Goal: Task Accomplishment & Management: Manage account settings

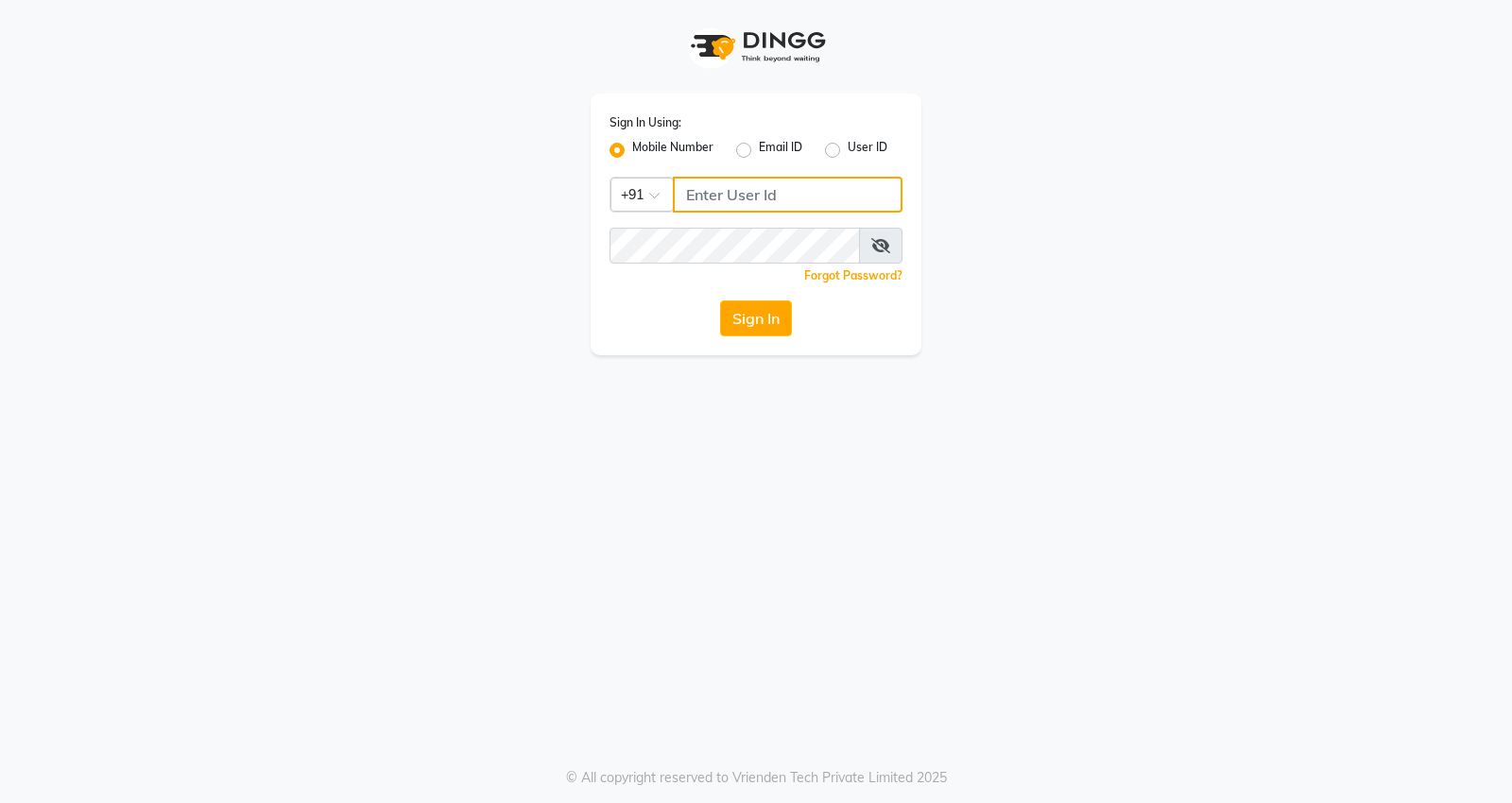
click at [768, 180] on input "Username" at bounding box center [788, 195] width 229 height 36
type input "7798888007"
click at [769, 322] on button "Sign In" at bounding box center [756, 318] width 72 height 36
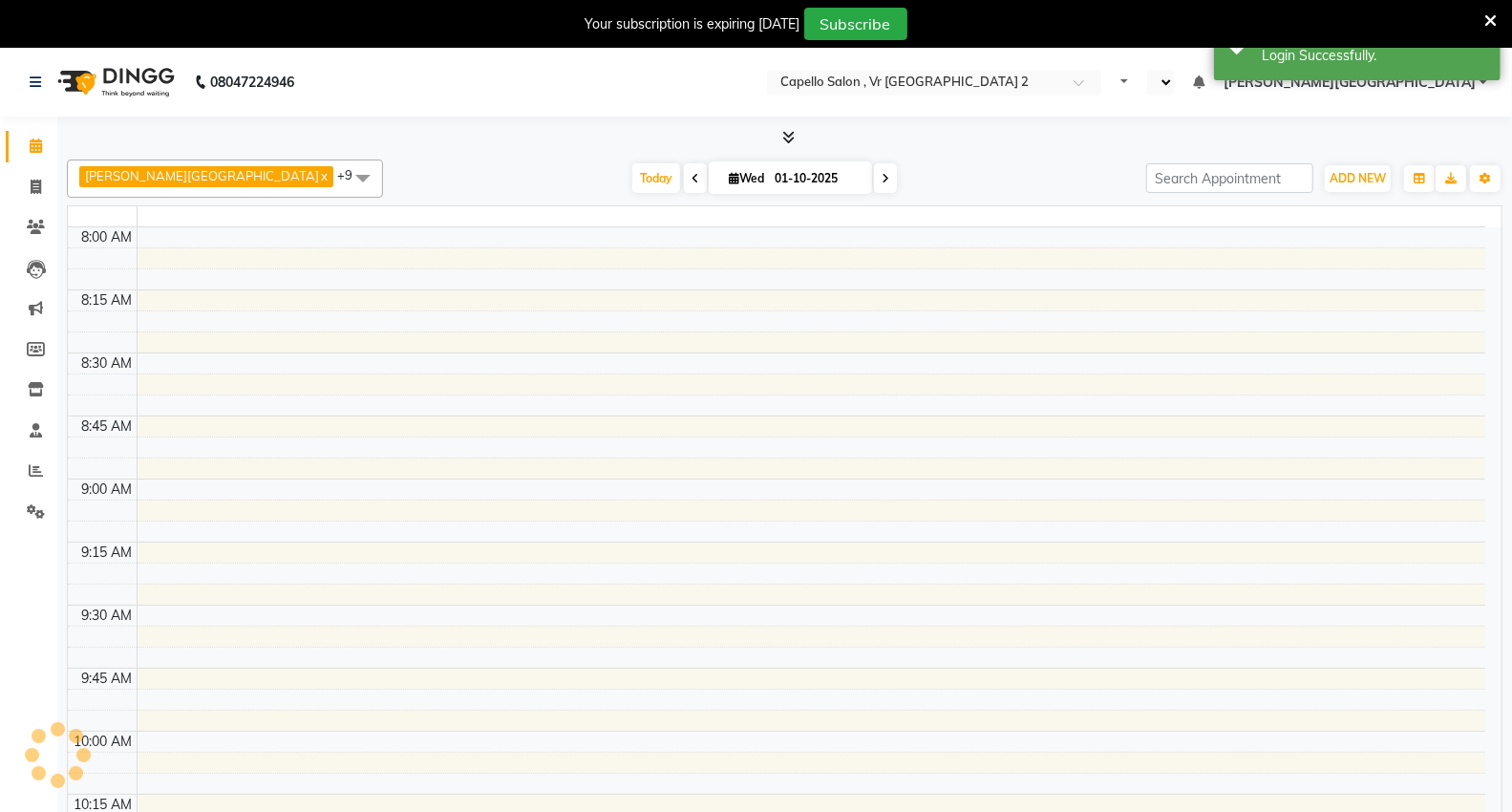
select select "en"
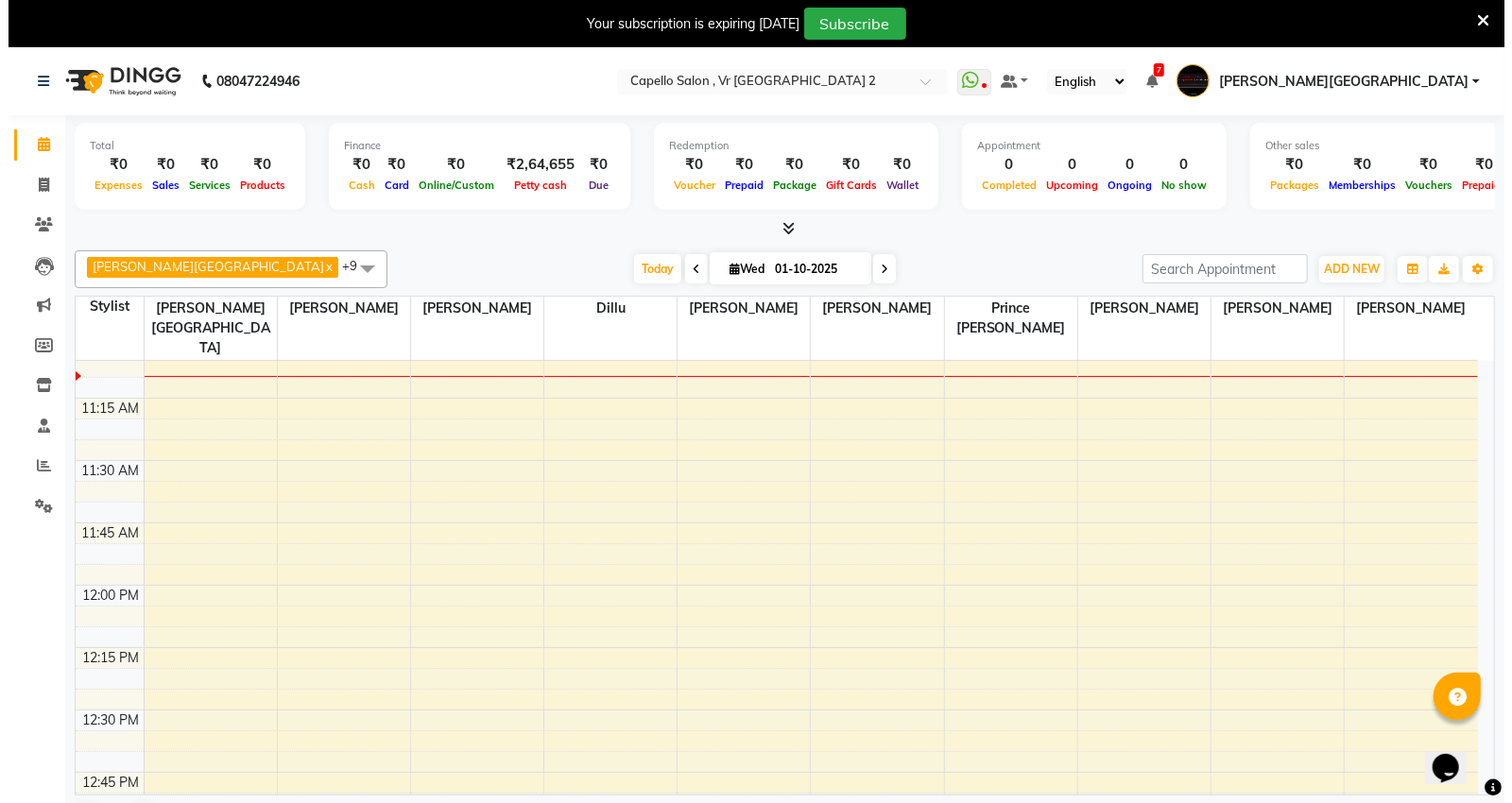
scroll to position [525, 0]
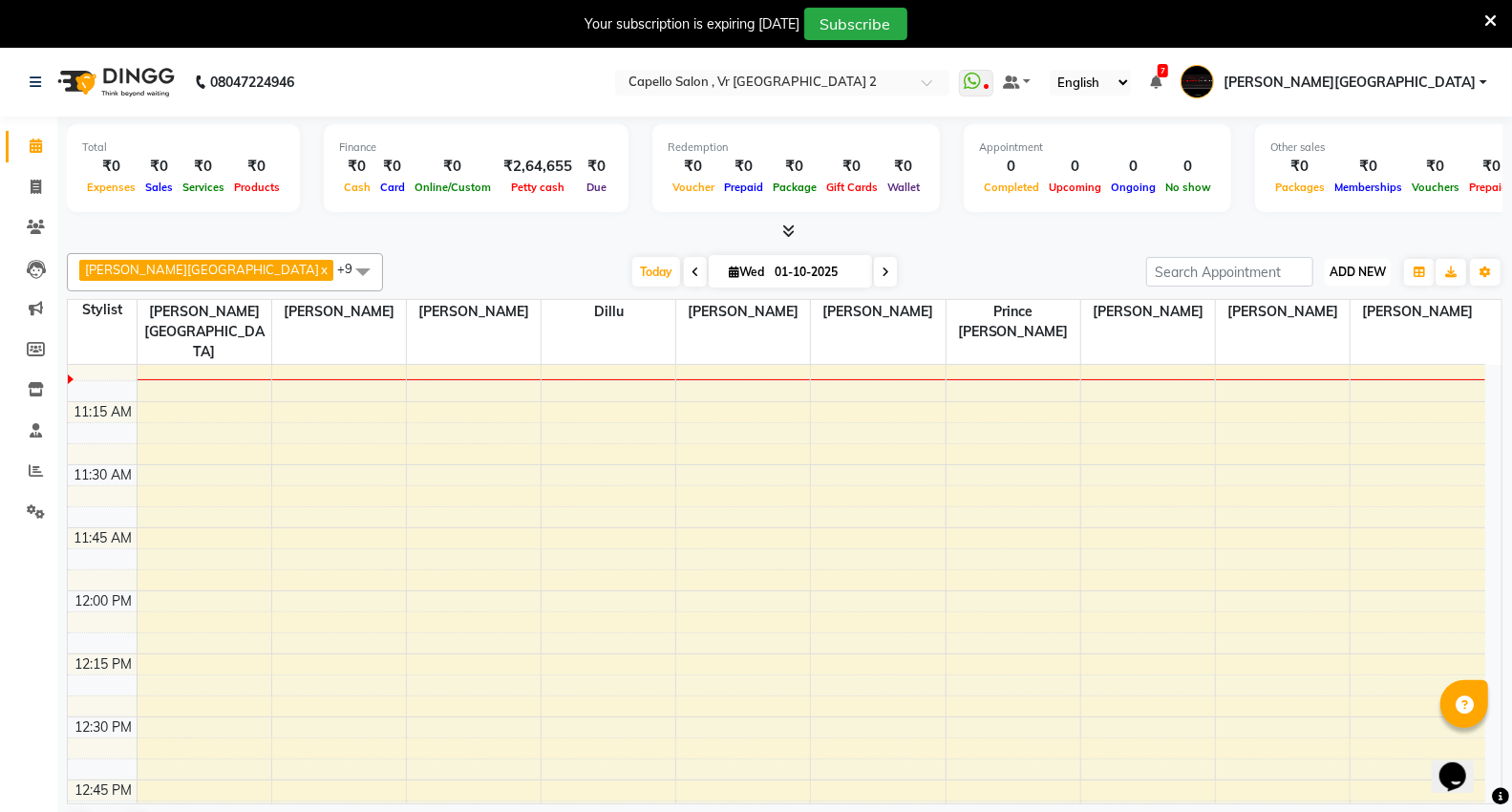
click at [1364, 273] on span "ADD NEW" at bounding box center [1357, 271] width 56 height 14
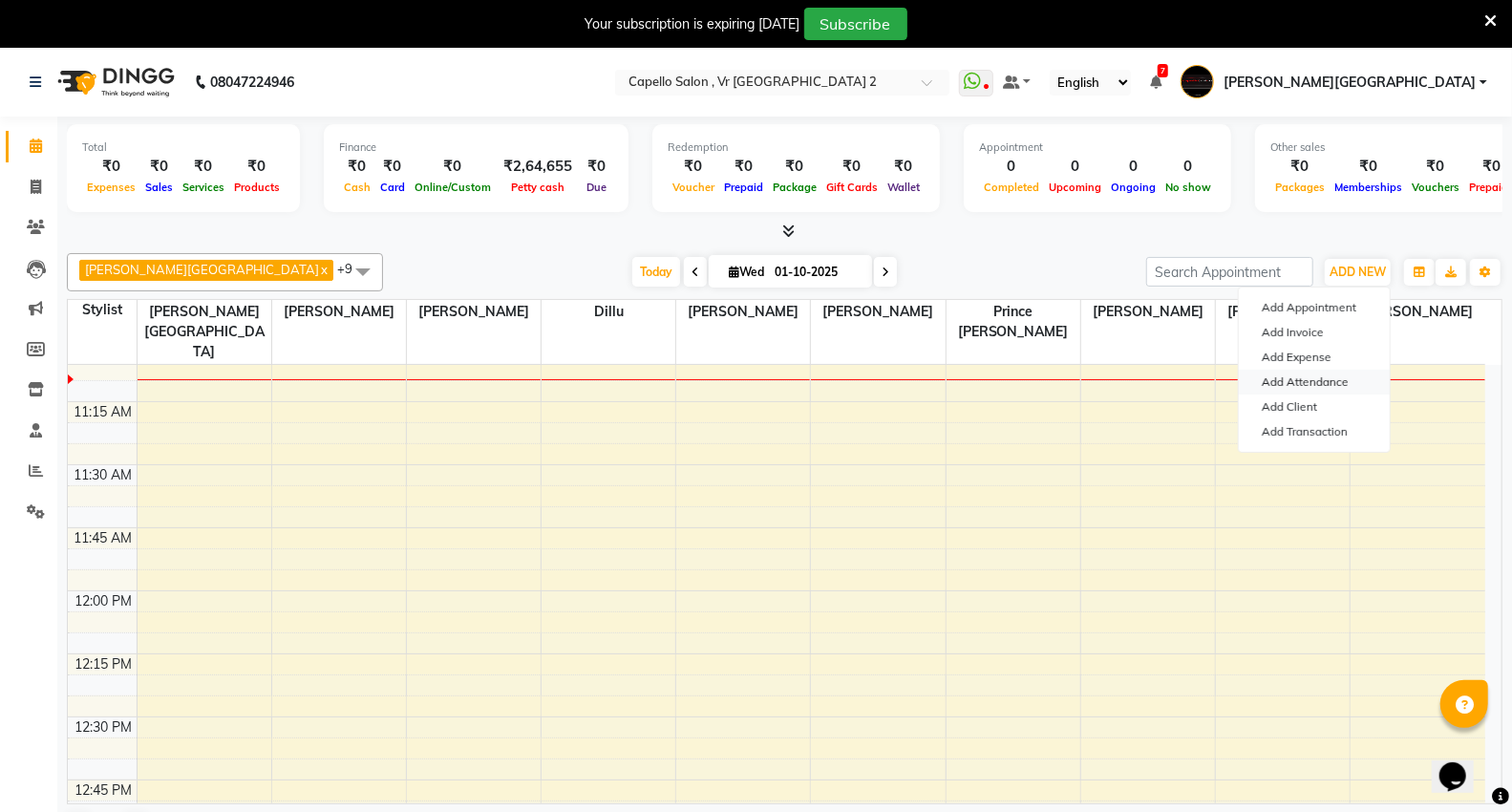
click at [1291, 380] on link "Add Attendance" at bounding box center [1314, 382] width 151 height 25
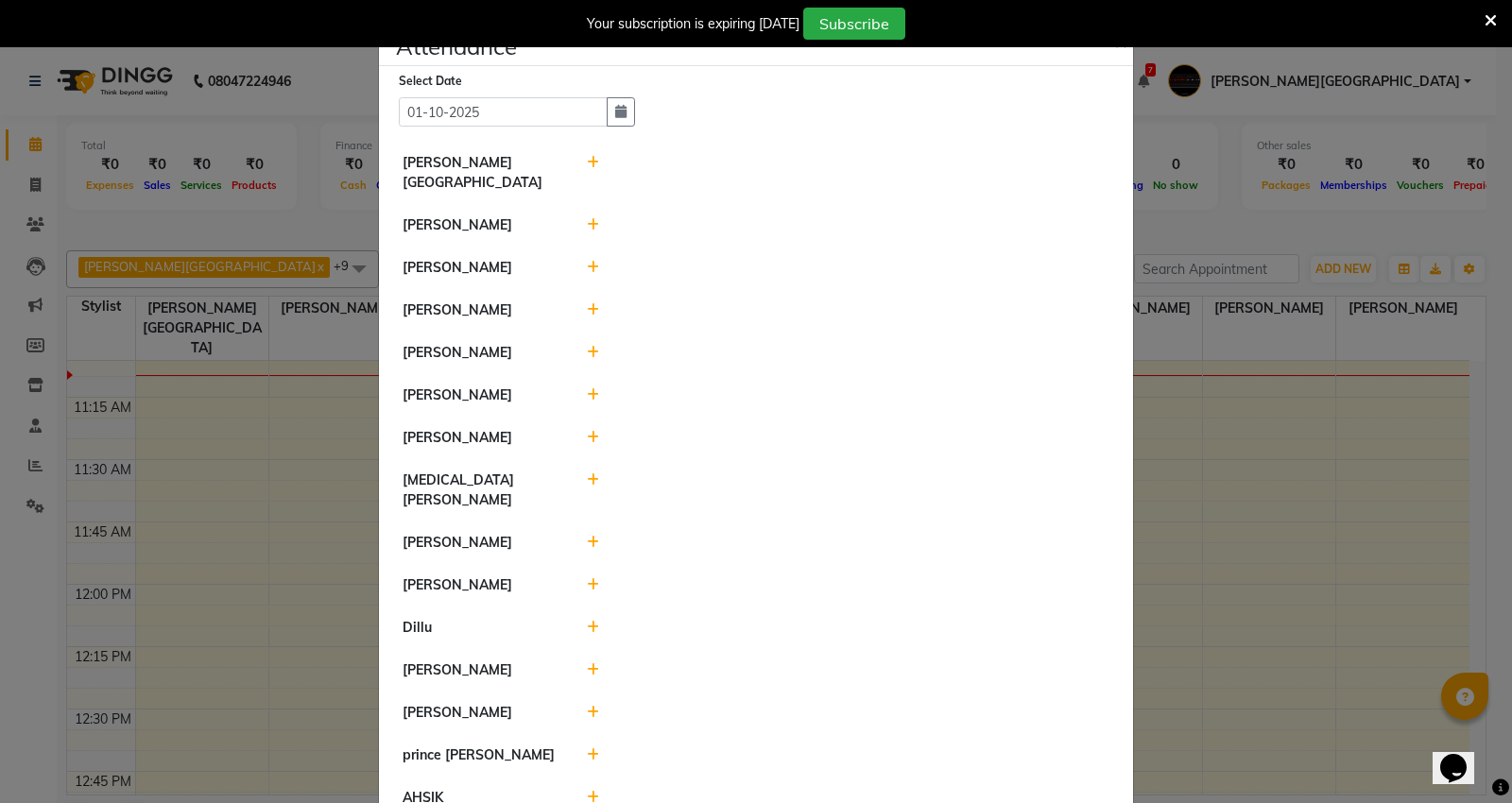
click at [587, 219] on icon at bounding box center [593, 225] width 12 height 13
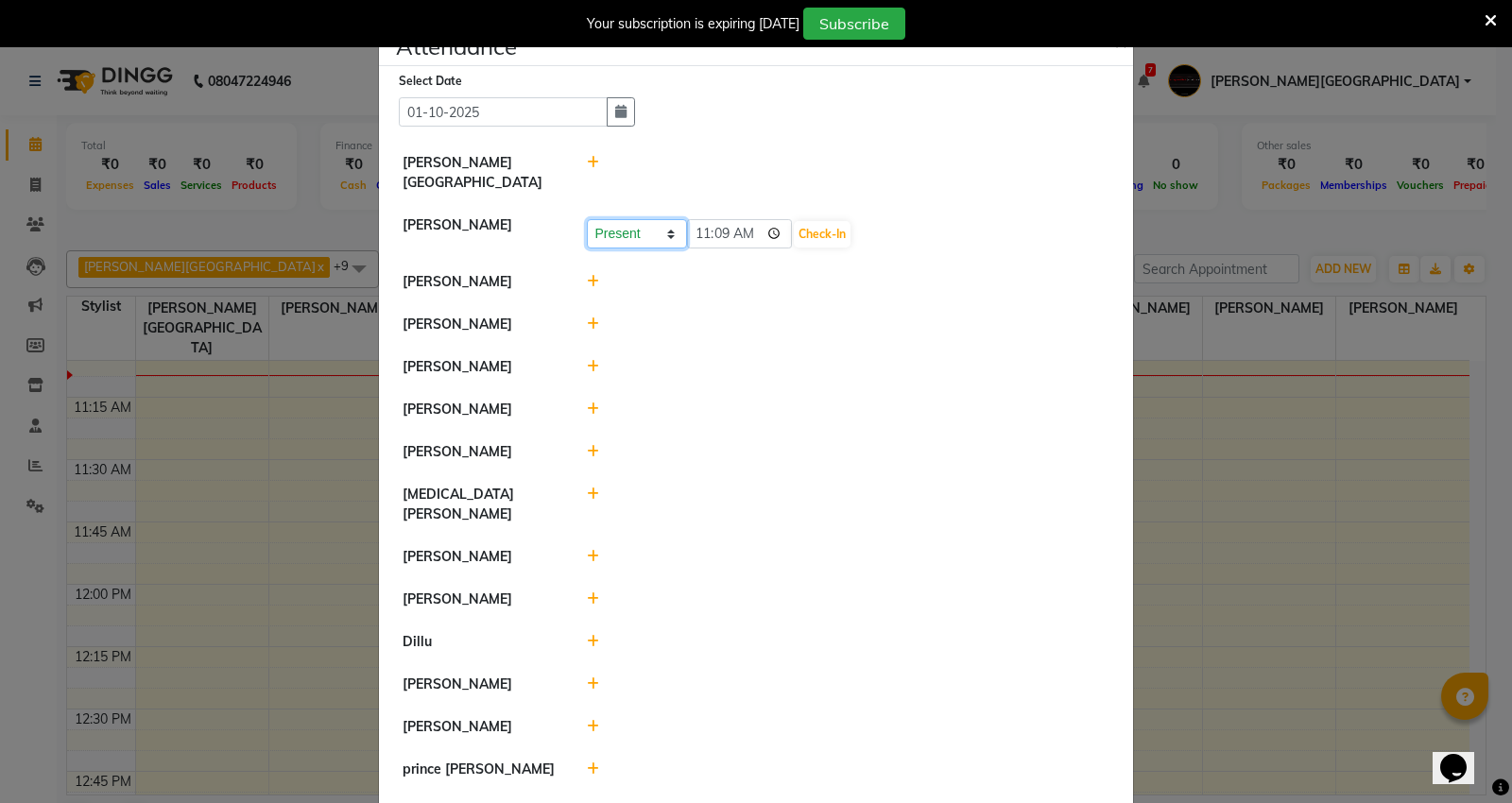
click at [649, 220] on select "Present Absent Late Half Day Weekly Off" at bounding box center [637, 234] width 100 height 29
select select "W"
click at [587, 220] on select "Present Absent Late Half Day Weekly Off" at bounding box center [637, 234] width 100 height 29
click at [703, 222] on button "Save" at bounding box center [706, 235] width 37 height 27
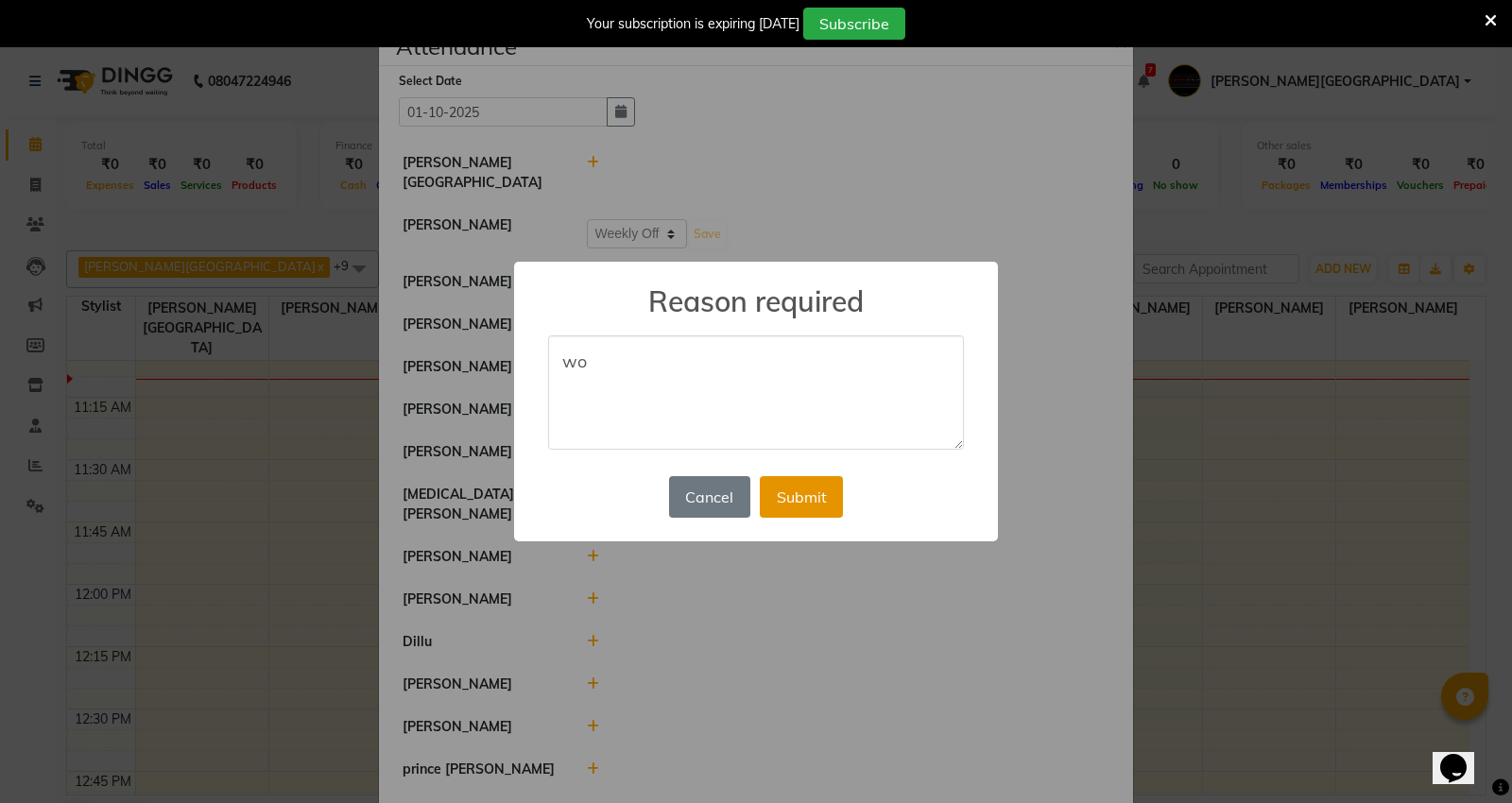
type textarea "wo"
click at [798, 478] on button "Submit" at bounding box center [801, 497] width 83 height 42
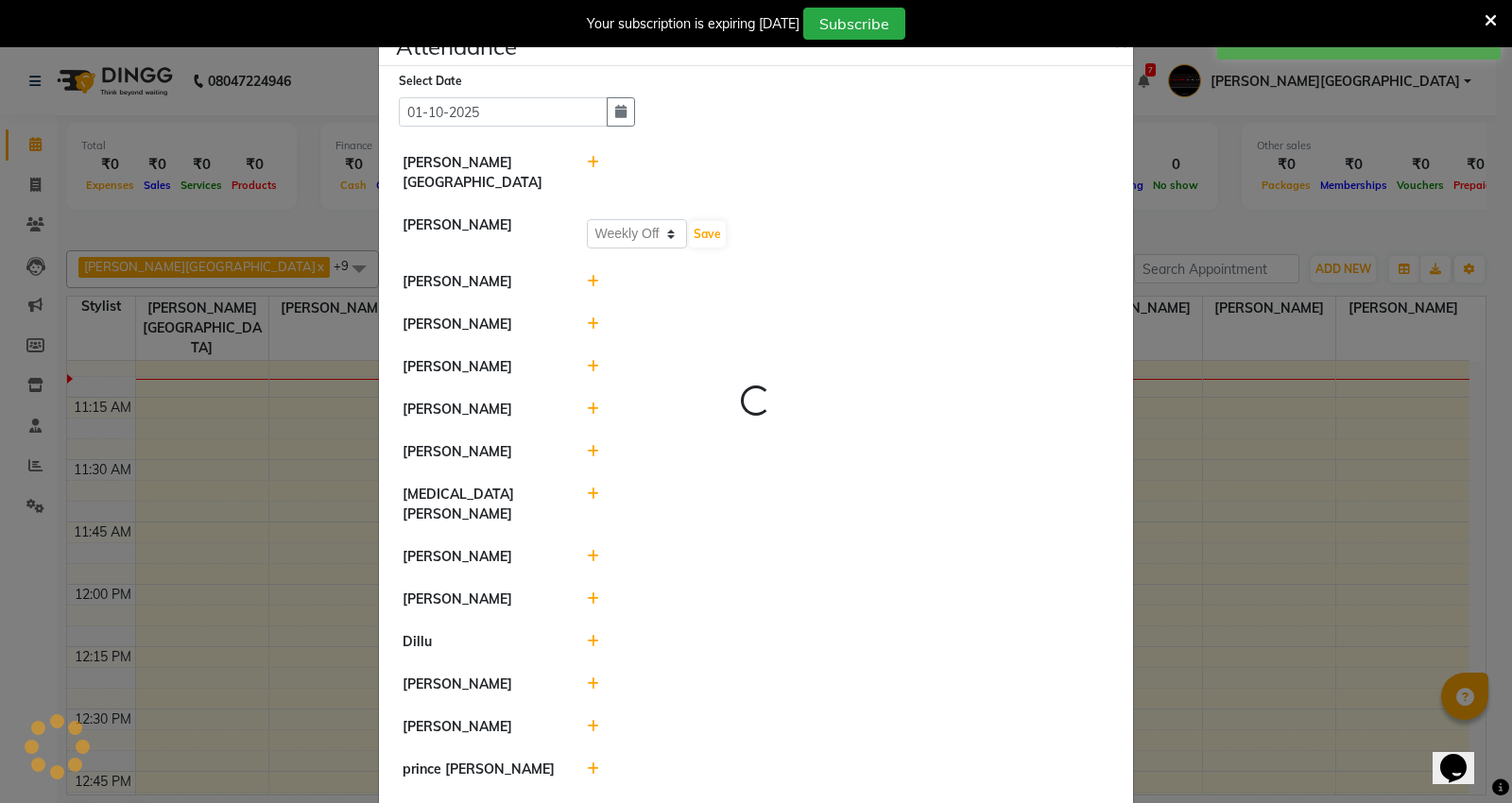
select select "W"
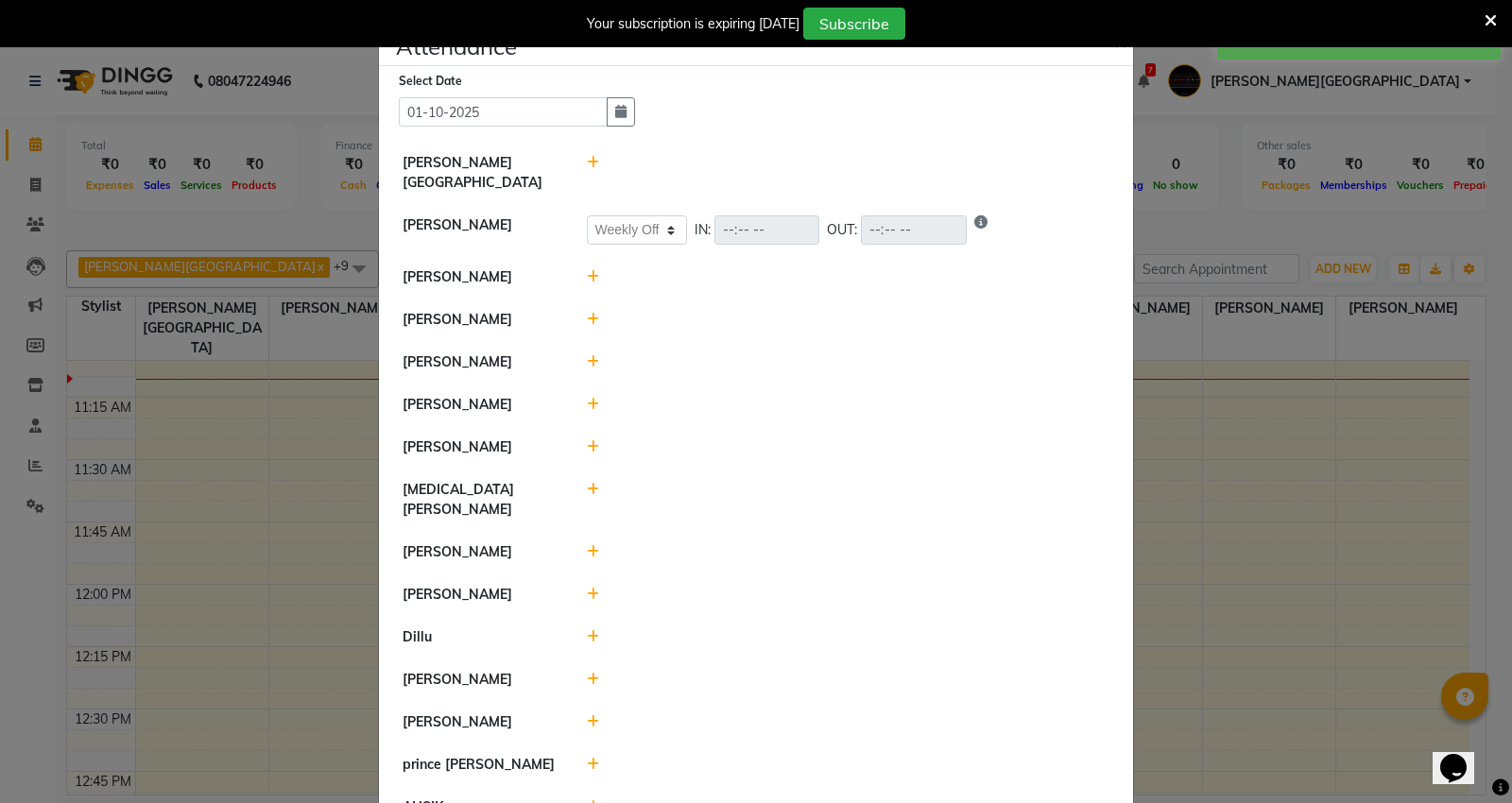
click at [587, 355] on icon at bounding box center [593, 362] width 12 height 13
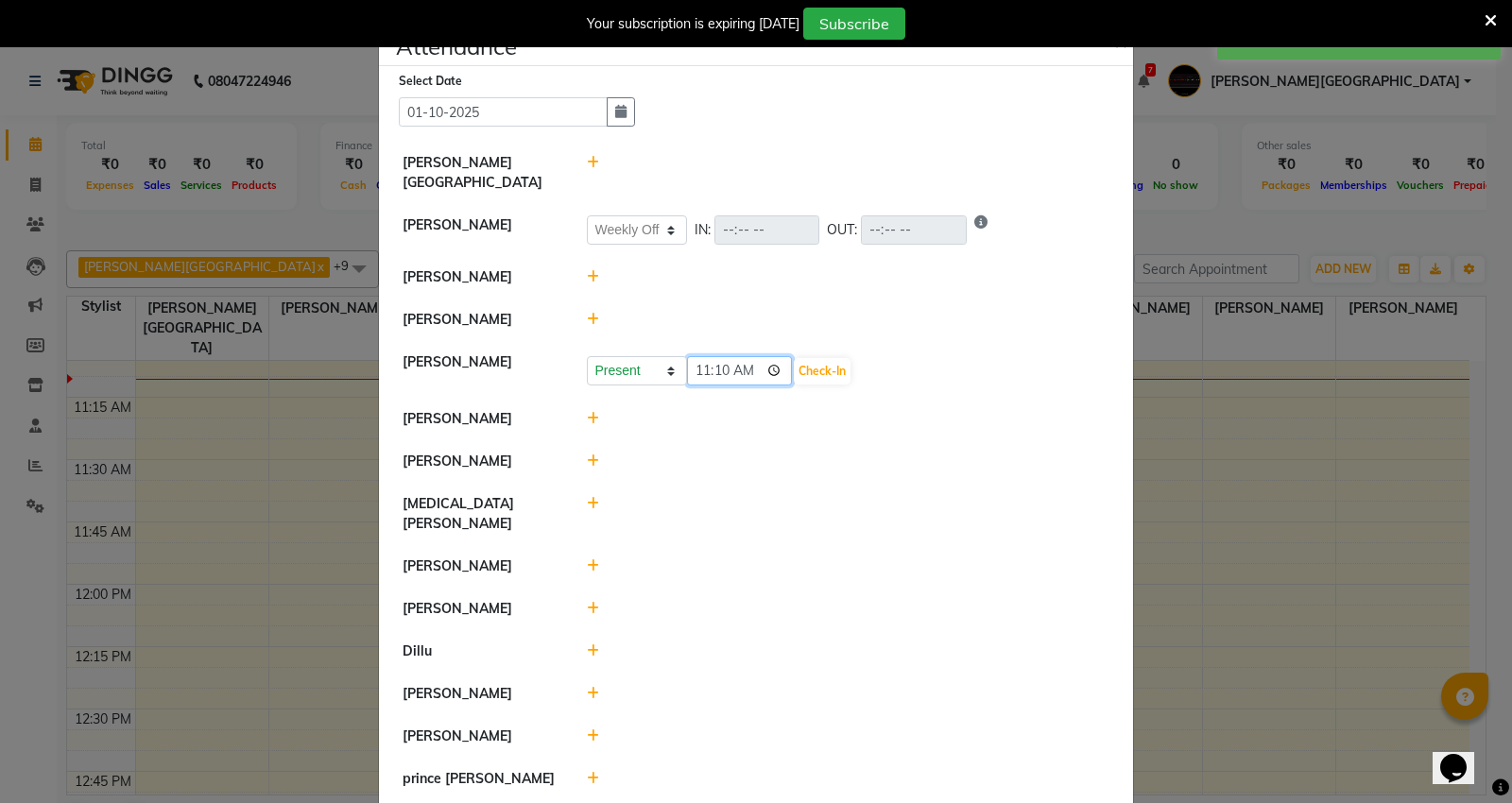
click at [705, 356] on input "11:10" at bounding box center [739, 370] width 106 height 29
click at [716, 356] on input "10:55" at bounding box center [739, 370] width 106 height 29
type input "10:50"
click at [835, 358] on button "Check-In" at bounding box center [822, 371] width 57 height 27
select select "W"
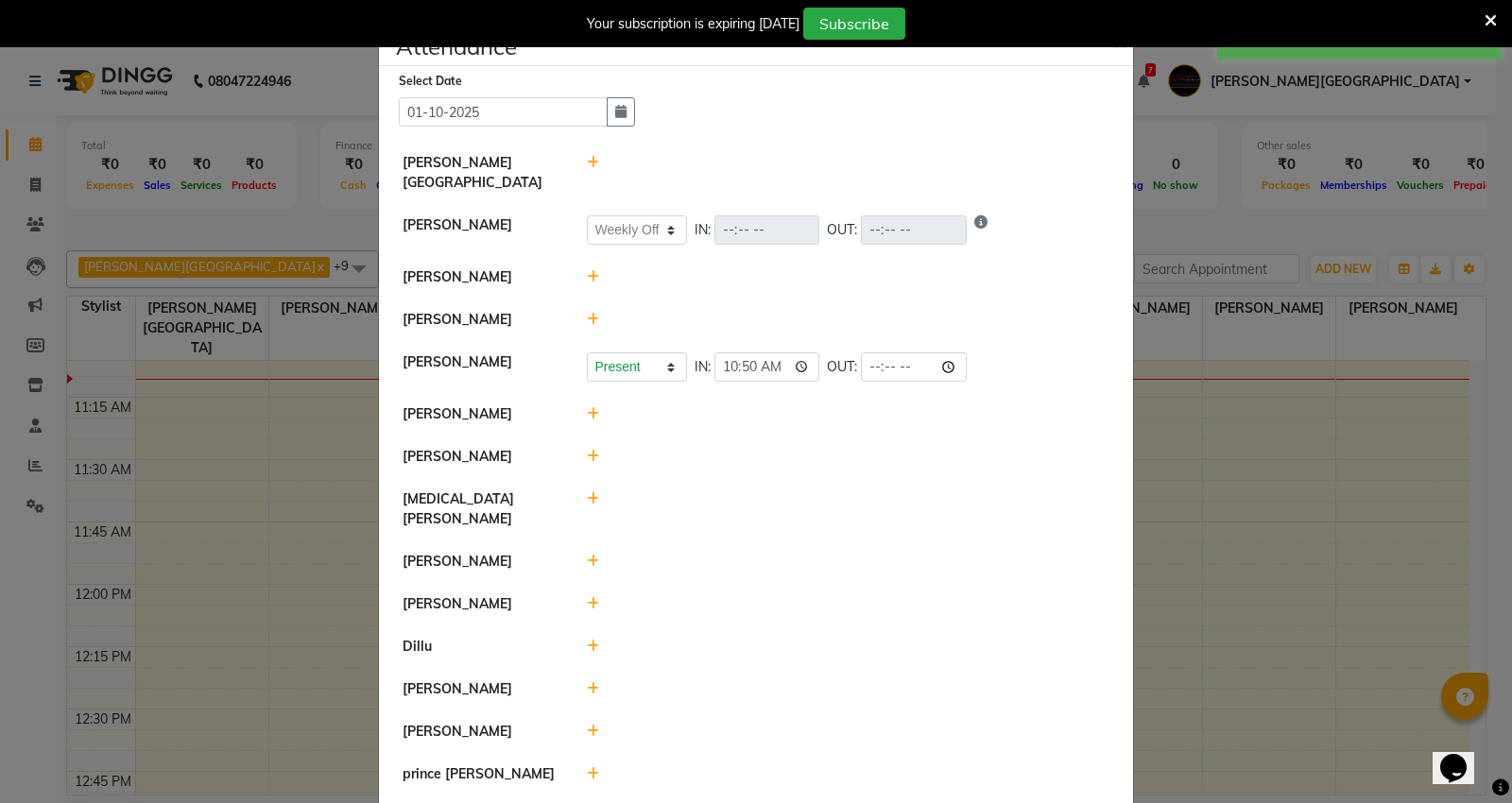
click at [580, 404] on div at bounding box center [848, 414] width 552 height 20
click at [587, 405] on span at bounding box center [593, 414] width 12 height 17
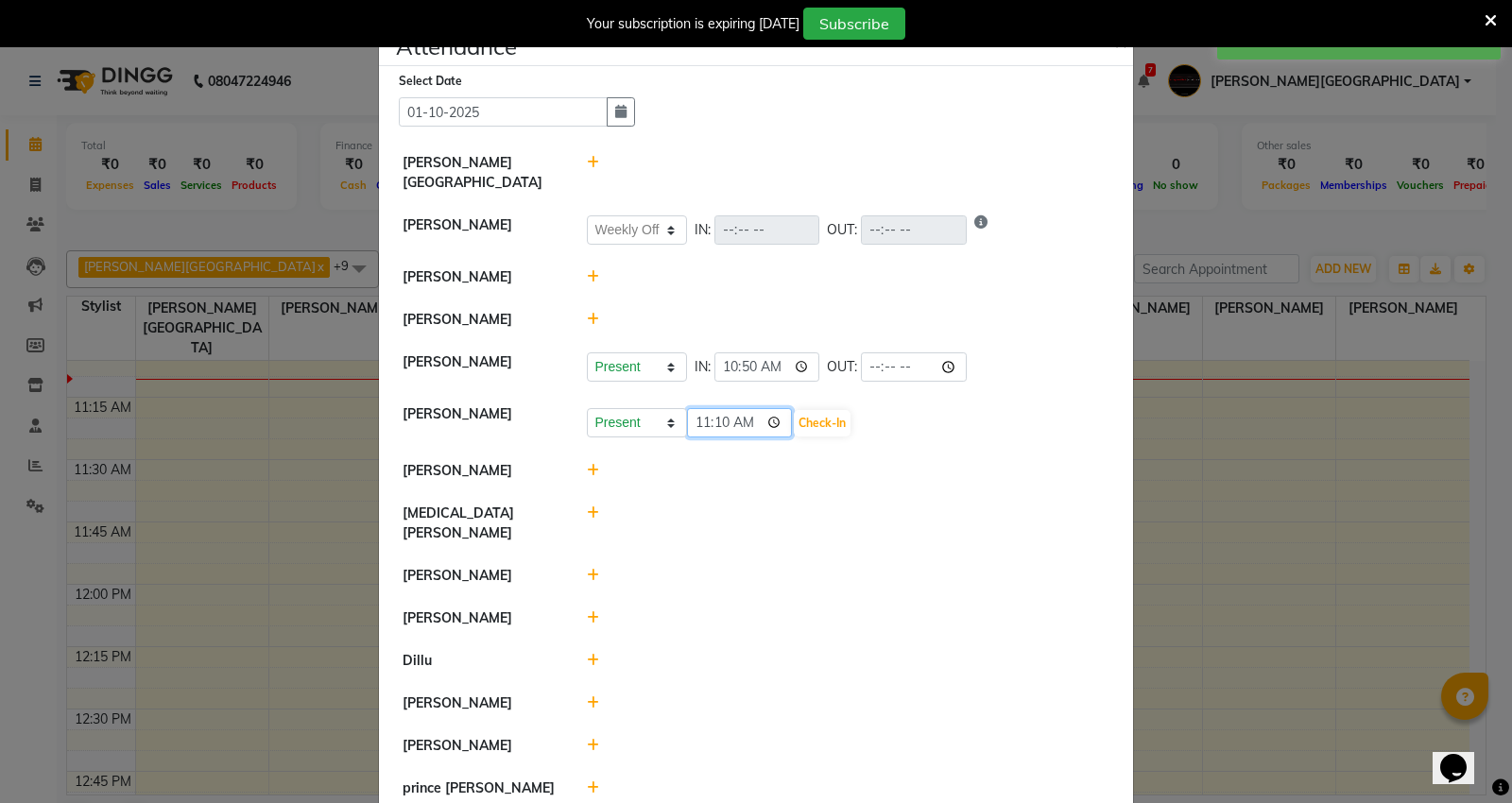
click at [715, 412] on input "11:10" at bounding box center [739, 422] width 106 height 29
click at [714, 408] on input "11:10" at bounding box center [739, 422] width 106 height 29
type input "11:01"
click at [809, 410] on button "Check-In" at bounding box center [822, 423] width 57 height 27
select select "W"
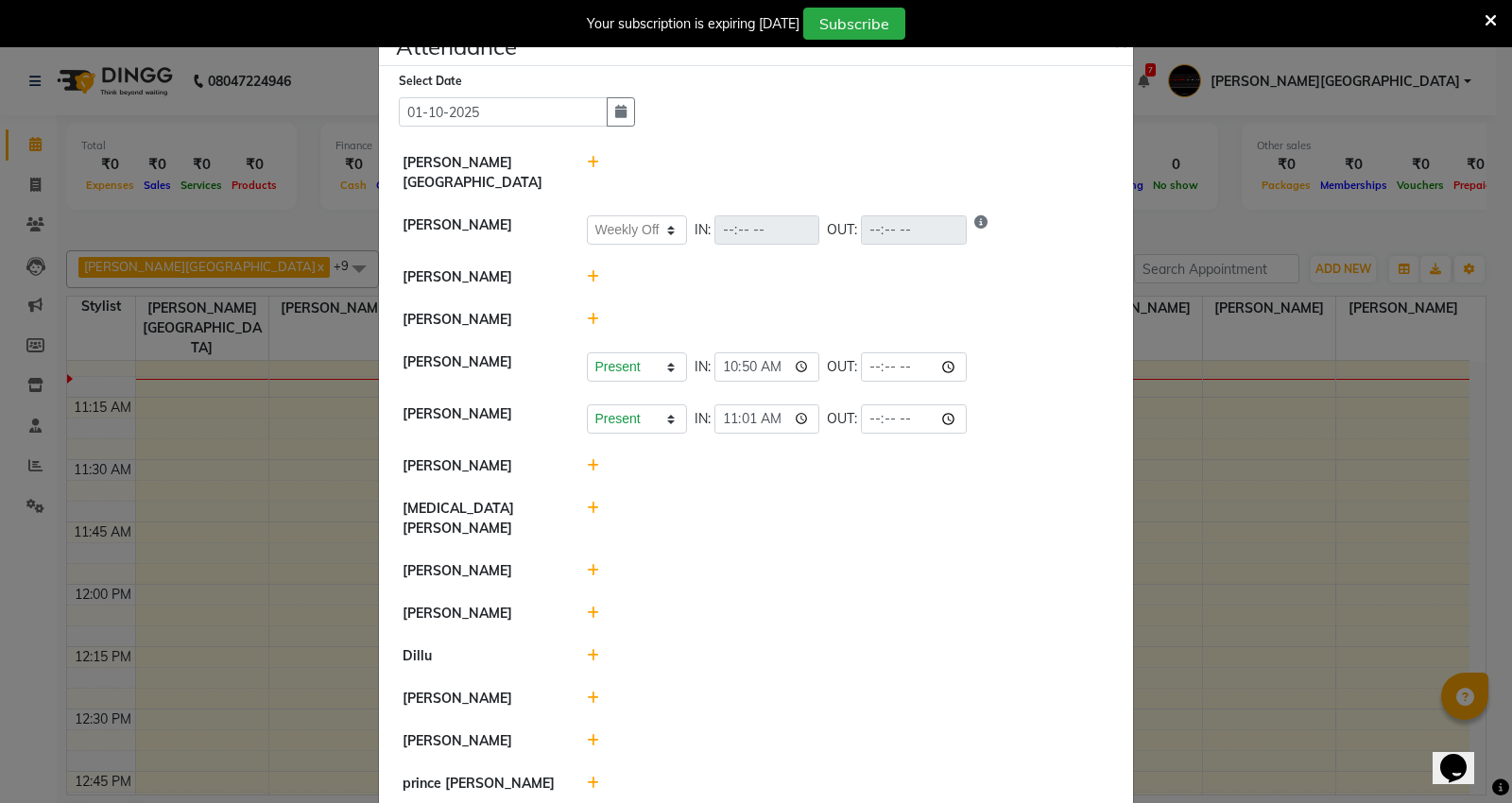
click at [587, 459] on icon at bounding box center [593, 466] width 12 height 13
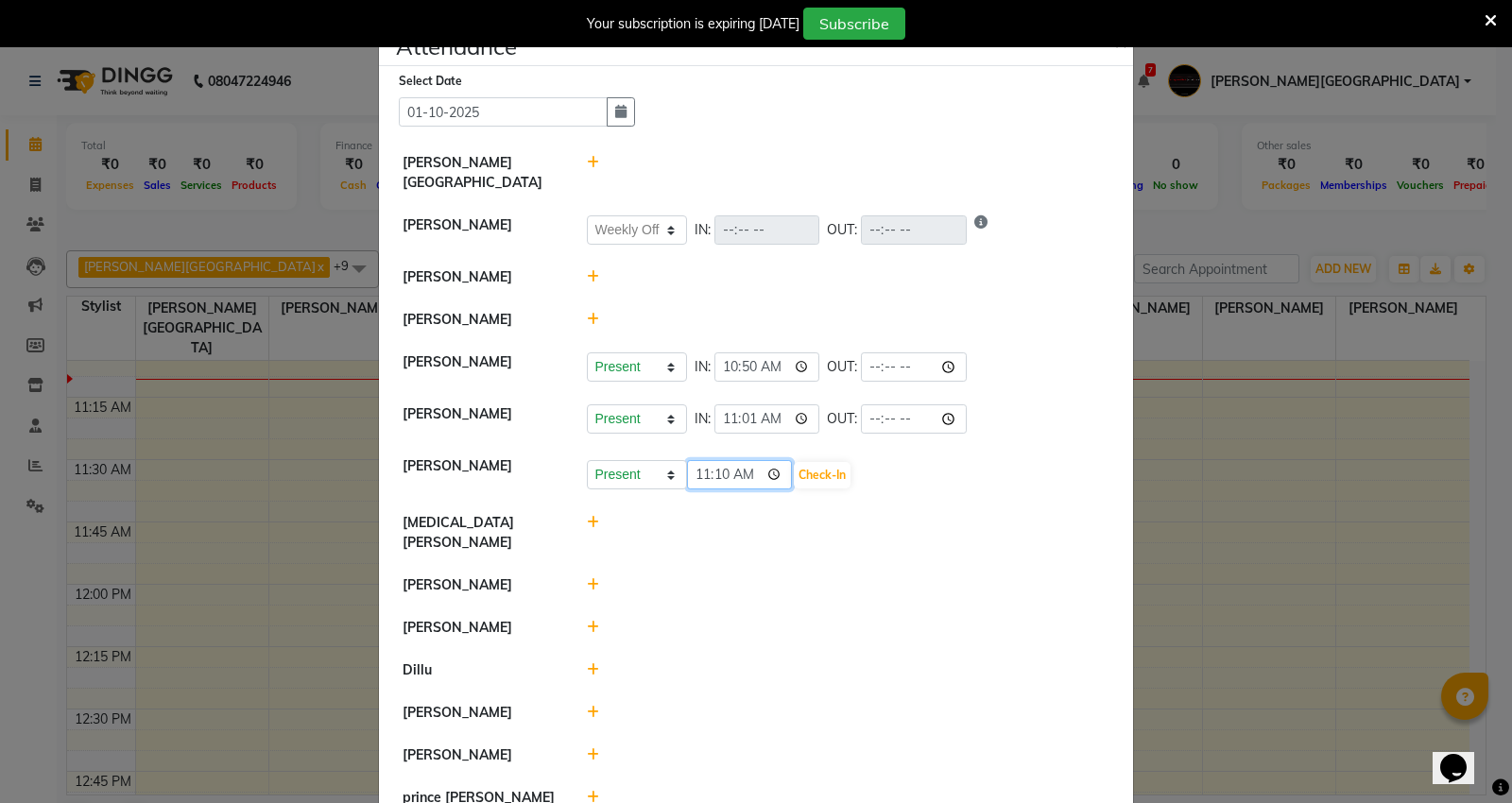
click at [712, 460] on input "11:10" at bounding box center [739, 474] width 106 height 29
type input "11:01"
click at [805, 462] on button "Check-In" at bounding box center [822, 475] width 57 height 27
select select "W"
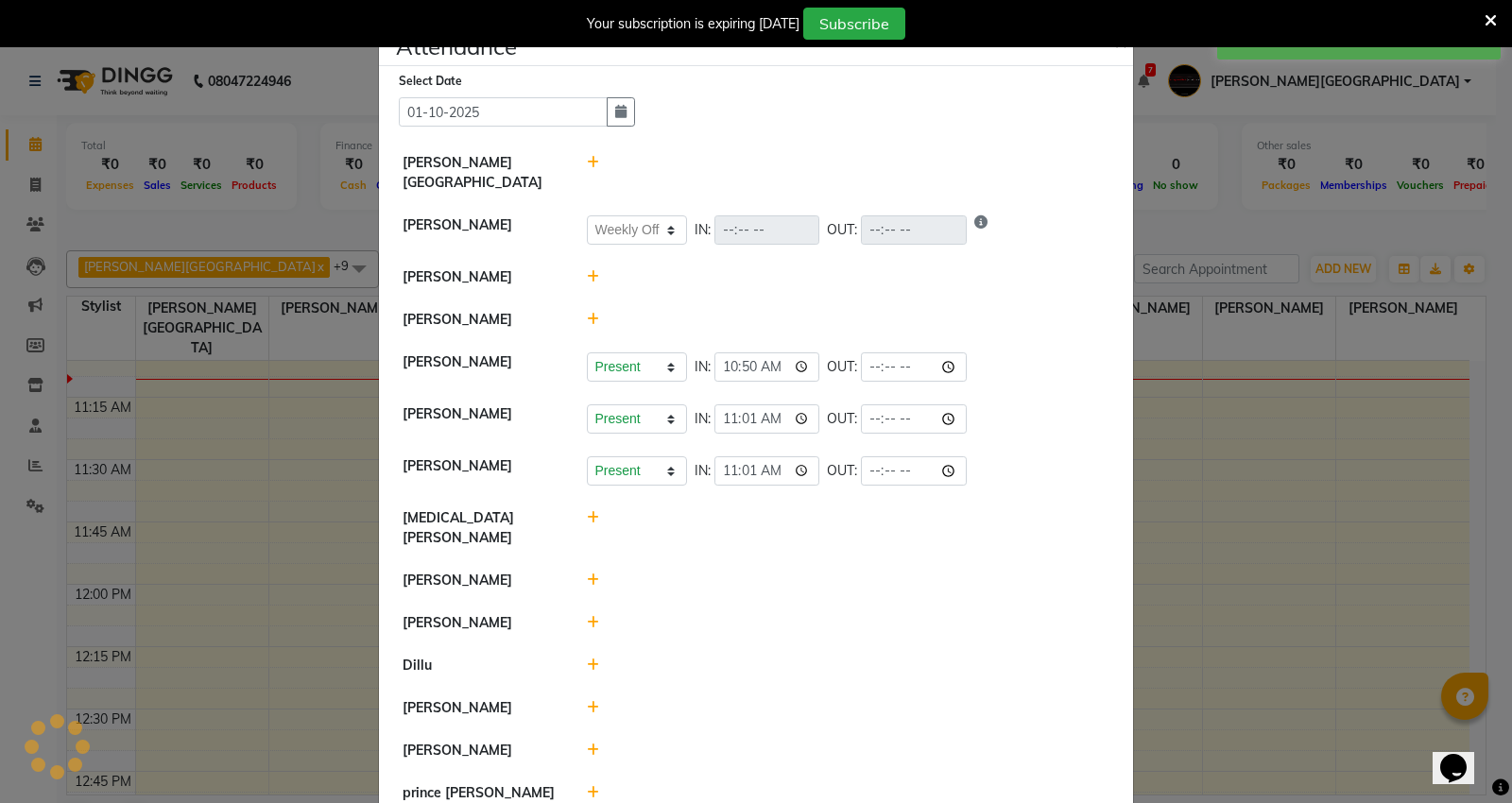
click at [587, 616] on icon at bounding box center [593, 623] width 12 height 13
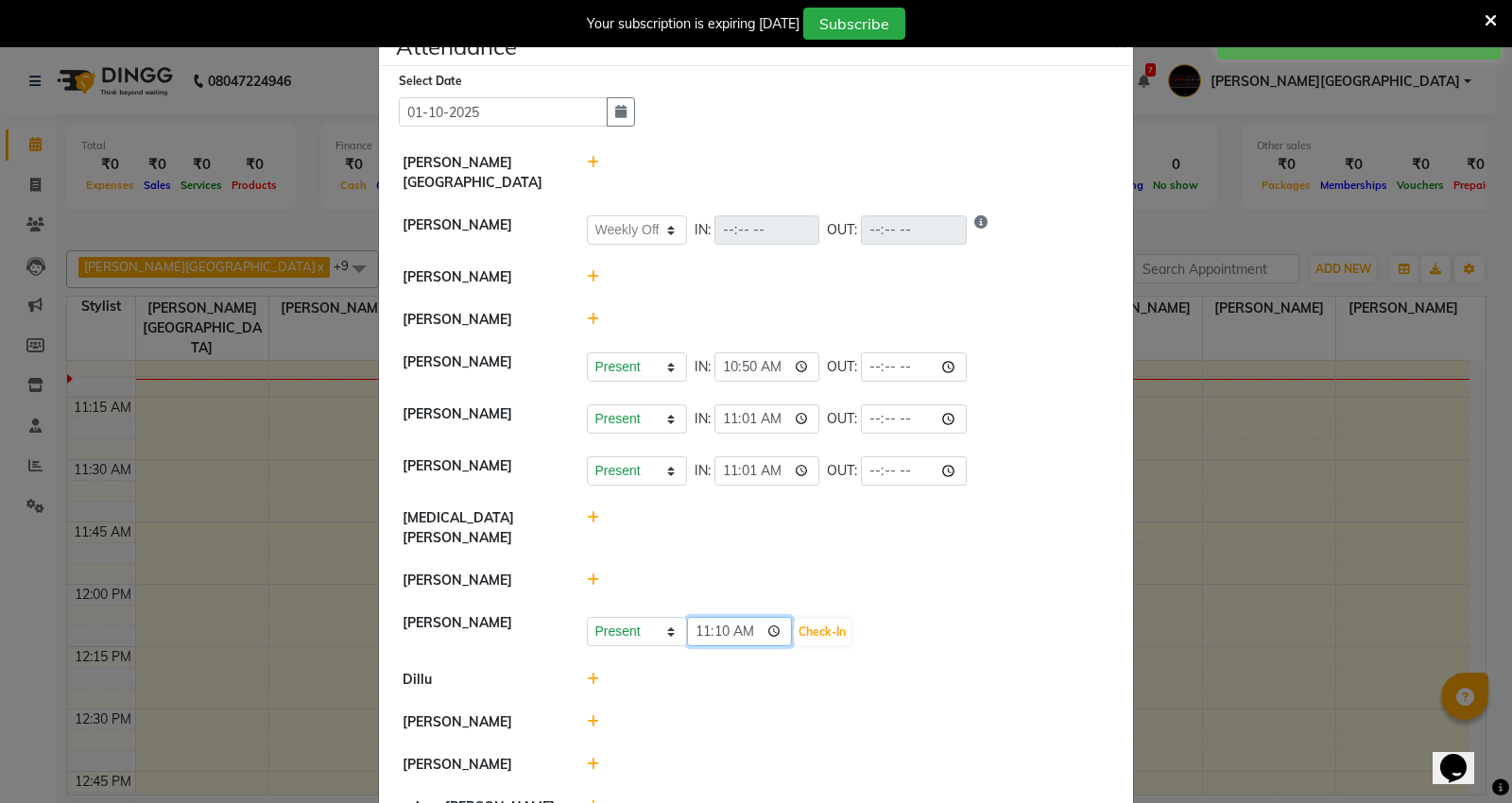
click at [696, 617] on input "11:10" at bounding box center [739, 632] width 106 height 29
type input "10:50"
click at [807, 619] on button "Check-In" at bounding box center [822, 633] width 57 height 27
select select "W"
click at [587, 710] on icon at bounding box center [593, 717] width 12 height 13
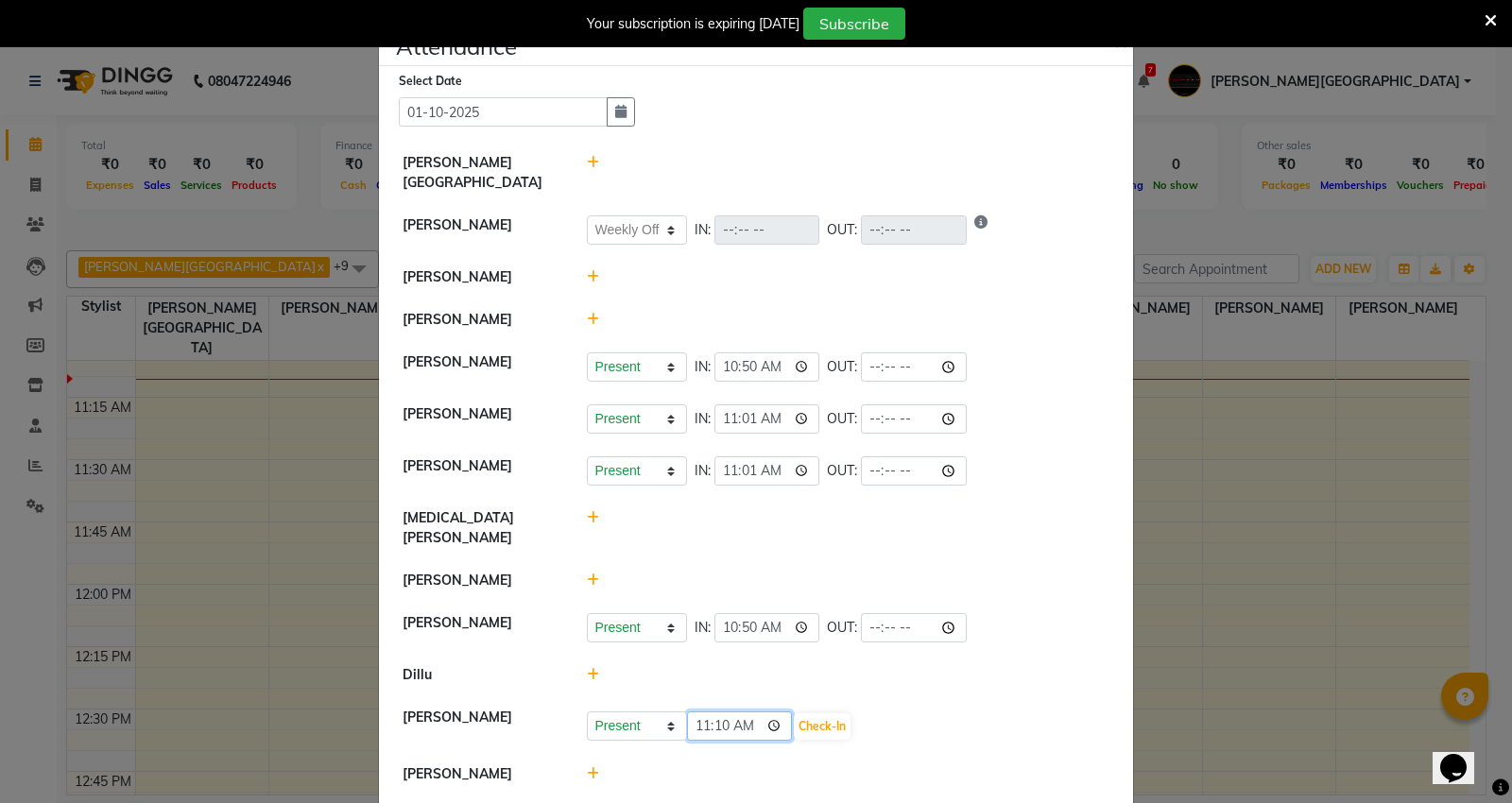
click at [705, 711] on input "11:10" at bounding box center [739, 725] width 106 height 29
type input "10:55"
click at [818, 713] on button "Check-In" at bounding box center [822, 726] width 57 height 27
select select "W"
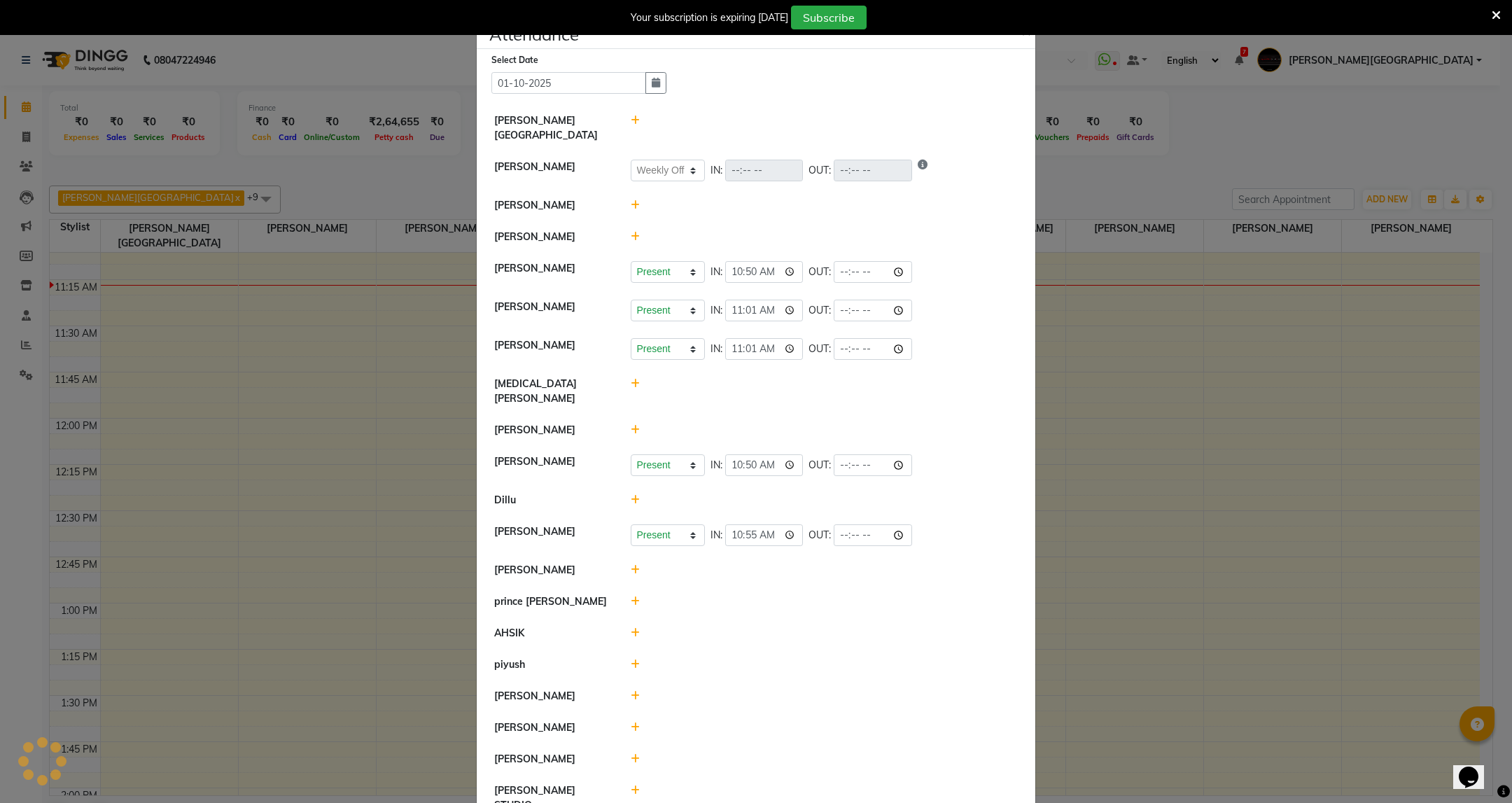
click at [1120, 163] on ngb-modal-window "Attendance × Select Date 01-10-2025 Capello VR Mall Arti Borekar Present Absent…" at bounding box center [756, 401] width 1512 height 803
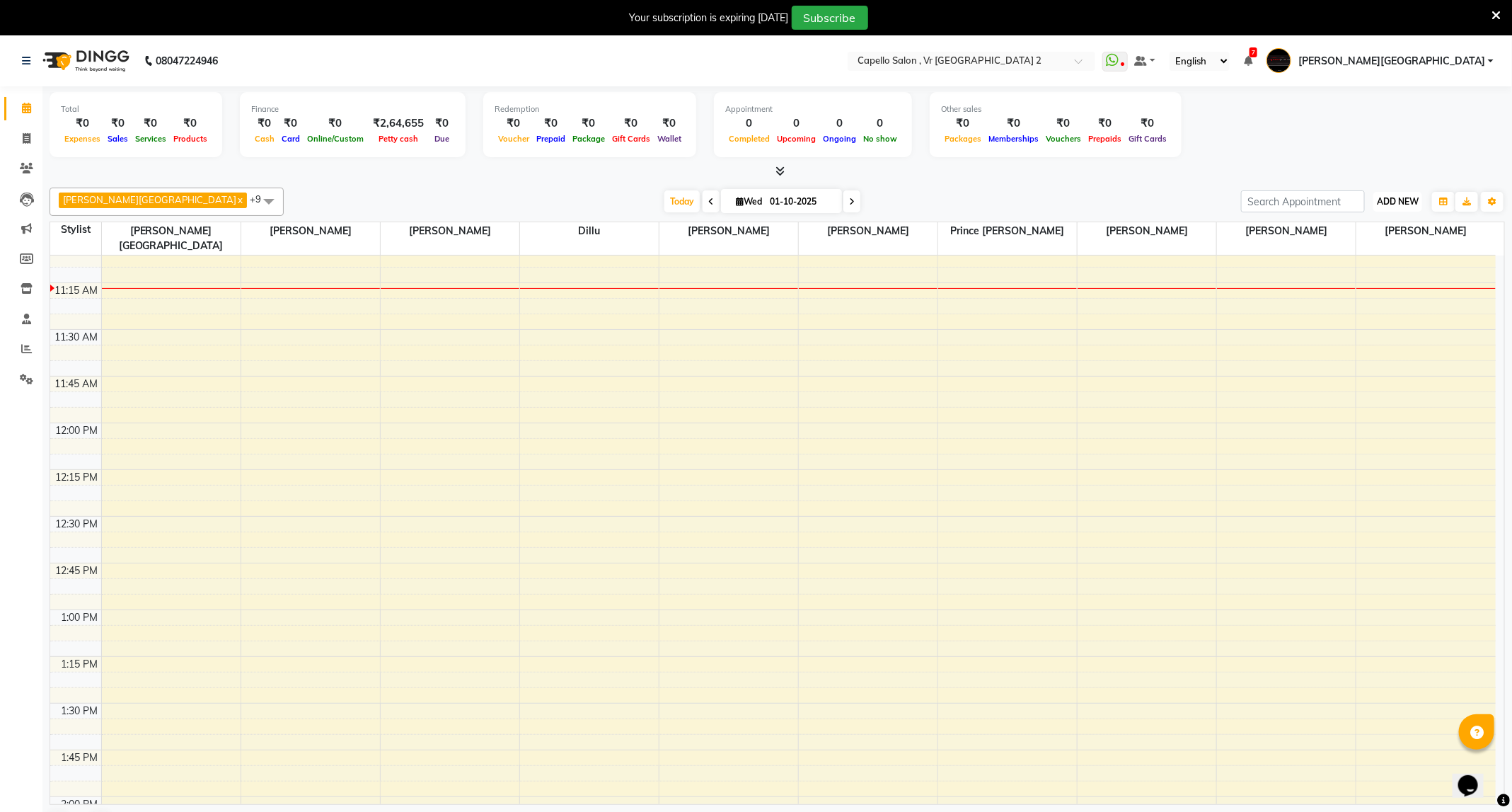
click at [1131, 204] on span "ADD NEW" at bounding box center [1397, 201] width 42 height 11
click at [1131, 287] on link "Add Attendance" at bounding box center [1366, 284] width 112 height 18
select select "W"
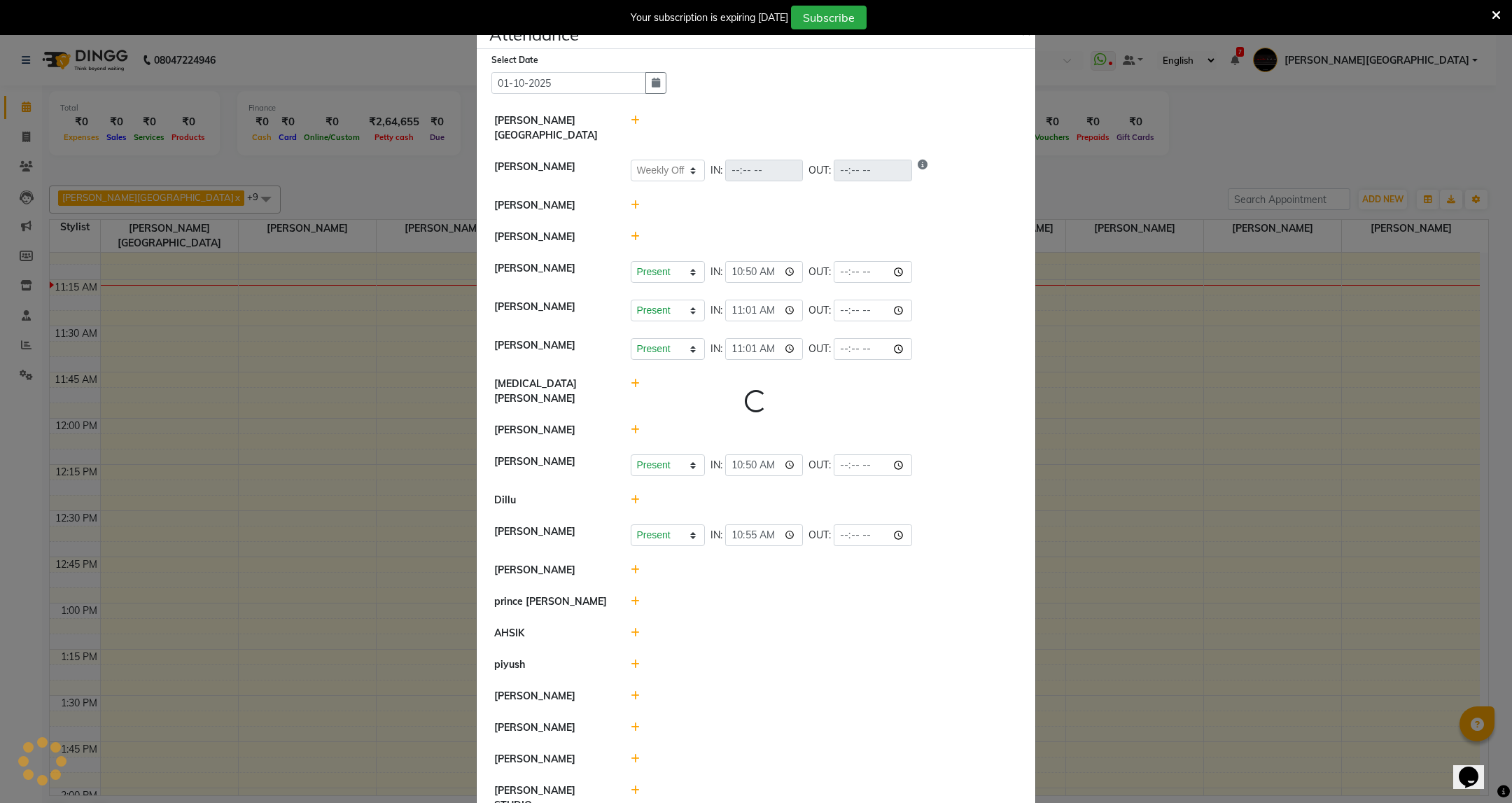
select select "W"
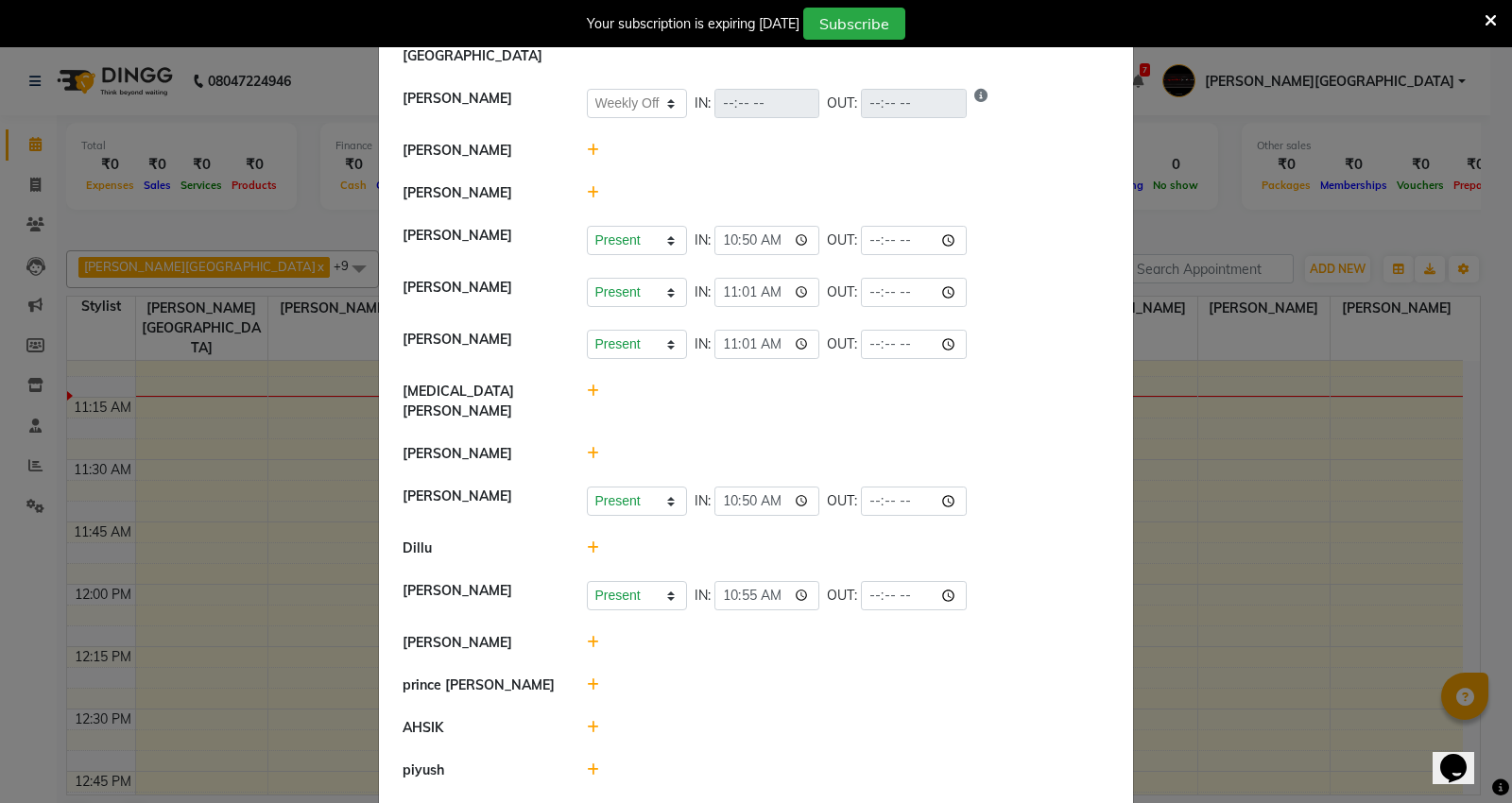
scroll to position [323, 0]
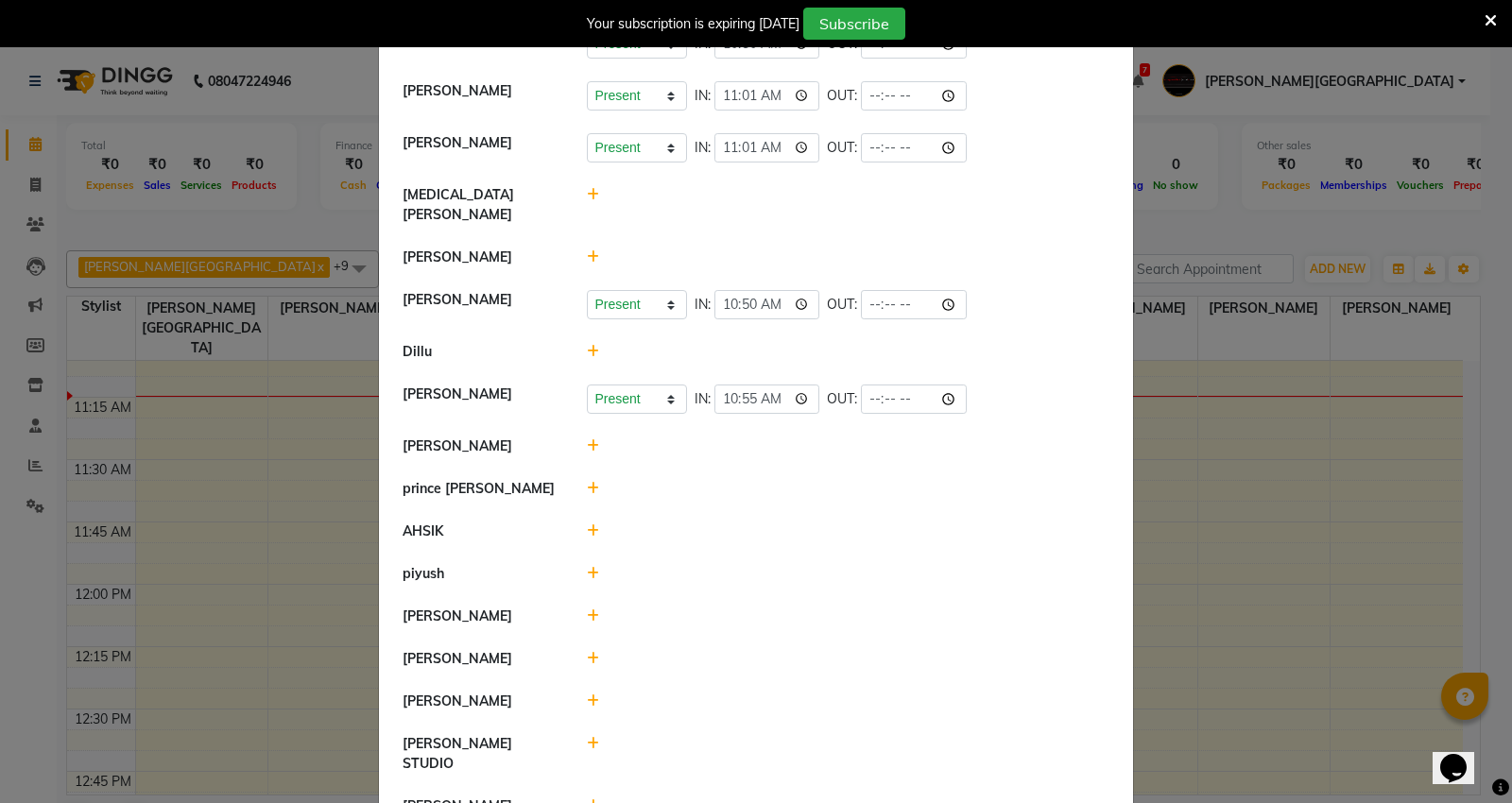
click at [587, 652] on icon at bounding box center [593, 659] width 12 height 13
click at [827, 655] on button "Check-In" at bounding box center [822, 669] width 57 height 27
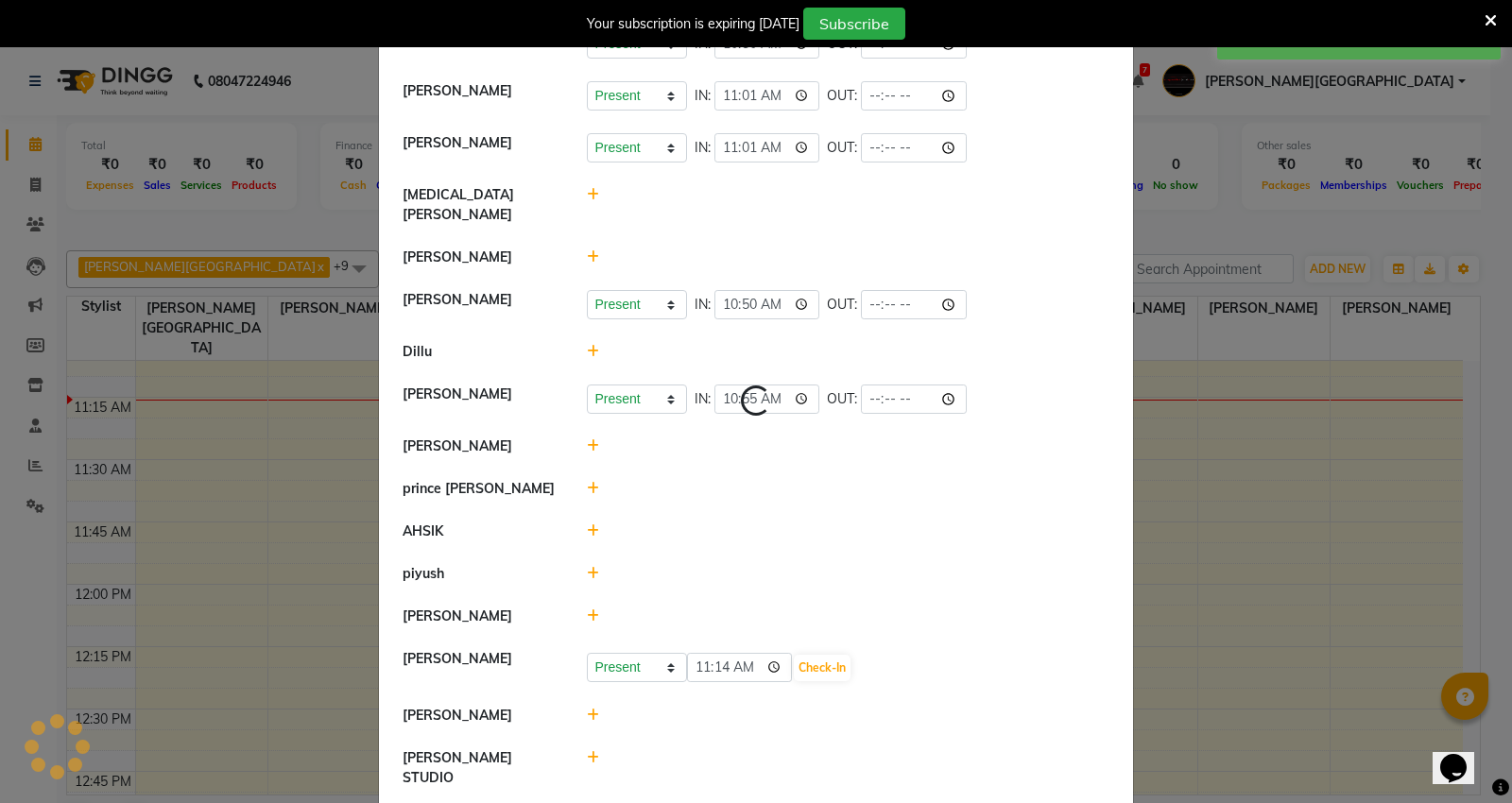
select select "W"
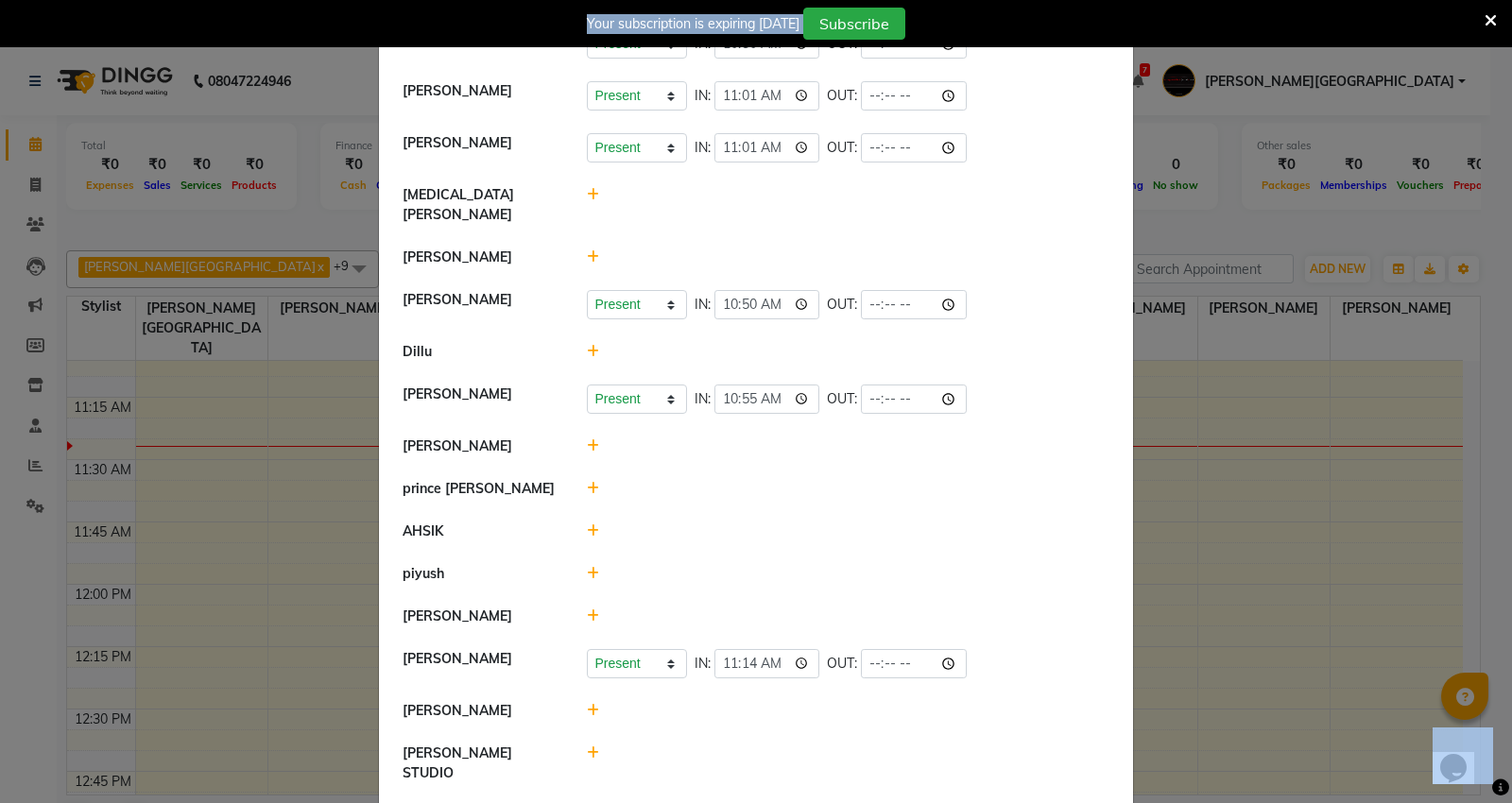
click at [0, 795] on ngb-modal-window "Attendance × Select Date 01-10-2025 Capello VR Mall Arti Borekar Present Absent…" at bounding box center [756, 402] width 1512 height 803
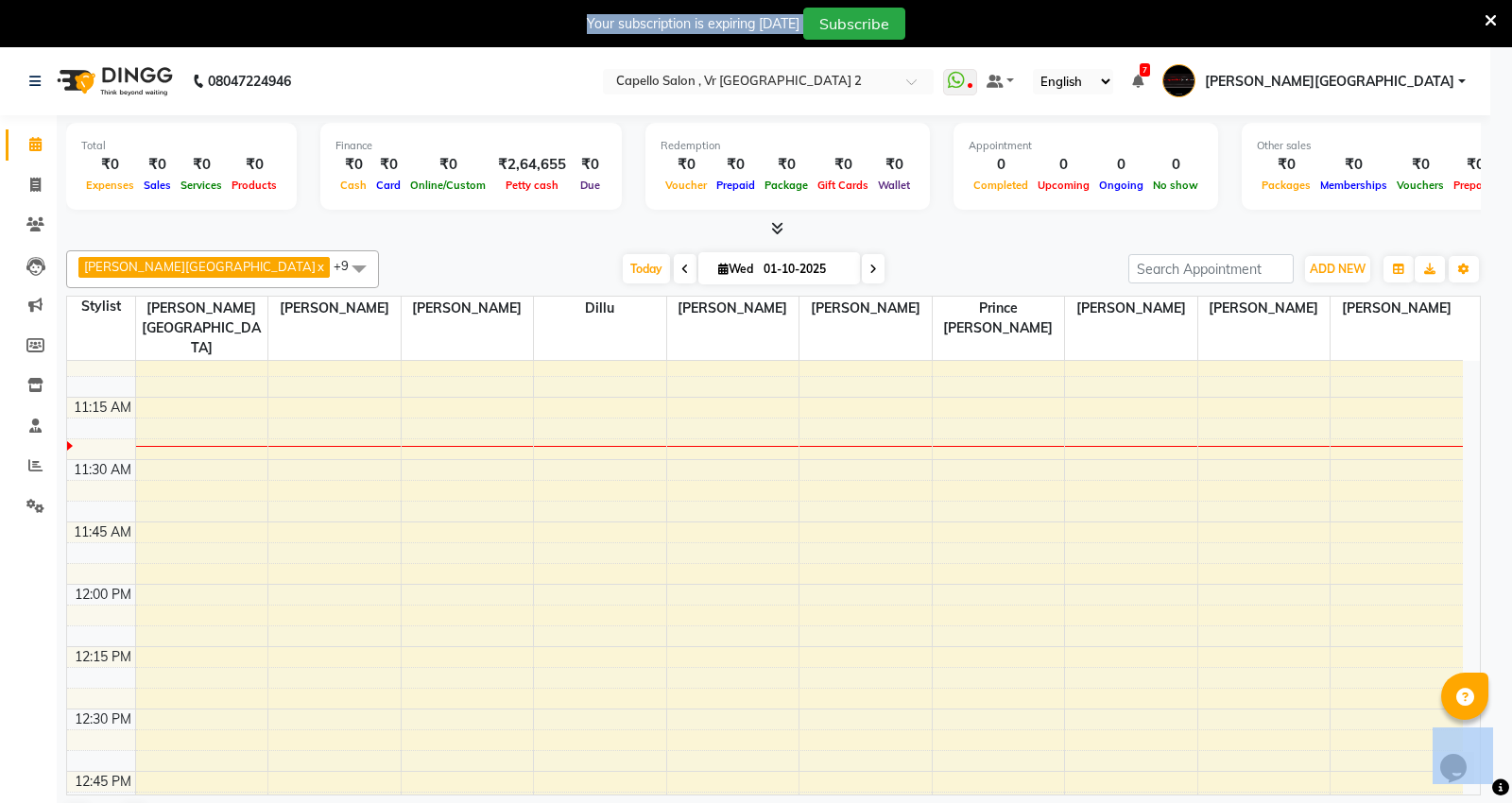
scroll to position [332, 0]
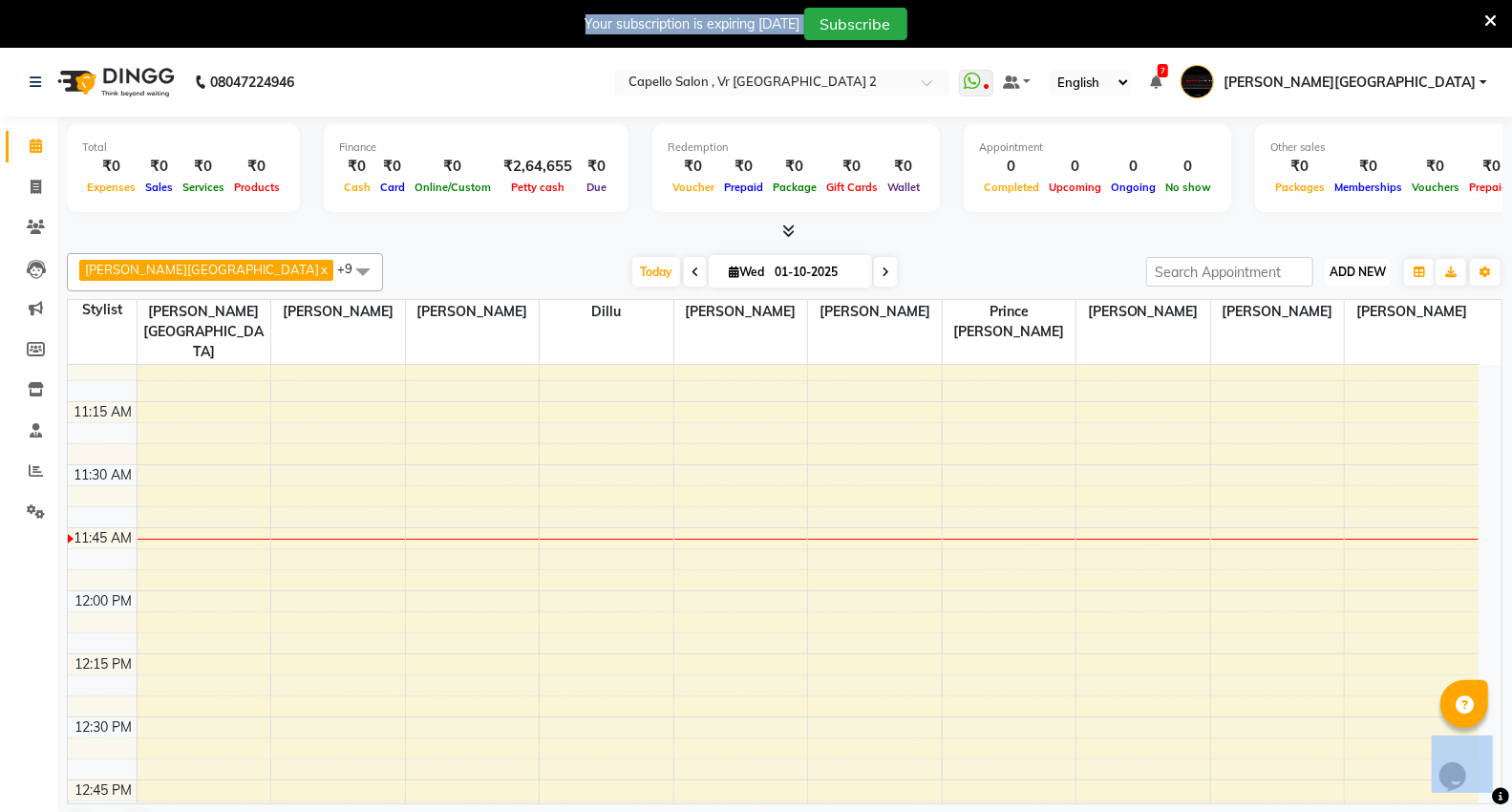
click at [1345, 269] on span "ADD NEW" at bounding box center [1357, 271] width 56 height 14
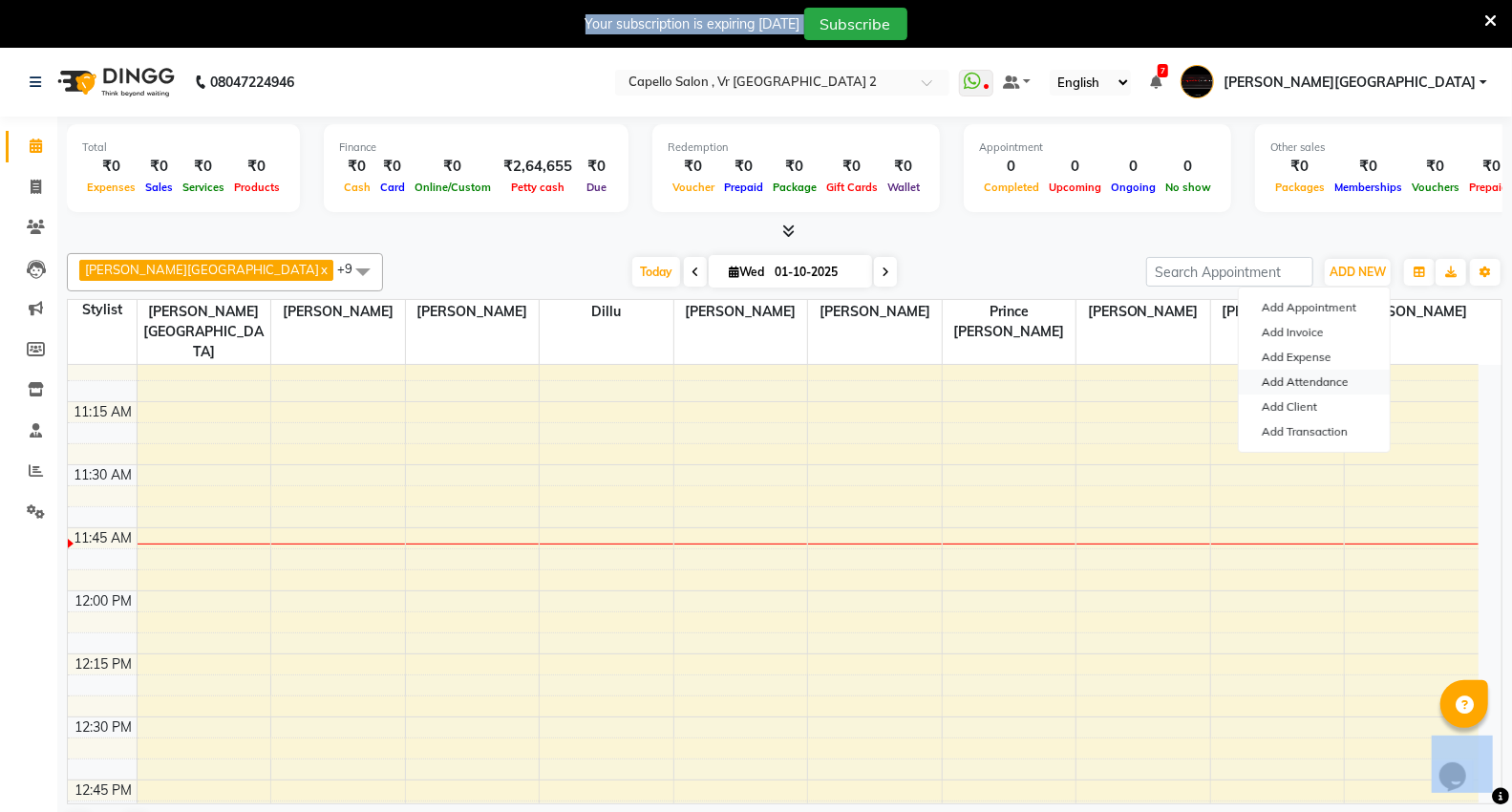
click at [1267, 386] on link "Add Attendance" at bounding box center [1314, 382] width 151 height 25
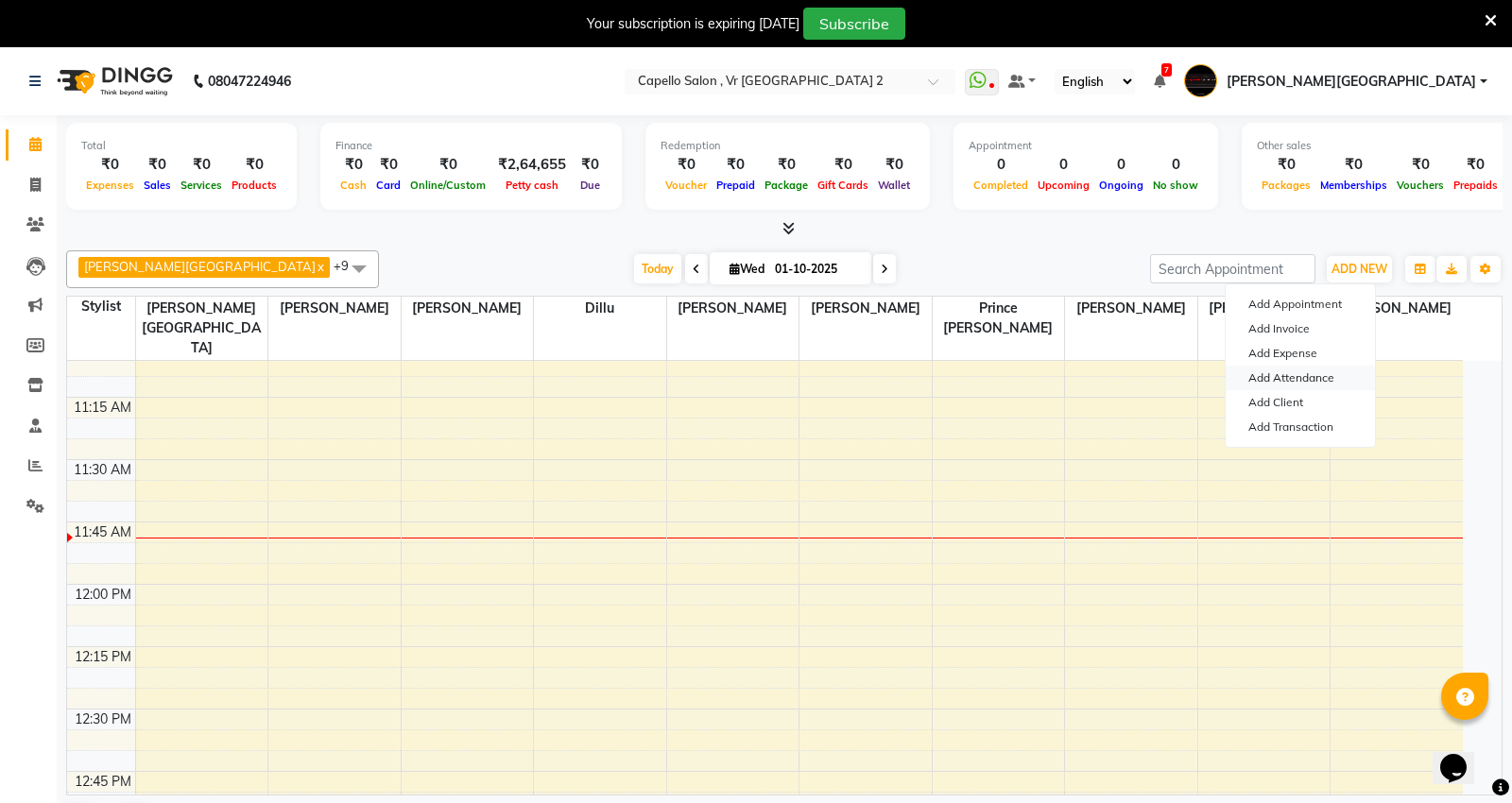
select select "W"
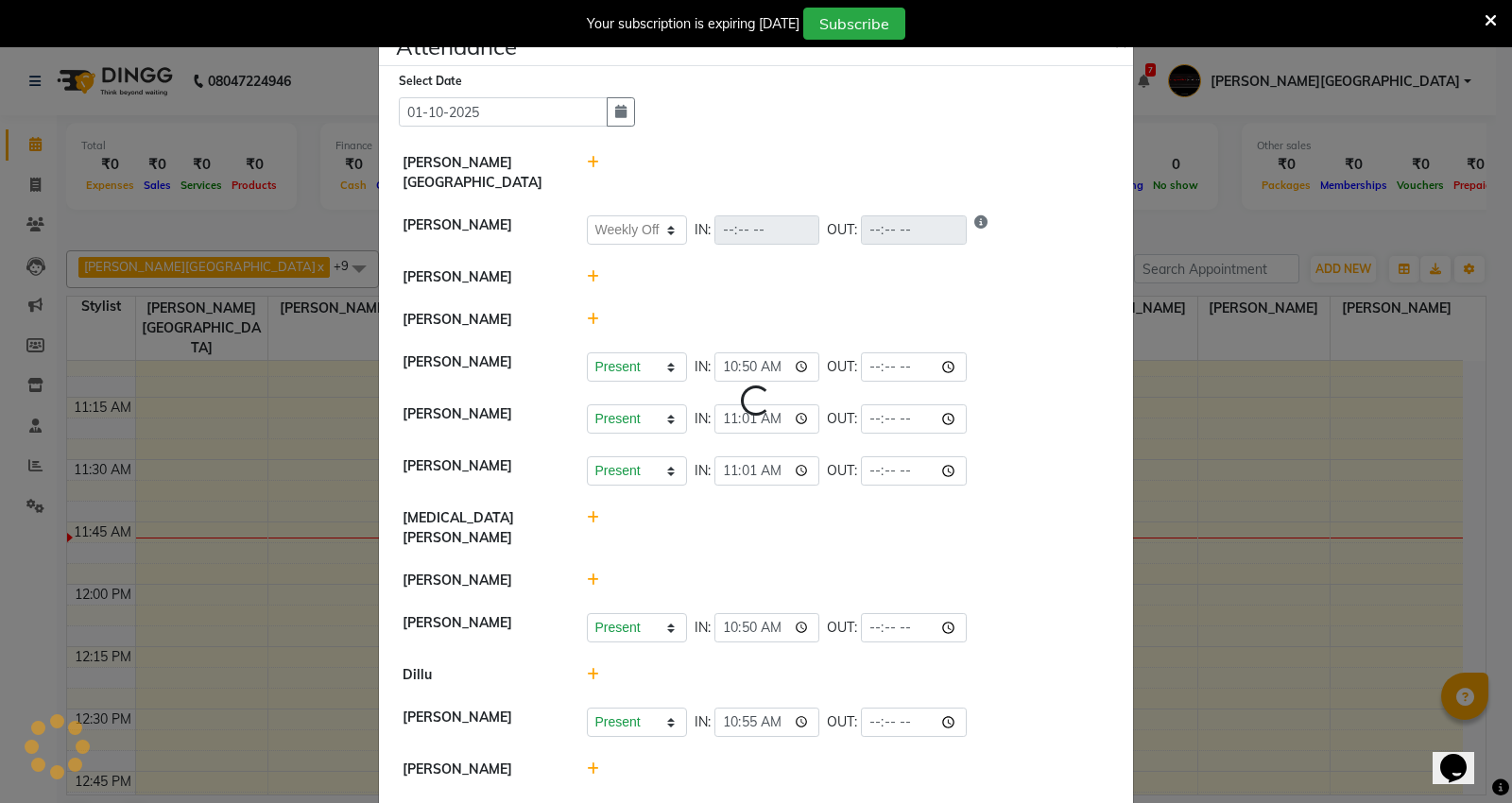
select select "W"
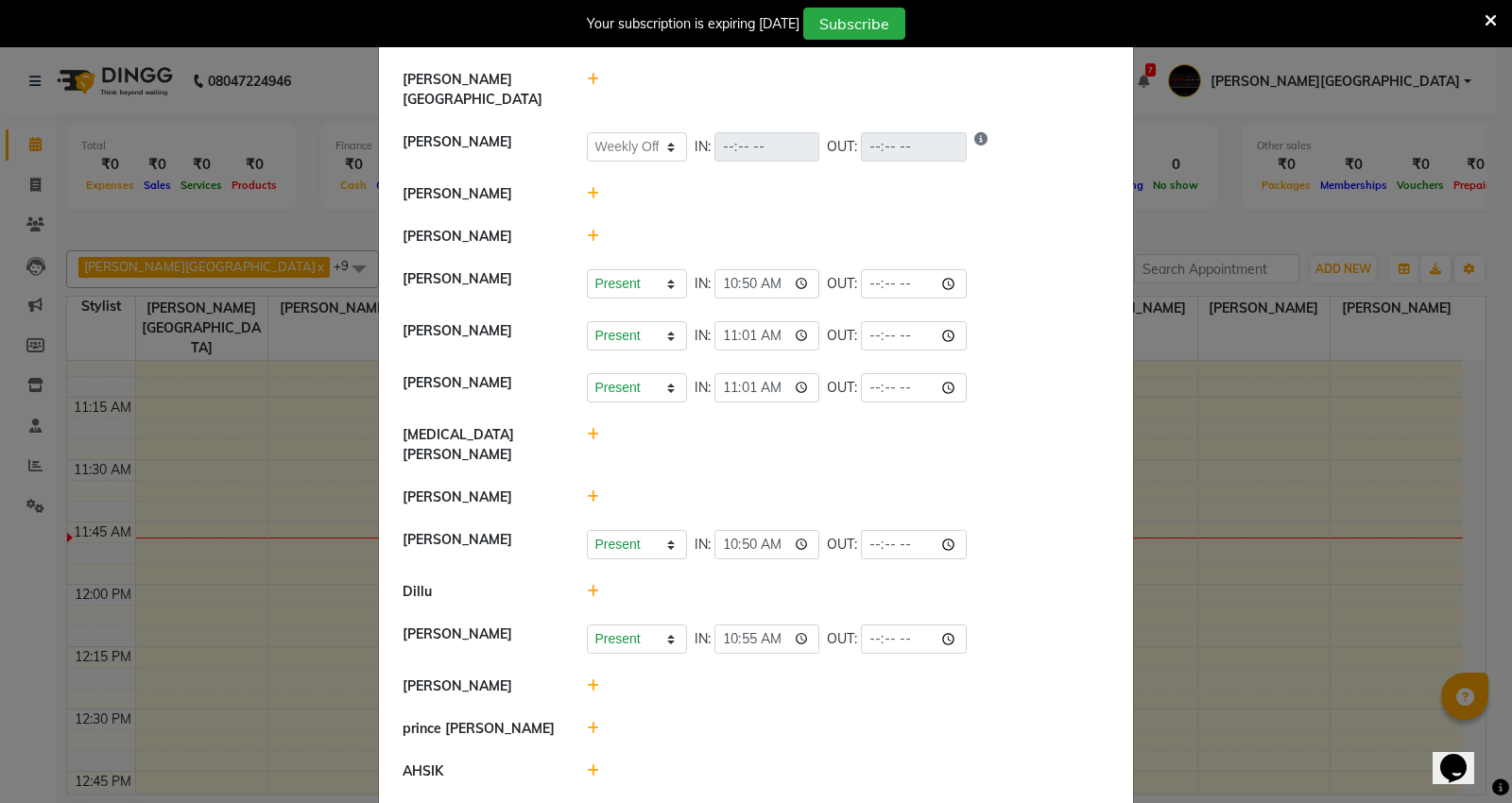
scroll to position [210, 0]
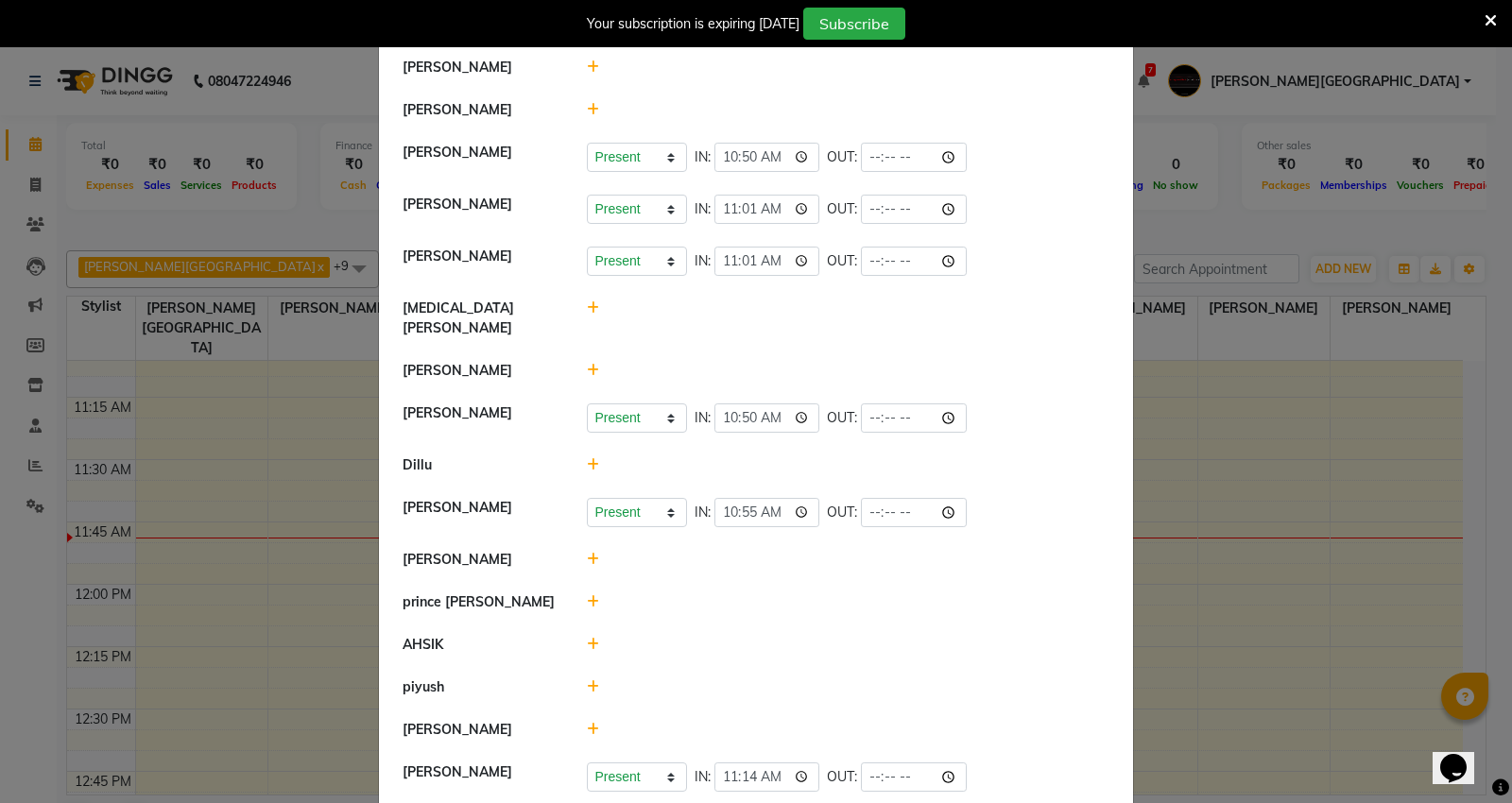
click at [587, 103] on icon at bounding box center [593, 110] width 12 height 13
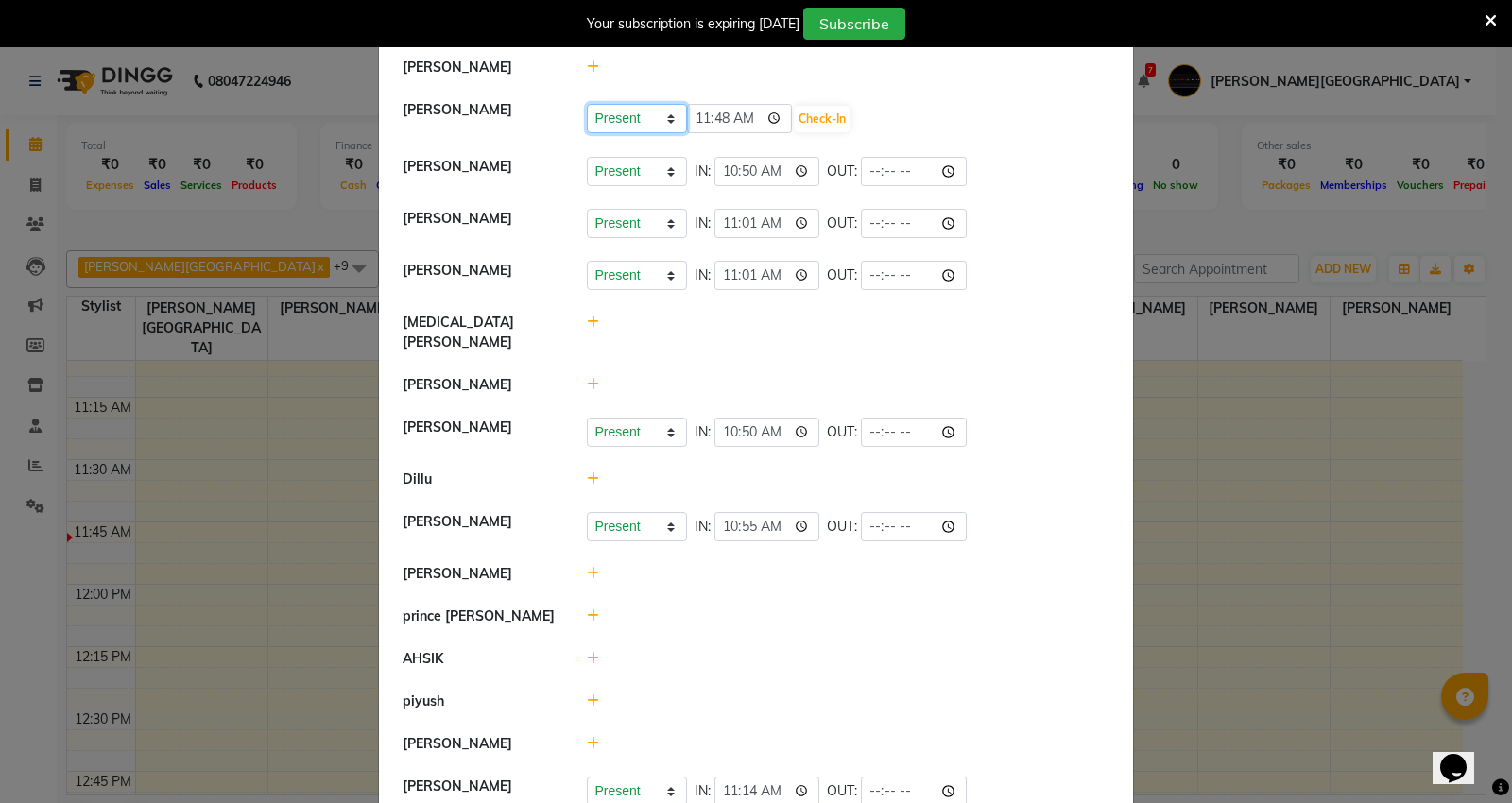
click at [631, 104] on select "Present Absent Late Half Day Weekly Off" at bounding box center [637, 118] width 100 height 29
select select "L"
click at [587, 104] on select "Present Absent Late Half Day Weekly Off" at bounding box center [637, 118] width 100 height 29
click at [808, 106] on button "Check-In" at bounding box center [822, 119] width 57 height 27
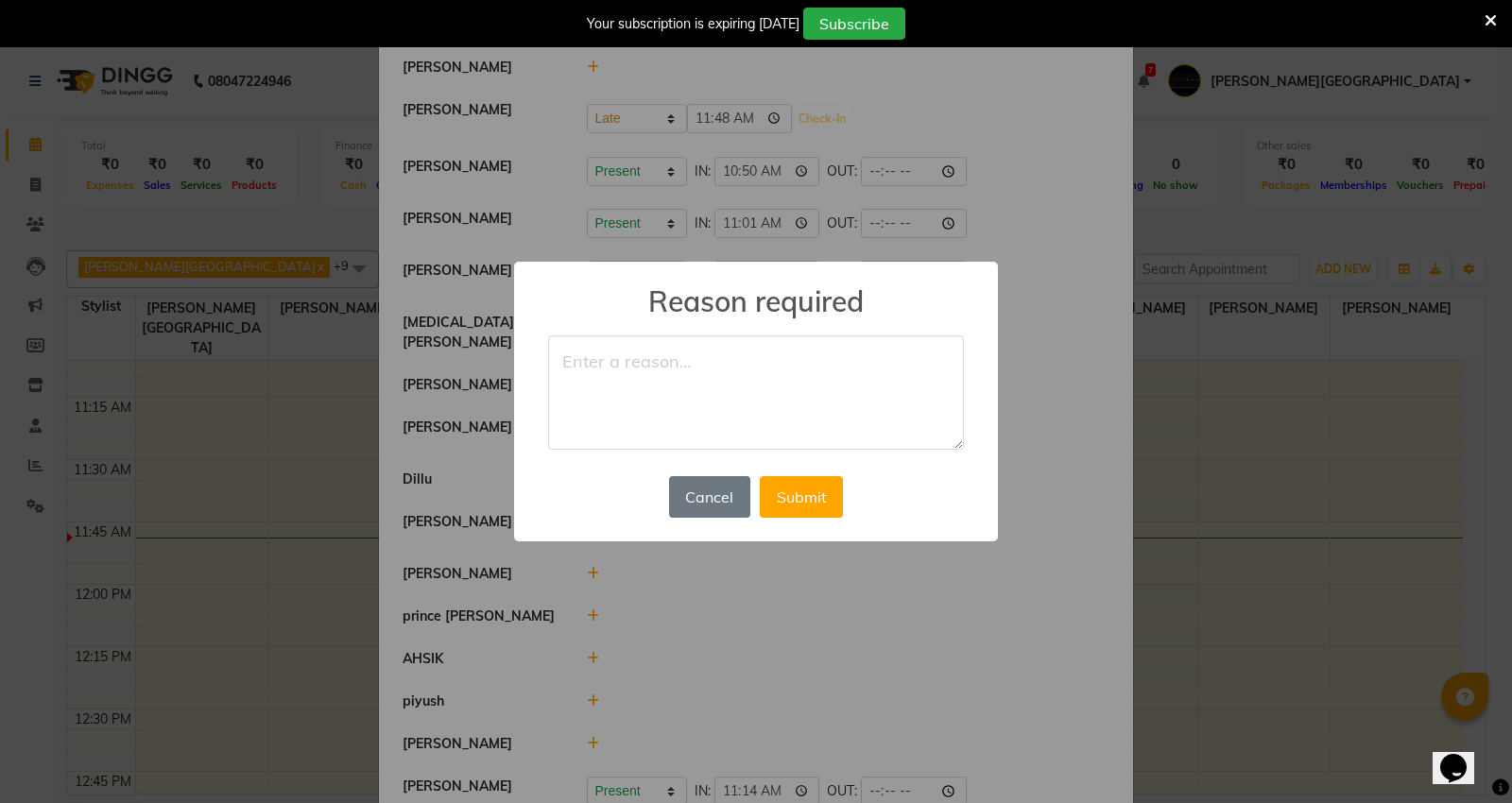
click at [683, 403] on textarea at bounding box center [756, 393] width 416 height 116
type textarea "hjhgi"
click at [818, 484] on button "Submit" at bounding box center [801, 497] width 83 height 42
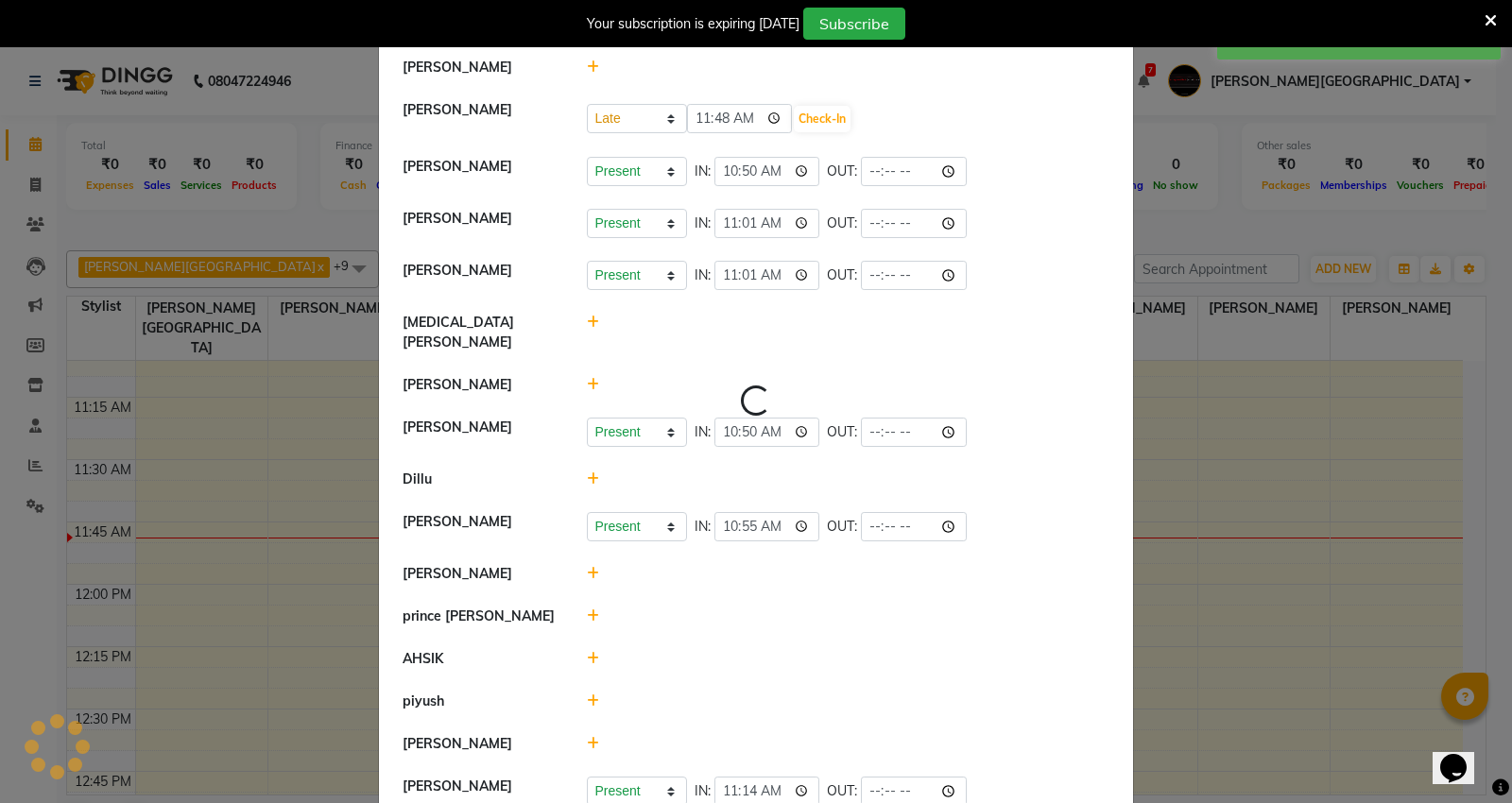
select select "W"
select select "L"
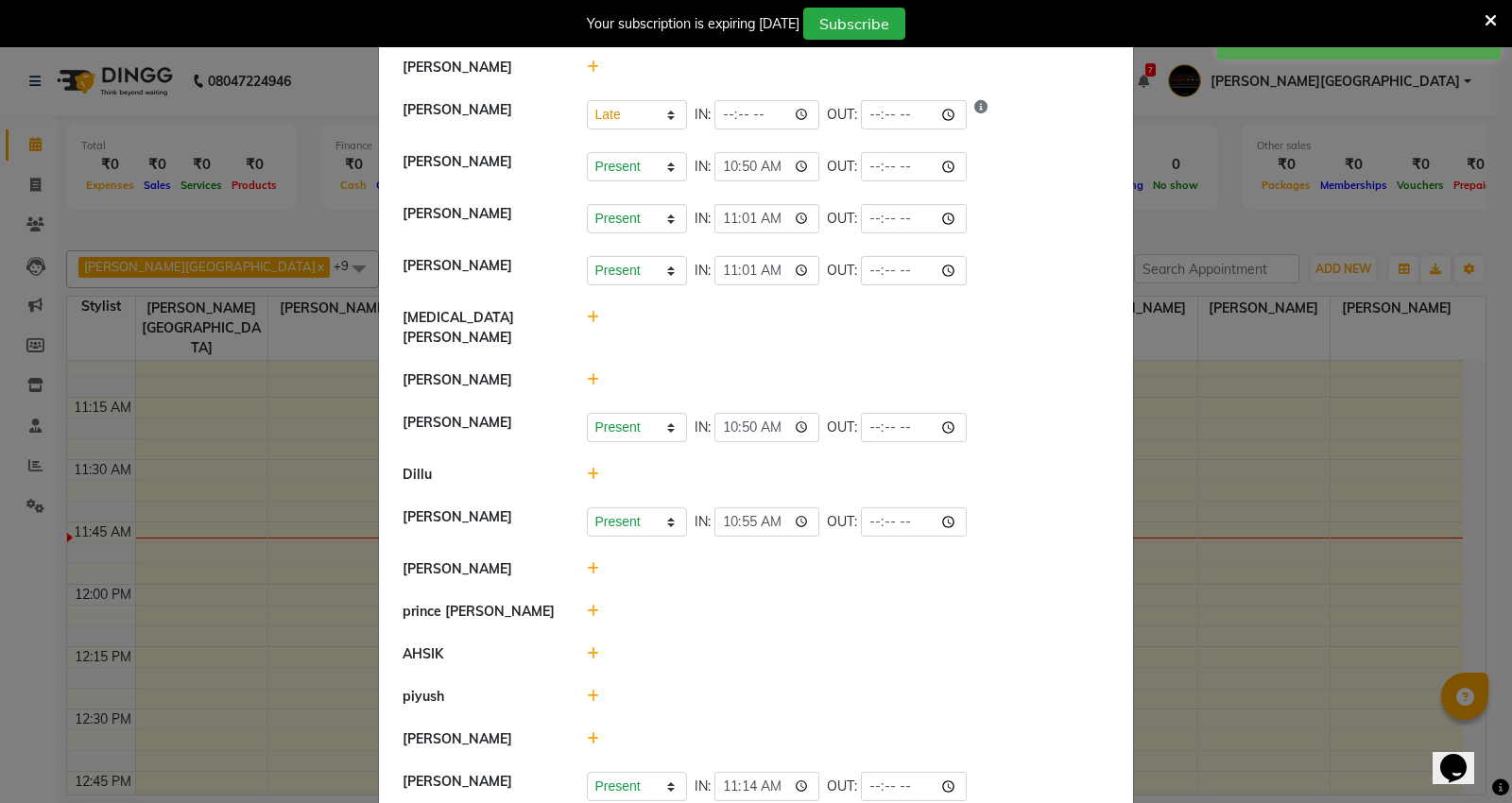
click at [1290, 229] on ngb-modal-window "Attendance × Select Date 01-10-2025 Capello VR Mall Arti Borekar Present Absent…" at bounding box center [756, 402] width 1512 height 803
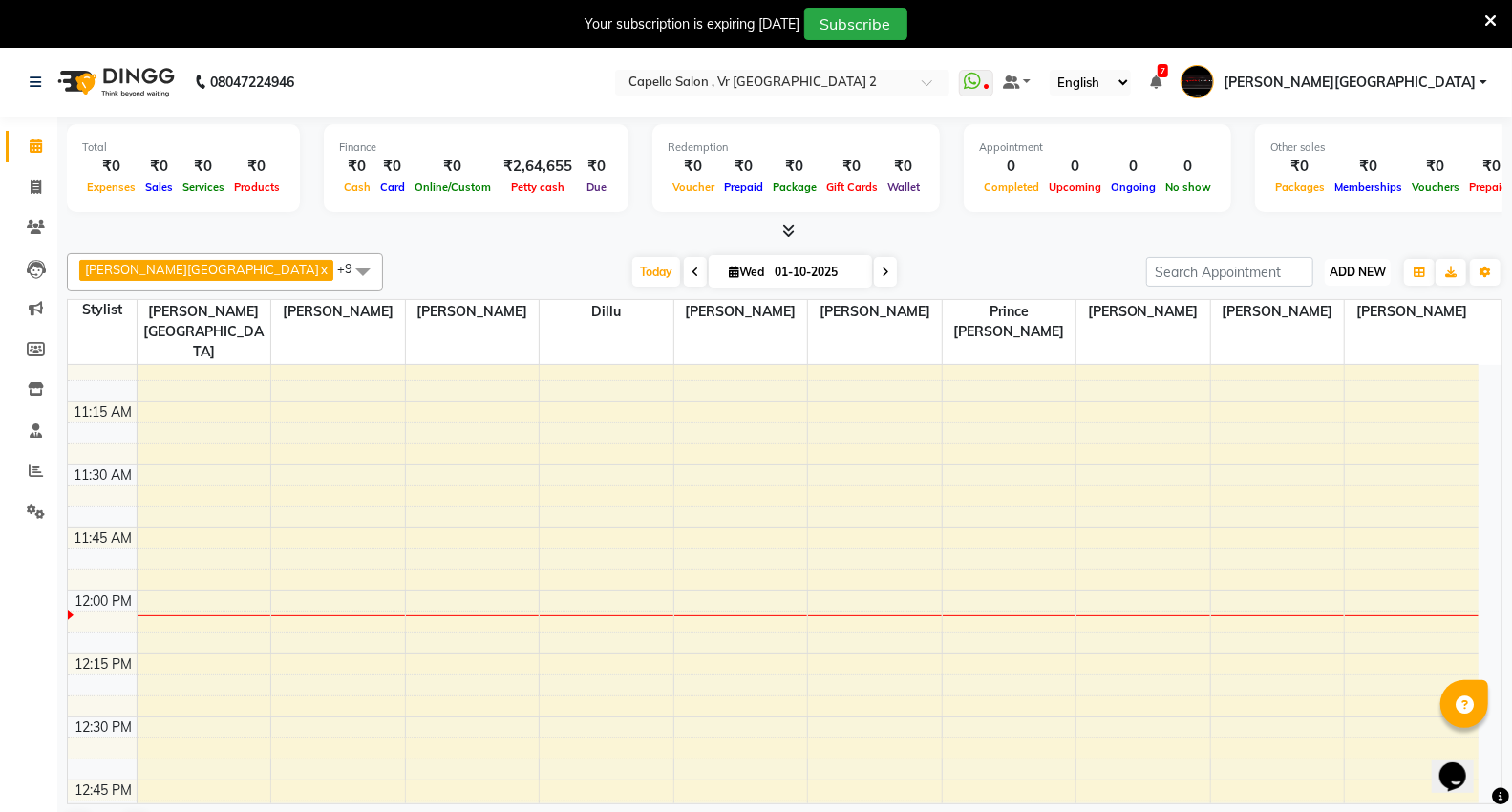
click at [1357, 268] on span "ADD NEW" at bounding box center [1357, 271] width 56 height 14
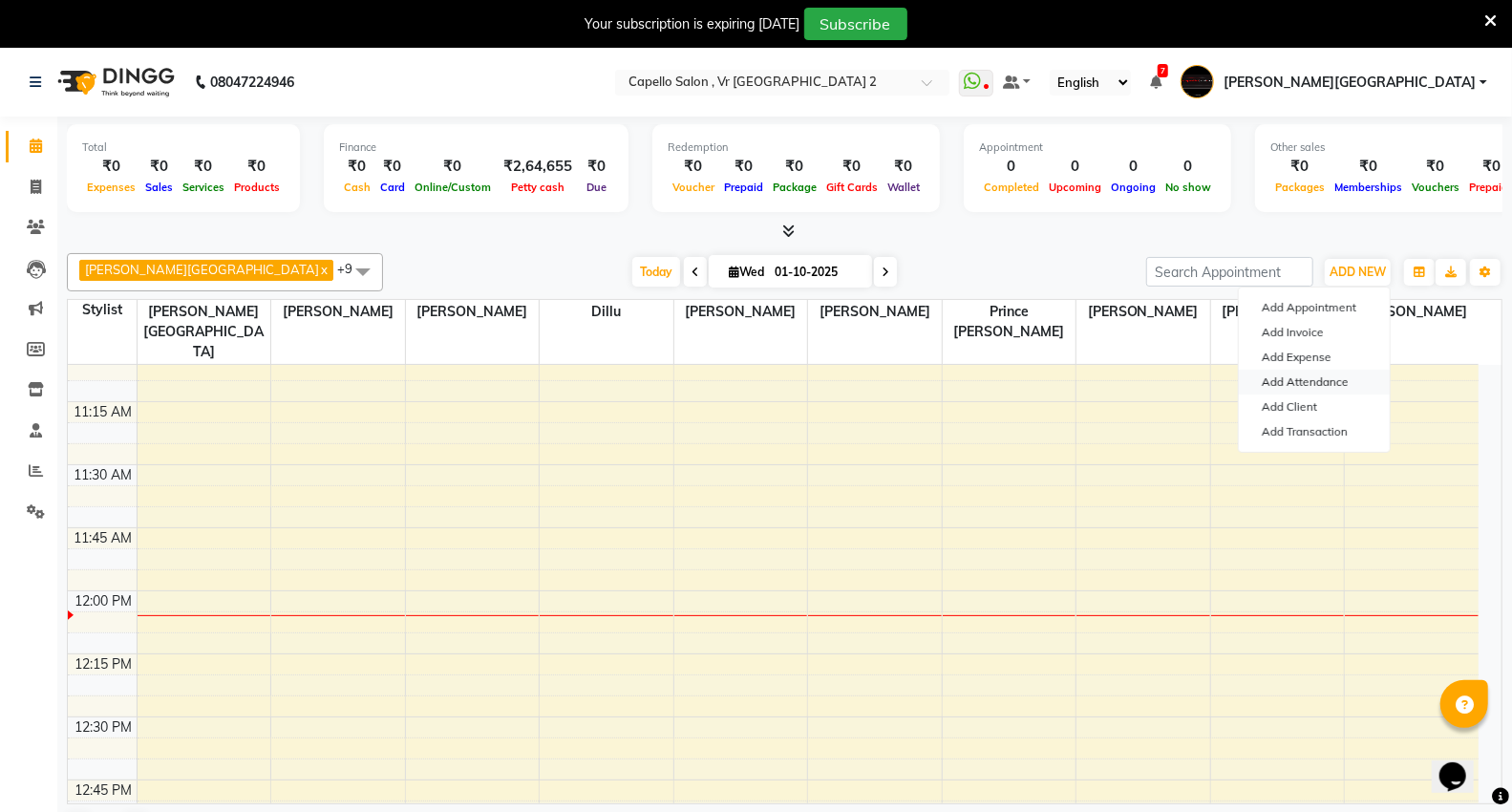
click at [1292, 377] on link "Add Attendance" at bounding box center [1314, 382] width 151 height 25
select select "W"
select select "L"
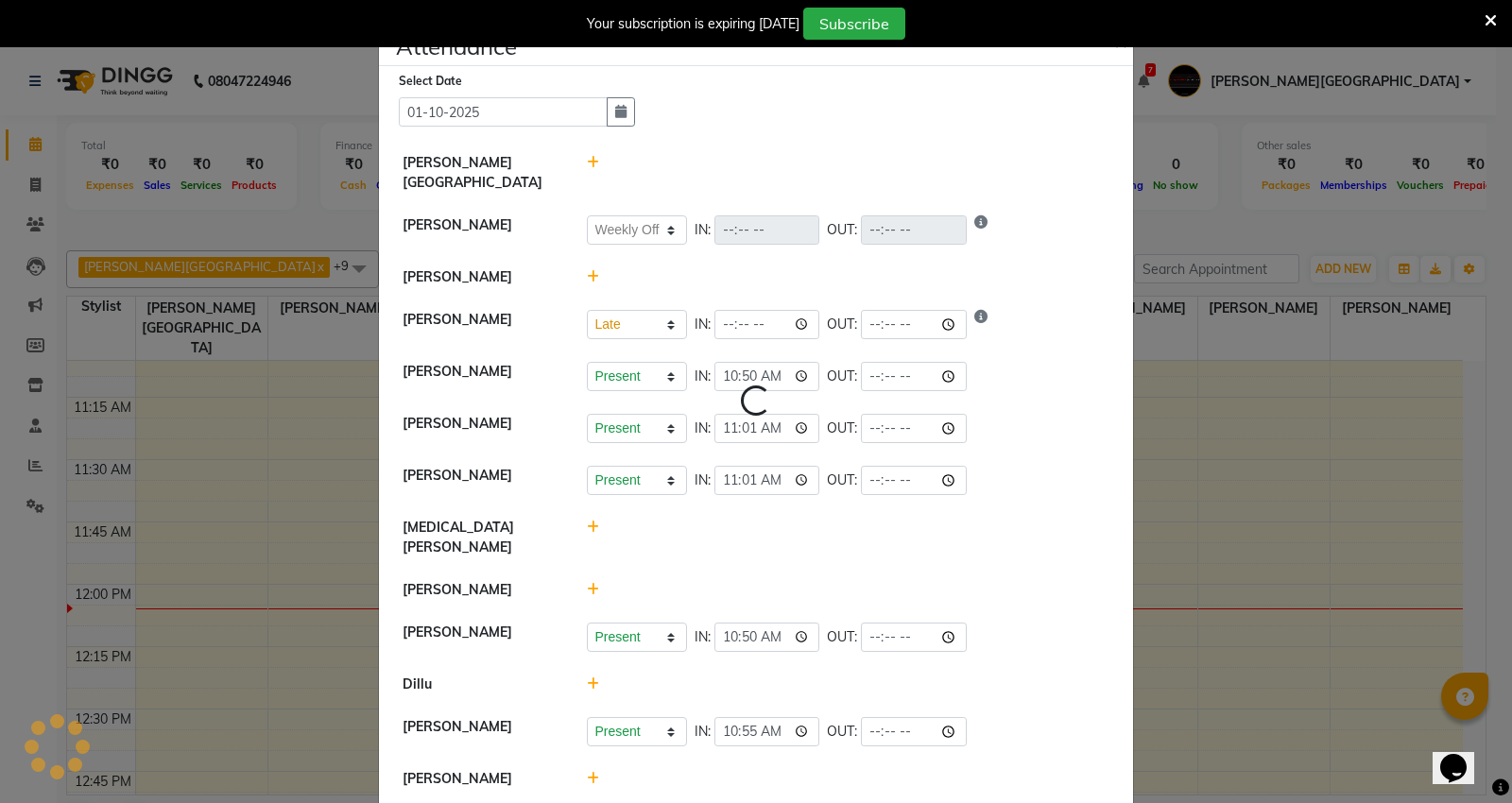
select select "W"
select select "L"
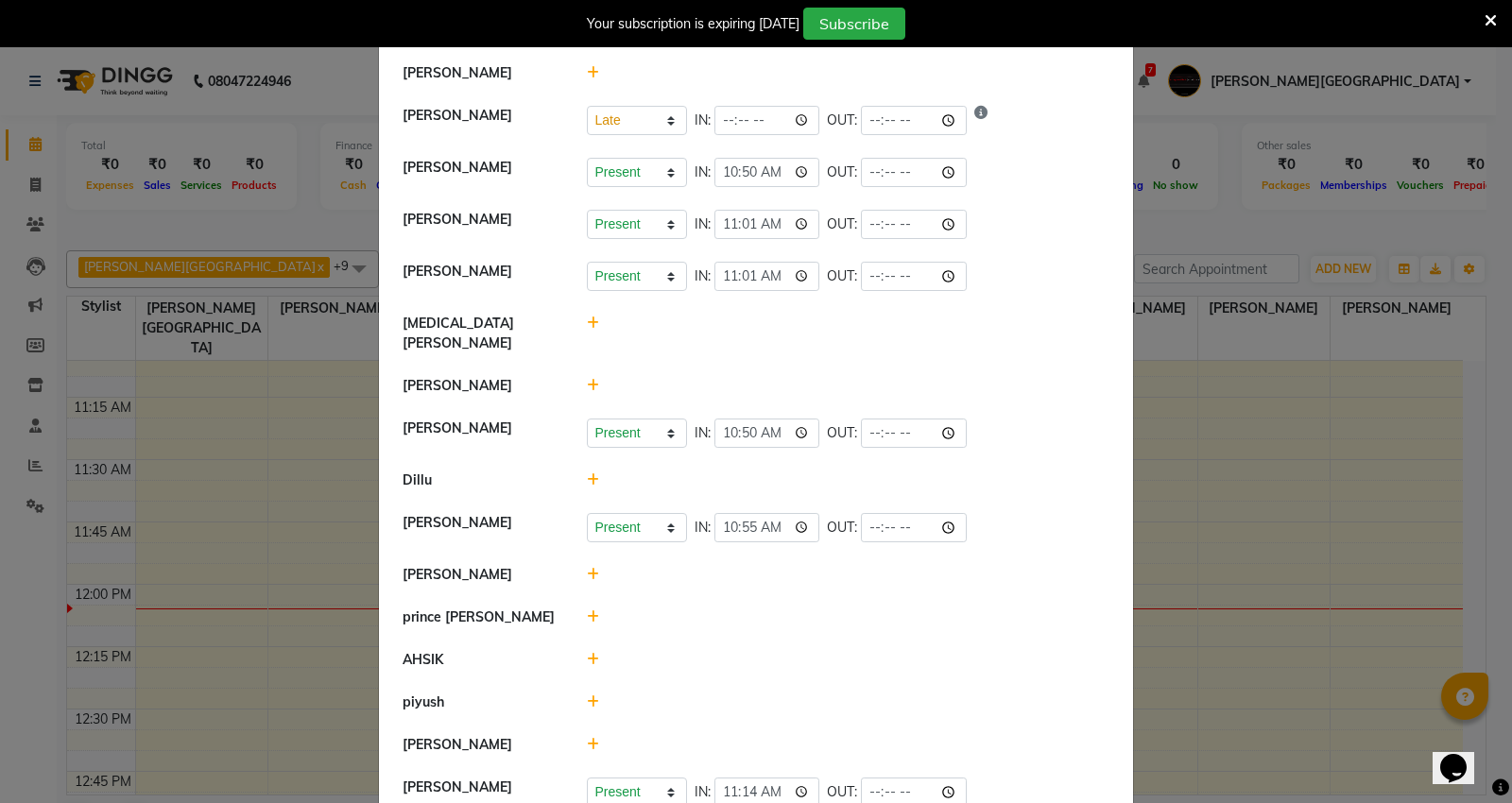
scroll to position [314, 0]
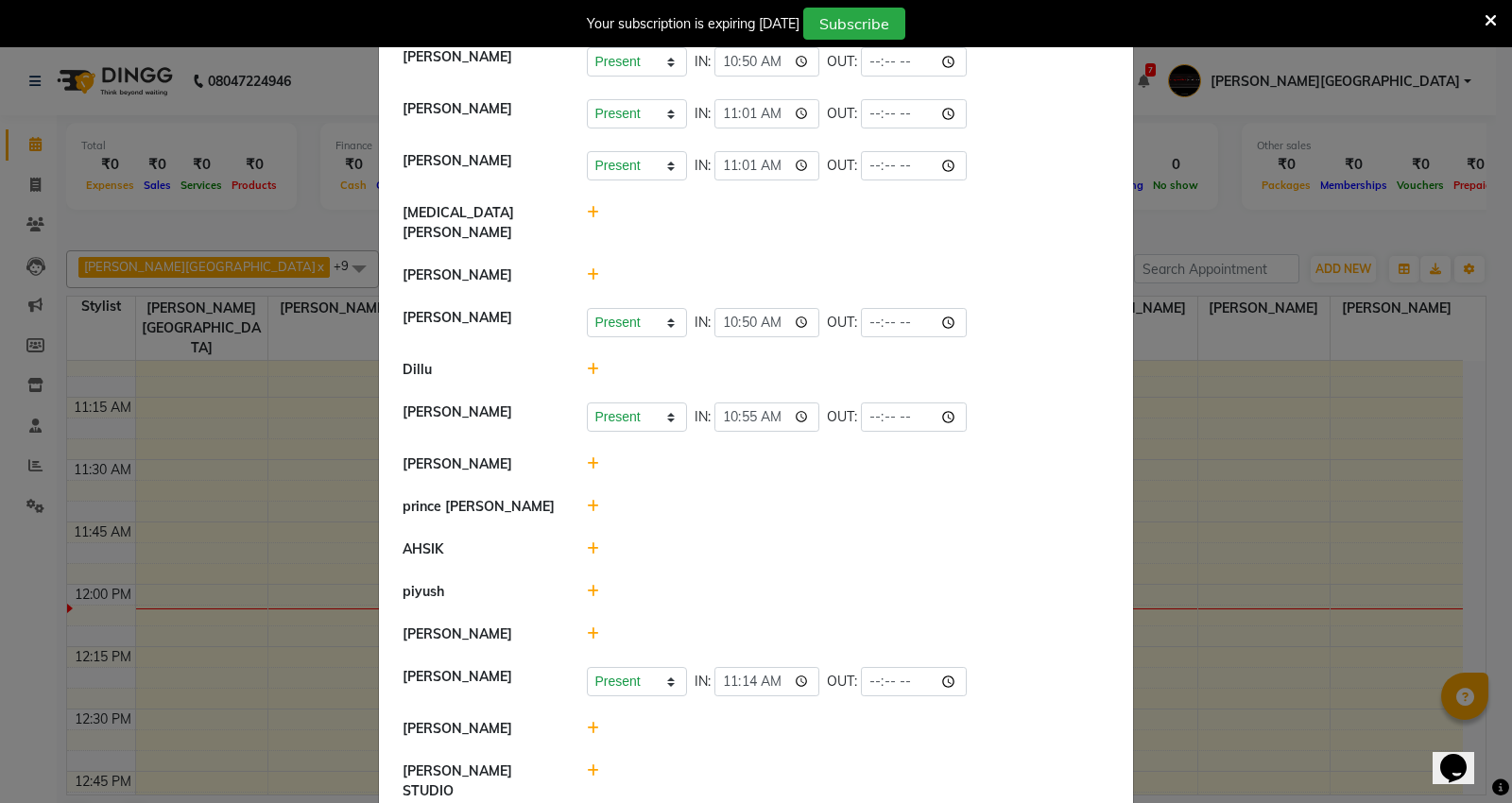
drag, startPoint x: 583, startPoint y: 460, endPoint x: 669, endPoint y: 520, distance: 104.9
click at [589, 498] on span at bounding box center [593, 507] width 12 height 17
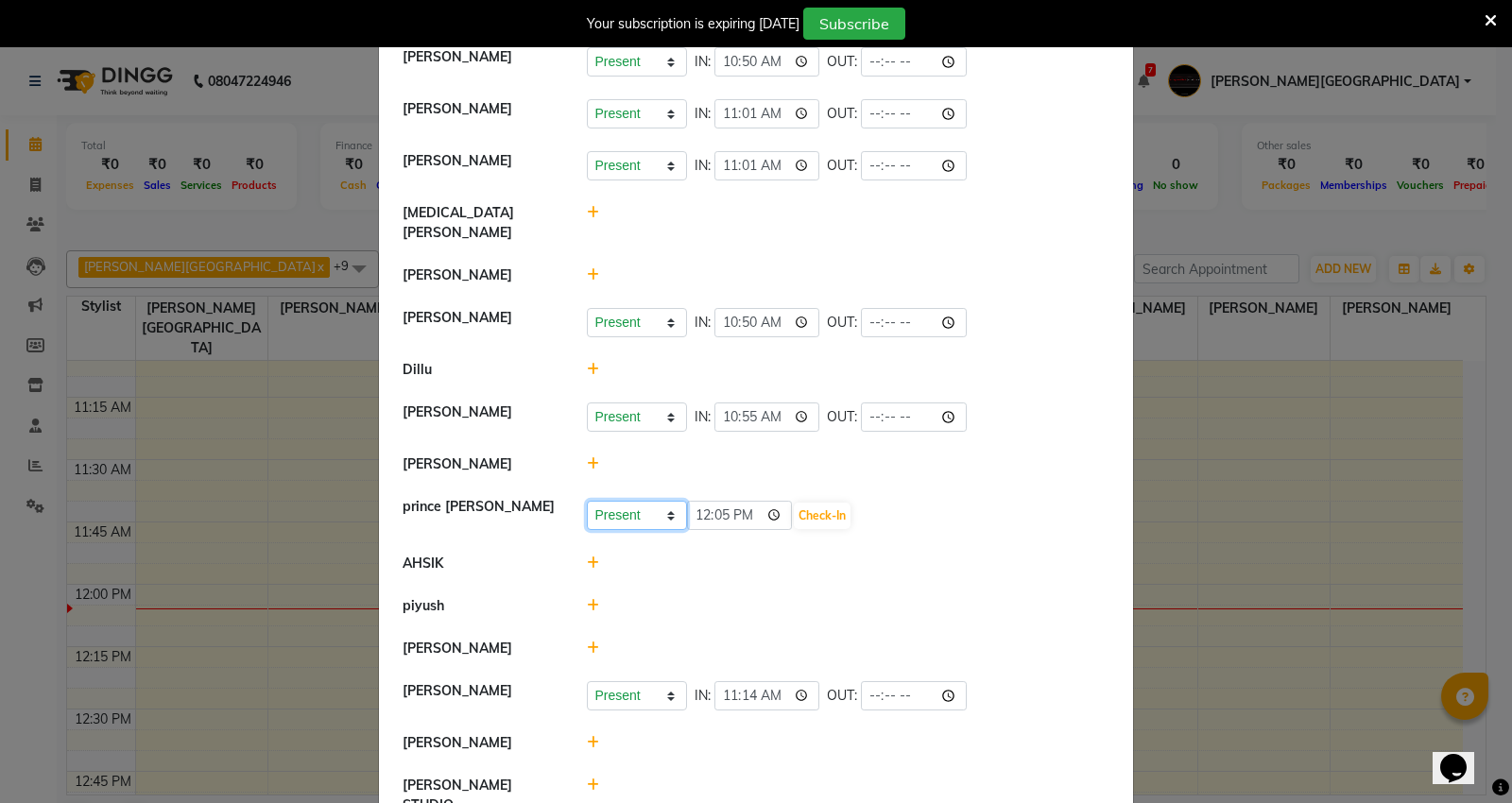
drag, startPoint x: 665, startPoint y: 477, endPoint x: 663, endPoint y: 490, distance: 13.2
click at [665, 501] on select "Present Absent Late Half Day Weekly Off" at bounding box center [637, 515] width 100 height 29
select select "L"
click at [587, 501] on select "Present Absent Late Half Day Weekly Off" at bounding box center [637, 515] width 100 height 29
click at [801, 503] on button "Check-In" at bounding box center [822, 516] width 57 height 27
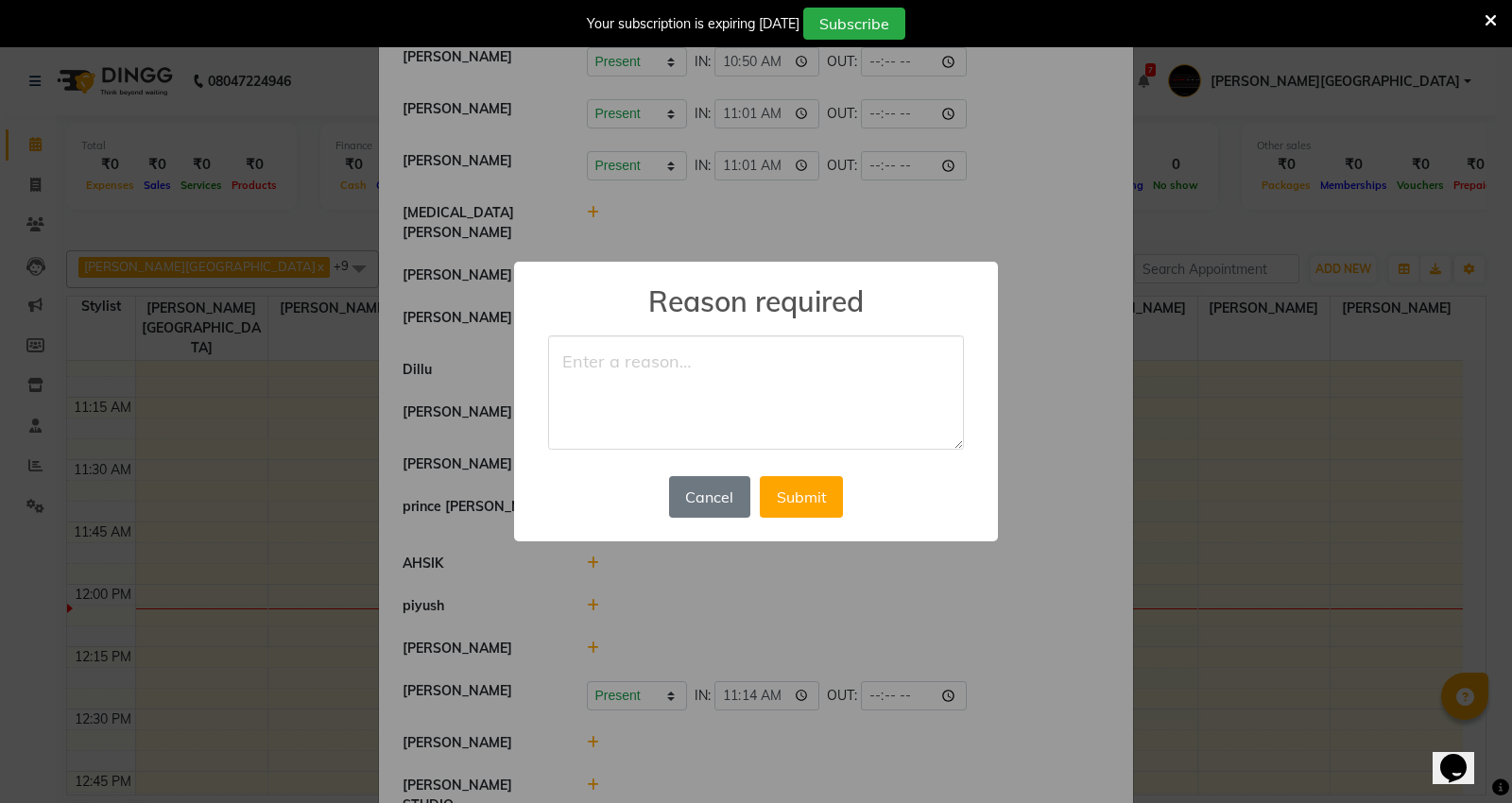
click at [773, 414] on textarea at bounding box center [756, 393] width 416 height 116
type textarea "dyht"
drag, startPoint x: 782, startPoint y: 486, endPoint x: 837, endPoint y: 517, distance: 63.1
click at [782, 486] on button "Submit" at bounding box center [801, 497] width 83 height 42
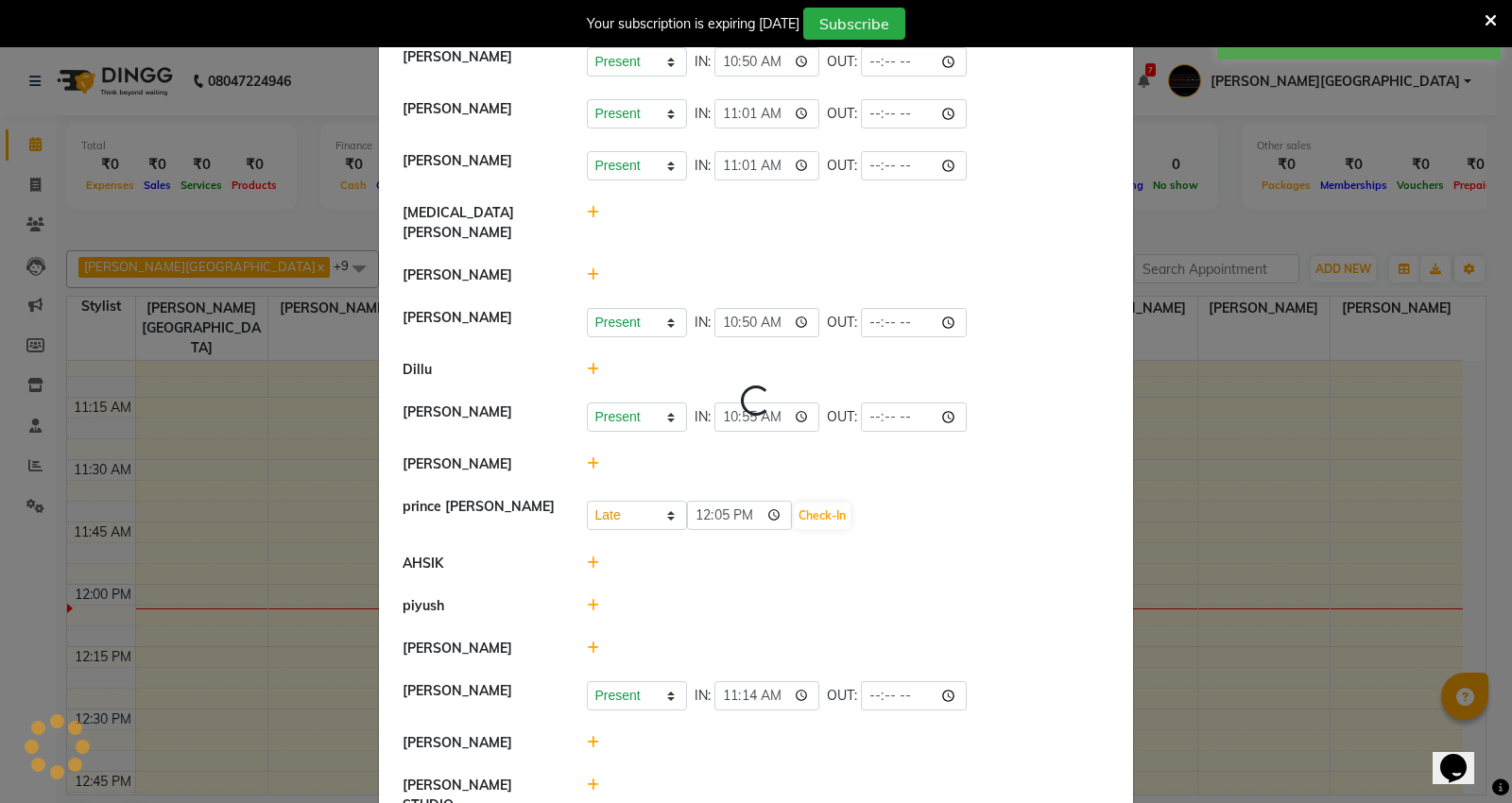
select select "W"
select select "L"
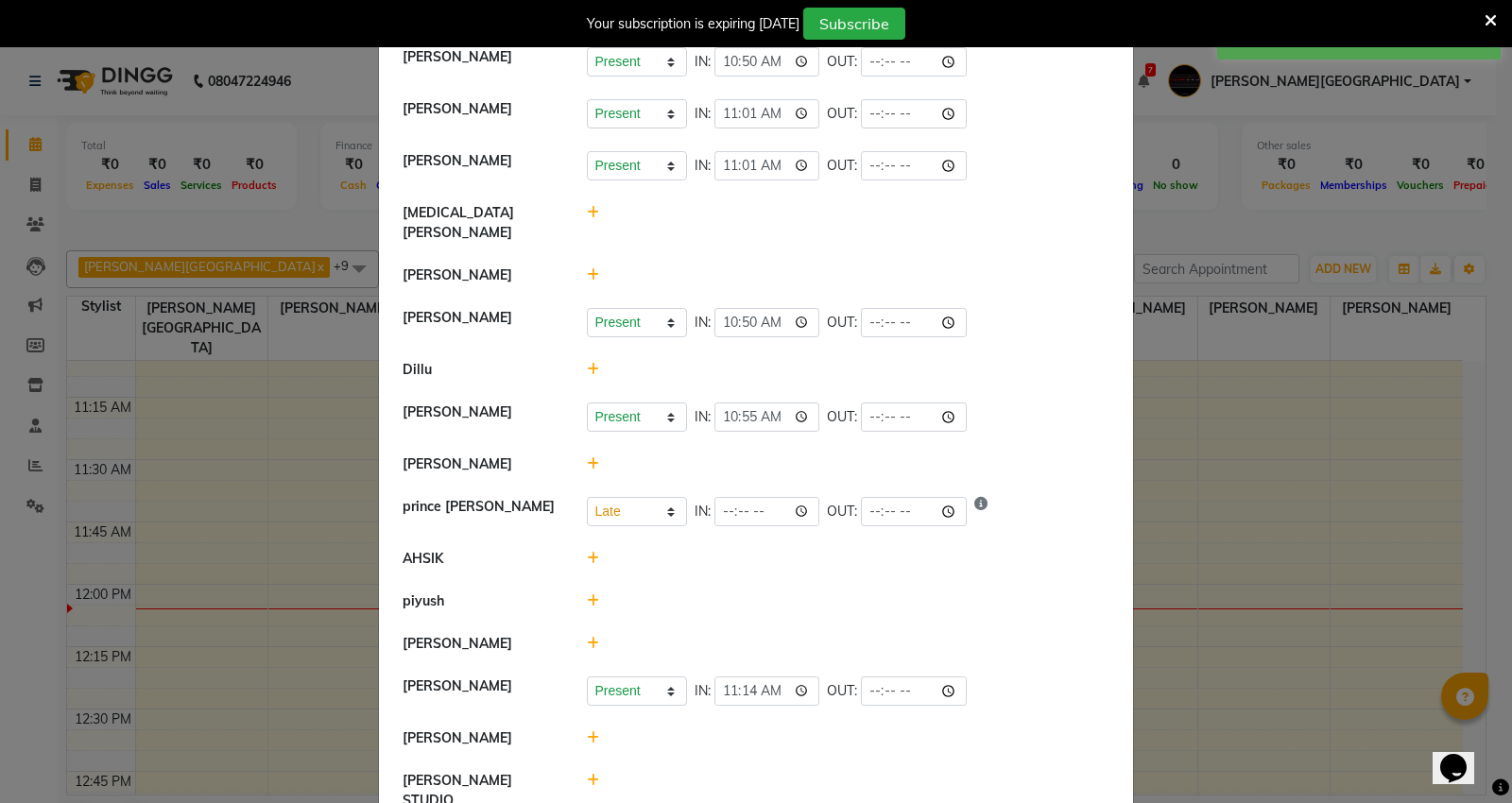
click at [1143, 229] on ngb-modal-window "Attendance × Select Date 01-10-2025 Capello VR Mall Arti Borekar Present Absent…" at bounding box center [756, 402] width 1512 height 803
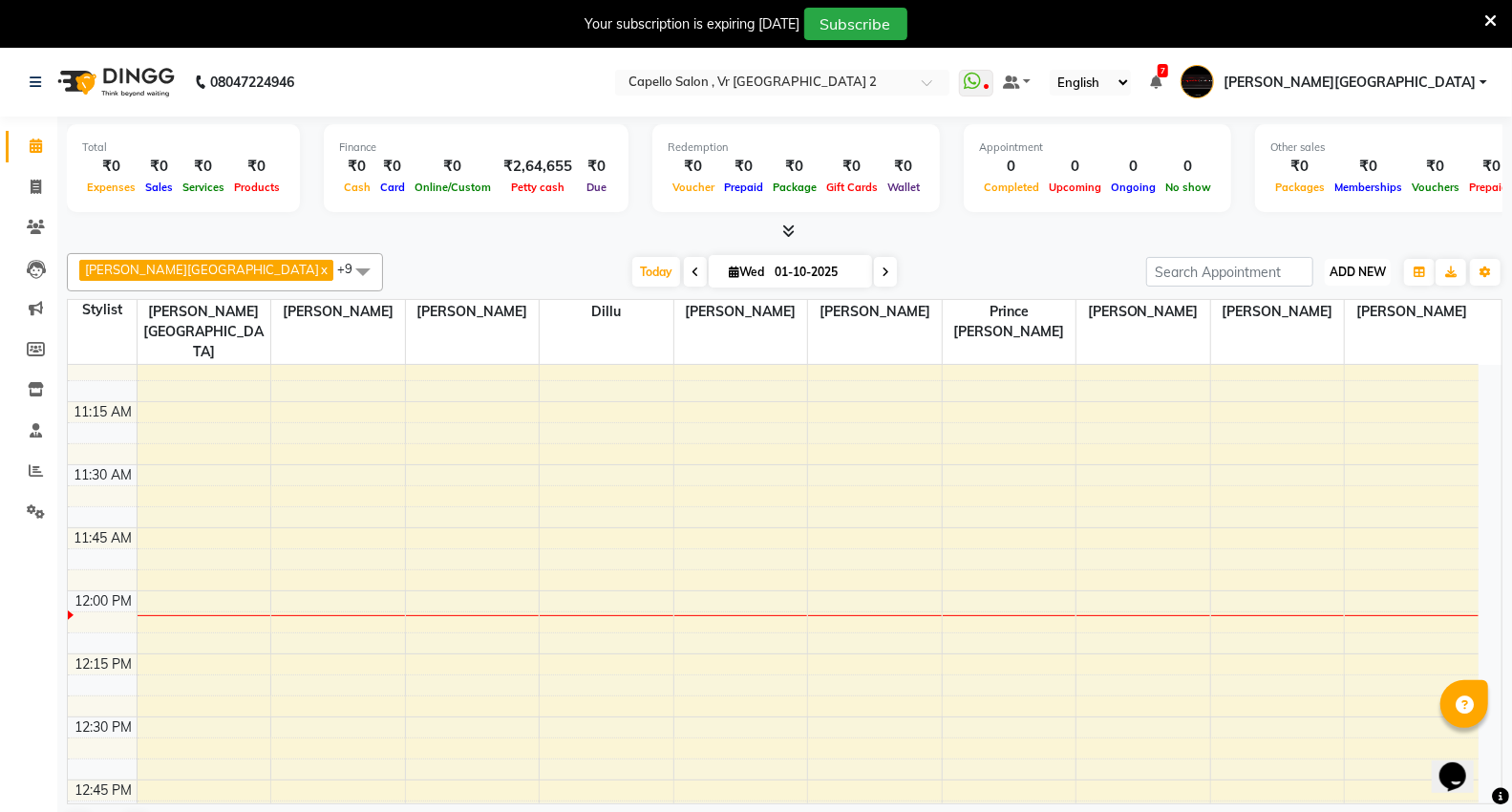
click at [1373, 264] on span "ADD NEW" at bounding box center [1357, 271] width 56 height 14
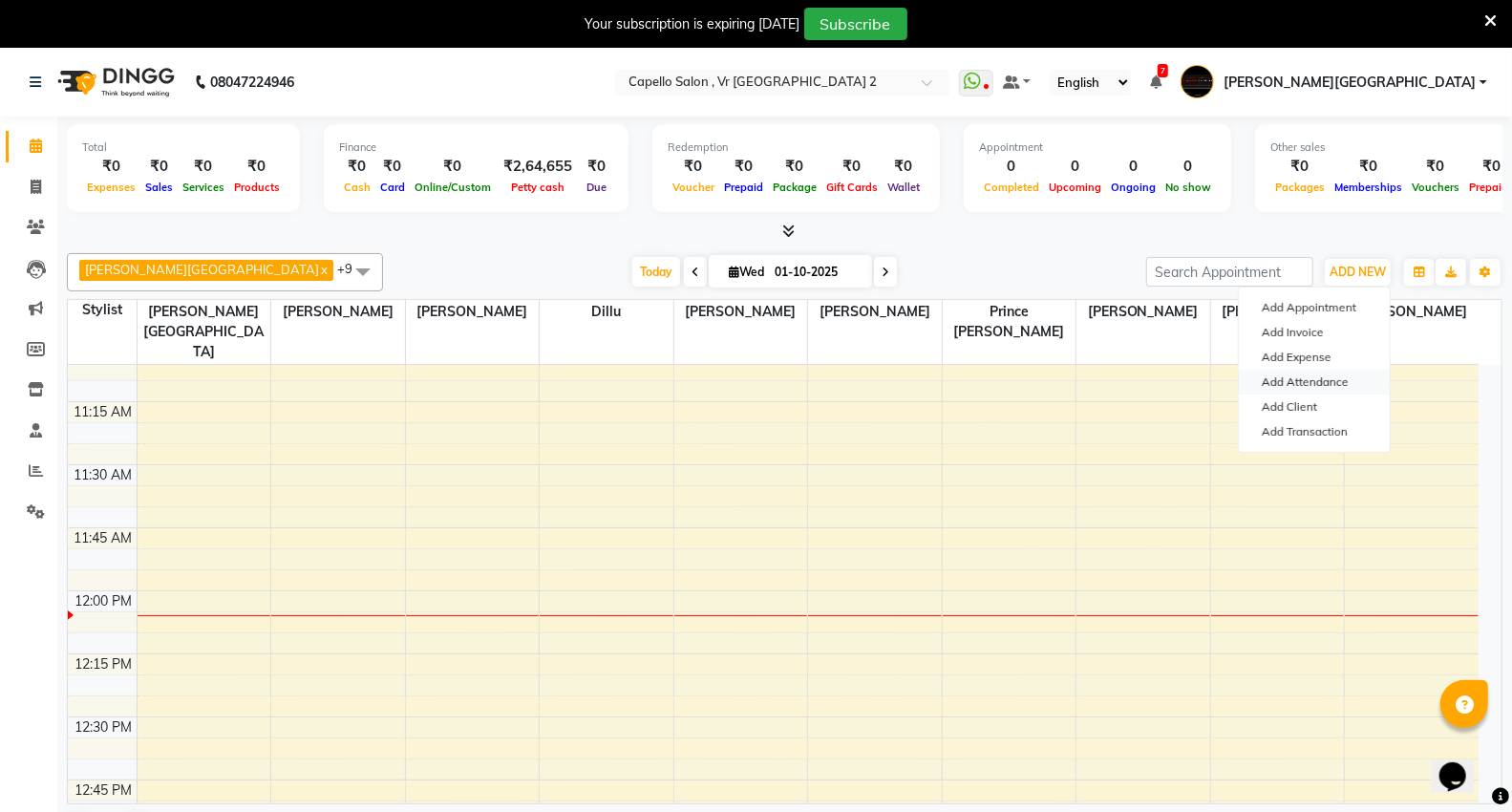
click at [1268, 380] on link "Add Attendance" at bounding box center [1314, 382] width 151 height 25
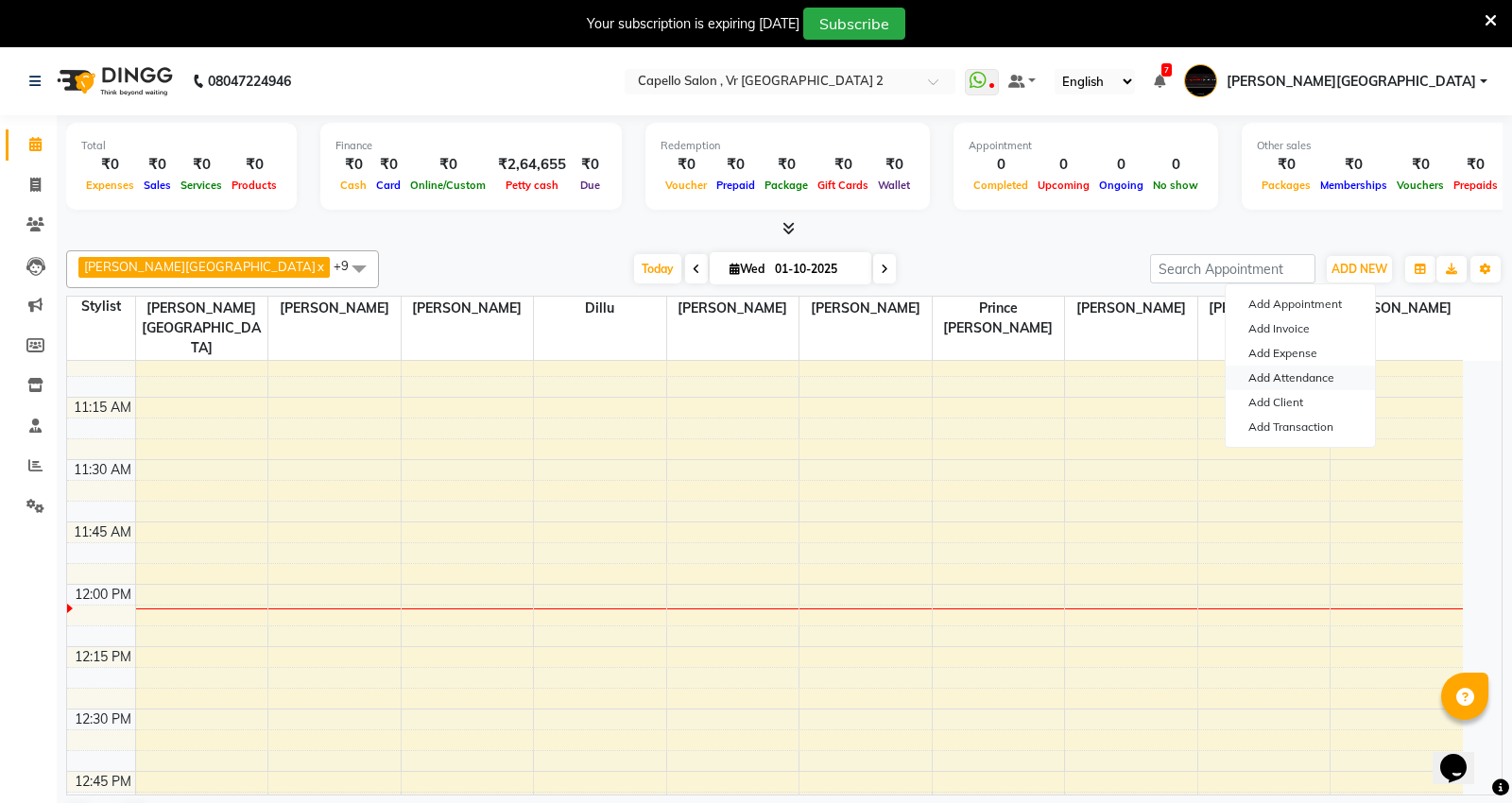
select select "W"
select select "L"
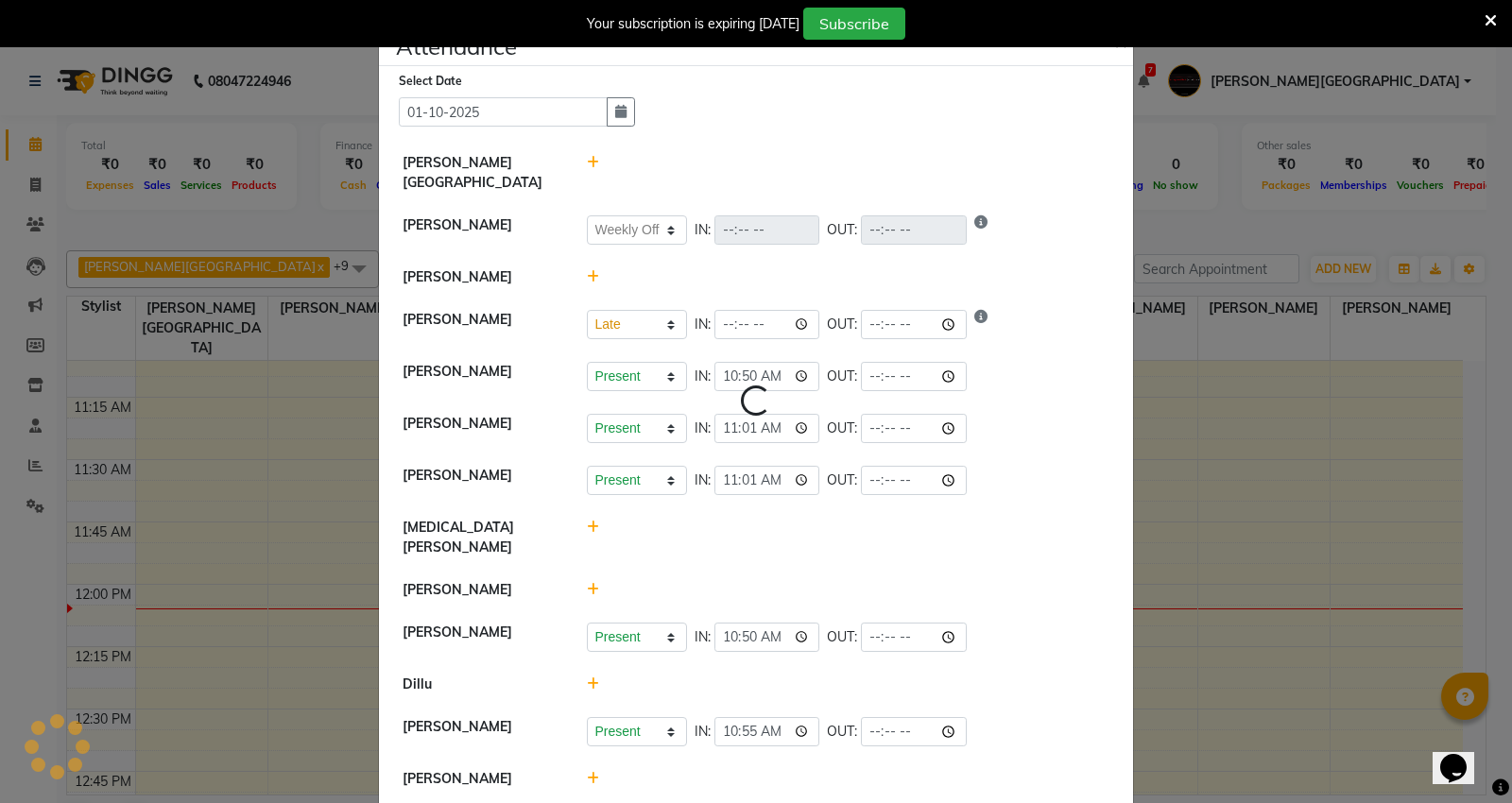
select select "W"
select select "L"
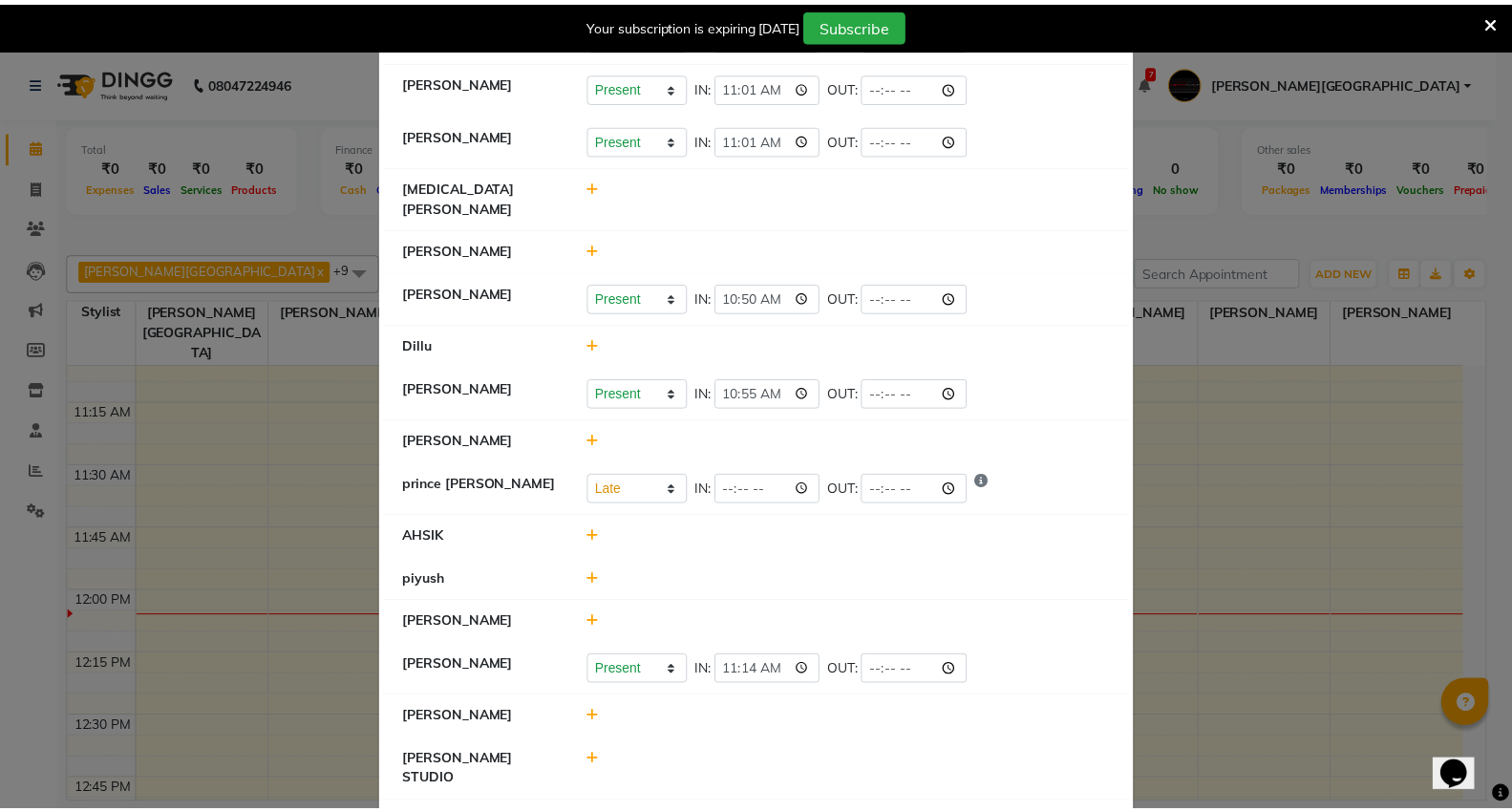
scroll to position [355, 0]
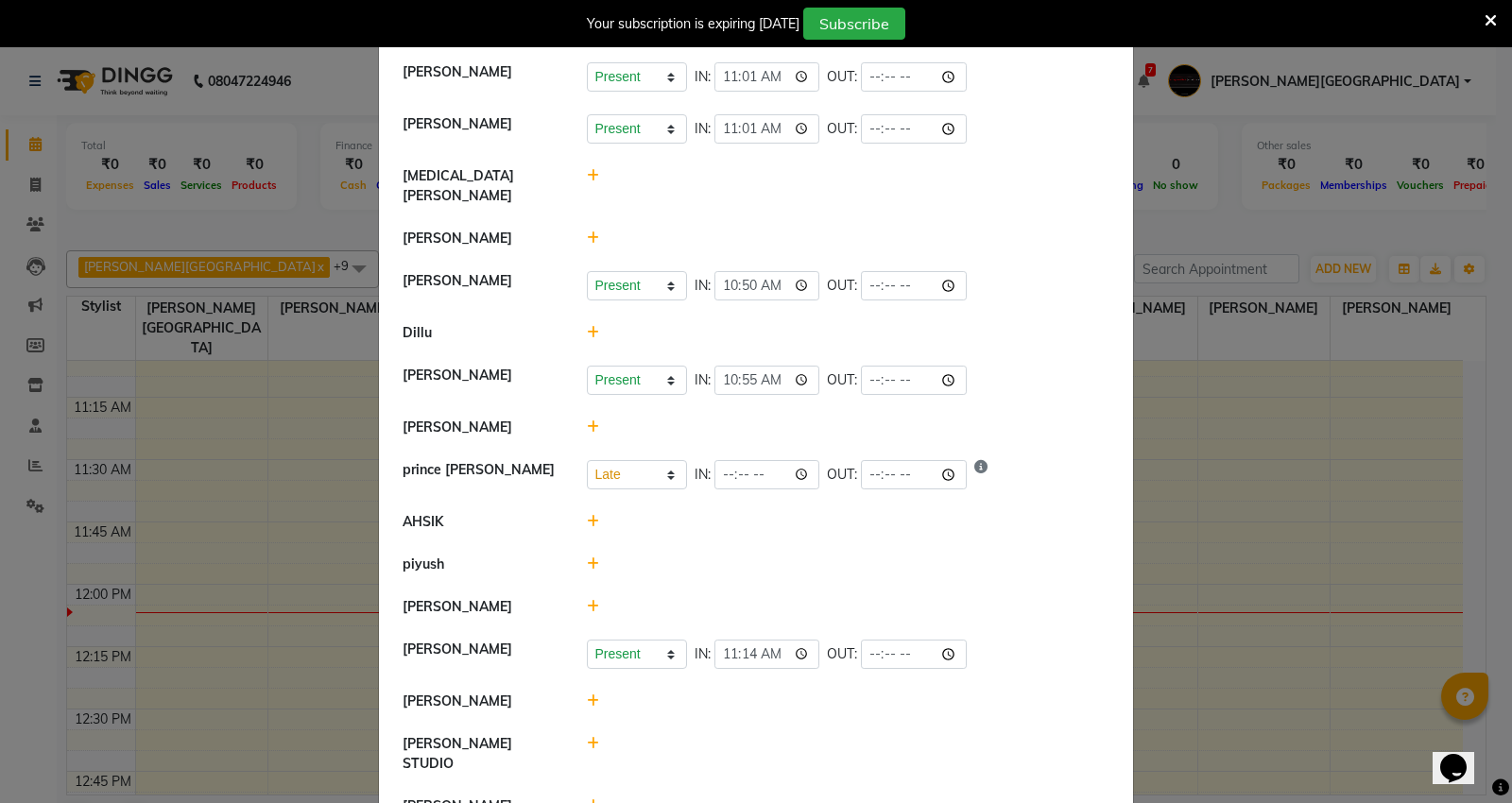
click at [280, 199] on ngb-modal-window "Attendance × Select Date 01-10-2025 Capello VR Mall Arti Borekar Present Absent…" at bounding box center [756, 402] width 1512 height 803
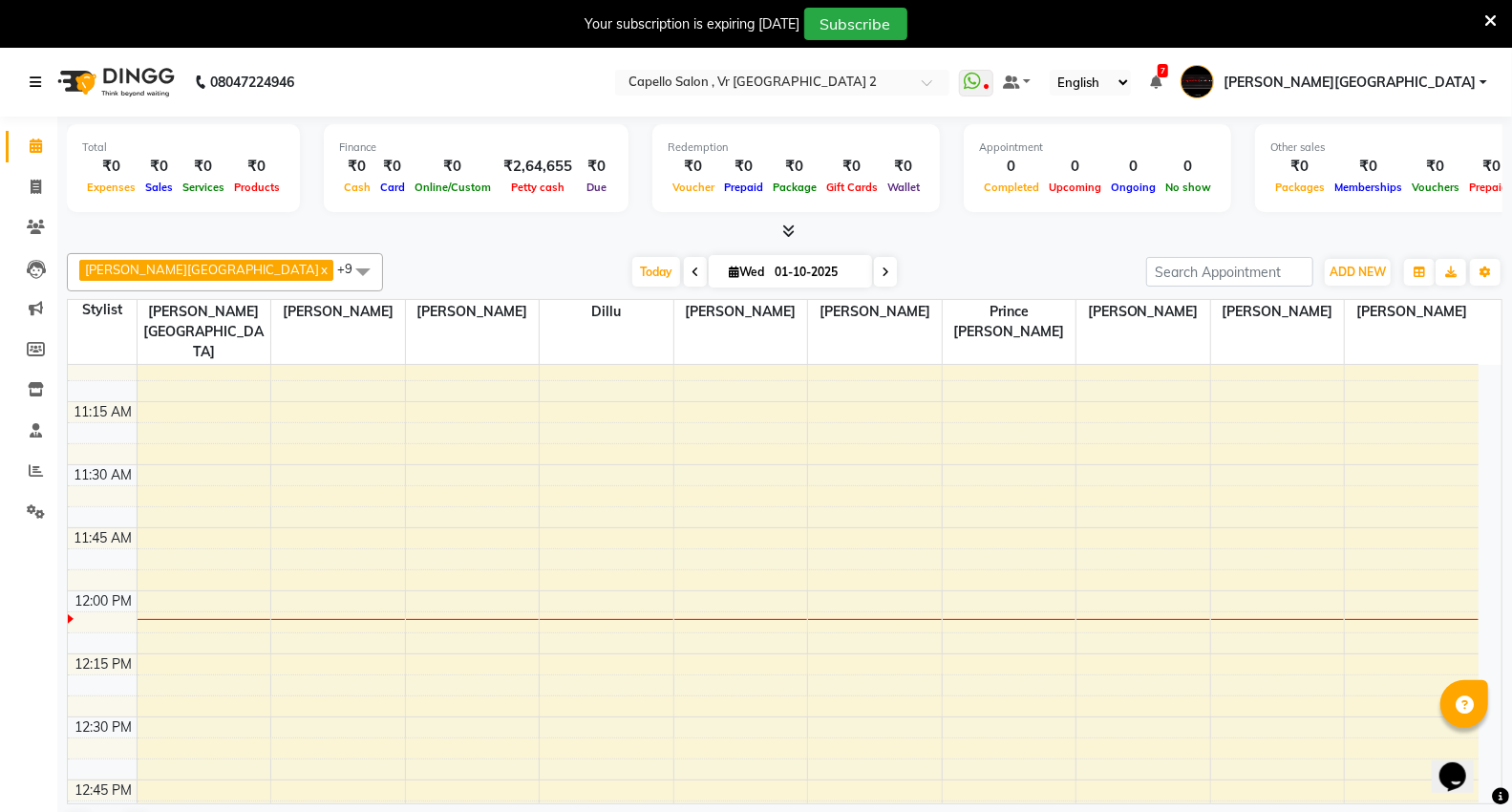
click at [39, 89] on icon at bounding box center [35, 82] width 11 height 13
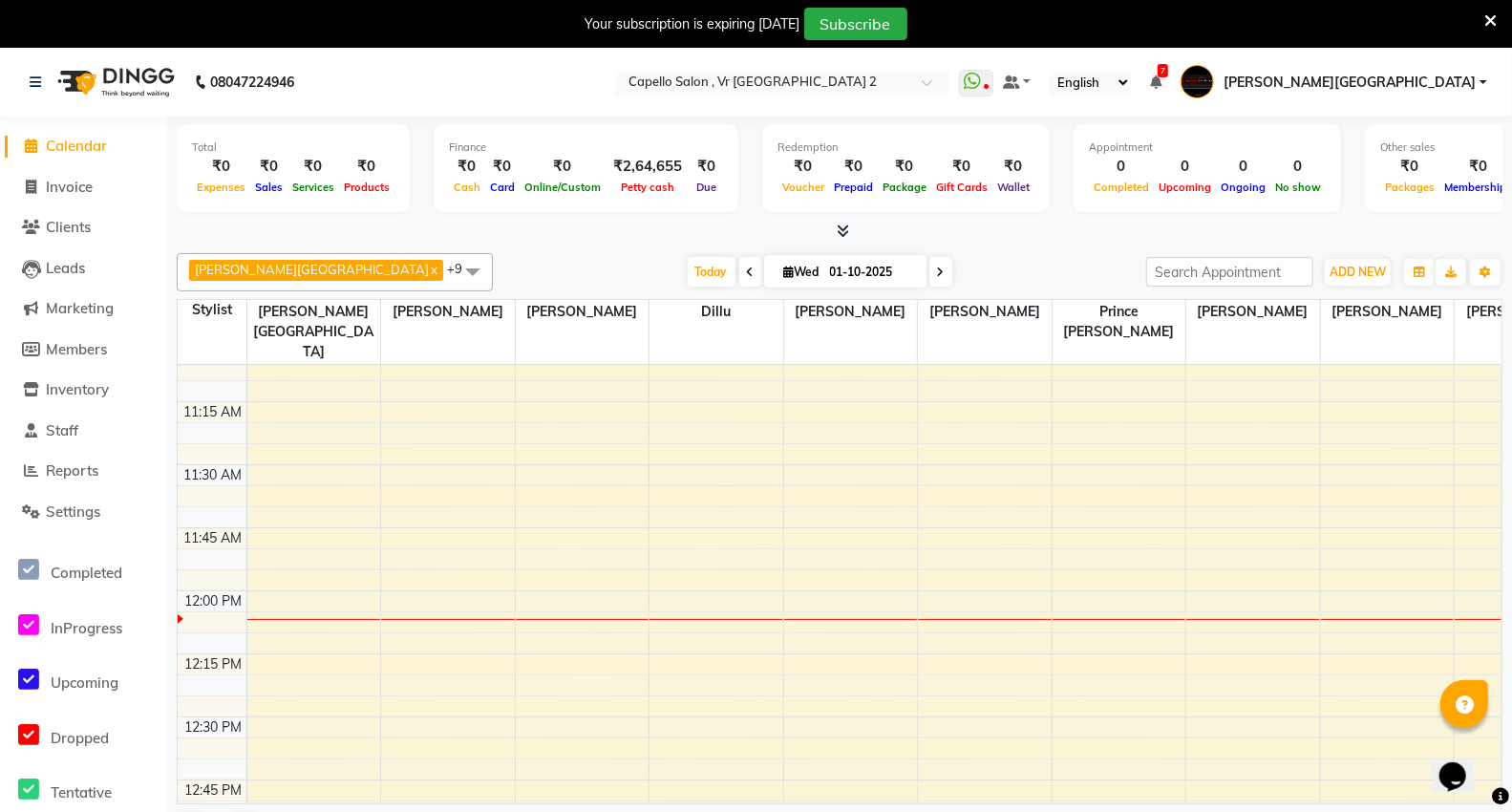
click at [483, 238] on div at bounding box center [839, 232] width 1325 height 20
click at [1007, 250] on div "[PERSON_NAME] Mall x [PERSON_NAME] x [PERSON_NAME] x [PERSON_NAME] x [PERSON_NA…" at bounding box center [839, 551] width 1325 height 611
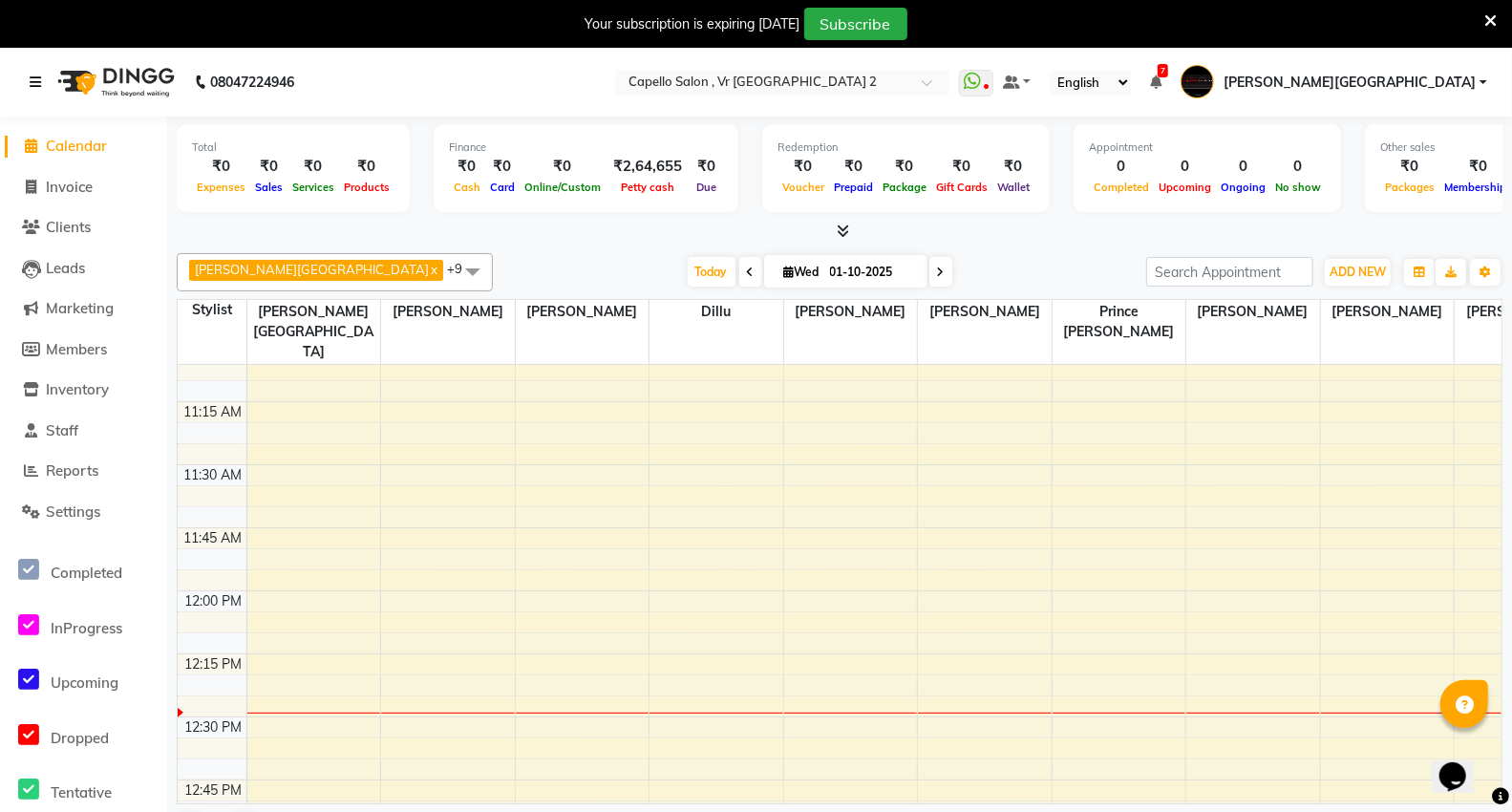
click at [30, 79] on icon at bounding box center [35, 82] width 11 height 13
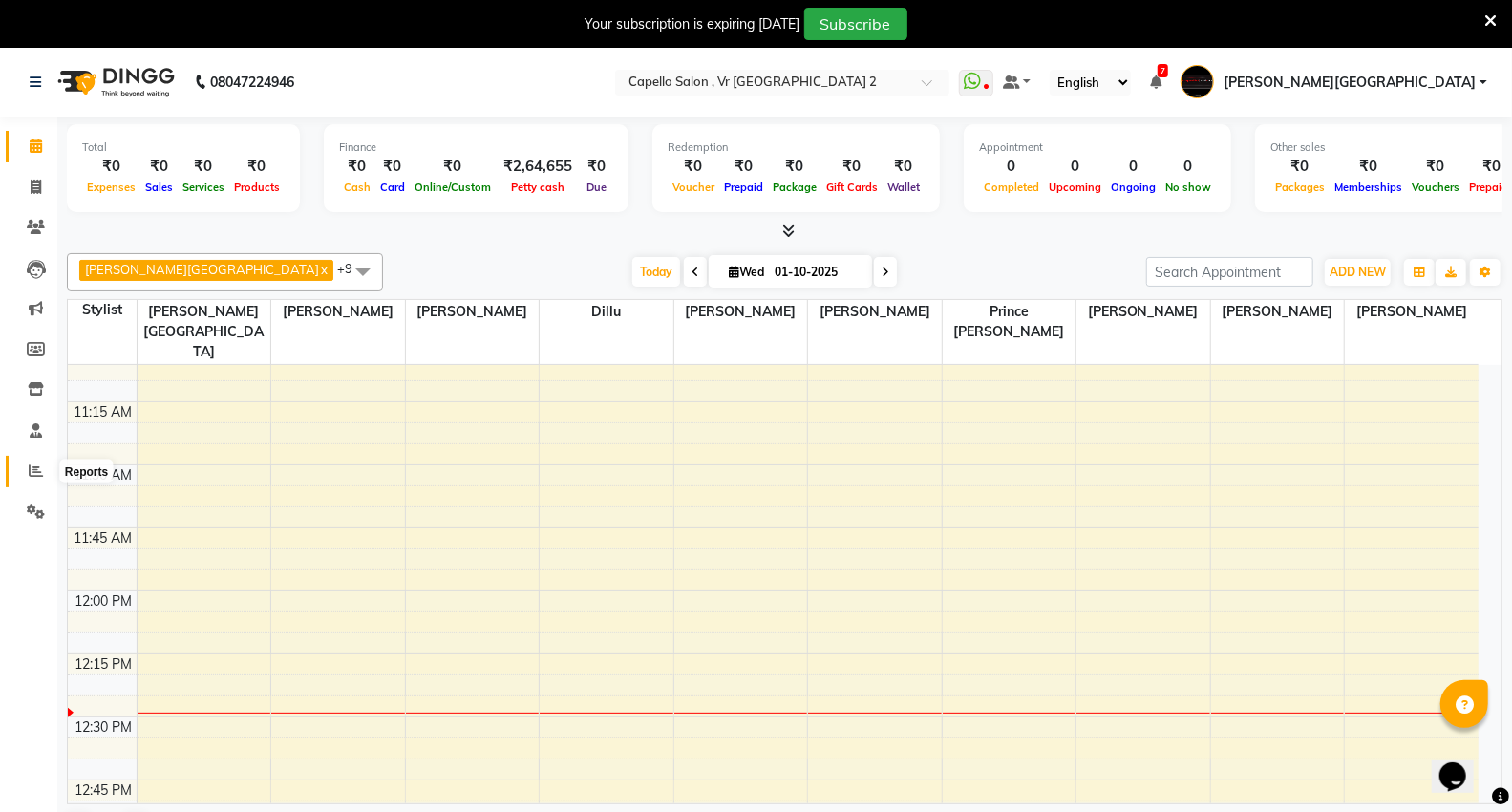
click at [44, 473] on span at bounding box center [35, 471] width 33 height 22
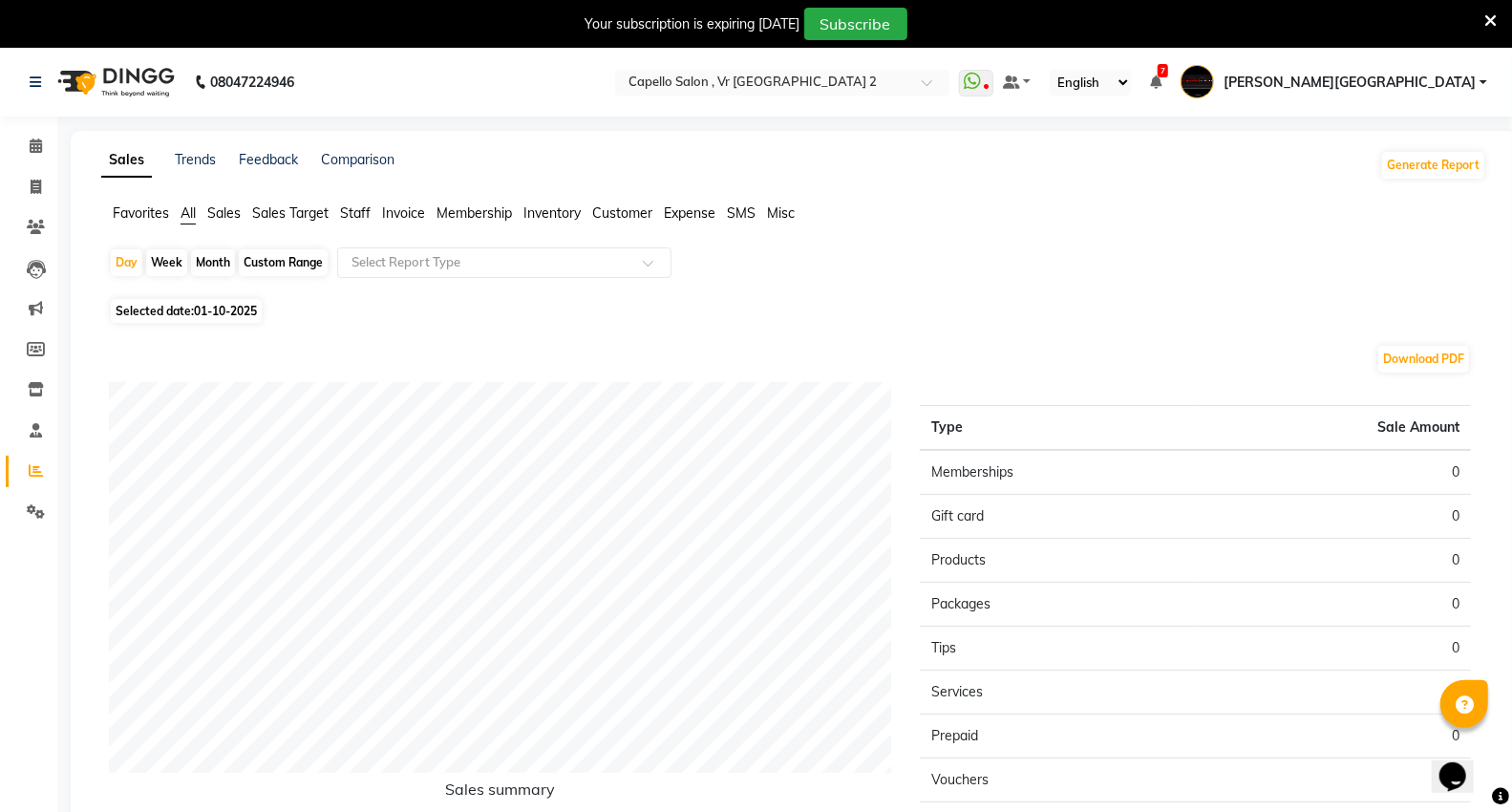
click at [356, 209] on span "Staff" at bounding box center [355, 214] width 31 height 17
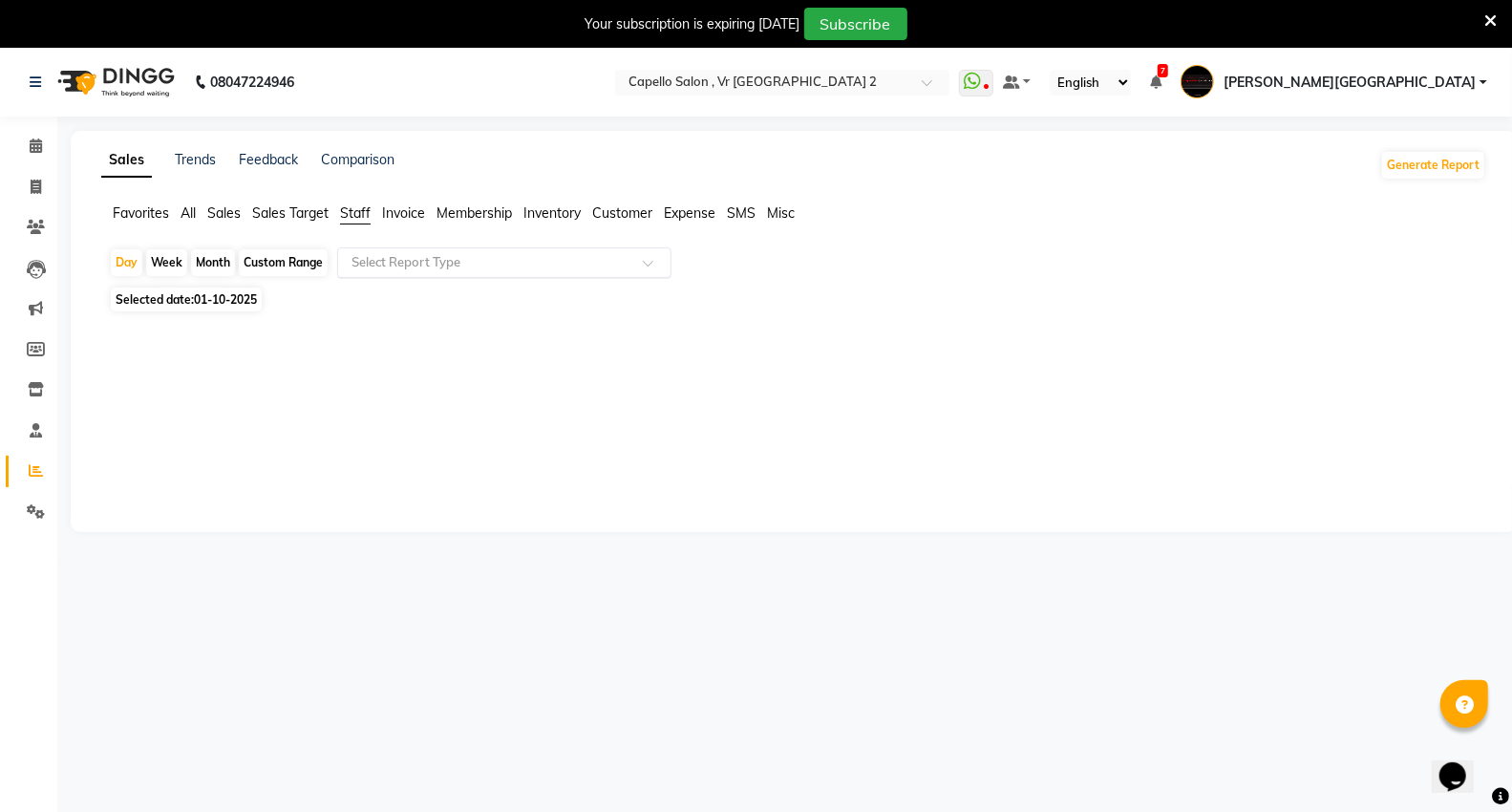
click at [377, 264] on input "text" at bounding box center [484, 262] width 275 height 19
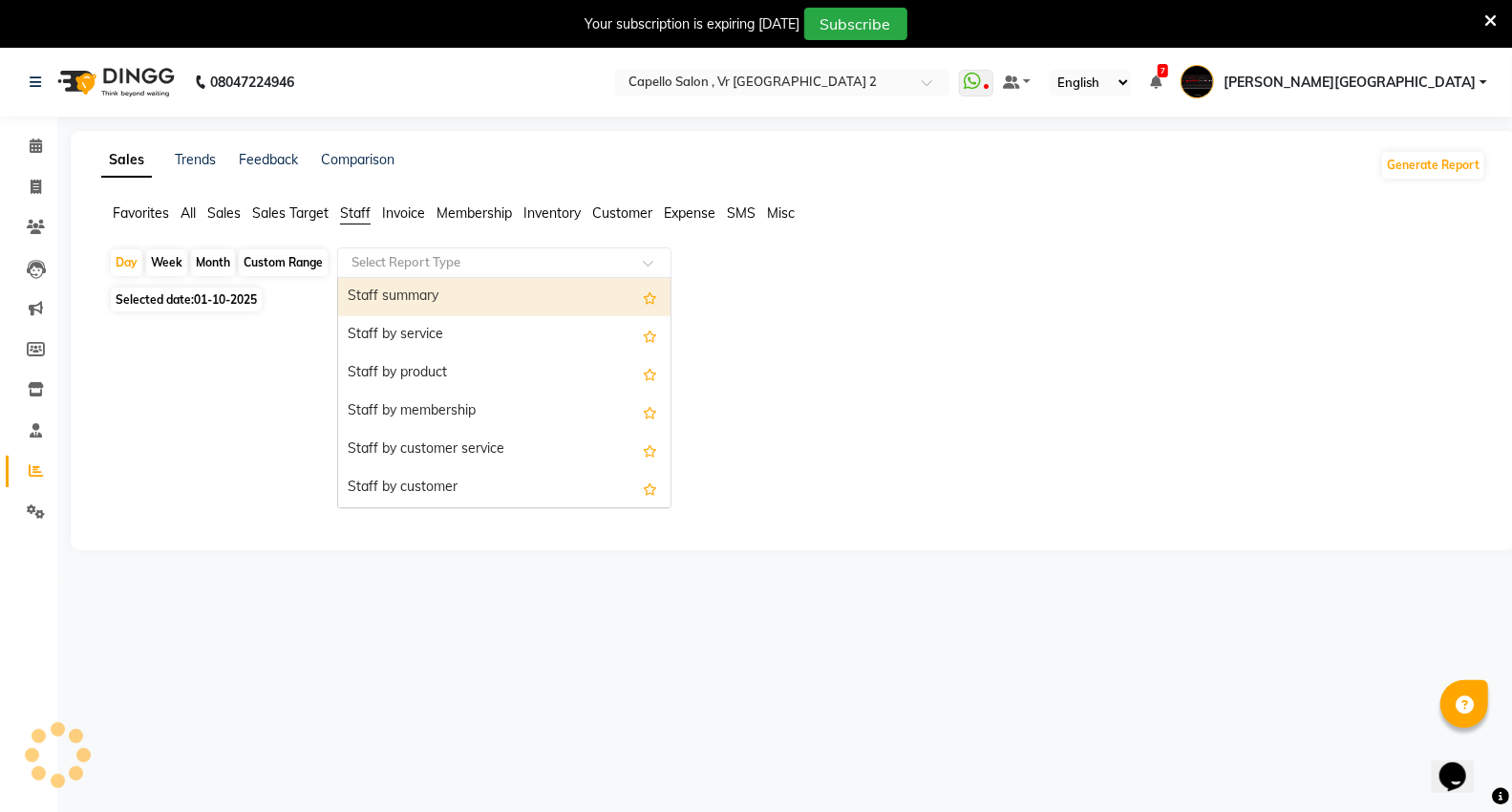
click at [396, 301] on div "Staff summary" at bounding box center [503, 297] width 332 height 38
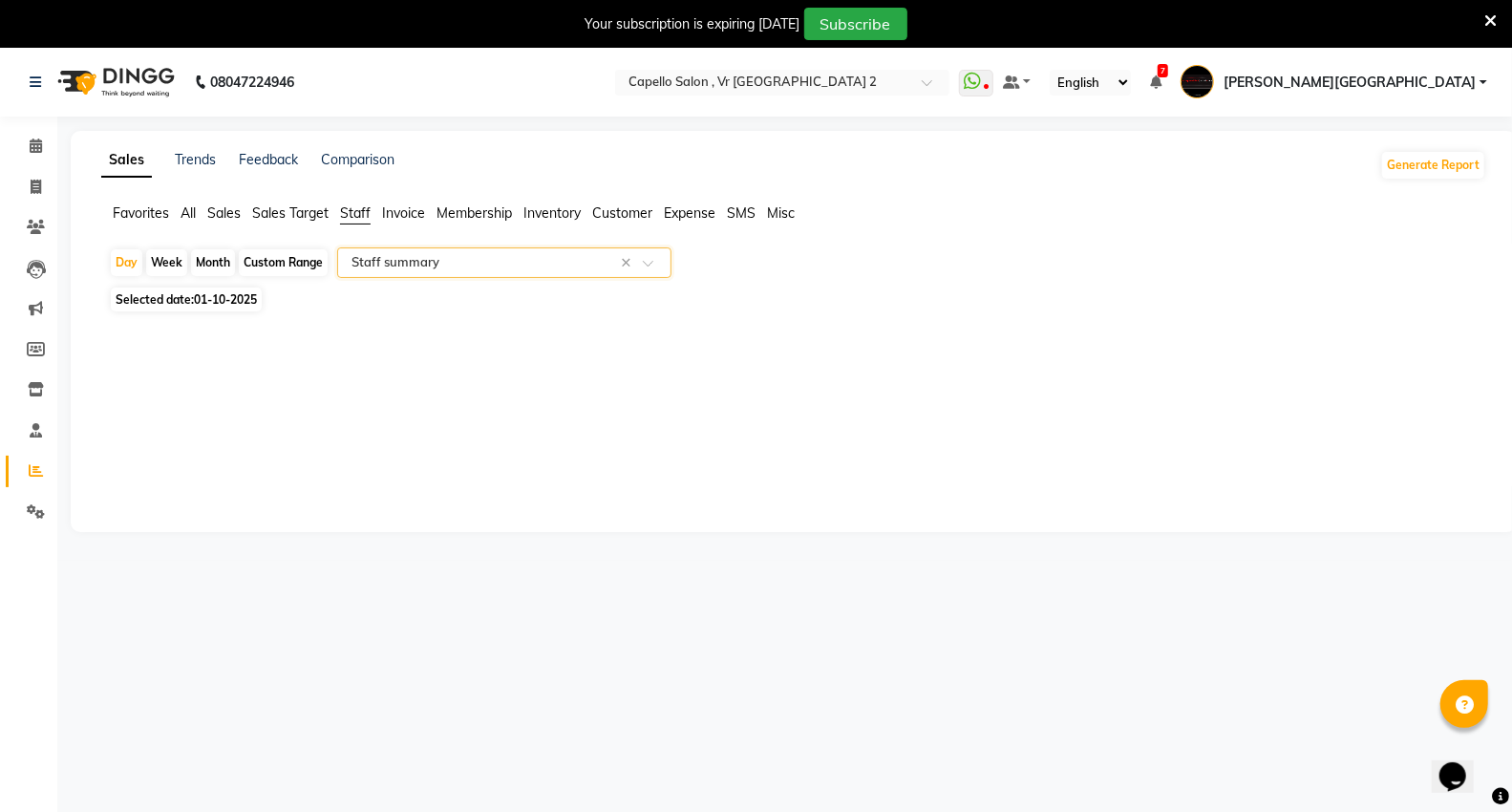
click at [202, 263] on div "Month" at bounding box center [213, 262] width 44 height 27
select select "10"
select select "2025"
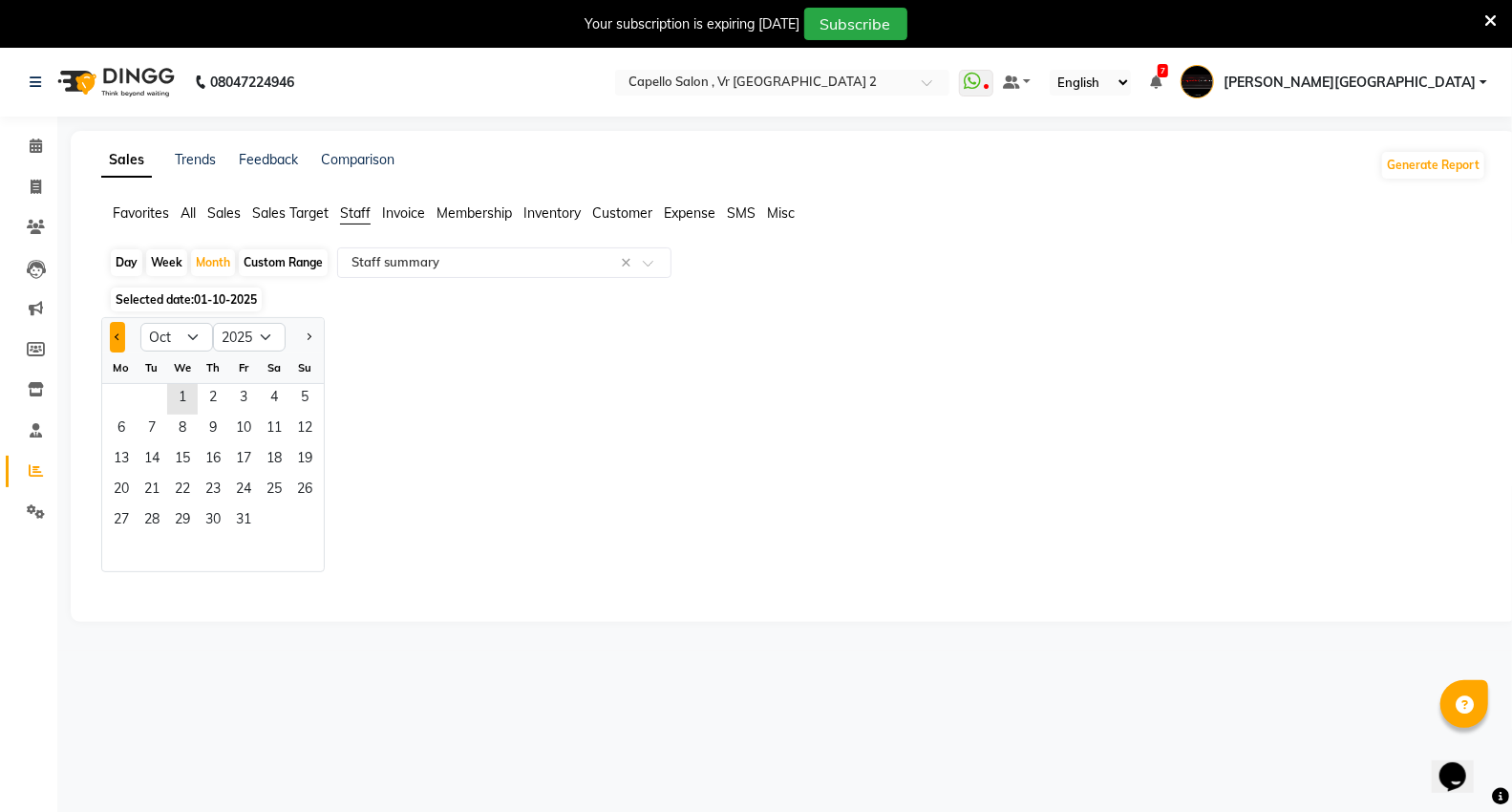
click at [110, 335] on button "Previous month" at bounding box center [118, 337] width 15 height 31
select select "9"
click at [214, 445] on span "18" at bounding box center [213, 461] width 31 height 31
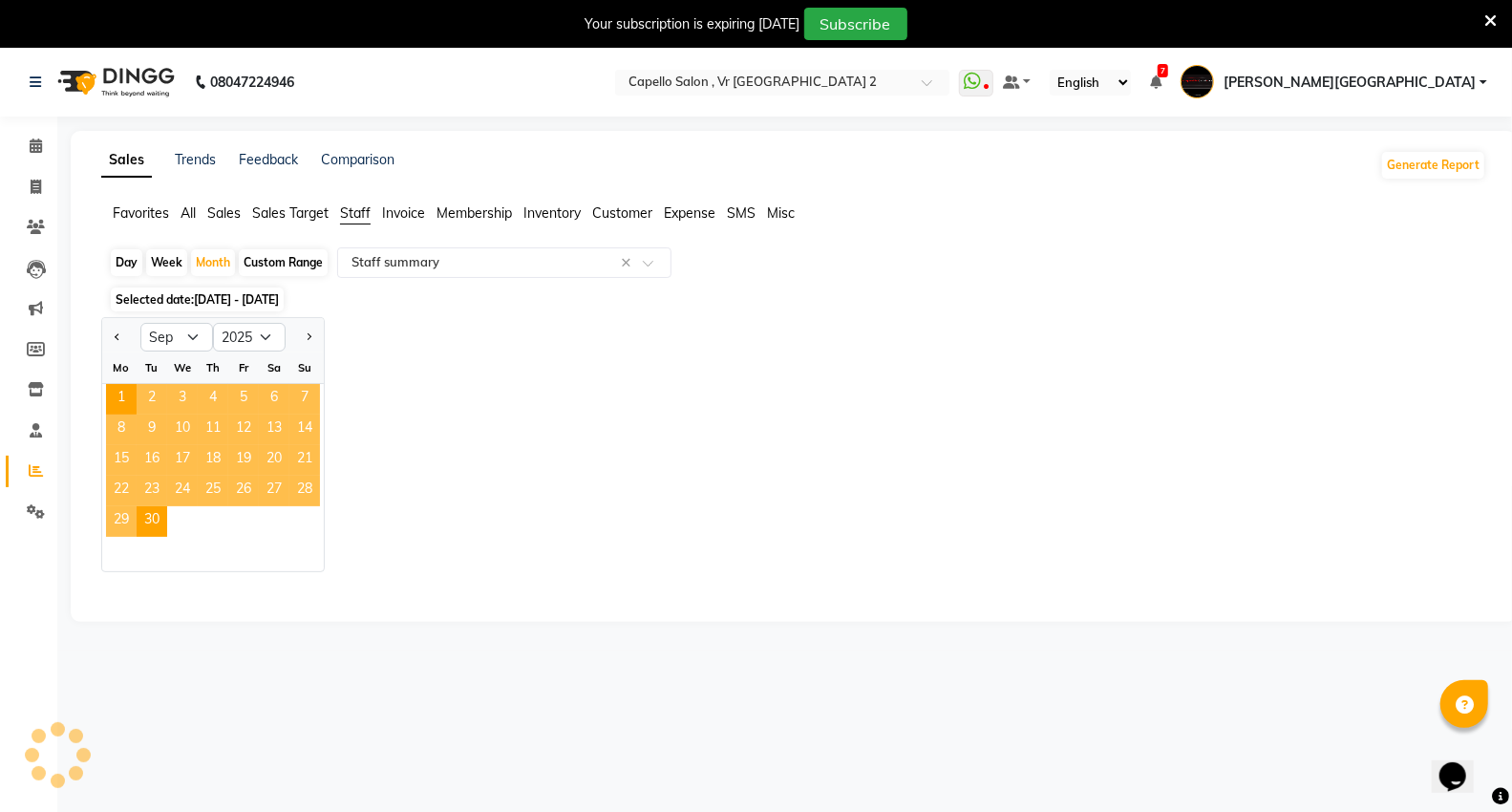
select select "full_report"
select select "csv"
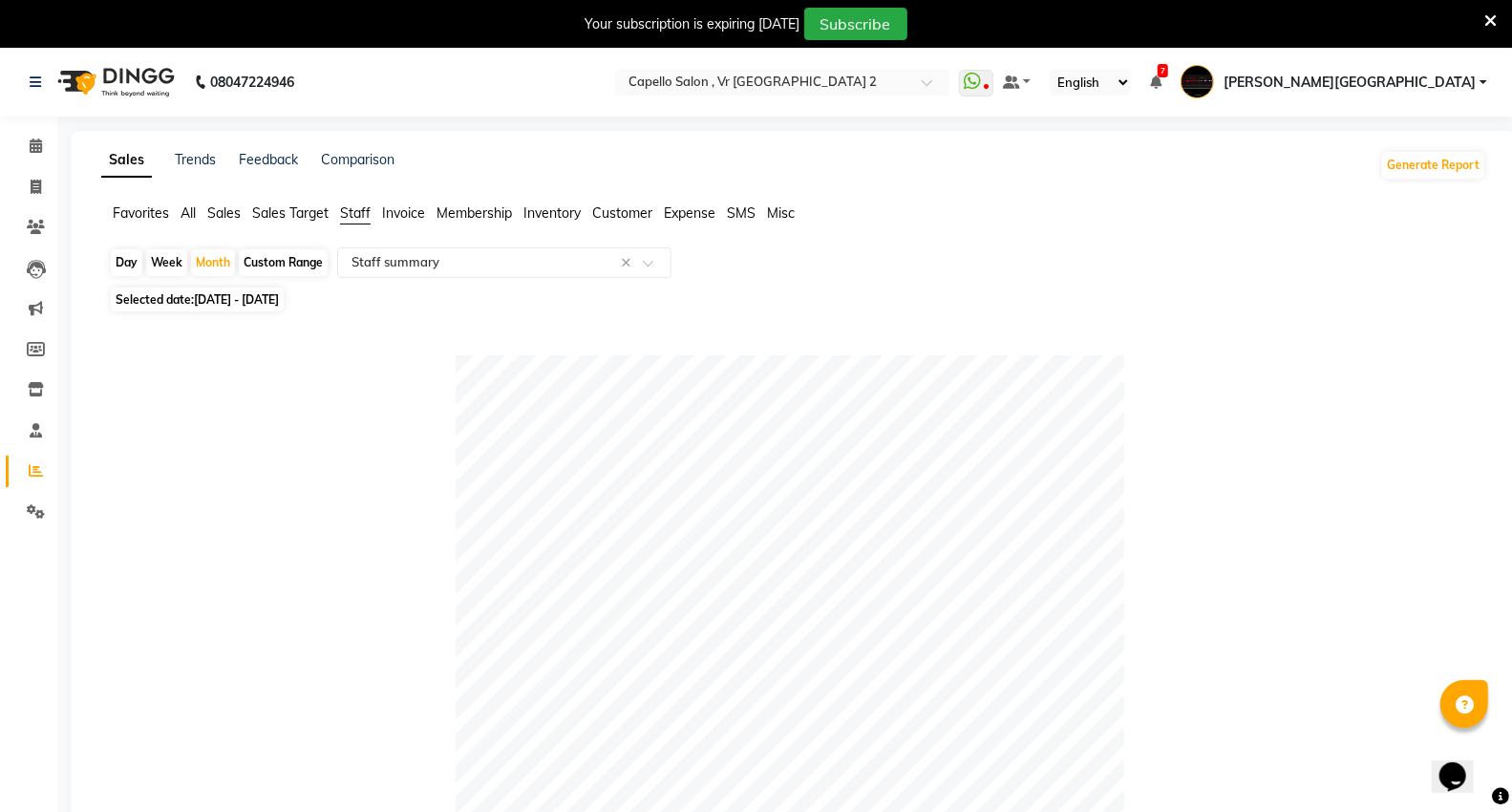
scroll to position [318, 0]
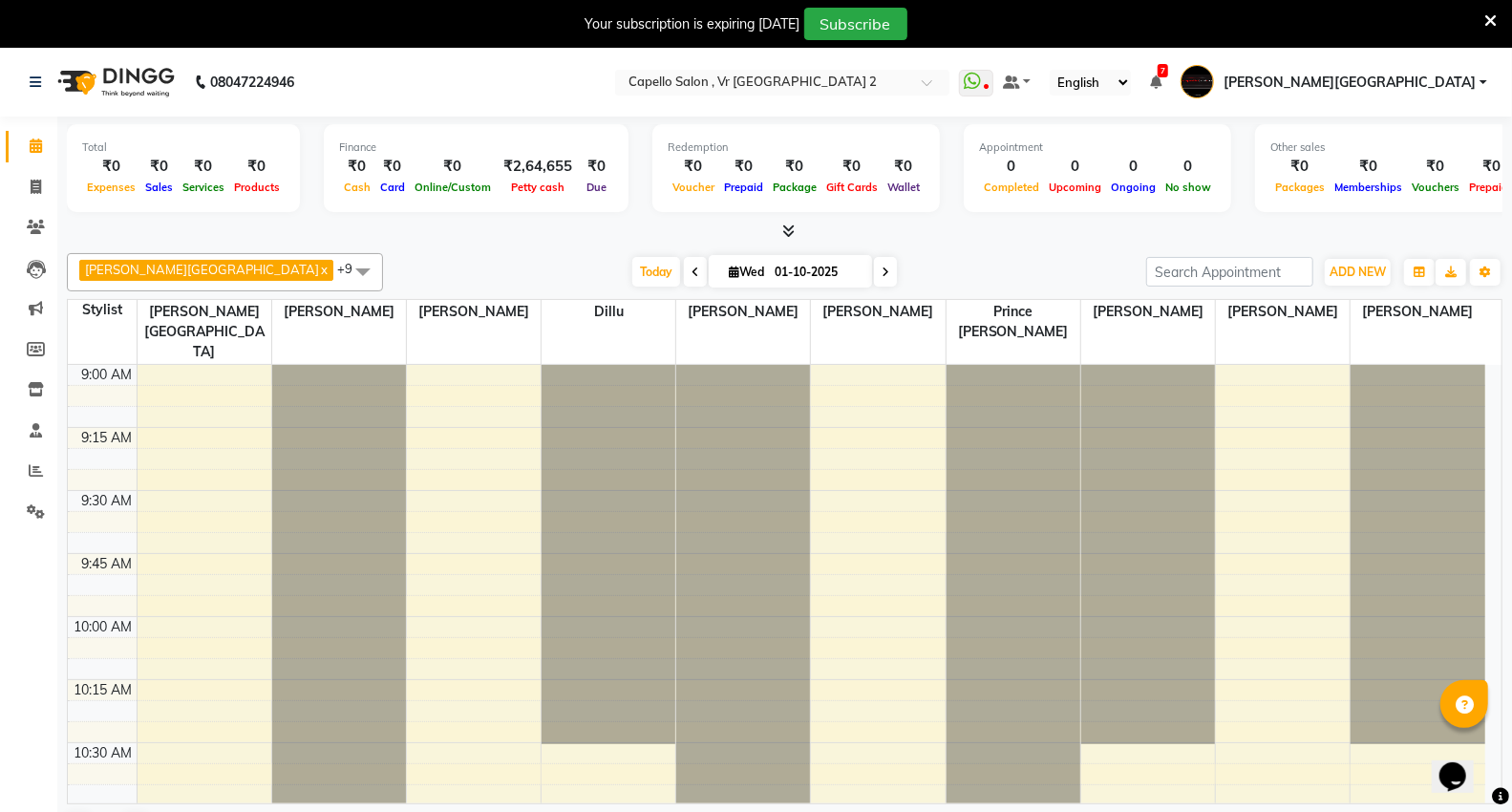
click at [786, 230] on icon at bounding box center [788, 231] width 12 height 14
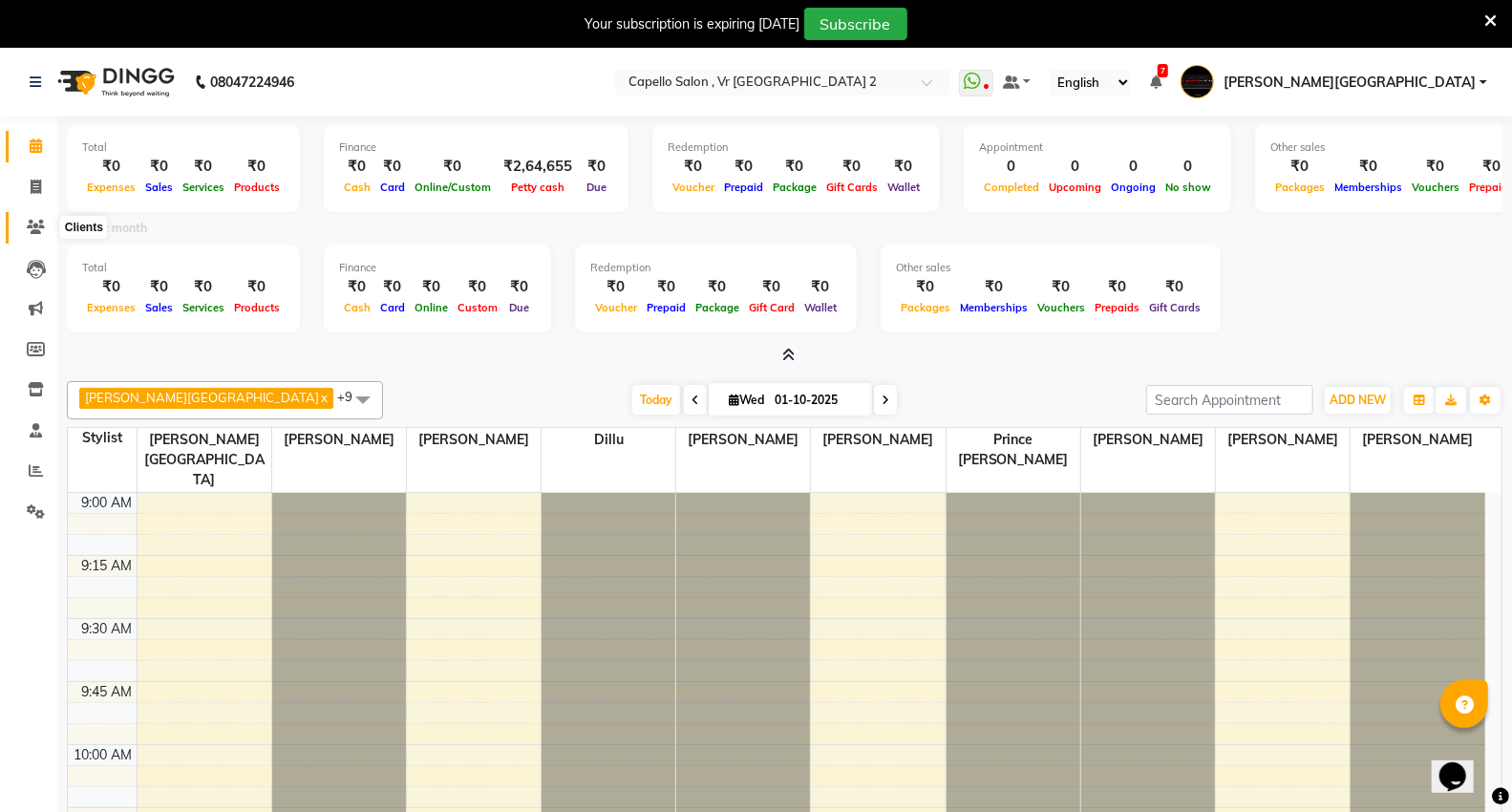
click at [20, 236] on span at bounding box center [35, 228] width 33 height 22
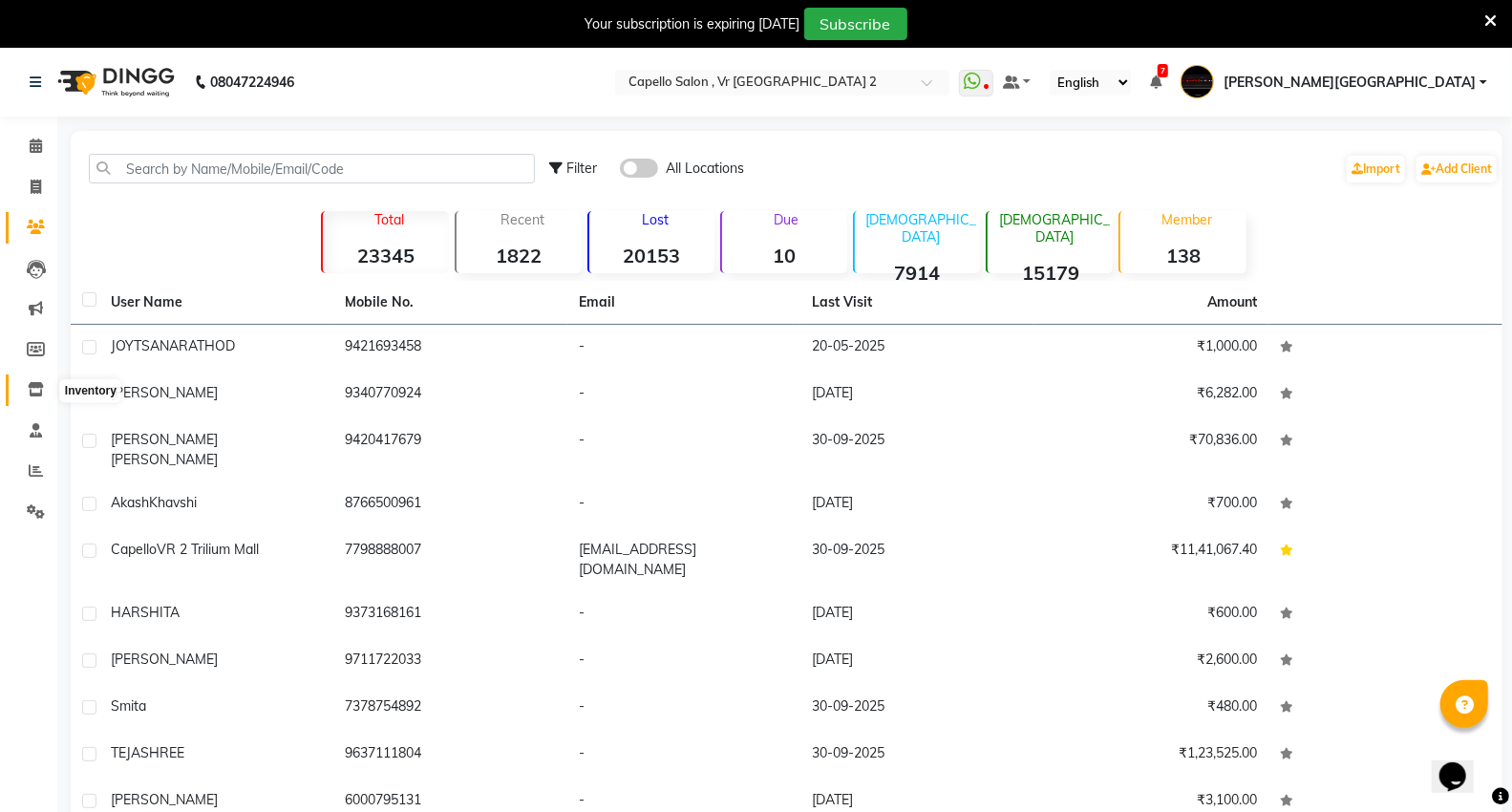
click at [30, 395] on icon at bounding box center [35, 389] width 16 height 14
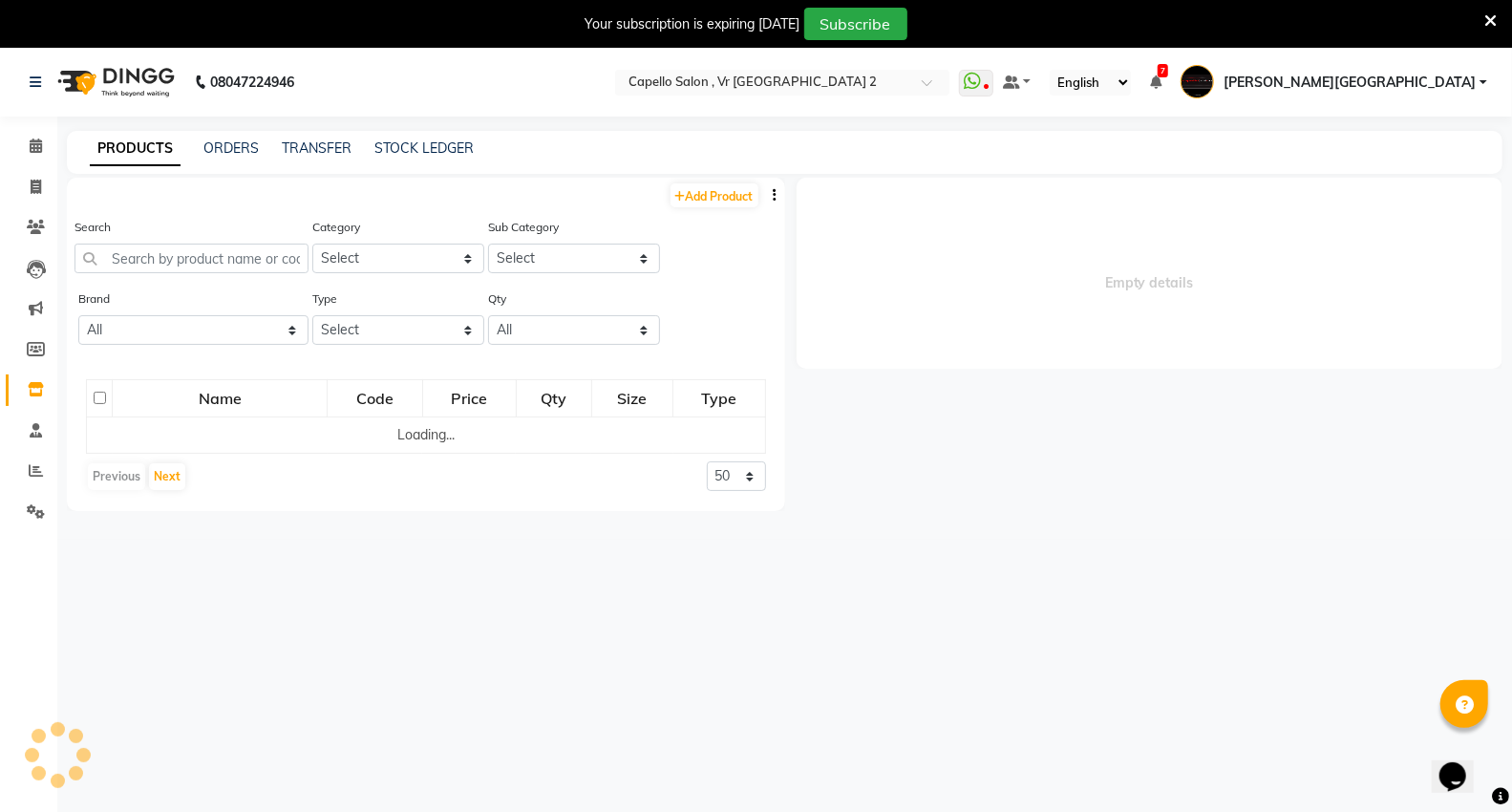
select select
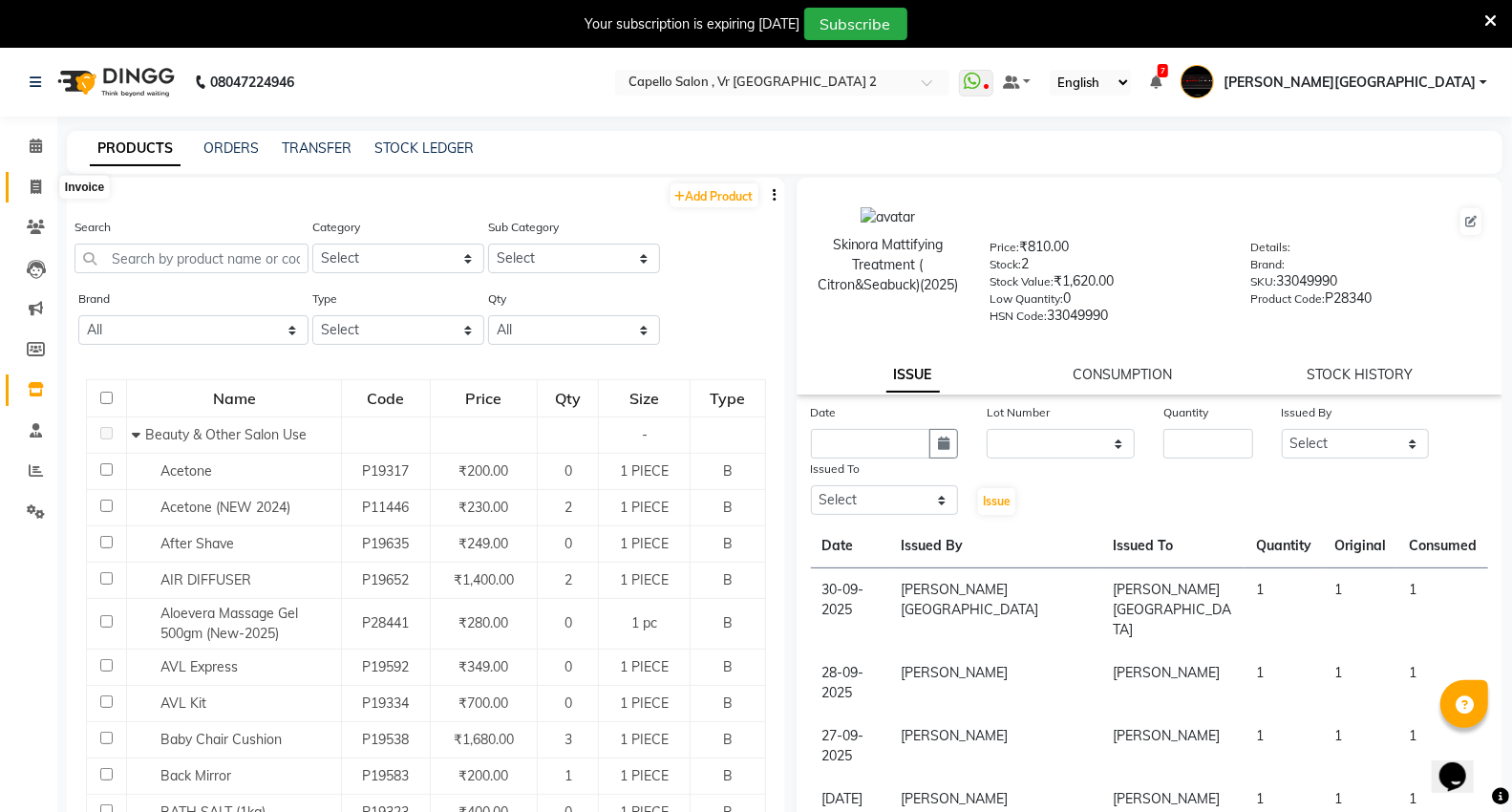
click at [25, 192] on span at bounding box center [35, 188] width 33 height 22
select select "service"
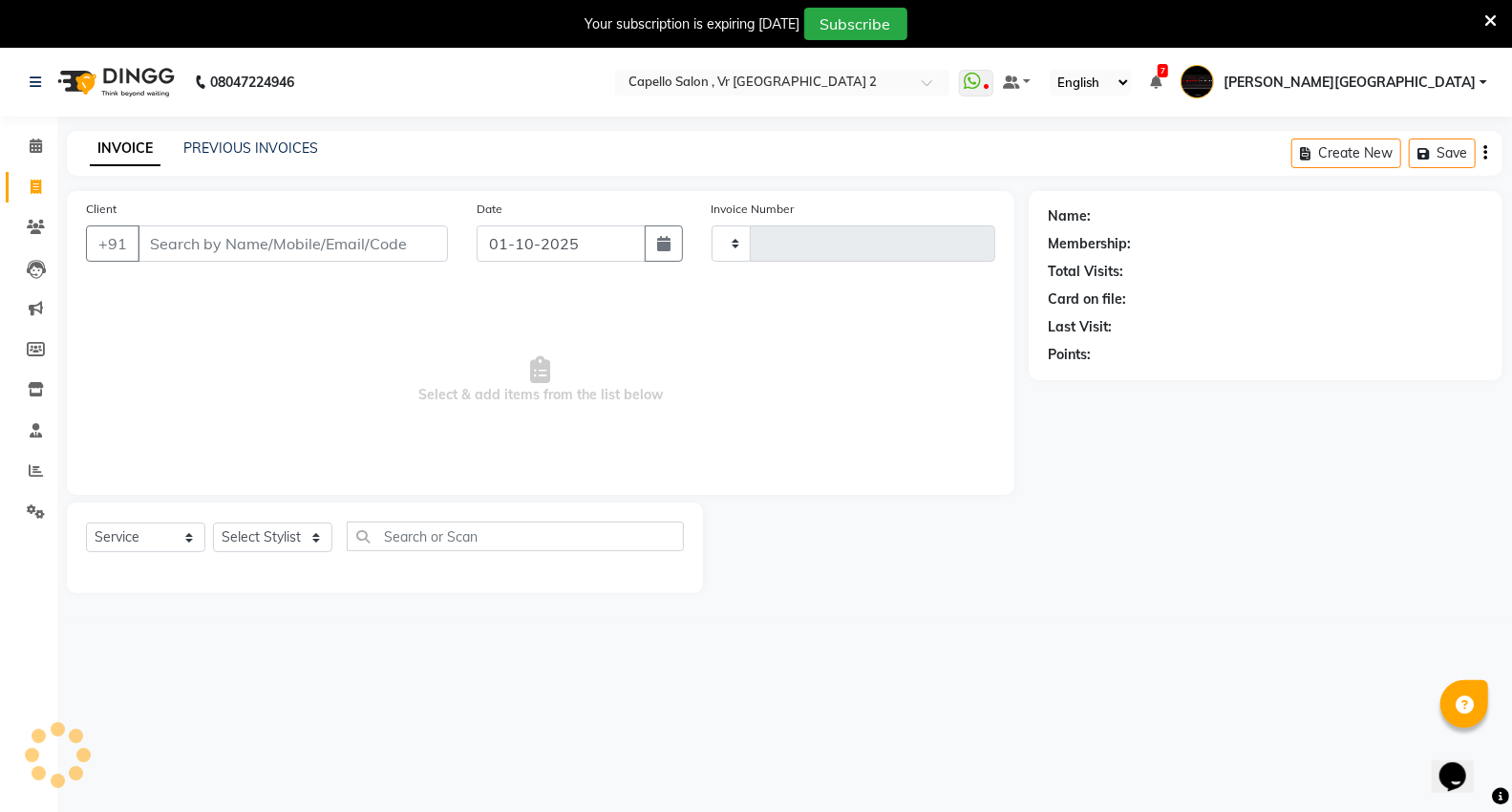
scroll to position [48, 0]
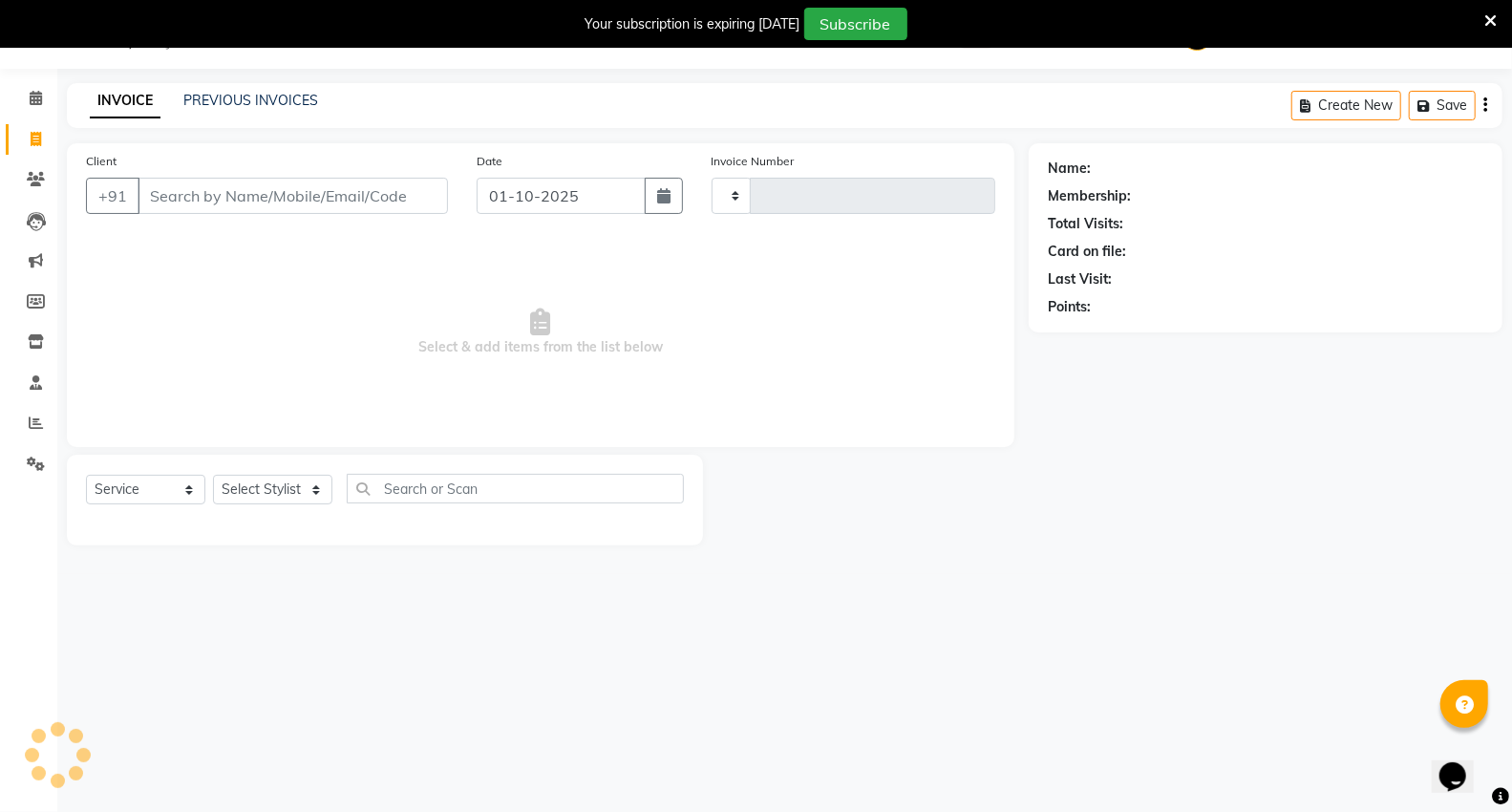
type input "5435"
select select "848"
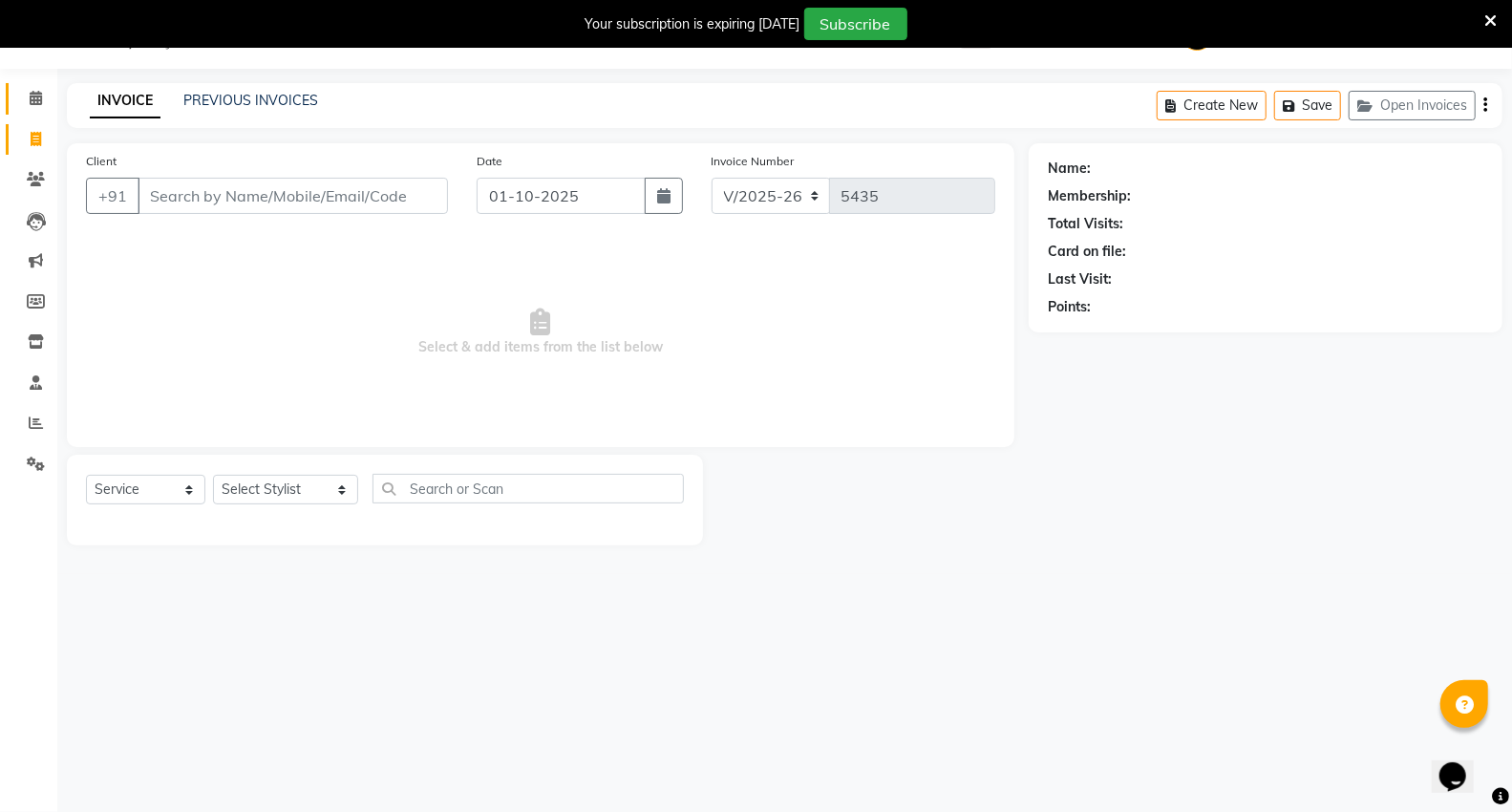
click at [40, 113] on link "Calendar" at bounding box center [29, 99] width 46 height 32
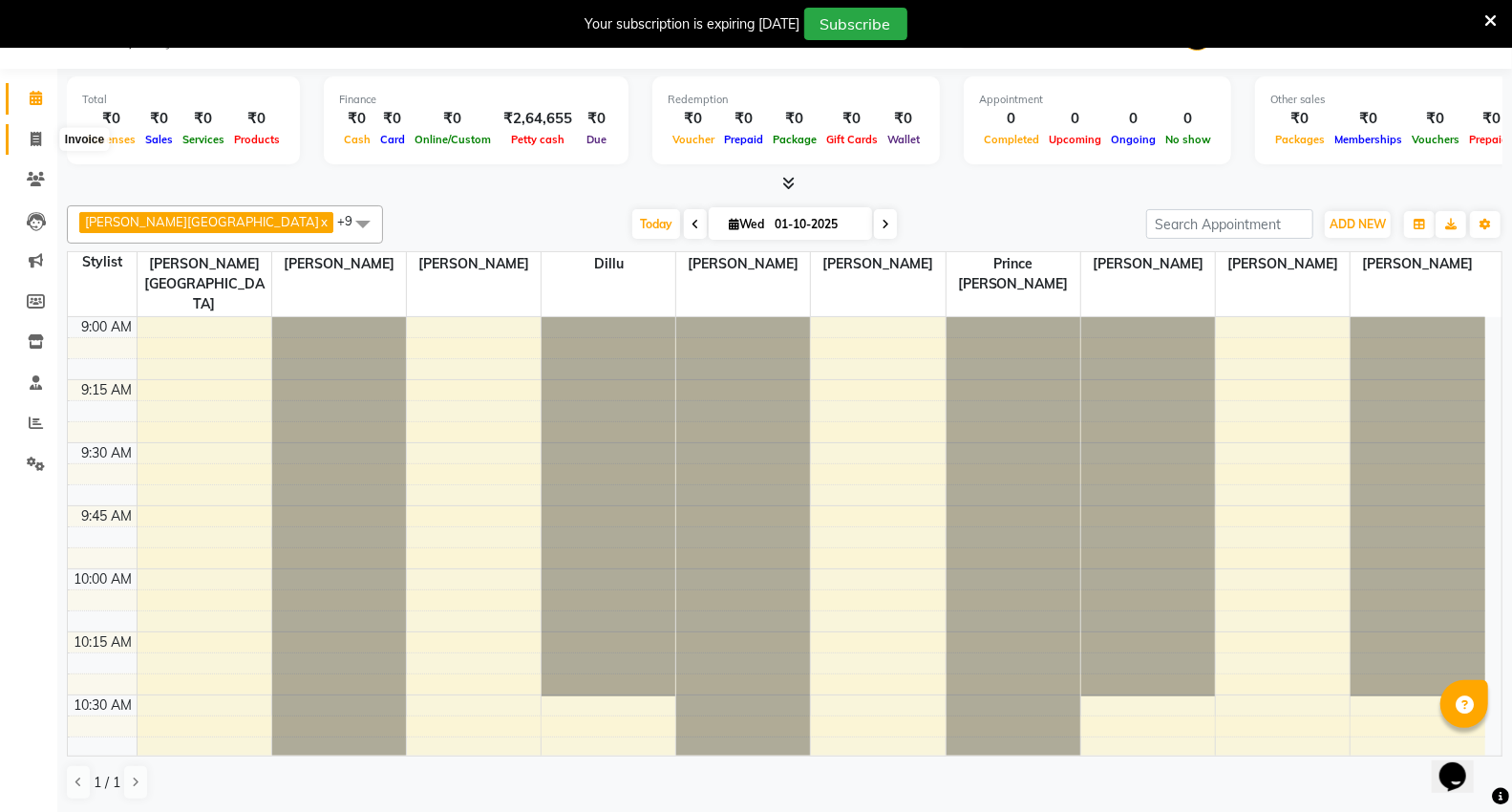
click at [32, 141] on icon at bounding box center [35, 139] width 11 height 14
select select "service"
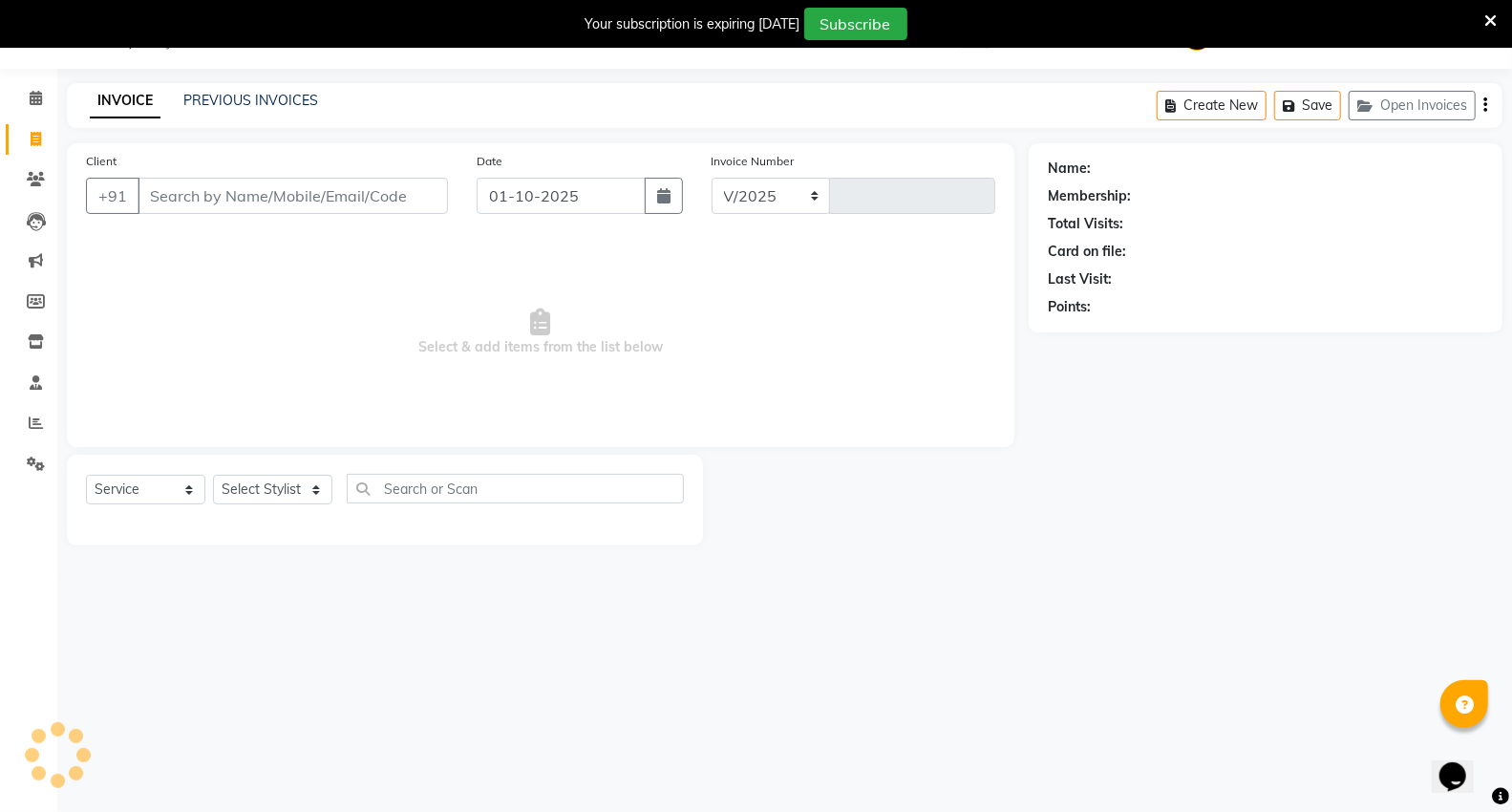
select select "848"
type input "5435"
click at [189, 199] on input "Client" at bounding box center [293, 196] width 310 height 36
click at [376, 192] on input "Client" at bounding box center [293, 196] width 310 height 36
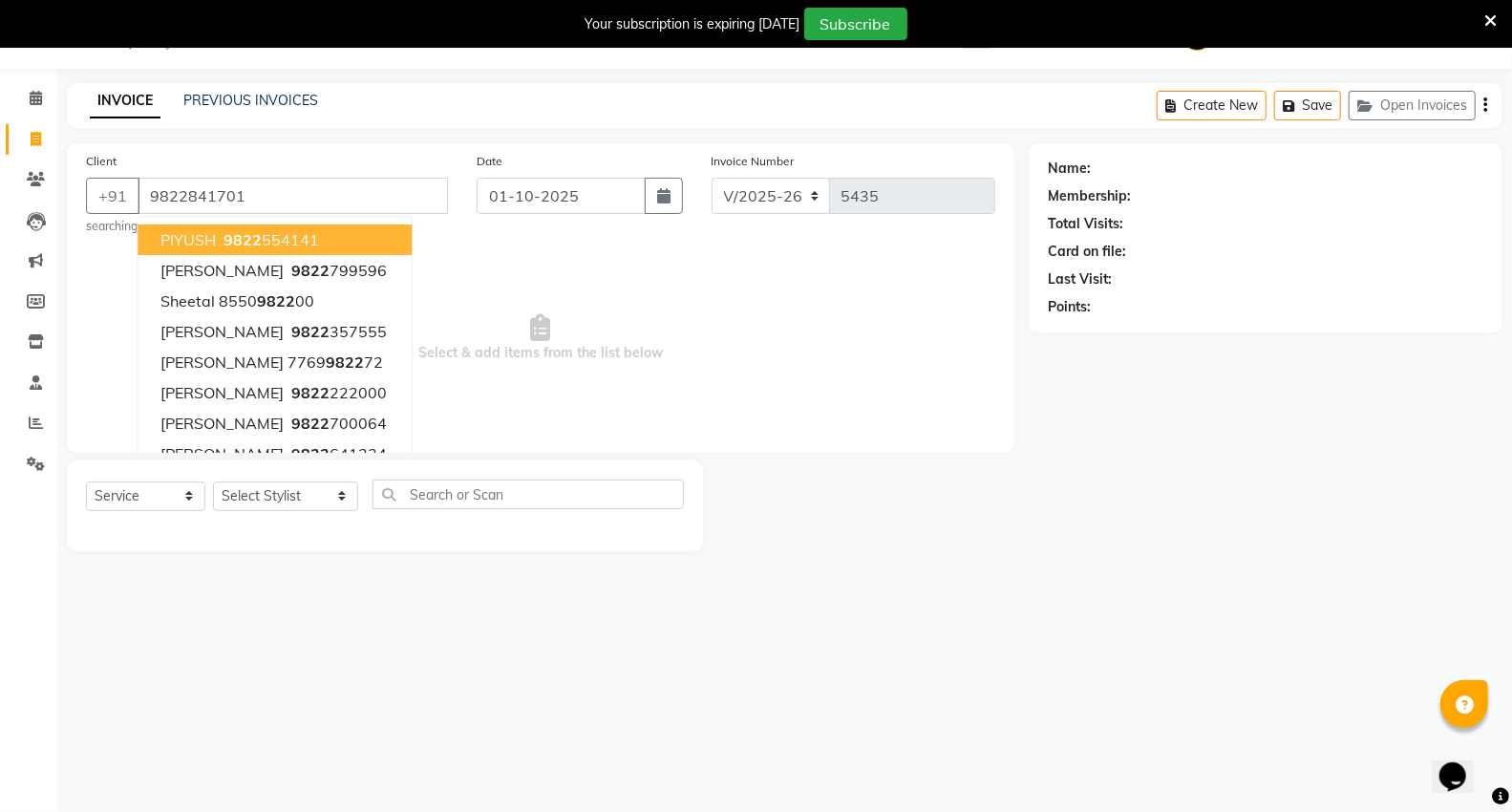
type input "9822841701"
select select "1: Object"
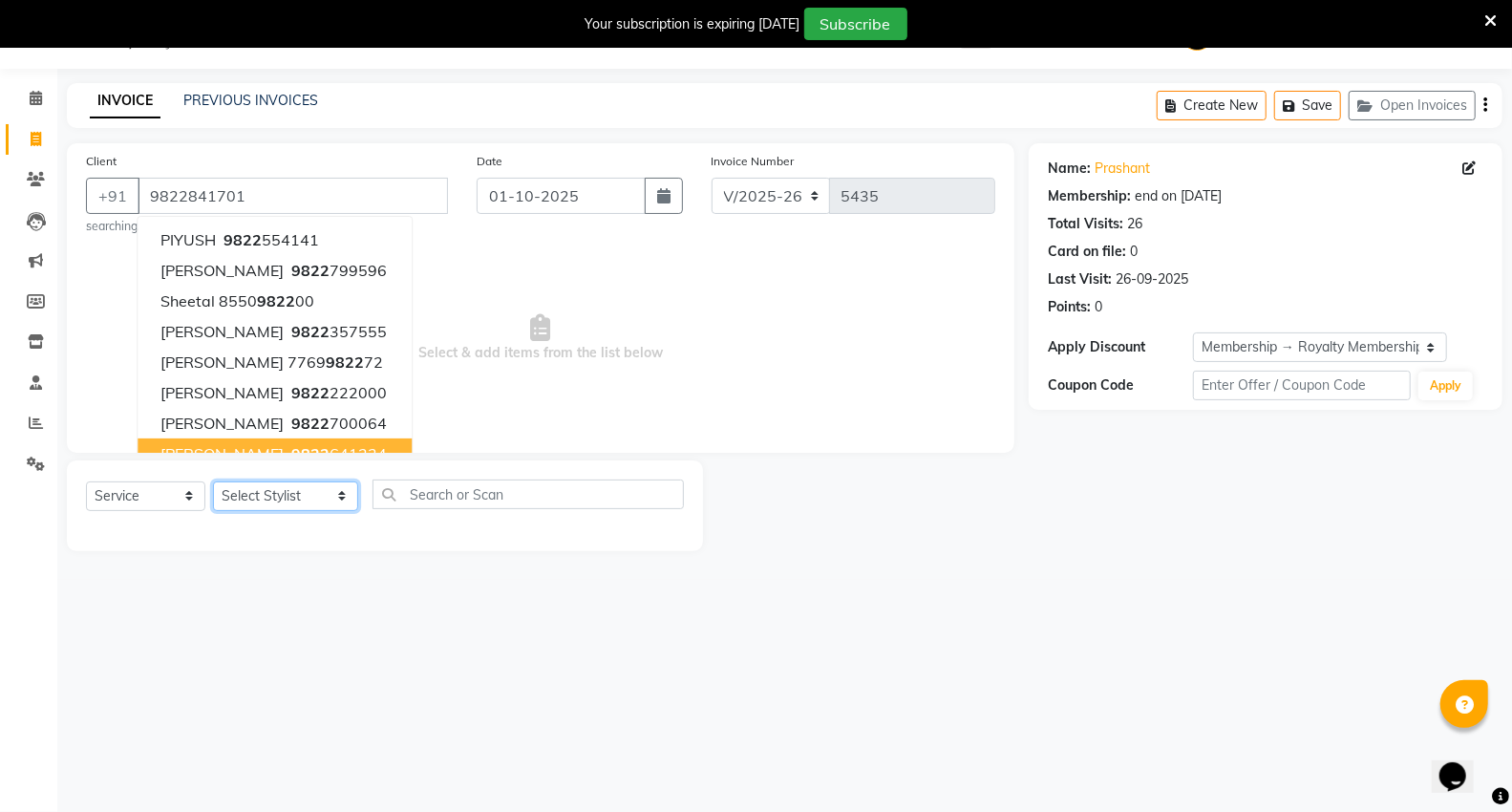
click at [283, 500] on select "Select Stylist [PERSON_NAME] [PERSON_NAME] [PERSON_NAME] [PERSON_NAME] Mall [PE…" at bounding box center [286, 496] width 145 height 30
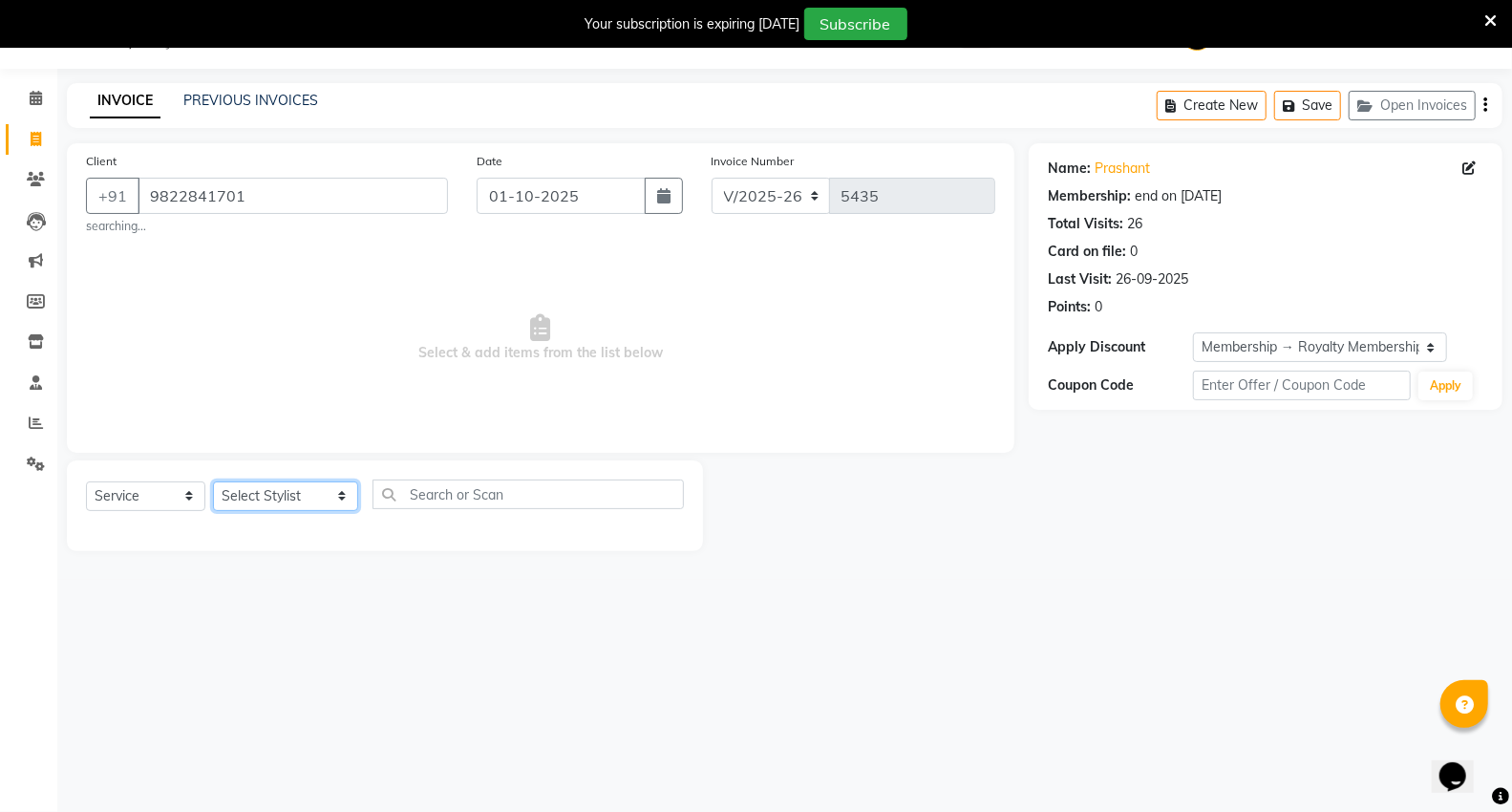
select select "14479"
click at [213, 482] on select "Select Stylist [PERSON_NAME] [PERSON_NAME] [PERSON_NAME] [PERSON_NAME] Mall [PE…" at bounding box center [286, 496] width 145 height 30
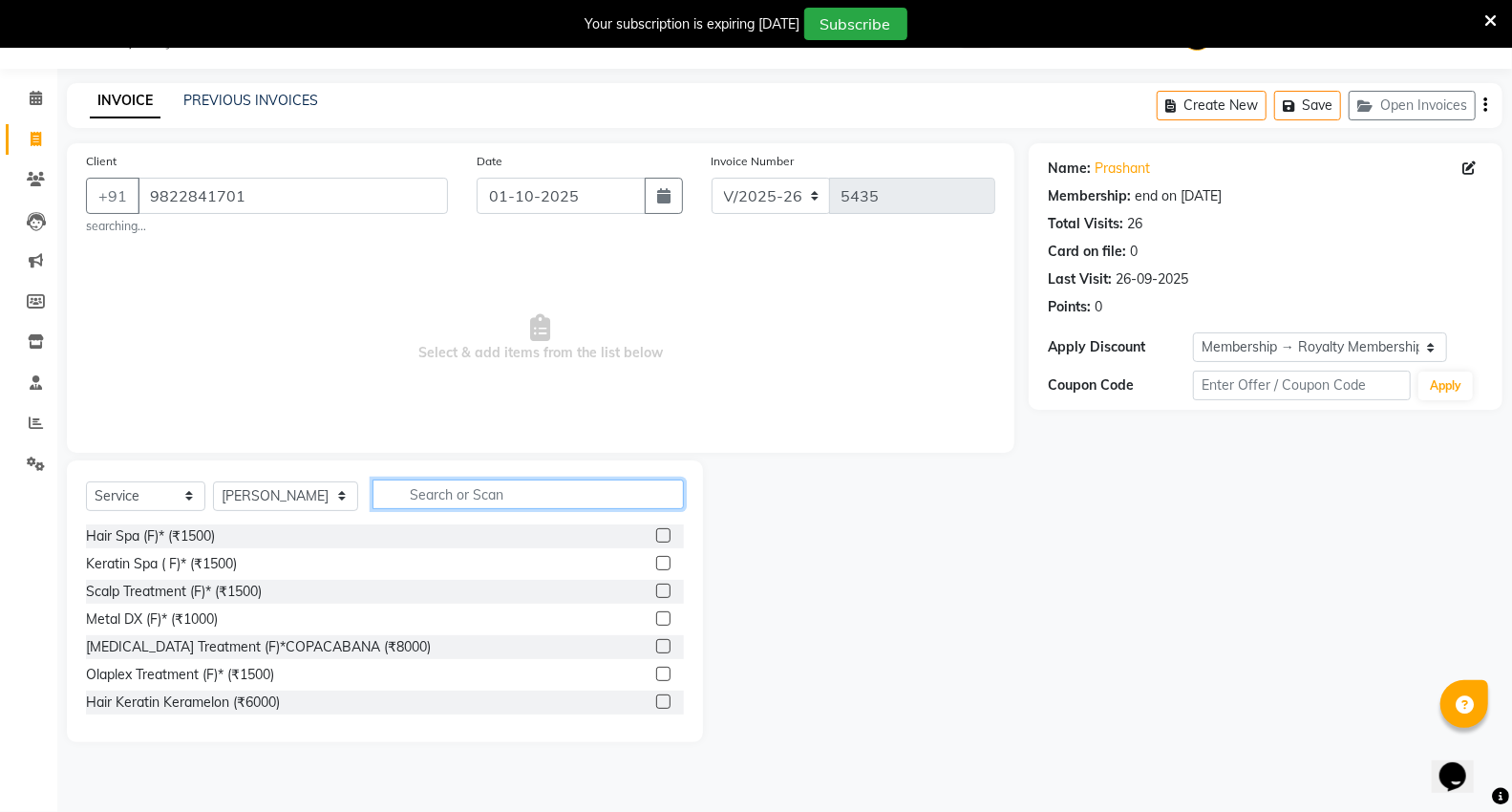
click at [427, 495] on input "text" at bounding box center [527, 494] width 311 height 30
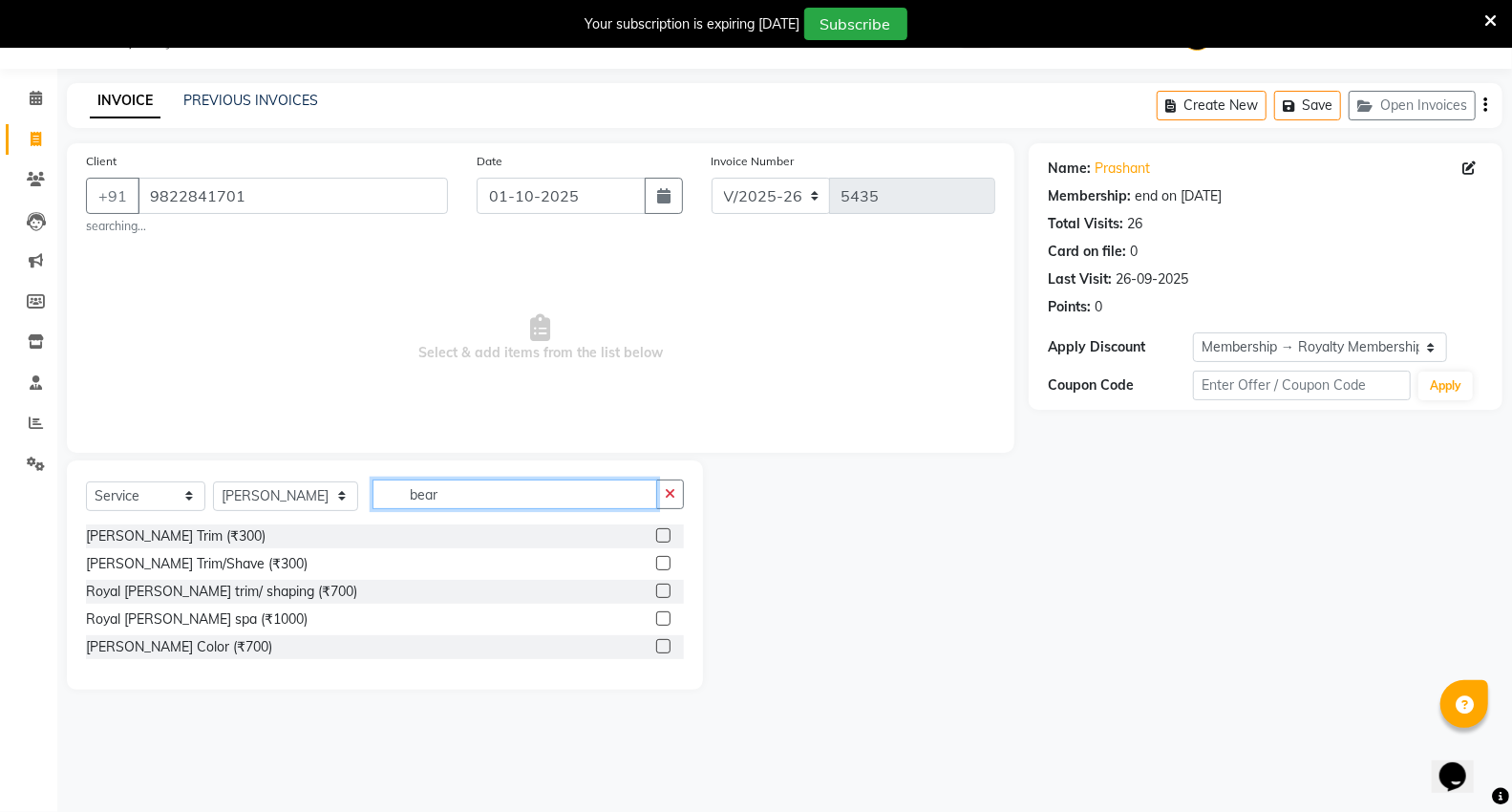
type input "bear"
click at [666, 540] on label at bounding box center [663, 535] width 14 height 14
click at [666, 540] on input "checkbox" at bounding box center [662, 536] width 12 height 12
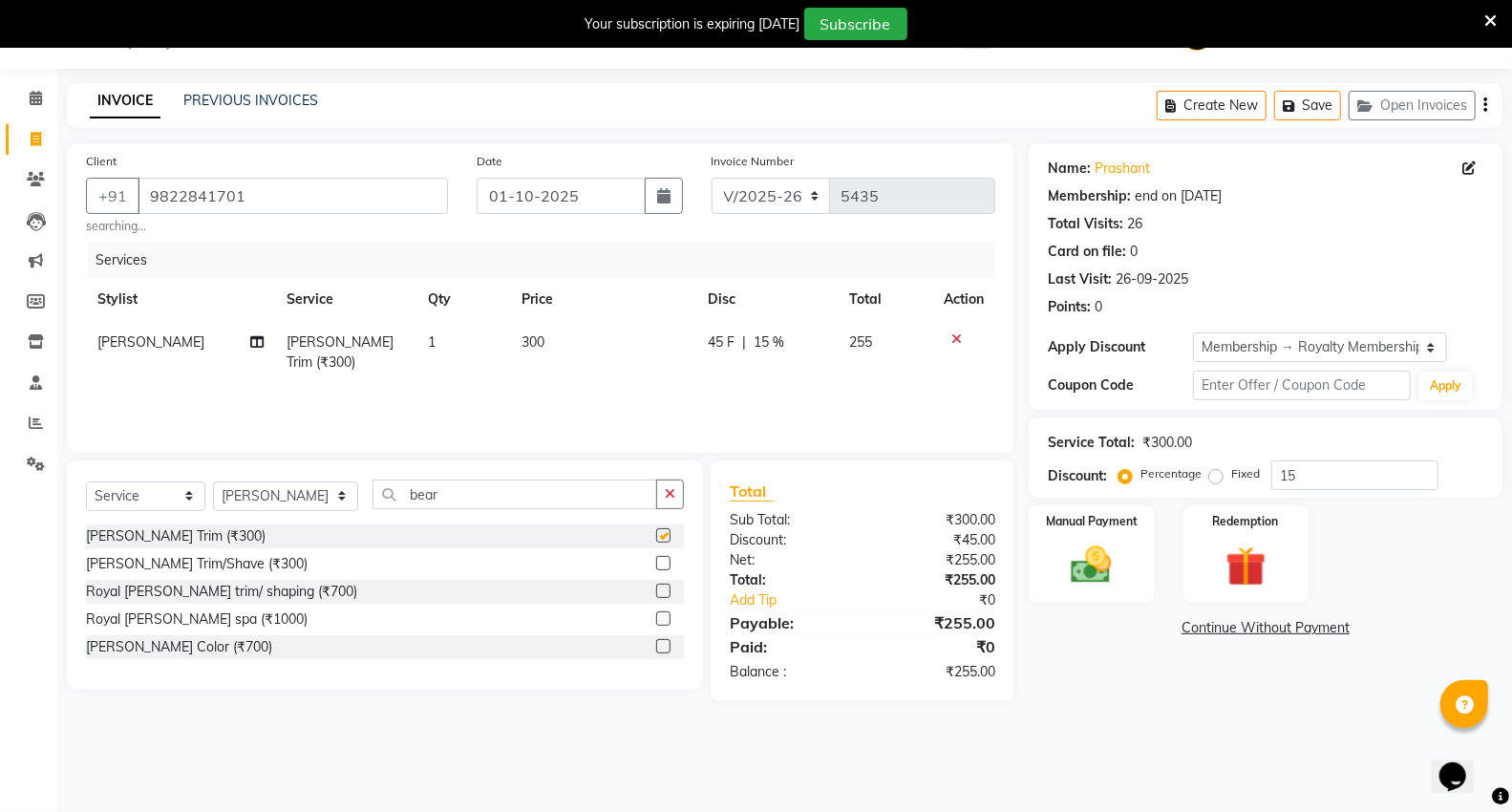
checkbox input "false"
click at [1115, 564] on img at bounding box center [1091, 565] width 68 height 49
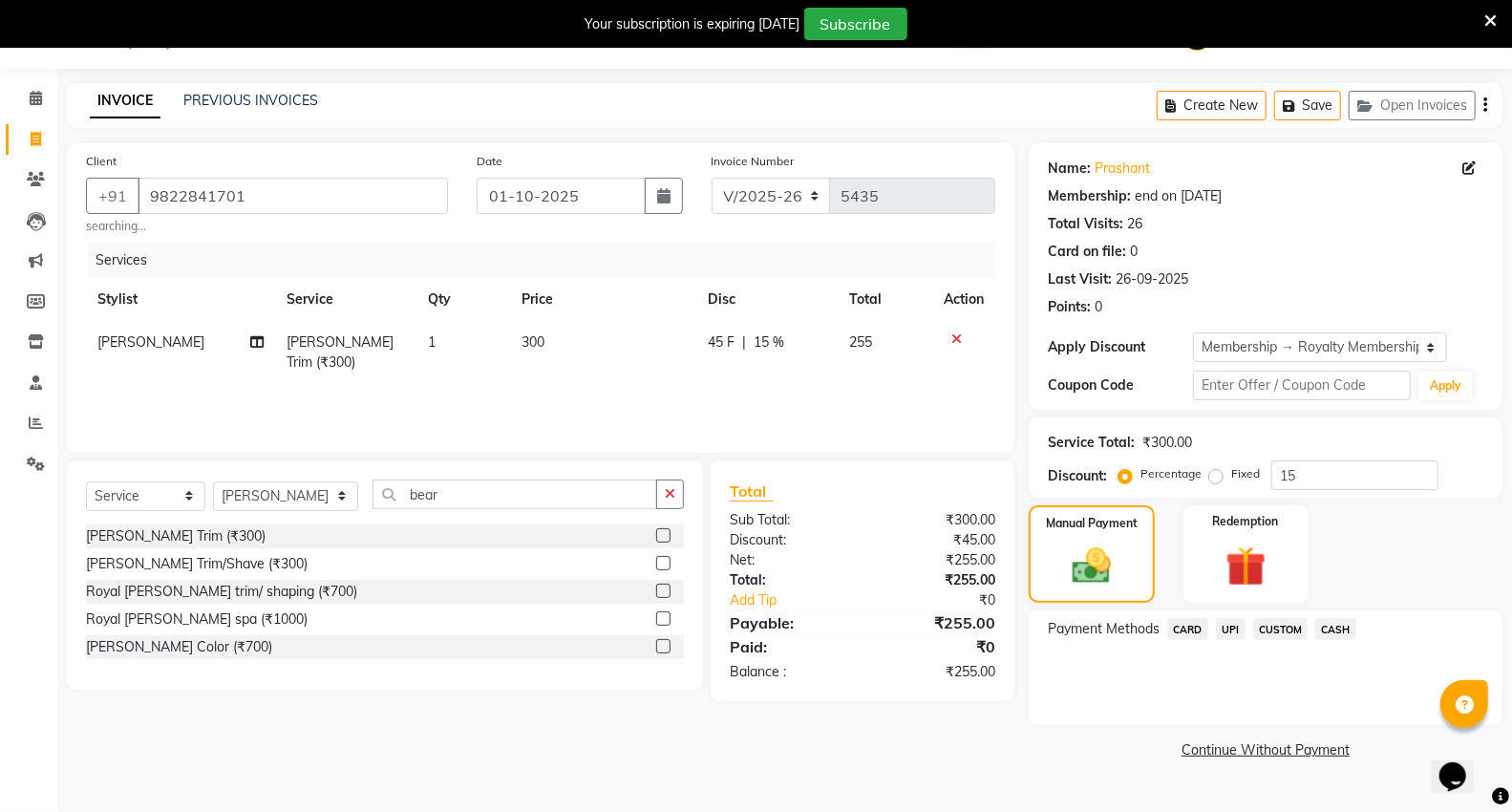
click at [1346, 624] on span "CASH" at bounding box center [1335, 629] width 41 height 22
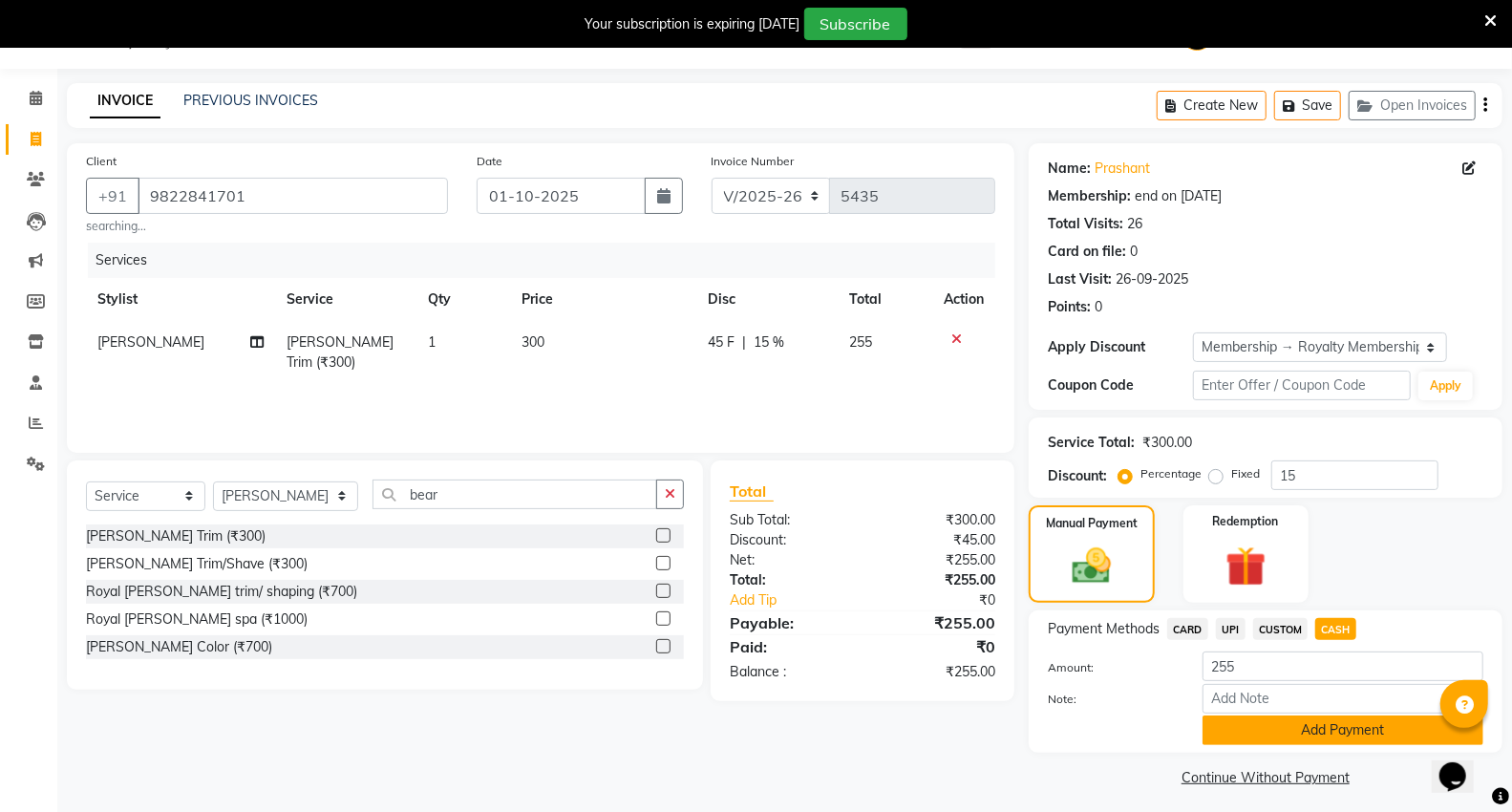
click at [1287, 740] on button "Add Payment" at bounding box center [1342, 730] width 280 height 30
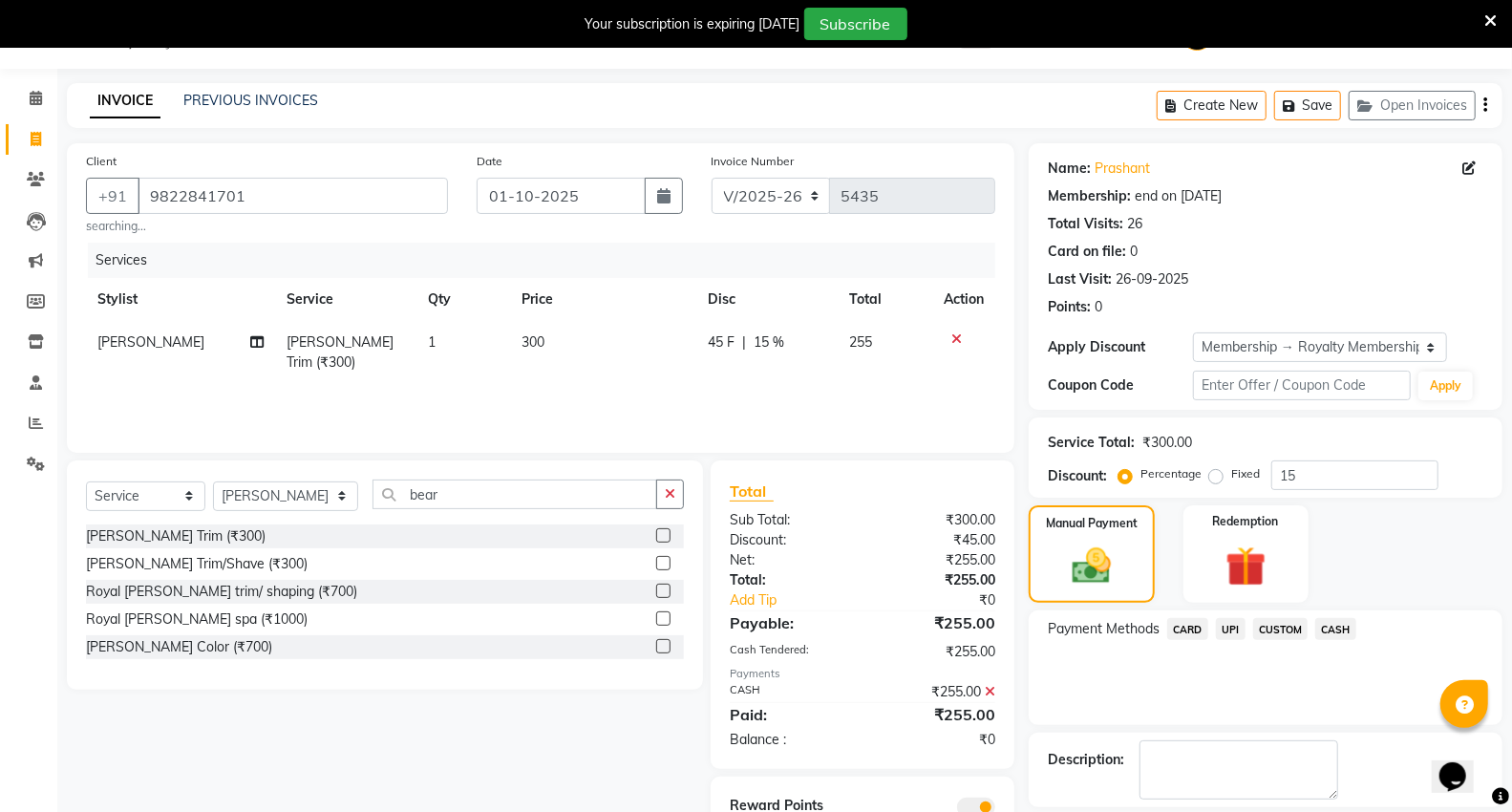
scroll to position [137, 0]
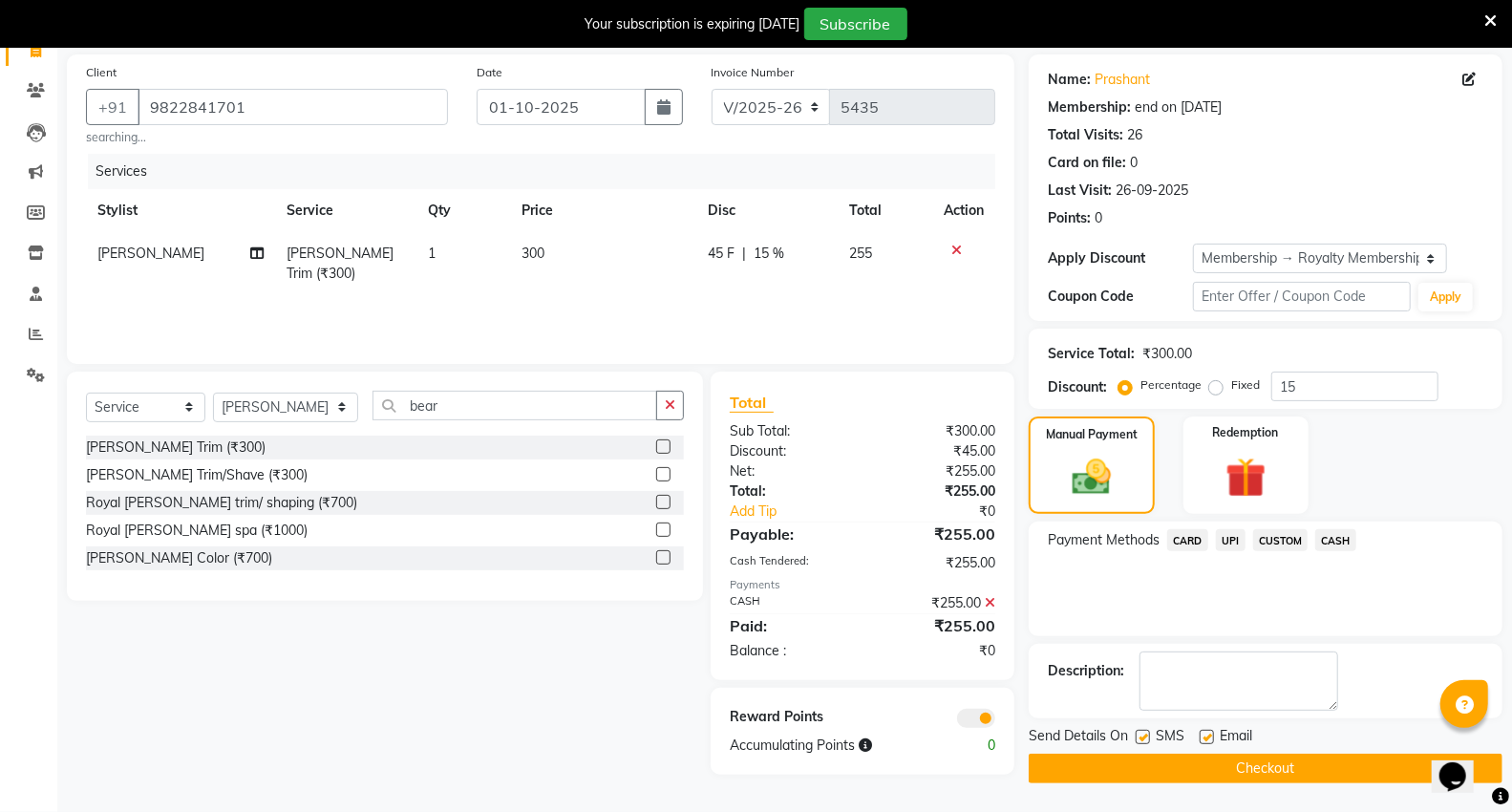
click at [1366, 759] on button "Checkout" at bounding box center [1265, 768] width 474 height 30
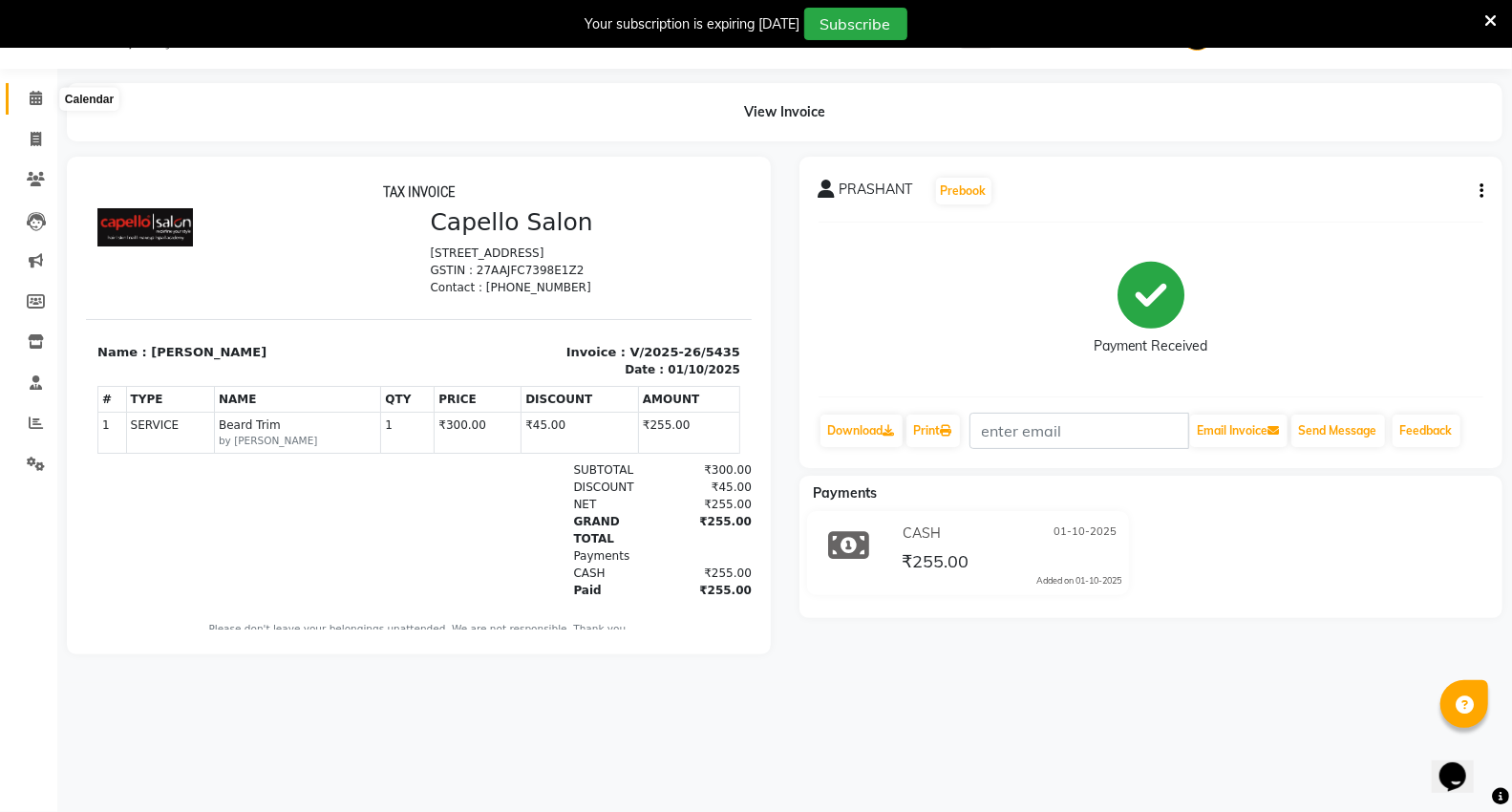
click at [33, 101] on icon at bounding box center [35, 98] width 12 height 14
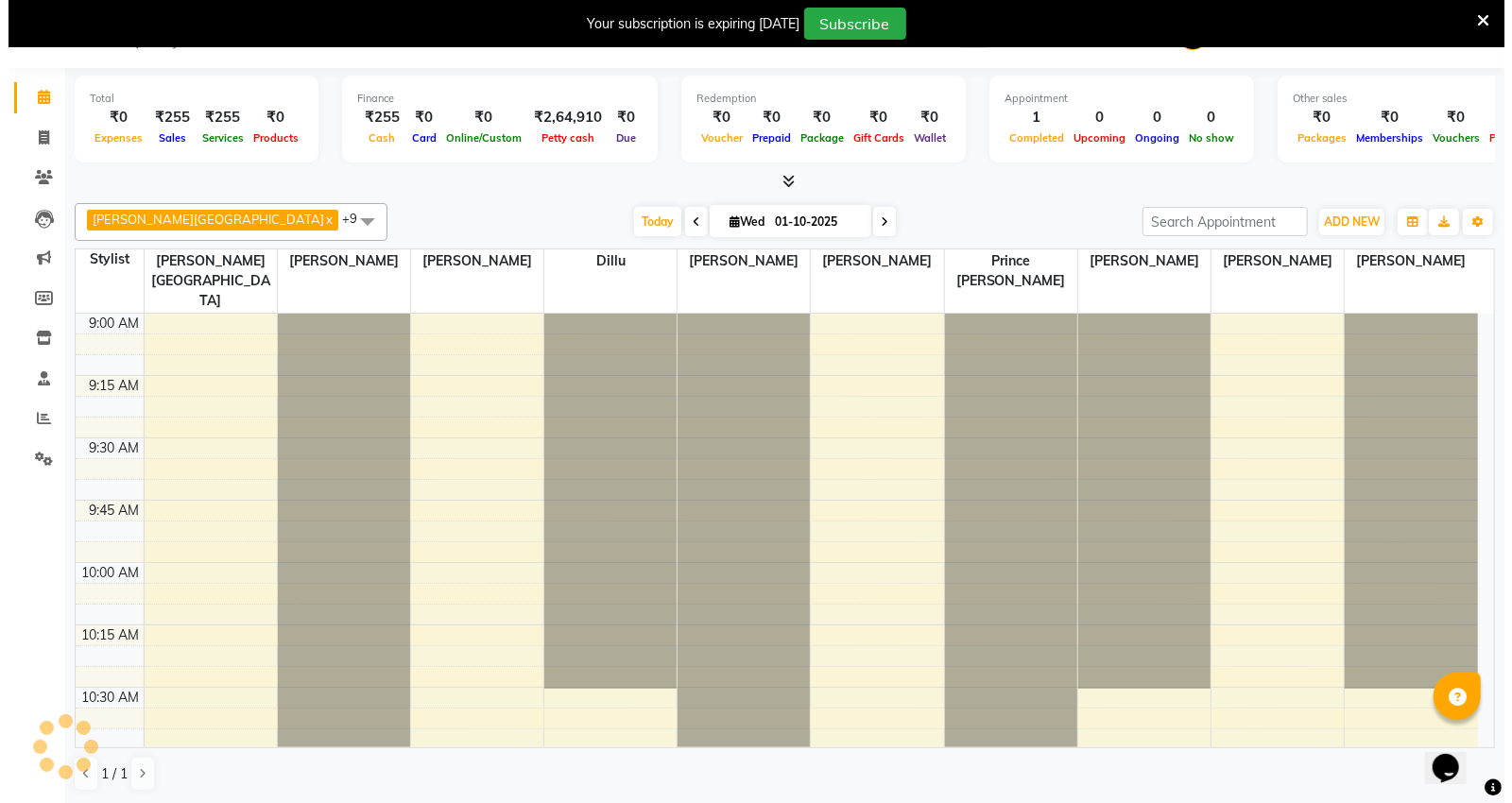
scroll to position [1004, 0]
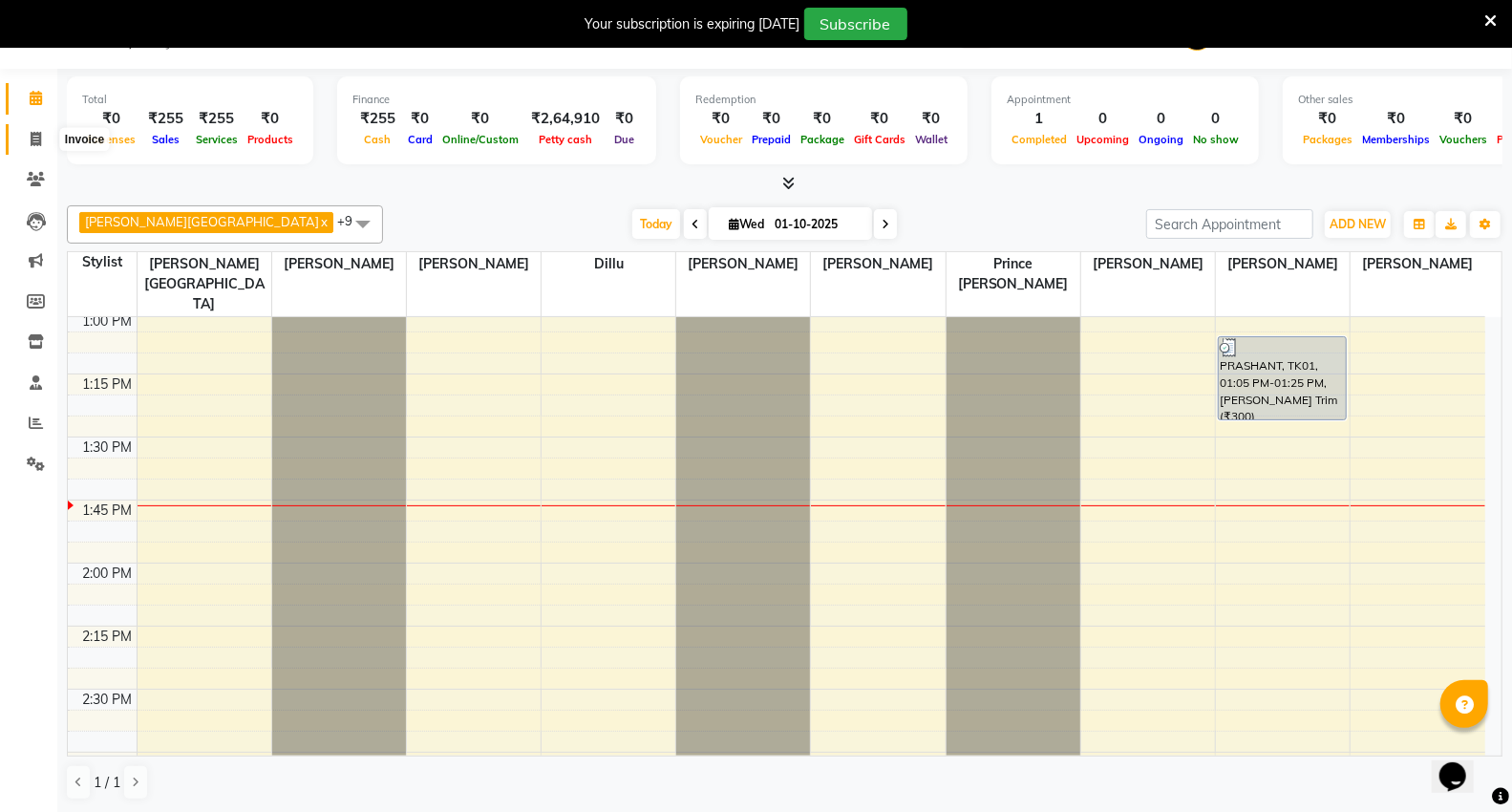
click at [26, 141] on span at bounding box center [35, 140] width 33 height 22
select select "service"
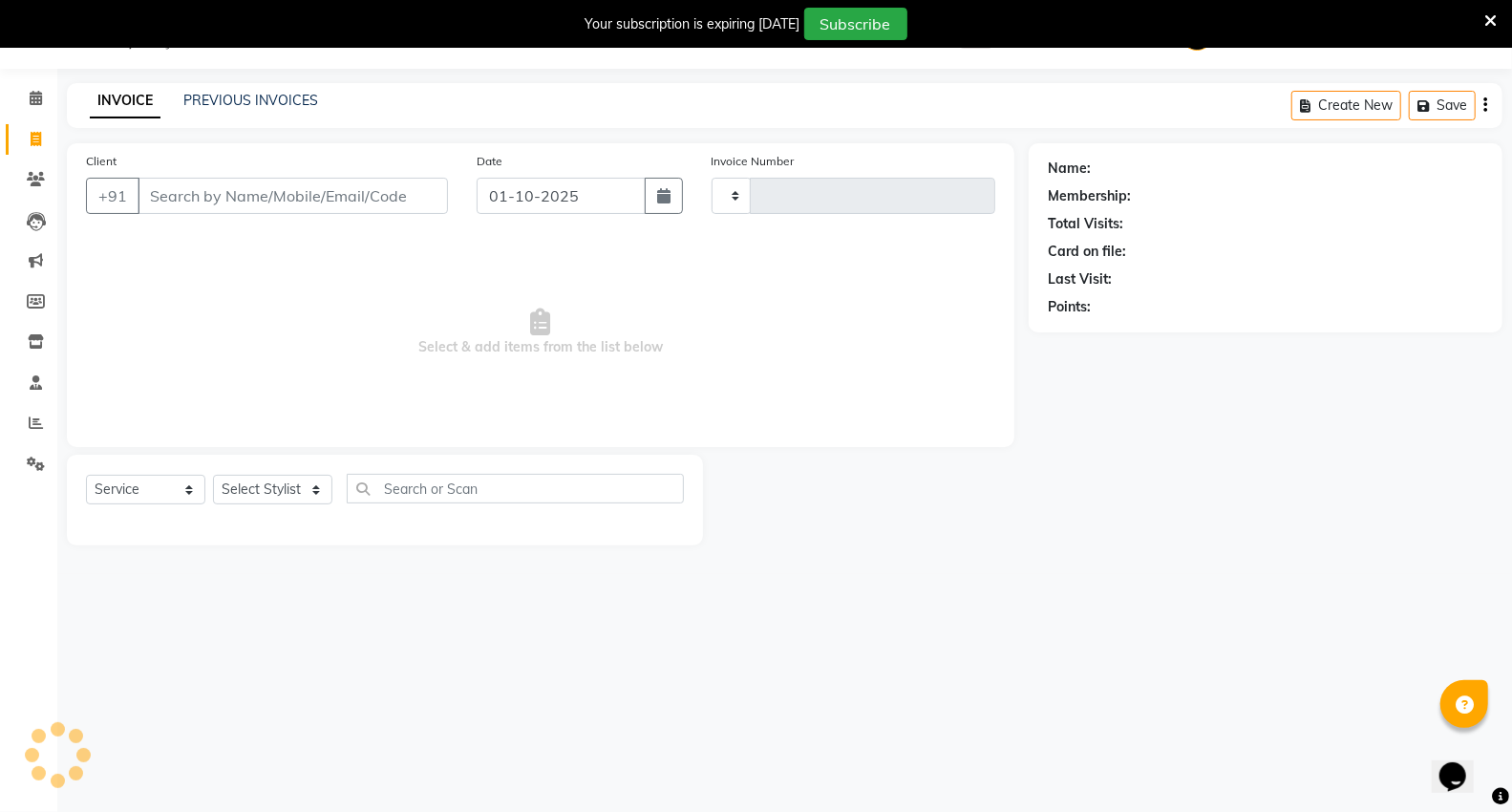
type input "5436"
select select "848"
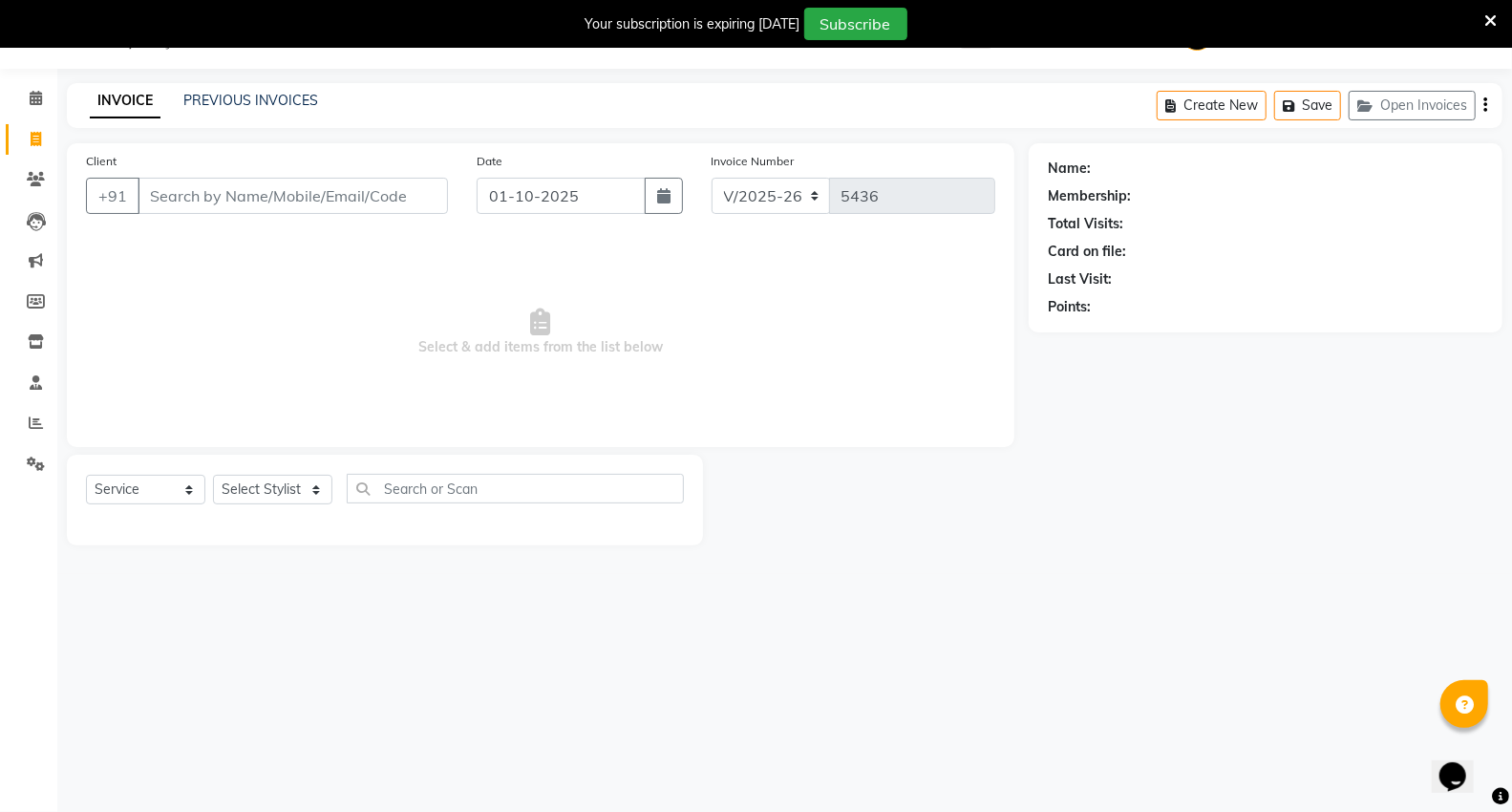
click at [160, 197] on input "Client" at bounding box center [293, 196] width 310 height 36
click at [264, 194] on input "860222486" at bounding box center [244, 196] width 213 height 36
type input "8"
click at [244, 490] on select "Select Stylist AHSIK Amit felix Anita Patel Arti Borekar Capello VR Mall Dillu …" at bounding box center [286, 489] width 145 height 30
select select "14479"
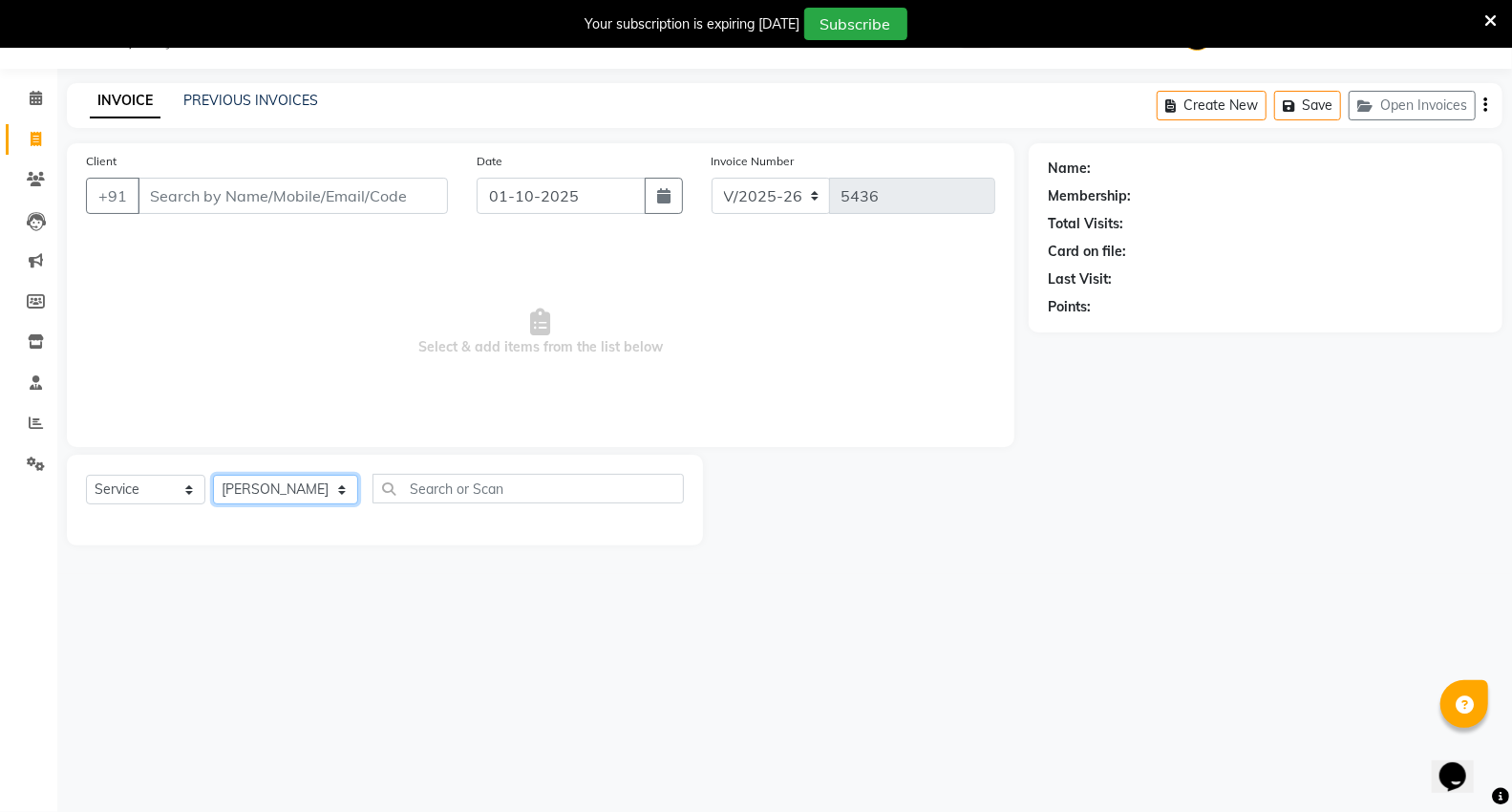
click at [213, 476] on select "Select Stylist AHSIK Amit felix Anita Patel Arti Borekar Capello VR Mall Dillu …" at bounding box center [286, 489] width 145 height 30
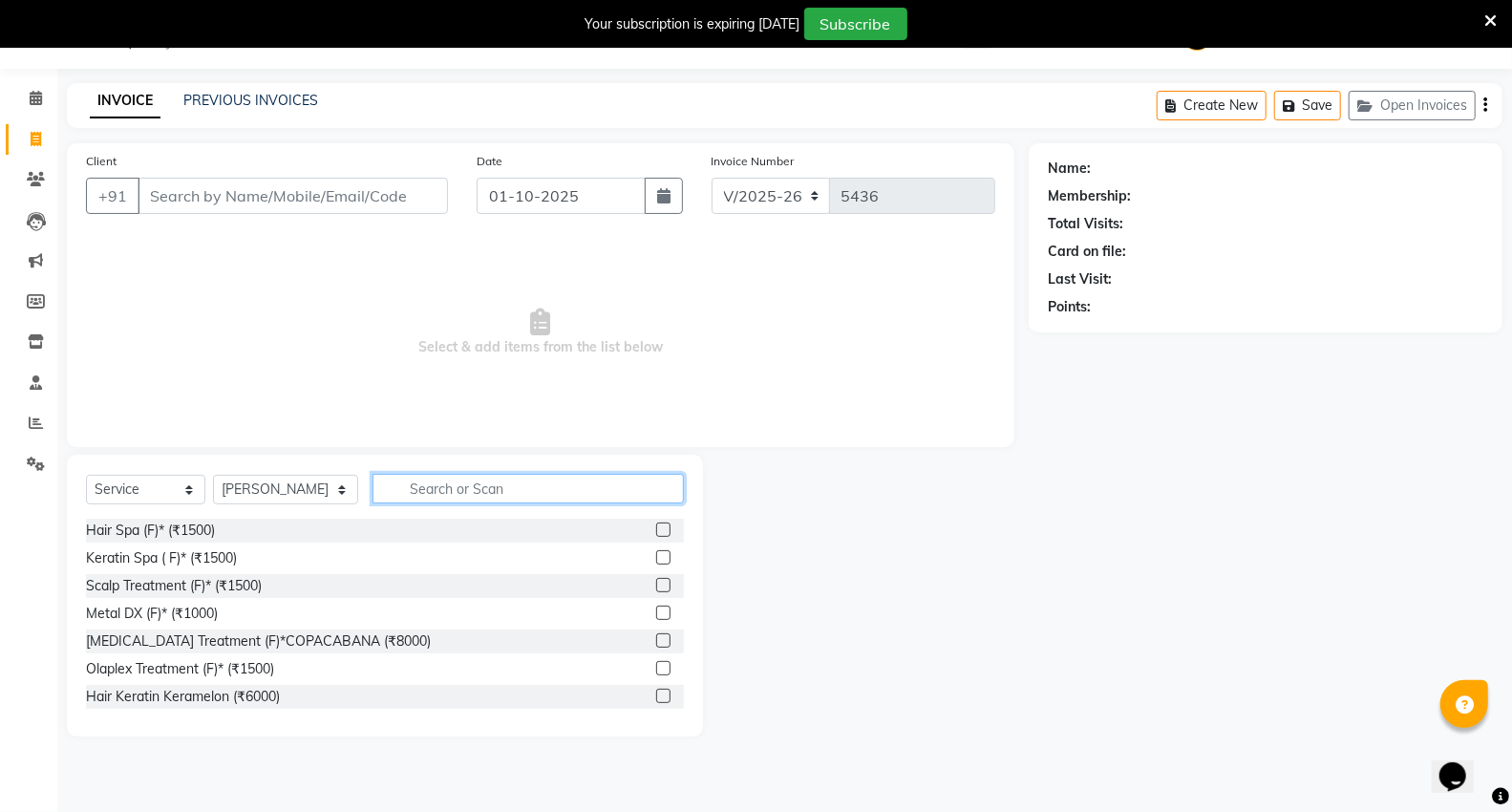
click at [552, 484] on input "text" at bounding box center [527, 488] width 311 height 30
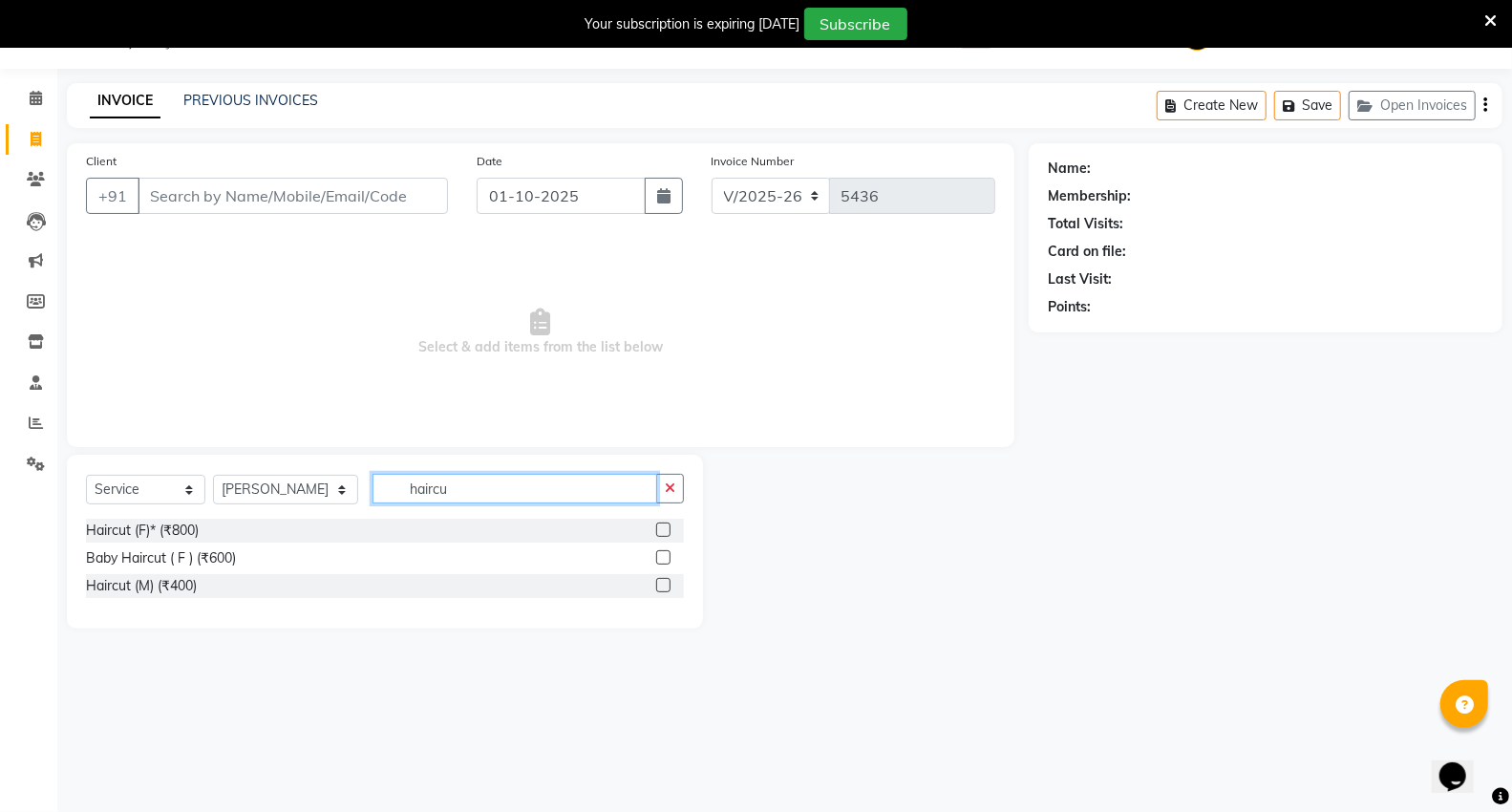
type input "haircu"
click at [670, 587] on label at bounding box center [663, 585] width 14 height 14
click at [669, 587] on input "checkbox" at bounding box center [662, 586] width 12 height 12
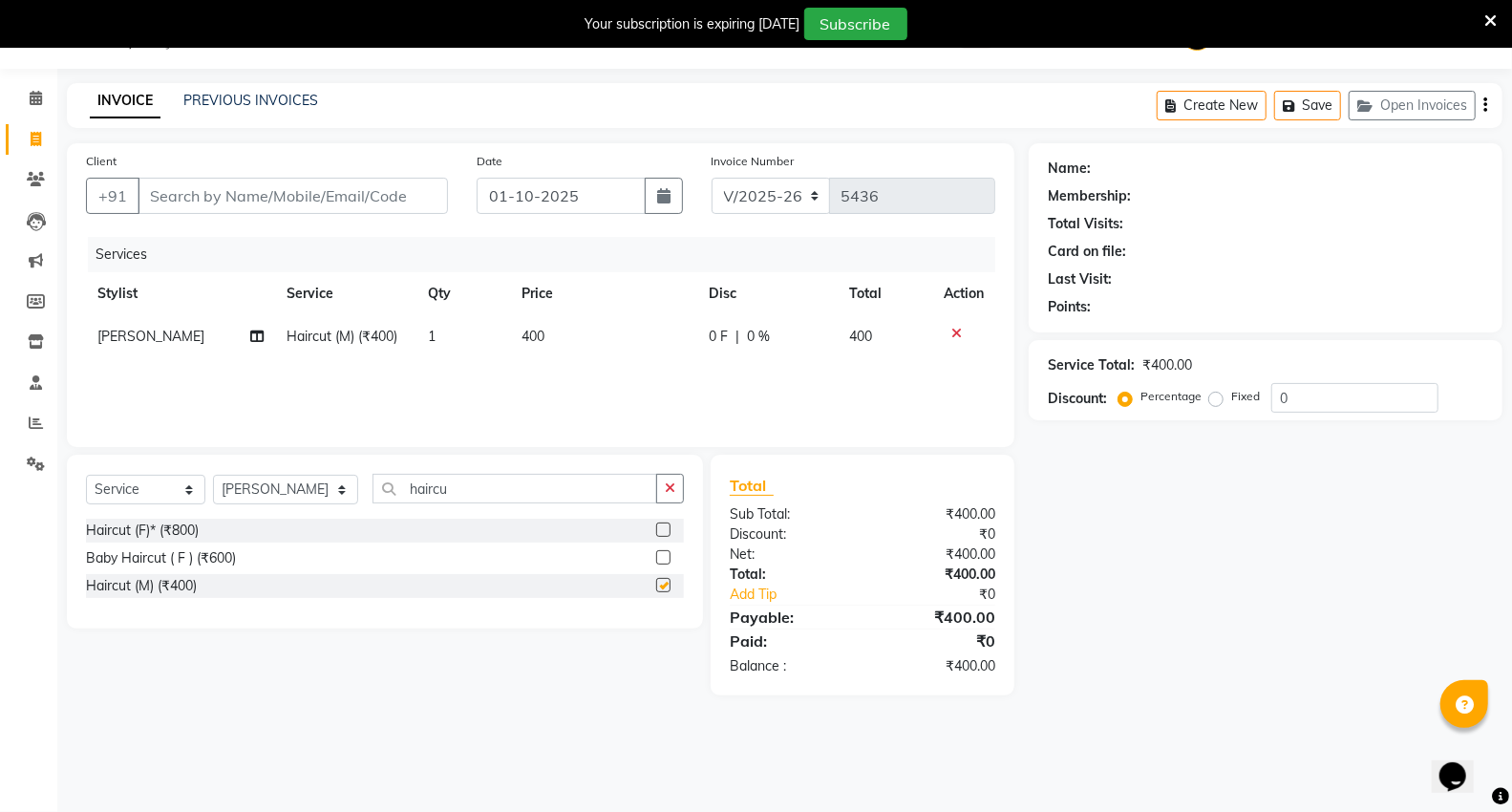
checkbox input "false"
click at [257, 189] on input "Client" at bounding box center [293, 196] width 310 height 36
click at [256, 194] on input "Client" at bounding box center [293, 196] width 310 height 36
click at [1041, 768] on div "08047224946 Select Location × Capello Salon , Vr Nagpur 2 WhatsApp Status ✕ Sta…" at bounding box center [756, 406] width 1512 height 812
click at [346, 188] on input "Client" at bounding box center [293, 196] width 310 height 36
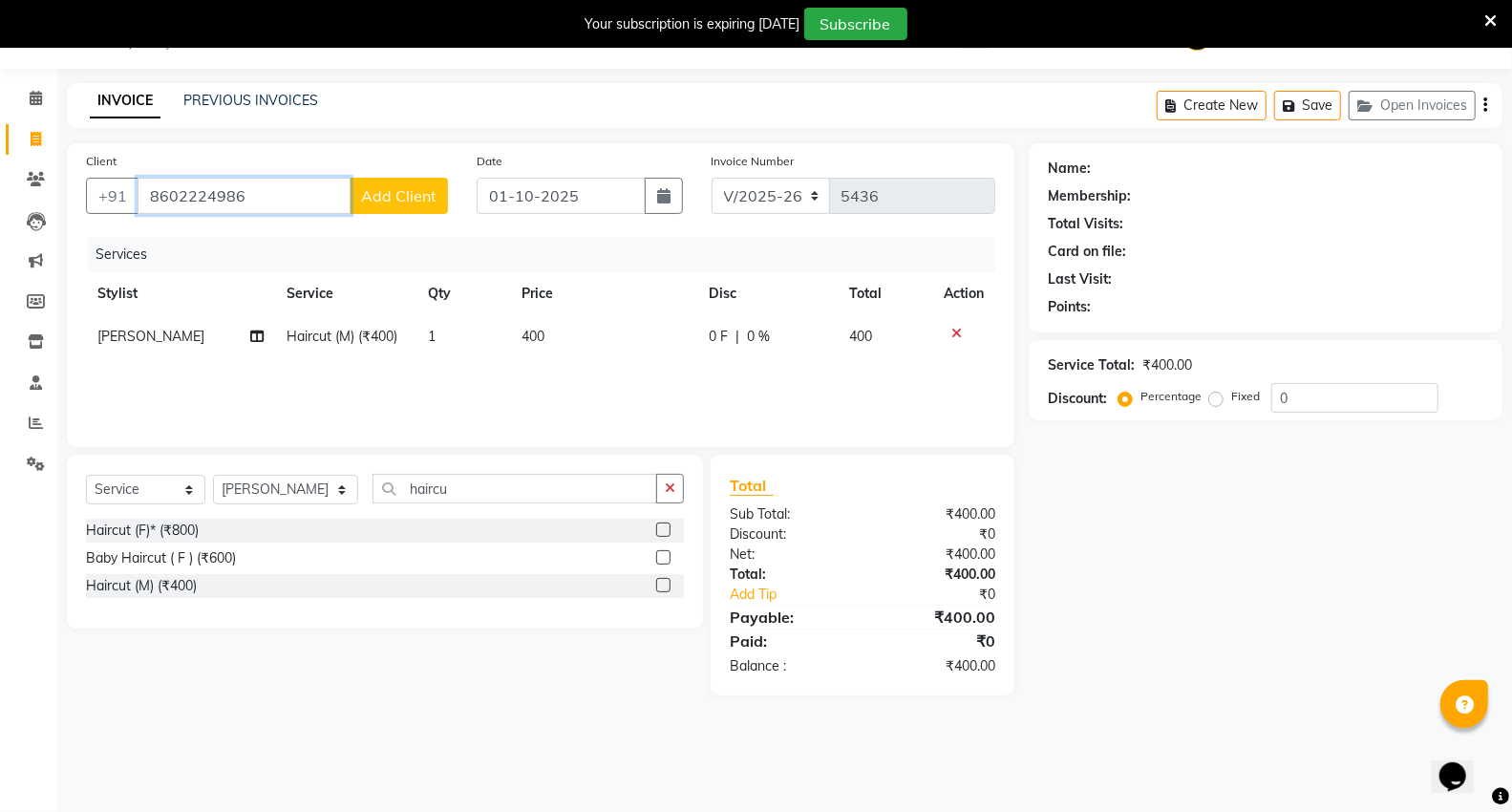
type input "8602224986"
click at [408, 198] on span "Add Client" at bounding box center [398, 196] width 76 height 19
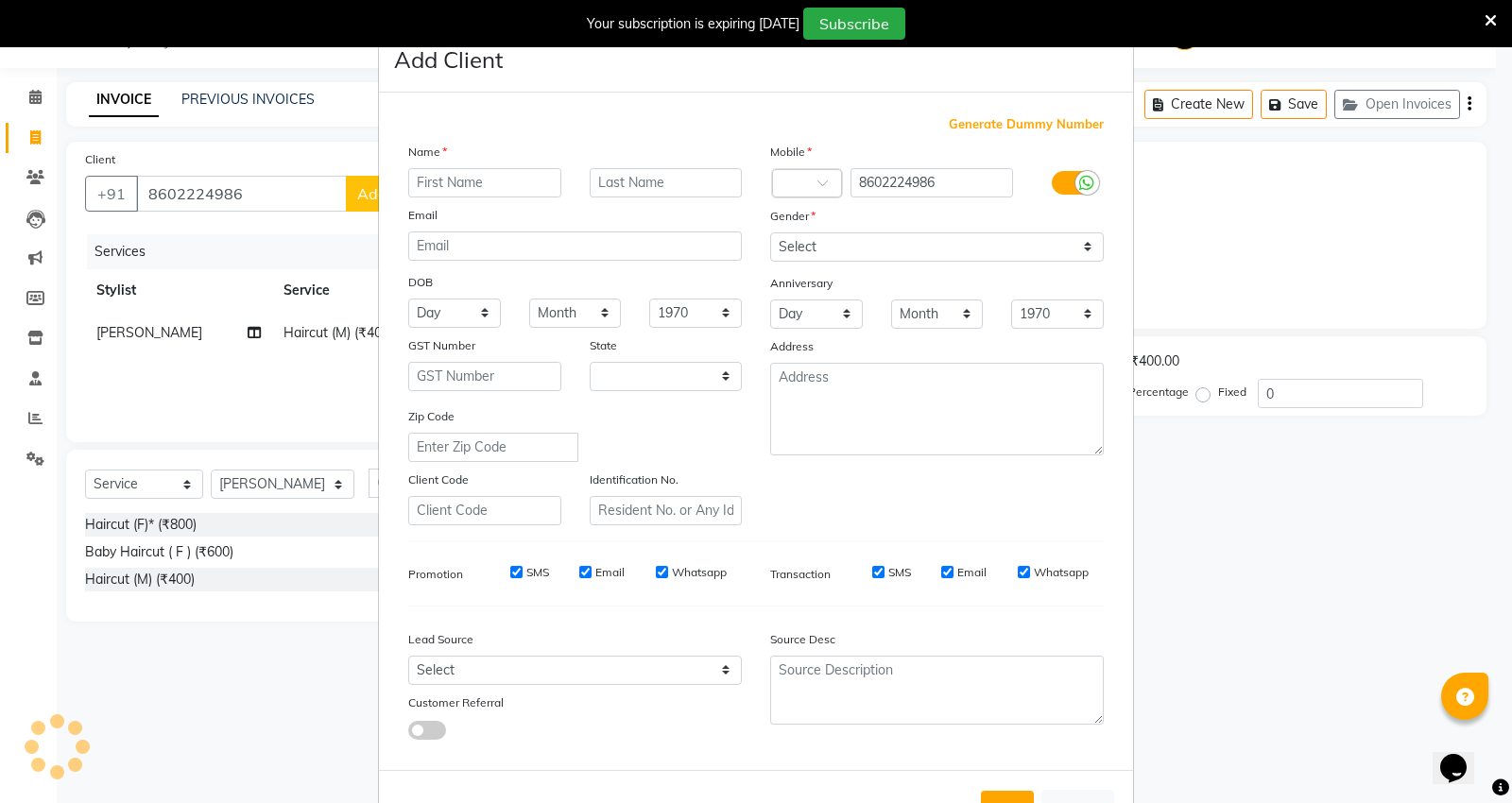
select select "22"
type input "[PERSON_NAME]"
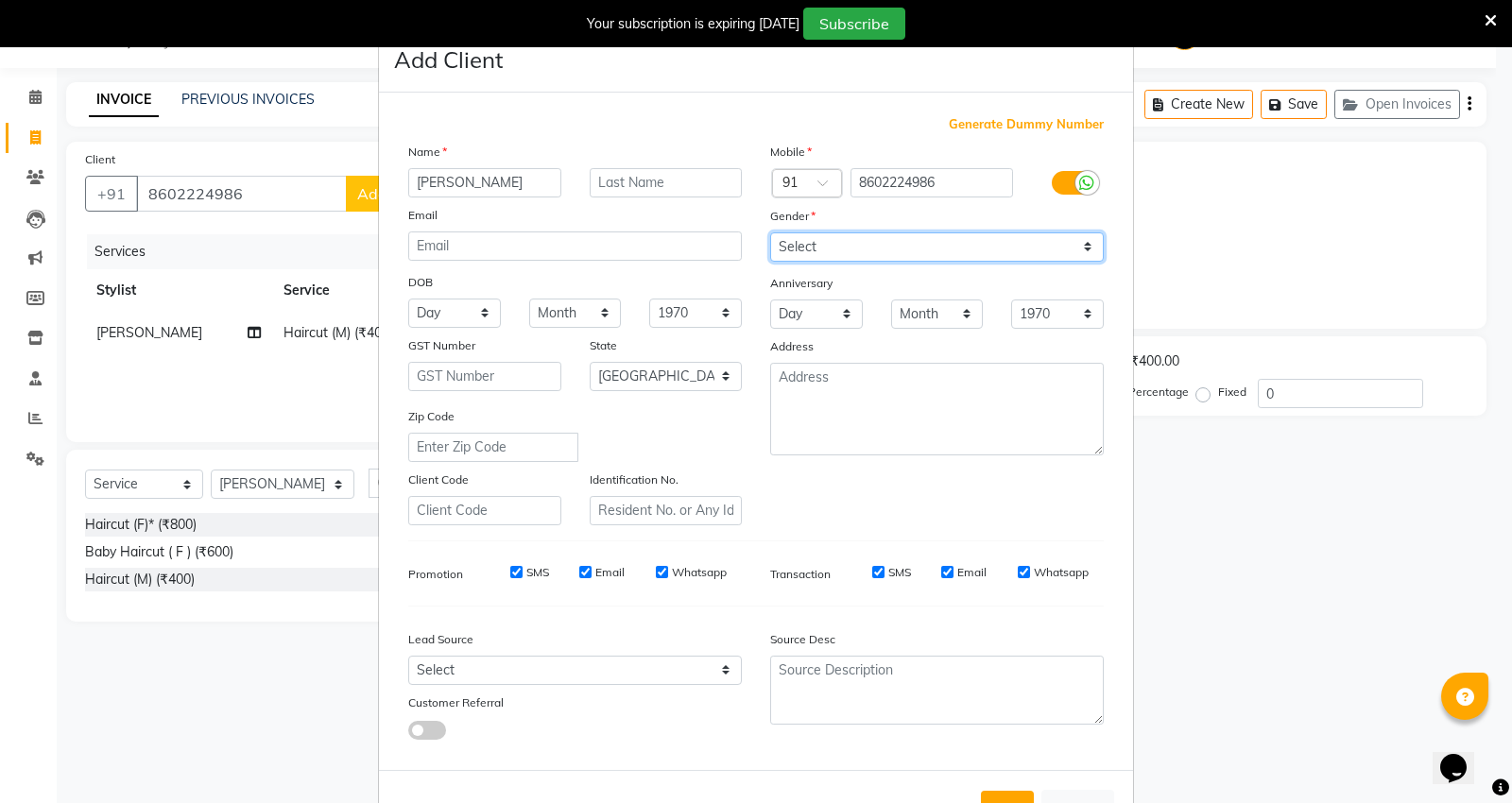
click at [990, 236] on select "Select Male Female Other Prefer Not To Say" at bounding box center [936, 246] width 333 height 29
select select "male"
click at [770, 232] on select "Select Male Female Other Prefer Not To Say" at bounding box center [936, 246] width 333 height 29
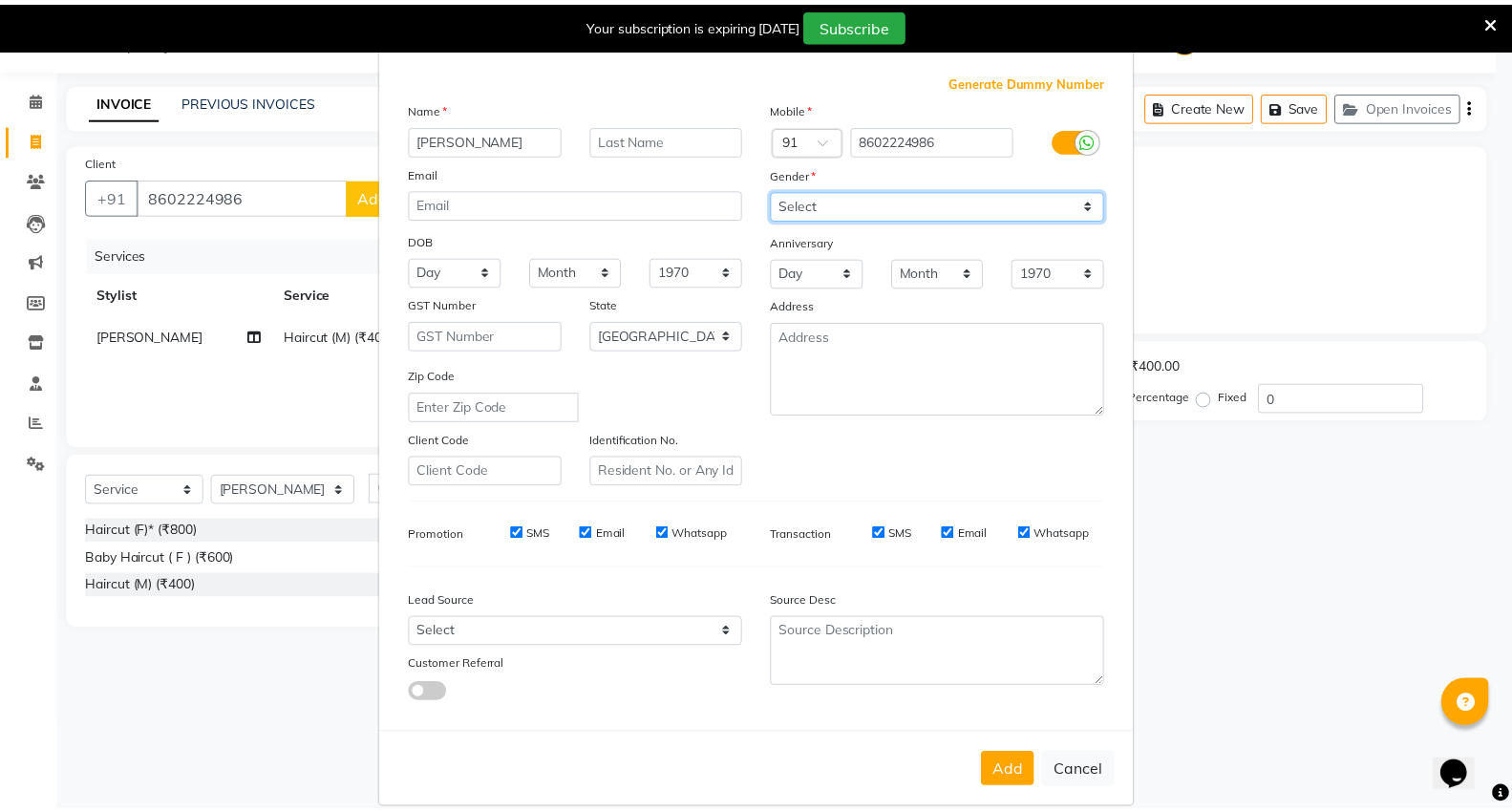
scroll to position [71, 0]
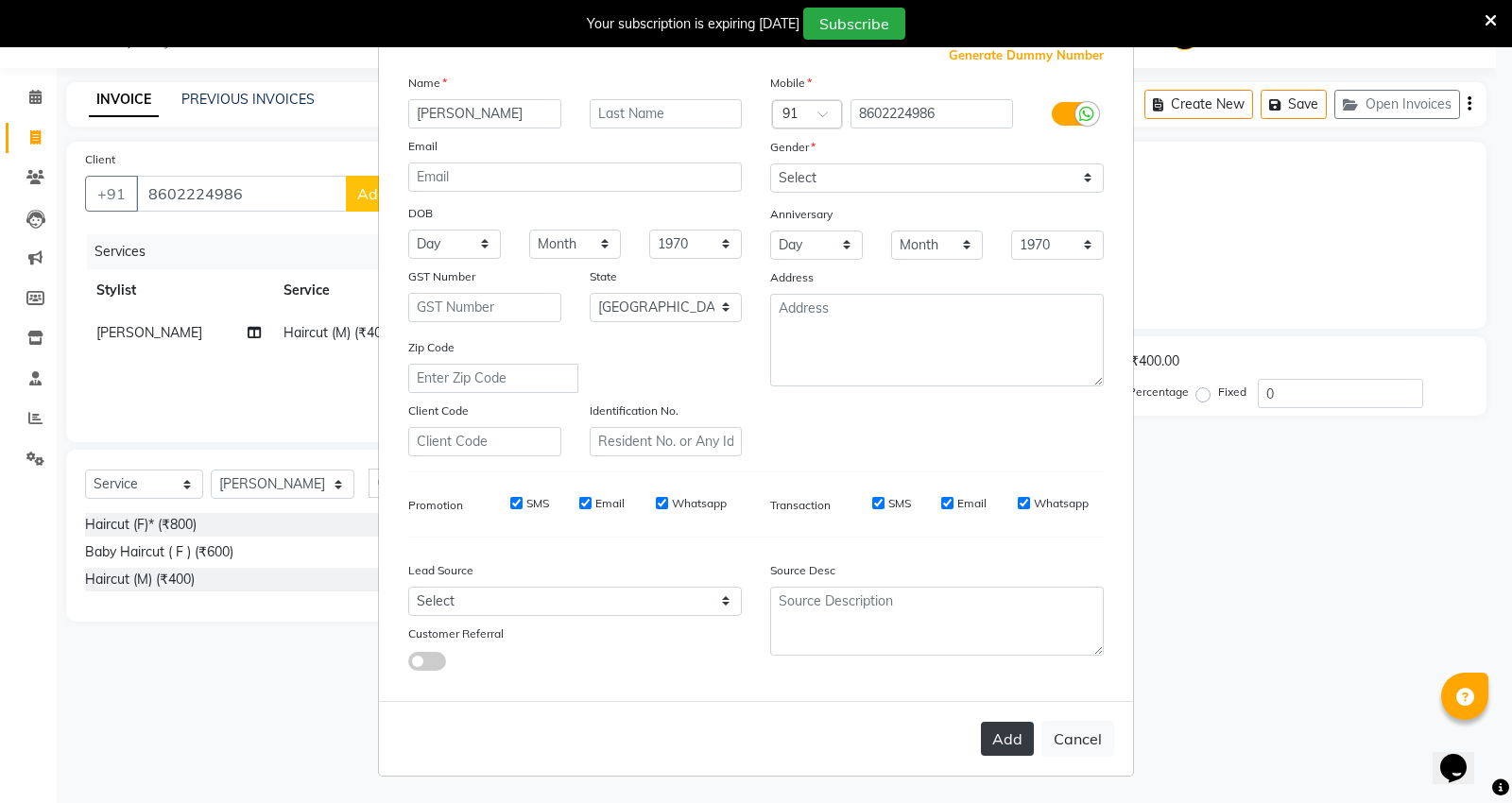
click at [1016, 754] on button "Add" at bounding box center [1007, 739] width 53 height 34
select select
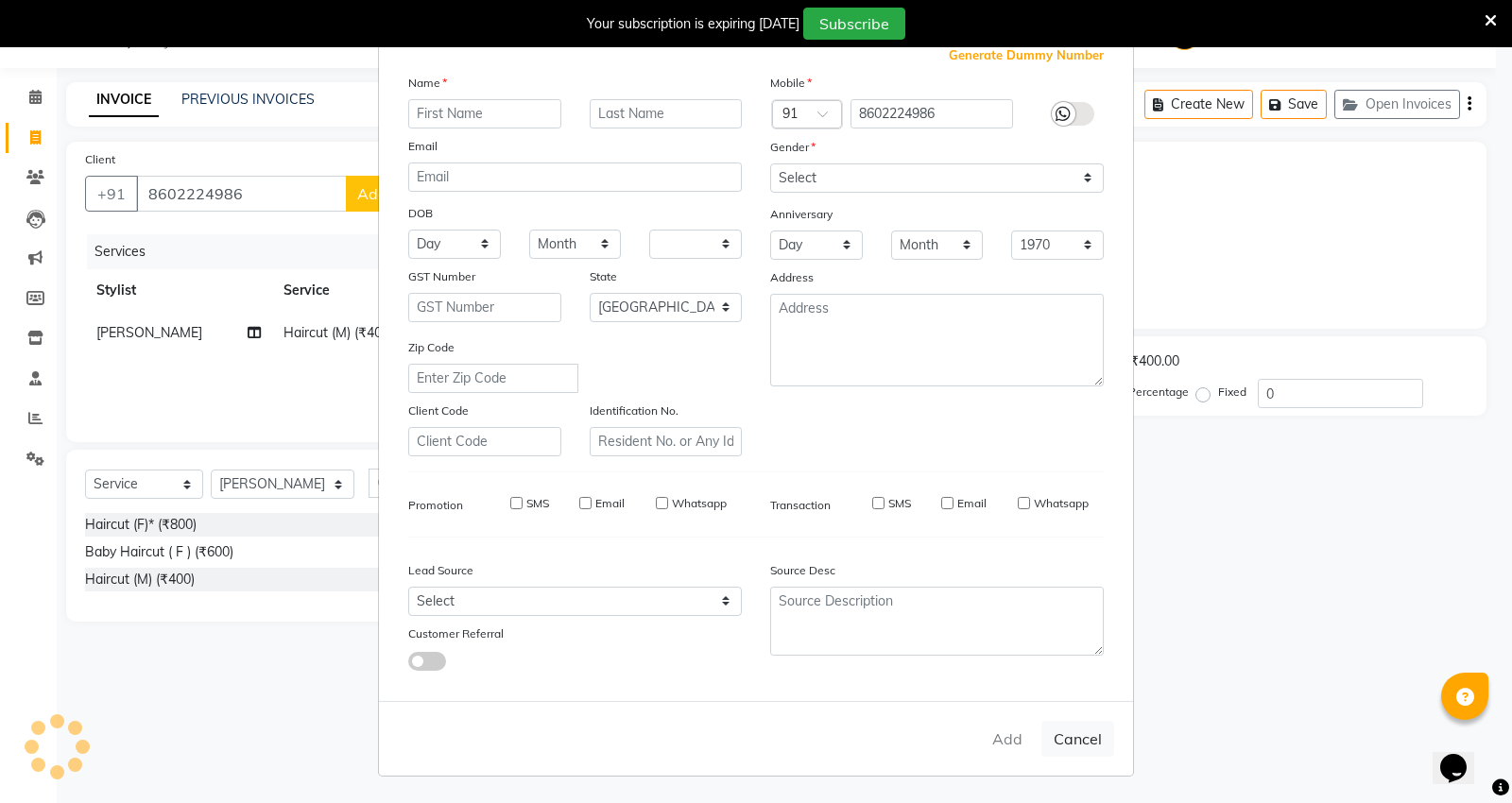
select select "null"
select select
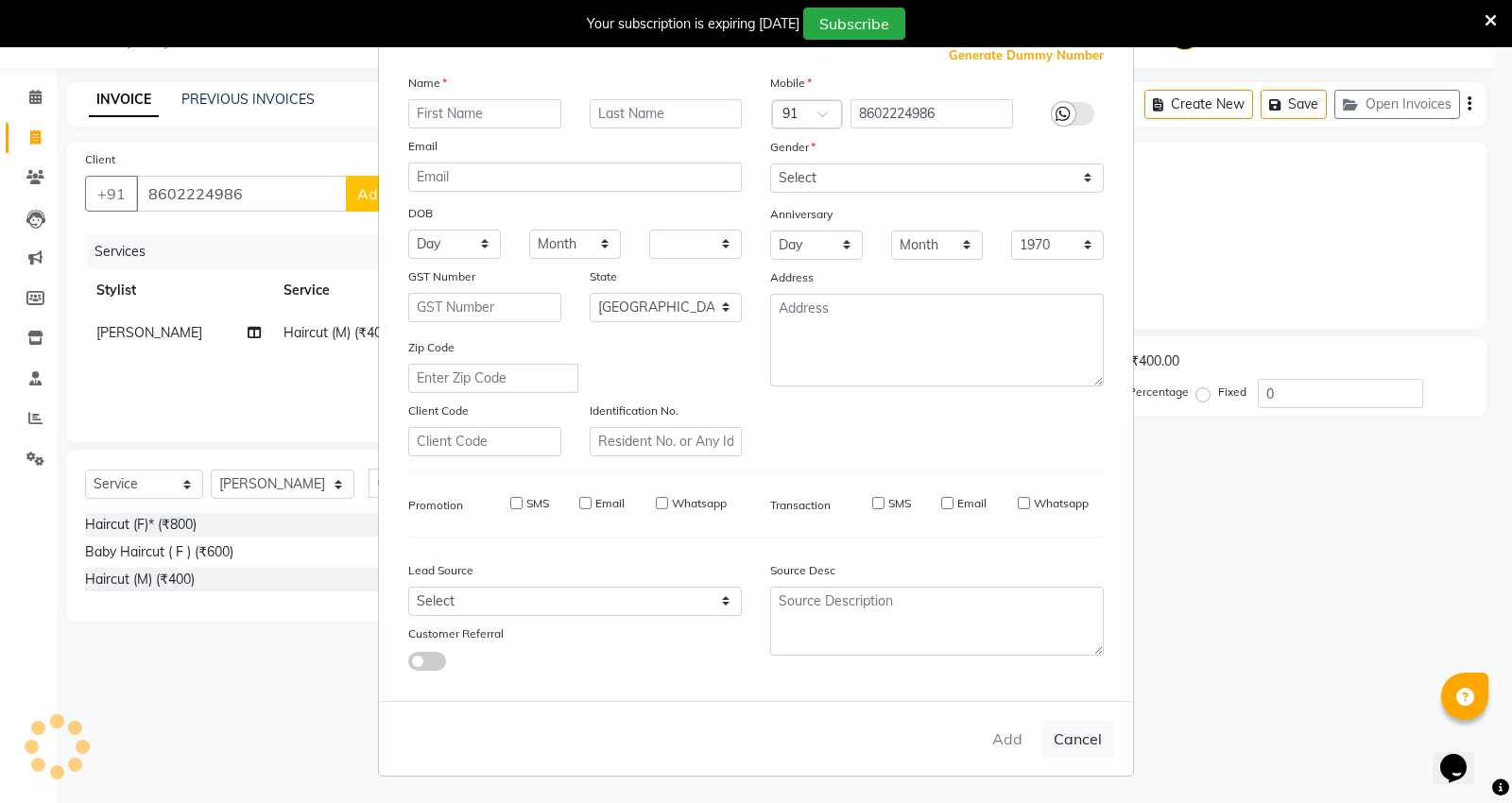
checkbox input "false"
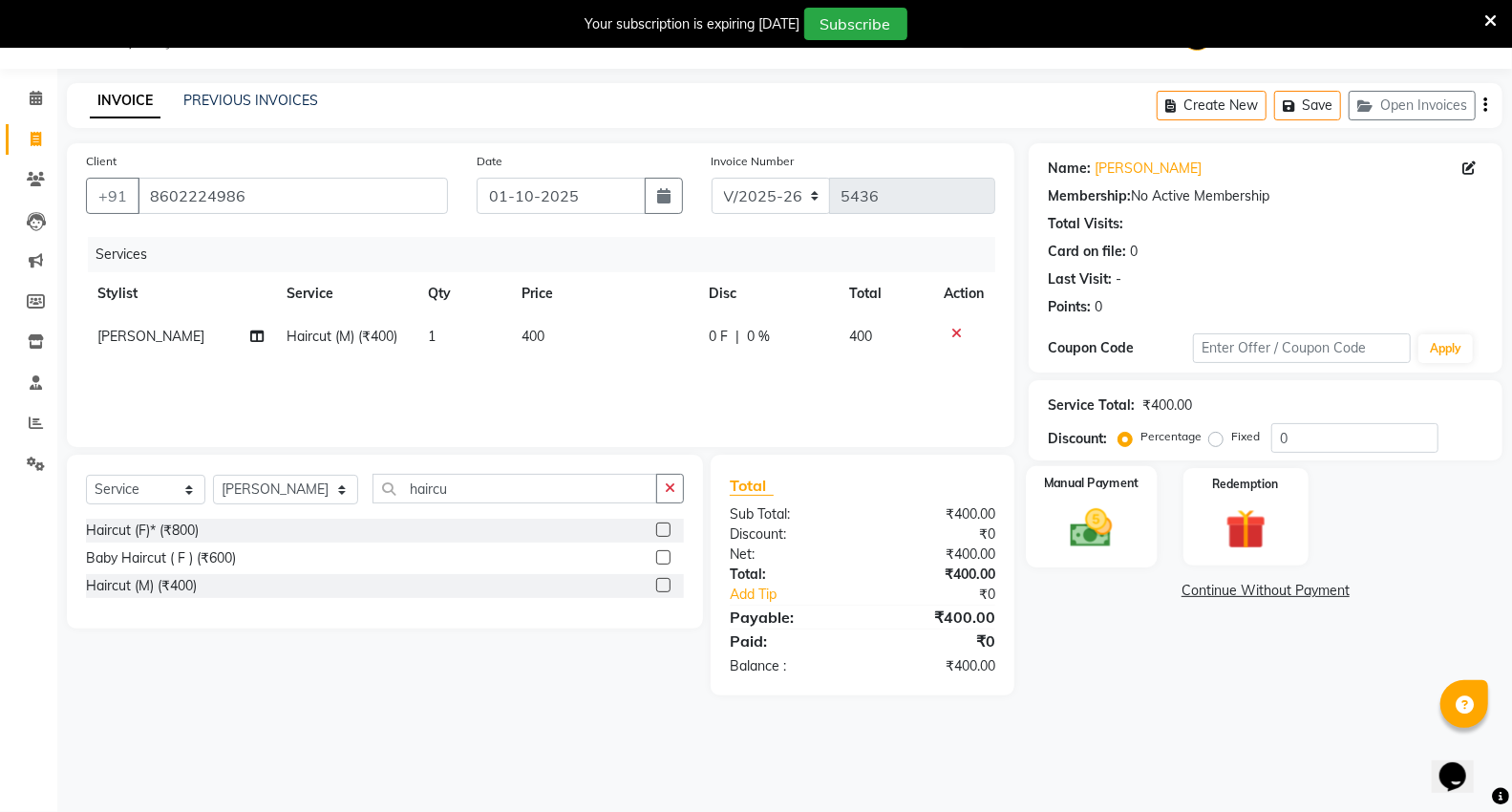
click at [1067, 531] on img at bounding box center [1091, 528] width 68 height 49
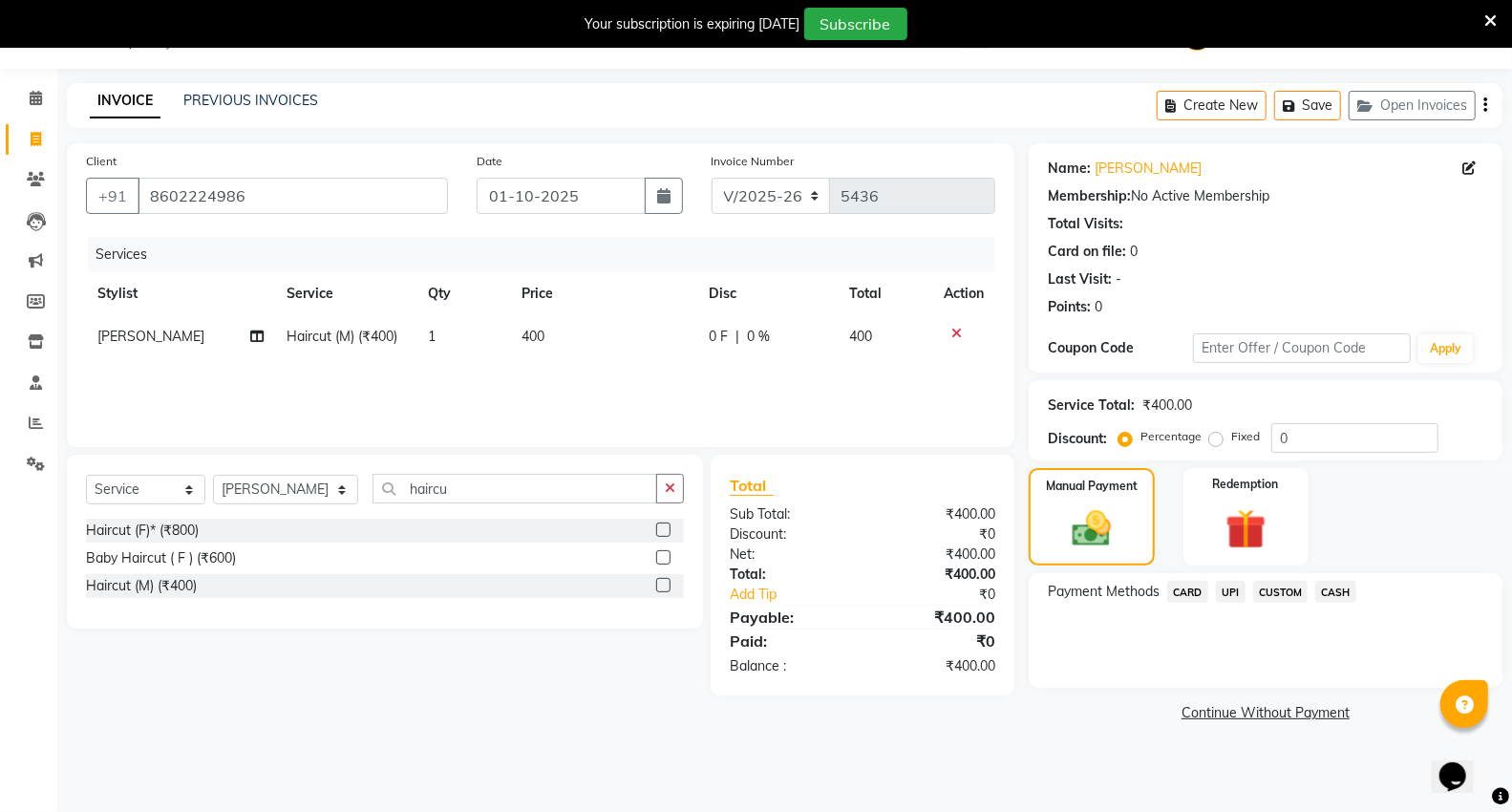
click at [1180, 596] on span "CARD" at bounding box center [1187, 592] width 41 height 22
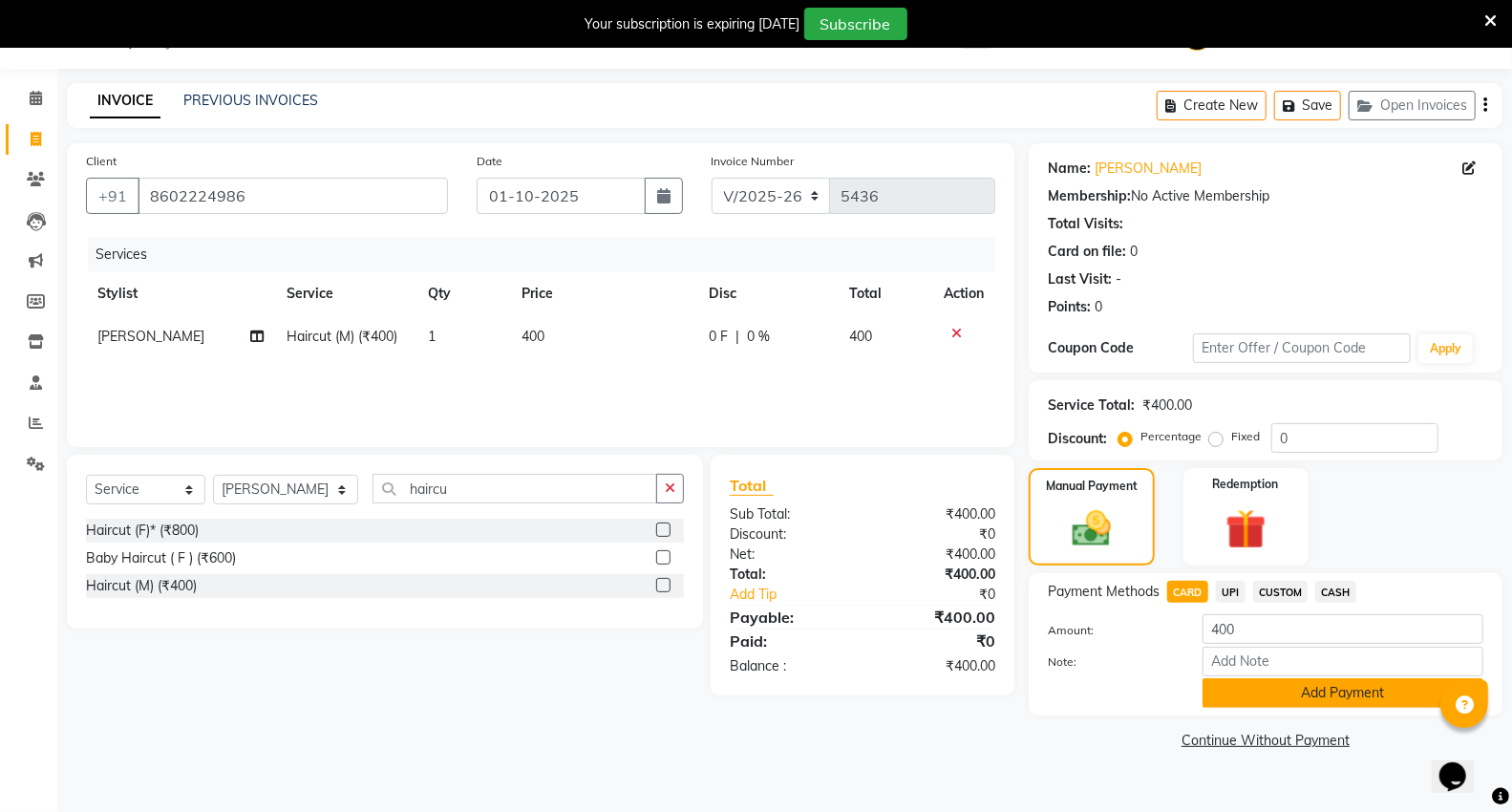
click at [1209, 693] on button "Add Payment" at bounding box center [1342, 693] width 280 height 30
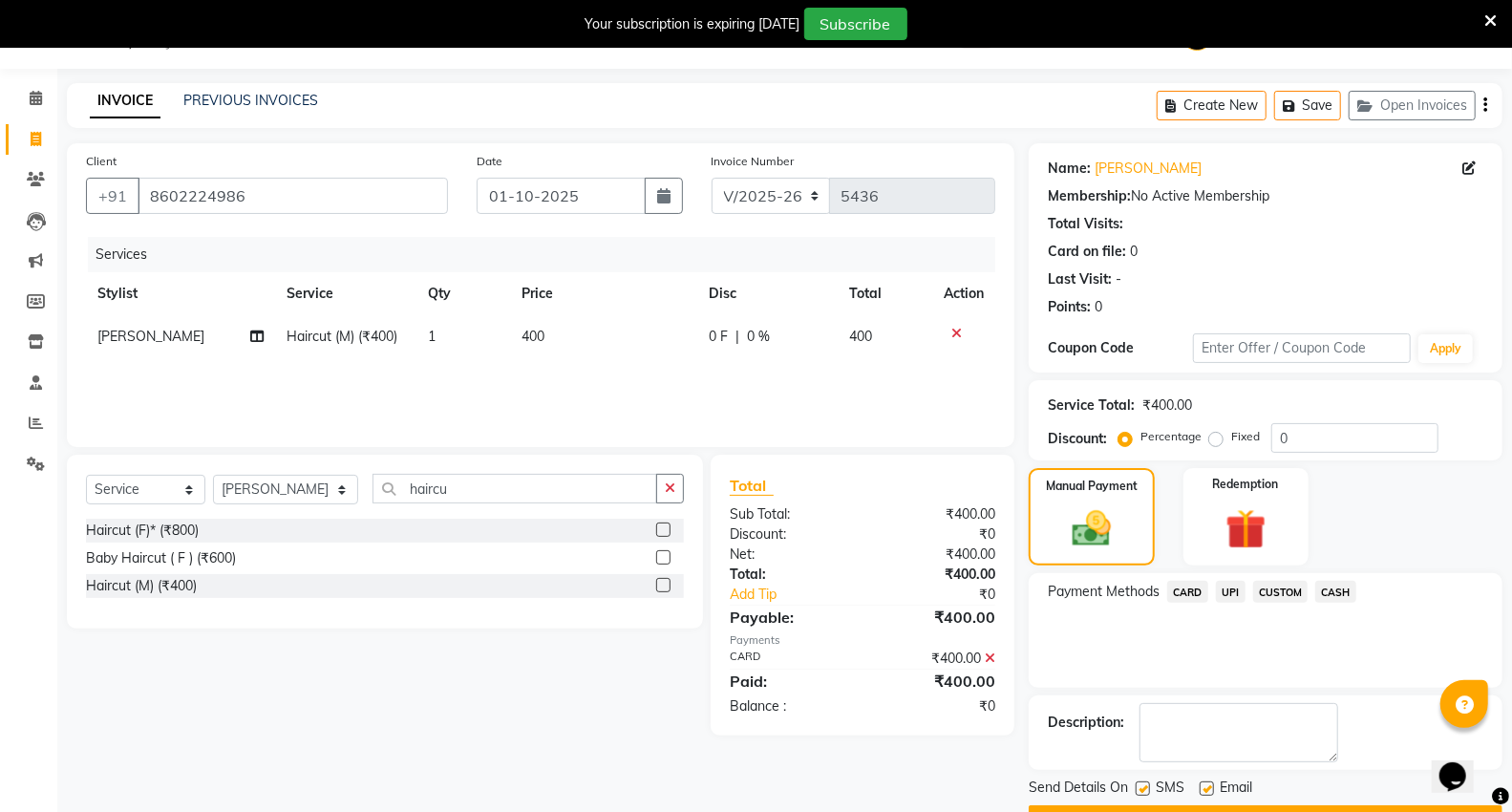
scroll to position [100, 0]
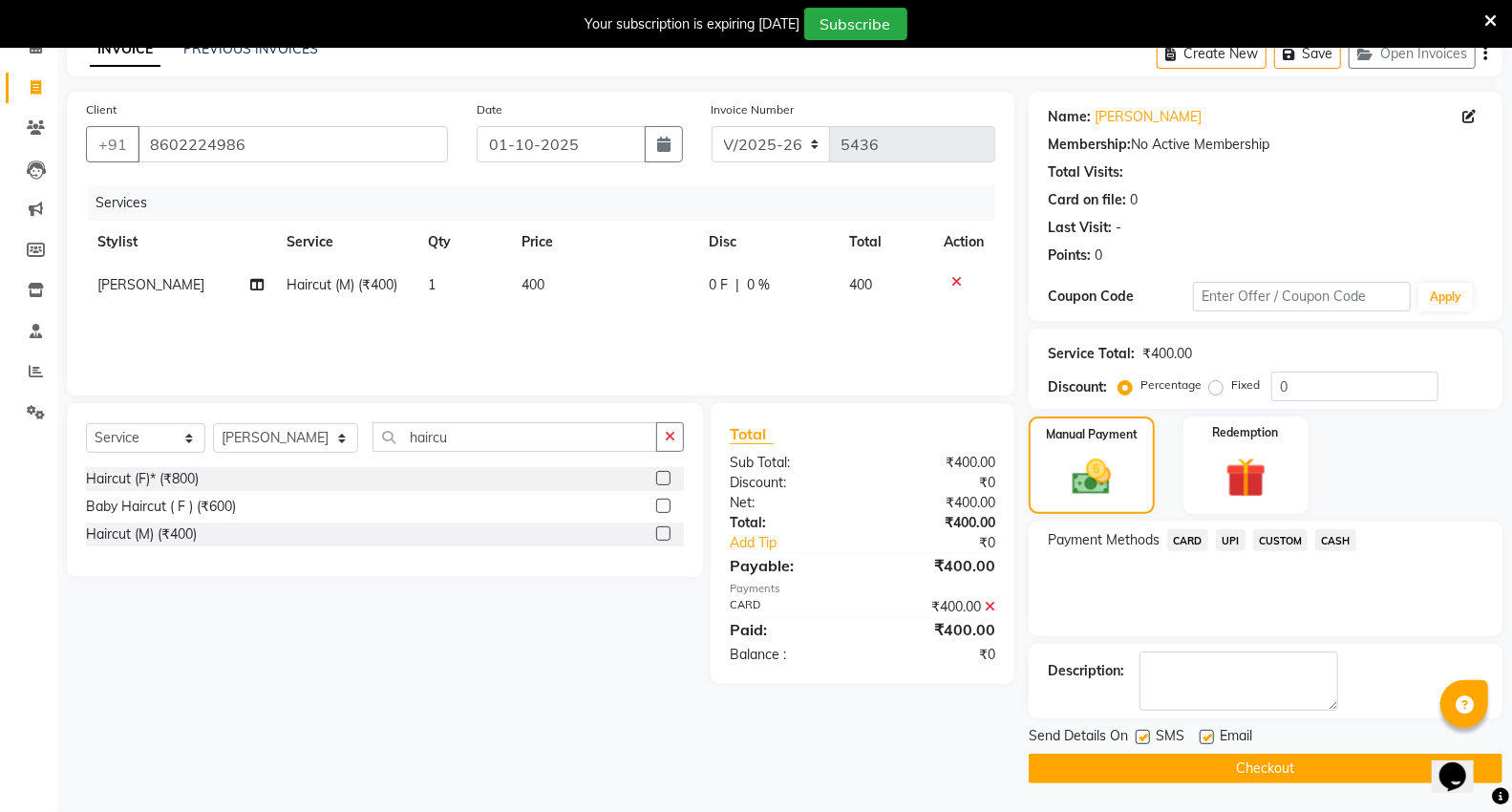
click at [1303, 768] on button "Checkout" at bounding box center [1265, 768] width 474 height 30
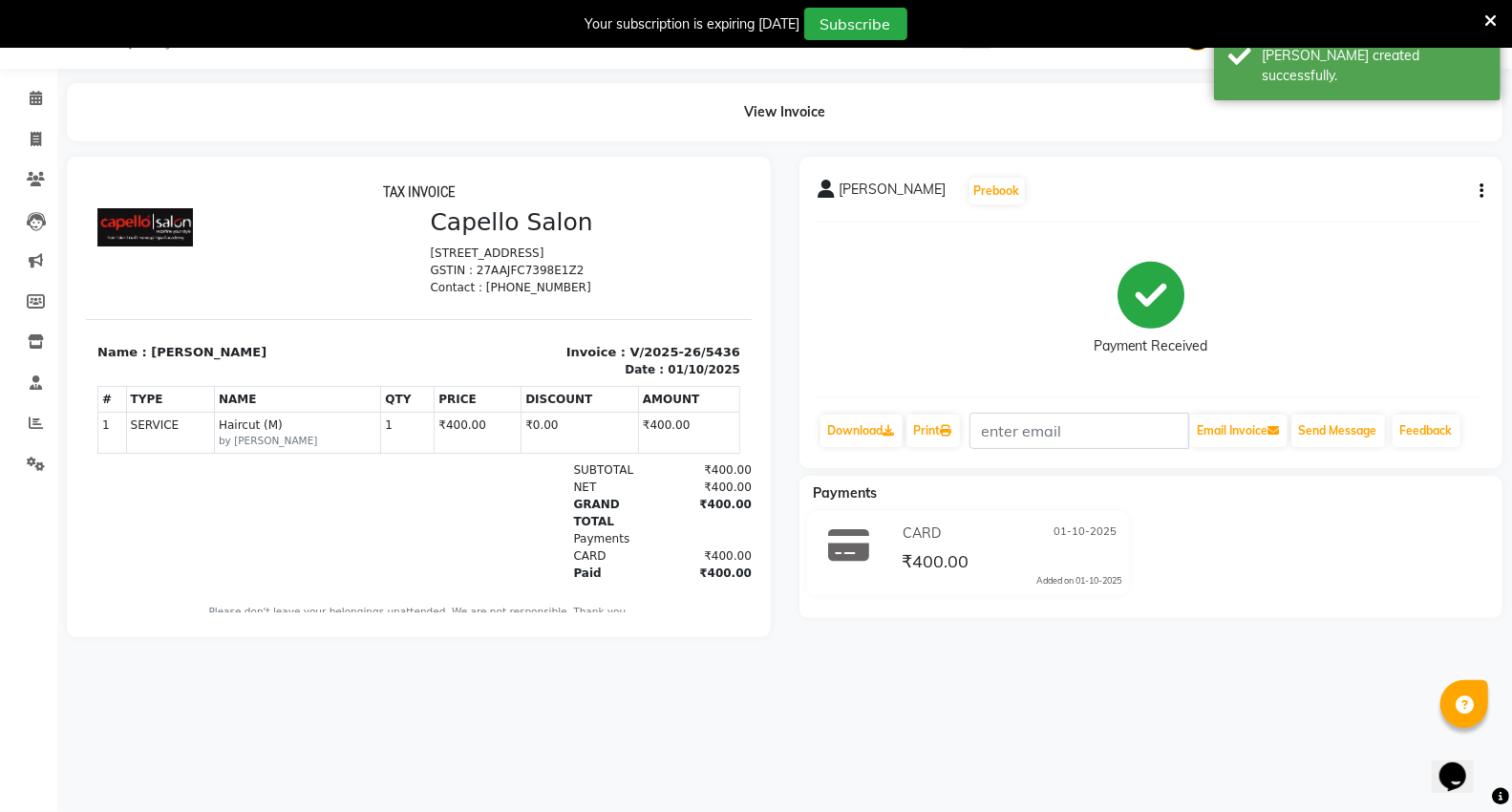
scroll to position [7, 0]
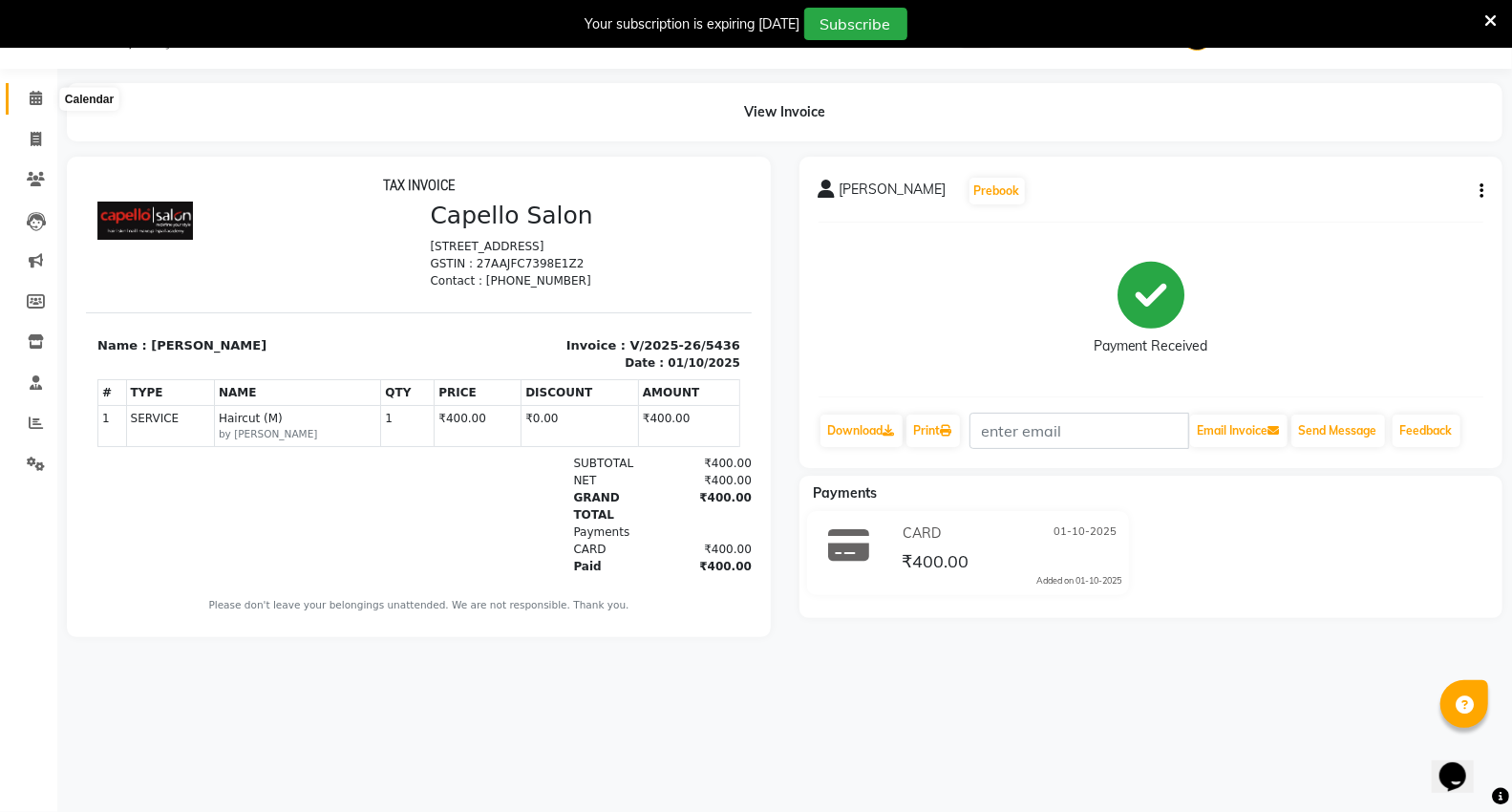
click at [24, 101] on span at bounding box center [35, 99] width 33 height 22
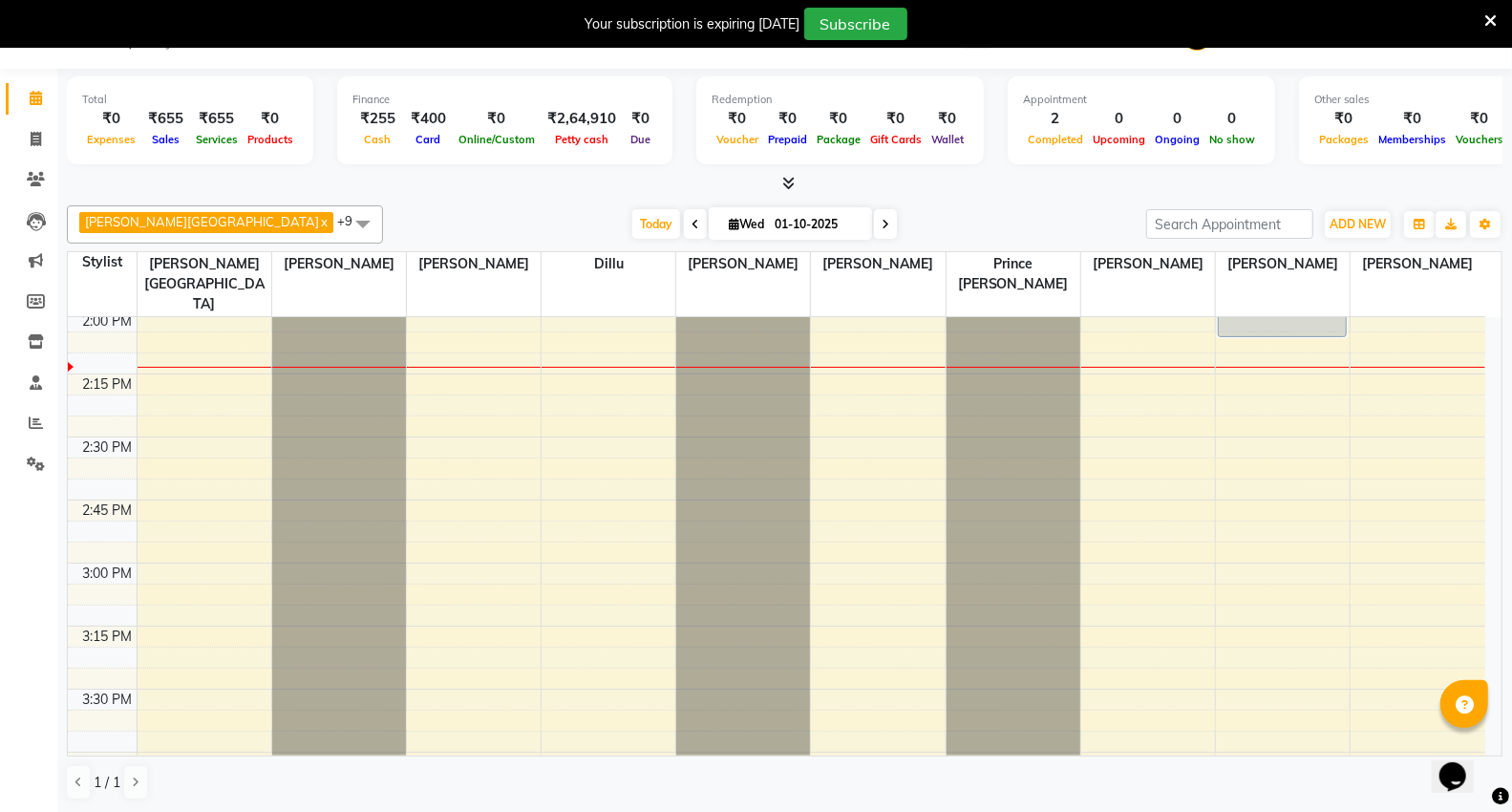
scroll to position [1373, 0]
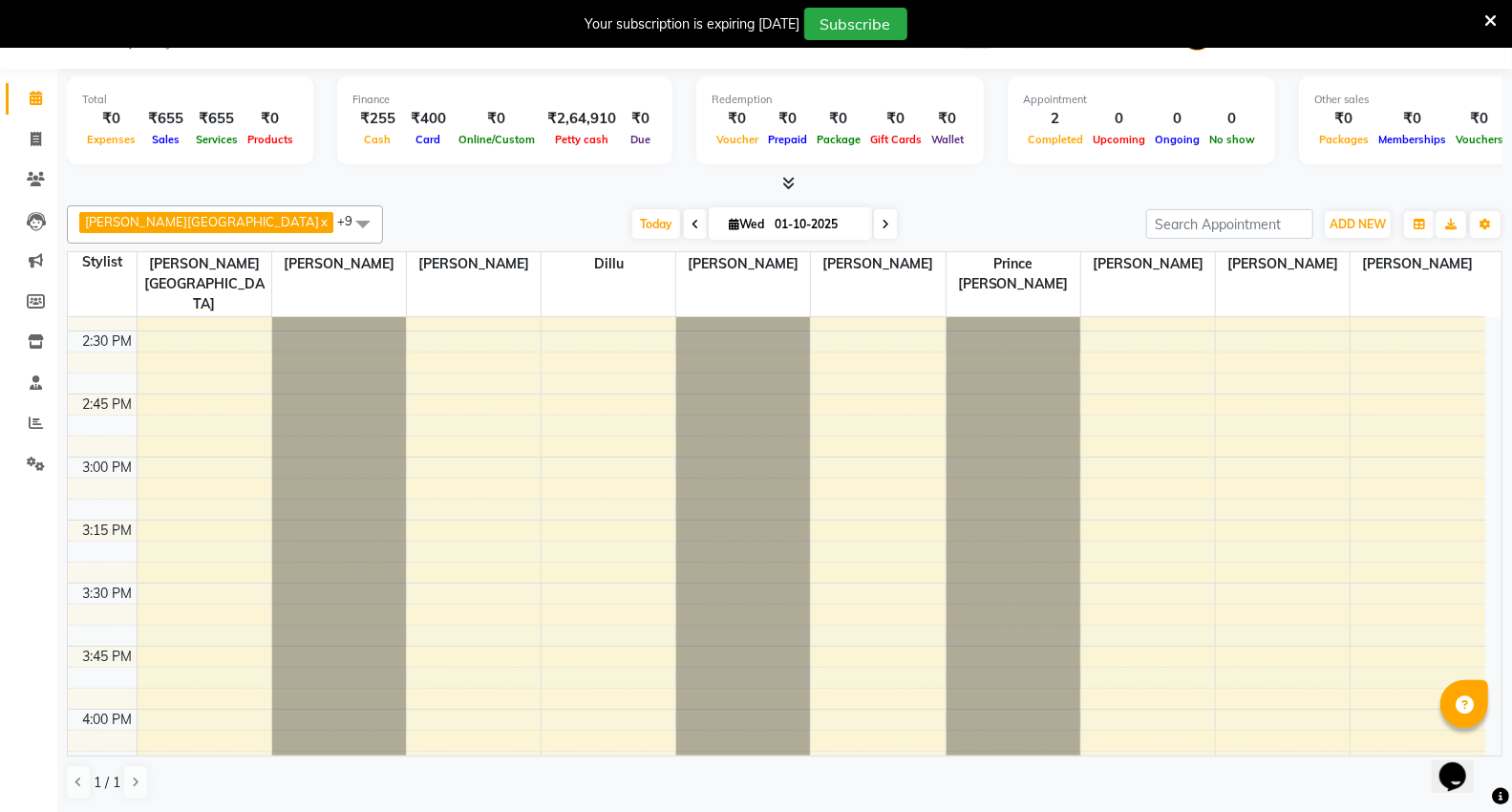
click at [177, 680] on div "9:00 AM 9:15 AM 9:30 AM 9:45 AM 10:00 AM 10:15 AM 10:30 AM 10:45 AM 11:00 AM 11…" at bounding box center [776, 583] width 1417 height 3279
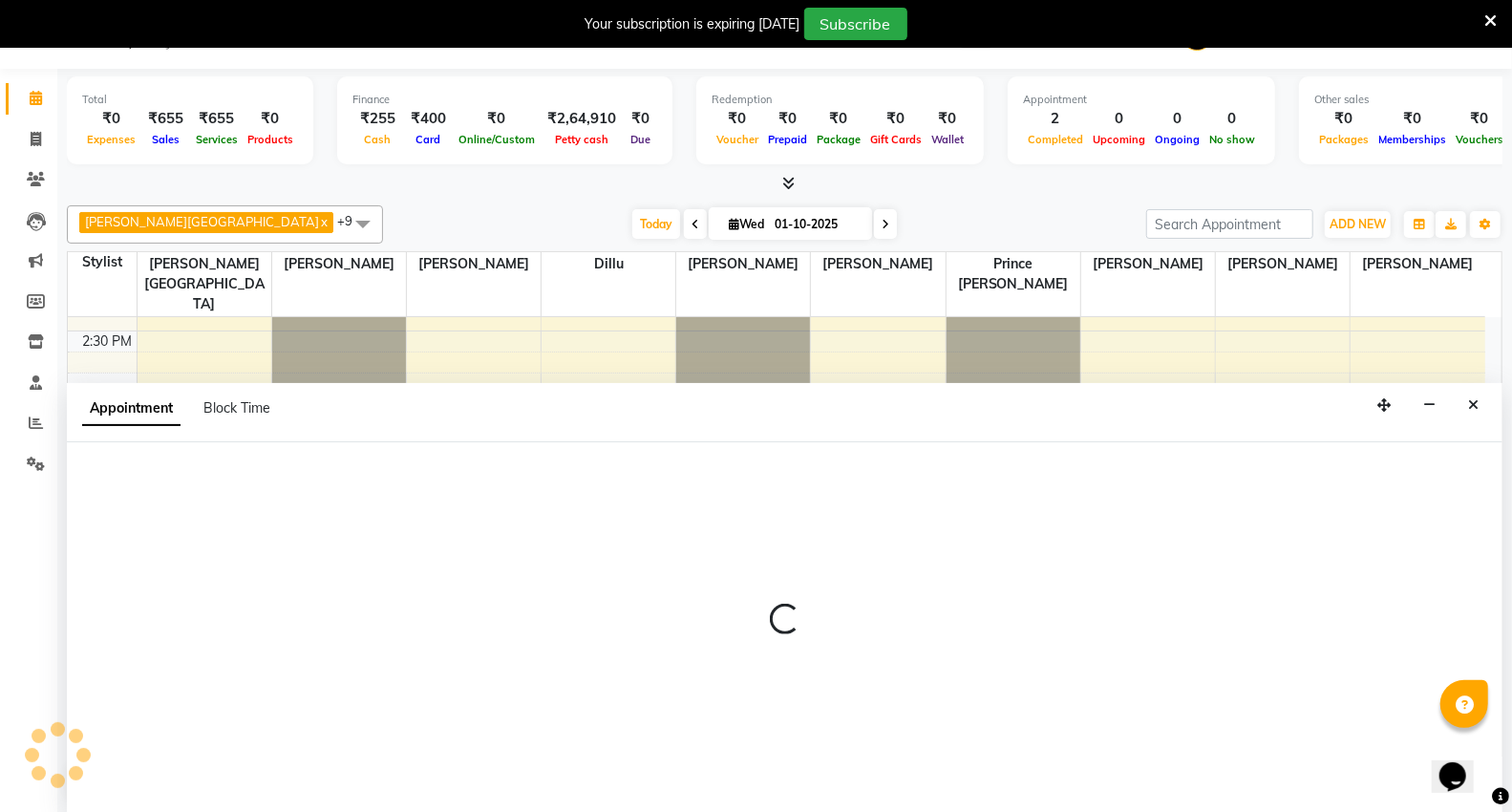
scroll to position [49, 0]
select select "14120"
select select "960"
select select "tentative"
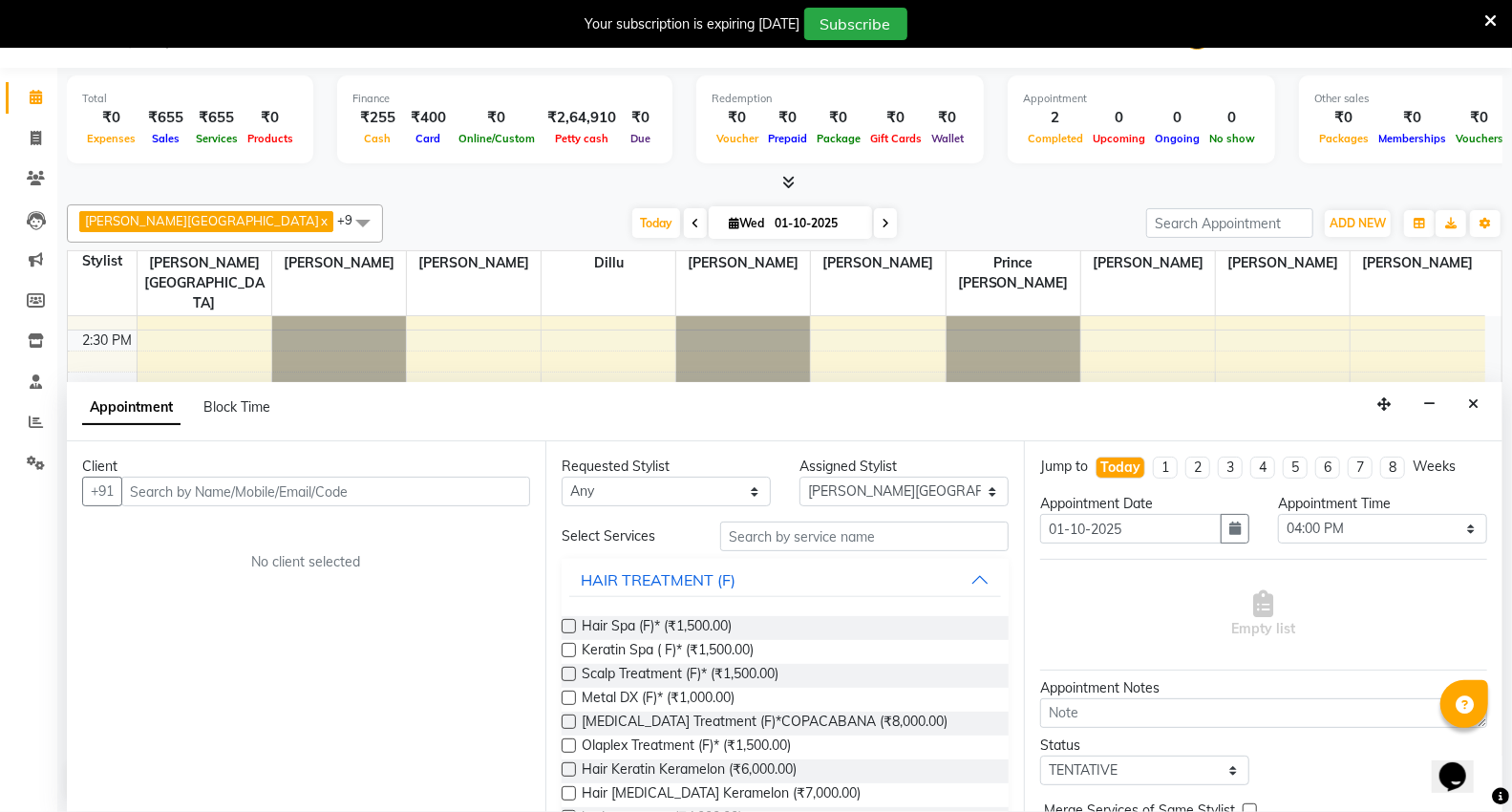
click at [547, 347] on div "9:00 AM 9:15 AM 9:30 AM 9:45 AM 10:00 AM 10:15 AM 10:30 AM 10:45 AM 11:00 AM 11…" at bounding box center [776, 582] width 1417 height 3279
click at [1473, 396] on button "Close" at bounding box center [1473, 404] width 28 height 30
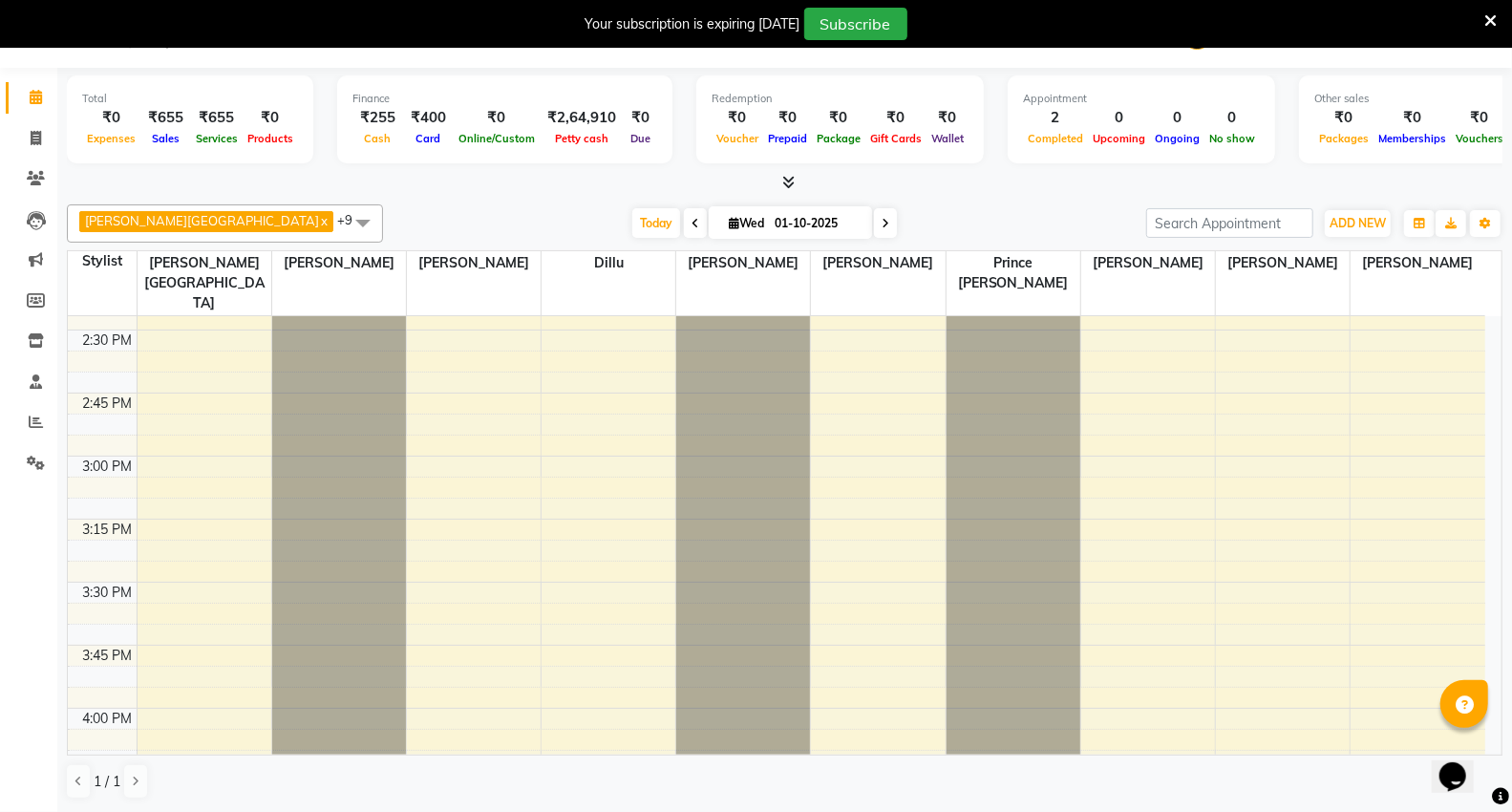
click at [1118, 685] on div "9:00 AM 9:15 AM 9:30 AM 9:45 AM 10:00 AM 10:15 AM 10:30 AM 10:45 AM 11:00 AM 11…" at bounding box center [776, 582] width 1417 height 3279
select select "20246"
select select "tentative"
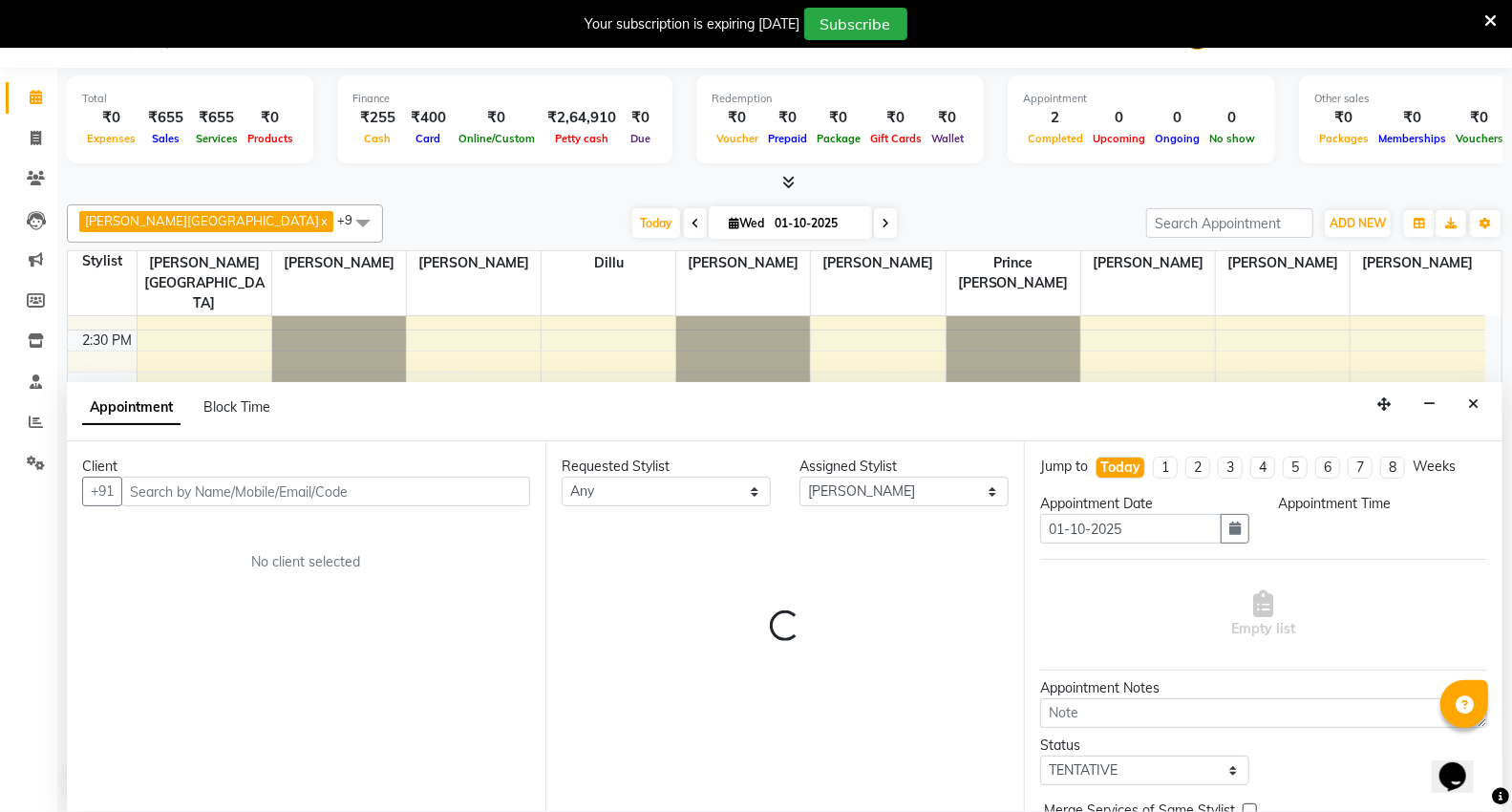
select select "960"
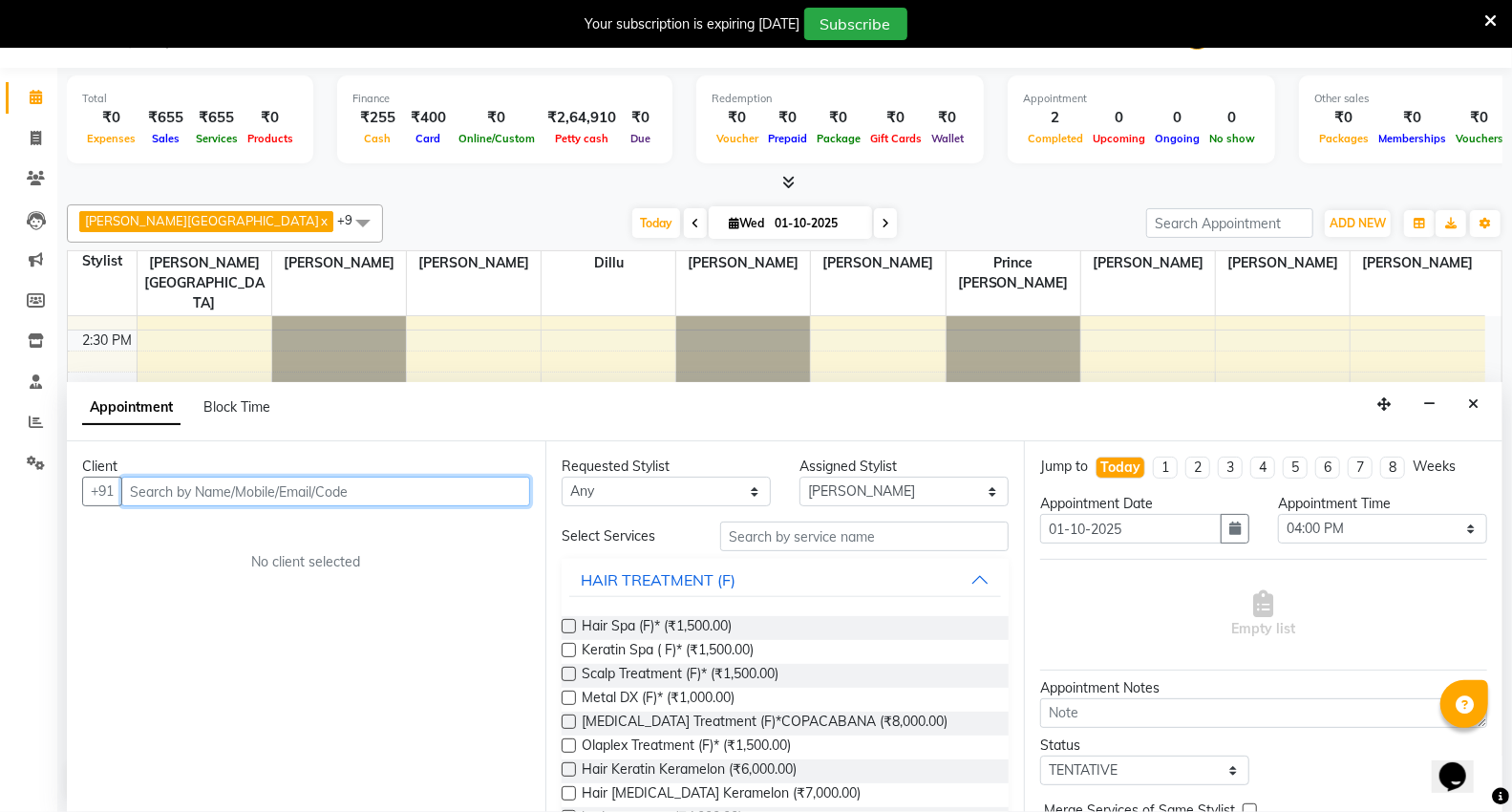
click at [175, 482] on input "text" at bounding box center [325, 491] width 409 height 30
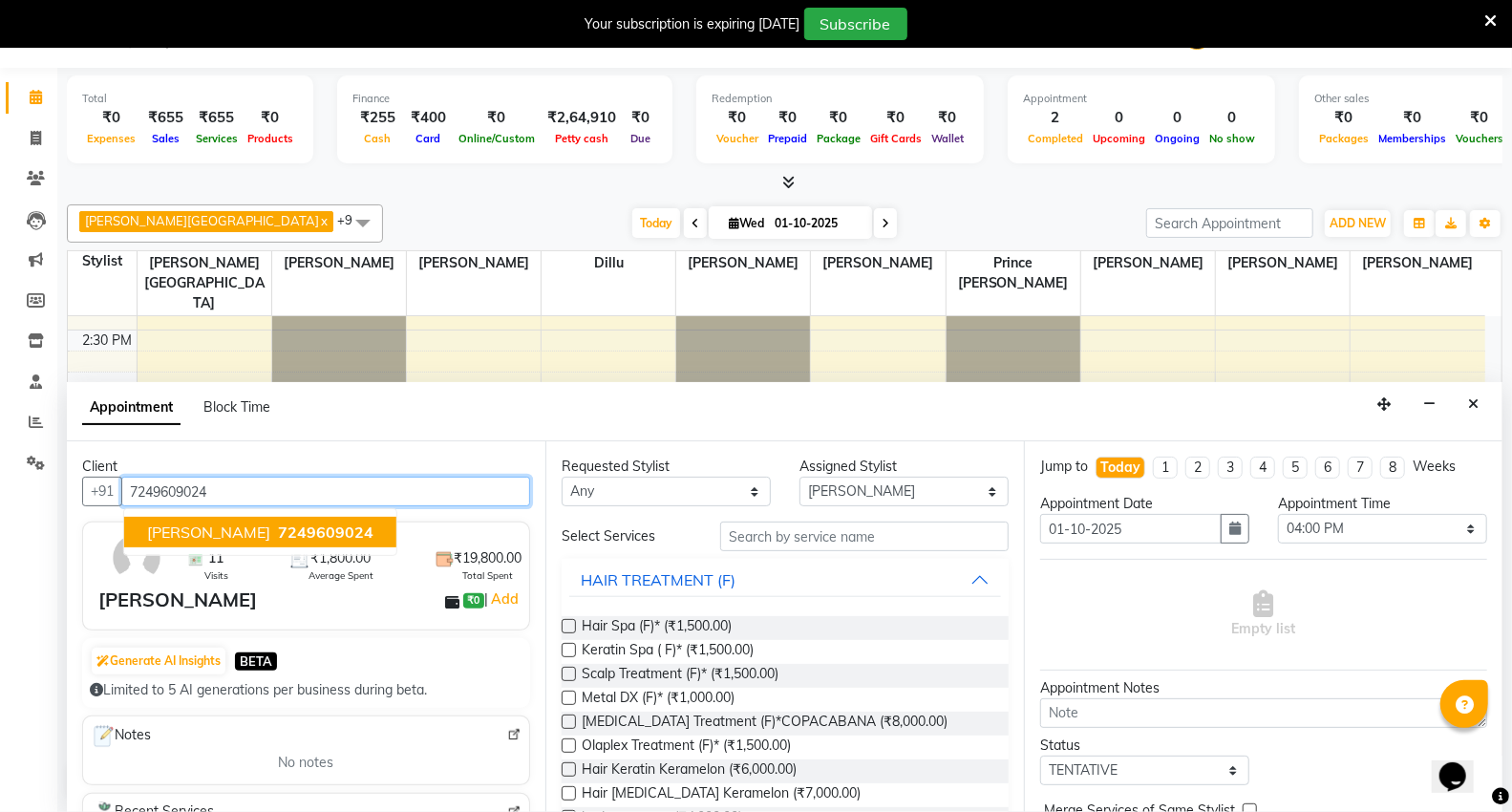
click at [180, 528] on span "[PERSON_NAME]" at bounding box center [209, 532] width 123 height 19
type input "7249609024"
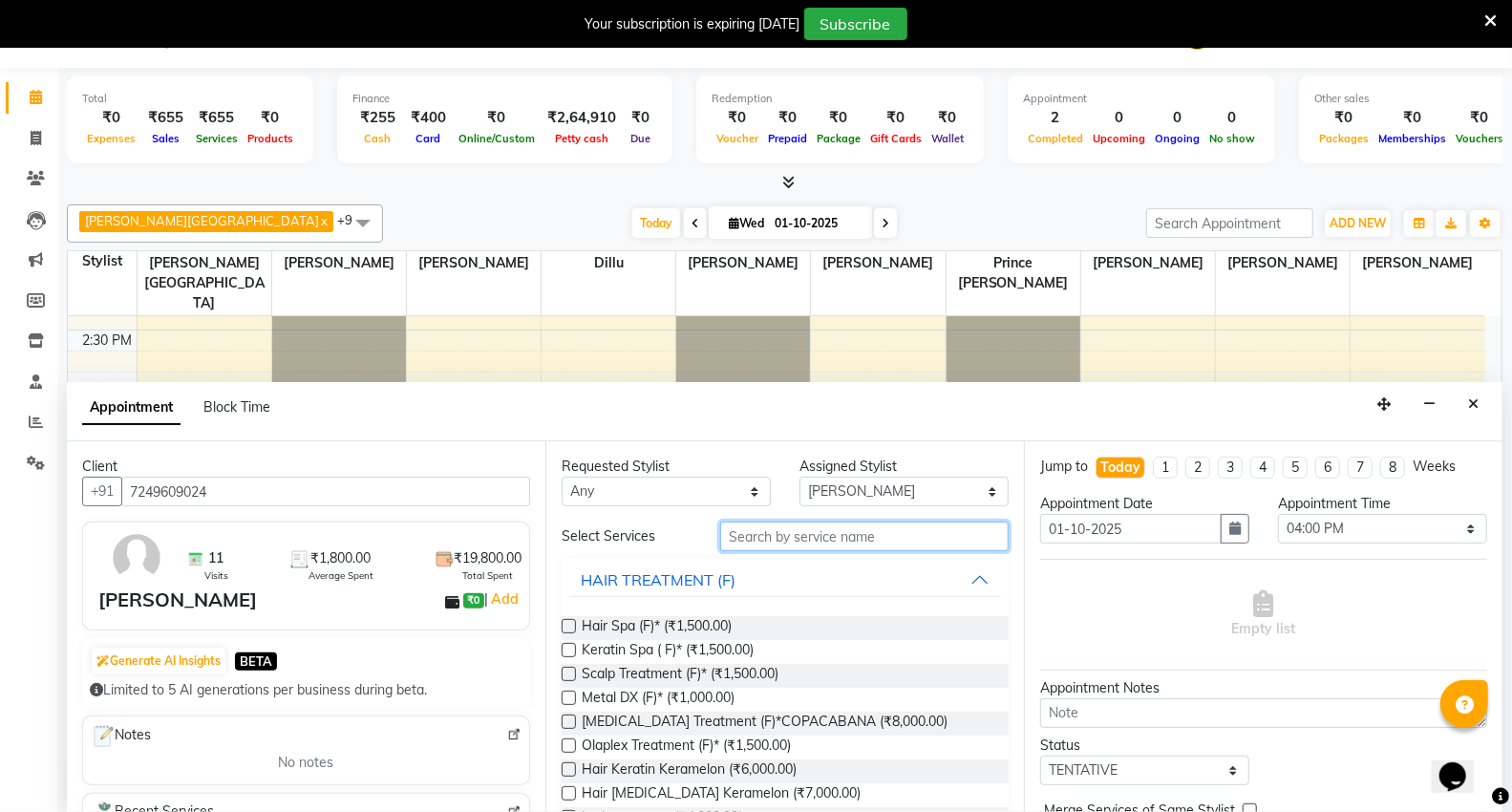
click at [885, 543] on input "text" at bounding box center [863, 536] width 288 height 30
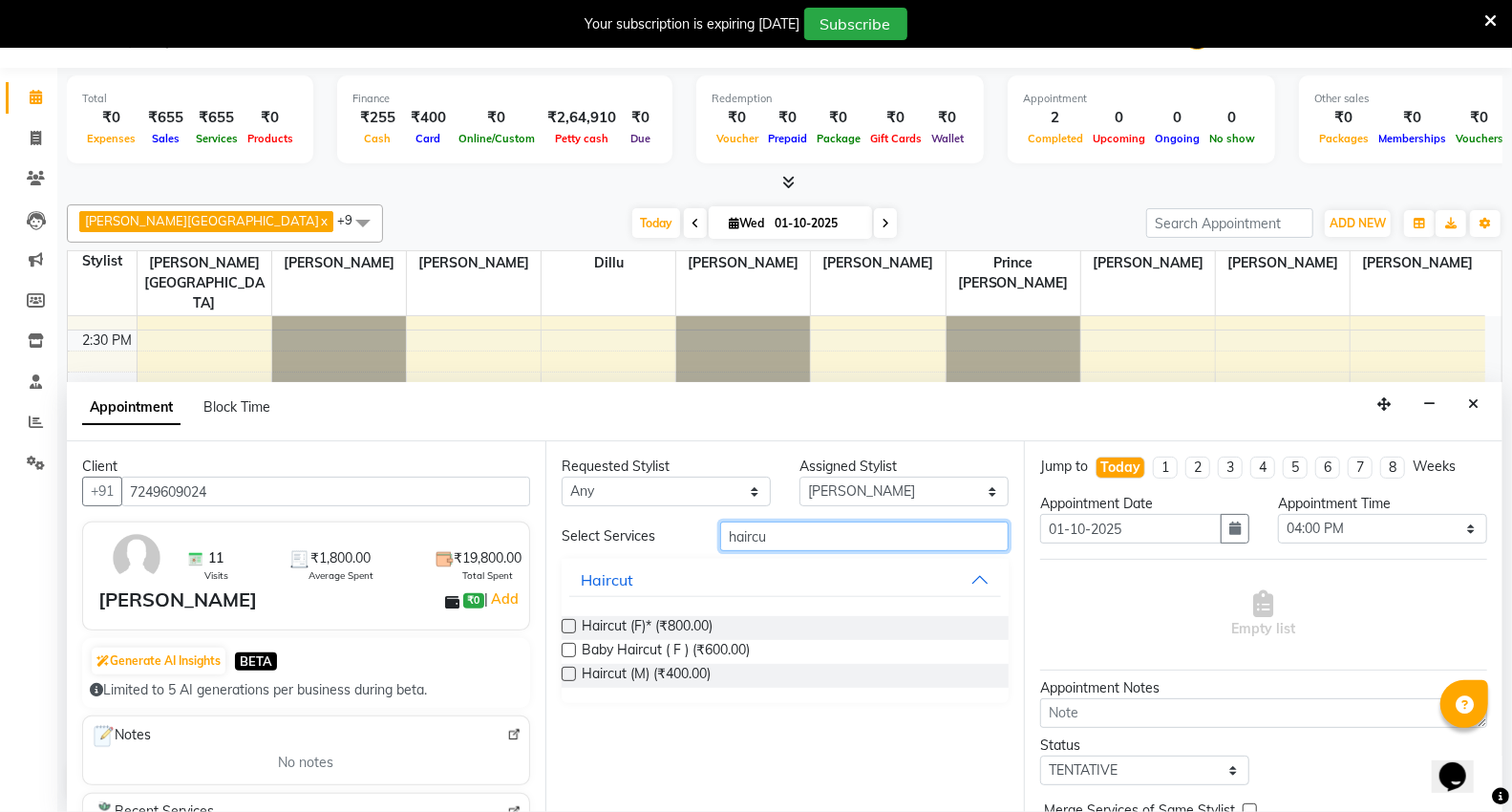
type input "haircu"
click at [575, 676] on label at bounding box center [568, 674] width 14 height 14
click at [574, 676] on input "checkbox" at bounding box center [567, 676] width 12 height 12
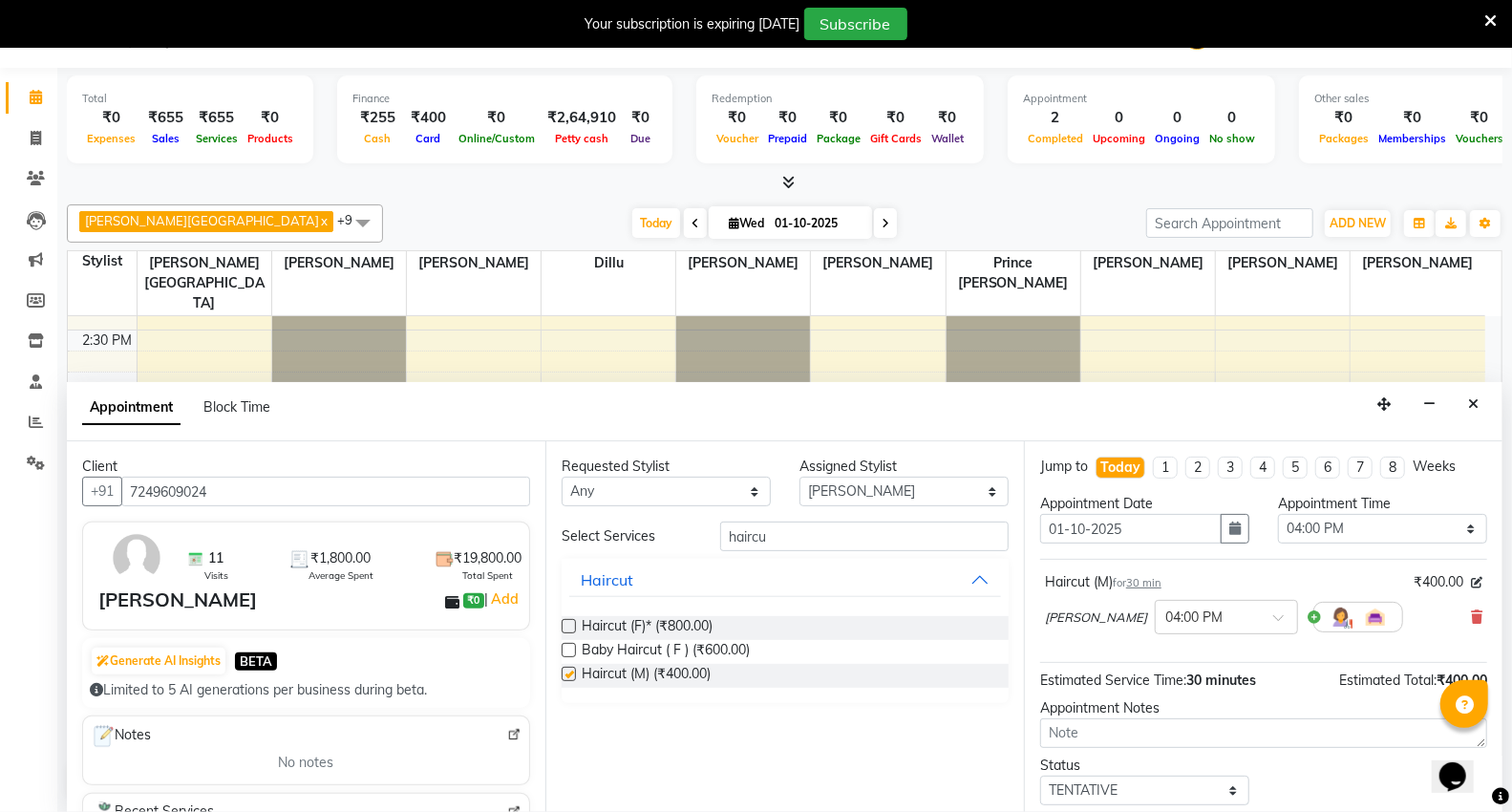
checkbox input "false"
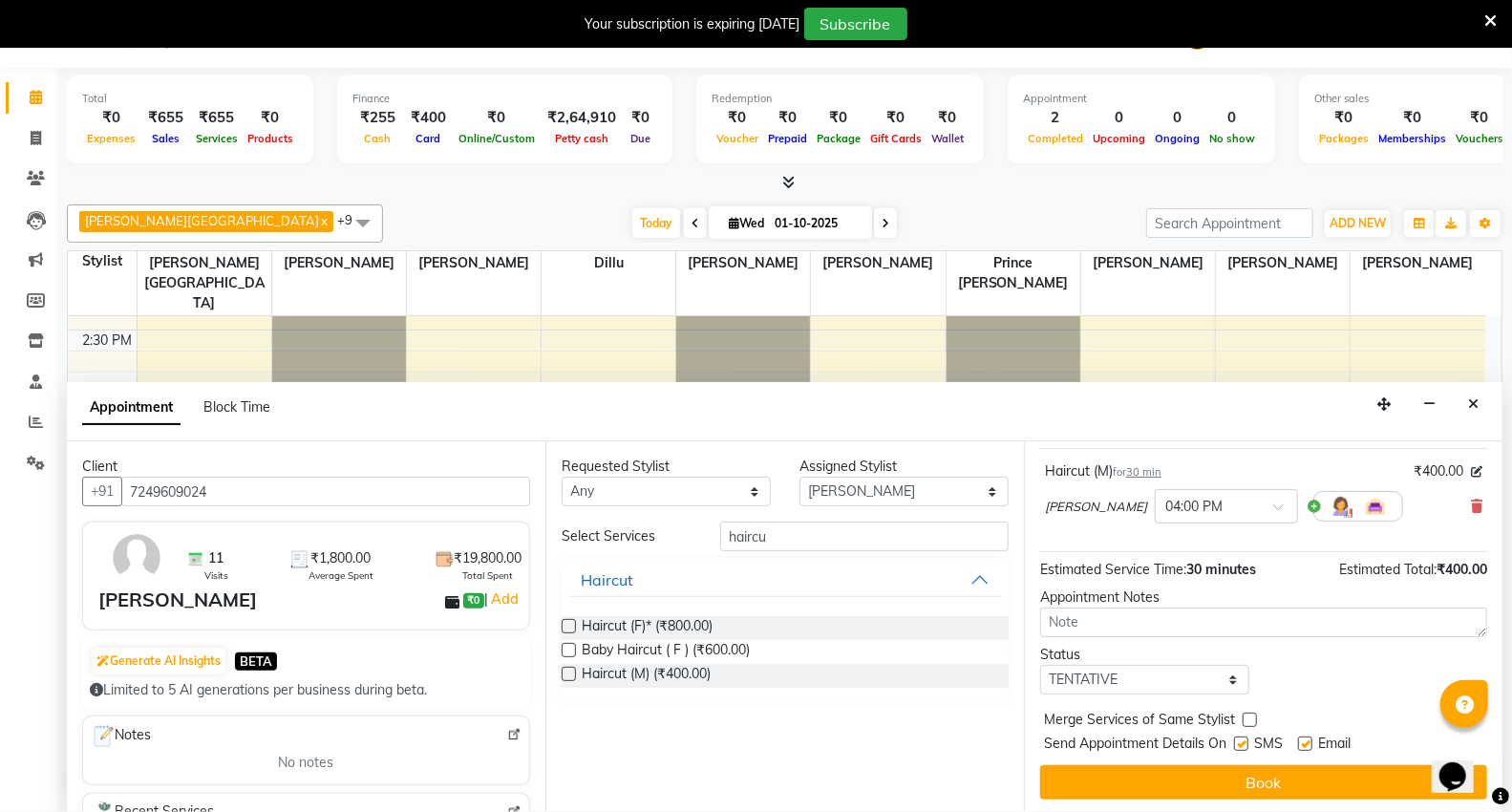
scroll to position [113, 0]
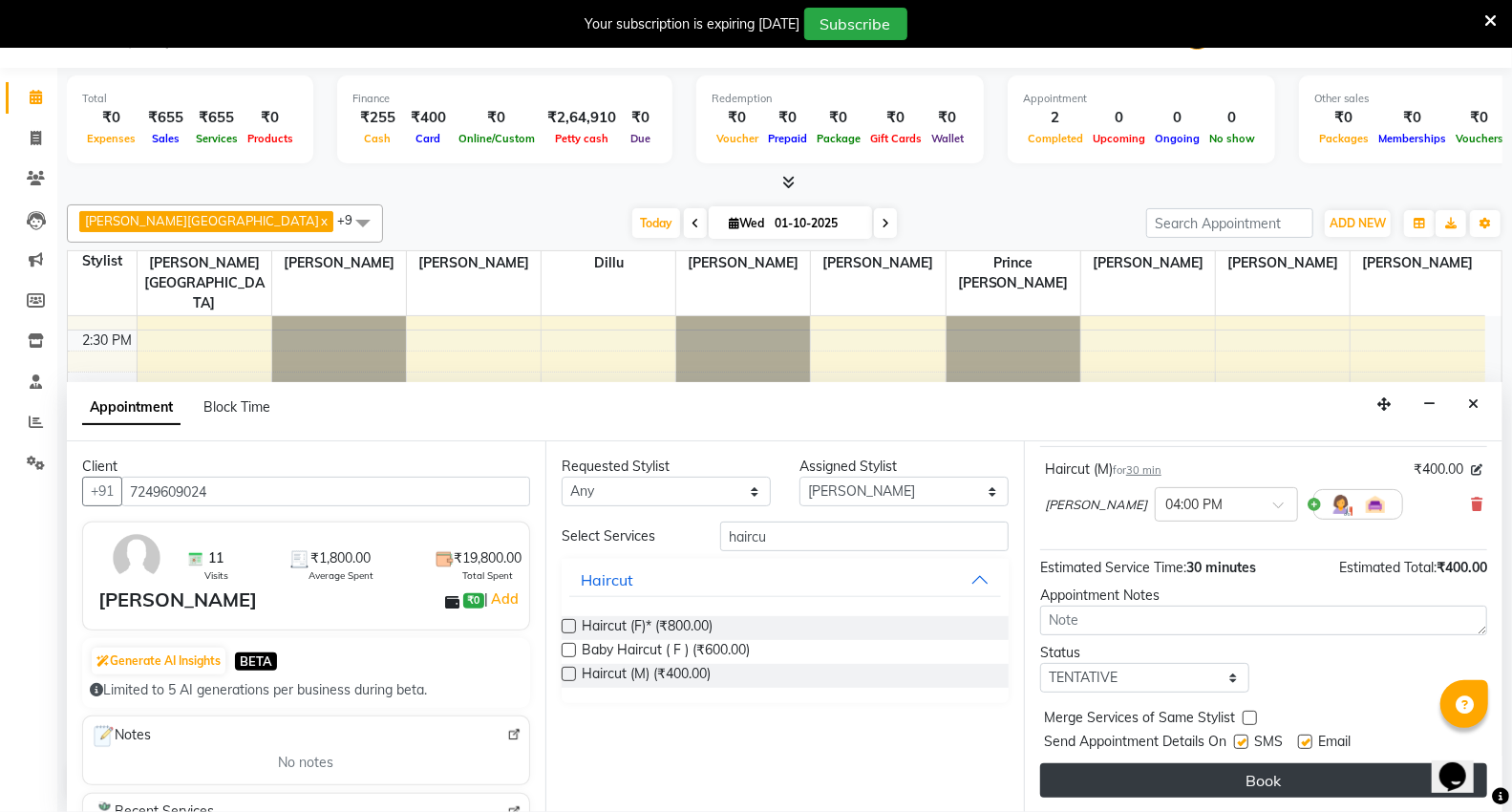
click at [1171, 771] on button "Book" at bounding box center [1263, 780] width 447 height 34
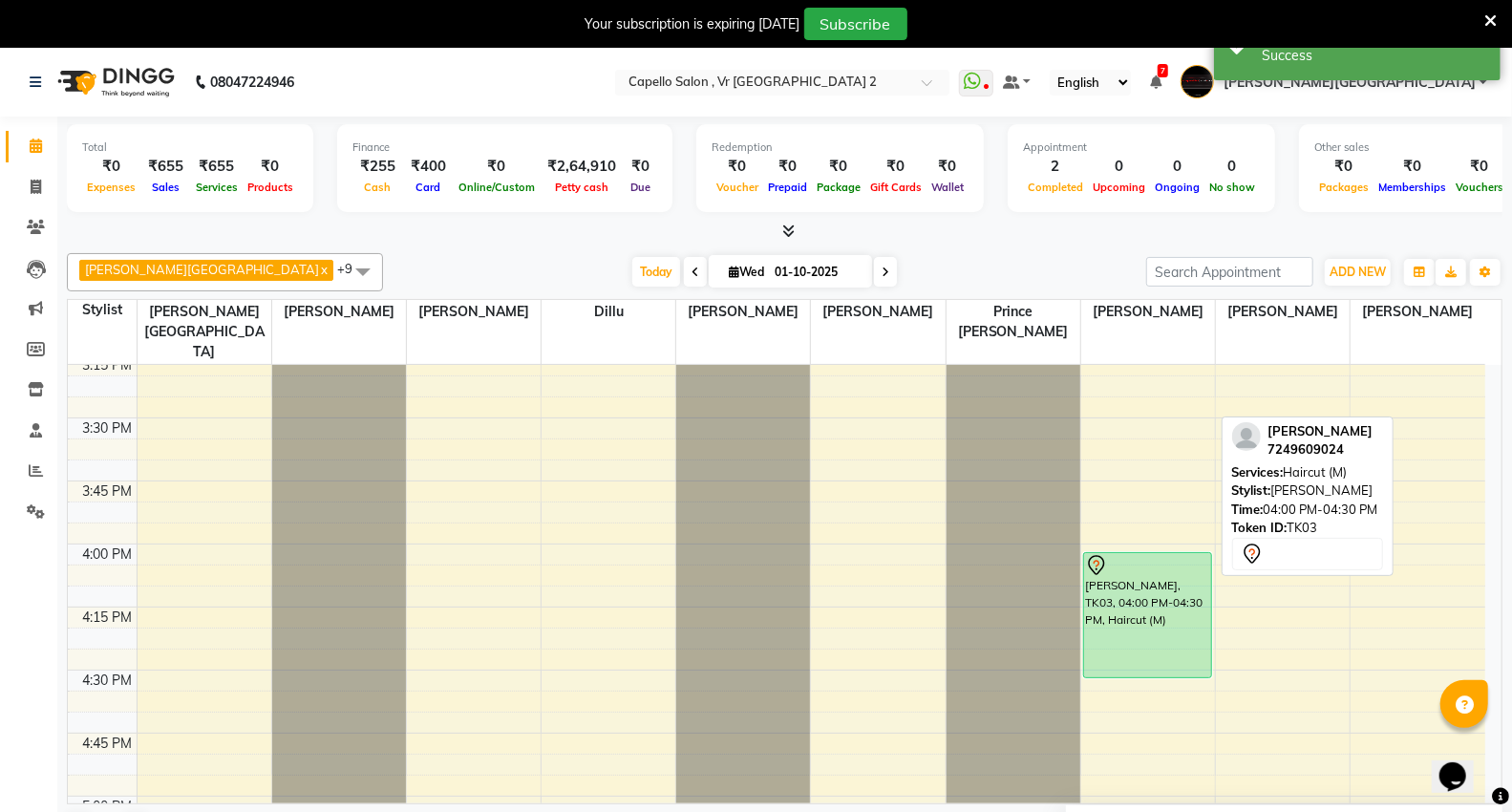
scroll to position [1479, 0]
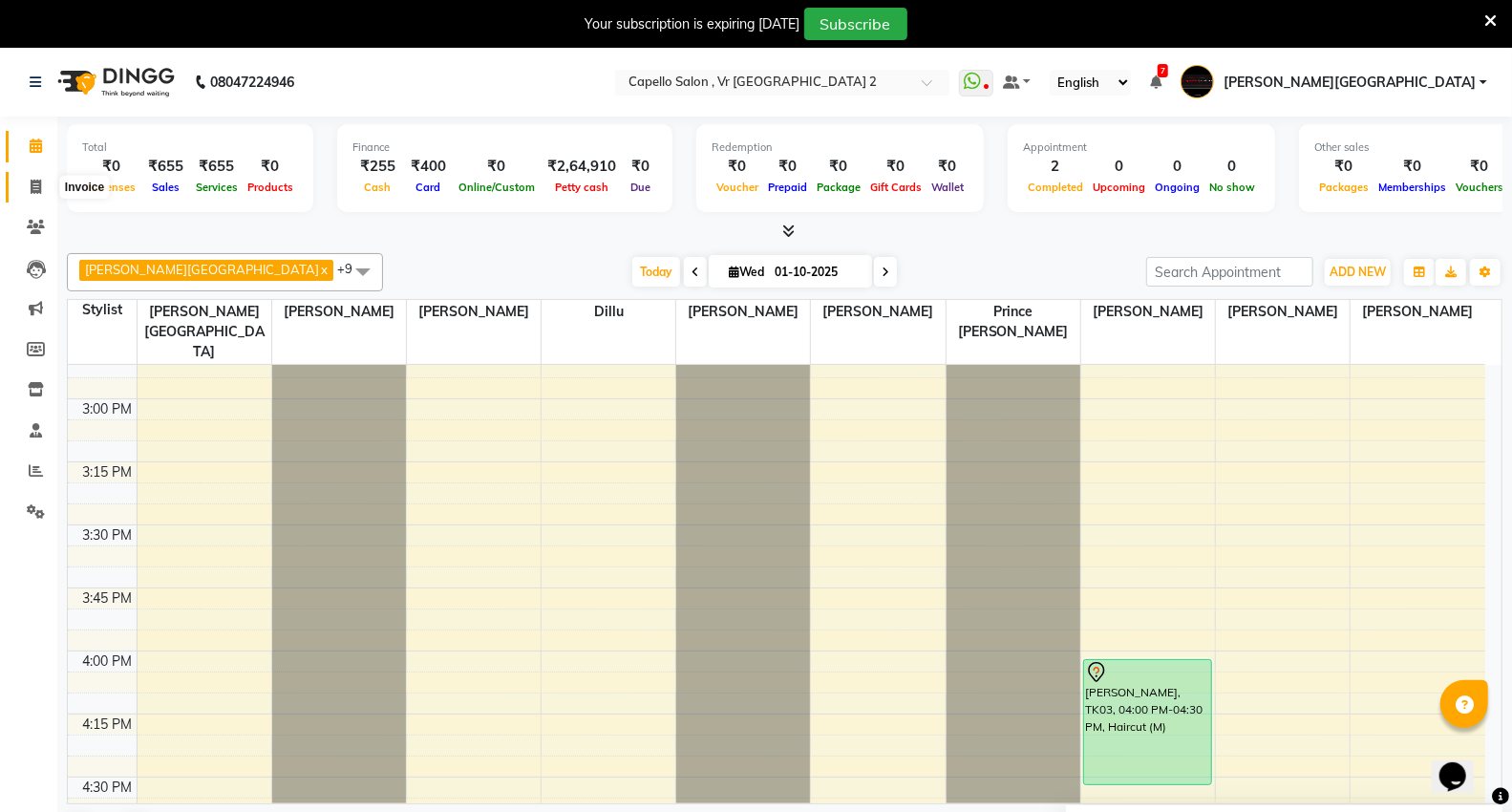
click at [43, 177] on span at bounding box center [35, 188] width 33 height 22
select select "service"
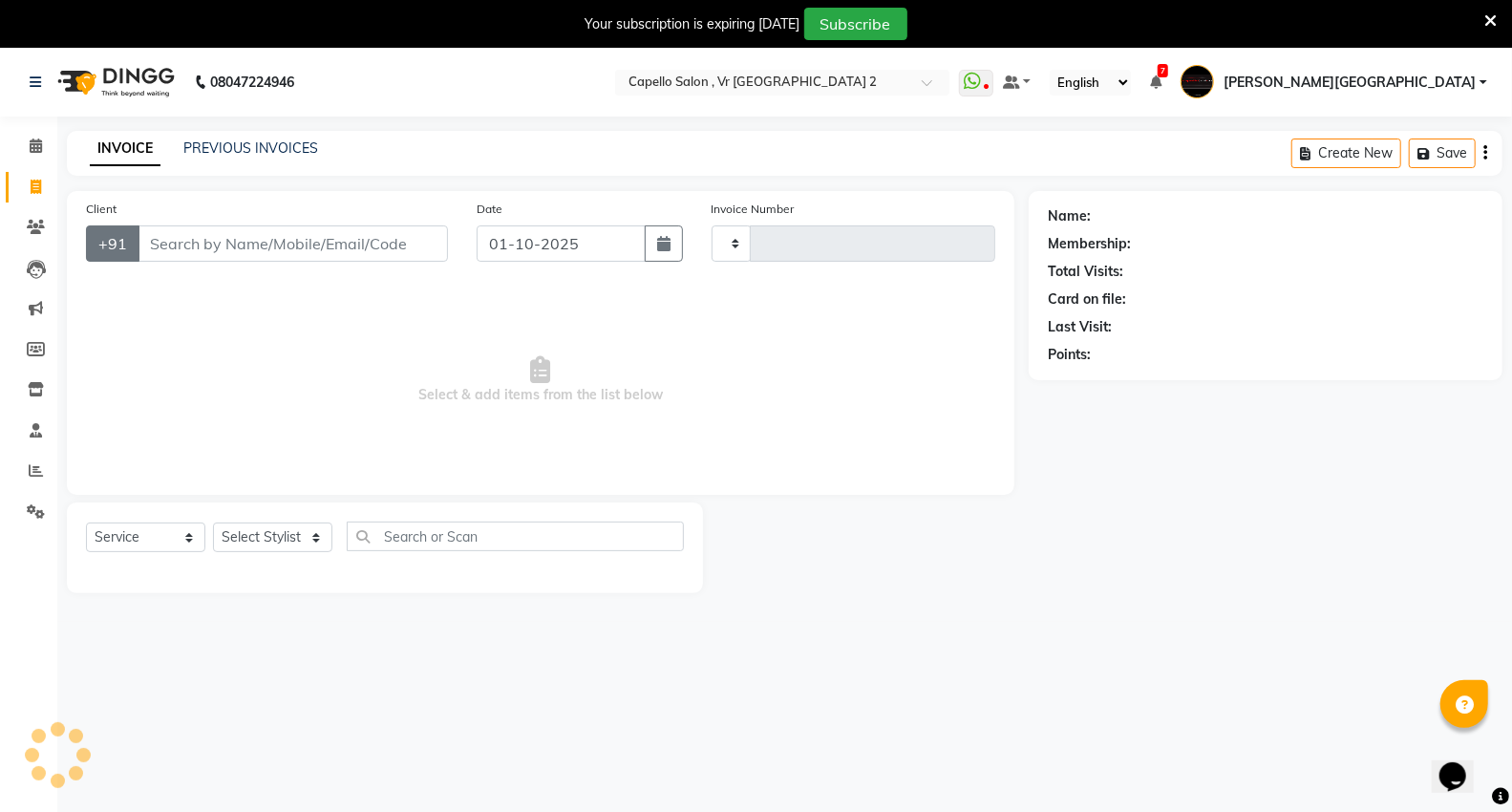
type input "5437"
select select "848"
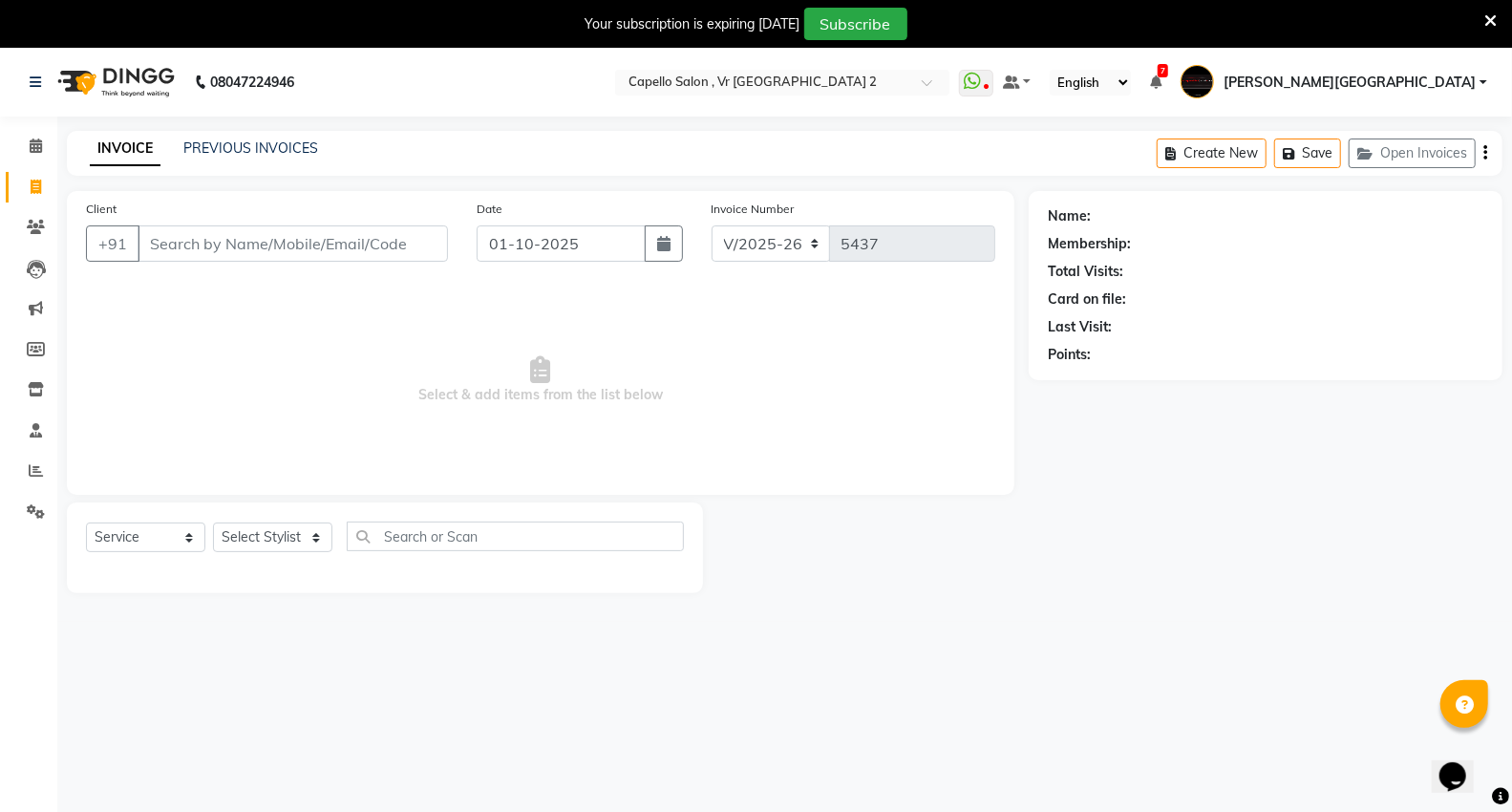
click at [184, 245] on input "Client" at bounding box center [293, 244] width 310 height 36
click at [38, 478] on icon at bounding box center [35, 470] width 14 height 14
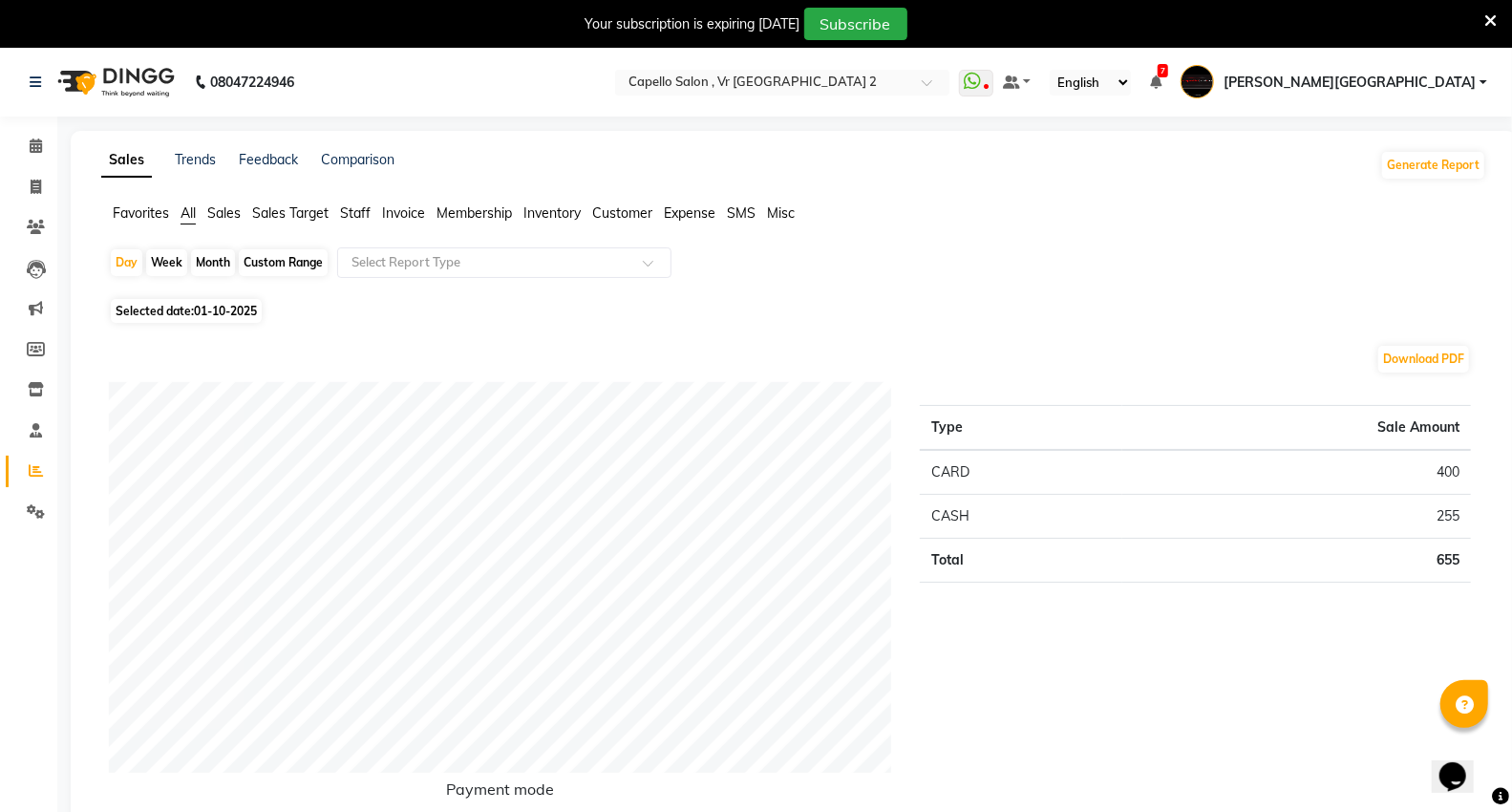
click at [342, 209] on span "Staff" at bounding box center [355, 214] width 31 height 17
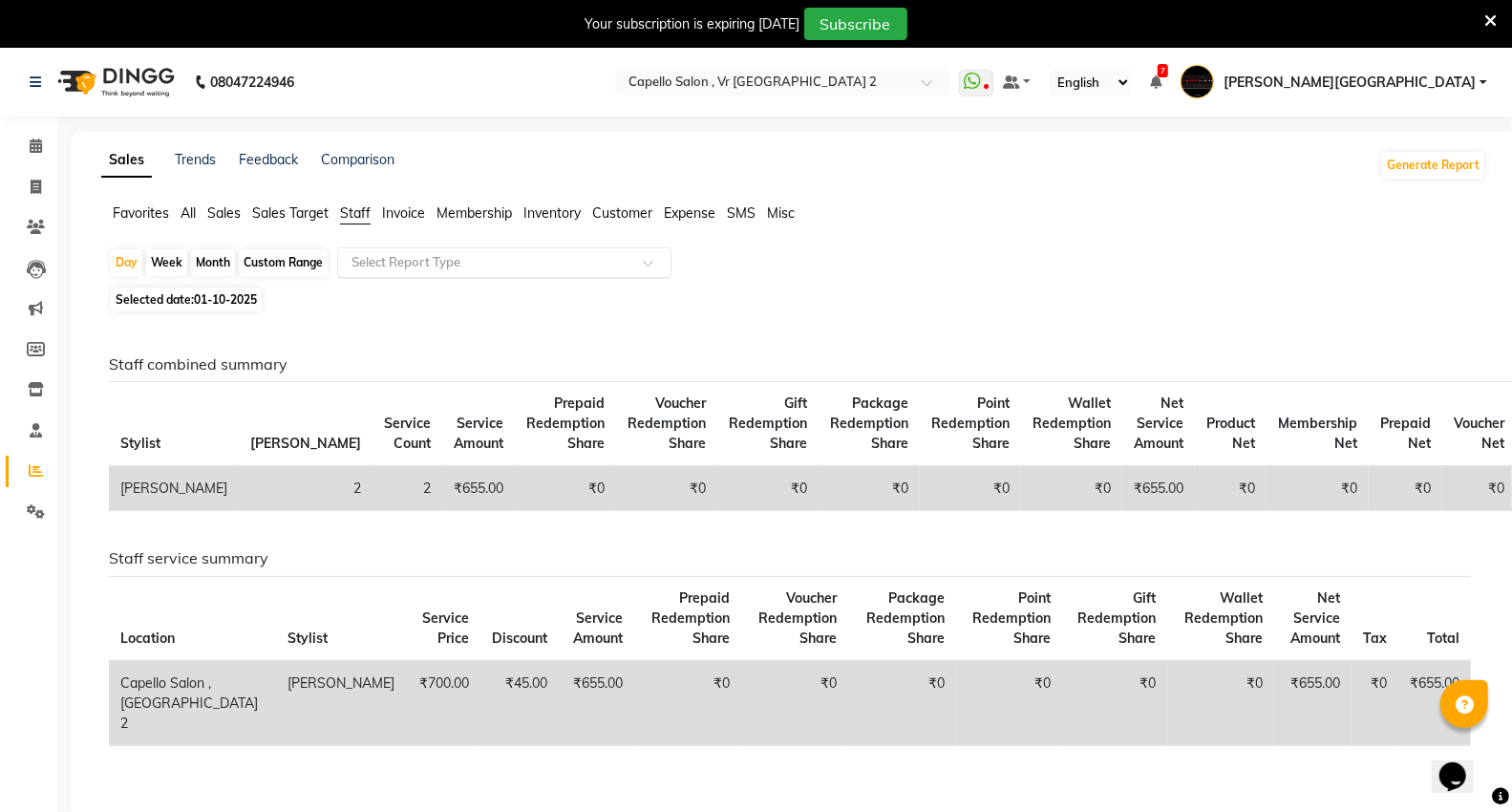
click at [385, 263] on input "text" at bounding box center [484, 262] width 275 height 19
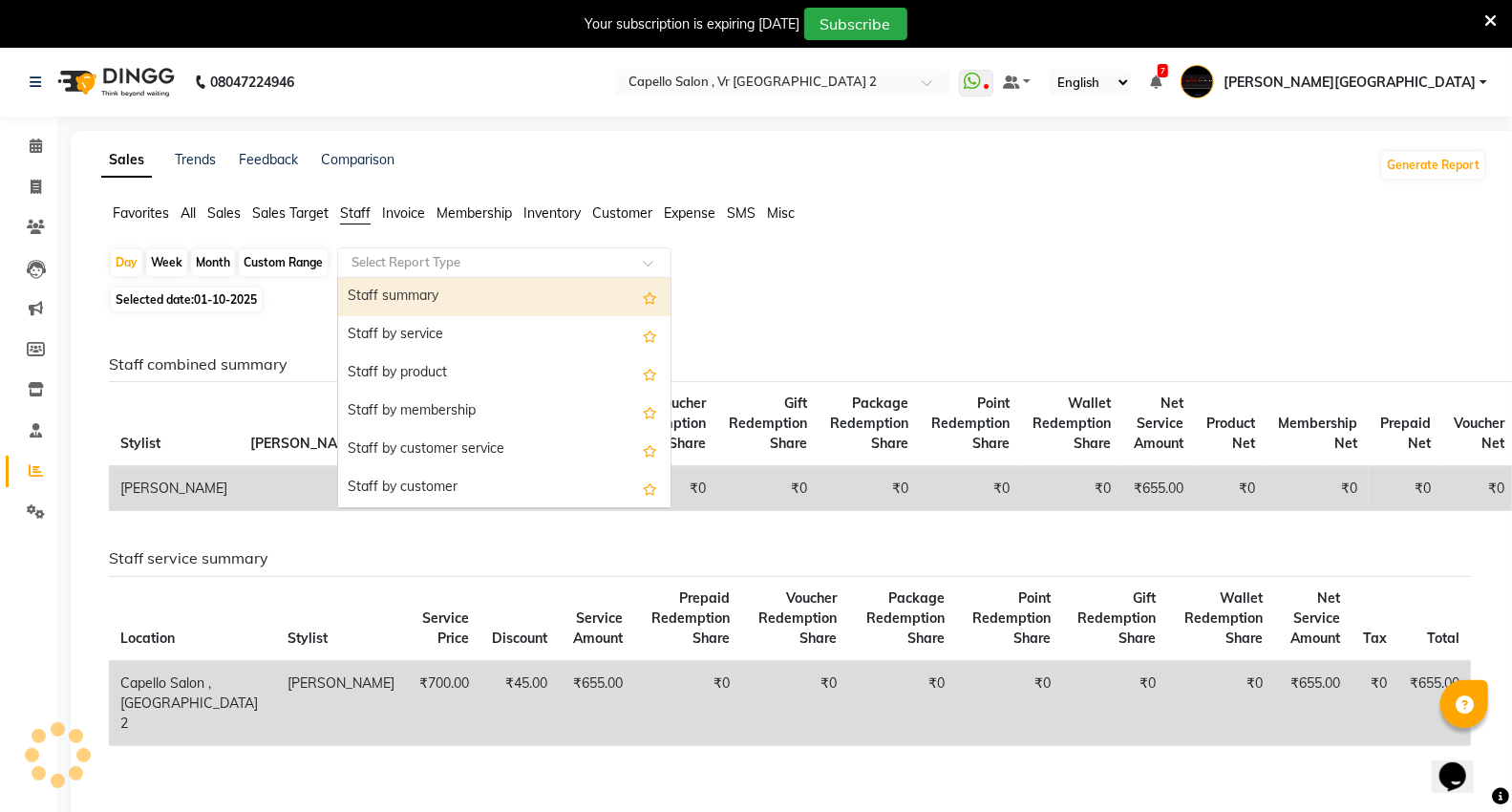
click at [385, 291] on div "Staff summary" at bounding box center [503, 297] width 332 height 38
select select "full_report"
select select "csv"
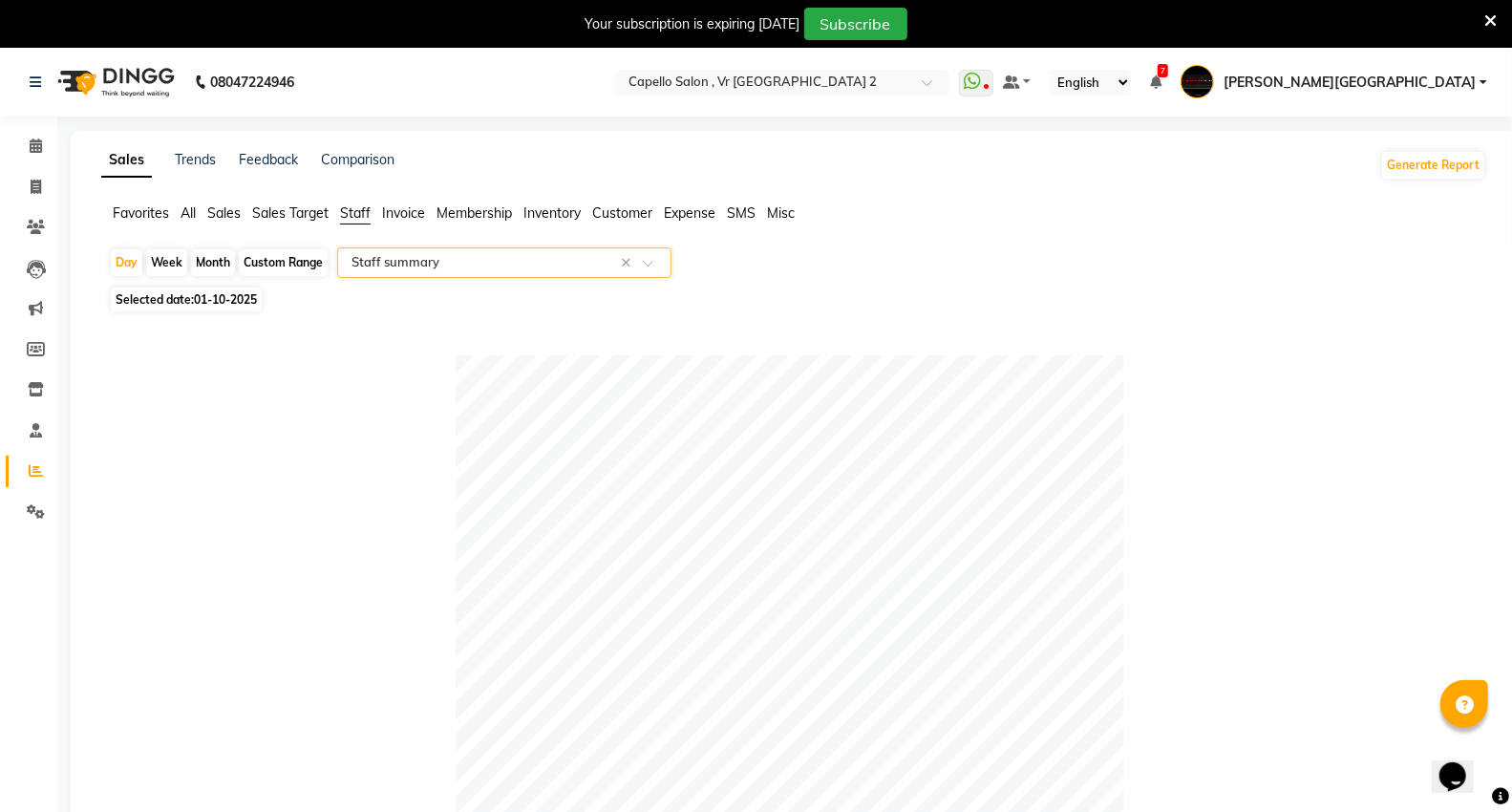
click at [221, 268] on div "Month" at bounding box center [213, 262] width 44 height 27
select select "10"
select select "2025"
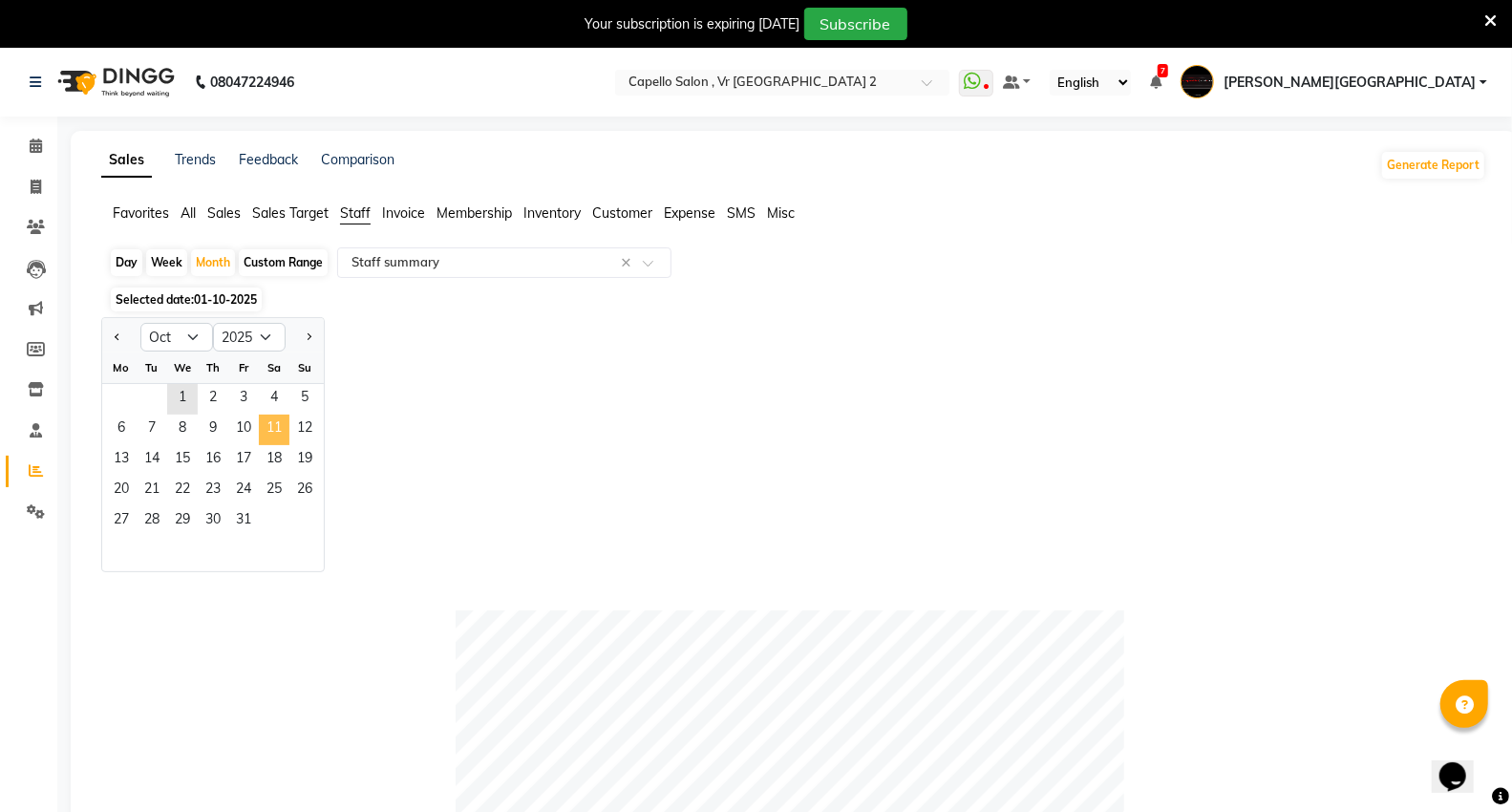
click at [258, 422] on span "11" at bounding box center [274, 430] width 31 height 31
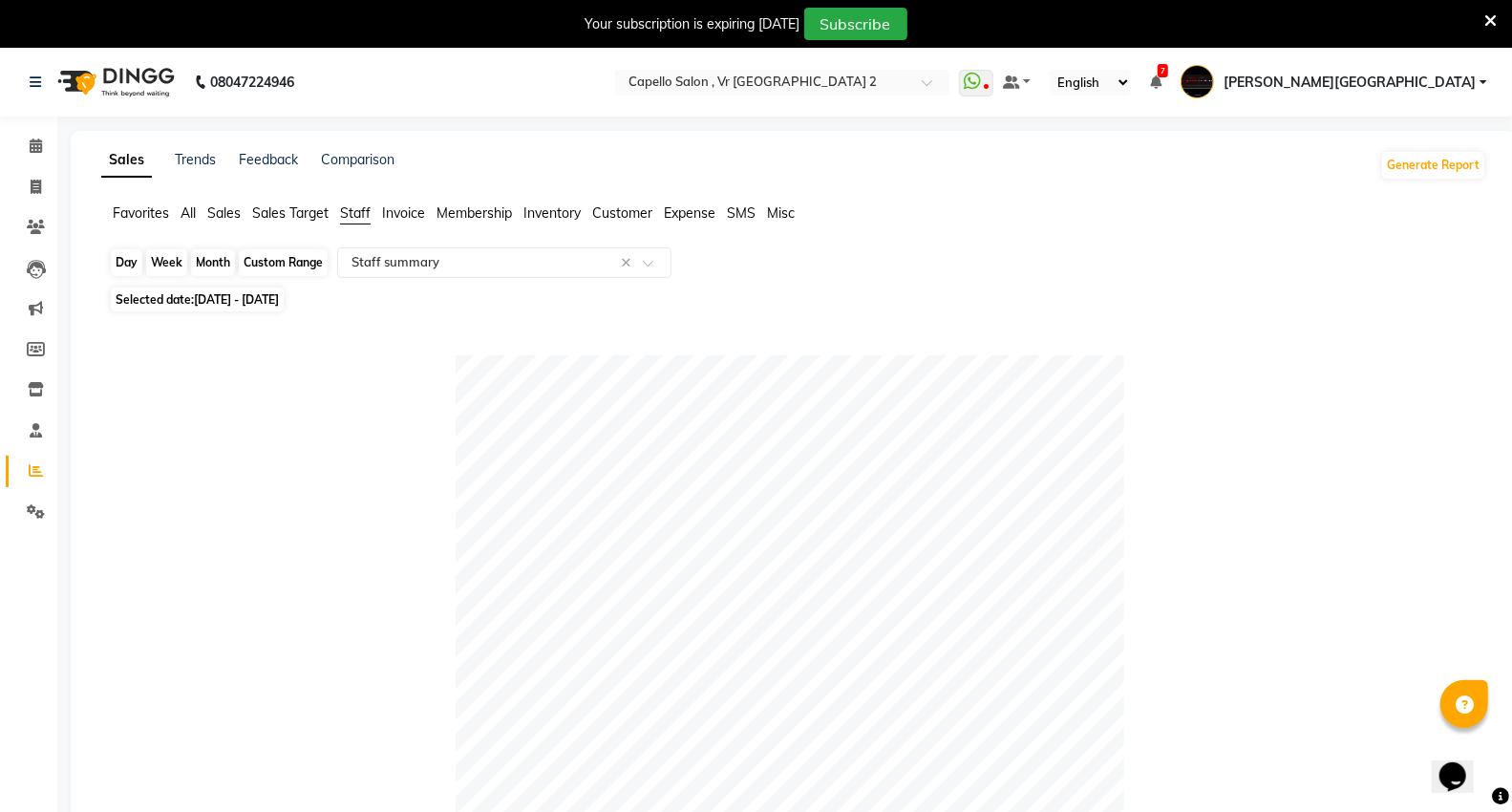
click at [223, 262] on div "Month" at bounding box center [213, 262] width 44 height 27
select select "10"
select select "2025"
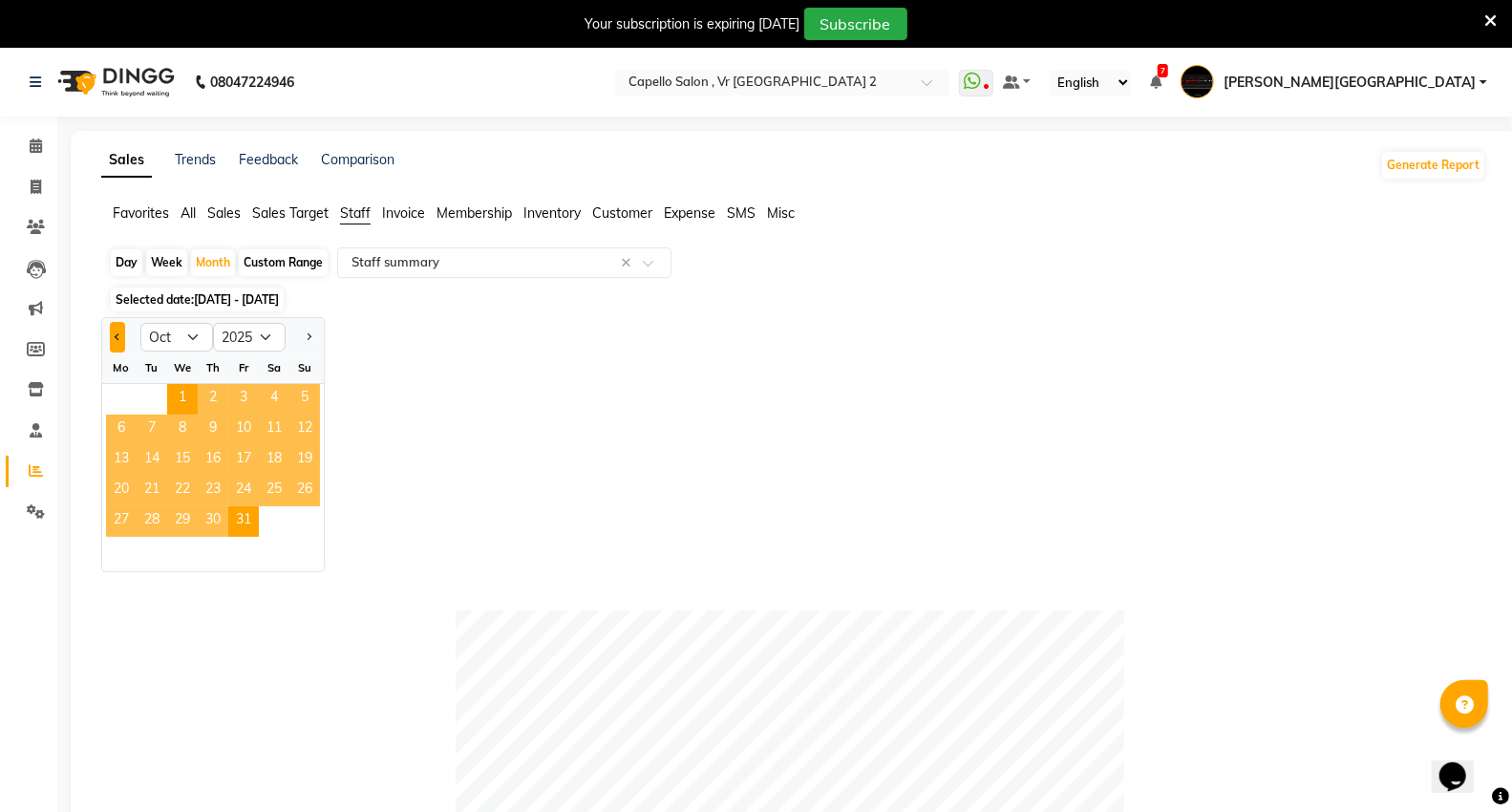
click at [119, 331] on button "Previous month" at bounding box center [118, 337] width 15 height 31
select select "9"
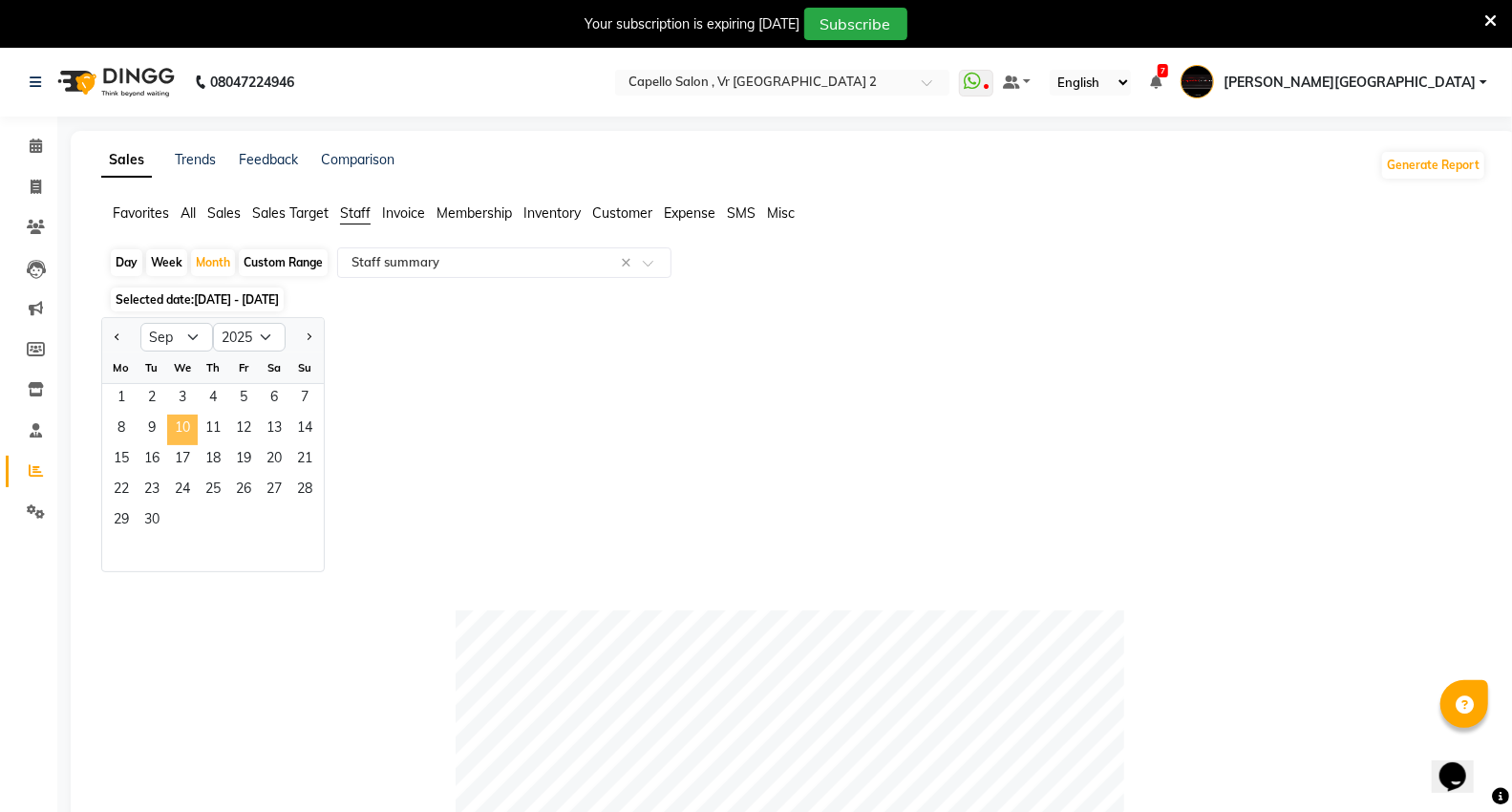
click at [187, 437] on span "10" at bounding box center [183, 430] width 31 height 31
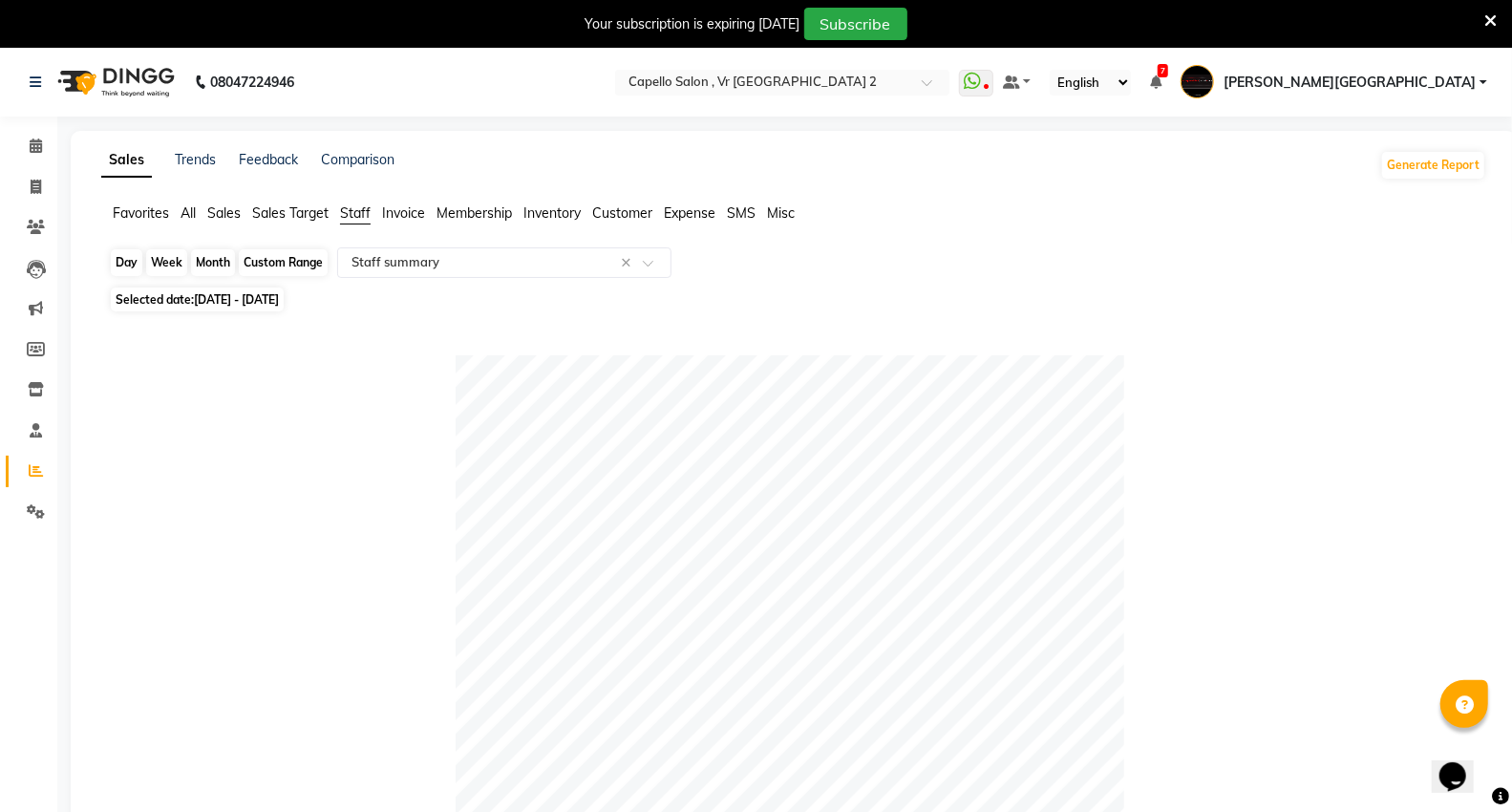
click at [209, 259] on div "Month" at bounding box center [213, 262] width 44 height 27
select select "9"
select select "2025"
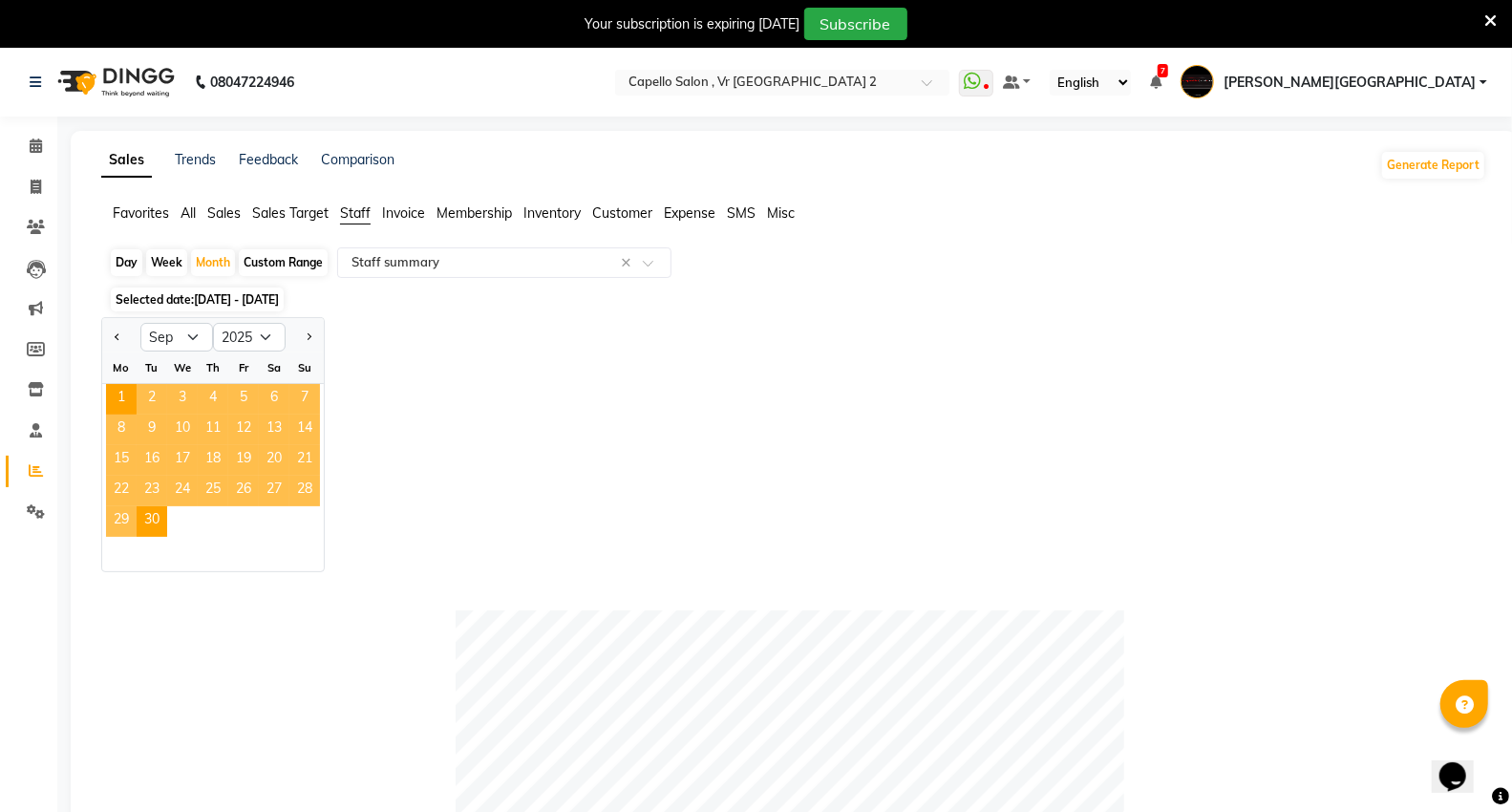
click at [128, 259] on div "Day" at bounding box center [126, 262] width 32 height 27
select select "9"
select select "2025"
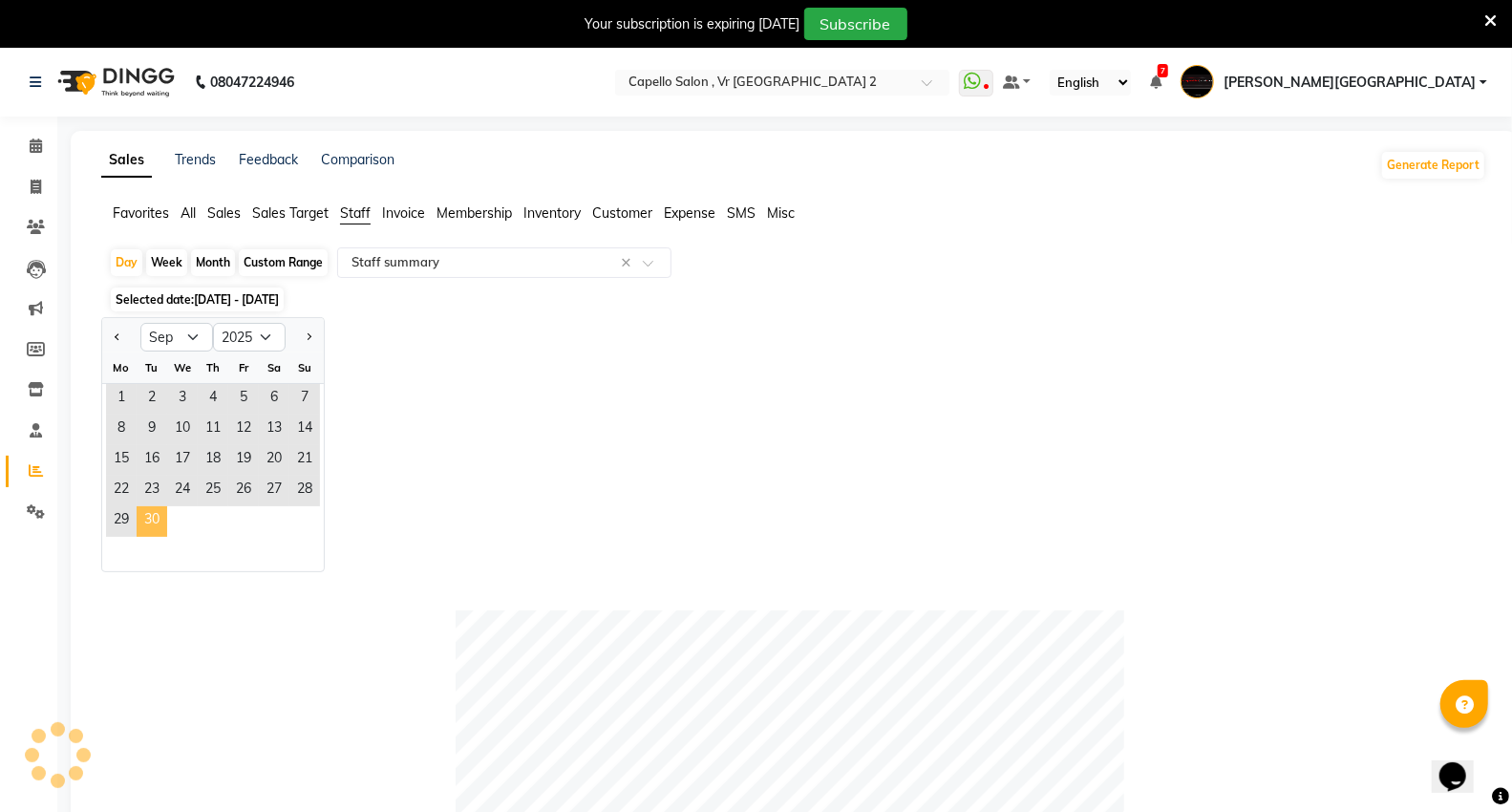
click at [148, 512] on span "30" at bounding box center [152, 522] width 31 height 31
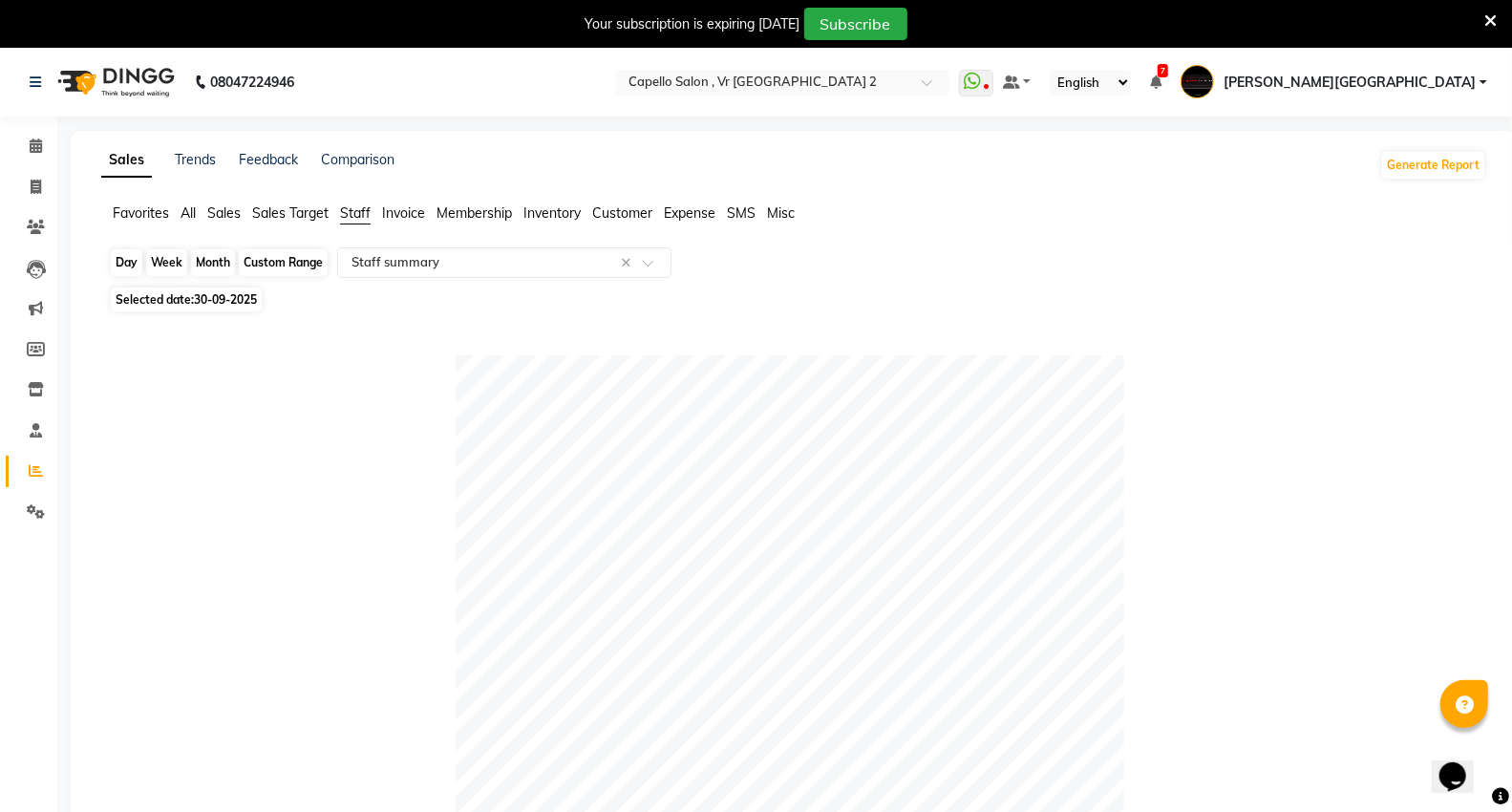
click at [135, 262] on div "Day" at bounding box center [126, 262] width 32 height 27
select select "9"
select select "2025"
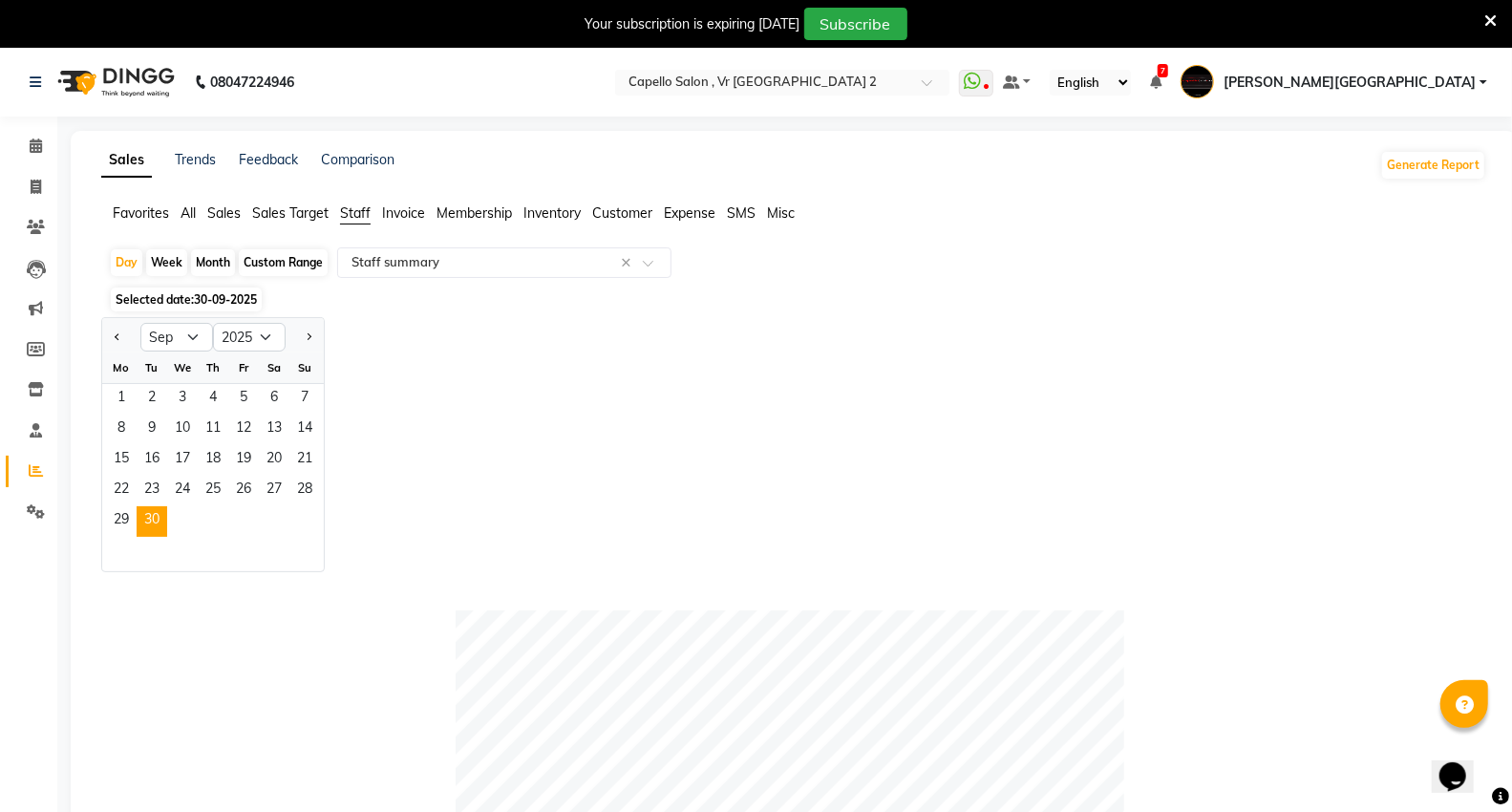
click at [201, 263] on div "Month" at bounding box center [213, 262] width 44 height 27
select select "9"
select select "2025"
click at [205, 444] on span "11" at bounding box center [213, 430] width 31 height 31
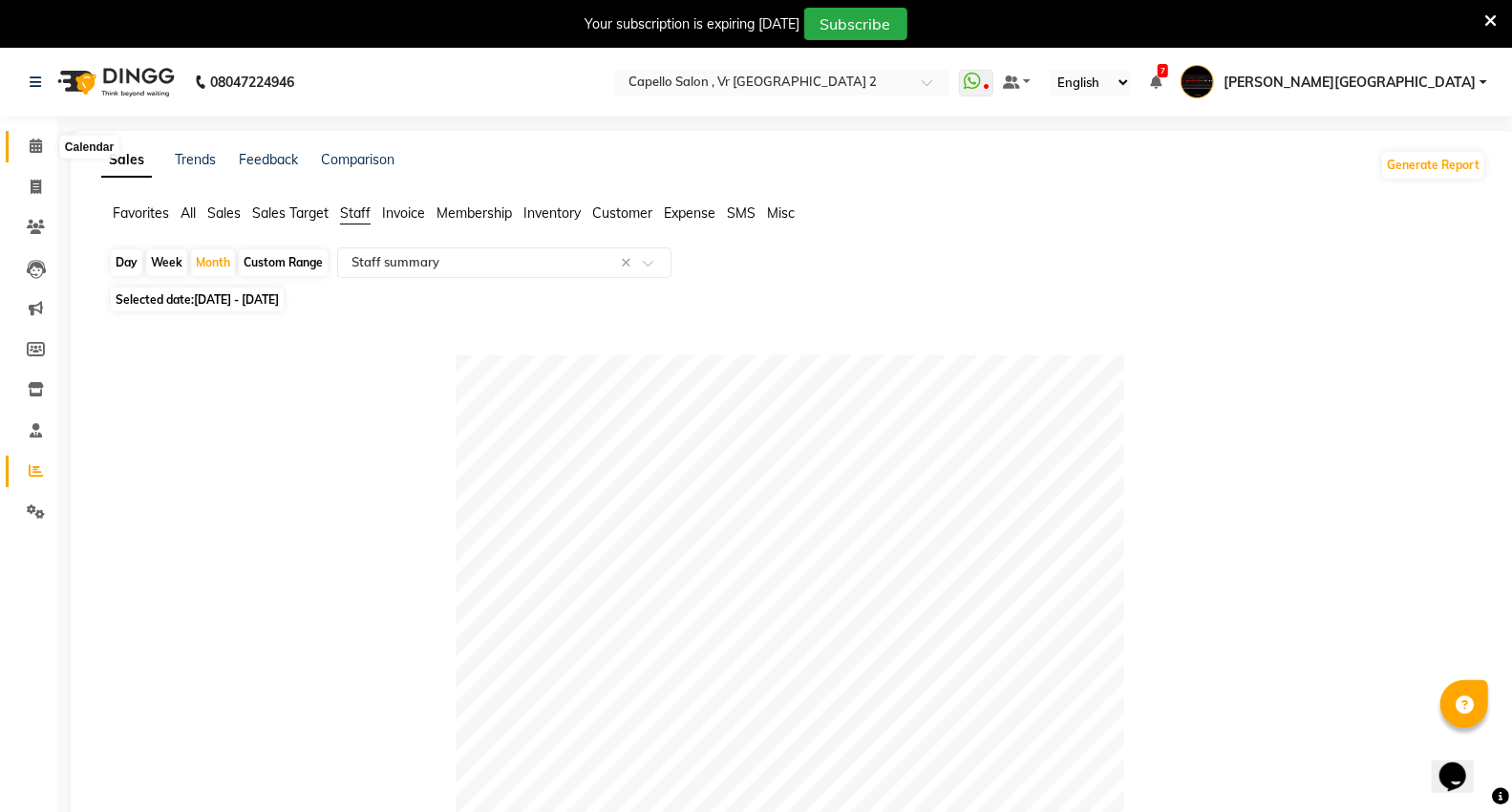
click at [30, 140] on icon at bounding box center [35, 146] width 12 height 14
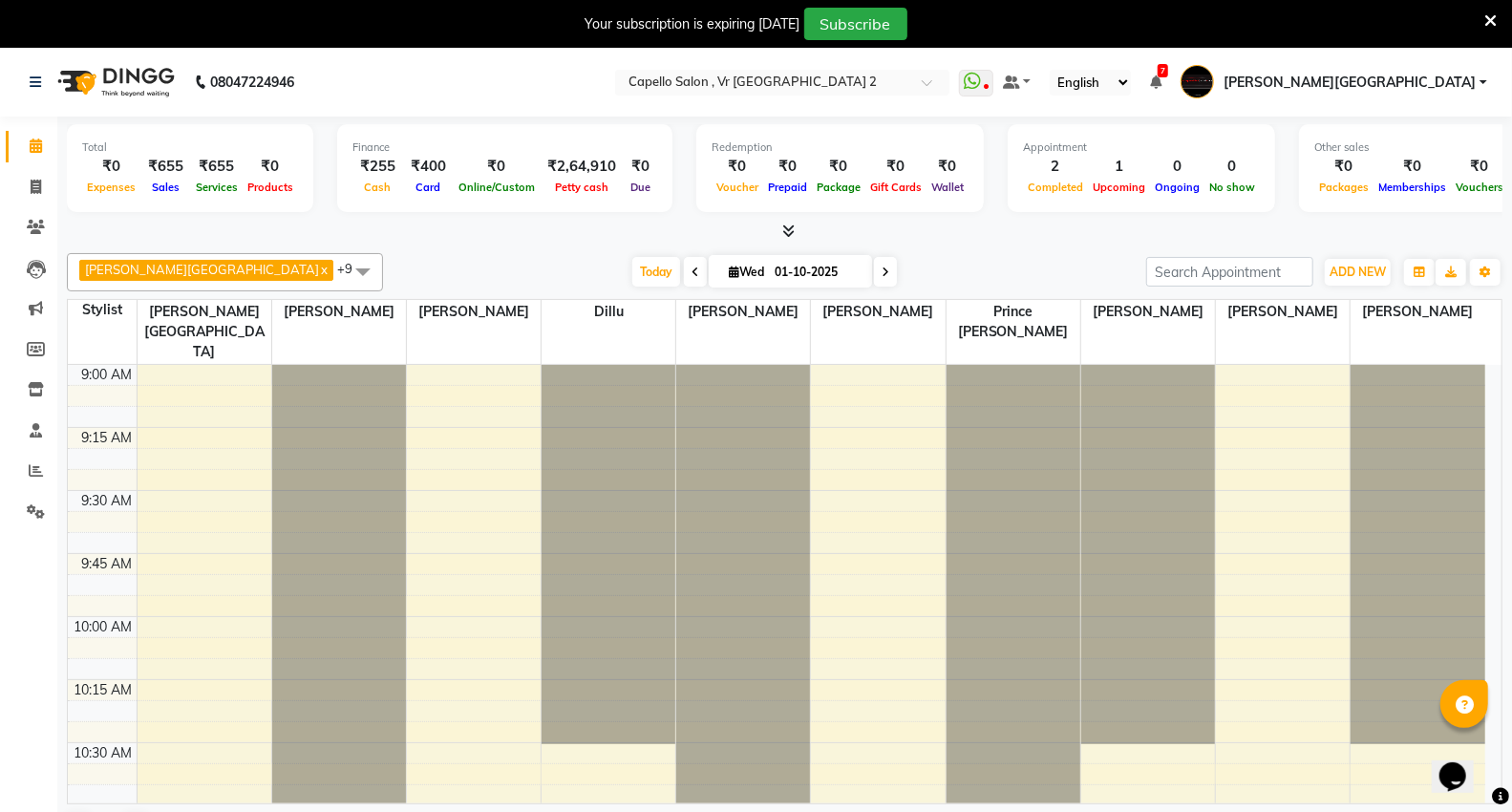
click at [444, 241] on div "Total ₹0 Expenses ₹655 Sales ₹655 Services ₹0 Products Finance ₹255 Cash ₹400 C…" at bounding box center [785, 488] width 1455 height 744
click at [33, 74] on link at bounding box center [39, 82] width 19 height 54
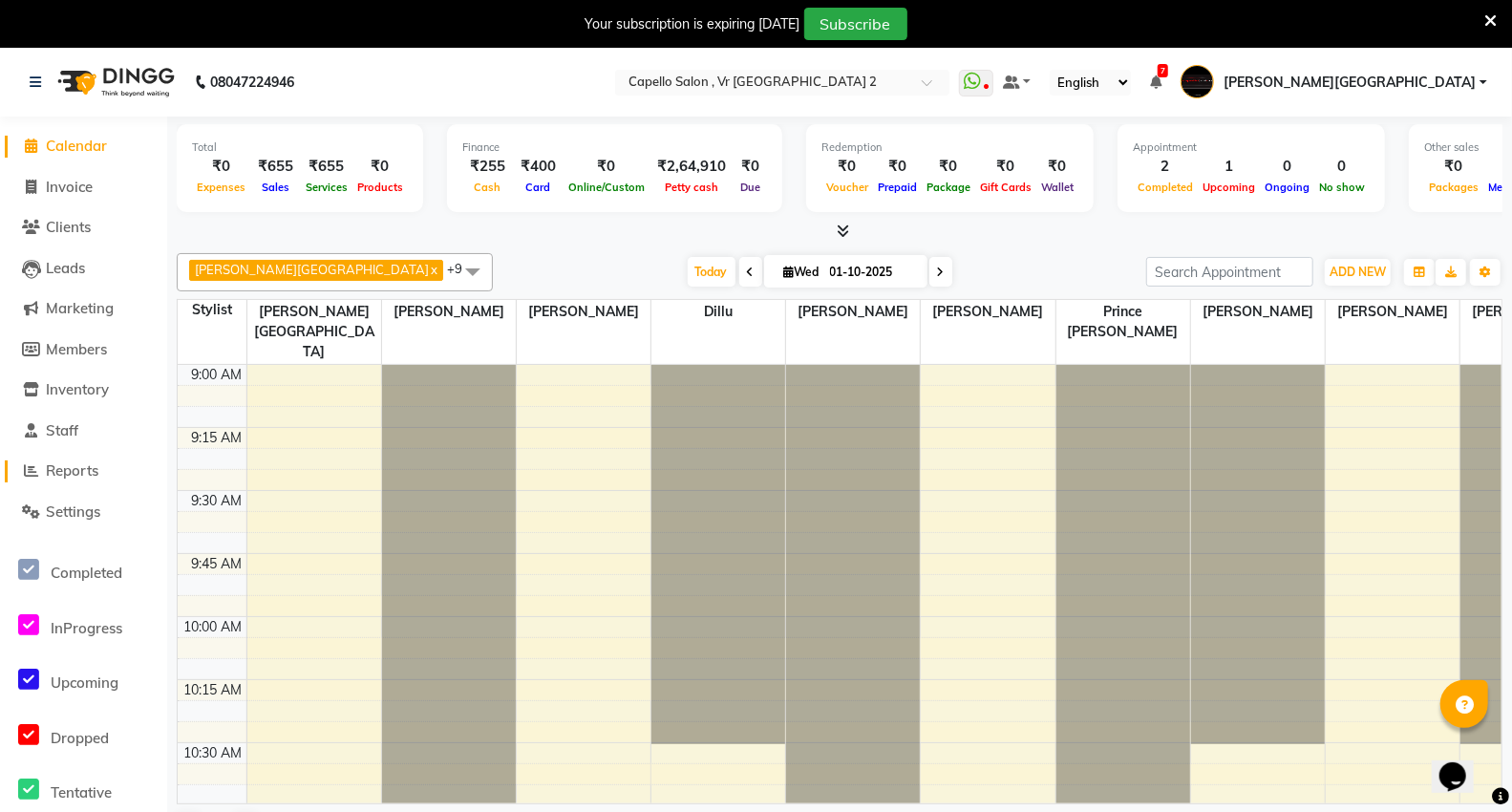
click at [71, 473] on span "Reports" at bounding box center [72, 470] width 53 height 18
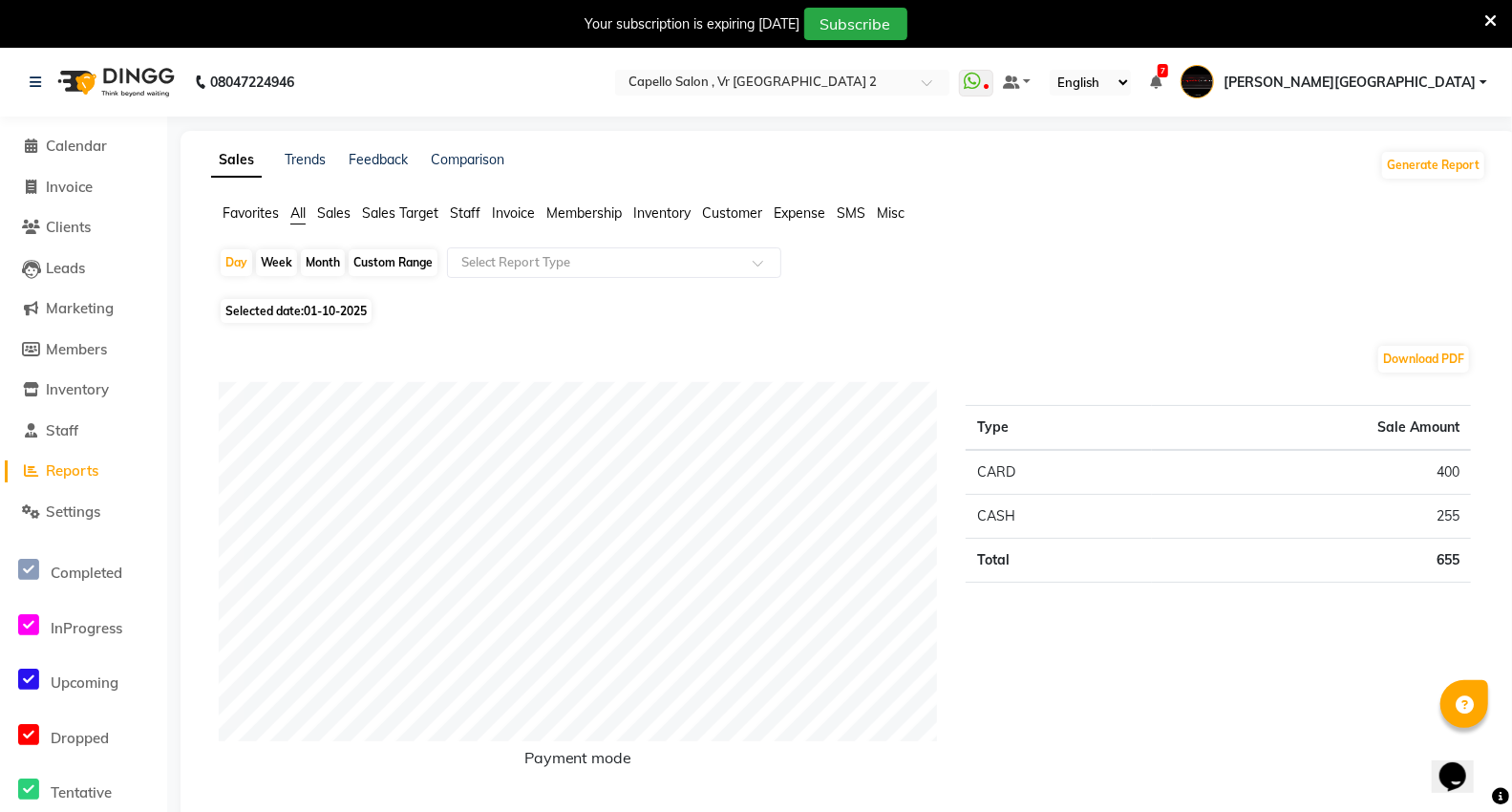
click at [514, 214] on span "Invoice" at bounding box center [513, 214] width 43 height 17
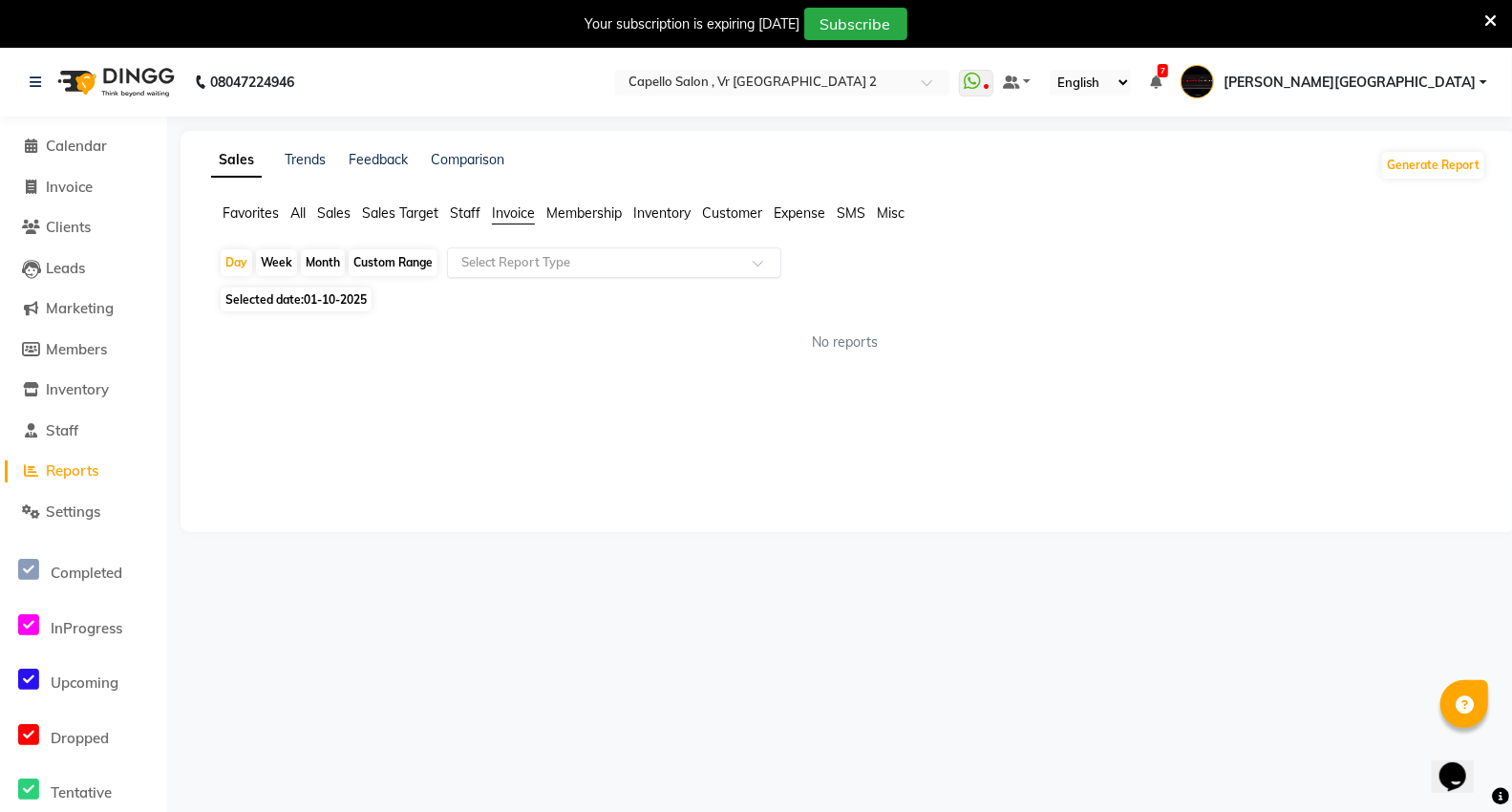
click at [549, 253] on input "text" at bounding box center [594, 262] width 275 height 19
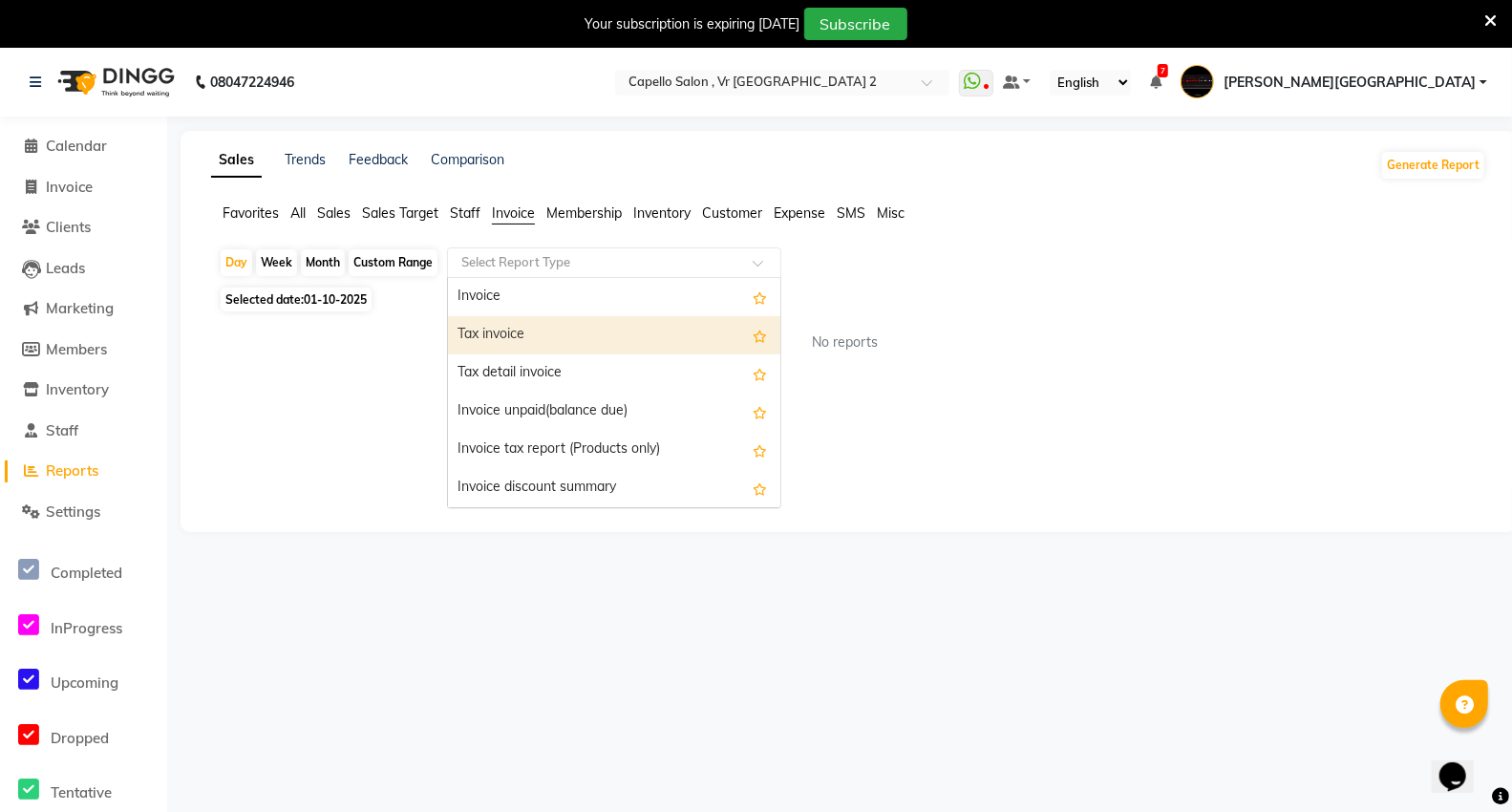
click at [529, 334] on div "Tax invoice" at bounding box center [613, 335] width 332 height 38
select select "full_report"
select select "csv"
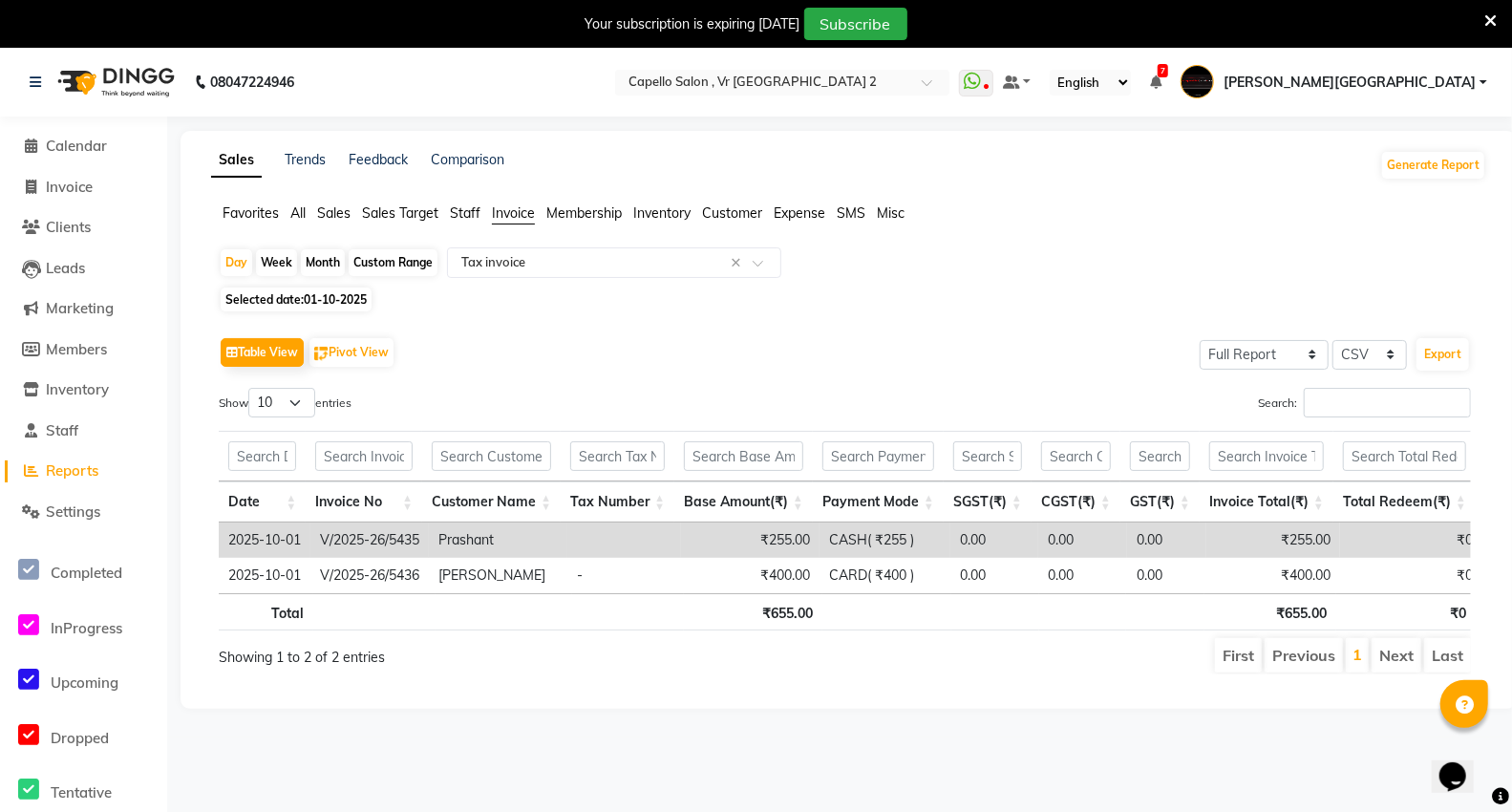
click at [326, 264] on div "Month" at bounding box center [322, 262] width 44 height 27
select select "10"
select select "2025"
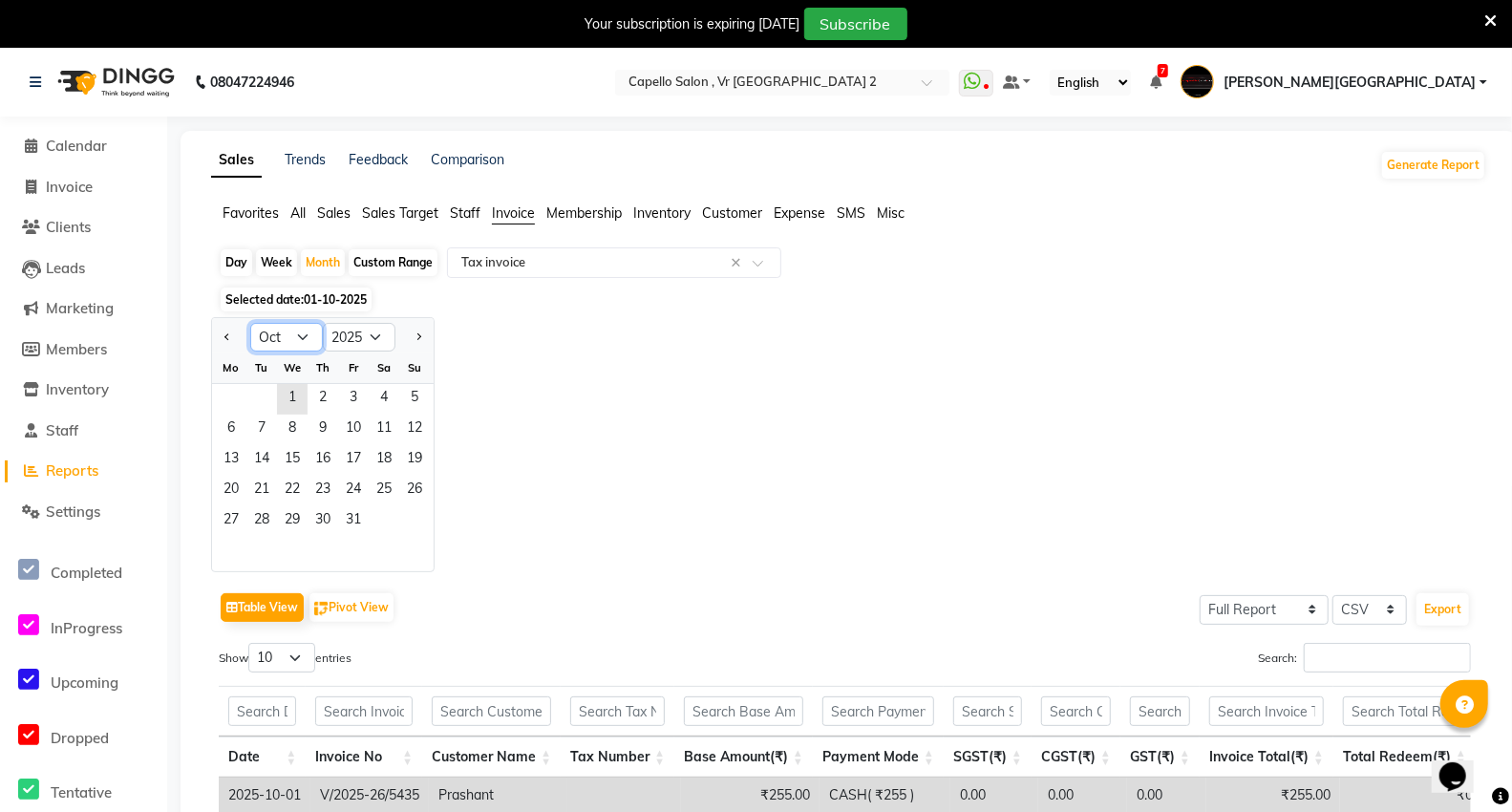
click at [297, 350] on select "Jan Feb Mar Apr May Jun Jul Aug Sep Oct Nov Dec" at bounding box center [286, 337] width 73 height 29
select select "9"
click at [250, 323] on select "Jan Feb Mar Apr May Jun Jul Aug Sep Oct Nov Dec" at bounding box center [286, 337] width 73 height 29
click at [230, 394] on span "1" at bounding box center [232, 399] width 31 height 31
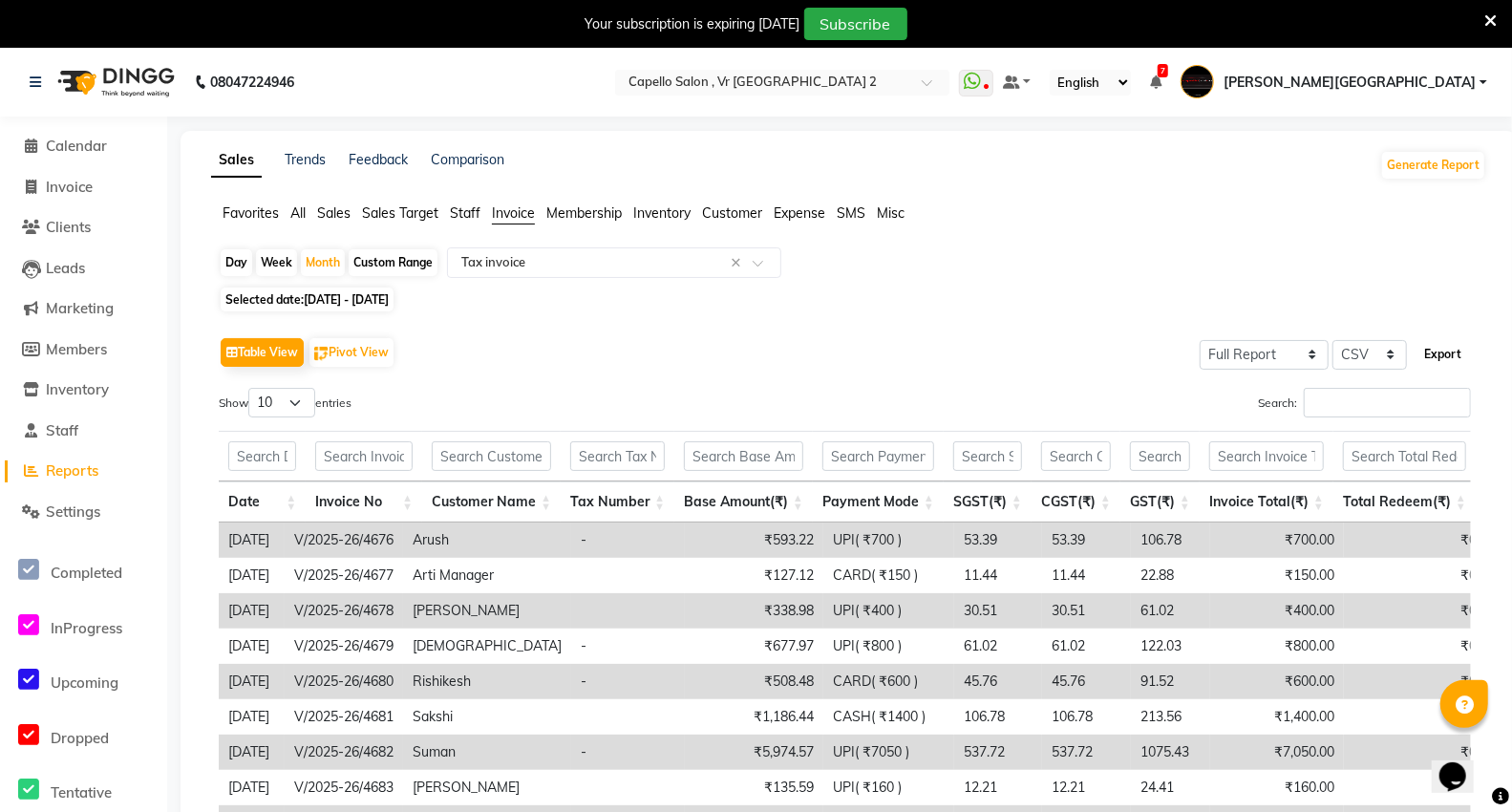
click at [1434, 356] on button "Export" at bounding box center [1442, 354] width 53 height 33
drag, startPoint x: 73, startPoint y: 147, endPoint x: 748, endPoint y: 2, distance: 690.4
click at [73, 147] on span "Calendar" at bounding box center [77, 146] width 61 height 18
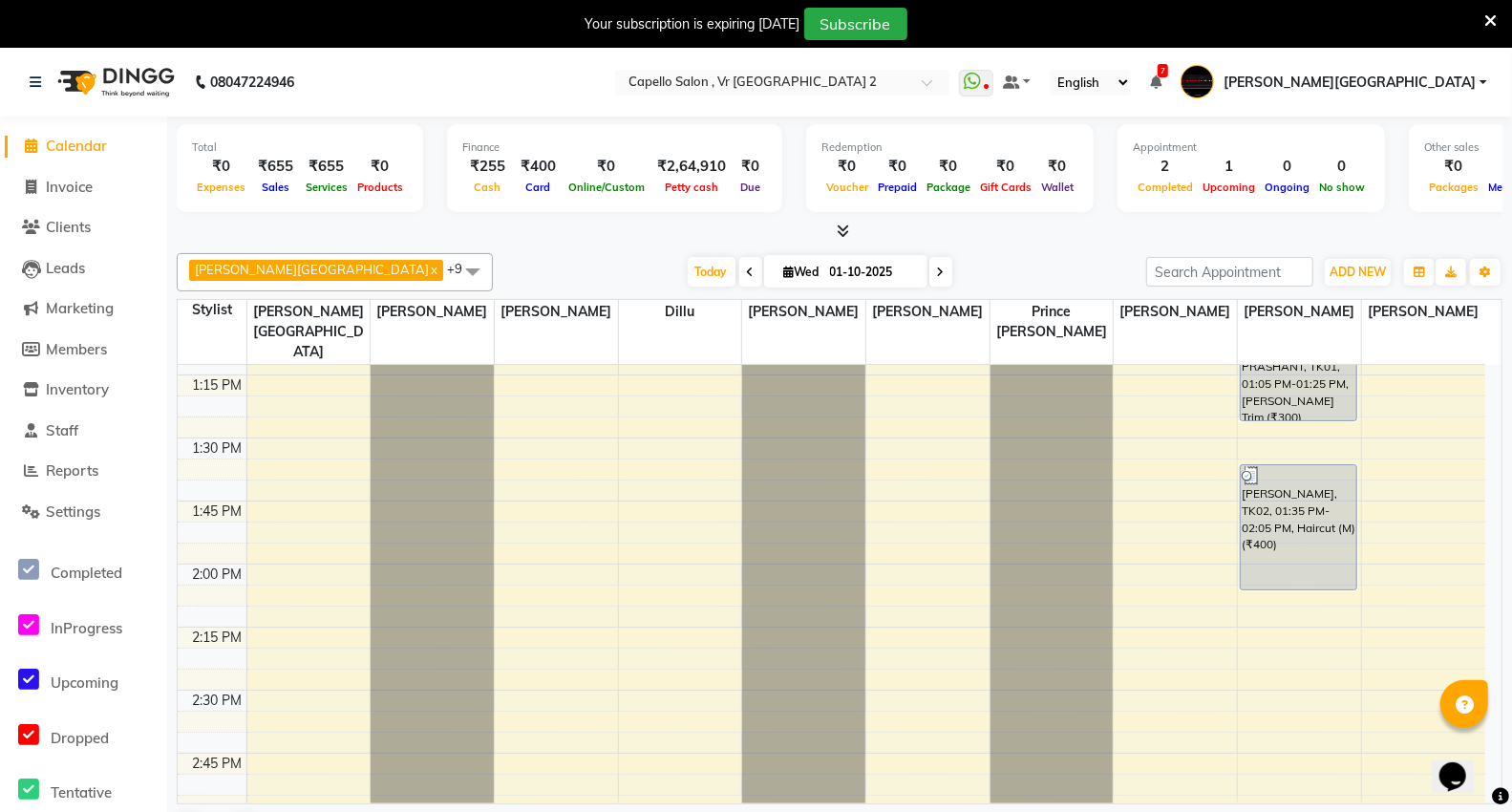
scroll to position [1486, 0]
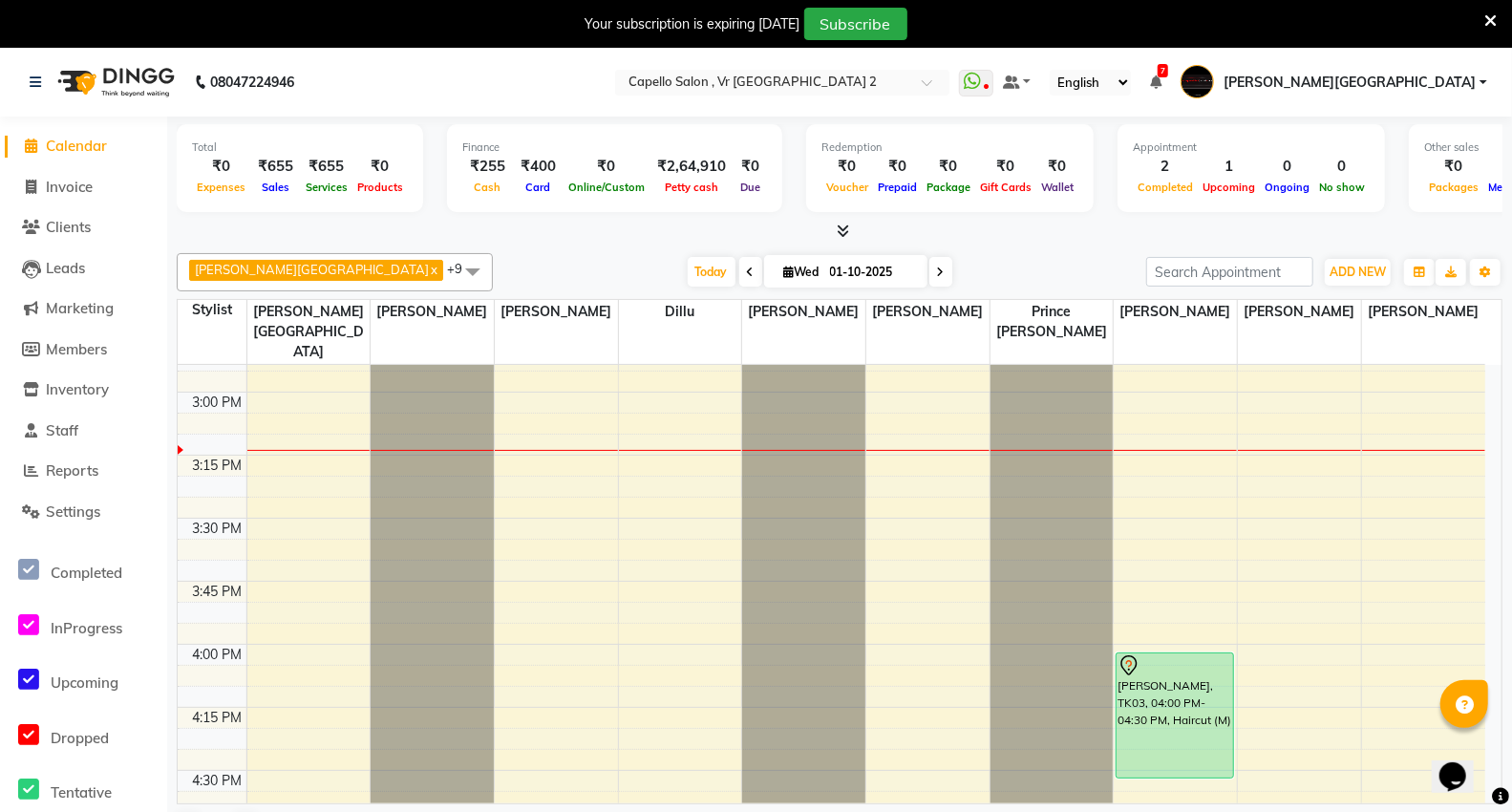
click at [1314, 430] on div "9:00 AM 9:15 AM 9:30 AM 9:45 AM 10:00 AM 10:15 AM 10:30 AM 10:45 AM 11:00 AM 11…" at bounding box center [832, 518] width 1307 height 3279
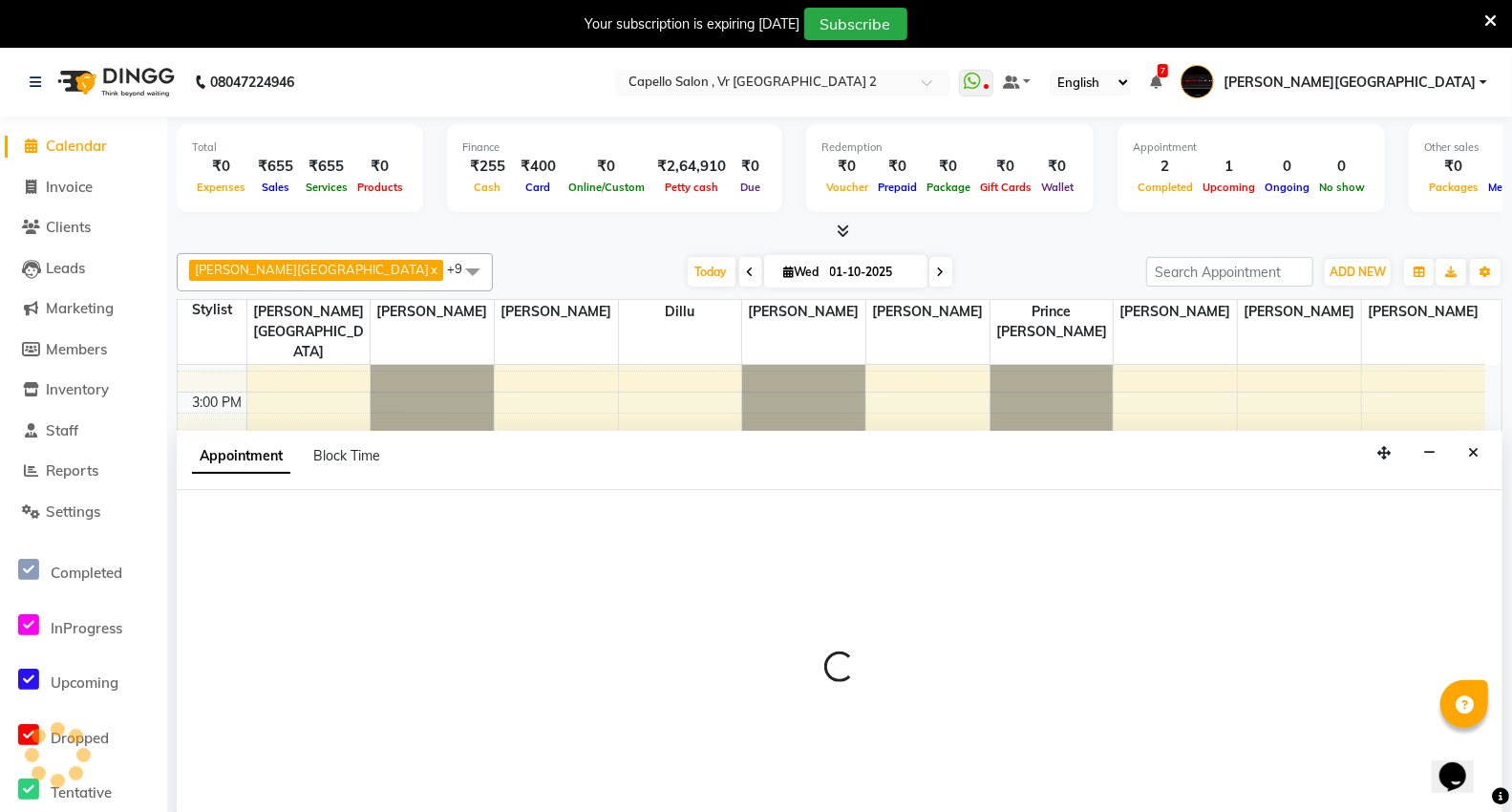
scroll to position [49, 0]
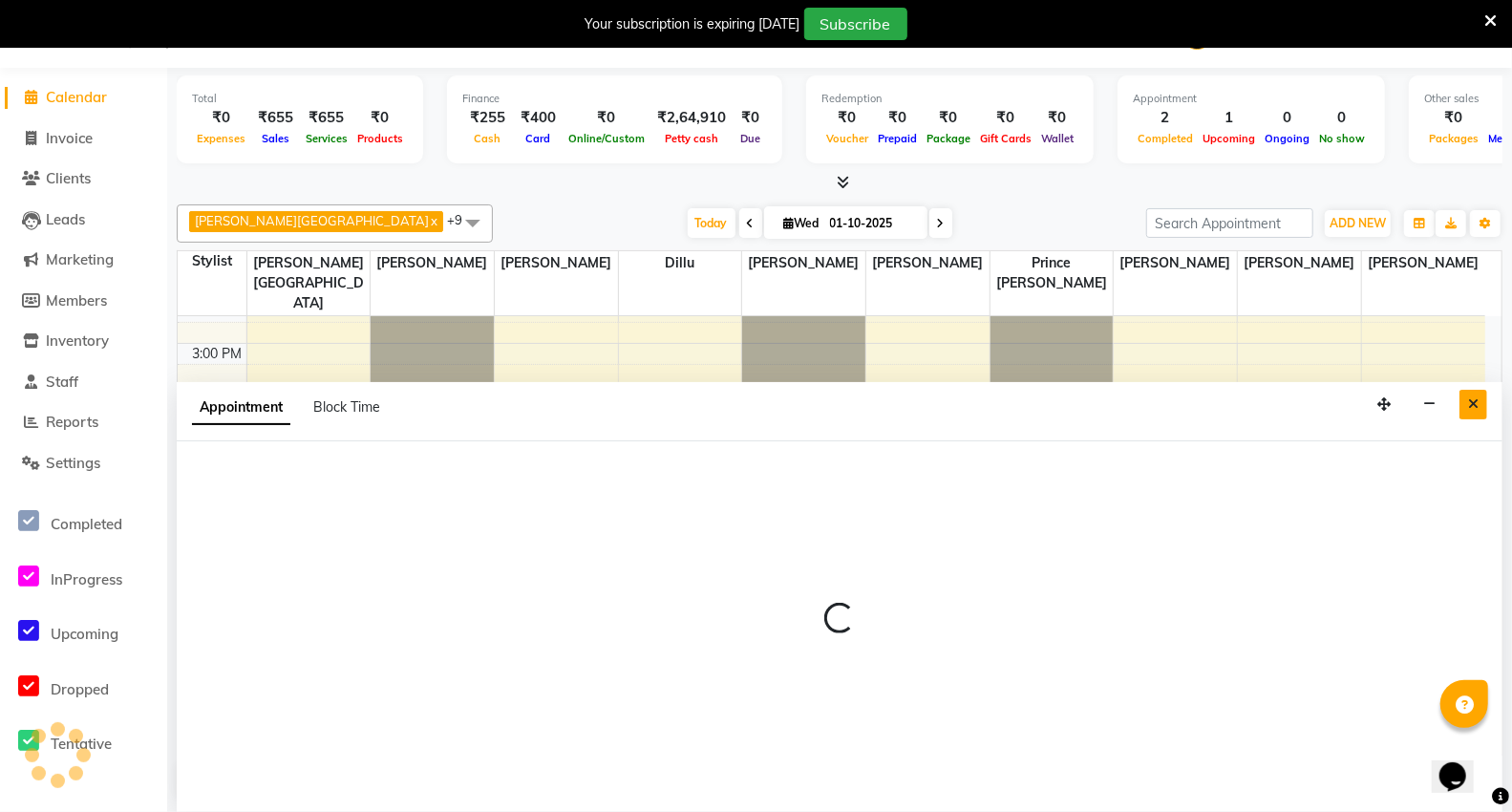
select select "14479"
select select "915"
select select "tentative"
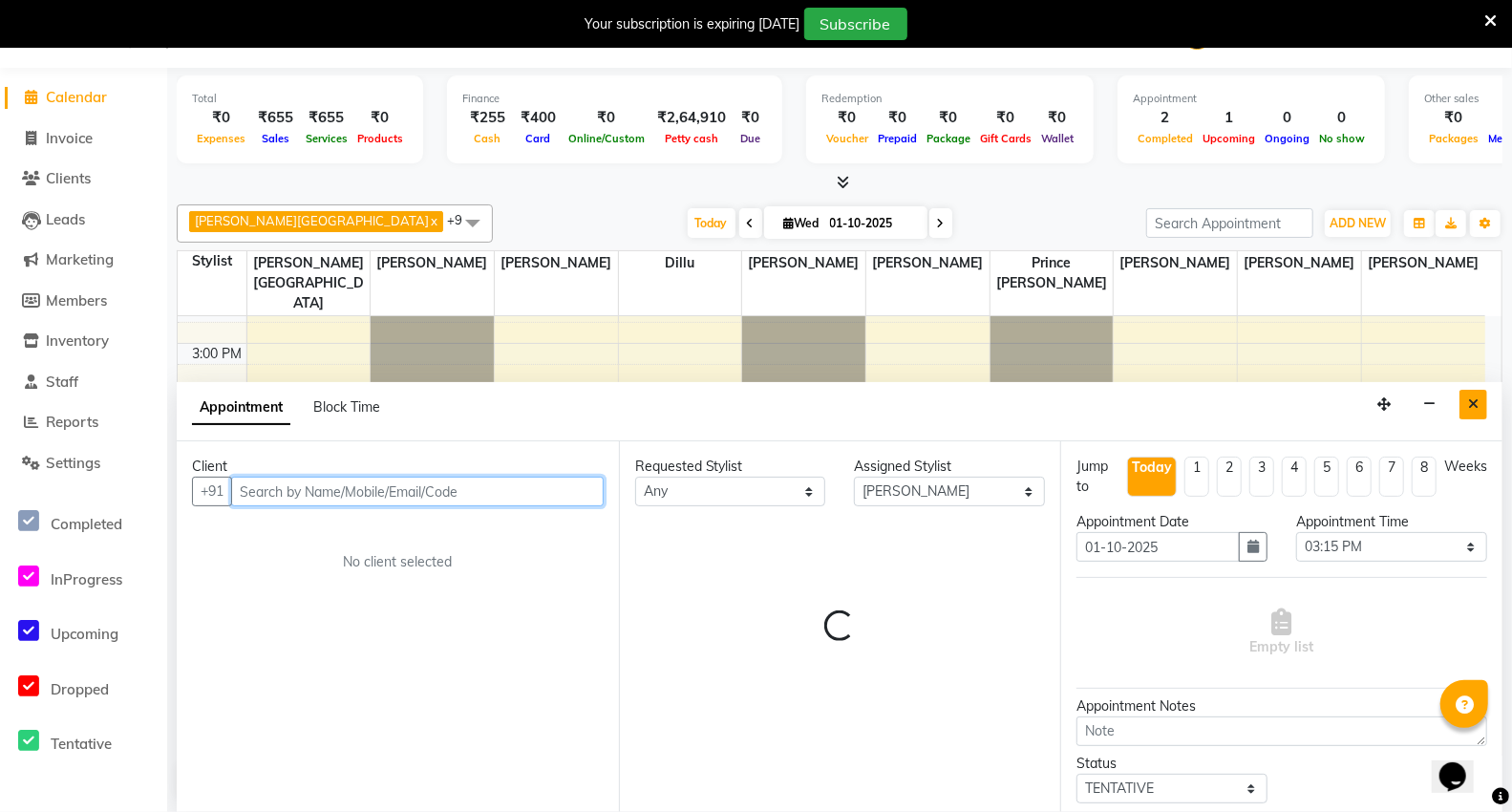
click at [1471, 398] on icon "Close" at bounding box center [1473, 404] width 11 height 13
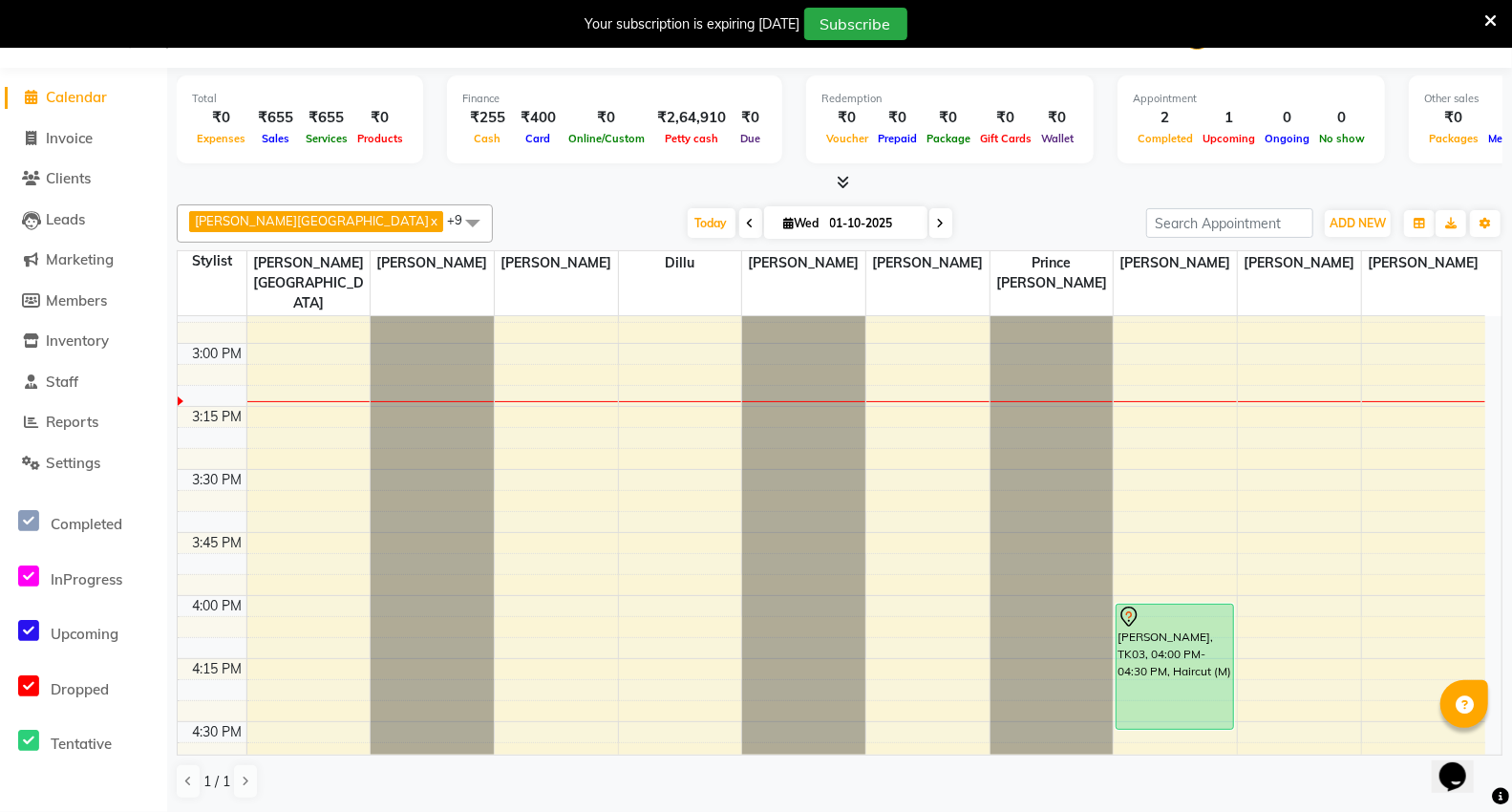
click at [72, 122] on li "Invoice" at bounding box center [83, 139] width 167 height 41
click at [78, 134] on span "Invoice" at bounding box center [69, 138] width 47 height 18
select select "service"
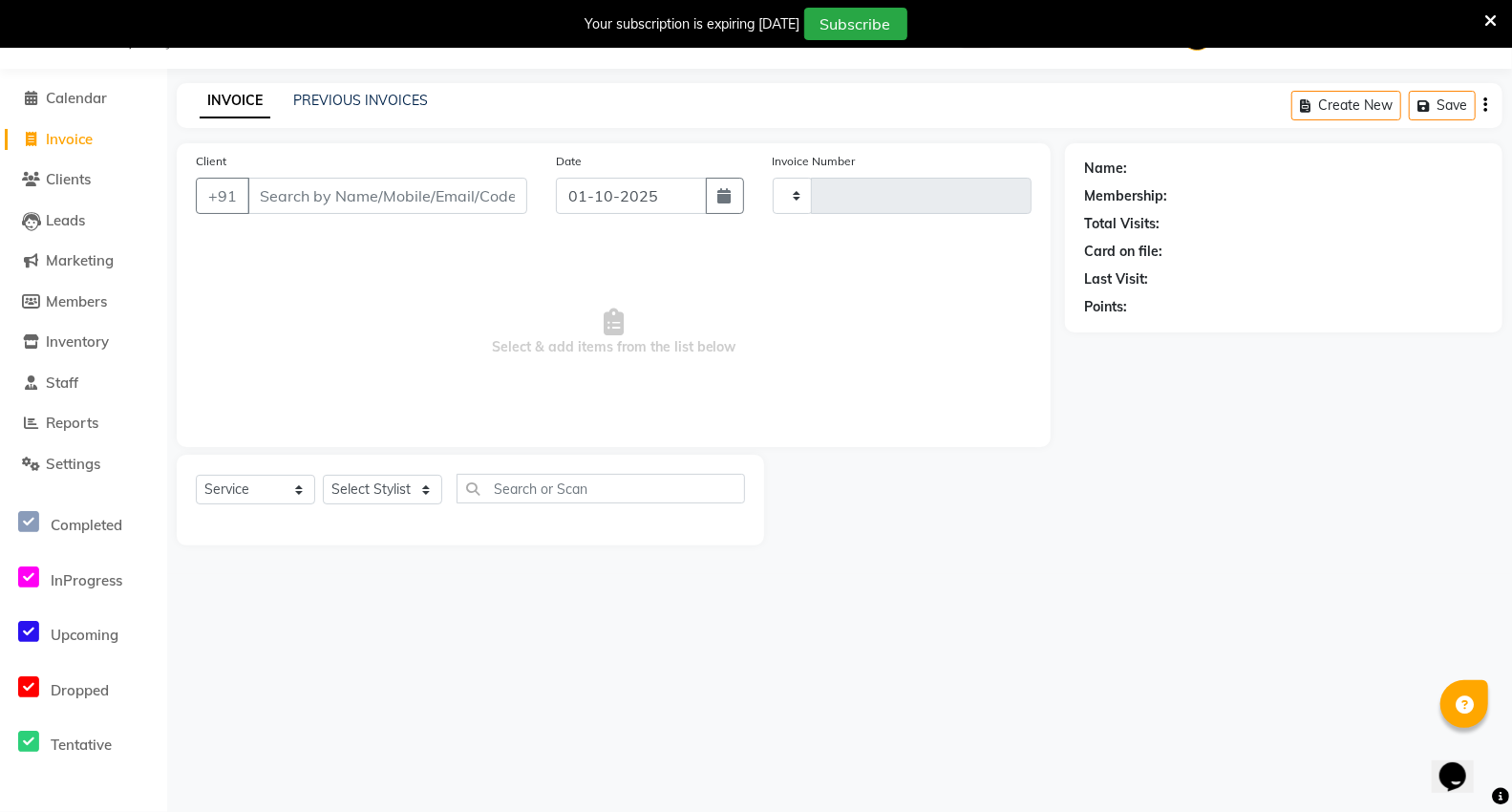
scroll to position [48, 0]
type input "5437"
select select "848"
drag, startPoint x: 274, startPoint y: 195, endPoint x: 682, endPoint y: 289, distance: 418.7
click at [274, 195] on input "Client" at bounding box center [387, 196] width 279 height 36
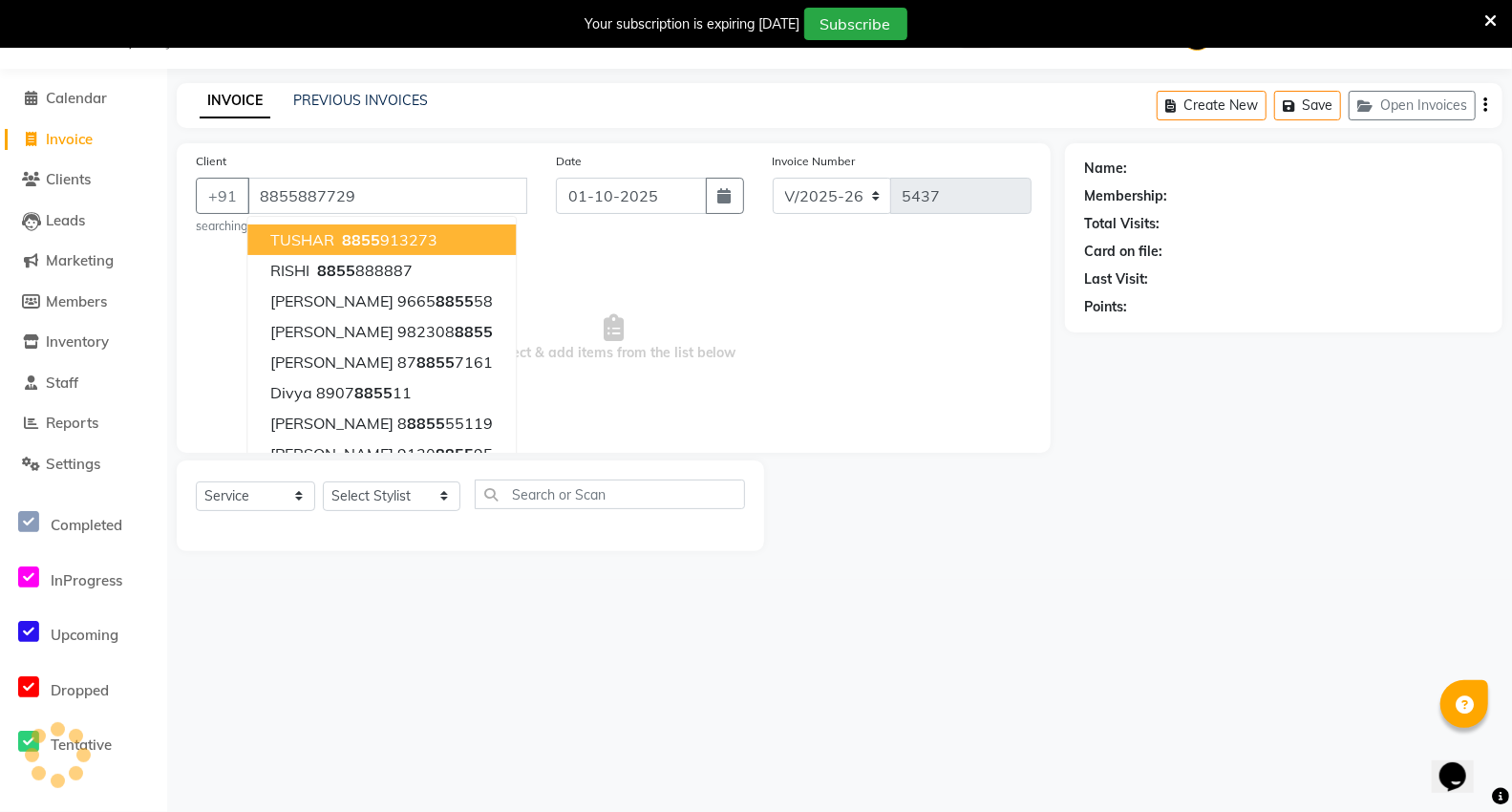
type input "8855887729"
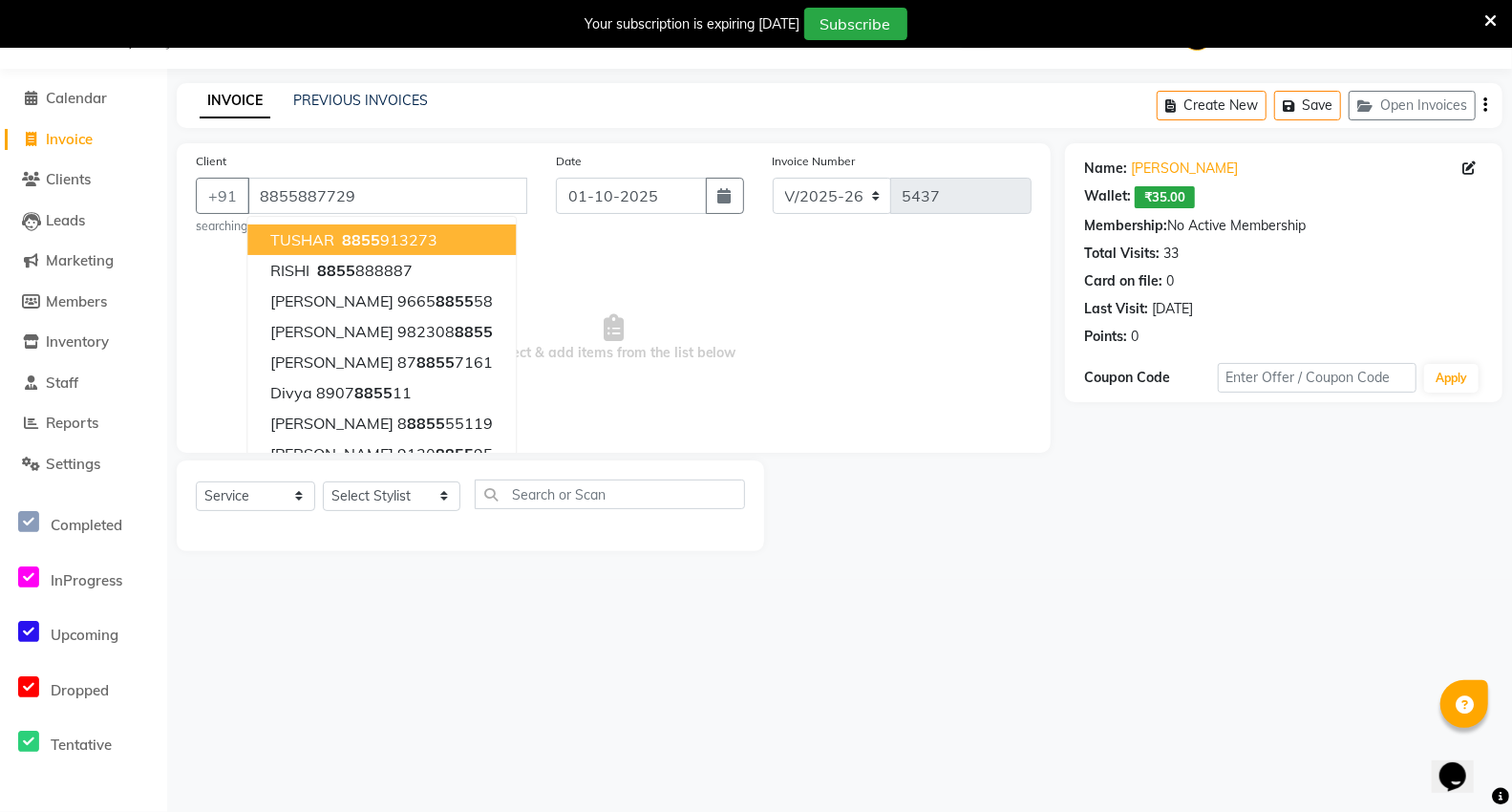
click at [502, 159] on div "Client +91 8855887729 TUSHAR 8855 913273 RISHI 8855 888887 ANIKET 9665 8855 58 …" at bounding box center [362, 193] width 360 height 84
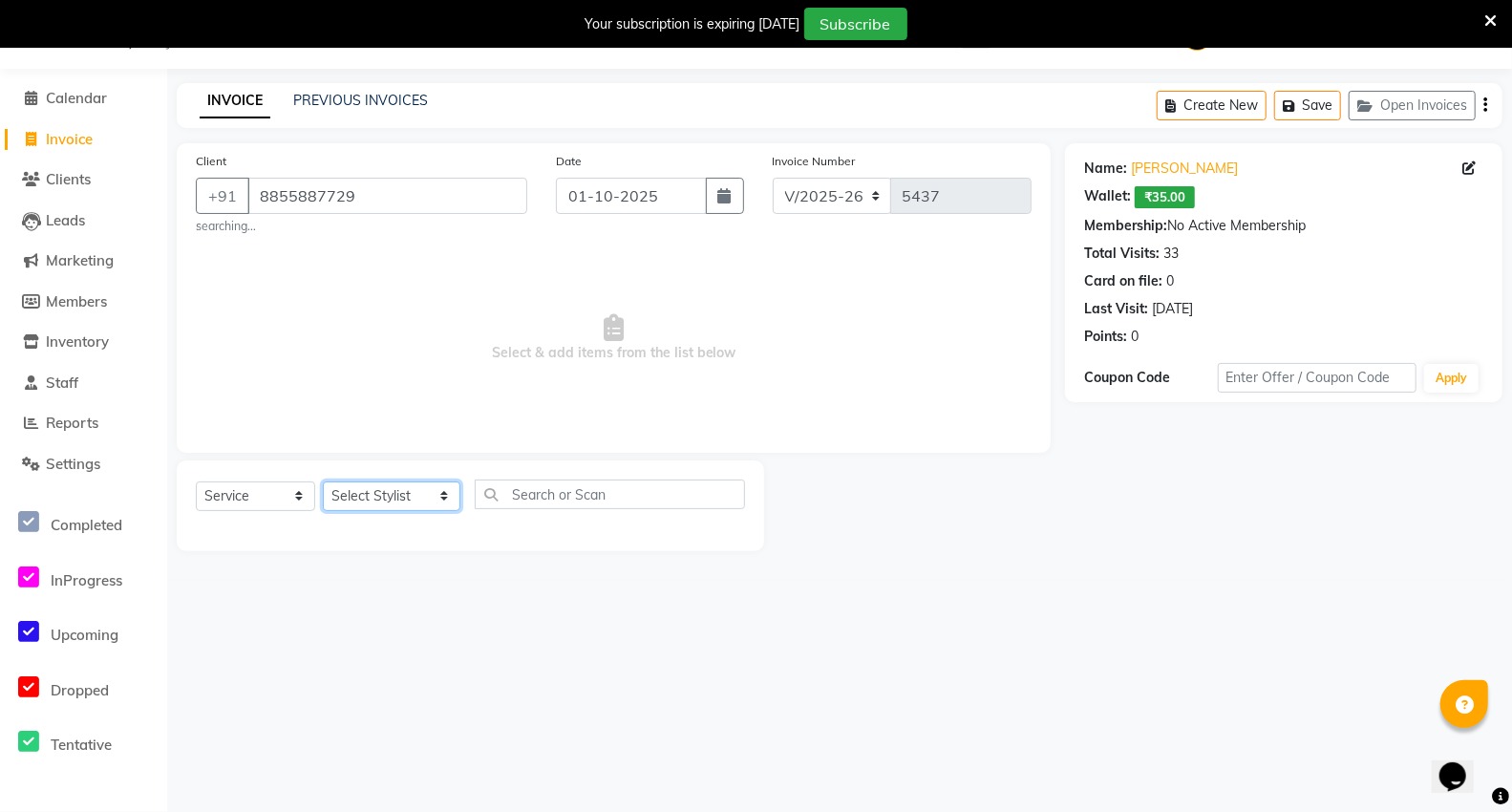
click at [430, 502] on select "Select Stylist AHSIK Amit felix Anita Patel Arti Borekar Capello VR Mall Dillu …" at bounding box center [391, 496] width 138 height 30
select select "14479"
click at [322, 482] on select "Select Stylist AHSIK Amit felix Anita Patel Arti Borekar Capello VR Mall Dillu …" at bounding box center [391, 496] width 138 height 30
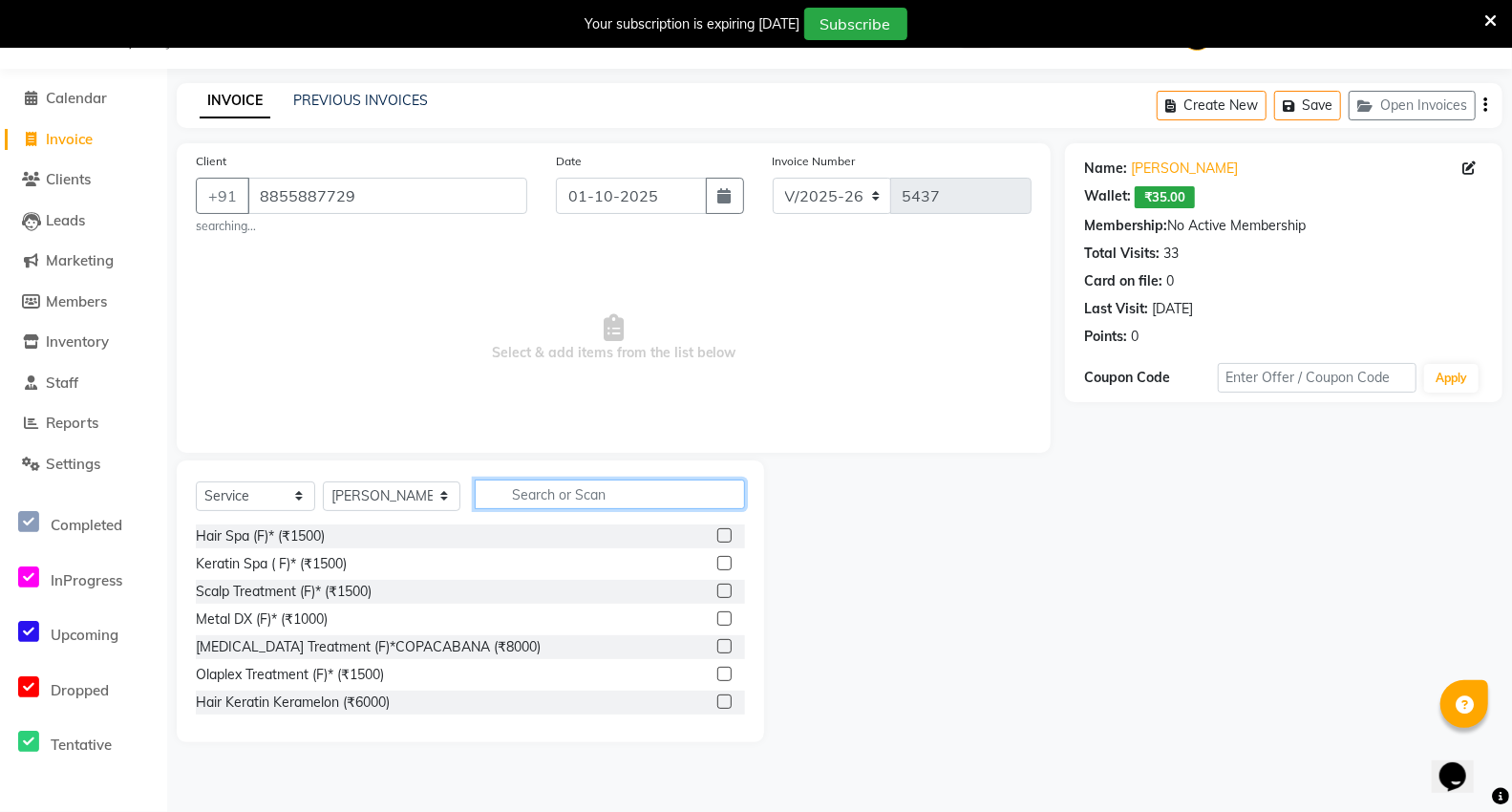
click at [616, 488] on input "text" at bounding box center [610, 494] width 270 height 30
type input "cut"
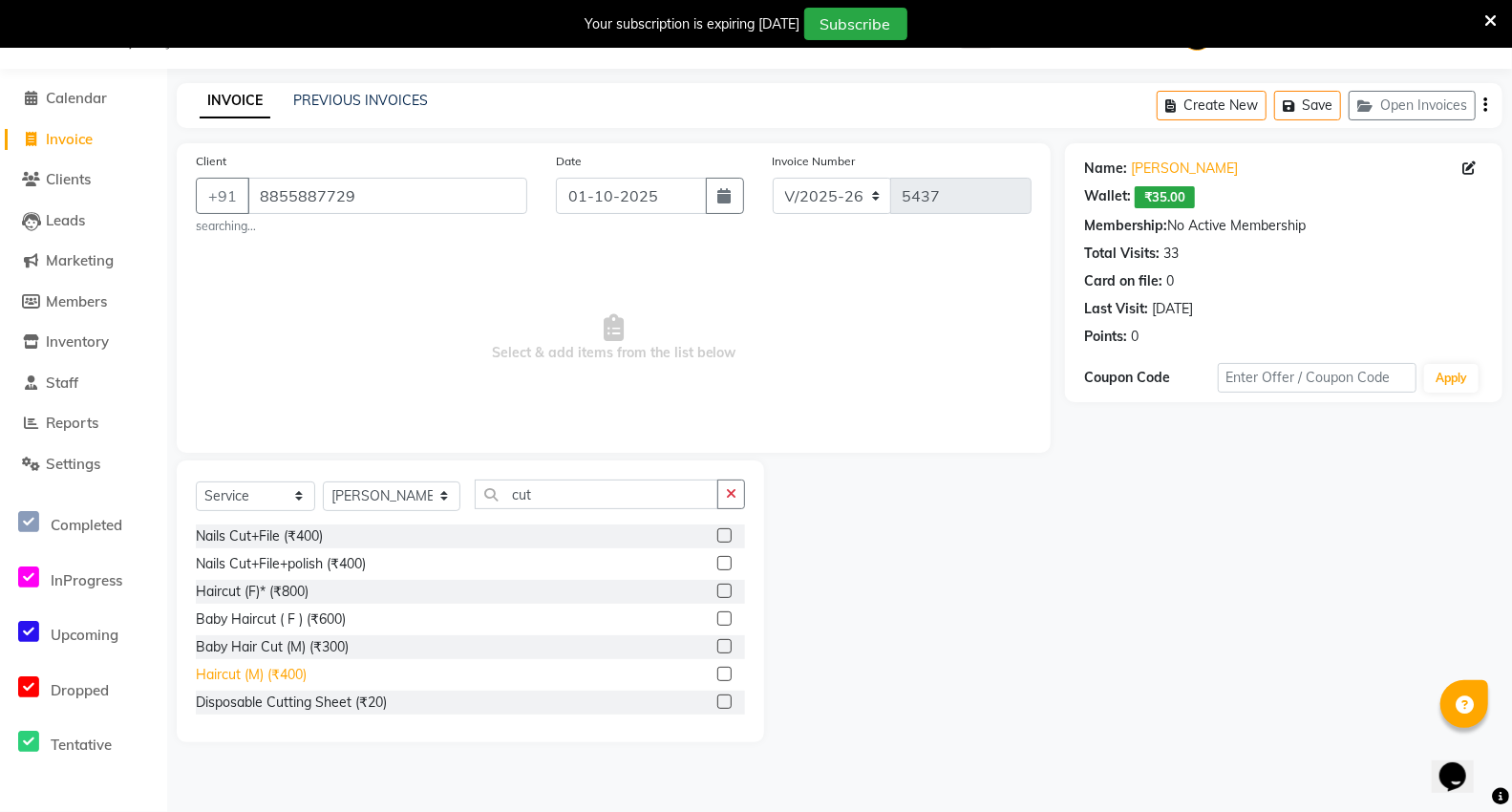
click at [256, 671] on div "Haircut (M) (₹400)" at bounding box center [252, 675] width 111 height 20
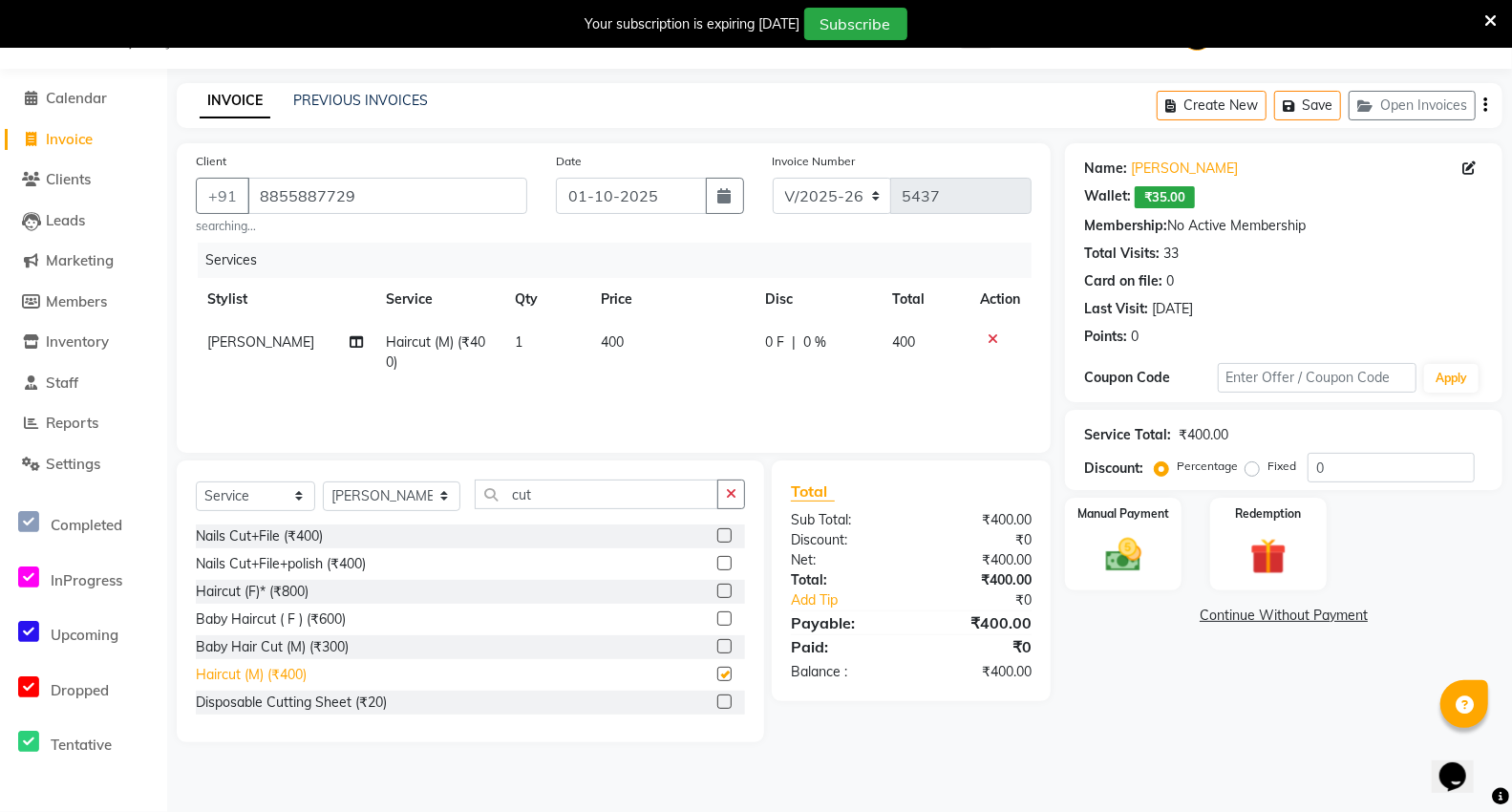
checkbox input "false"
click at [1111, 576] on img at bounding box center [1123, 555] width 61 height 43
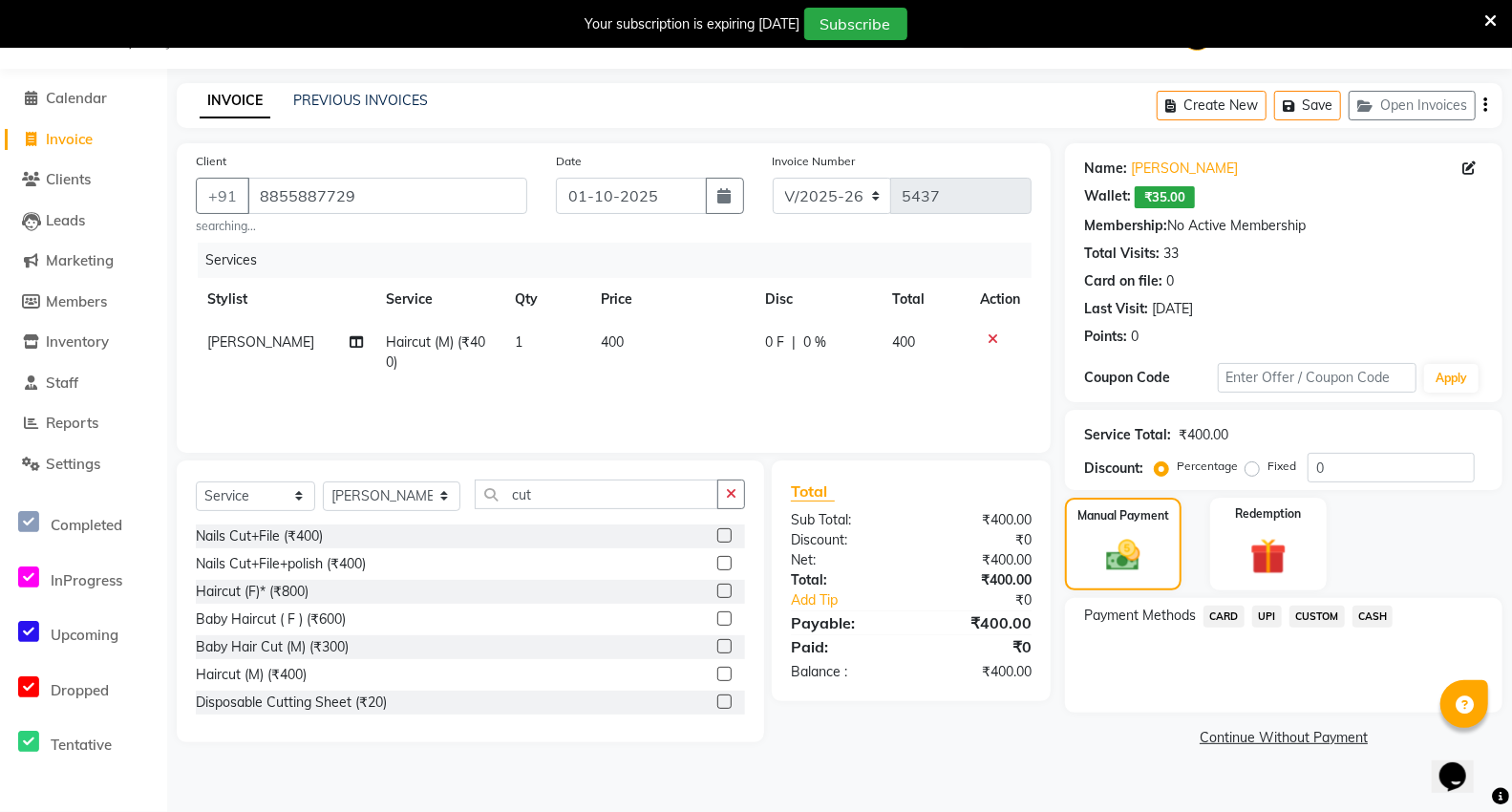
click at [1370, 628] on span "CASH" at bounding box center [1372, 617] width 41 height 22
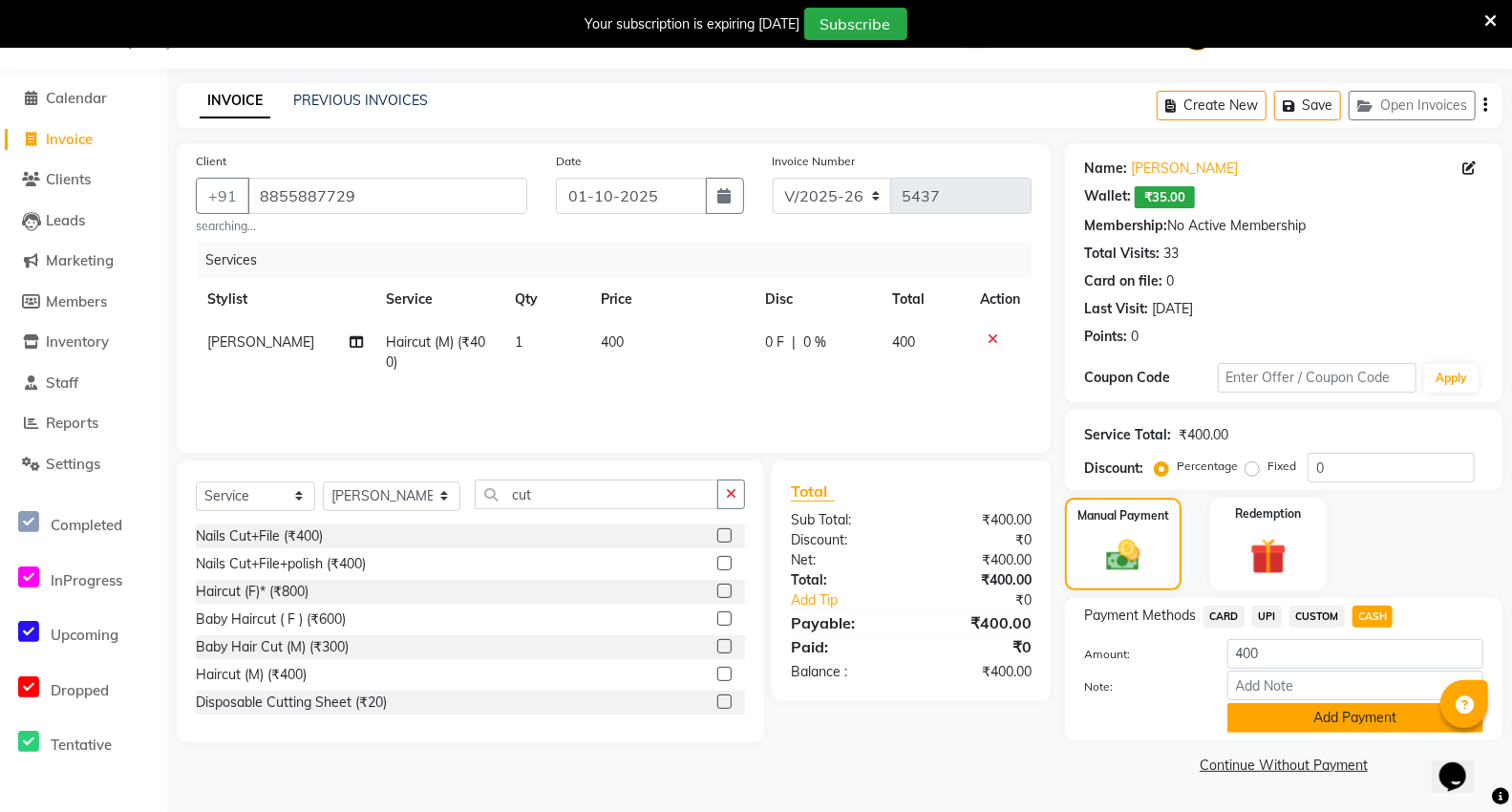
click at [1283, 733] on button "Add Payment" at bounding box center [1354, 717] width 256 height 30
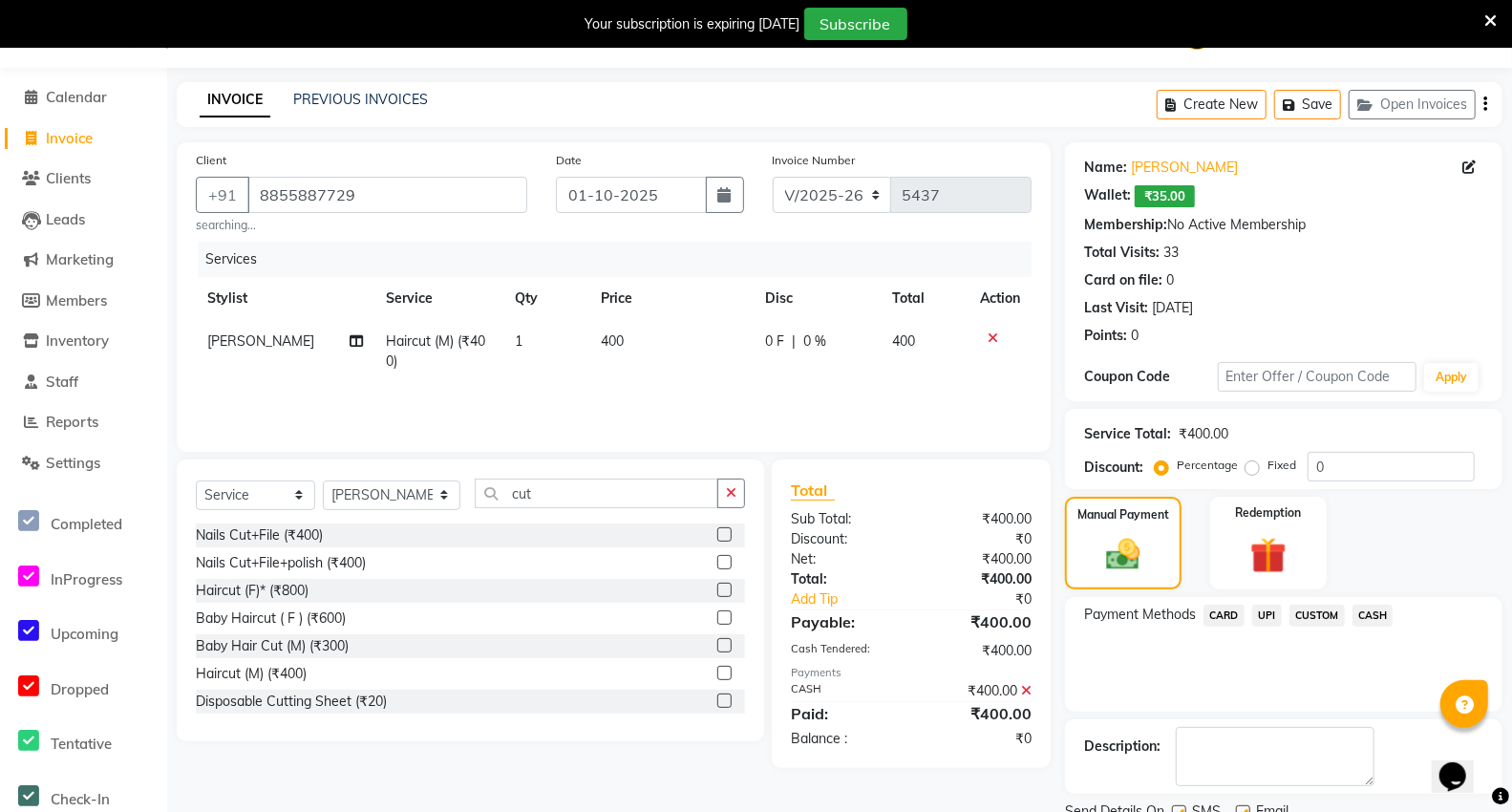
scroll to position [147, 0]
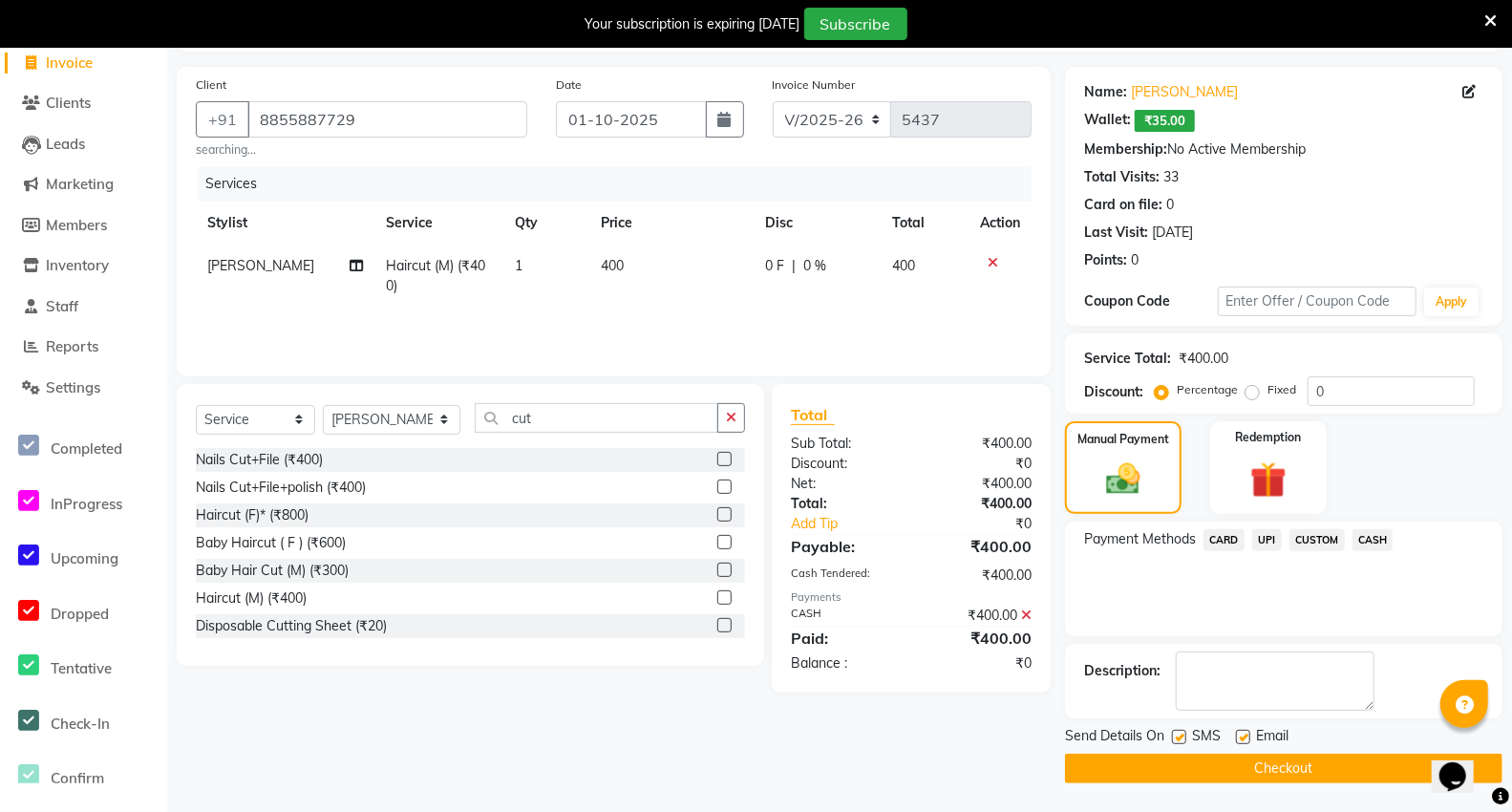
click at [1257, 756] on button "Checkout" at bounding box center [1283, 768] width 437 height 30
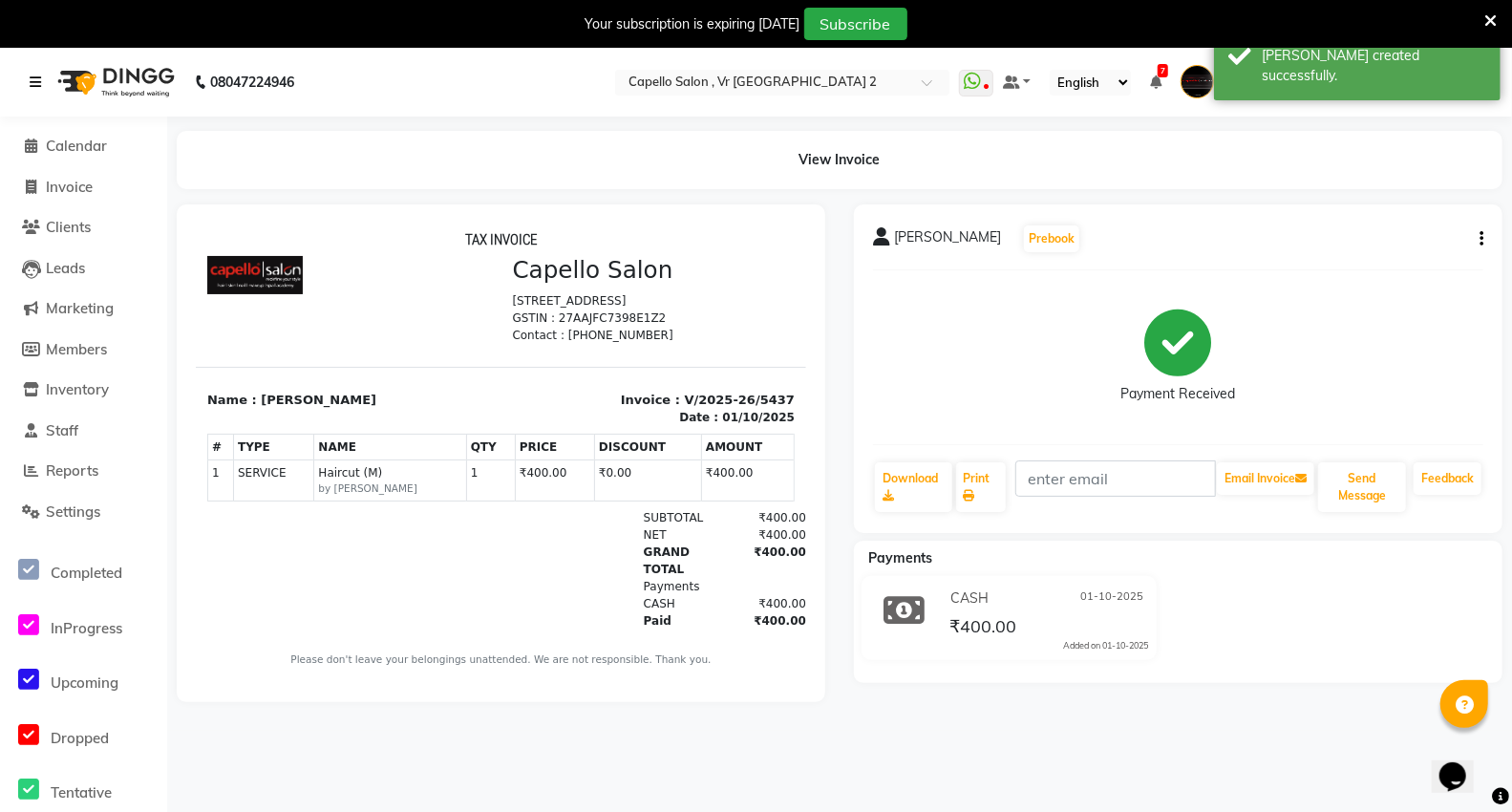
click at [33, 73] on link at bounding box center [39, 82] width 19 height 54
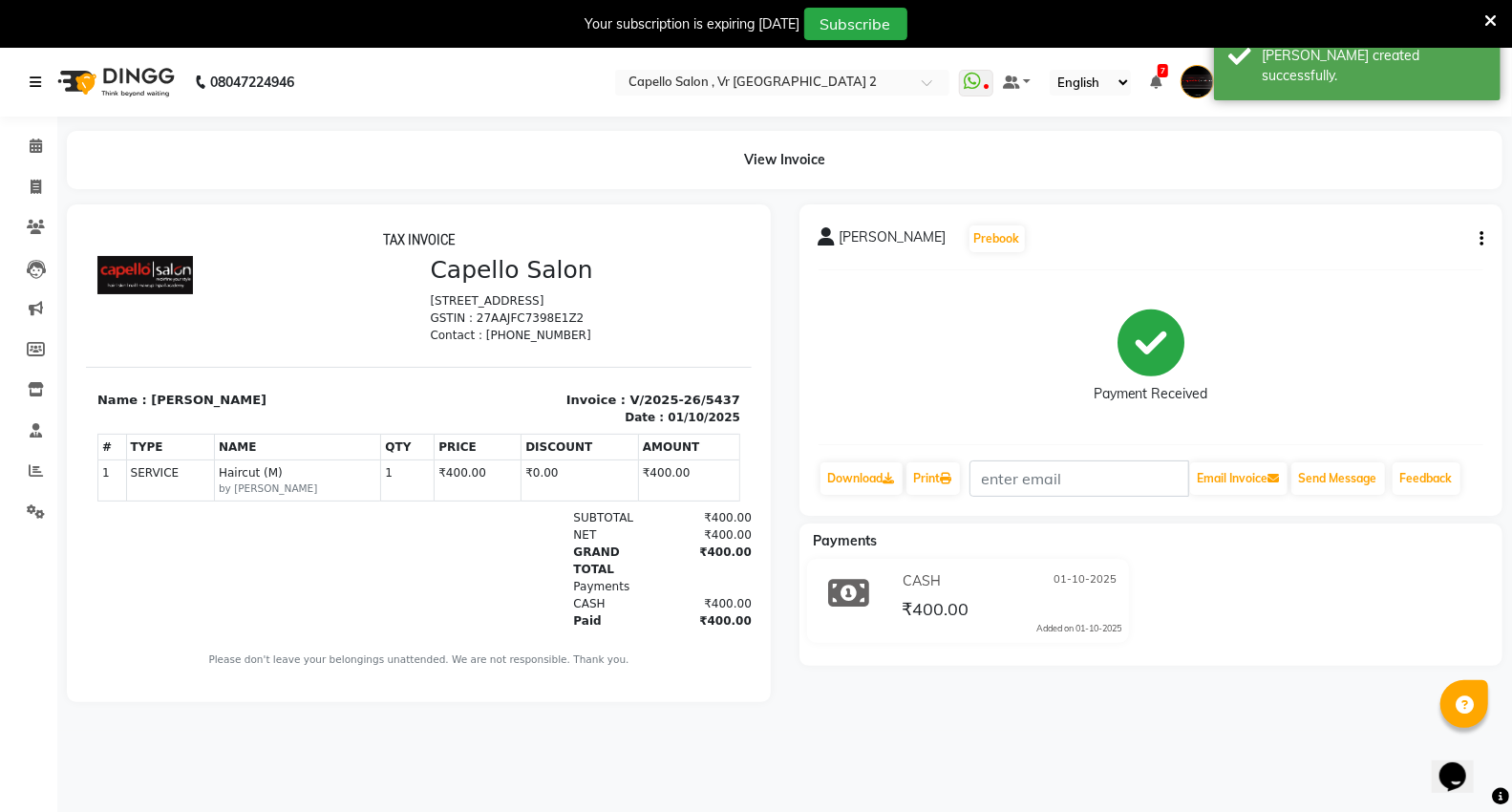
click at [32, 87] on icon at bounding box center [35, 82] width 11 height 13
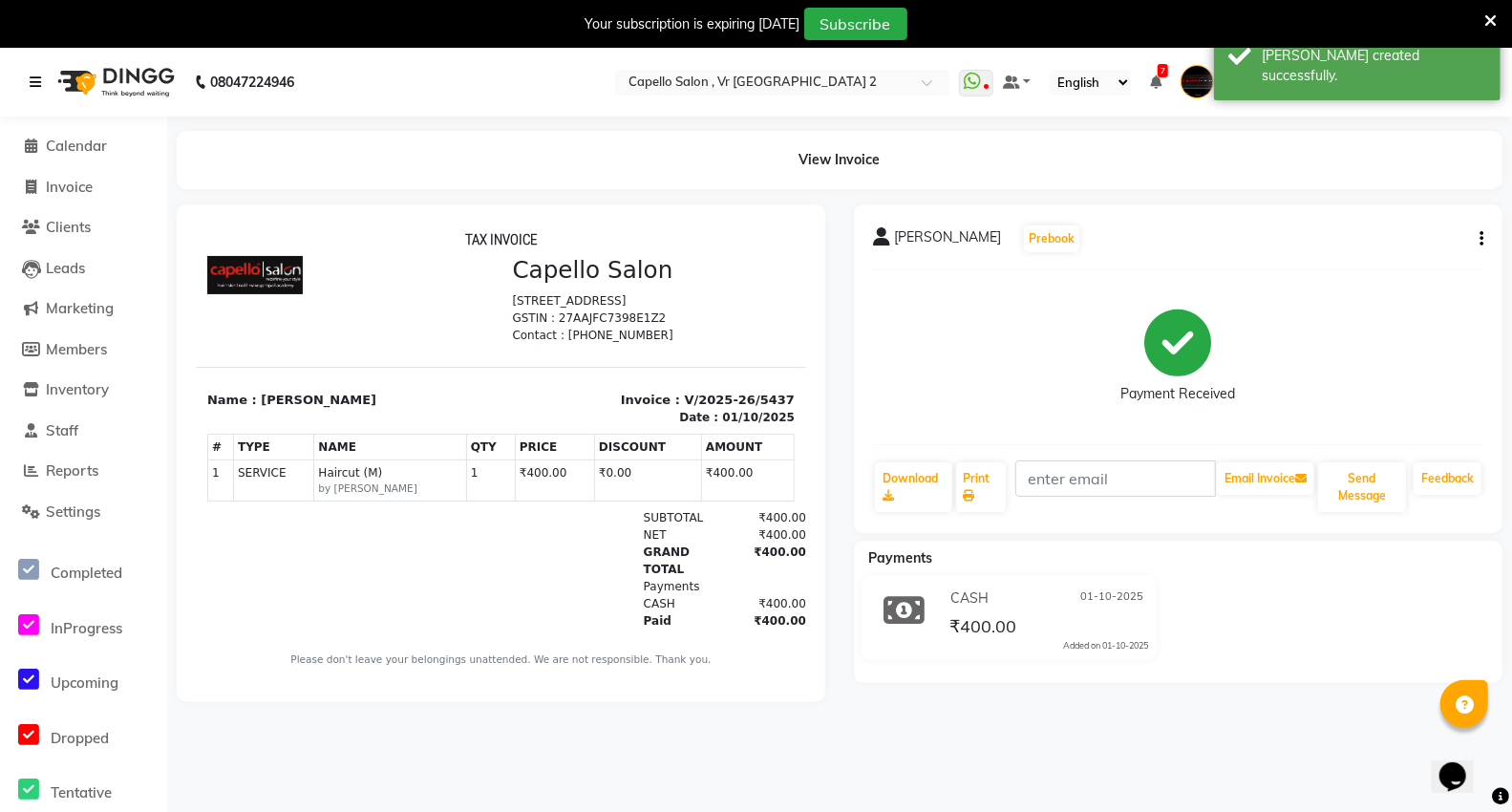
click at [31, 87] on icon at bounding box center [35, 82] width 11 height 13
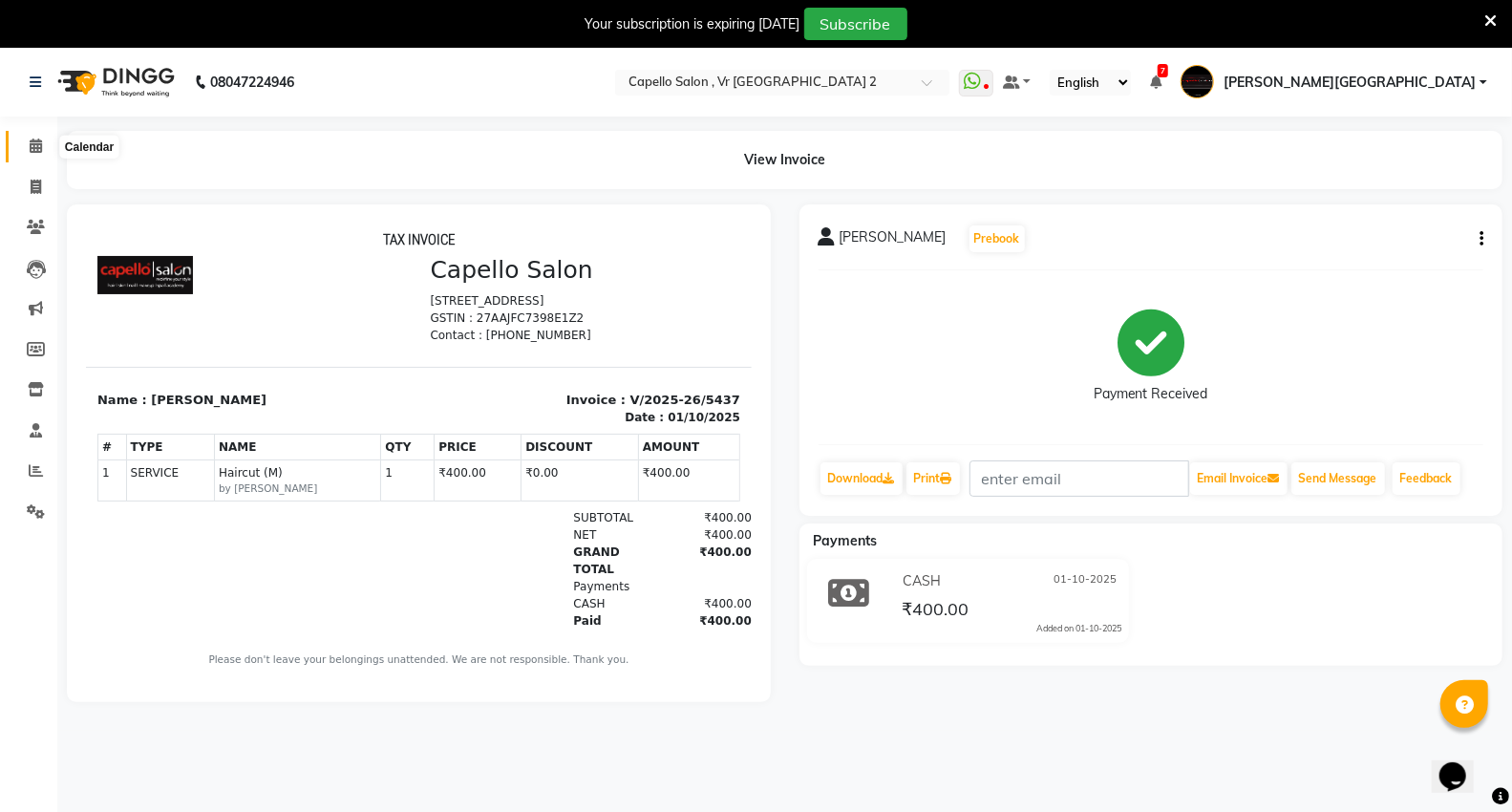
click at [39, 147] on icon at bounding box center [35, 146] width 12 height 14
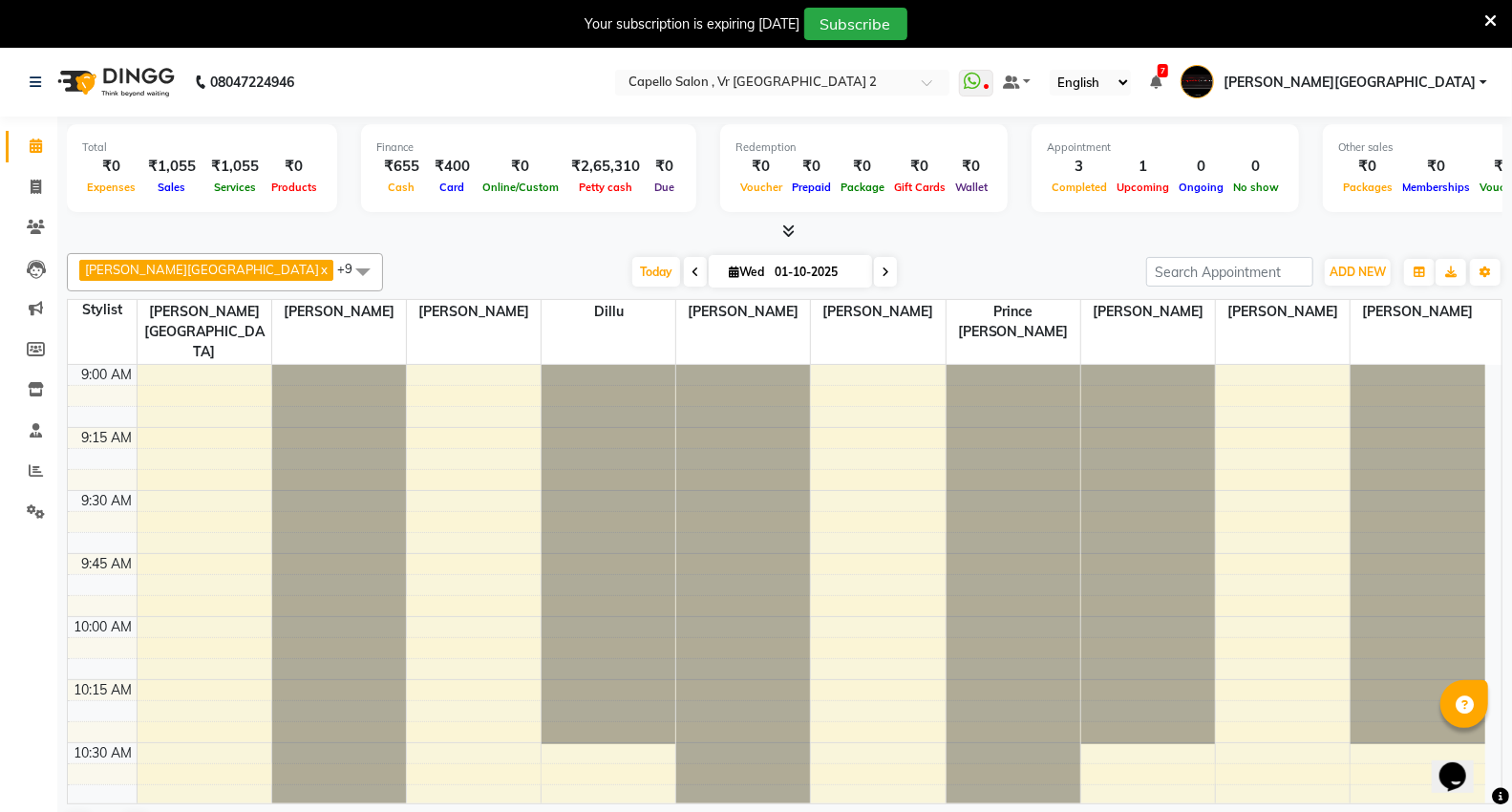
click at [196, 490] on td at bounding box center [811, 501] width 1348 height 21
click at [204, 490] on td at bounding box center [811, 501] width 1348 height 21
click at [1357, 281] on button "ADD NEW Toggle Dropdown" at bounding box center [1357, 272] width 66 height 27
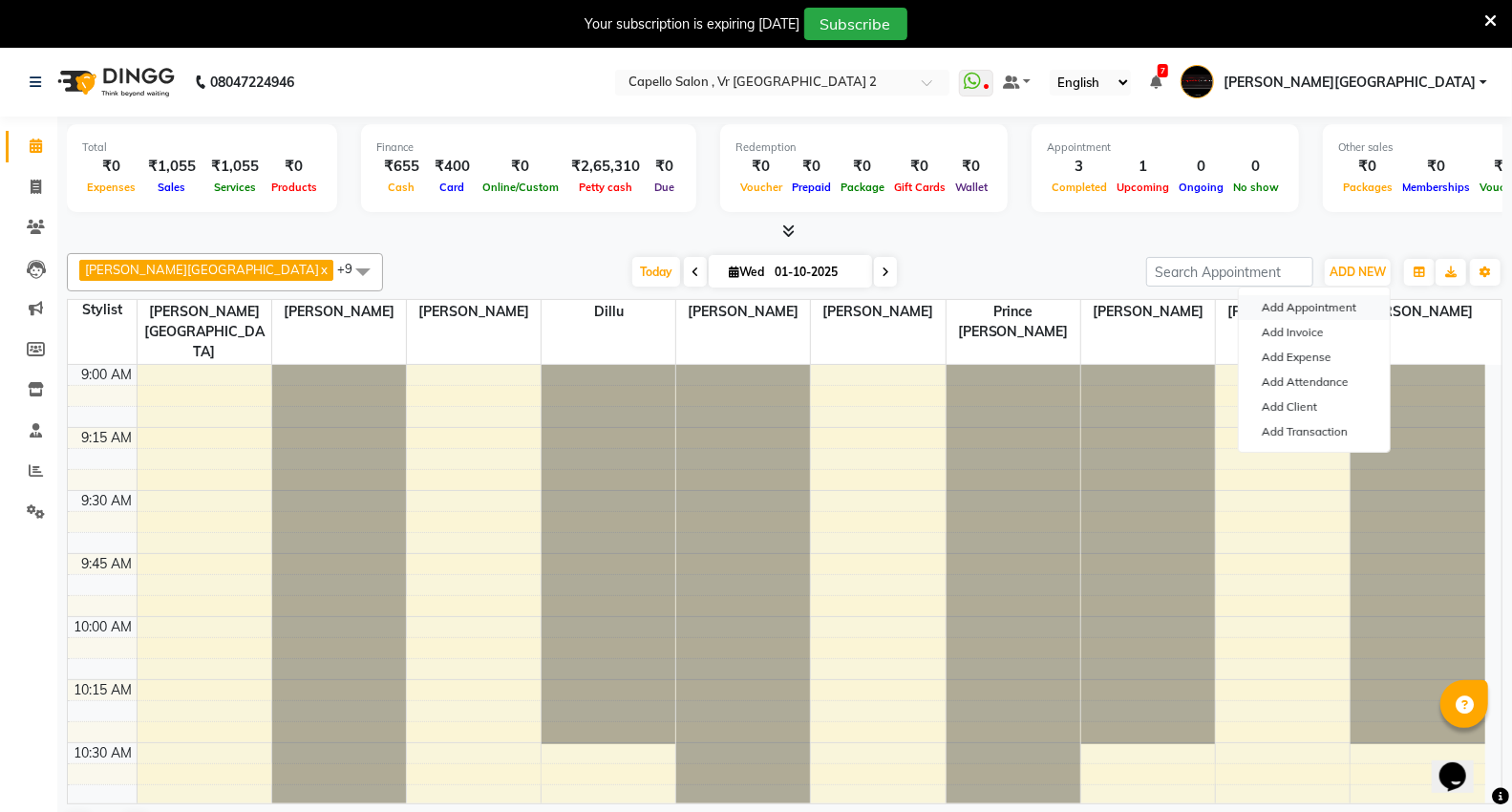
click at [1350, 302] on button "Add Appointment" at bounding box center [1314, 307] width 151 height 25
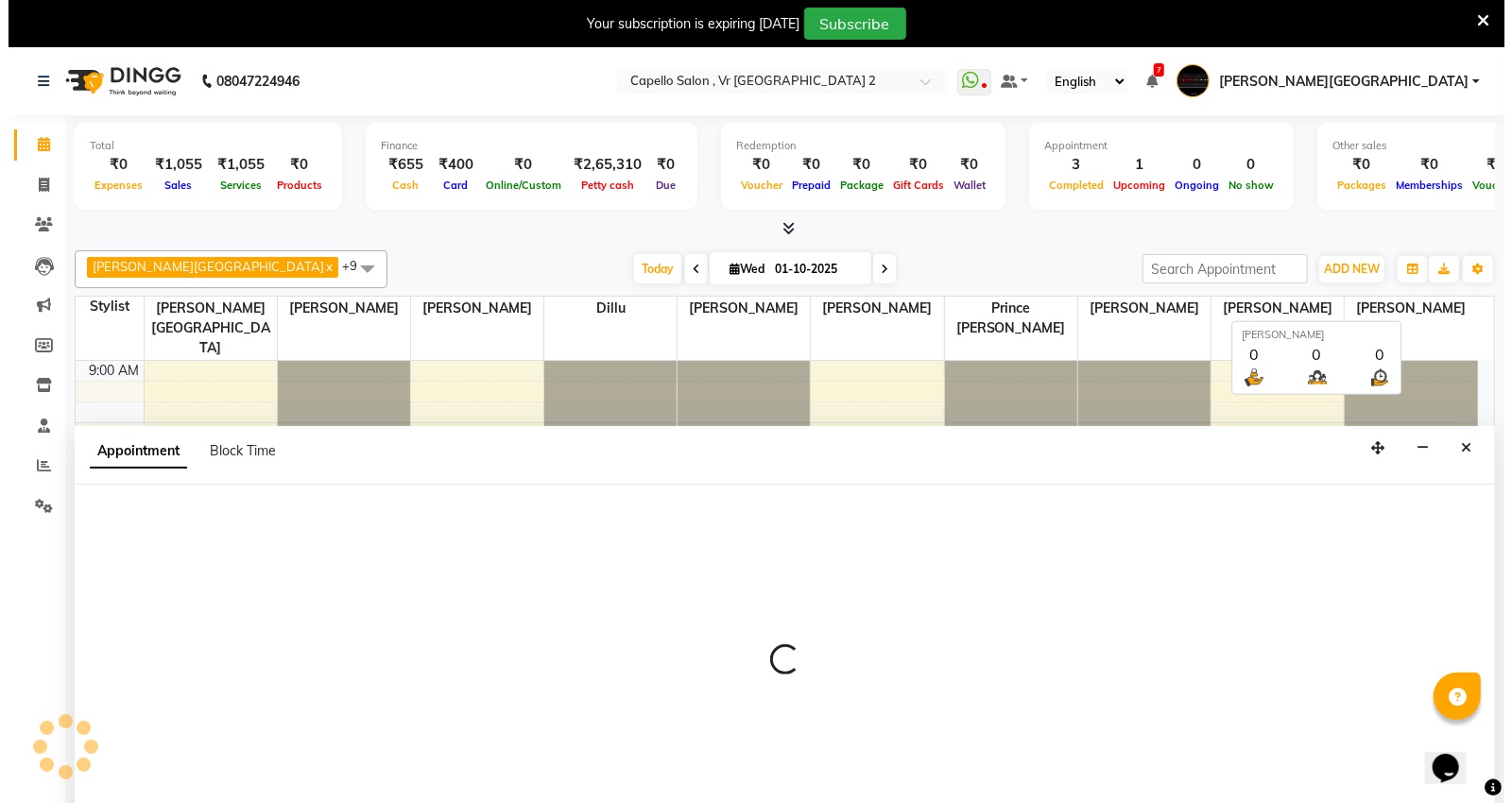
scroll to position [48, 0]
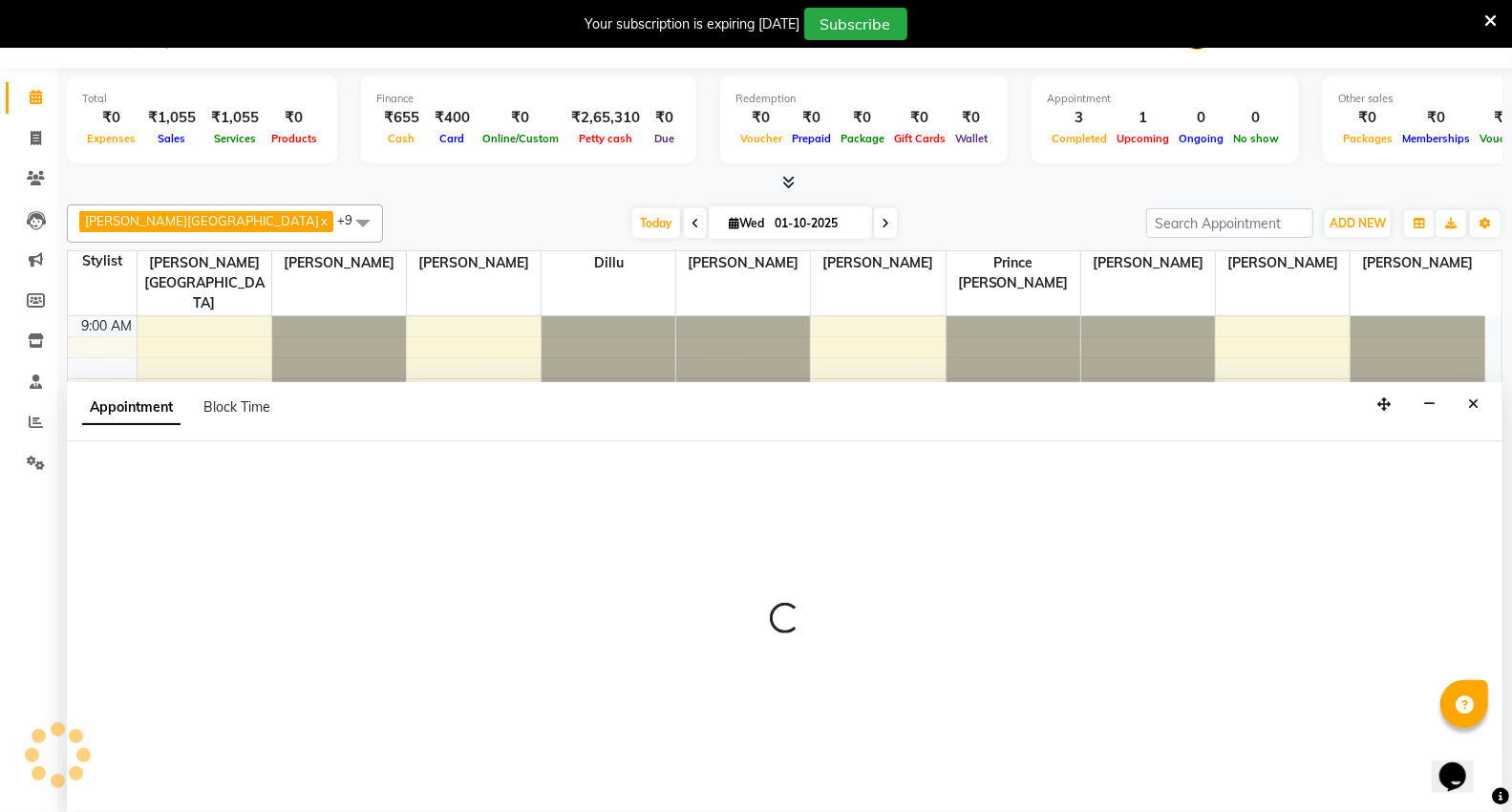
select select "600"
select select "tentative"
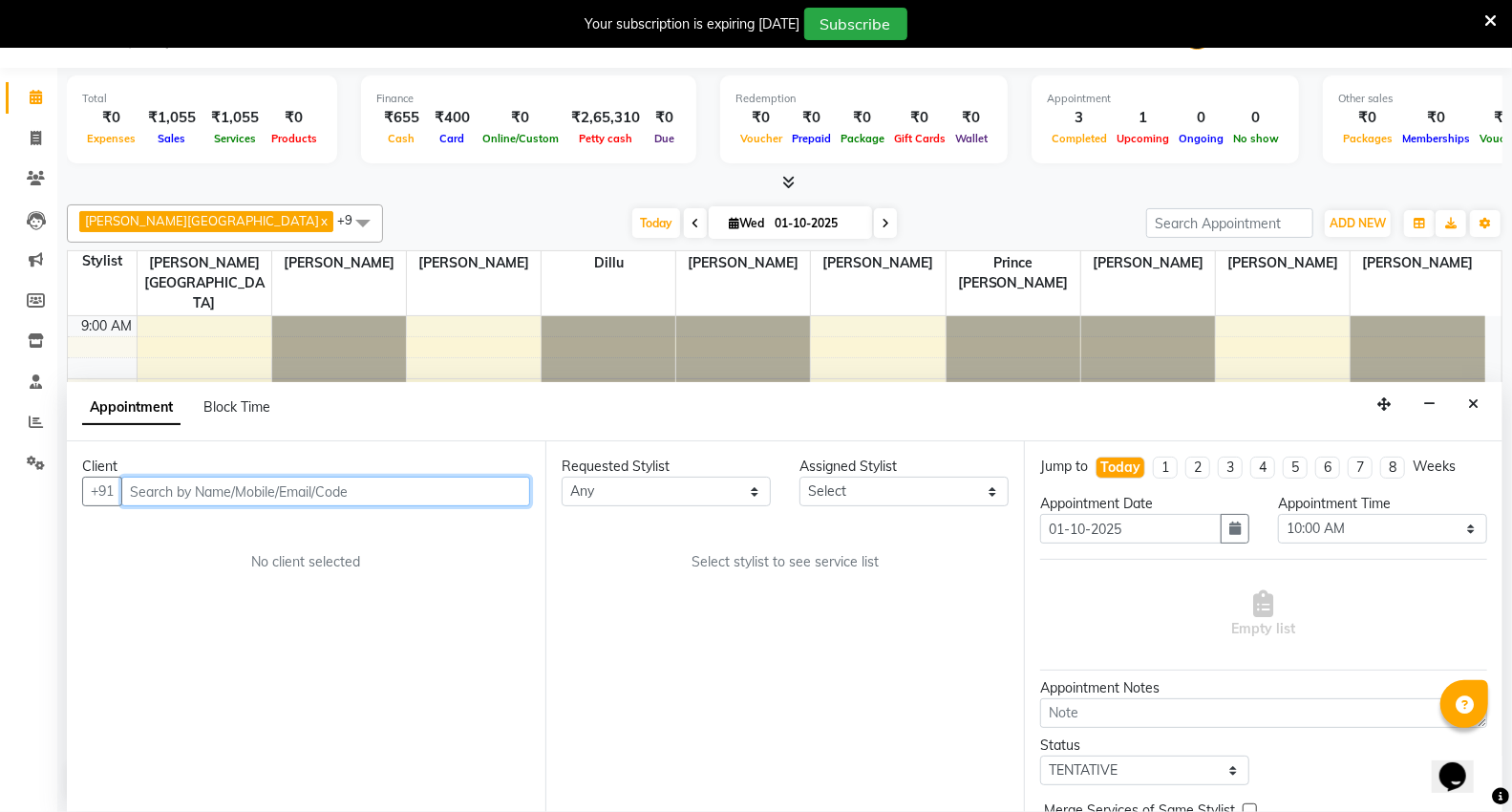
click at [288, 487] on input "text" at bounding box center [325, 491] width 409 height 30
type input "9381642109"
click at [500, 494] on span "Add Client" at bounding box center [490, 491] width 64 height 17
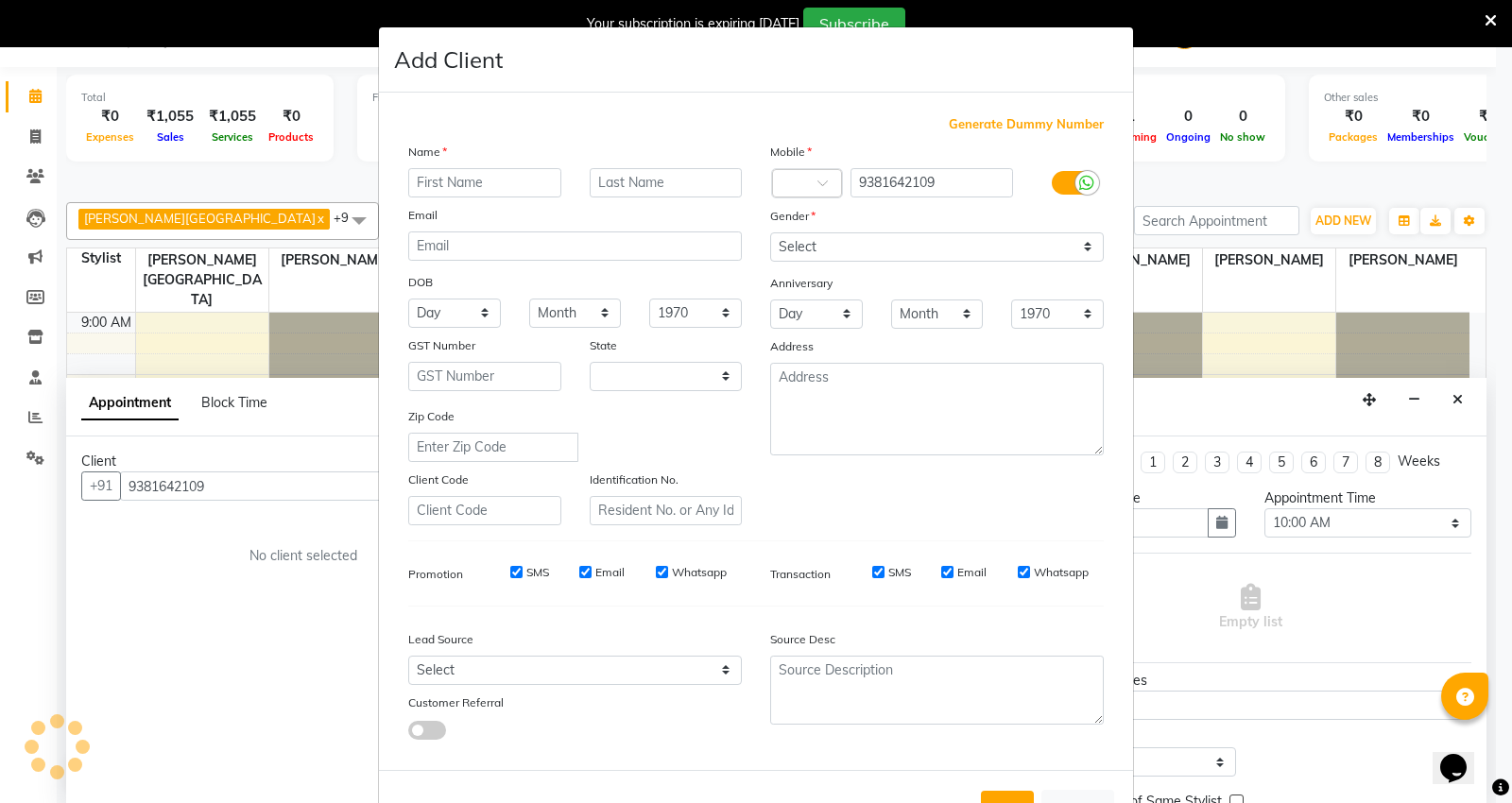
select select "22"
click at [427, 180] on input "text" at bounding box center [485, 183] width 153 height 29
type input "dhawan"
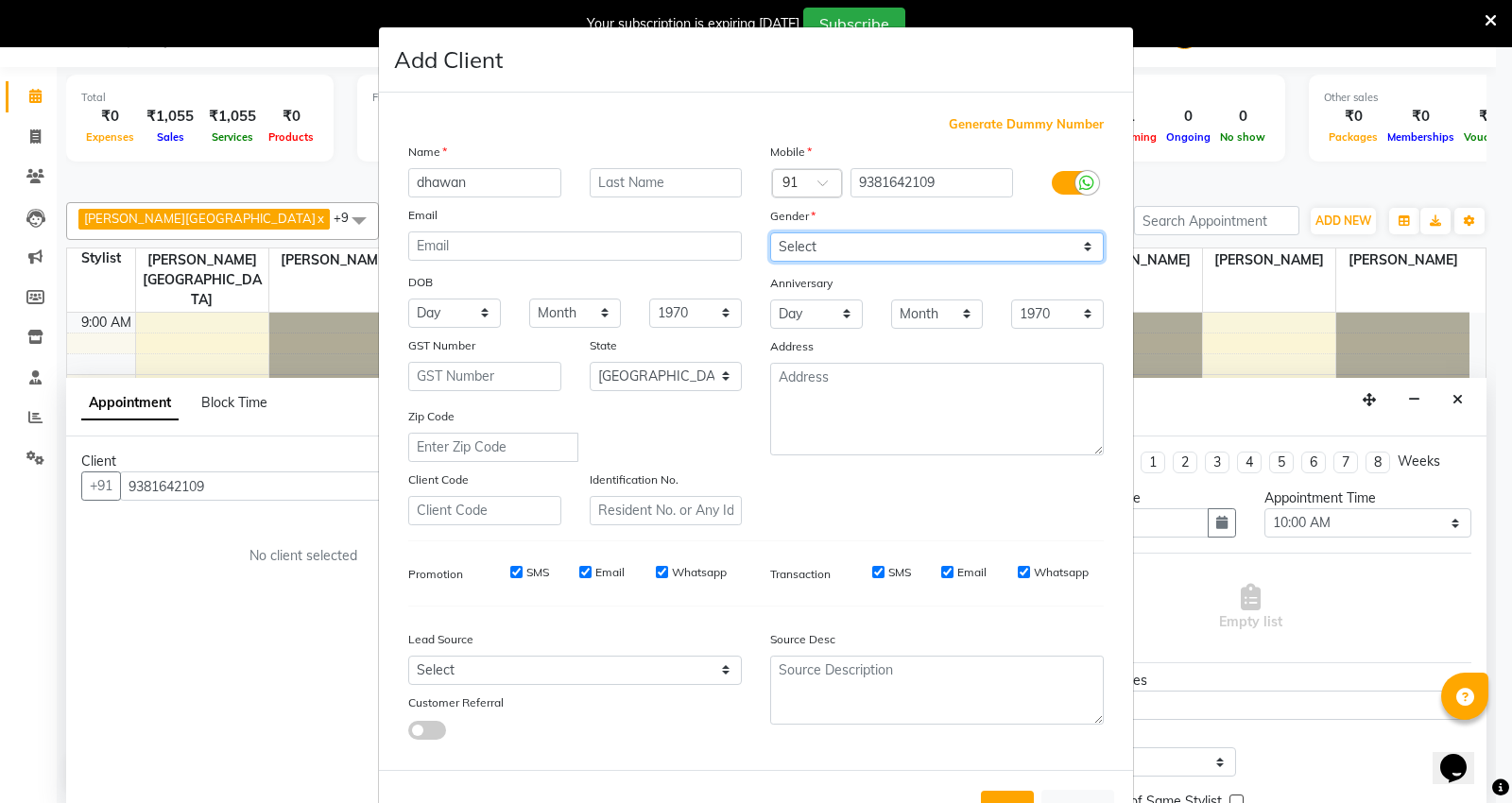
click at [946, 248] on select "Select Male Female Other Prefer Not To Say" at bounding box center [936, 246] width 333 height 29
select select "male"
click at [770, 232] on select "Select Male Female Other Prefer Not To Say" at bounding box center [936, 246] width 333 height 29
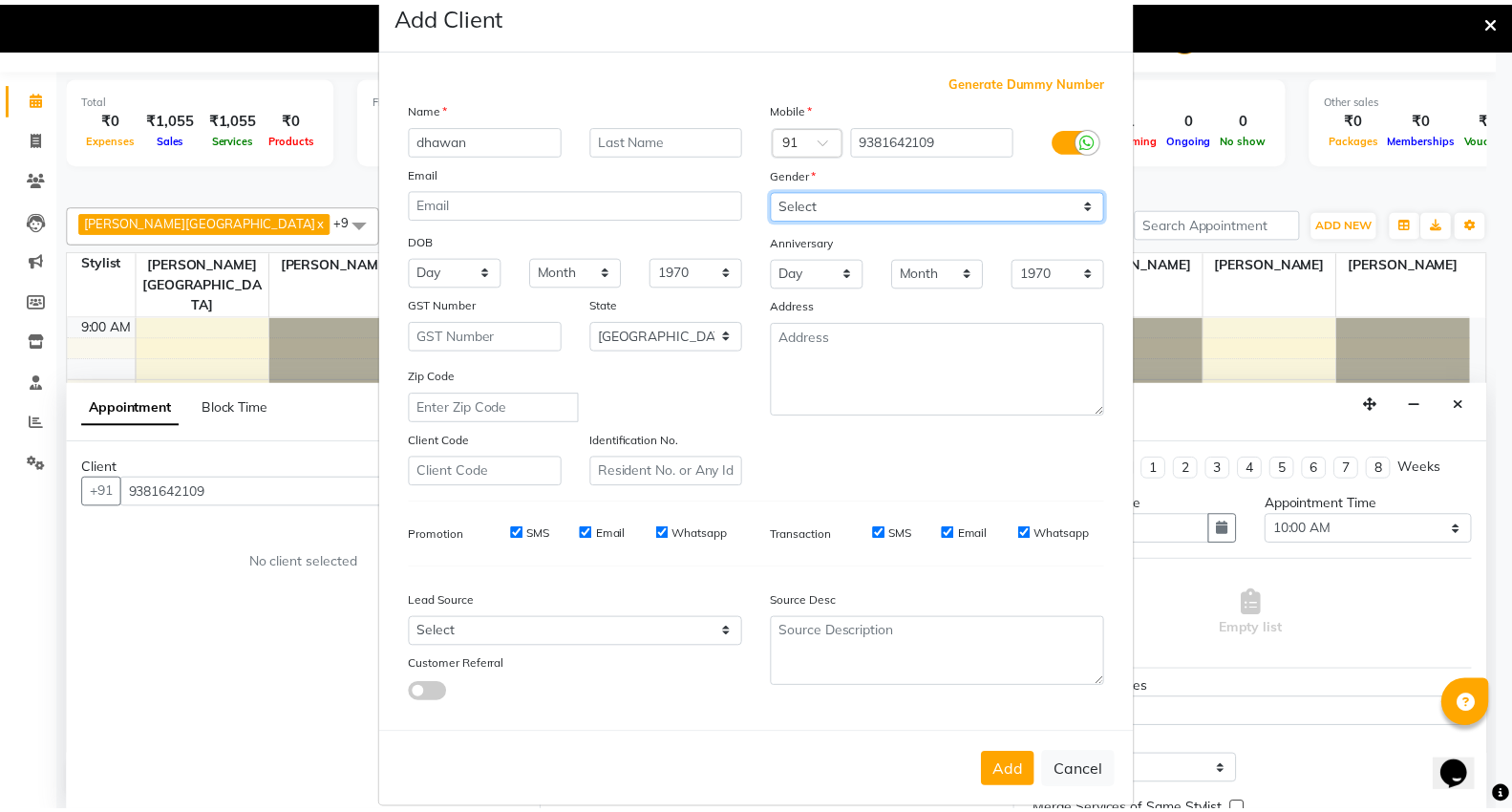
scroll to position [71, 0]
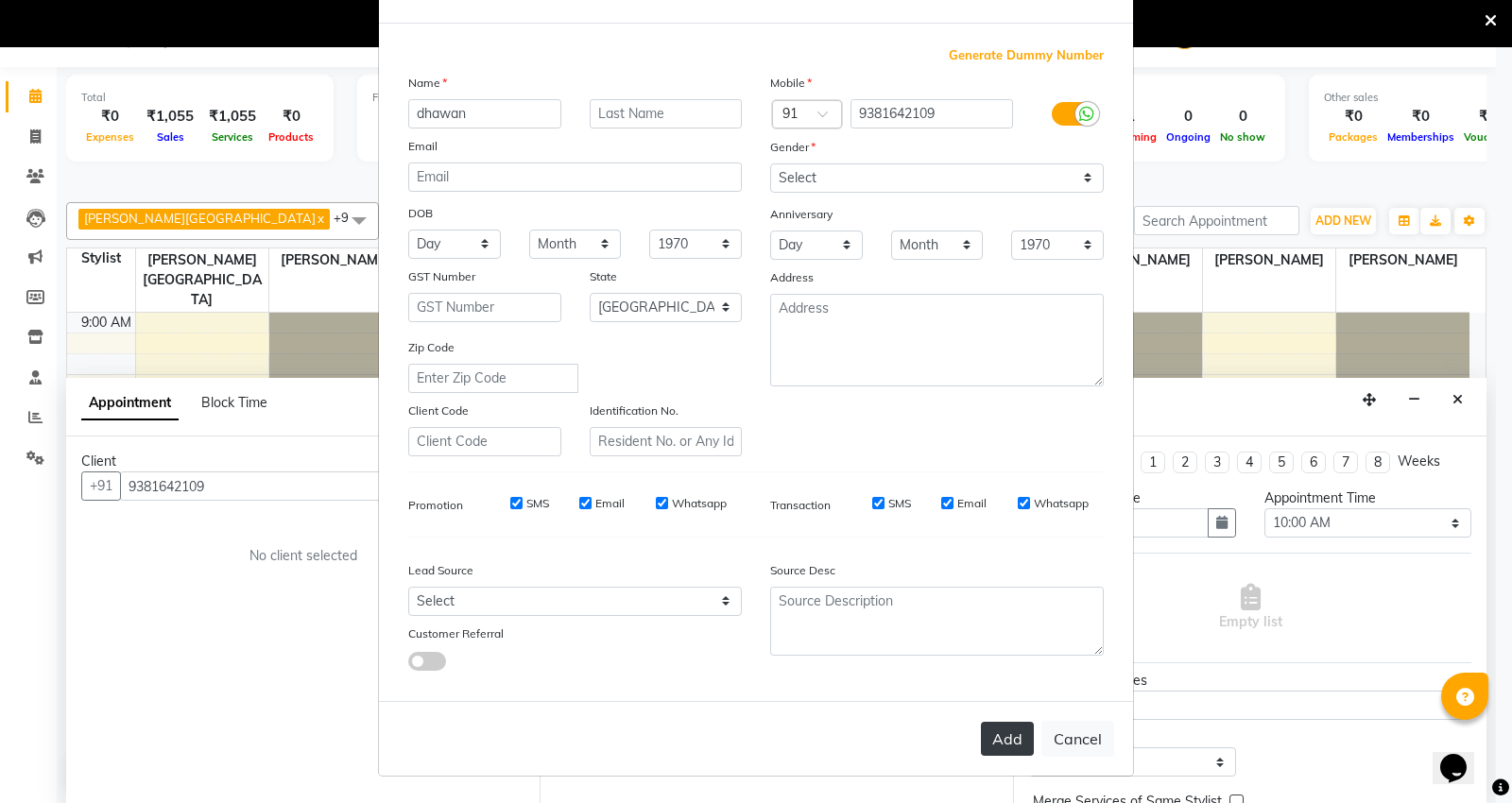
click at [997, 734] on button "Add" at bounding box center [1007, 739] width 53 height 34
select select
select select "null"
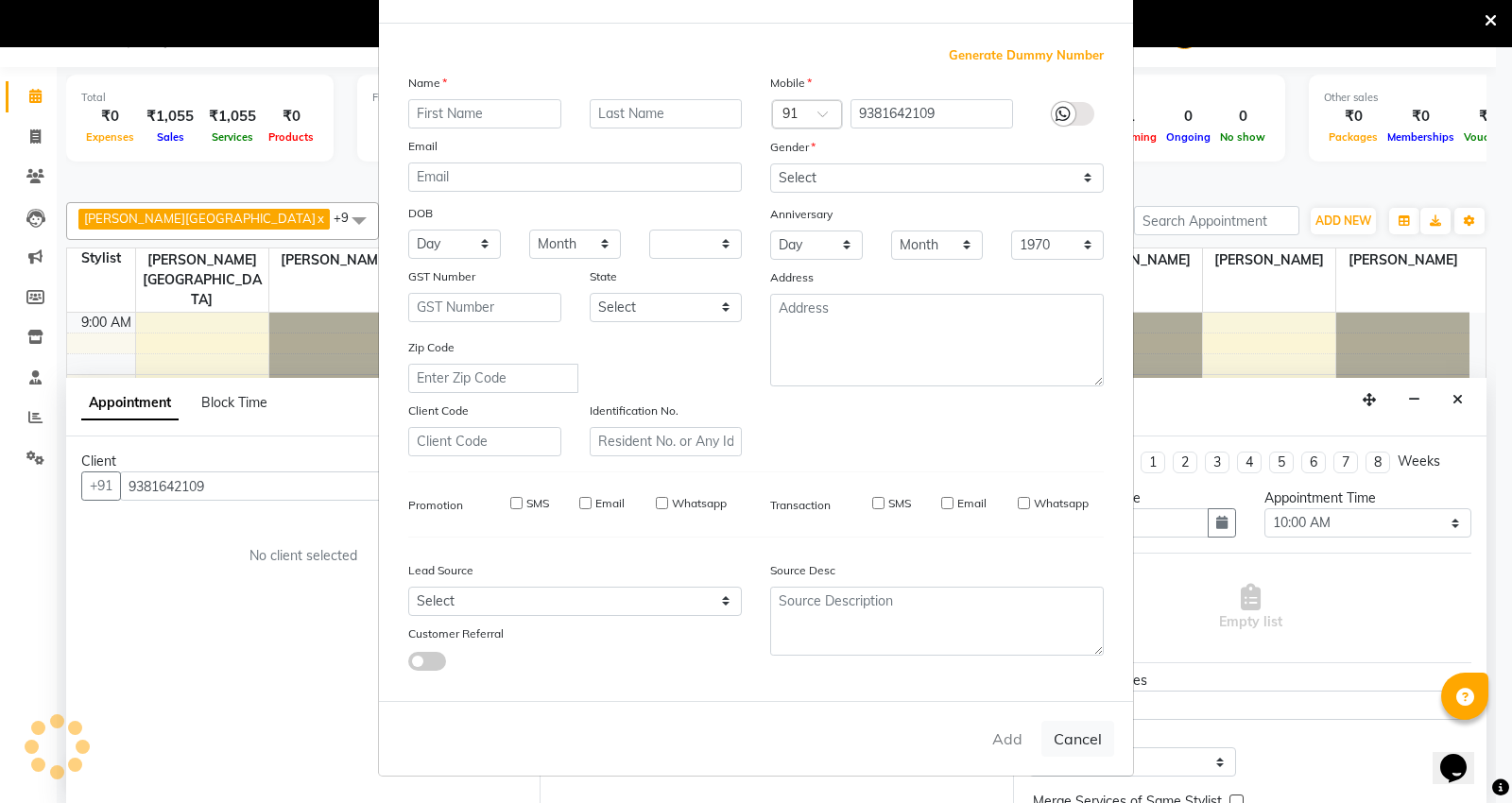
select select
checkbox input "false"
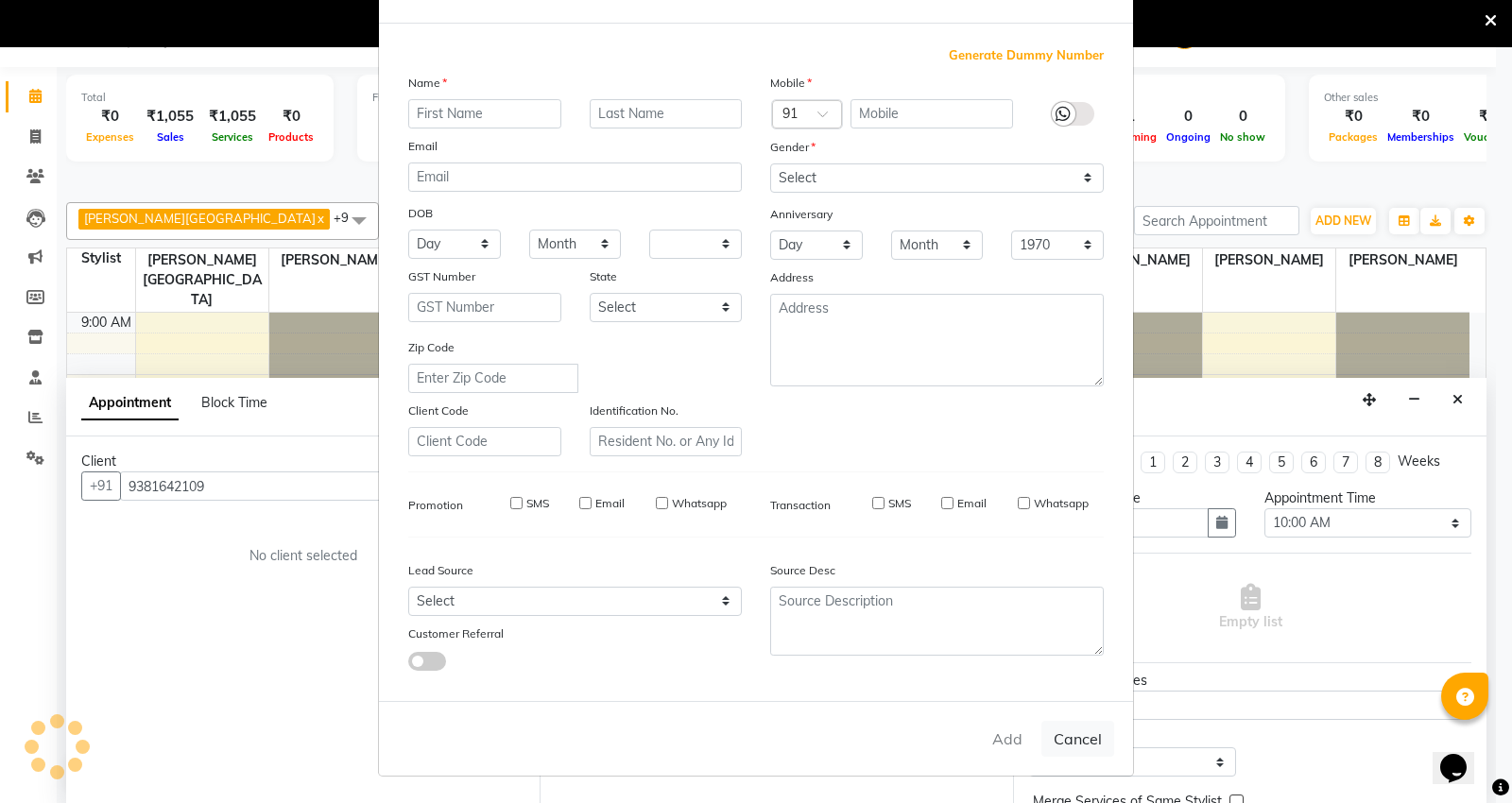
checkbox input "false"
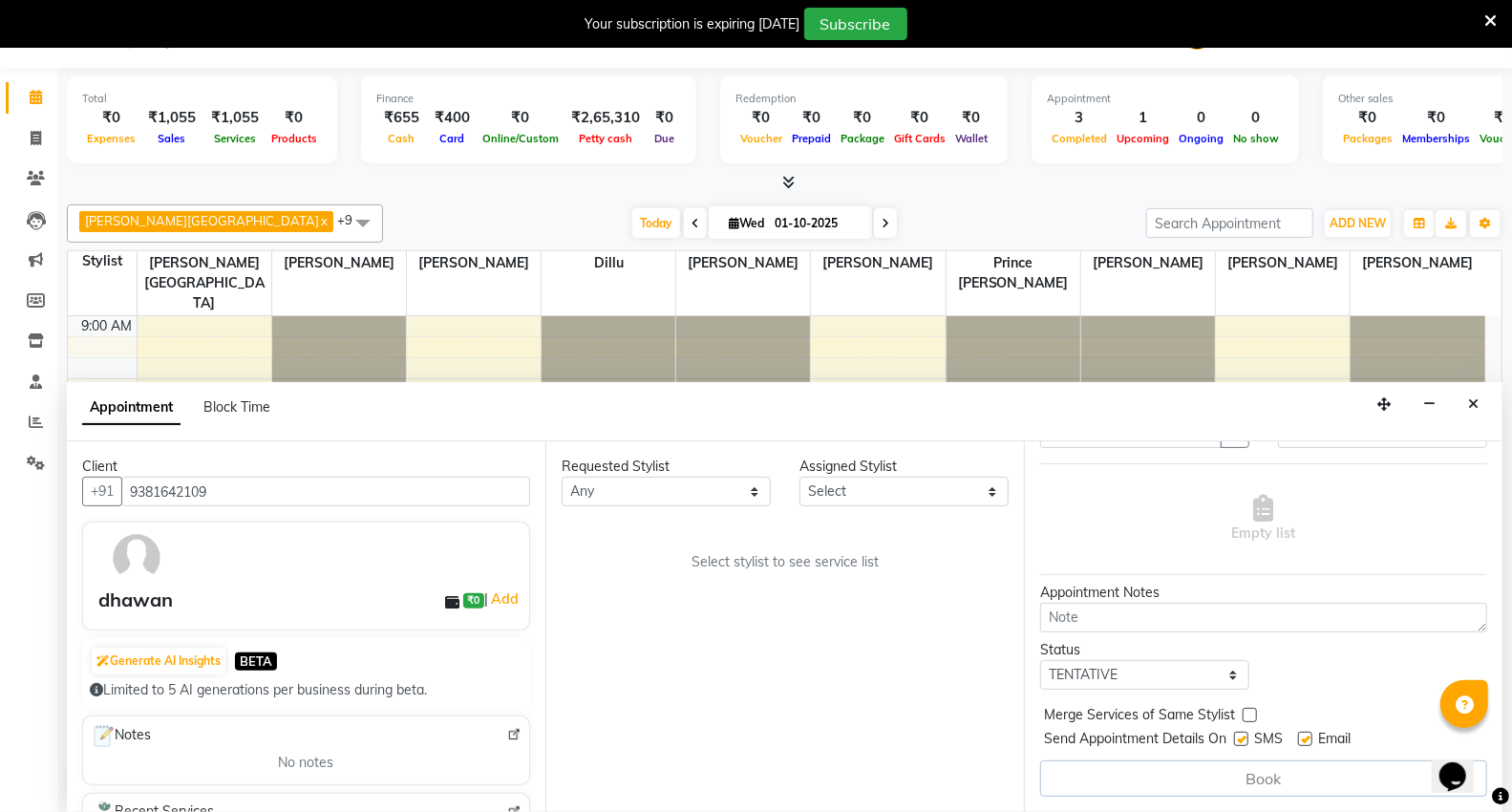
scroll to position [0, 0]
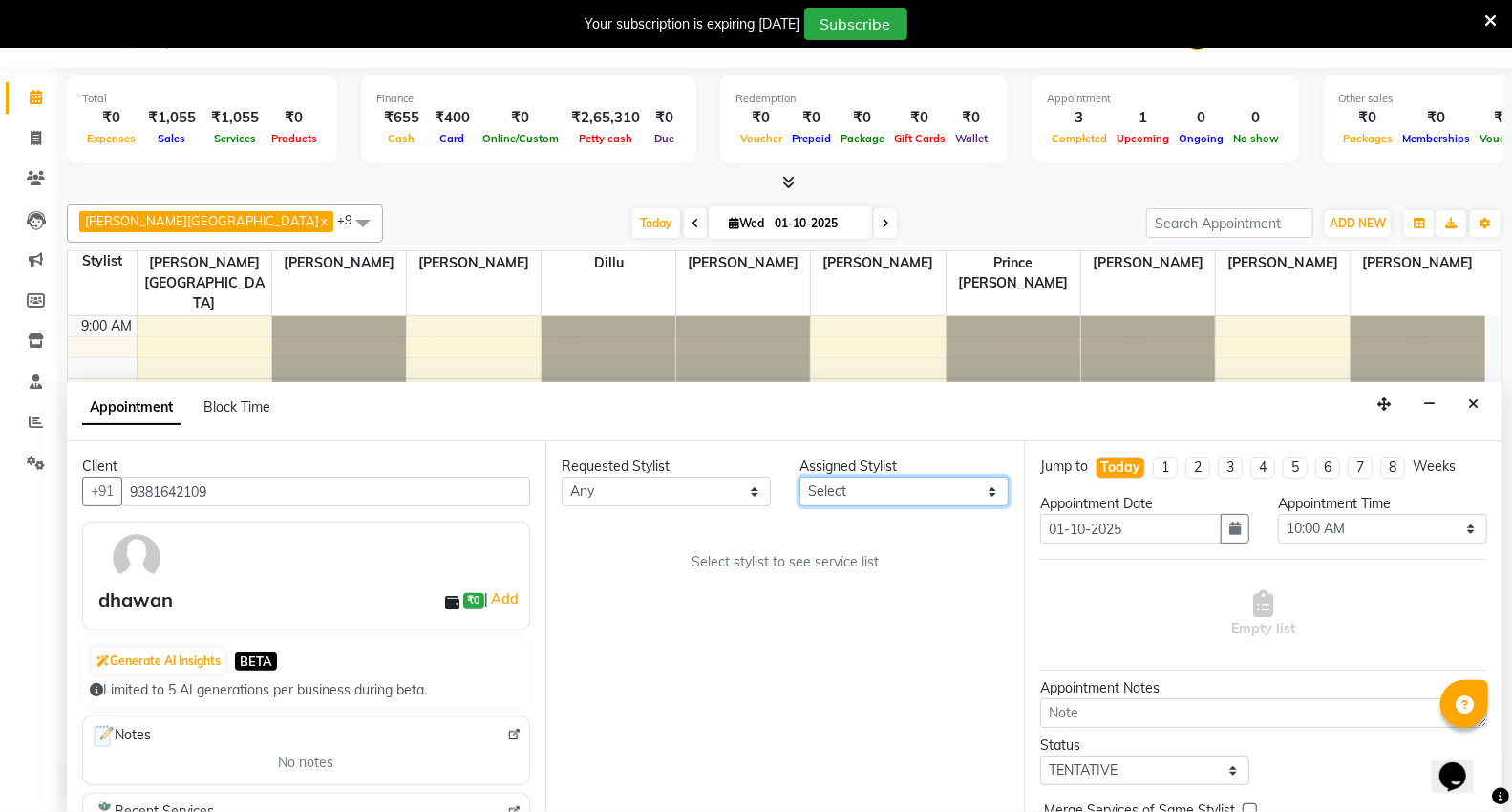
click at [823, 501] on select "Select AHSIK Amit felix Anita Patel Arti Borekar Capello VR Mall Dillu Kajal Pa…" at bounding box center [903, 491] width 210 height 30
select select "20246"
click at [799, 477] on select "Select AHSIK Amit felix Anita Patel Arti Borekar Capello VR Mall Dillu Kajal Pa…" at bounding box center [903, 491] width 210 height 30
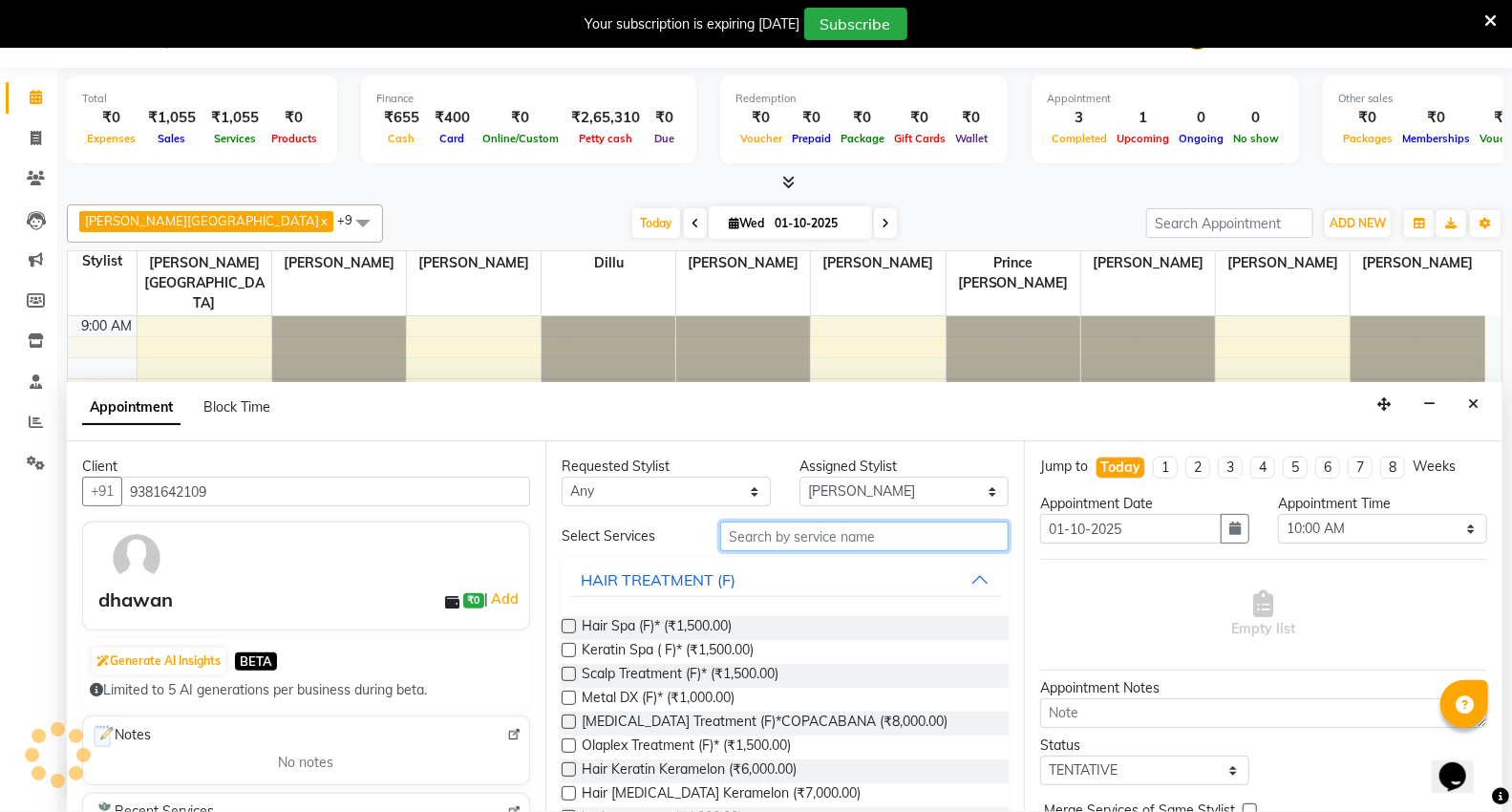
click at [856, 532] on input "text" at bounding box center [863, 536] width 288 height 30
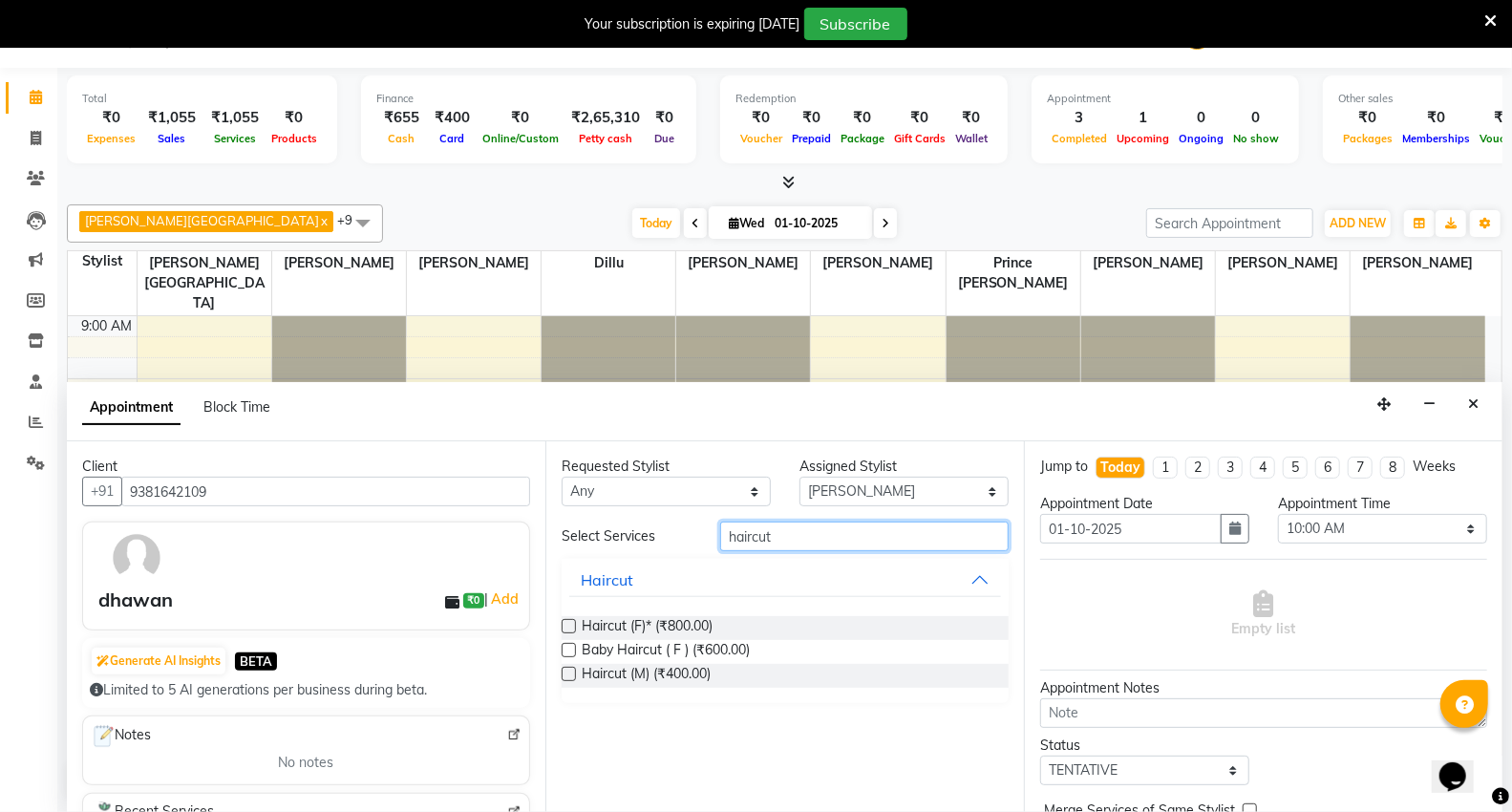
type input "haircut"
click at [574, 671] on label at bounding box center [568, 674] width 14 height 14
click at [574, 671] on input "checkbox" at bounding box center [567, 676] width 12 height 12
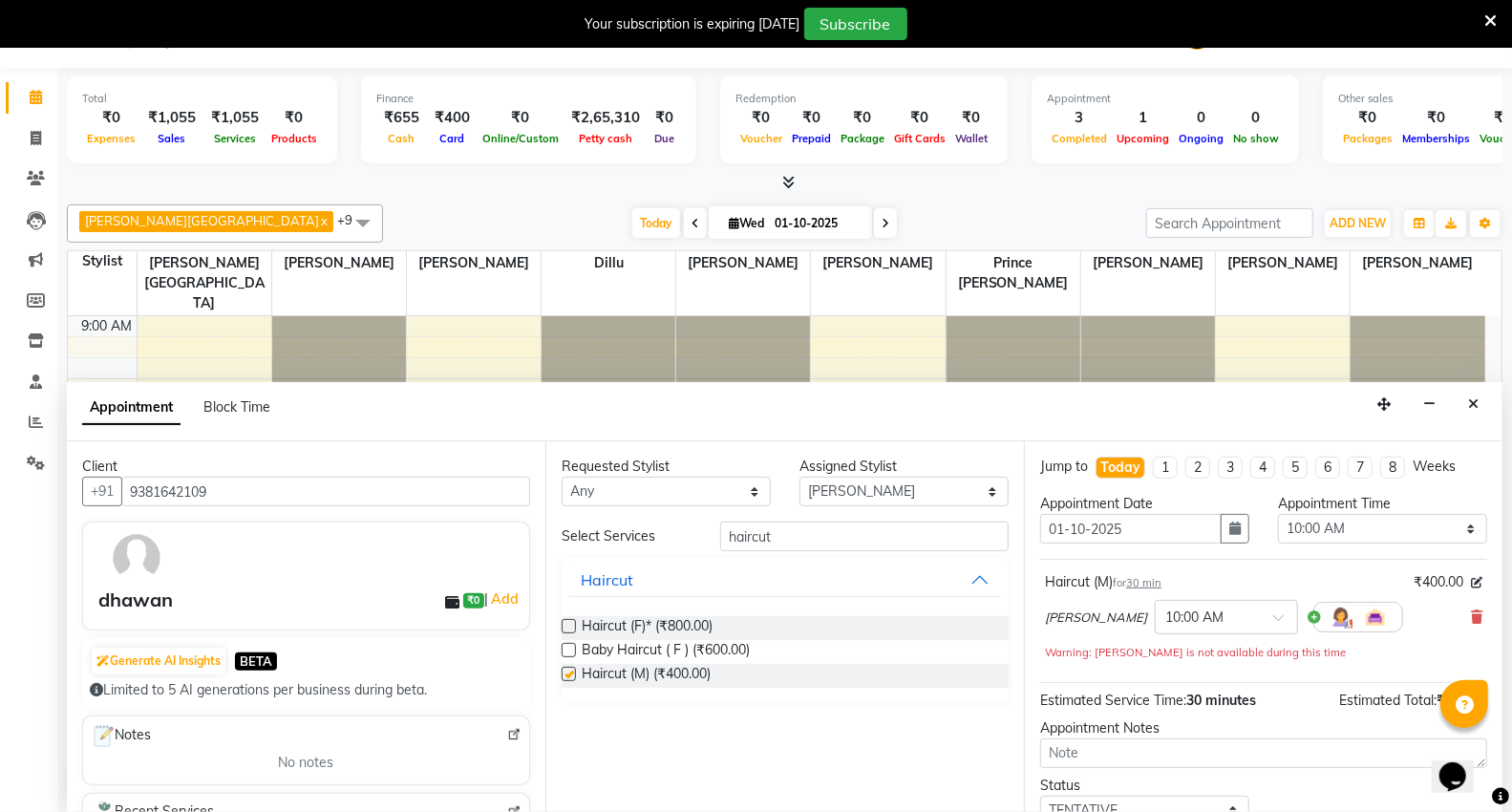
checkbox input "false"
click at [1273, 623] on span at bounding box center [1284, 623] width 24 height 20
click at [1203, 786] on div "03:30 PM" at bounding box center [1226, 797] width 142 height 35
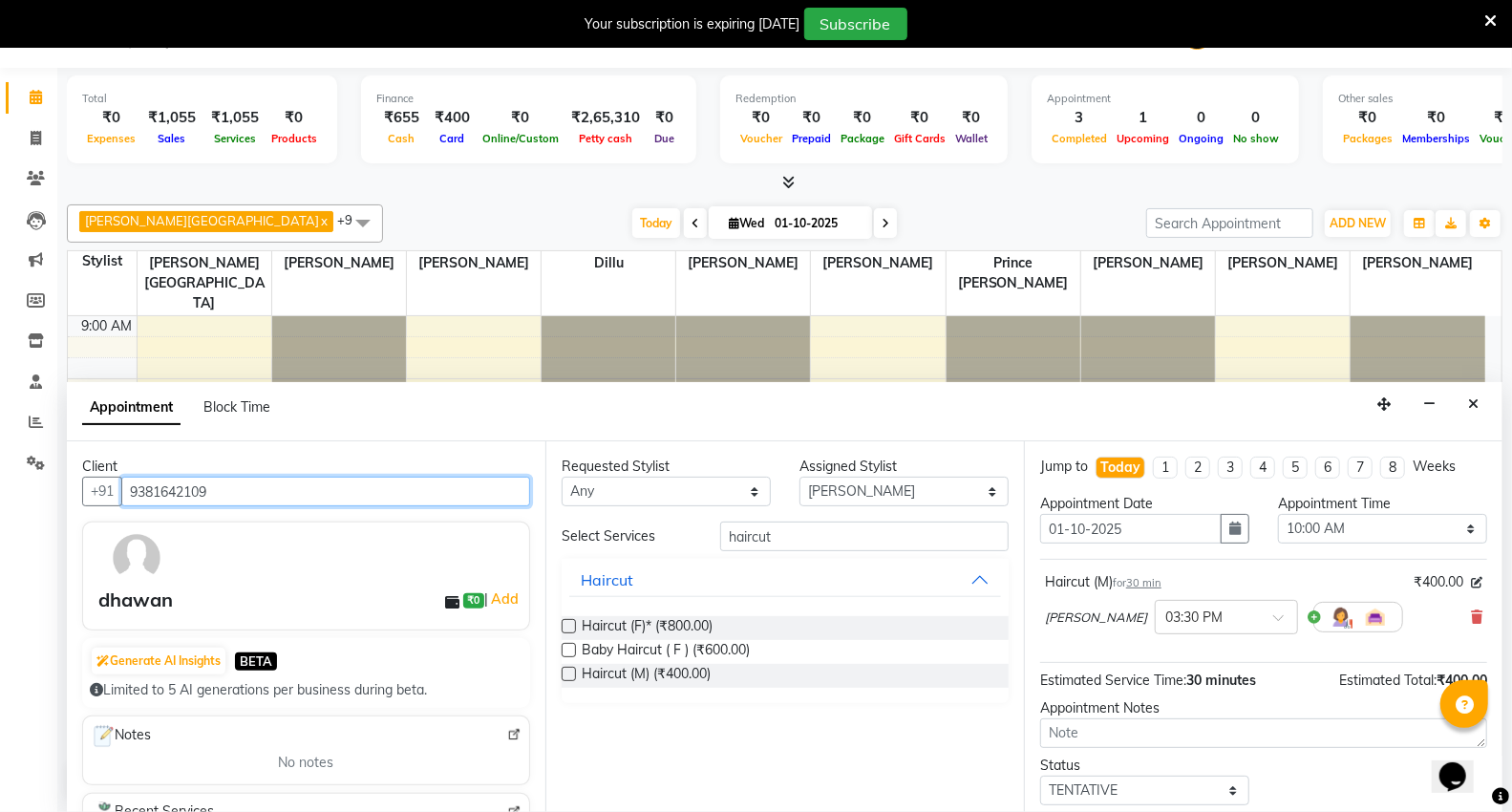
drag, startPoint x: 132, startPoint y: 485, endPoint x: 230, endPoint y: 508, distance: 100.7
click at [230, 508] on div "Client +91 9381642109 dhawan ₹0 | Add Generate AI Insights BETA Limited to 5 AI…" at bounding box center [306, 626] width 478 height 371
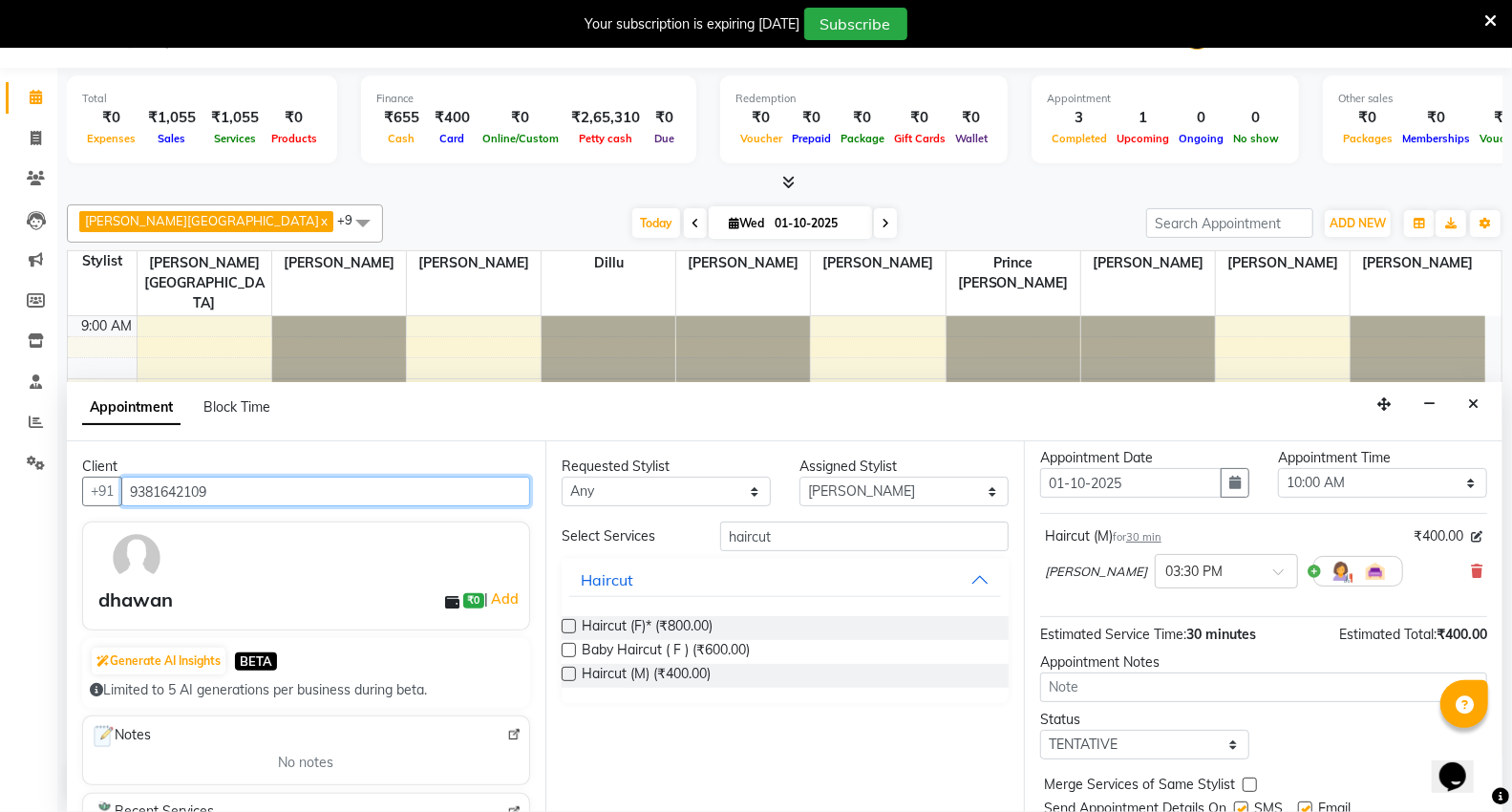
scroll to position [113, 0]
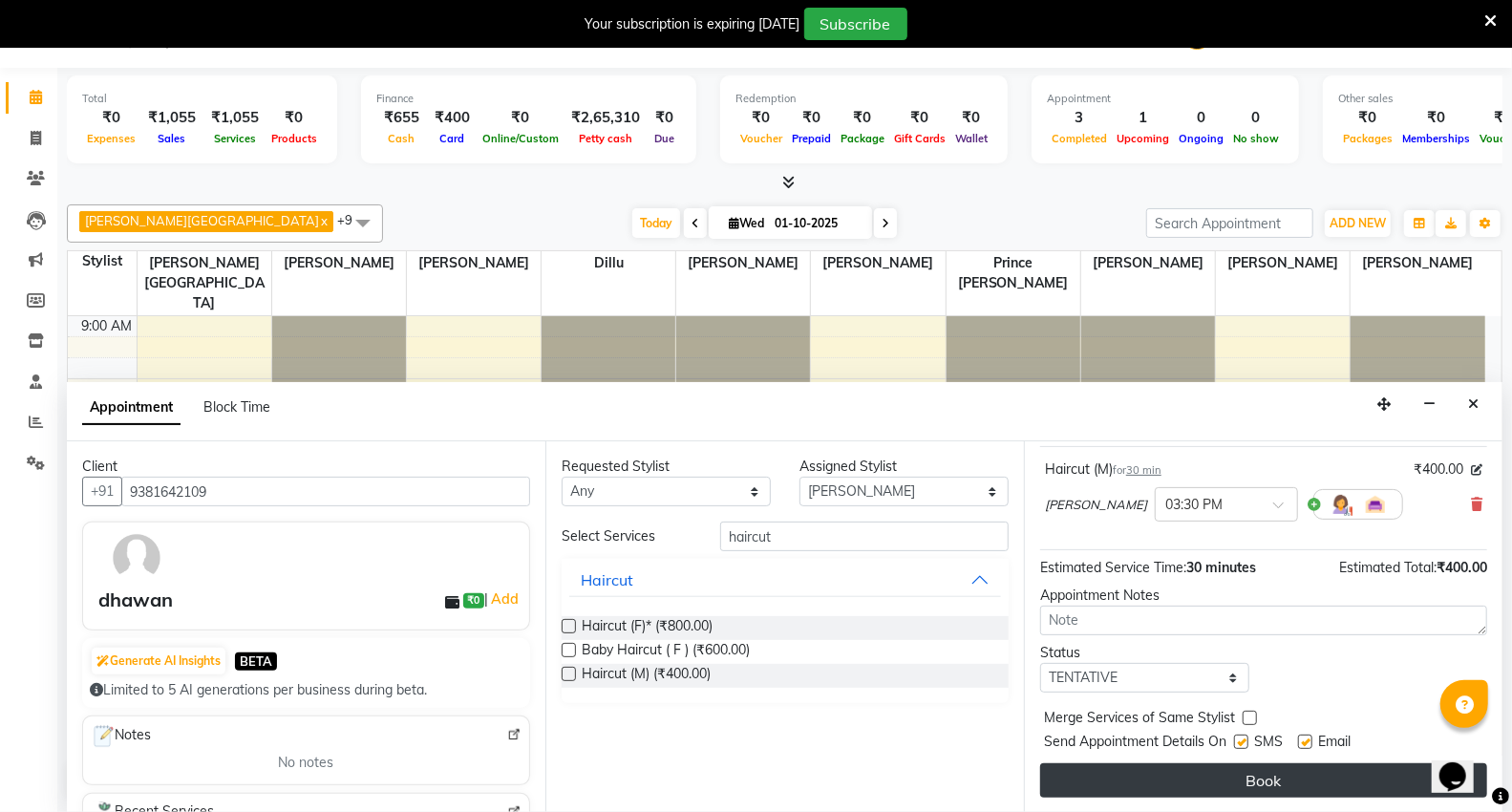
click at [1207, 778] on button "Book" at bounding box center [1263, 780] width 447 height 34
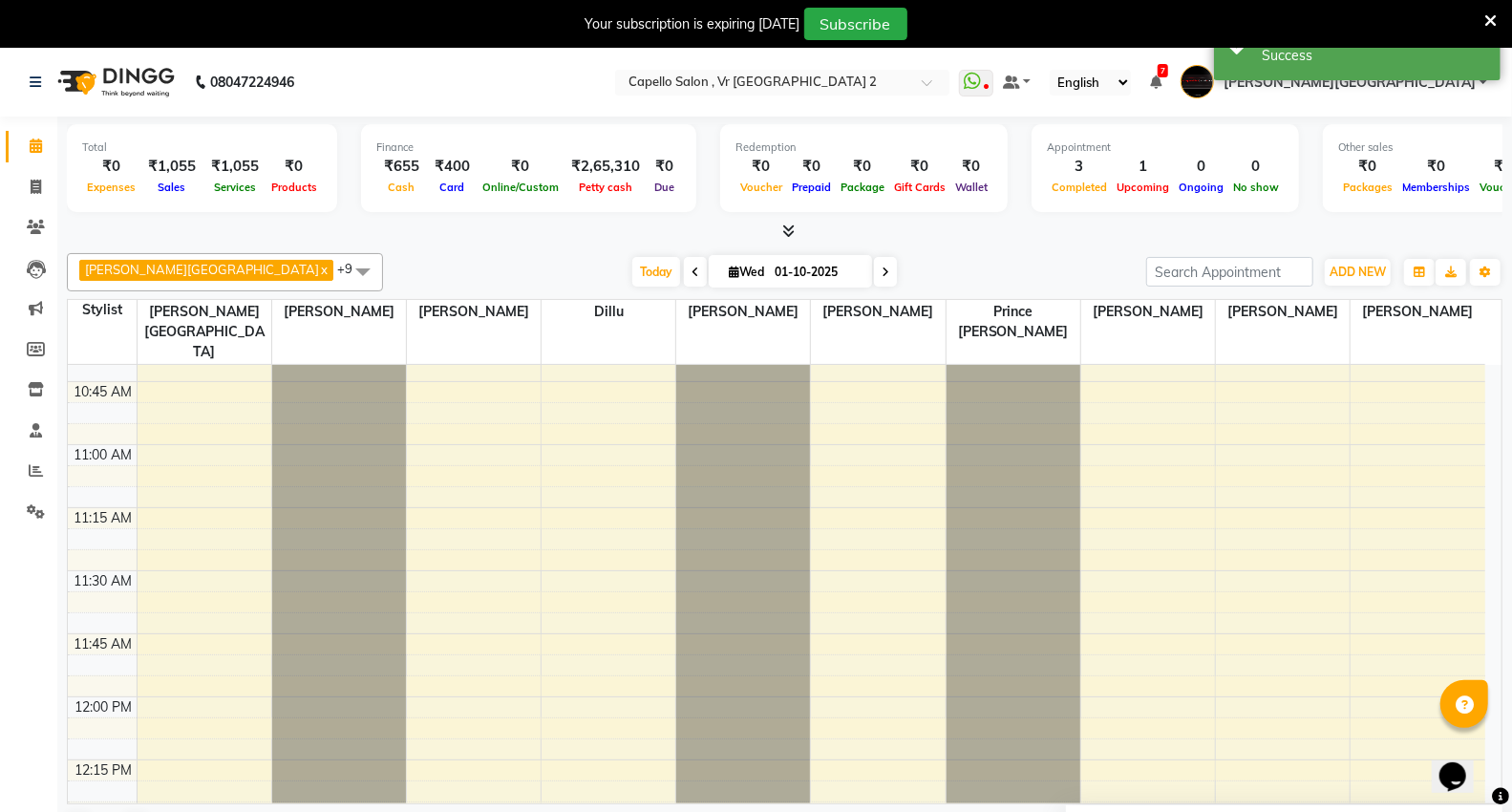
scroll to position [742, 0]
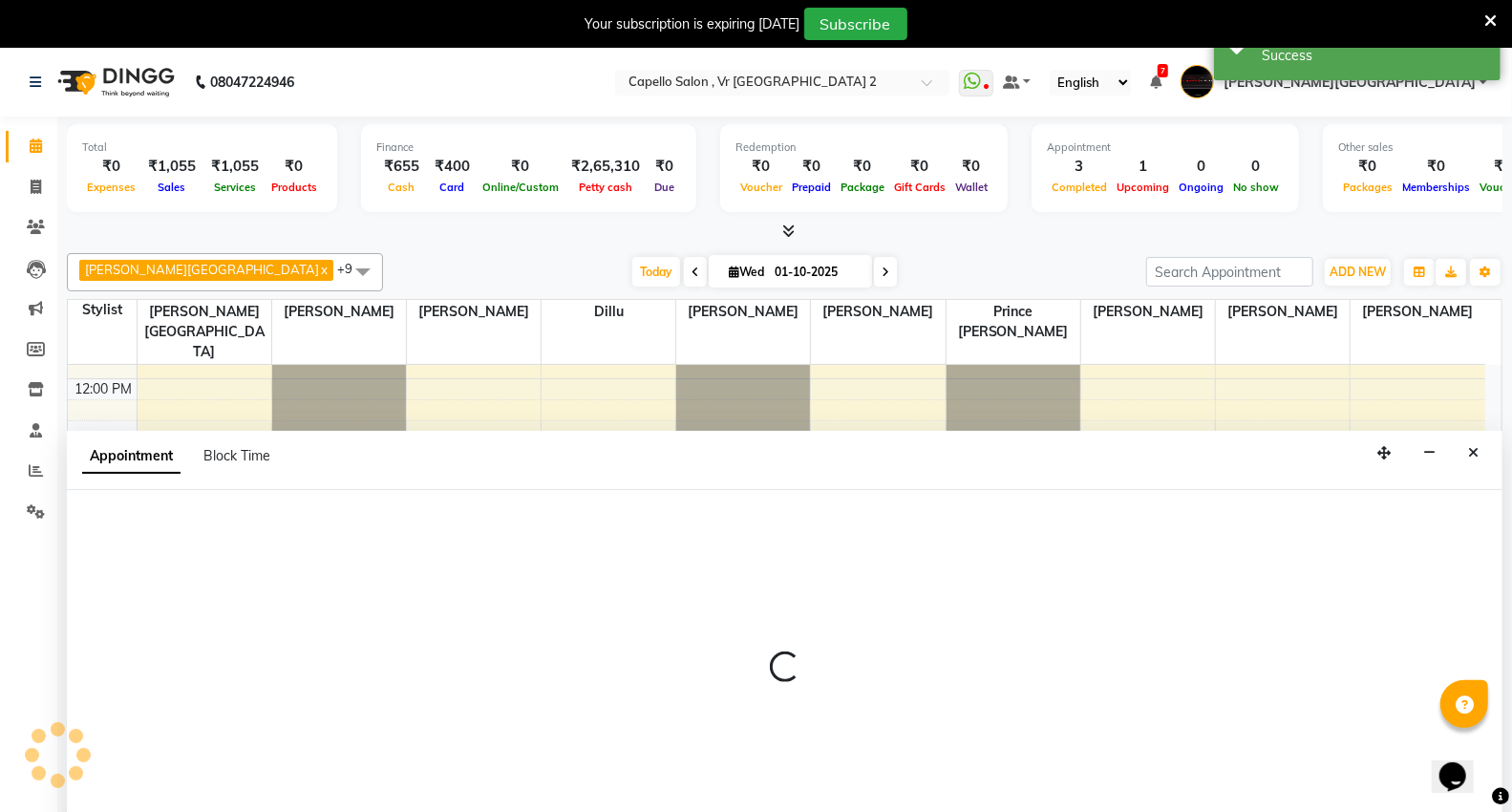
scroll to position [49, 0]
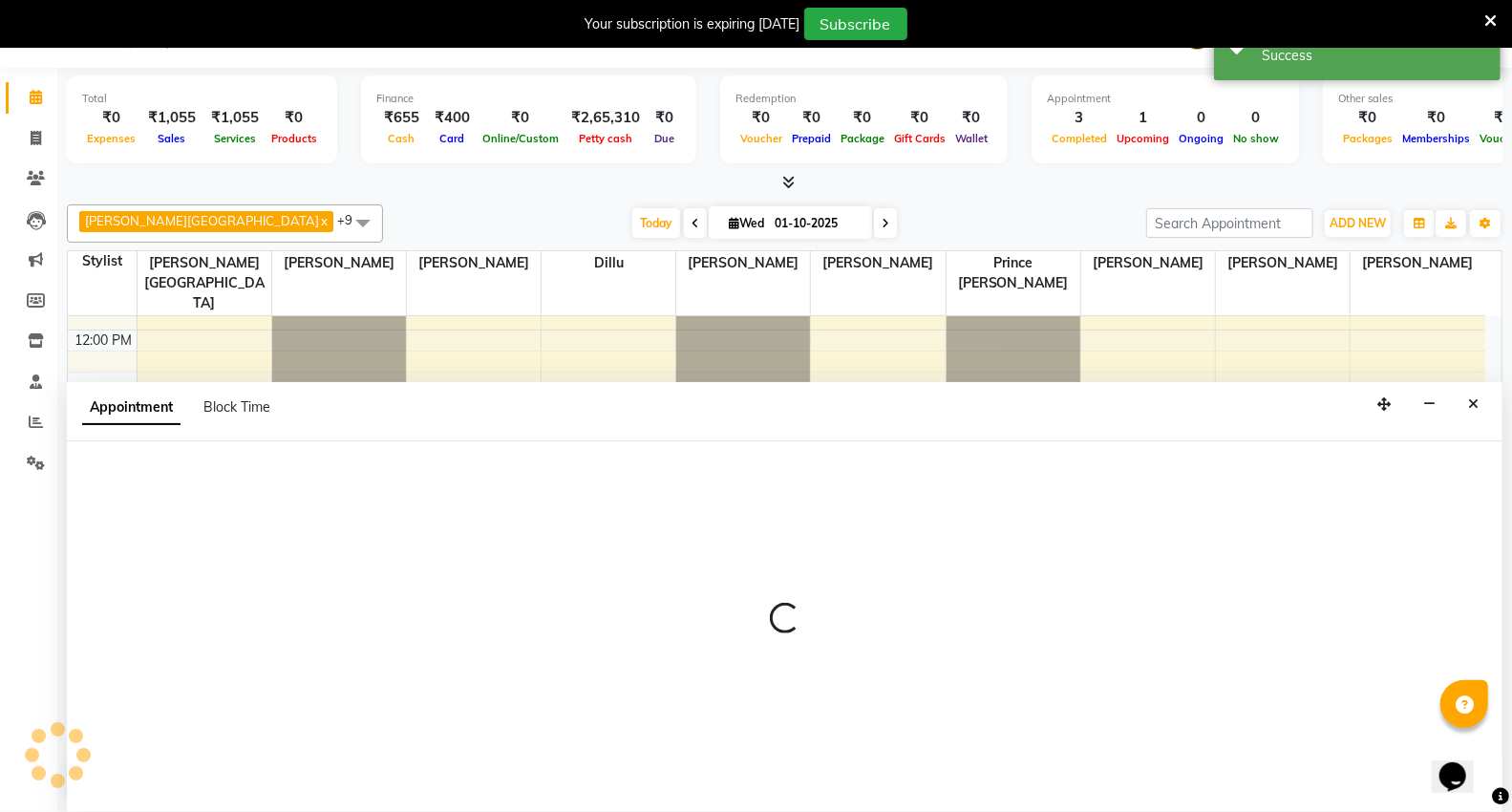
select select "14120"
select select "795"
select select "tentative"
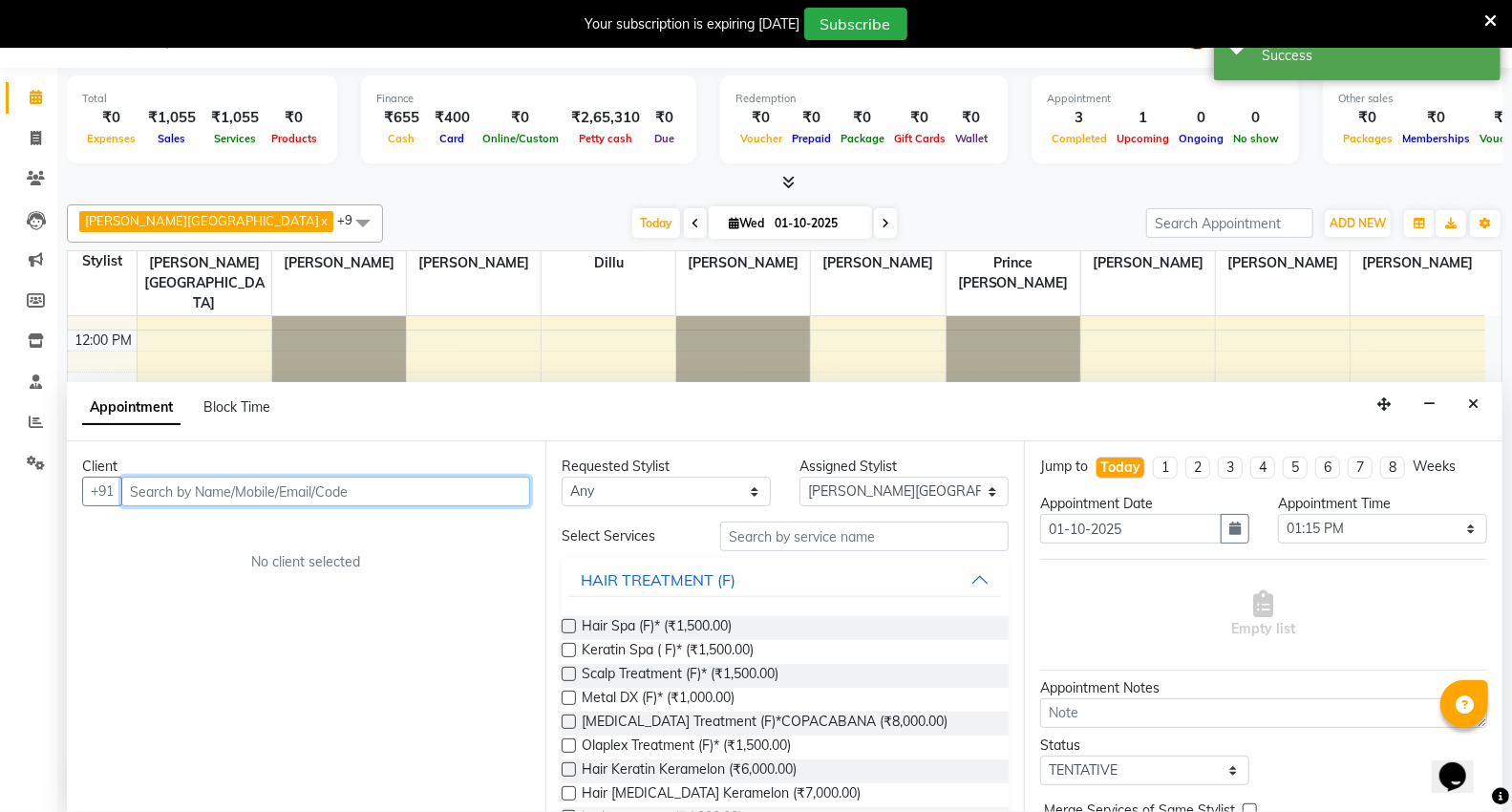
click at [194, 502] on input "text" at bounding box center [325, 491] width 409 height 30
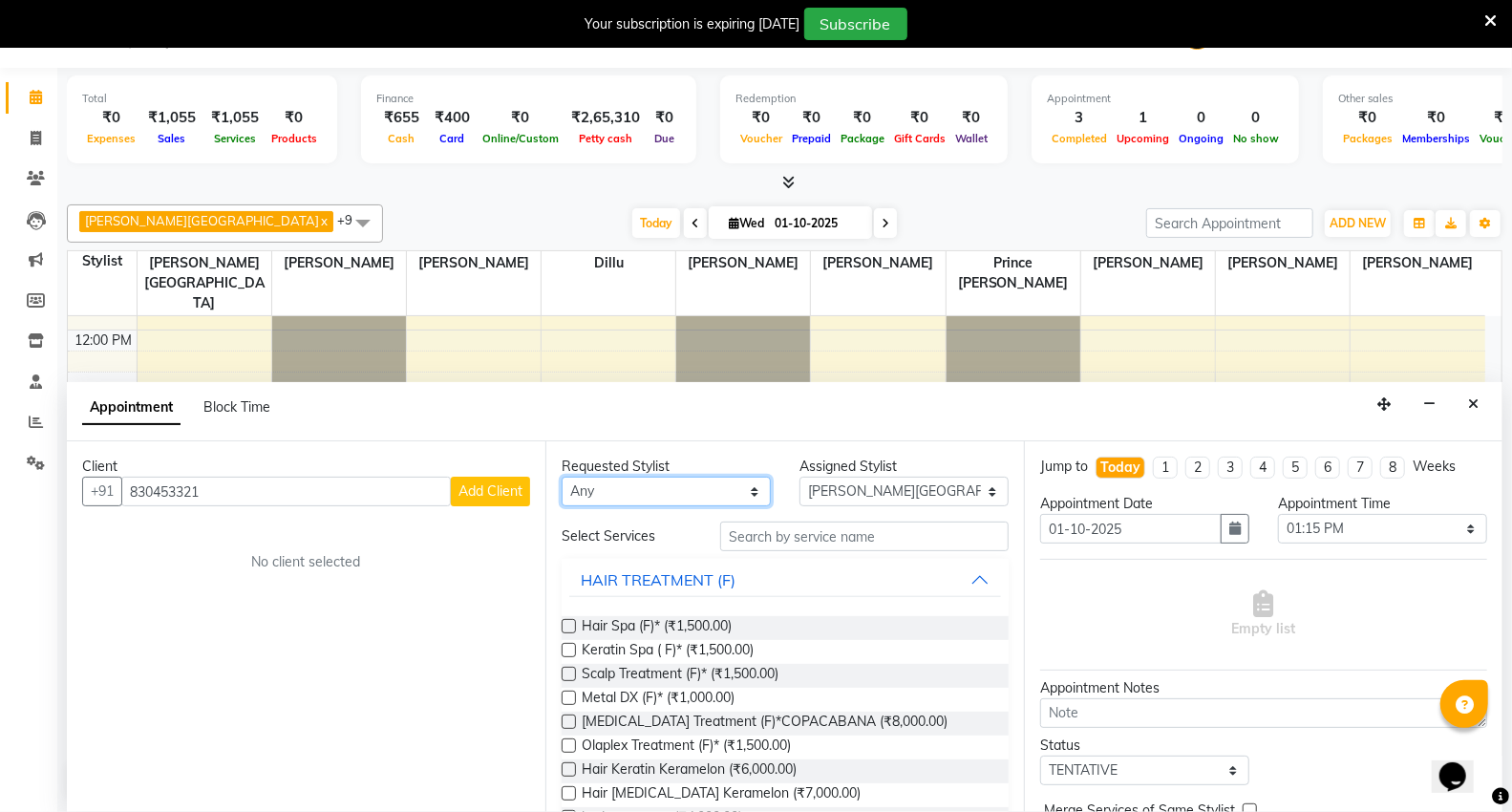
click at [593, 491] on select "Any AHSIK Amit felix Anita Patel Arti Borekar Capello VR Mall Dillu Kajal Patil…" at bounding box center [666, 491] width 210 height 30
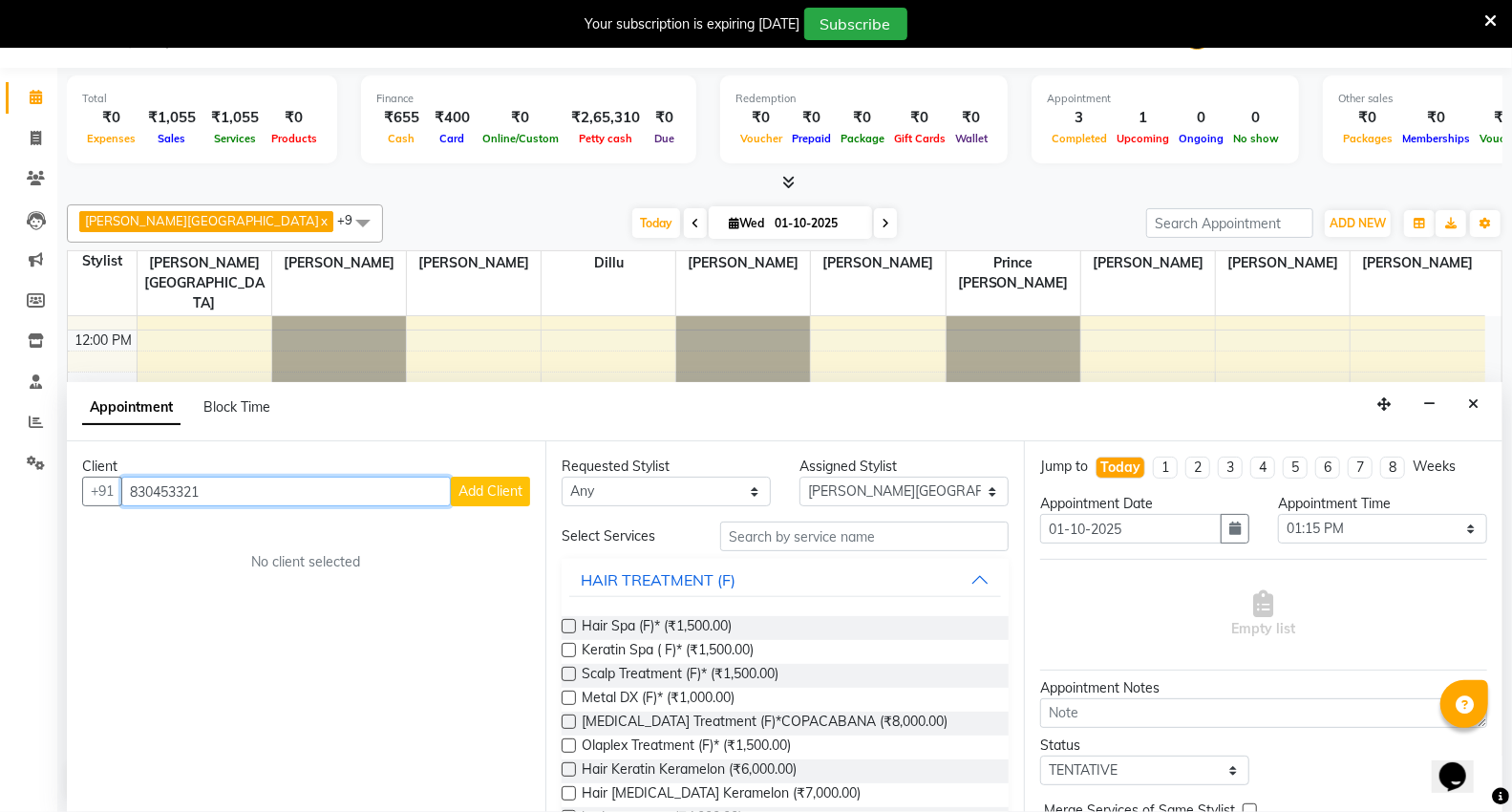
click at [209, 487] on input "830453321" at bounding box center [286, 491] width 329 height 30
type input "8"
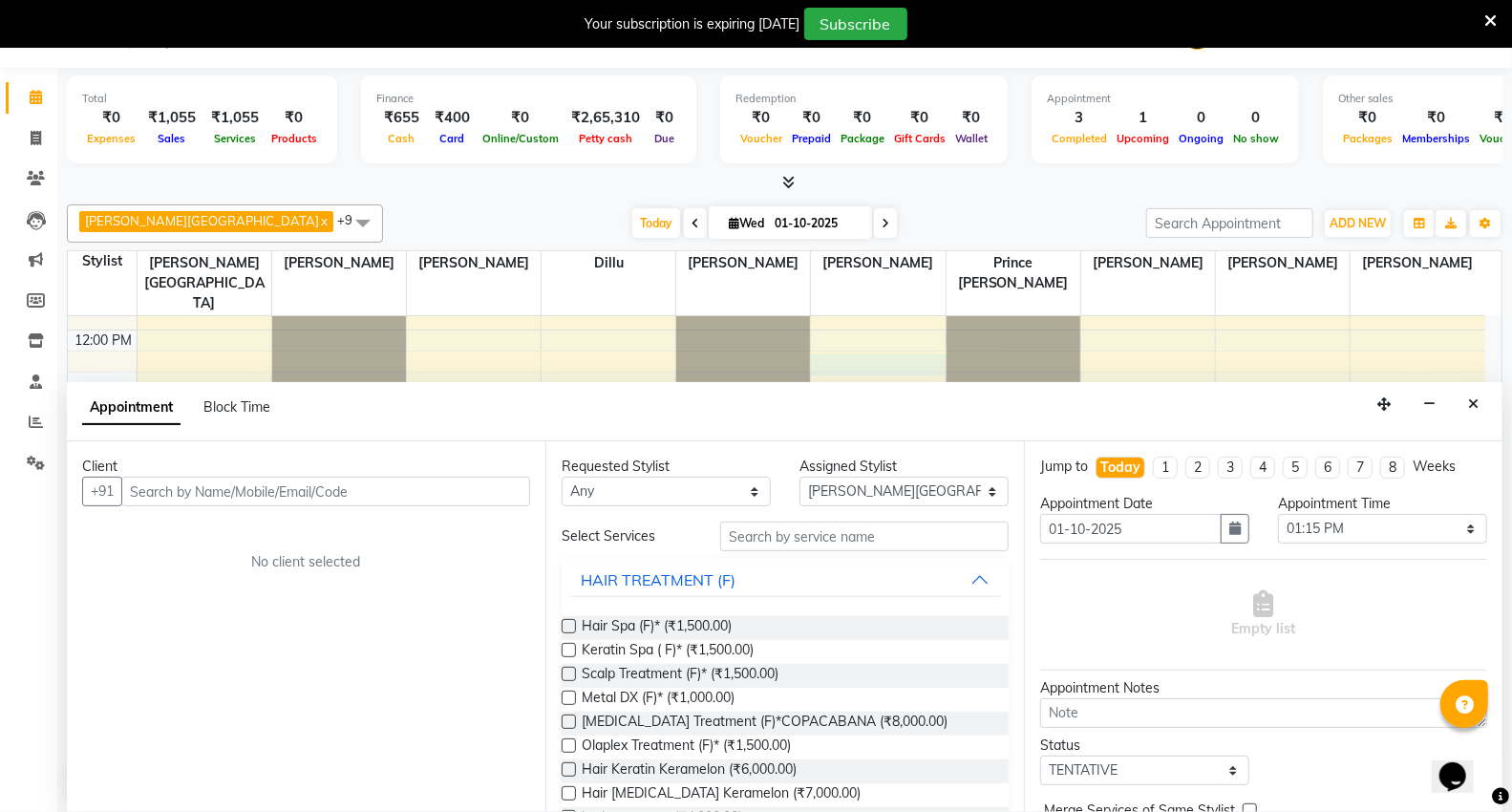
click at [402, 221] on div "[DATE] [DATE]" at bounding box center [764, 224] width 744 height 29
click at [1481, 411] on button "Close" at bounding box center [1473, 404] width 28 height 30
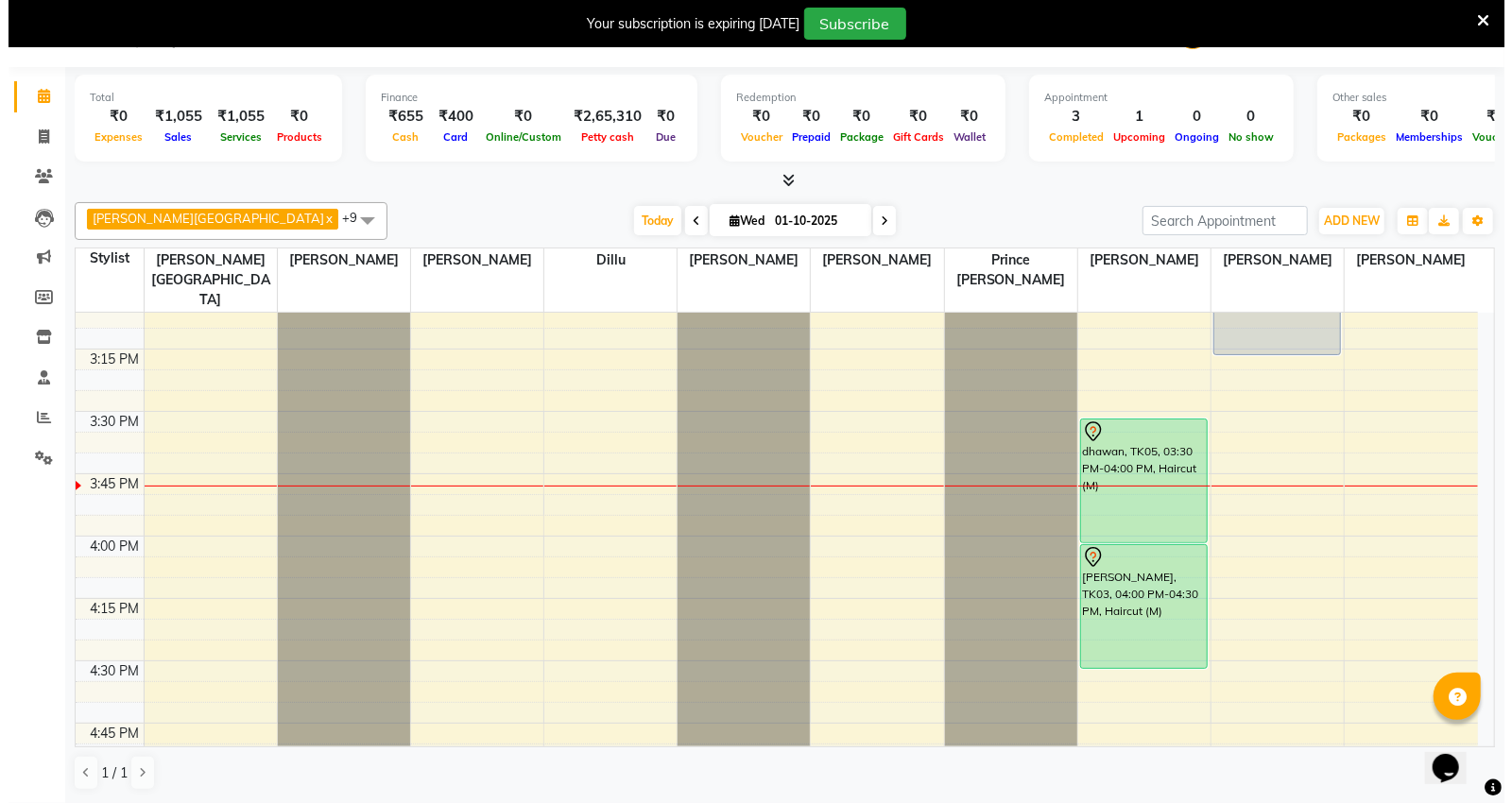
scroll to position [1575, 0]
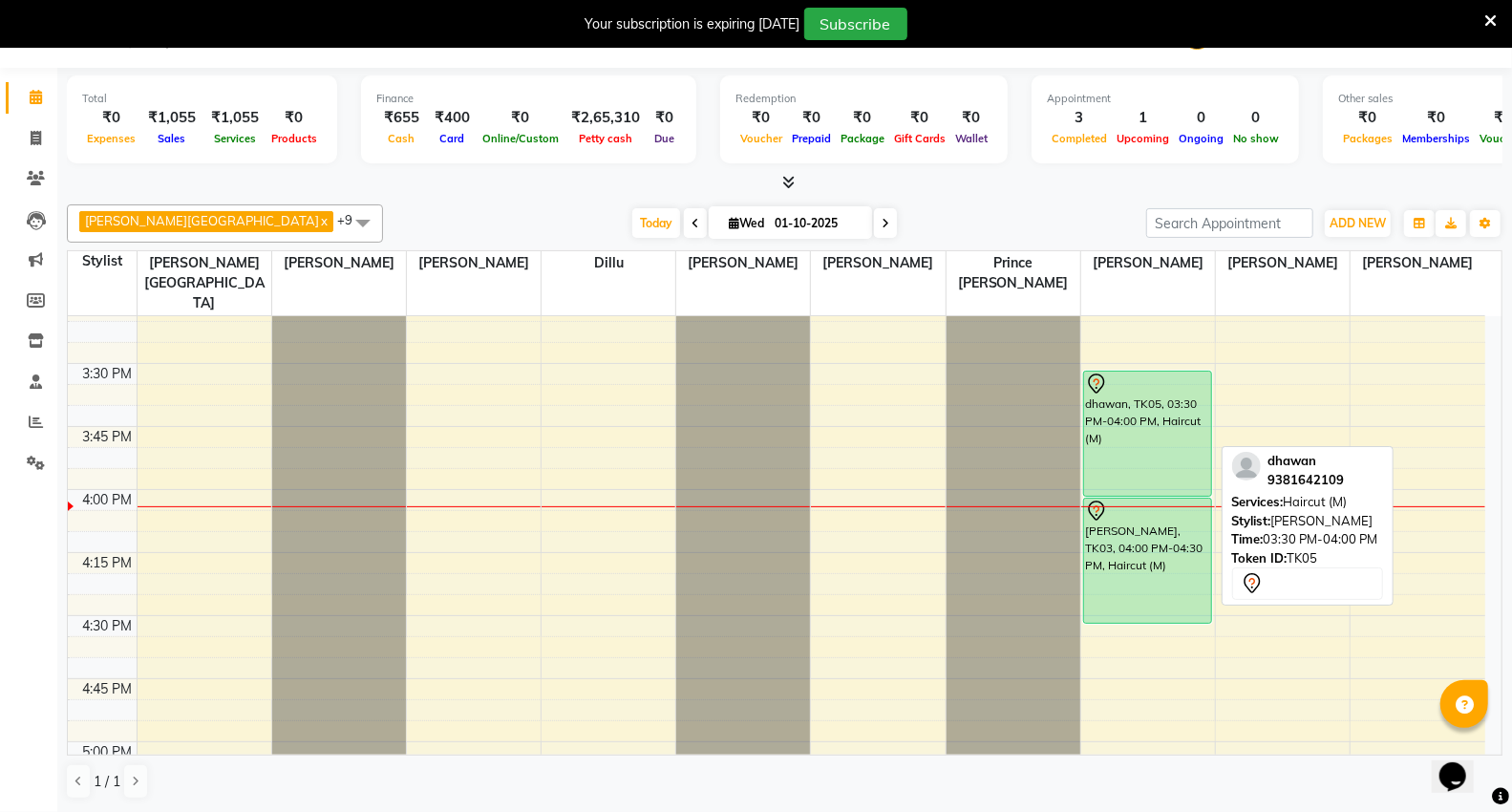
click at [1139, 372] on div "dhawan, TK05, 03:30 PM-04:00 PM, Haircut (M)" at bounding box center [1147, 434] width 127 height 124
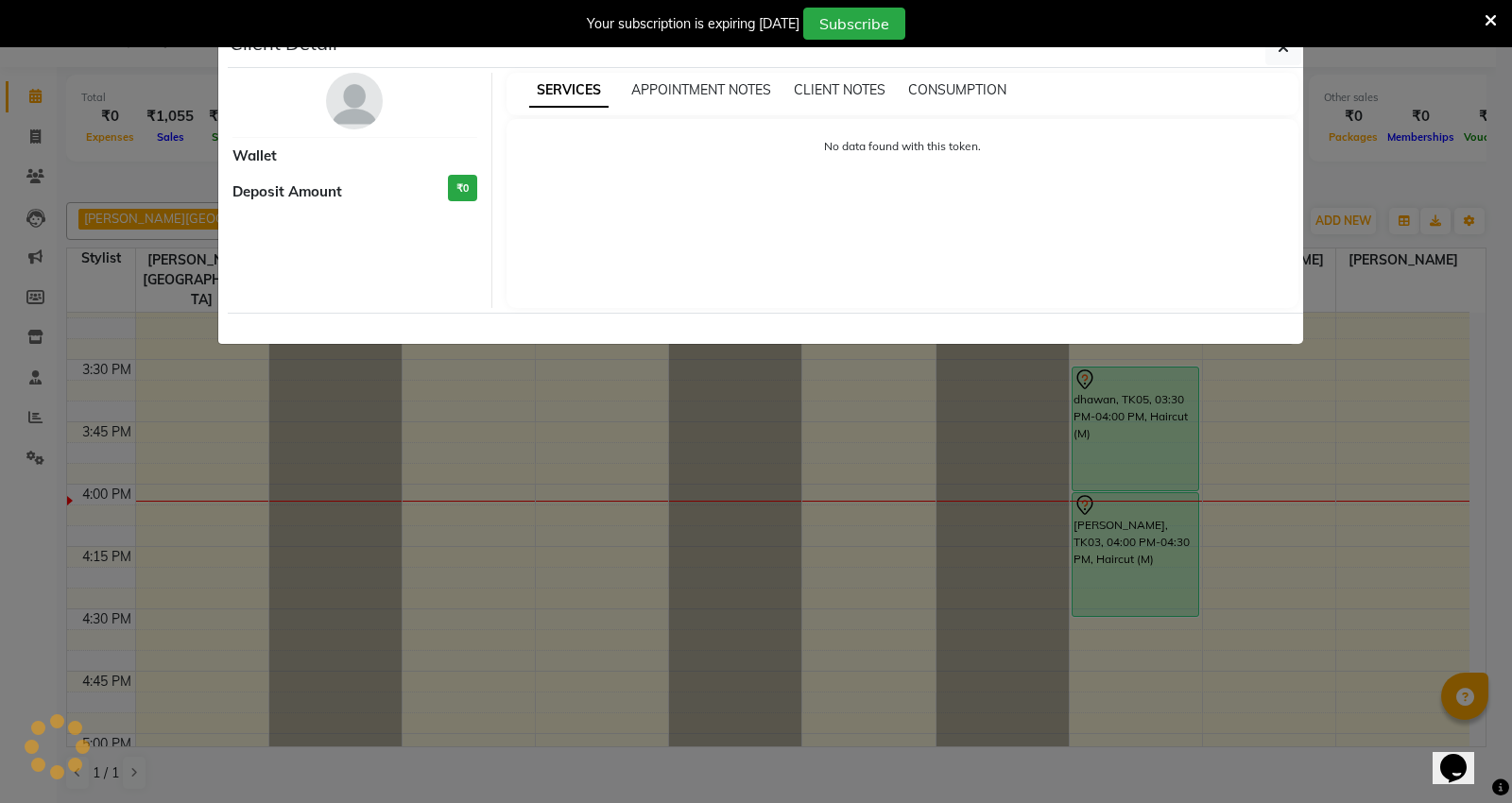
select select "7"
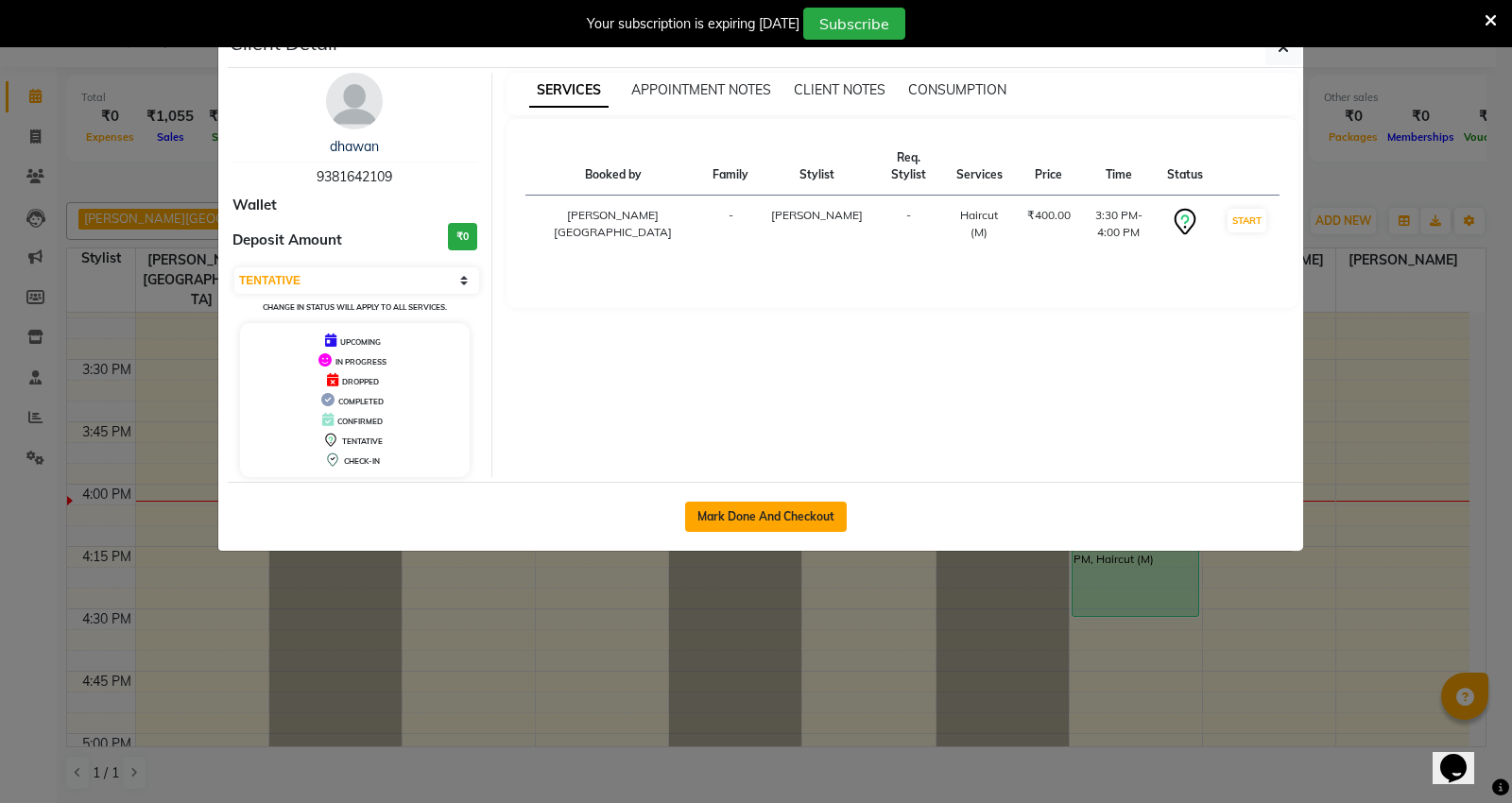
click at [747, 515] on button "Mark Done And Checkout" at bounding box center [765, 517] width 162 height 30
select select "service"
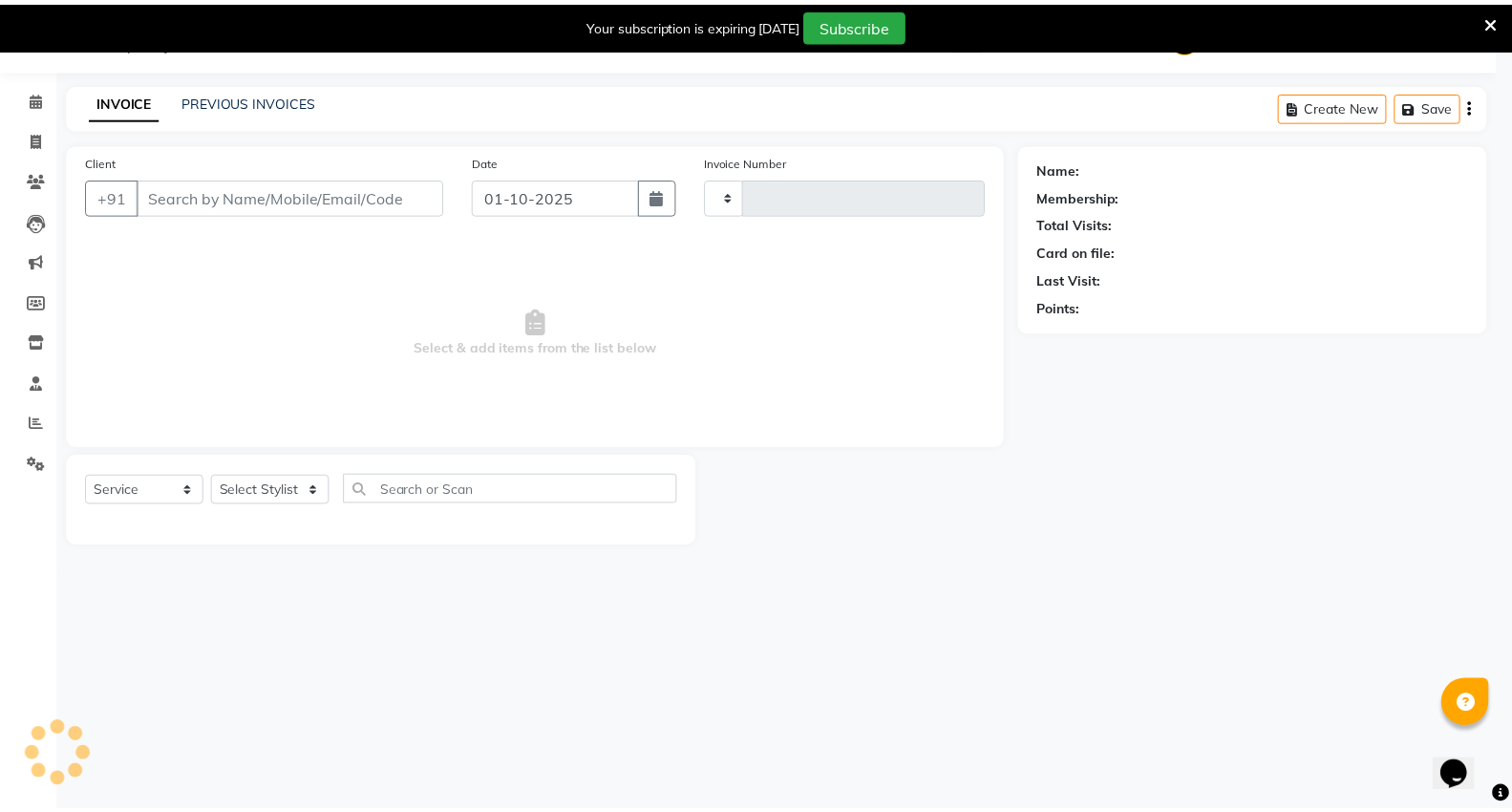
scroll to position [48, 0]
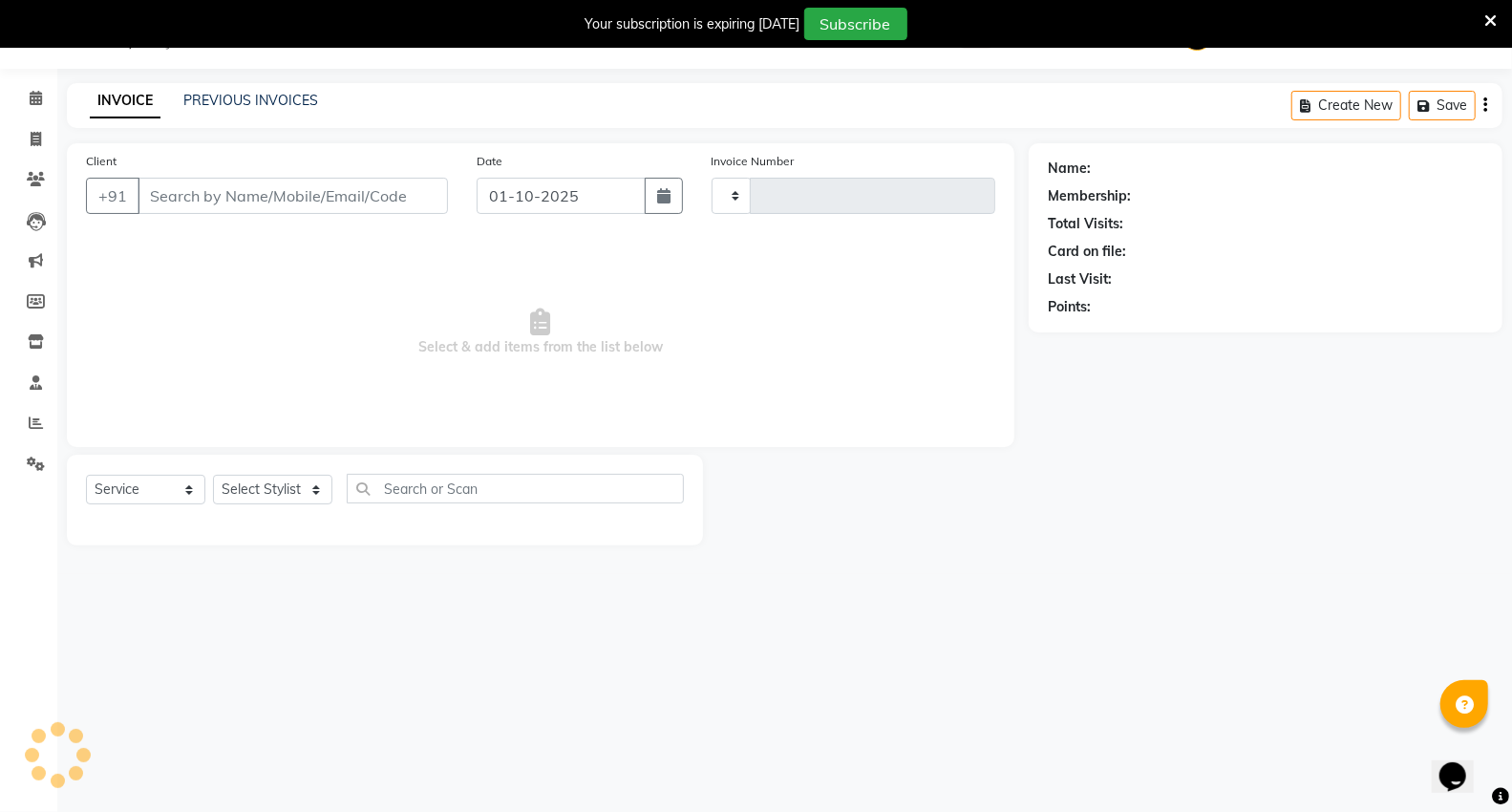
type input "5438"
select select "848"
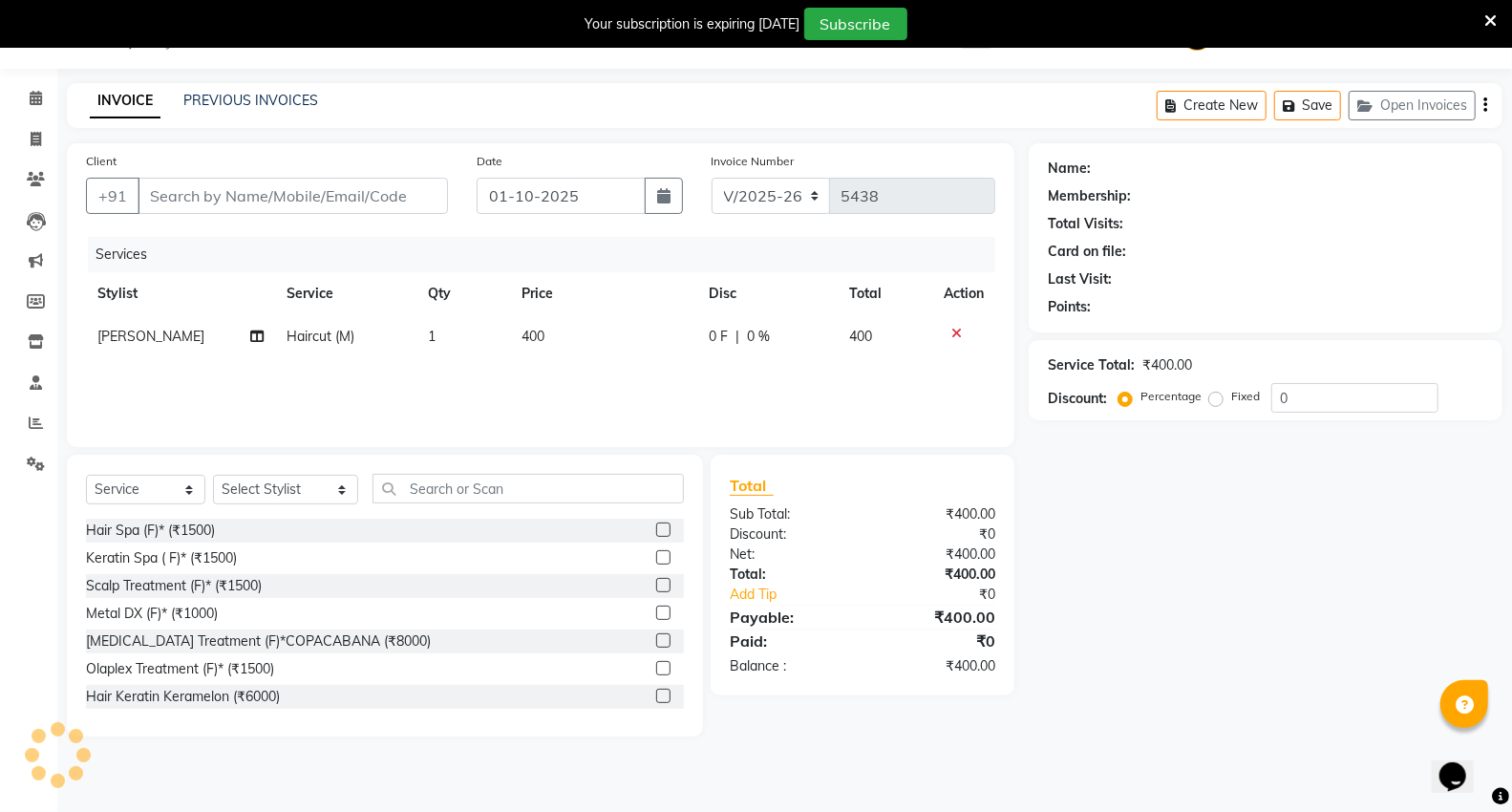
type input "9381642109"
select select "20246"
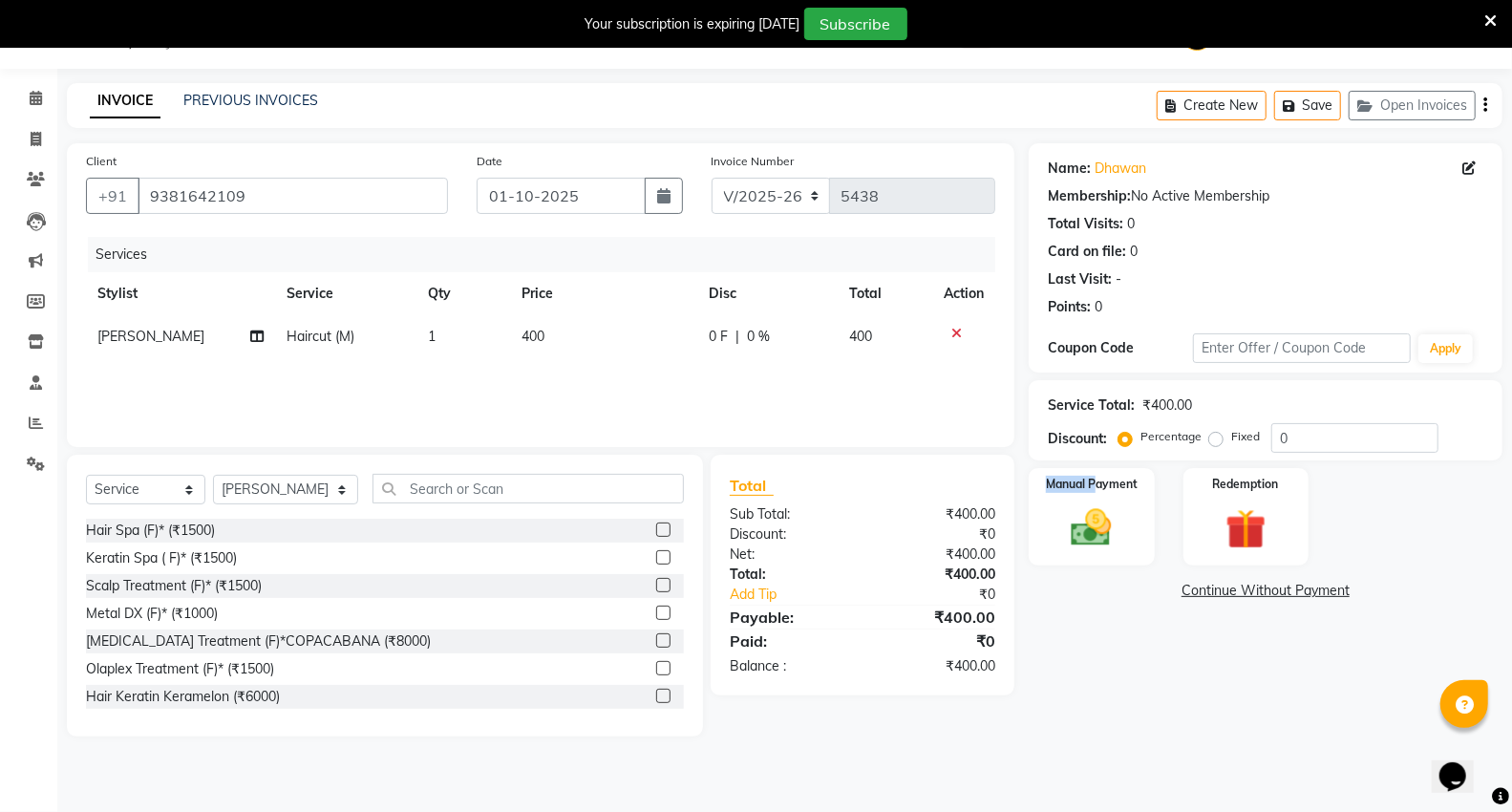
drag, startPoint x: 1099, startPoint y: 497, endPoint x: 1179, endPoint y: 567, distance: 106.3
click at [1099, 495] on div "Manual Payment" at bounding box center [1092, 517] width 126 height 98
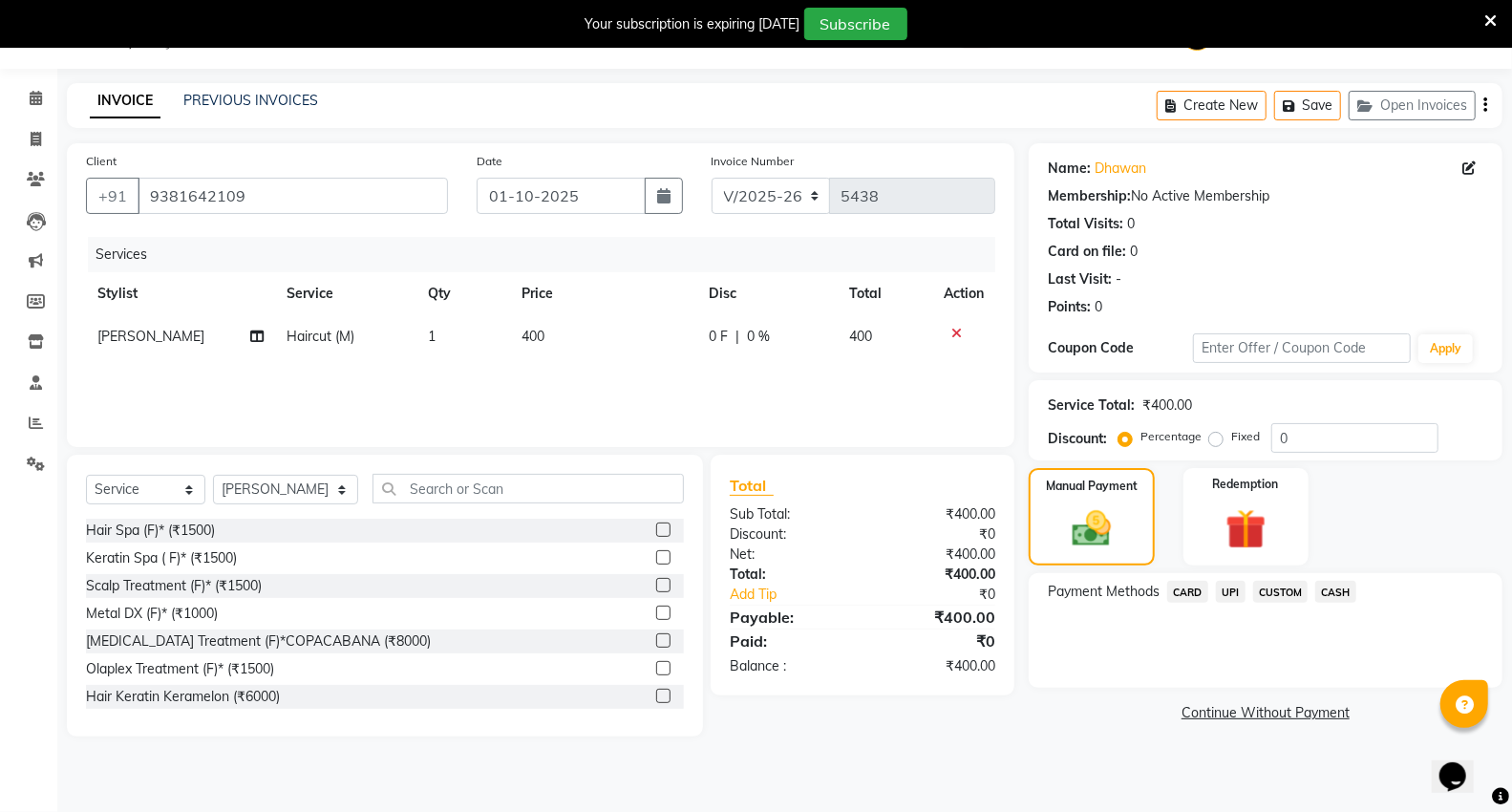
click at [1337, 596] on span "CASH" at bounding box center [1335, 592] width 41 height 22
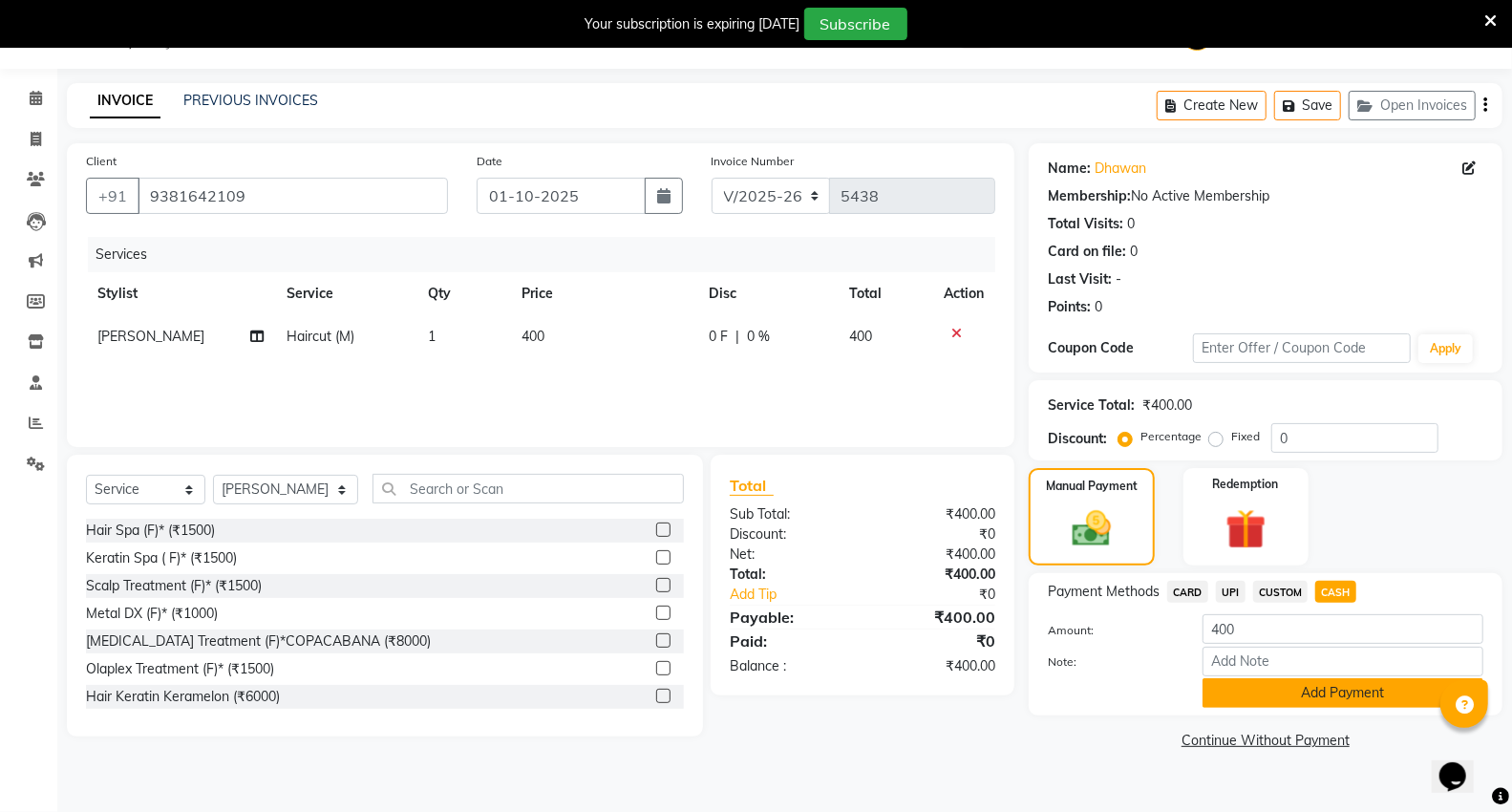
click at [1301, 700] on button "Add Payment" at bounding box center [1342, 693] width 280 height 30
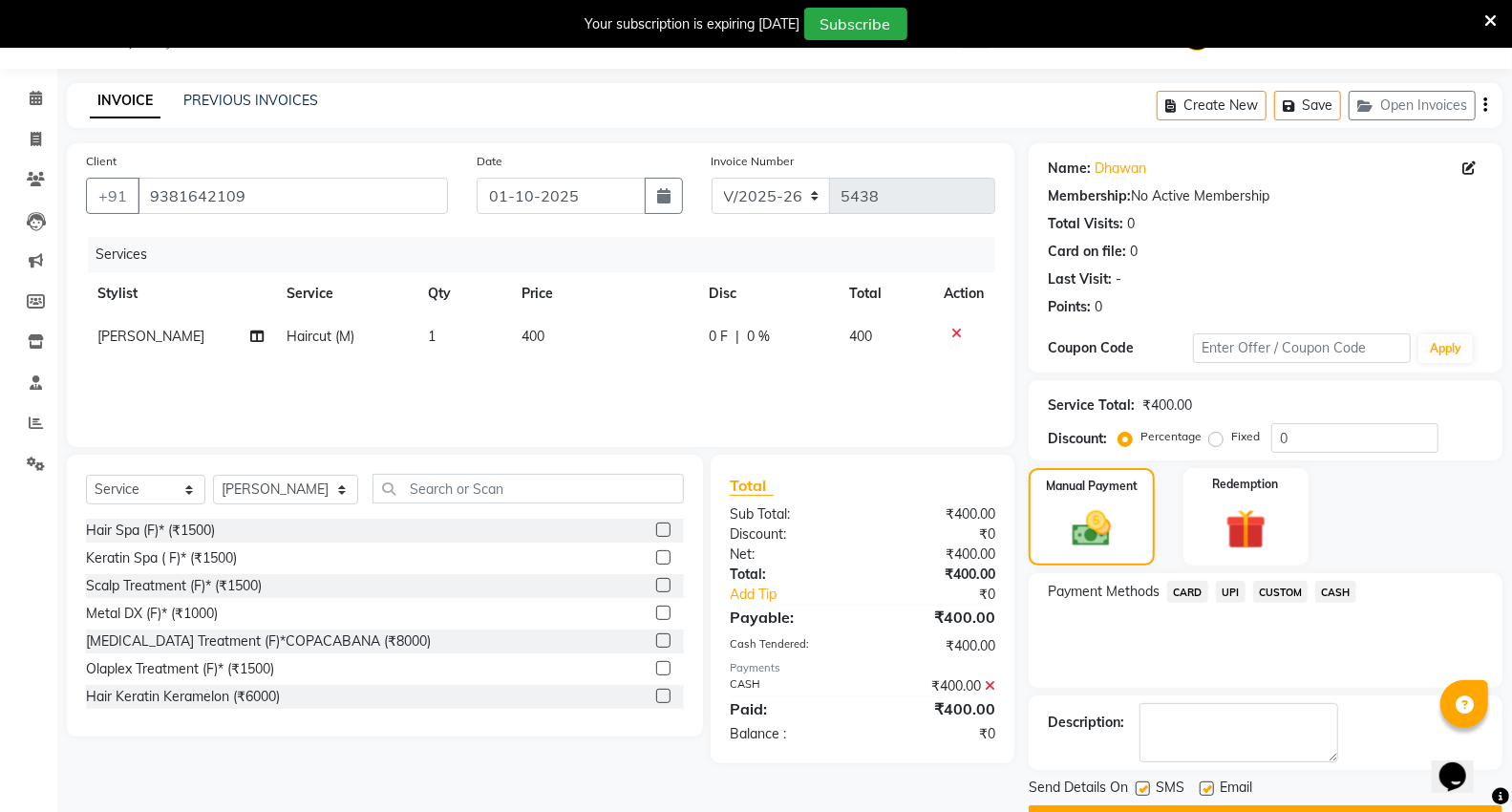
scroll to position [100, 0]
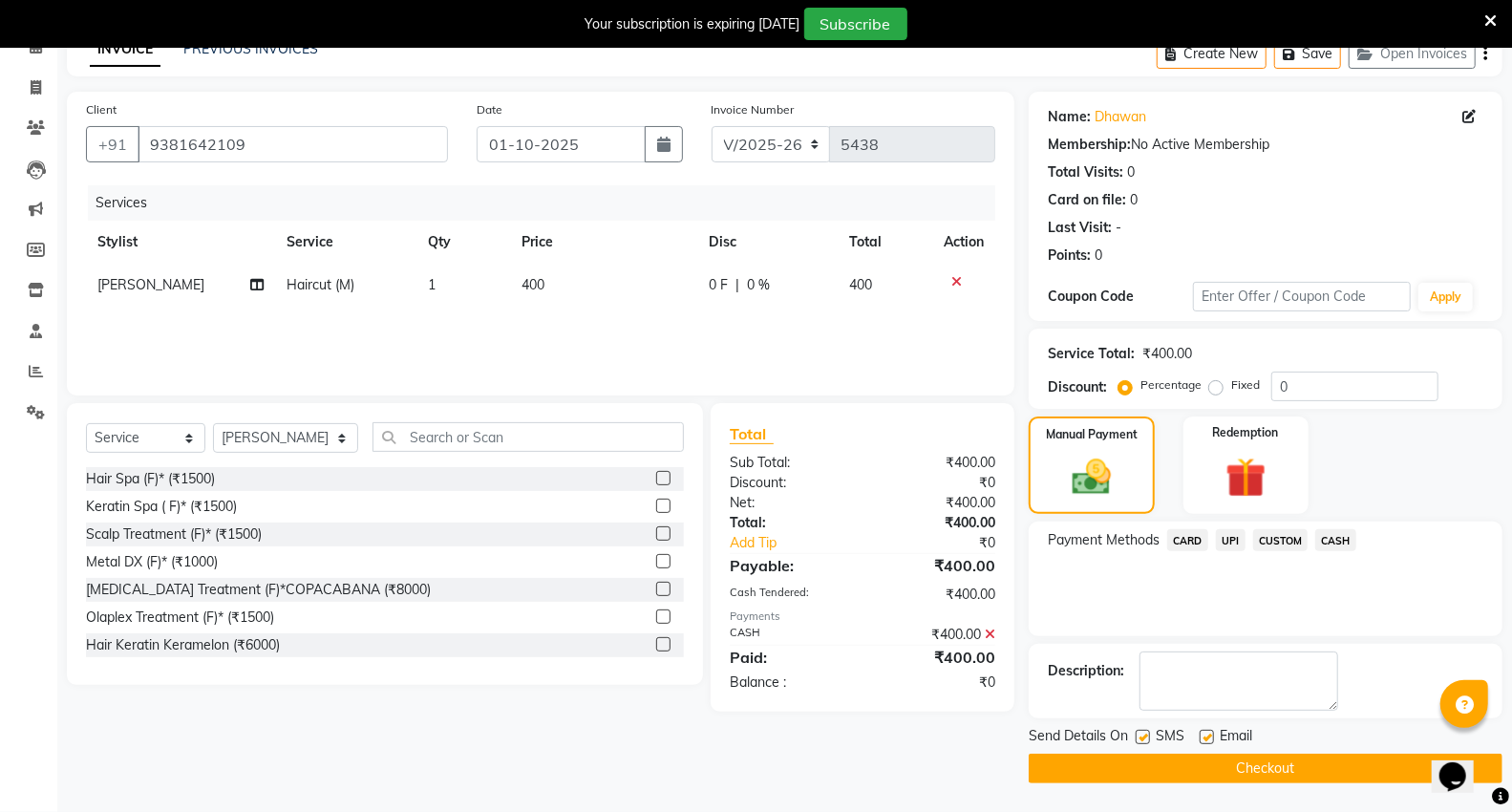
click at [1276, 767] on button "Checkout" at bounding box center [1265, 768] width 474 height 30
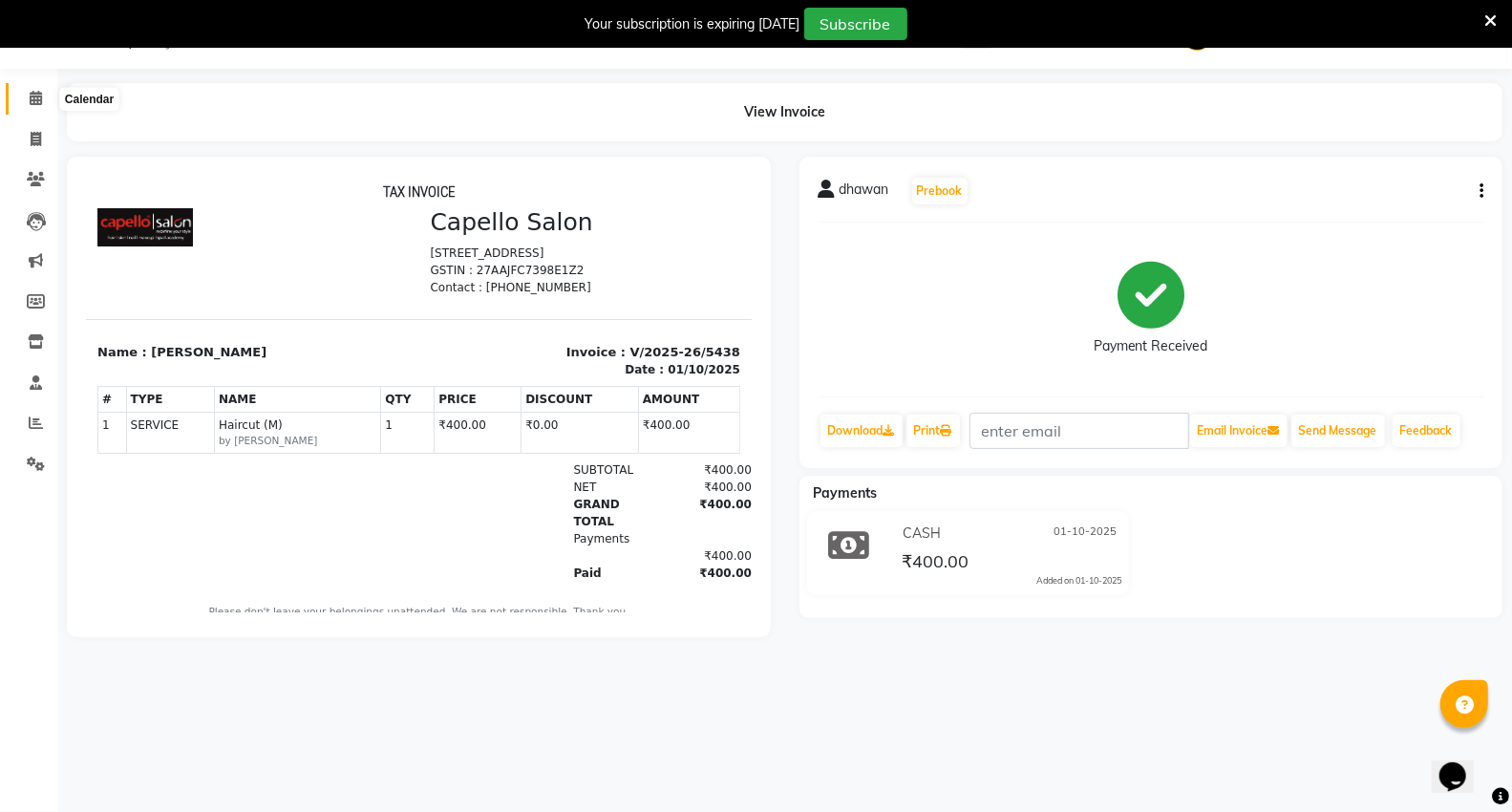
click at [41, 100] on span at bounding box center [35, 99] width 33 height 22
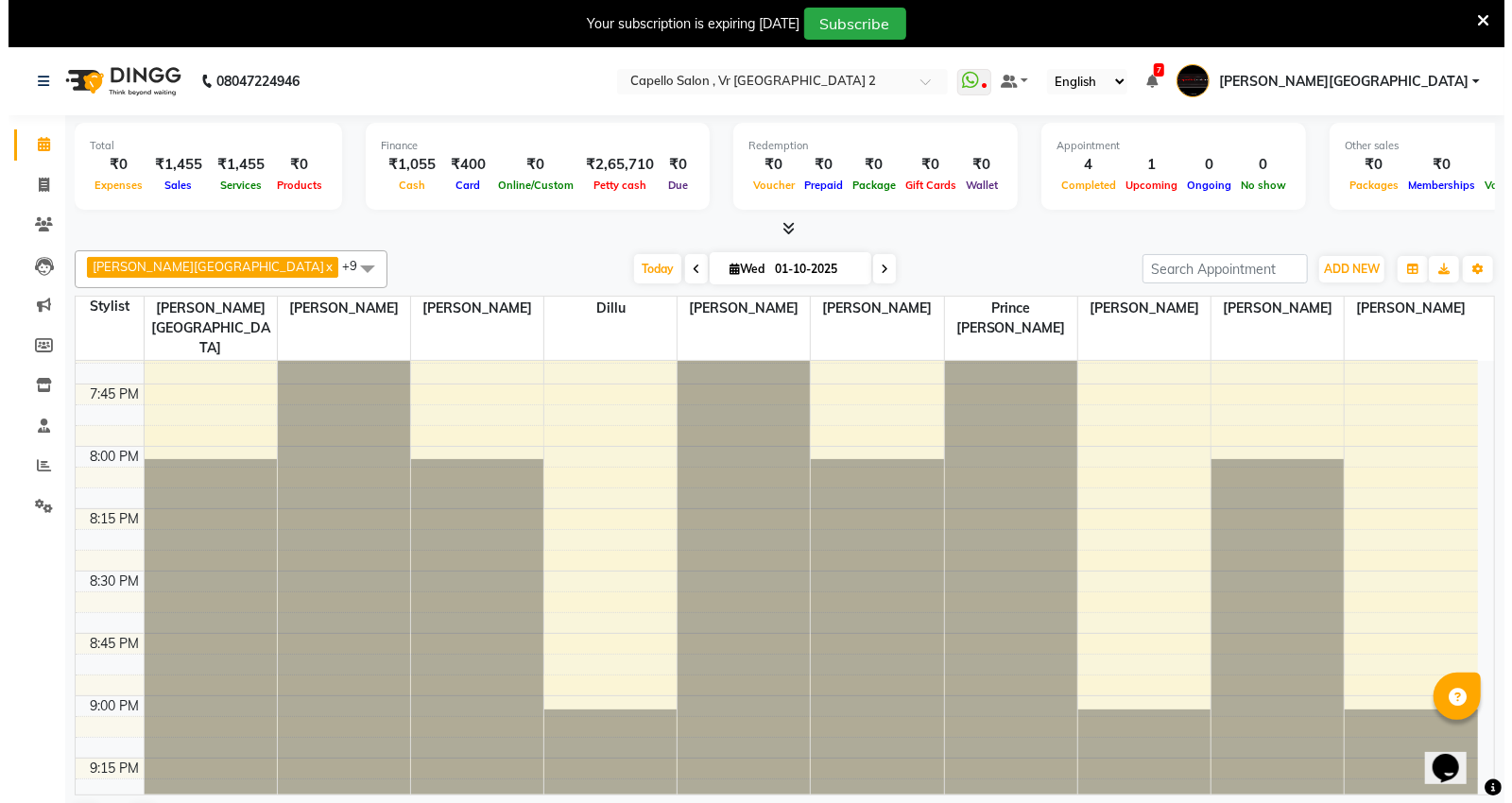
scroll to position [2783, 0]
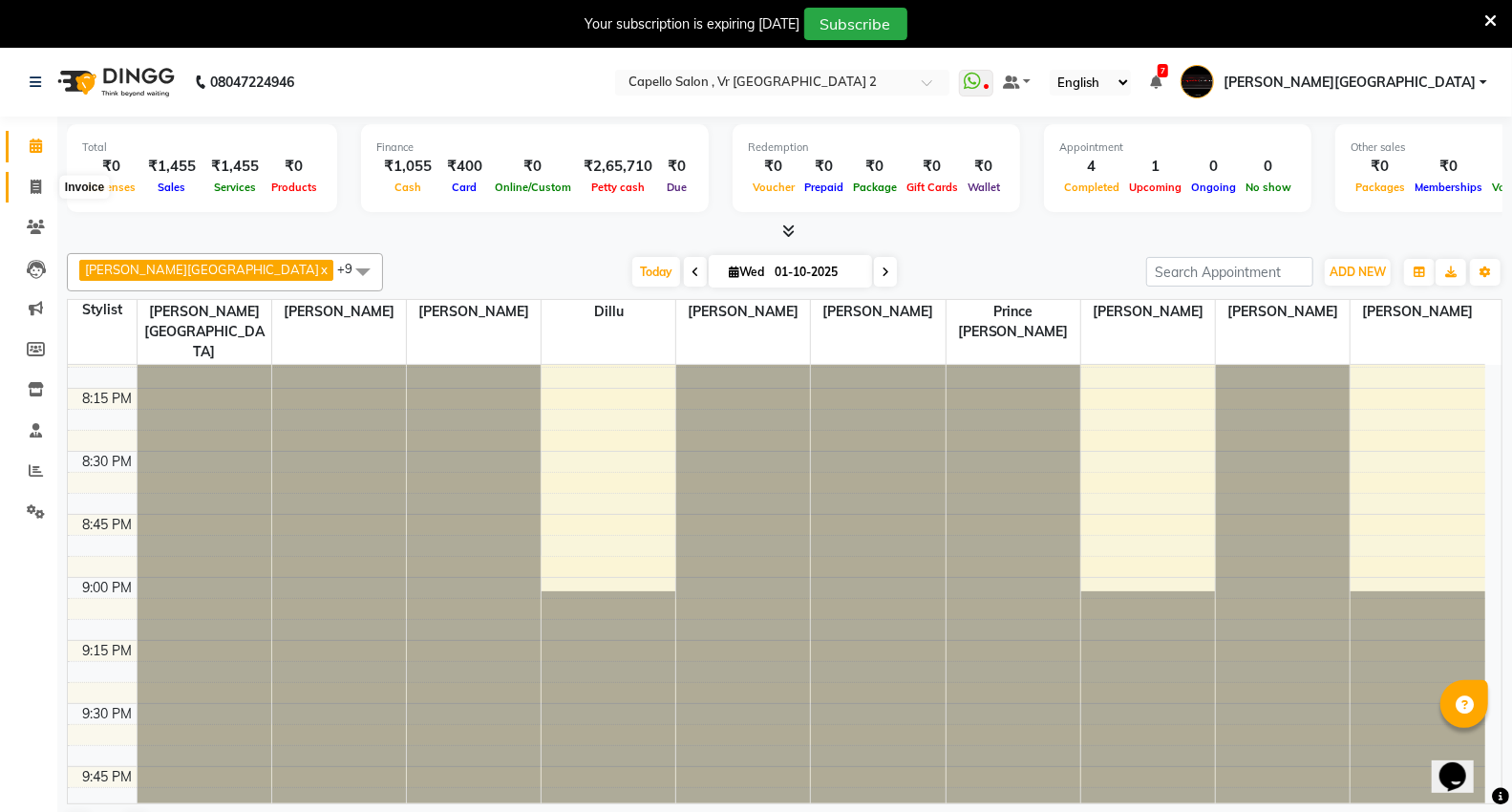
click at [39, 190] on icon at bounding box center [35, 187] width 11 height 14
select select "service"
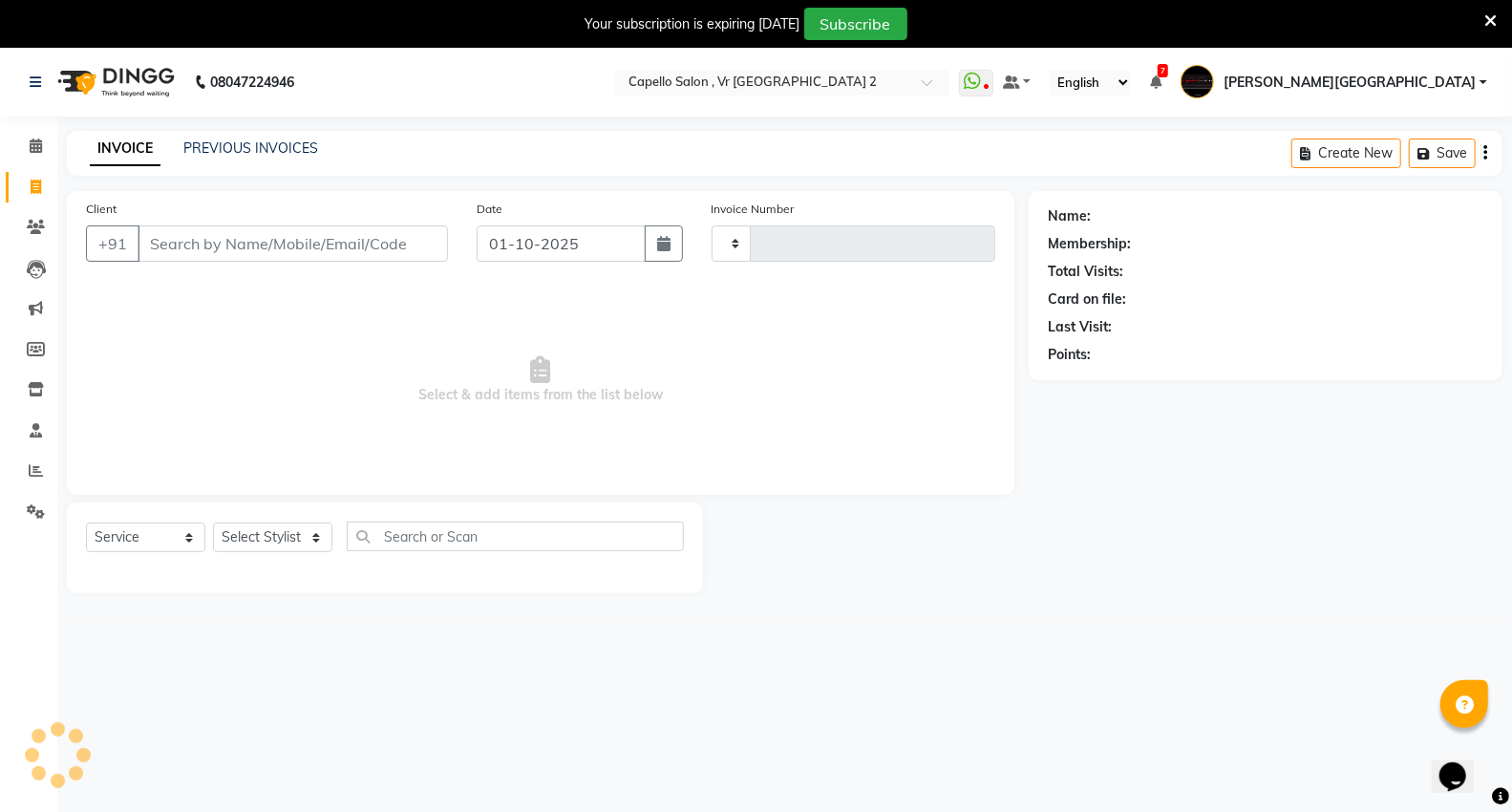
type input "5439"
select select "848"
click at [257, 250] on input "Client" at bounding box center [293, 244] width 310 height 36
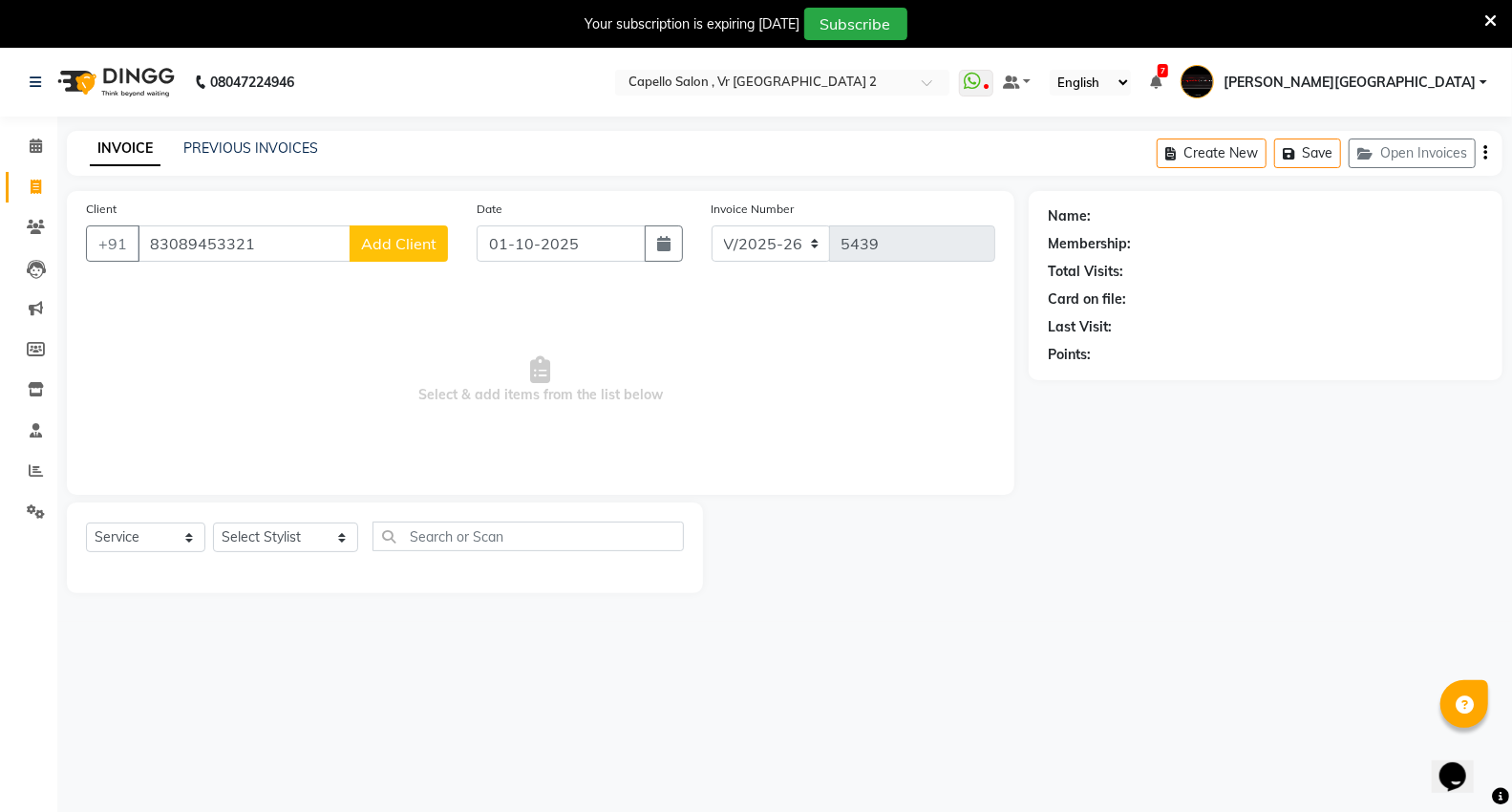
type input "83089453321"
click at [408, 237] on span "Add Client" at bounding box center [398, 243] width 76 height 19
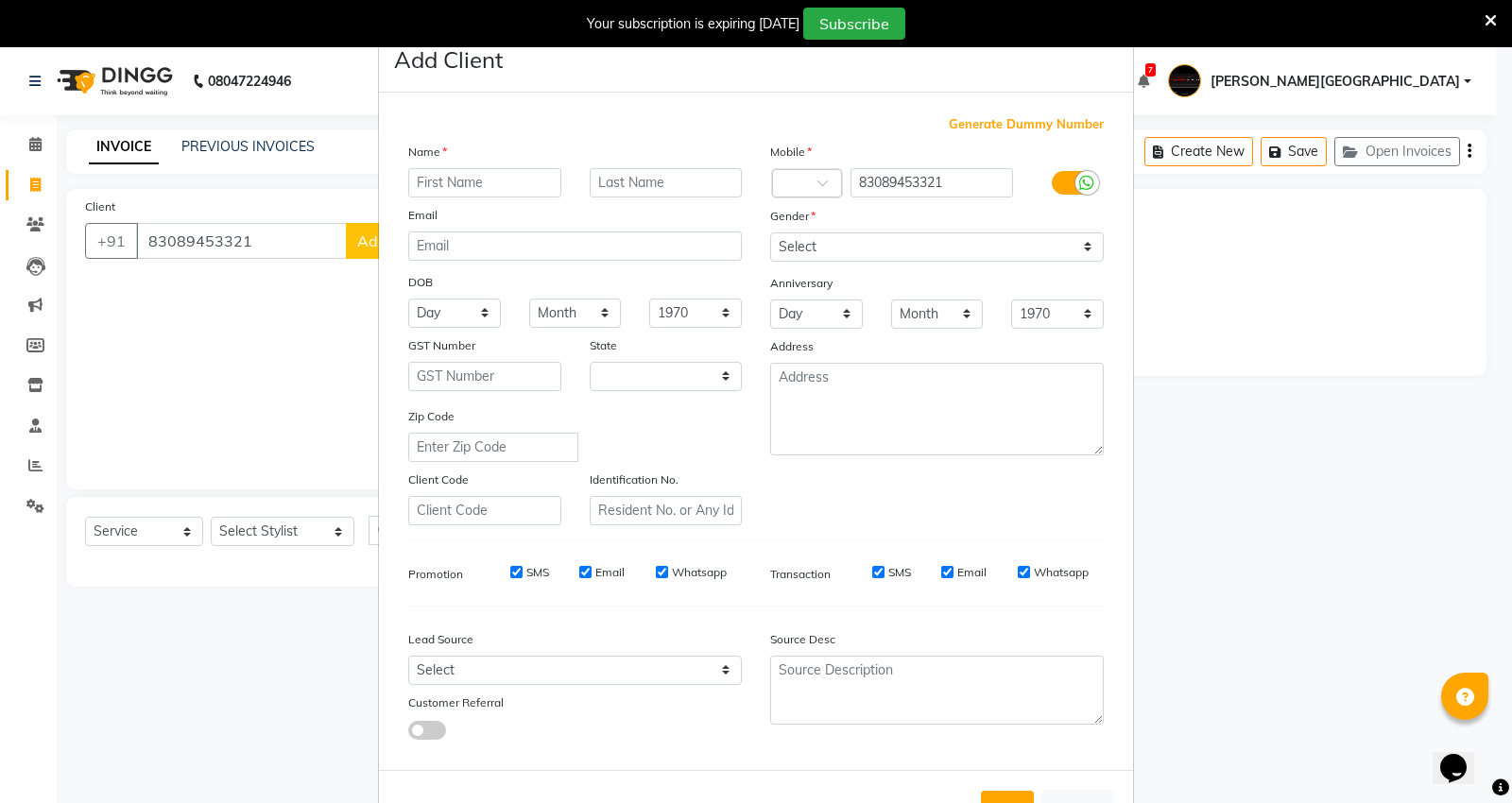
select select "22"
click at [466, 181] on input "text" at bounding box center [485, 183] width 153 height 29
type input "[PERSON_NAME]"
drag, startPoint x: 993, startPoint y: 236, endPoint x: 983, endPoint y: 251, distance: 18.0
click at [993, 236] on select "Select Male Female Other Prefer Not To Say" at bounding box center [936, 246] width 333 height 29
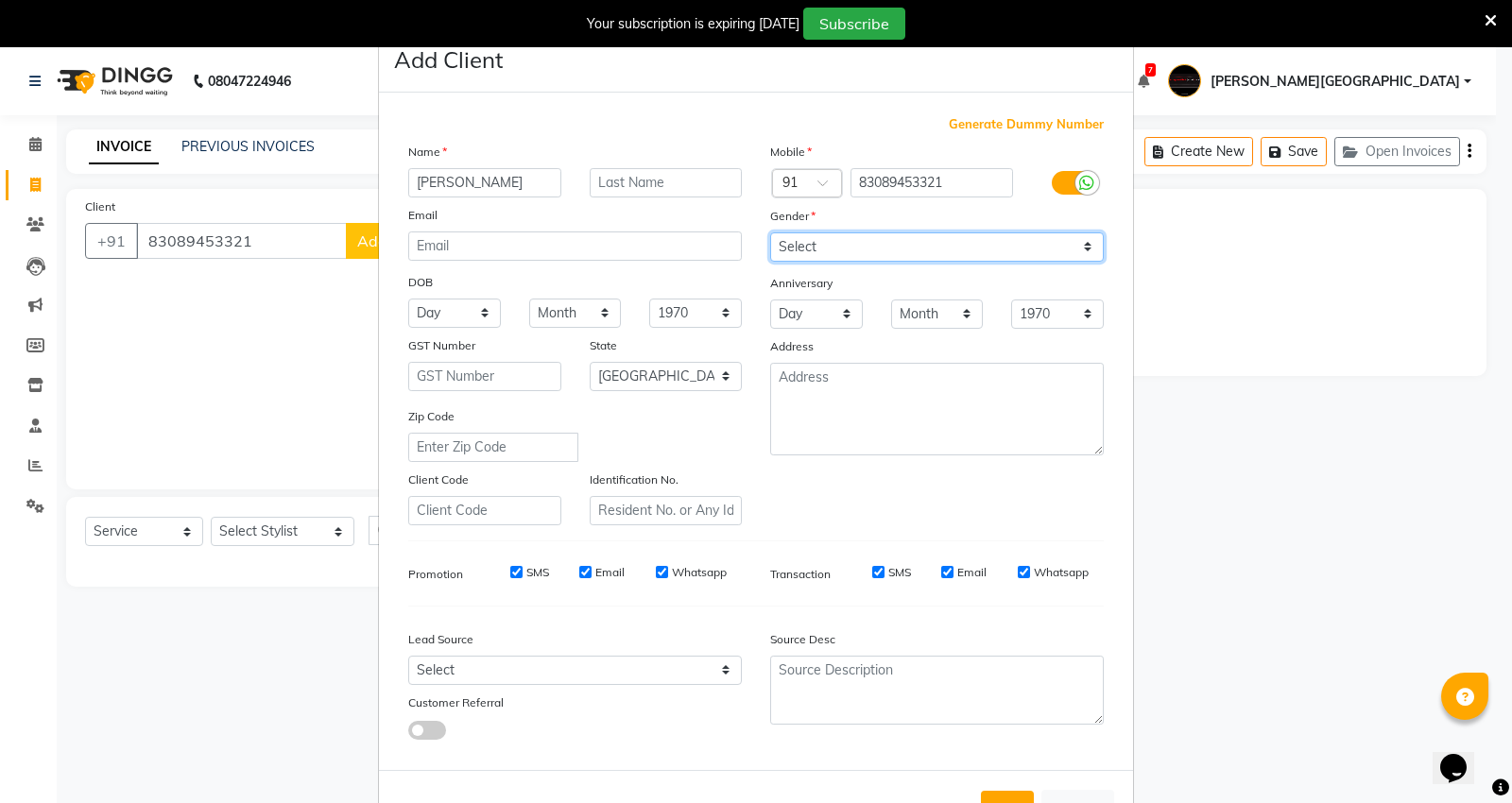
select select "female"
click at [770, 232] on select "Select Male Female Other Prefer Not To Say" at bounding box center [936, 246] width 333 height 29
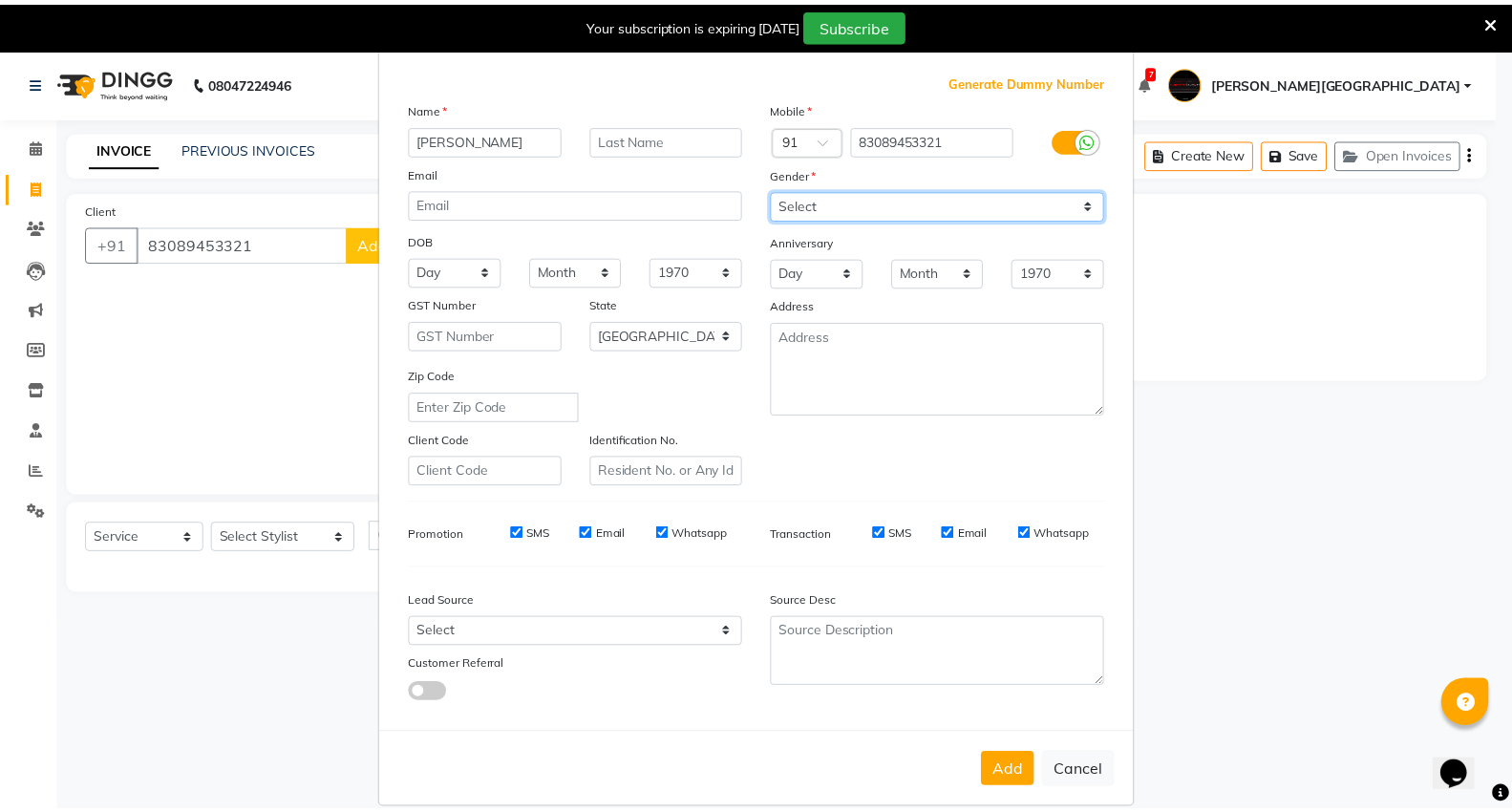
scroll to position [71, 0]
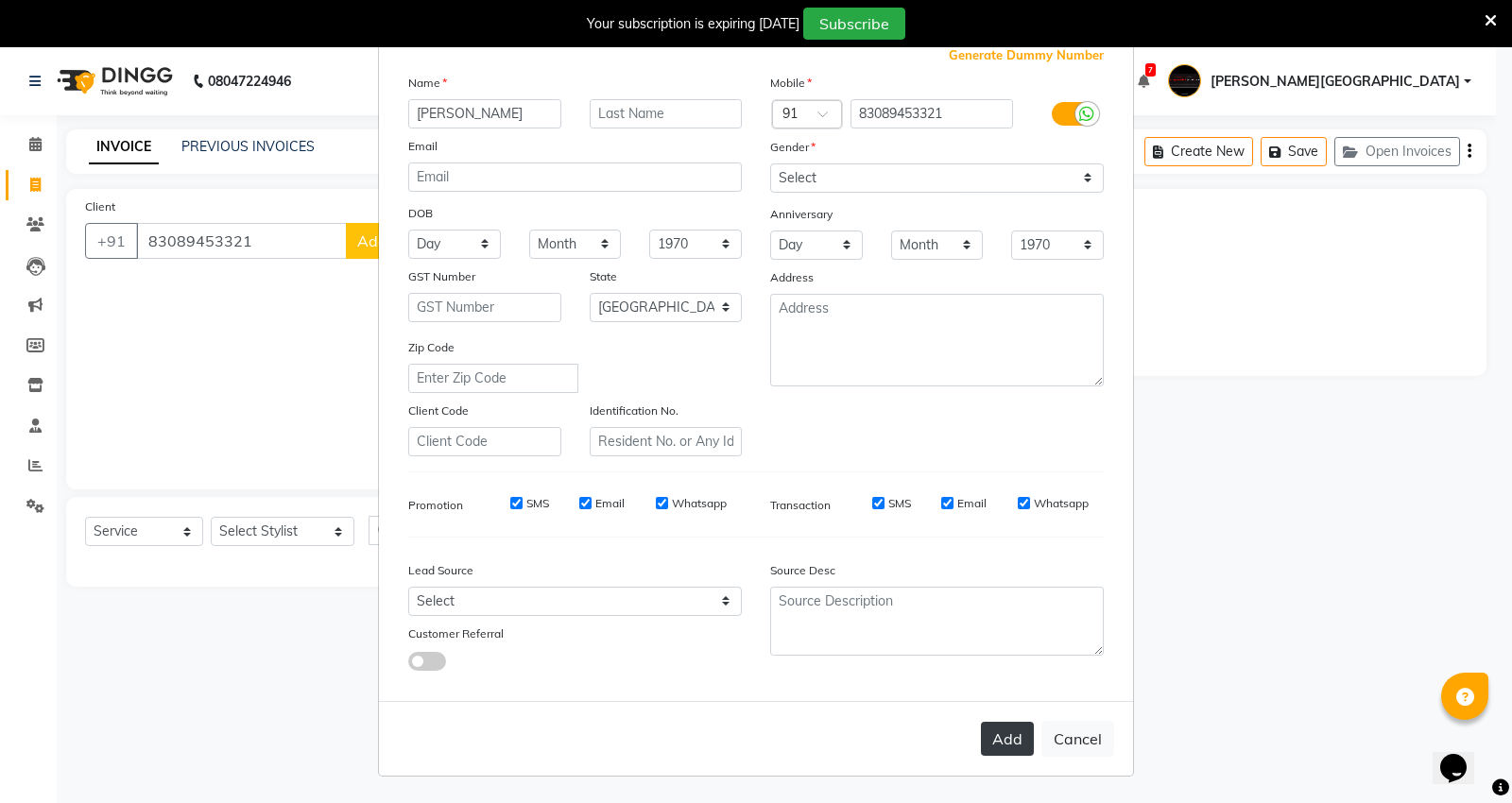
click at [998, 741] on button "Add" at bounding box center [1007, 739] width 53 height 34
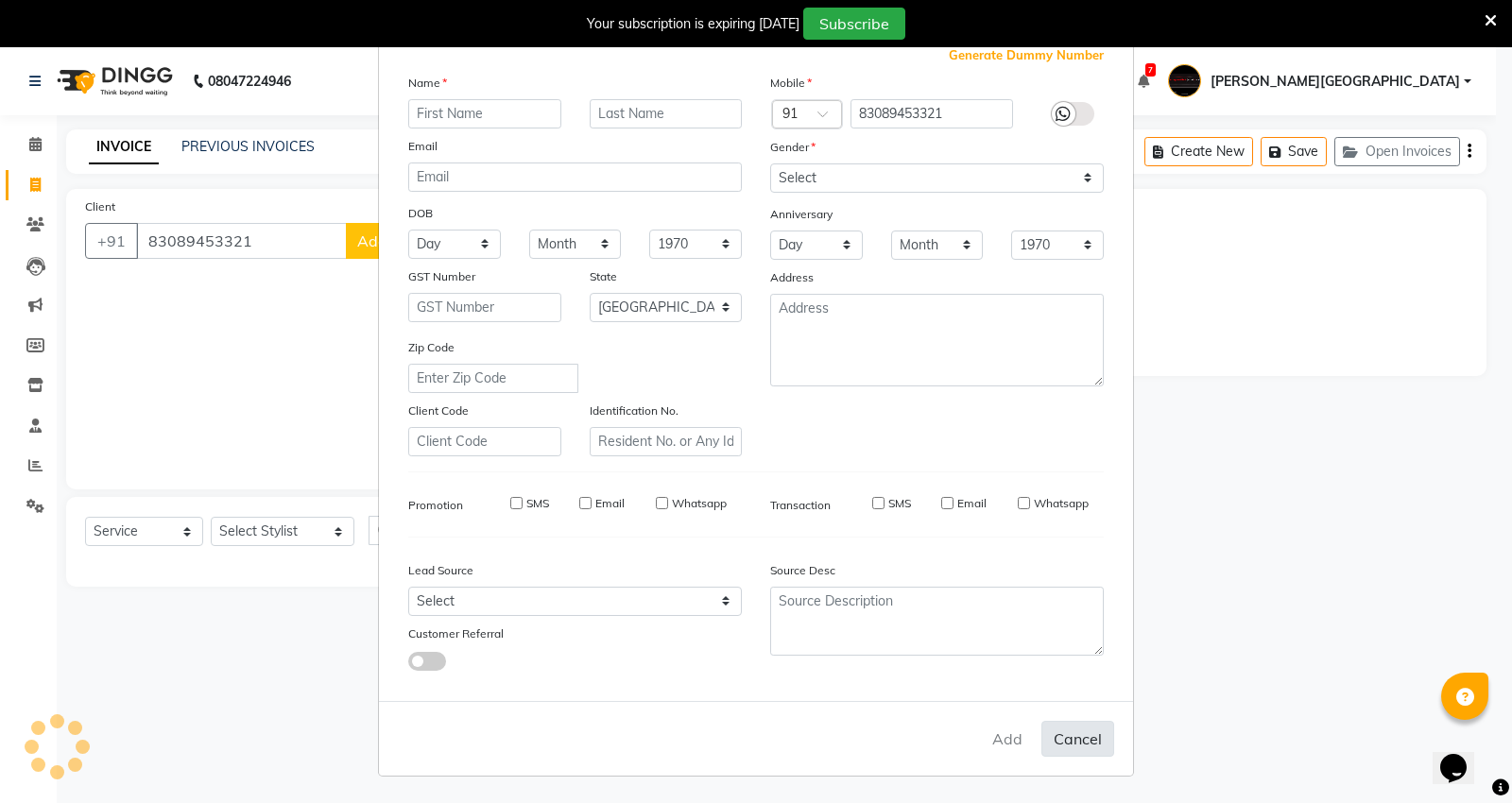
select select
select select "null"
select select
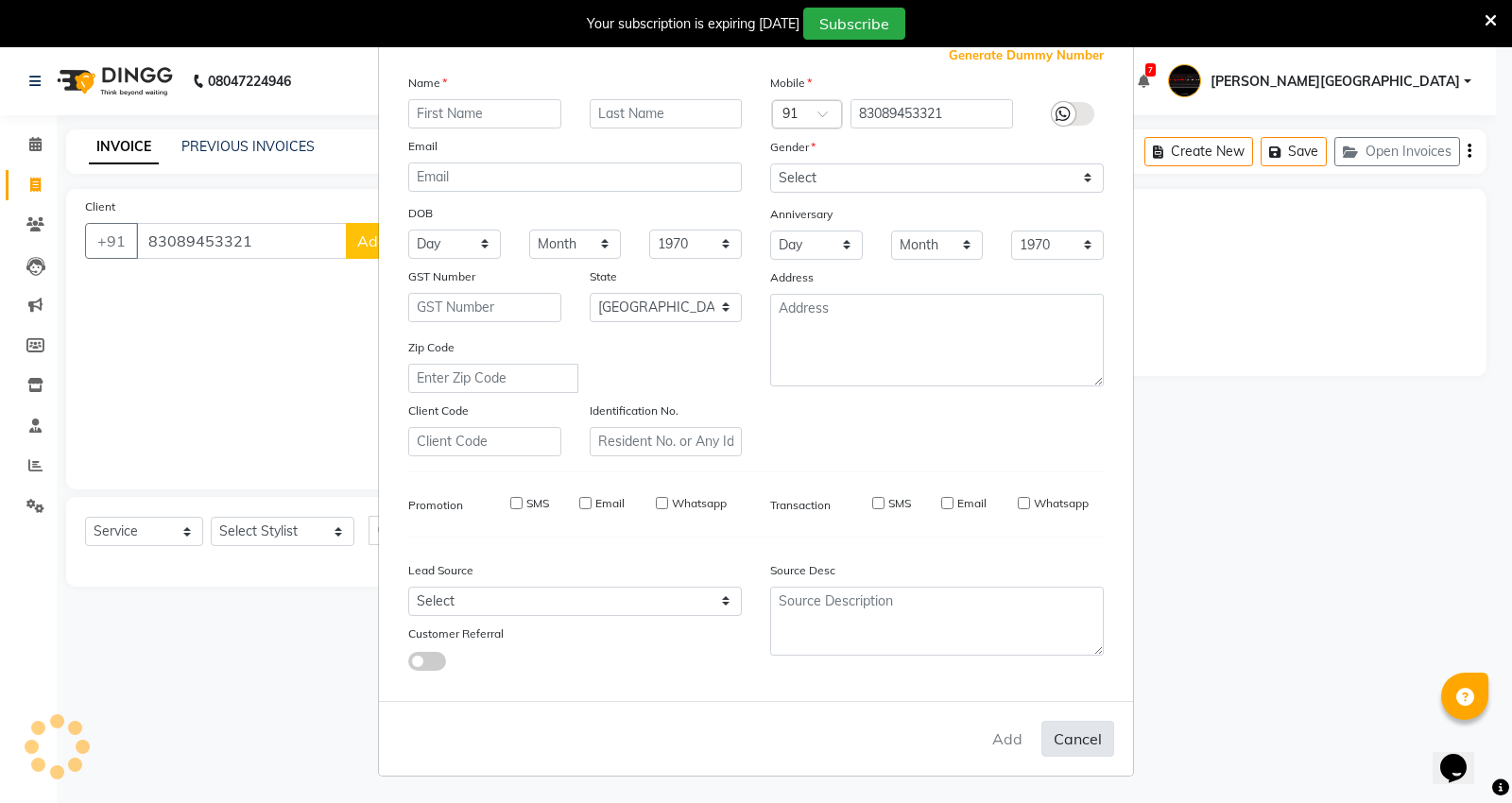
select select
checkbox input "false"
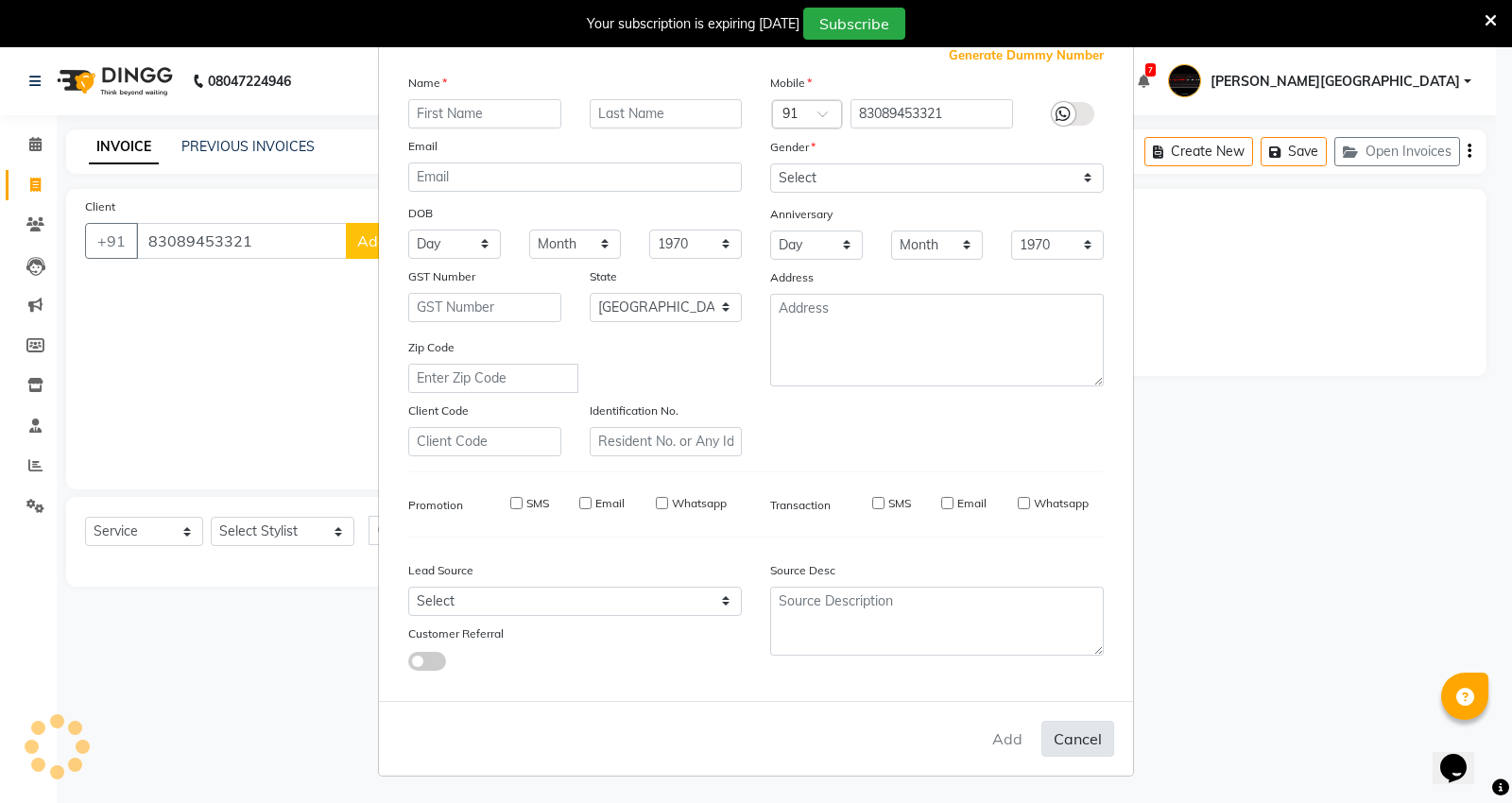
checkbox input "false"
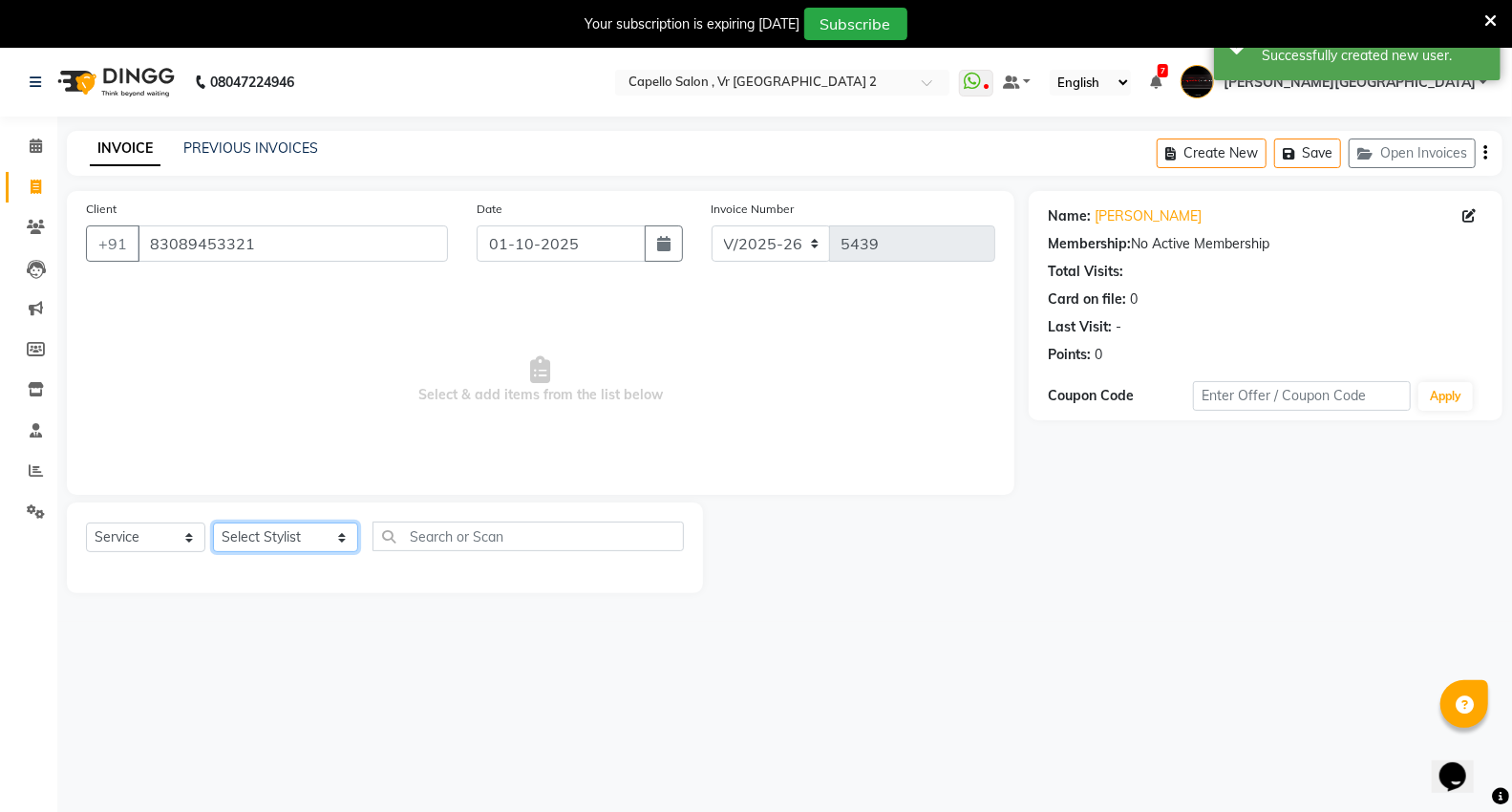
click at [287, 530] on select "Select Stylist AHSIK Amit felix Anita Patel Arti Borekar Capello VR Mall Dillu …" at bounding box center [286, 537] width 145 height 30
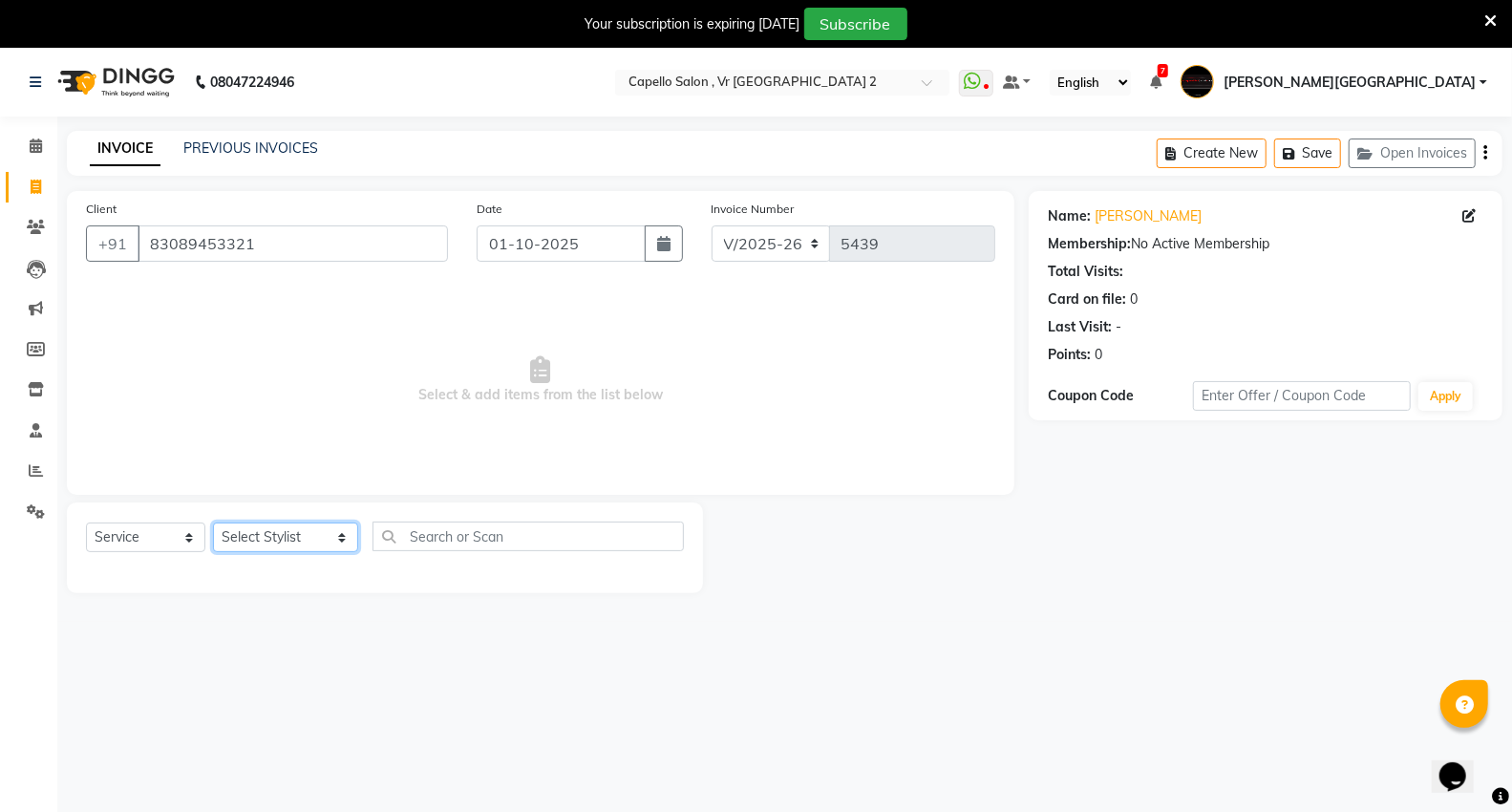
select select "83801"
click at [213, 524] on select "Select Stylist AHSIK Amit felix Anita Patel Arti Borekar Capello VR Mall Dillu …" at bounding box center [286, 537] width 145 height 30
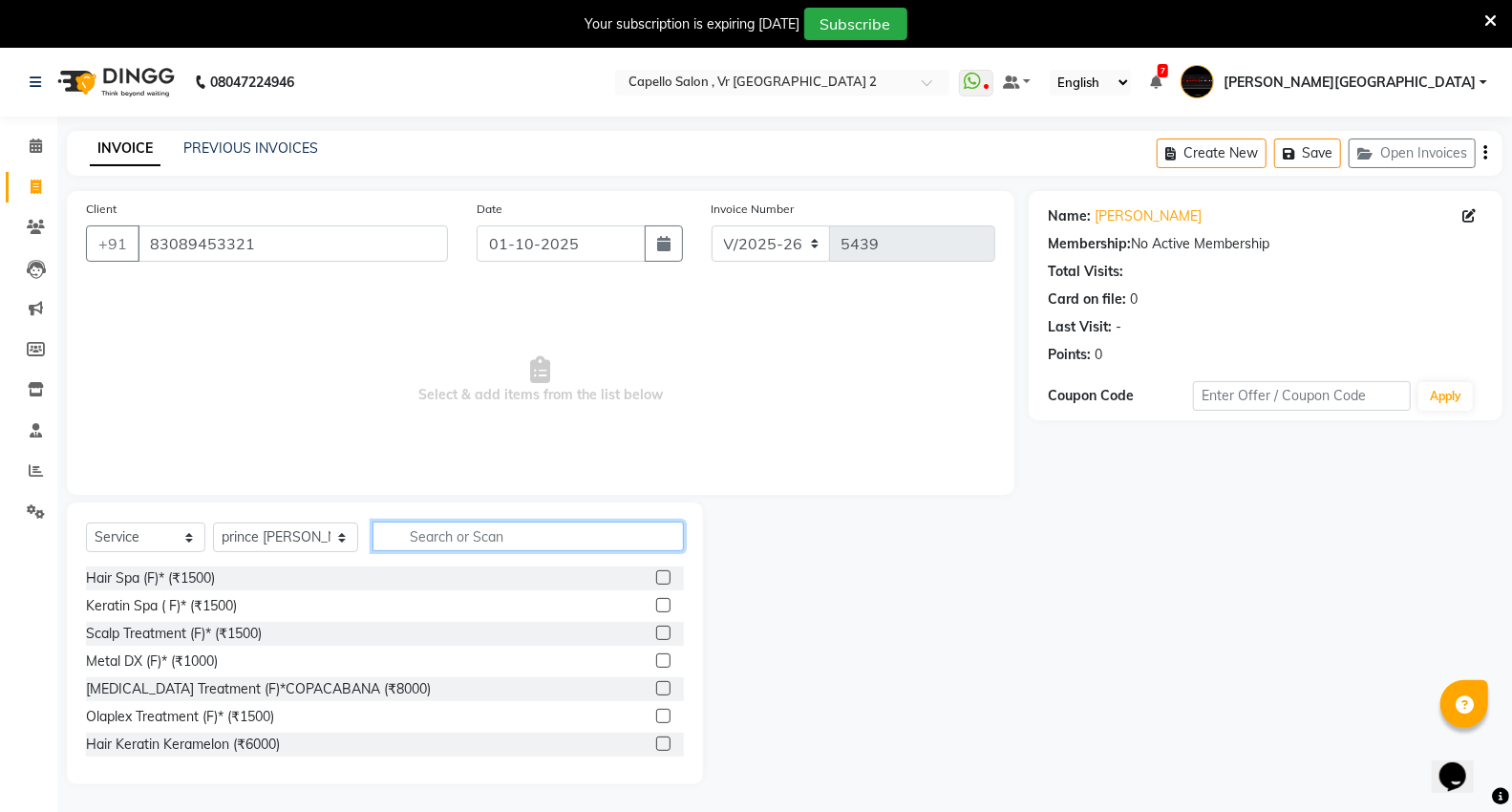
click at [406, 542] on input "text" at bounding box center [527, 536] width 311 height 30
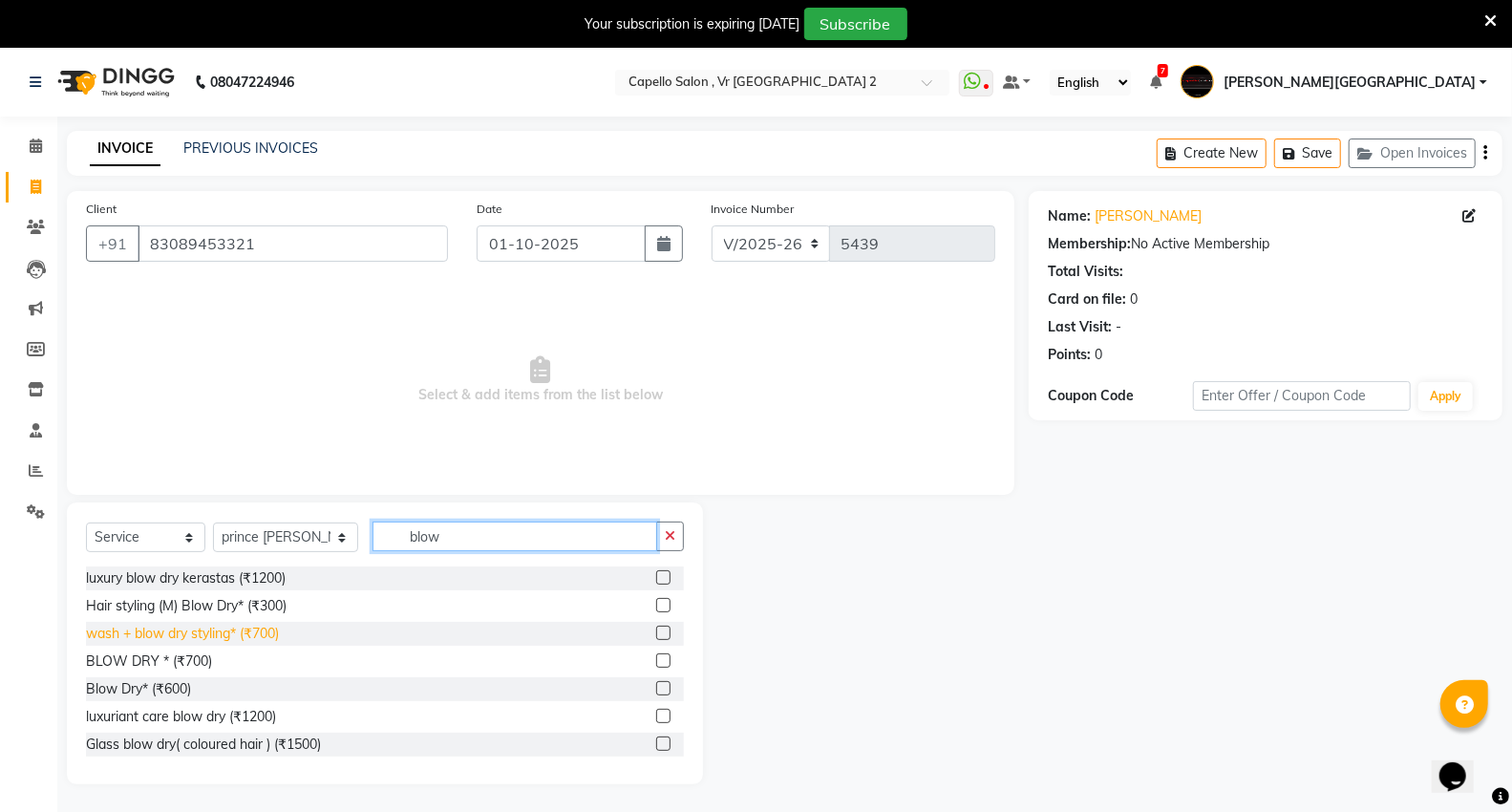
type input "blow"
click at [212, 639] on div "wash + blow dry styling* (₹700)" at bounding box center [183, 634] width 193 height 20
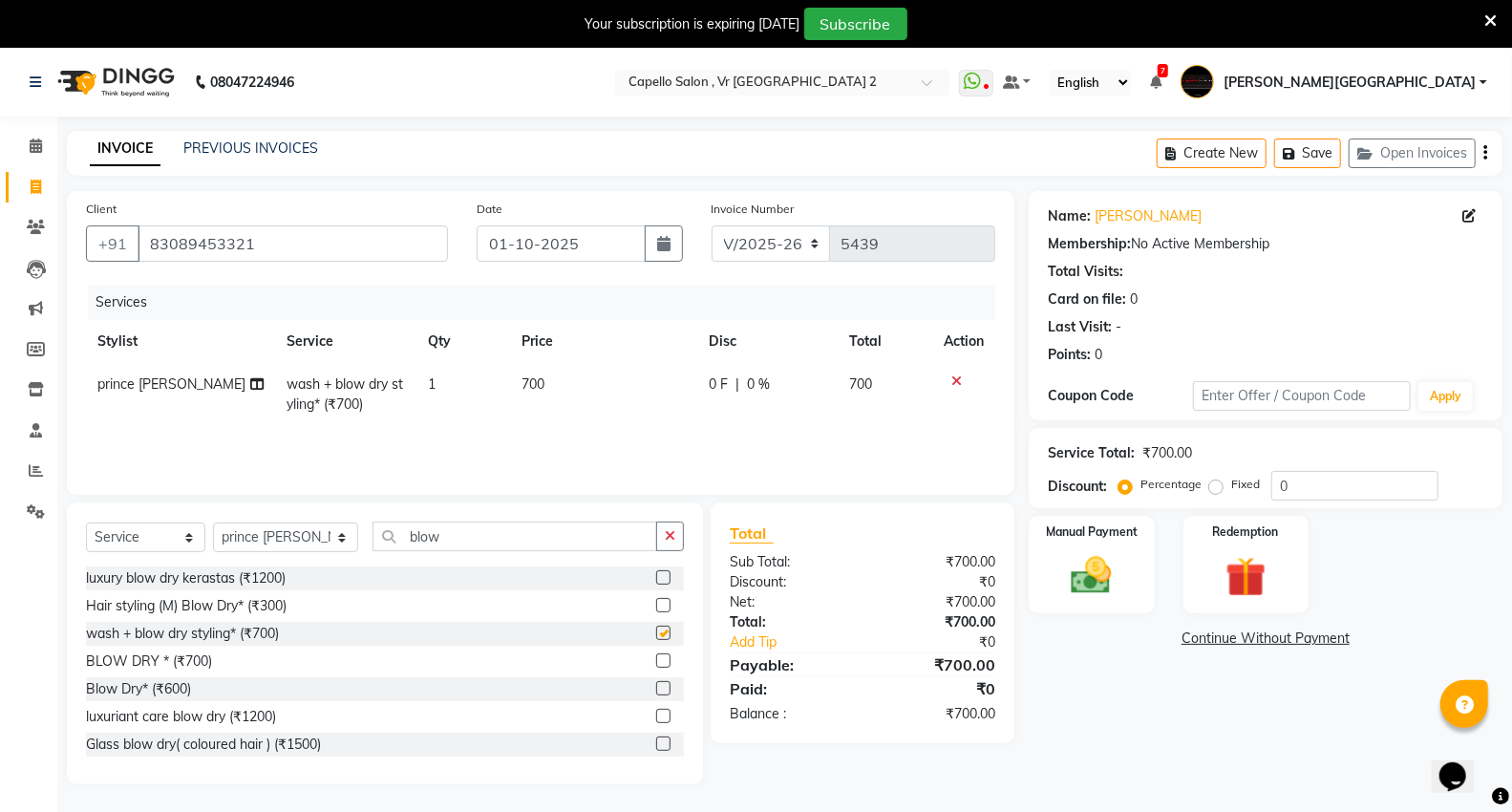
checkbox input "false"
click at [459, 549] on input "blow" at bounding box center [514, 536] width 284 height 30
type input "b"
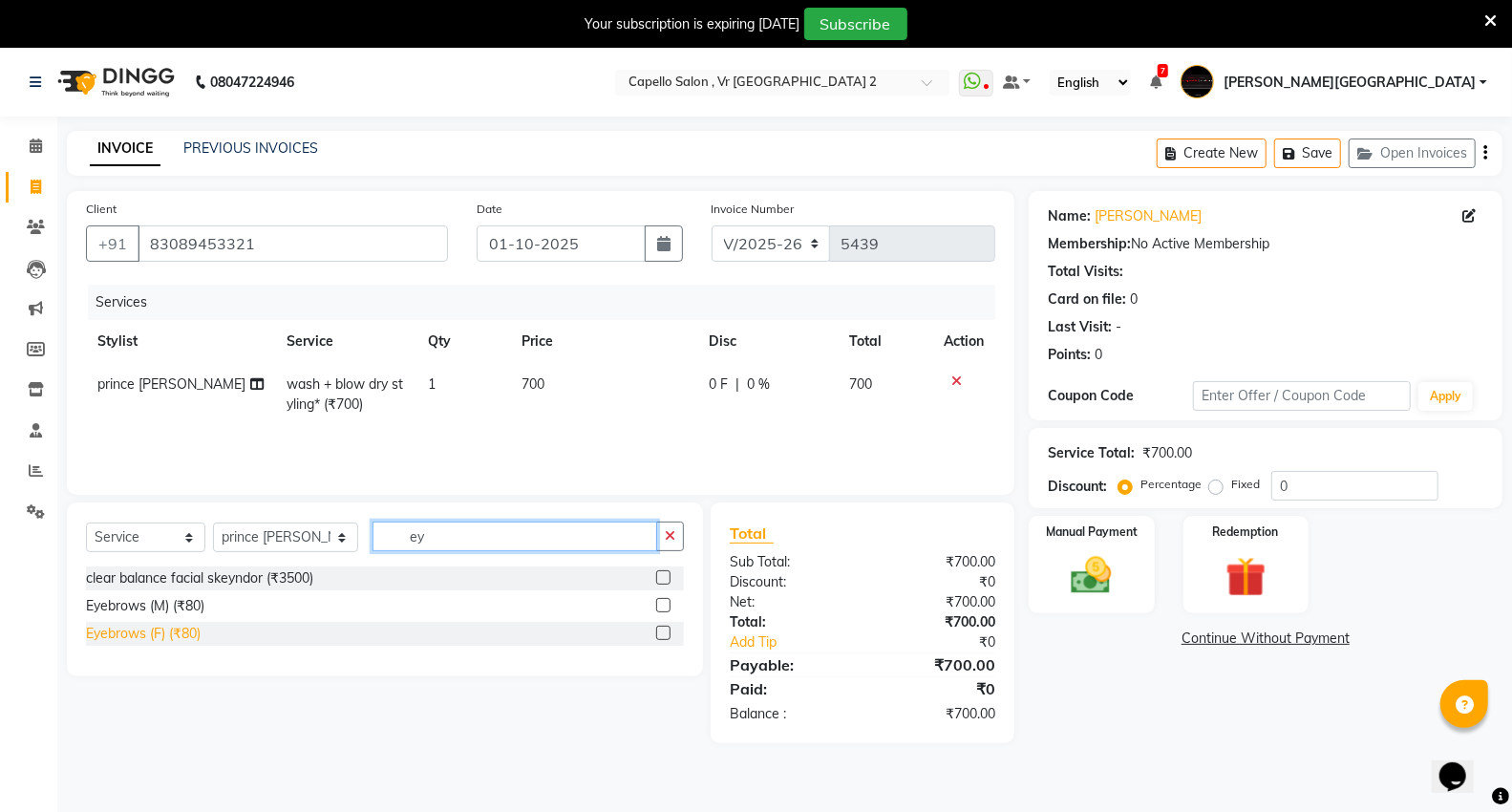
type input "ey"
click at [155, 628] on div "Eyebrows (F) (₹80)" at bounding box center [144, 634] width 115 height 20
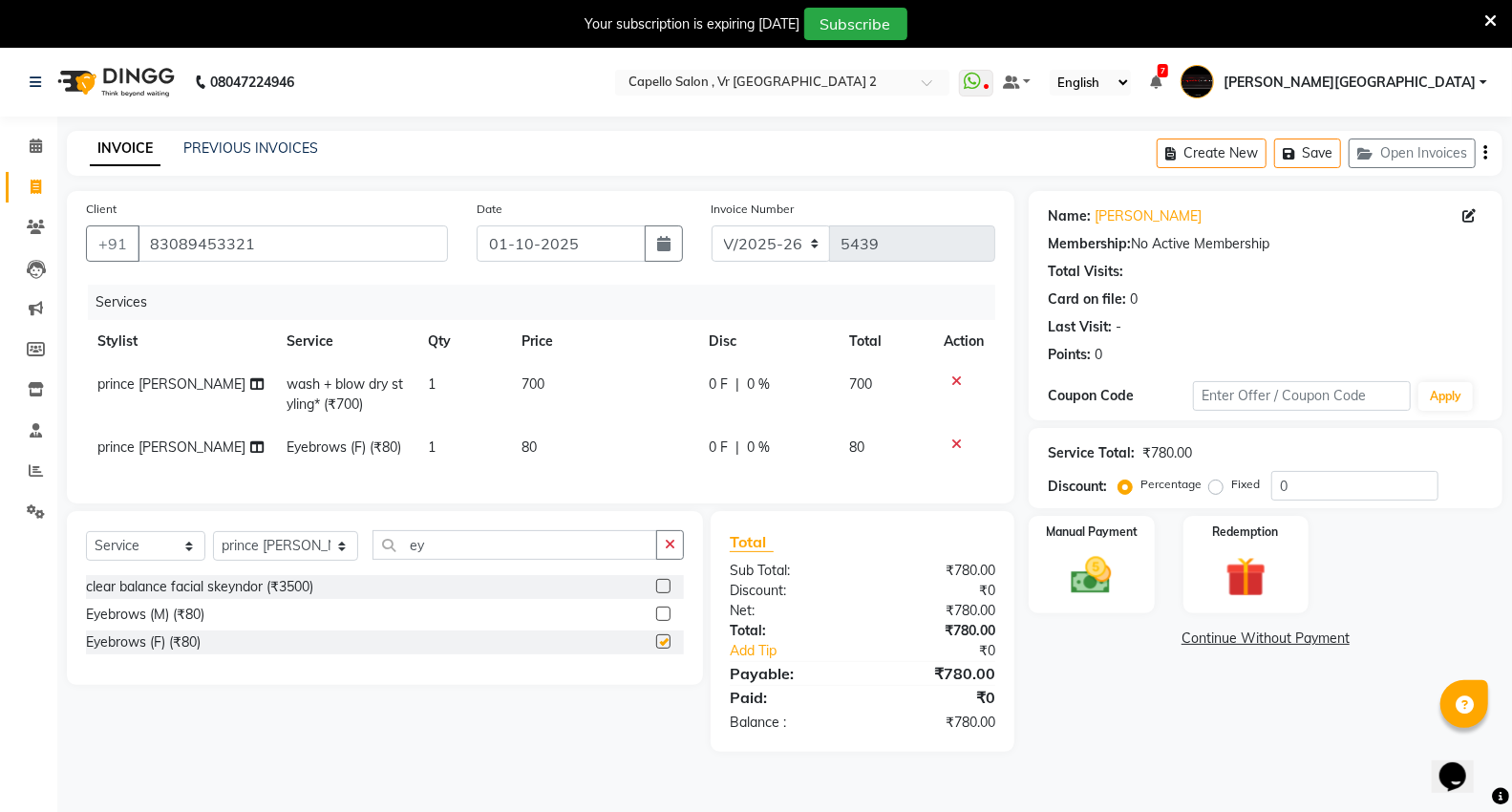
checkbox input "false"
click at [1096, 579] on img at bounding box center [1091, 575] width 68 height 49
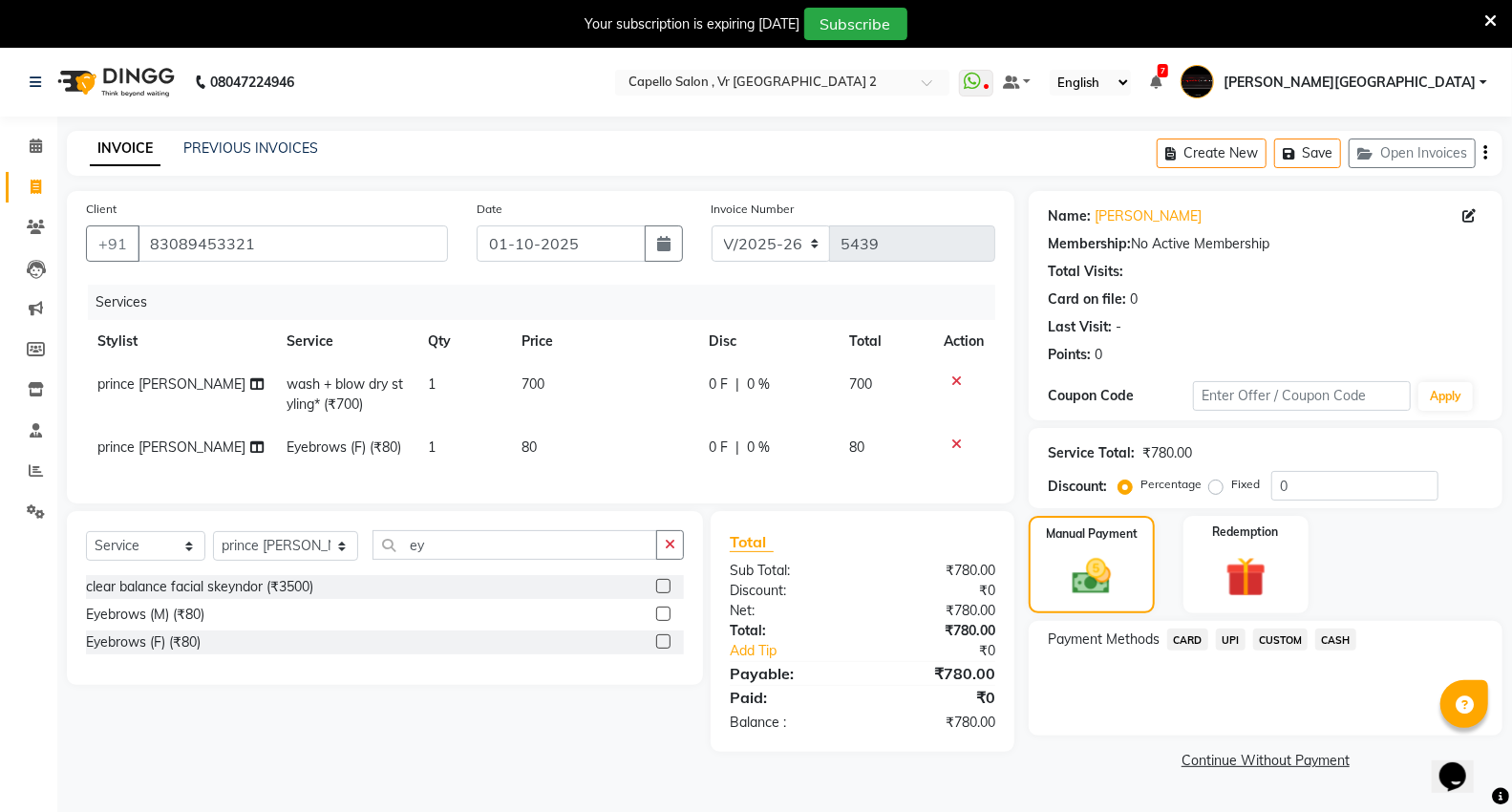
click at [1333, 641] on span "CASH" at bounding box center [1335, 640] width 41 height 22
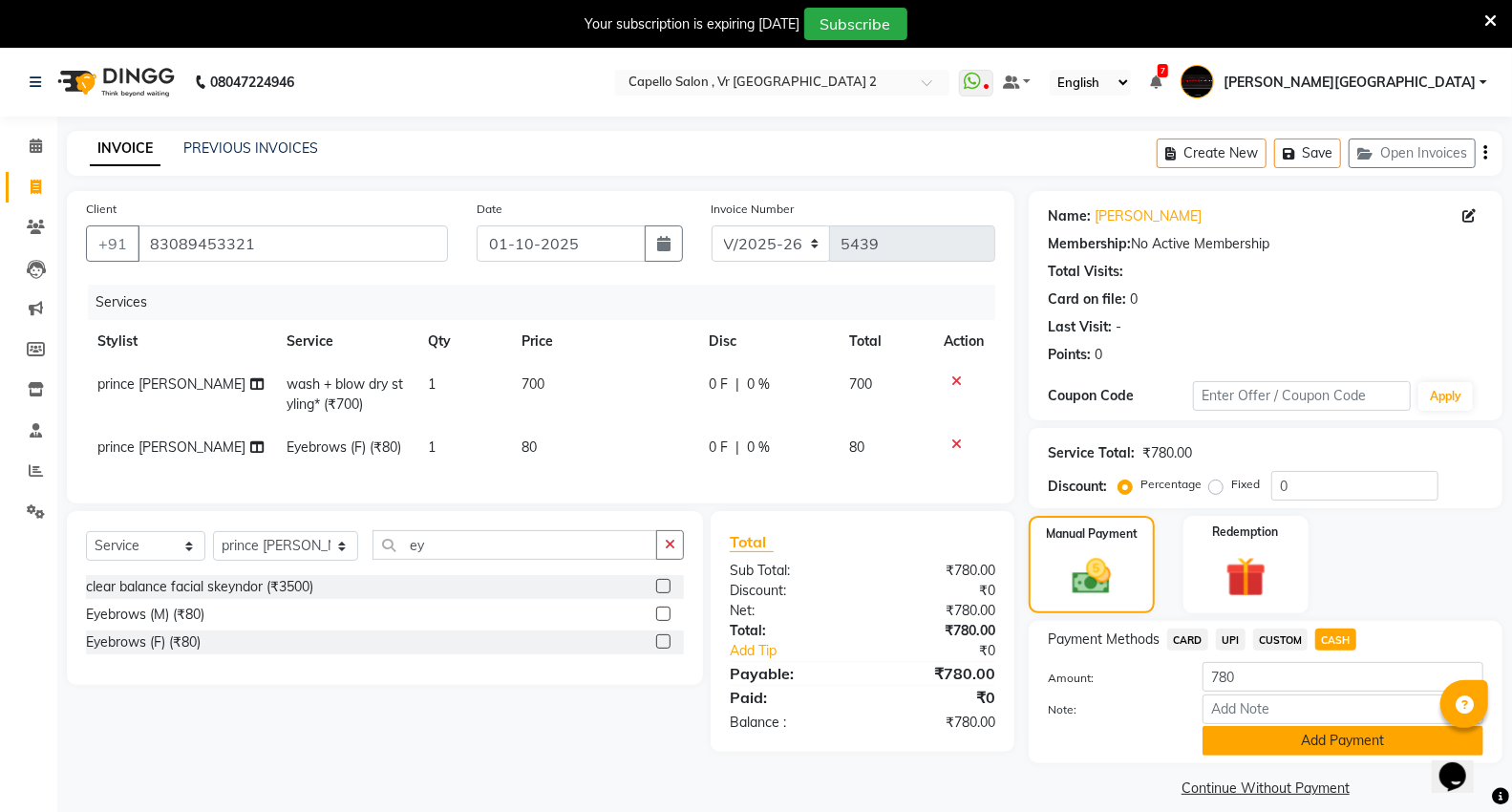
click at [1275, 746] on button "Add Payment" at bounding box center [1342, 740] width 280 height 30
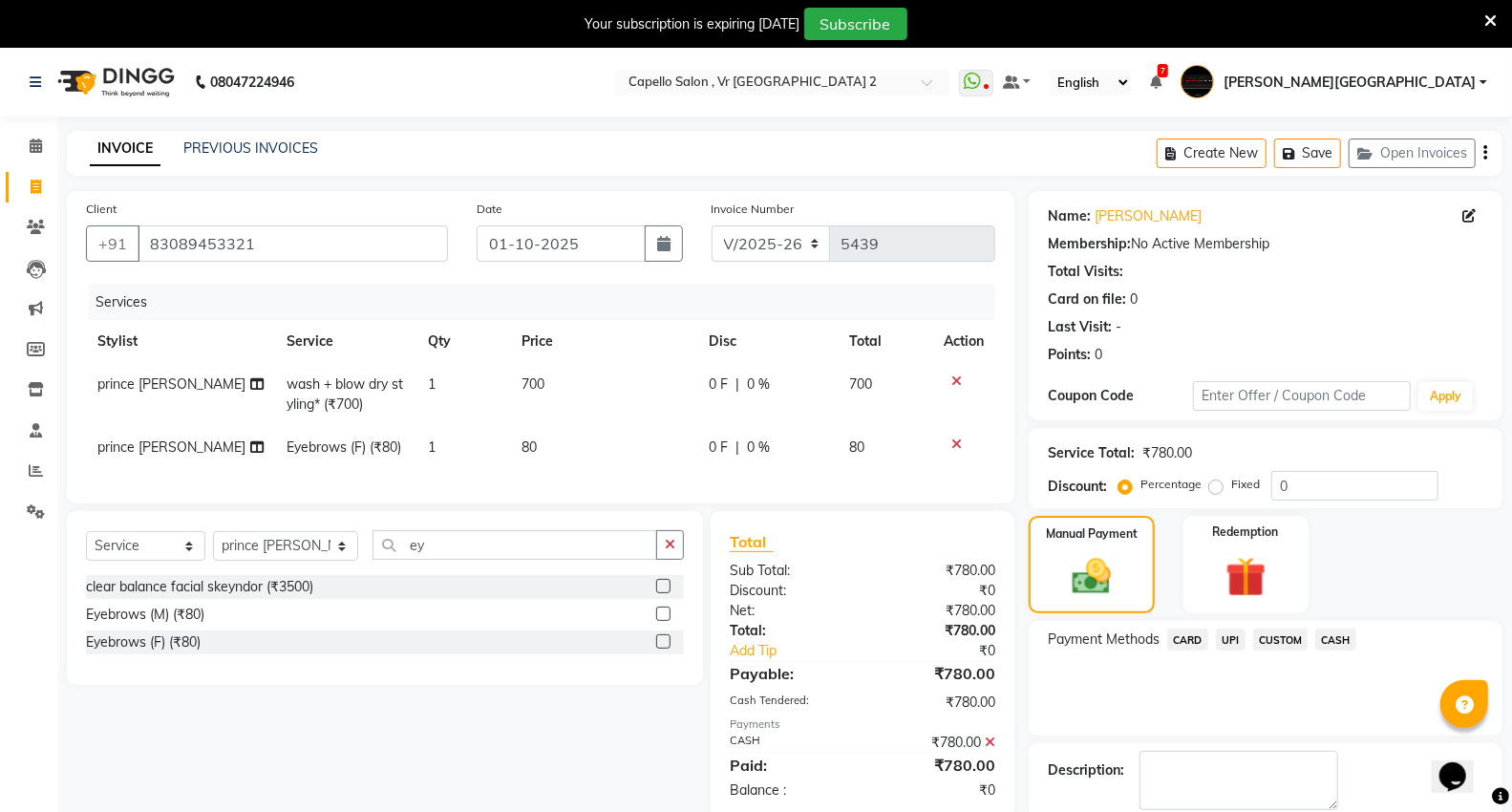
scroll to position [100, 0]
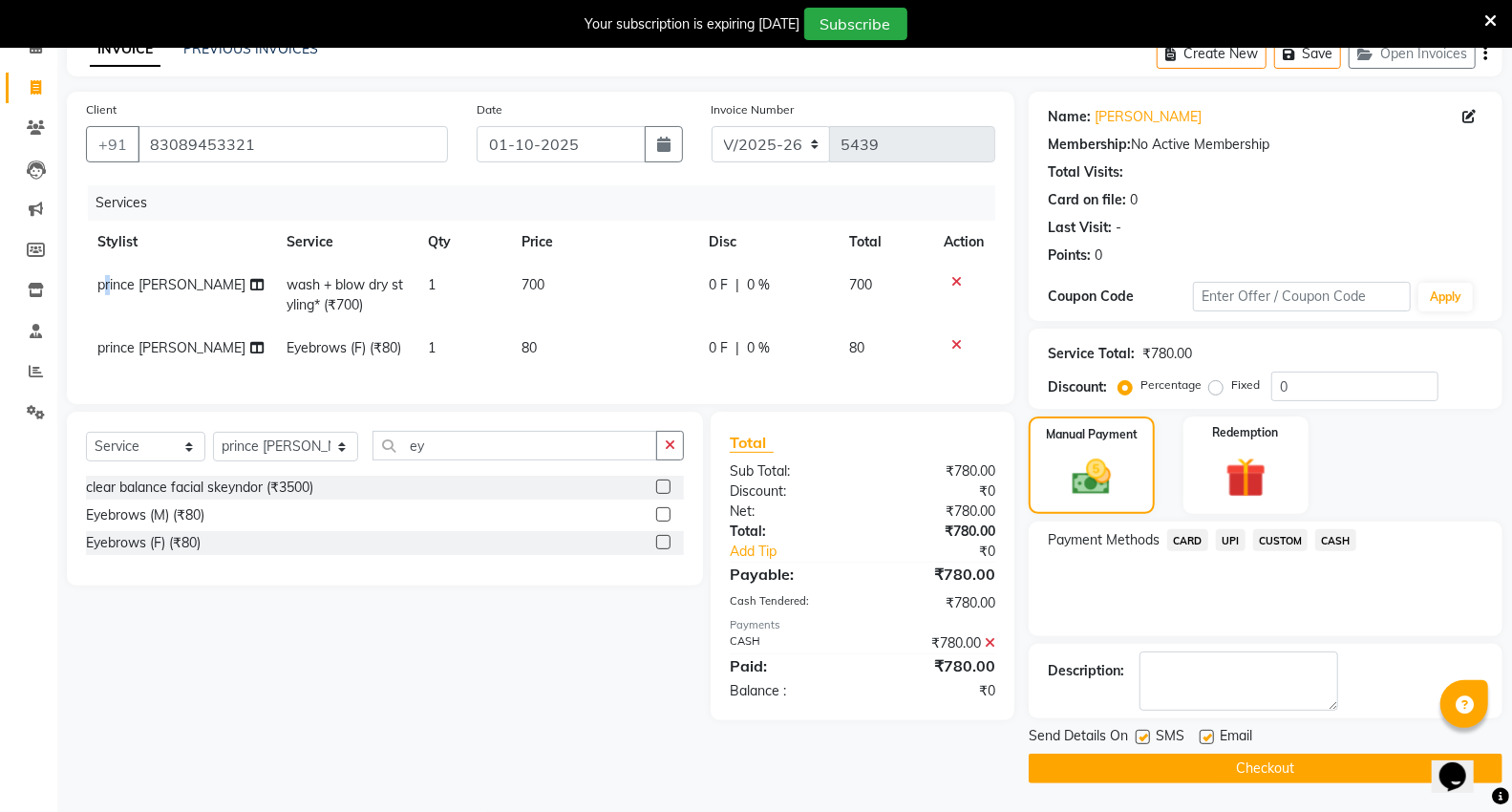
click at [110, 289] on span "prince [PERSON_NAME]" at bounding box center [171, 284] width 148 height 17
select select "83801"
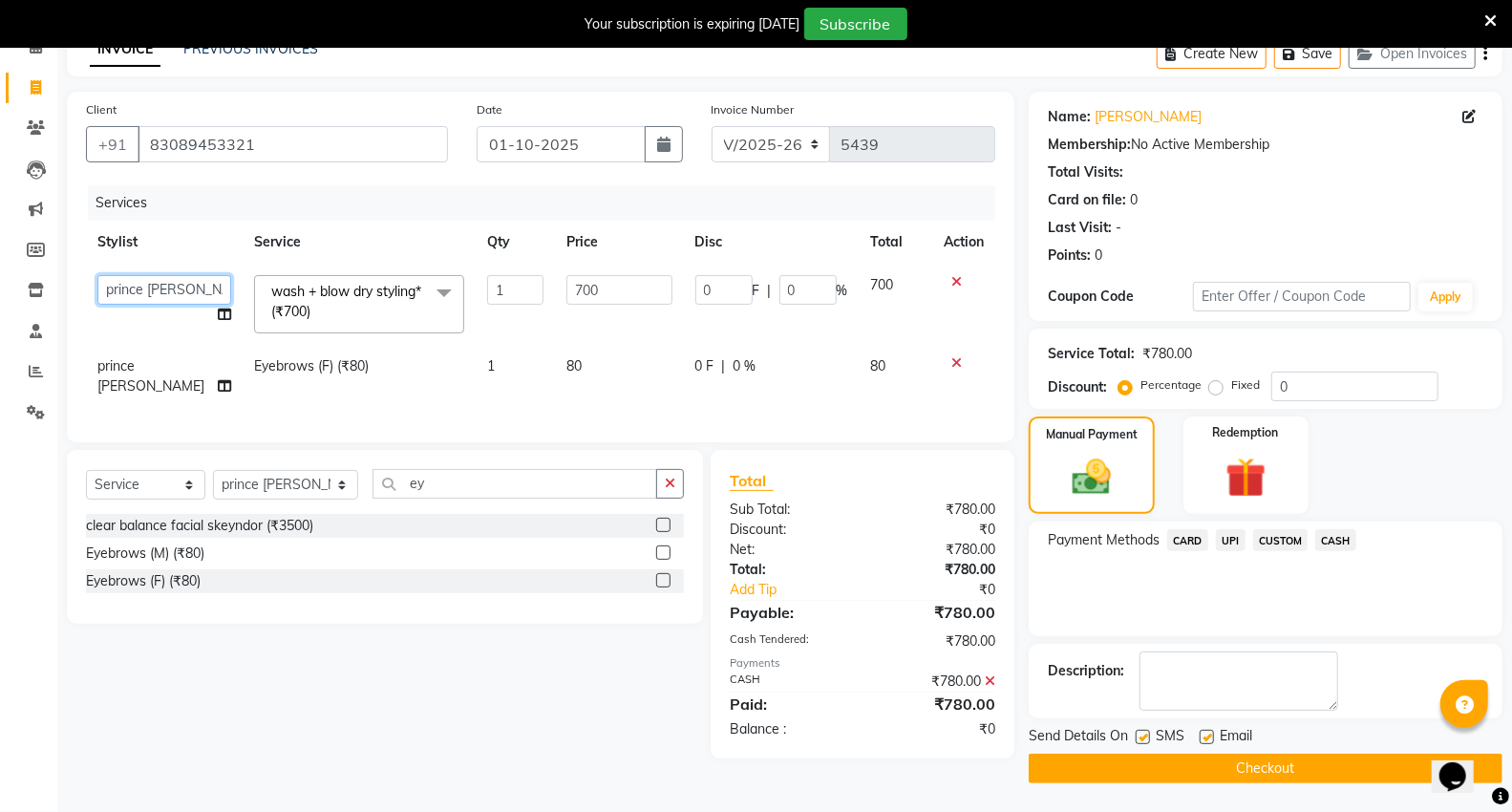
click at [110, 291] on select "AHSIK Amit felix Anita Patel Arti Borekar Capello VR Mall Dillu Kajal Patil Kir…" at bounding box center [165, 289] width 134 height 30
select select "14473"
click at [154, 358] on span "prince [PERSON_NAME]" at bounding box center [151, 375] width 107 height 37
select select "83801"
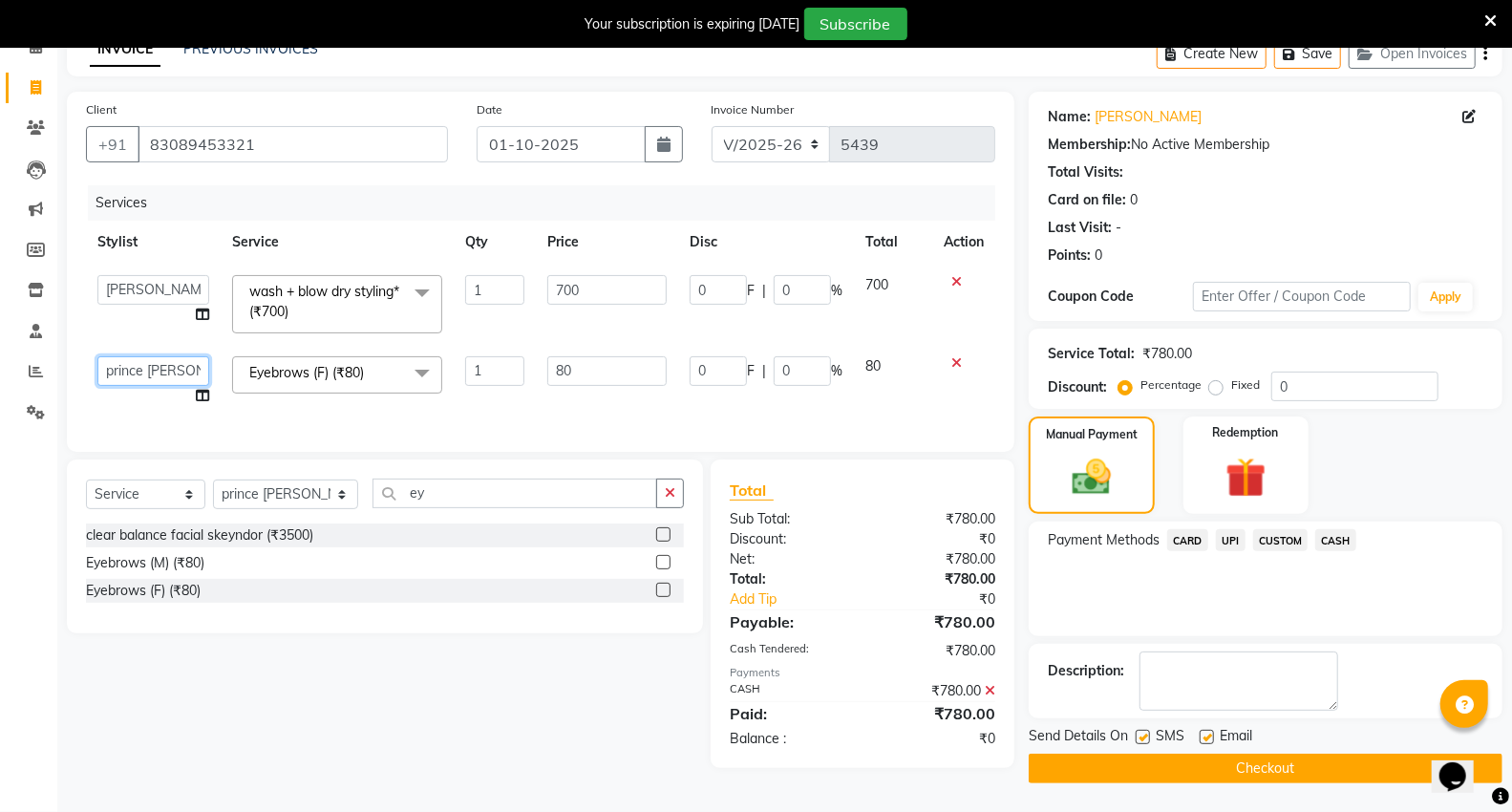
click at [151, 375] on select "AHSIK Amit felix Anita Patel Arti Borekar Capello VR Mall Dillu Kajal Patil Kir…" at bounding box center [153, 371] width 112 height 30
select select "14473"
click at [458, 716] on div "Select Service Product Membership Package Voucher Prepaid Gift Card Select Styl…" at bounding box center [378, 614] width 651 height 308
click at [1157, 755] on button "Checkout" at bounding box center [1265, 768] width 474 height 30
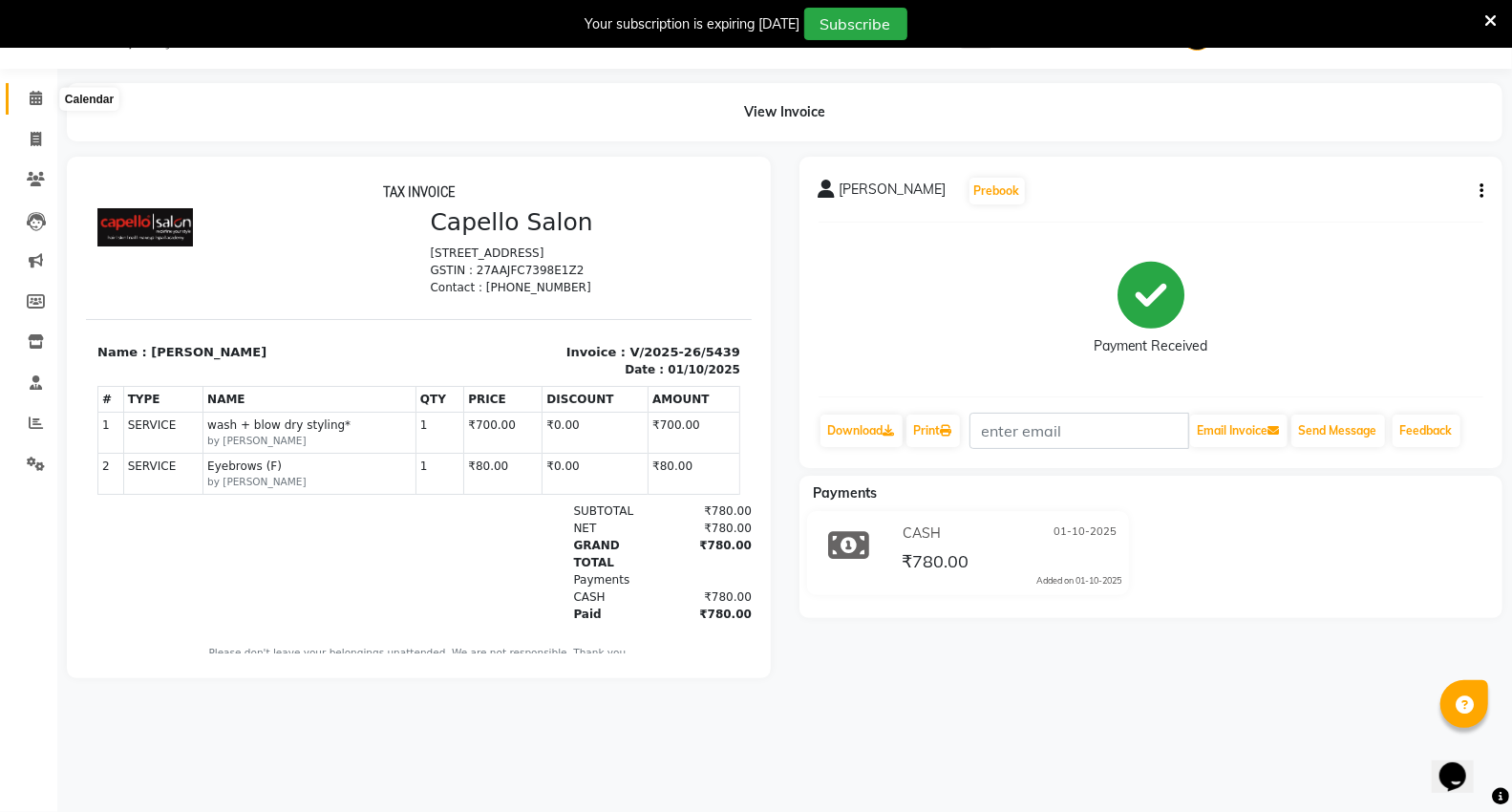
click at [30, 101] on icon at bounding box center [35, 98] width 12 height 14
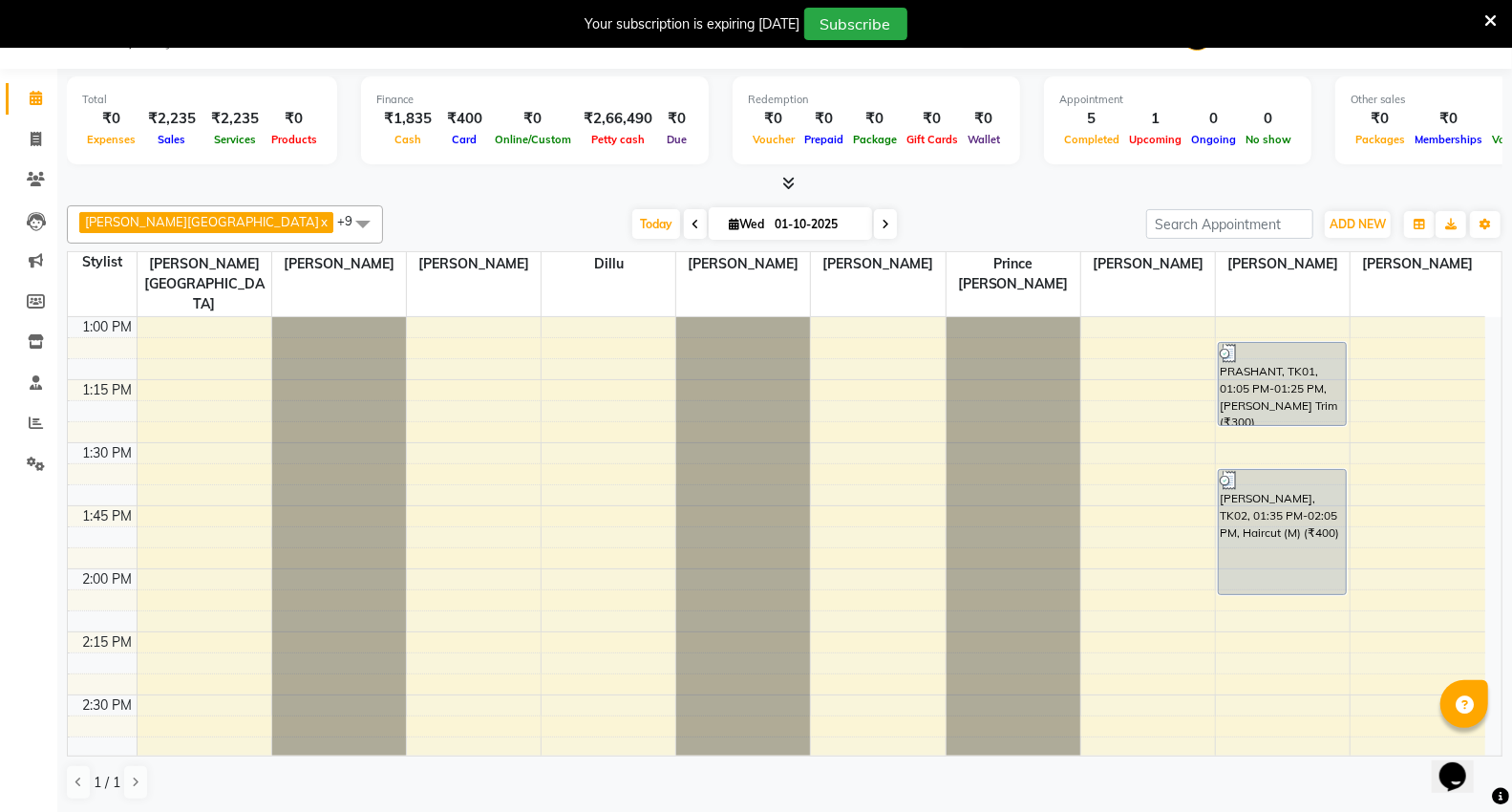
scroll to position [1541, 0]
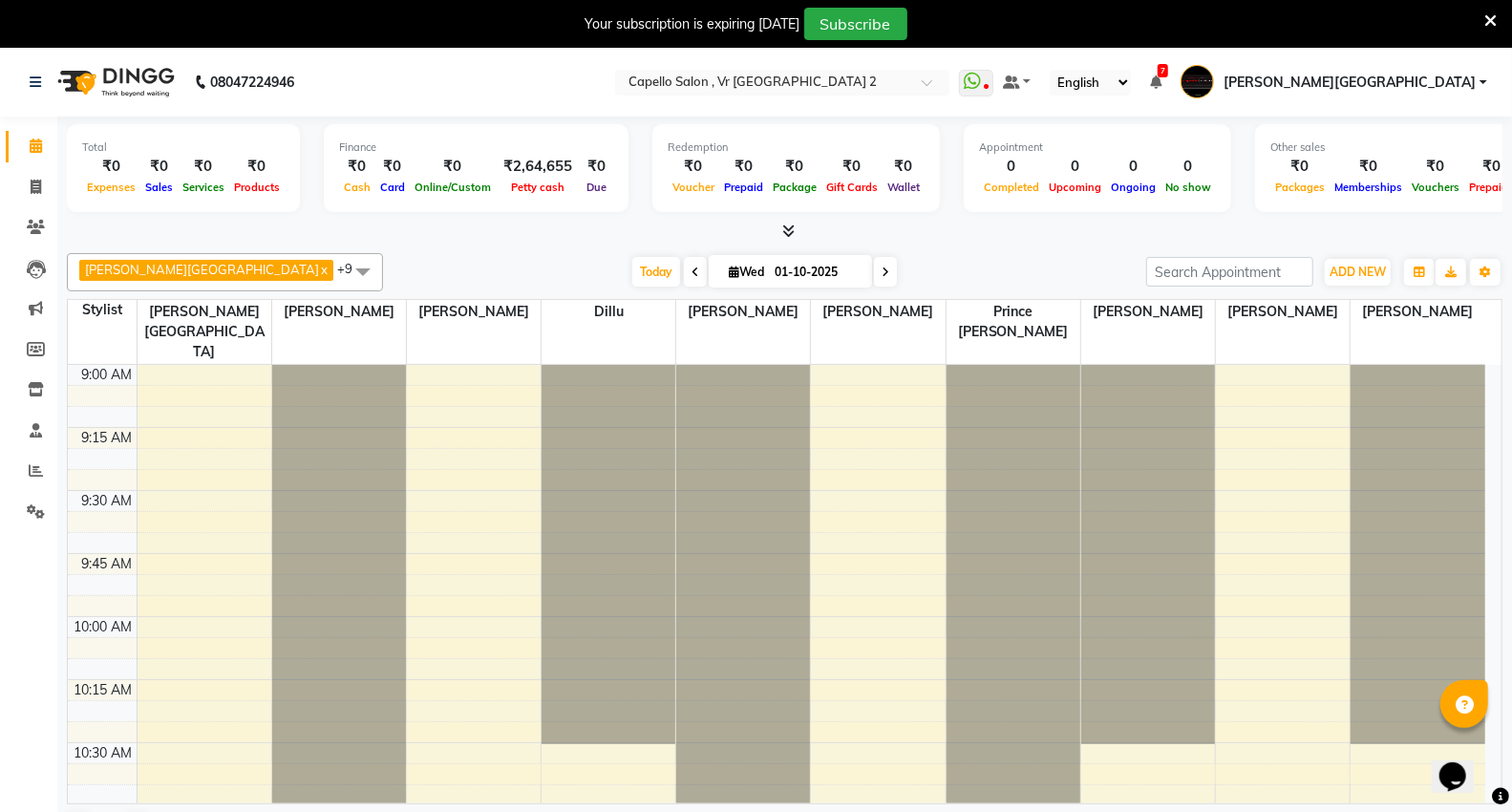
click at [790, 224] on icon at bounding box center [788, 231] width 12 height 14
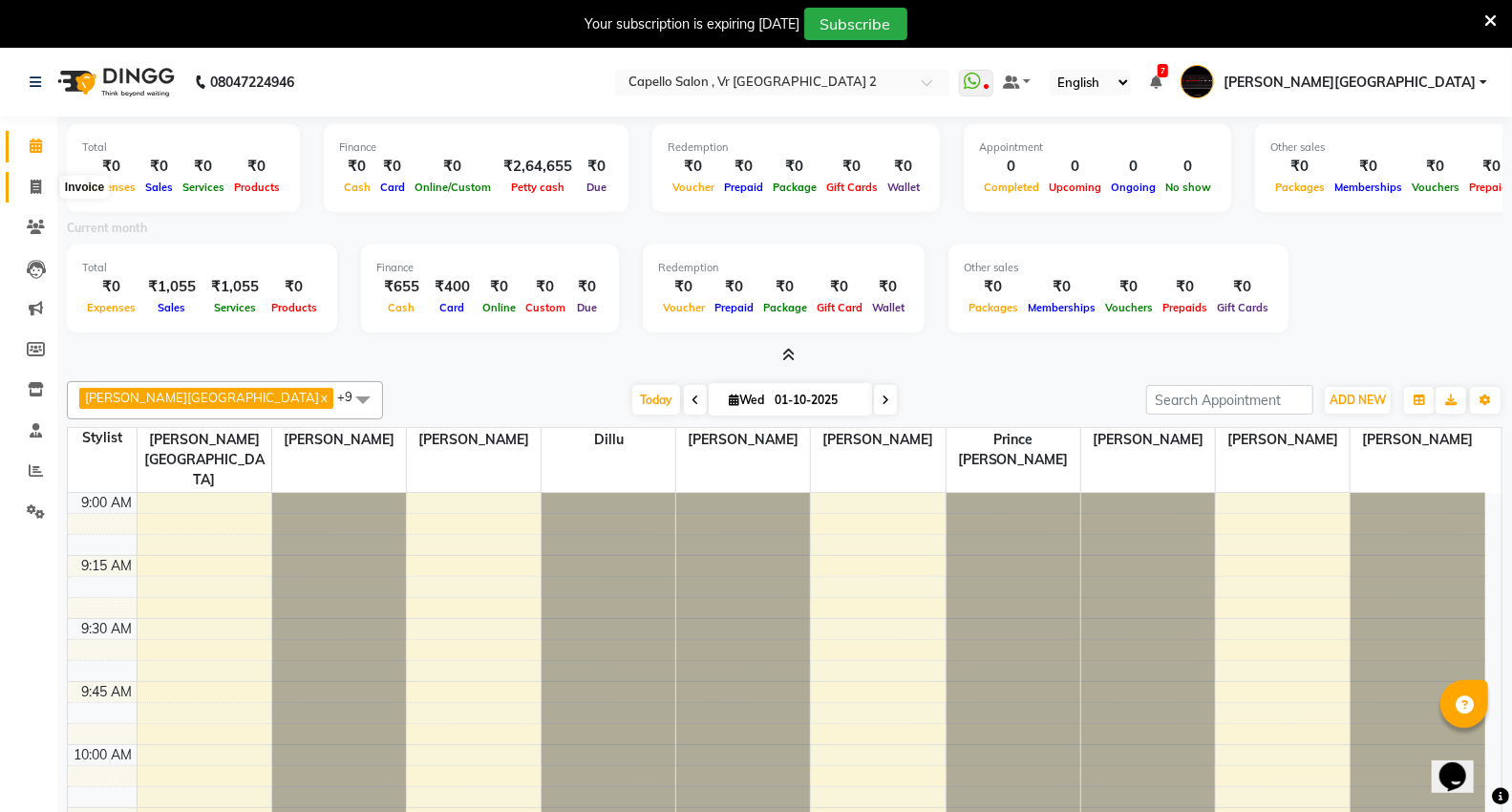
click at [26, 184] on span at bounding box center [35, 188] width 33 height 22
select select "service"
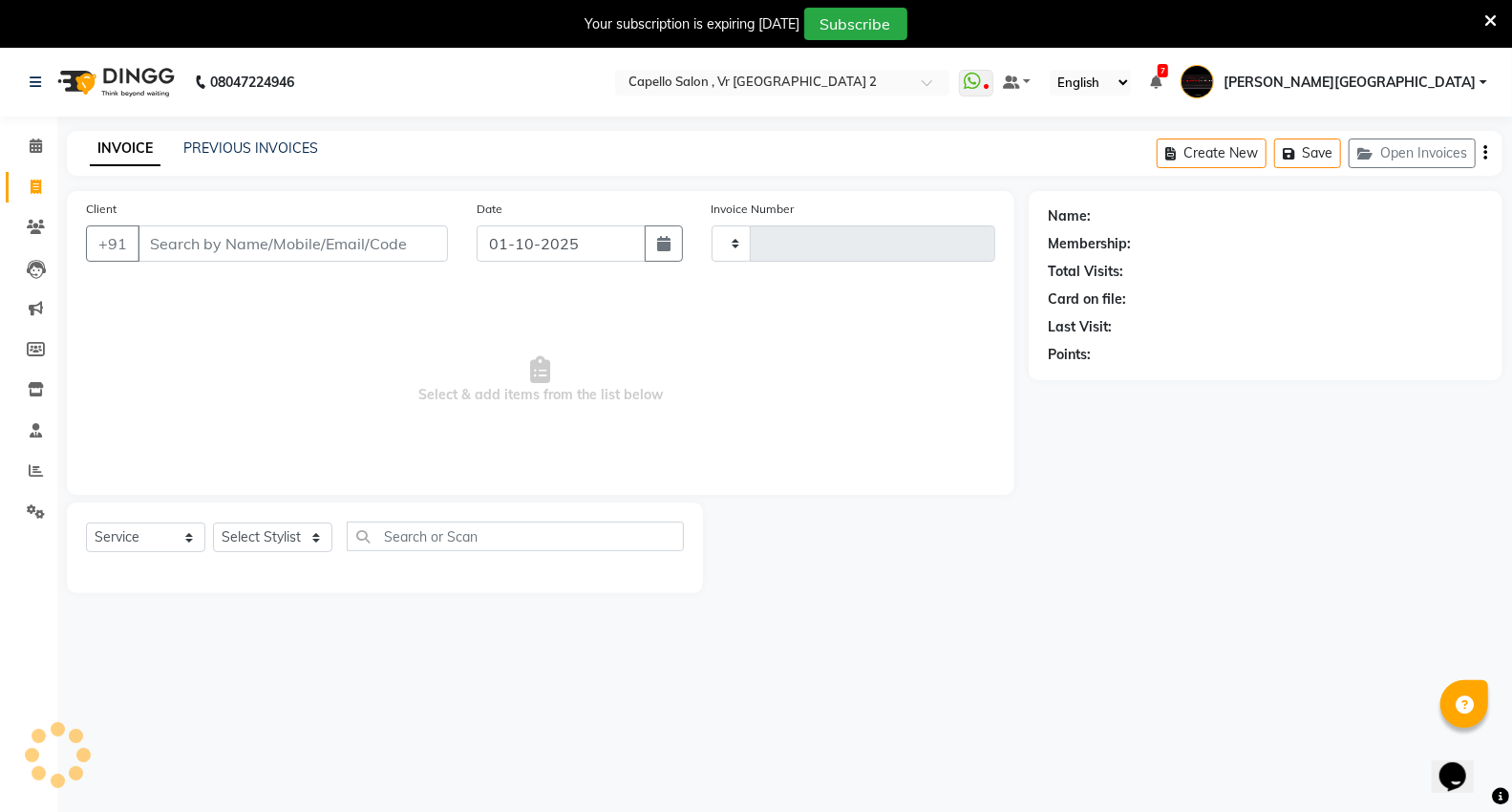
type input "5438"
select select "848"
click at [43, 145] on span at bounding box center [35, 147] width 33 height 22
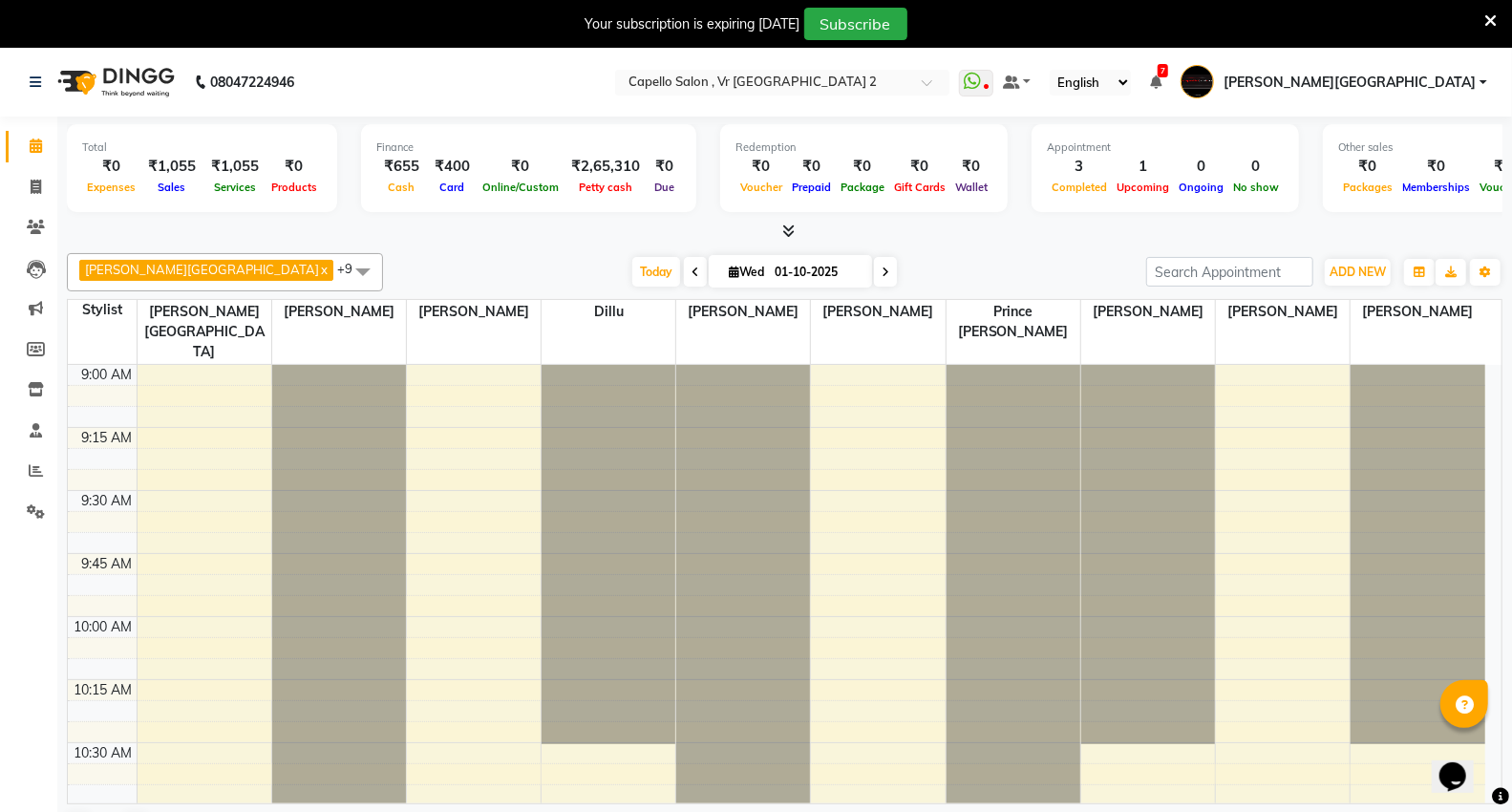
click at [224, 553] on td at bounding box center [811, 564] width 1348 height 21
click at [236, 553] on td at bounding box center [811, 564] width 1348 height 21
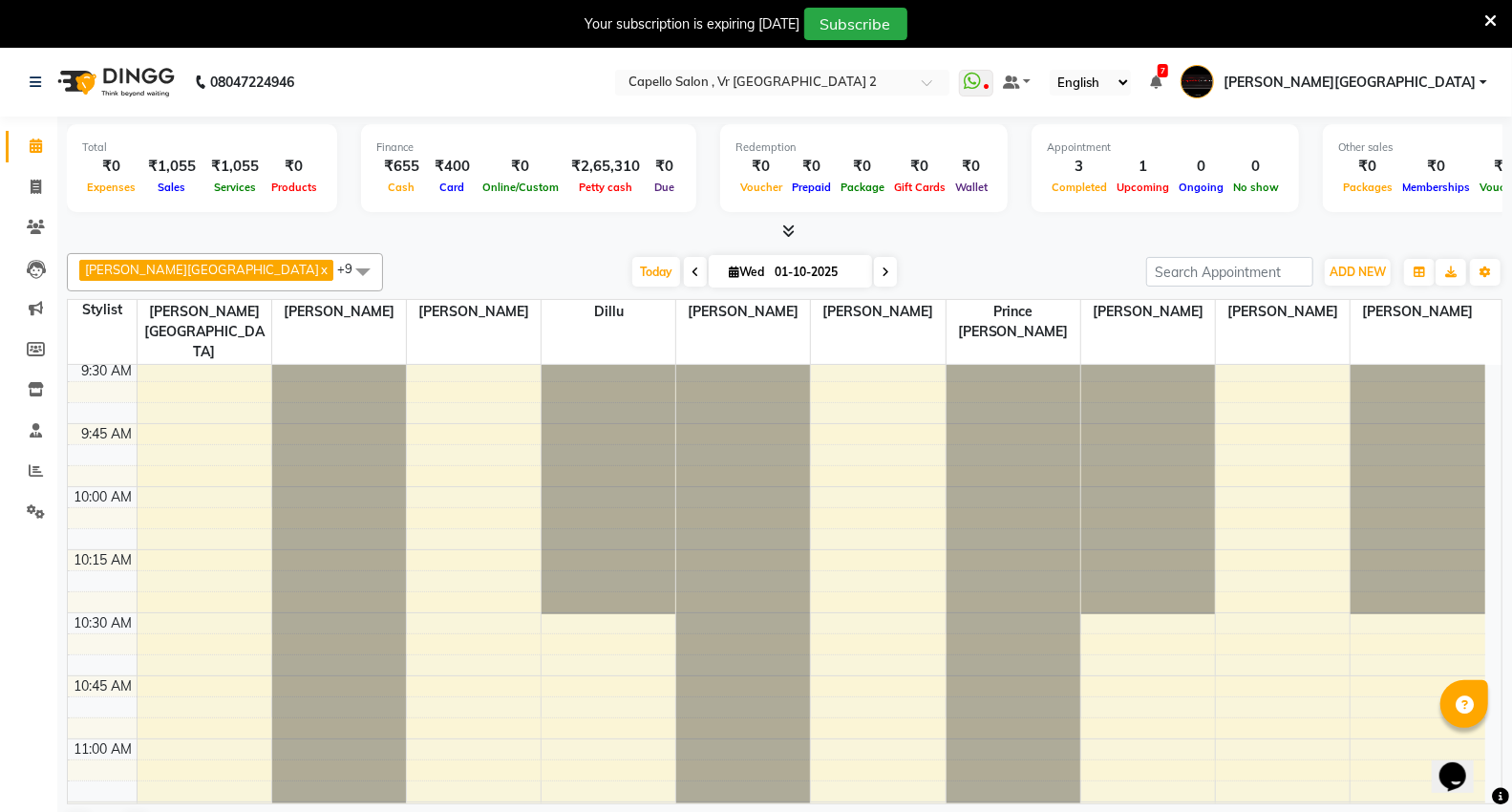
scroll to position [424, 0]
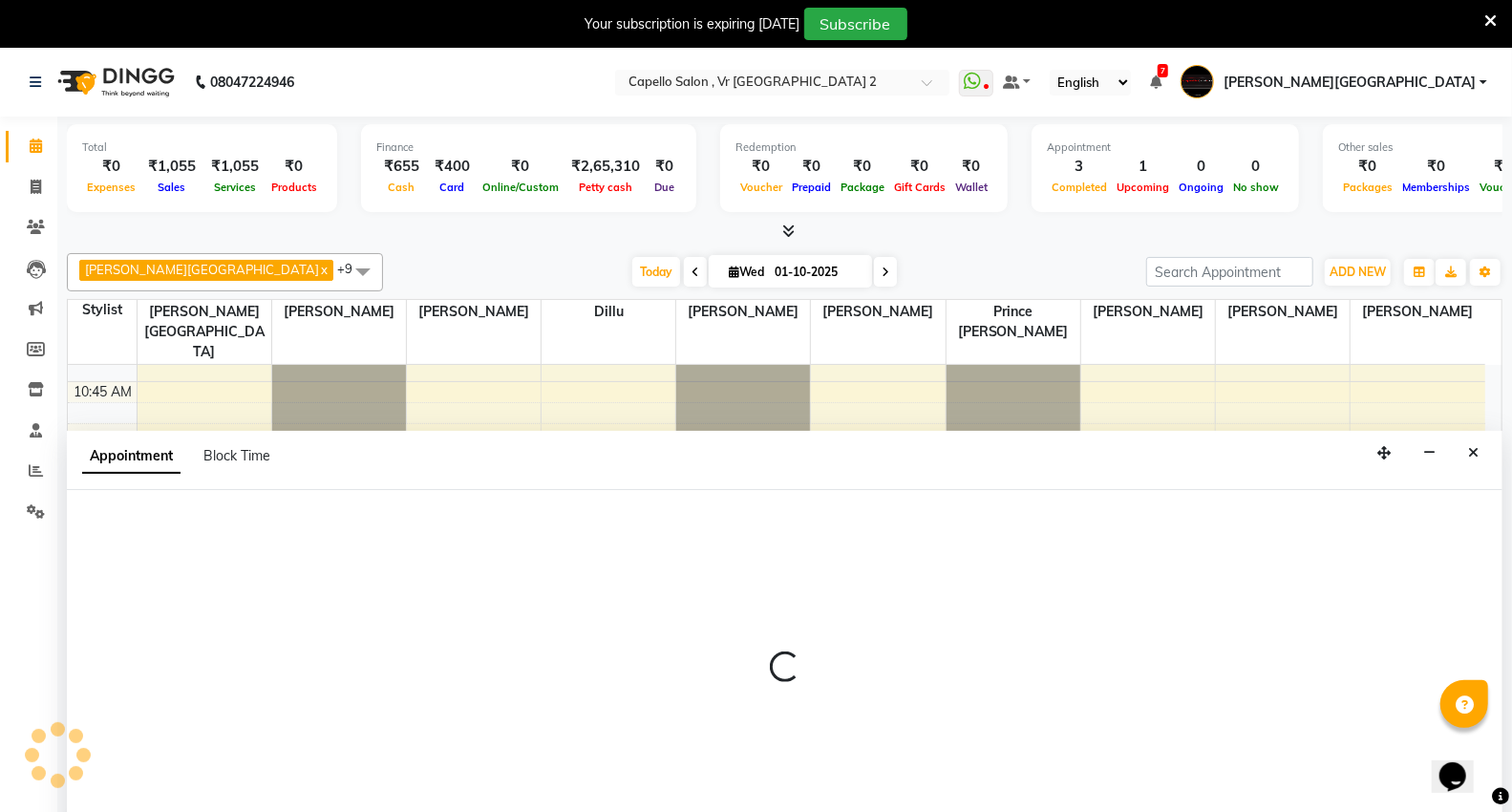
scroll to position [49, 0]
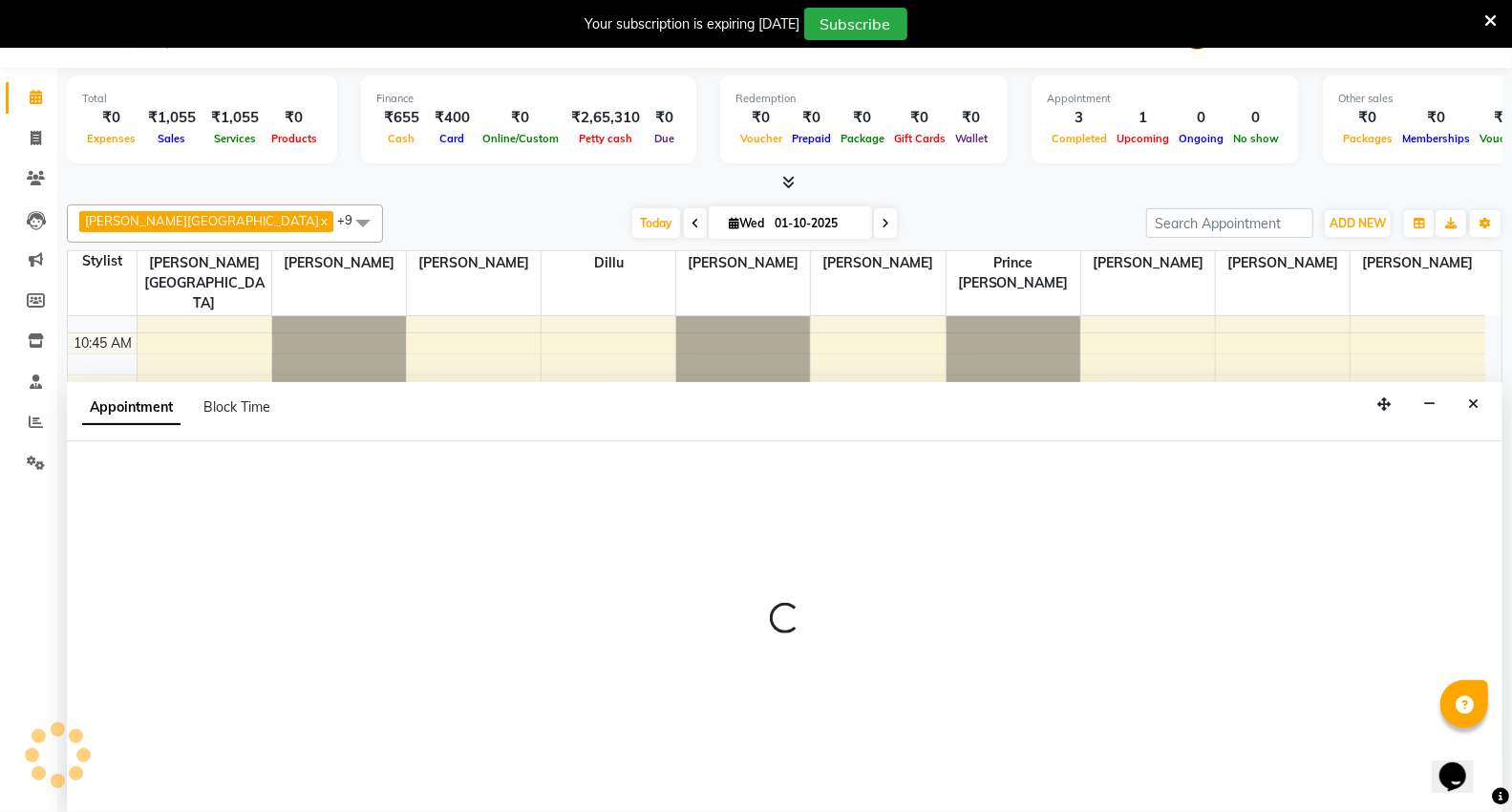
select select "14120"
select select "tentative"
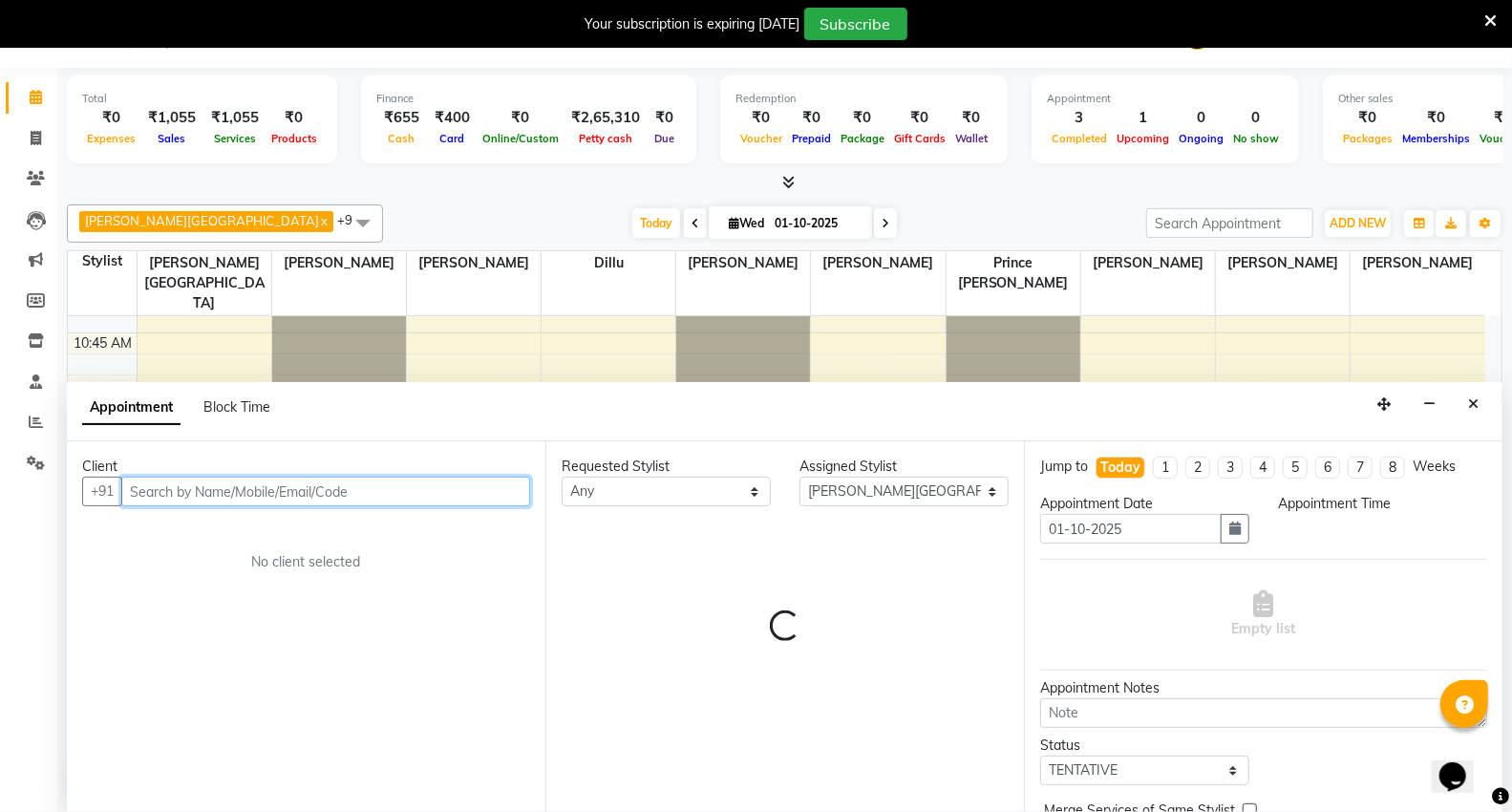
select select "690"
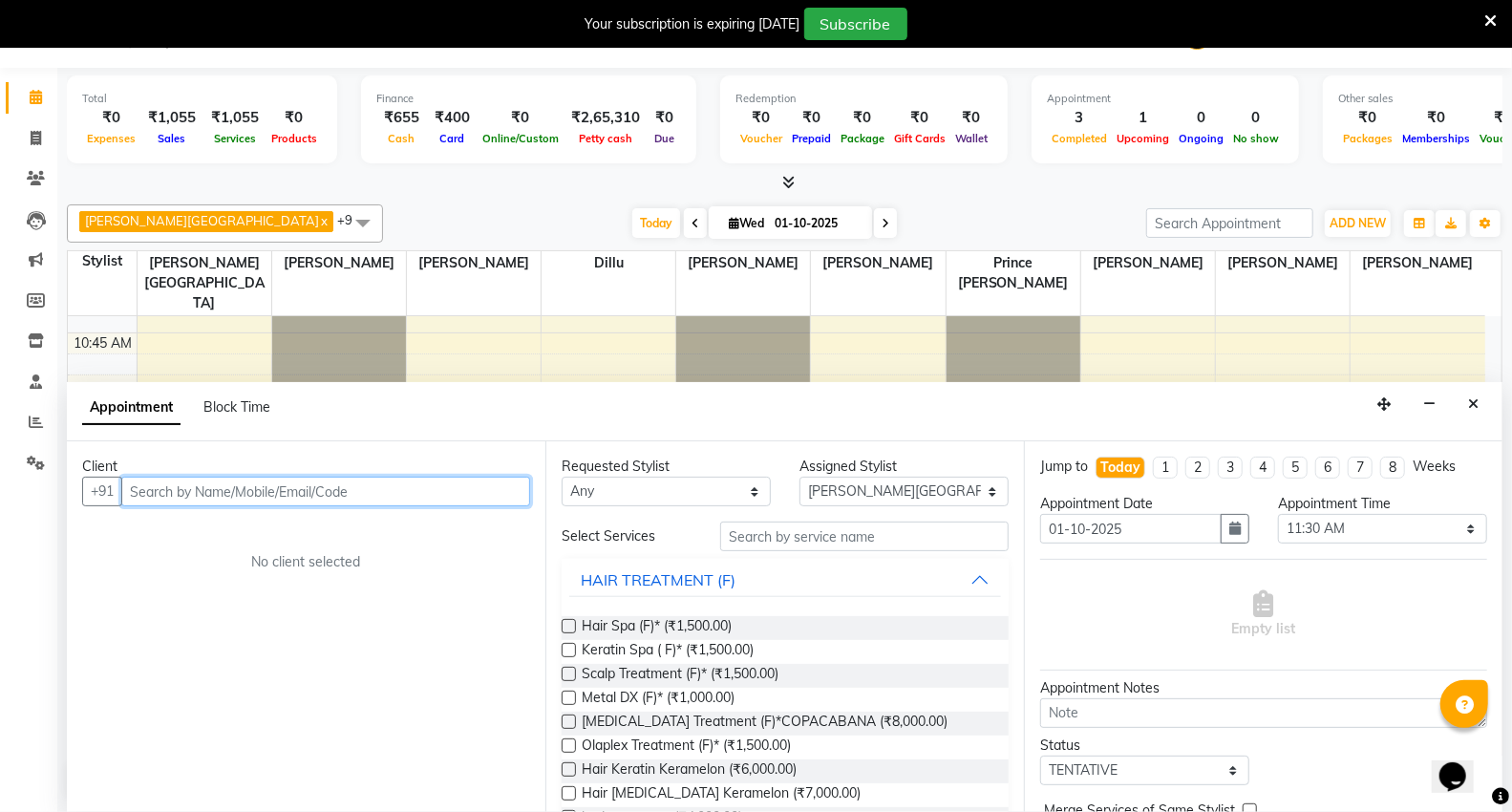
click at [258, 498] on input "text" at bounding box center [325, 491] width 409 height 30
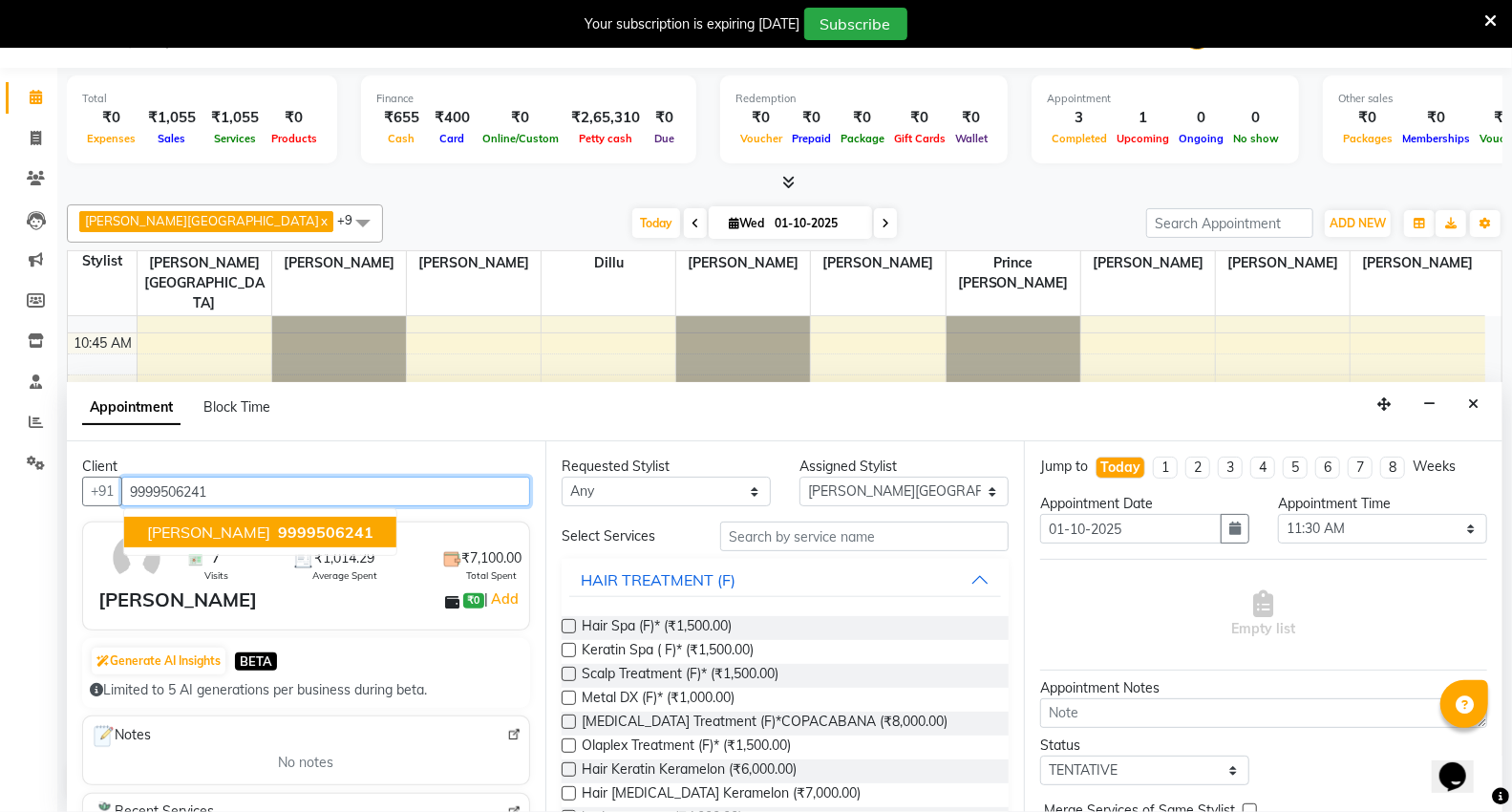
click at [261, 517] on button "laxmikant 9999506241" at bounding box center [260, 532] width 272 height 31
type input "9999506241"
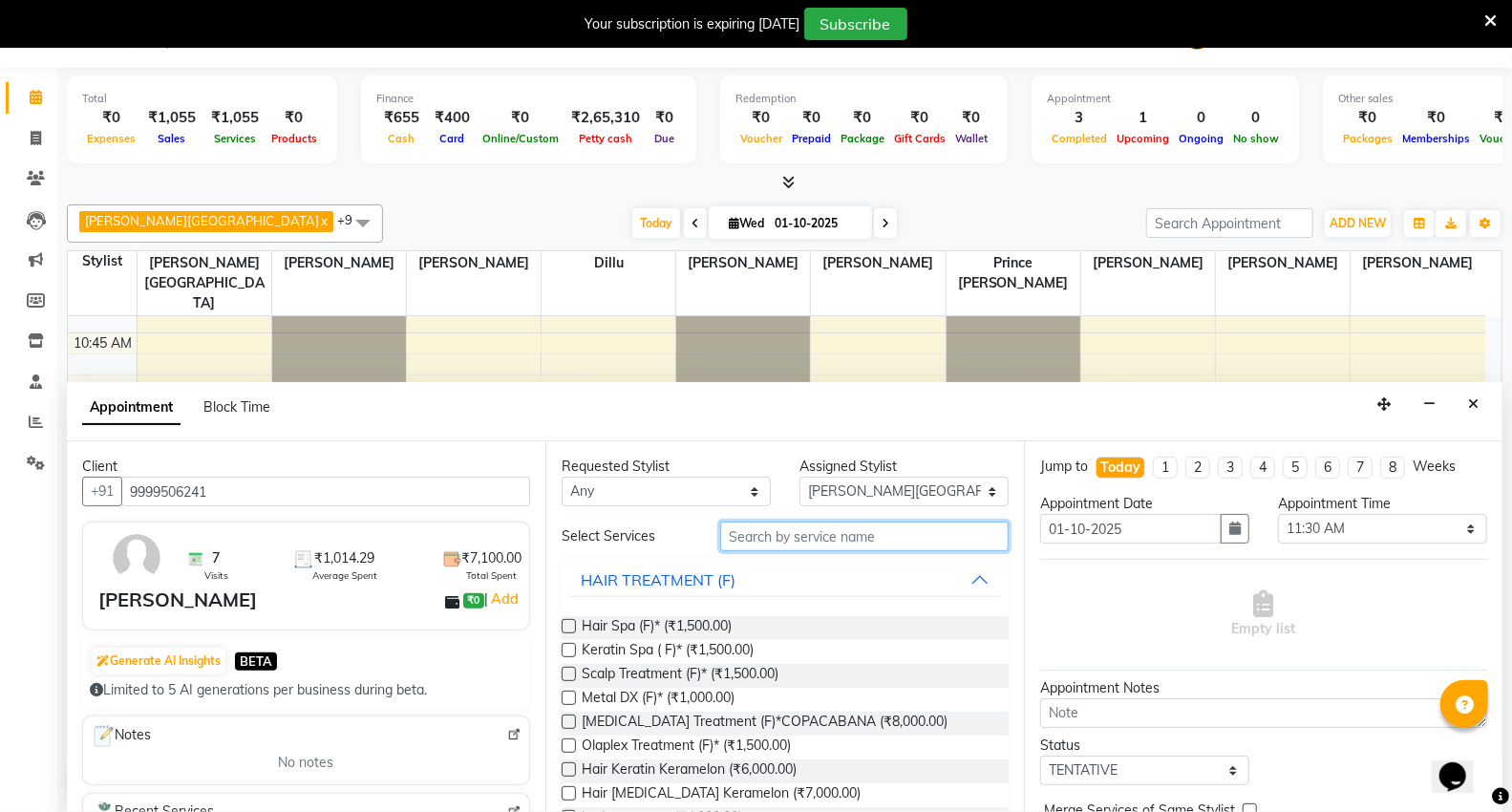
click at [817, 533] on input "text" at bounding box center [863, 536] width 288 height 30
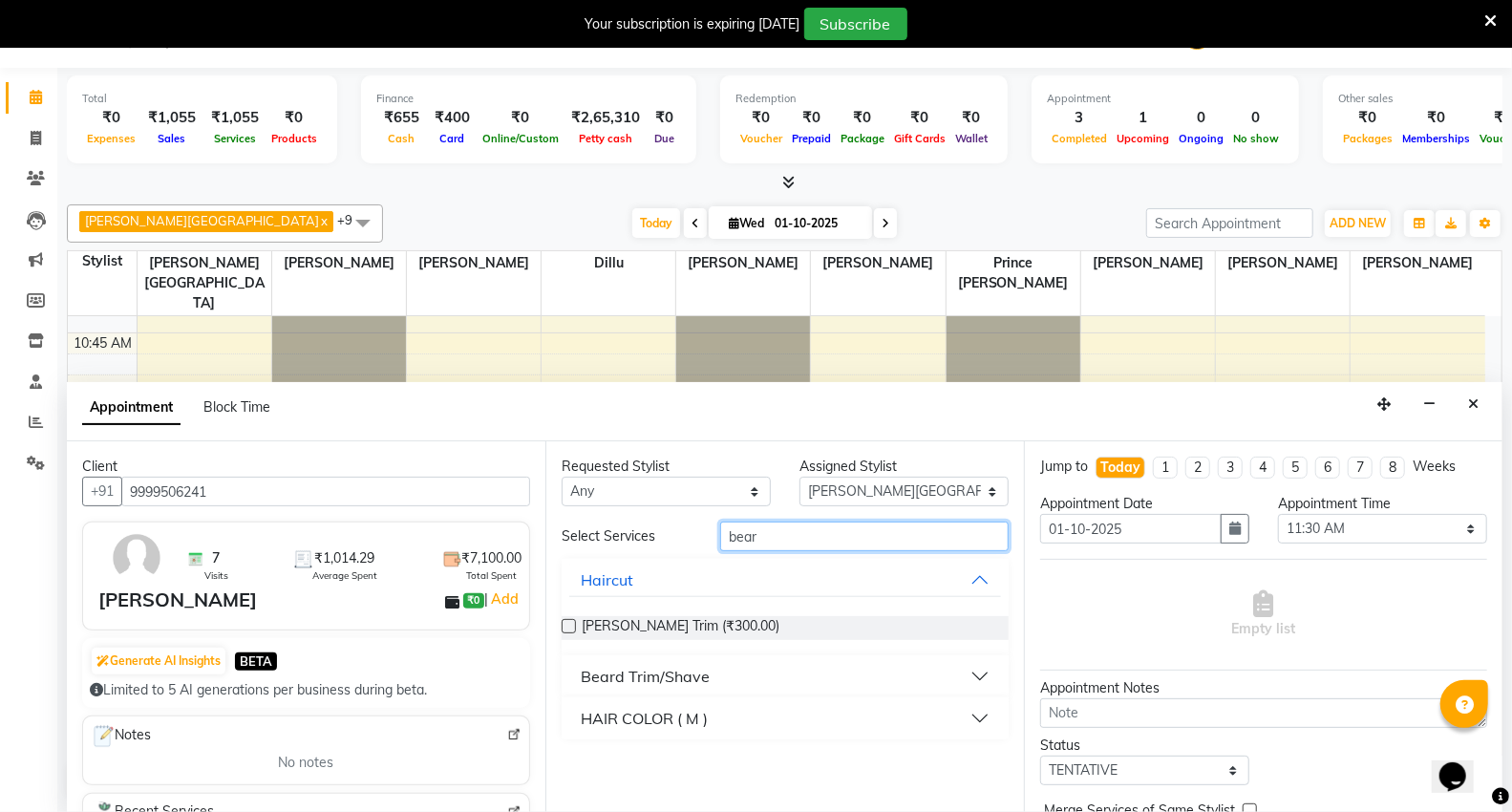
type input "bear"
click at [568, 623] on label at bounding box center [568, 626] width 14 height 14
click at [568, 623] on input "checkbox" at bounding box center [567, 628] width 12 height 12
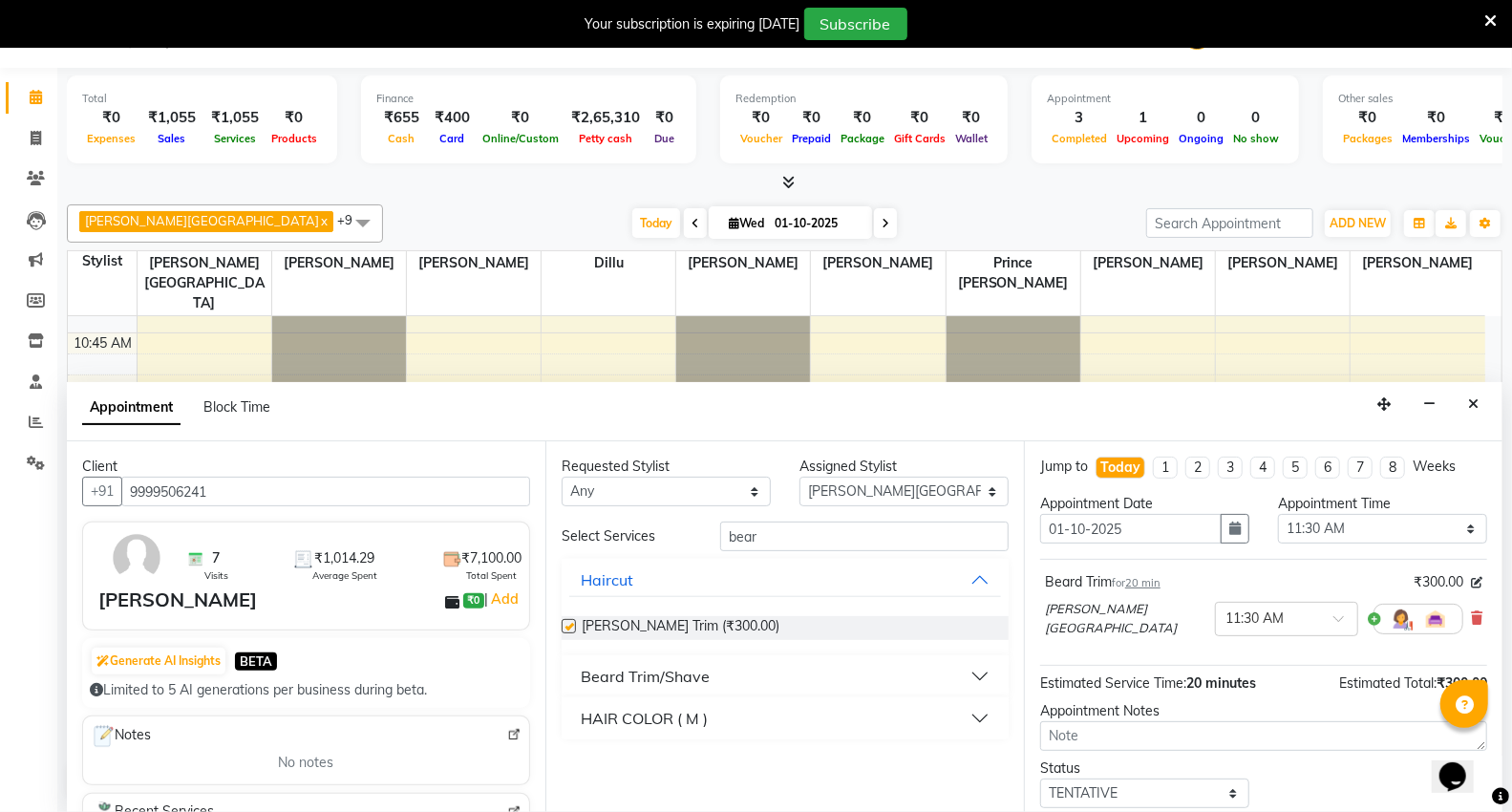
checkbox input "false"
click at [923, 542] on input "bear" at bounding box center [863, 536] width 288 height 30
type input "b"
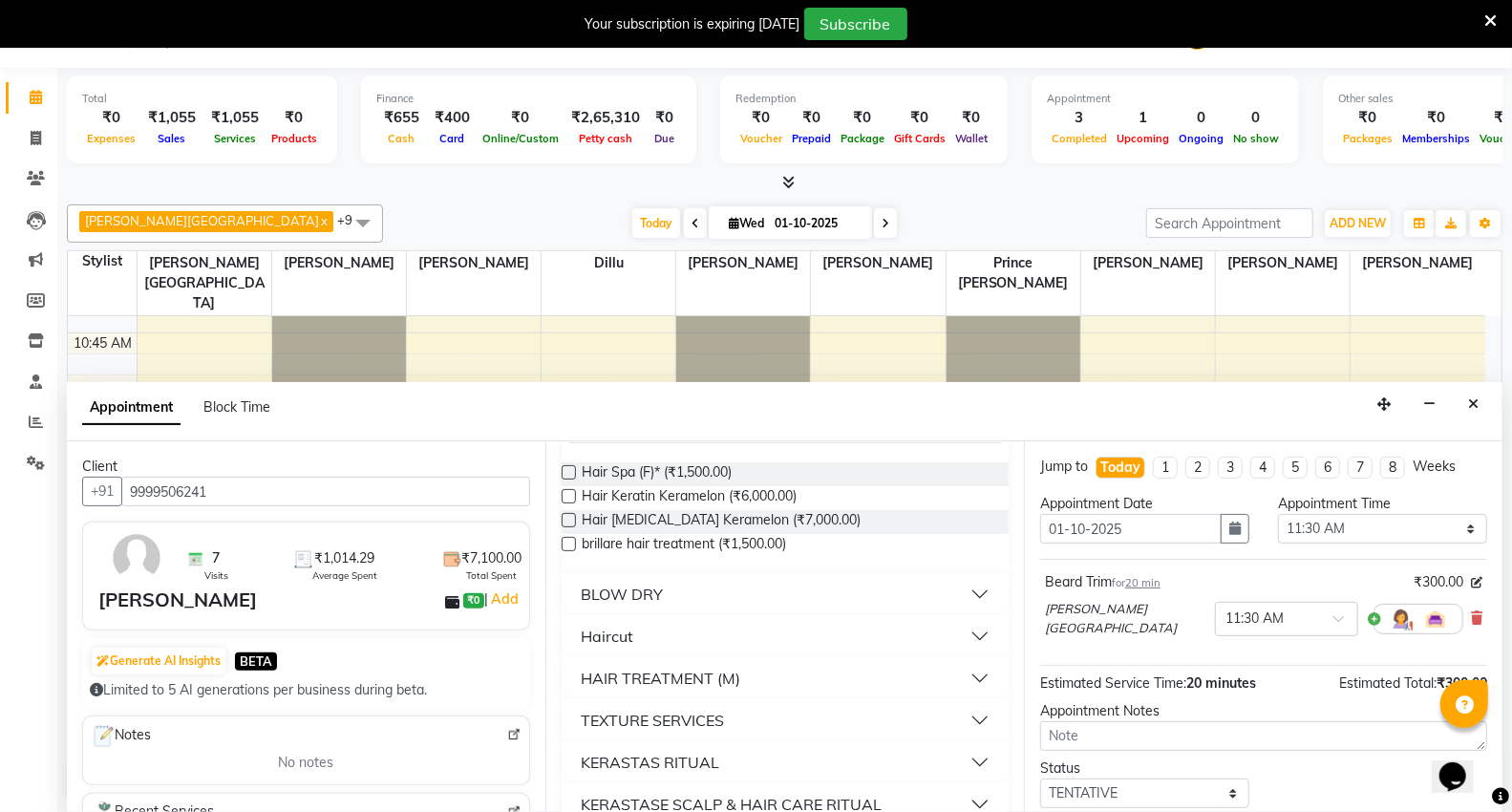
scroll to position [213, 0]
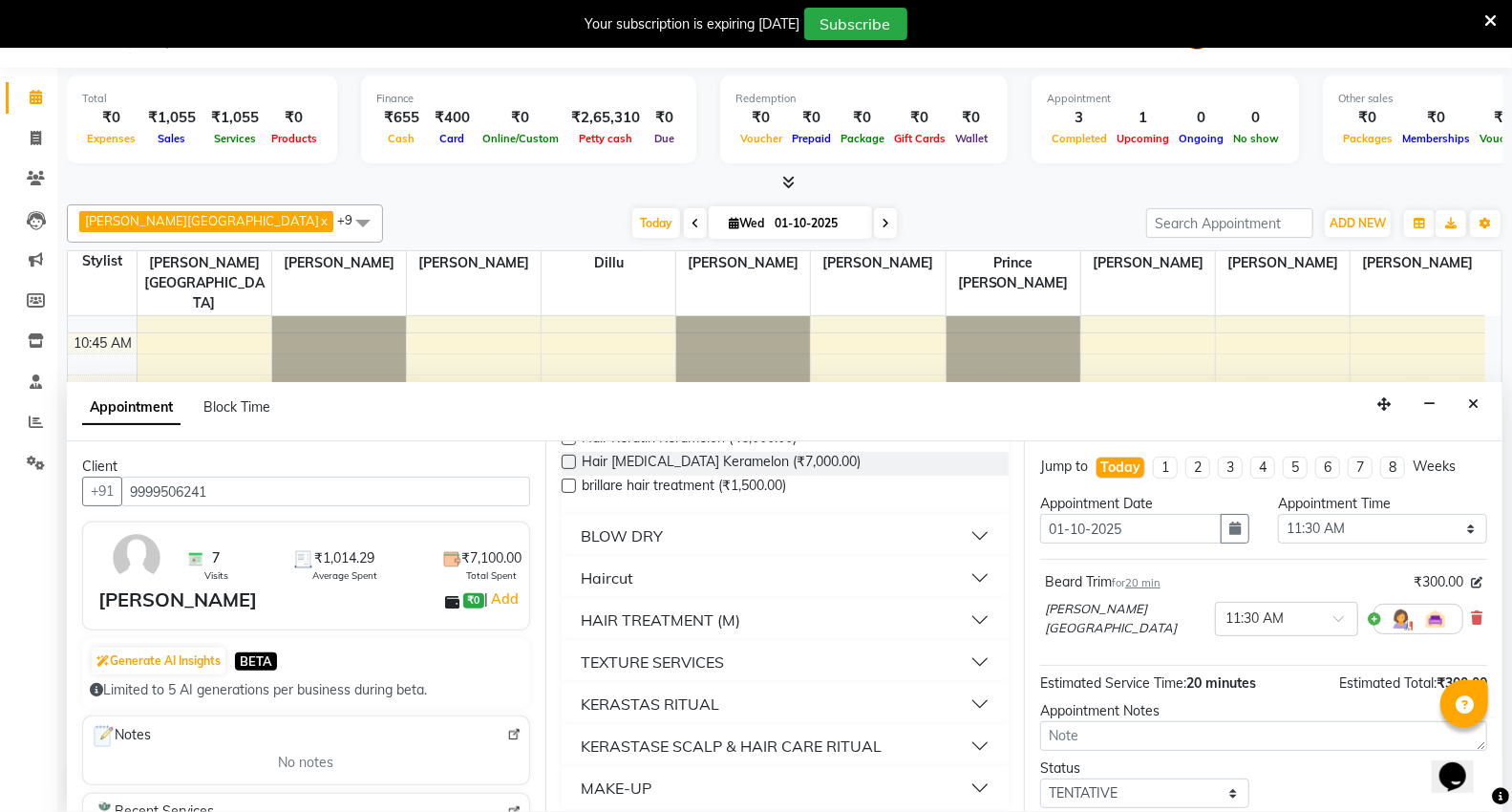
type input "hai"
click at [965, 575] on button "Haircut" at bounding box center [785, 578] width 432 height 34
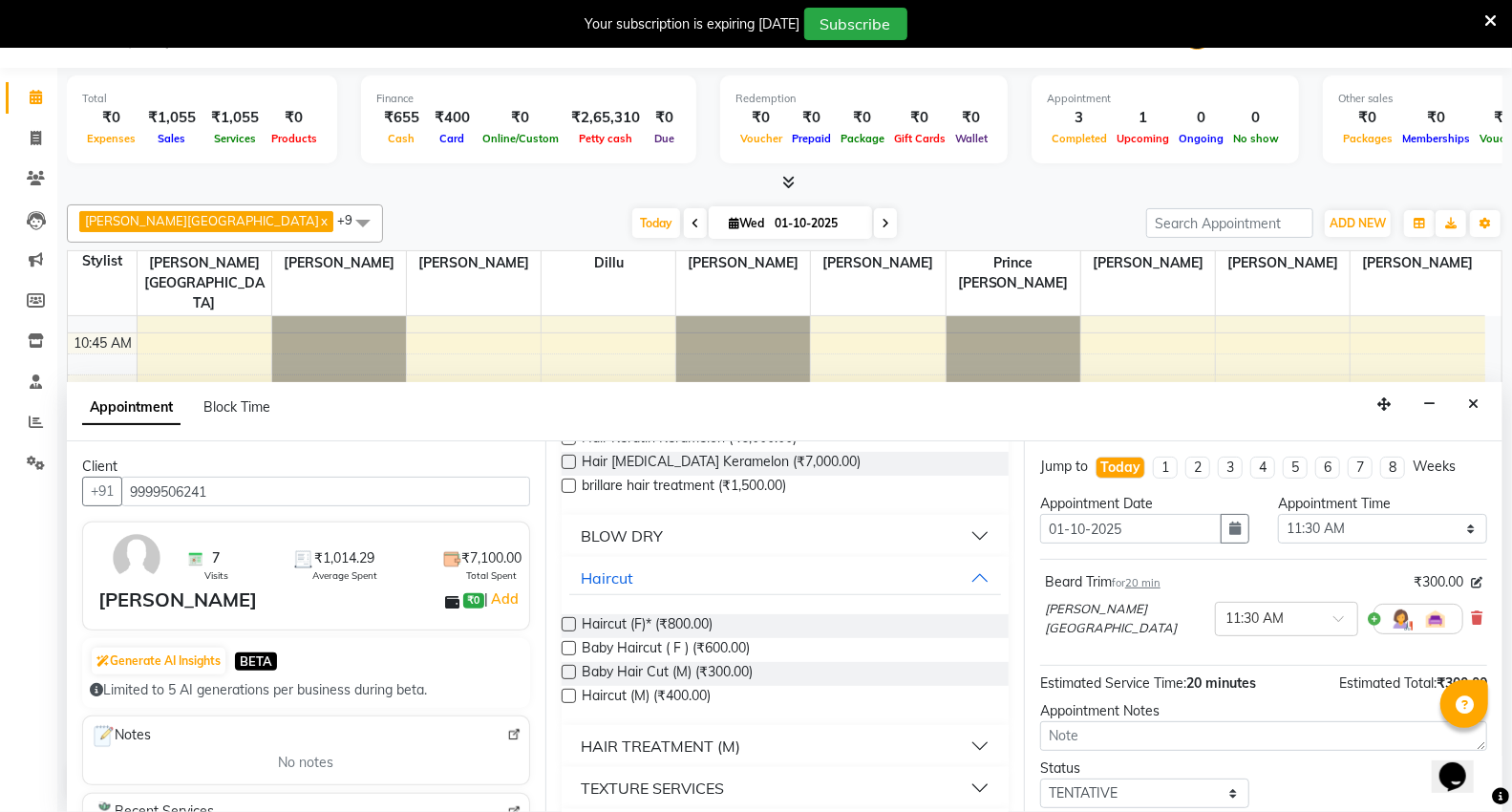
drag, startPoint x: 570, startPoint y: 693, endPoint x: 579, endPoint y: 686, distance: 11.4
click at [571, 689] on label at bounding box center [568, 695] width 14 height 14
click at [571, 691] on input "checkbox" at bounding box center [567, 697] width 12 height 12
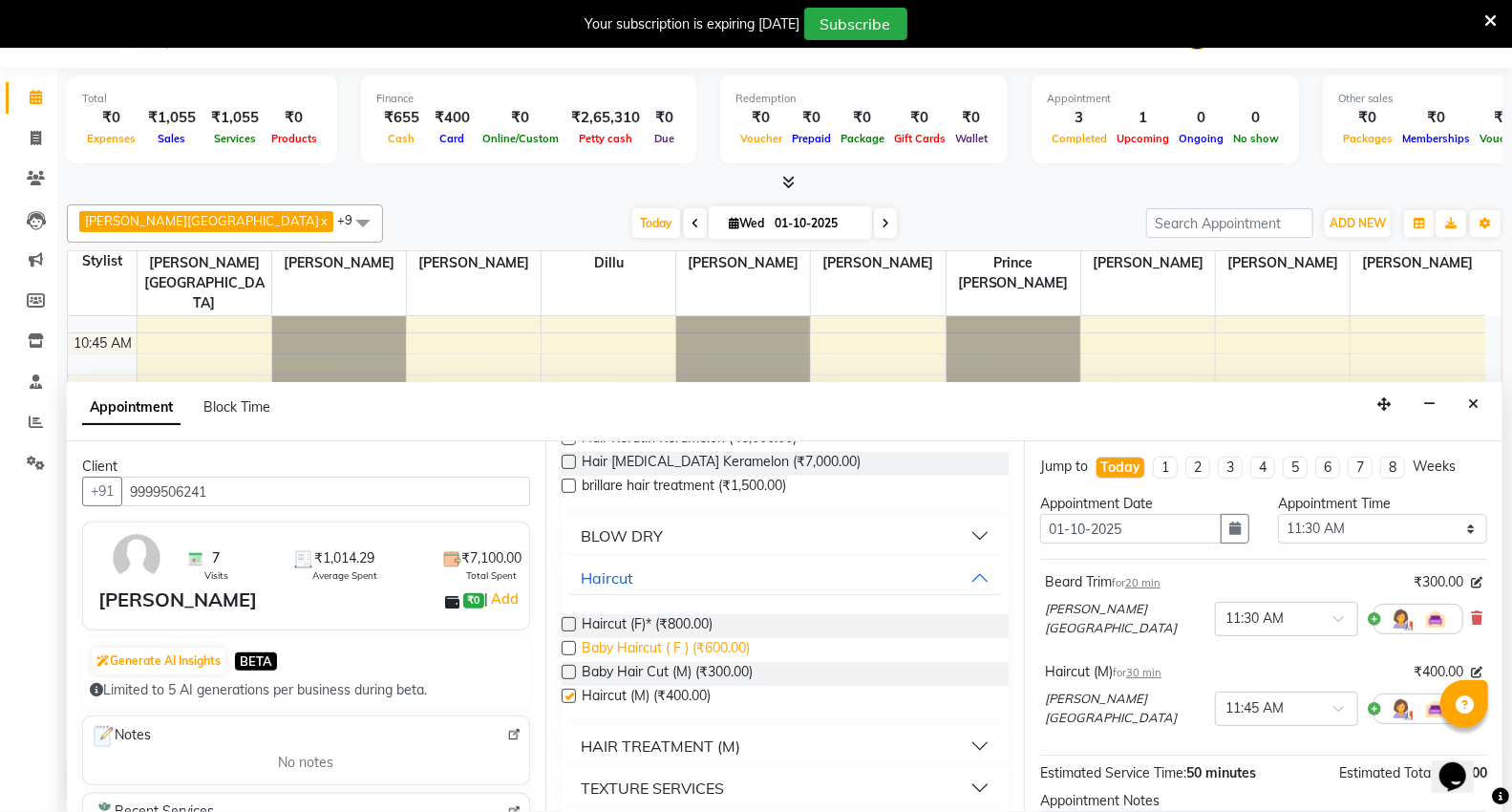
checkbox input "false"
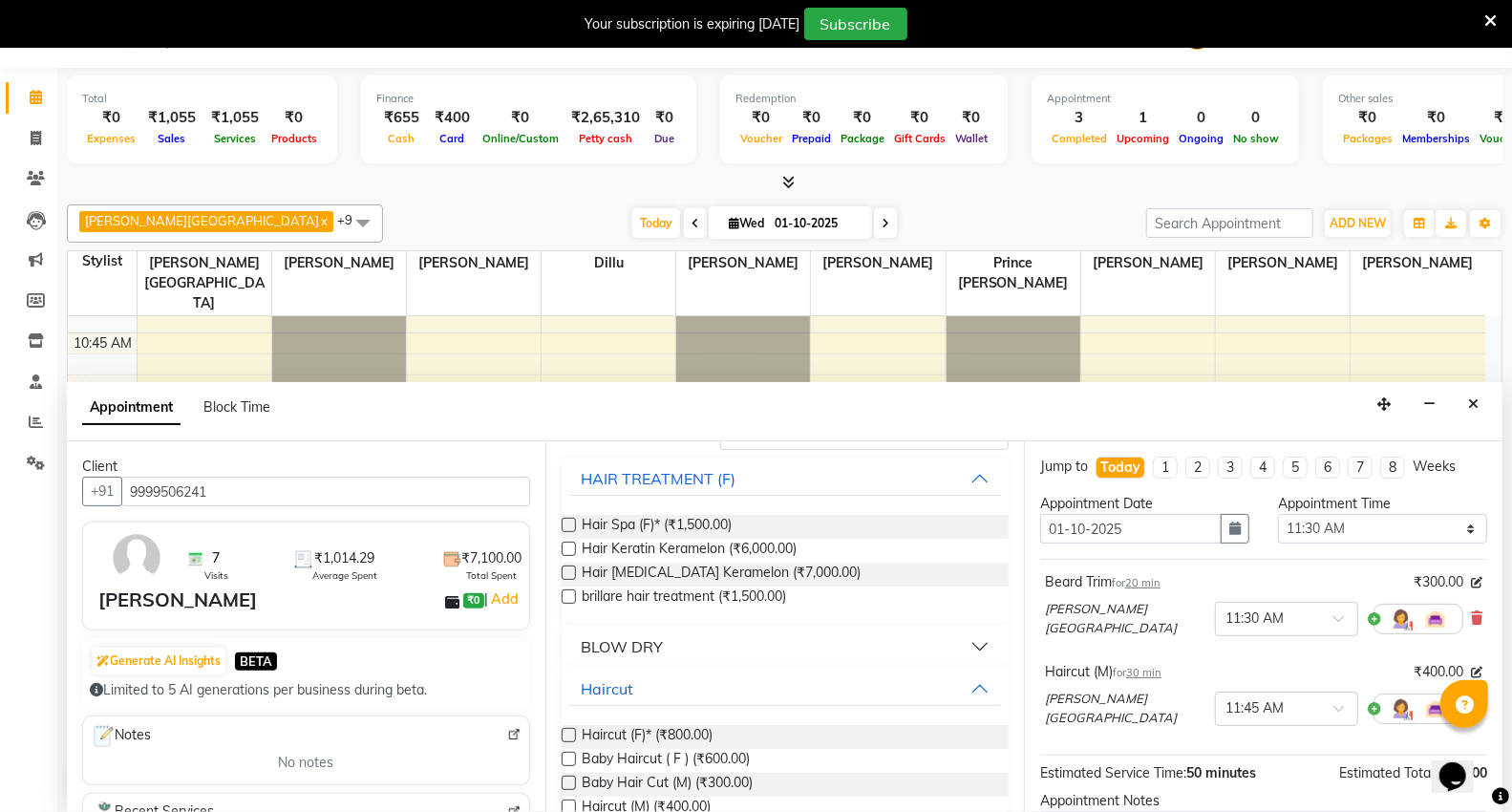
scroll to position [0, 0]
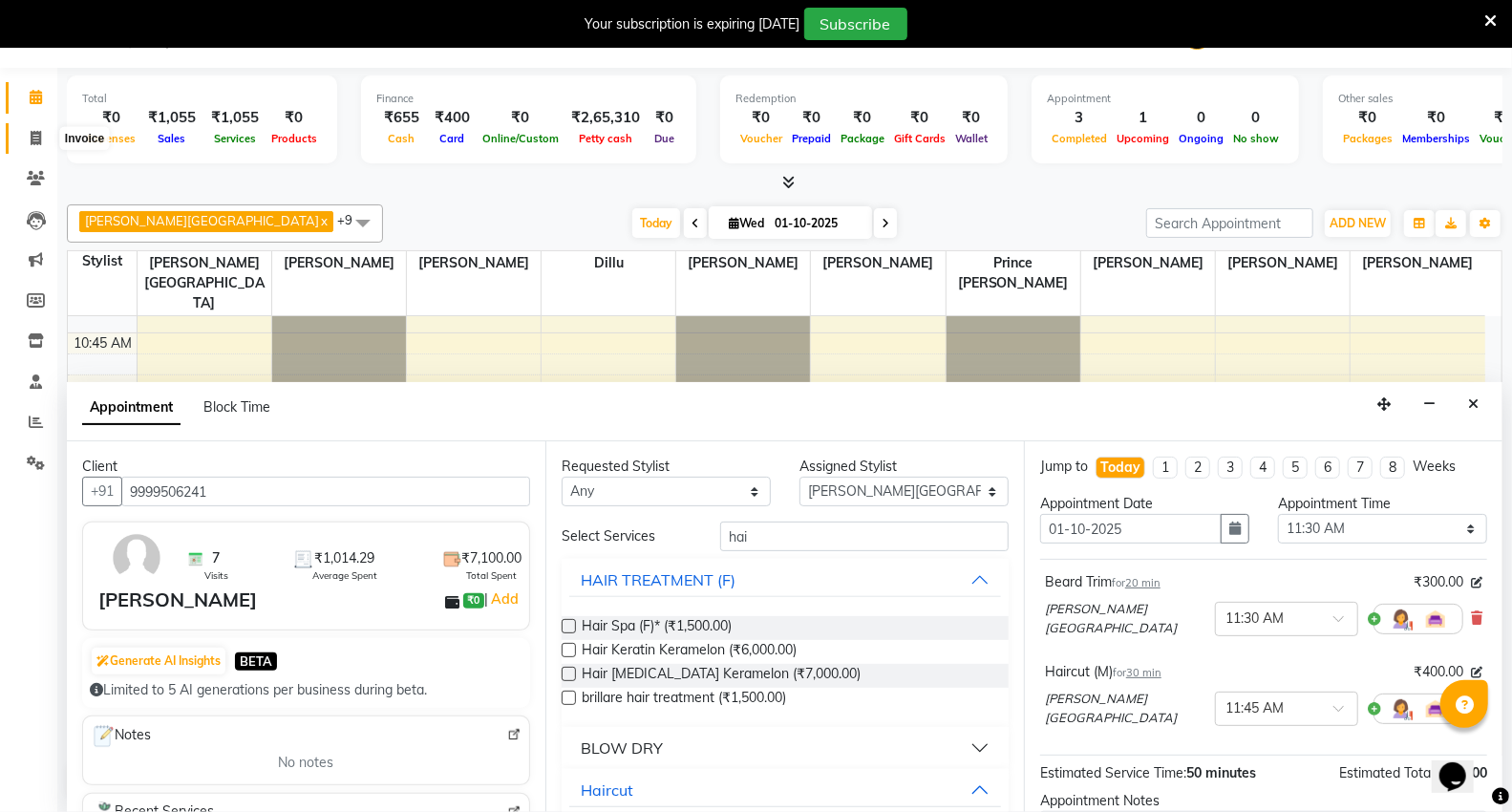
click at [24, 142] on span at bounding box center [35, 139] width 33 height 22
select select "service"
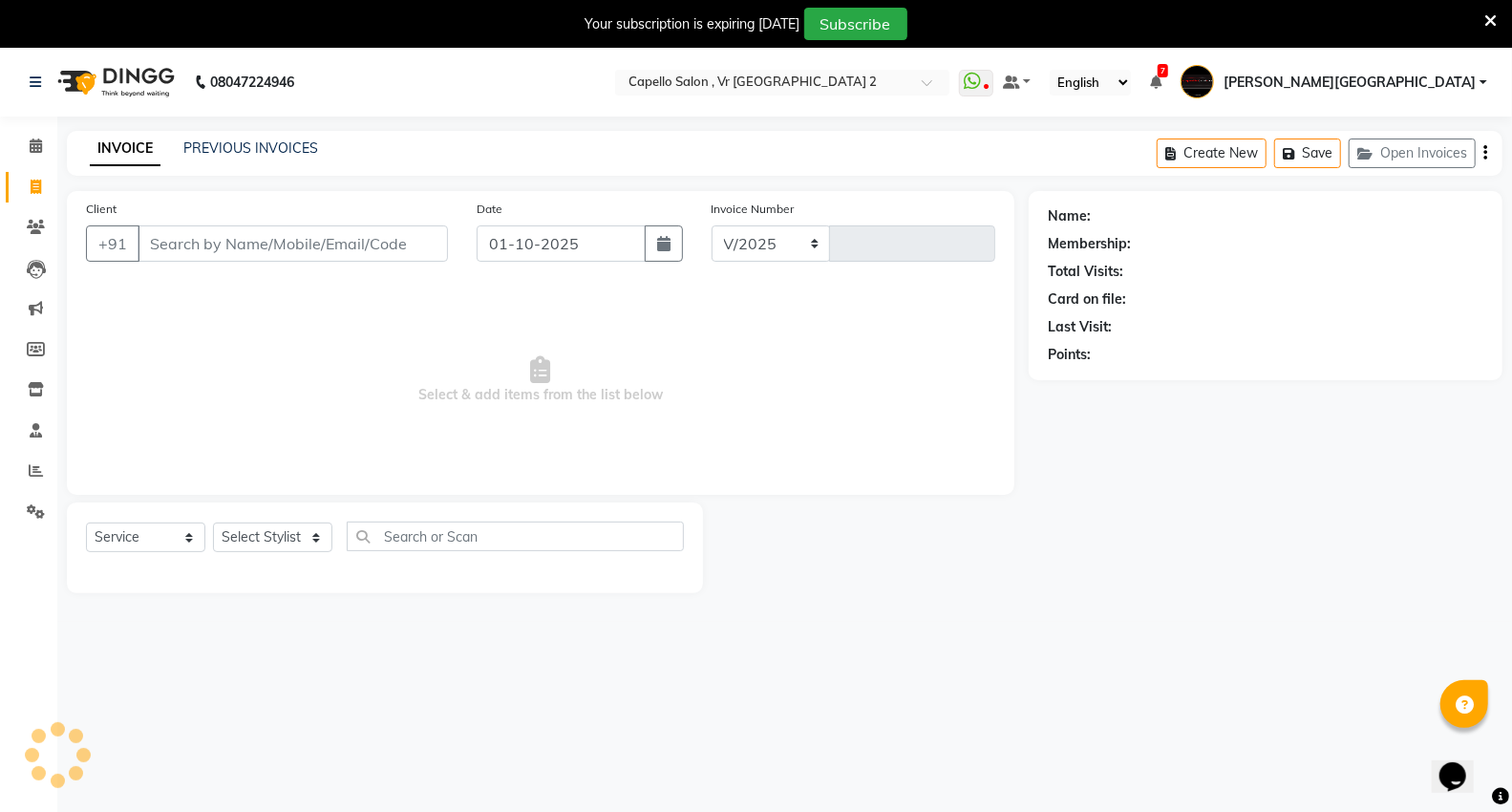
select select "848"
type input "5440"
click at [311, 256] on input "Client" at bounding box center [293, 244] width 310 height 36
click at [27, 156] on span at bounding box center [35, 147] width 33 height 22
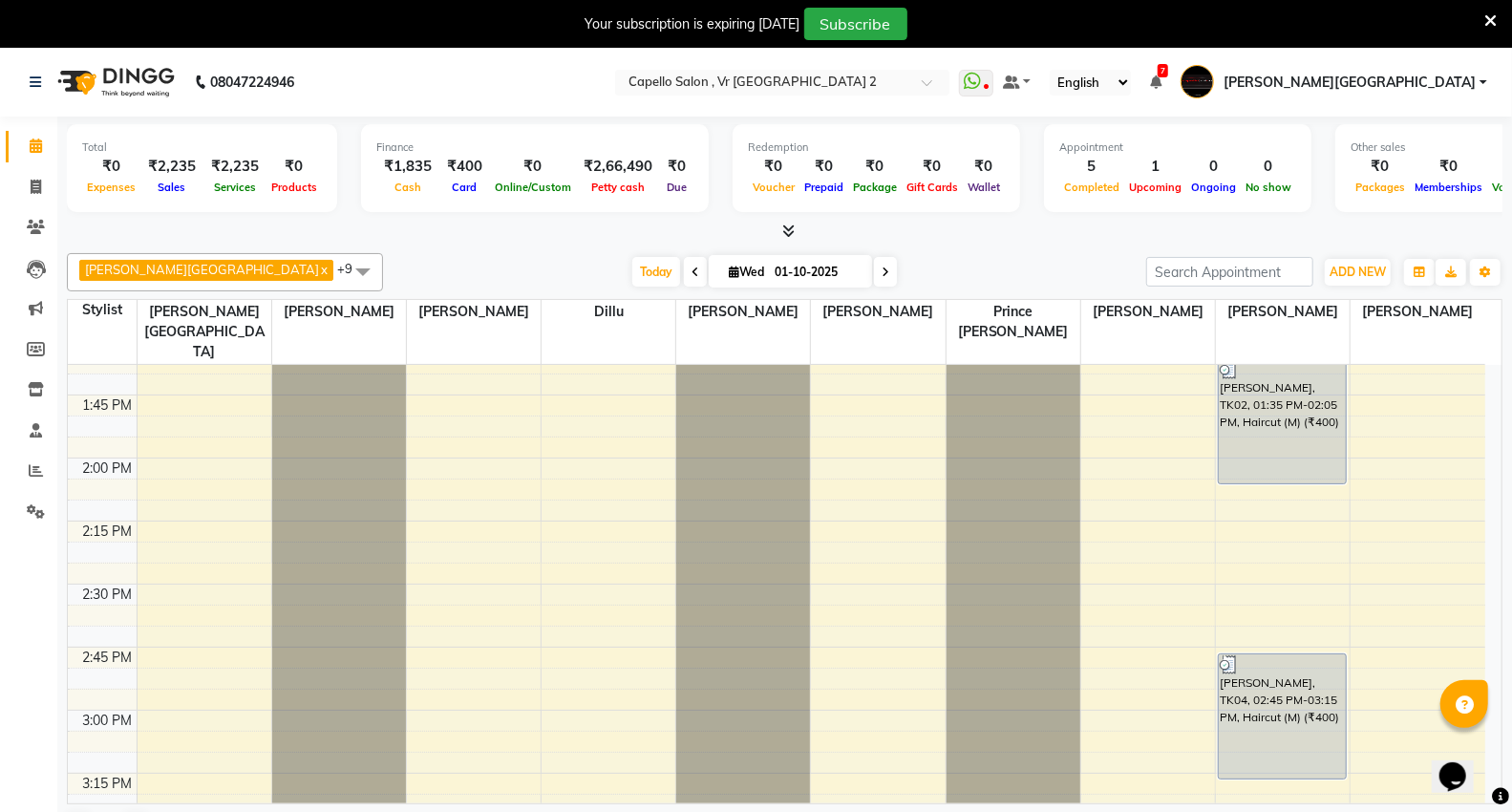
scroll to position [1592, 0]
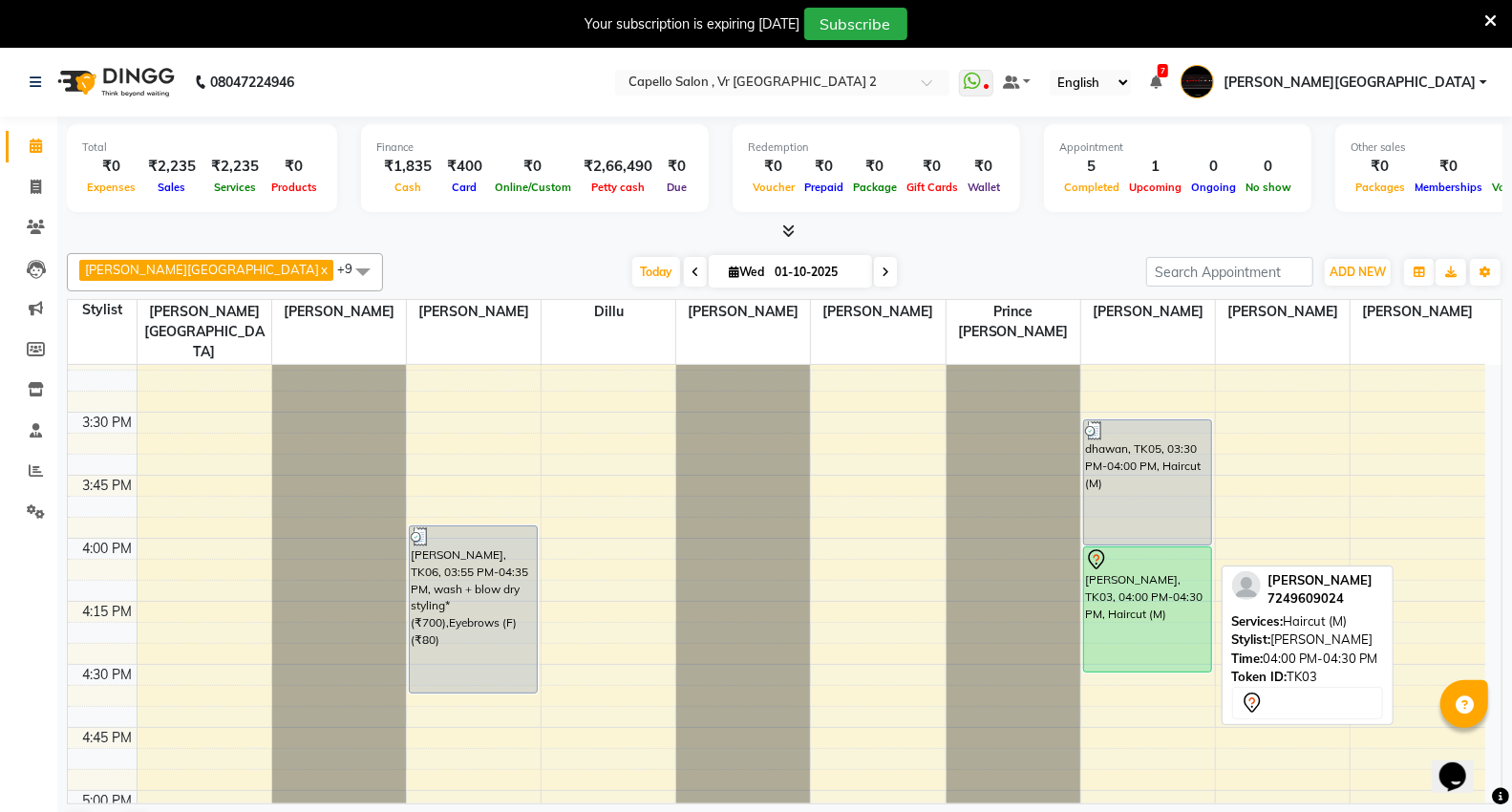
click at [1109, 548] on div "[PERSON_NAME], TK03, 04:00 PM-04:30 PM, Haircut (M)" at bounding box center [1147, 610] width 127 height 124
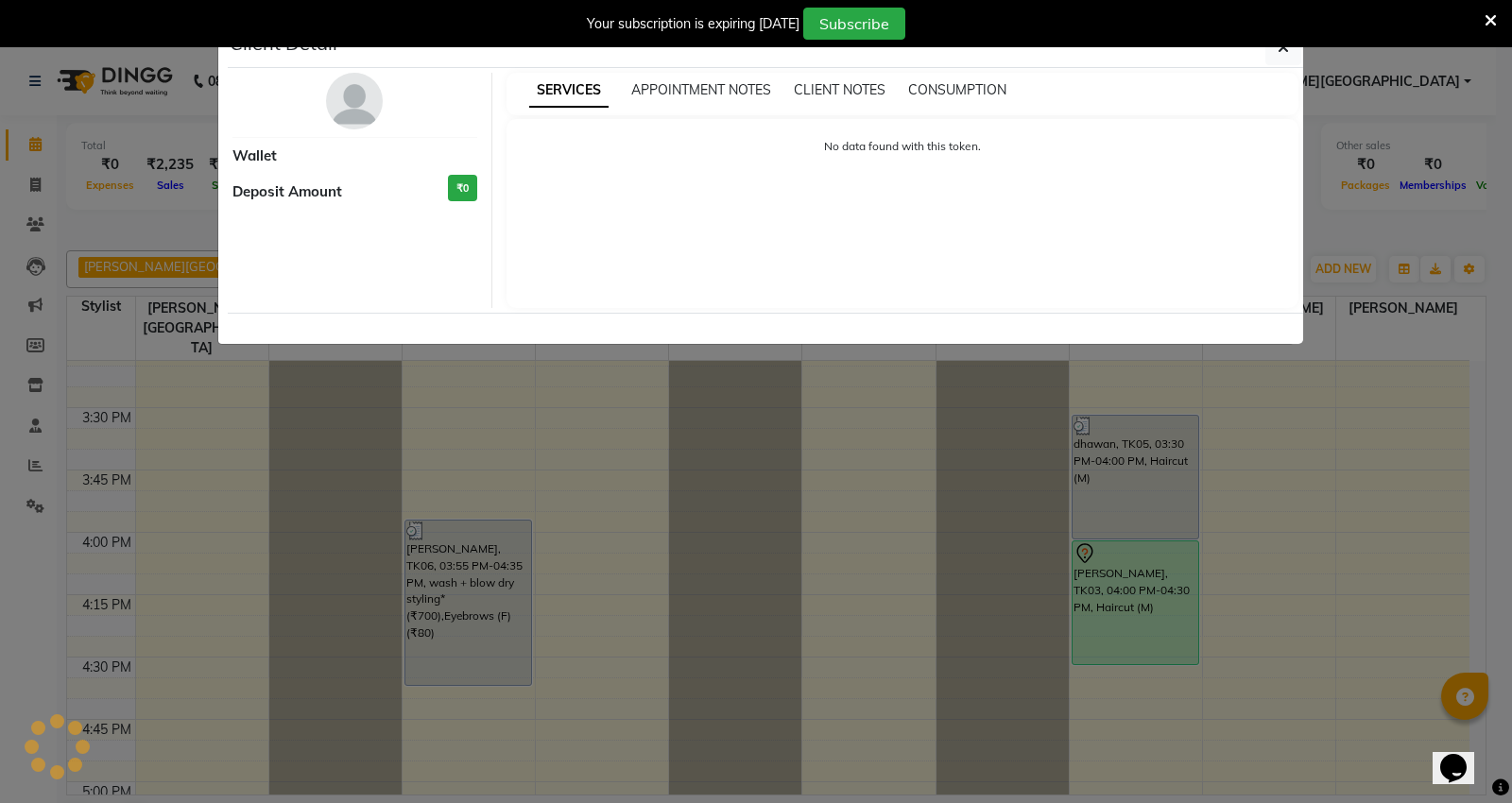
select select "7"
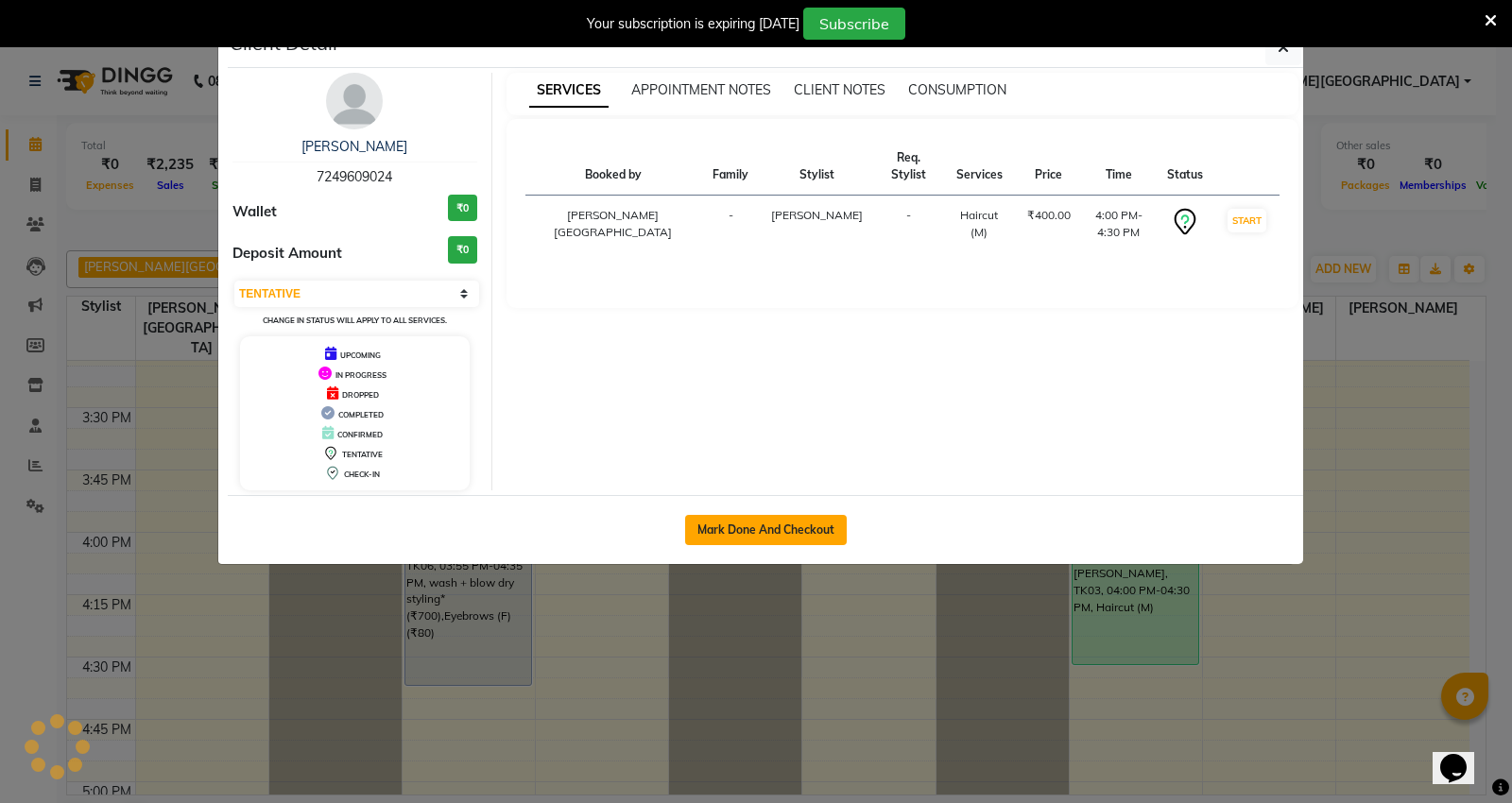
click at [808, 531] on button "Mark Done And Checkout" at bounding box center [765, 530] width 162 height 30
select select "service"
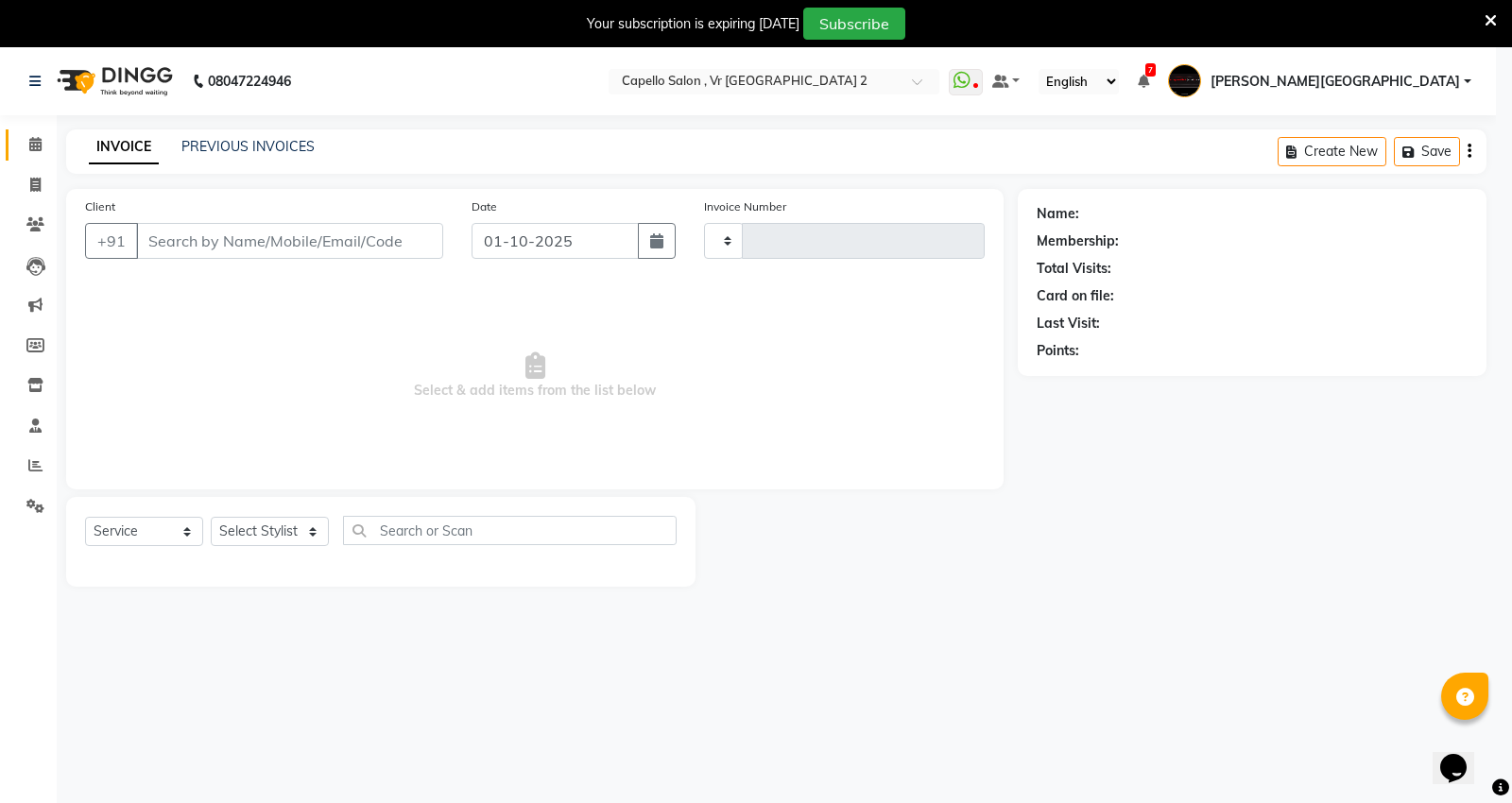
type input "5440"
select select "848"
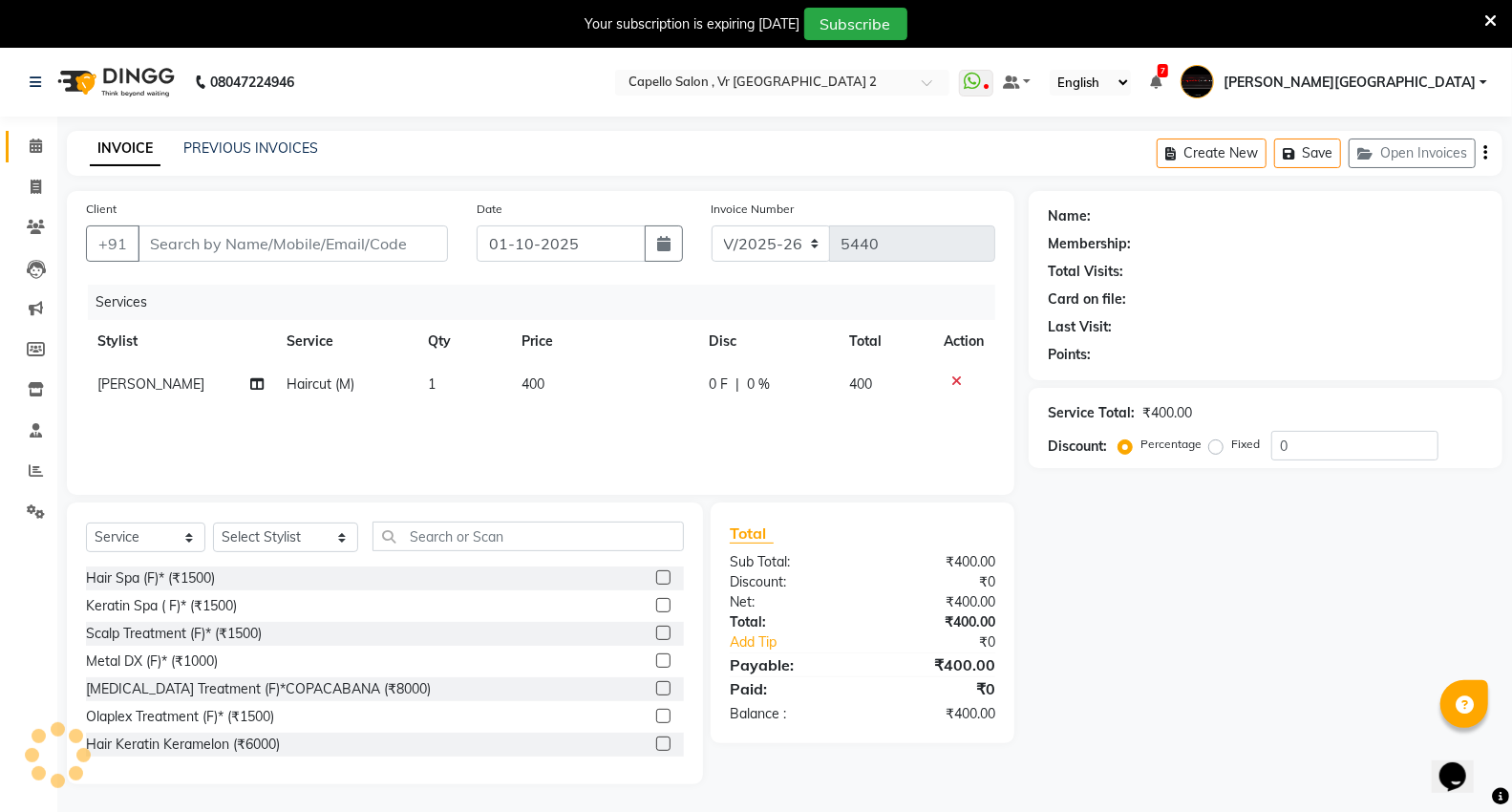
type input "7249609024"
select select "20246"
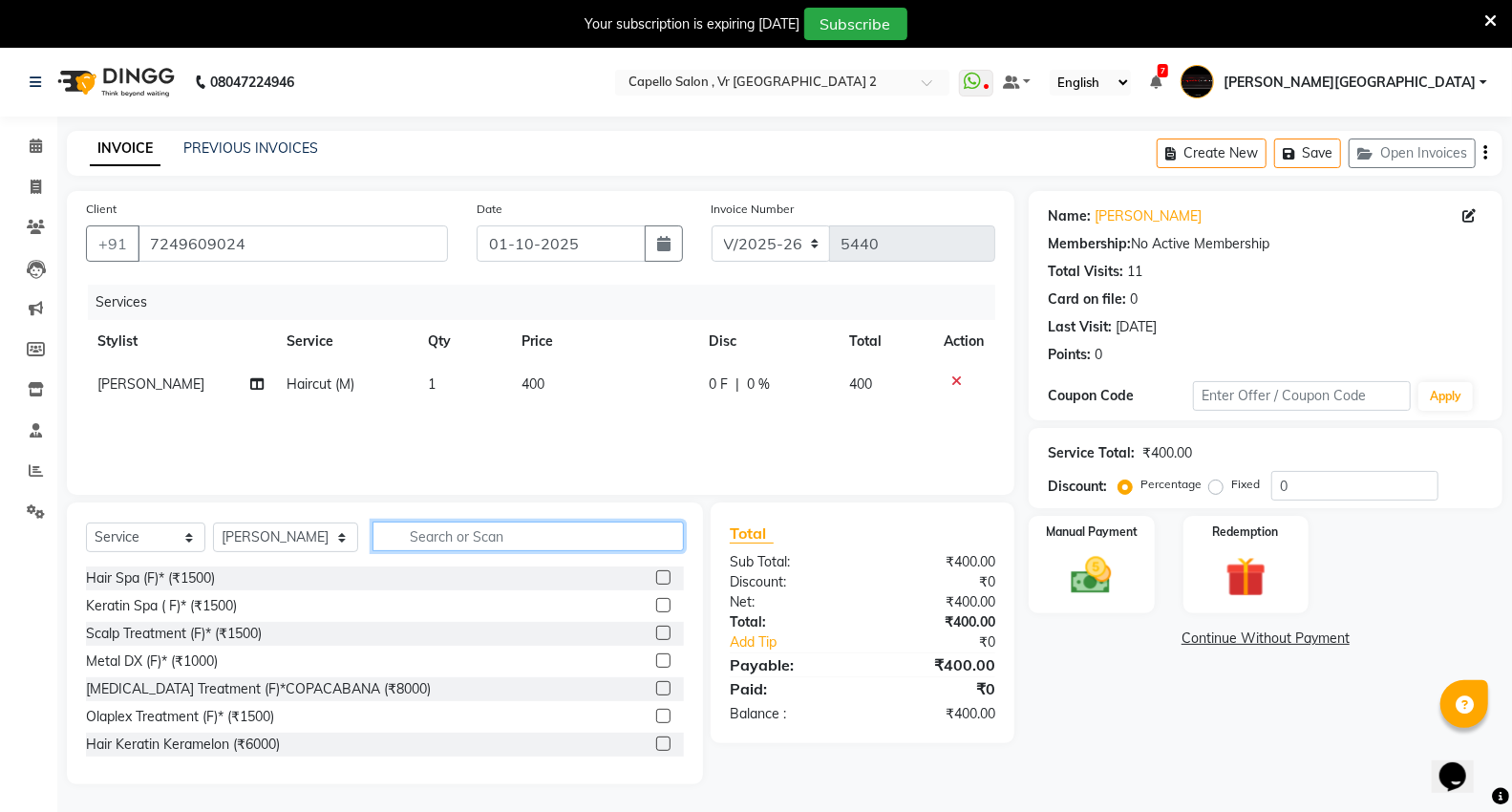
click at [436, 529] on input "text" at bounding box center [527, 536] width 311 height 30
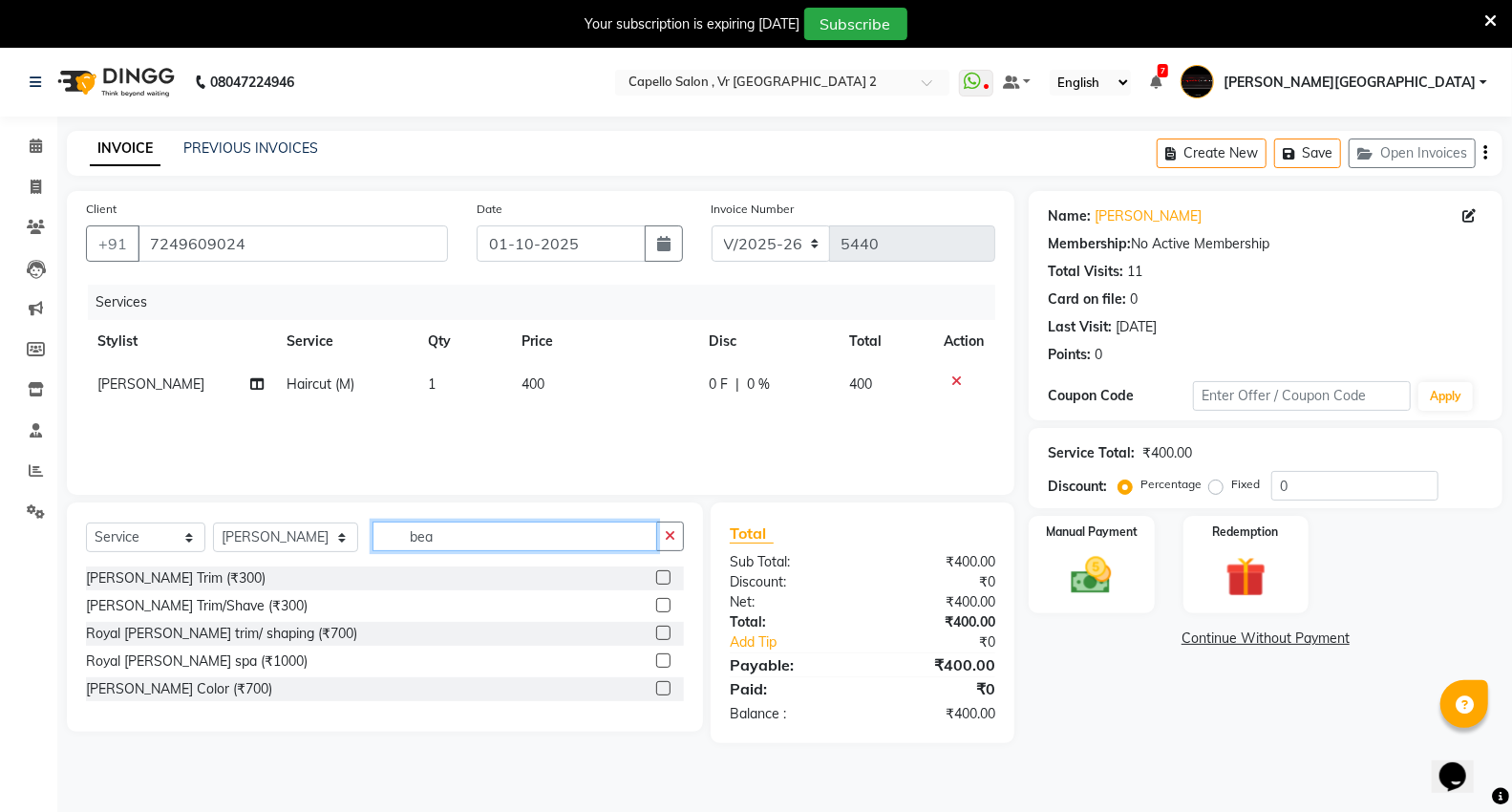
type input "bea"
click at [671, 579] on label at bounding box center [663, 577] width 14 height 14
click at [669, 579] on input "checkbox" at bounding box center [662, 578] width 12 height 12
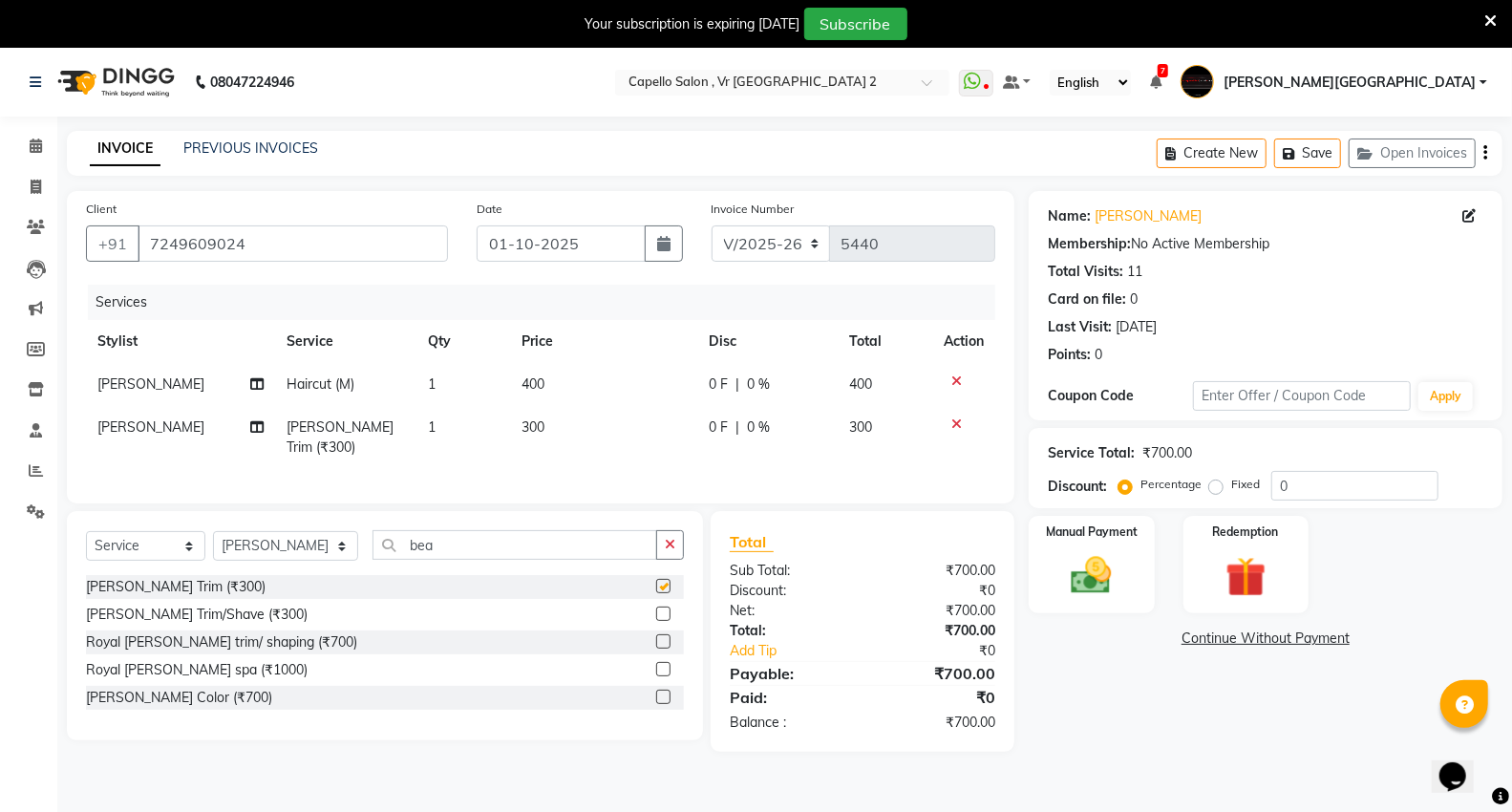
checkbox input "false"
click at [1128, 581] on div "Manual Payment" at bounding box center [1091, 565] width 131 height 102
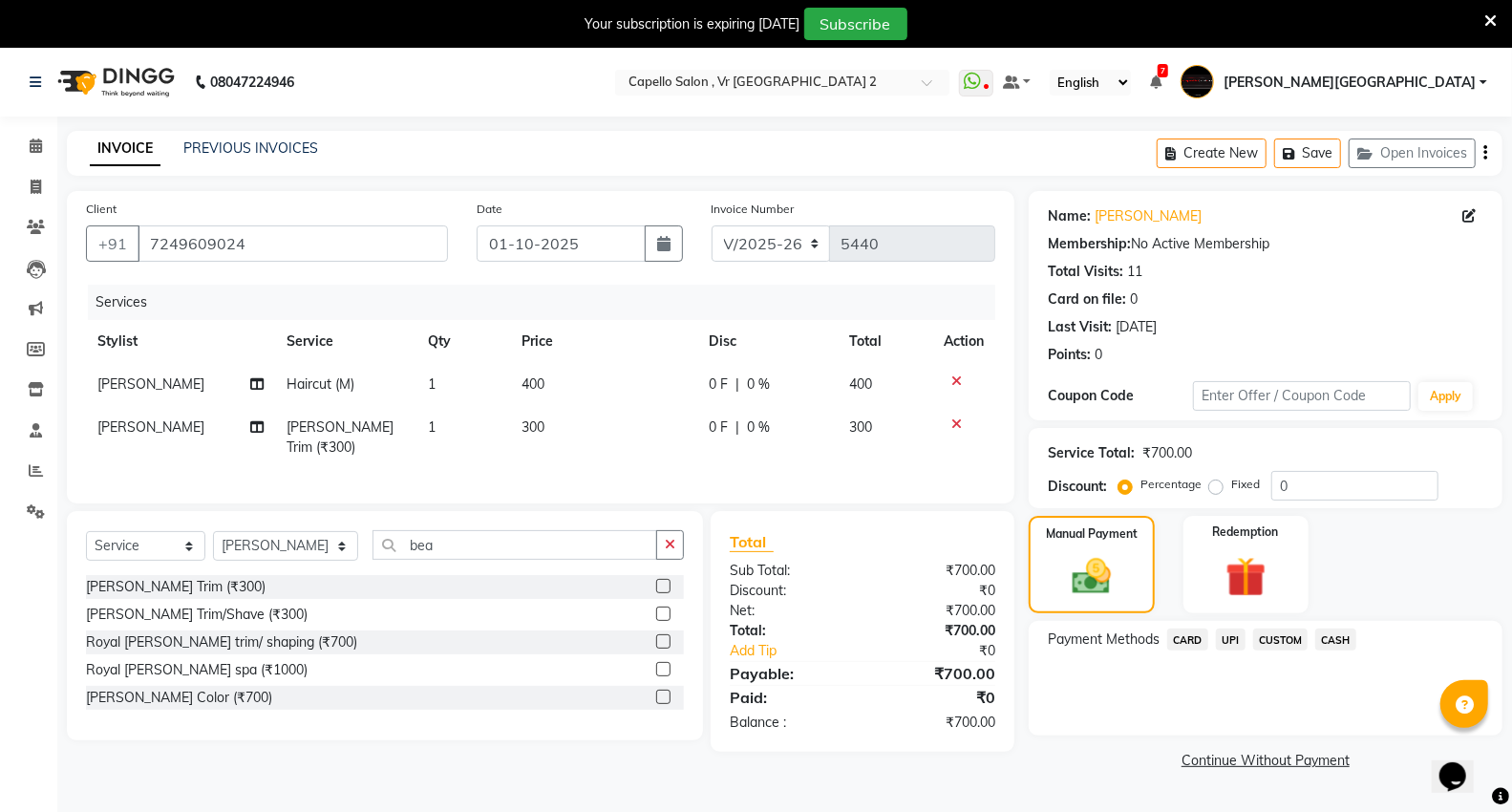
click at [1227, 645] on span "UPI" at bounding box center [1230, 640] width 30 height 22
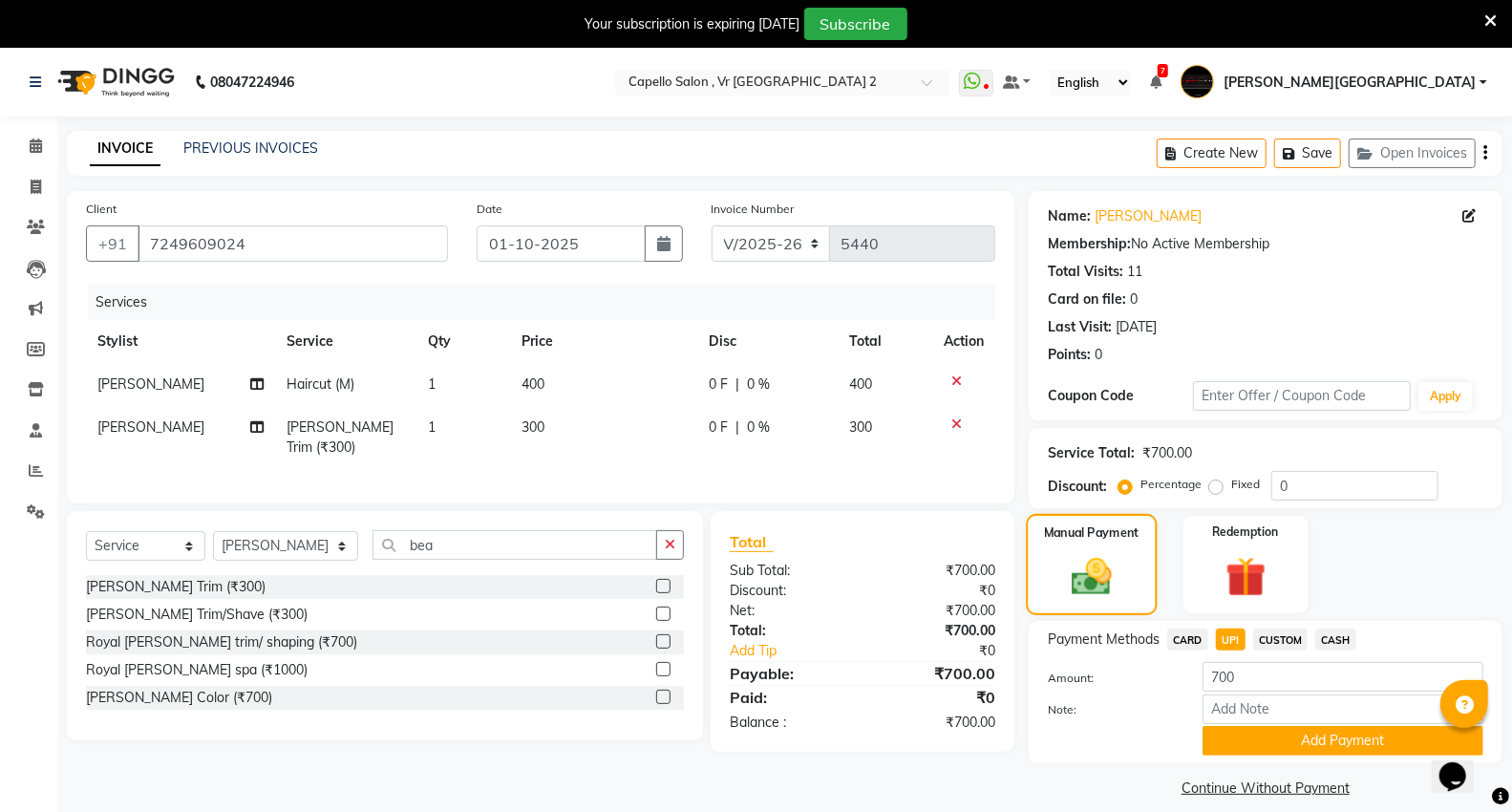
scroll to position [48, 0]
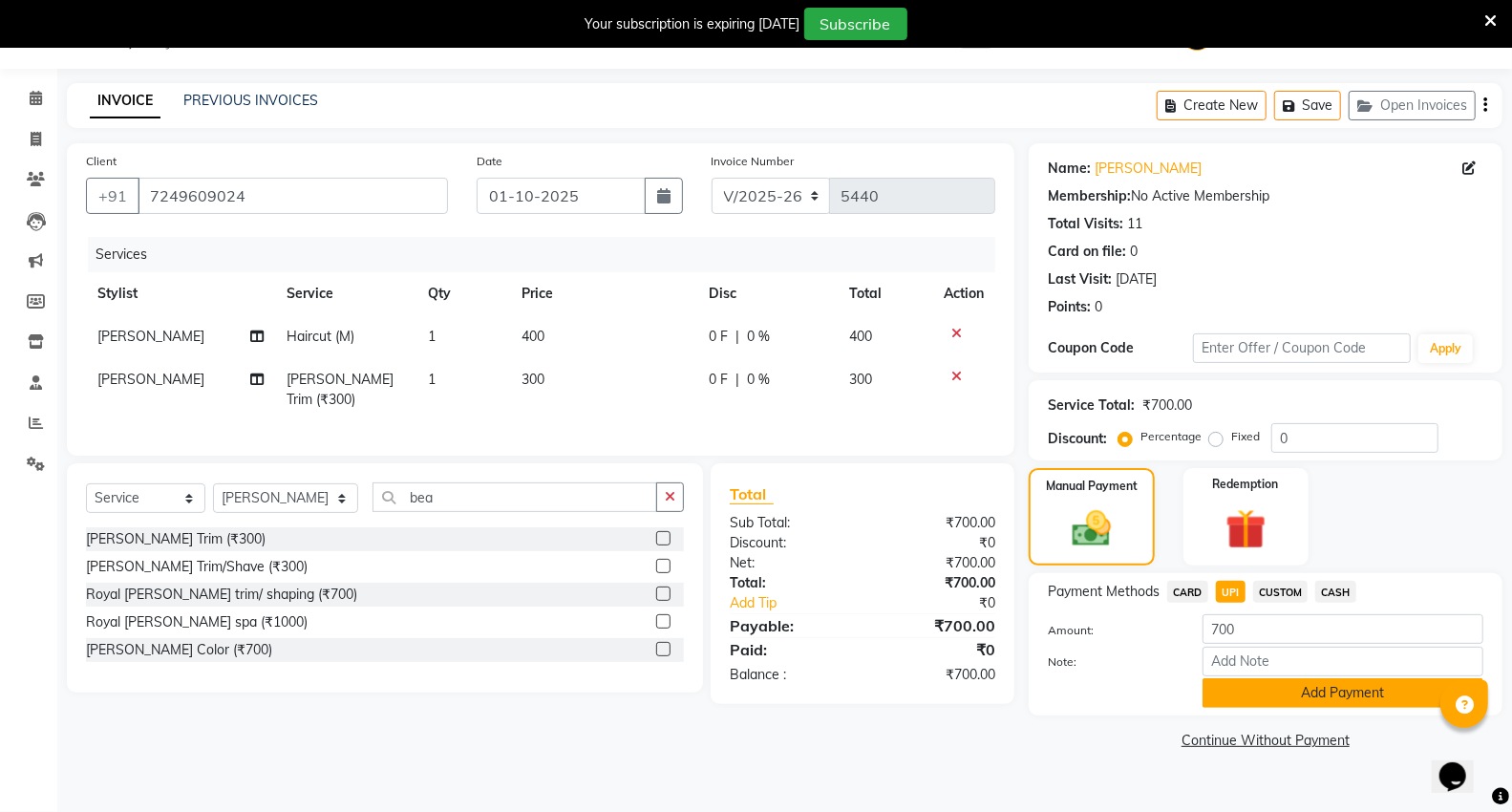
click at [1379, 683] on button "Add Payment" at bounding box center [1342, 693] width 280 height 30
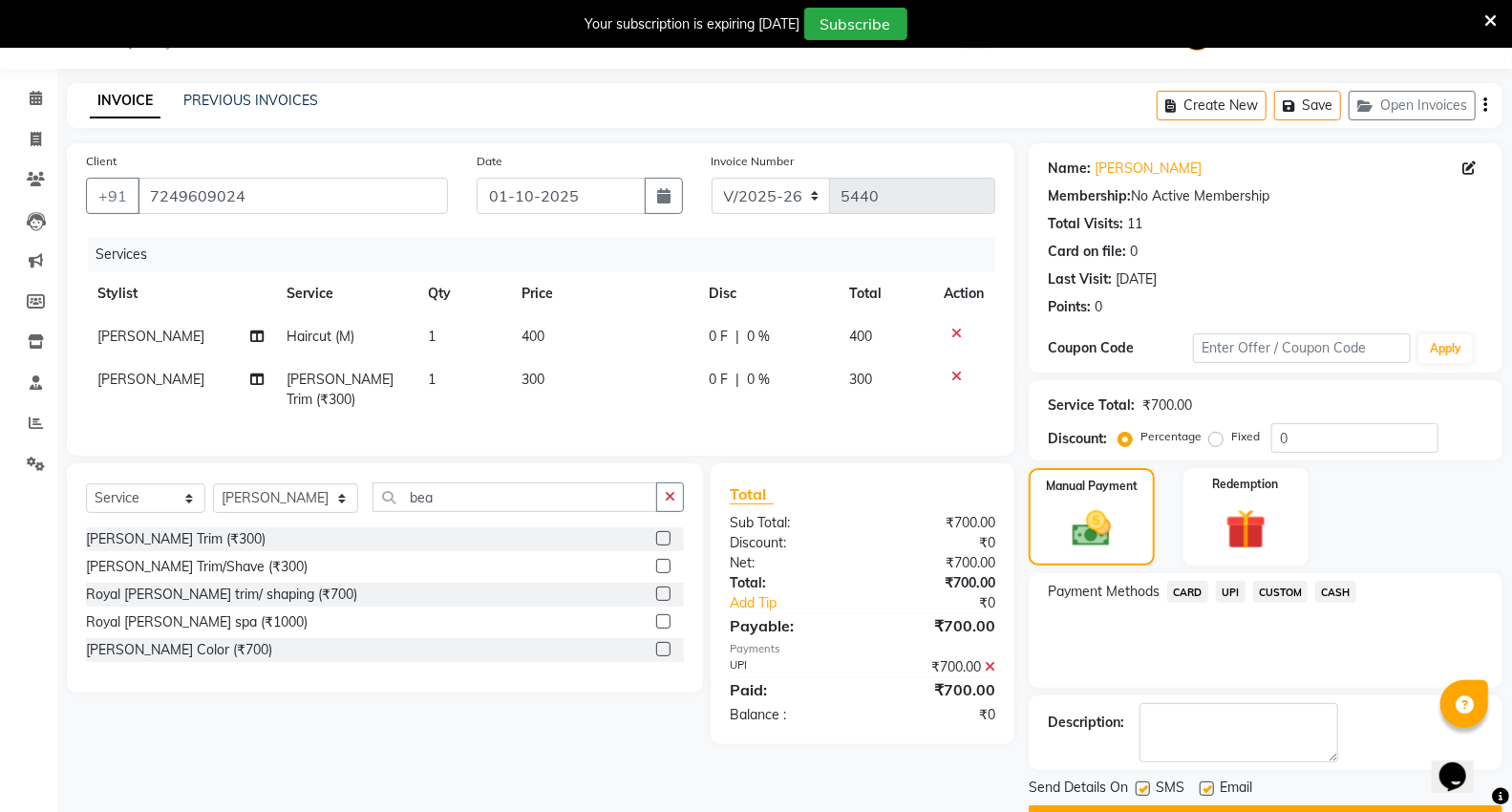
scroll to position [100, 0]
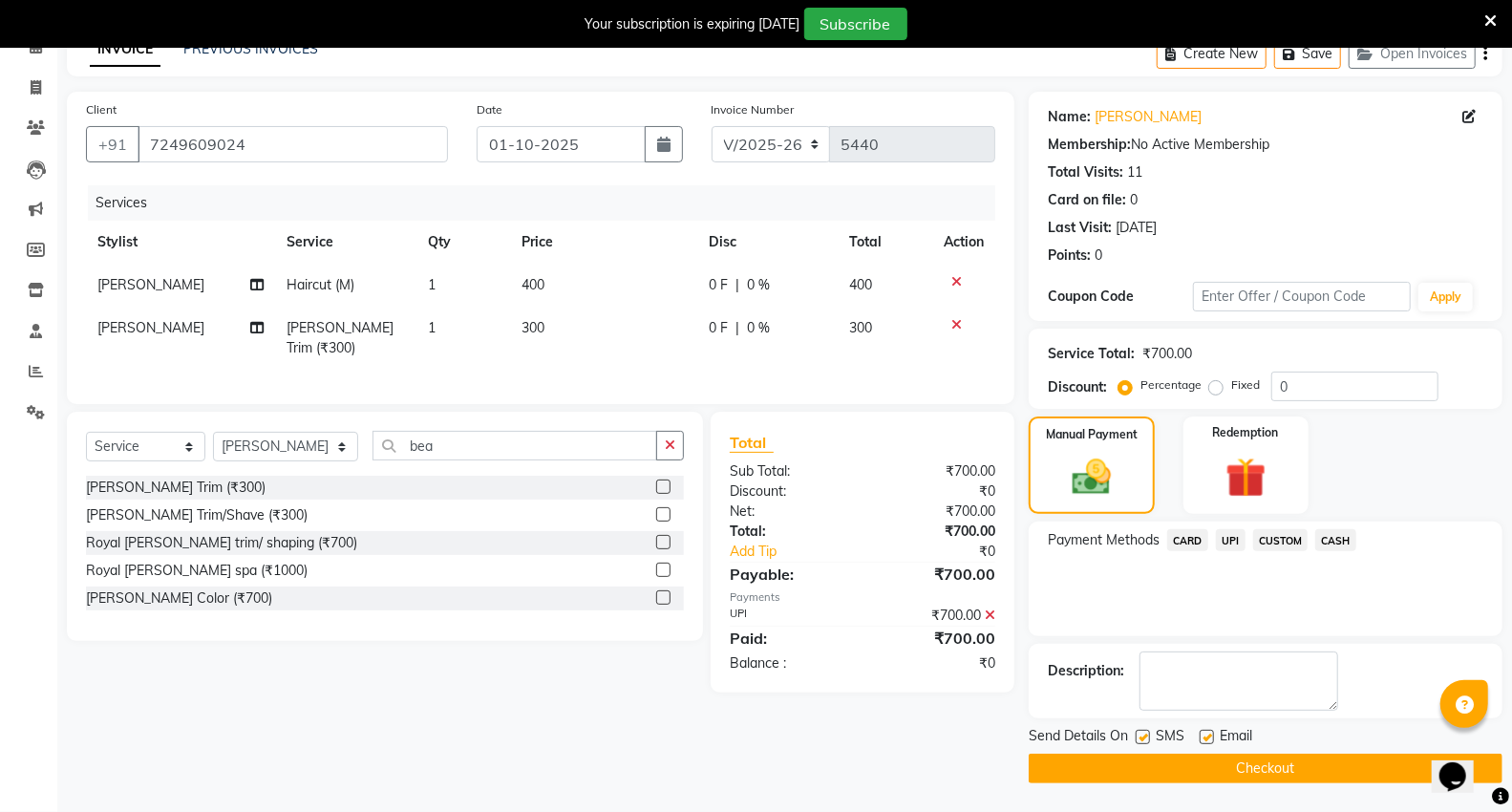
click at [1184, 758] on button "Checkout" at bounding box center [1265, 768] width 474 height 30
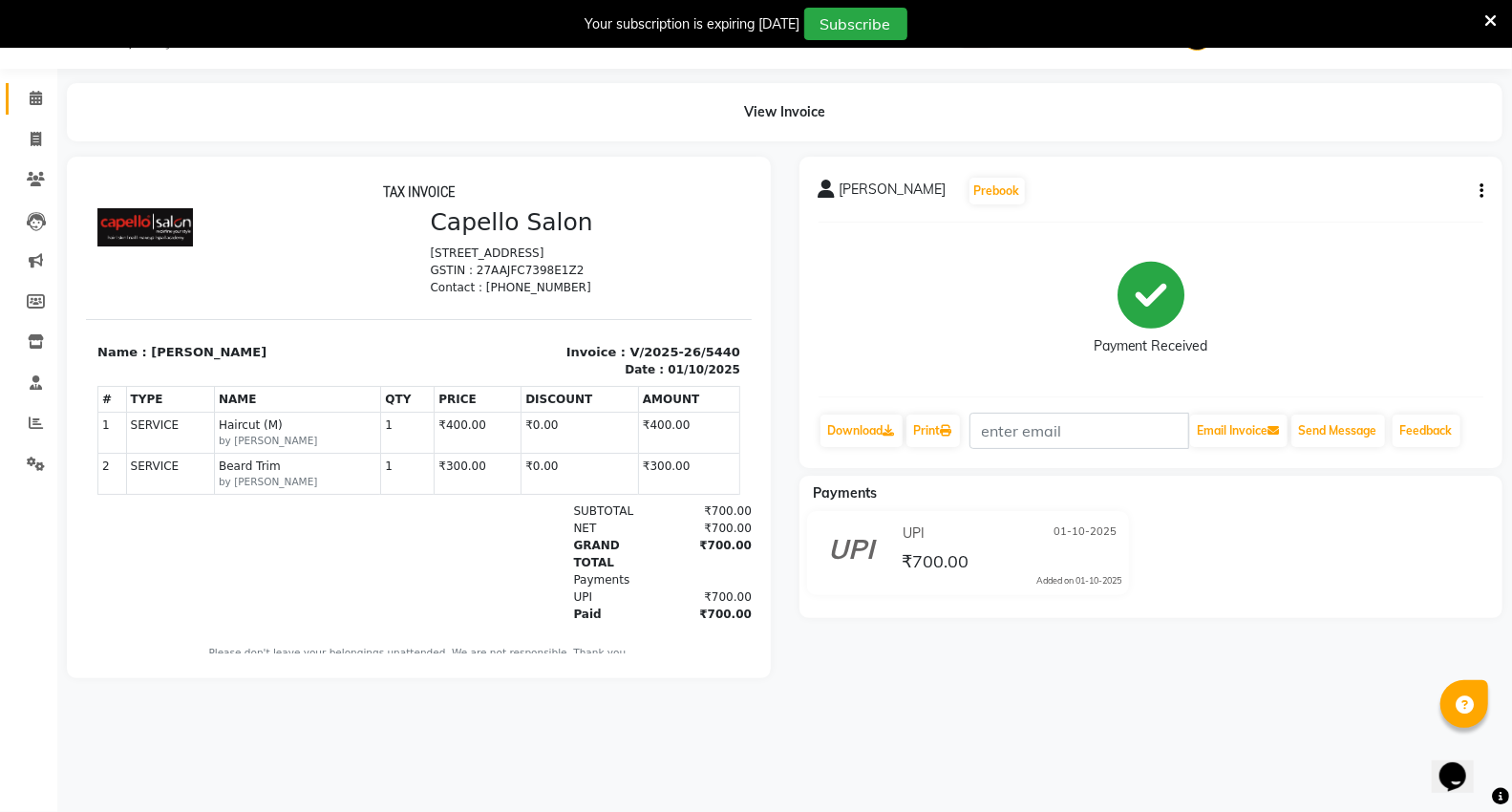
click at [14, 102] on link "Calendar" at bounding box center [29, 99] width 46 height 32
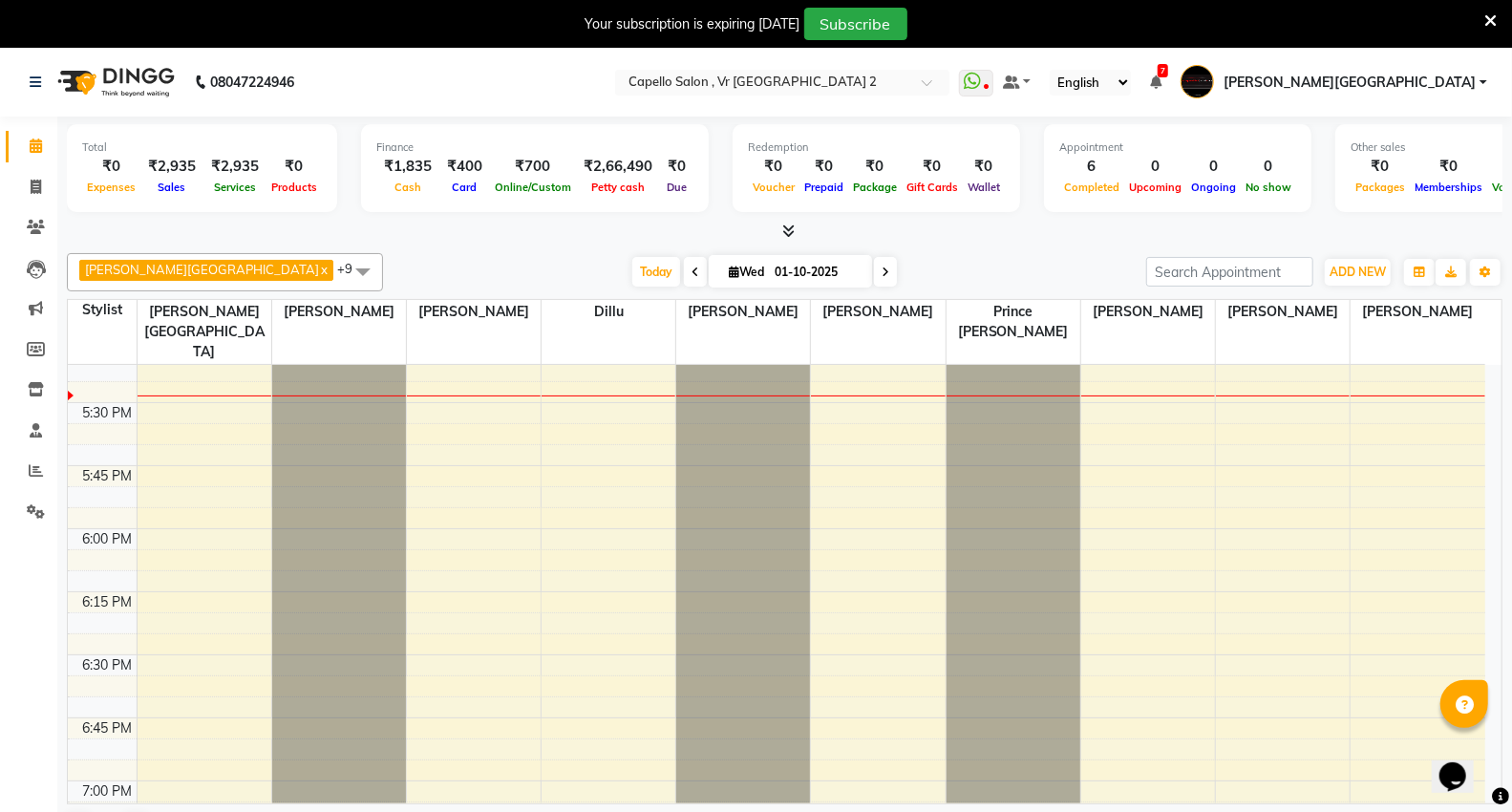
scroll to position [2070, 0]
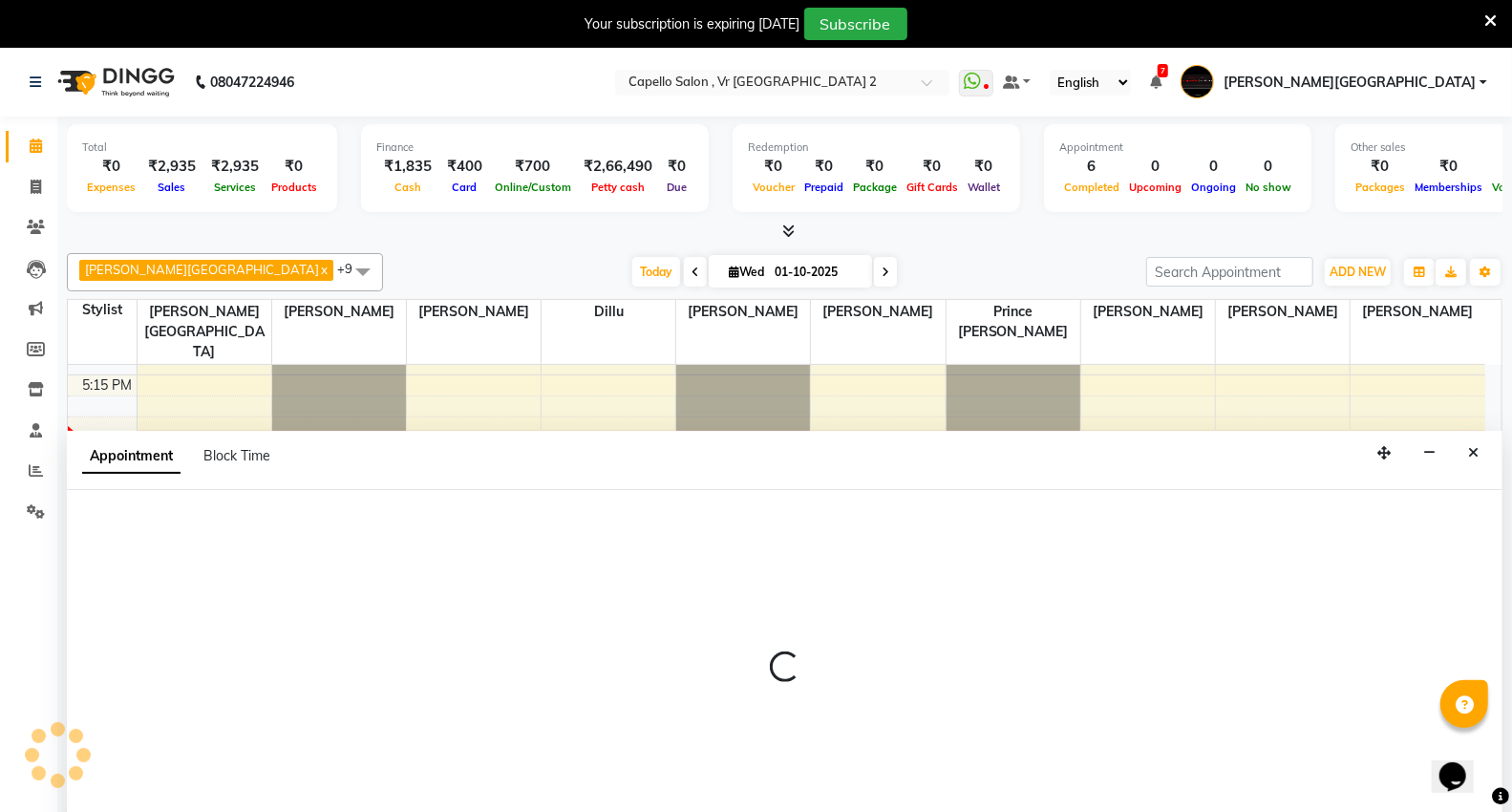
scroll to position [49, 0]
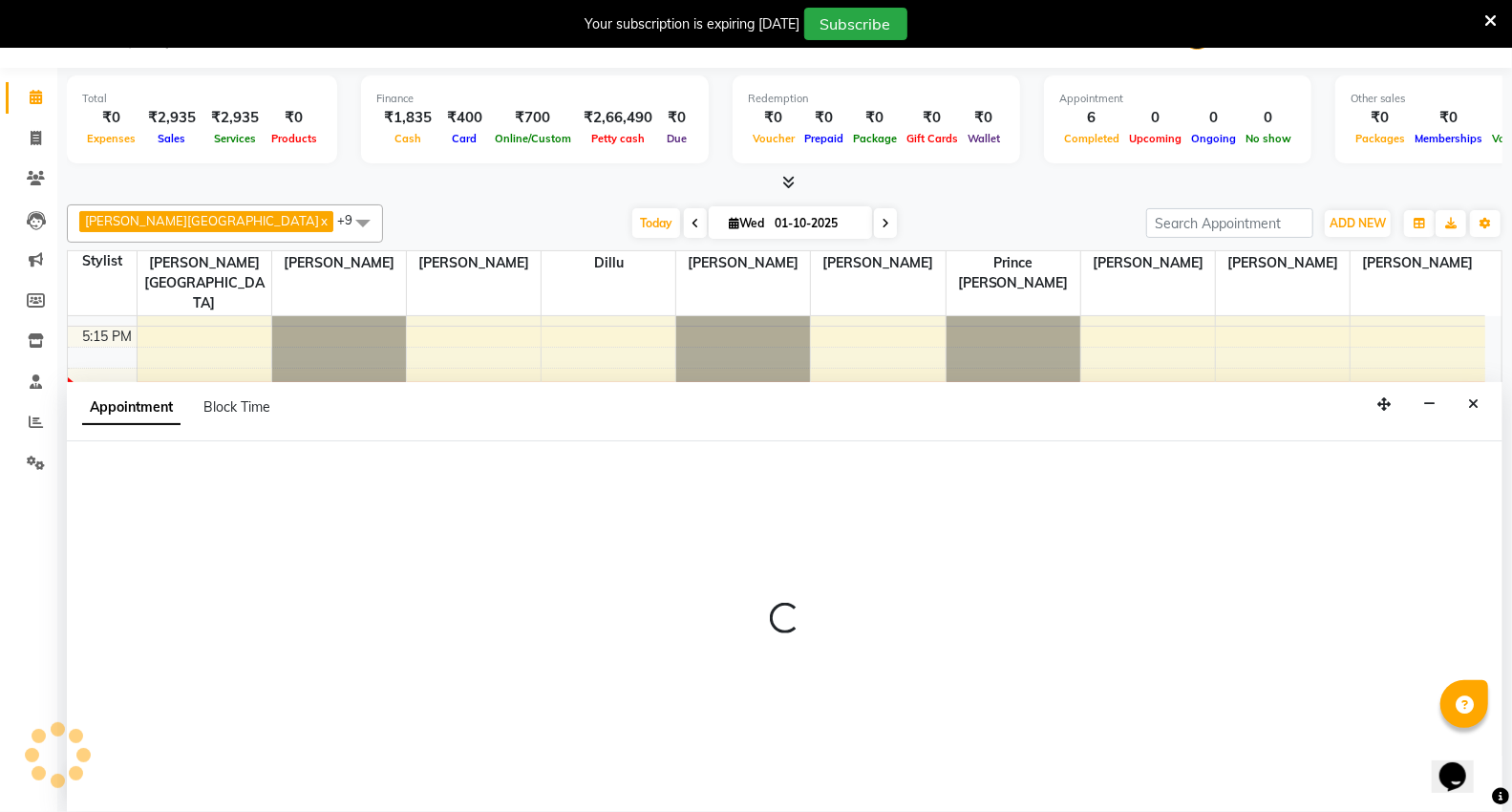
select select "14120"
select select "tentative"
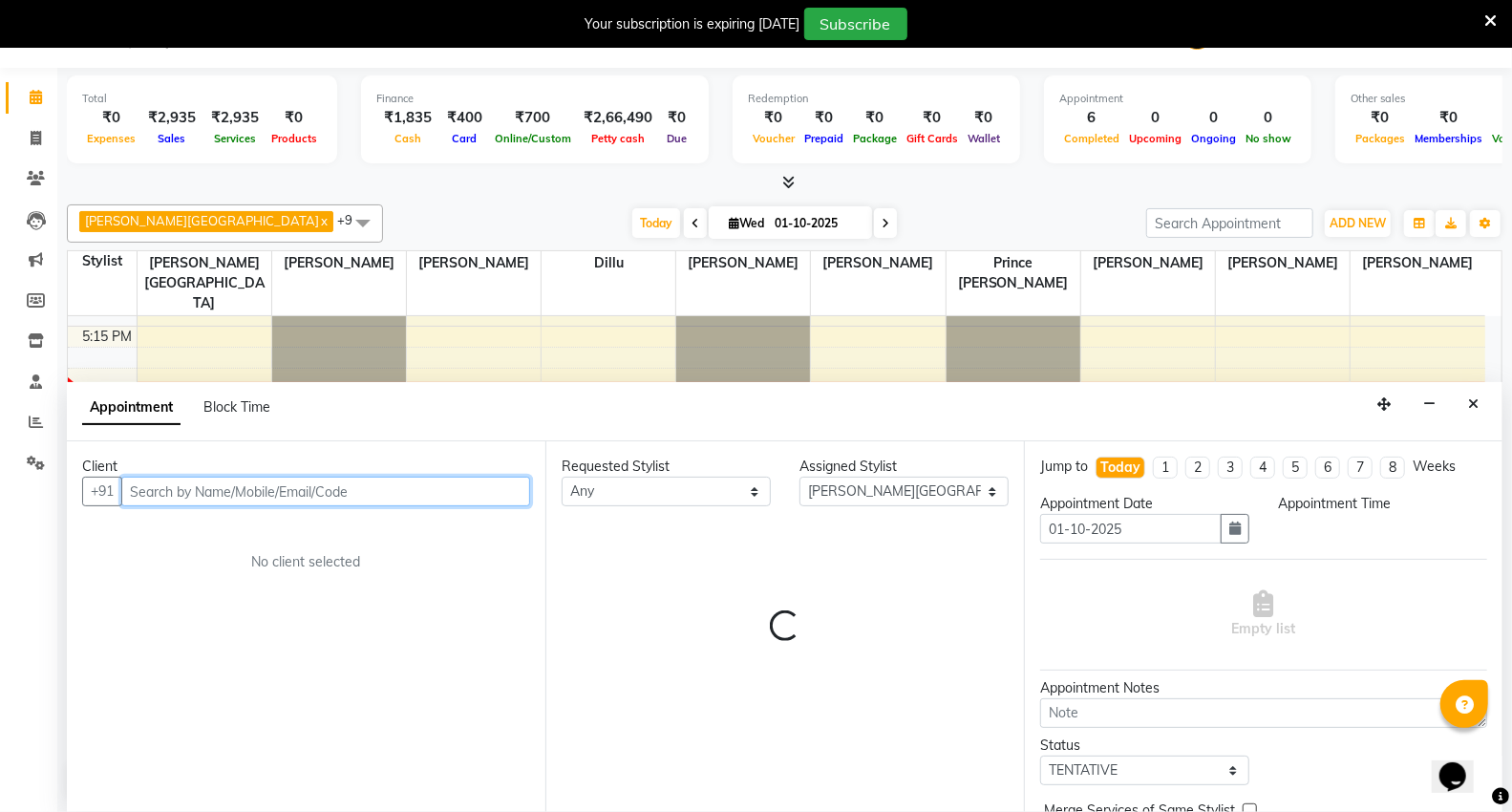
select select "1065"
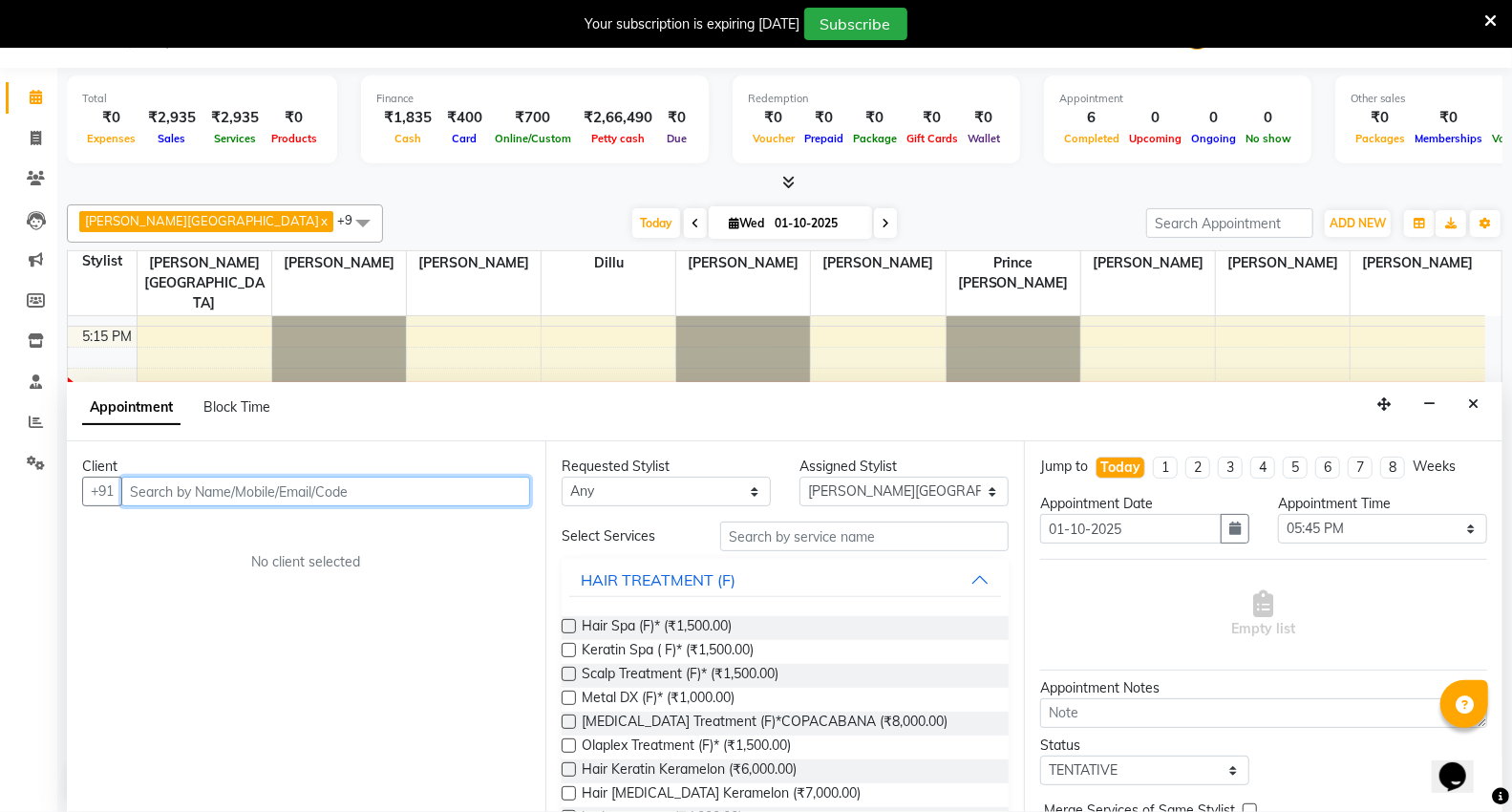
click at [269, 502] on input "text" at bounding box center [325, 491] width 409 height 30
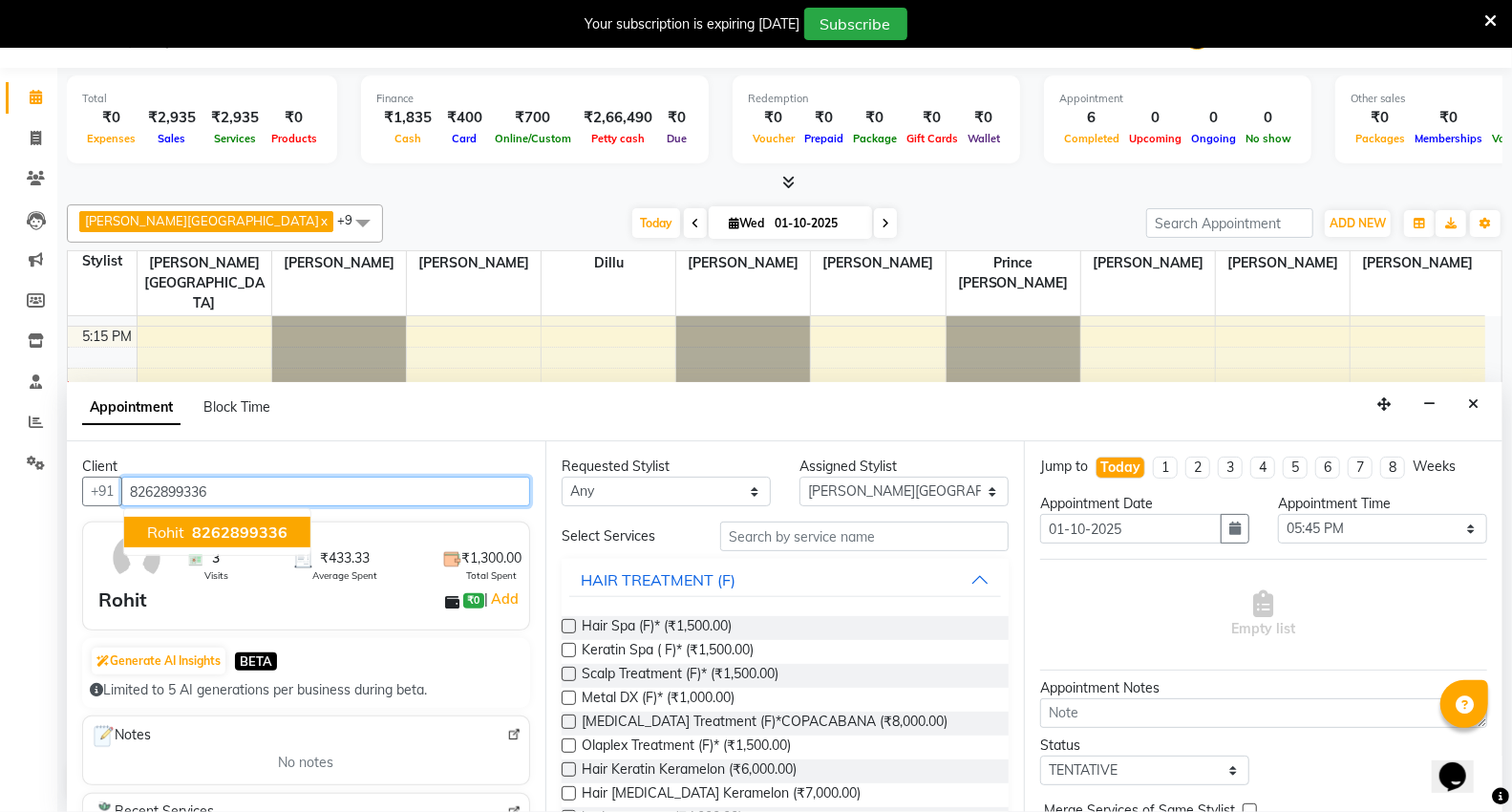
click at [240, 527] on span "8262899336" at bounding box center [240, 532] width 96 height 19
type input "8262899336"
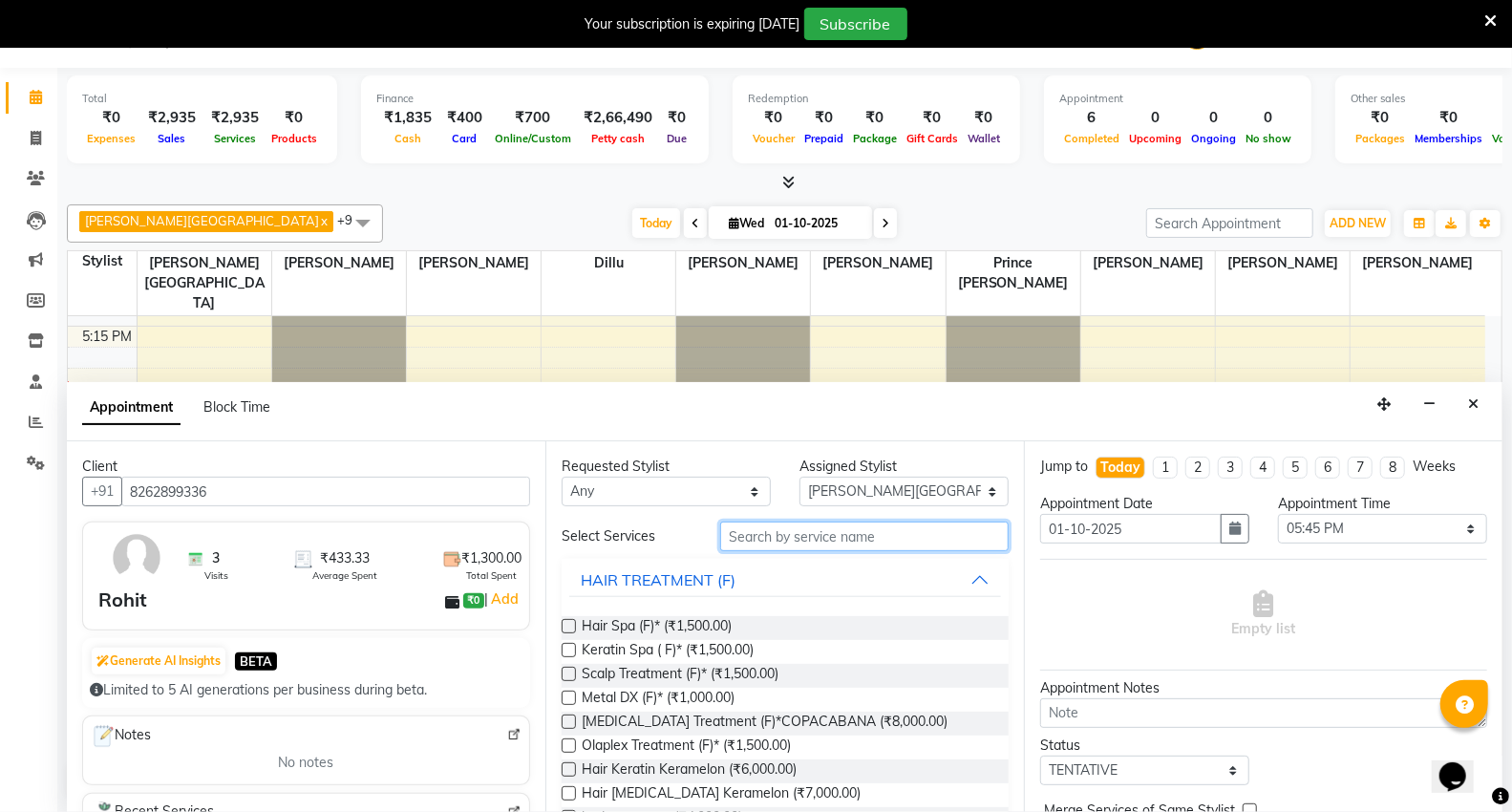
click at [740, 541] on input "text" at bounding box center [863, 536] width 288 height 30
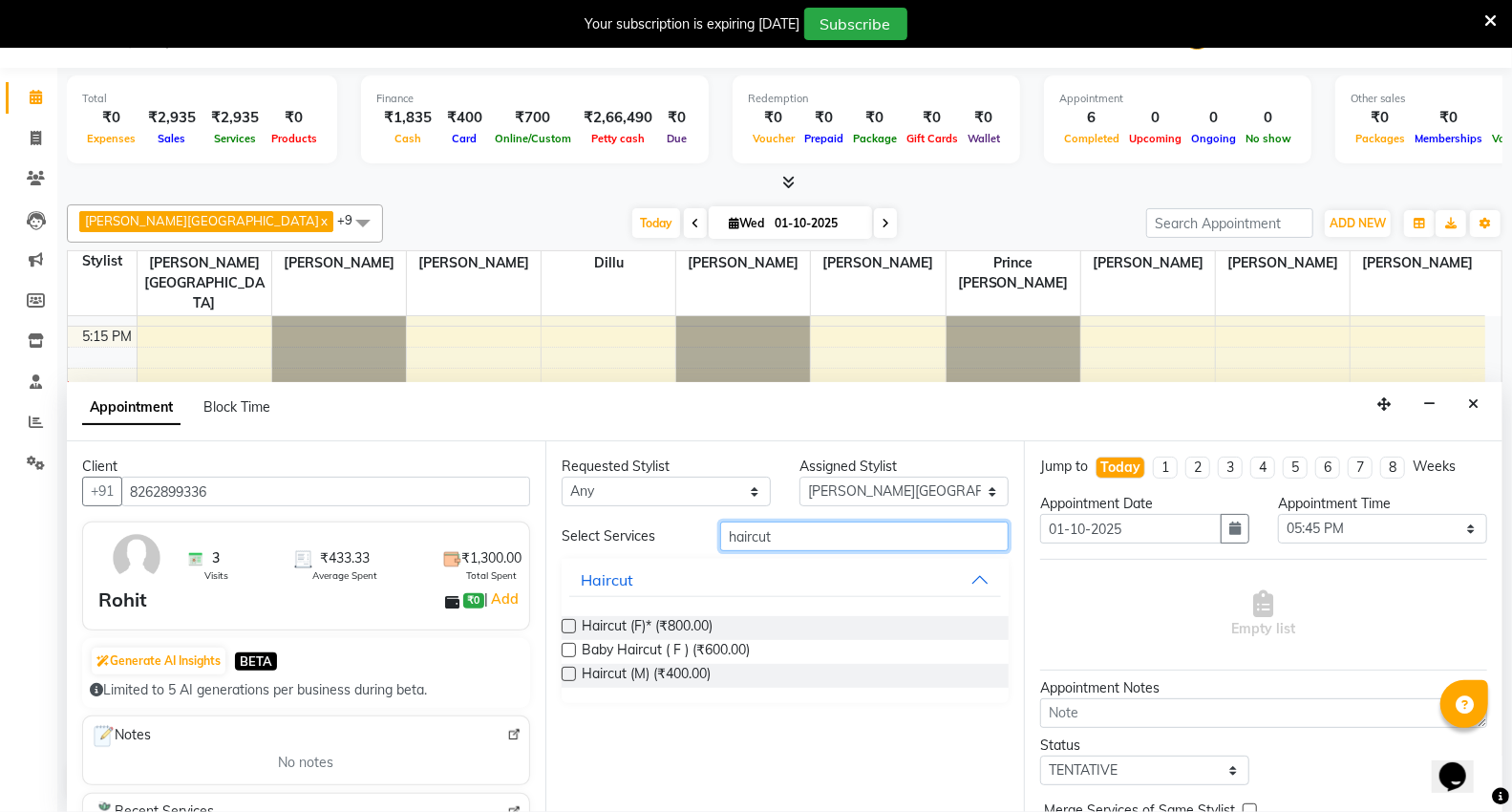
type input "haircut"
click at [568, 675] on label at bounding box center [568, 674] width 14 height 14
click at [568, 675] on input "checkbox" at bounding box center [567, 676] width 12 height 12
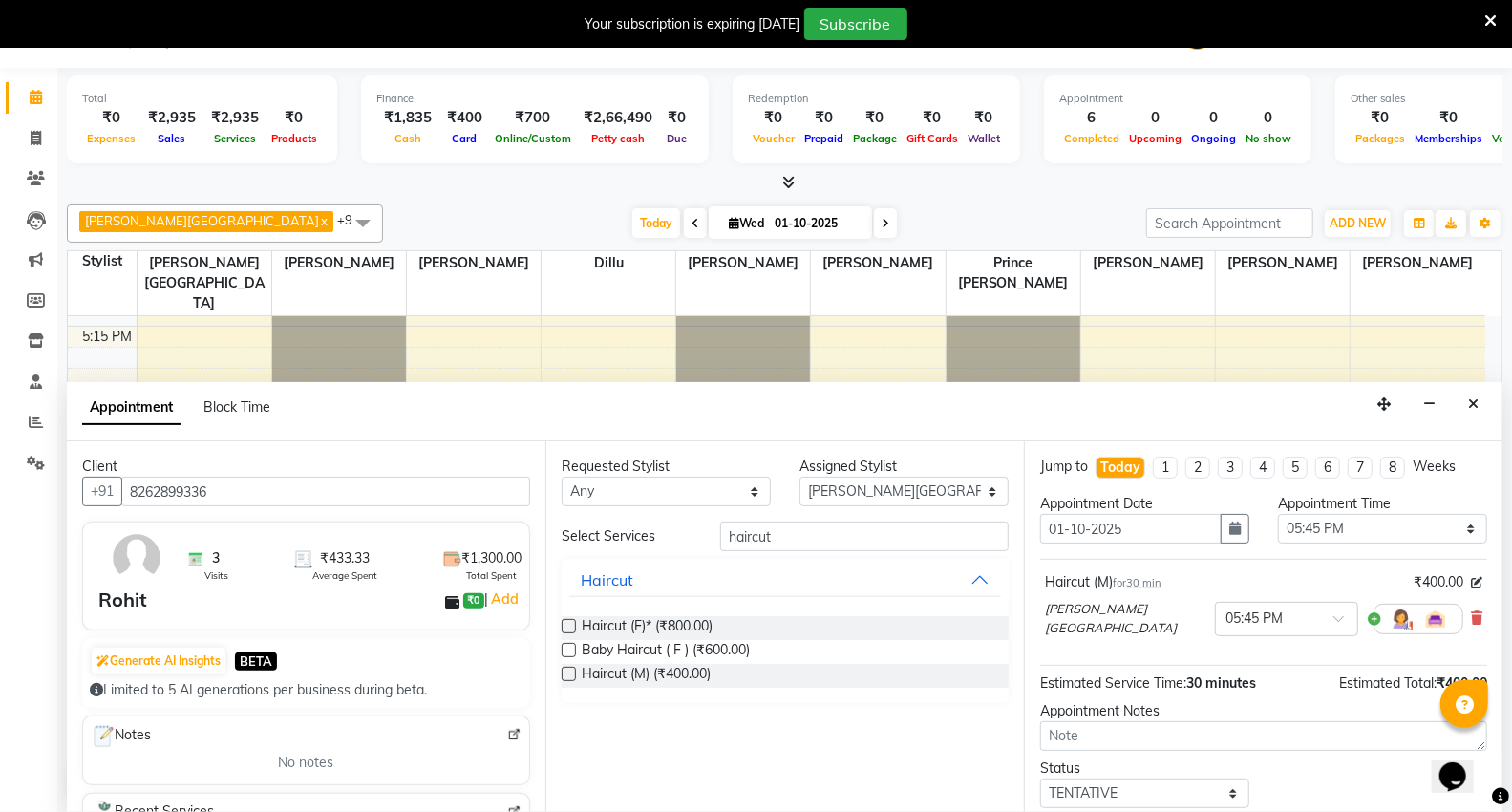
click at [574, 676] on label at bounding box center [568, 674] width 14 height 14
click at [574, 676] on input "checkbox" at bounding box center [567, 676] width 12 height 12
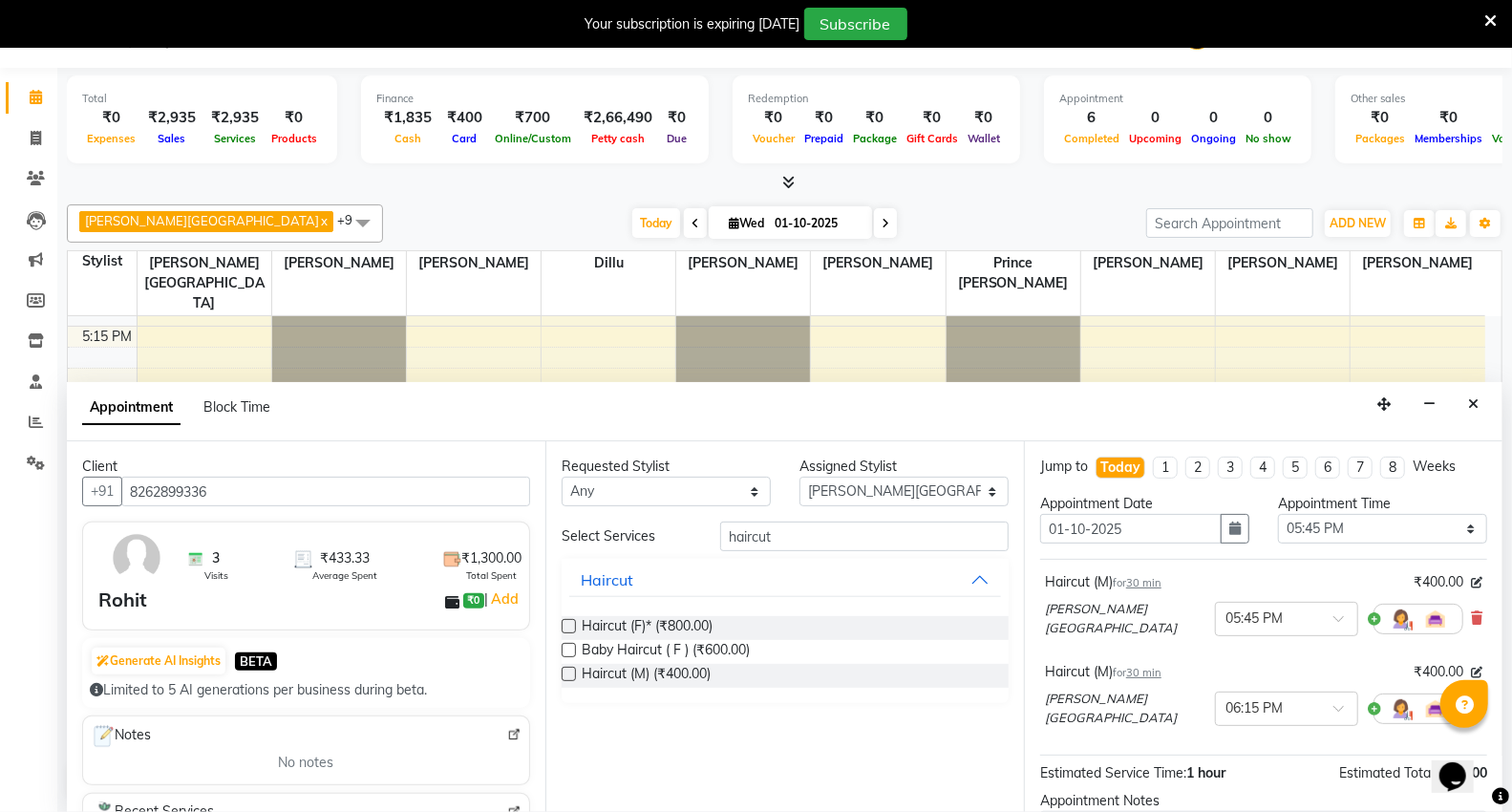
click at [573, 680] on label at bounding box center [568, 674] width 14 height 14
click at [573, 680] on input "checkbox" at bounding box center [567, 676] width 12 height 12
checkbox input "false"
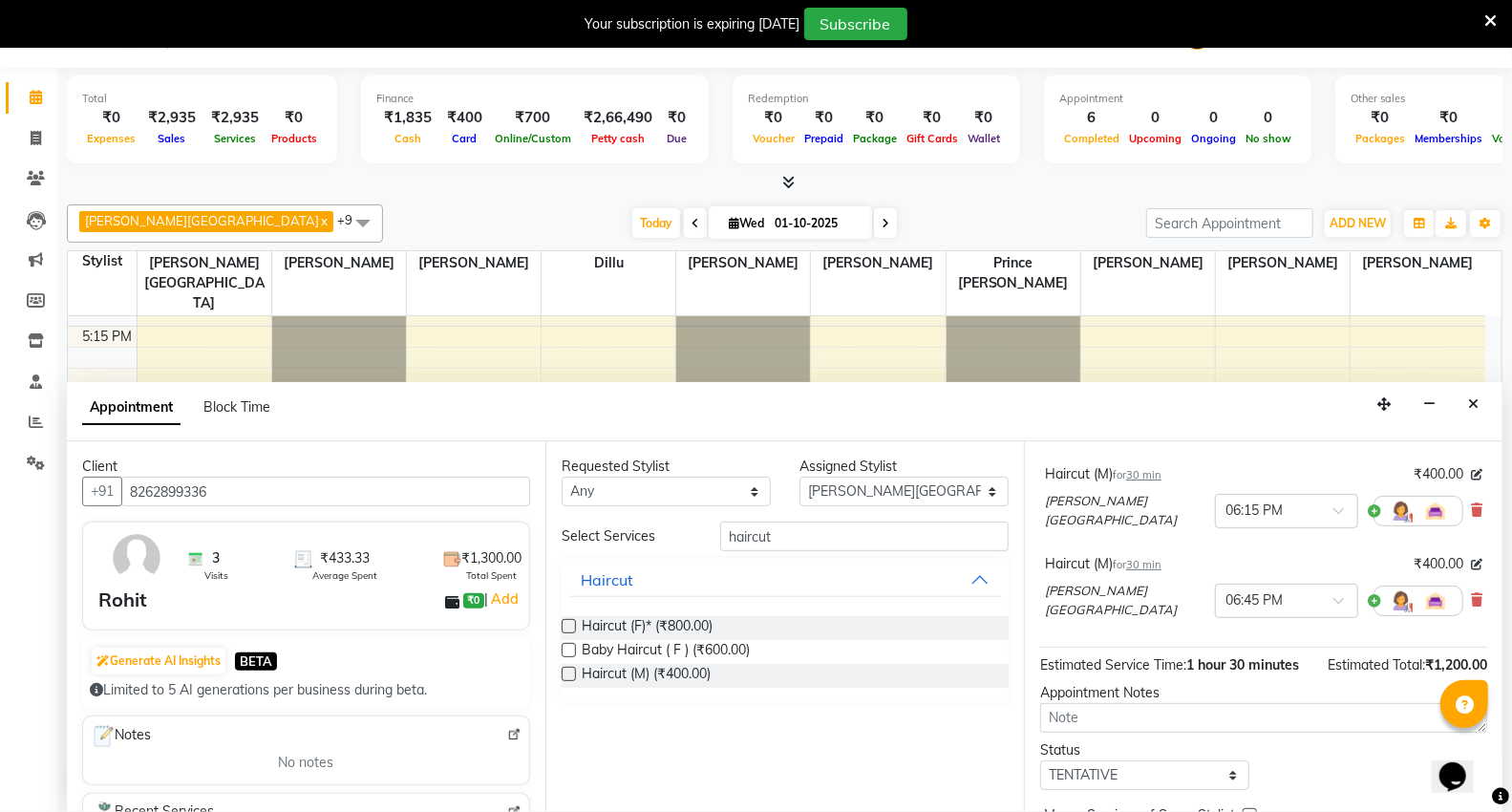
scroll to position [213, 0]
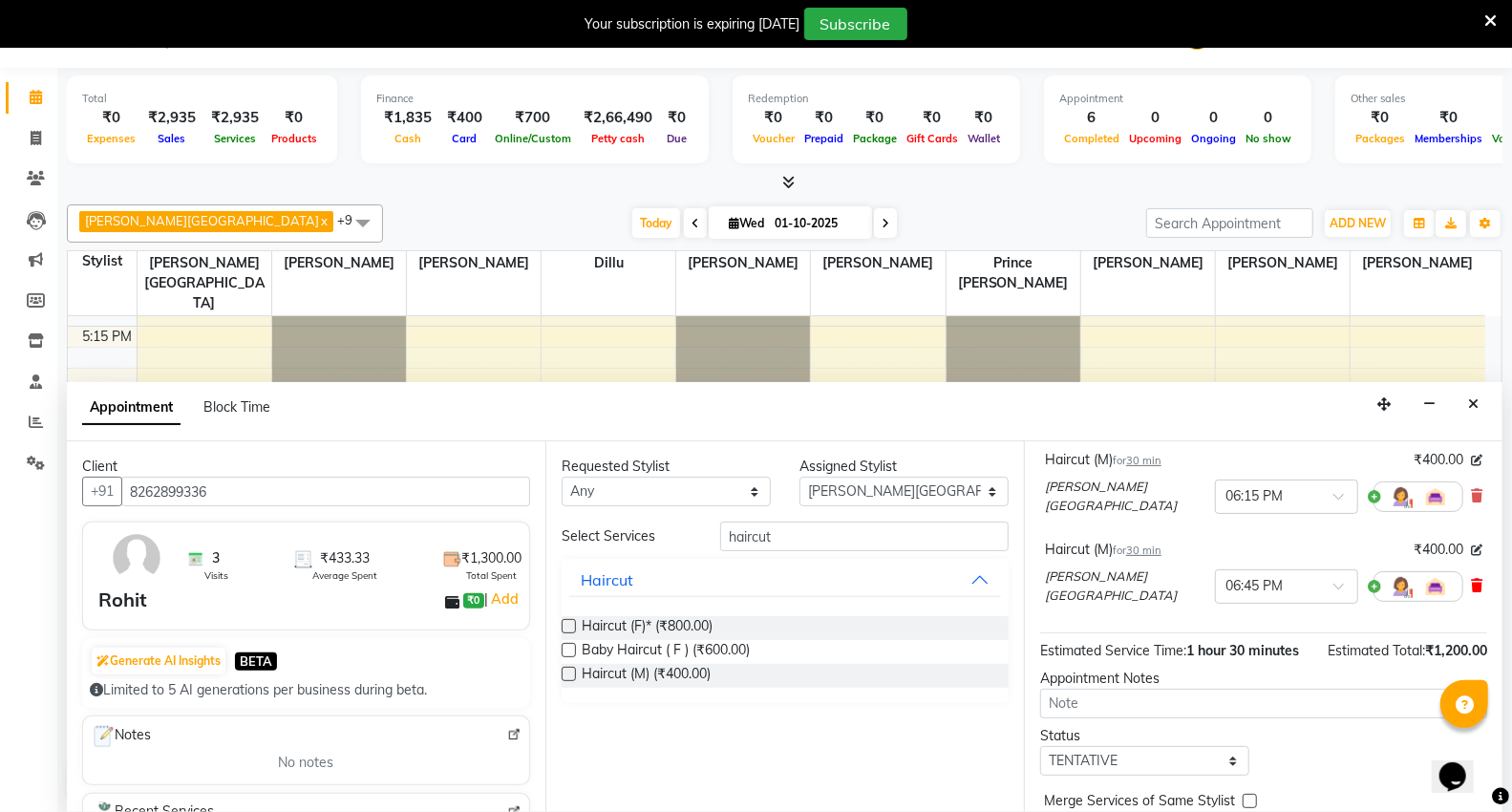
click at [1471, 579] on icon at bounding box center [1477, 586] width 11 height 13
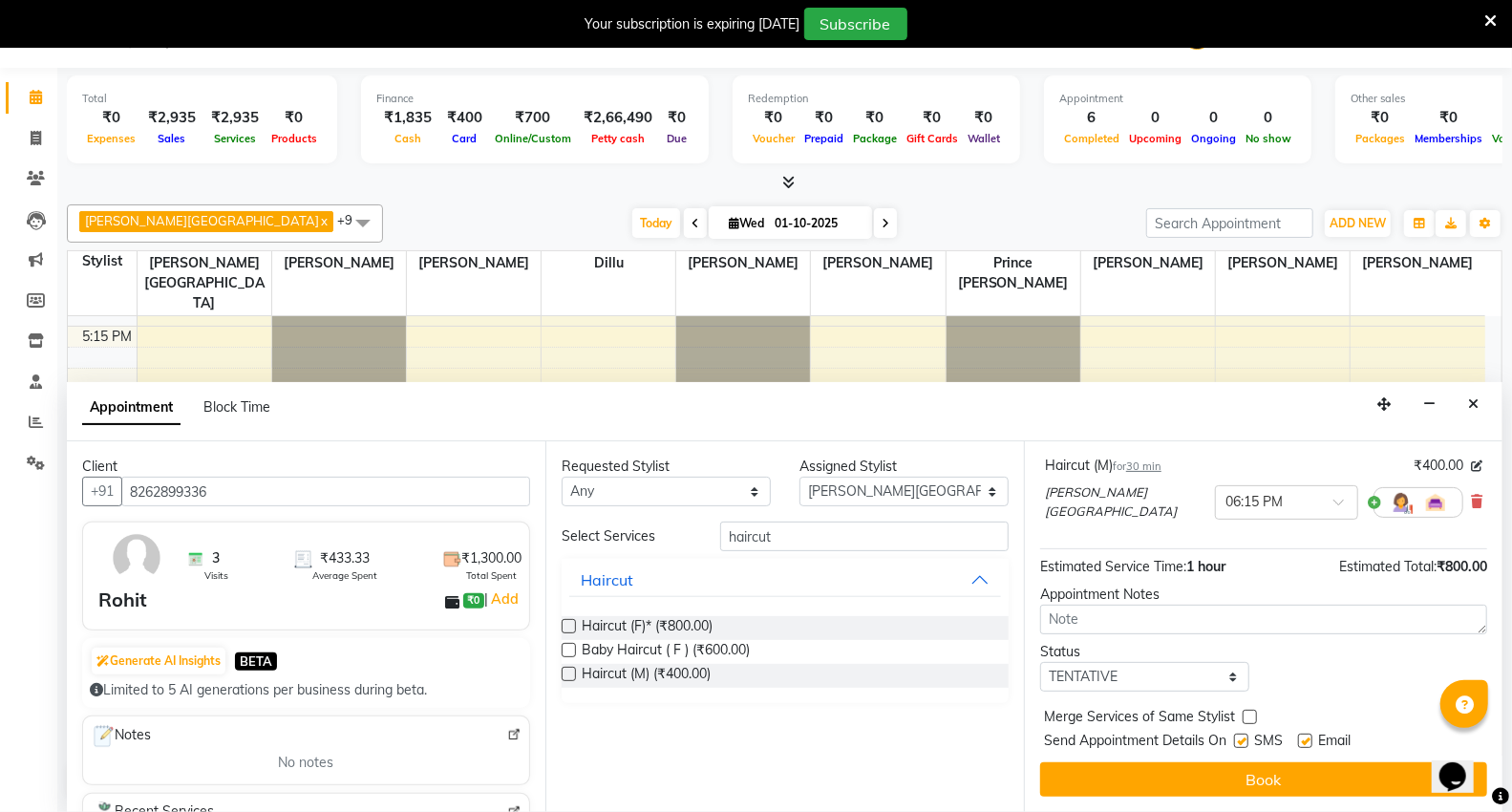
scroll to position [202, 0]
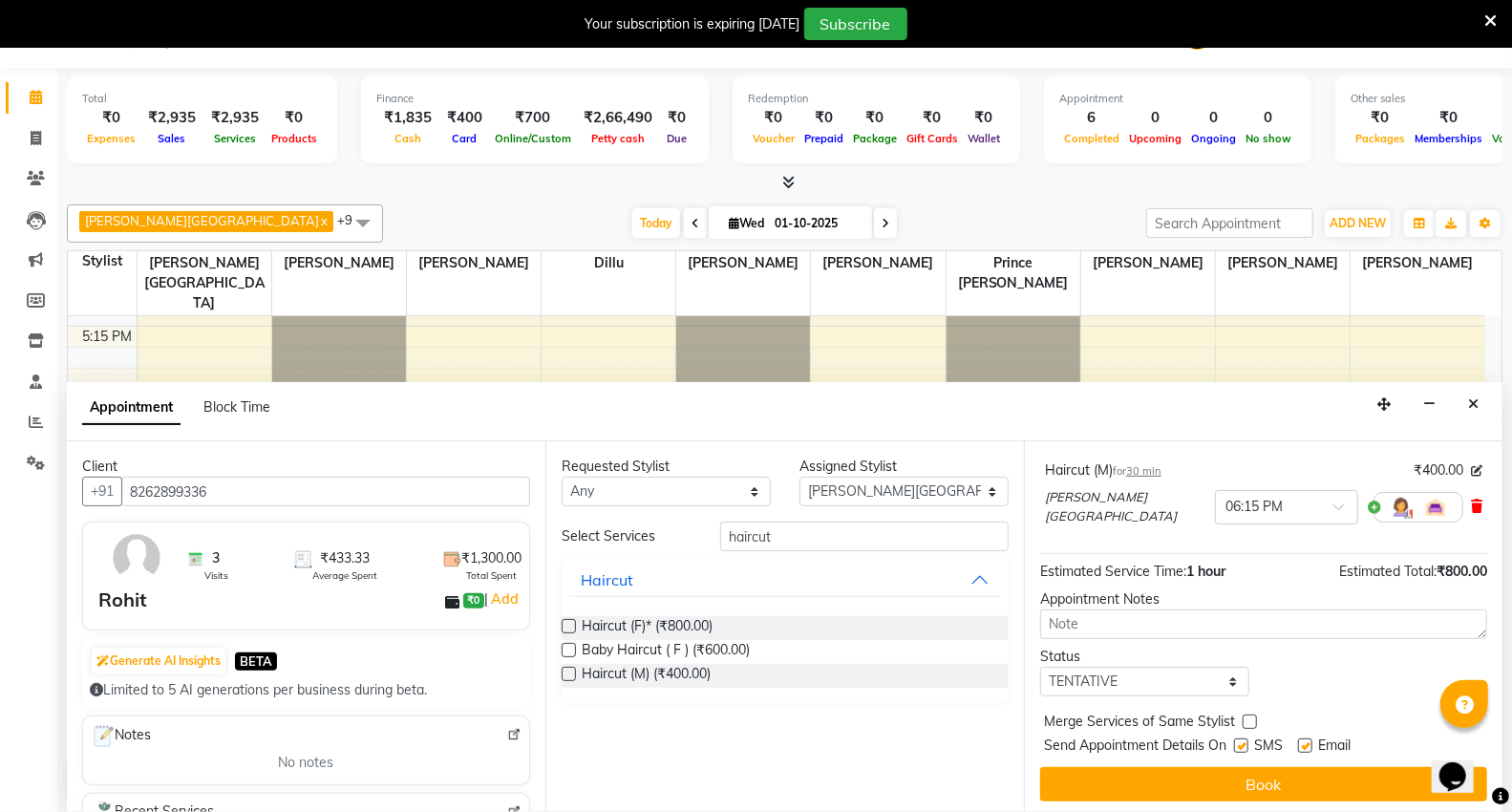
click at [1471, 501] on icon at bounding box center [1477, 507] width 11 height 13
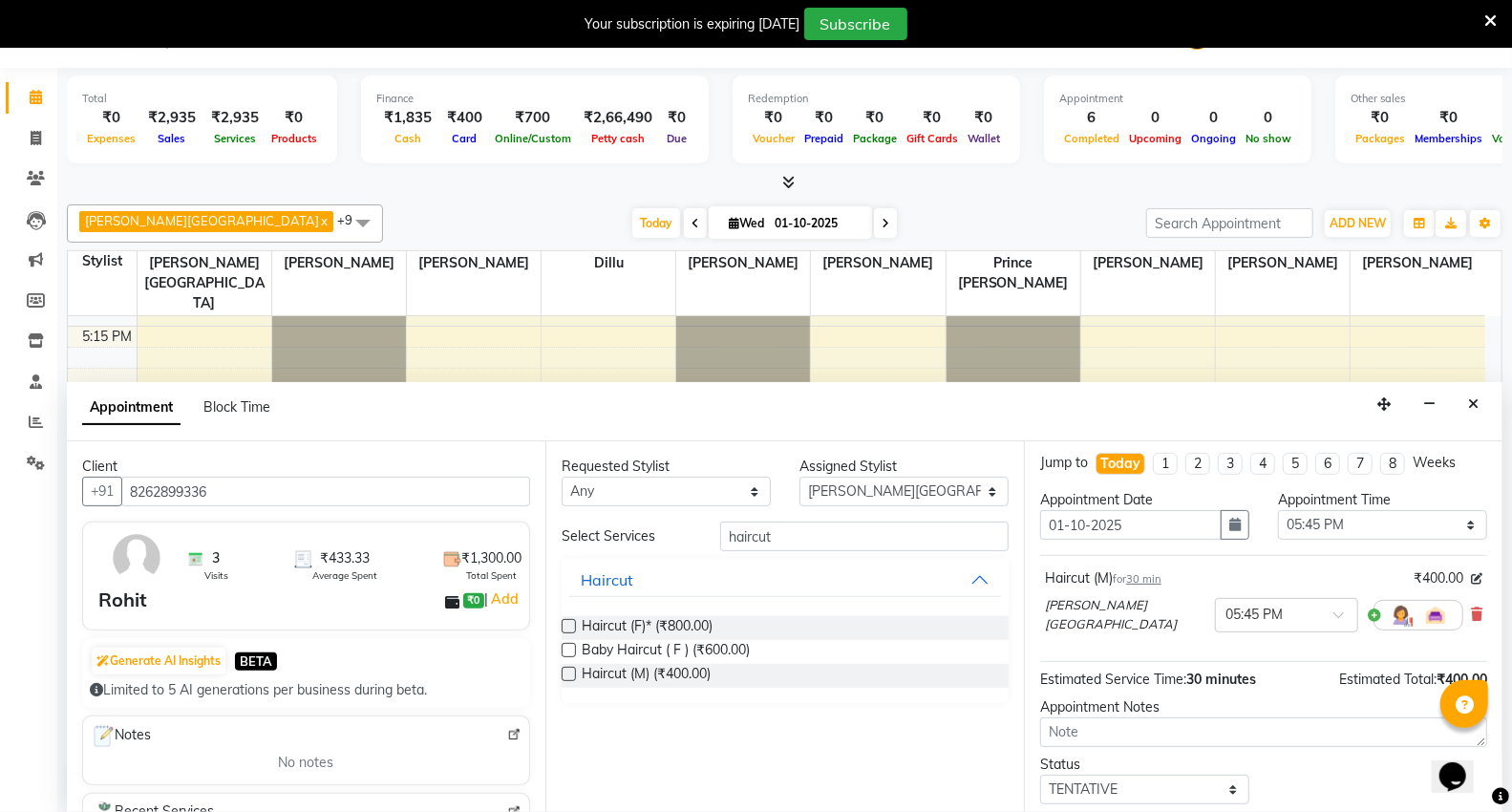
scroll to position [0, 0]
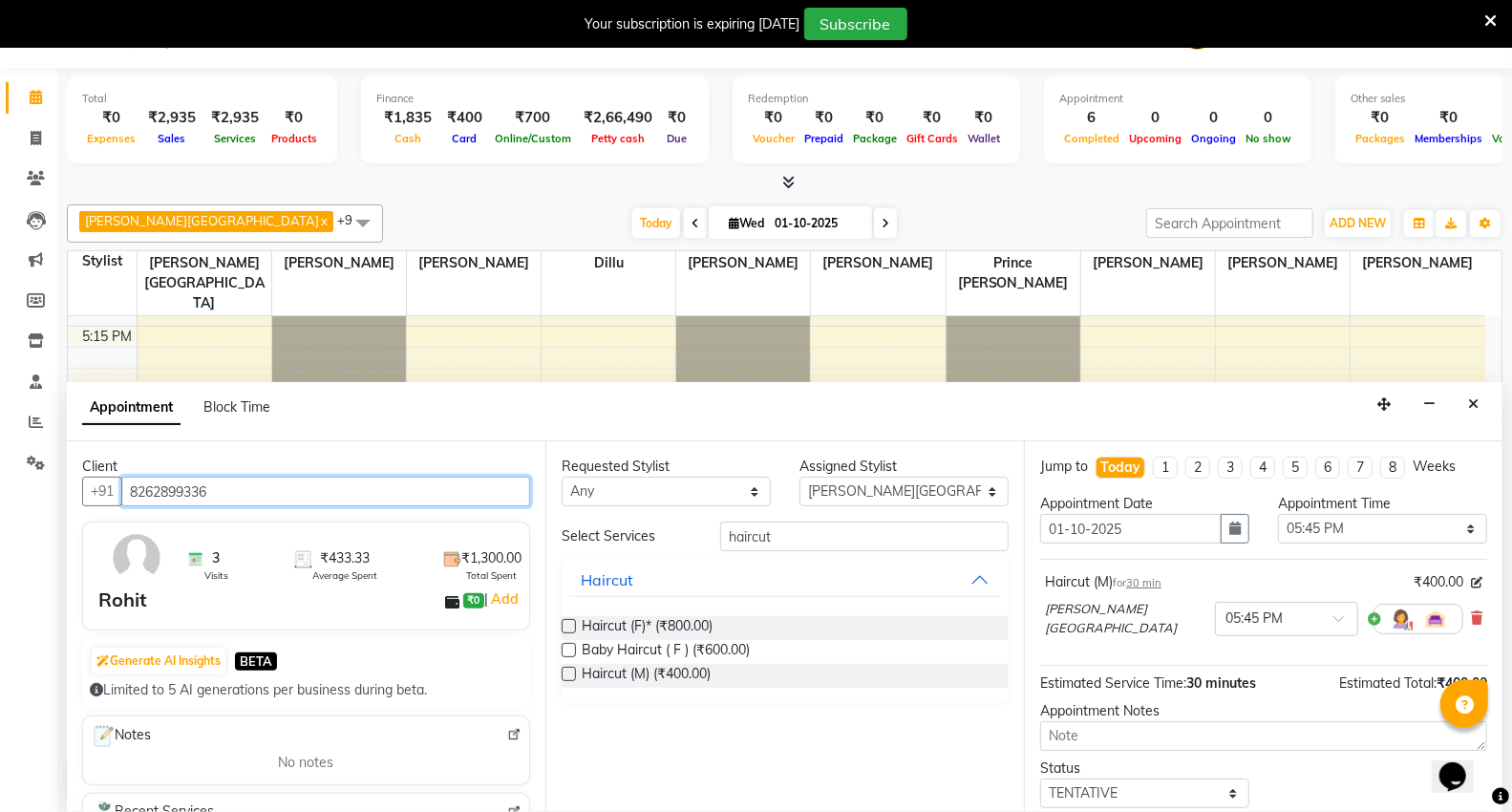
drag, startPoint x: 130, startPoint y: 485, endPoint x: 213, endPoint y: 485, distance: 83.0
click at [213, 485] on input "8262899336" at bounding box center [325, 491] width 409 height 30
click at [34, 549] on div "Calendar Invoice Clients Leads Marketing Members Inventory Staff Reports Settin…" at bounding box center [128, 418] width 257 height 730
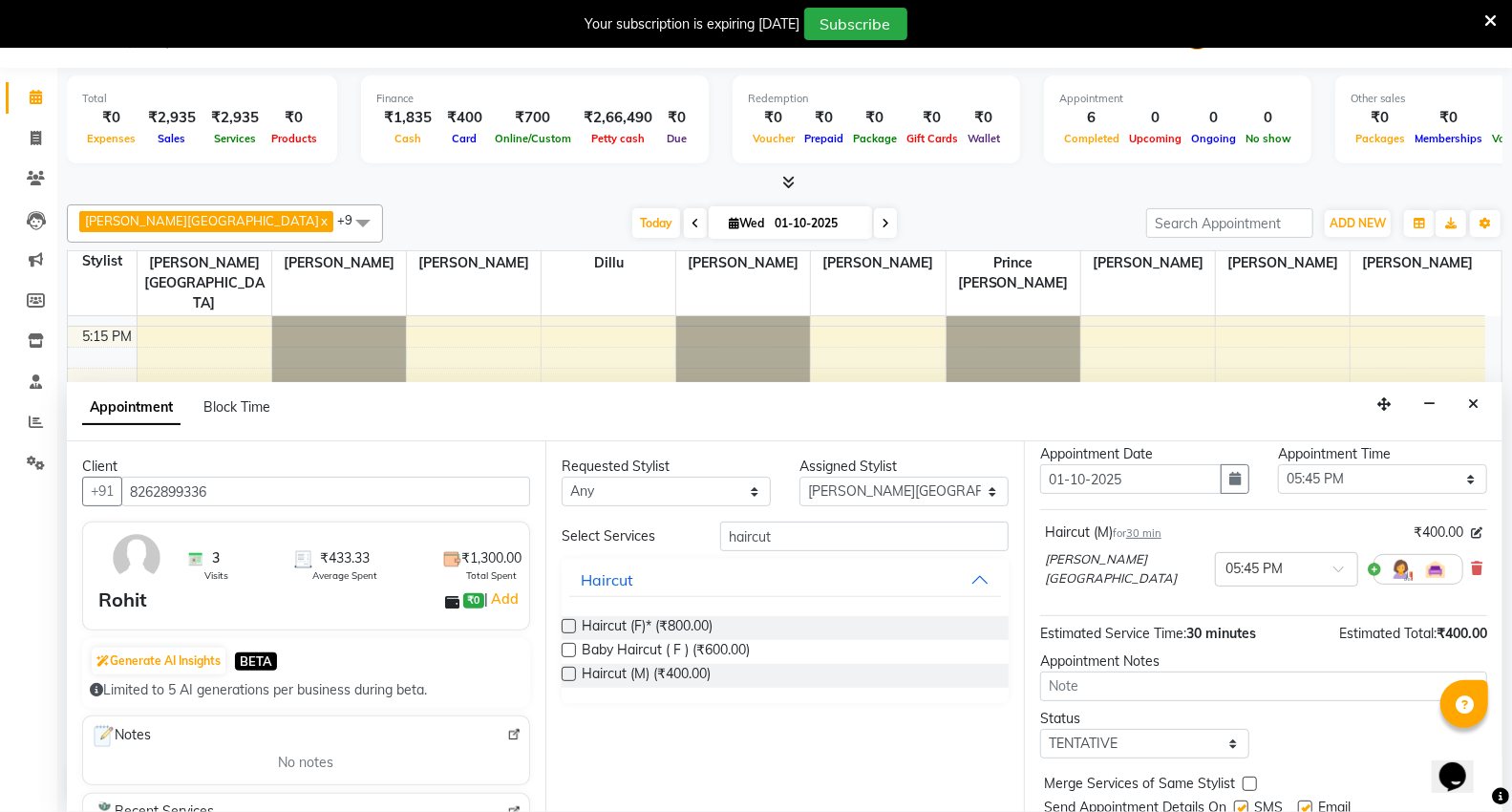
scroll to position [113, 0]
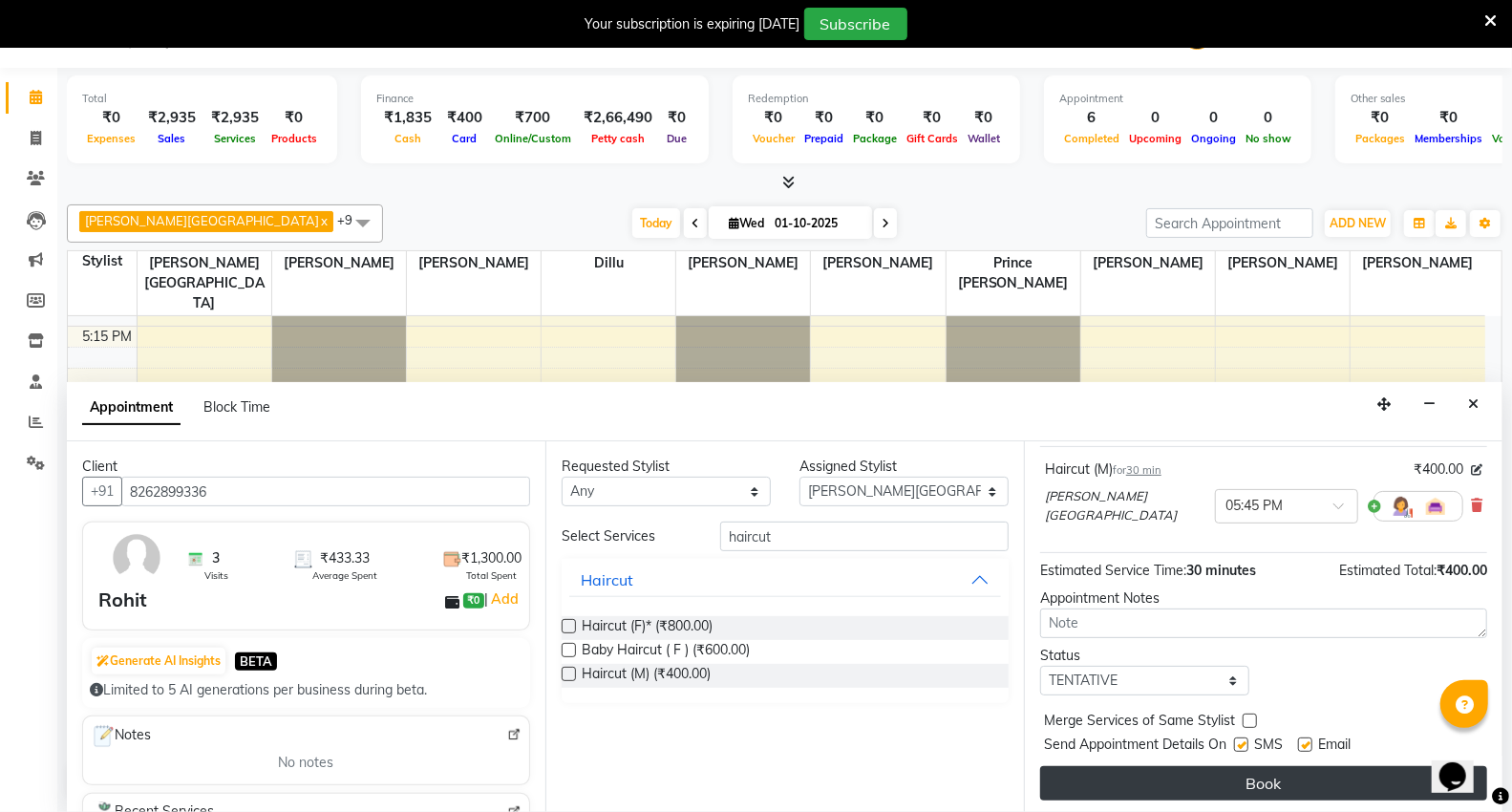
click at [1220, 766] on button "Book" at bounding box center [1263, 783] width 447 height 34
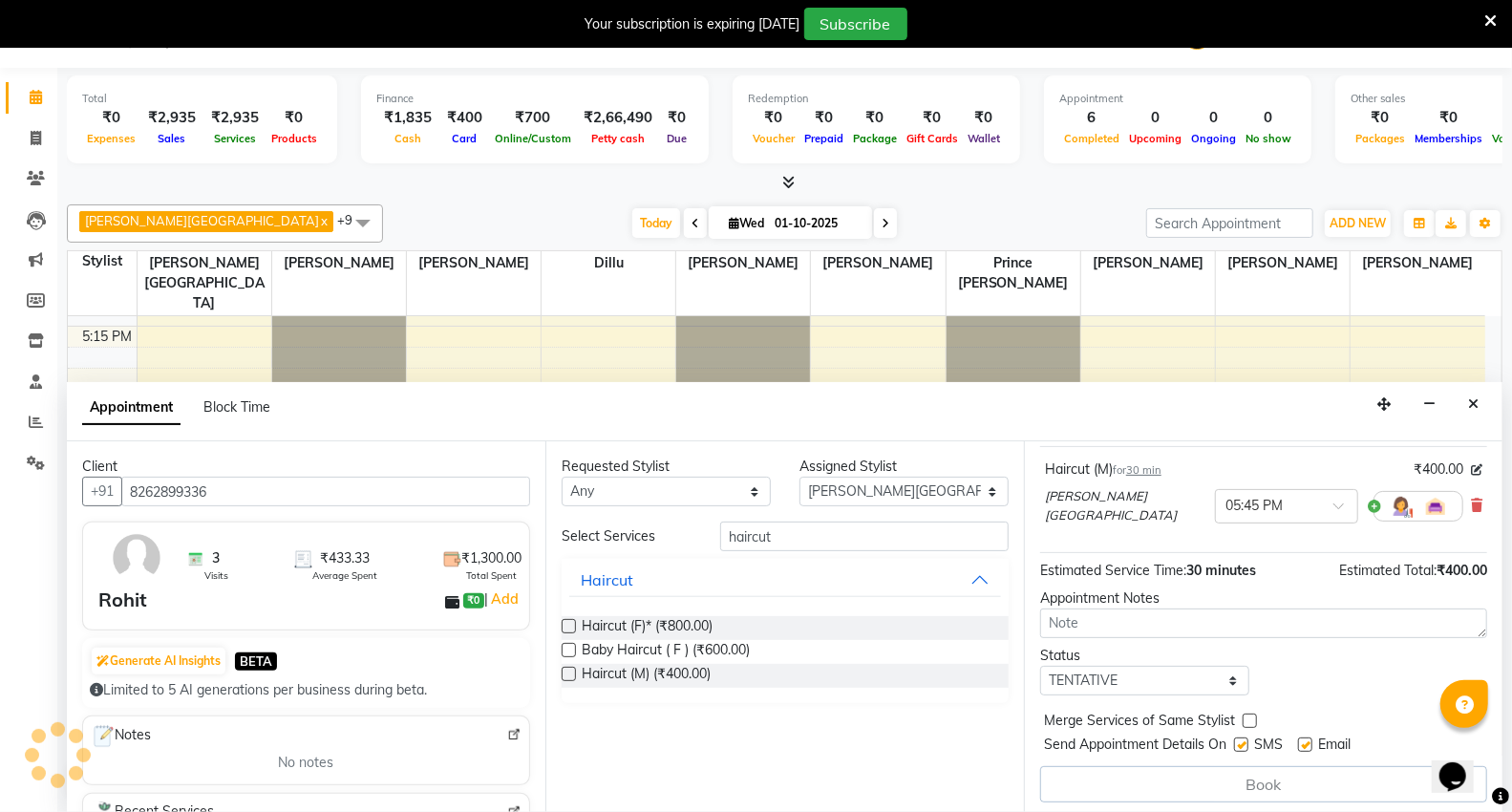
scroll to position [116, 0]
click at [1483, 411] on button "Close" at bounding box center [1473, 404] width 28 height 30
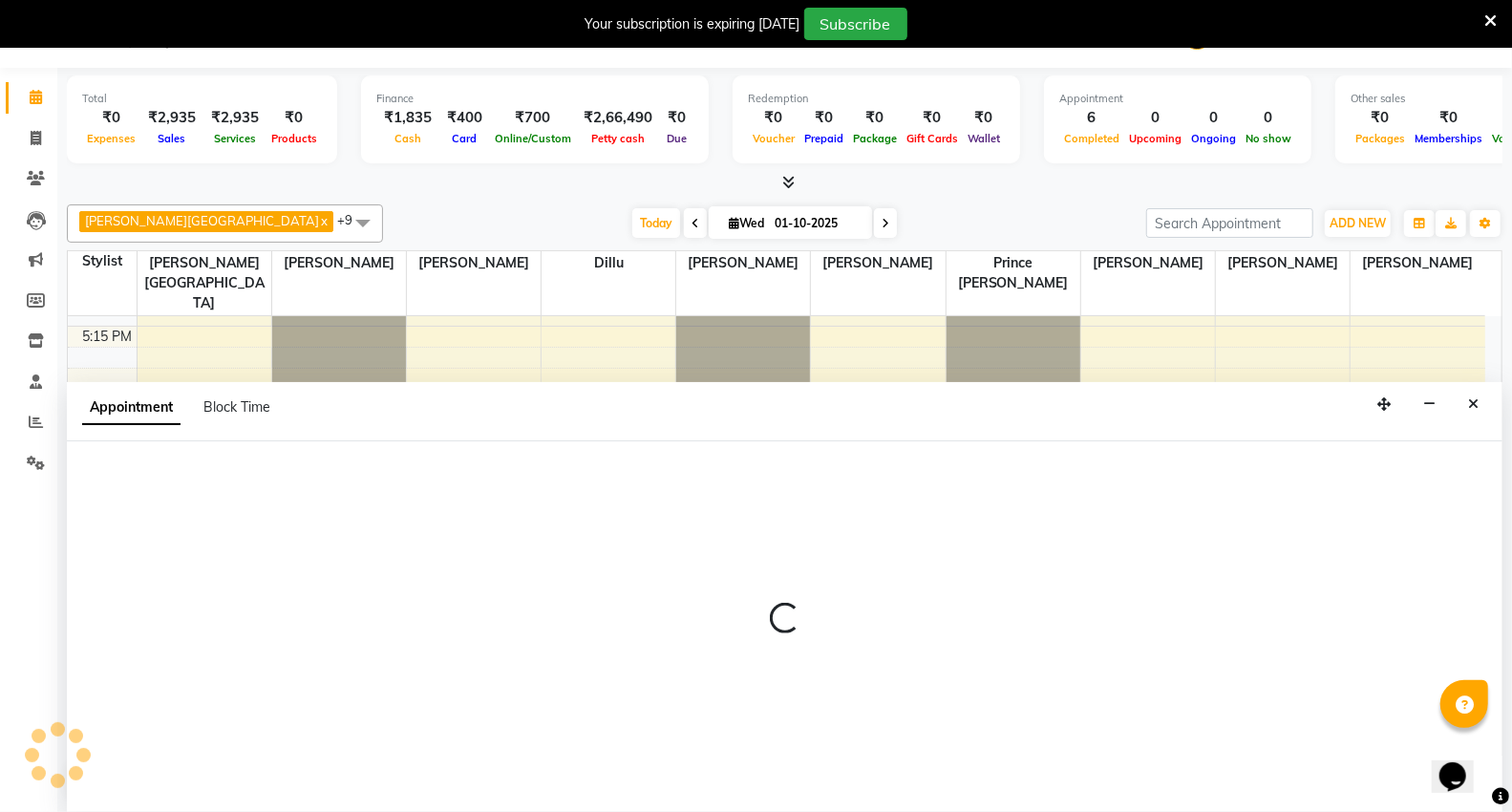
select select "14120"
select select "1065"
select select "tentative"
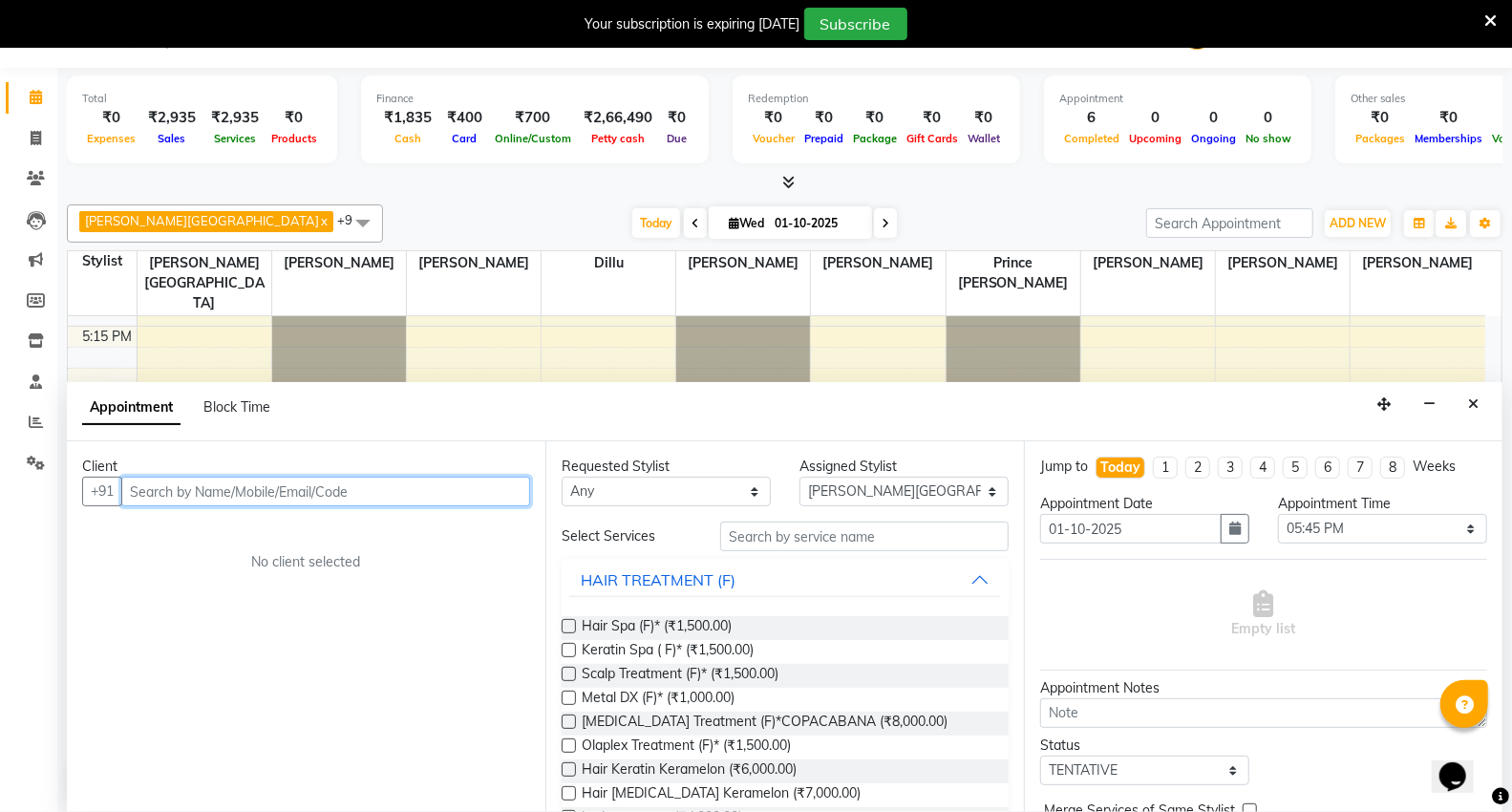
click at [309, 483] on input "text" at bounding box center [325, 491] width 409 height 30
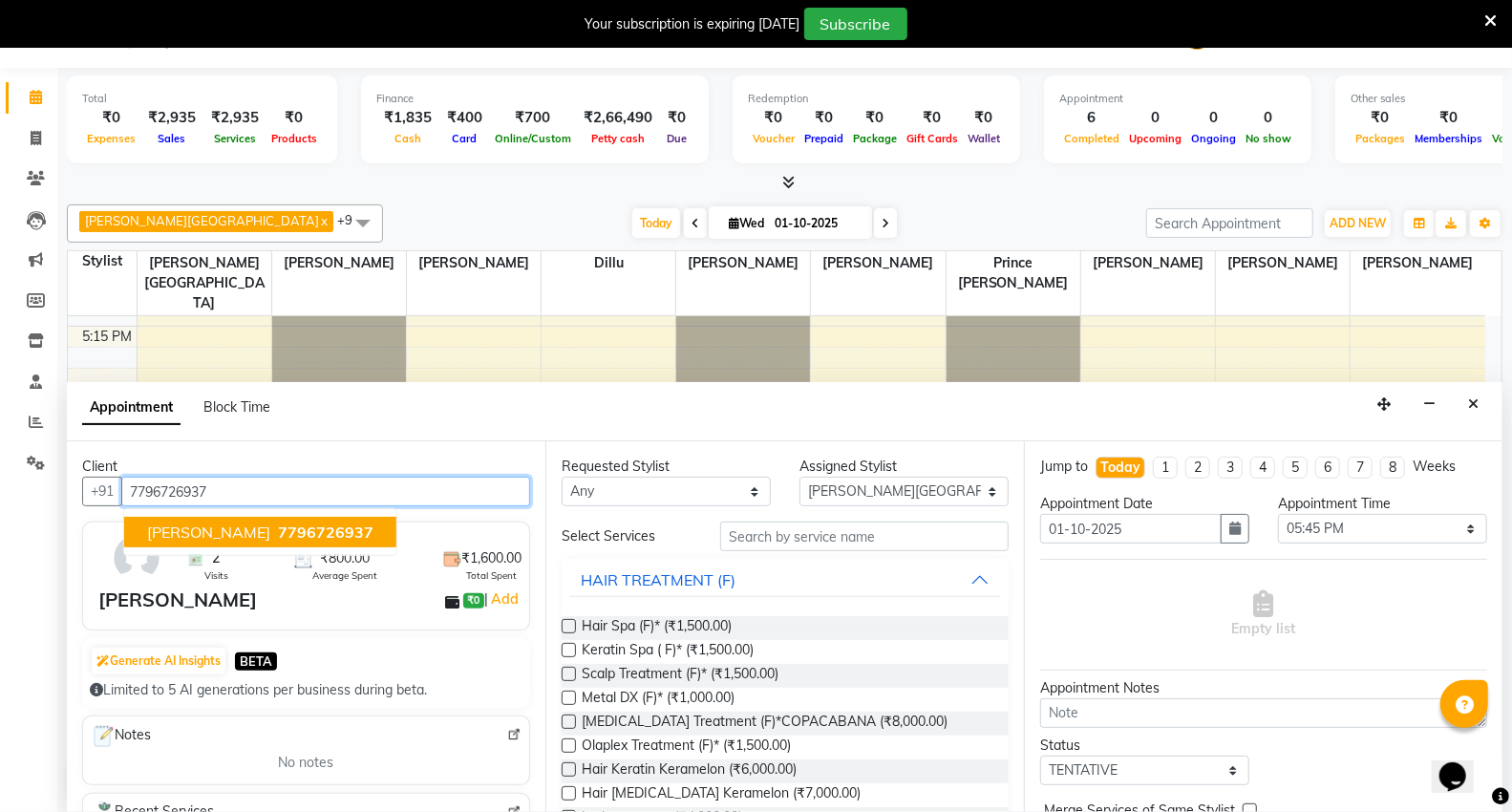
type input "7796726937"
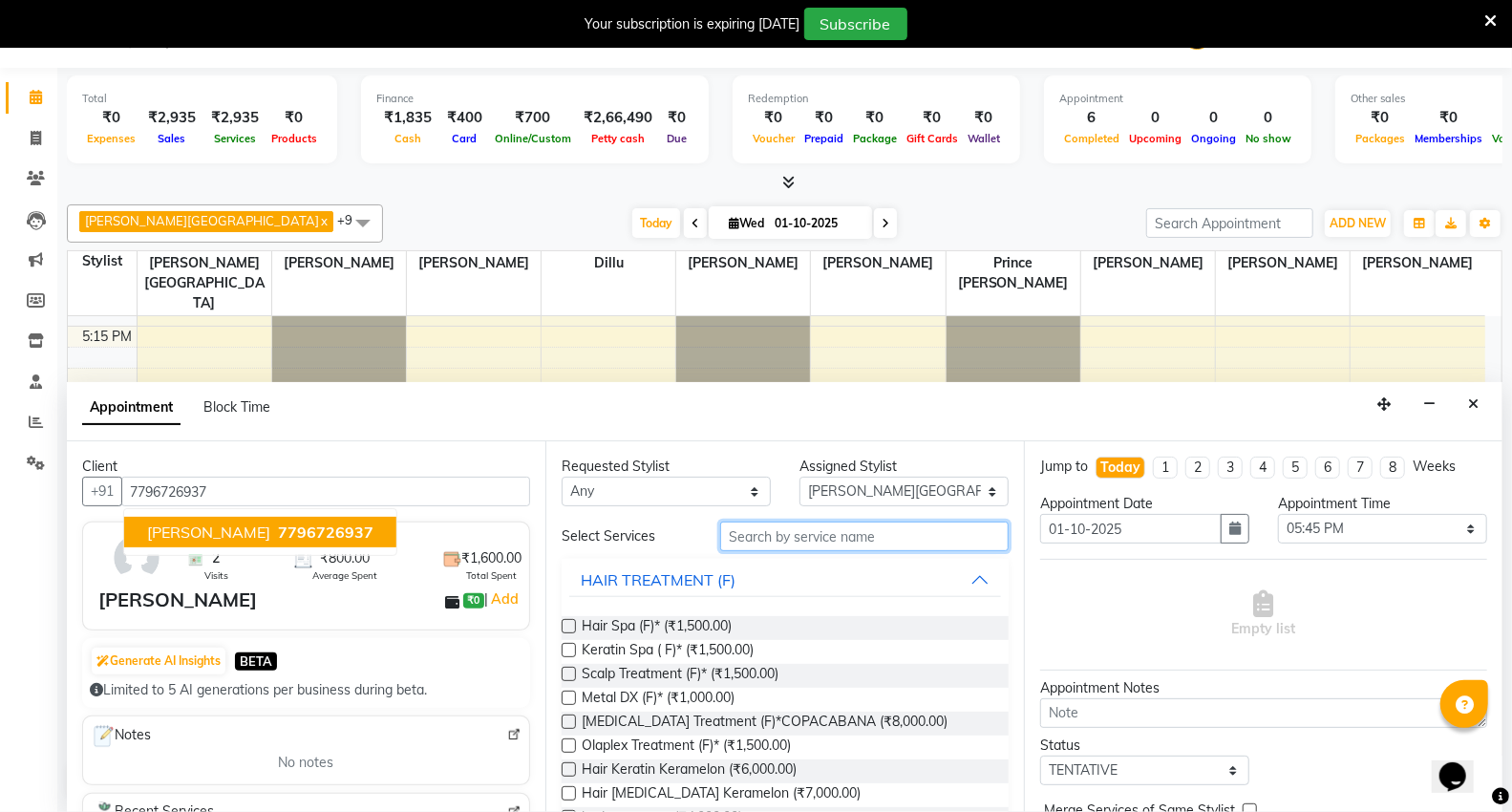
click at [907, 540] on input "text" at bounding box center [863, 536] width 288 height 30
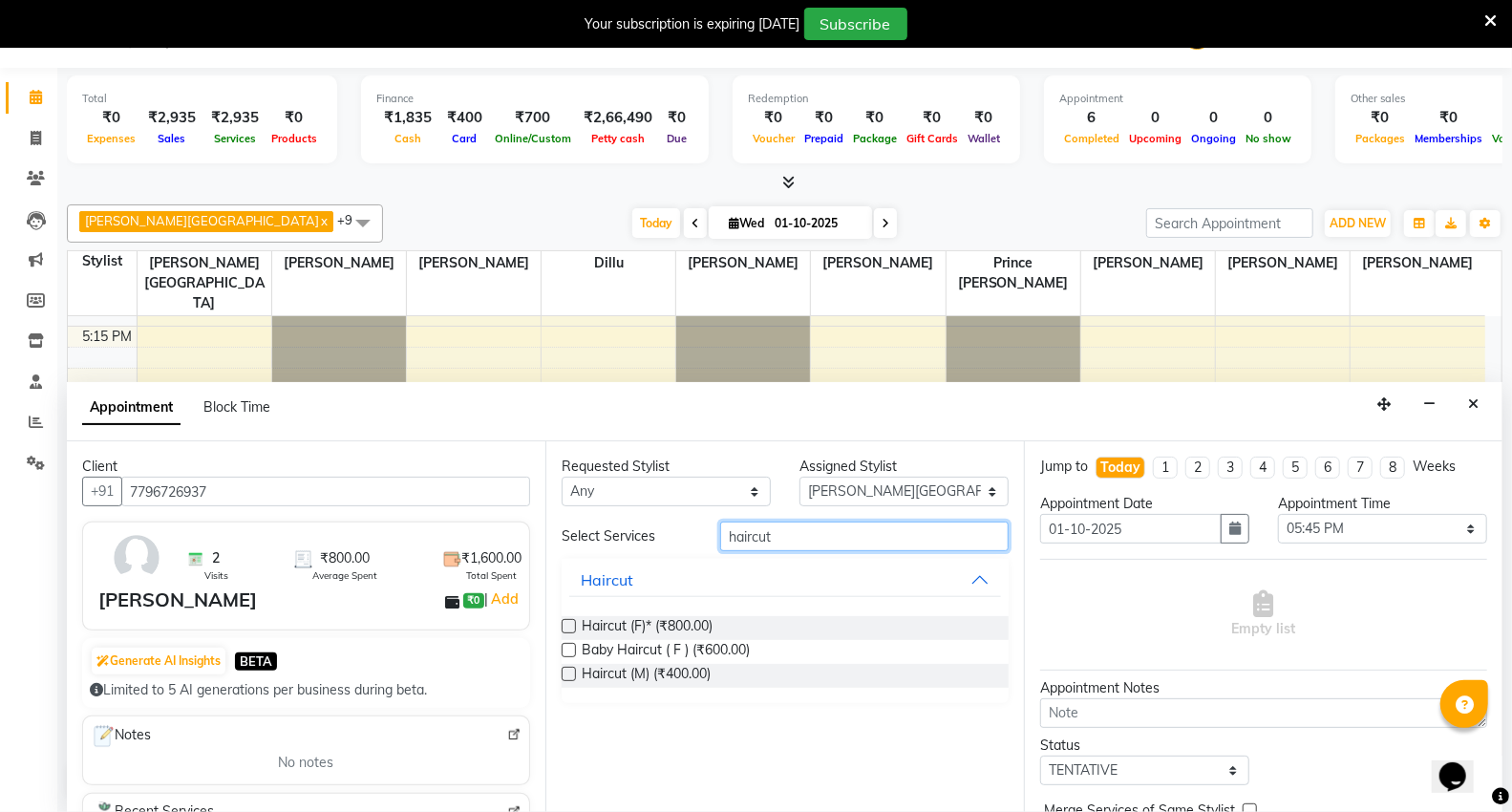
type input "haircut"
click at [570, 627] on label at bounding box center [568, 626] width 14 height 14
click at [570, 627] on input "checkbox" at bounding box center [567, 628] width 12 height 12
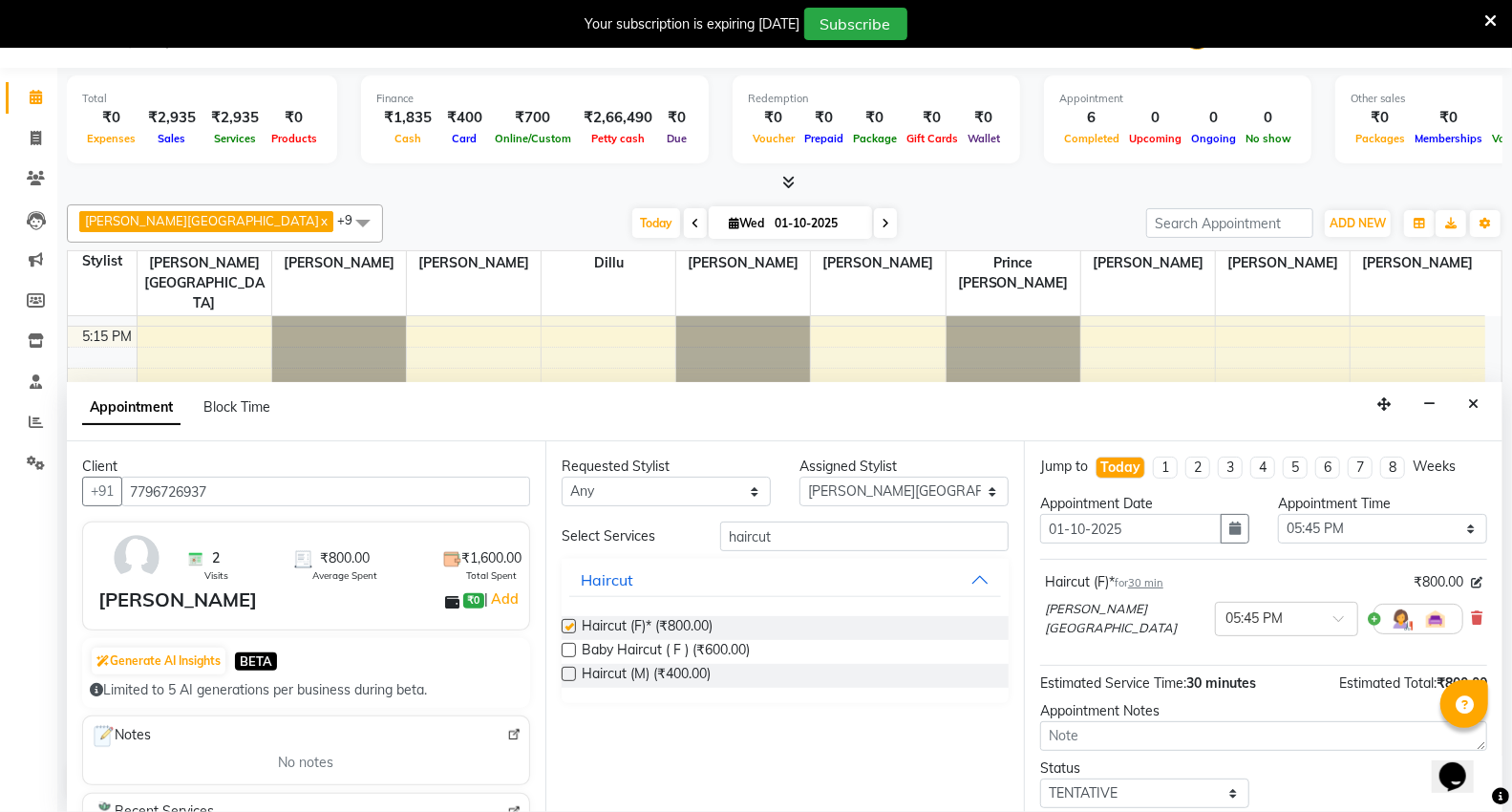
checkbox input "false"
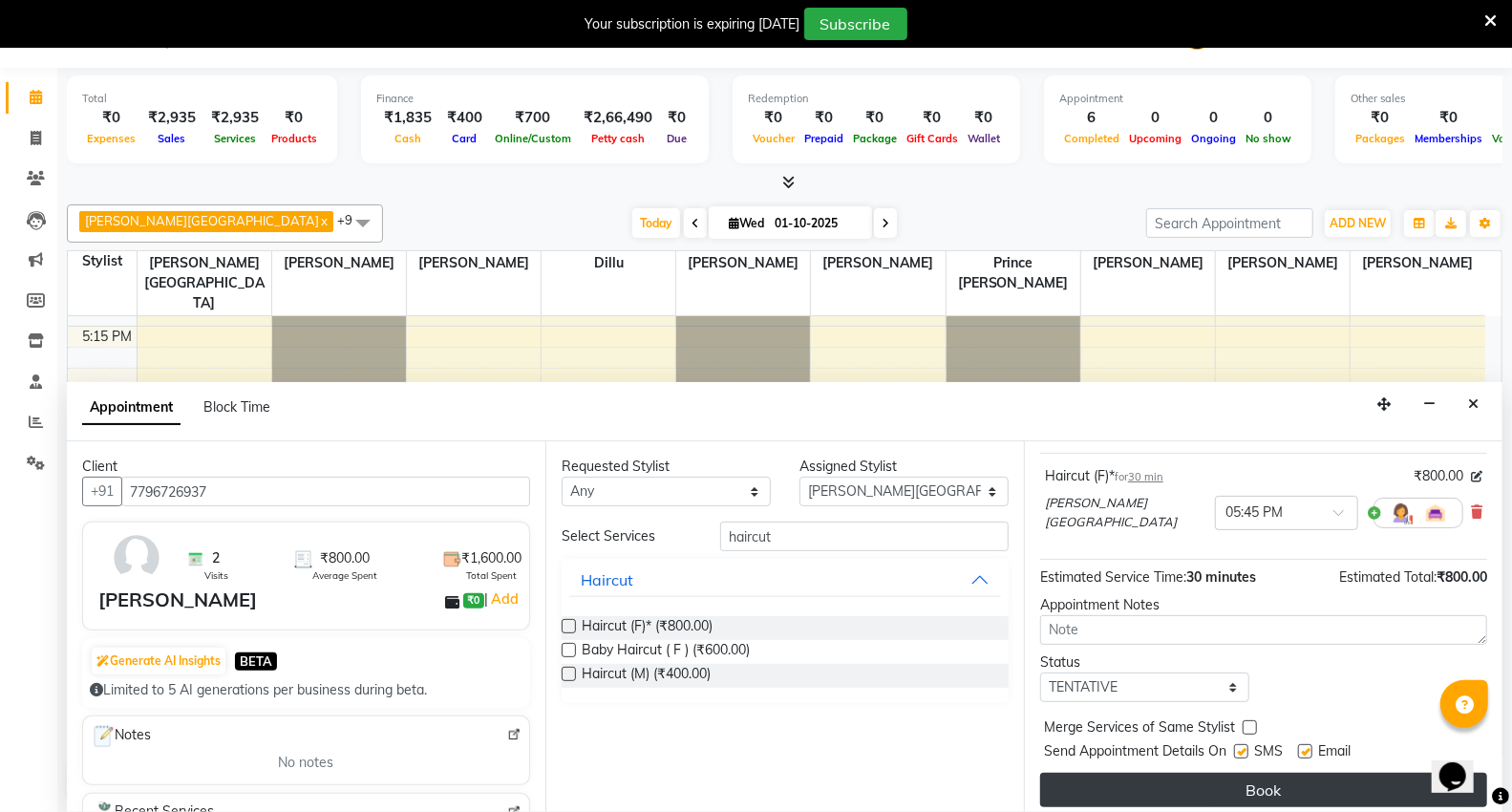
click at [1264, 788] on button "Book" at bounding box center [1263, 790] width 447 height 34
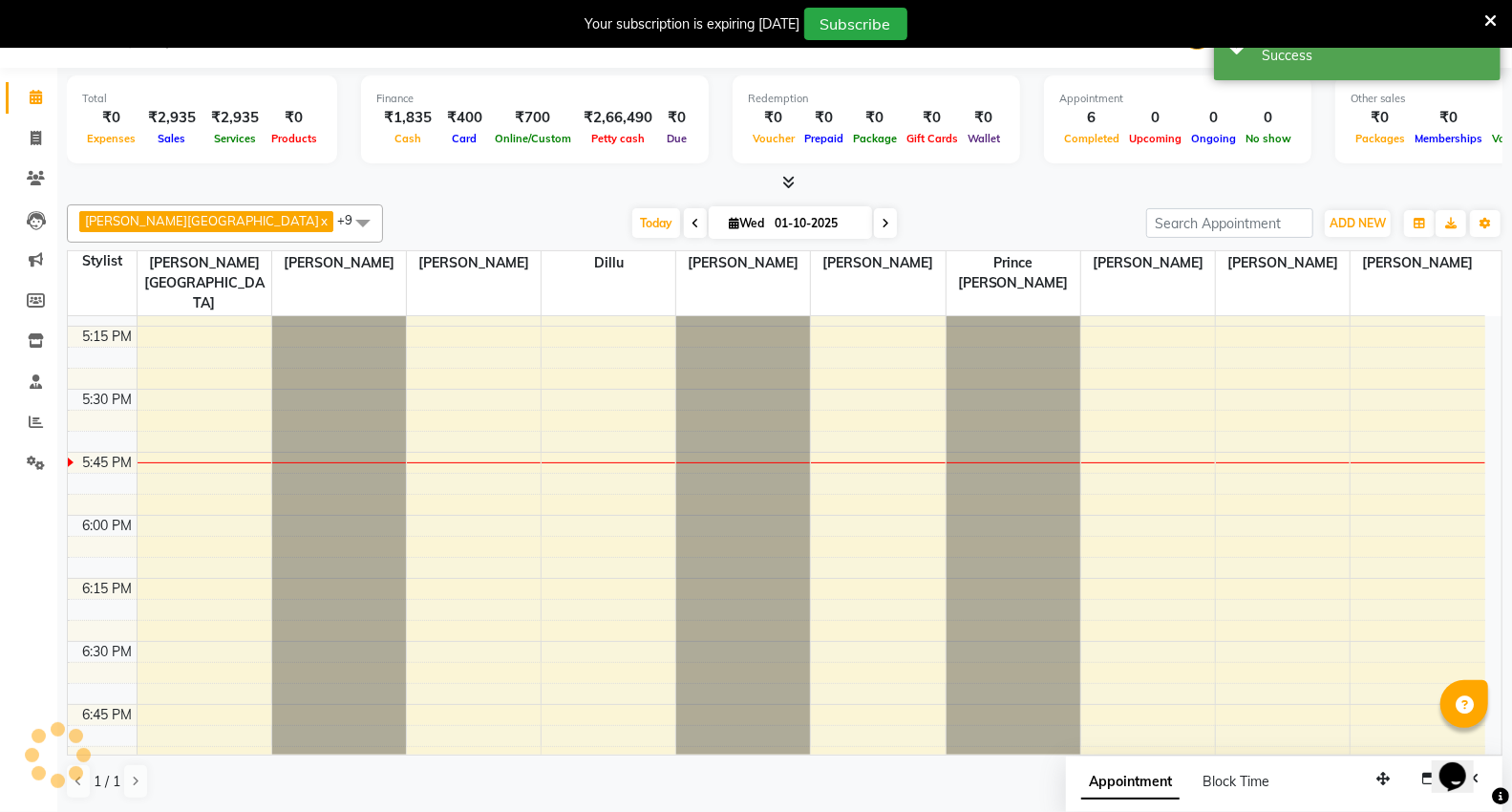
scroll to position [0, 0]
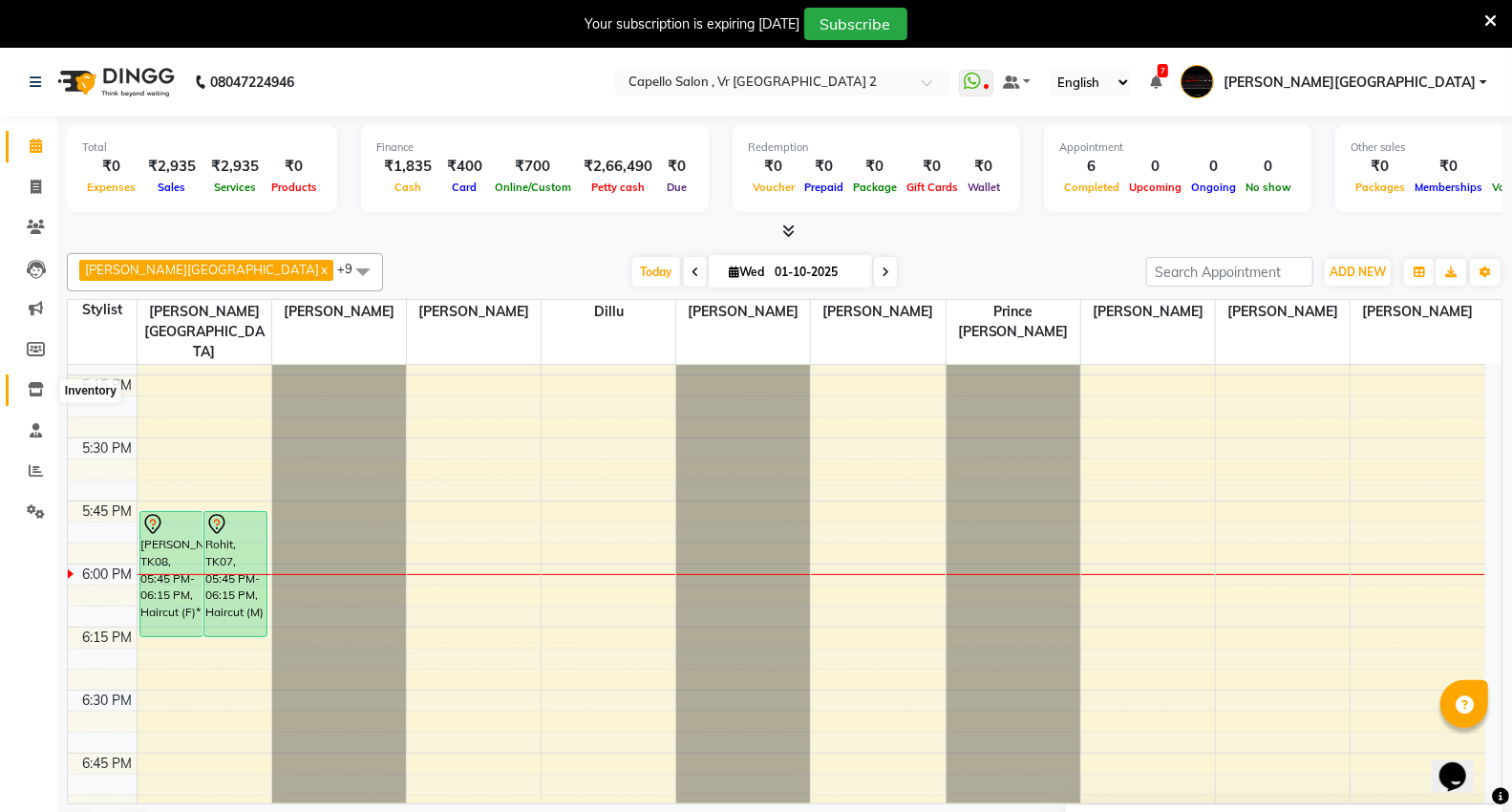
drag, startPoint x: 40, startPoint y: 385, endPoint x: 355, endPoint y: 79, distance: 439.2
click at [40, 385] on icon at bounding box center [35, 389] width 16 height 14
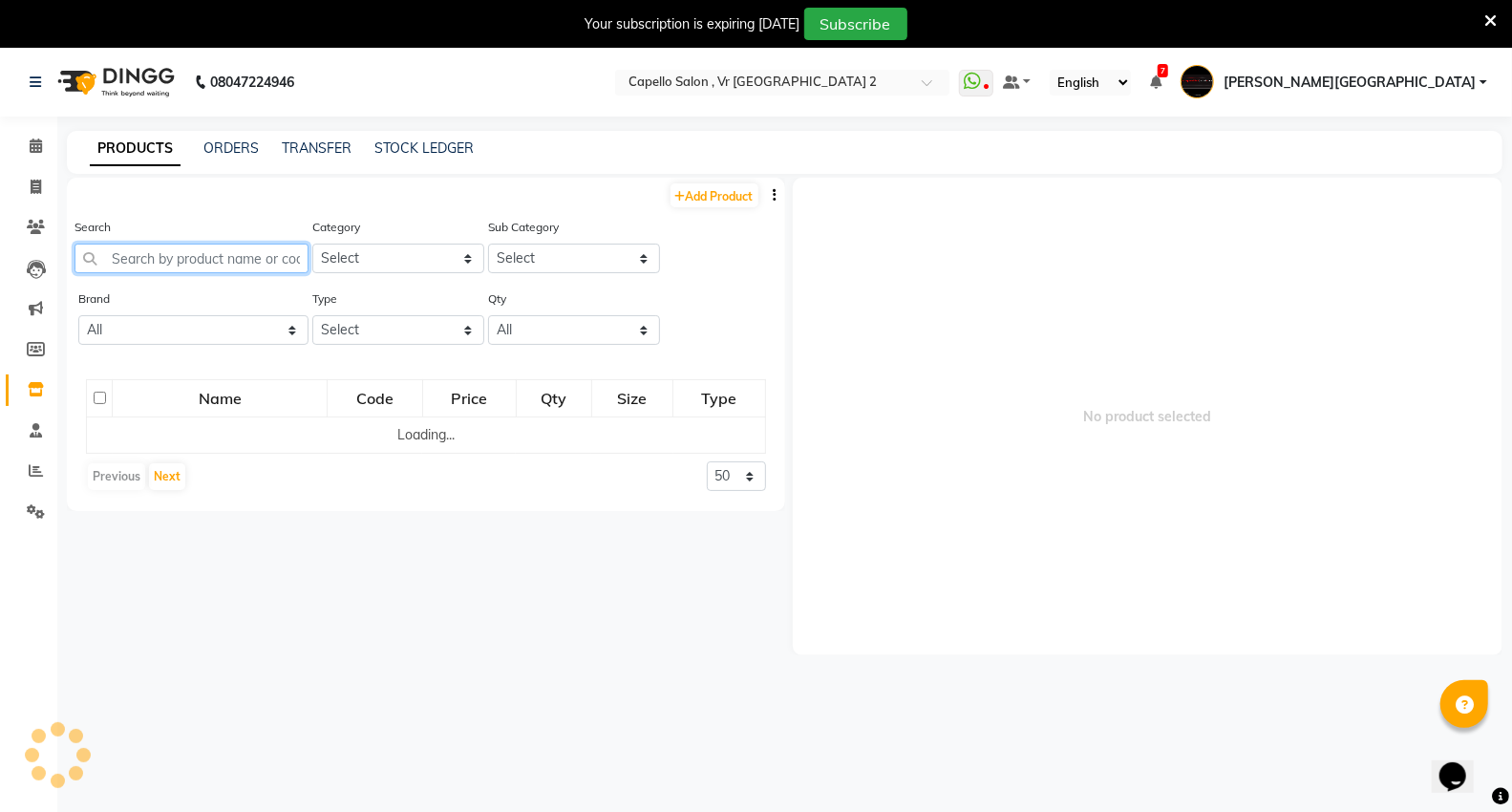
click at [151, 256] on input "text" at bounding box center [191, 258] width 233 height 30
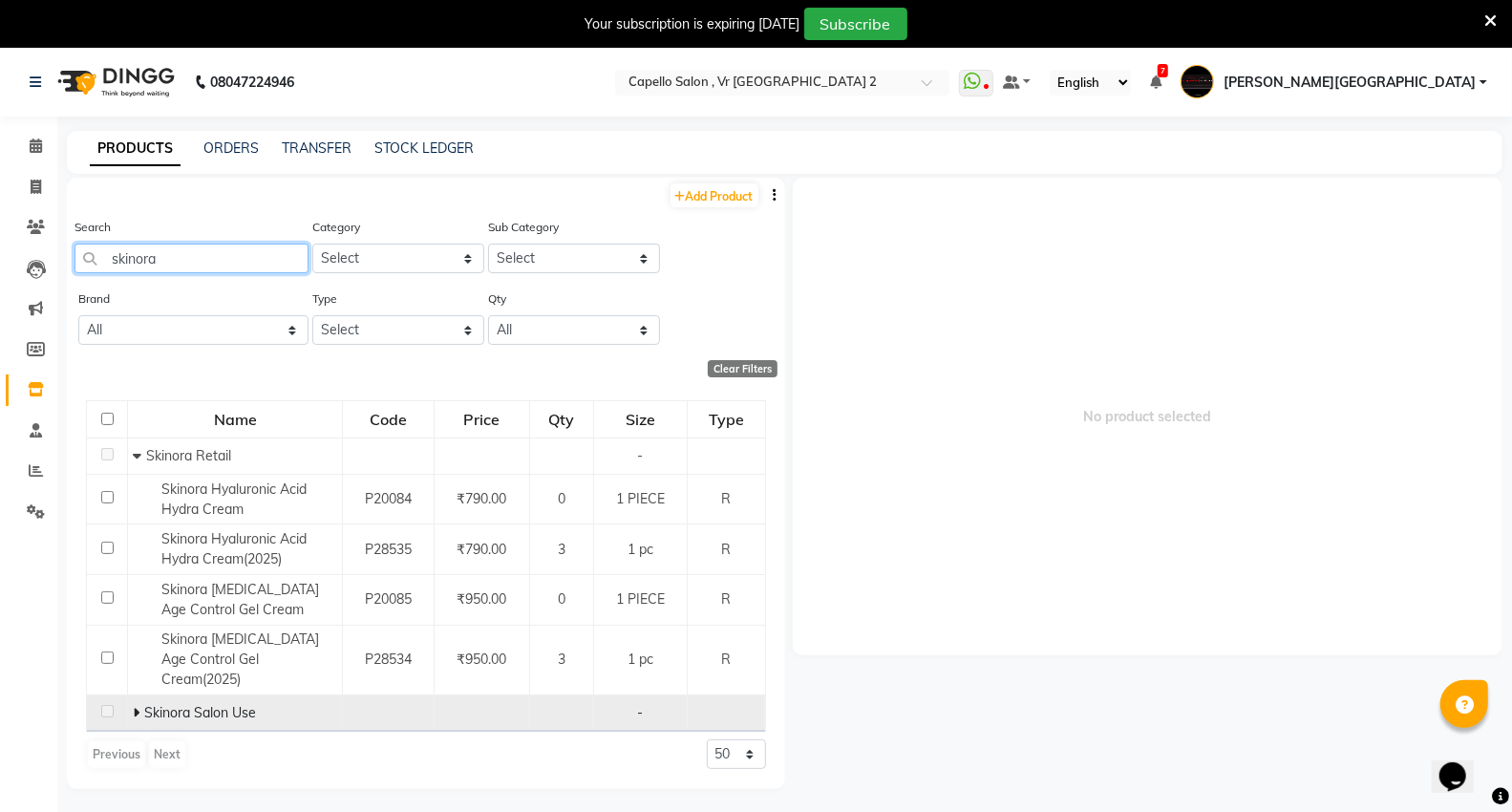
type input "skinora"
click at [144, 704] on span at bounding box center [139, 712] width 11 height 17
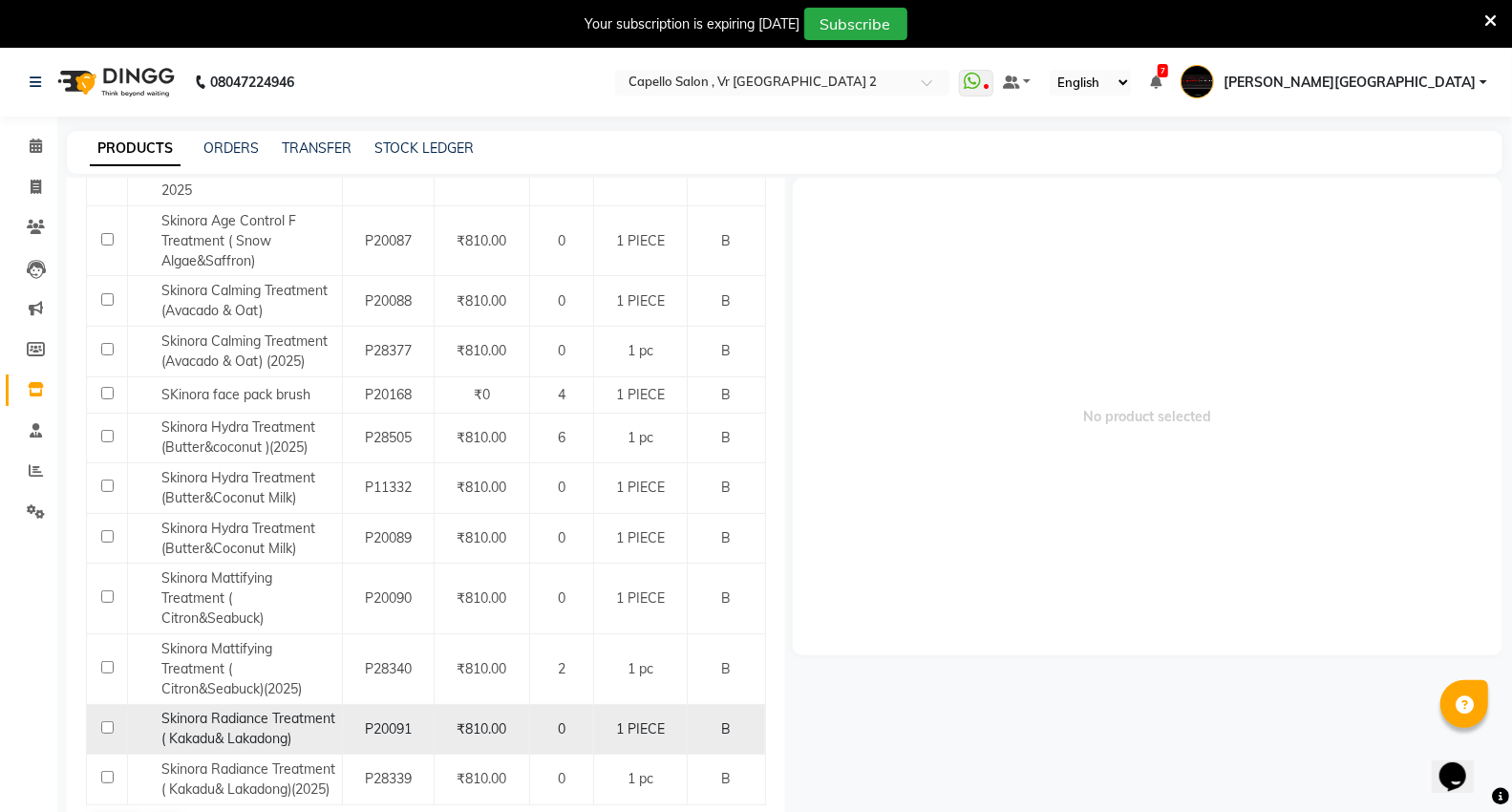
scroll to position [60, 0]
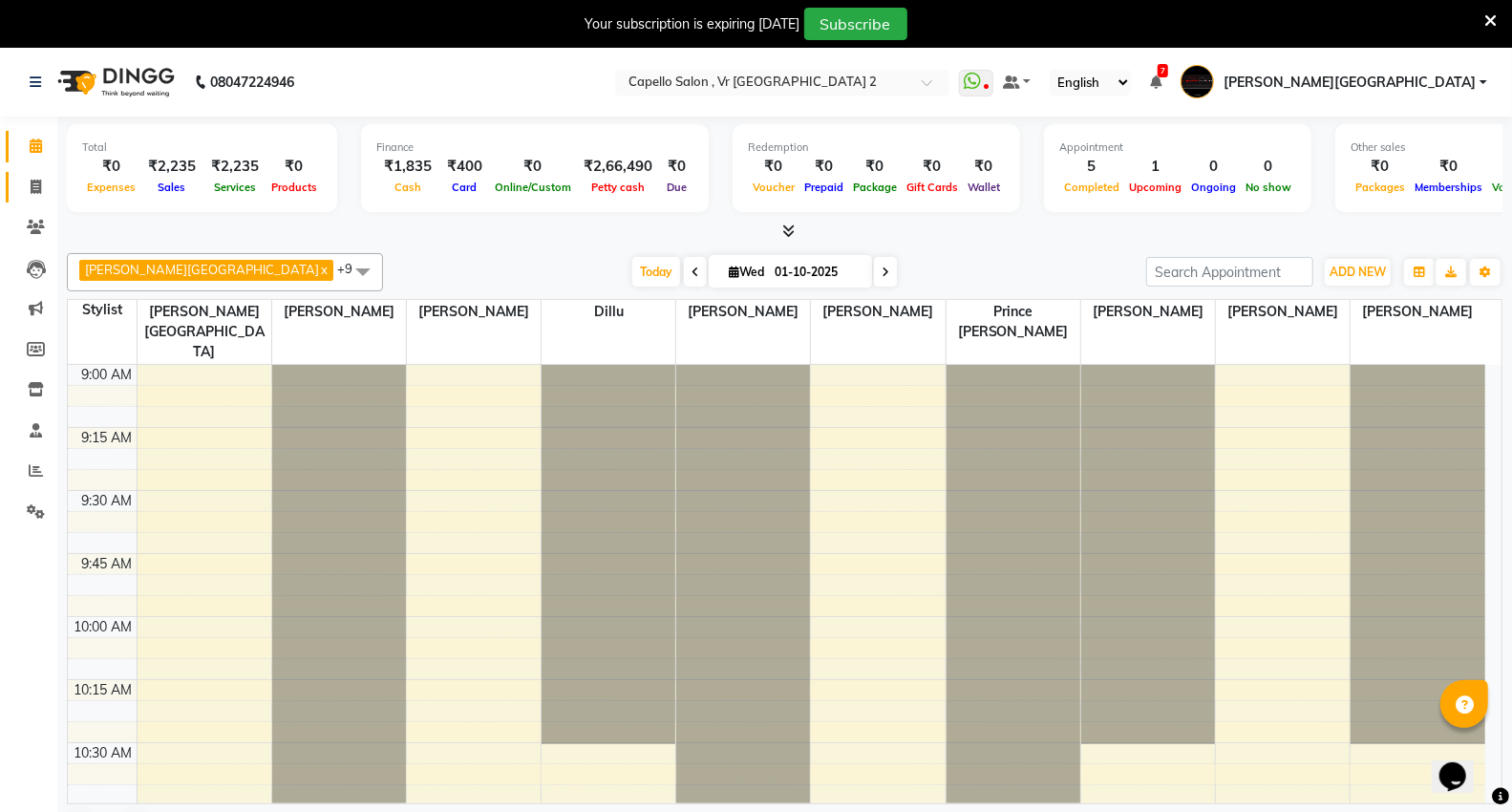
click at [33, 188] on icon at bounding box center [35, 187] width 11 height 14
select select "service"
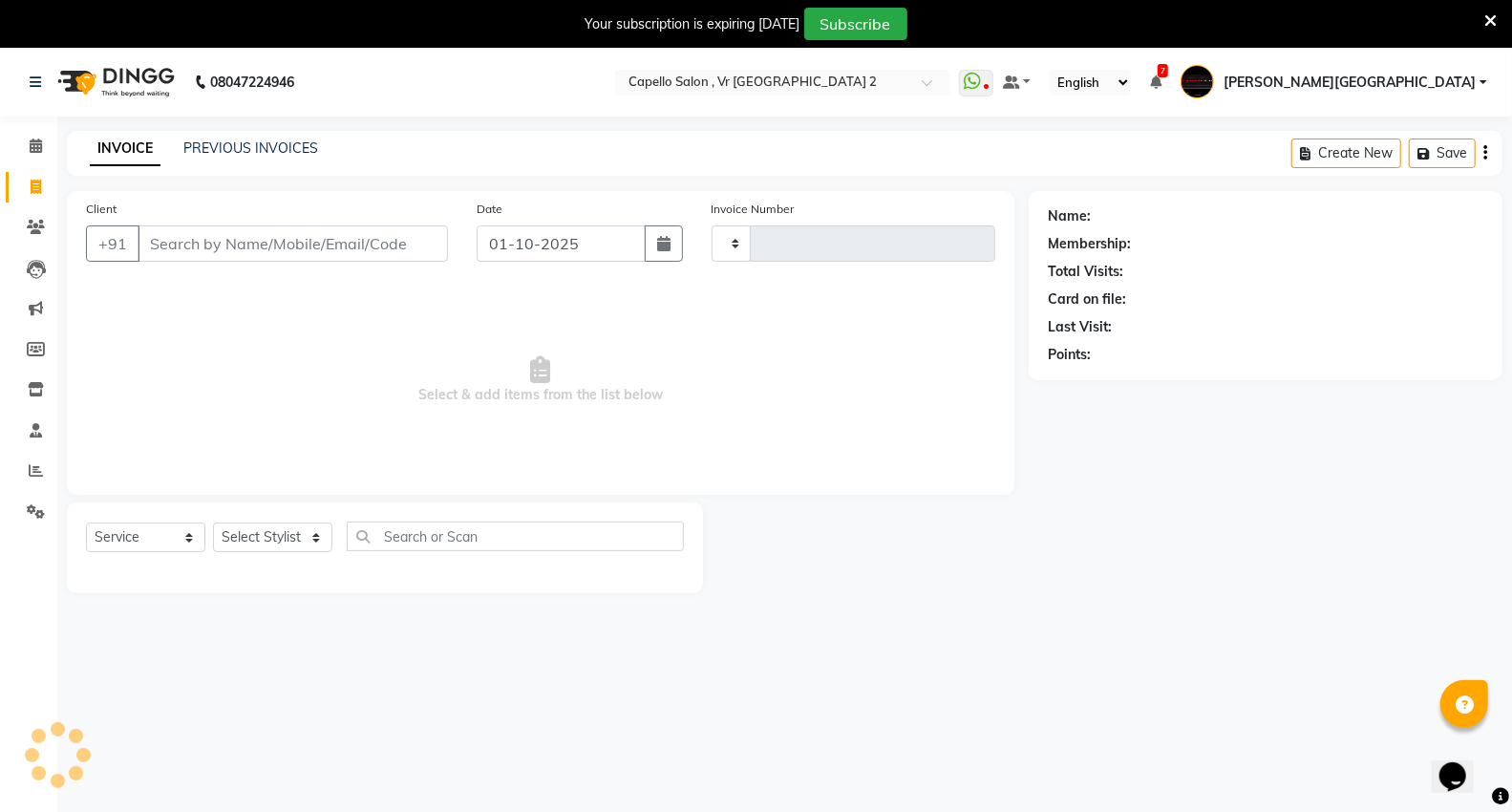
type input "5441"
select select "848"
click at [238, 236] on input "Client" at bounding box center [293, 244] width 310 height 36
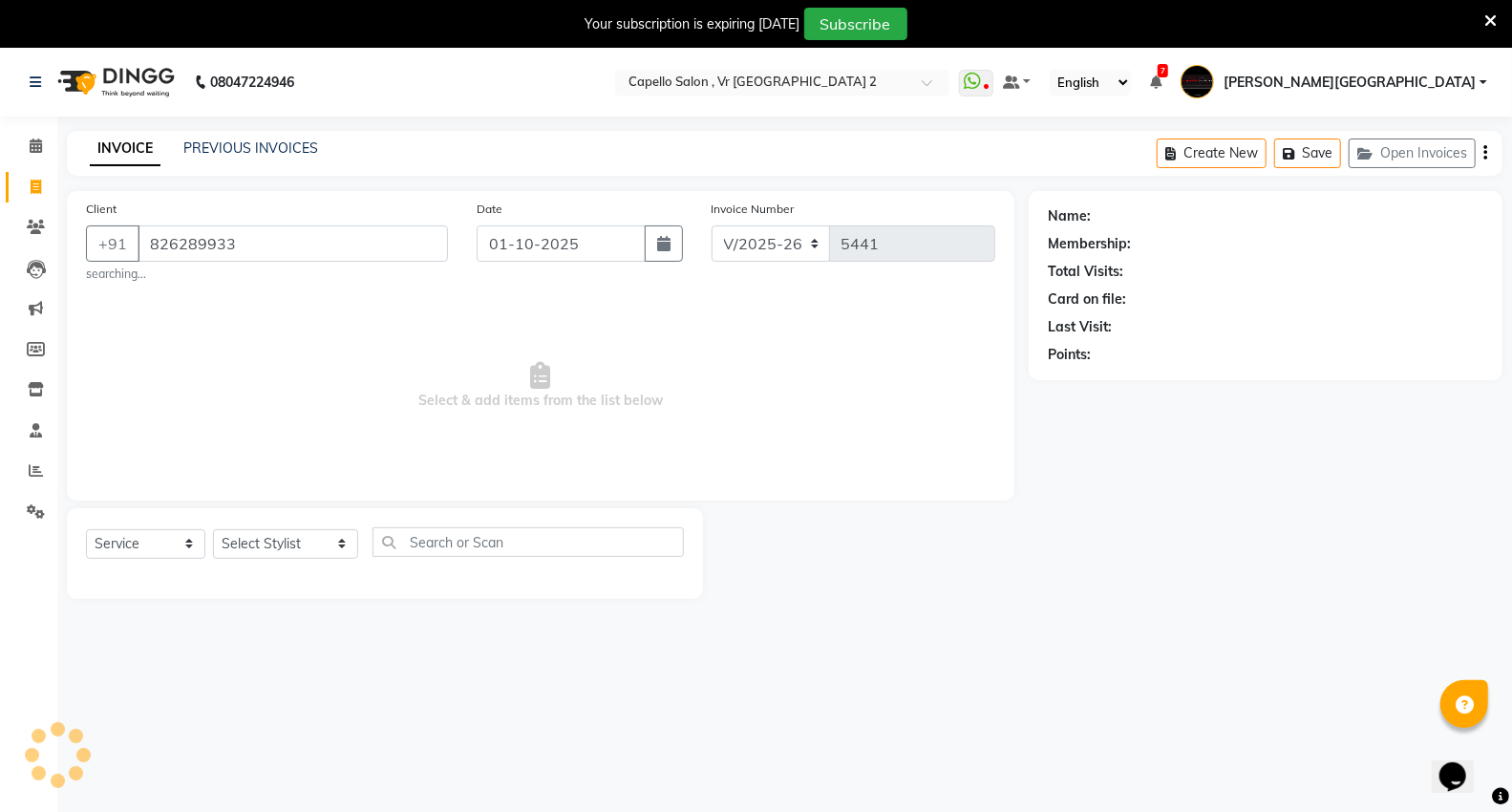
type input "826289933"
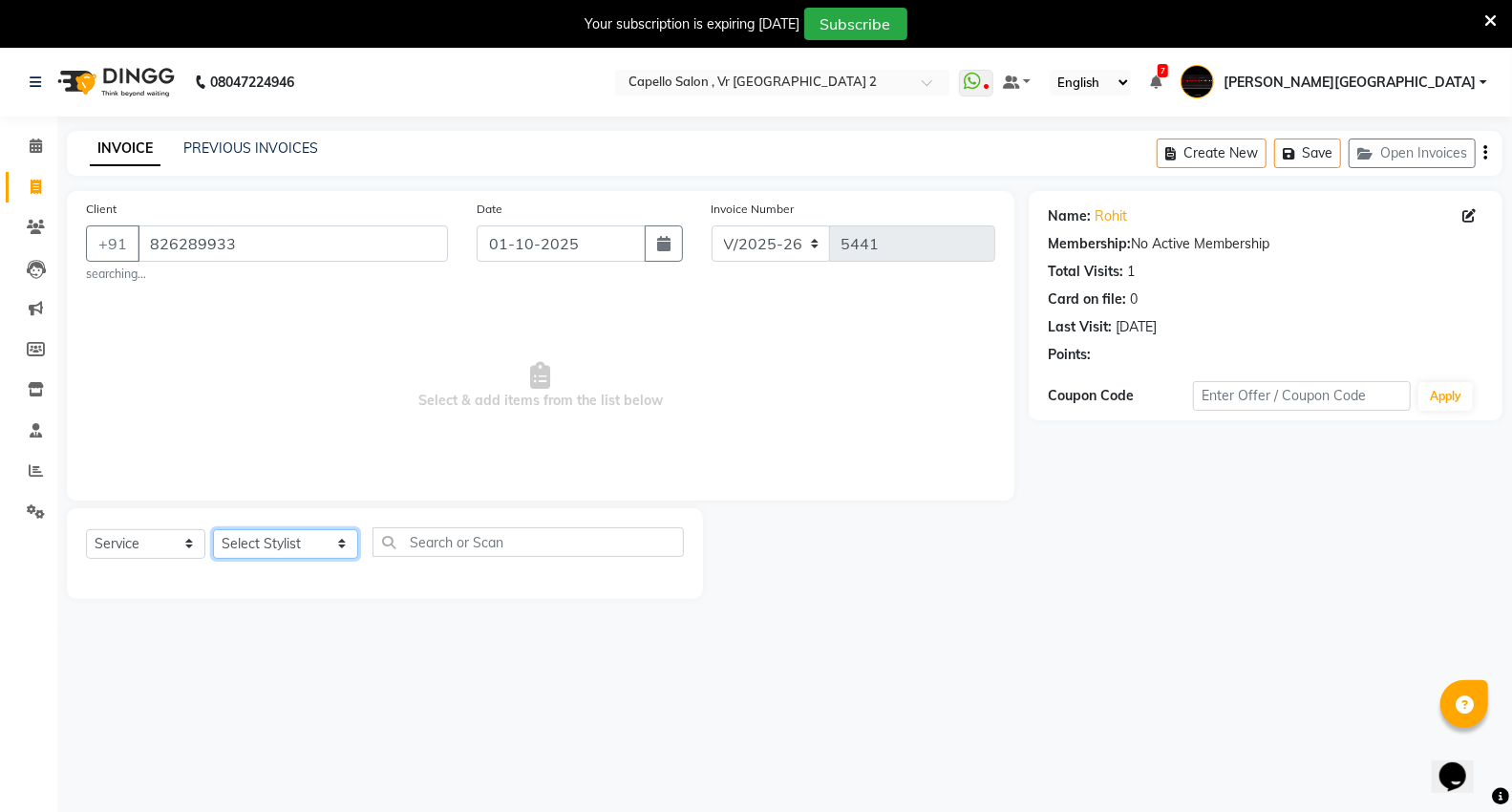
click at [260, 541] on select "Select Stylist [PERSON_NAME] [PERSON_NAME] [PERSON_NAME] [PERSON_NAME] Mall [PE…" at bounding box center [286, 544] width 145 height 30
select select "83801"
click at [213, 530] on select "Select Stylist [PERSON_NAME] [PERSON_NAME] [PERSON_NAME] [PERSON_NAME] Mall [PE…" at bounding box center [286, 544] width 145 height 30
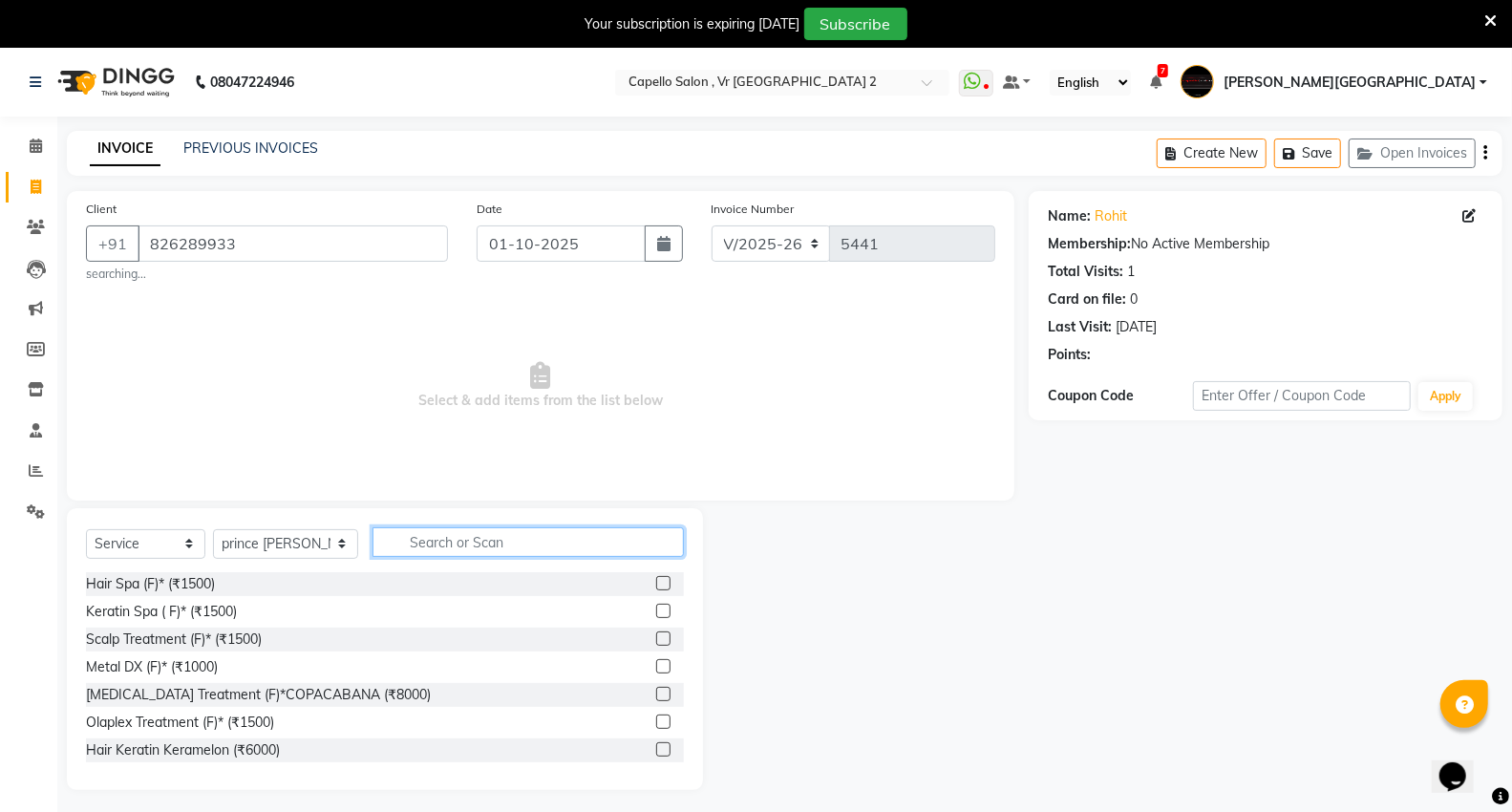
click at [458, 546] on input "text" at bounding box center [527, 542] width 311 height 30
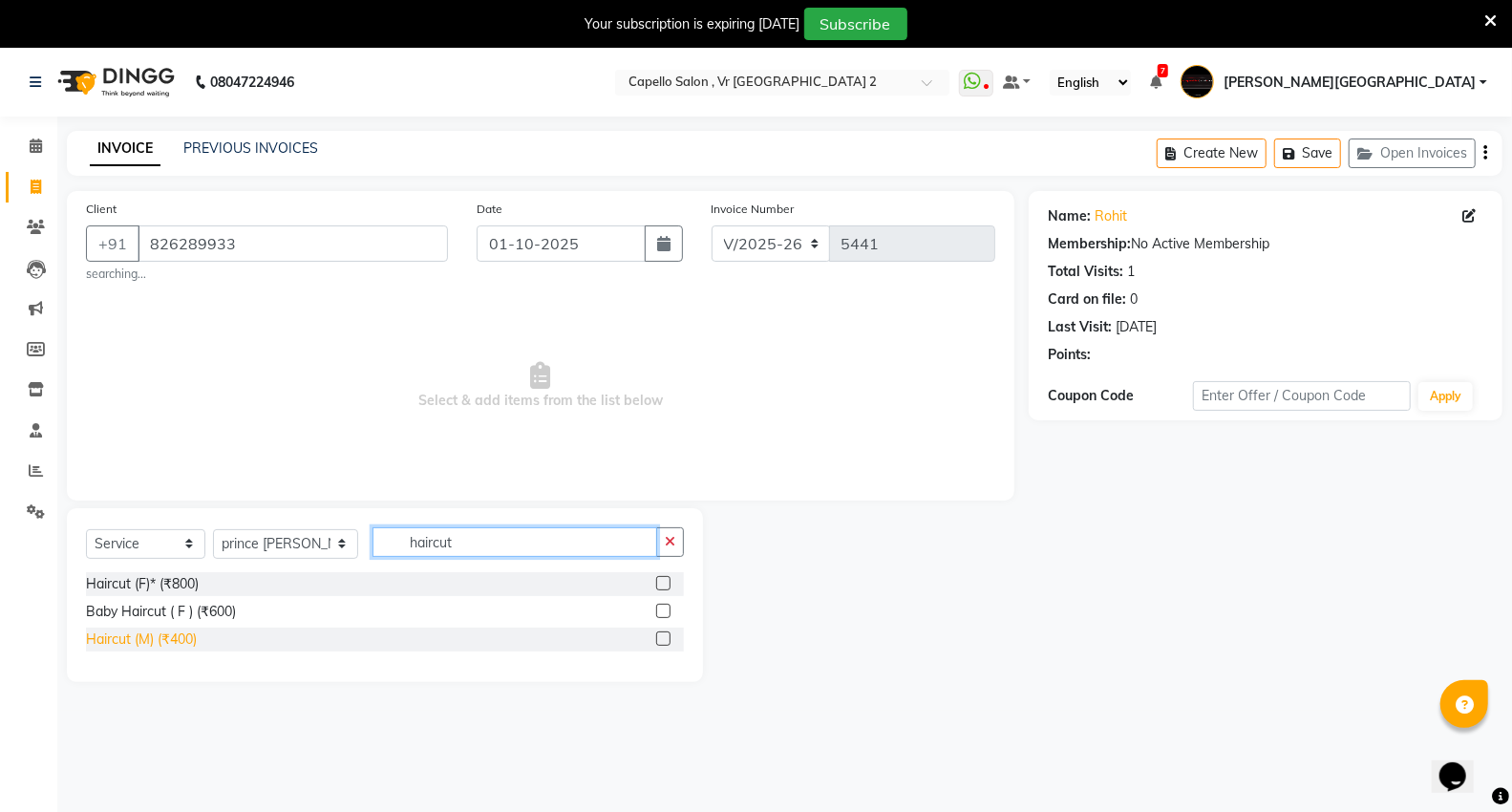
type input "haircut"
click at [137, 646] on div "Haircut (M) (₹400)" at bounding box center [142, 640] width 111 height 20
checkbox input "false"
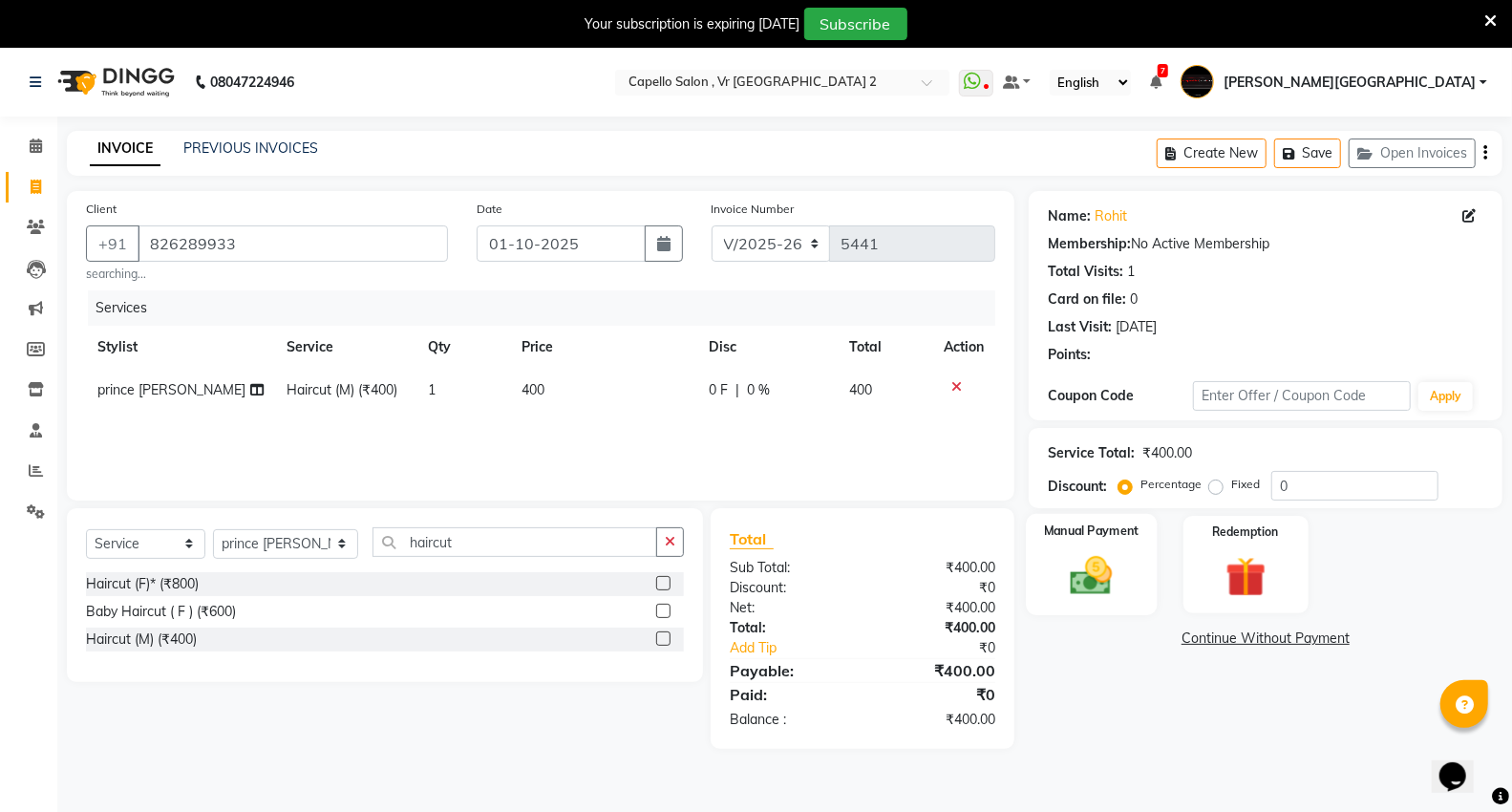
click at [1056, 585] on div "Manual Payment" at bounding box center [1091, 565] width 131 height 102
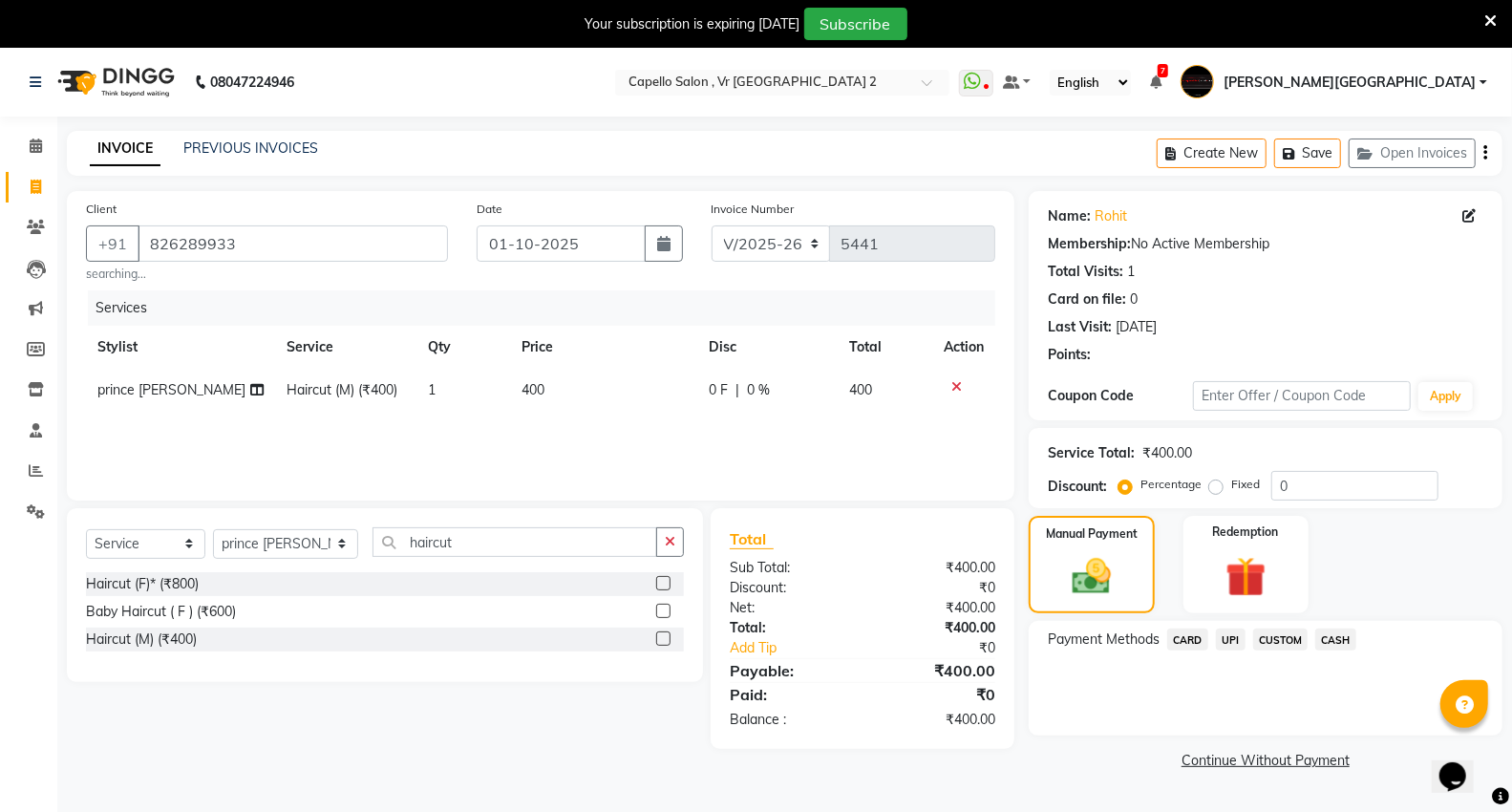
drag, startPoint x: 1234, startPoint y: 635, endPoint x: 1227, endPoint y: 645, distance: 12.2
click at [1234, 635] on span "UPI" at bounding box center [1230, 640] width 30 height 22
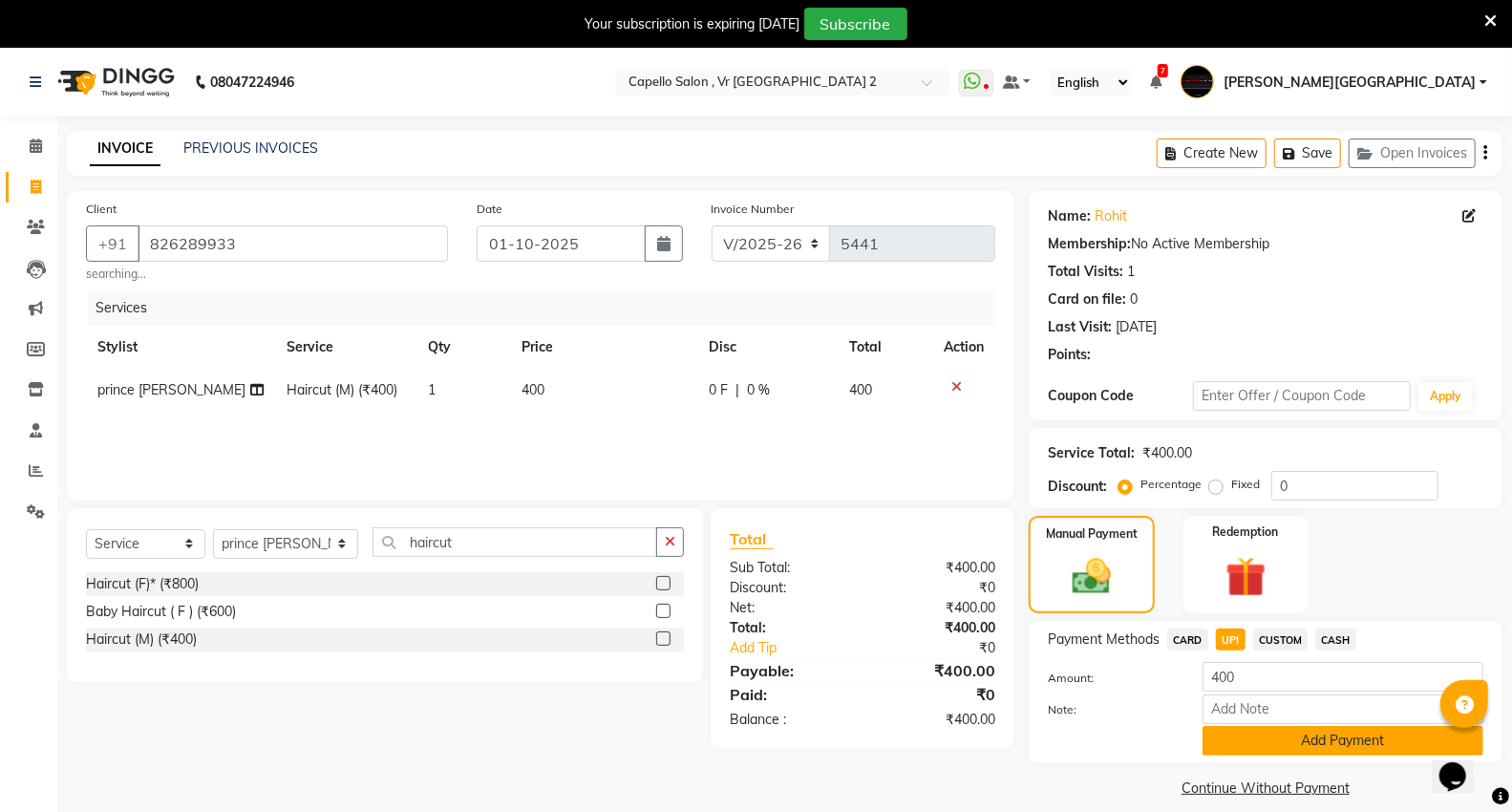
click at [1293, 738] on button "Add Payment" at bounding box center [1342, 740] width 280 height 30
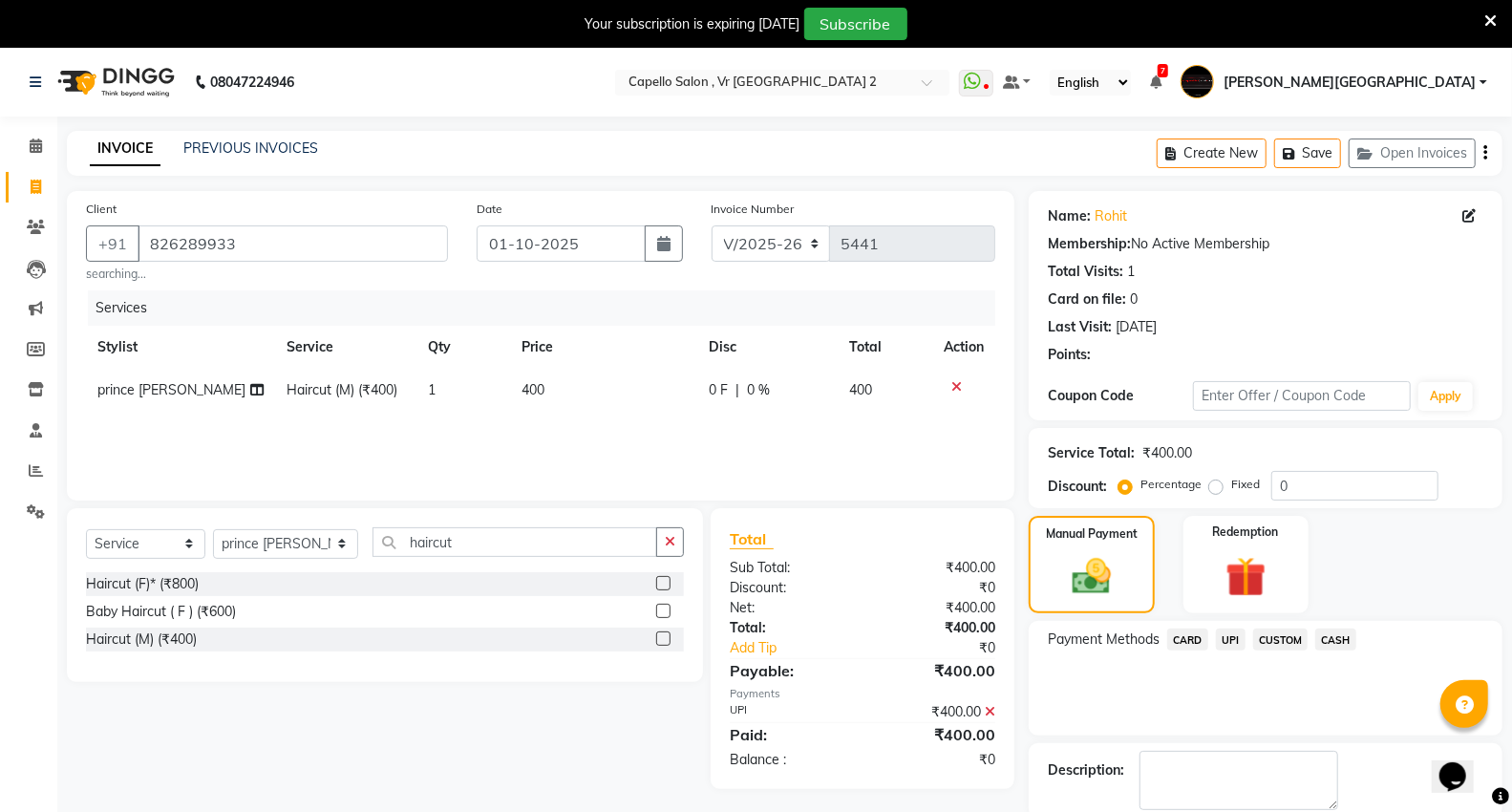
scroll to position [100, 0]
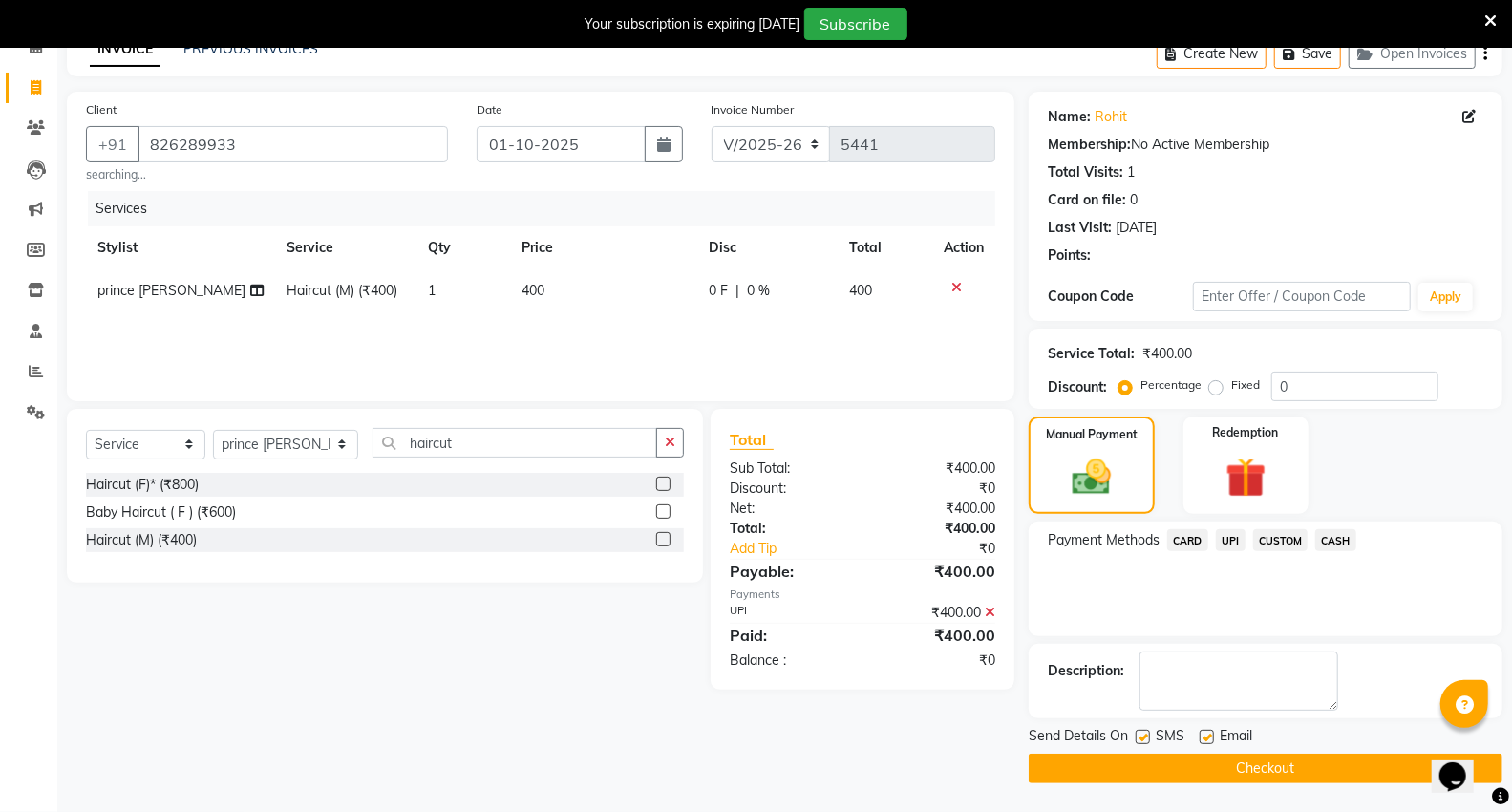
click at [1313, 758] on button "Checkout" at bounding box center [1265, 768] width 474 height 30
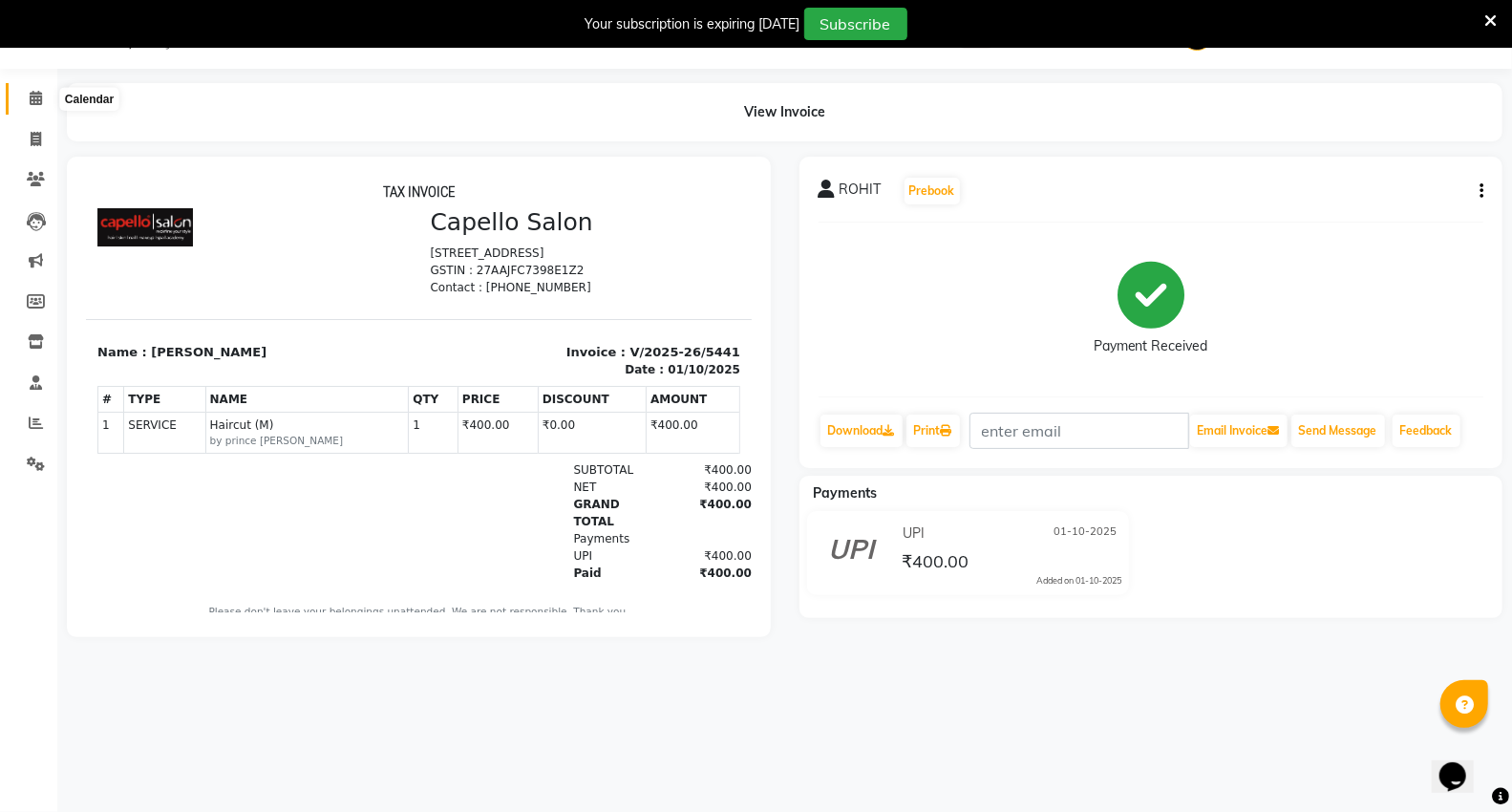
click at [36, 109] on span at bounding box center [35, 99] width 33 height 22
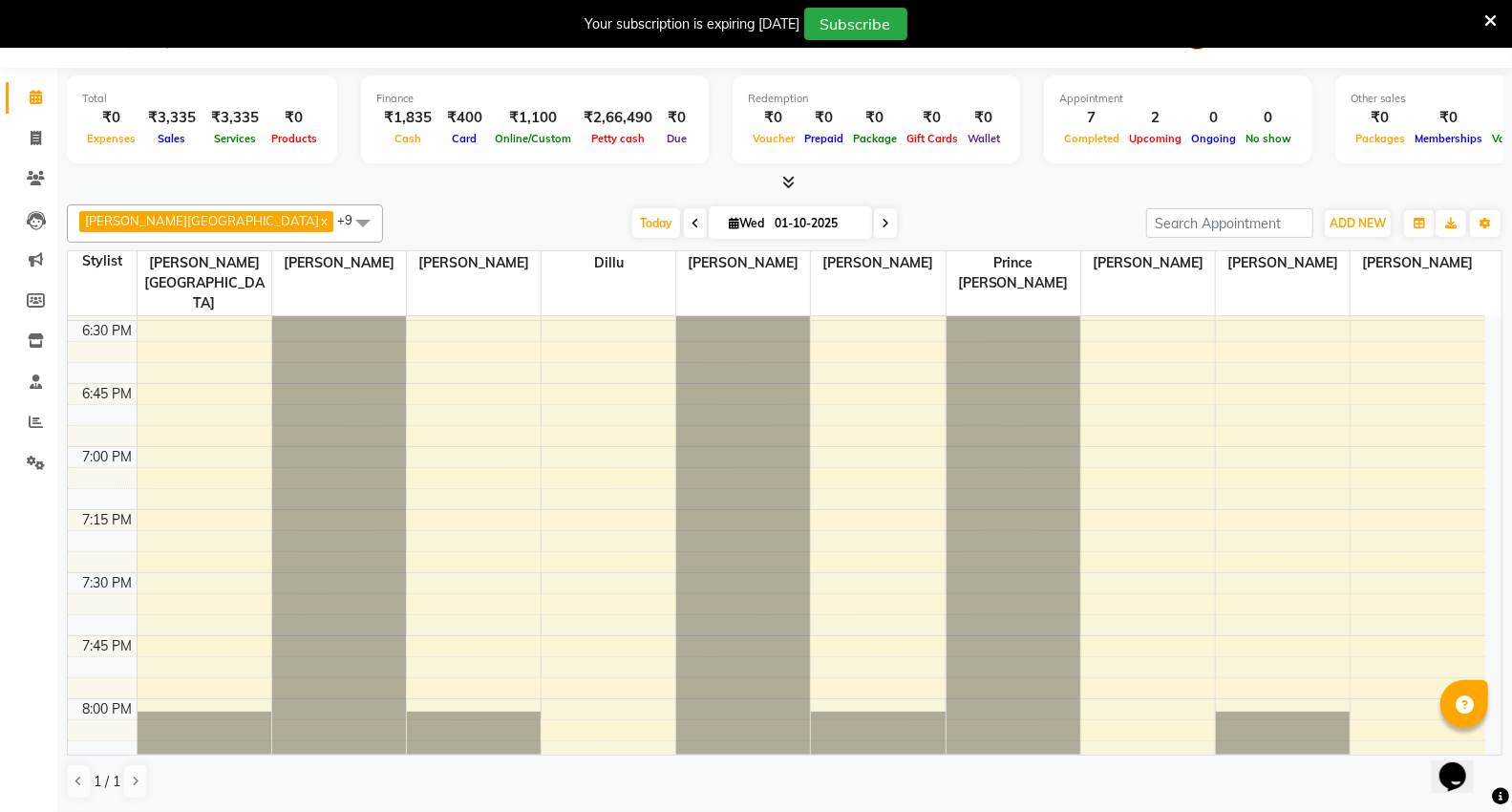
scroll to position [2284, 0]
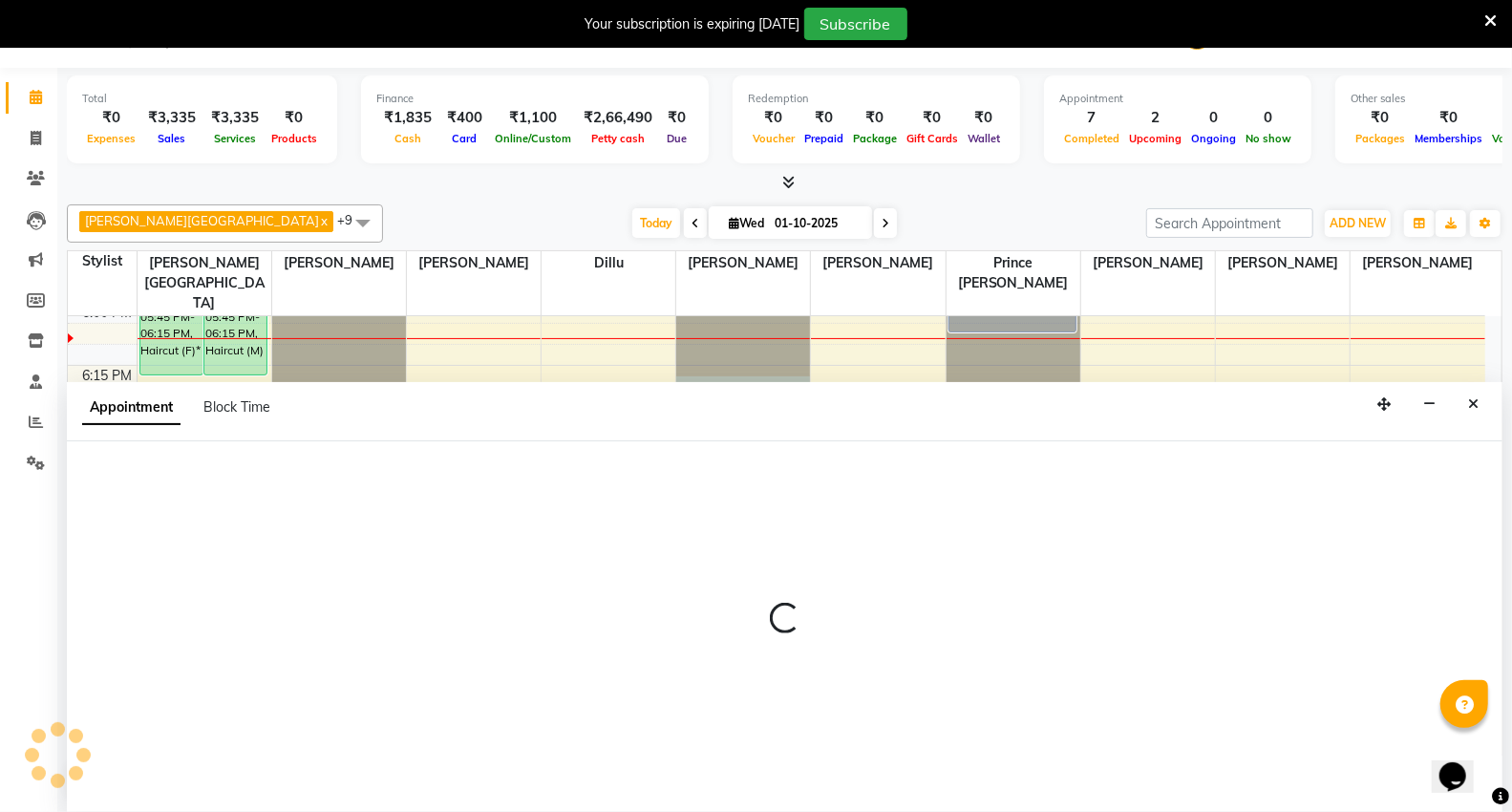
select select "14470"
select select "tentative"
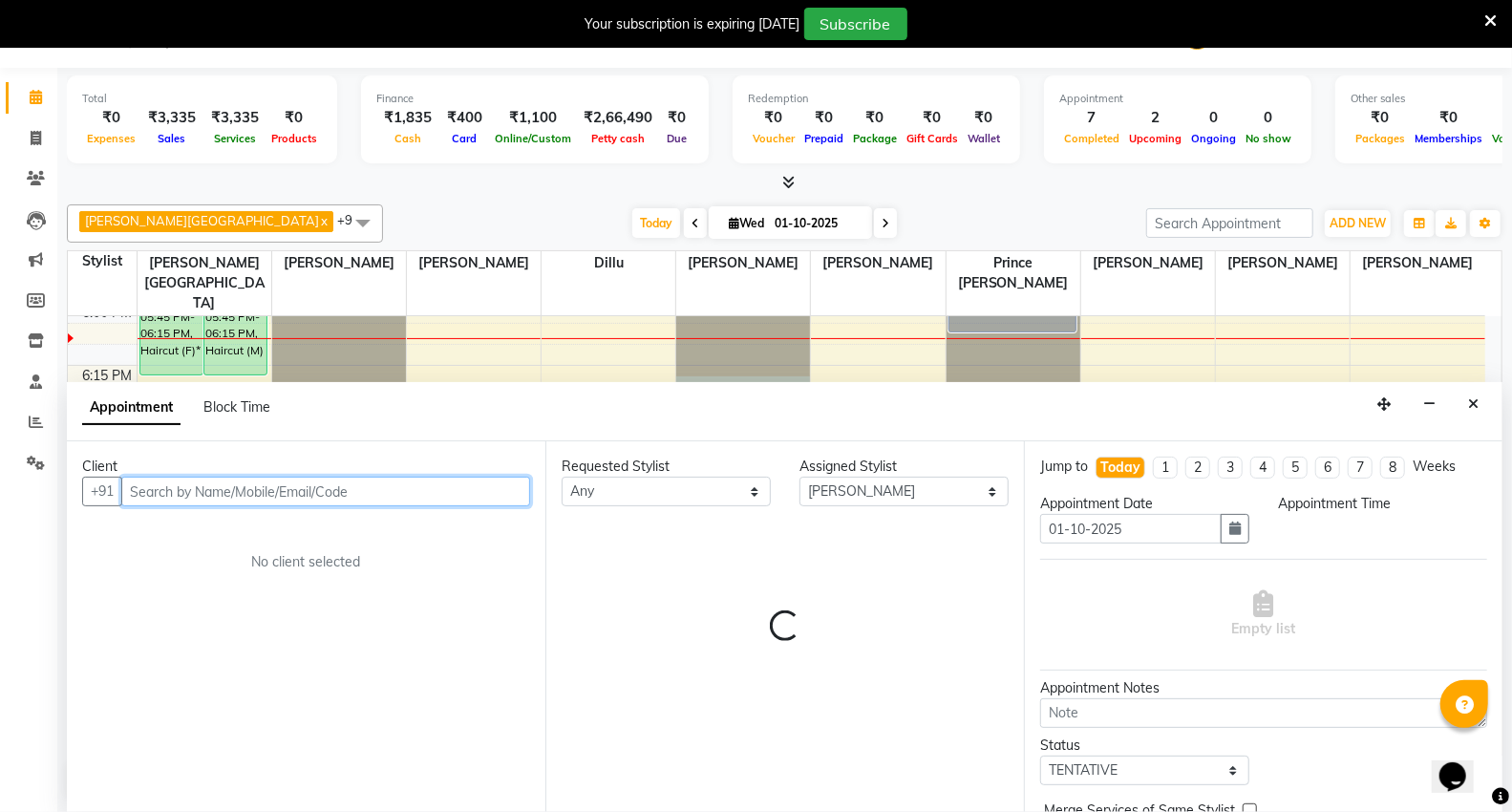
select select "1095"
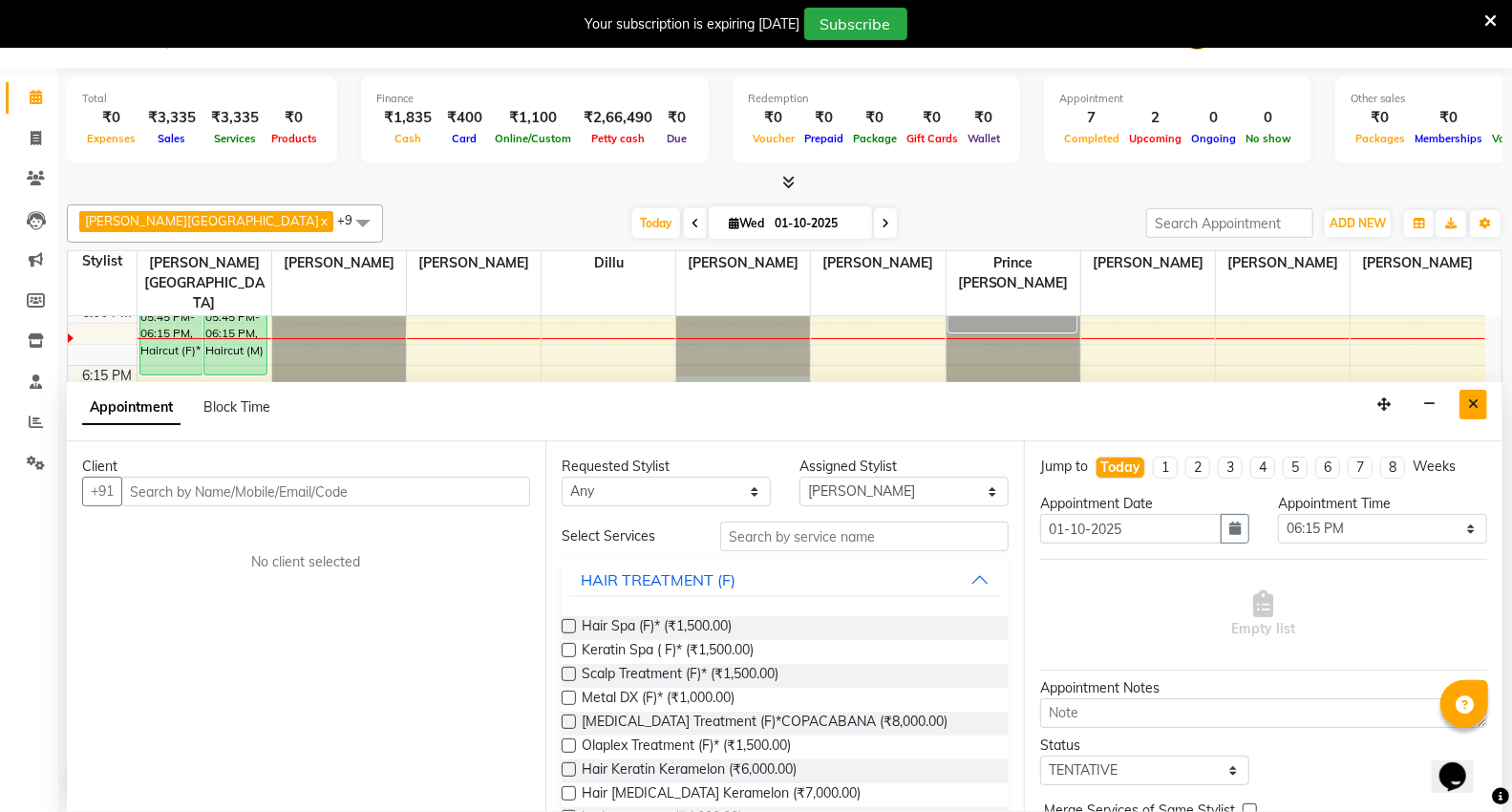
click at [1473, 409] on icon "Close" at bounding box center [1473, 404] width 11 height 13
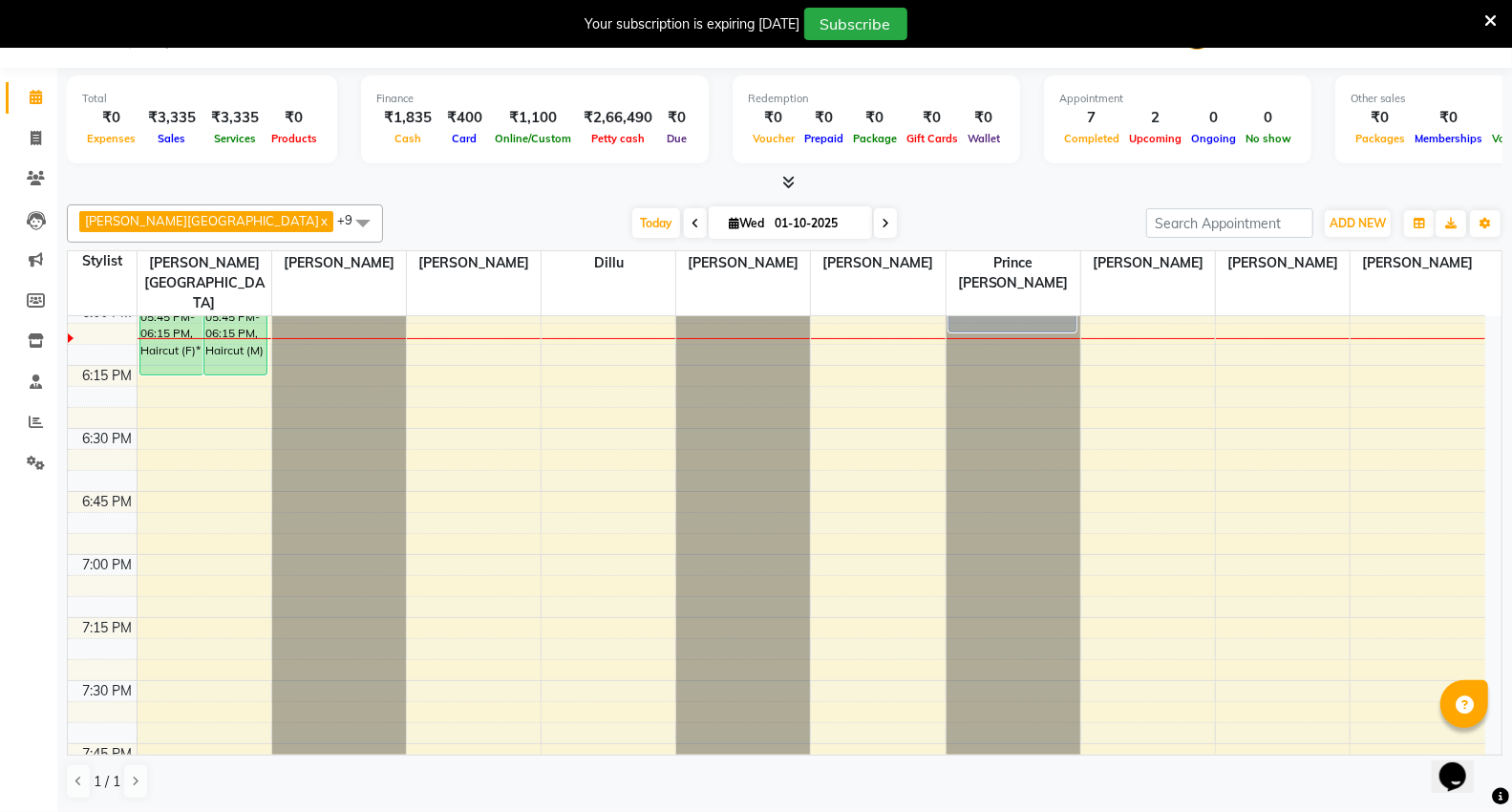
click at [793, 189] on icon at bounding box center [788, 182] width 12 height 14
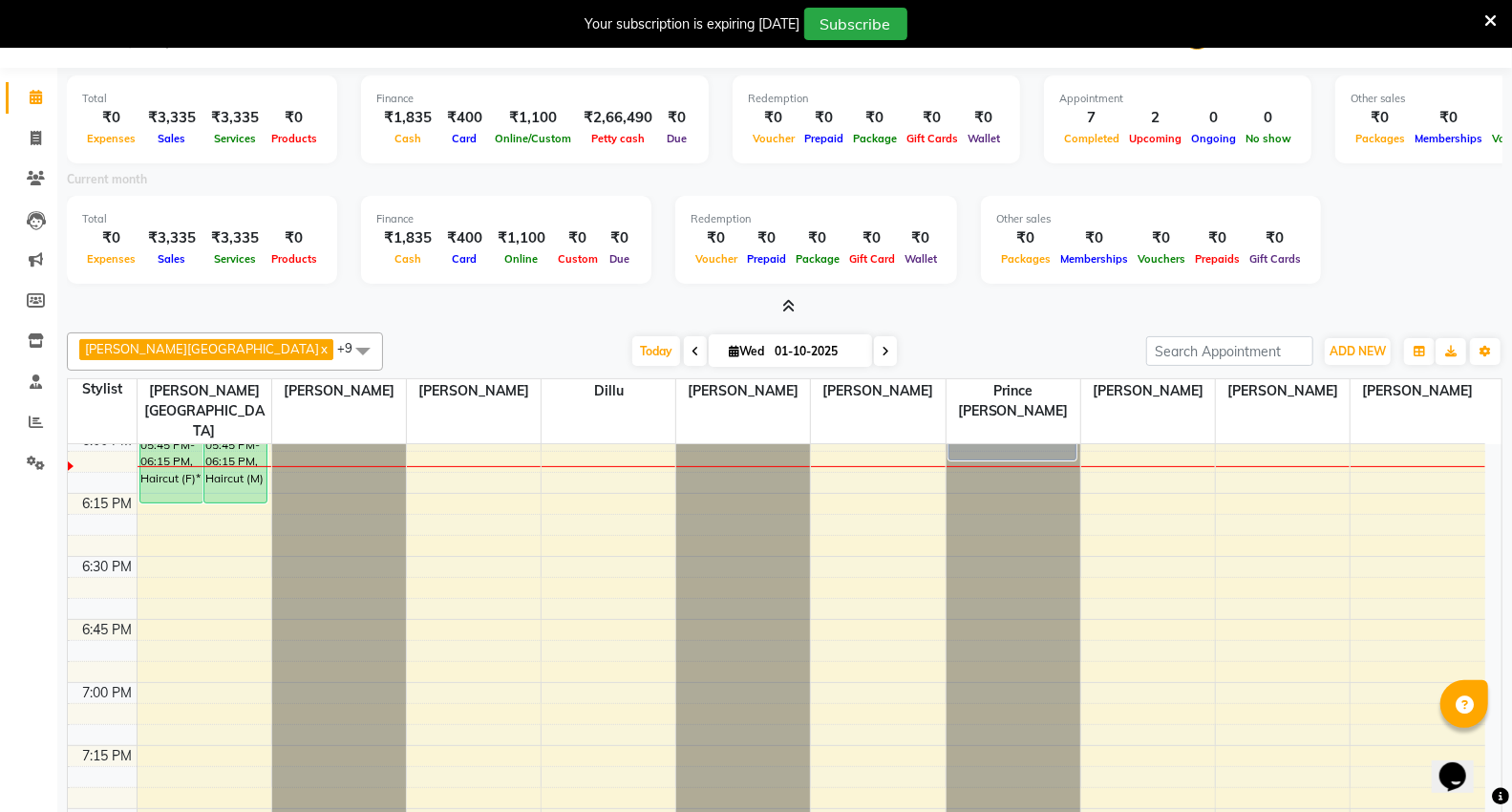
click at [789, 301] on icon at bounding box center [788, 305] width 12 height 14
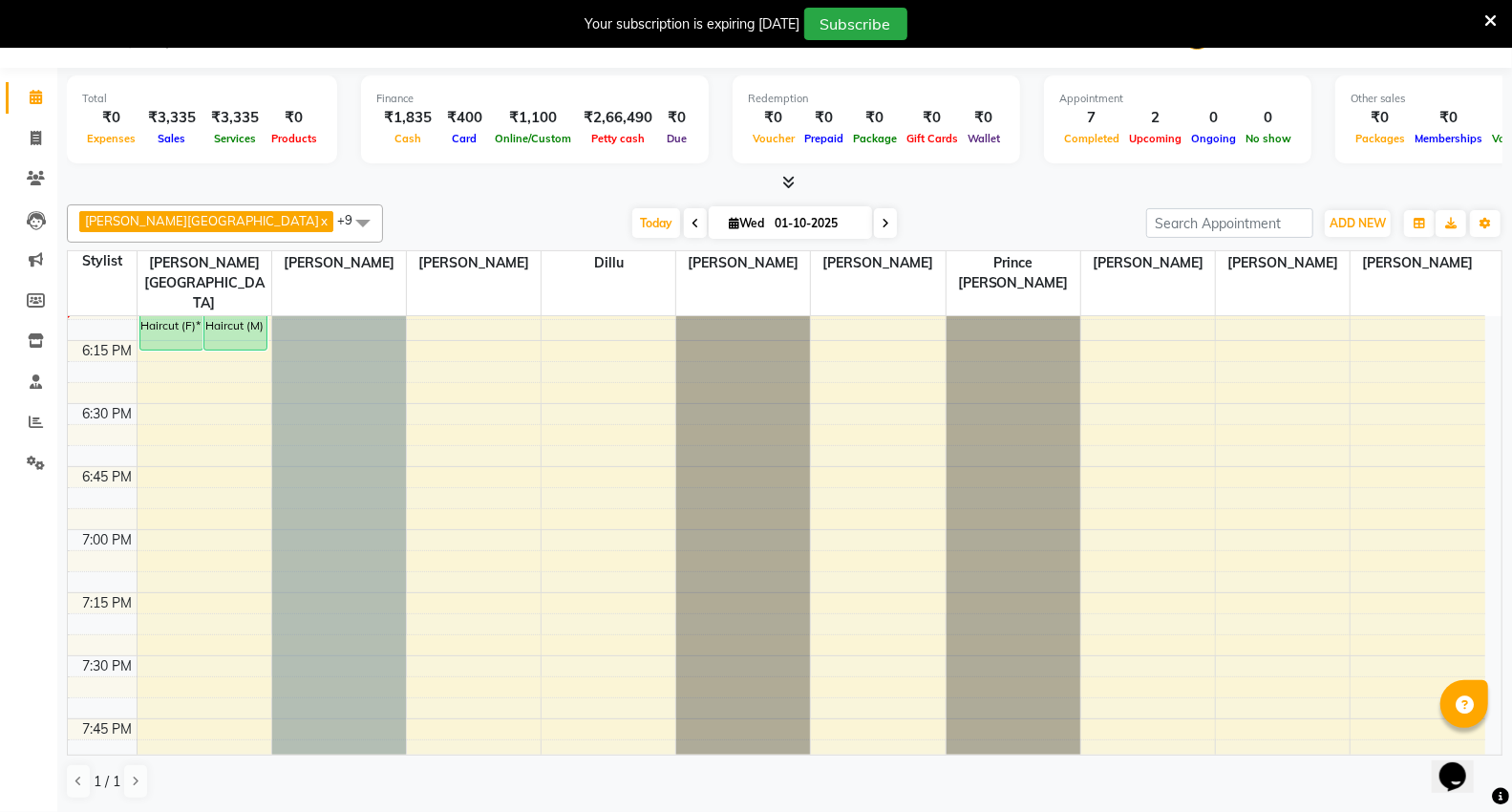
select select "14463"
select select "tentative"
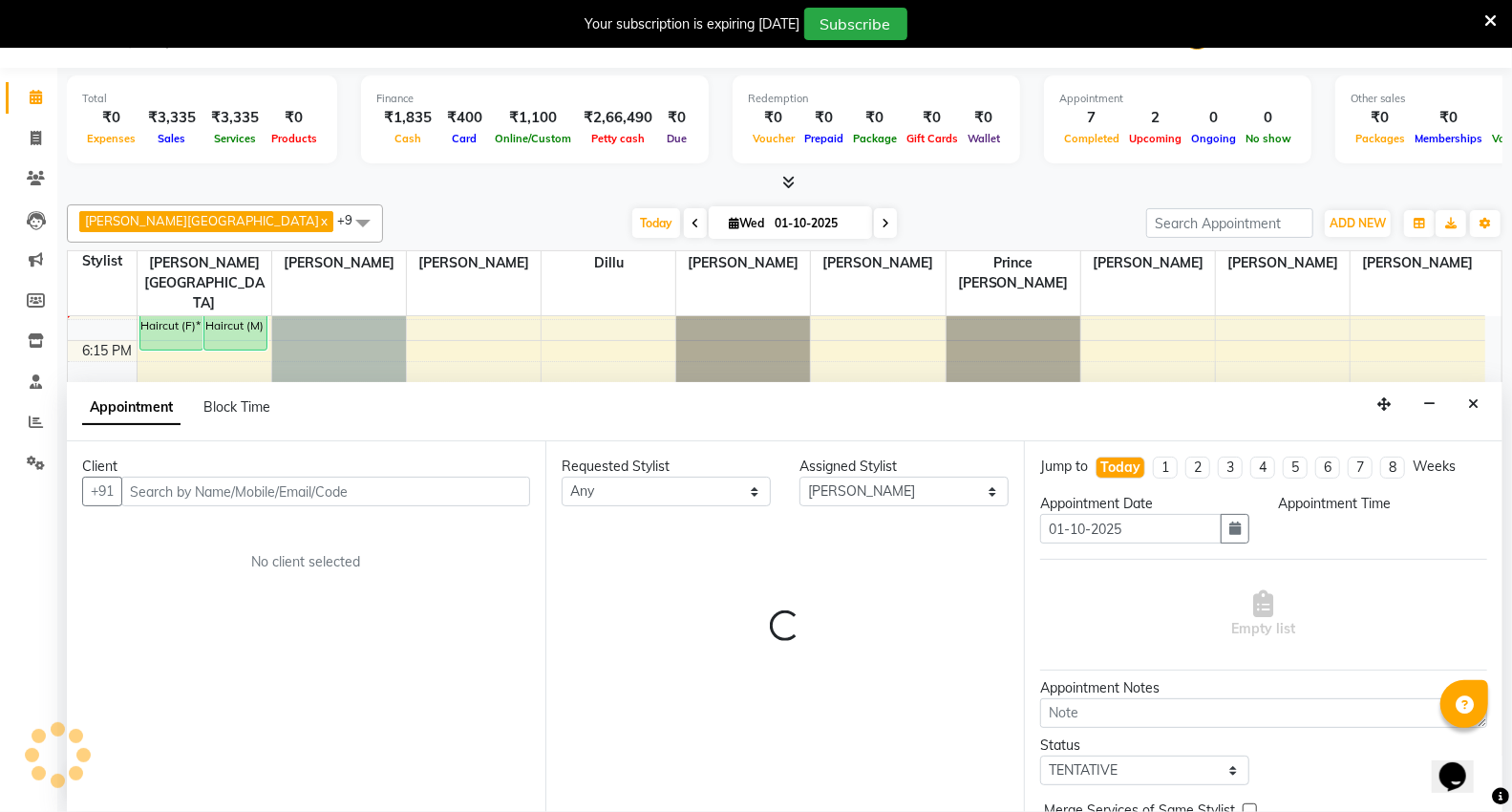
scroll to position [2317, 0]
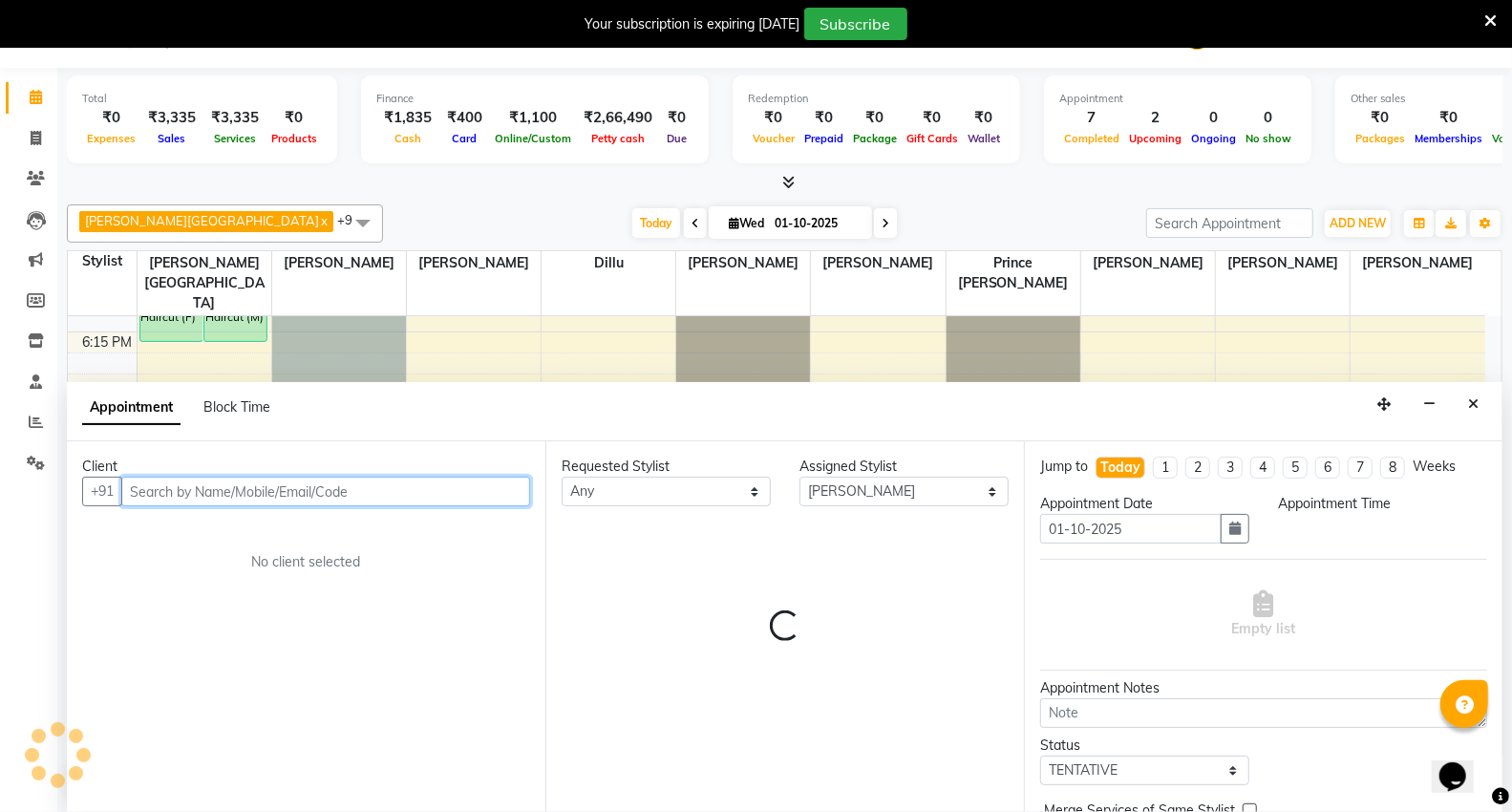
select select "1080"
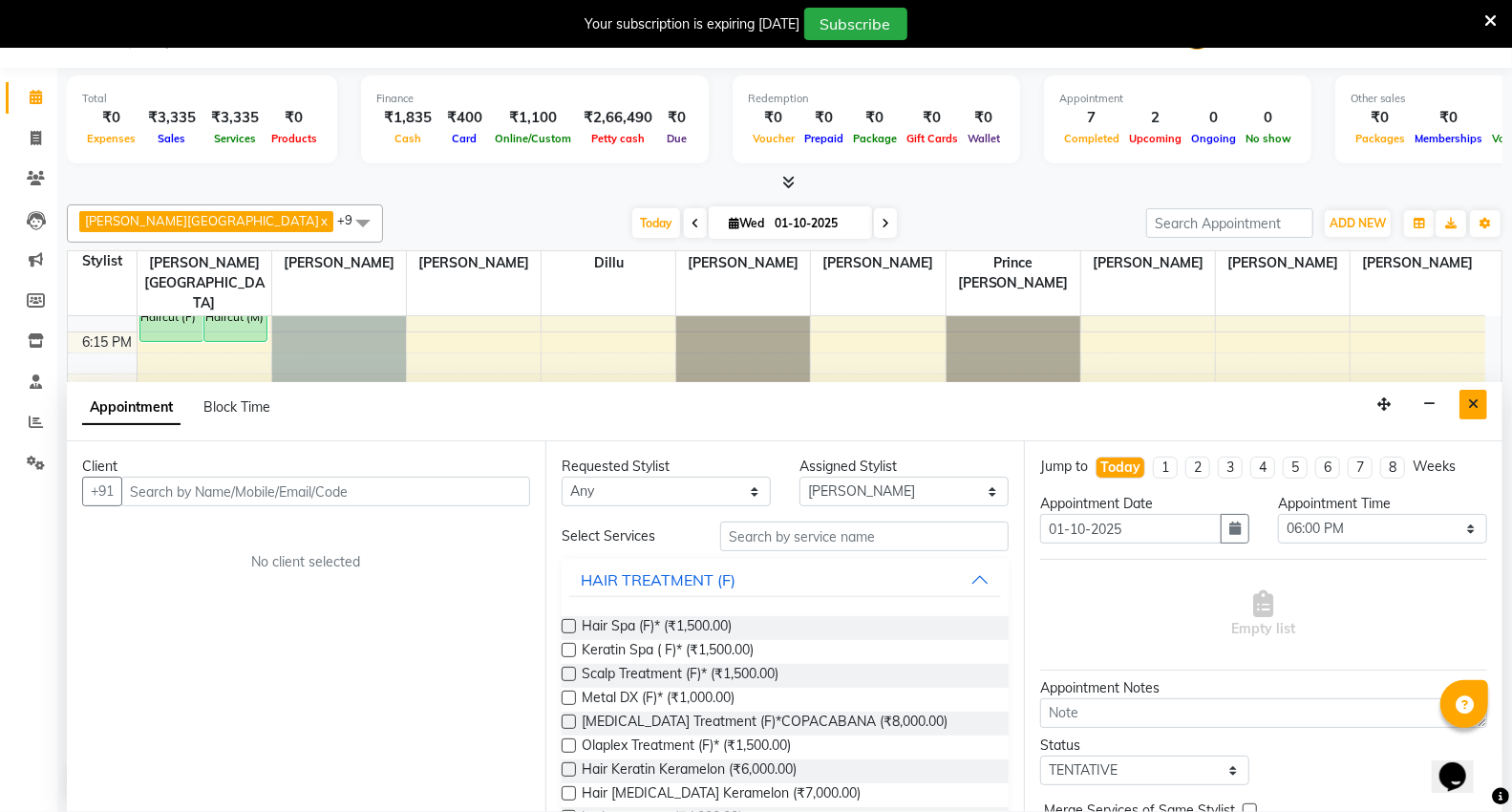
click at [1474, 407] on icon "Close" at bounding box center [1473, 404] width 11 height 13
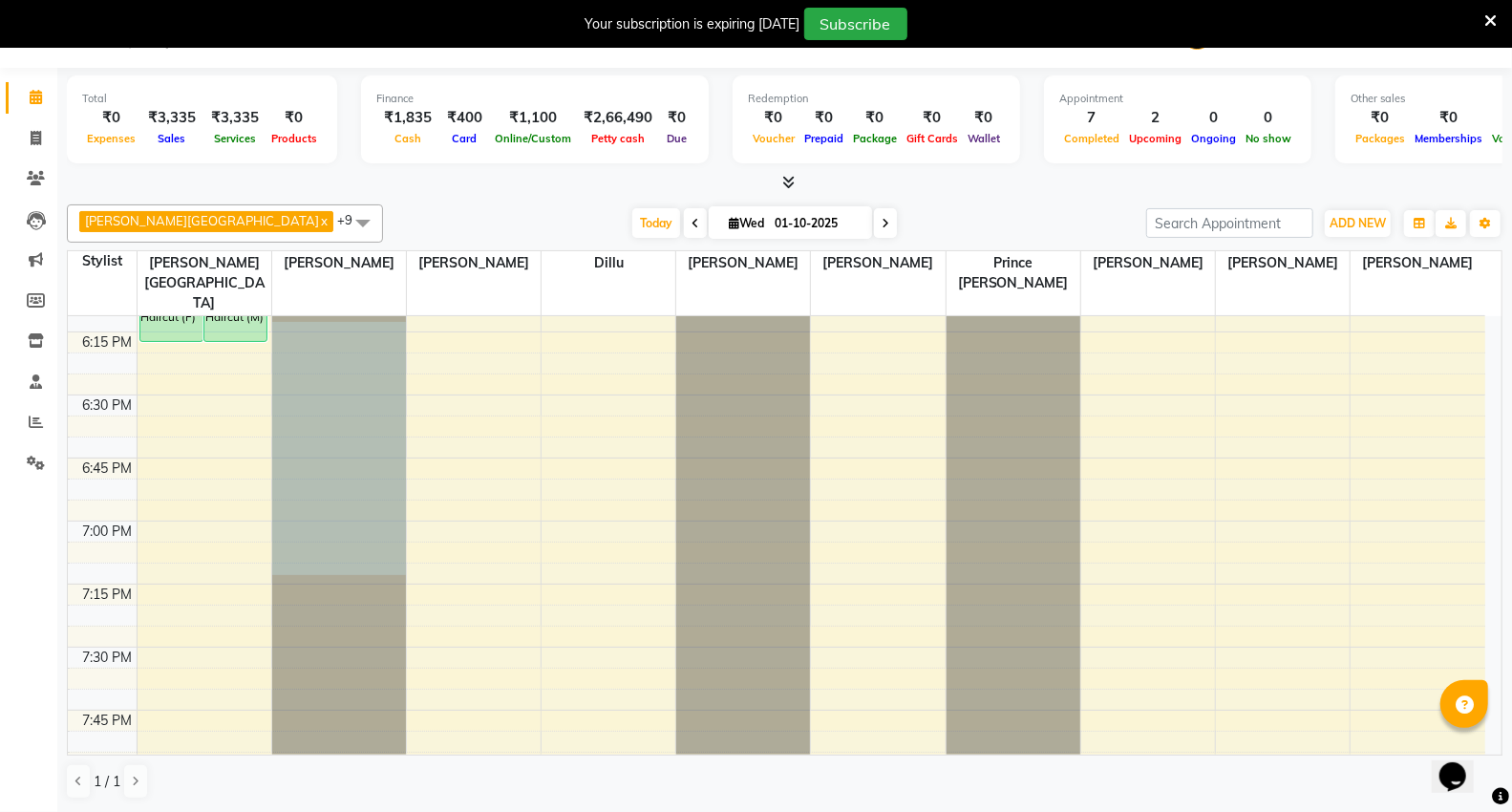
drag, startPoint x: 308, startPoint y: 298, endPoint x: 325, endPoint y: 524, distance: 226.6
select select "14463"
select select "tentative"
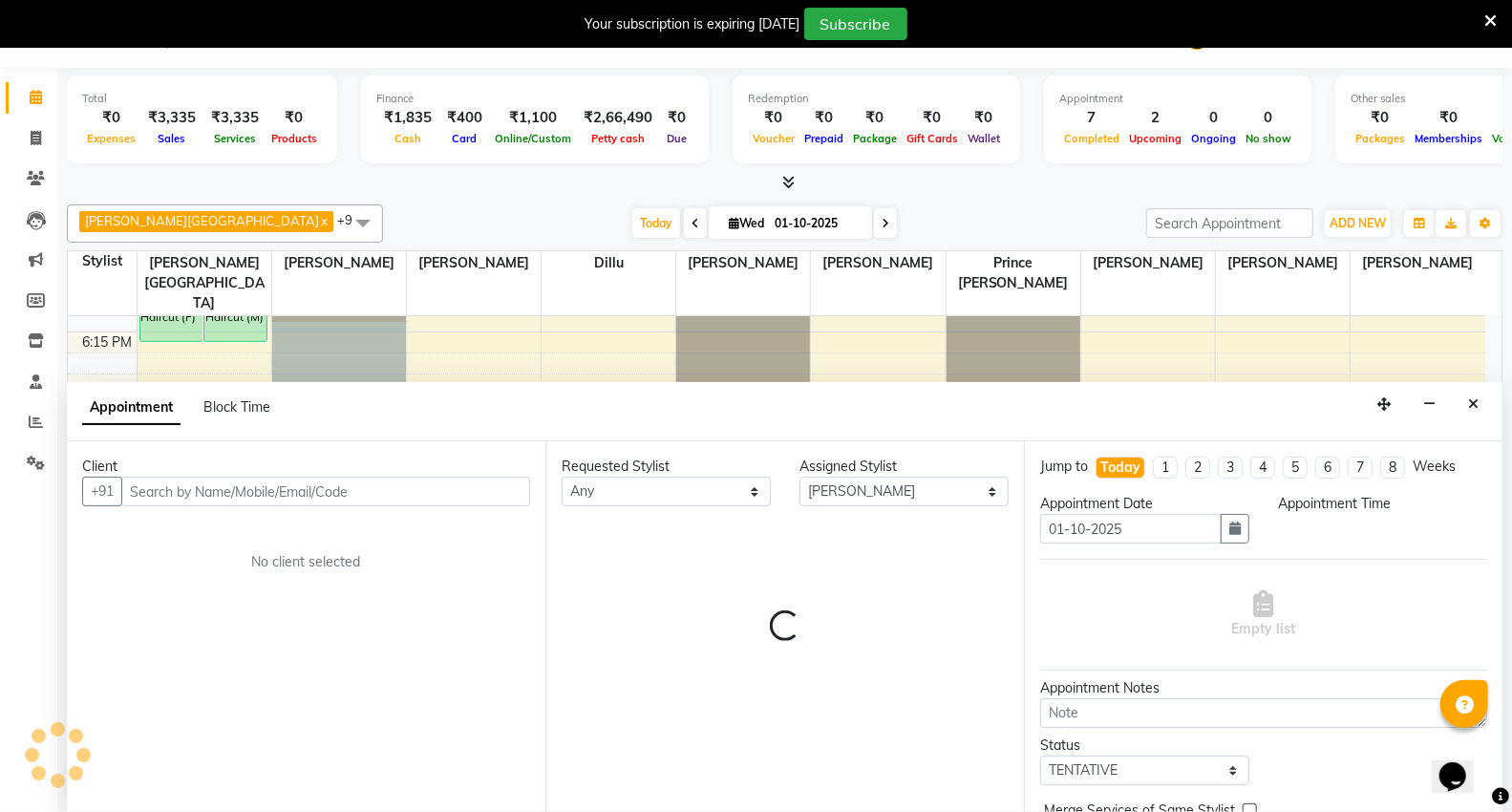
select select "1095"
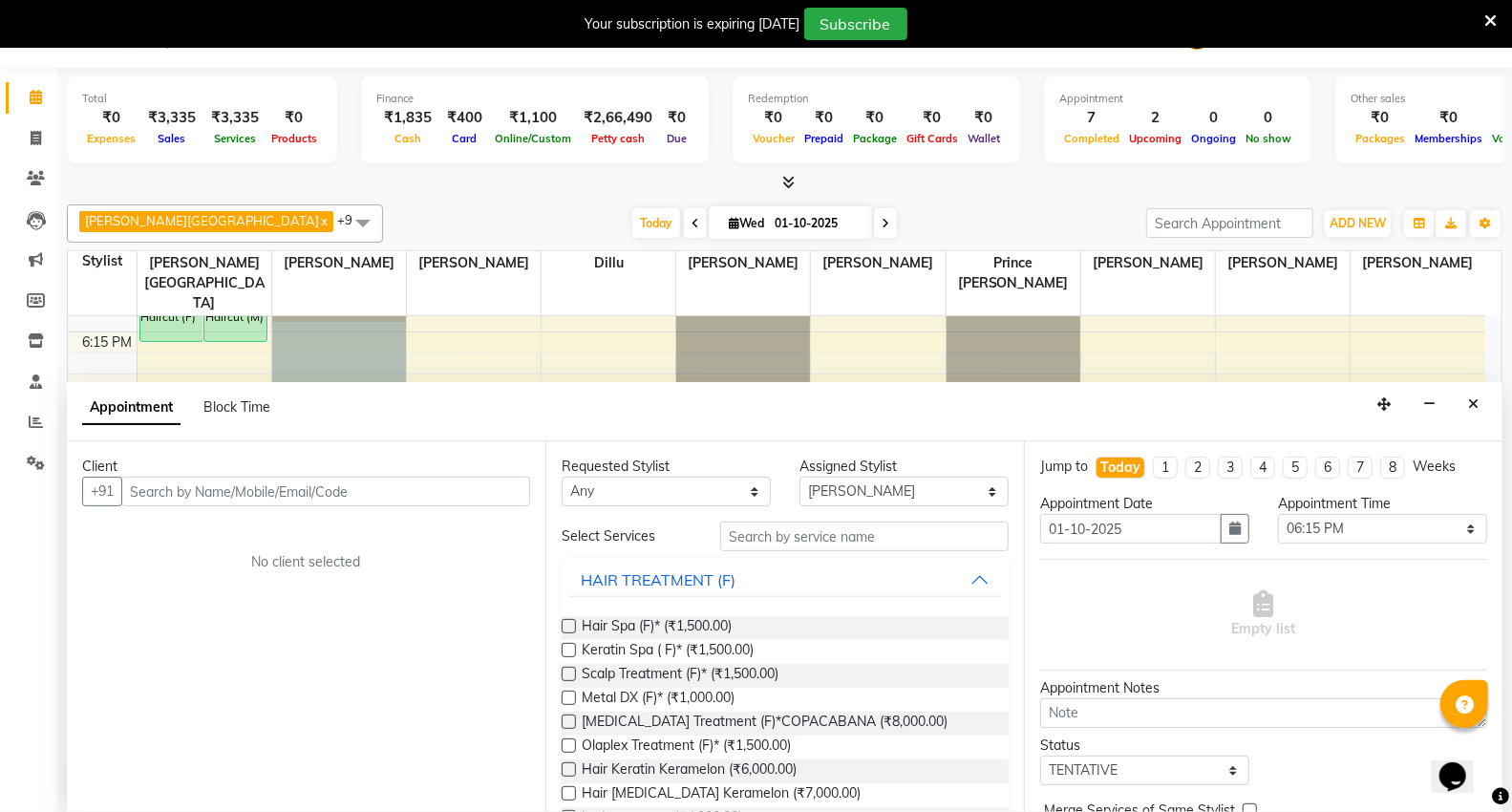
drag, startPoint x: 326, startPoint y: 526, endPoint x: 299, endPoint y: 204, distance: 323.1
click at [299, 205] on div "[PERSON_NAME] Mall x [PERSON_NAME] x [PERSON_NAME] x [PERSON_NAME] x [PERSON_NA…" at bounding box center [785, 224] width 1435 height 38
click at [484, 175] on div at bounding box center [785, 183] width 1435 height 20
click at [444, 193] on div "Total ₹0 Expenses ₹3,335 Sales ₹3,335 Services ₹0 Products Finance ₹1,835 Cash …" at bounding box center [785, 440] width 1455 height 744
click at [1478, 414] on button "Close" at bounding box center [1473, 404] width 28 height 30
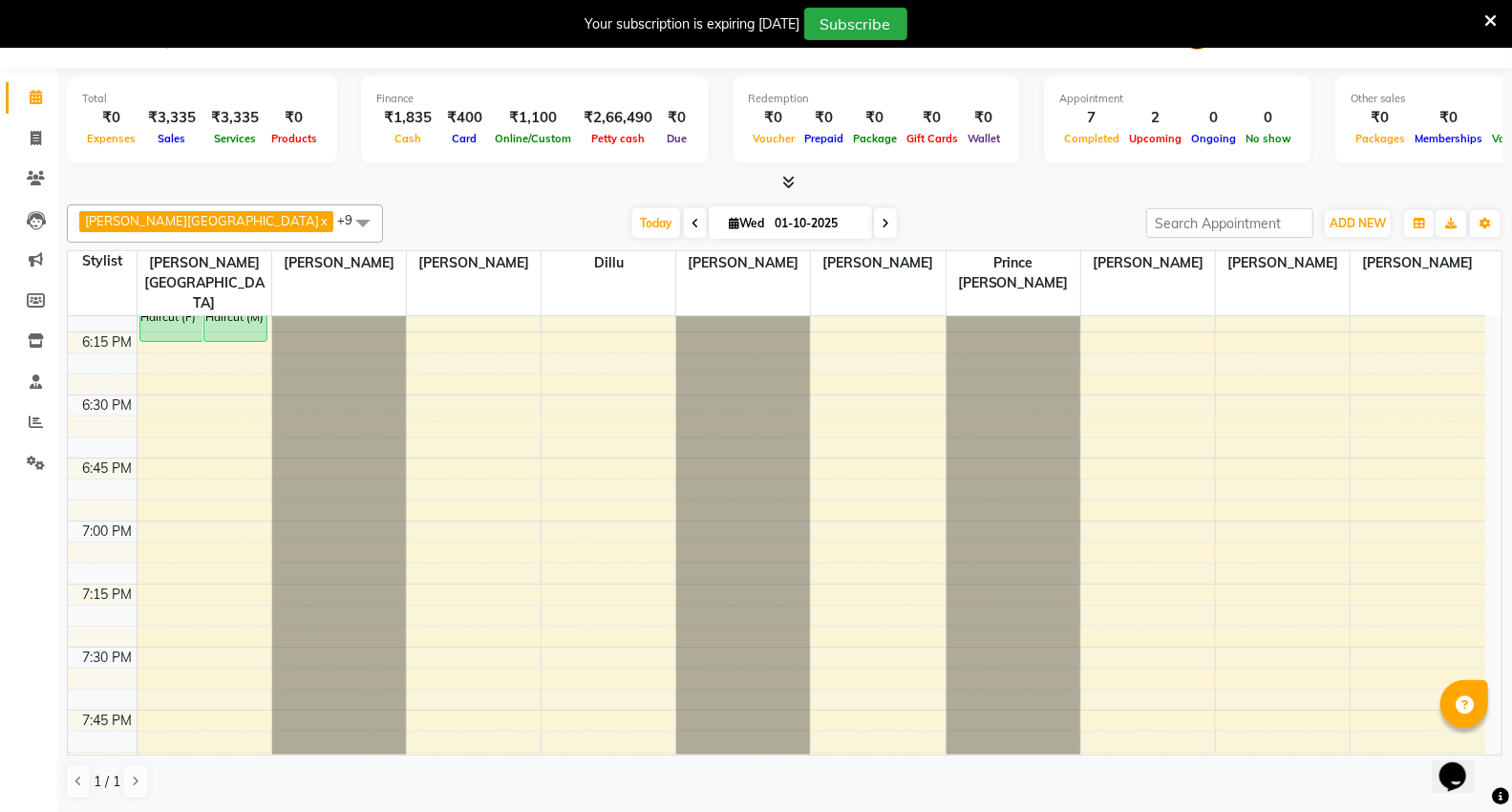
click at [290, 180] on div at bounding box center [785, 183] width 1435 height 20
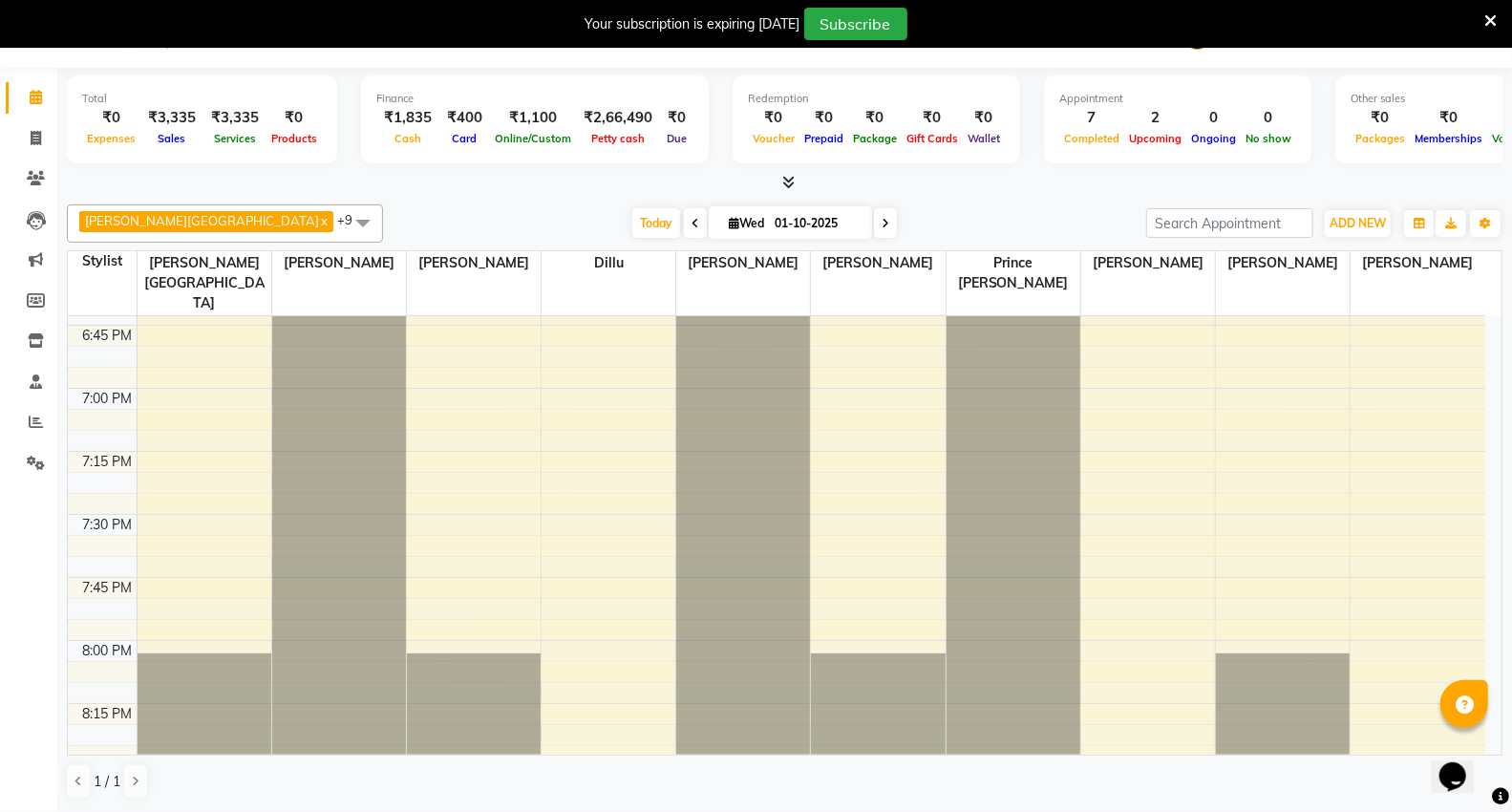
scroll to position [2635, 0]
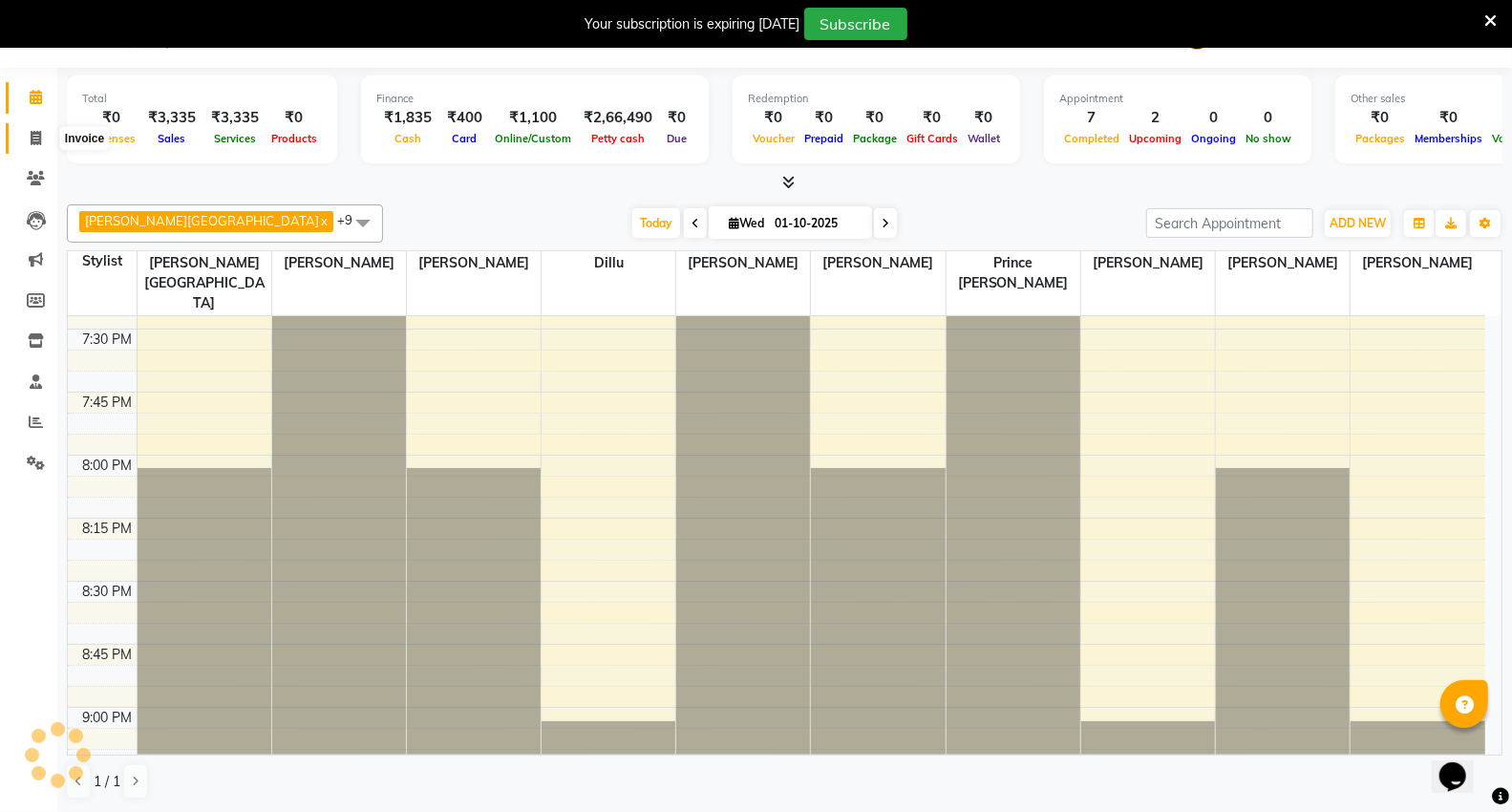
click at [39, 136] on icon at bounding box center [35, 138] width 11 height 14
select select "848"
select select "service"
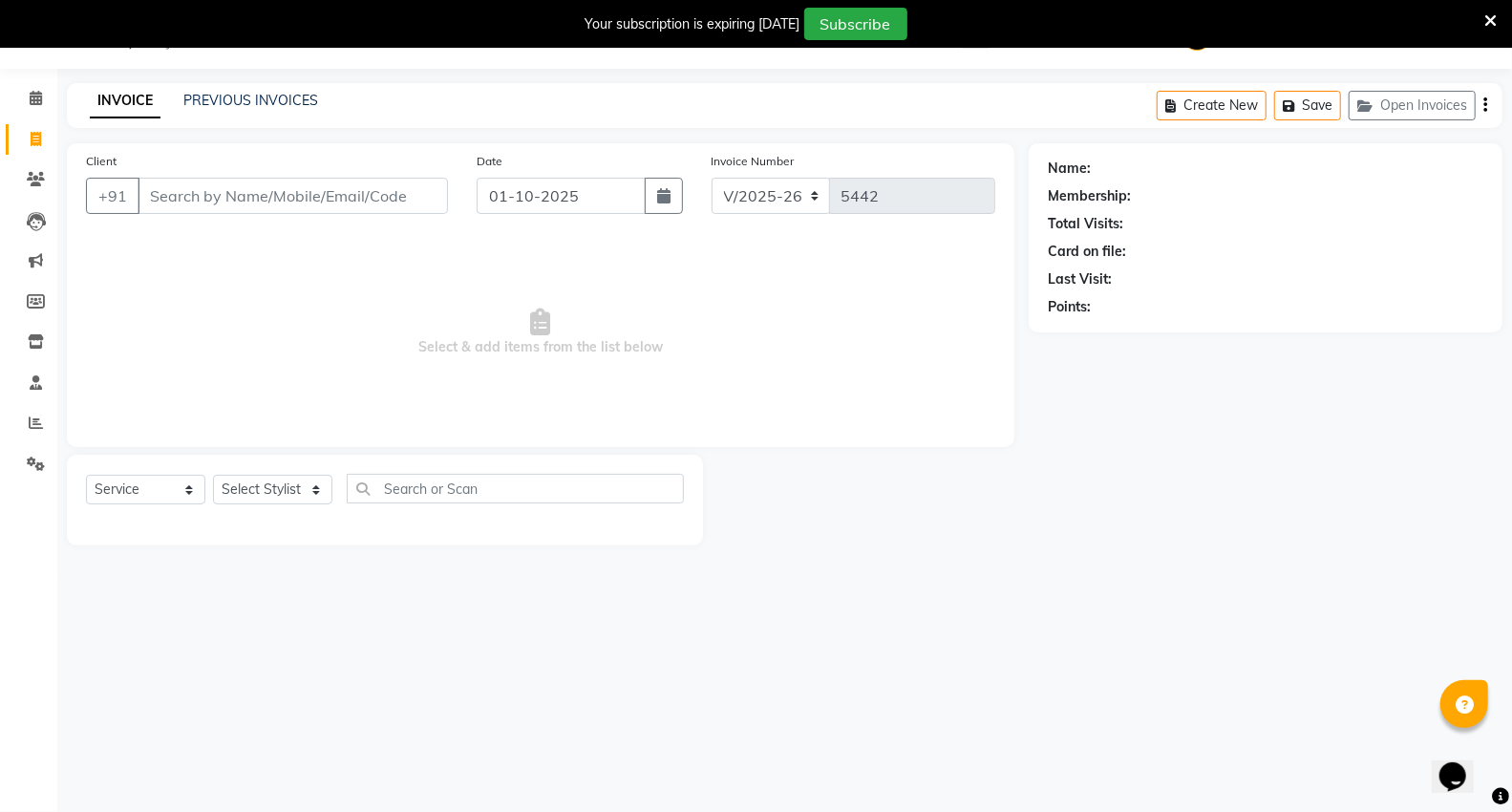
scroll to position [48, 0]
click at [250, 190] on input "Client" at bounding box center [293, 196] width 310 height 36
click at [33, 103] on icon at bounding box center [35, 98] width 12 height 14
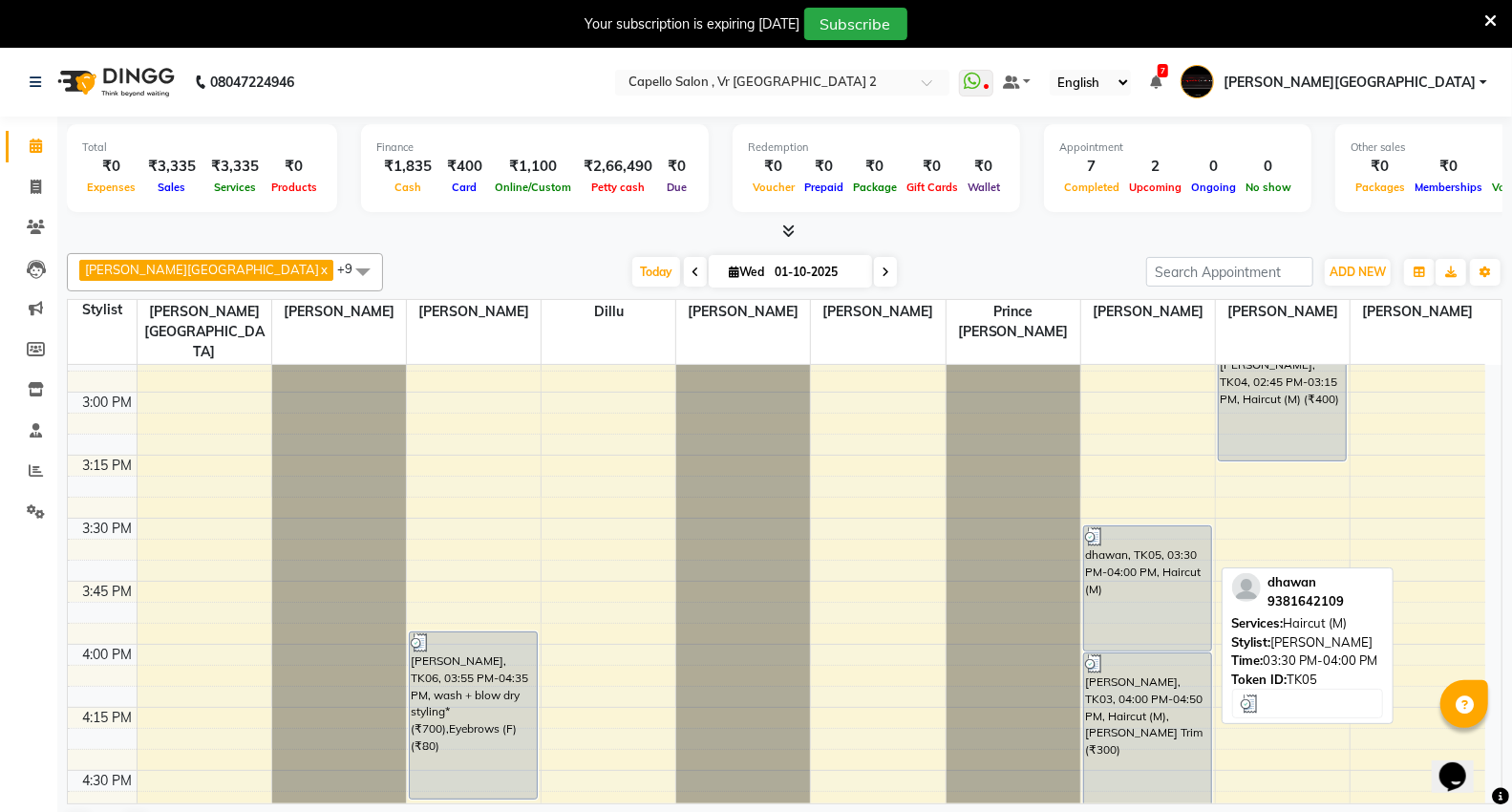
scroll to position [2018, 0]
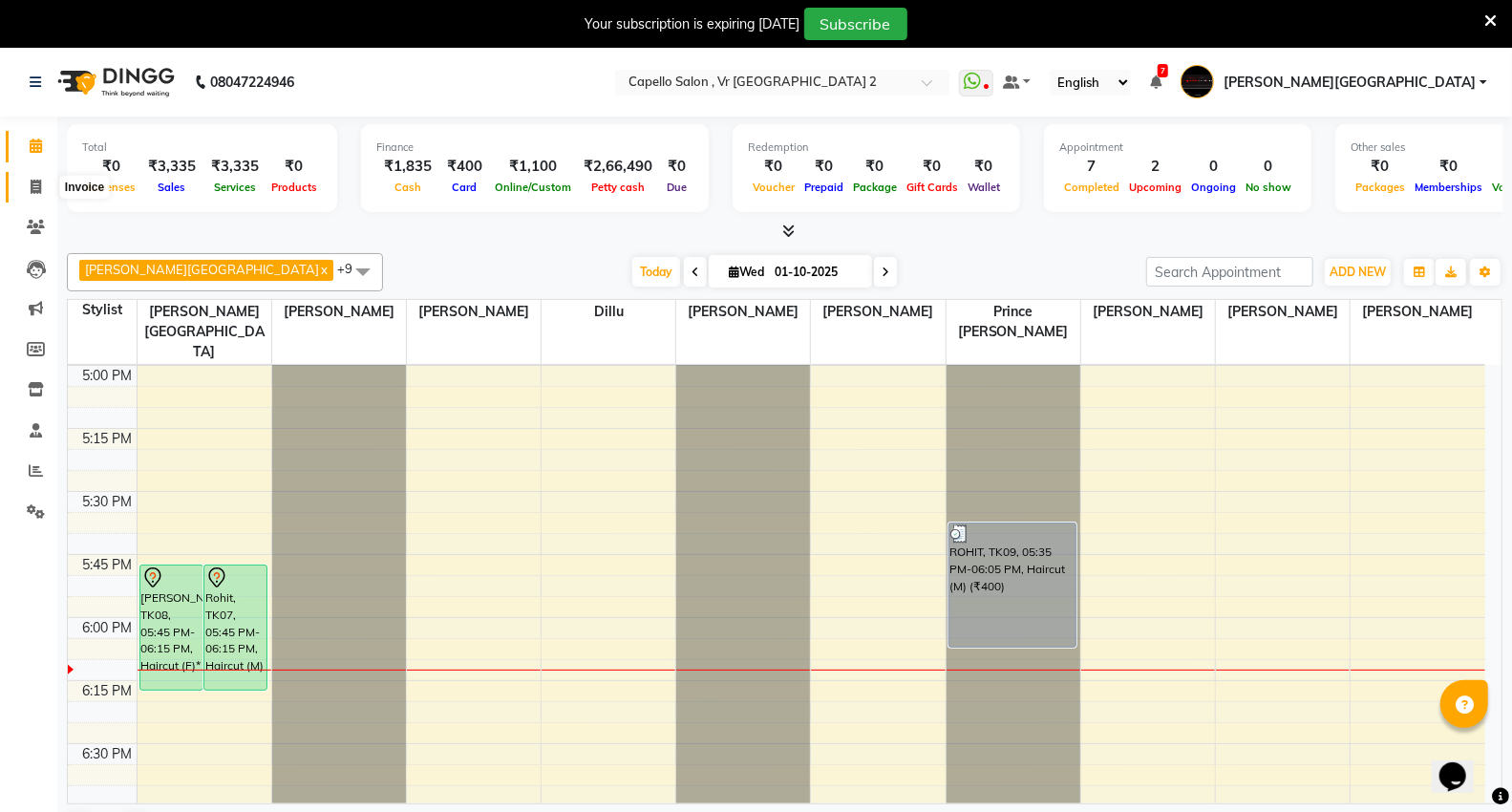
click at [33, 190] on icon at bounding box center [35, 187] width 11 height 14
select select "service"
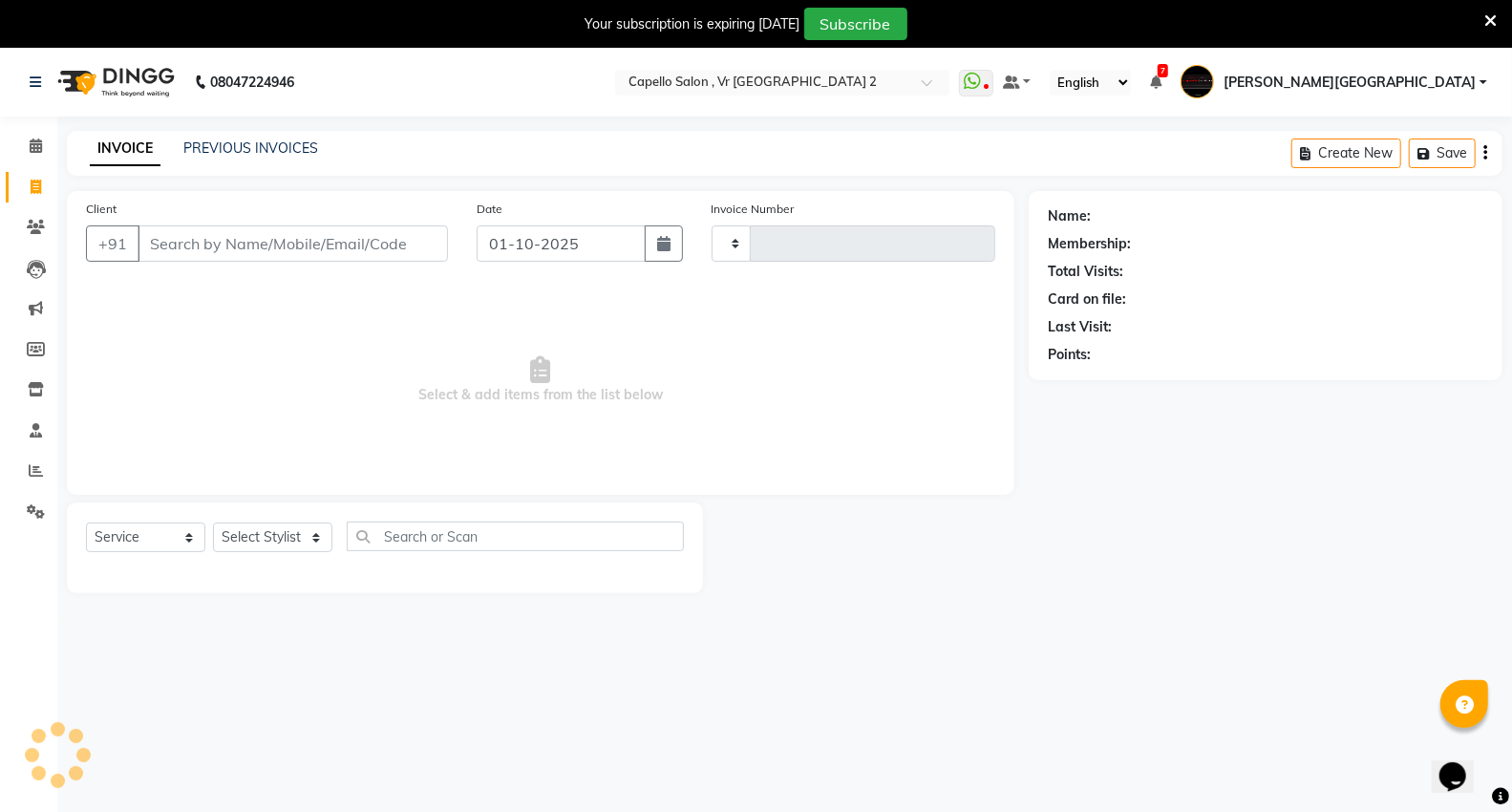
type input "5442"
select select "848"
click at [361, 253] on input "Client" at bounding box center [293, 244] width 310 height 36
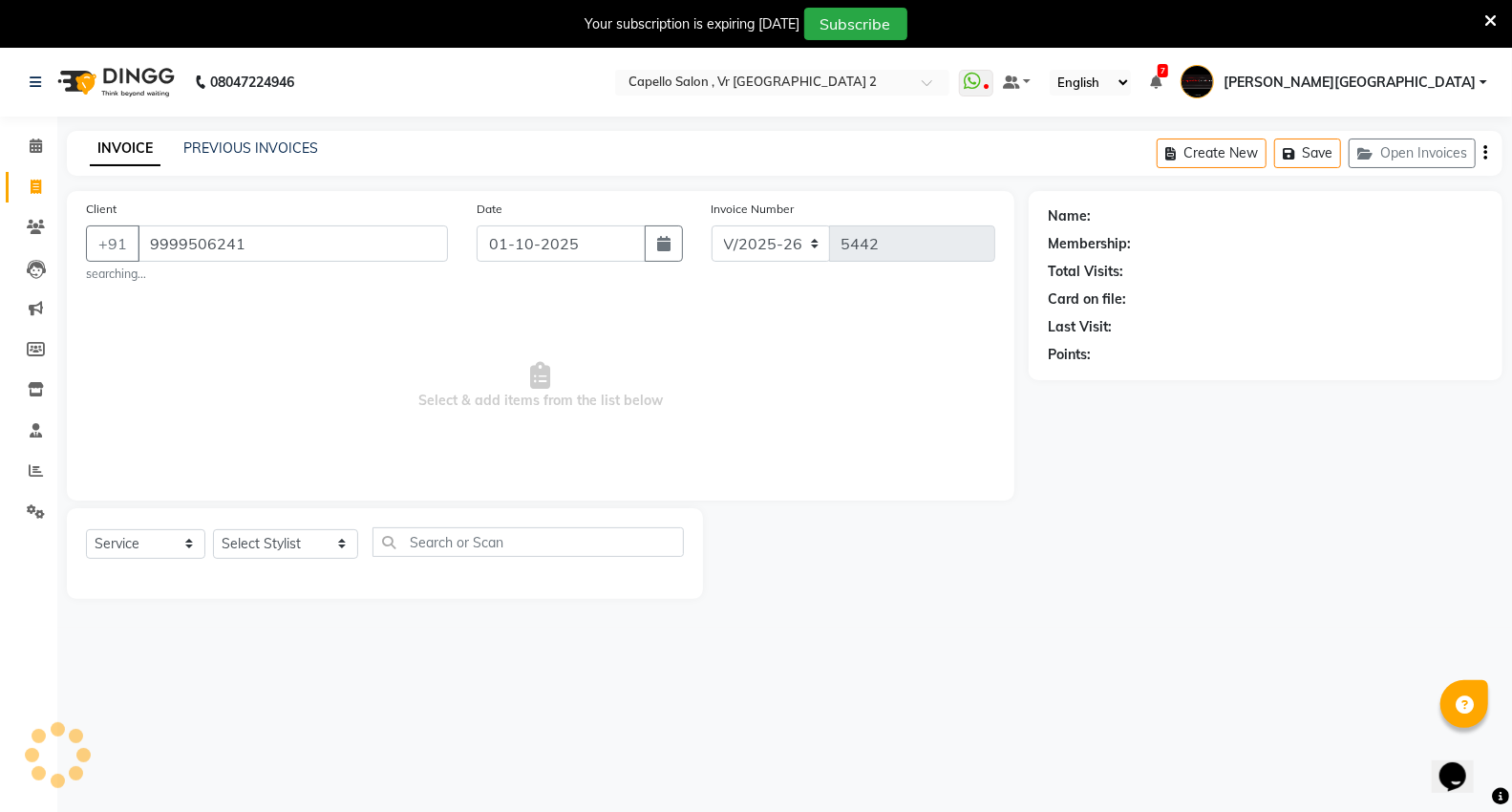
type input "9999506241"
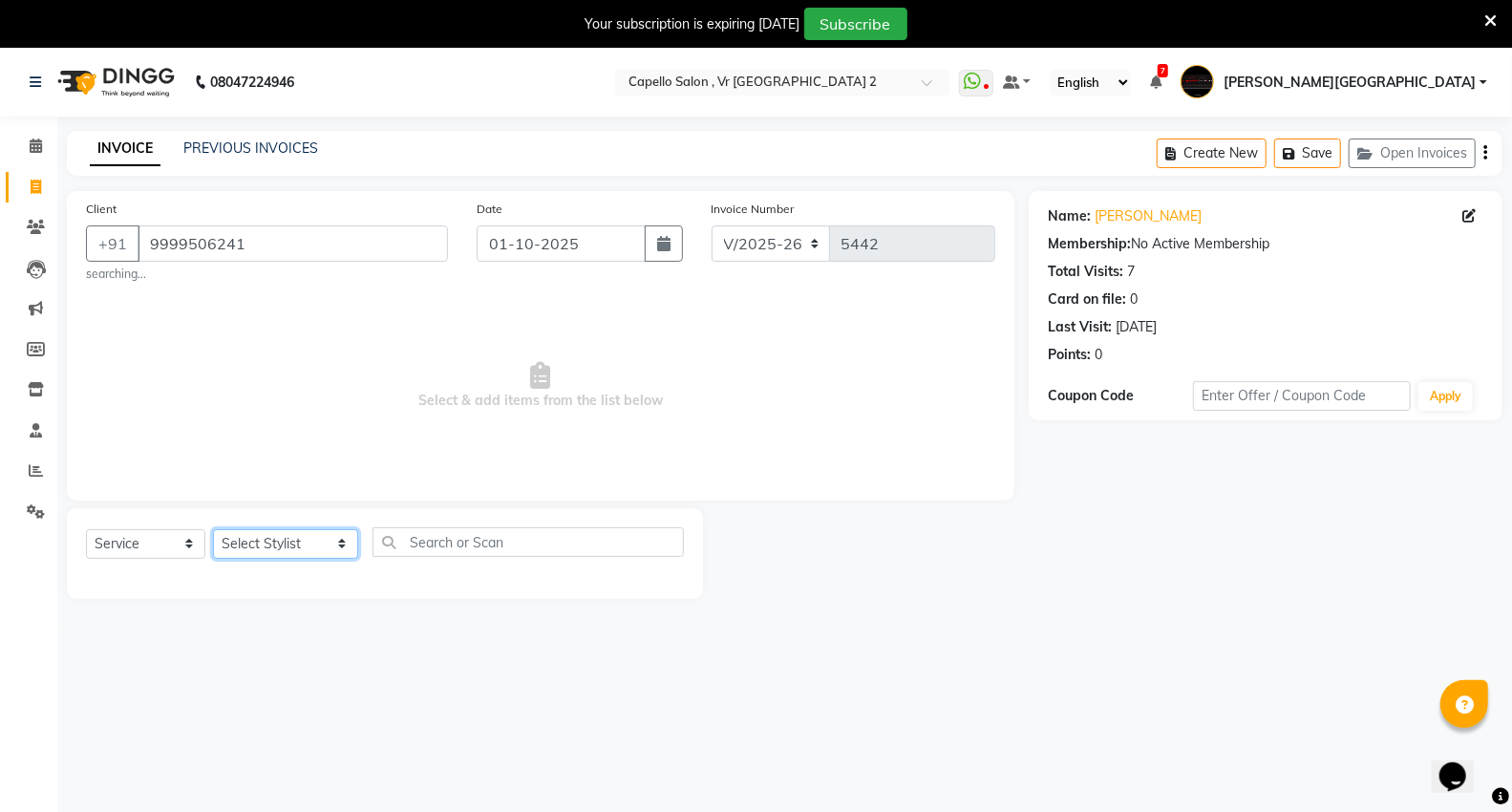
click at [294, 551] on select "Select Stylist [PERSON_NAME] [PERSON_NAME] [PERSON_NAME] [PERSON_NAME] Mall [PE…" at bounding box center [286, 544] width 145 height 30
select select "20246"
click at [213, 530] on select "Select Stylist [PERSON_NAME] [PERSON_NAME] [PERSON_NAME] [PERSON_NAME] Mall [PE…" at bounding box center [286, 544] width 145 height 30
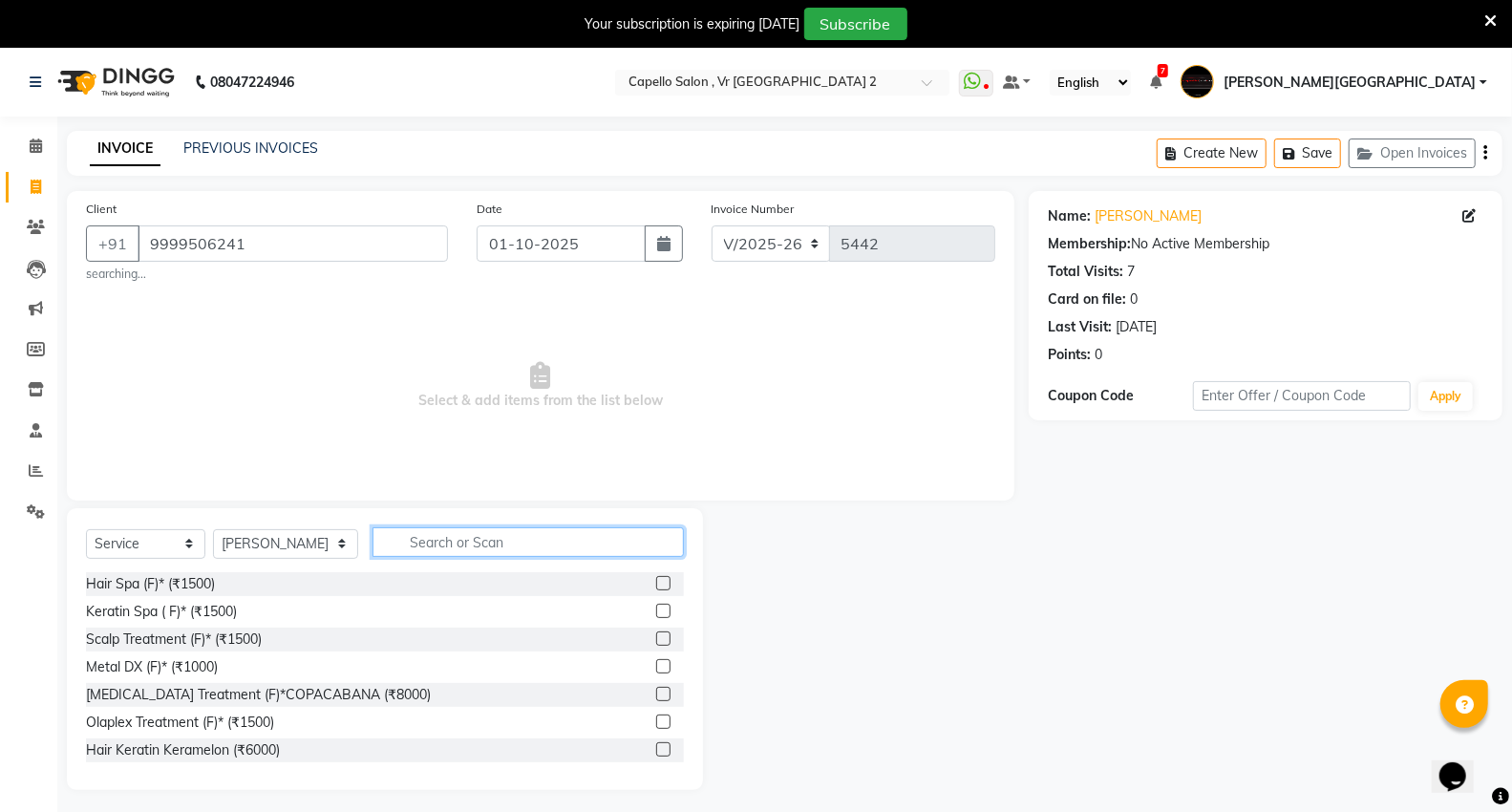
click at [434, 547] on input "text" at bounding box center [527, 542] width 311 height 30
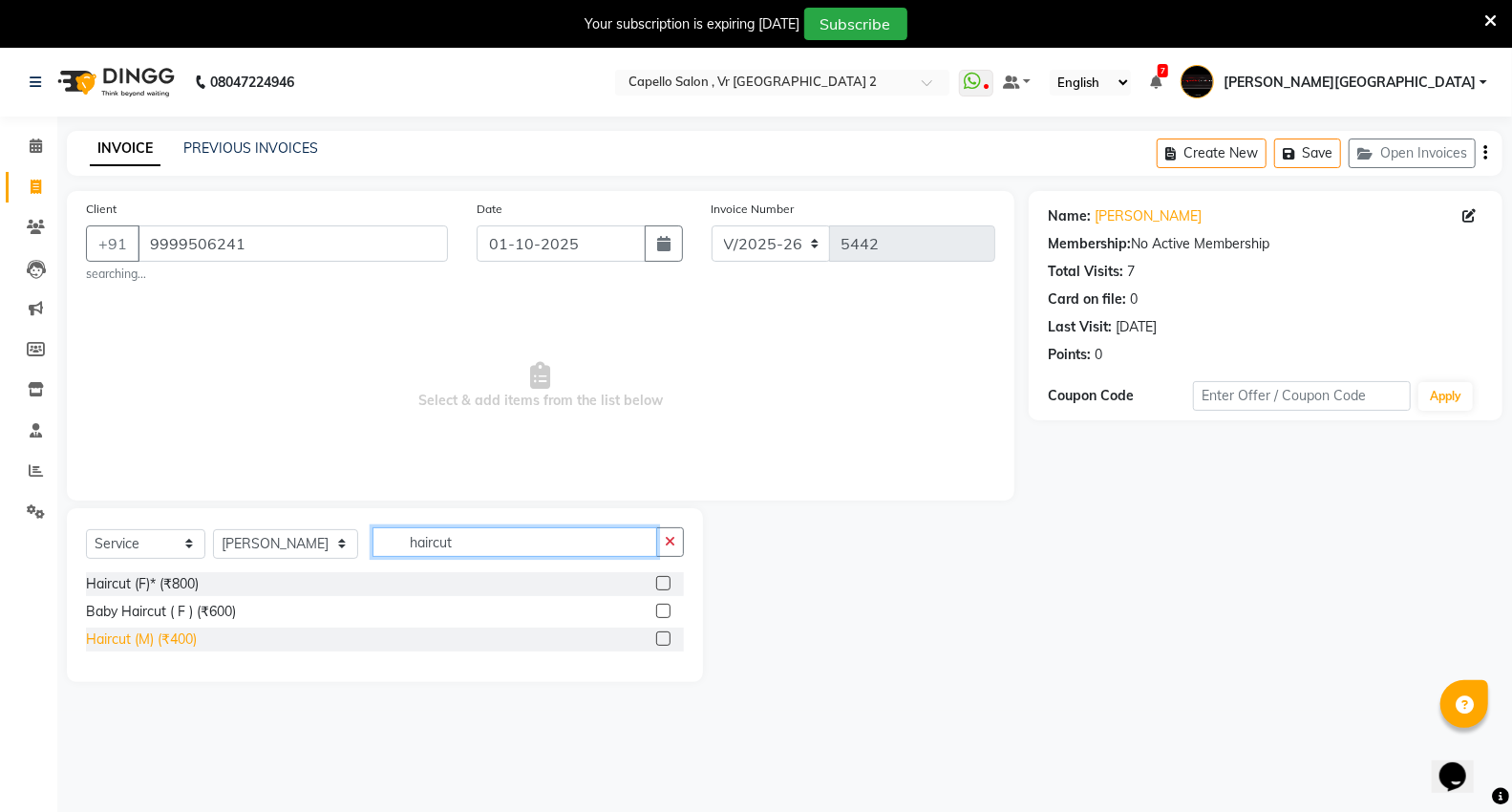
type input "haircut"
click at [180, 646] on div "Haircut (M) (₹400)" at bounding box center [142, 640] width 111 height 20
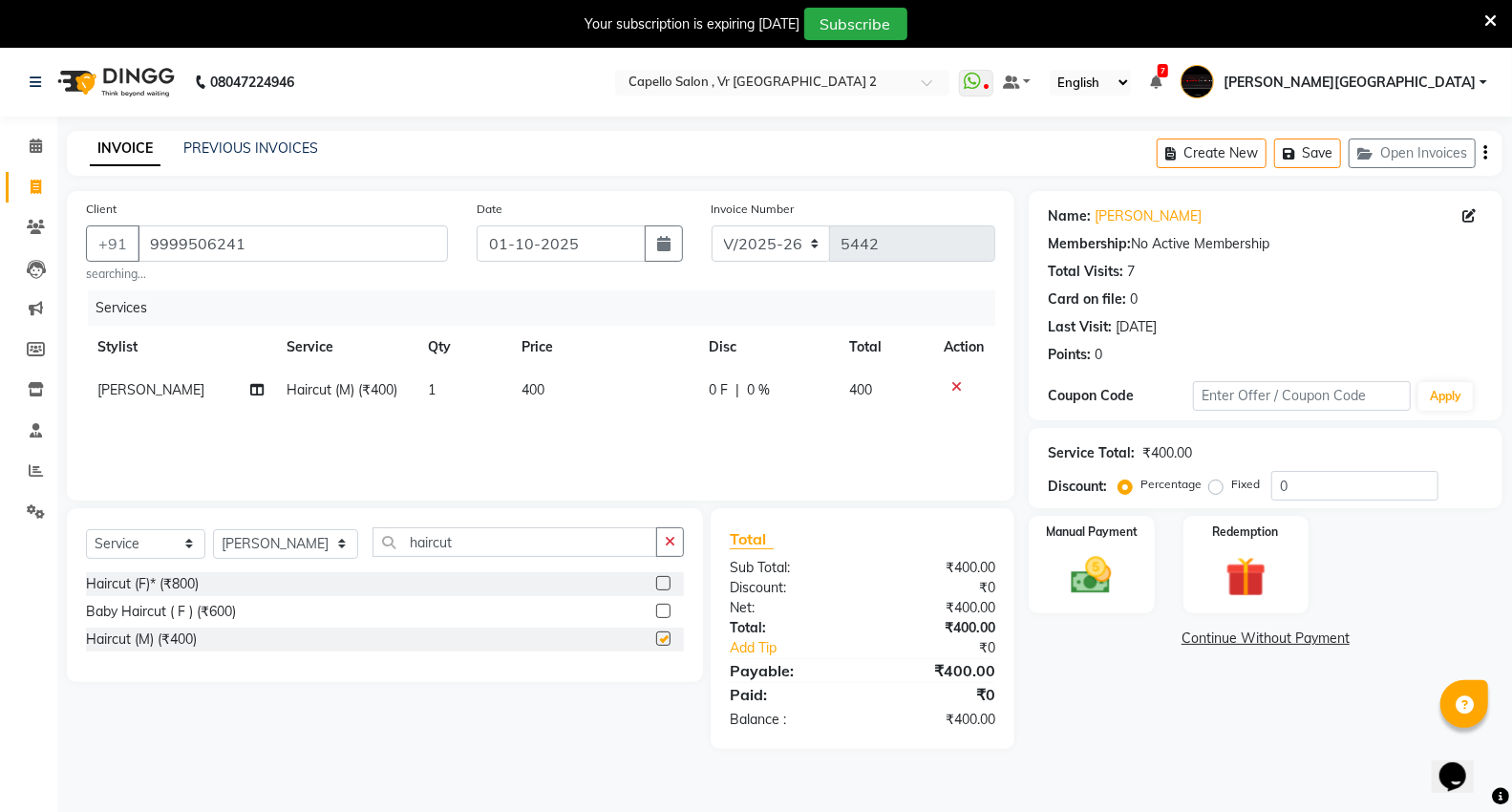
checkbox input "false"
click at [478, 546] on input "haircut" at bounding box center [514, 542] width 284 height 30
type input "h"
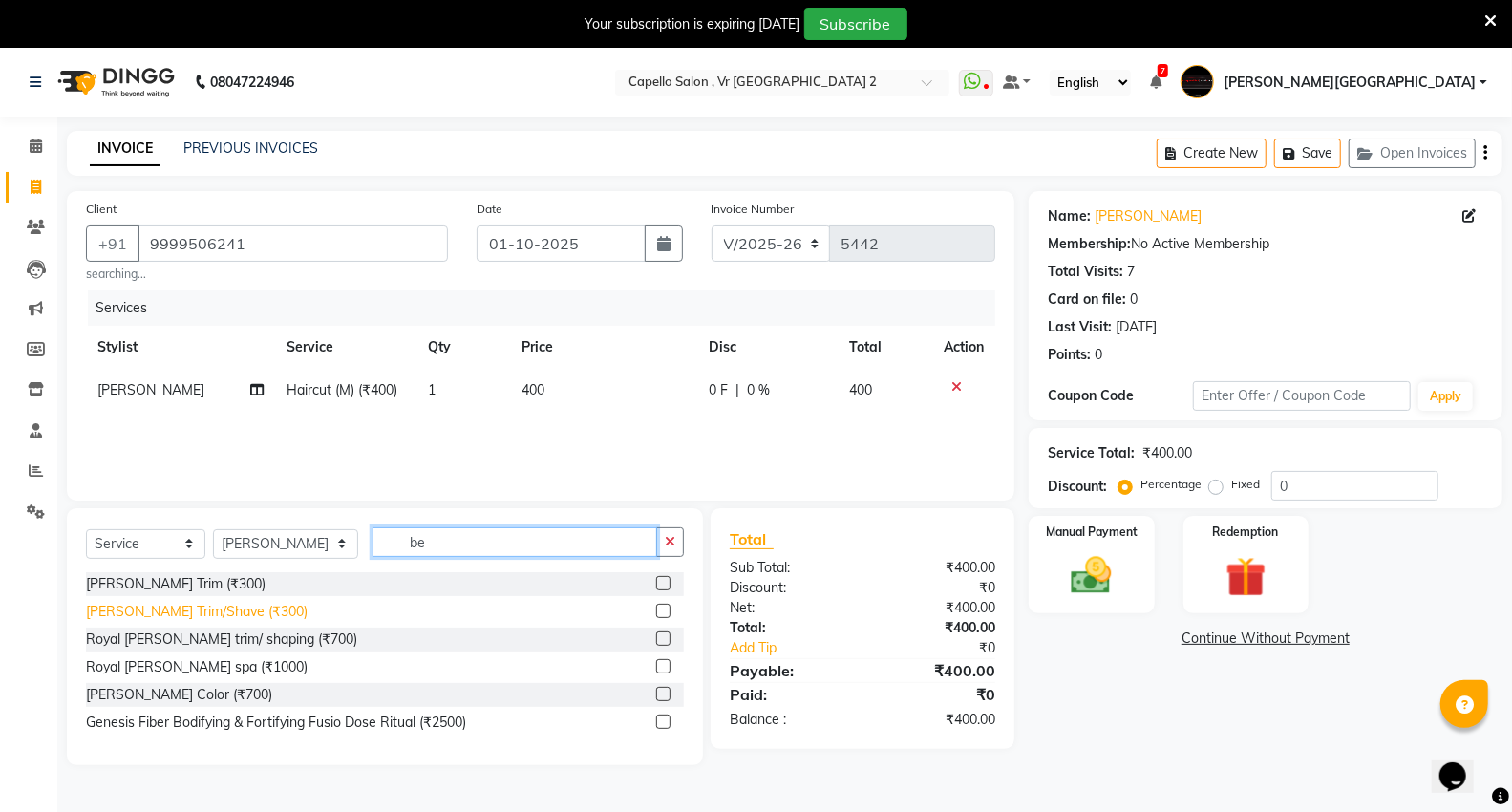
type input "be"
click at [168, 609] on div "[PERSON_NAME] Trim/Shave (₹300)" at bounding box center [197, 612] width 222 height 20
checkbox input "false"
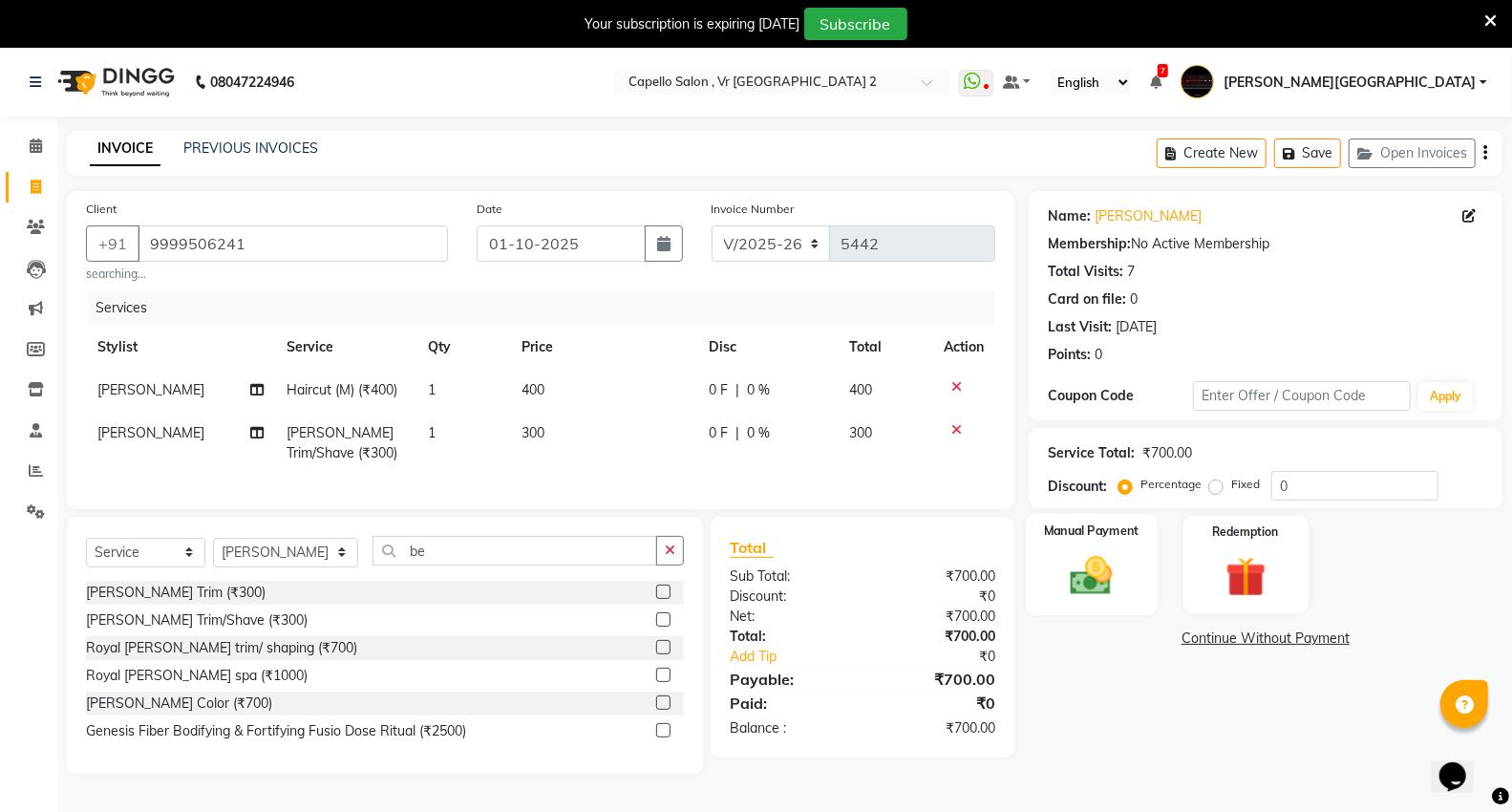
click at [1106, 589] on img at bounding box center [1091, 575] width 68 height 49
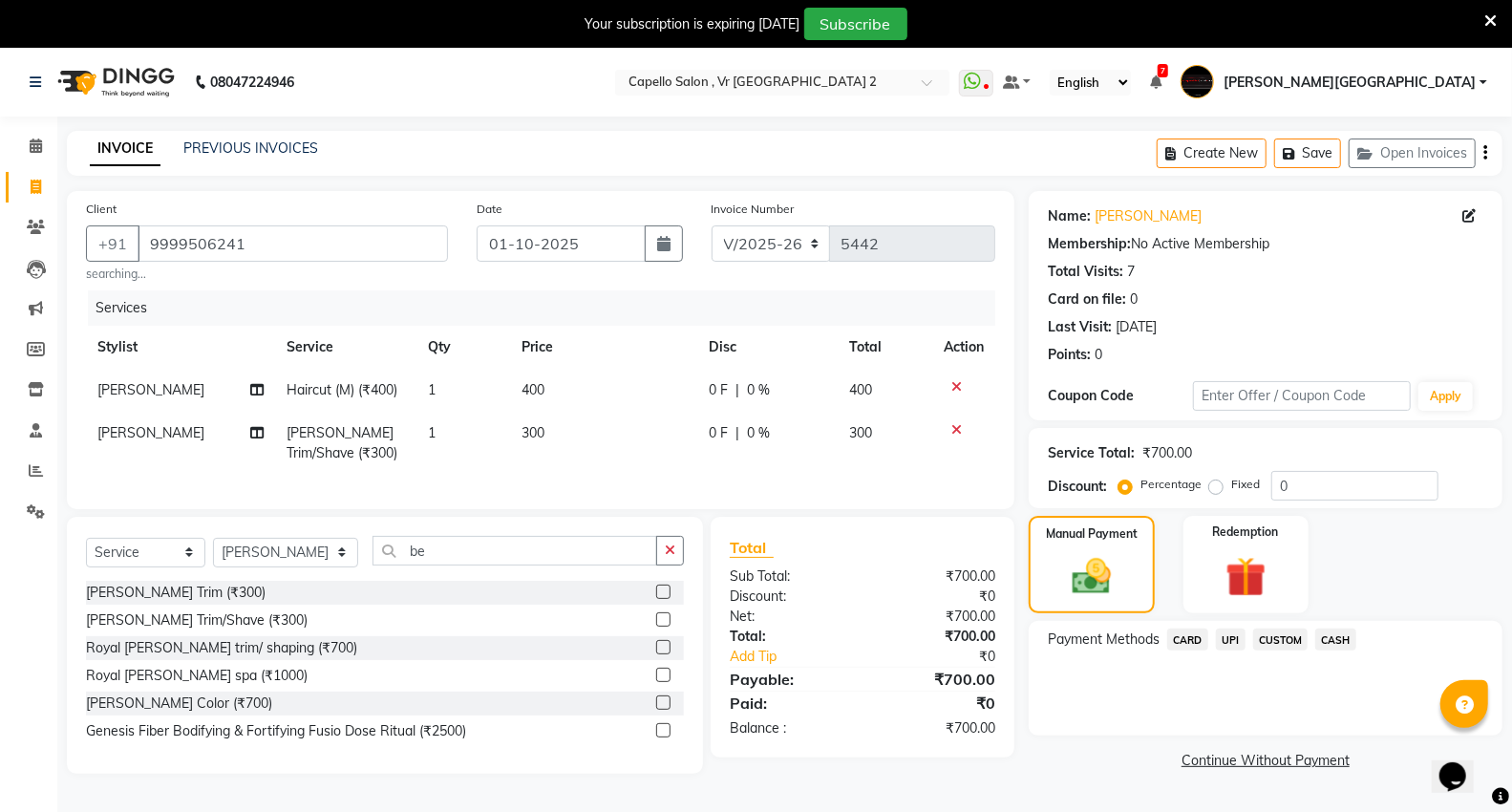
click at [1229, 642] on span "UPI" at bounding box center [1230, 640] width 30 height 22
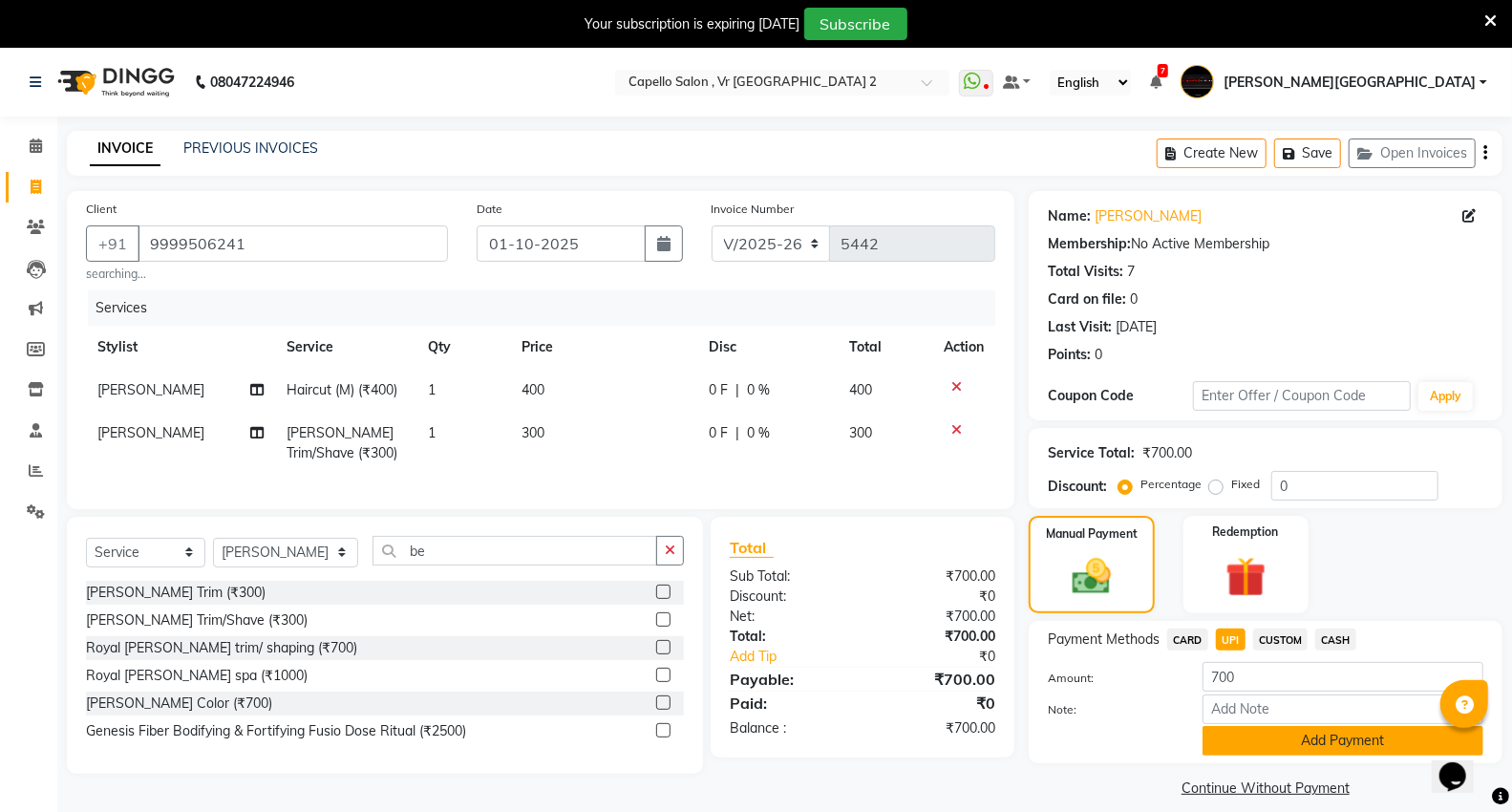
click at [1276, 728] on button "Add Payment" at bounding box center [1342, 740] width 280 height 30
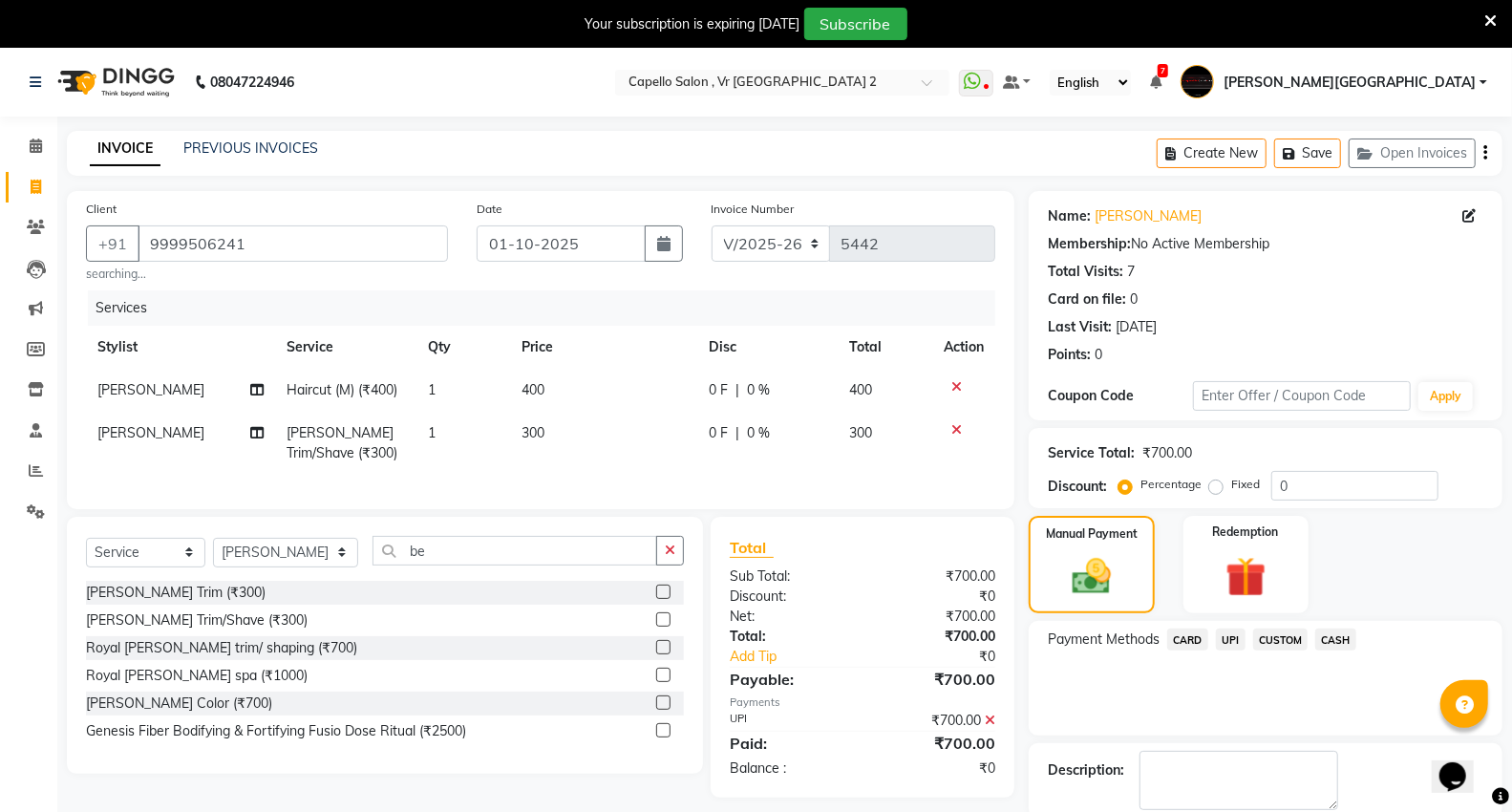
drag, startPoint x: 1225, startPoint y: 638, endPoint x: 1228, endPoint y: 655, distance: 17.3
click at [1225, 637] on span "UPI" at bounding box center [1230, 640] width 30 height 22
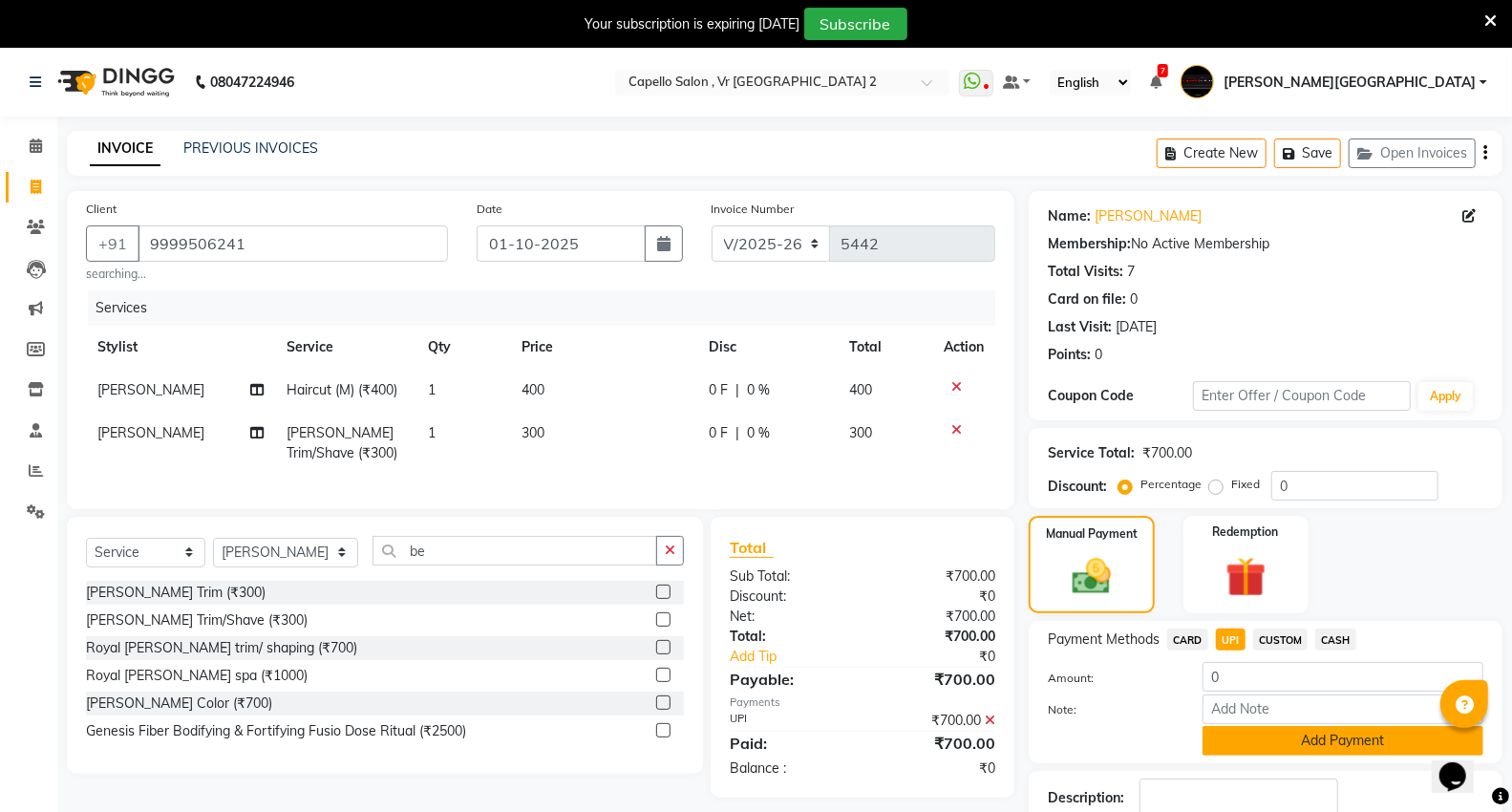
click at [1223, 747] on button "Add Payment" at bounding box center [1342, 740] width 280 height 30
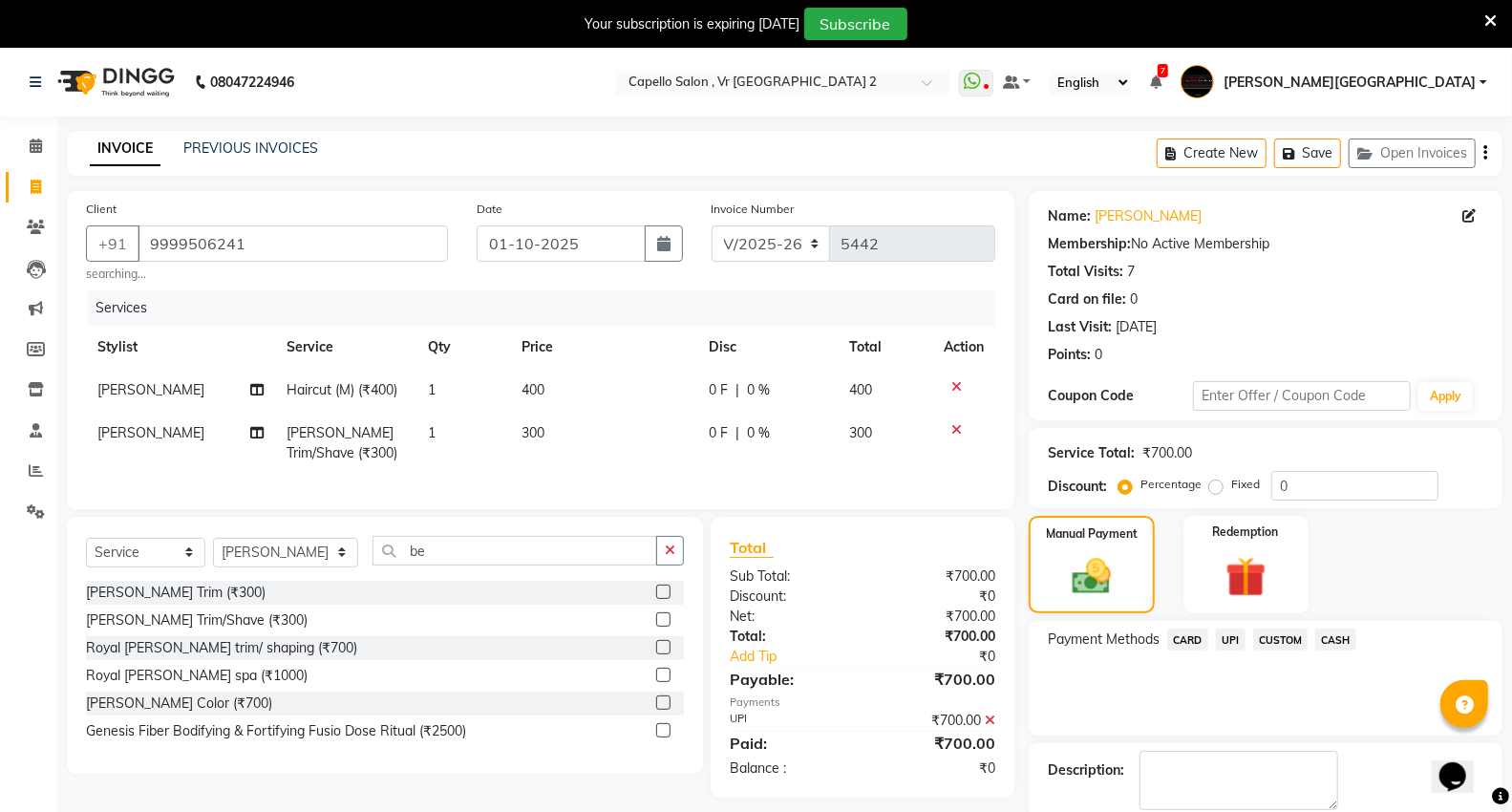
scroll to position [100, 0]
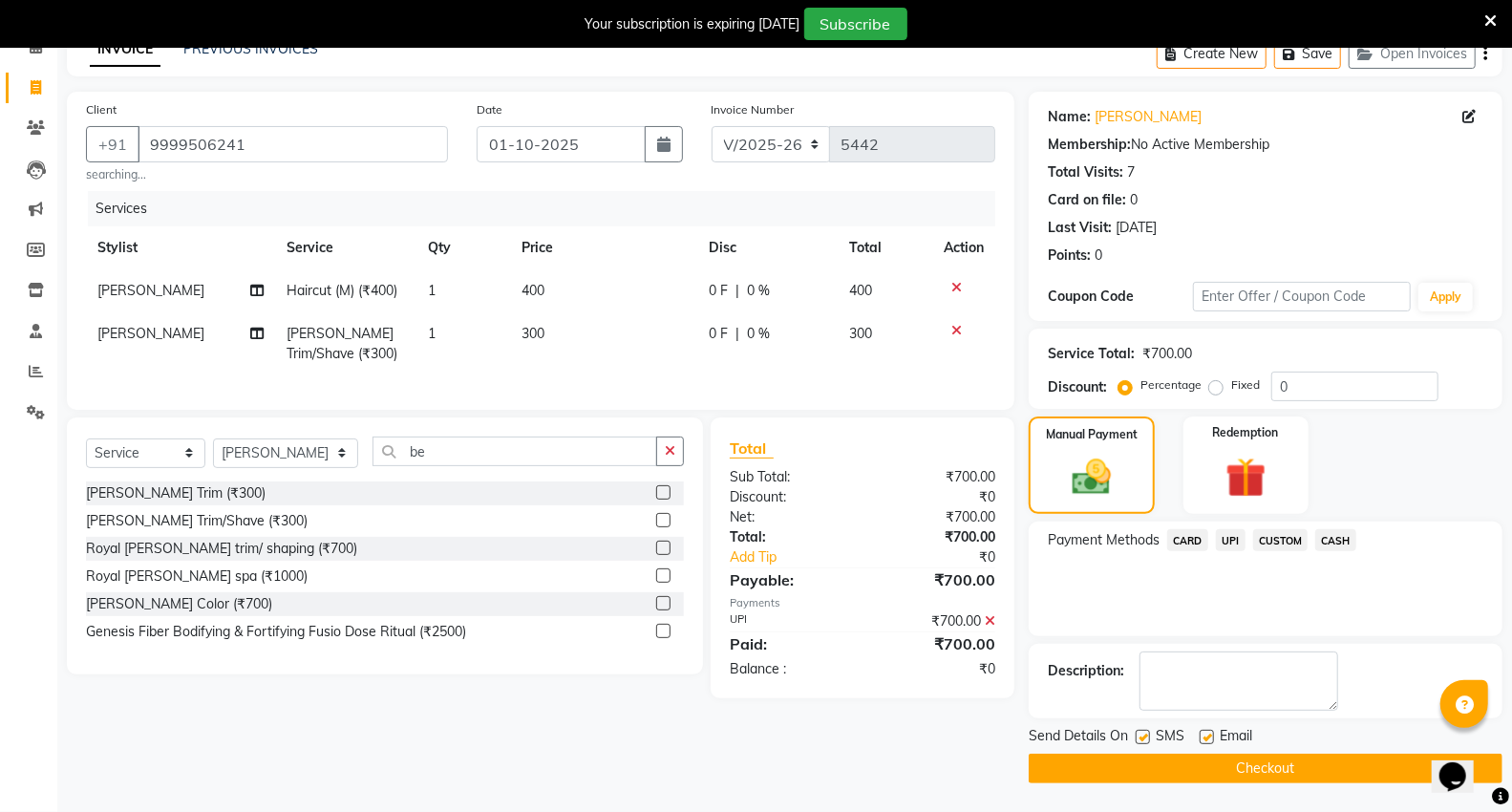
click at [1224, 539] on span "UPI" at bounding box center [1230, 540] width 30 height 22
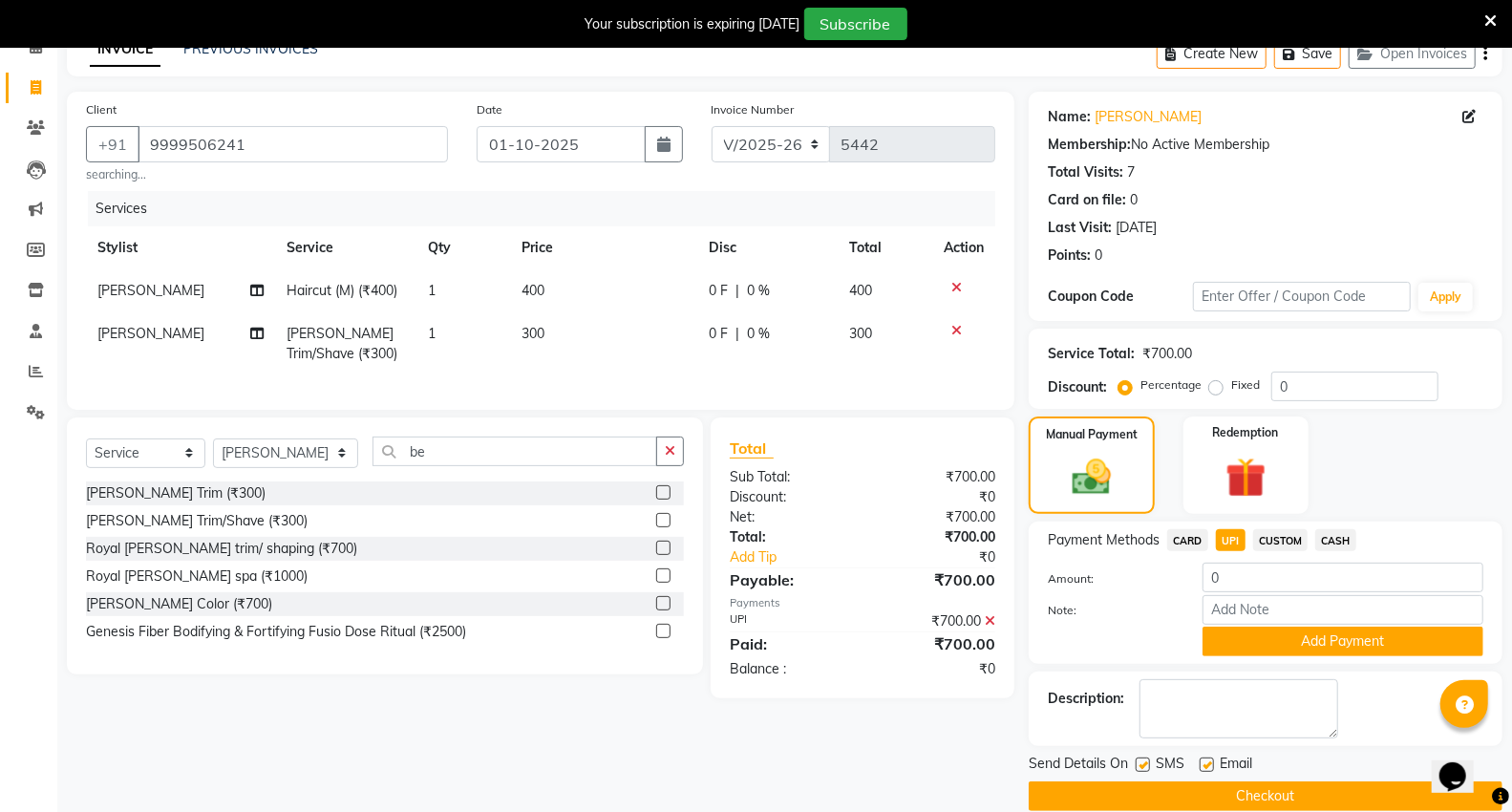
drag, startPoint x: 1152, startPoint y: 566, endPoint x: 1160, endPoint y: 599, distance: 34.0
click at [1151, 569] on div "Amount: 0" at bounding box center [1265, 579] width 464 height 33
click at [1234, 646] on button "Add Payment" at bounding box center [1342, 642] width 280 height 30
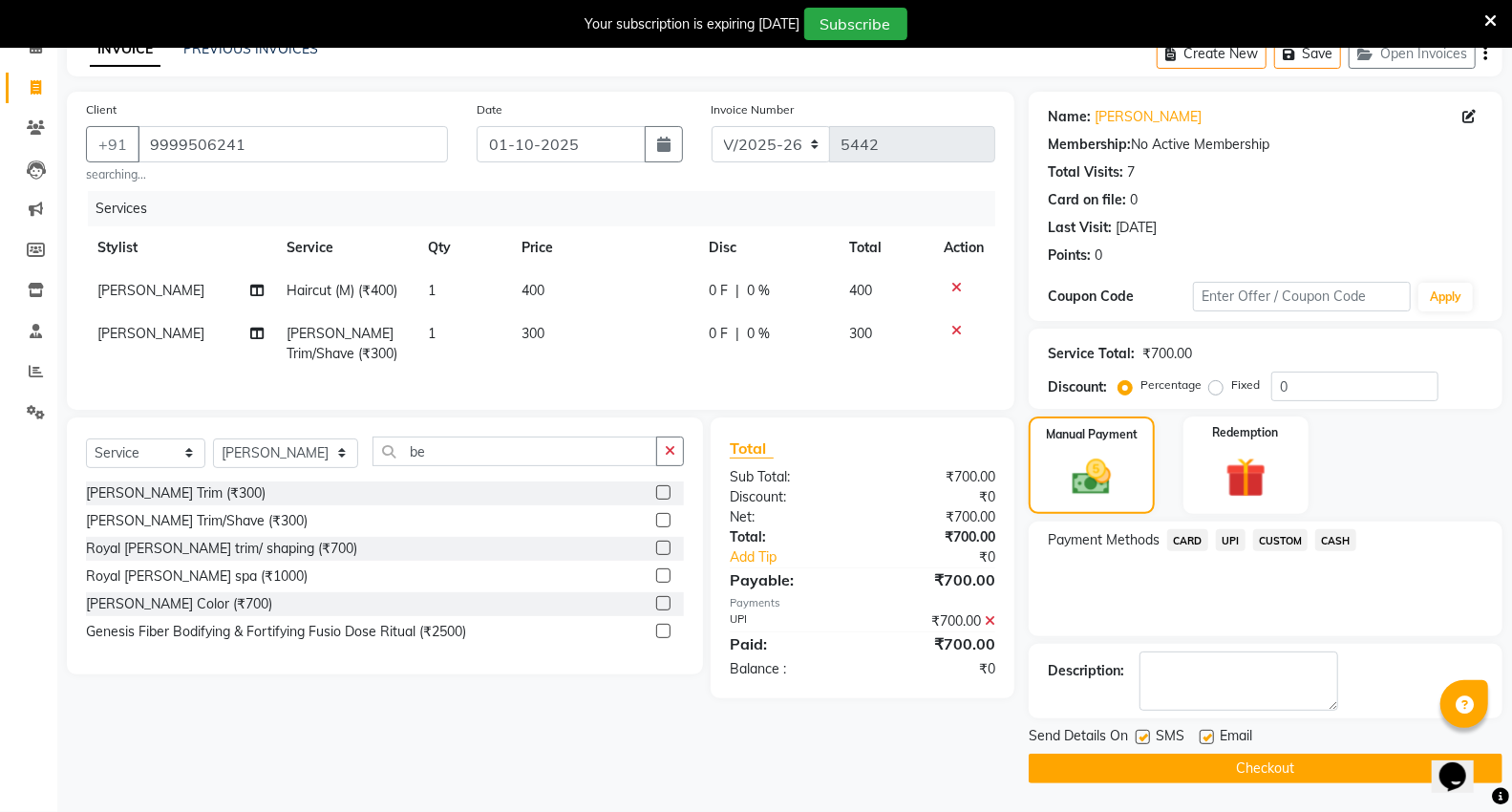
click at [1155, 761] on button "Checkout" at bounding box center [1265, 768] width 474 height 30
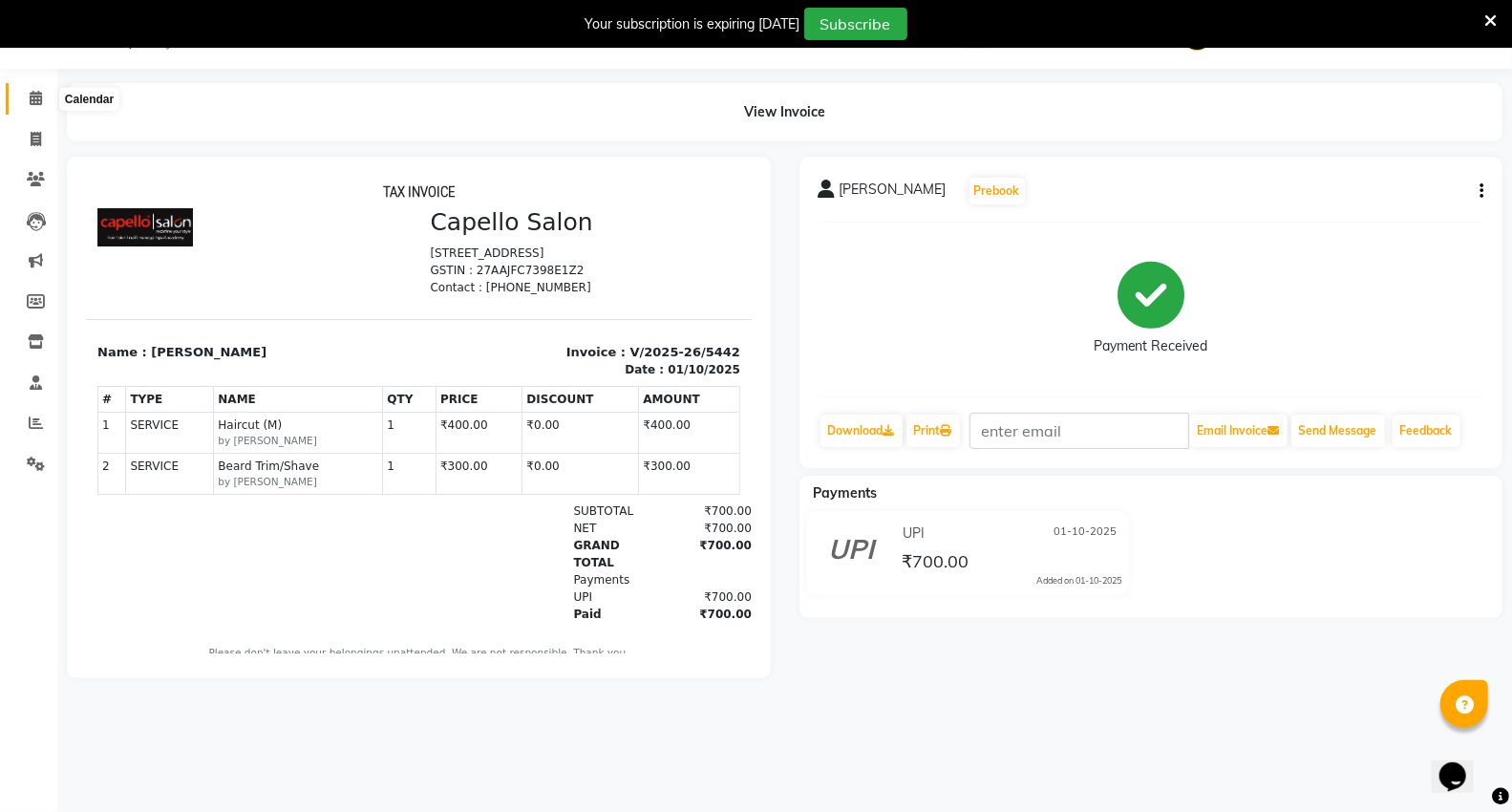
click at [38, 89] on span at bounding box center [35, 99] width 33 height 22
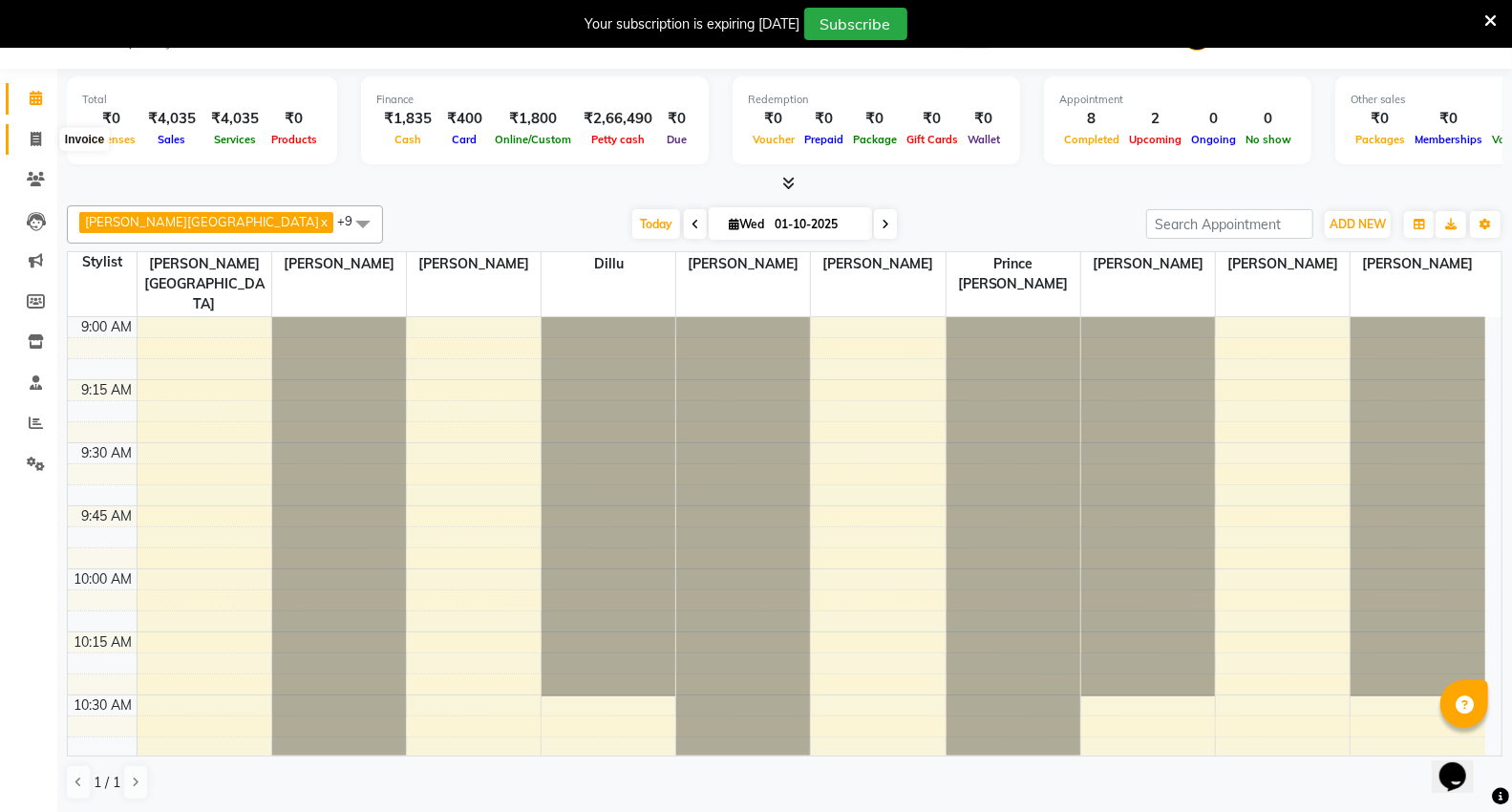
click at [33, 139] on icon at bounding box center [35, 139] width 11 height 14
select select "service"
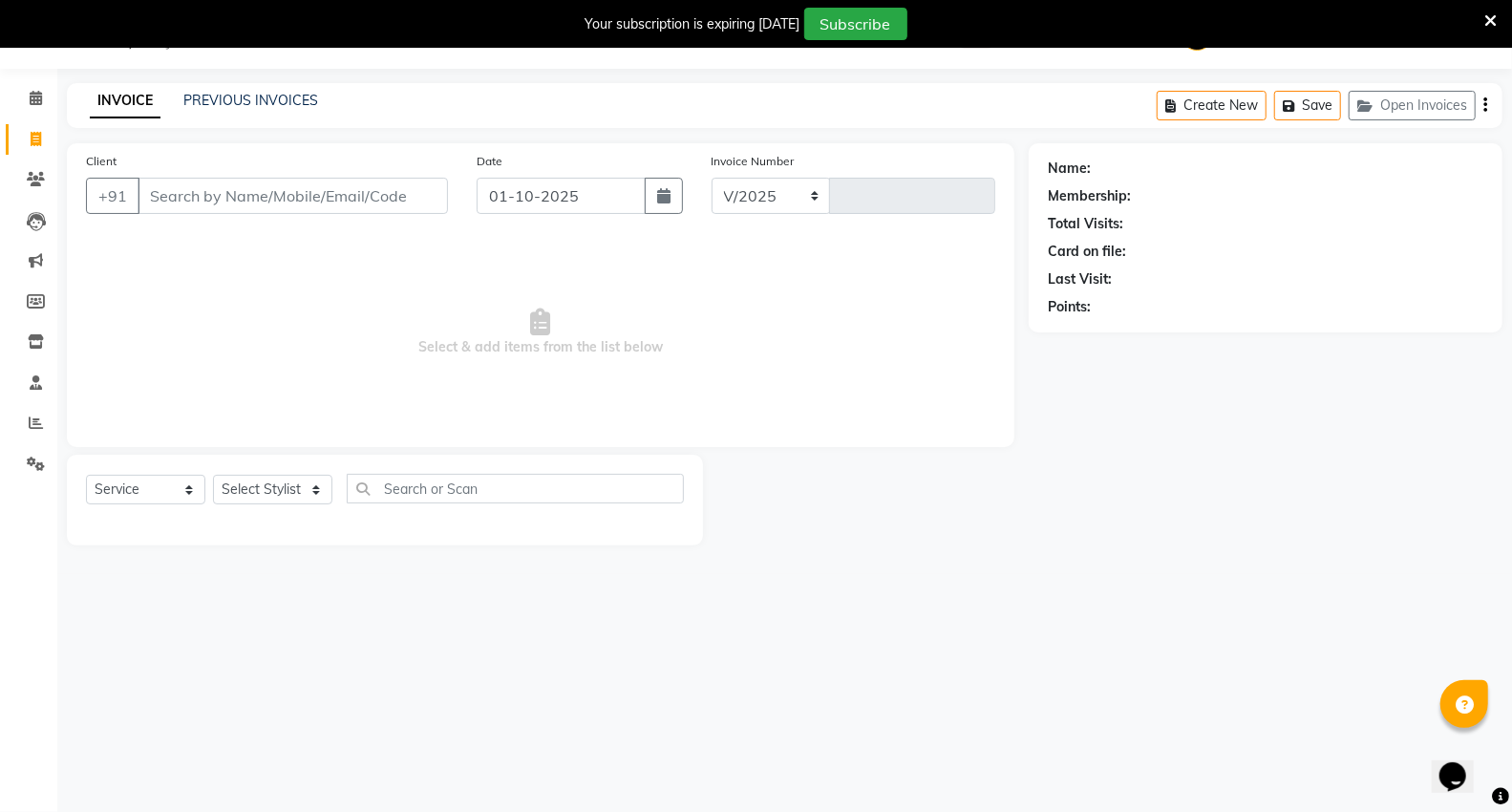
select select "848"
type input "5443"
click at [287, 186] on input "Client" at bounding box center [293, 196] width 310 height 36
type input "7796726937"
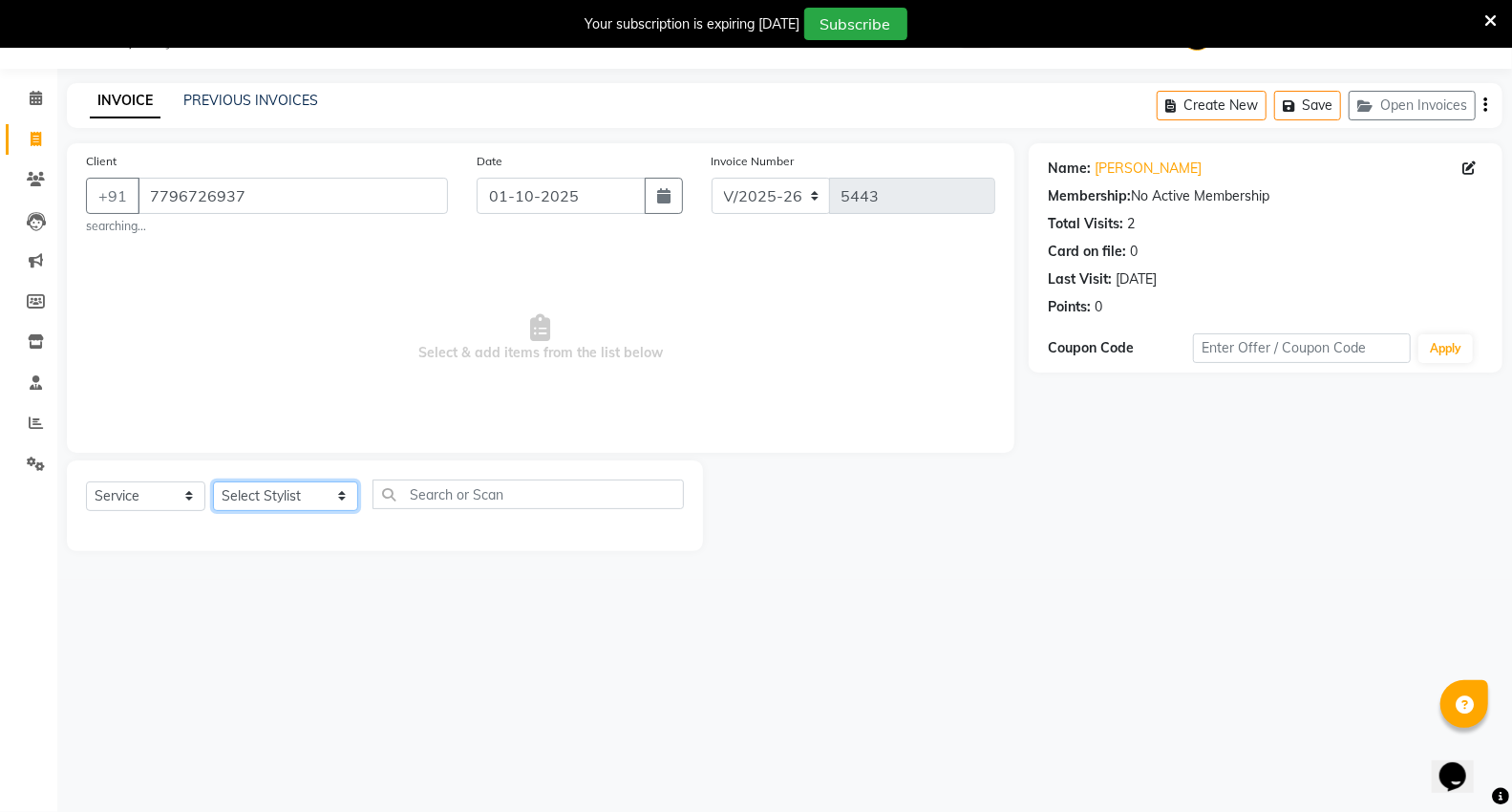
click at [321, 488] on select "Select Stylist [PERSON_NAME] [PERSON_NAME] [PERSON_NAME] [PERSON_NAME] Mall [PE…" at bounding box center [286, 496] width 145 height 30
select select "83801"
click at [213, 482] on select "Select Stylist [PERSON_NAME] [PERSON_NAME] [PERSON_NAME] [PERSON_NAME] Mall [PE…" at bounding box center [286, 496] width 145 height 30
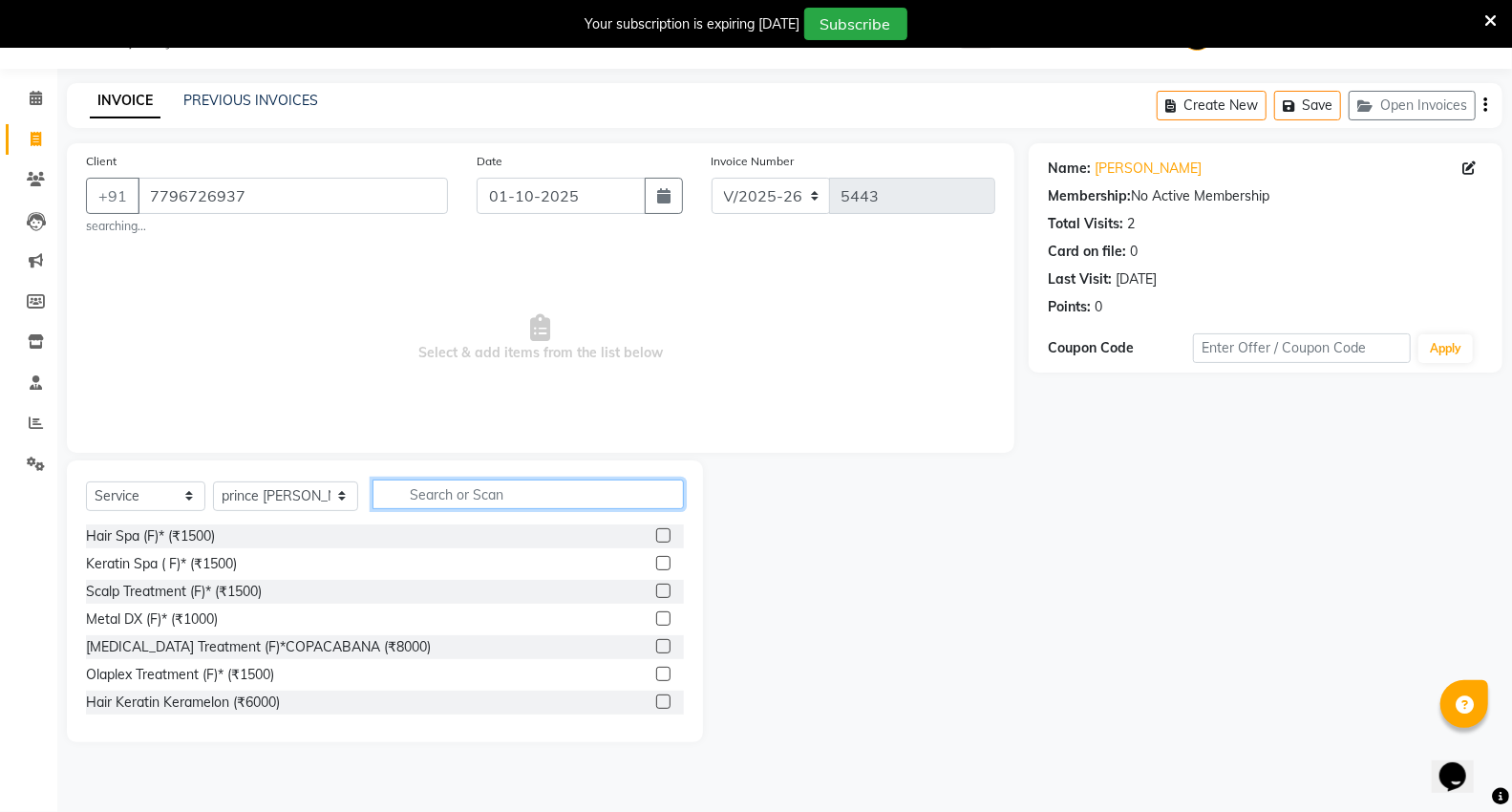
click at [428, 489] on input "text" at bounding box center [527, 494] width 311 height 30
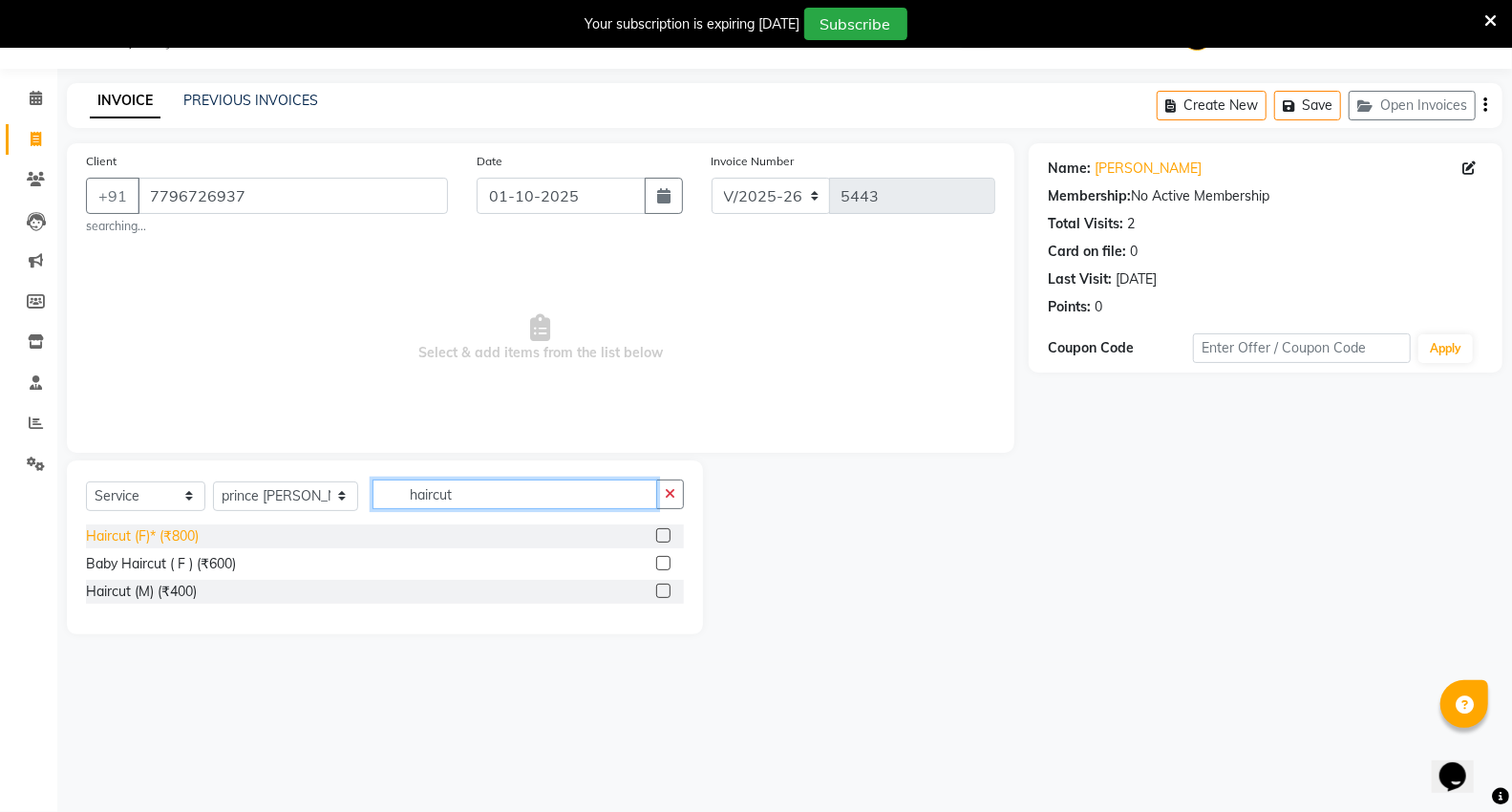
type input "haircut"
click at [167, 538] on div "Haircut (F)* (₹800)" at bounding box center [143, 536] width 113 height 20
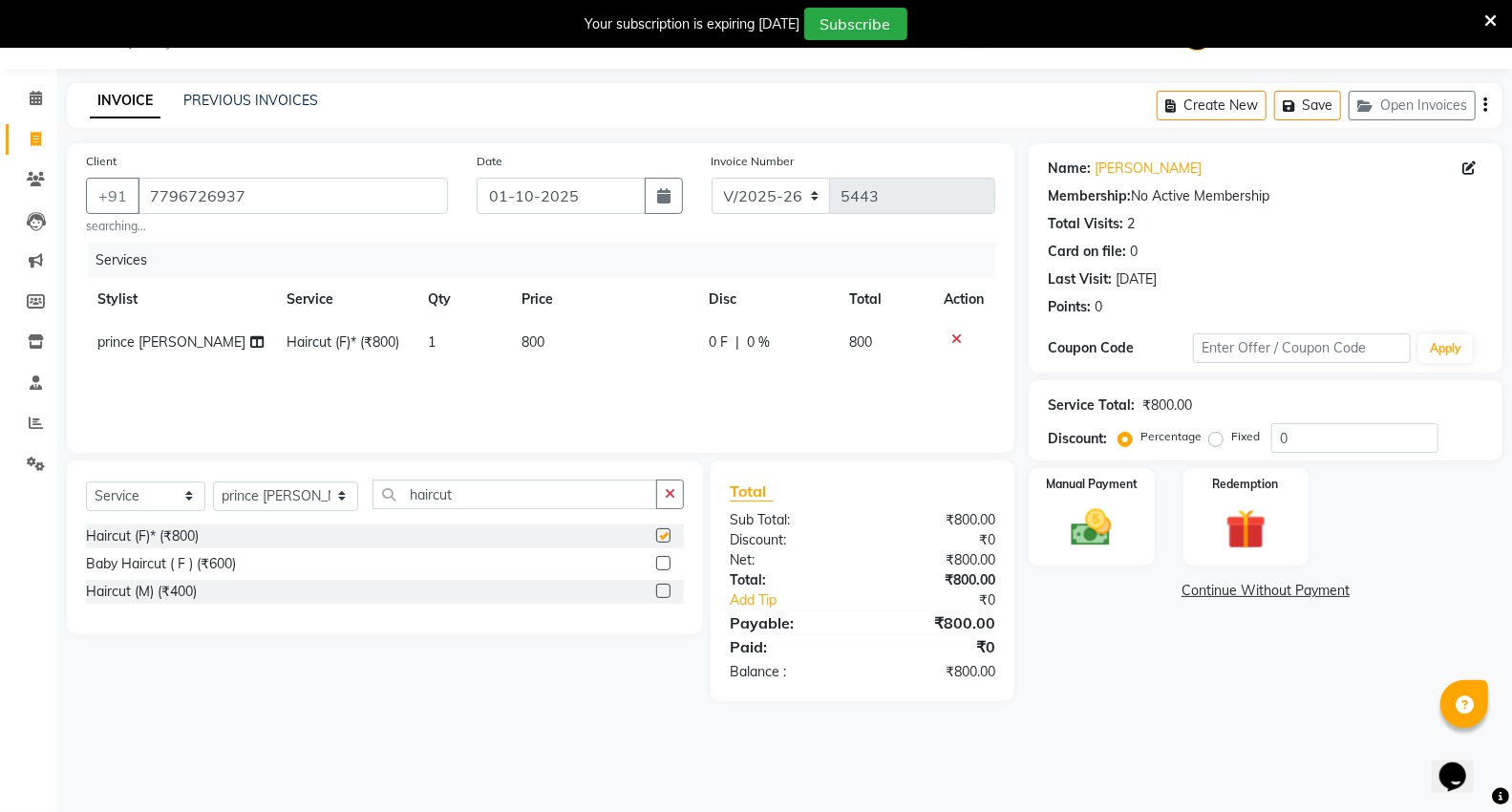
checkbox input "false"
click at [1114, 550] on img at bounding box center [1091, 528] width 68 height 49
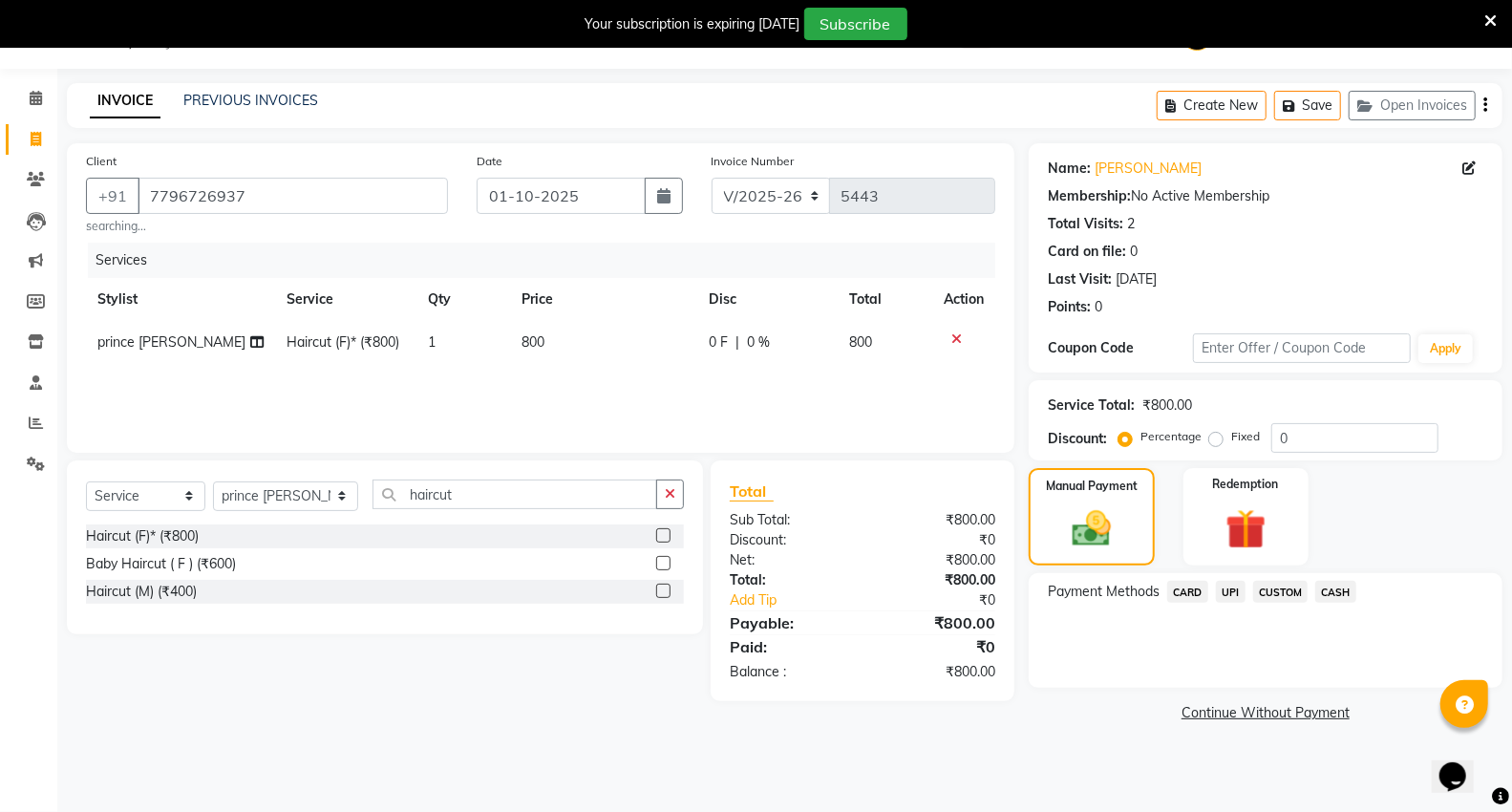
click at [1235, 596] on span "UPI" at bounding box center [1230, 592] width 30 height 22
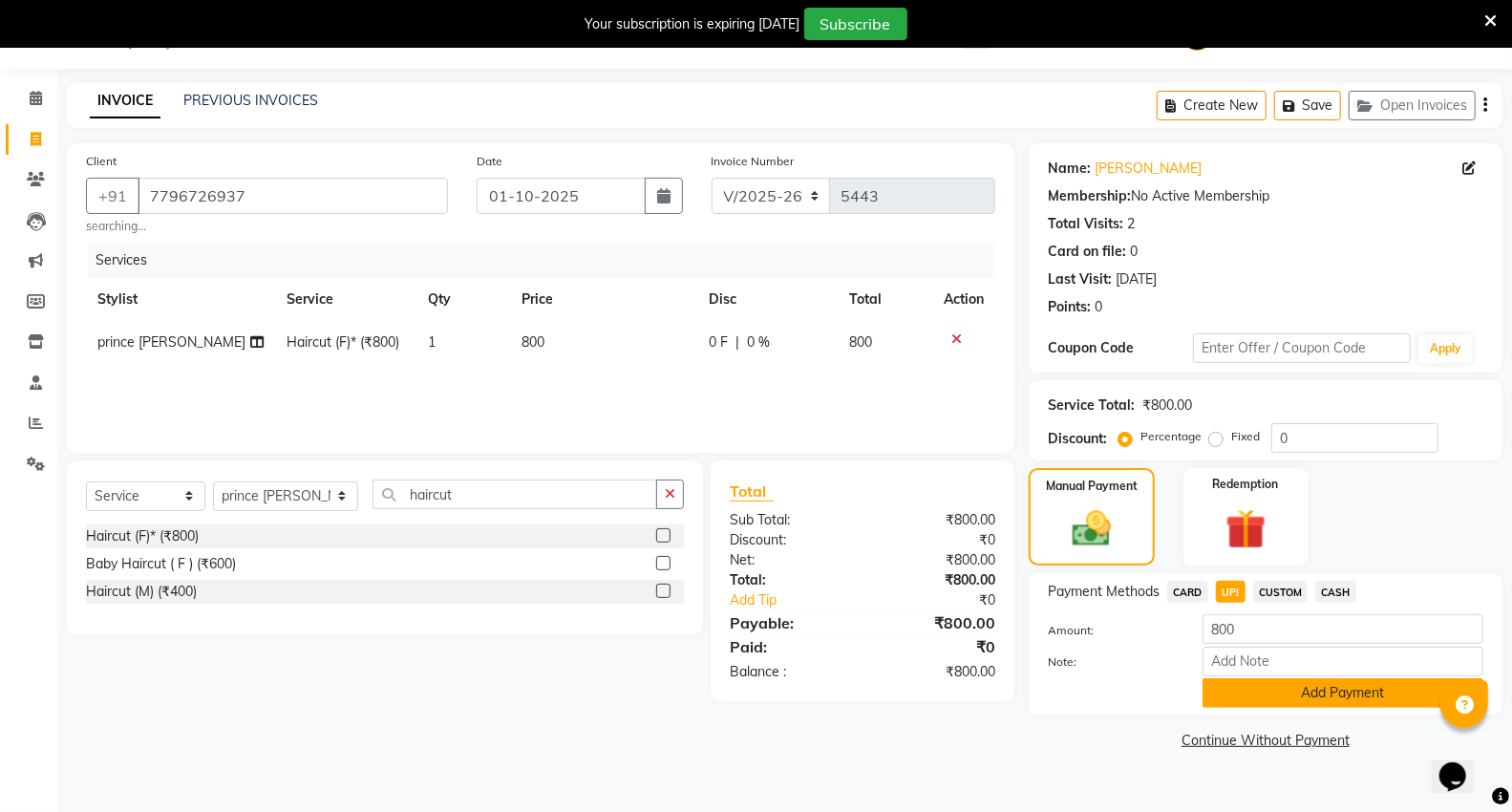
click at [1271, 690] on button "Add Payment" at bounding box center [1342, 693] width 280 height 30
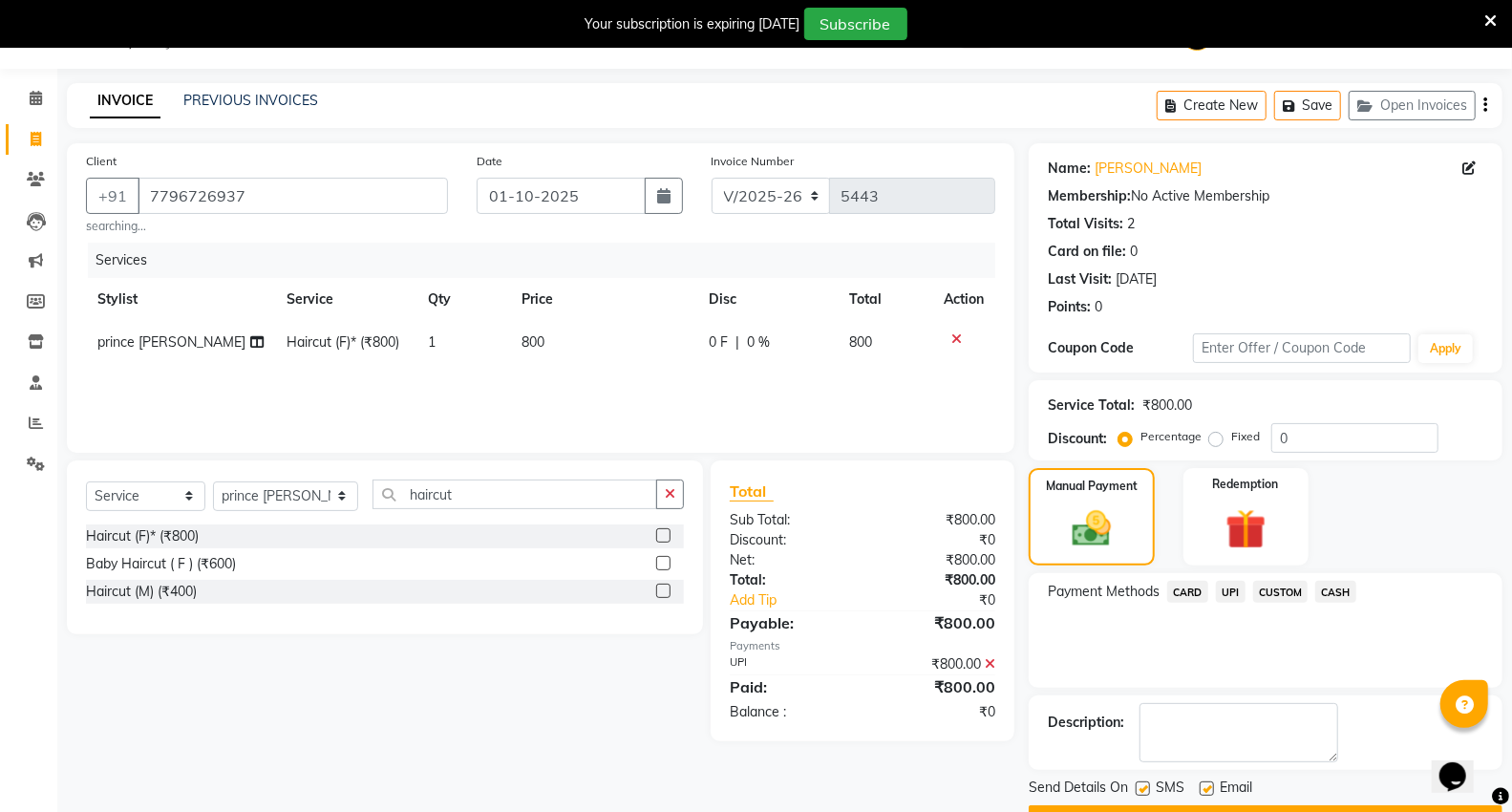
scroll to position [100, 0]
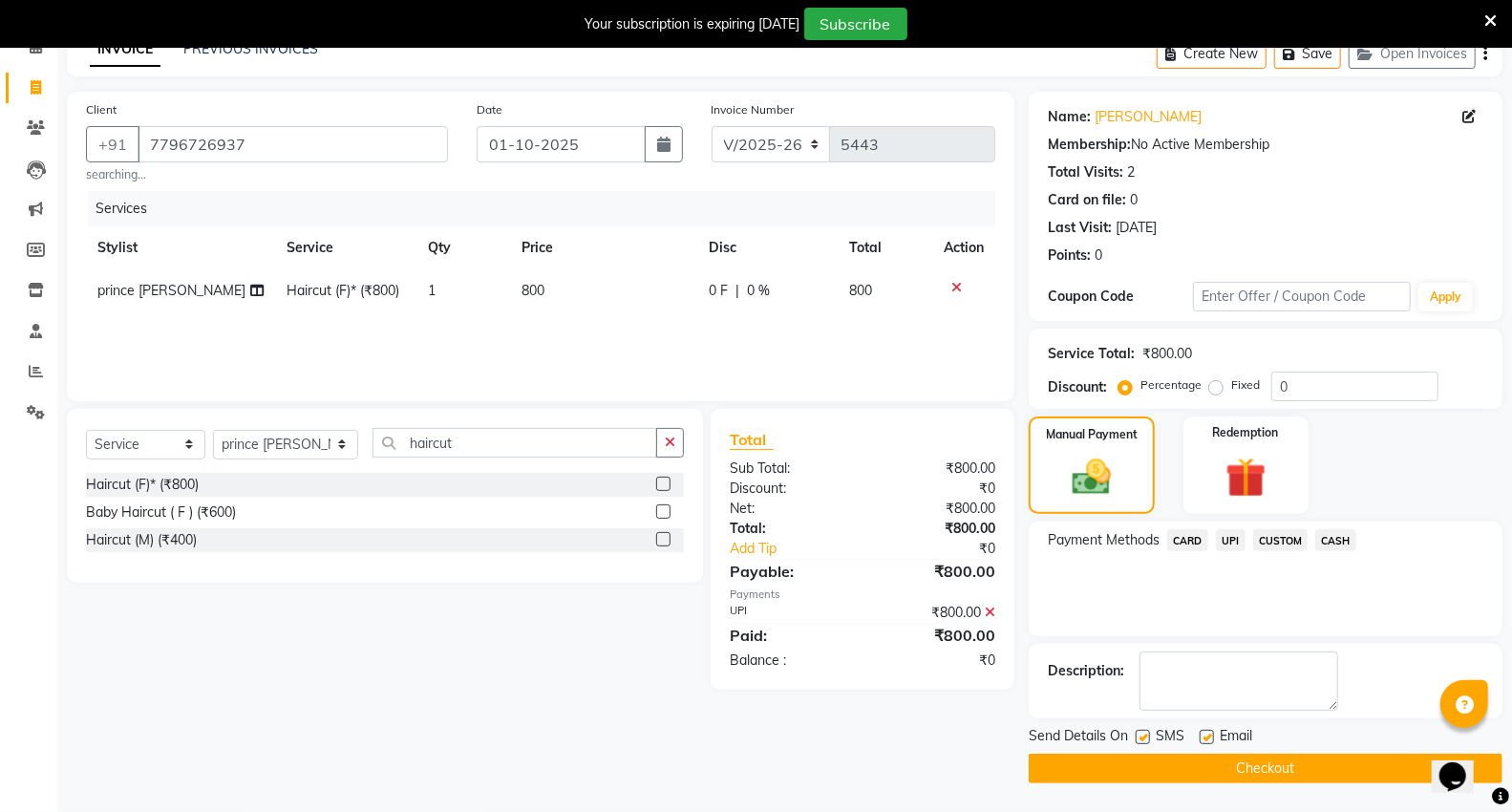
click at [1244, 764] on button "Checkout" at bounding box center [1265, 768] width 474 height 30
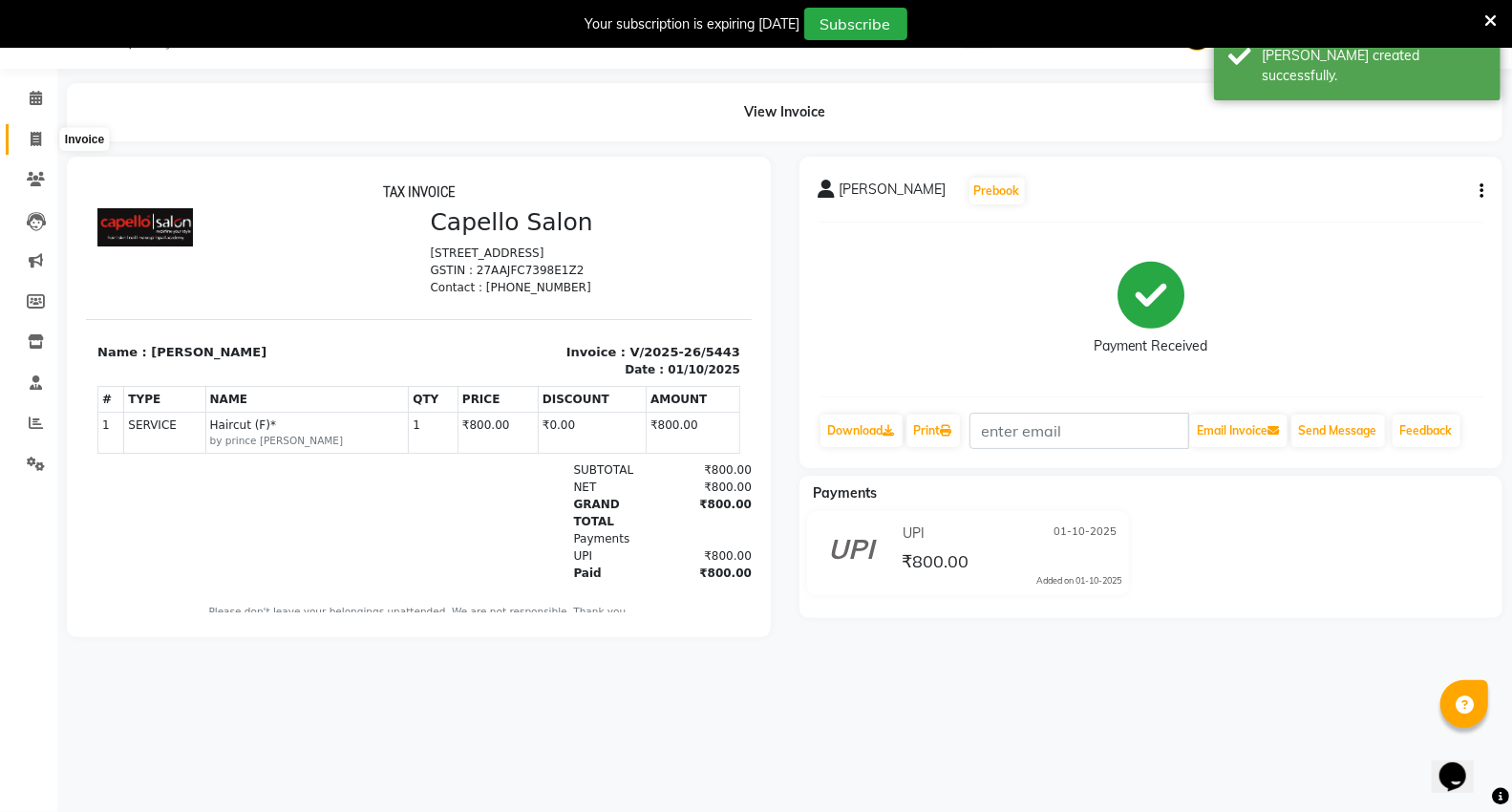
click at [31, 144] on icon at bounding box center [35, 139] width 11 height 14
select select "service"
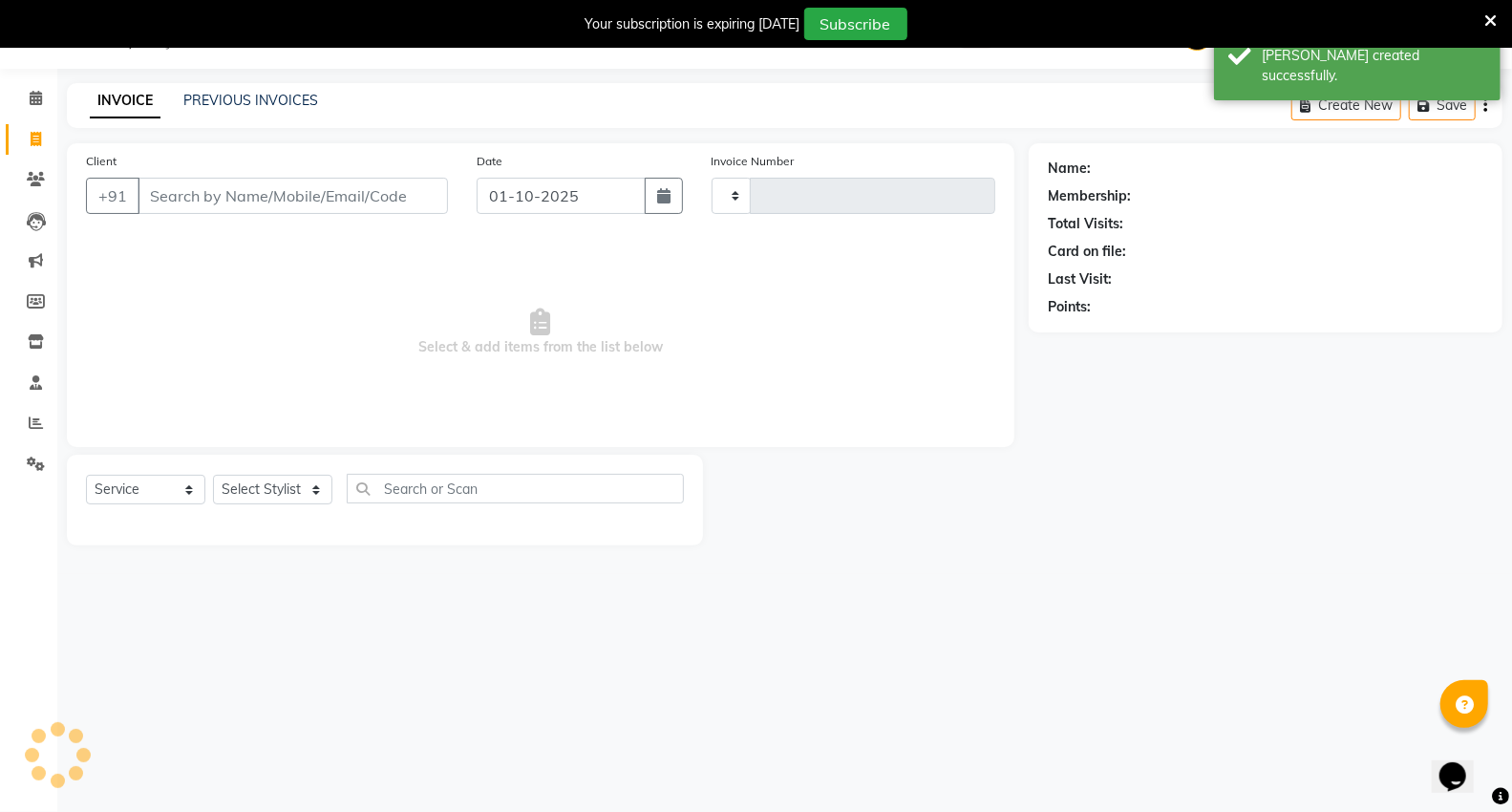
click at [202, 206] on input "Client" at bounding box center [293, 196] width 310 height 36
type input "5444"
select select "848"
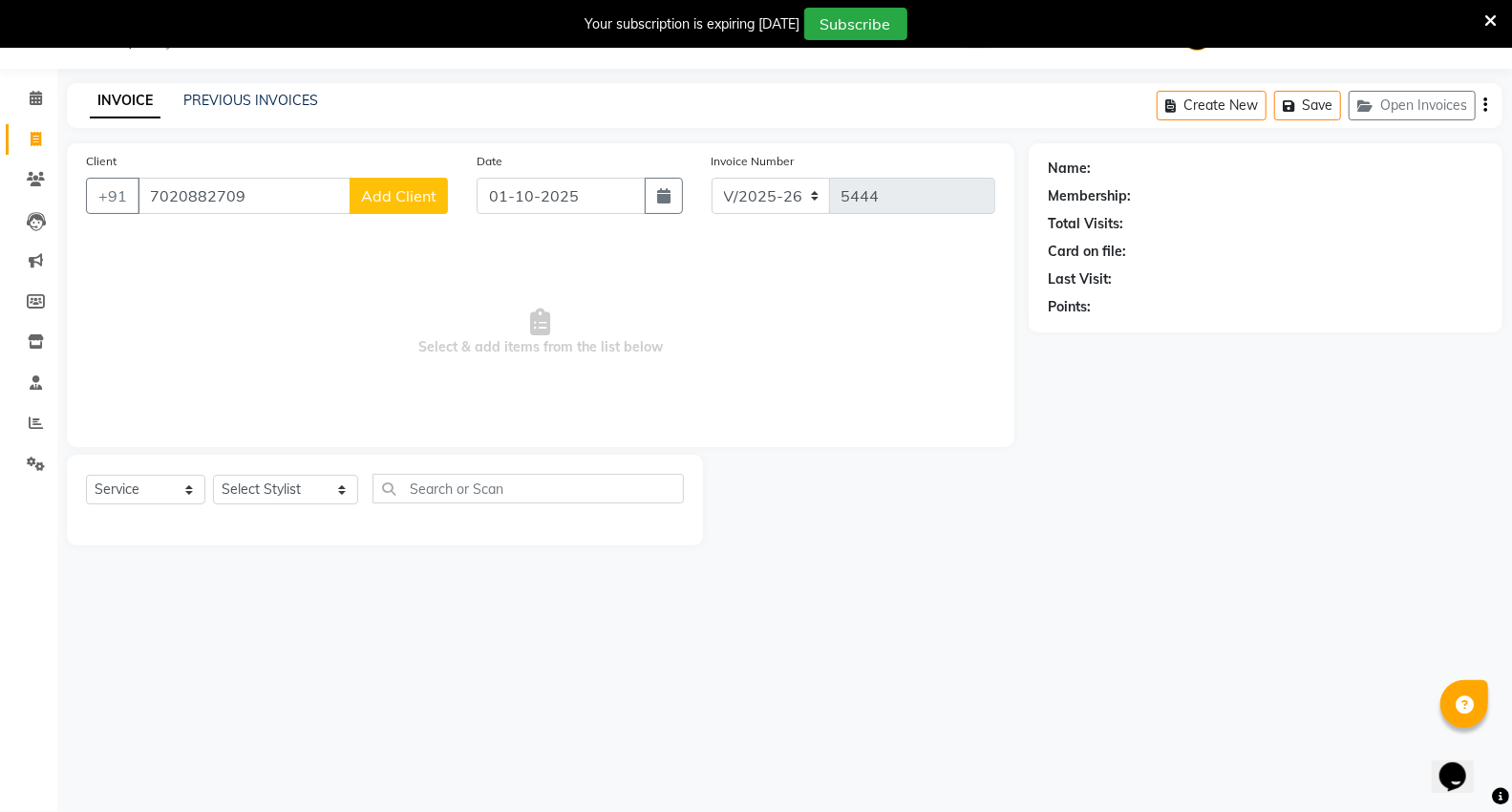
type input "7020882709"
click at [430, 197] on span "Add Client" at bounding box center [398, 196] width 76 height 19
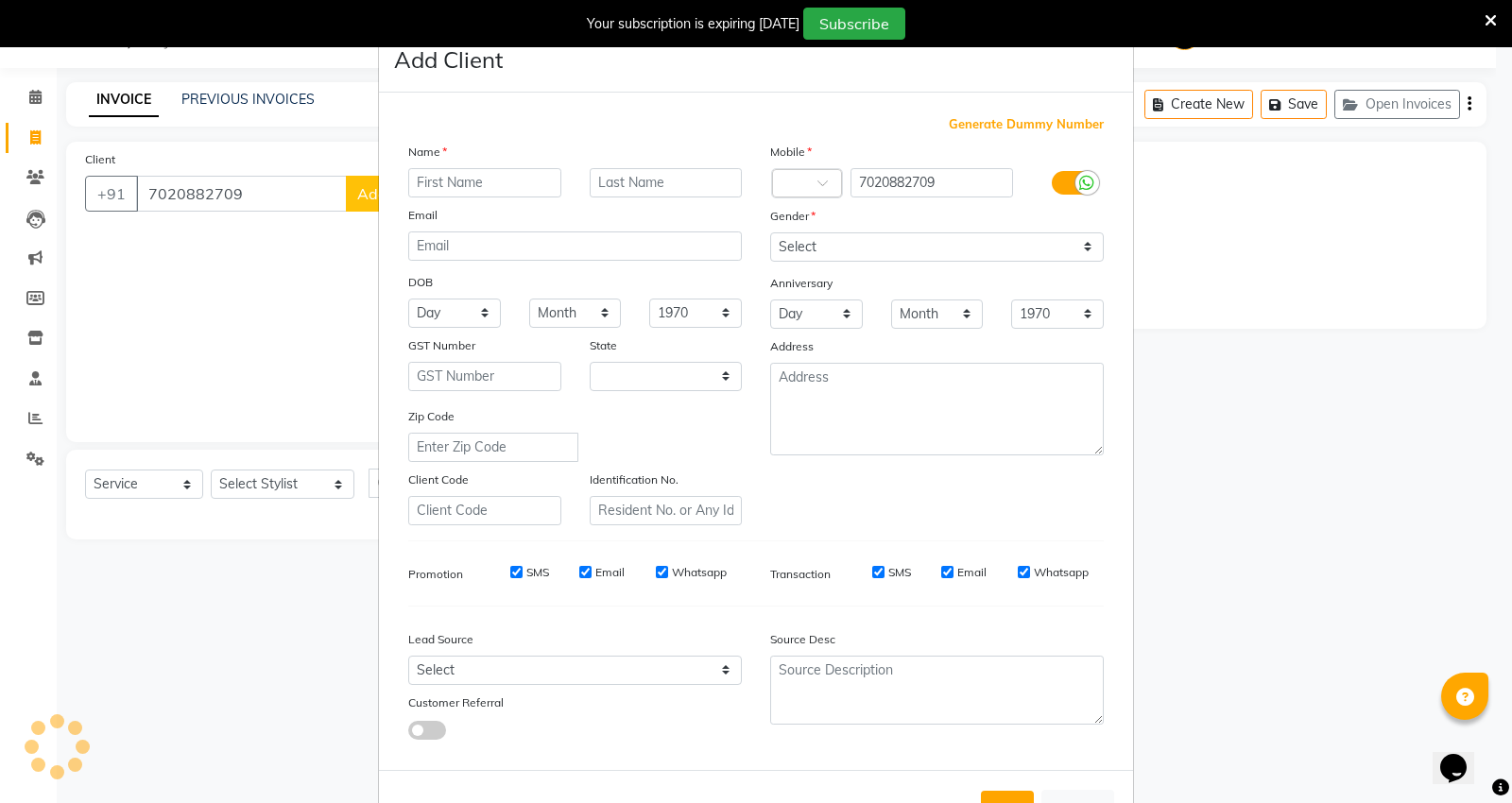
select select "22"
click at [456, 181] on input "text" at bounding box center [485, 183] width 153 height 29
type input "[PERSON_NAME]"
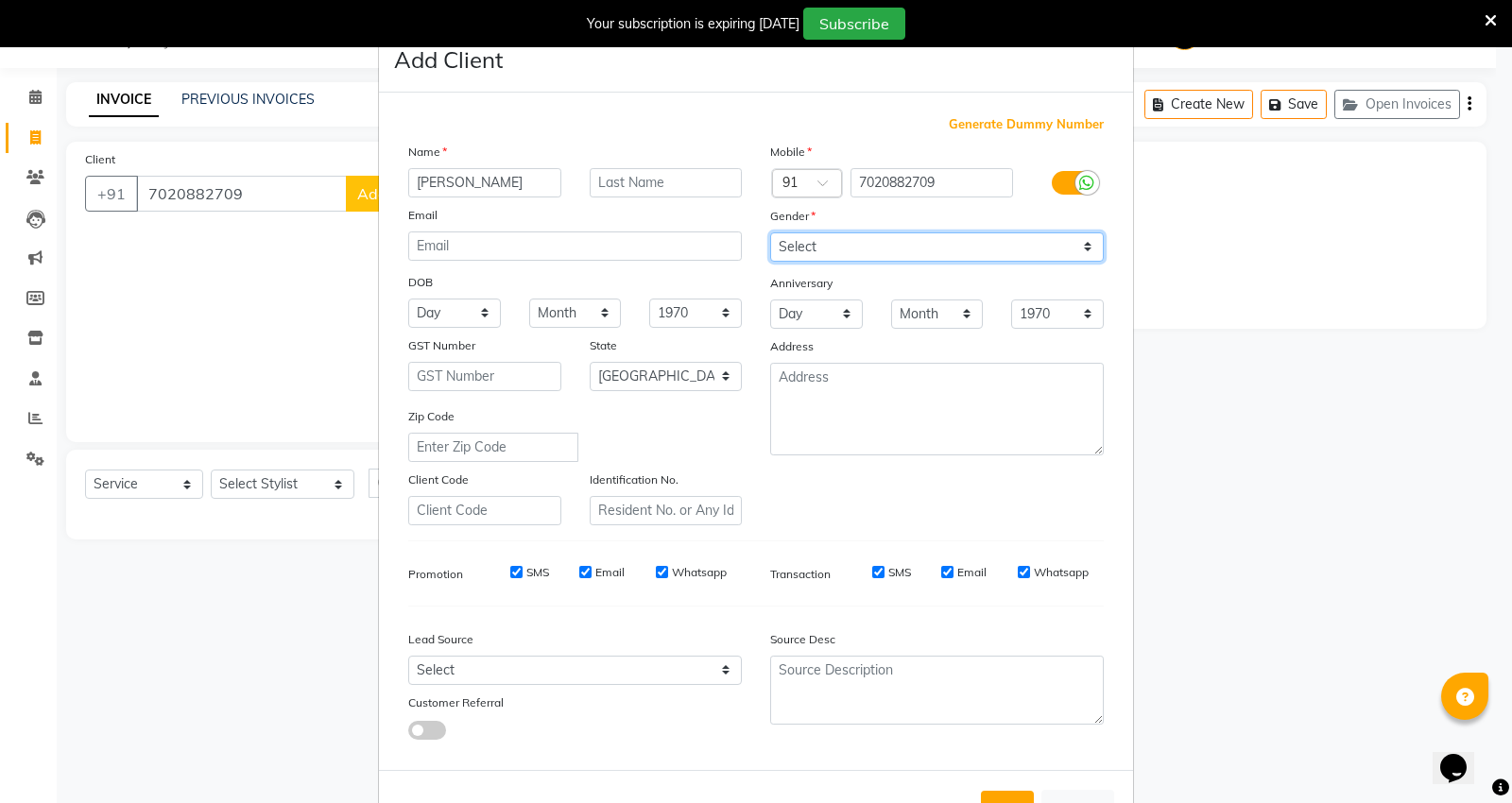
click at [862, 237] on select "Select [DEMOGRAPHIC_DATA] [DEMOGRAPHIC_DATA] Other Prefer Not To Say" at bounding box center [936, 246] width 333 height 29
select select "[DEMOGRAPHIC_DATA]"
click at [770, 232] on select "Select [DEMOGRAPHIC_DATA] [DEMOGRAPHIC_DATA] Other Prefer Not To Say" at bounding box center [936, 246] width 333 height 29
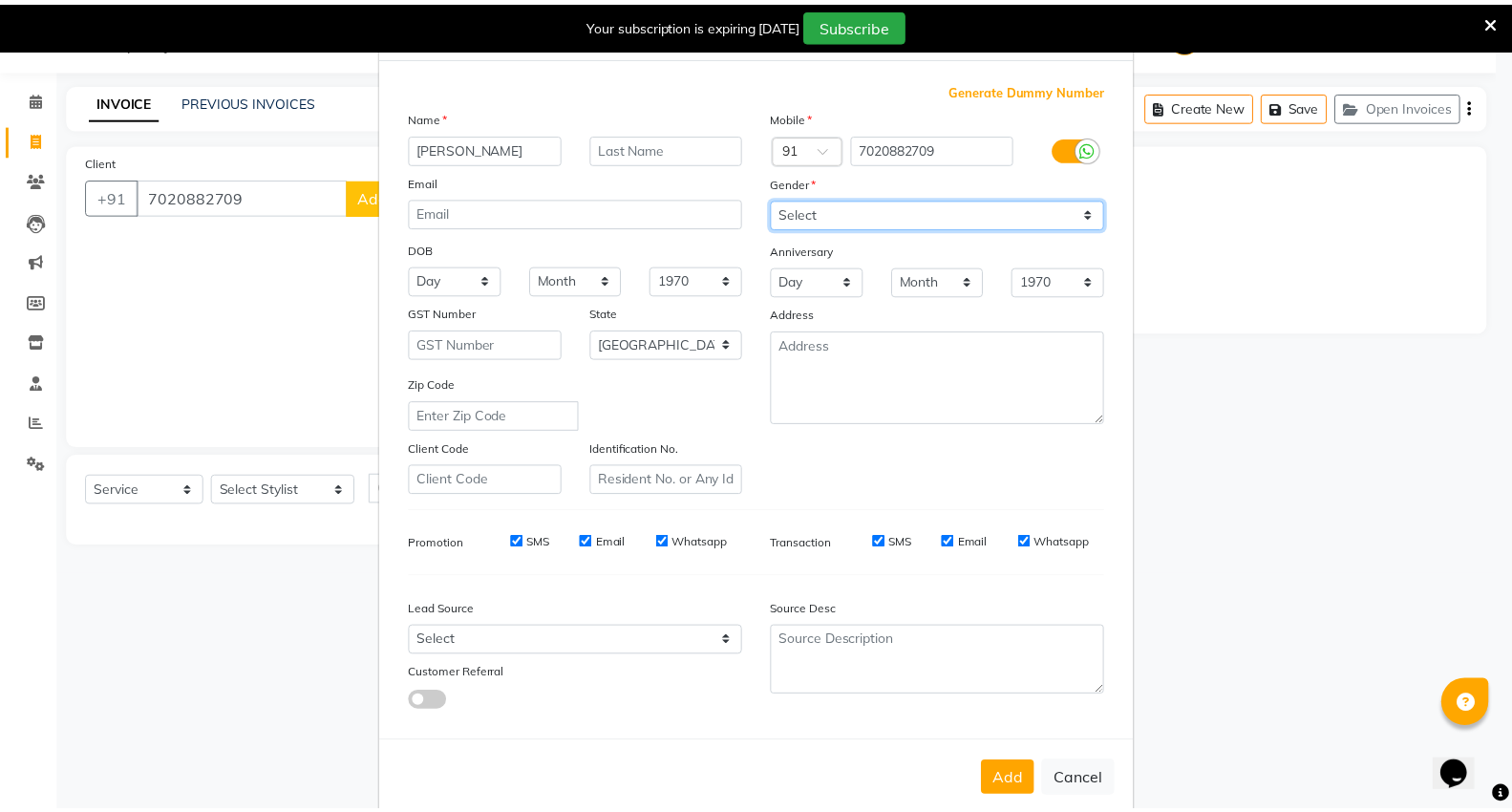
scroll to position [71, 0]
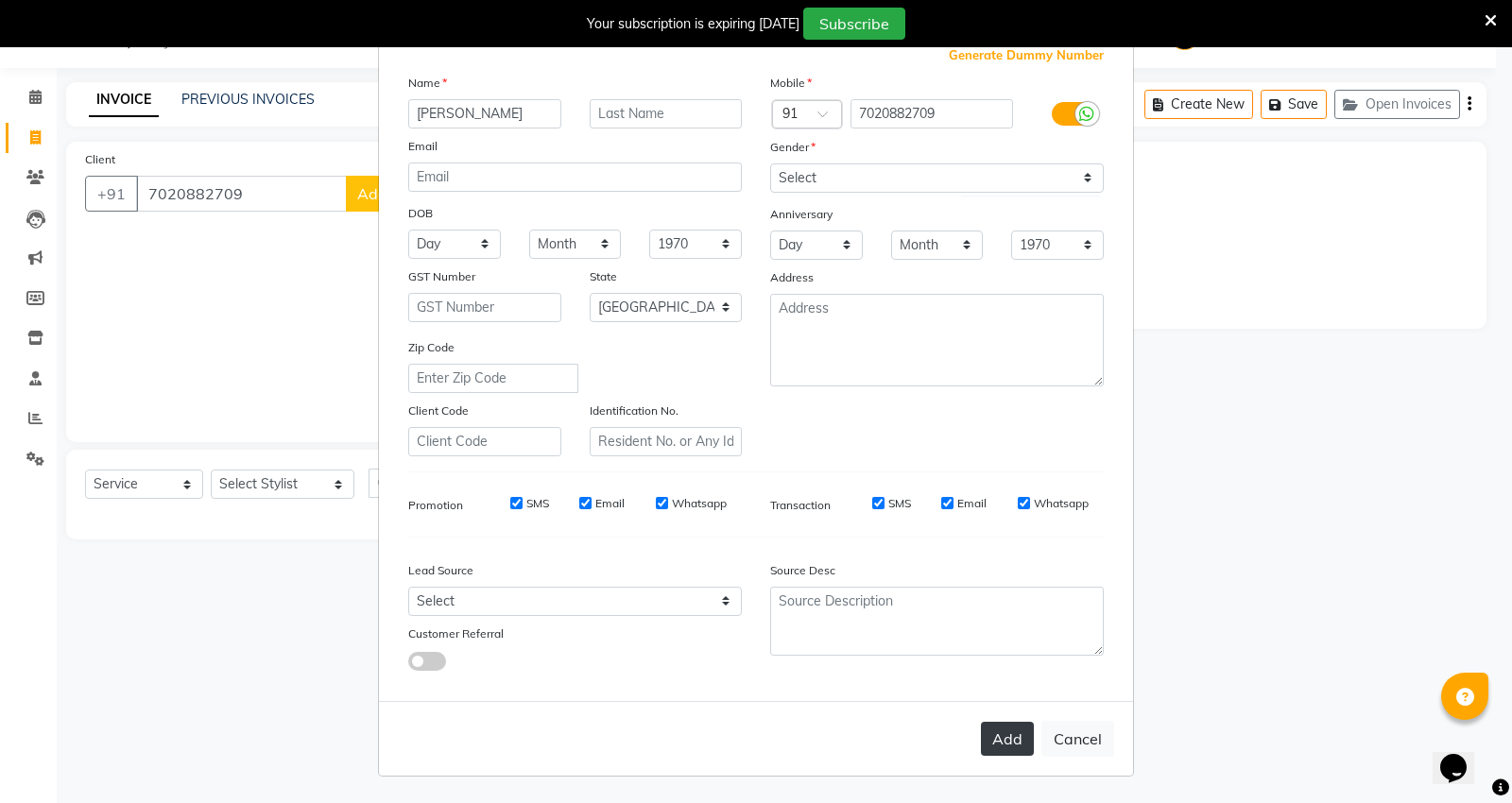
click at [1003, 733] on button "Add" at bounding box center [1007, 739] width 53 height 34
select select
select select "null"
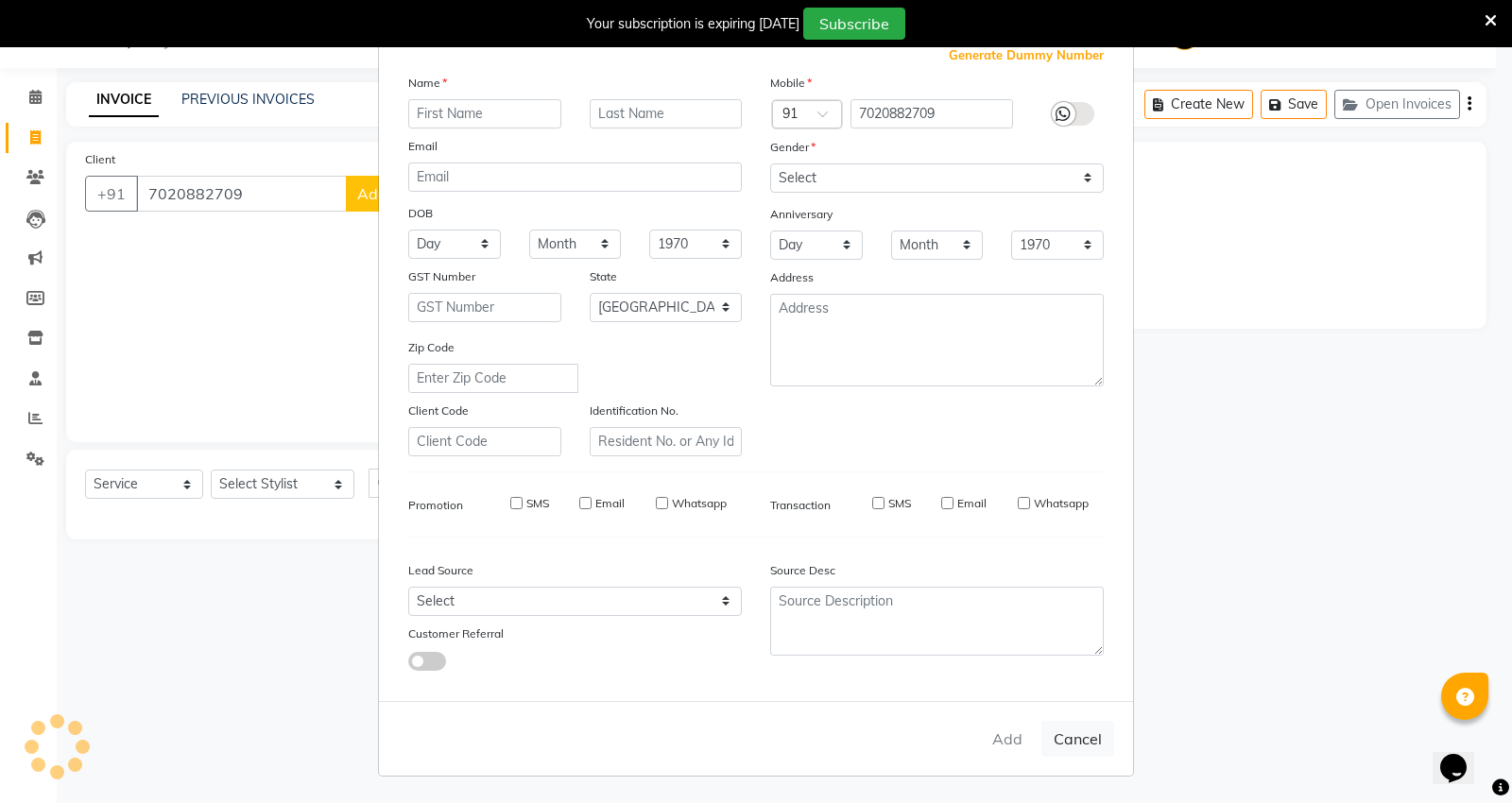
select select
checkbox input "false"
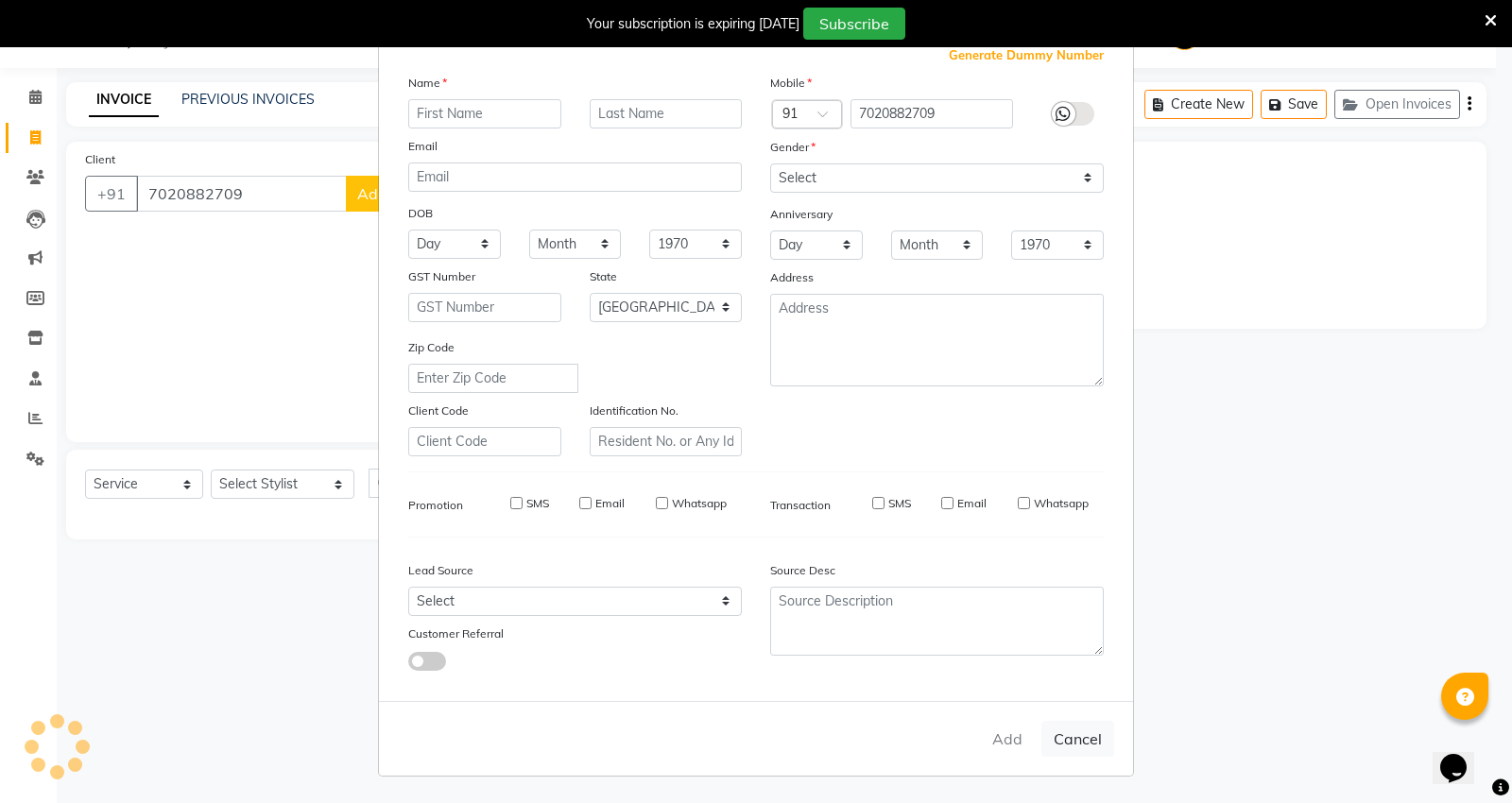
checkbox input "false"
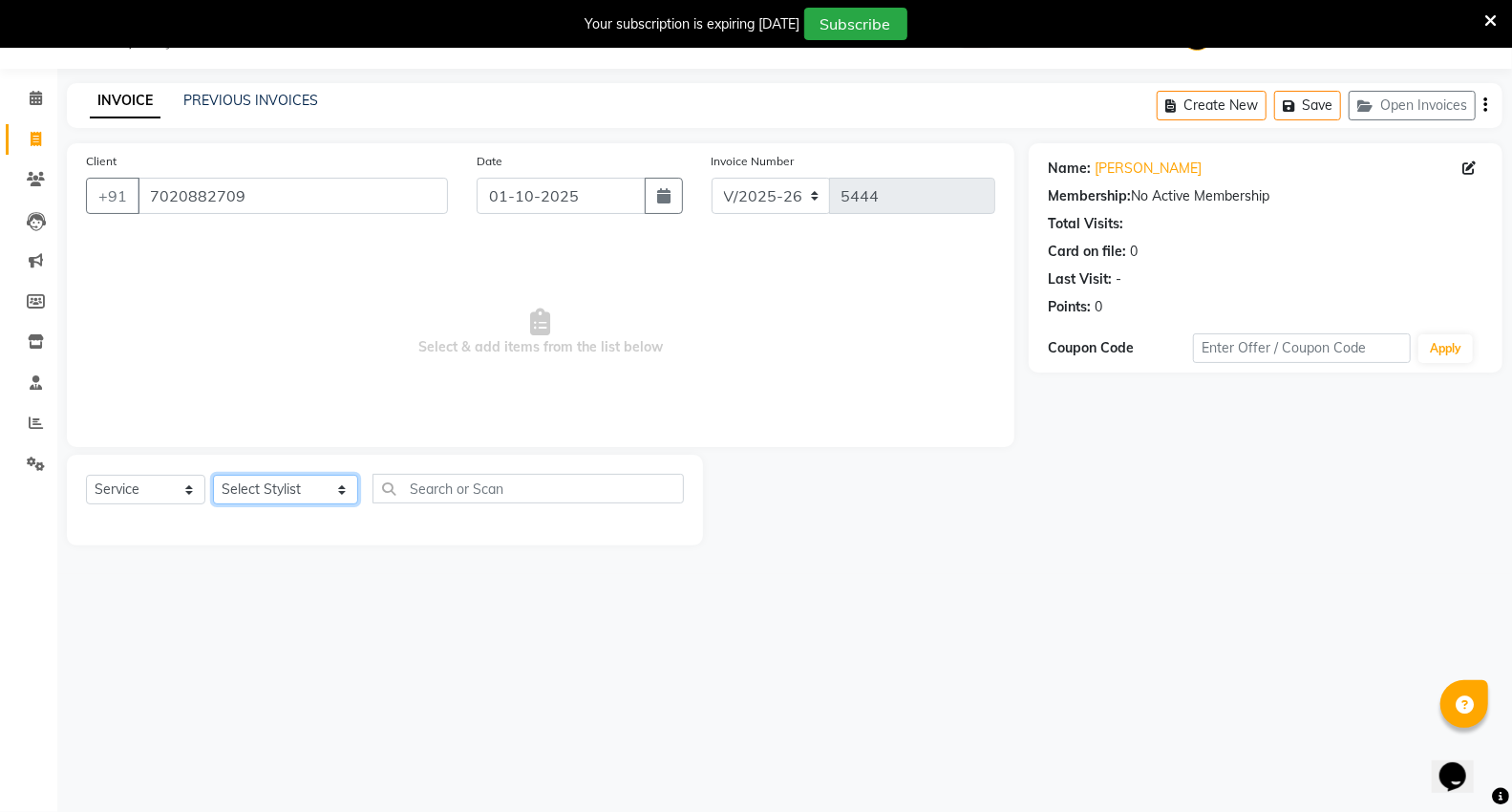
click at [277, 498] on select "Select Stylist [PERSON_NAME] [PERSON_NAME] [PERSON_NAME] [PERSON_NAME] Mall [PE…" at bounding box center [286, 489] width 145 height 30
select select "14479"
click at [213, 476] on select "Select Stylist [PERSON_NAME] [PERSON_NAME] [PERSON_NAME] [PERSON_NAME] Mall [PE…" at bounding box center [286, 489] width 145 height 30
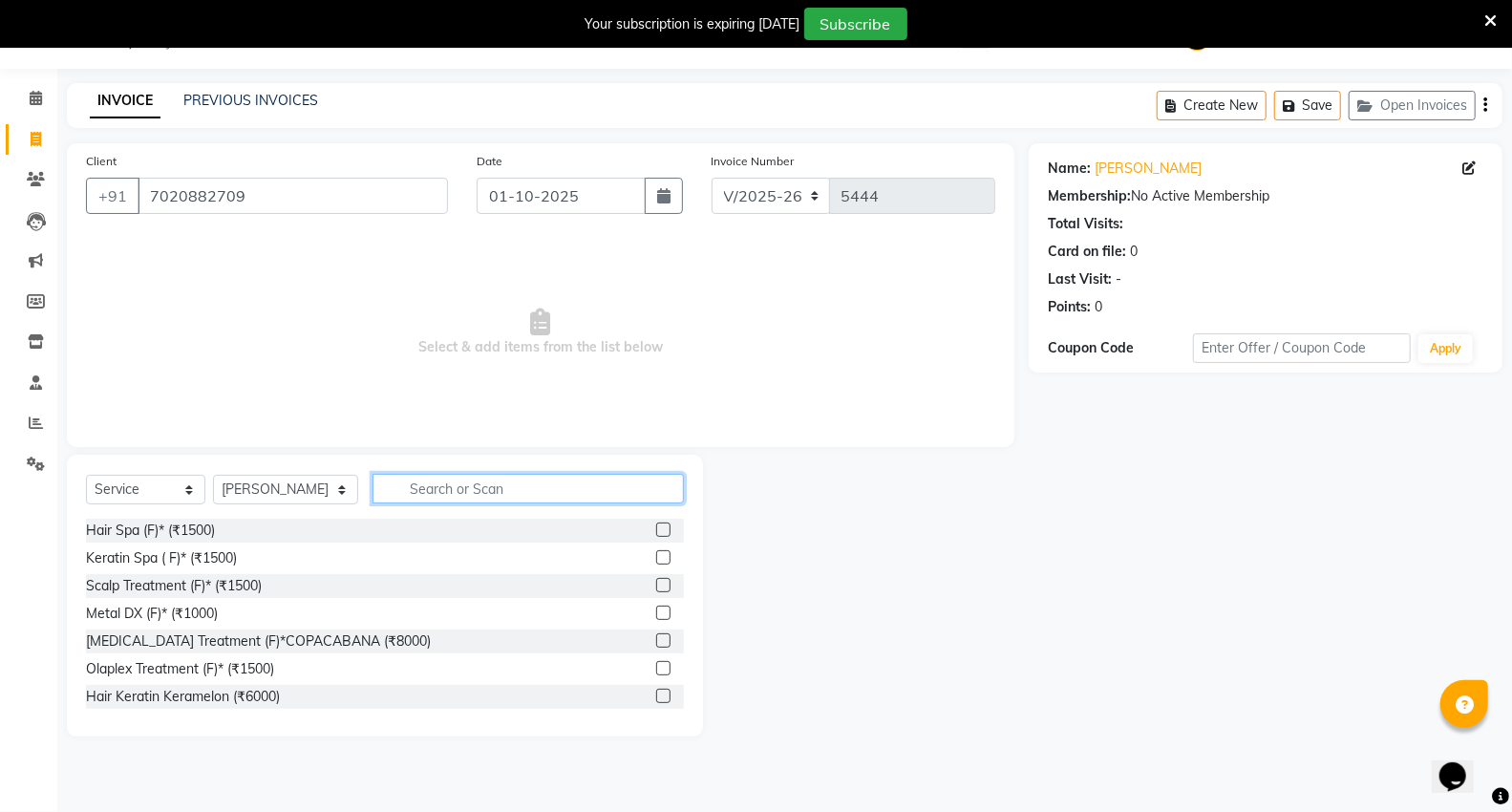
drag, startPoint x: 469, startPoint y: 490, endPoint x: 468, endPoint y: 480, distance: 10.0
click at [468, 490] on input "text" at bounding box center [527, 488] width 311 height 30
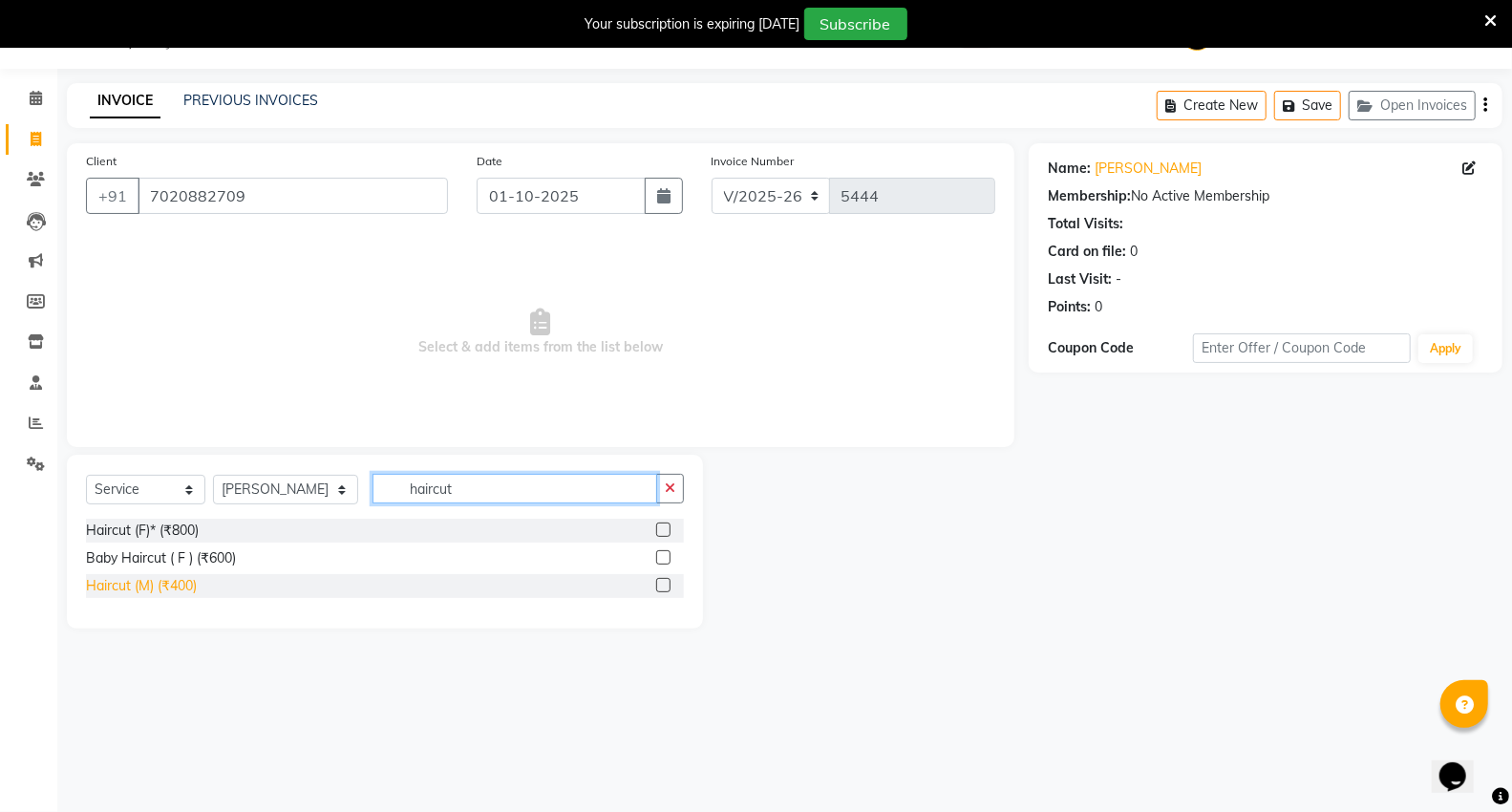
type input "haircut"
click at [161, 578] on div "Haircut (M) (₹400)" at bounding box center [142, 586] width 111 height 20
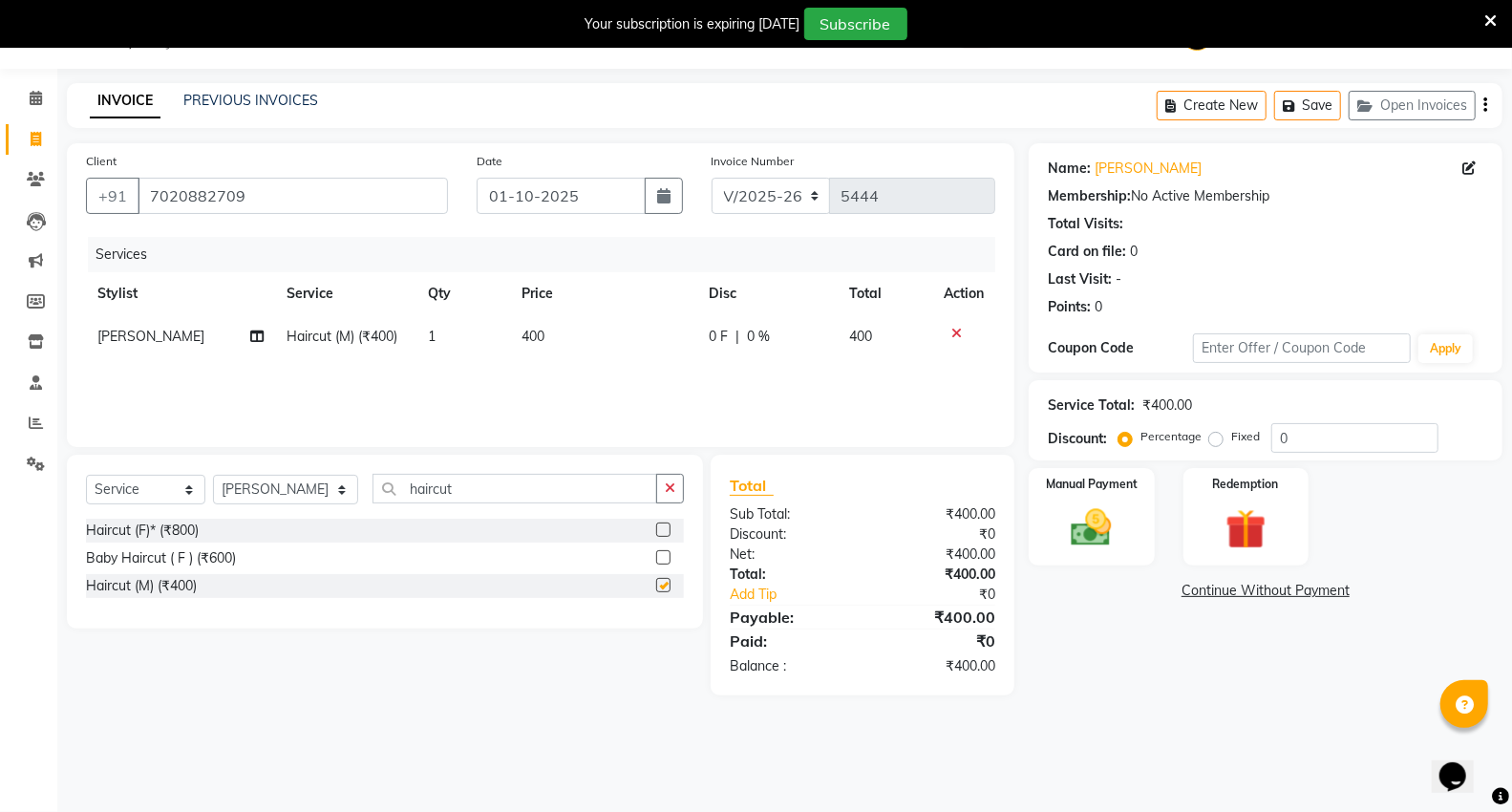
checkbox input "false"
click at [1123, 524] on img at bounding box center [1091, 528] width 68 height 49
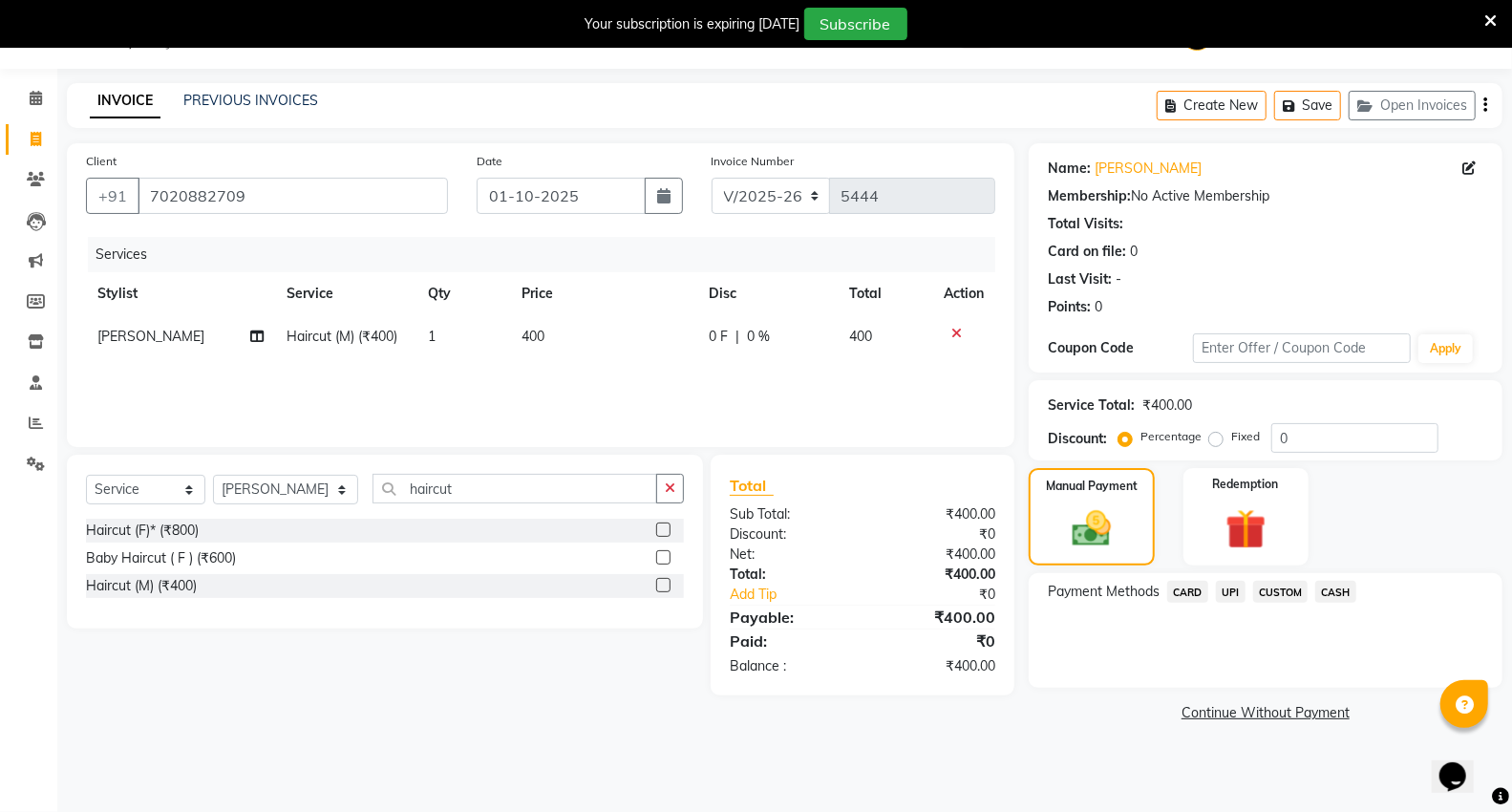
click at [1351, 595] on span "CASH" at bounding box center [1335, 592] width 41 height 22
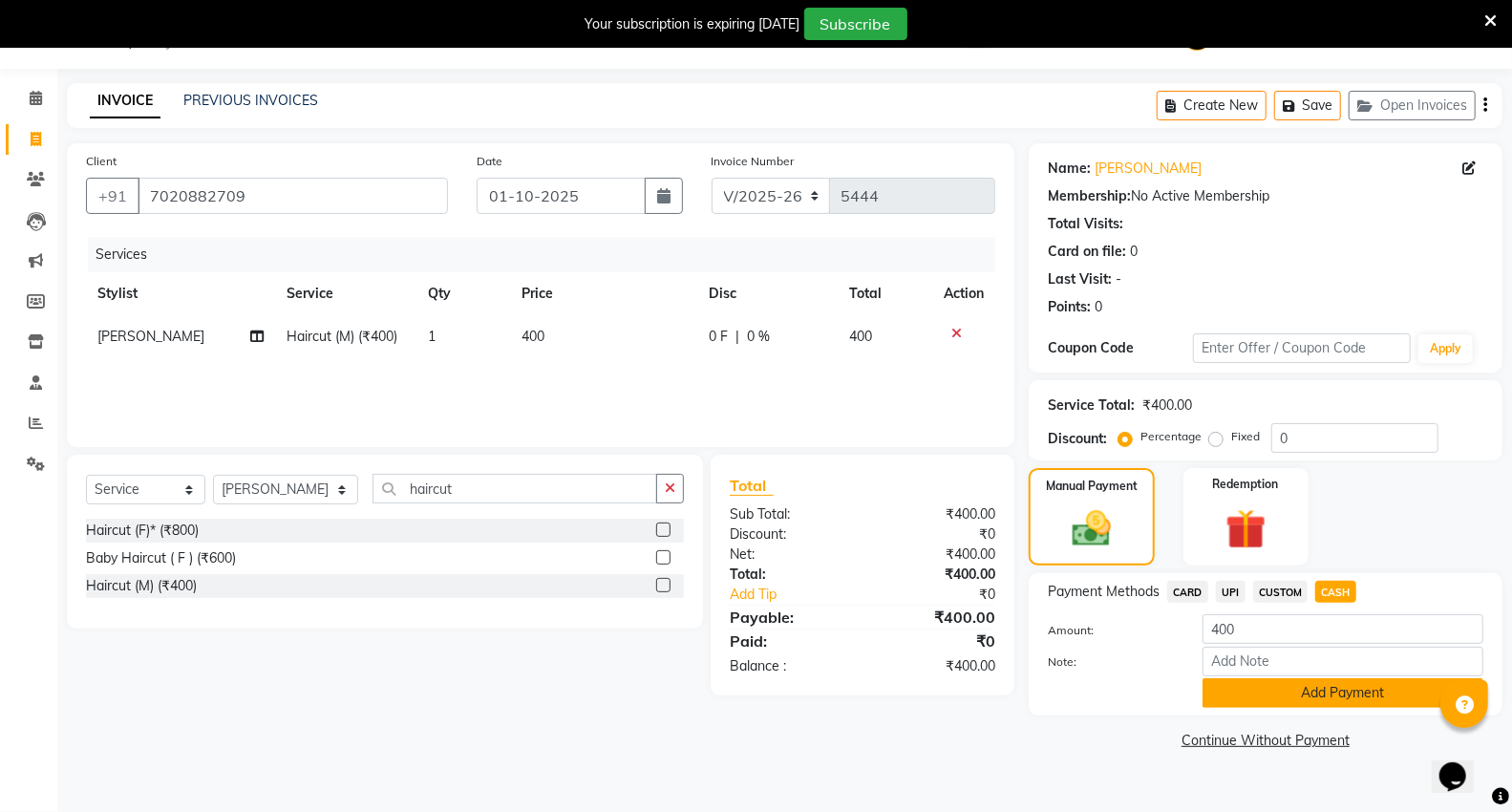
click at [1347, 698] on button "Add Payment" at bounding box center [1342, 693] width 280 height 30
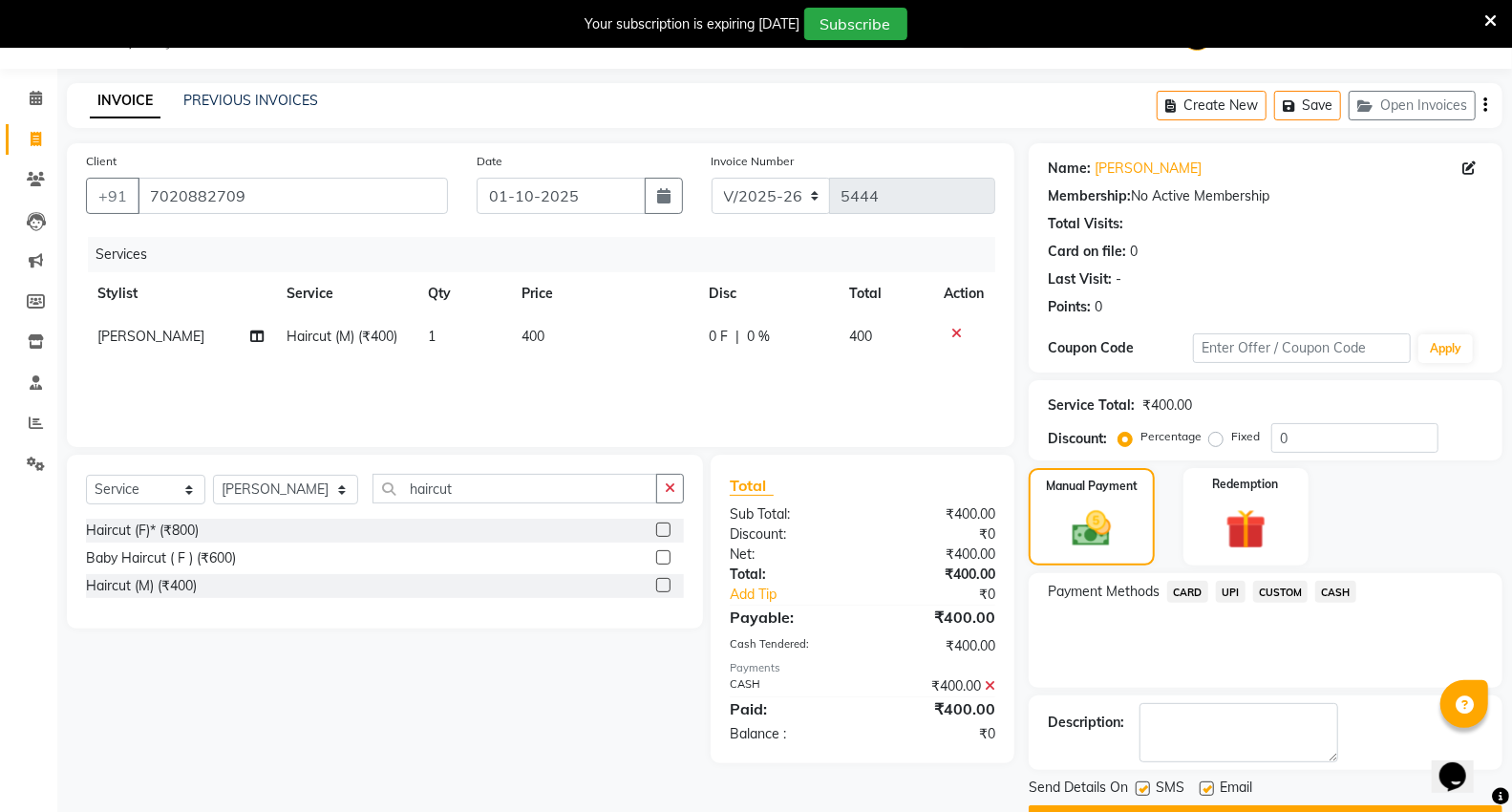
scroll to position [100, 0]
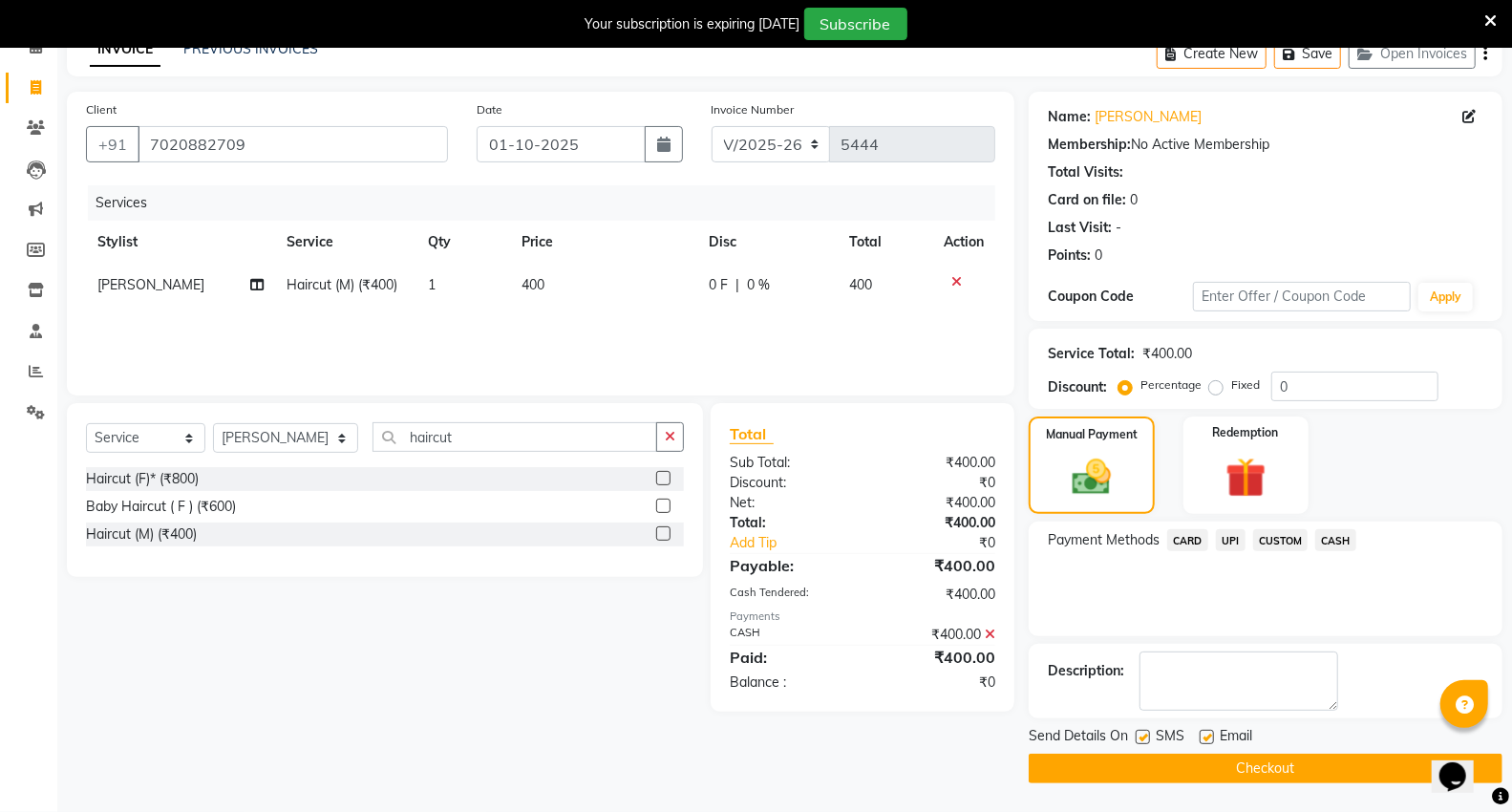
click at [1272, 769] on button "Checkout" at bounding box center [1265, 768] width 474 height 30
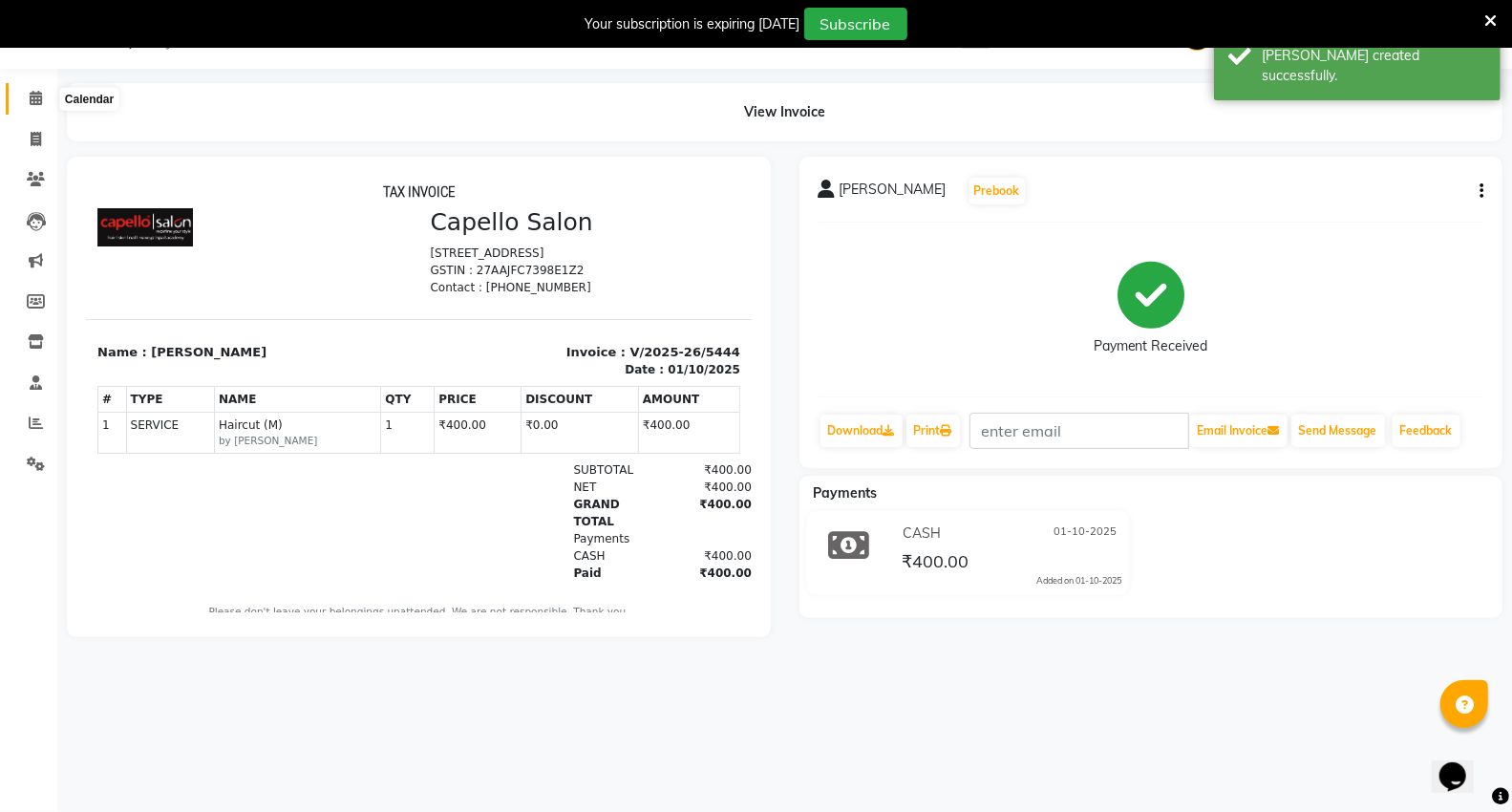
drag, startPoint x: 34, startPoint y: 102, endPoint x: 172, endPoint y: 1, distance: 171.0
click at [34, 102] on icon at bounding box center [35, 98] width 12 height 14
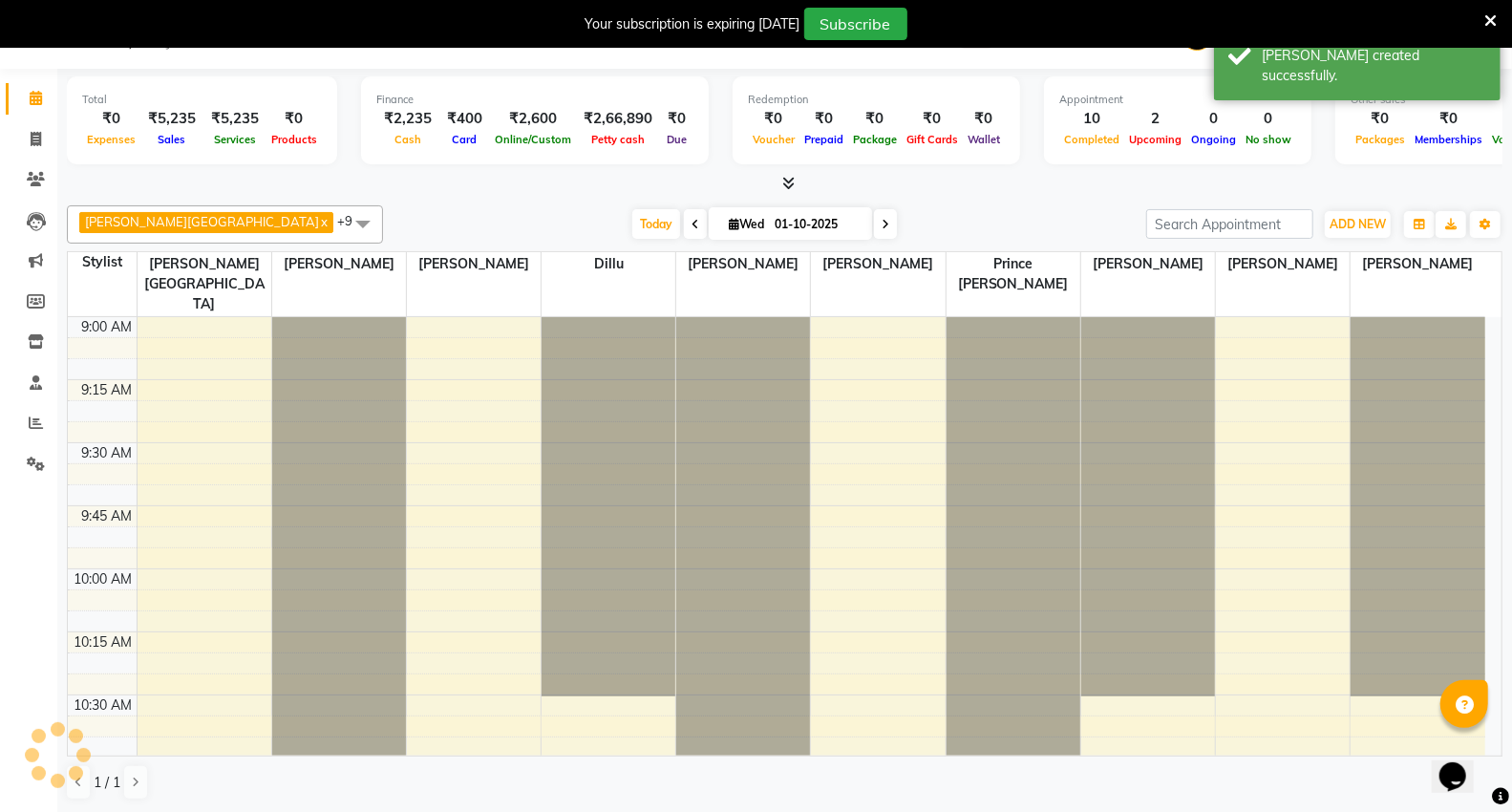
scroll to position [2281, 0]
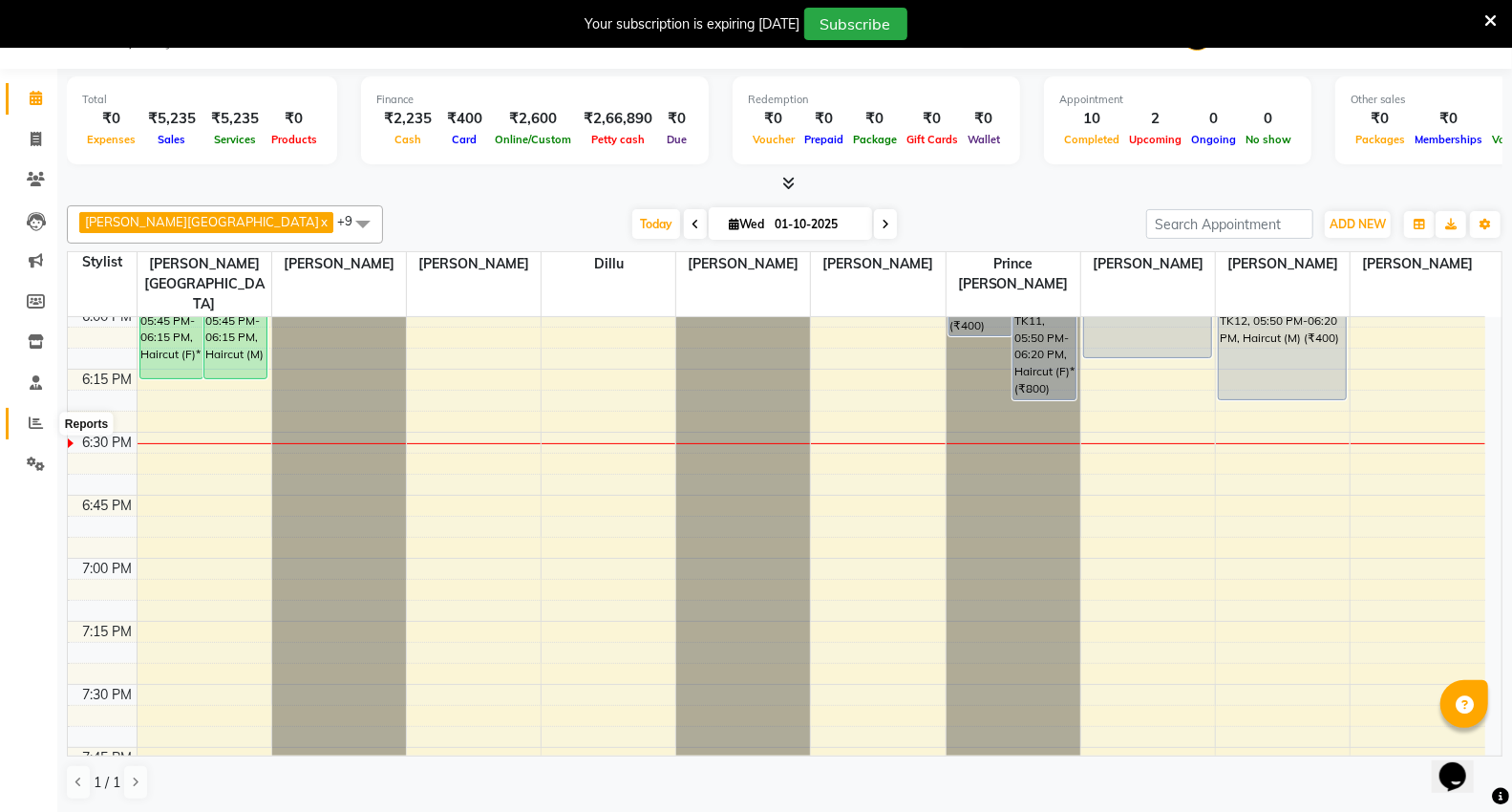
click at [50, 424] on span at bounding box center [35, 423] width 33 height 22
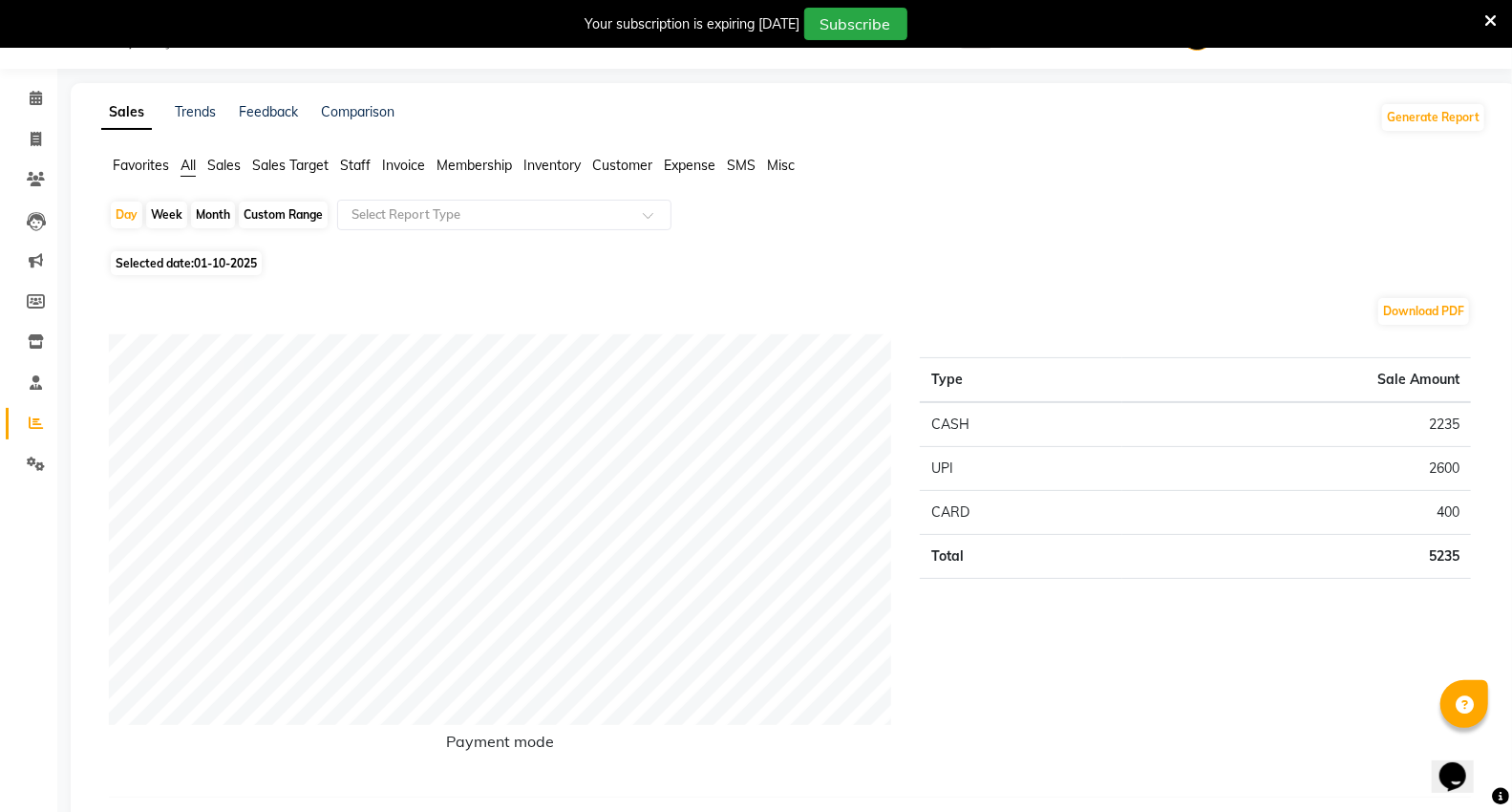
click at [338, 168] on ul "Favorites All Sales Sales Target Staff Invoice Membership Inventory Customer Ex…" at bounding box center [793, 167] width 1385 height 21
click at [361, 166] on span "Staff" at bounding box center [355, 166] width 31 height 17
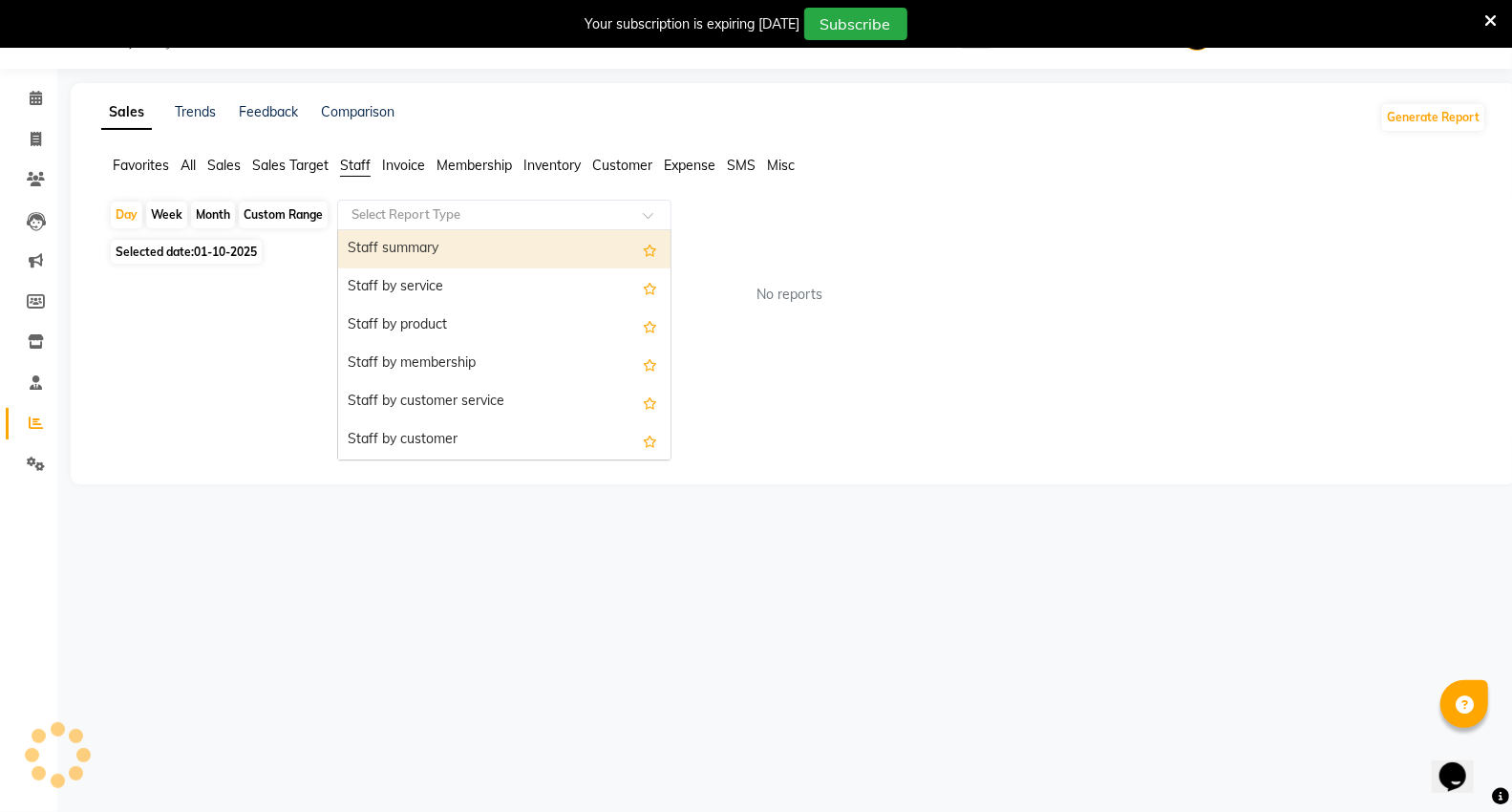
click at [413, 223] on input "text" at bounding box center [484, 215] width 275 height 19
click at [416, 258] on div "Staff summary" at bounding box center [503, 249] width 332 height 38
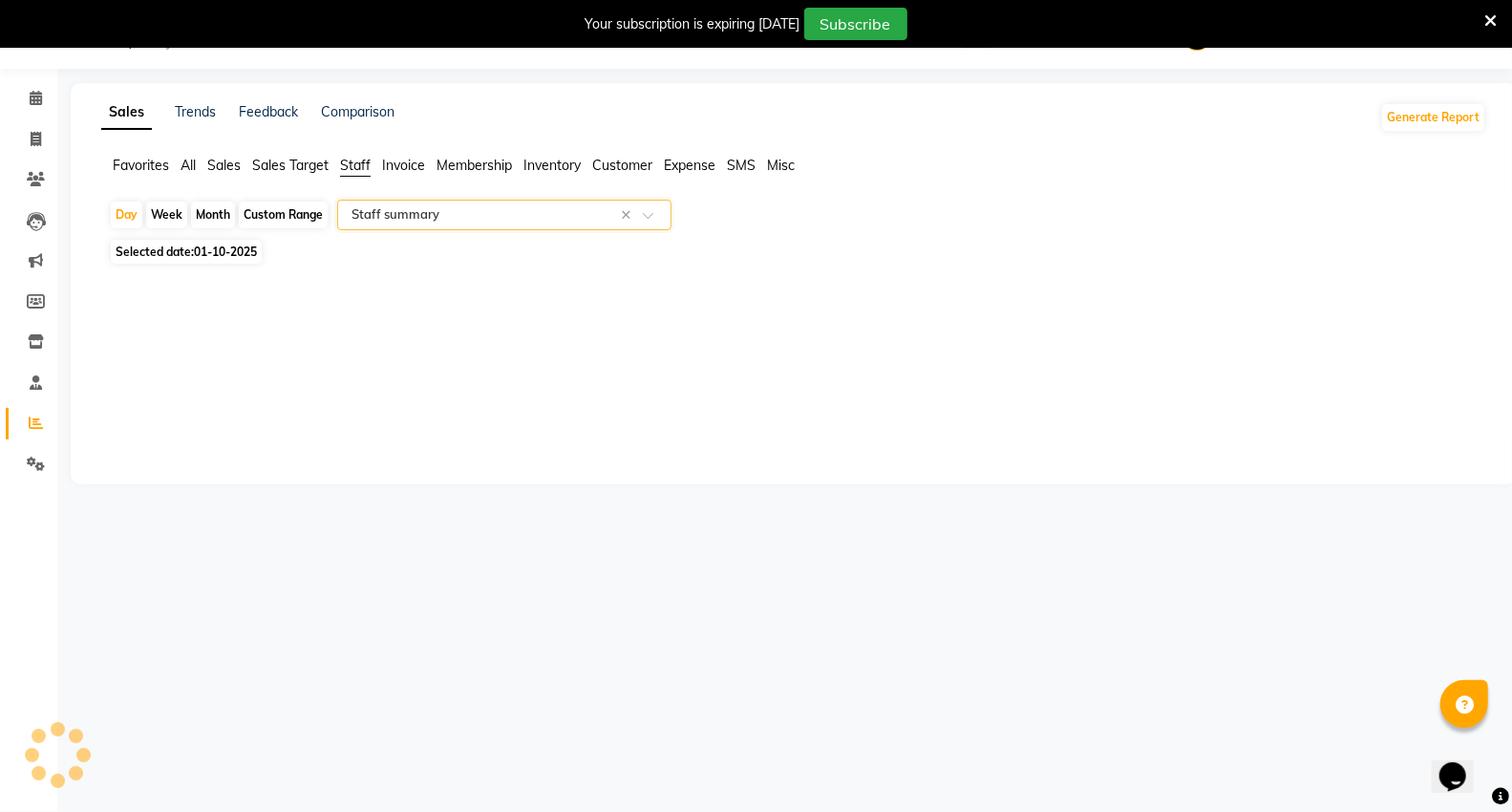
select select "full_report"
select select "csv"
click at [196, 249] on span "01-10-2025" at bounding box center [226, 251] width 63 height 14
select select "10"
select select "2025"
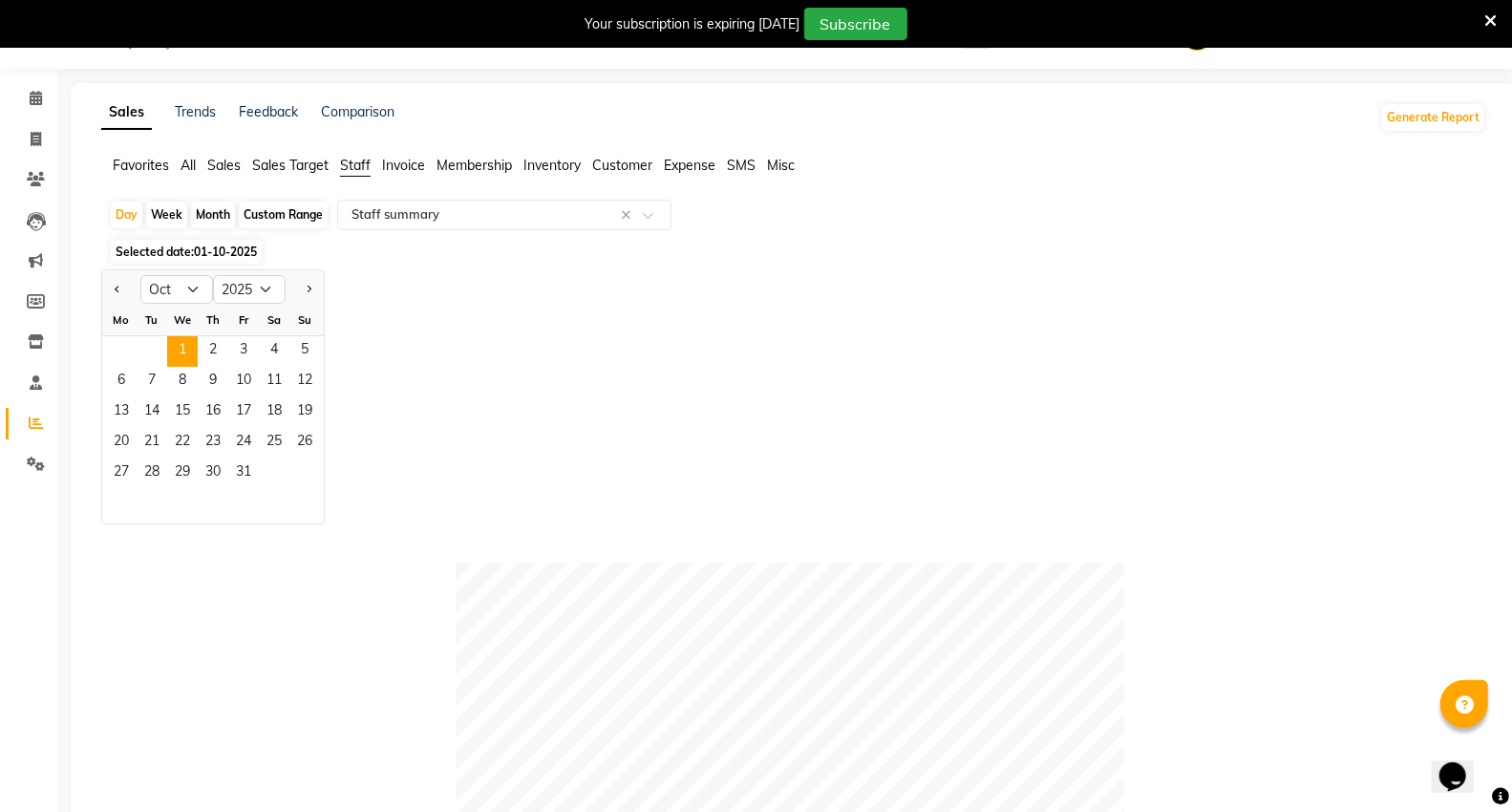
click at [224, 215] on div "Month" at bounding box center [213, 215] width 44 height 27
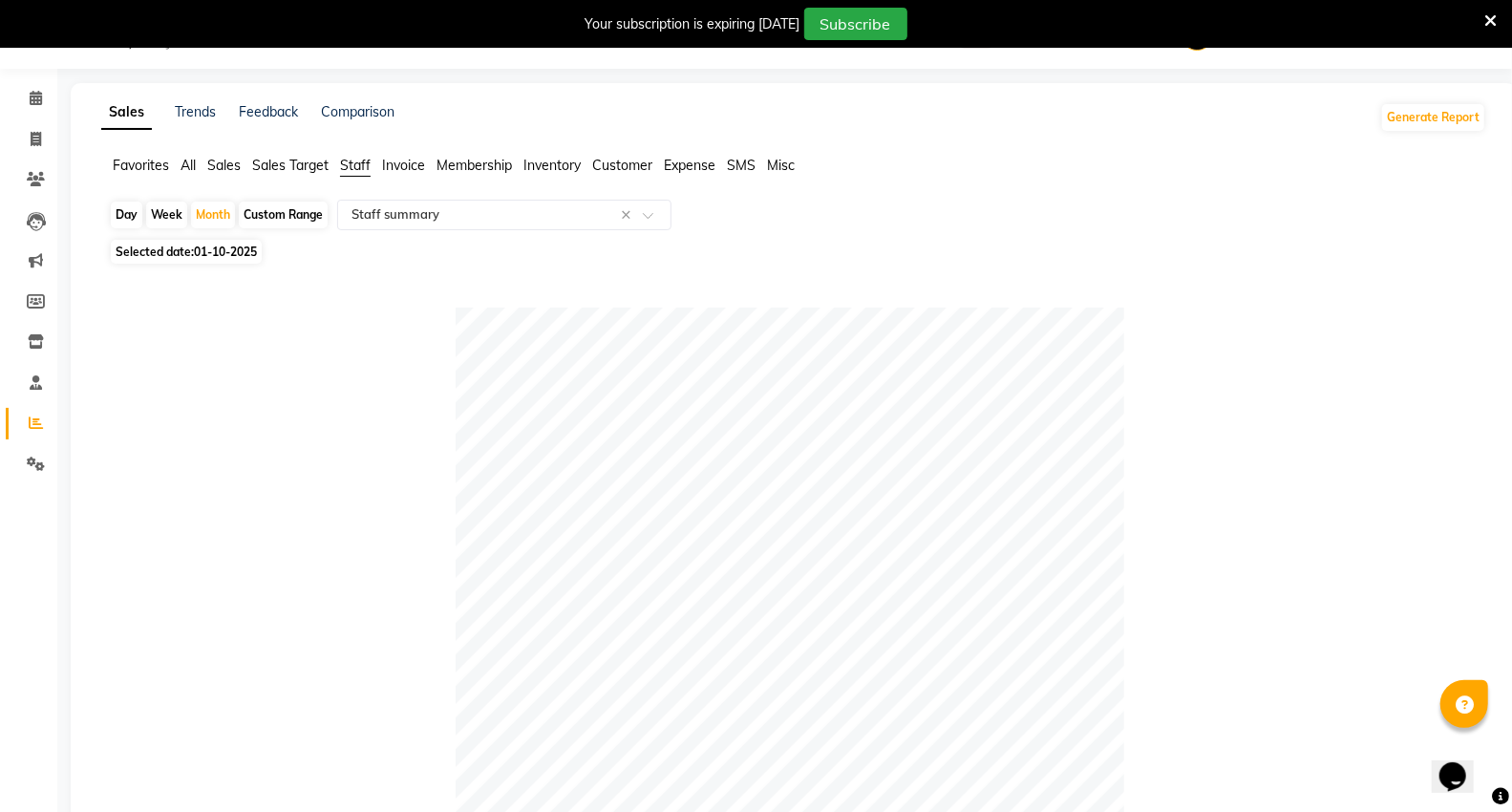
click at [303, 216] on div "Custom Range" at bounding box center [282, 215] width 89 height 27
select select "10"
select select "2025"
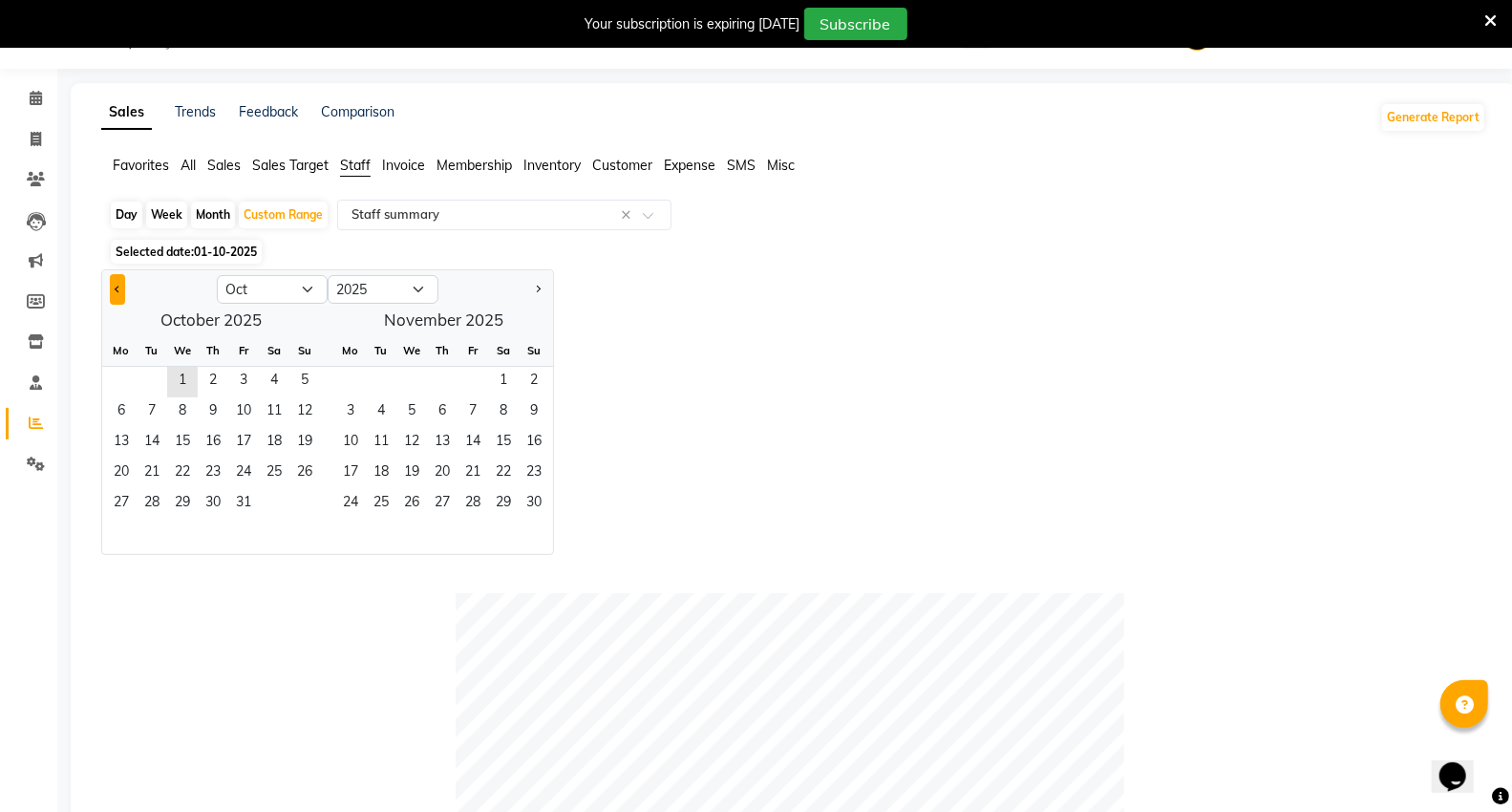
click at [112, 281] on button "Previous month" at bounding box center [118, 289] width 15 height 31
select select "9"
drag, startPoint x: 112, startPoint y: 378, endPoint x: 120, endPoint y: 428, distance: 50.6
click at [112, 382] on span "1" at bounding box center [122, 382] width 31 height 31
drag, startPoint x: 910, startPoint y: 323, endPoint x: 816, endPoint y: 330, distance: 94.3
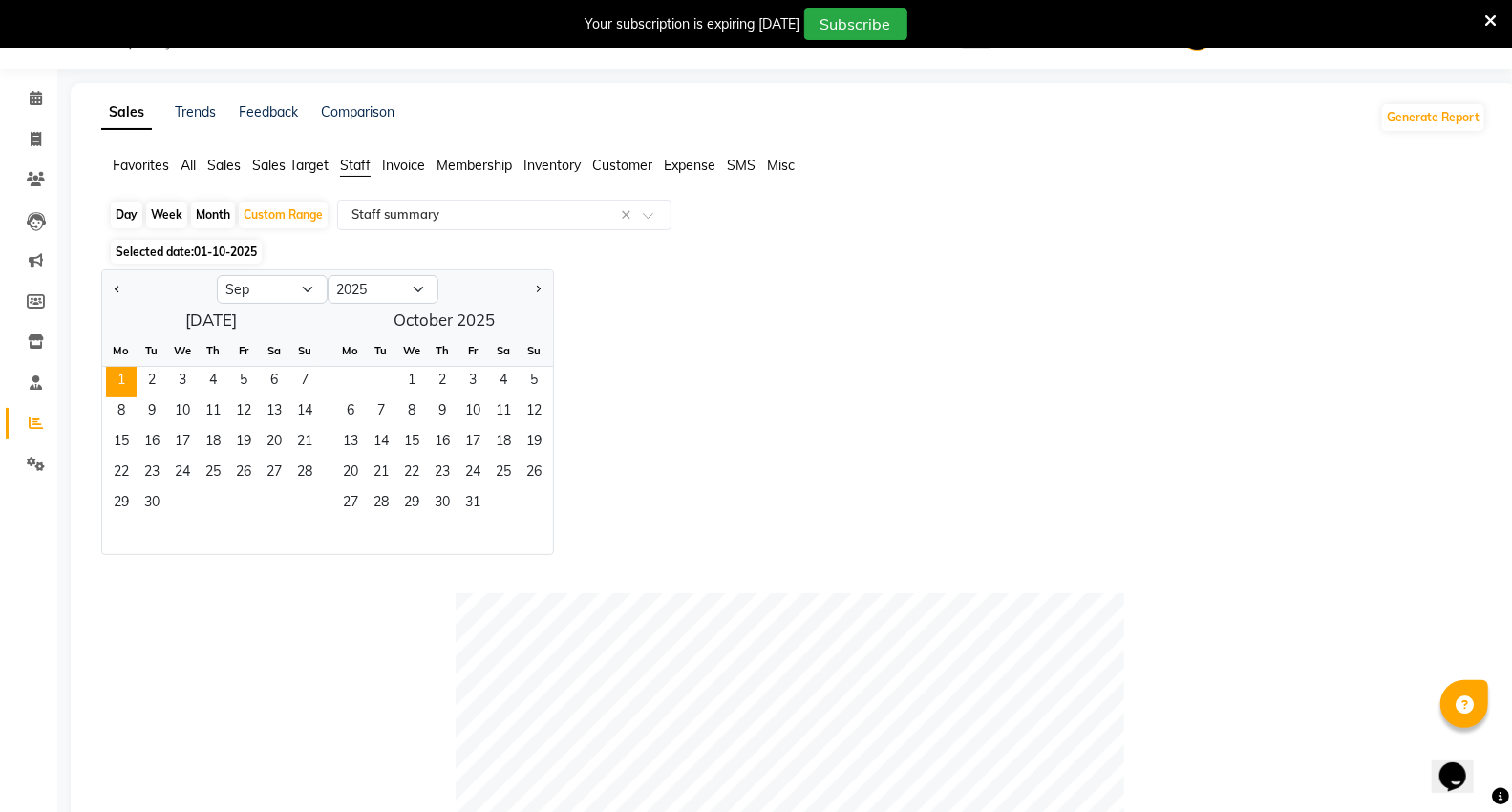
click at [903, 327] on div "Jan Feb Mar Apr May Jun [DATE] Aug Sep Oct Nov [DATE] 2016 2017 2018 2019 2020 …" at bounding box center [793, 412] width 1385 height 285
click at [207, 218] on div "Month" at bounding box center [213, 215] width 44 height 27
select select "9"
select select "2025"
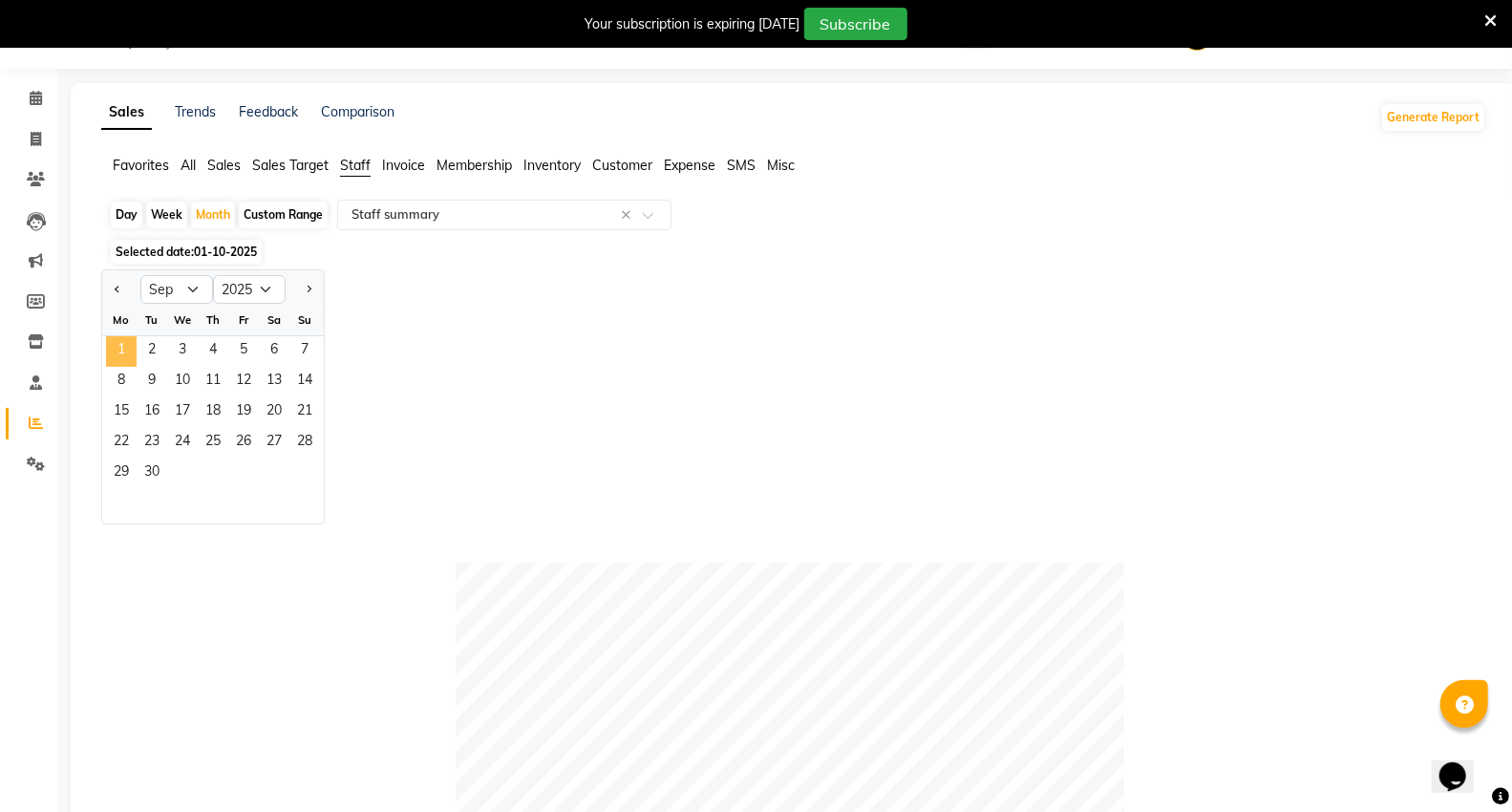
click at [112, 350] on span "1" at bounding box center [122, 351] width 31 height 31
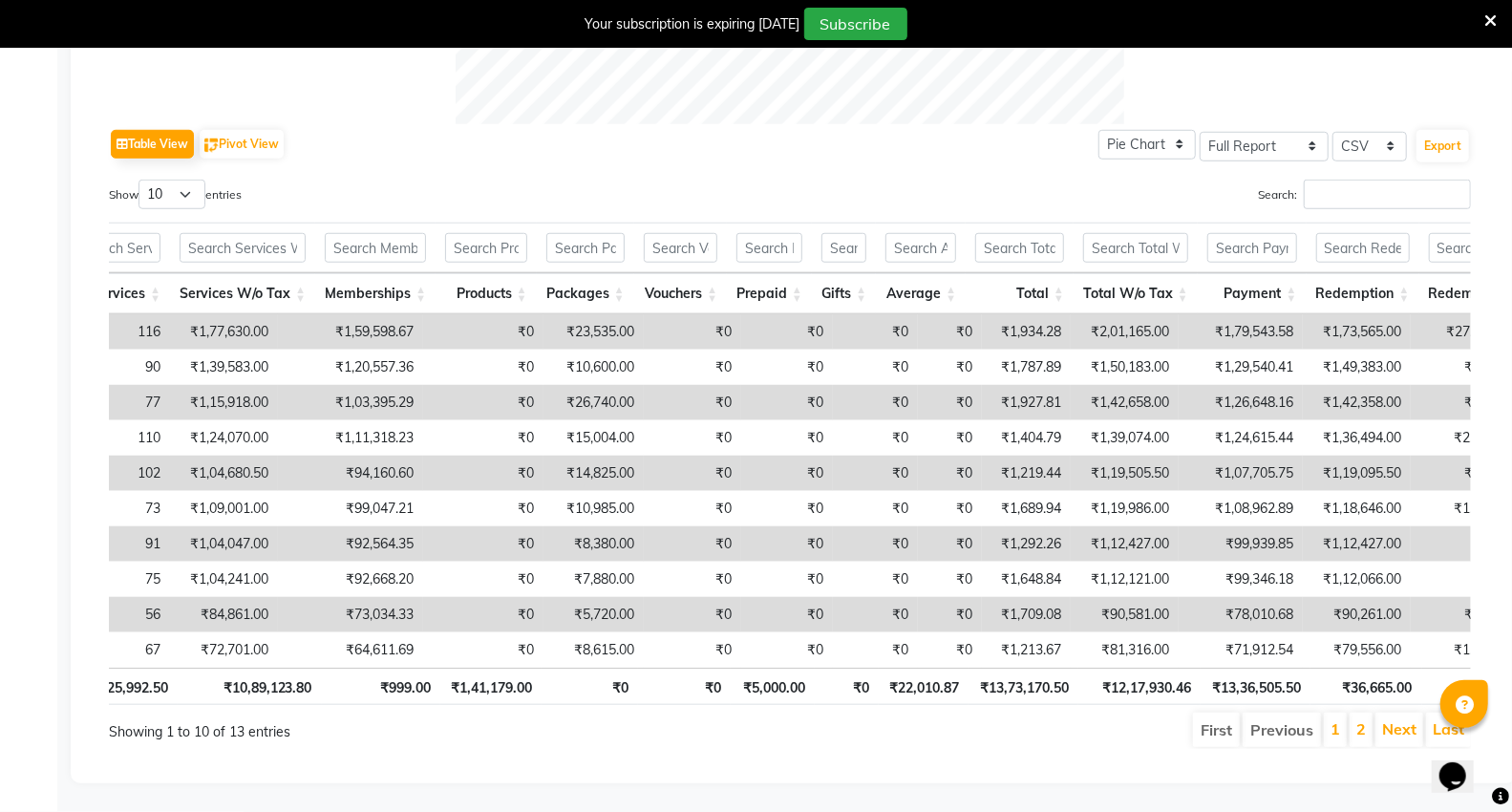
scroll to position [0, 539]
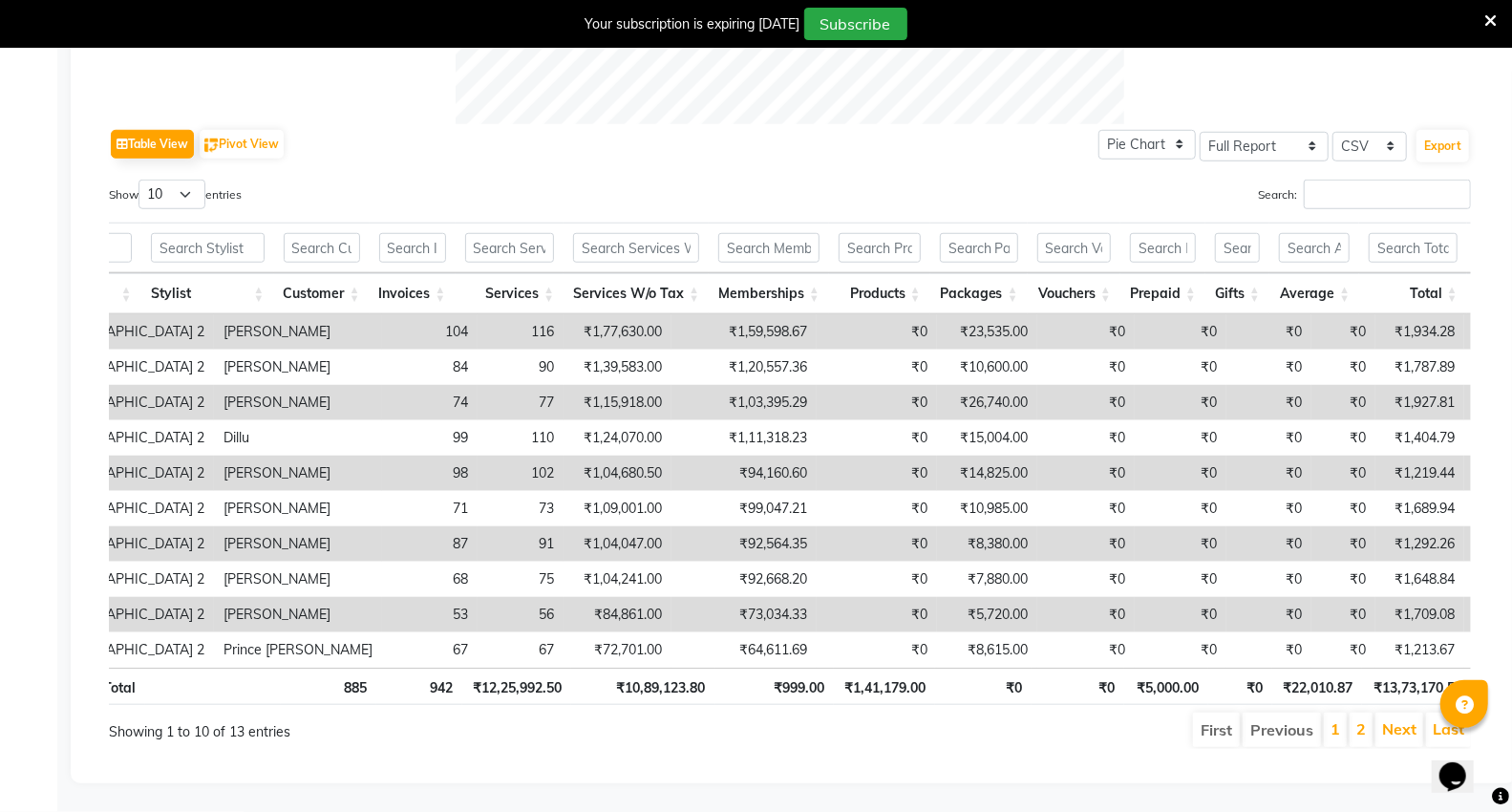
drag, startPoint x: 384, startPoint y: 124, endPoint x: 301, endPoint y: 75, distance: 96.4
click at [386, 124] on div "Table View Pivot View Pie Chart Bar Chart Select Full Report Filtered Report Se…" at bounding box center [789, 145] width 1362 height 40
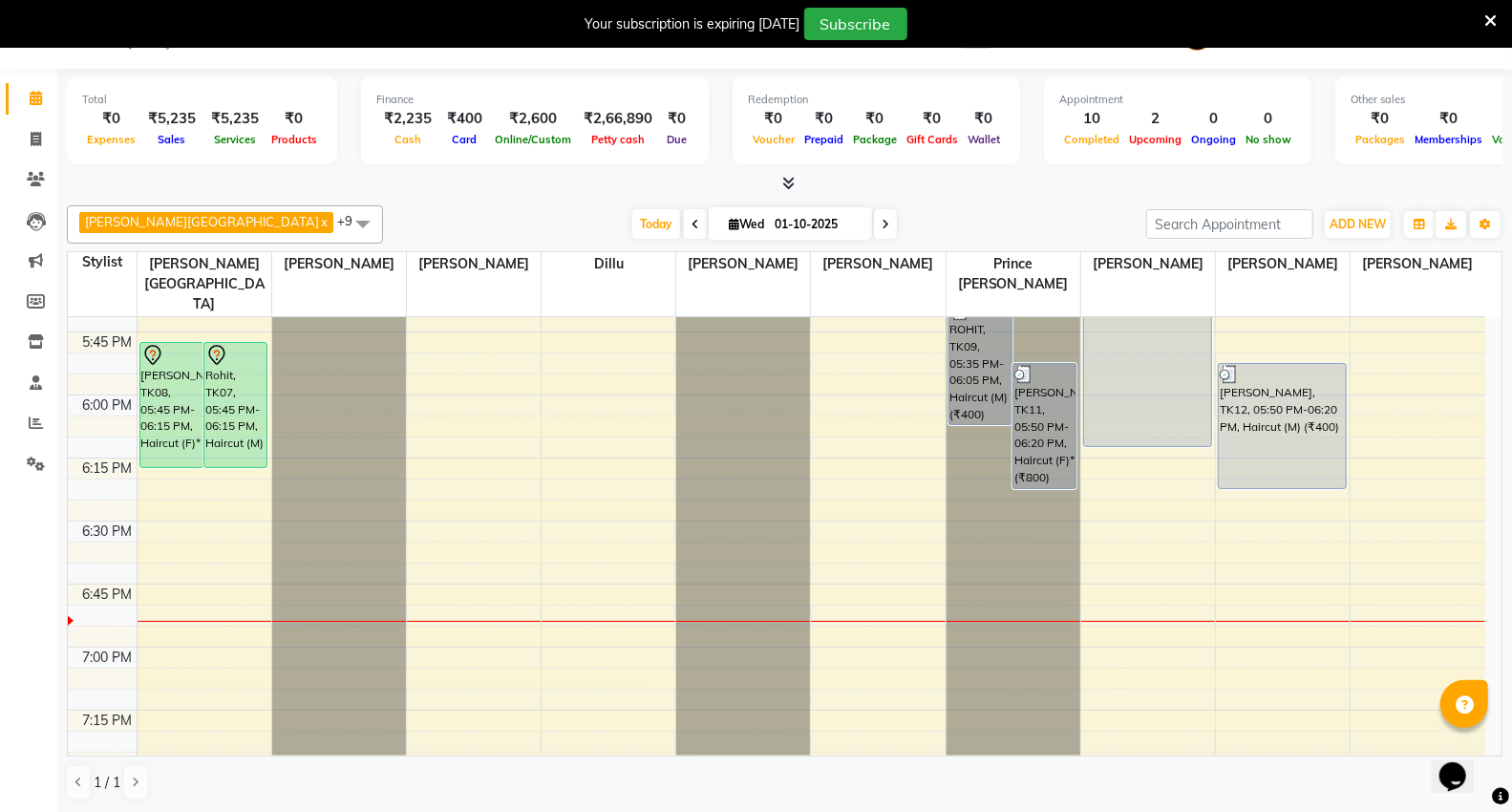
scroll to position [2175, 0]
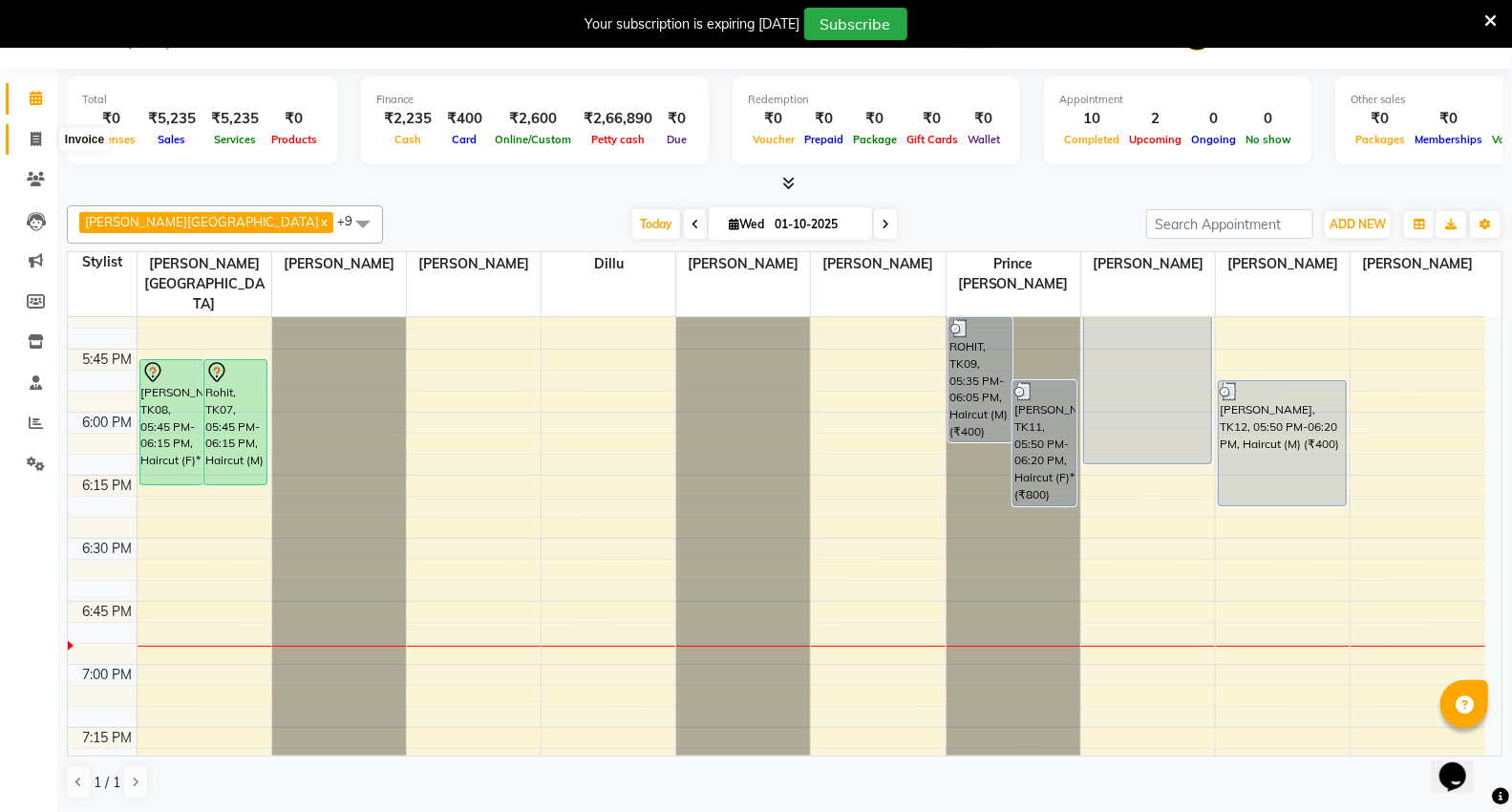
click at [32, 134] on icon at bounding box center [35, 139] width 11 height 14
select select "service"
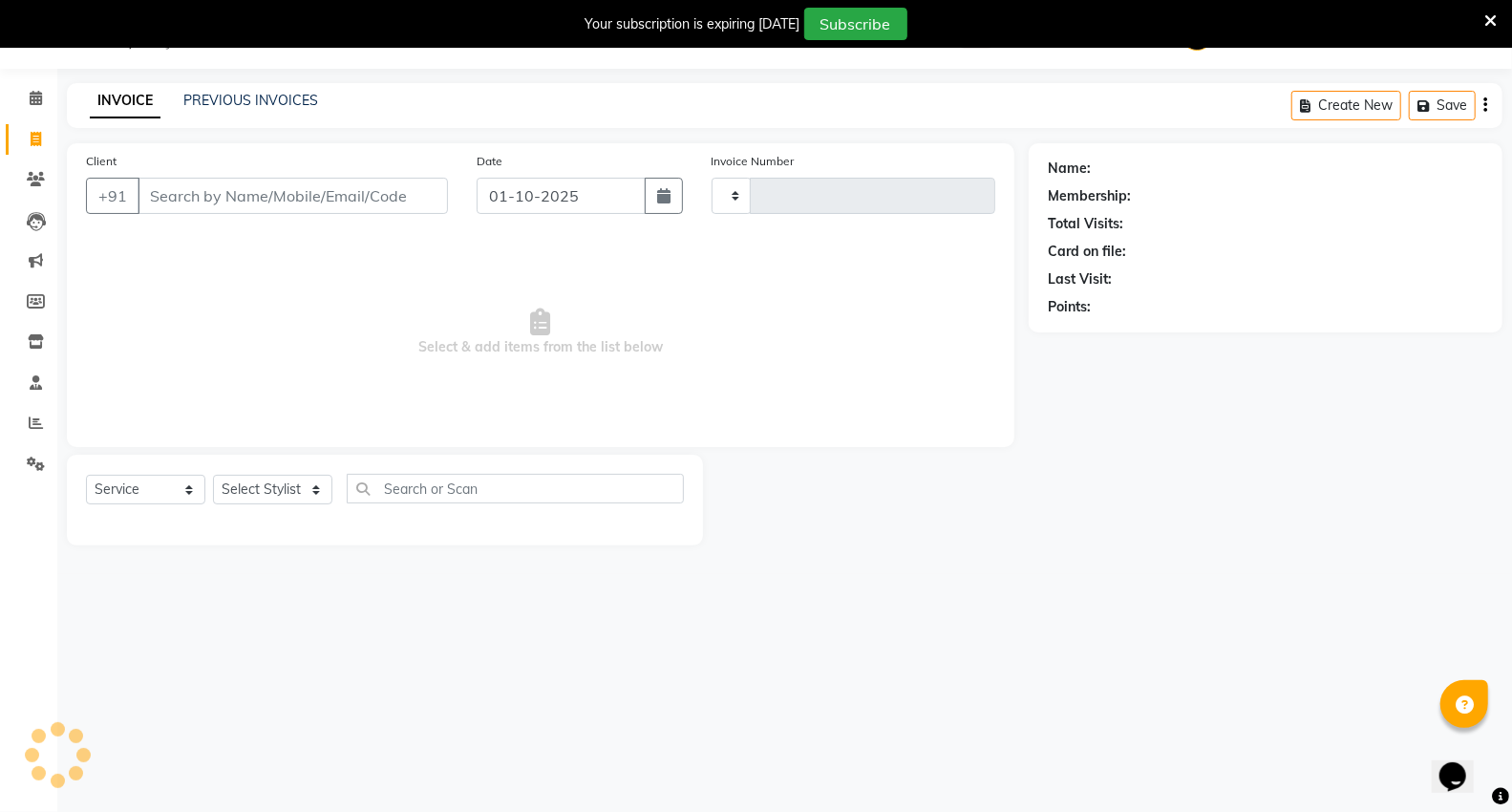
type input "5445"
select select "848"
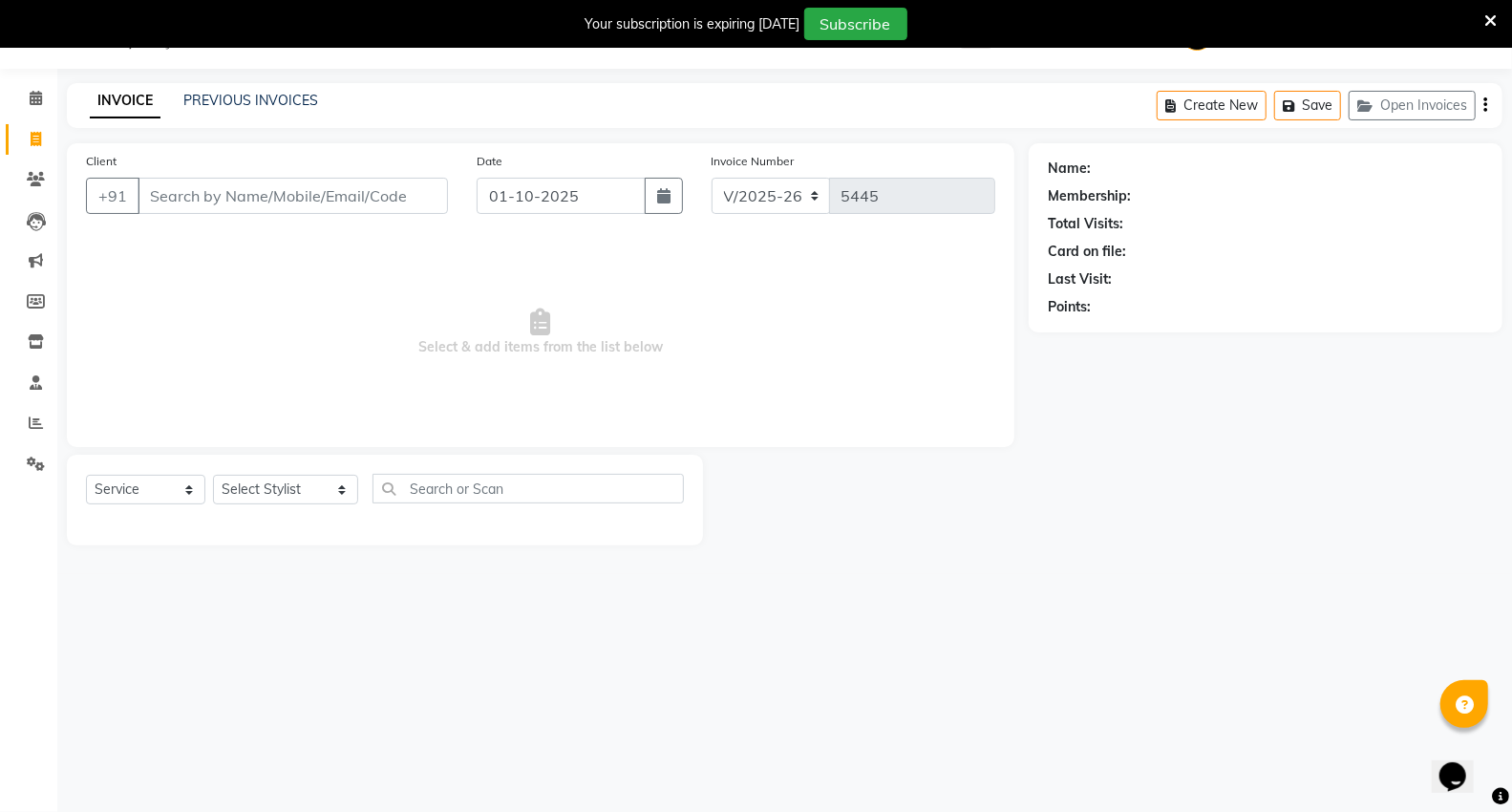
click at [236, 201] on input "Client" at bounding box center [293, 196] width 310 height 36
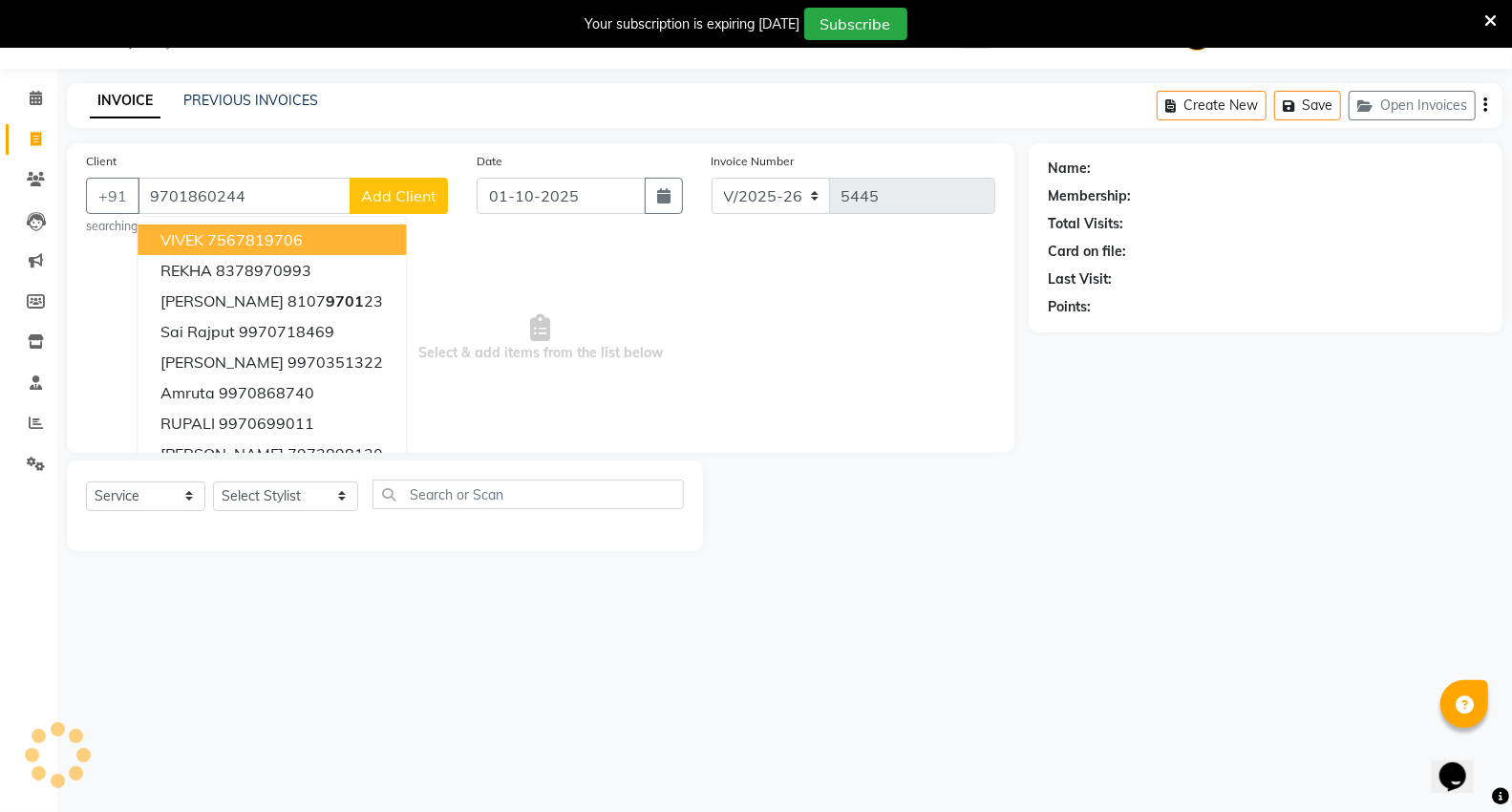
type input "9701860244"
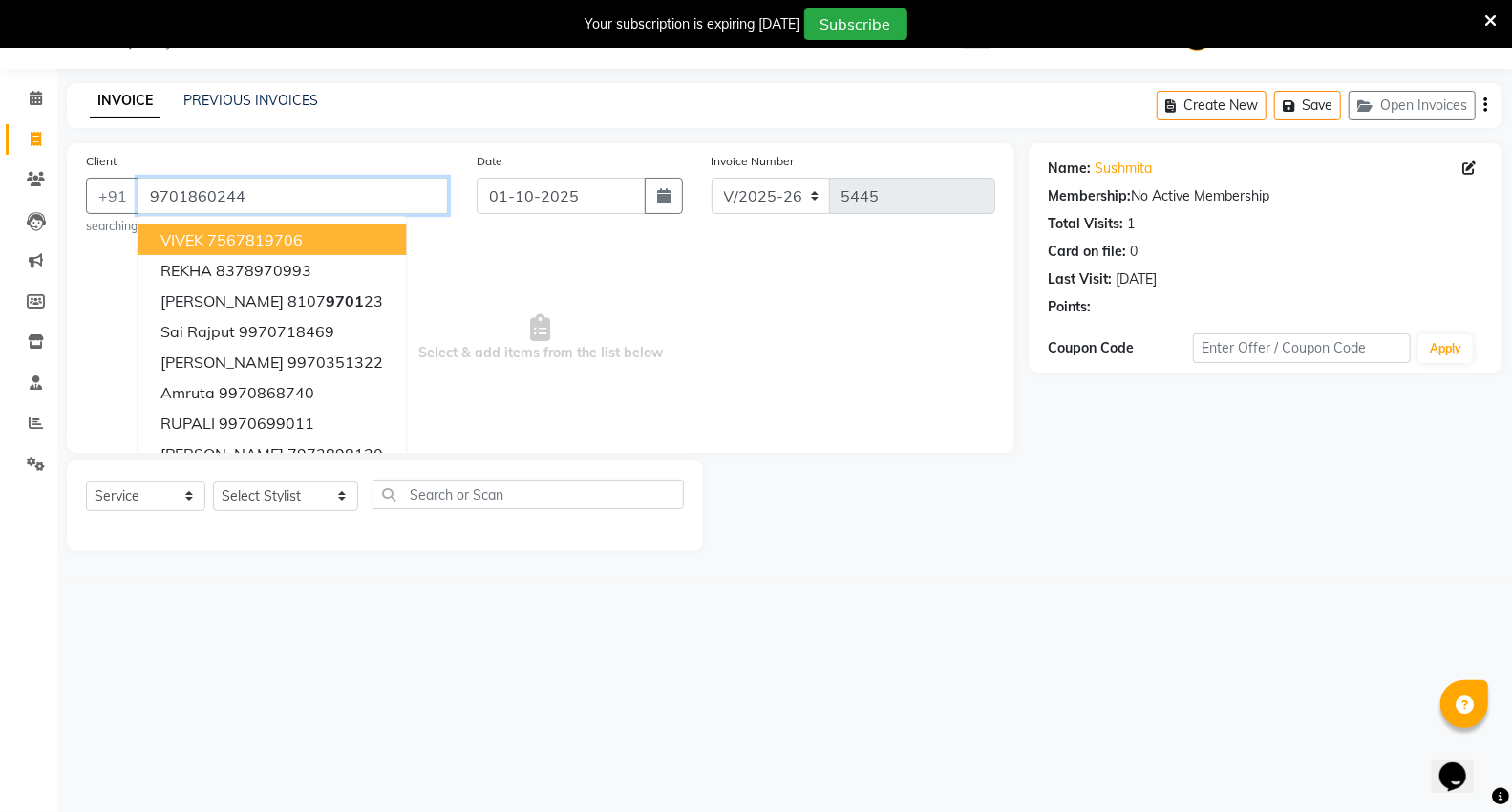
click at [298, 199] on input "9701860244" at bounding box center [293, 196] width 310 height 36
click at [489, 262] on span "Select & add items from the list below" at bounding box center [541, 338] width 909 height 192
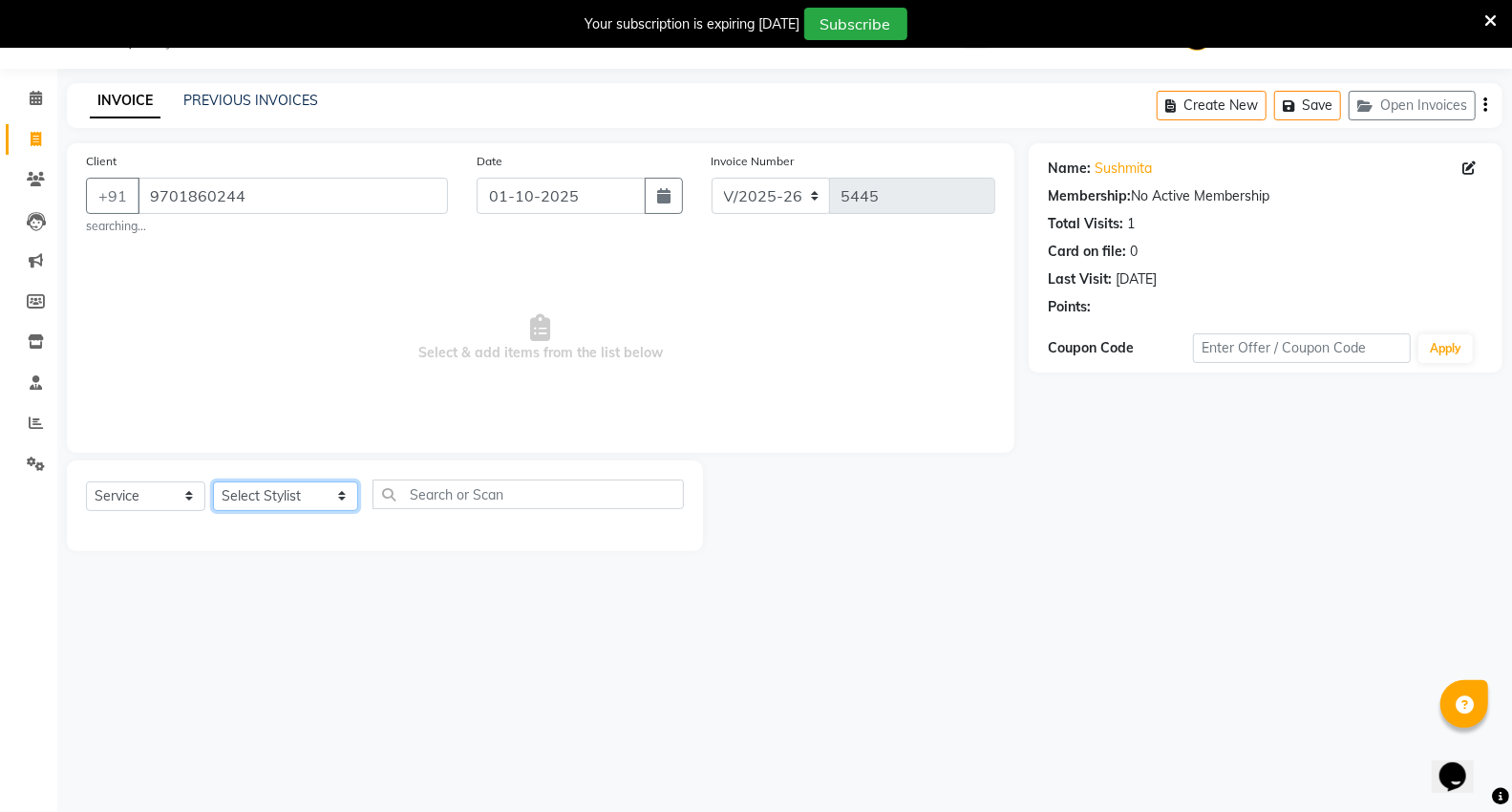
click at [257, 489] on select "Select Stylist [PERSON_NAME] [PERSON_NAME] [PERSON_NAME] [PERSON_NAME] Mall [PE…" at bounding box center [286, 496] width 145 height 30
select select "14473"
click at [213, 482] on select "Select Stylist [PERSON_NAME] [PERSON_NAME] [PERSON_NAME] [PERSON_NAME] Mall [PE…" at bounding box center [286, 496] width 145 height 30
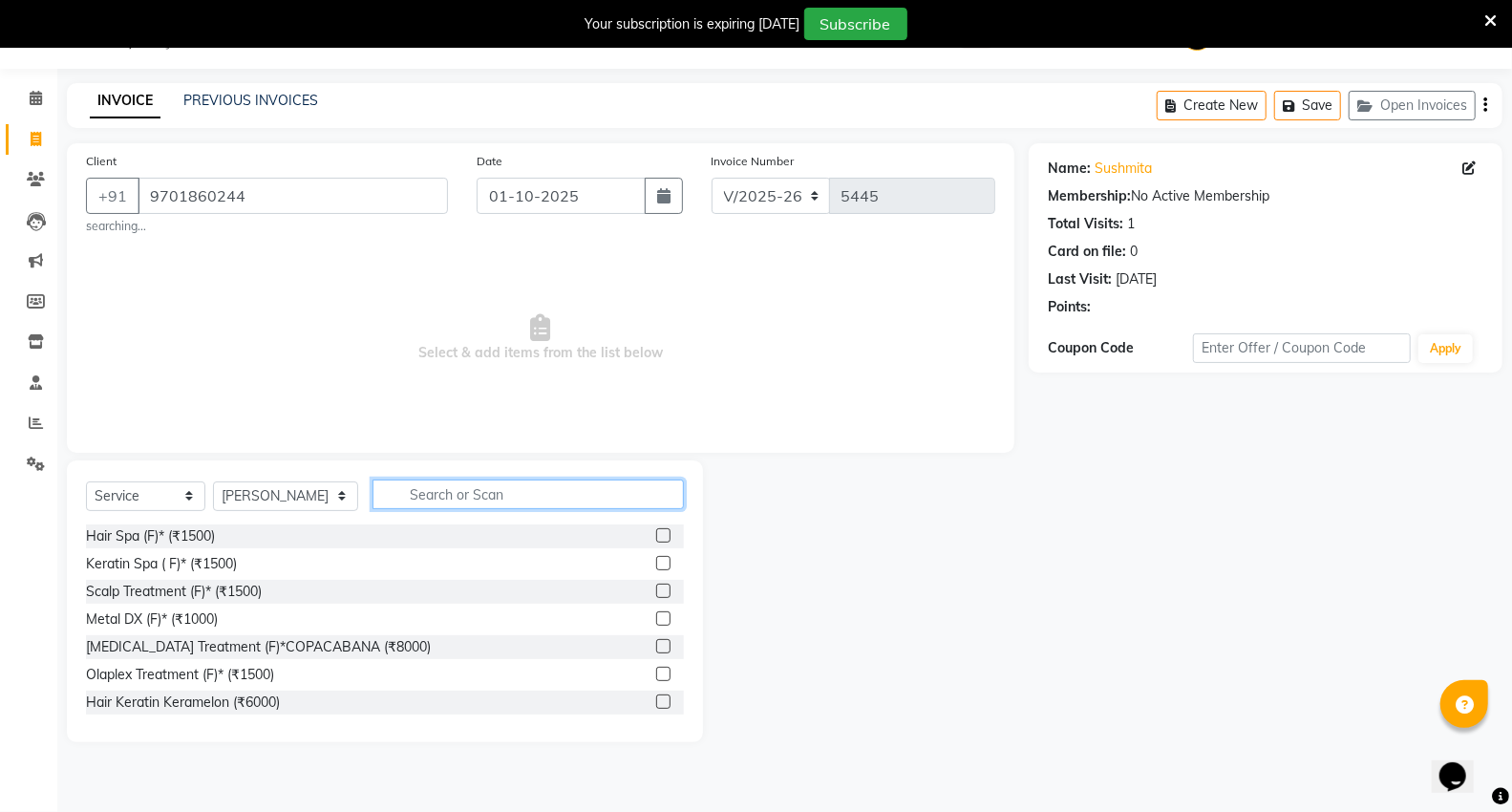
click at [470, 501] on input "text" at bounding box center [527, 494] width 311 height 30
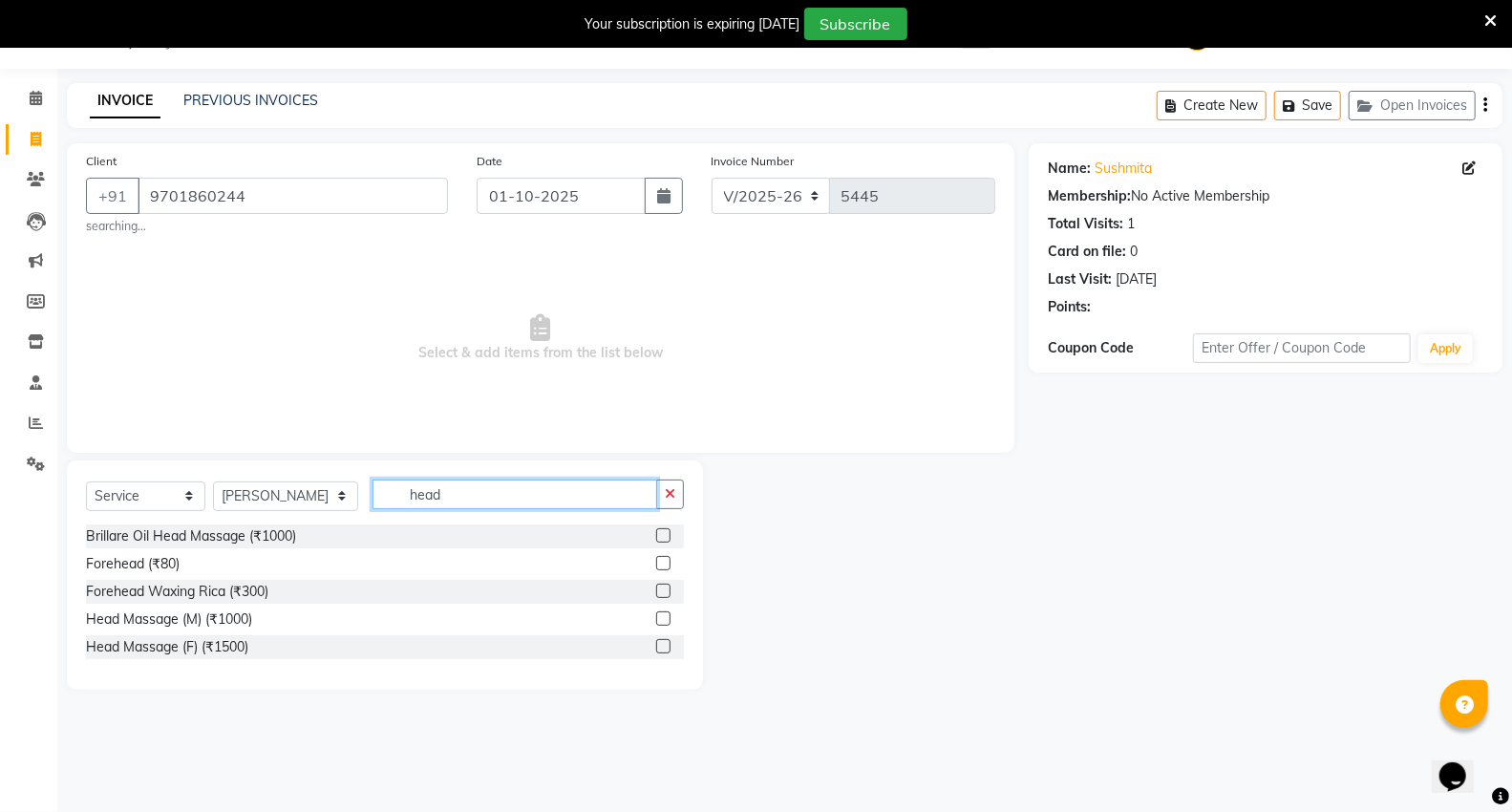
type input "head"
click at [661, 650] on label at bounding box center [663, 646] width 14 height 14
click at [661, 650] on input "checkbox" at bounding box center [662, 647] width 12 height 12
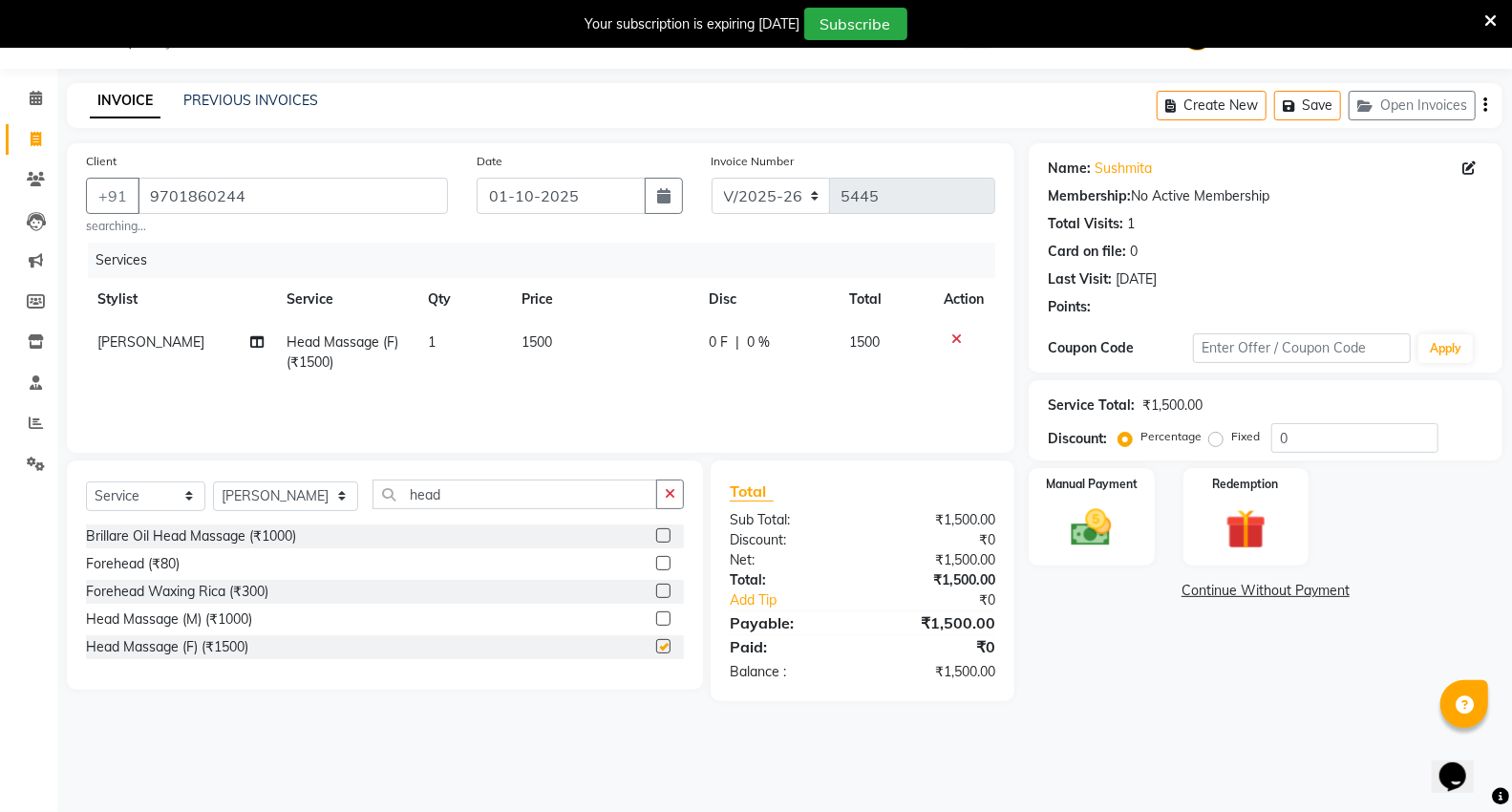
checkbox input "false"
click at [1073, 512] on img at bounding box center [1091, 528] width 68 height 49
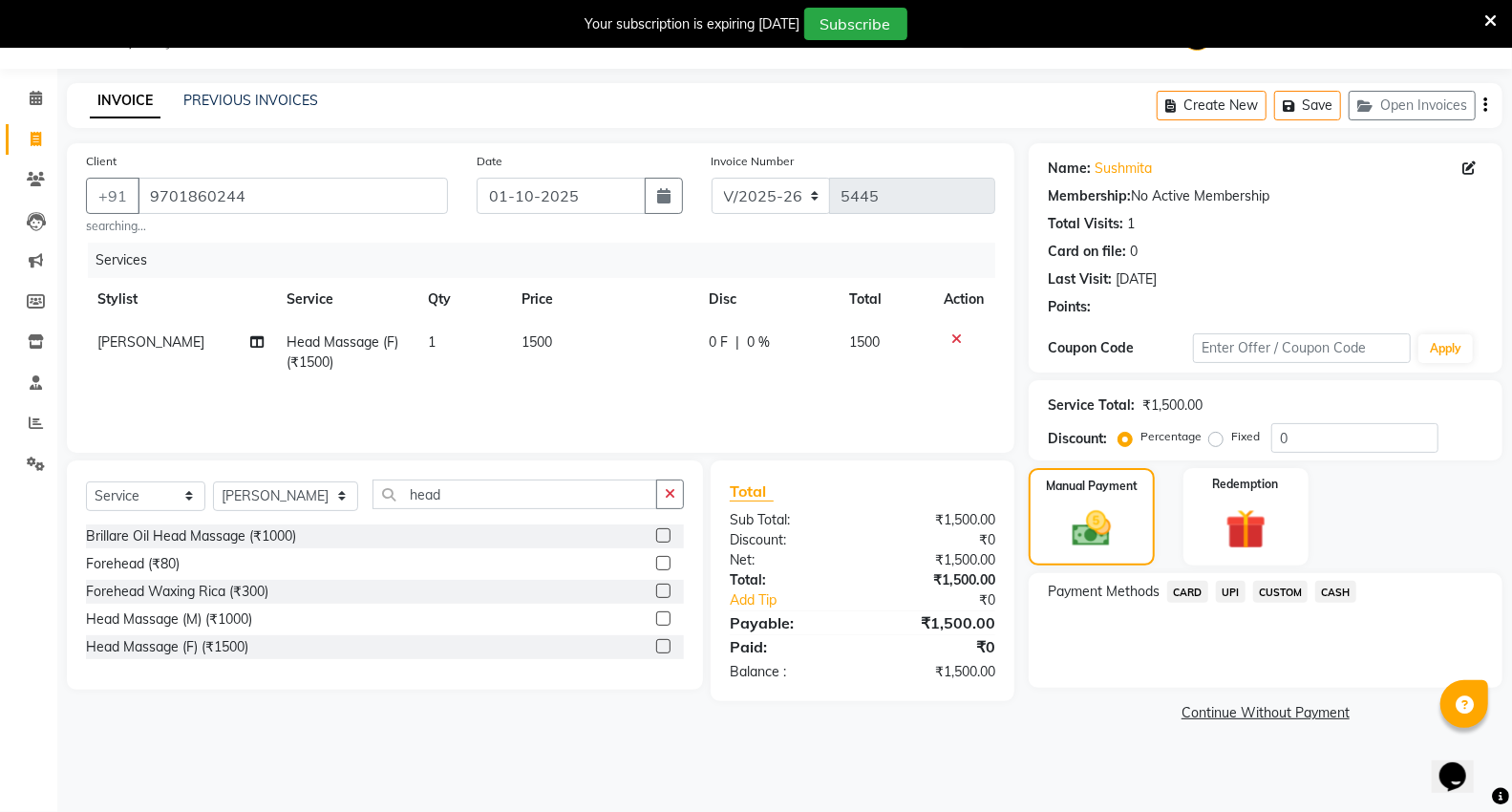
click at [1232, 593] on span "UPI" at bounding box center [1230, 592] width 30 height 22
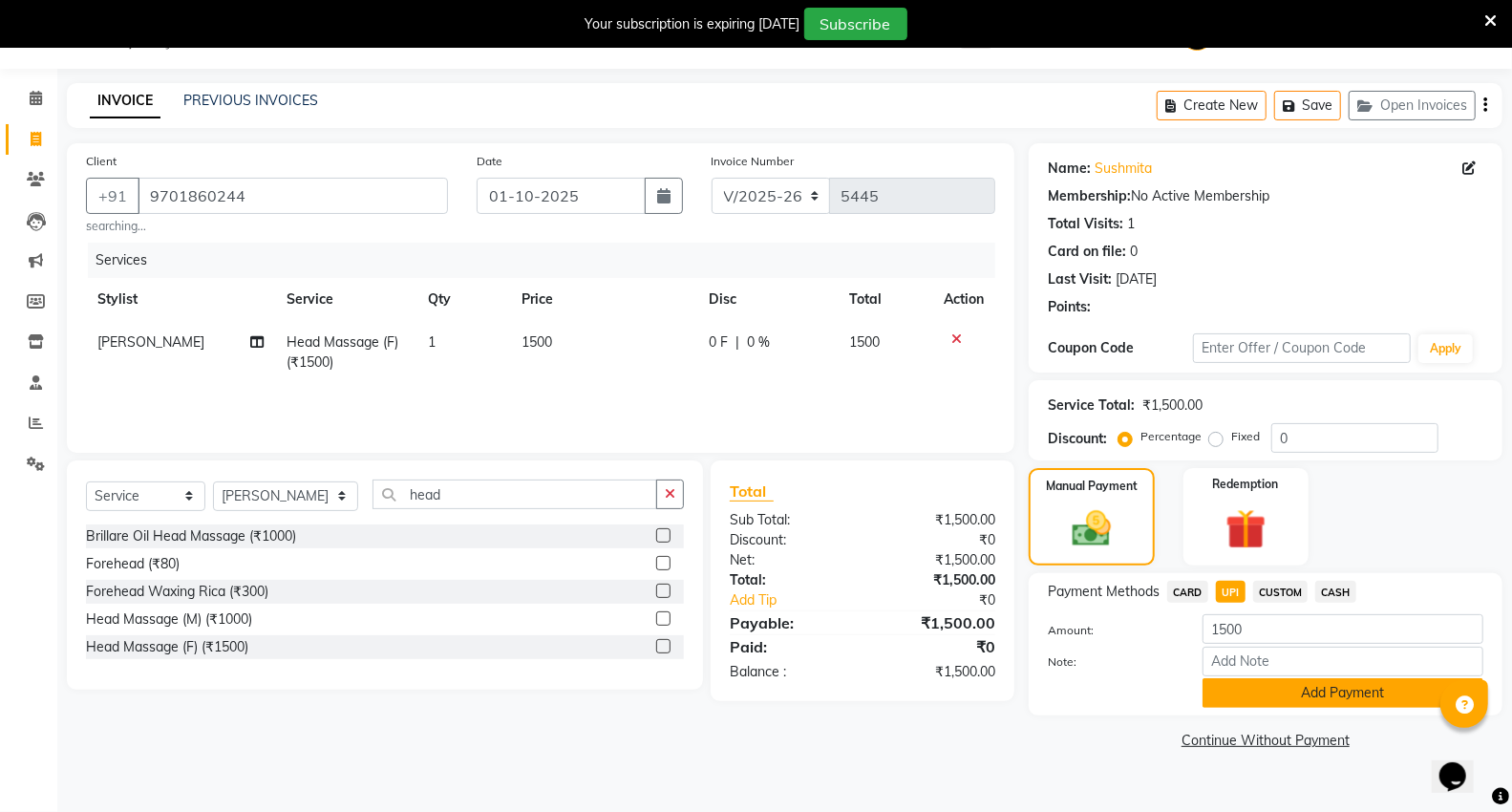
click at [1247, 703] on button "Add Payment" at bounding box center [1342, 693] width 280 height 30
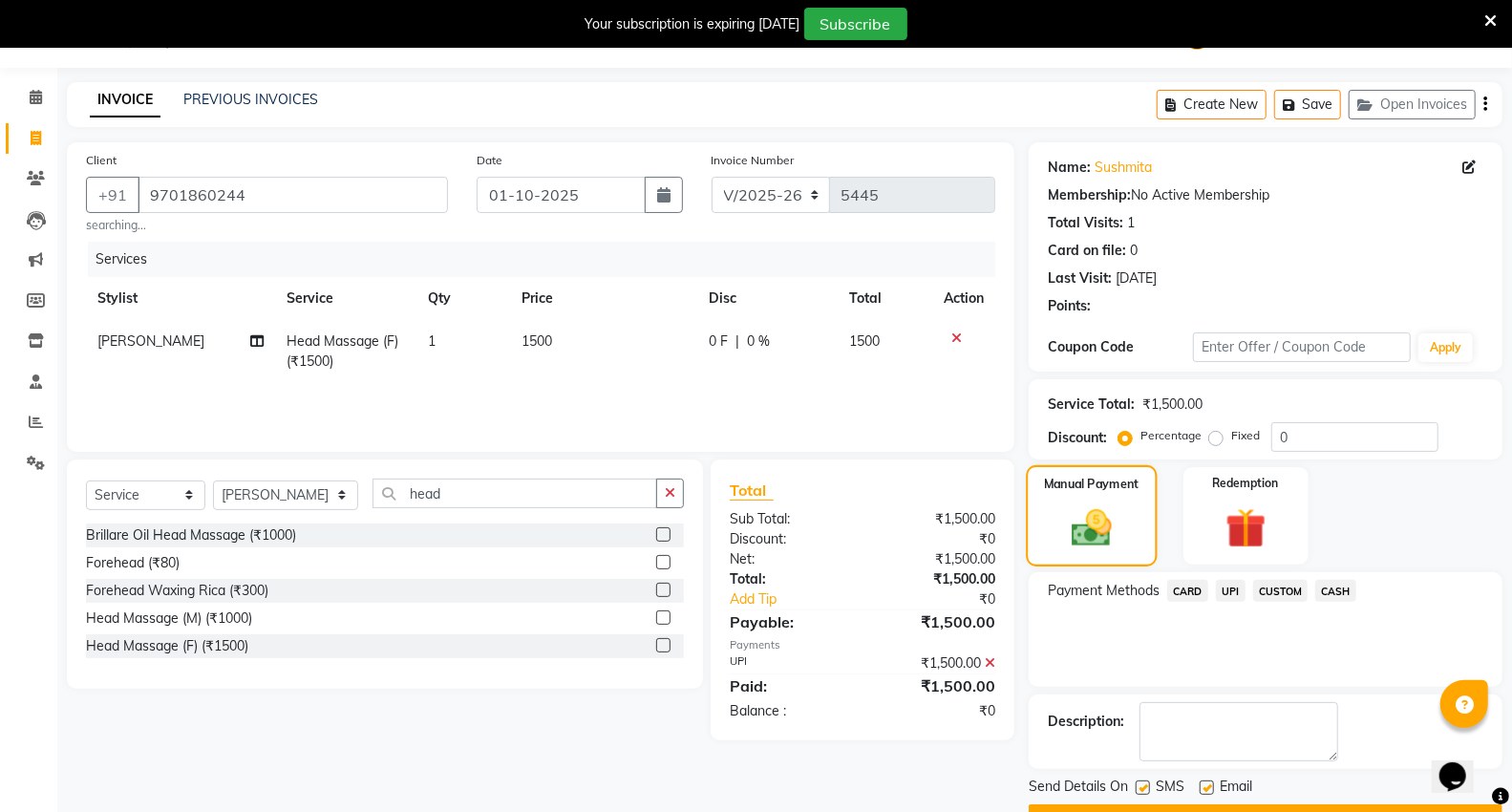
scroll to position [100, 0]
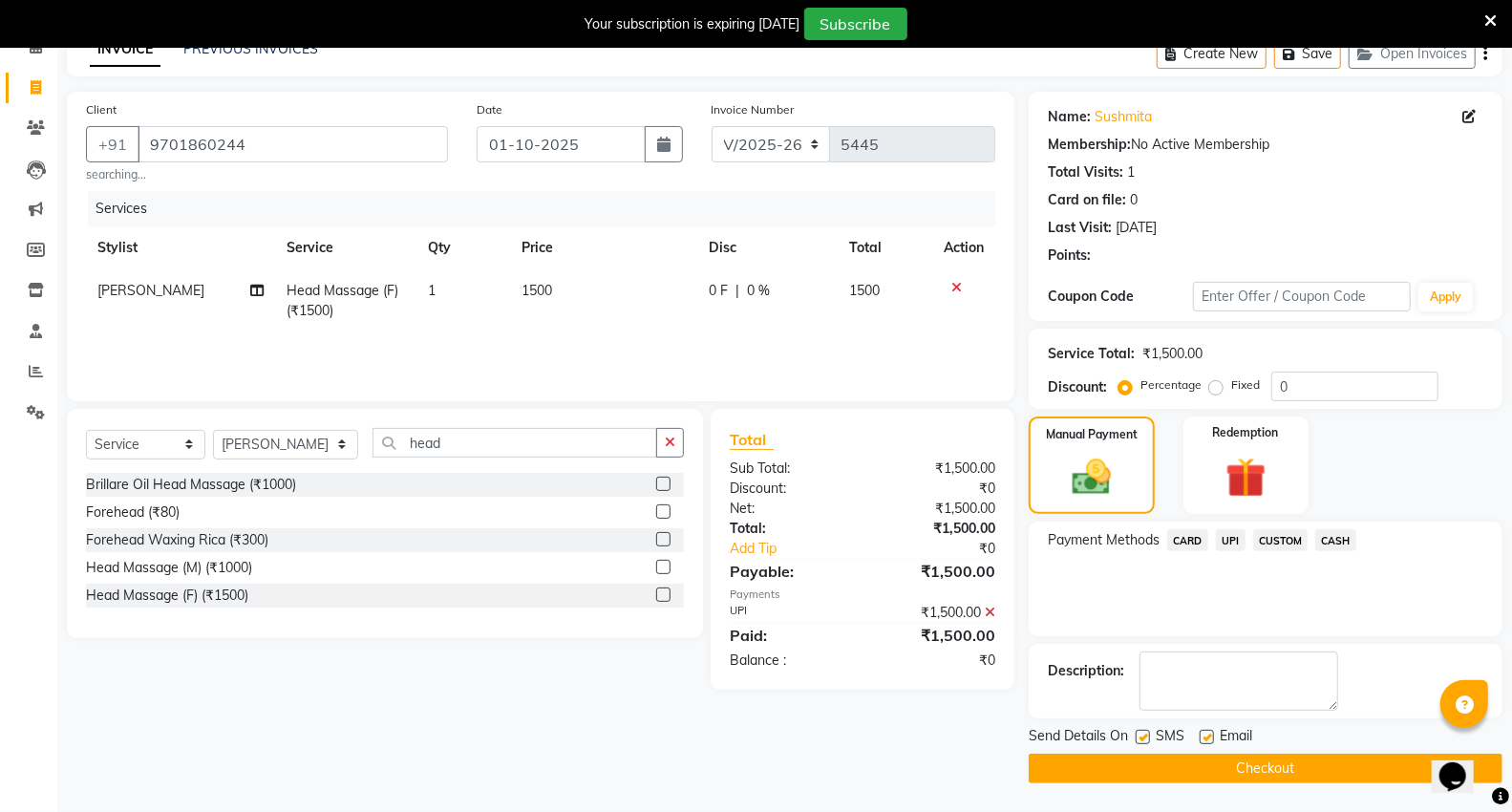
click at [1337, 757] on button "Checkout" at bounding box center [1265, 768] width 474 height 30
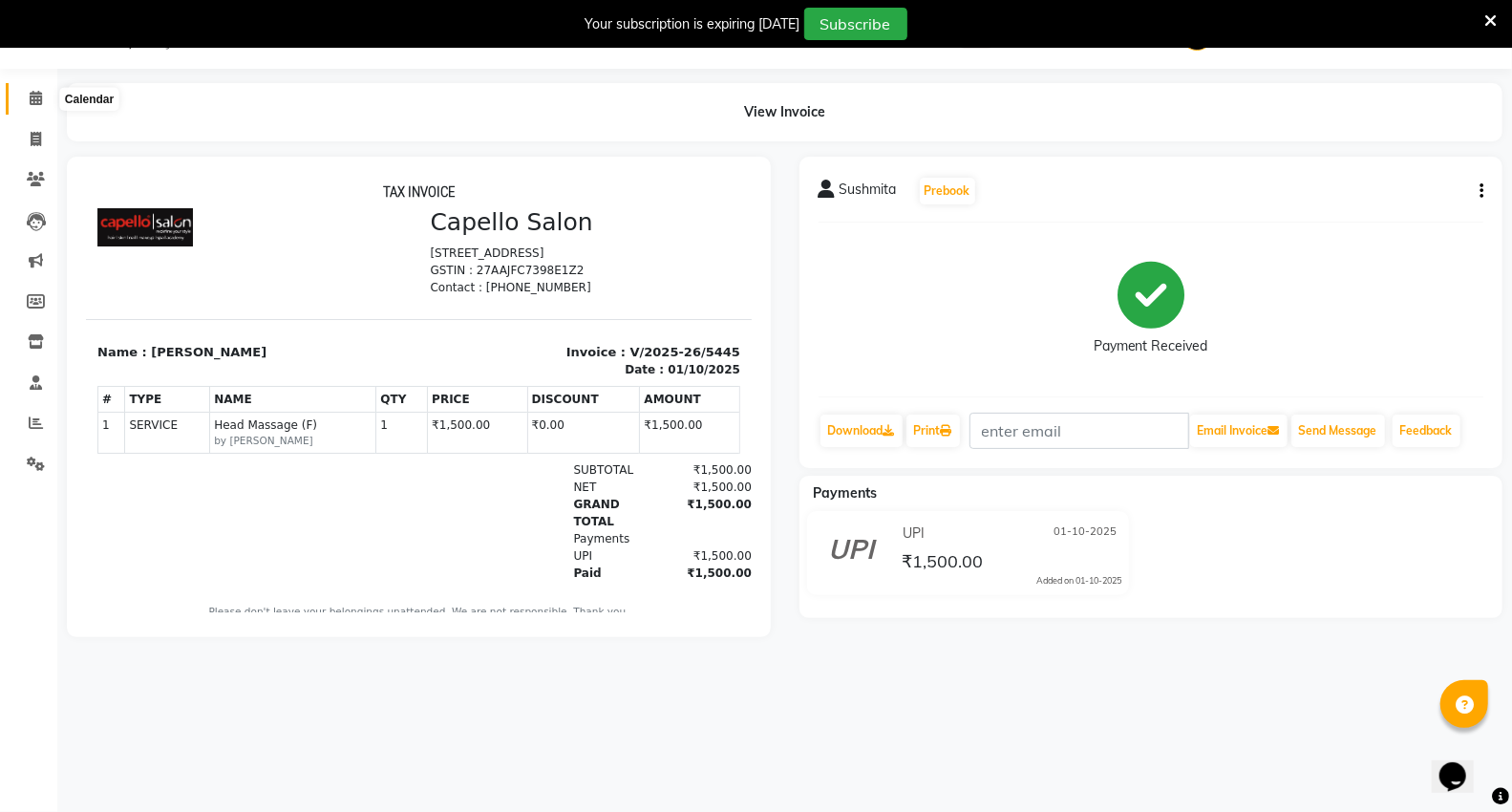
drag, startPoint x: 23, startPoint y: 101, endPoint x: 34, endPoint y: 102, distance: 11.0
click at [25, 101] on span at bounding box center [35, 99] width 33 height 22
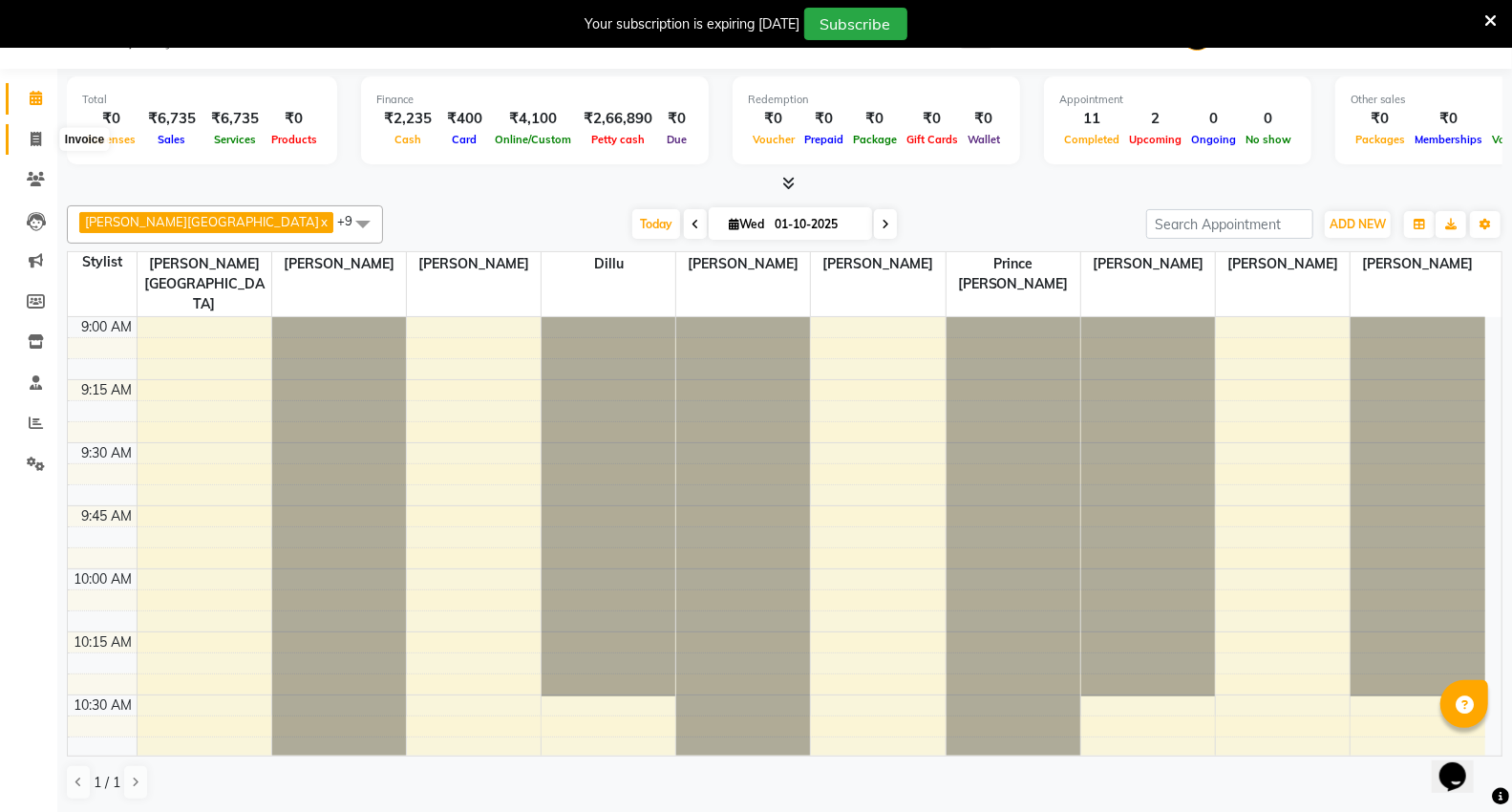
click at [33, 137] on icon at bounding box center [35, 139] width 11 height 14
select select "service"
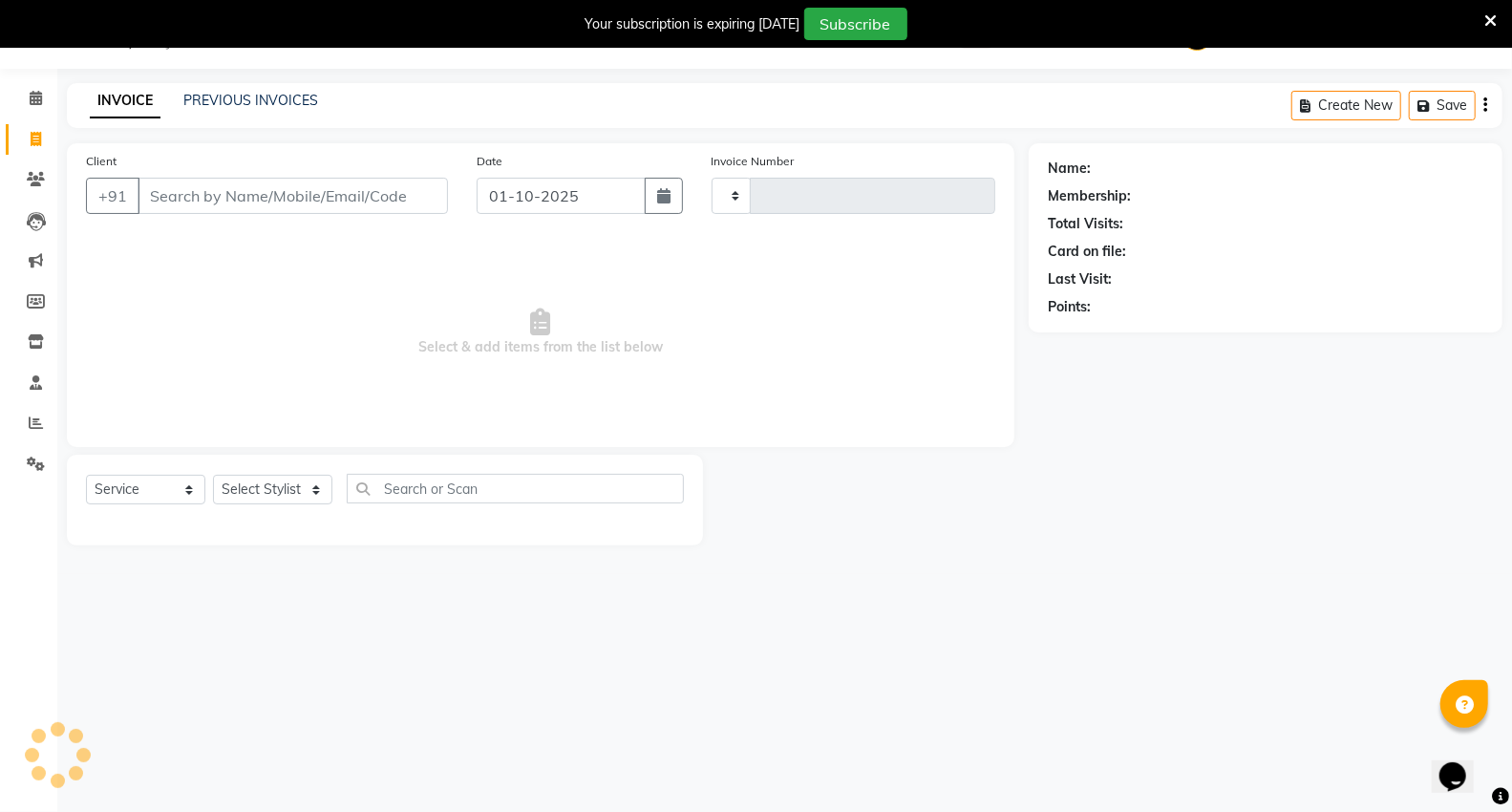
type input "5446"
select select "848"
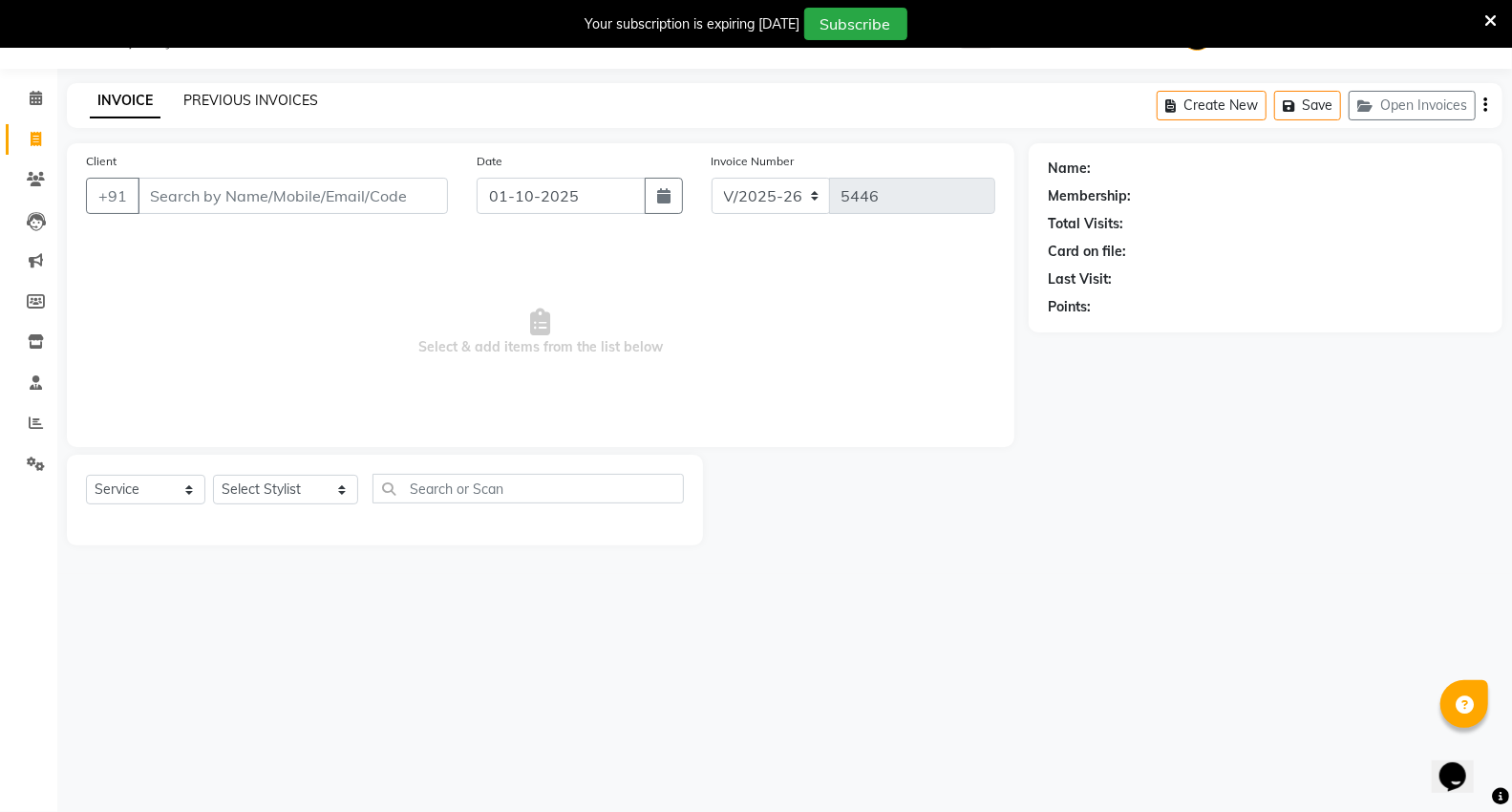
click at [271, 105] on link "PREVIOUS INVOICES" at bounding box center [251, 101] width 135 height 17
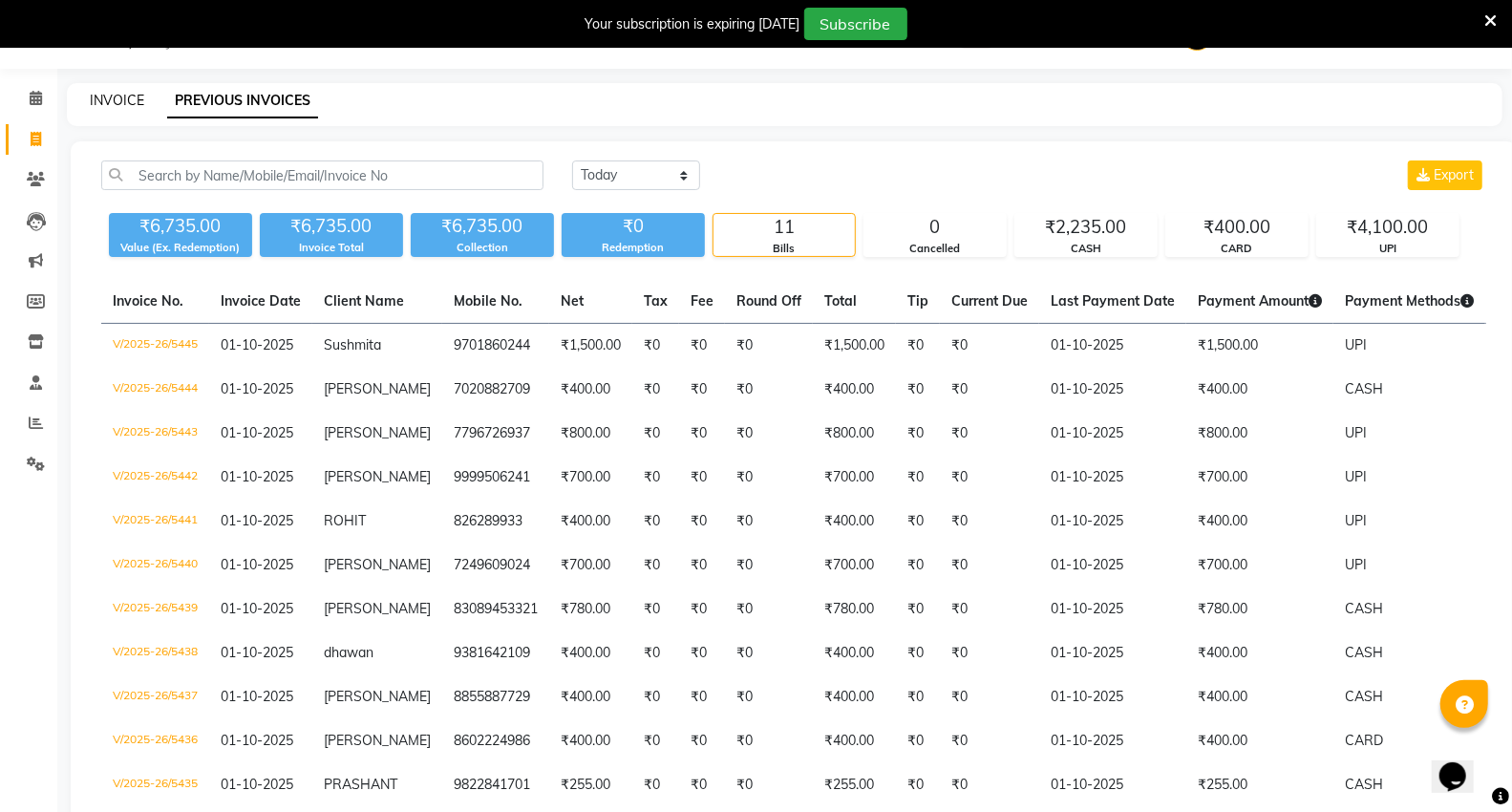
click at [99, 94] on link "INVOICE" at bounding box center [117, 101] width 55 height 17
select select "service"
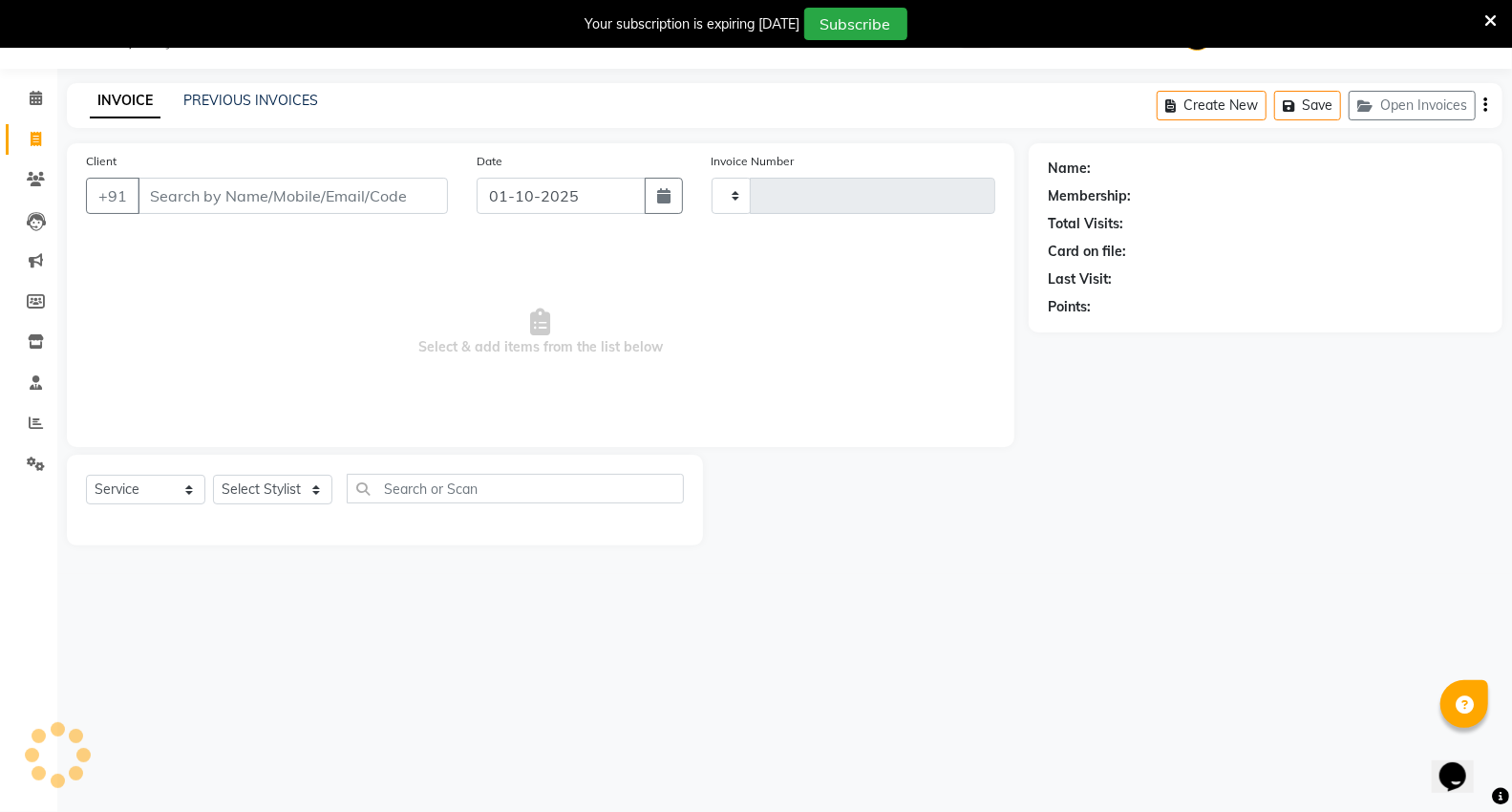
type input "5446"
select select "848"
click at [156, 209] on input "Client" at bounding box center [293, 196] width 310 height 36
click at [240, 194] on input "94238790896" at bounding box center [244, 196] width 213 height 36
type input "9423879086"
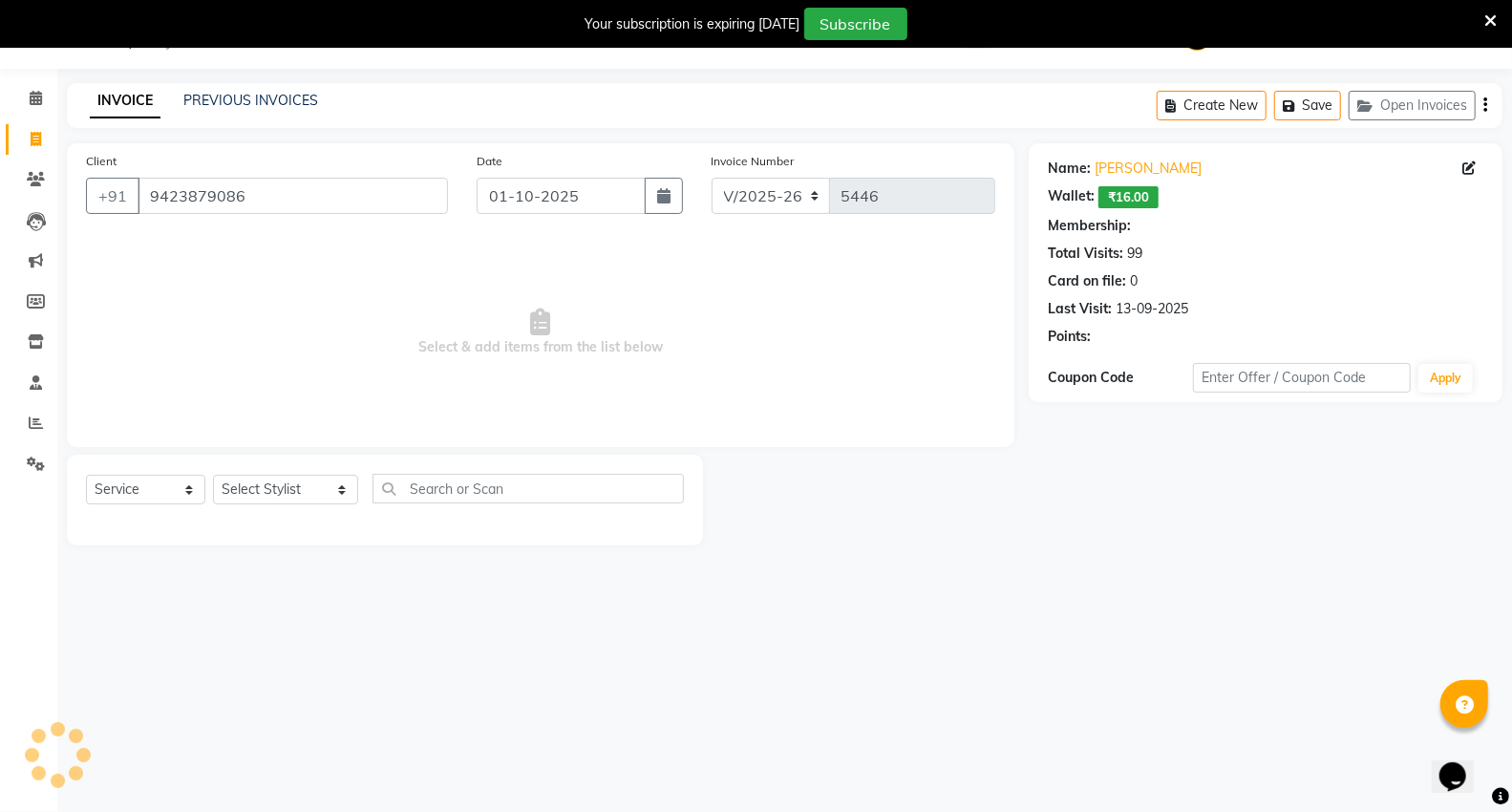
select select "1: Object"
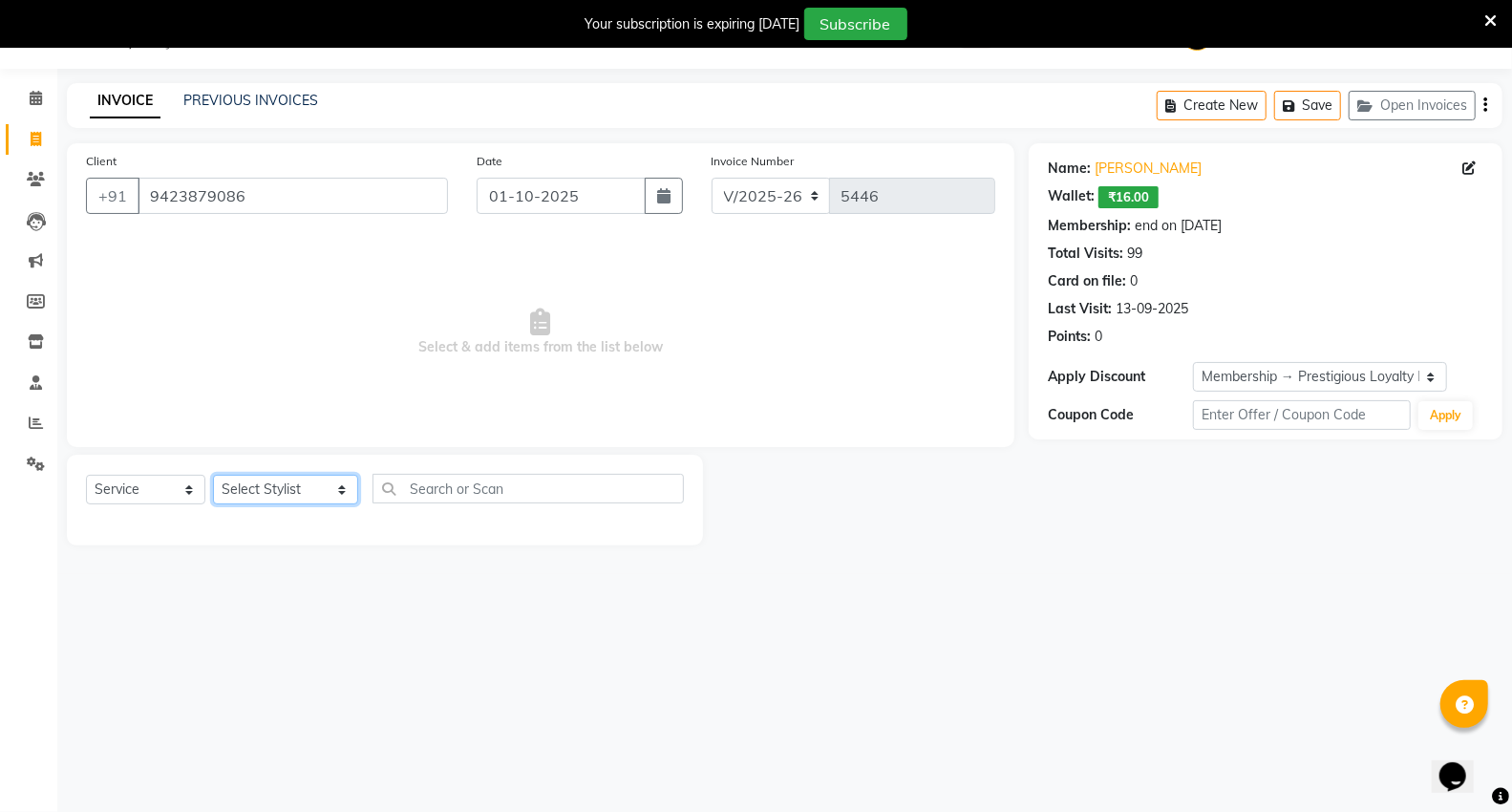
click at [287, 493] on select "Select Stylist [PERSON_NAME] [PERSON_NAME] [PERSON_NAME] [PERSON_NAME] Mall [PE…" at bounding box center [286, 489] width 145 height 30
select select "15681"
click at [213, 476] on select "Select Stylist [PERSON_NAME] [PERSON_NAME] [PERSON_NAME] [PERSON_NAME] Mall [PE…" at bounding box center [286, 489] width 145 height 30
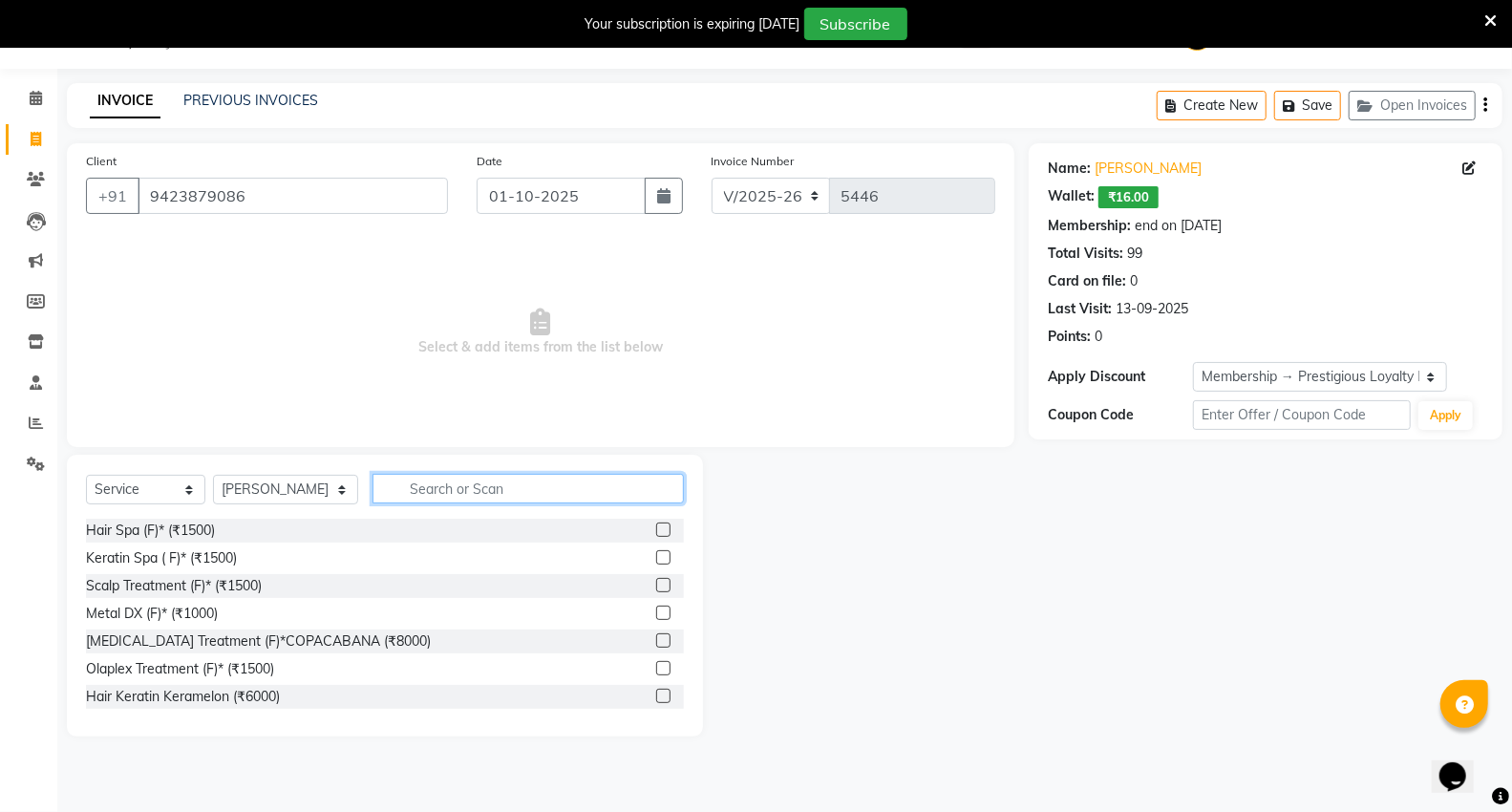
click at [451, 479] on input "text" at bounding box center [527, 488] width 311 height 30
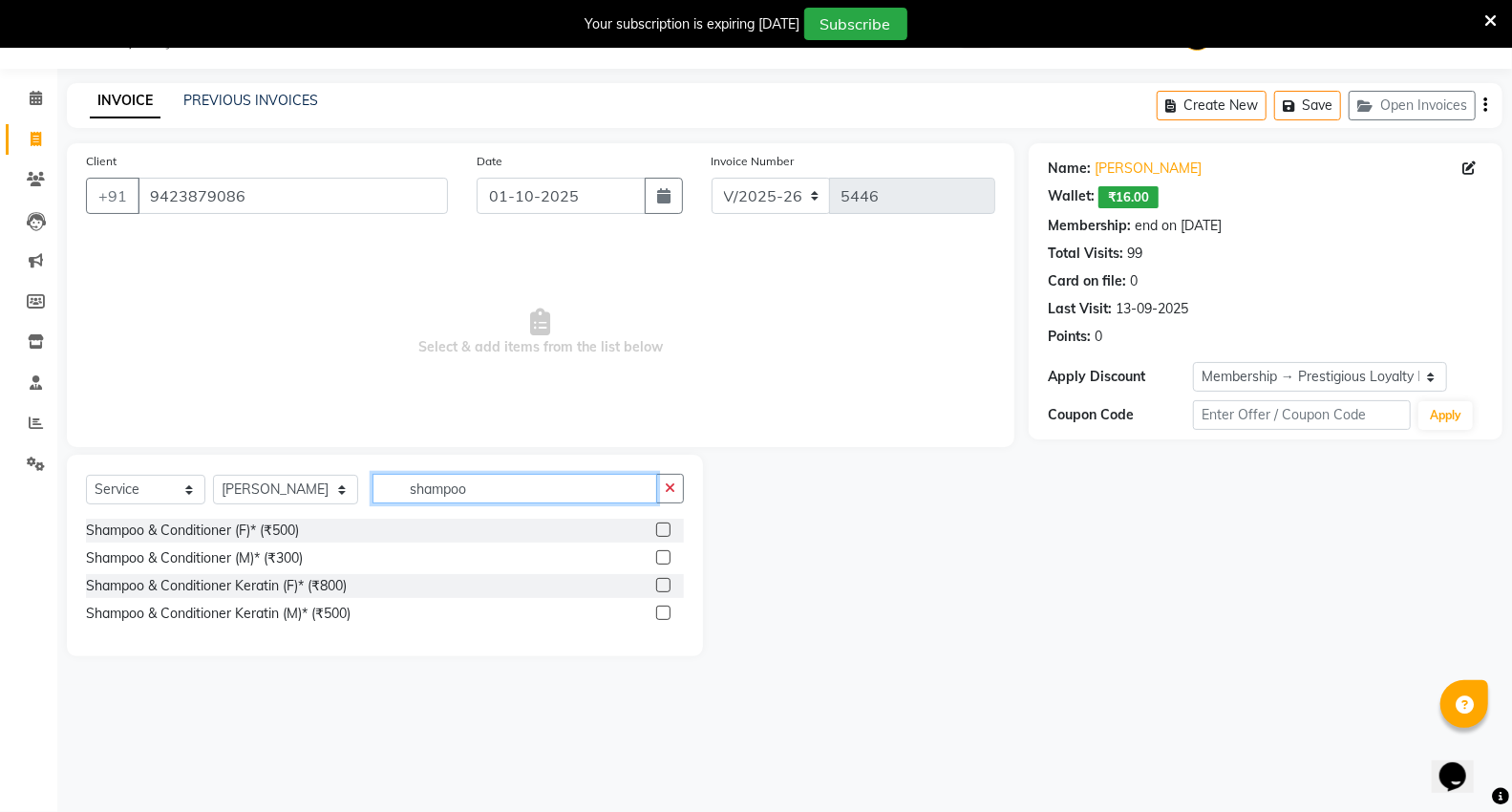
type input "shampoo"
click at [671, 528] on label at bounding box center [663, 530] width 14 height 14
click at [669, 528] on input "checkbox" at bounding box center [662, 530] width 12 height 12
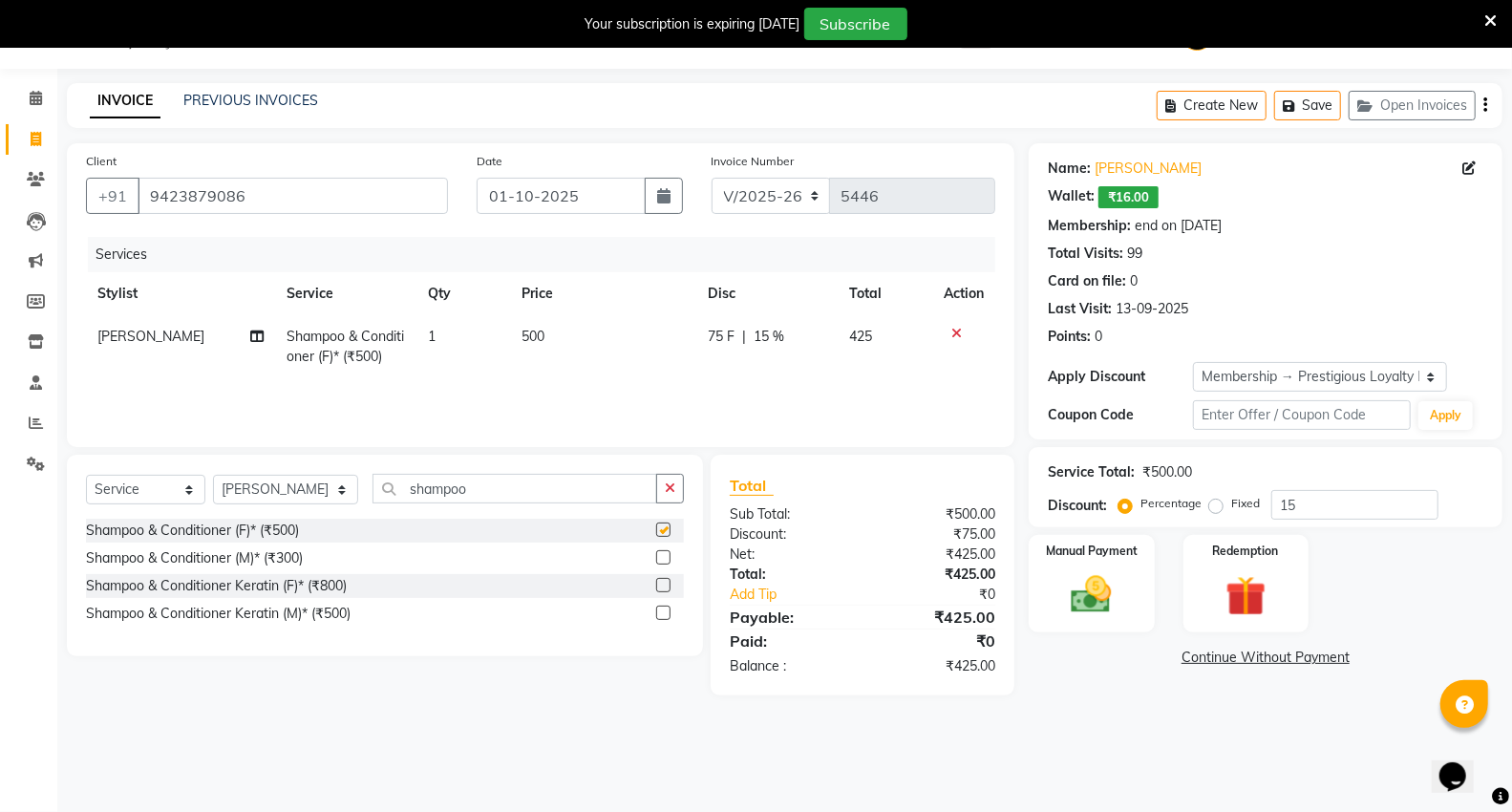
checkbox input "false"
click at [1100, 590] on img at bounding box center [1091, 595] width 68 height 49
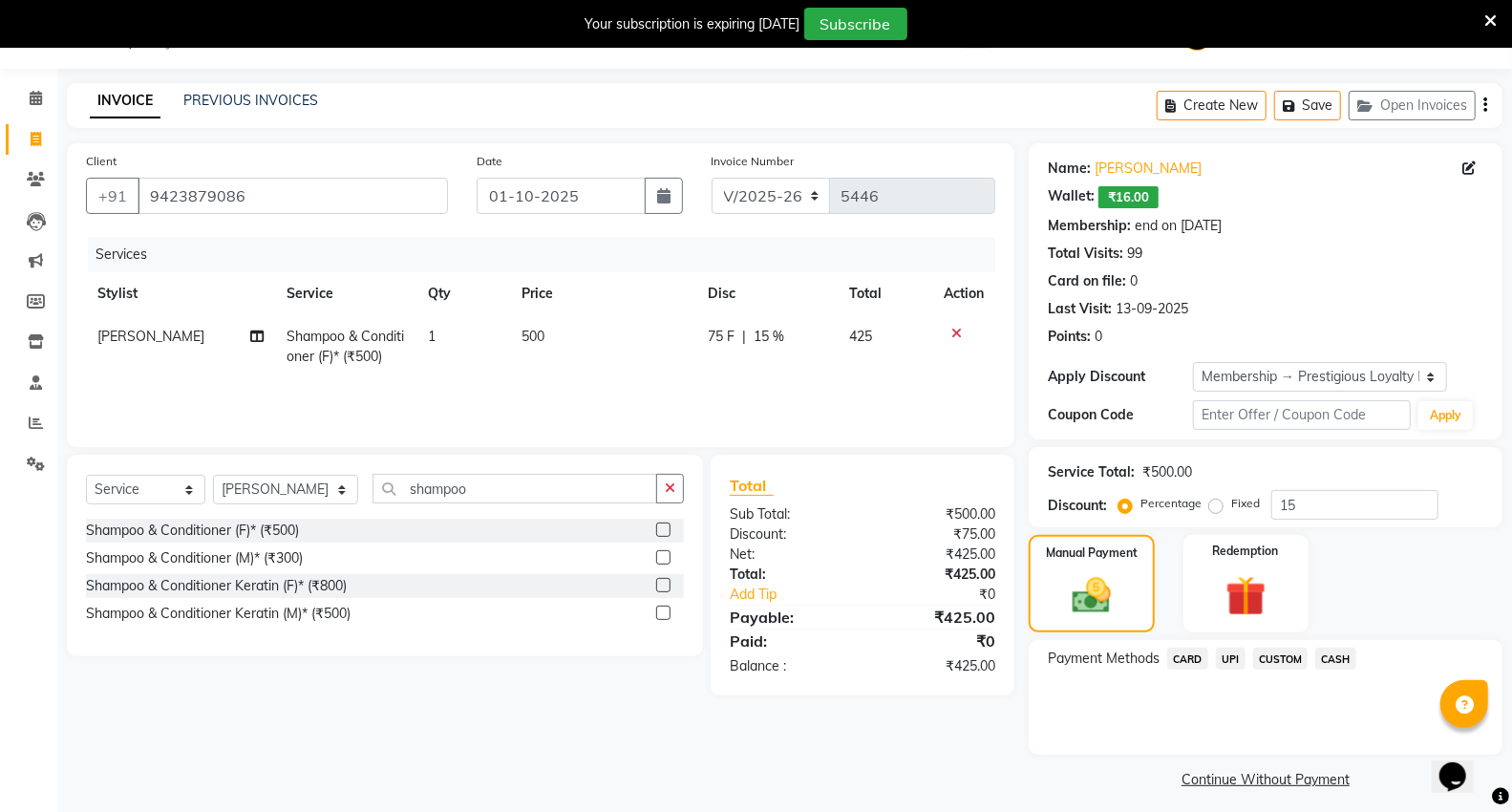
click at [1239, 660] on span "UPI" at bounding box center [1230, 659] width 30 height 22
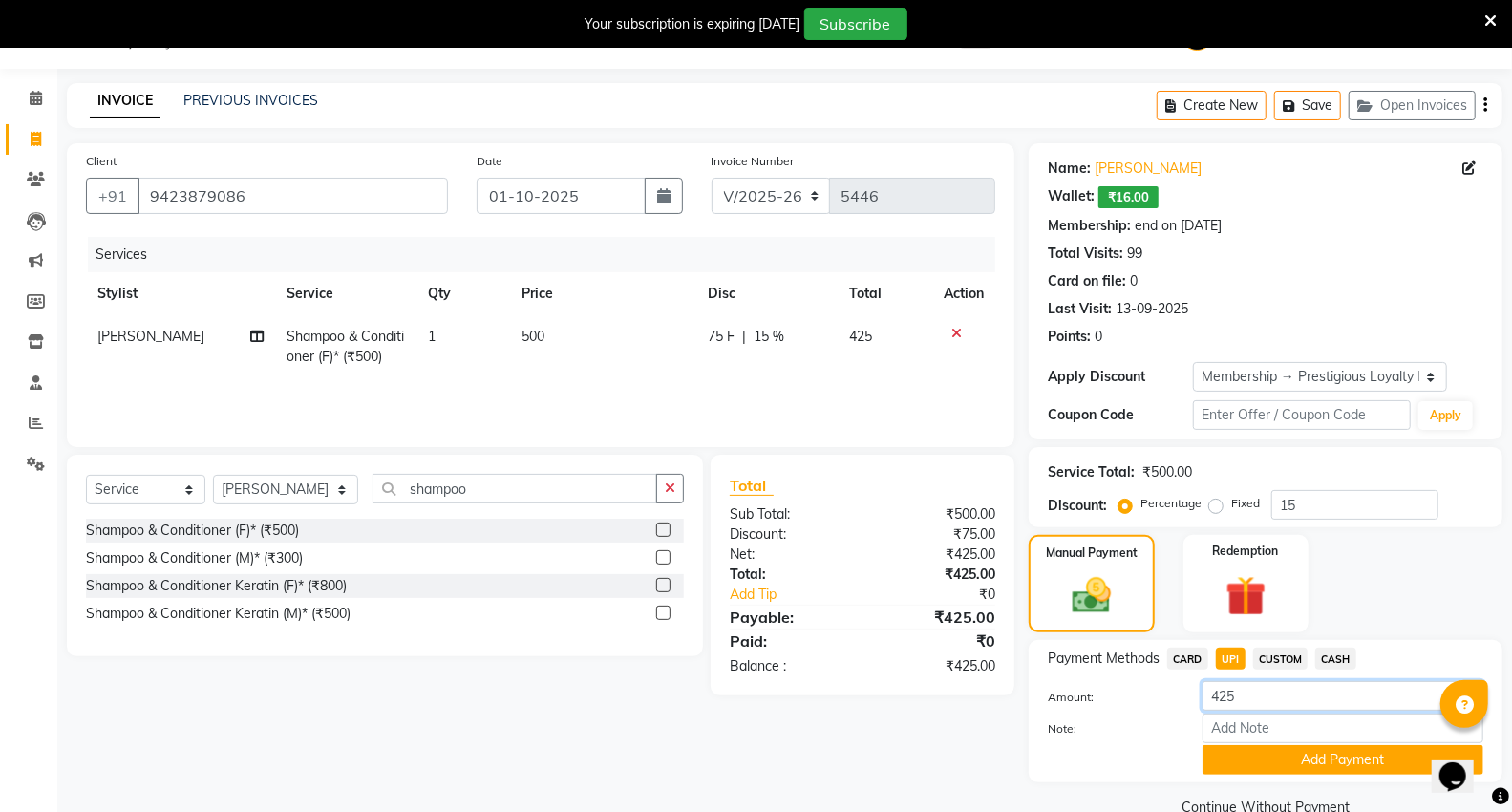
click at [1217, 698] on input "425" at bounding box center [1342, 696] width 280 height 30
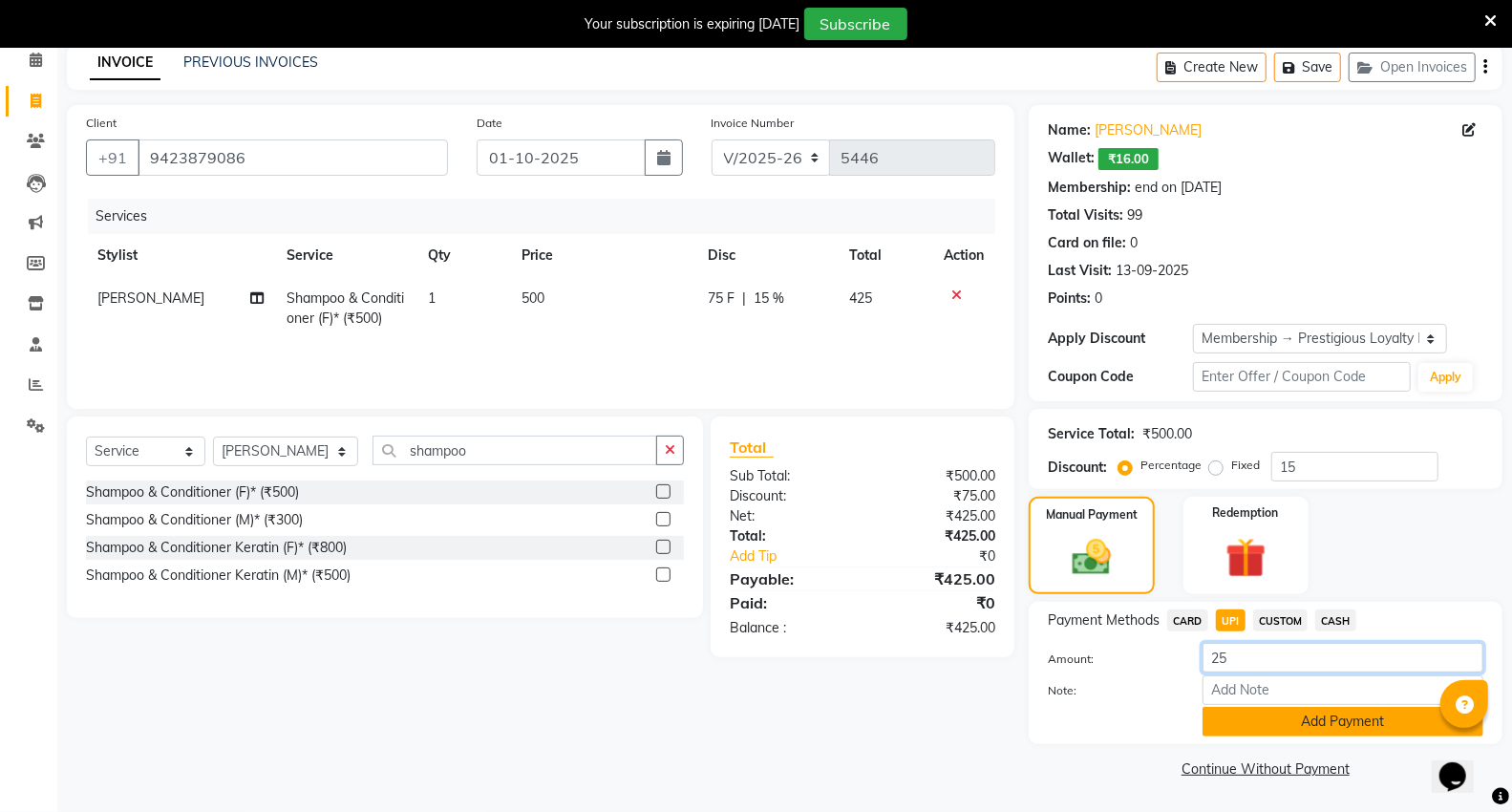
type input "25"
click at [1236, 711] on button "Add Payment" at bounding box center [1342, 721] width 280 height 30
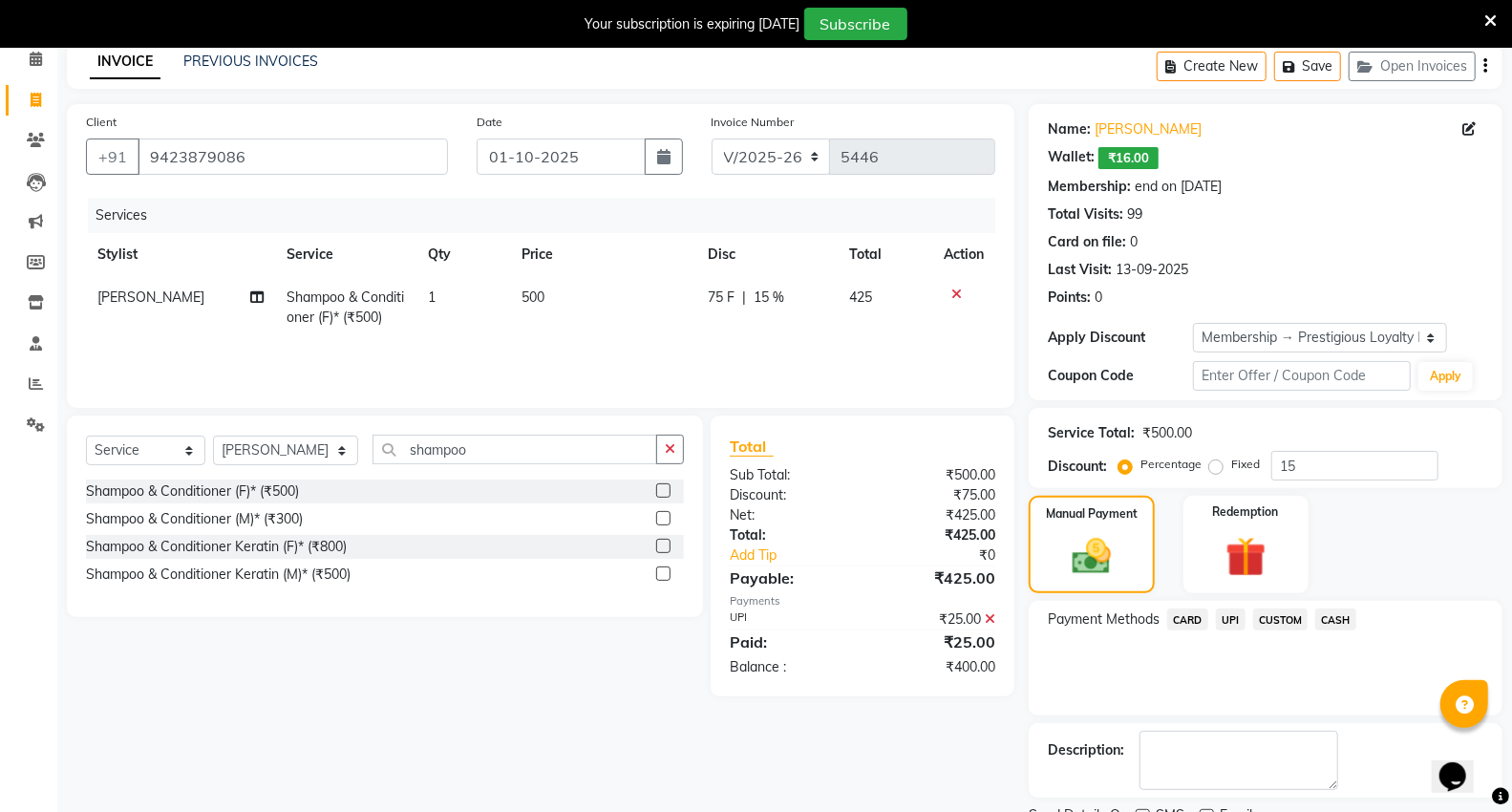
click at [1331, 616] on span "CASH" at bounding box center [1335, 620] width 41 height 22
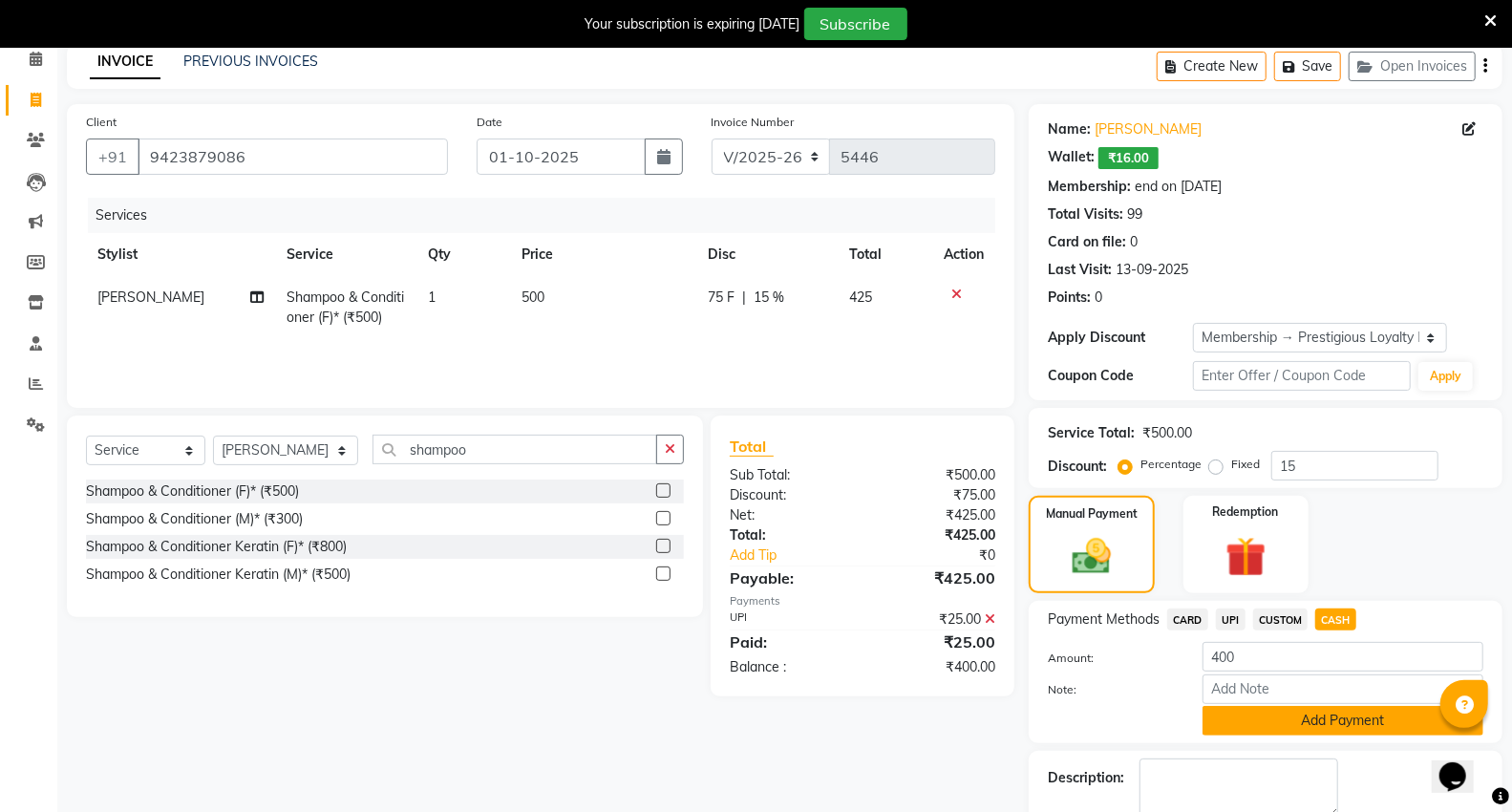
click at [1238, 719] on button "Add Payment" at bounding box center [1342, 720] width 280 height 30
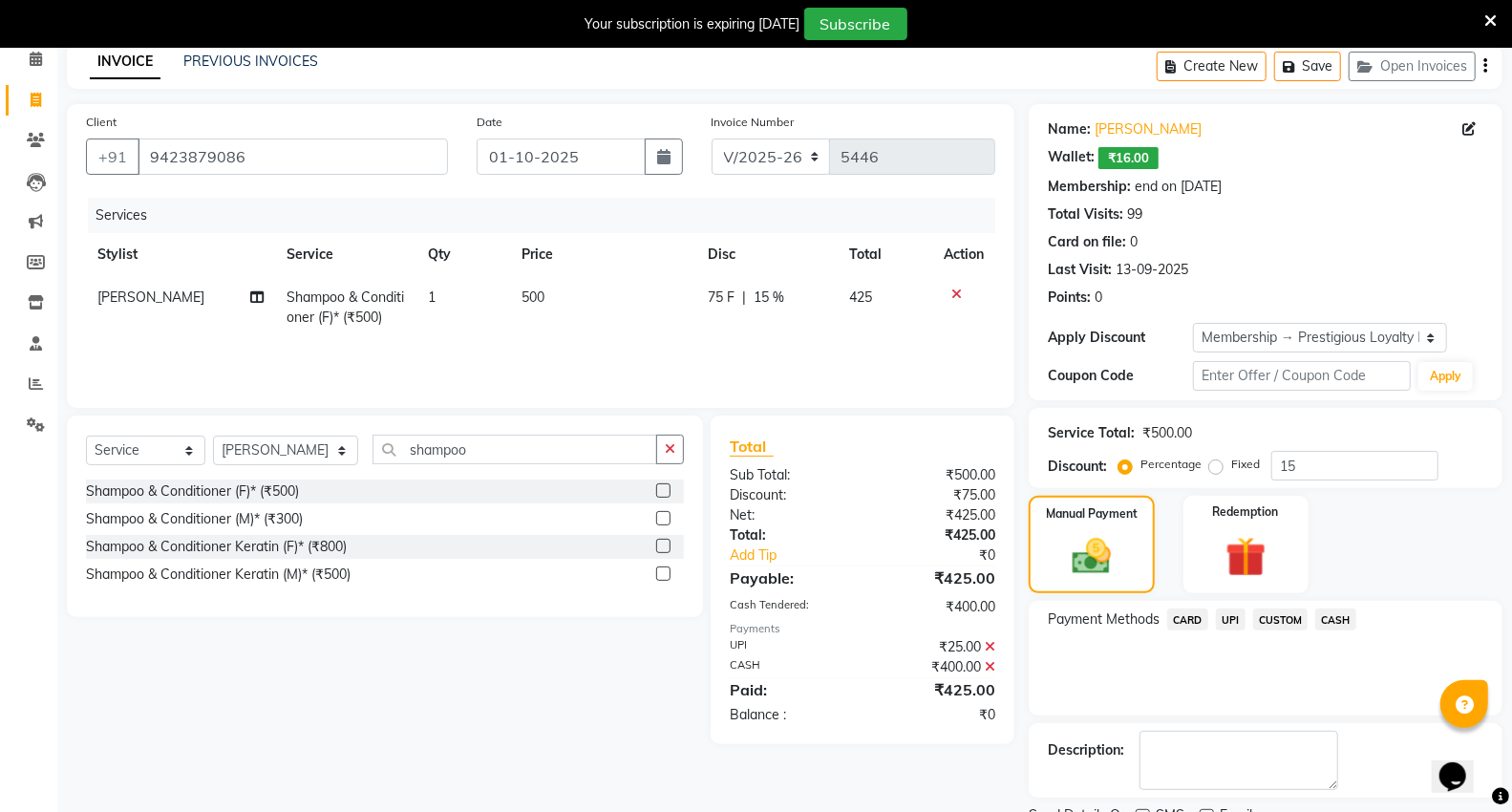
scroll to position [167, 0]
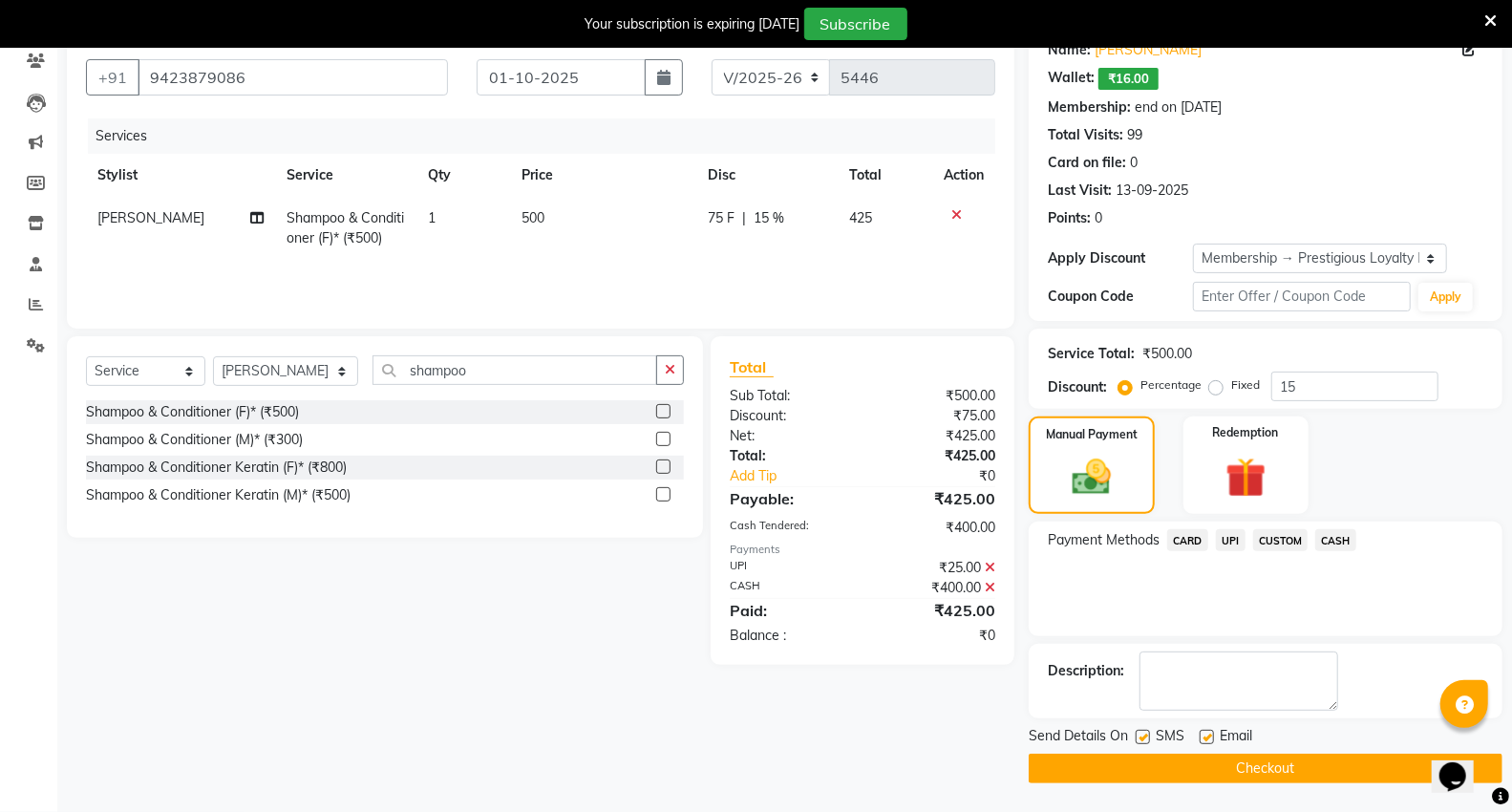
click at [1246, 762] on button "Checkout" at bounding box center [1265, 768] width 474 height 30
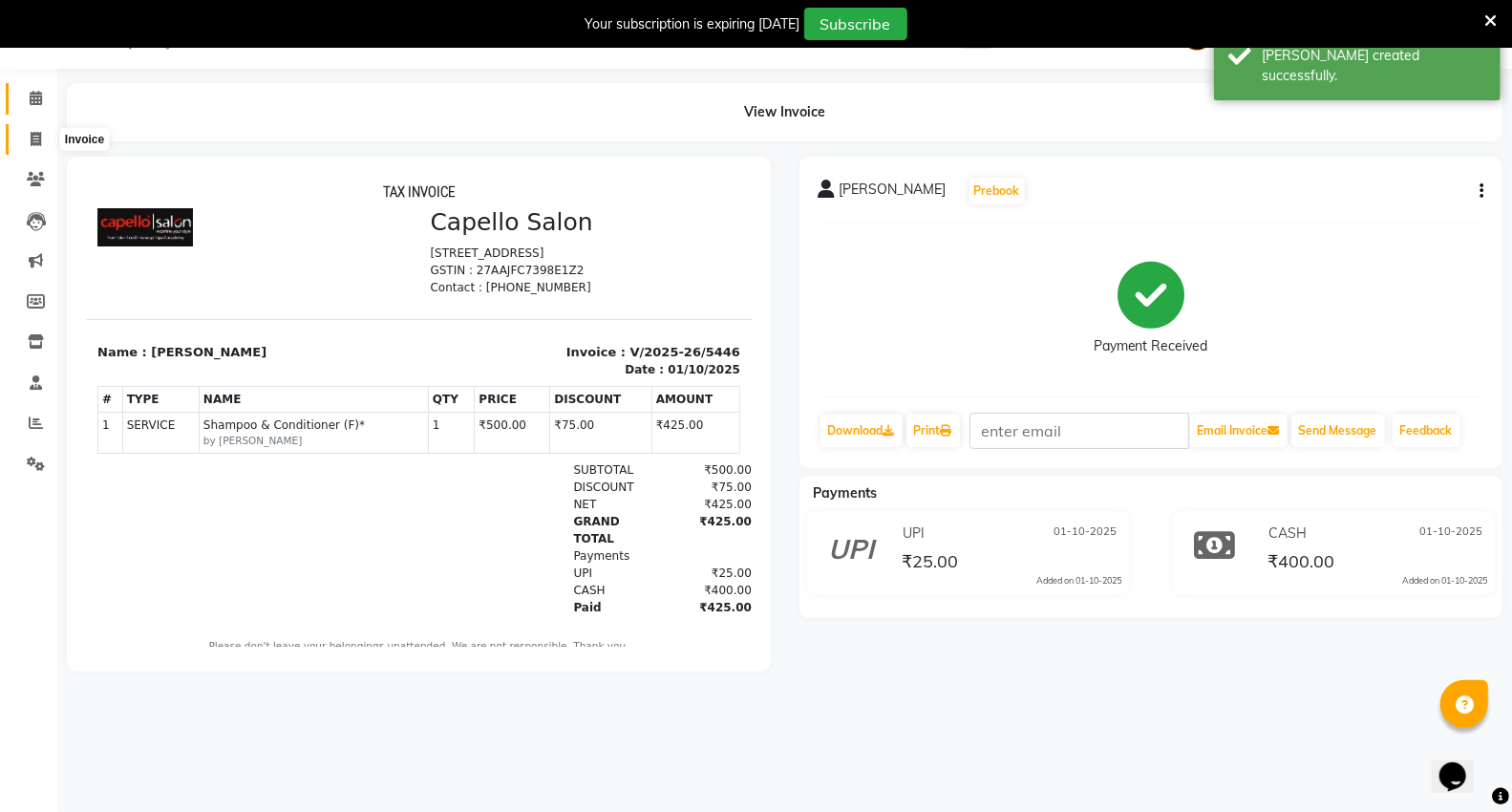
drag, startPoint x: 31, startPoint y: 135, endPoint x: 46, endPoint y: 109, distance: 30.0
click at [31, 135] on icon at bounding box center [35, 139] width 11 height 14
select select "service"
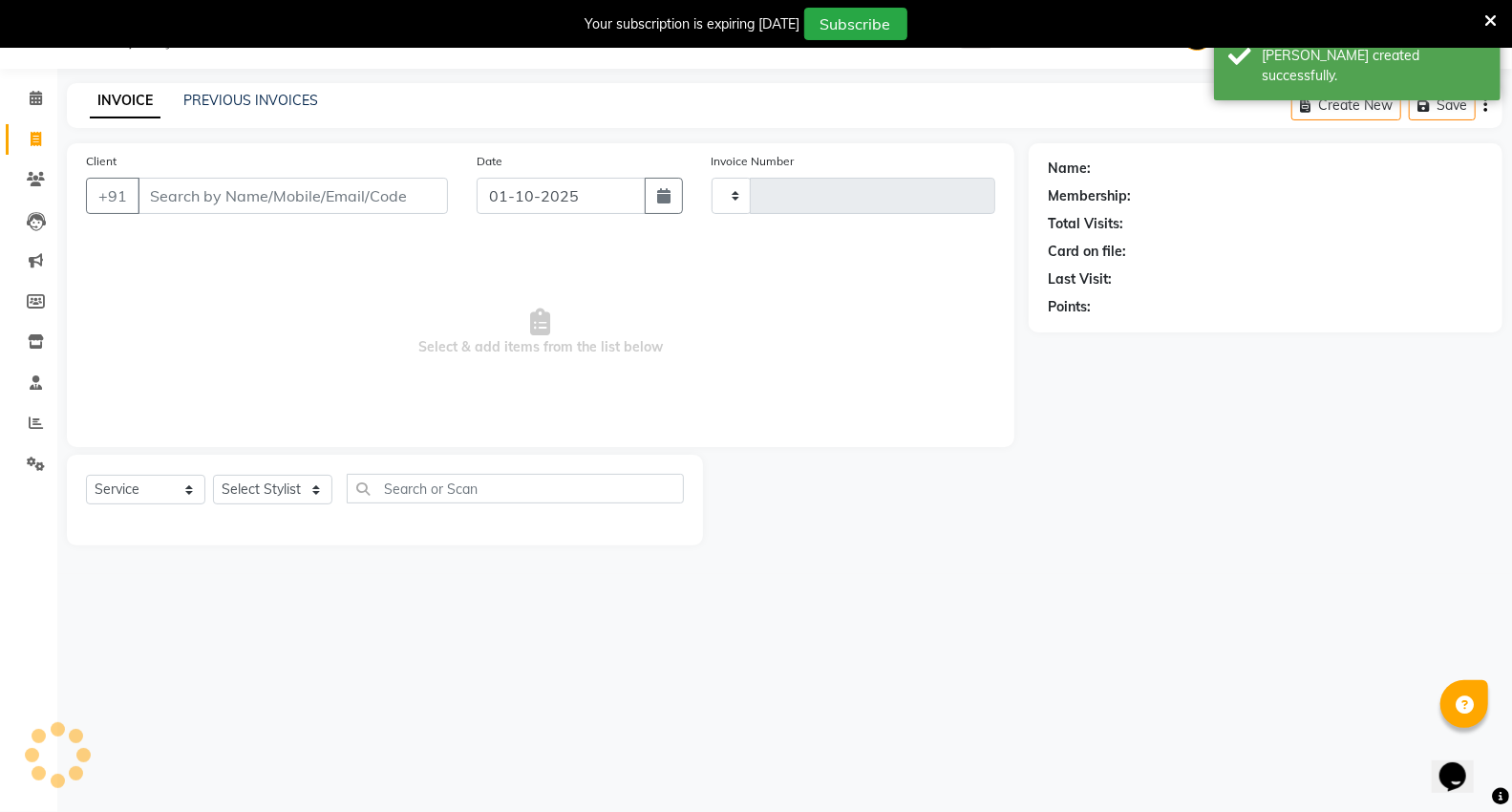
type input "5447"
select select "848"
click at [264, 105] on link "PREVIOUS INVOICES" at bounding box center [251, 101] width 135 height 17
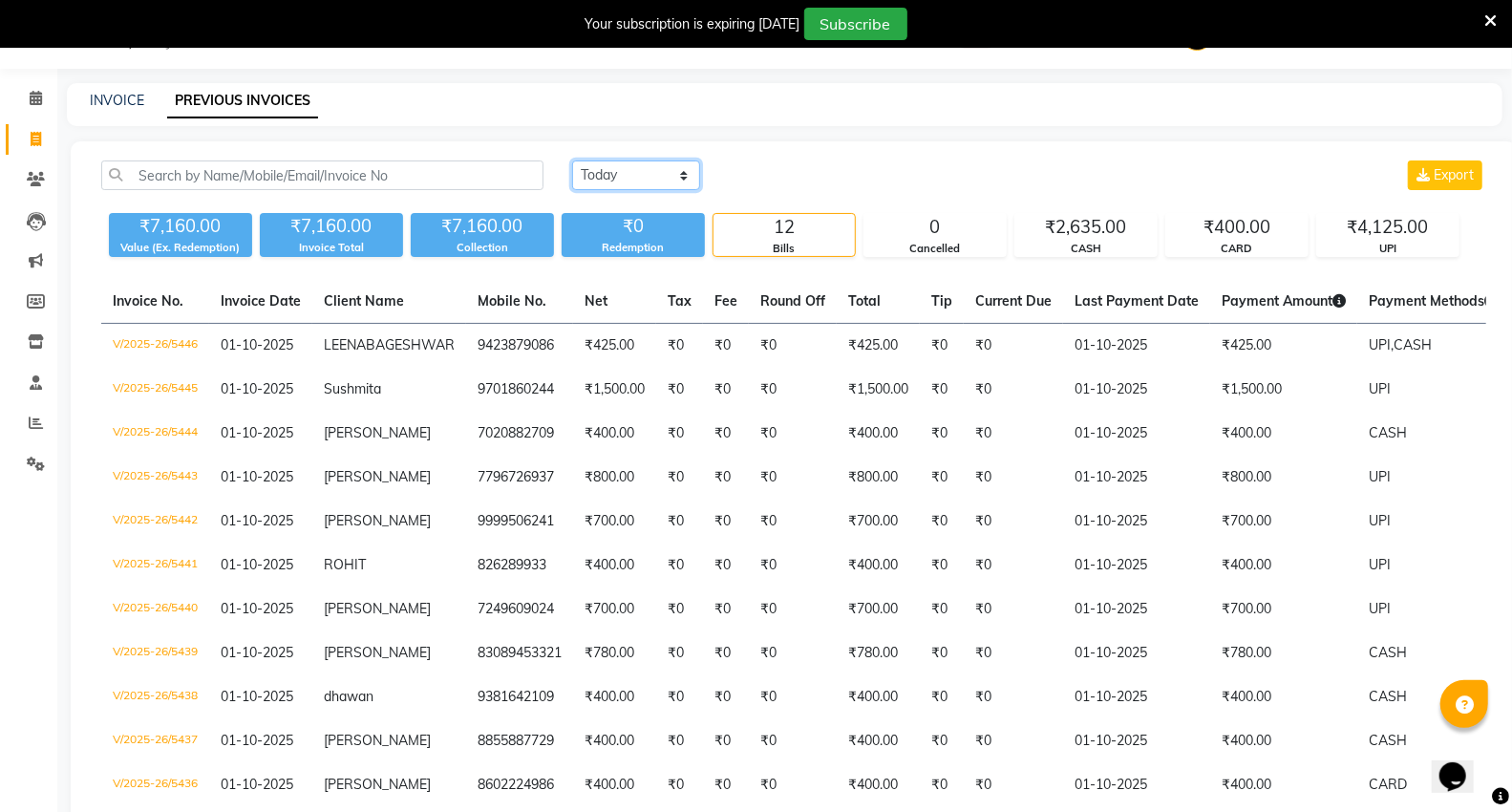
click at [595, 165] on select "[DATE] [DATE] Custom Range" at bounding box center [636, 175] width 128 height 30
click at [572, 161] on select "[DATE] [DATE] Custom Range" at bounding box center [636, 175] width 128 height 30
click at [643, 166] on select "[DATE] [DATE] Custom Range" at bounding box center [636, 175] width 128 height 30
select select "range"
click at [572, 161] on select "[DATE] [DATE] Custom Range" at bounding box center [636, 175] width 128 height 30
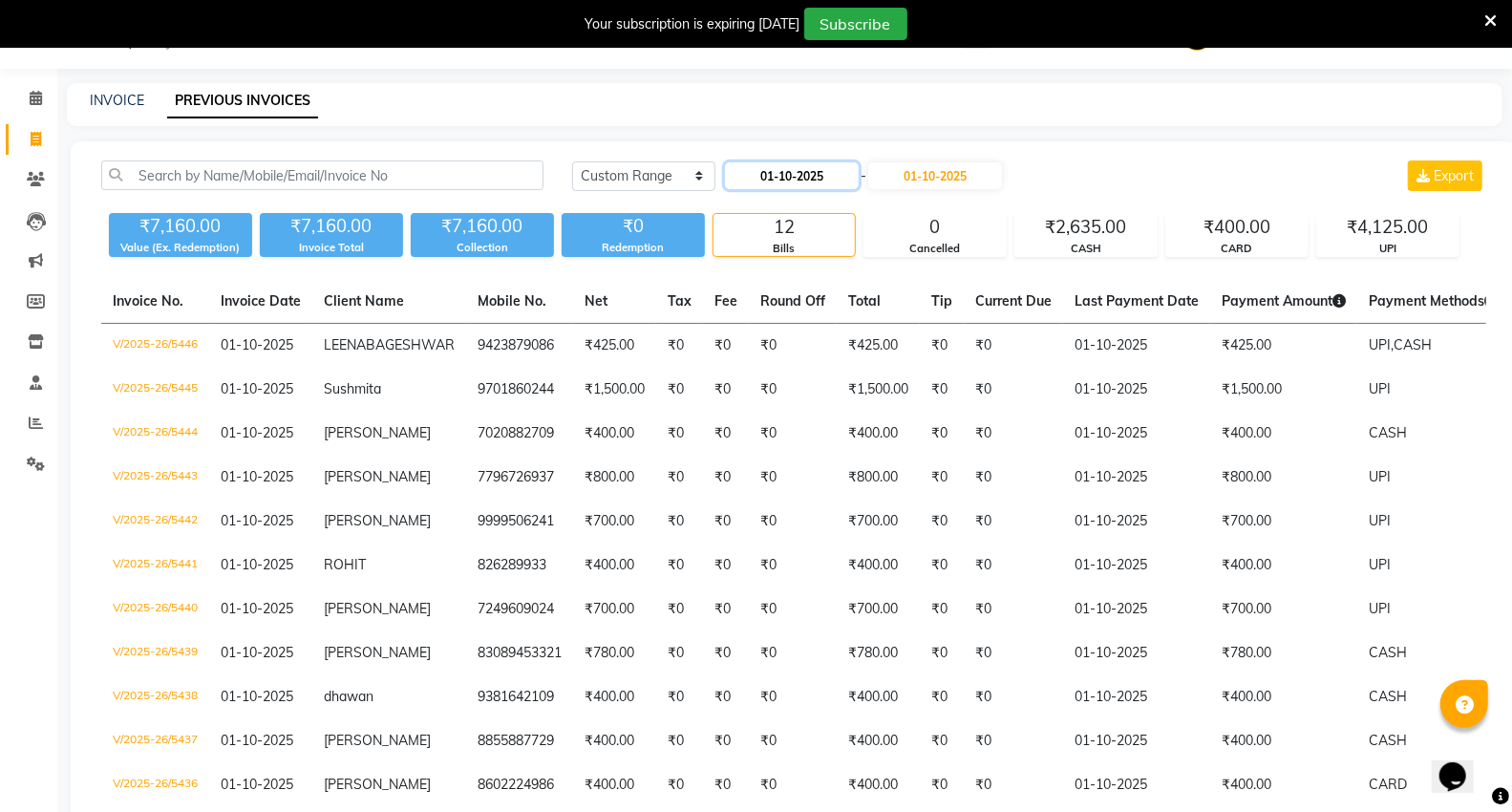
click at [789, 175] on input "01-10-2025" at bounding box center [791, 176] width 134 height 27
select select "10"
select select "2025"
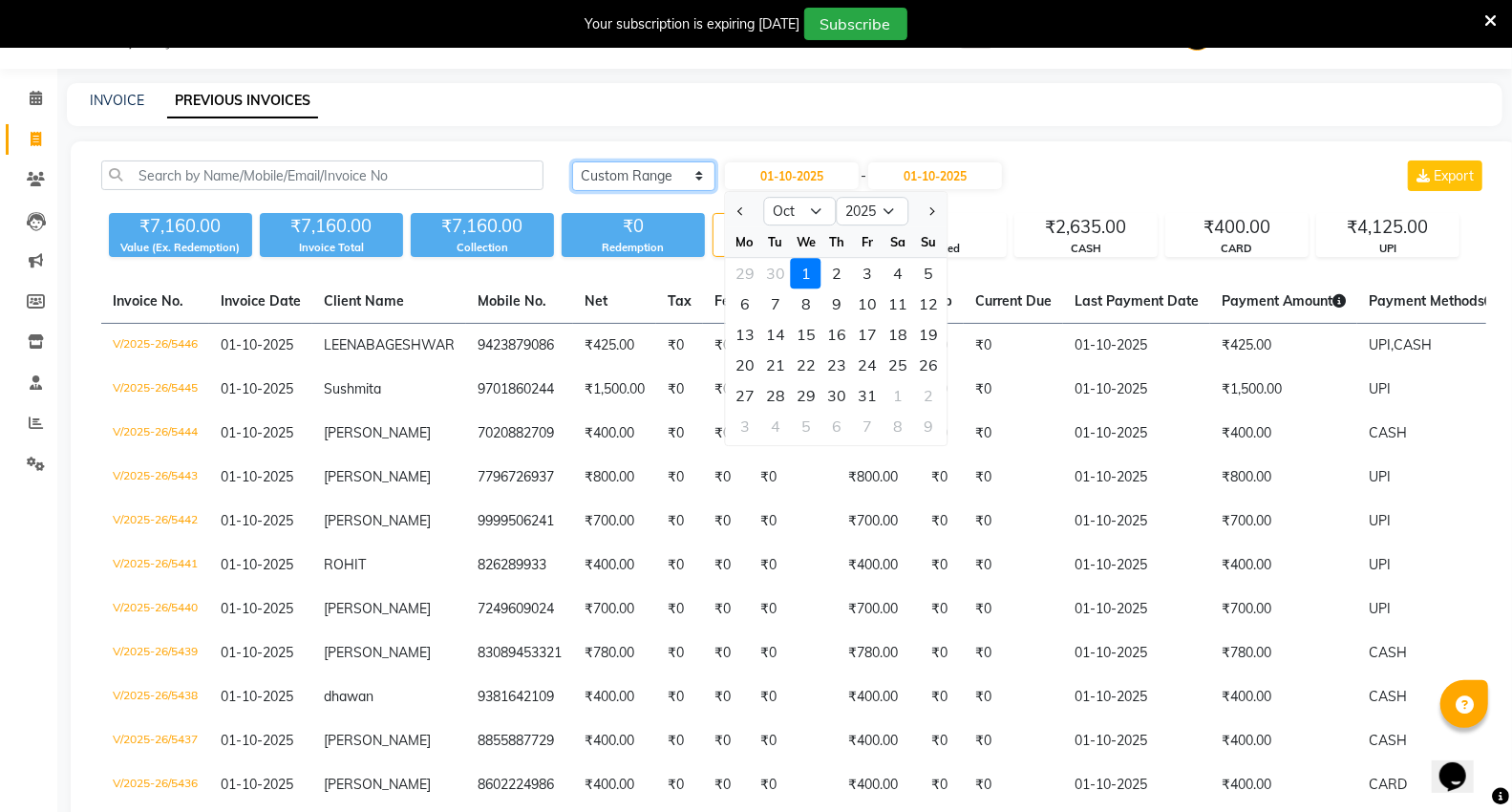
click at [629, 172] on select "[DATE] [DATE] Custom Range" at bounding box center [644, 176] width 144 height 30
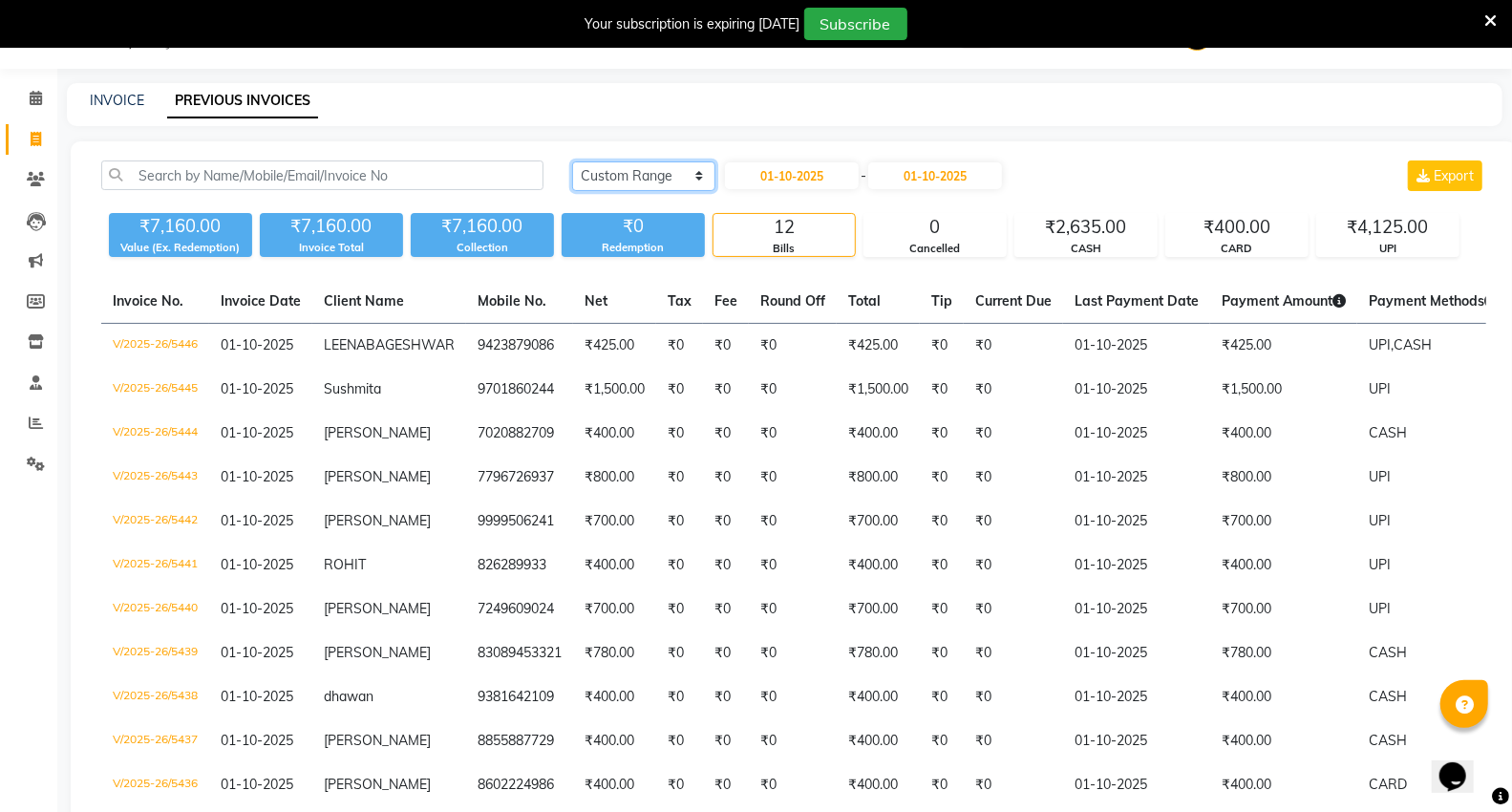
click at [681, 170] on select "[DATE] [DATE] Custom Range" at bounding box center [644, 176] width 144 height 30
click at [572, 162] on select "[DATE] [DATE] Custom Range" at bounding box center [644, 176] width 144 height 30
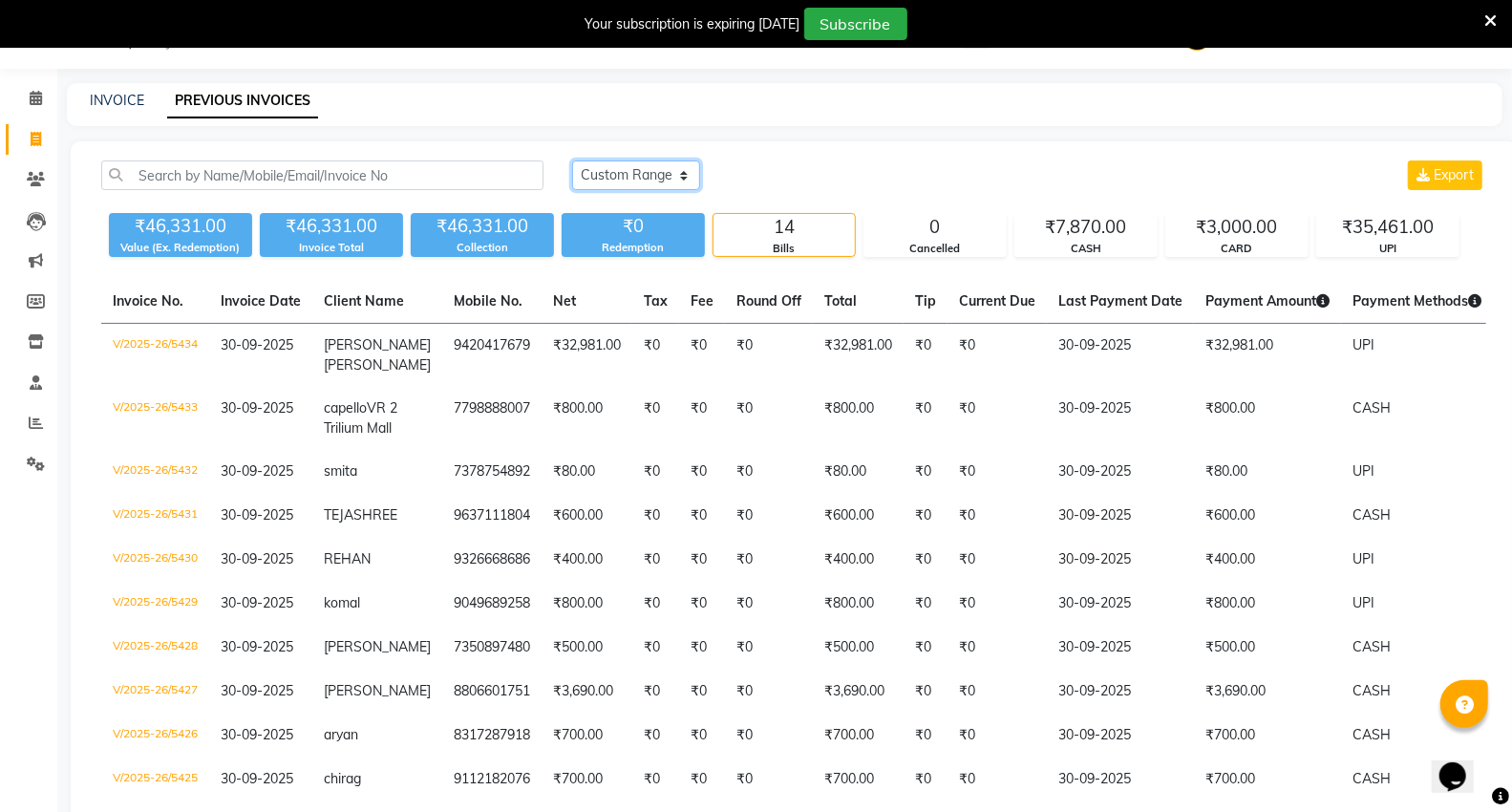
click at [627, 169] on select "[DATE] [DATE] Custom Range" at bounding box center [636, 175] width 128 height 30
select select "range"
click at [572, 161] on select "[DATE] [DATE] Custom Range" at bounding box center [636, 175] width 128 height 30
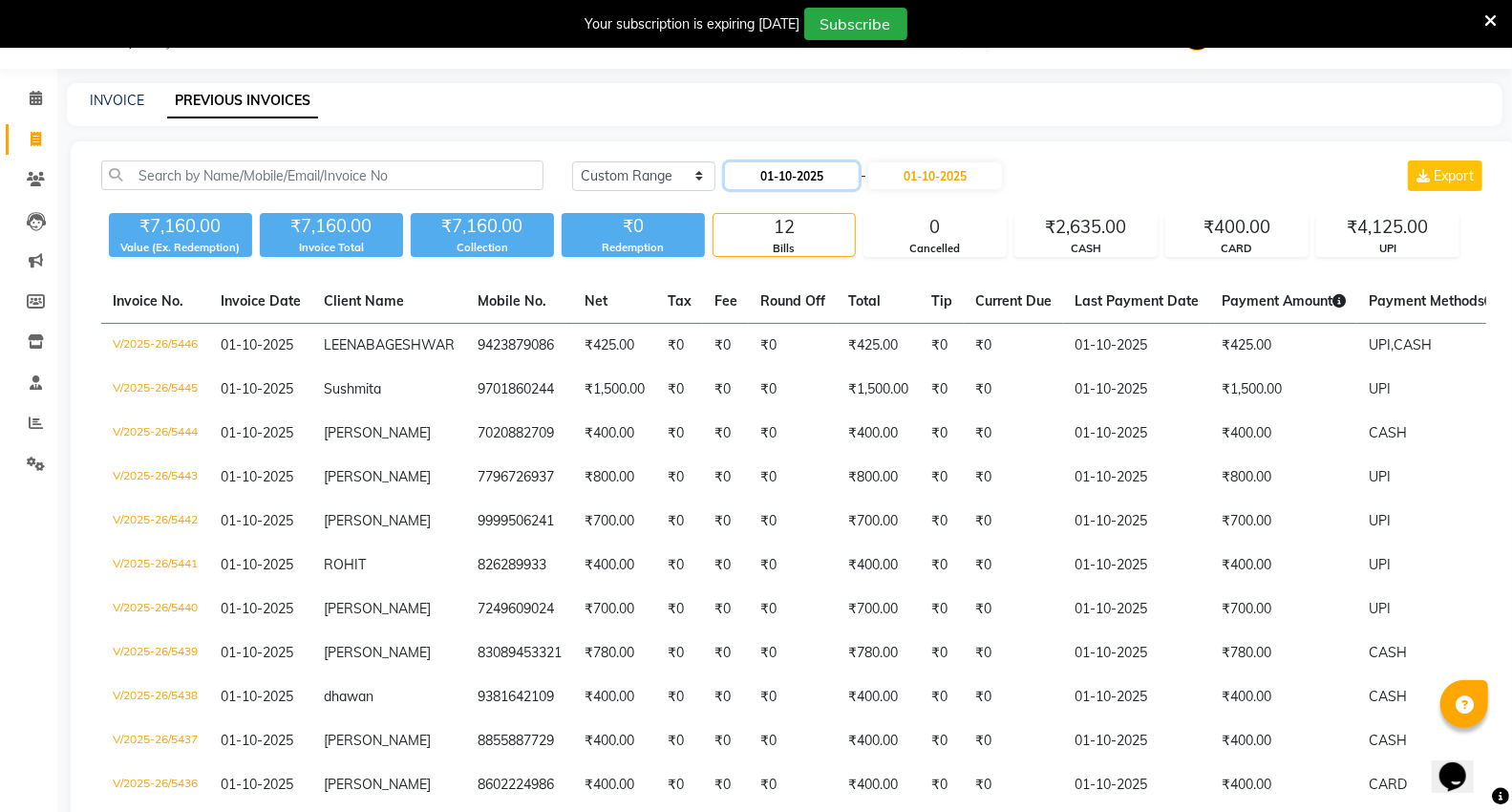
click at [760, 177] on input "01-10-2025" at bounding box center [791, 176] width 134 height 27
select select "10"
select select "2025"
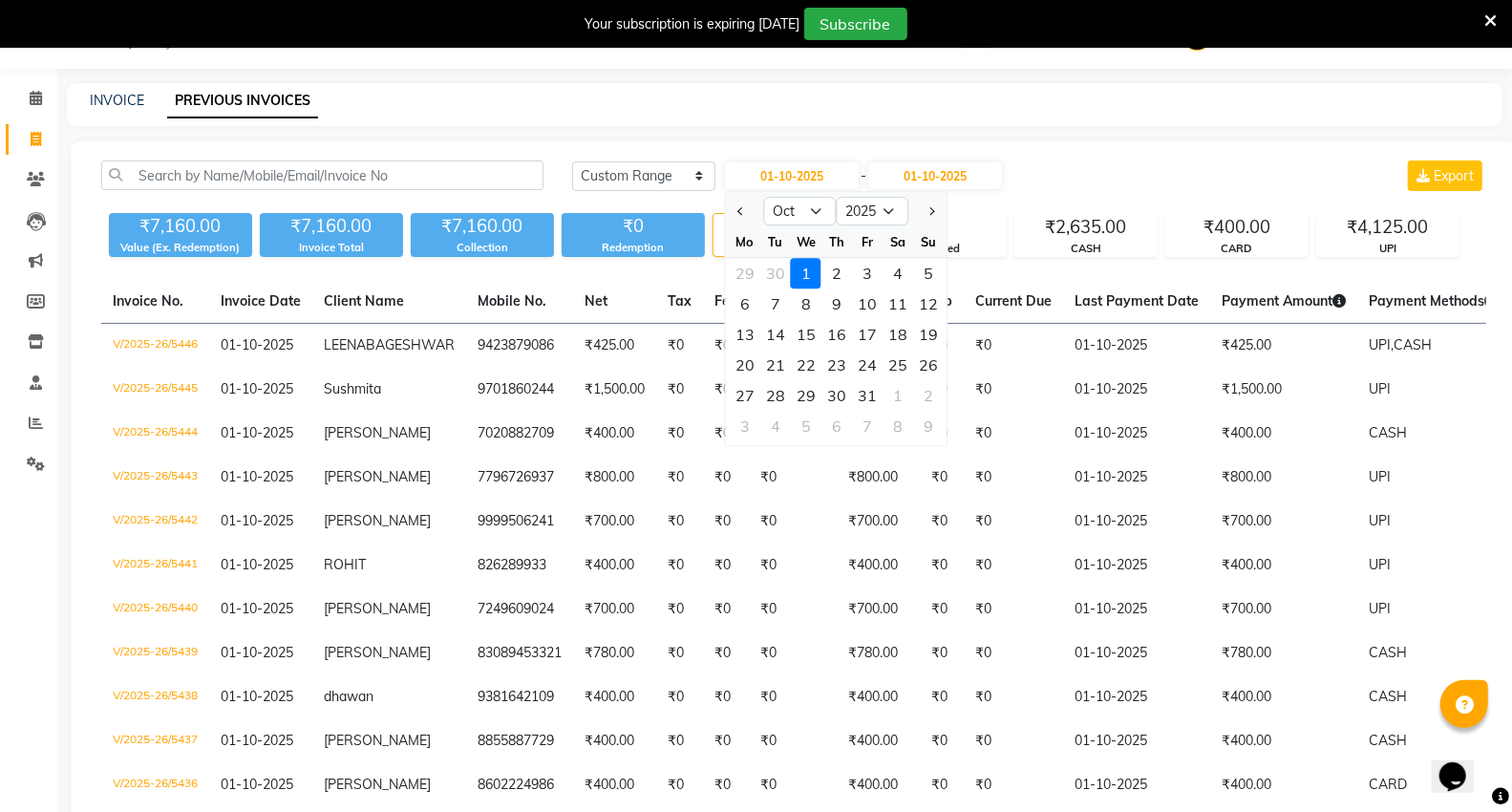
click at [805, 281] on div "1" at bounding box center [806, 273] width 31 height 31
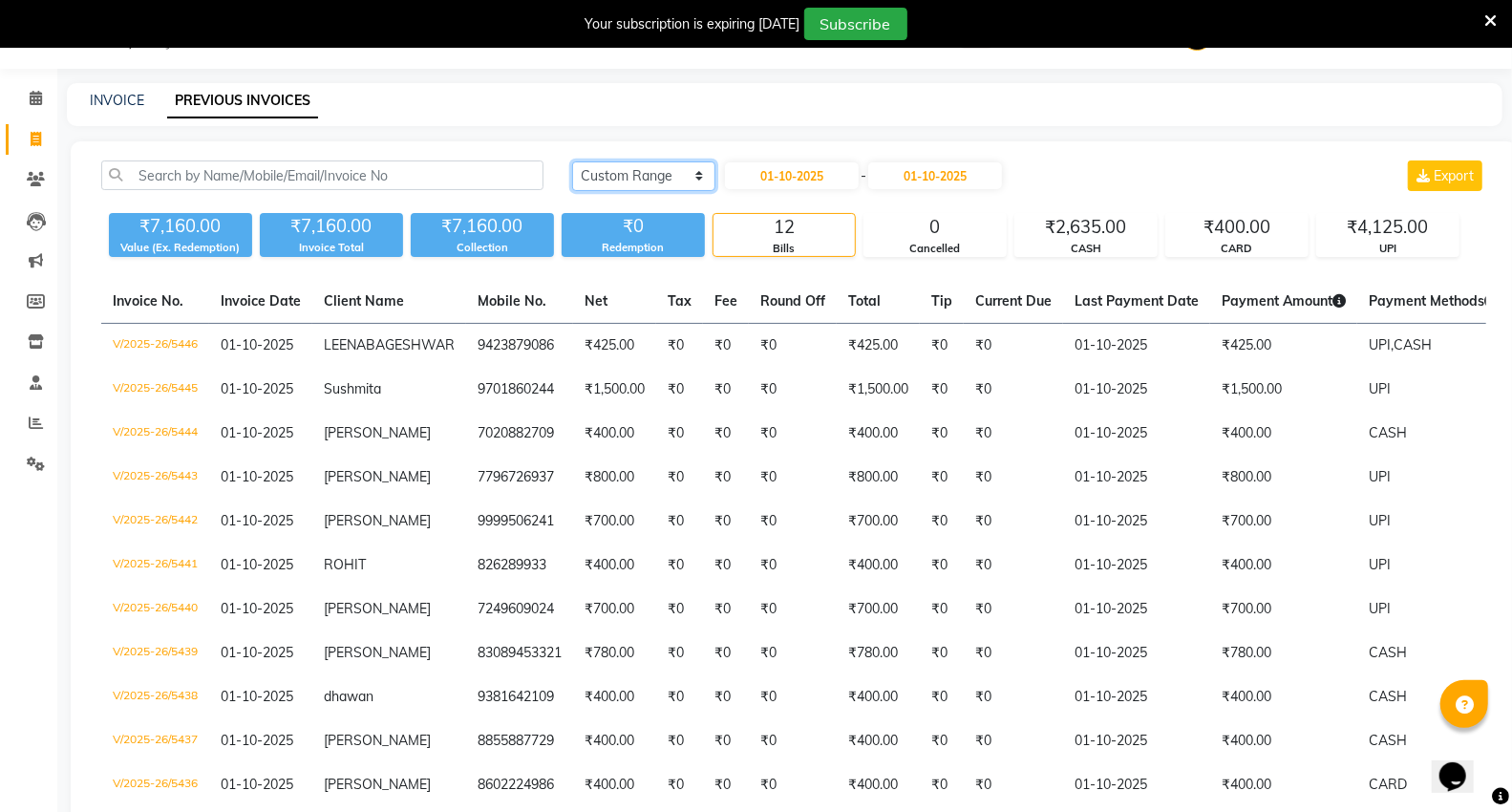
click at [685, 178] on select "[DATE] [DATE] Custom Range" at bounding box center [644, 176] width 144 height 30
click at [572, 162] on select "[DATE] [DATE] Custom Range" at bounding box center [644, 176] width 144 height 30
click at [35, 408] on link "Reports" at bounding box center [29, 423] width 46 height 32
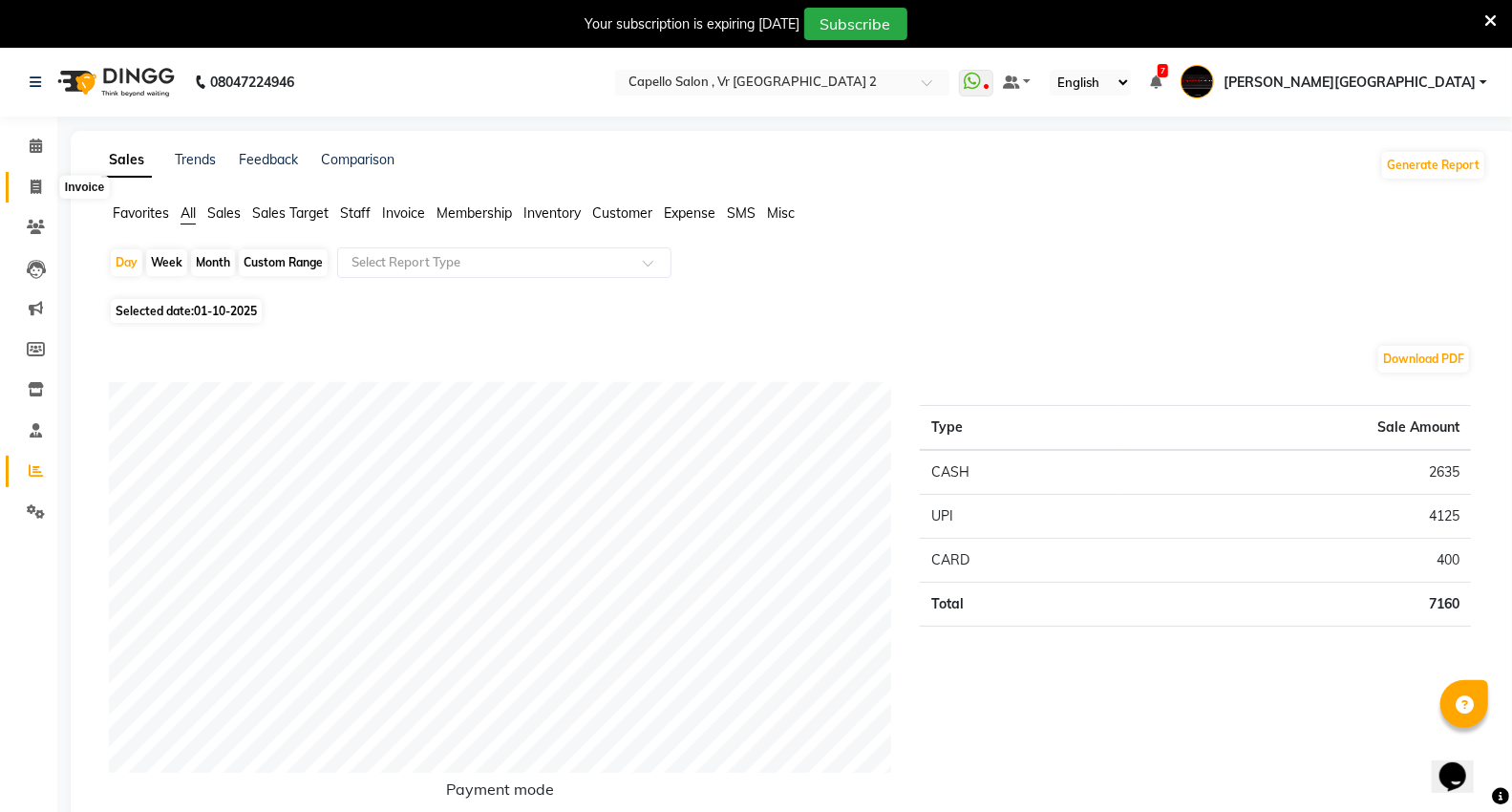
click at [44, 188] on span at bounding box center [35, 188] width 33 height 22
select select "service"
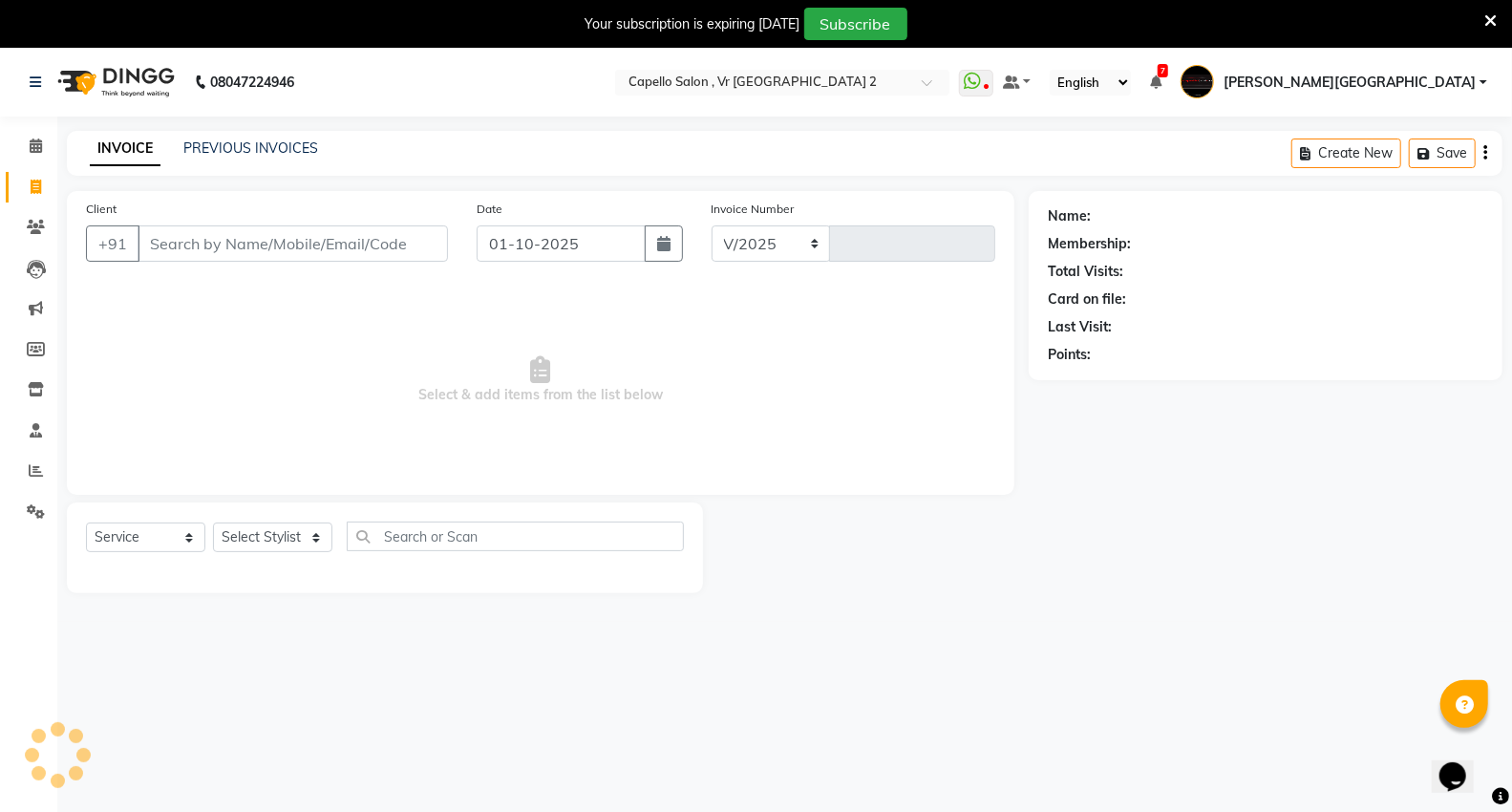
scroll to position [48, 0]
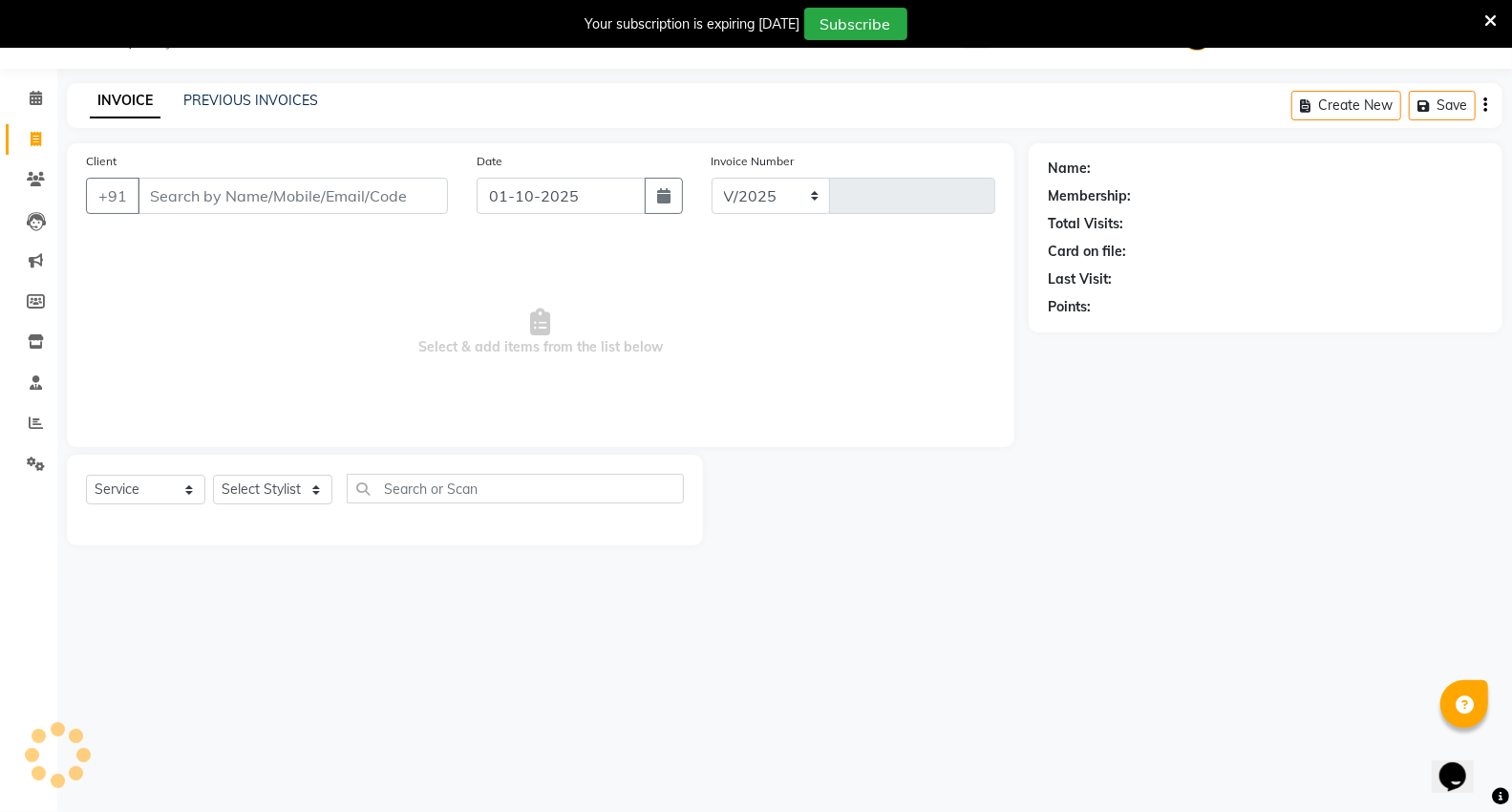
select select "848"
type input "5447"
click at [186, 197] on input "Client" at bounding box center [293, 196] width 310 height 36
type input "8999517507"
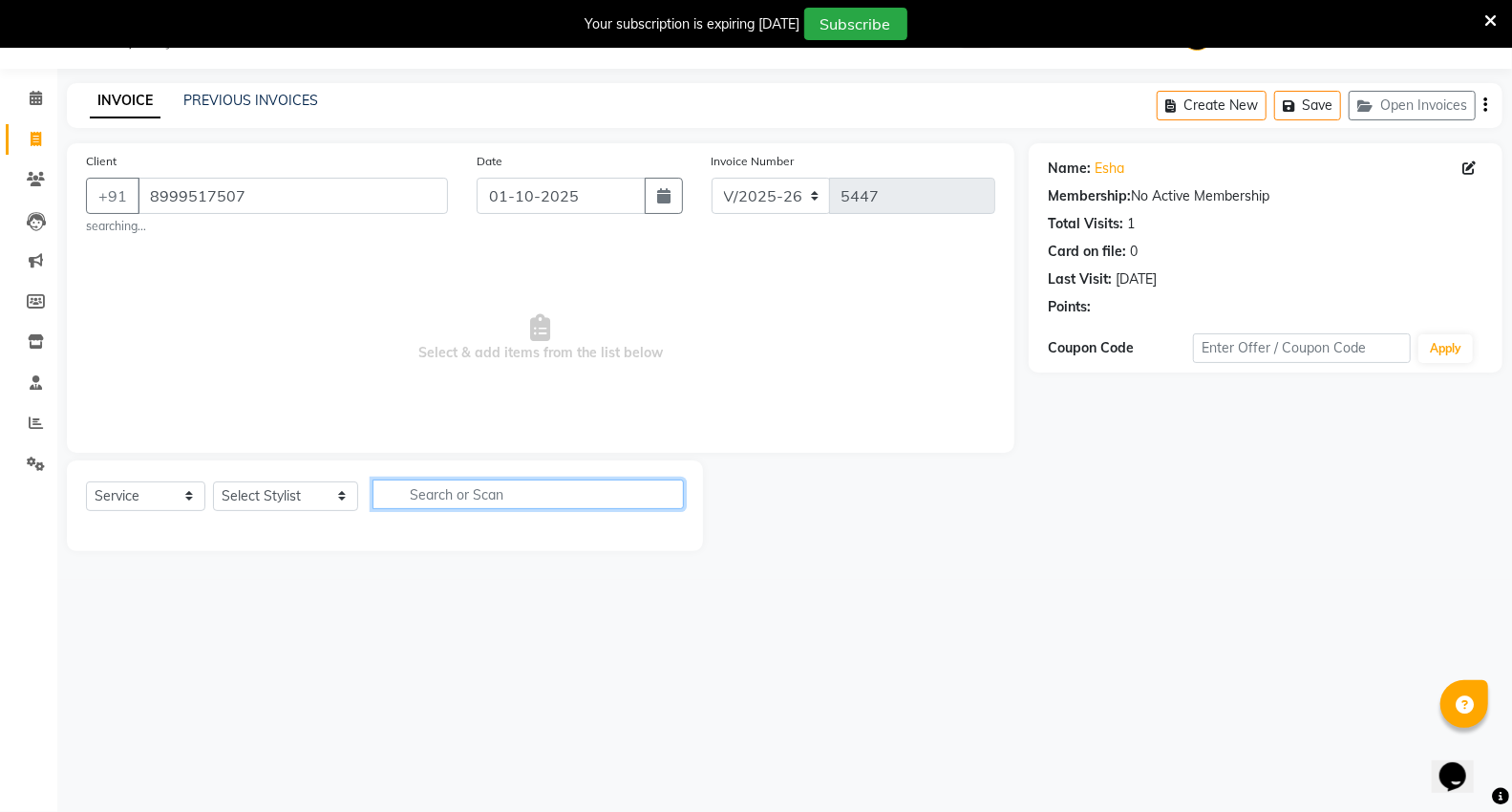
click at [394, 505] on input "text" at bounding box center [527, 494] width 311 height 30
click at [257, 493] on select "Select Stylist [PERSON_NAME] [PERSON_NAME] [PERSON_NAME] [PERSON_NAME] Mall [PE…" at bounding box center [286, 496] width 145 height 30
select select "14470"
click at [213, 482] on select "Select Stylist [PERSON_NAME] [PERSON_NAME] [PERSON_NAME] [PERSON_NAME] Mall [PE…" at bounding box center [286, 496] width 145 height 30
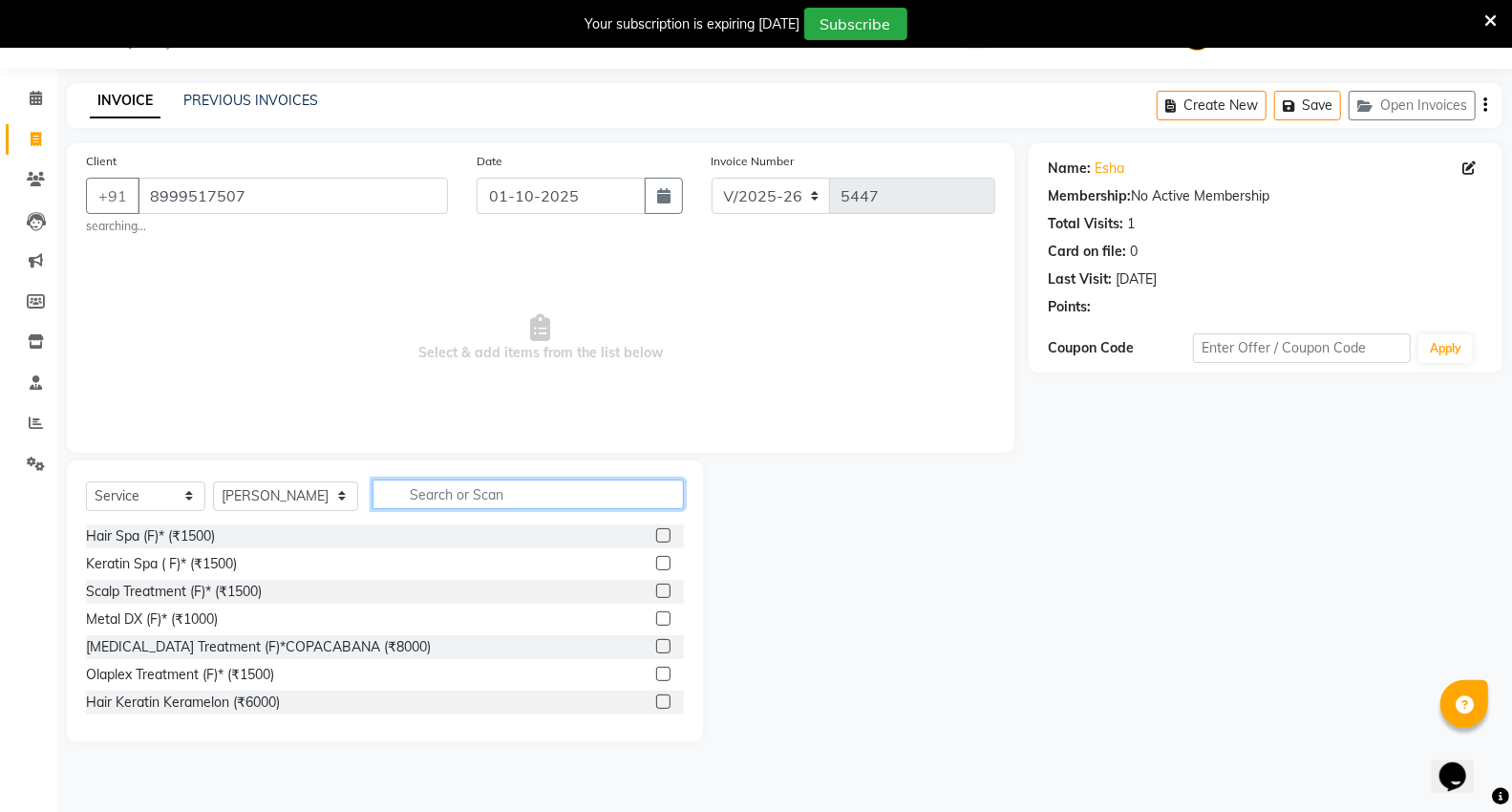
click at [483, 491] on input "text" at bounding box center [527, 494] width 311 height 30
click at [525, 497] on input "text" at bounding box center [527, 494] width 311 height 30
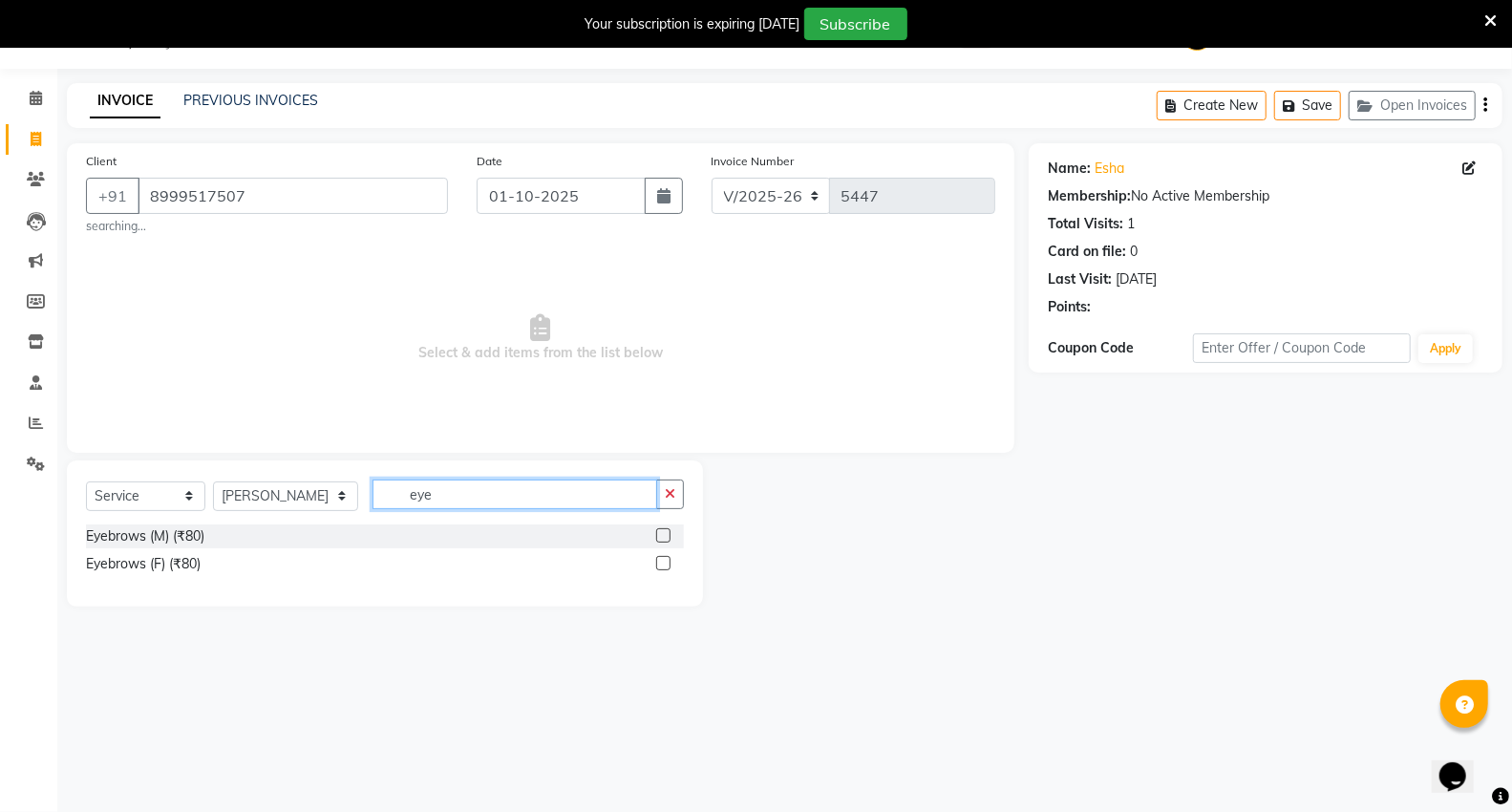
type input "eye"
click at [660, 569] on label at bounding box center [663, 563] width 14 height 14
click at [660, 569] on input "checkbox" at bounding box center [662, 564] width 12 height 12
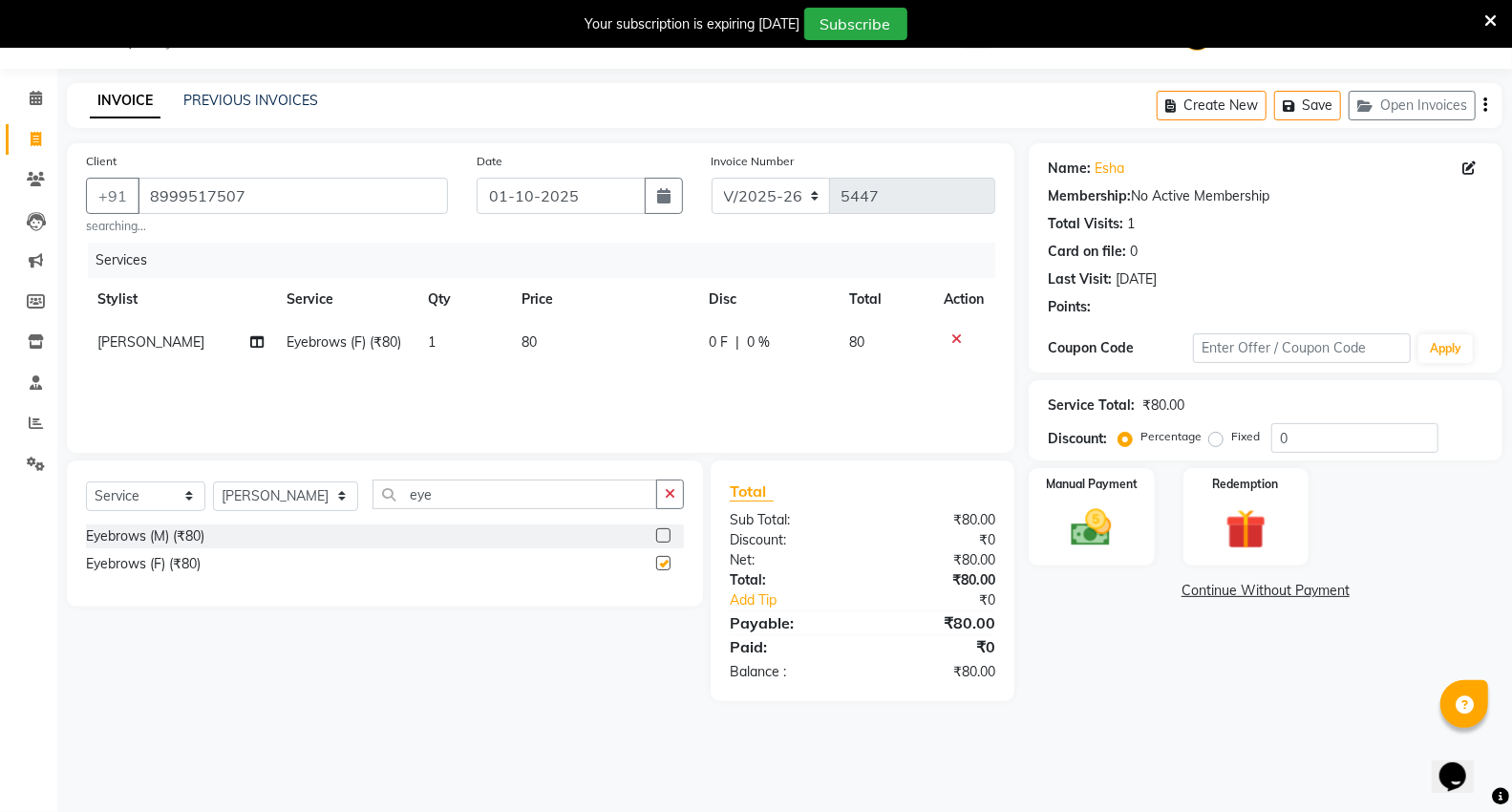
checkbox input "false"
click at [1120, 523] on img at bounding box center [1091, 528] width 68 height 49
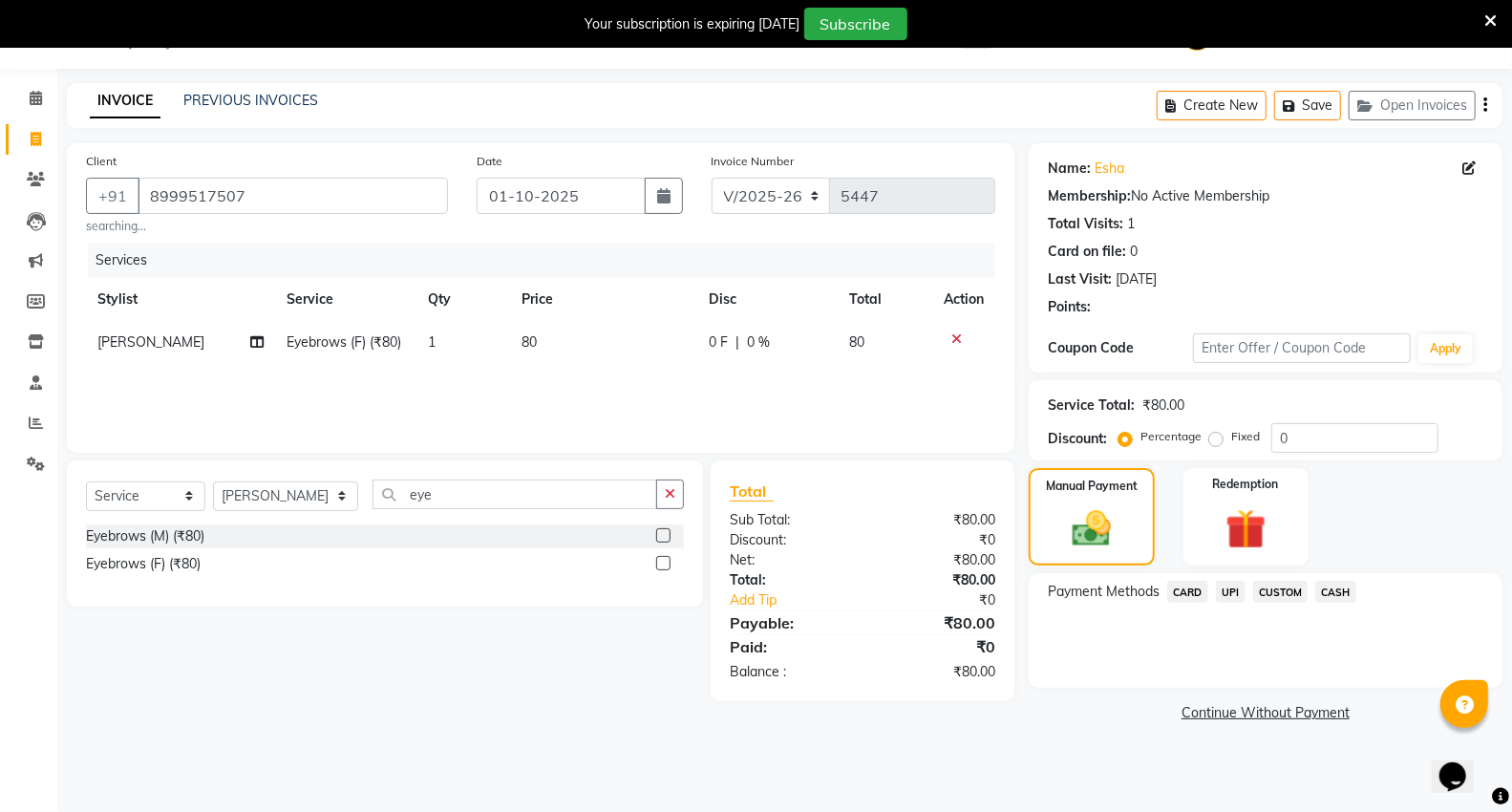
click at [1235, 584] on span "UPI" at bounding box center [1230, 592] width 30 height 22
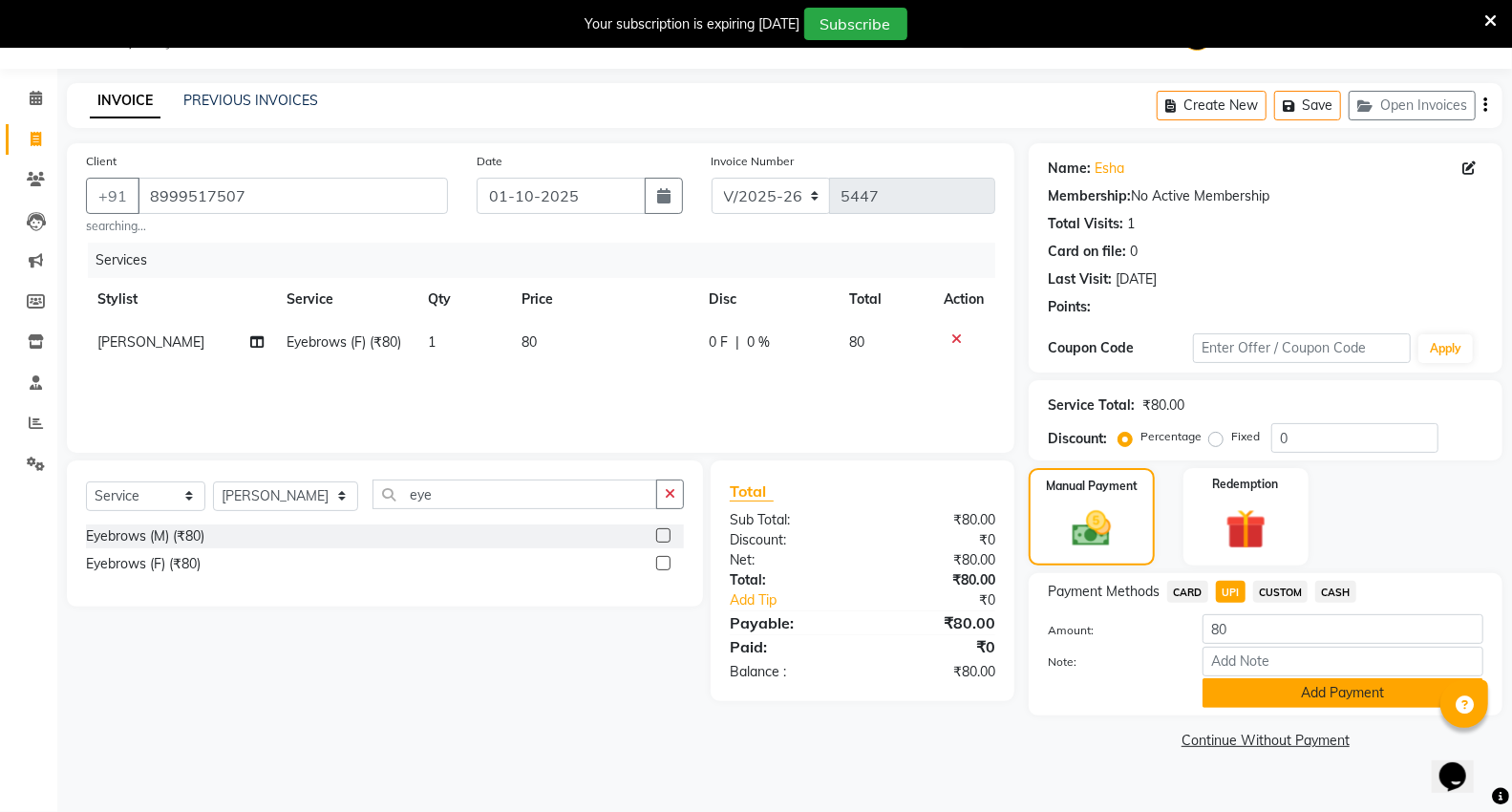
click at [1278, 701] on button "Add Payment" at bounding box center [1342, 693] width 280 height 30
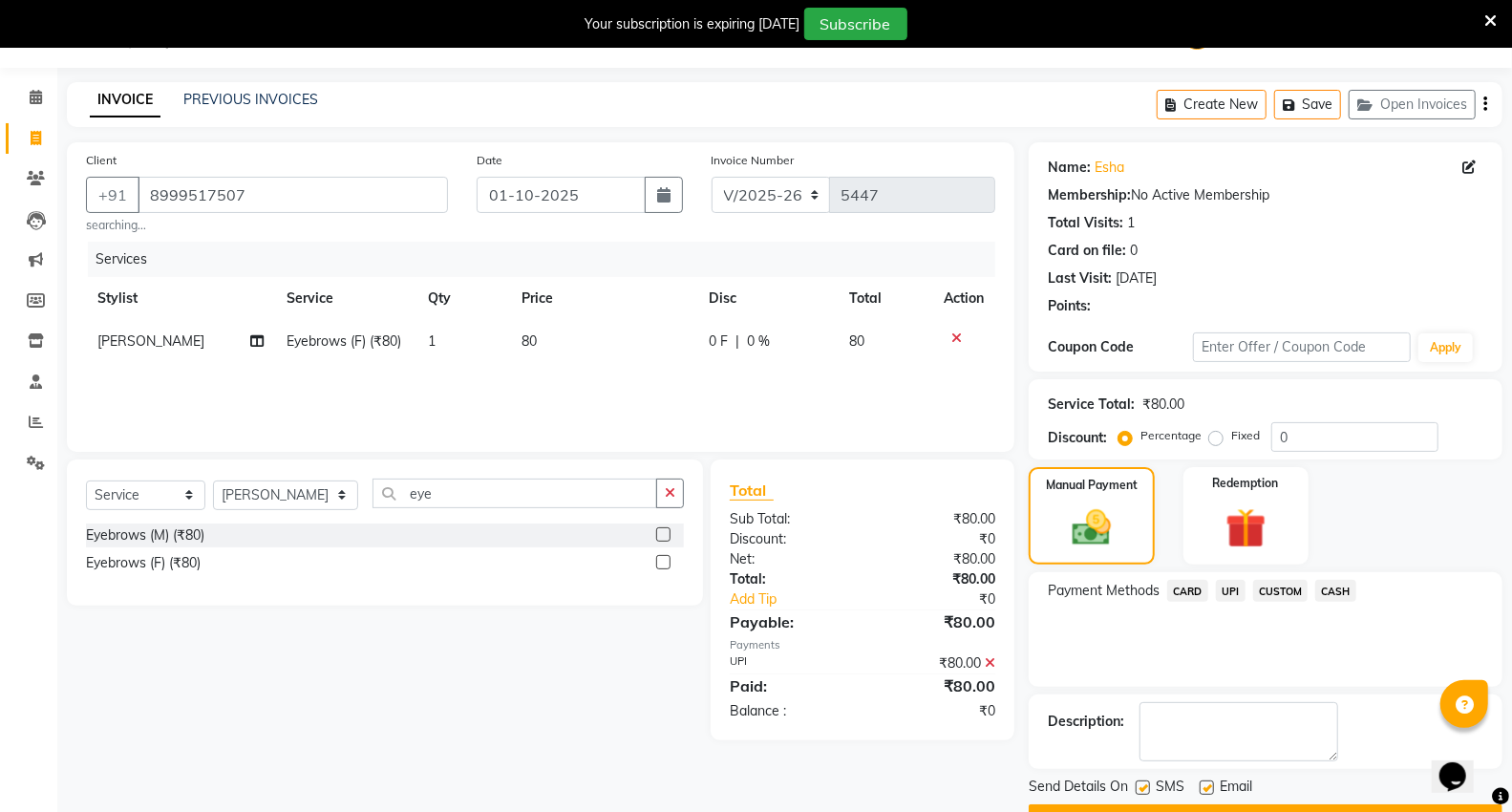
scroll to position [100, 0]
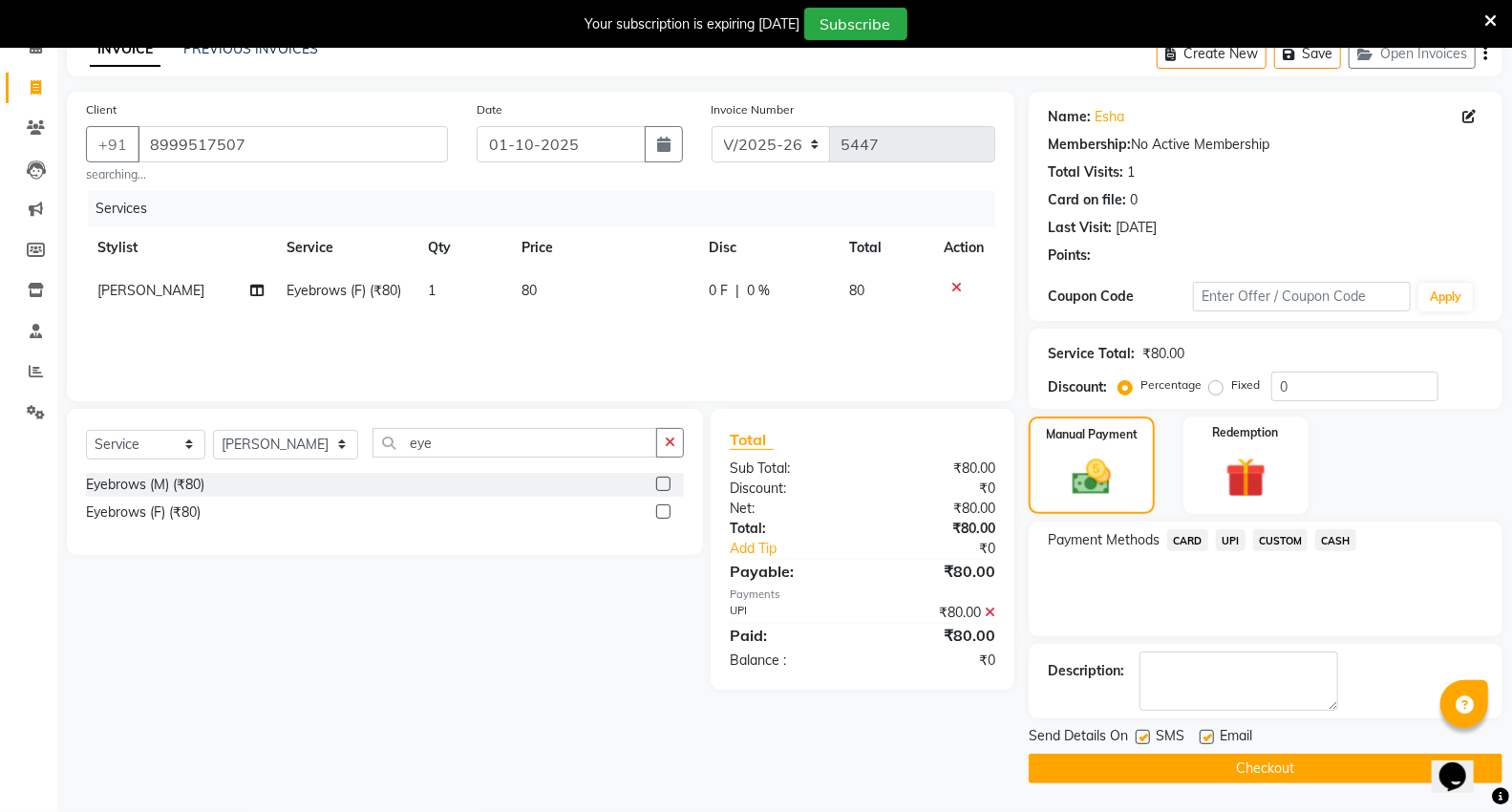
click at [1264, 766] on button "Checkout" at bounding box center [1265, 768] width 474 height 30
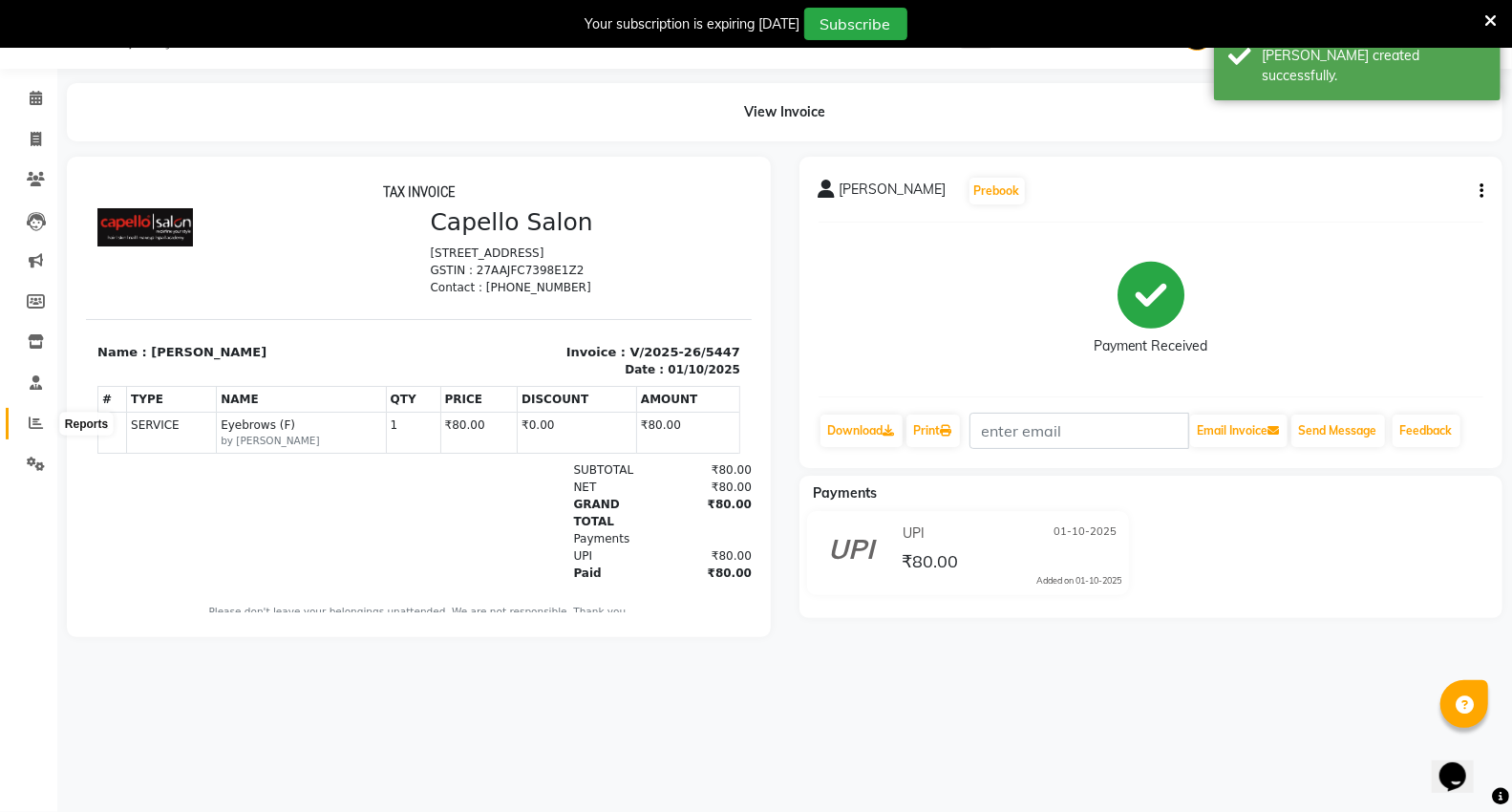
click at [46, 428] on span at bounding box center [35, 423] width 33 height 22
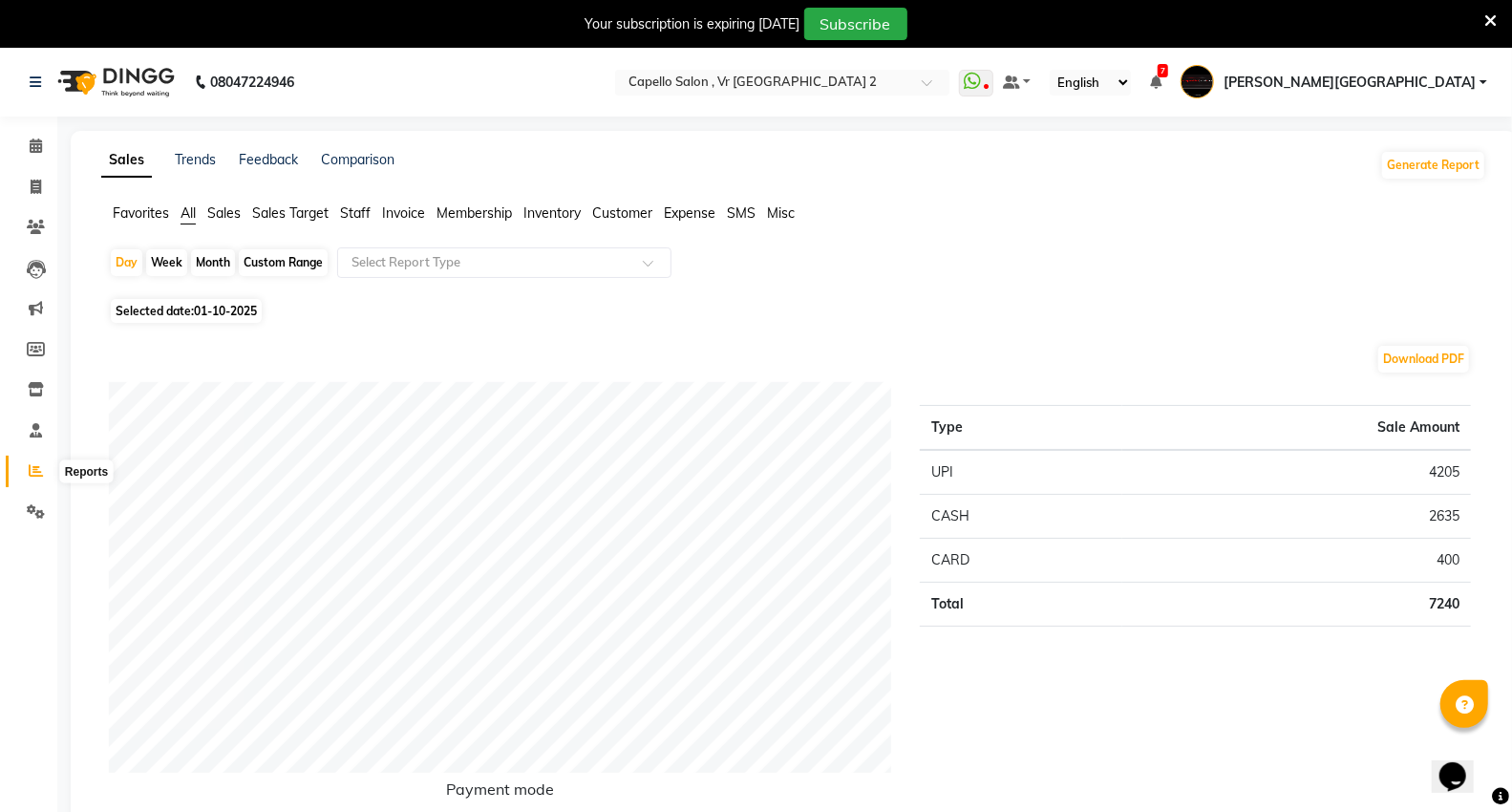
click at [29, 463] on icon at bounding box center [35, 470] width 14 height 14
click at [218, 217] on span "Sales" at bounding box center [224, 214] width 33 height 17
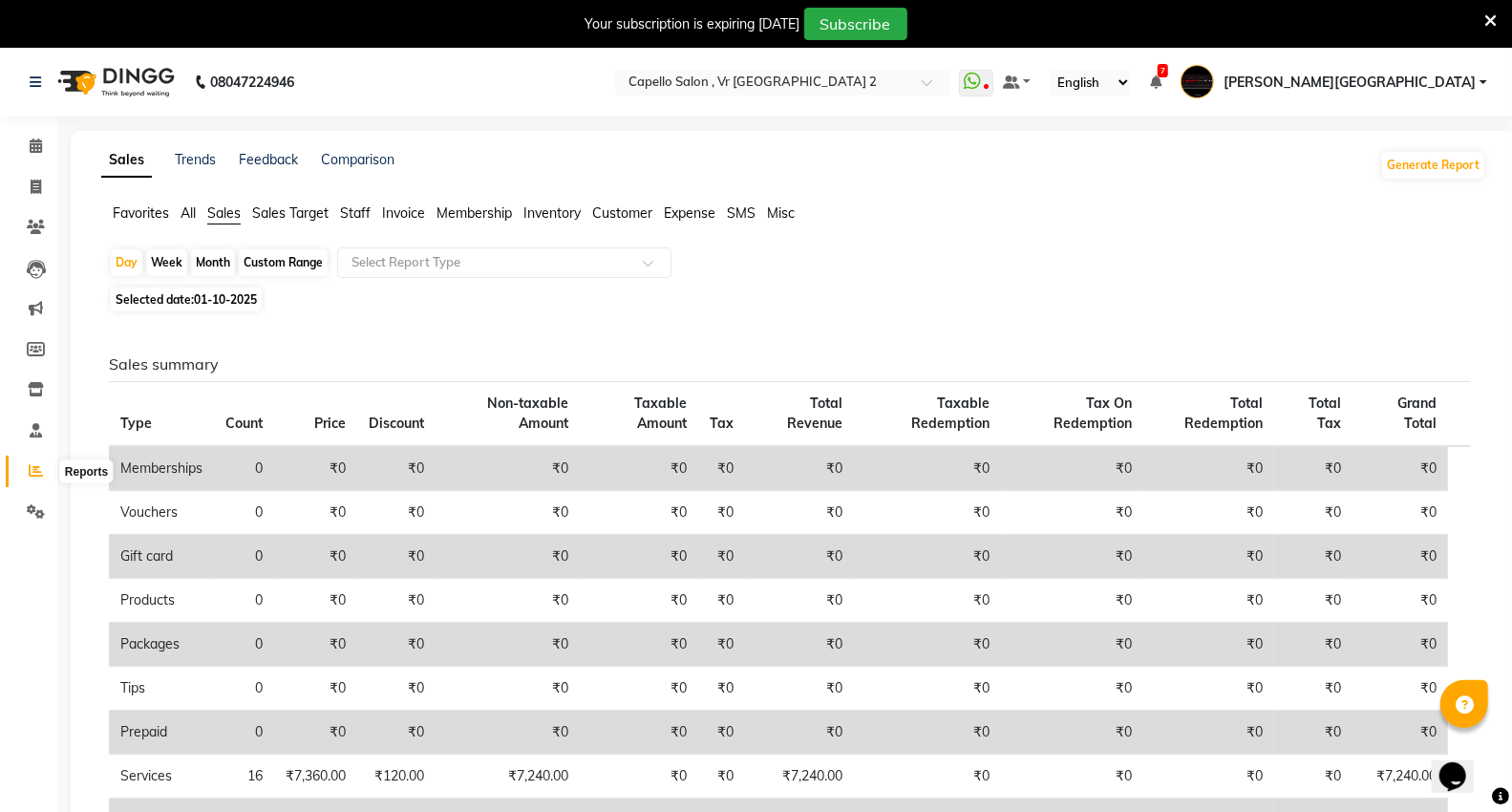
click at [36, 470] on icon at bounding box center [35, 470] width 14 height 14
click at [23, 311] on span at bounding box center [35, 308] width 33 height 22
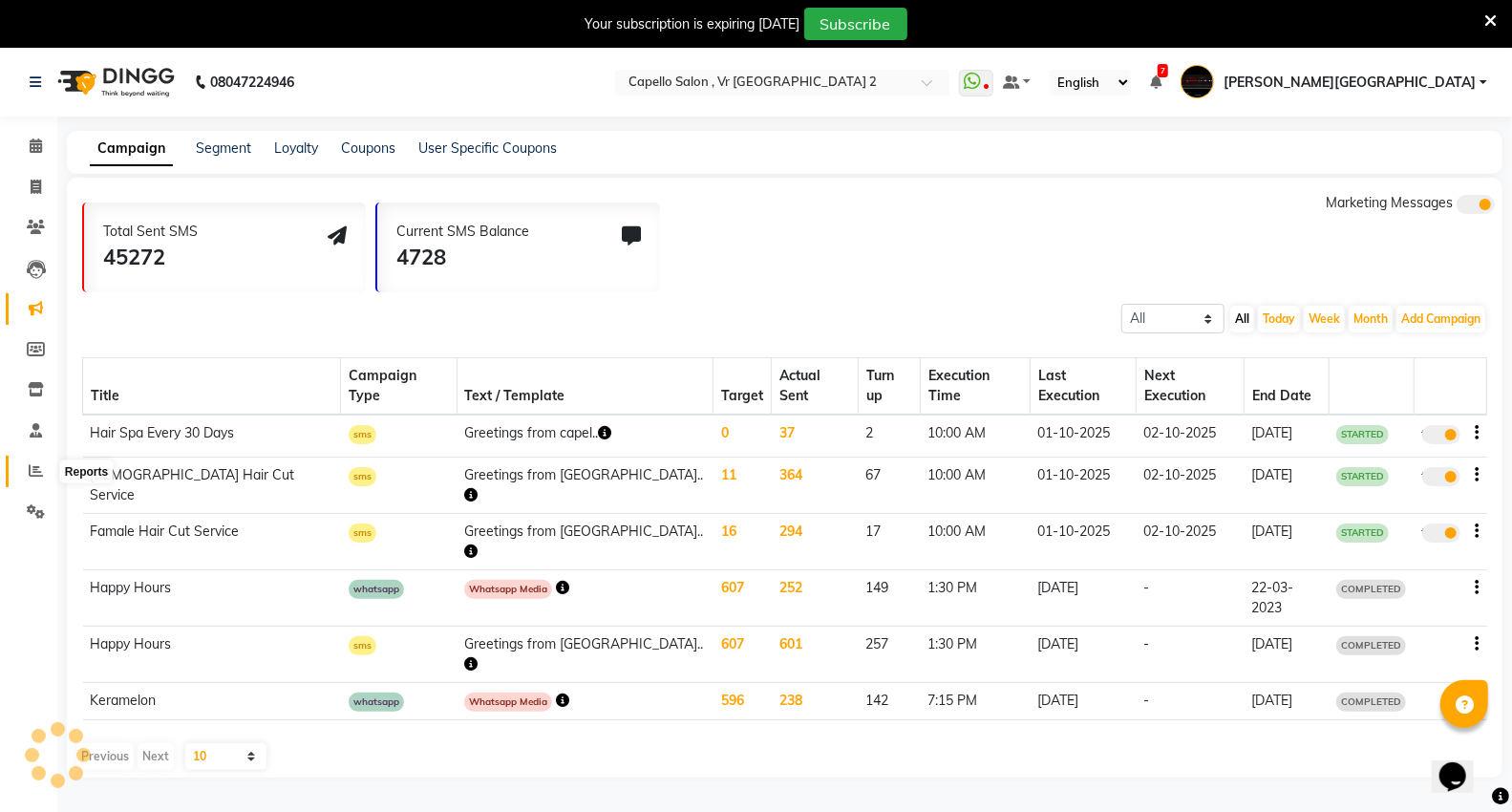
click at [29, 463] on icon at bounding box center [35, 470] width 14 height 14
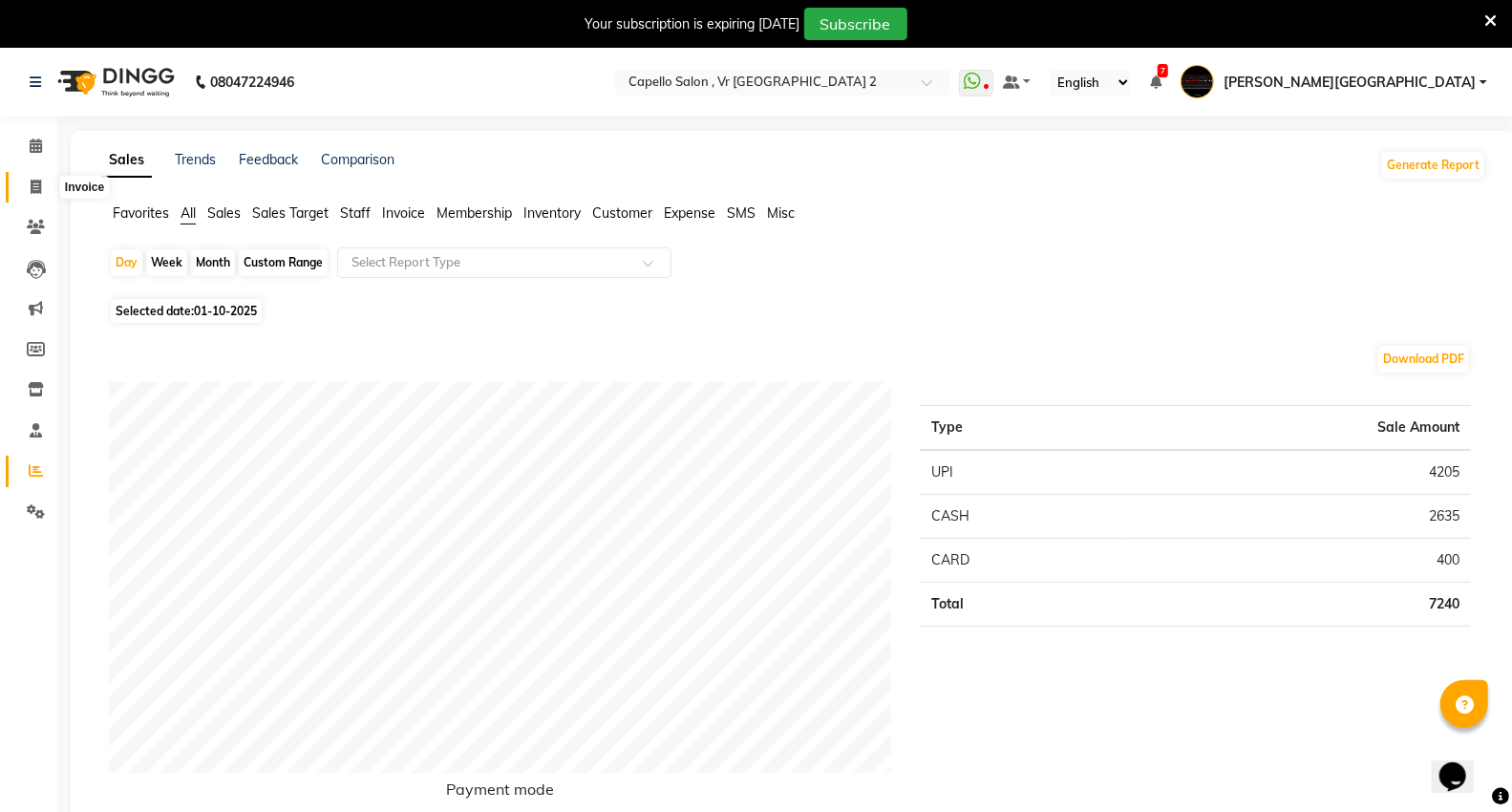
click at [26, 189] on span at bounding box center [35, 188] width 33 height 22
select select "service"
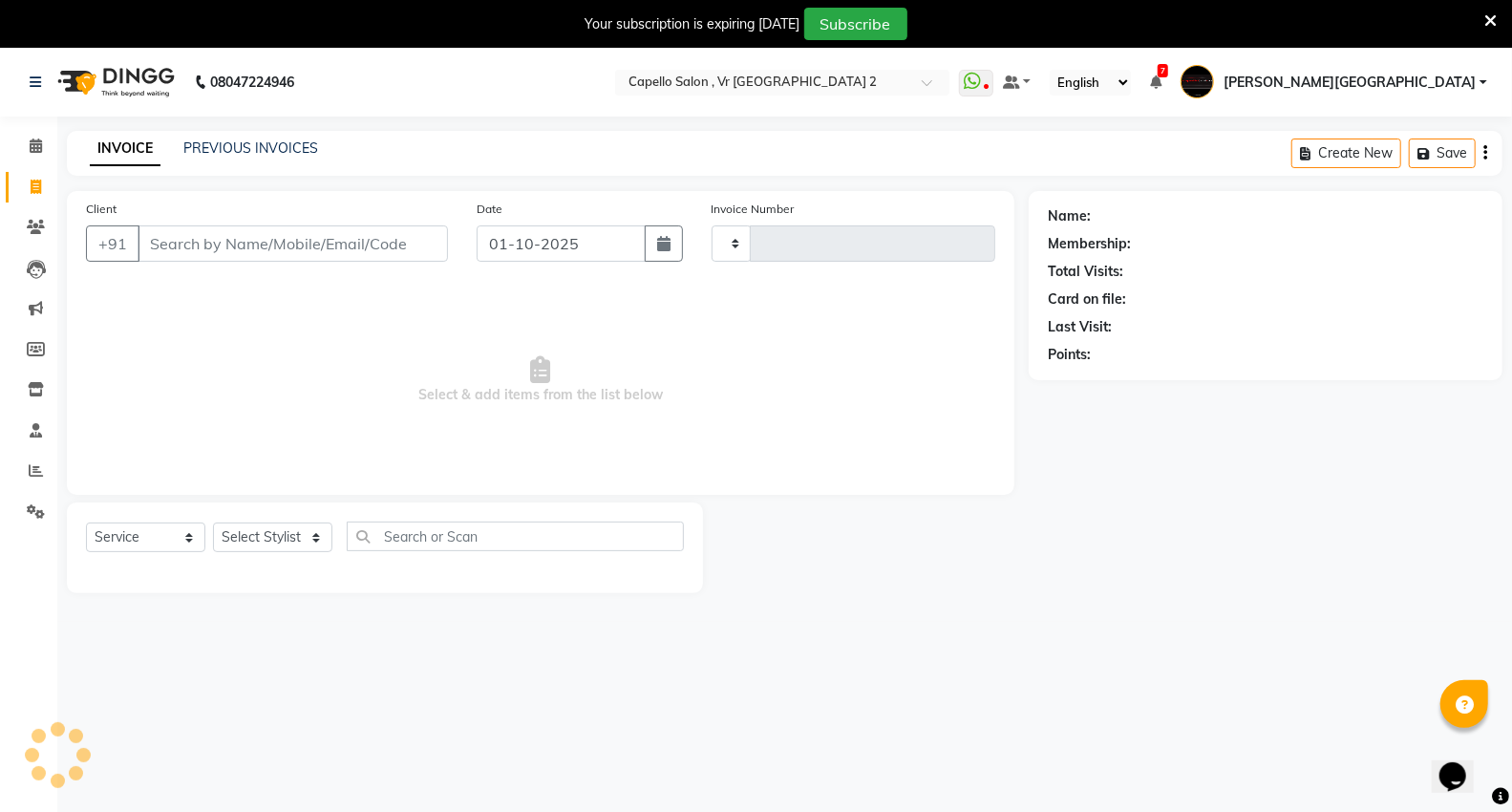
scroll to position [48, 0]
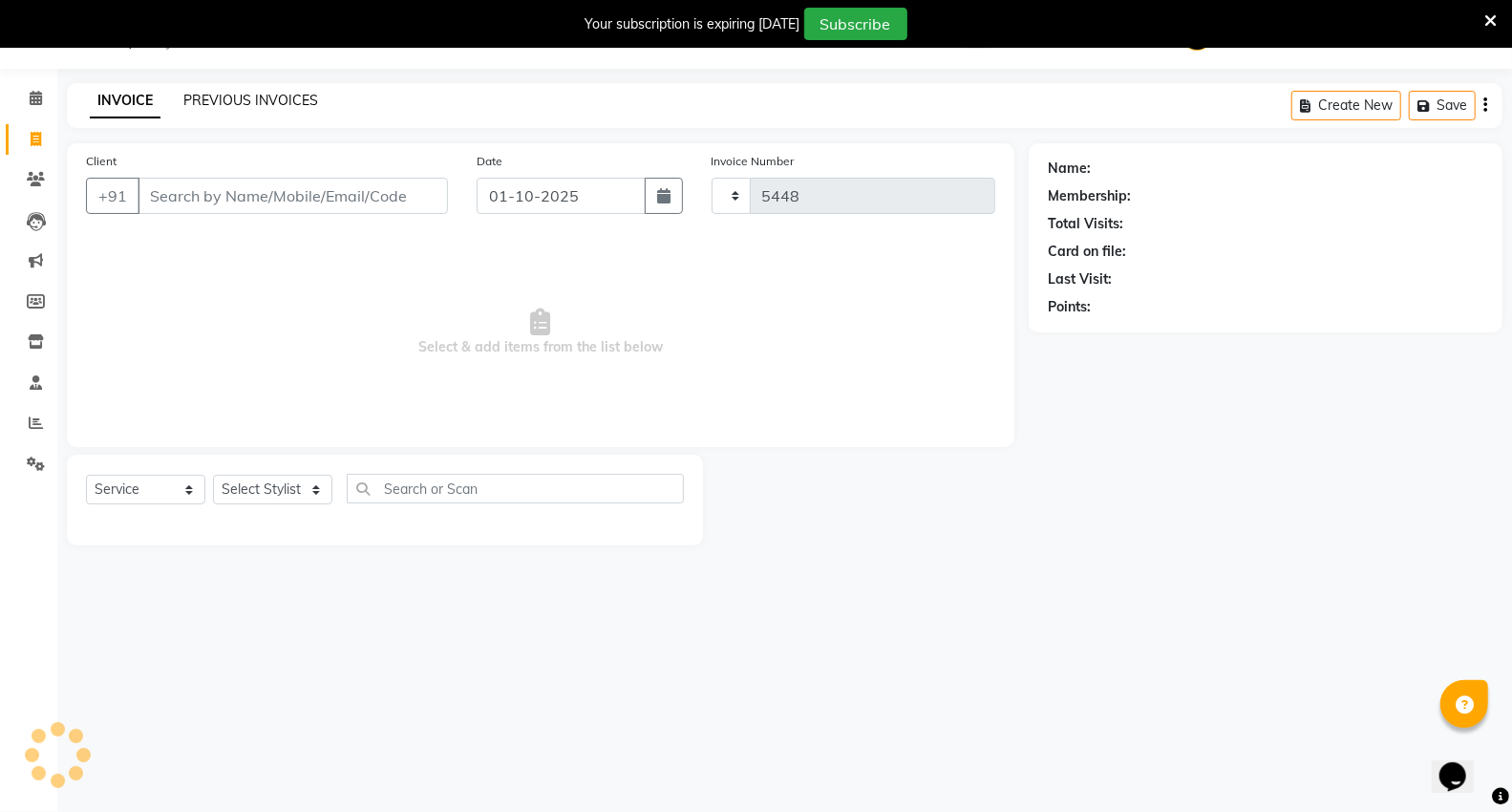
click at [239, 97] on link "PREVIOUS INVOICES" at bounding box center [251, 101] width 135 height 17
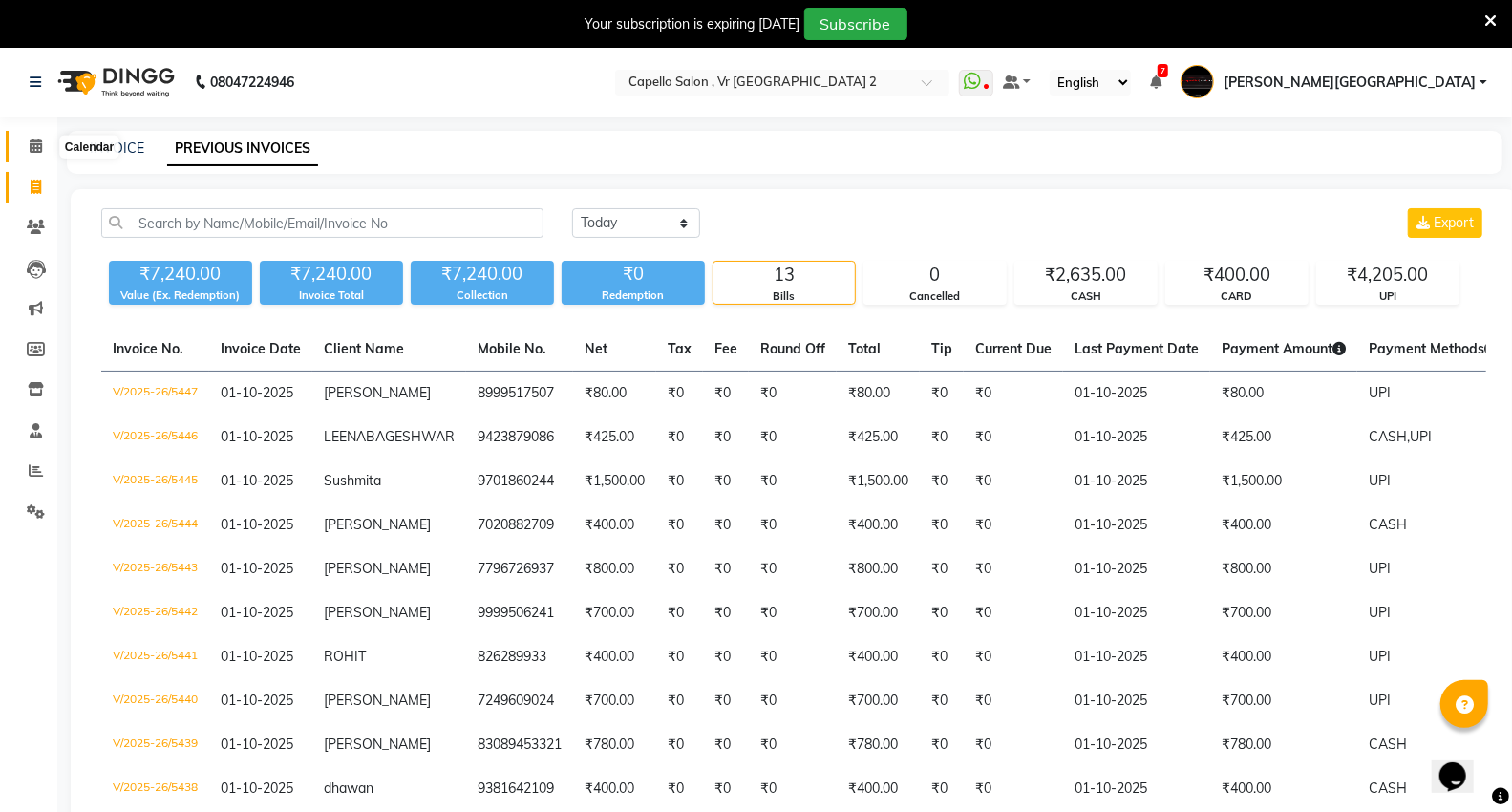
click at [34, 149] on icon at bounding box center [35, 146] width 12 height 14
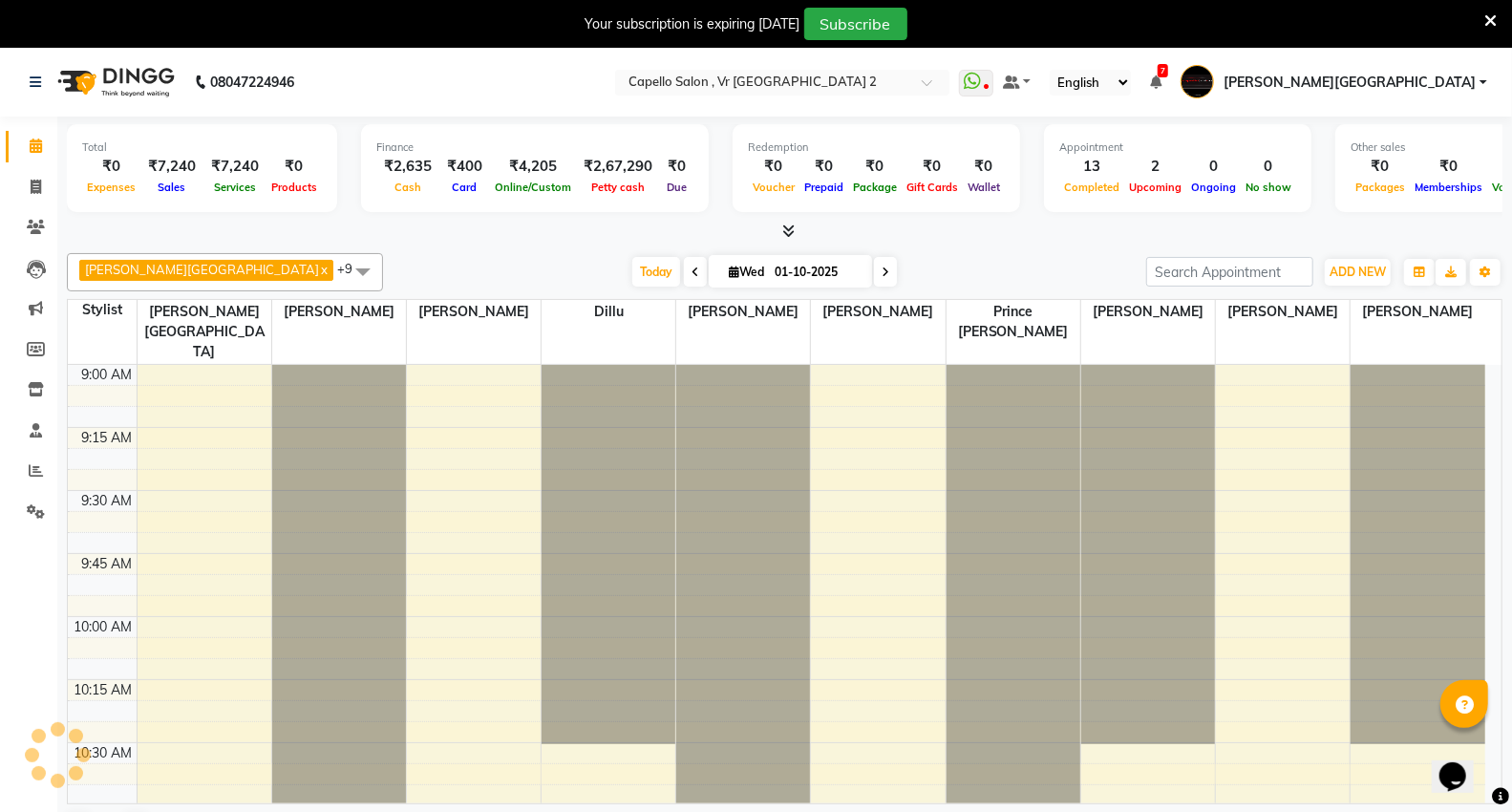
scroll to position [2535, 0]
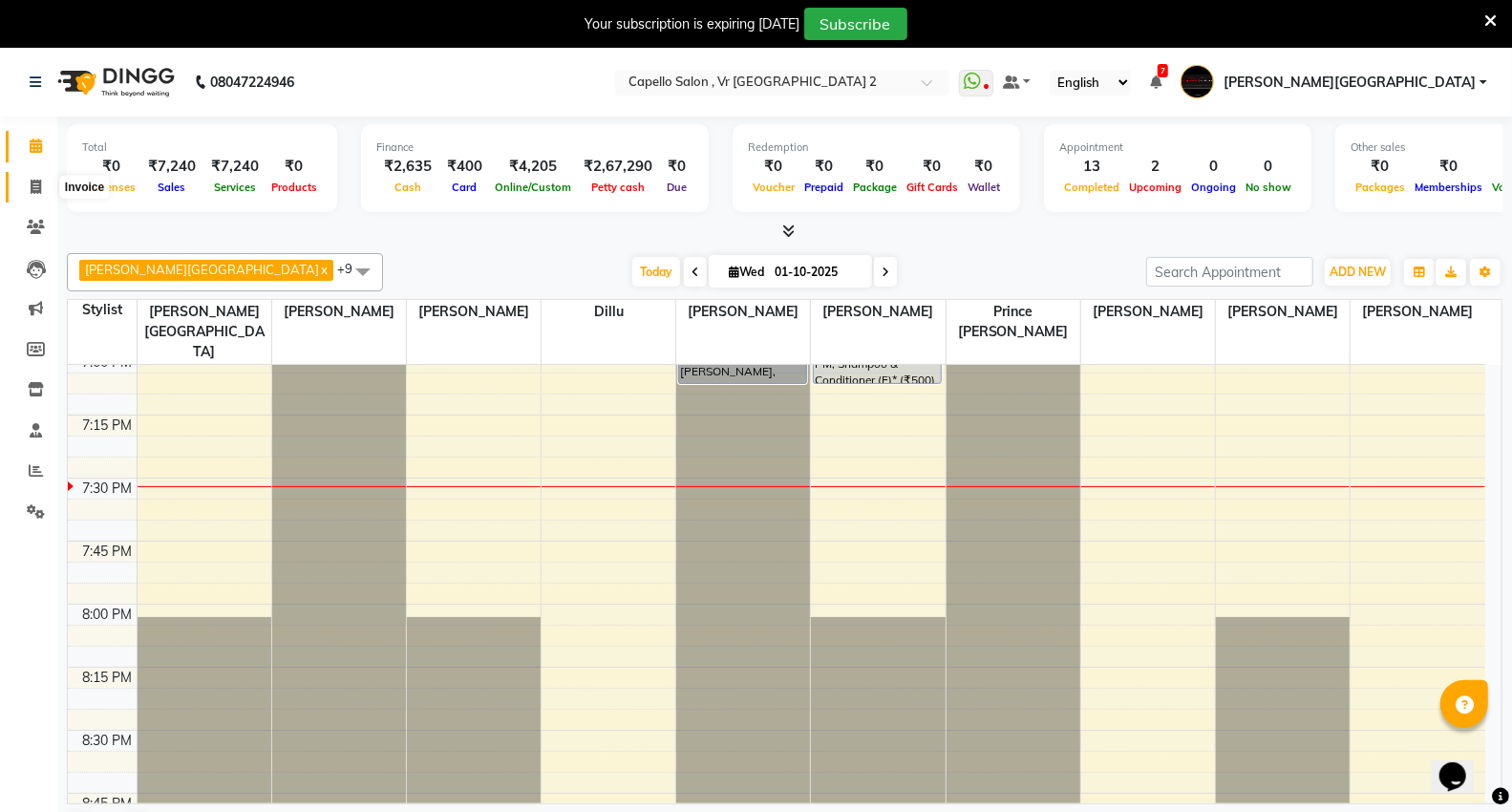
click at [33, 180] on icon at bounding box center [35, 187] width 11 height 14
select select "service"
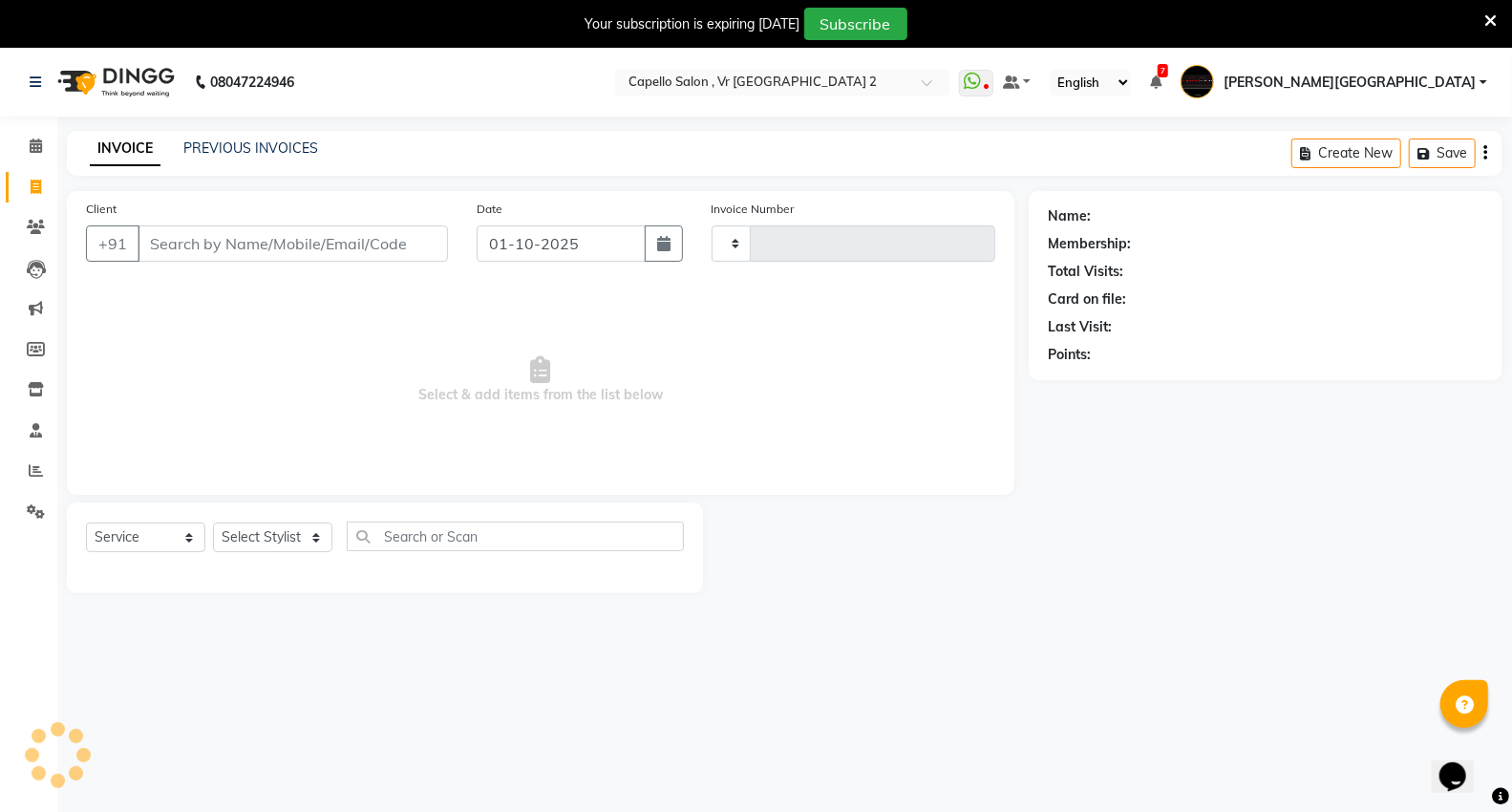
type input "5448"
select select "848"
click at [34, 156] on span at bounding box center [35, 147] width 33 height 22
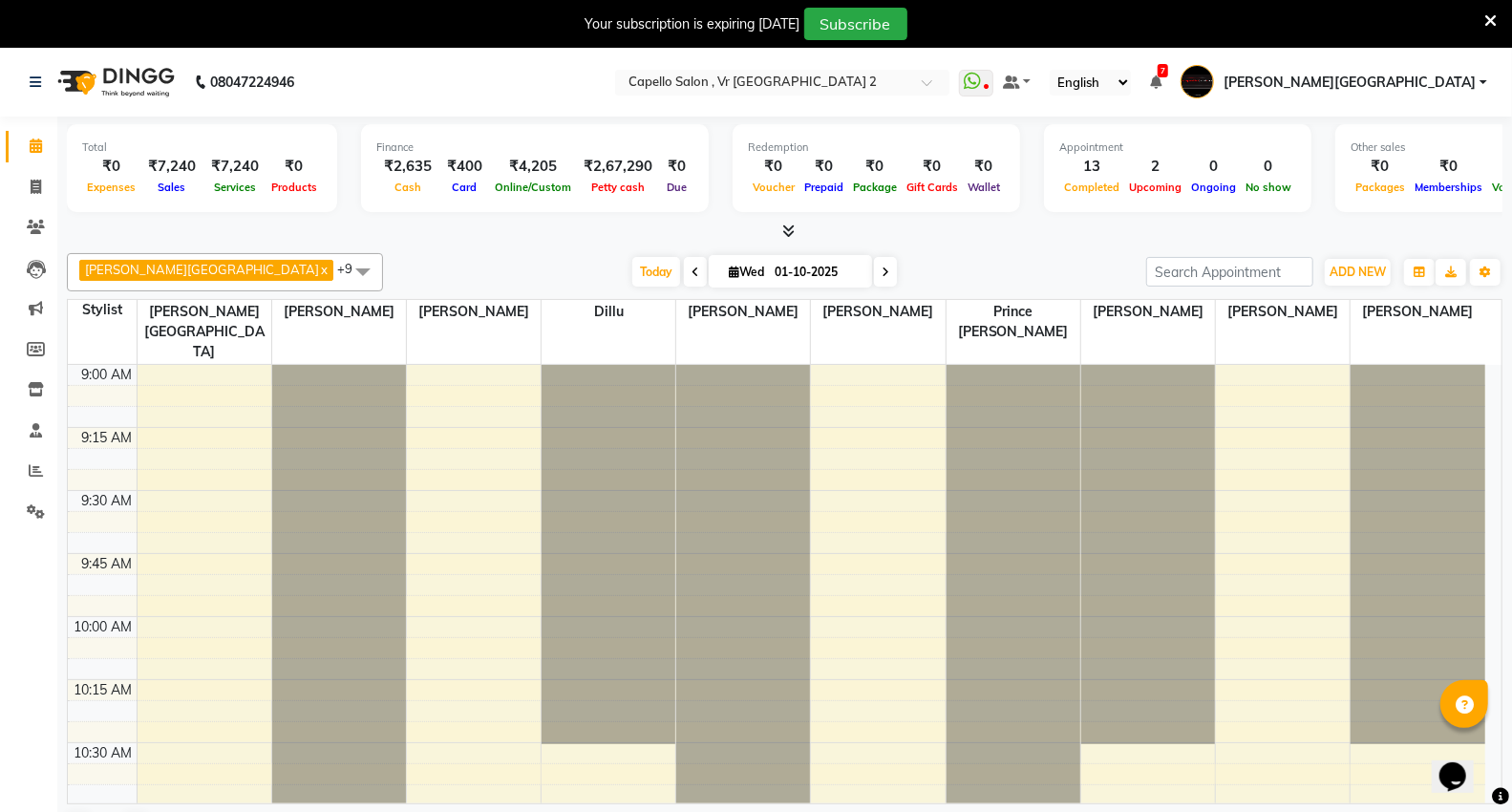
click at [158, 532] on td at bounding box center [811, 543] width 1348 height 21
click at [195, 553] on td at bounding box center [811, 564] width 1348 height 21
click at [1333, 271] on span "ADD NEW" at bounding box center [1357, 271] width 56 height 14
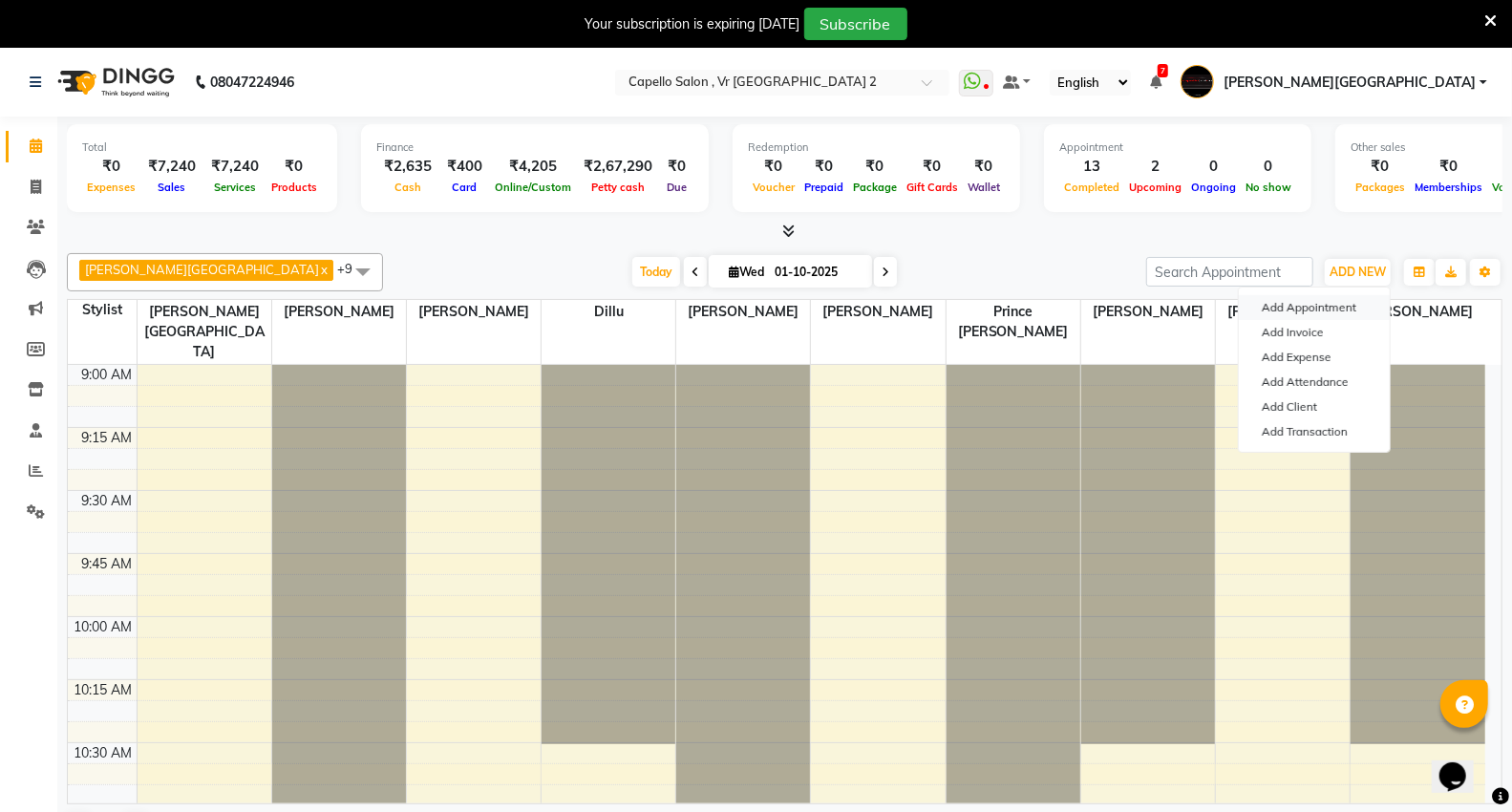
click at [1335, 305] on button "Add Appointment" at bounding box center [1314, 307] width 151 height 25
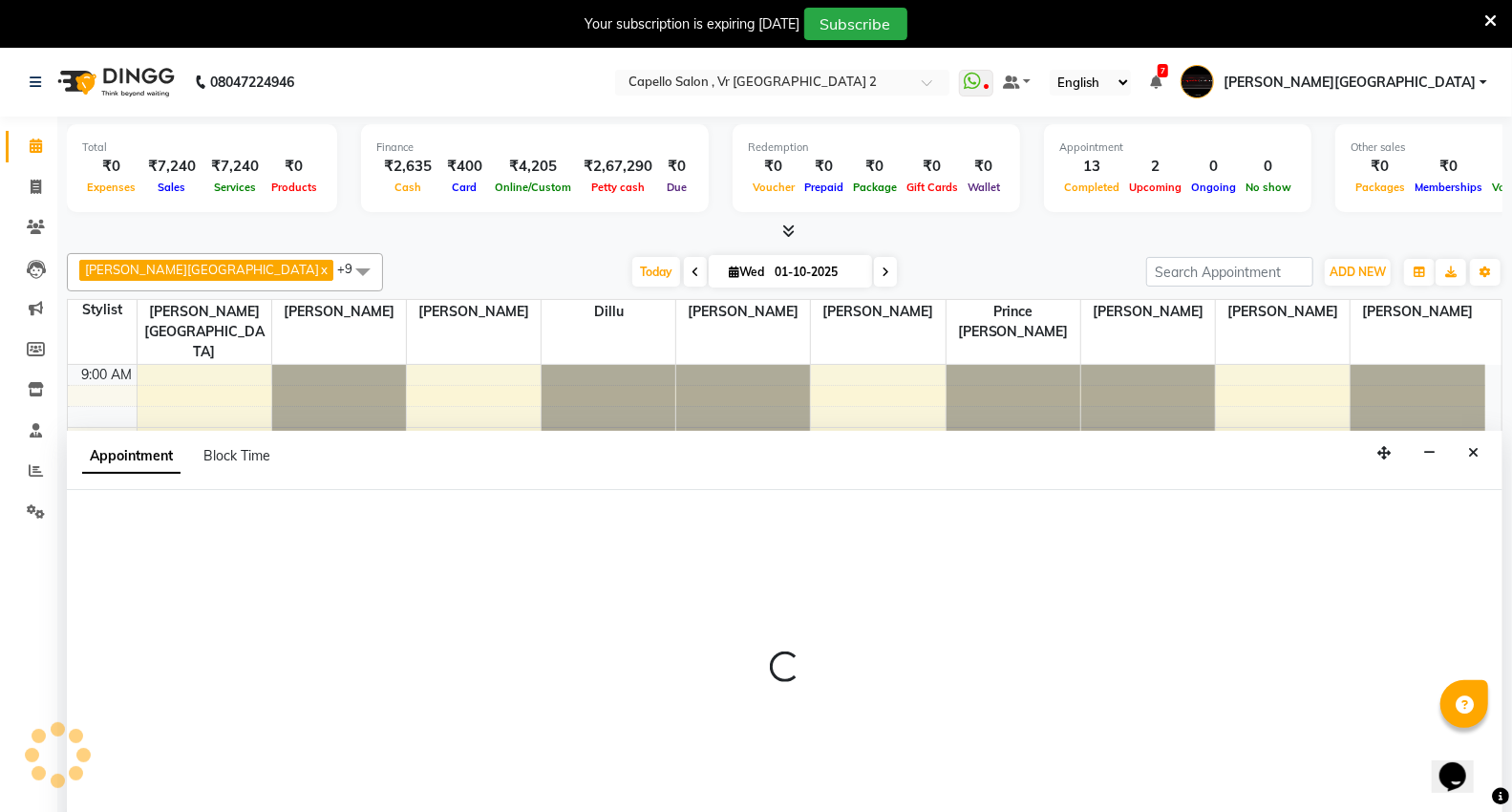
scroll to position [49, 0]
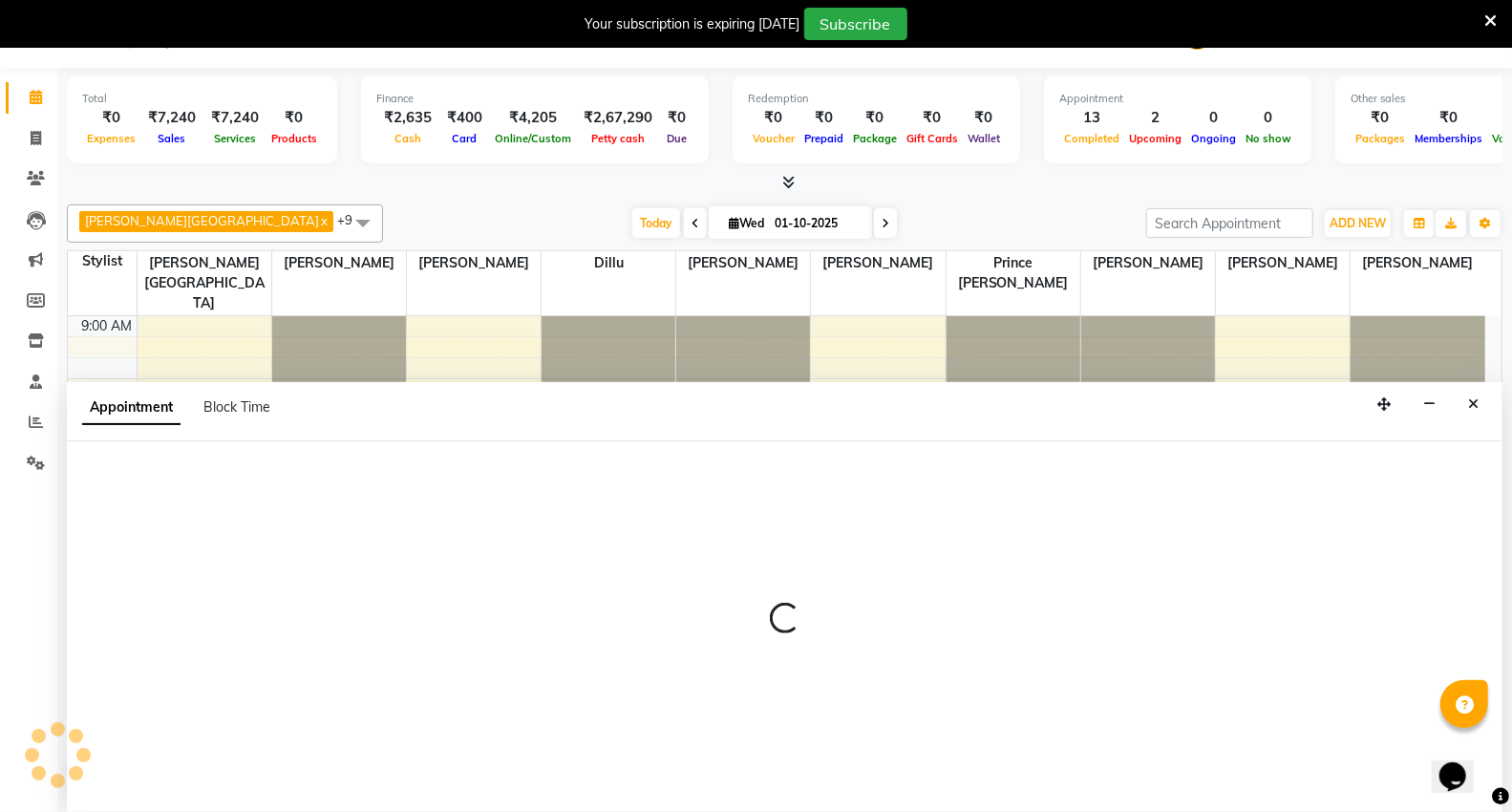
select select "600"
select select "tentative"
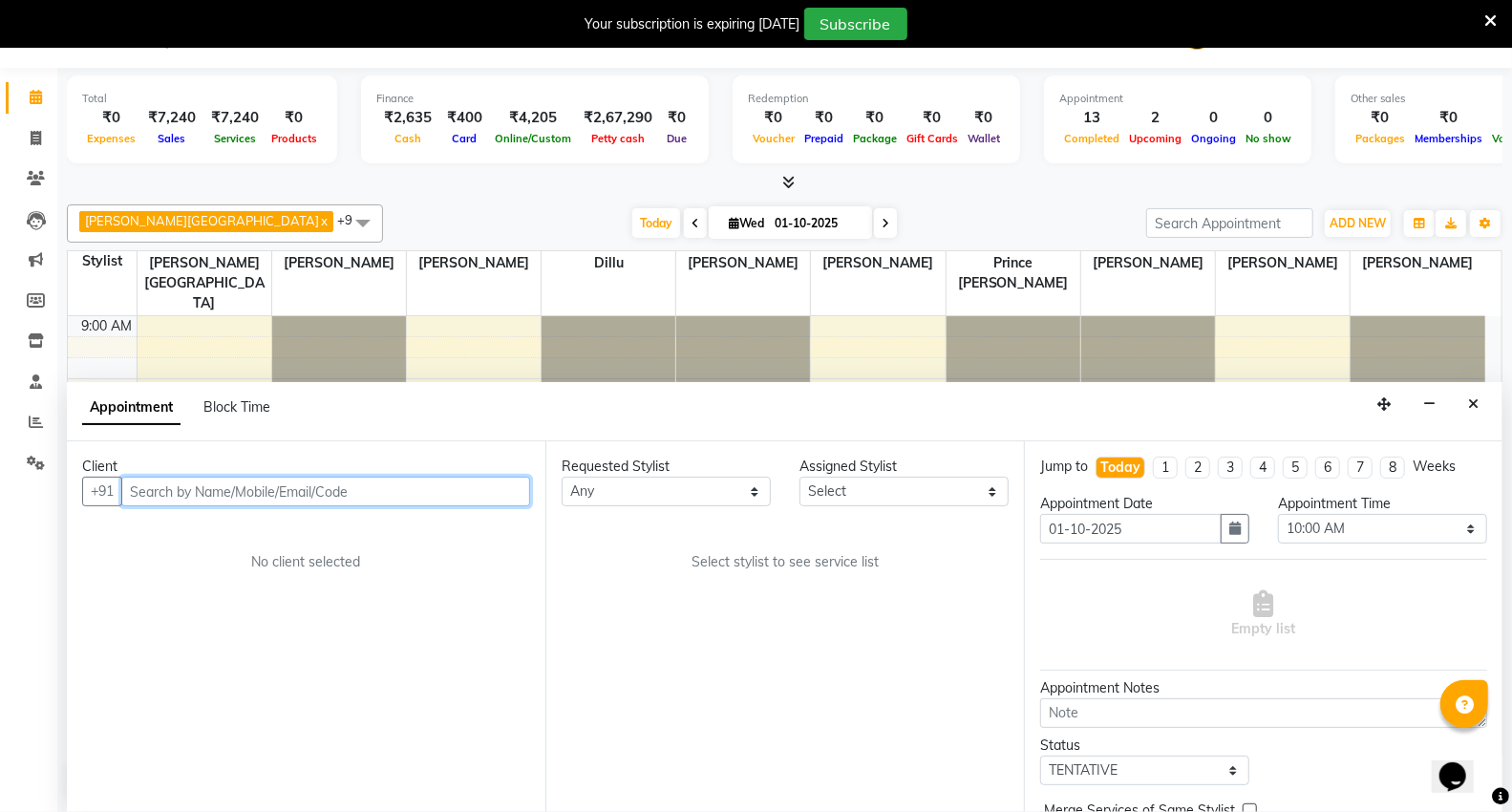
click at [294, 488] on input "text" at bounding box center [325, 491] width 409 height 30
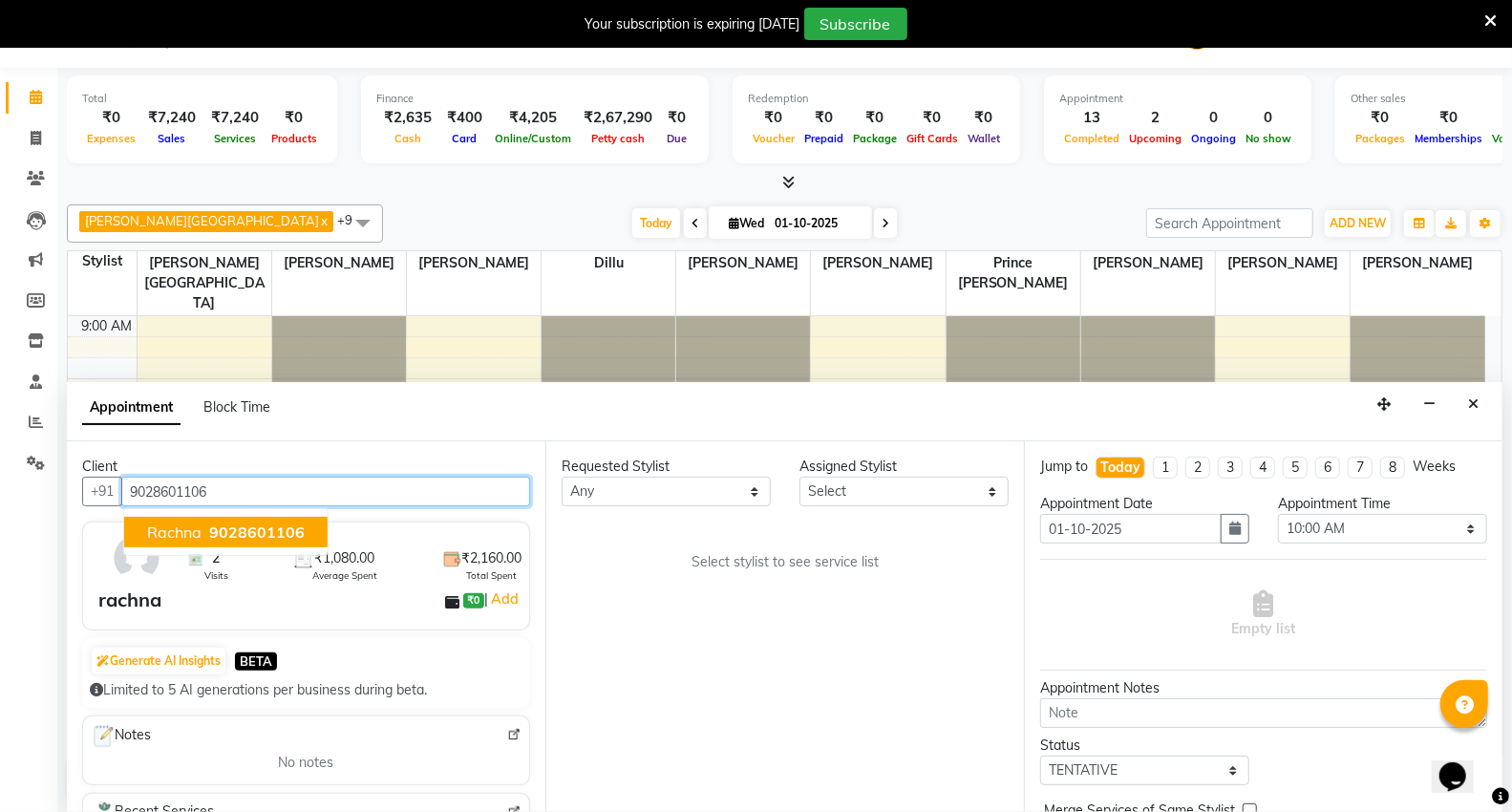
click at [279, 523] on span "9028601106" at bounding box center [257, 532] width 96 height 19
type input "9028601106"
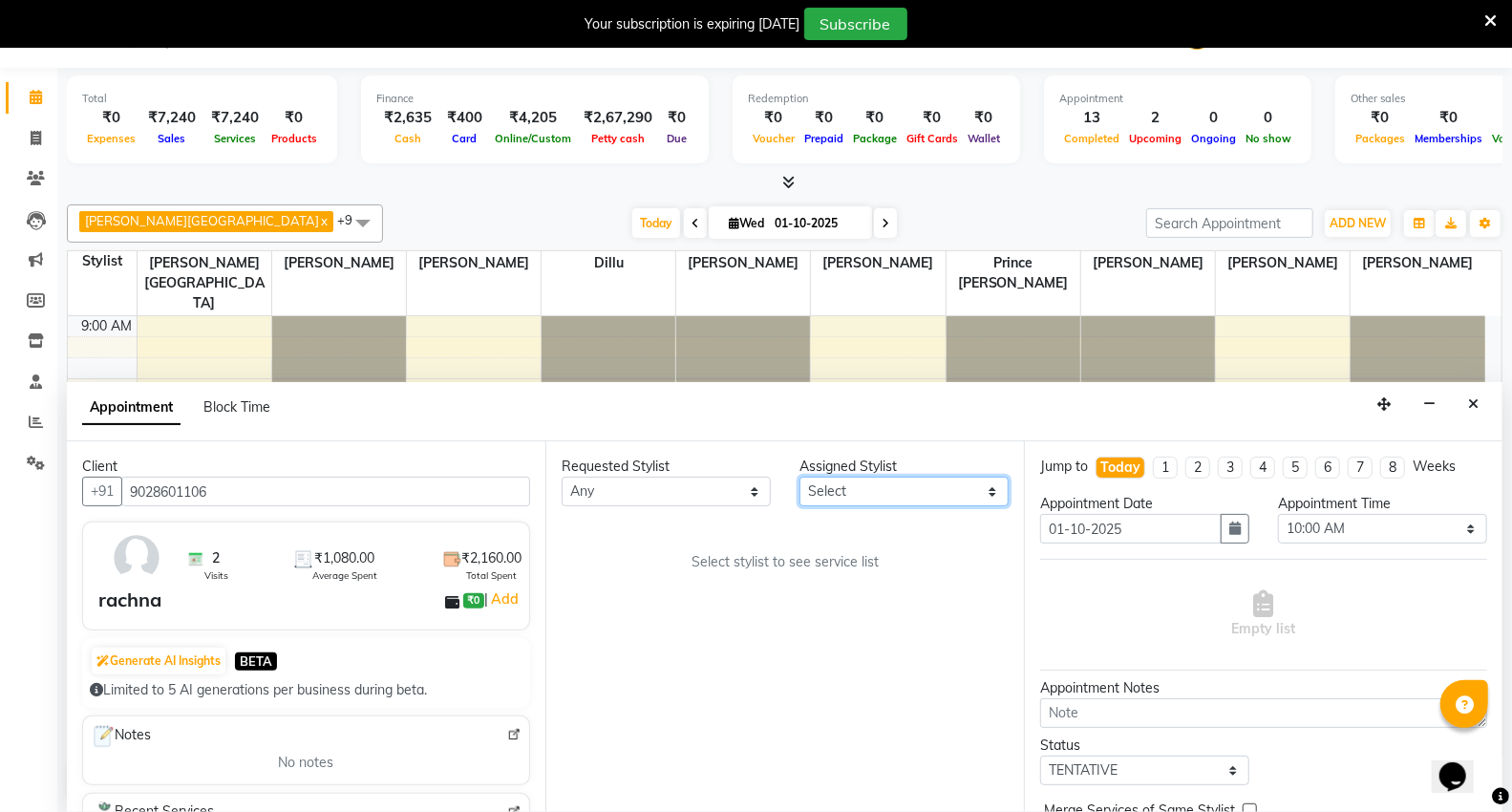
click at [938, 483] on select "Select AHSIK [PERSON_NAME] [PERSON_NAME] [PERSON_NAME] [PERSON_NAME] Mall [PERS…" at bounding box center [903, 491] width 210 height 30
select select "14120"
click at [799, 477] on select "Select AHSIK [PERSON_NAME] [PERSON_NAME] [PERSON_NAME] [PERSON_NAME] Mall [PERS…" at bounding box center [903, 491] width 210 height 30
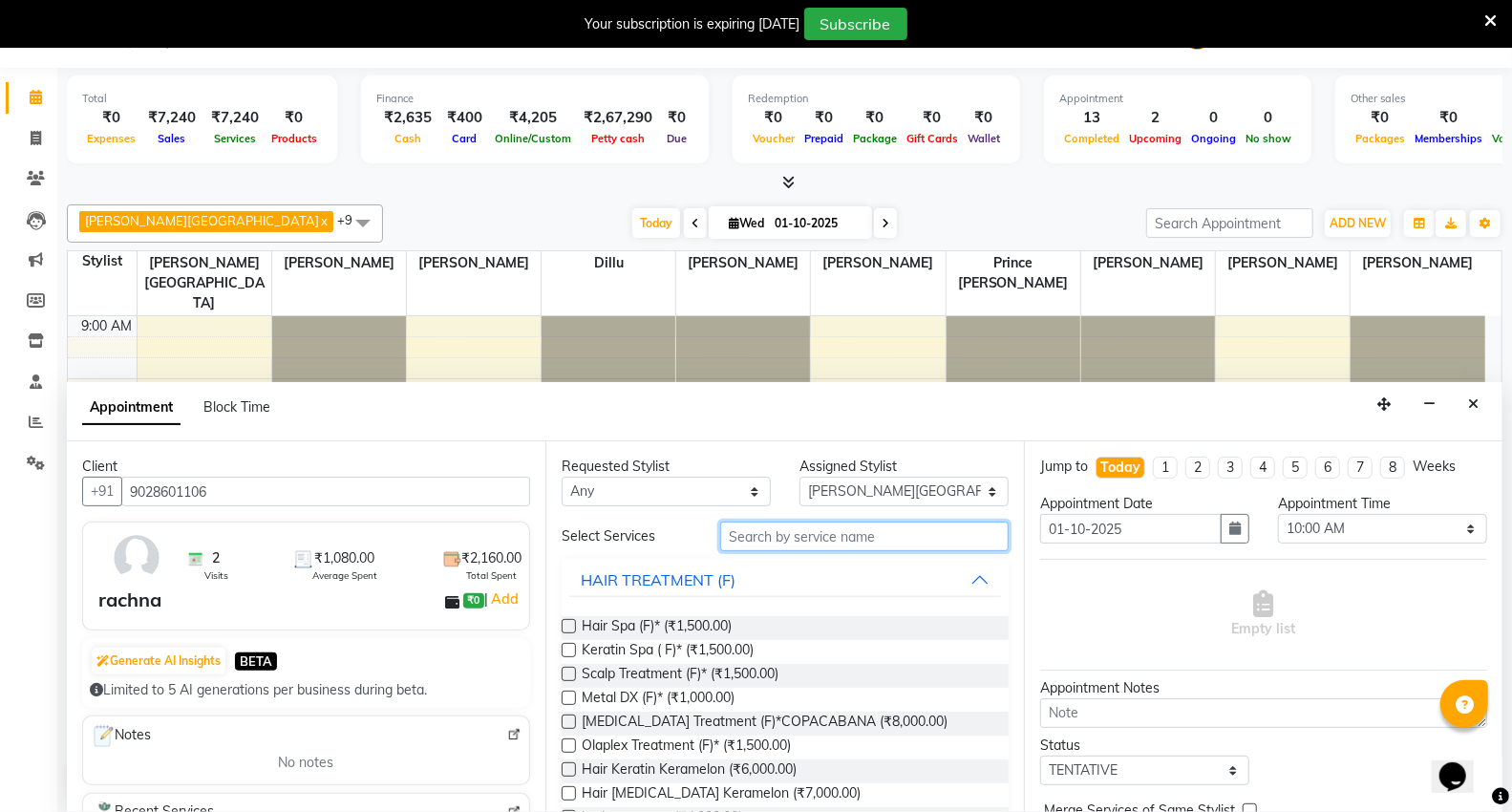
click at [827, 523] on input "text" at bounding box center [863, 536] width 288 height 30
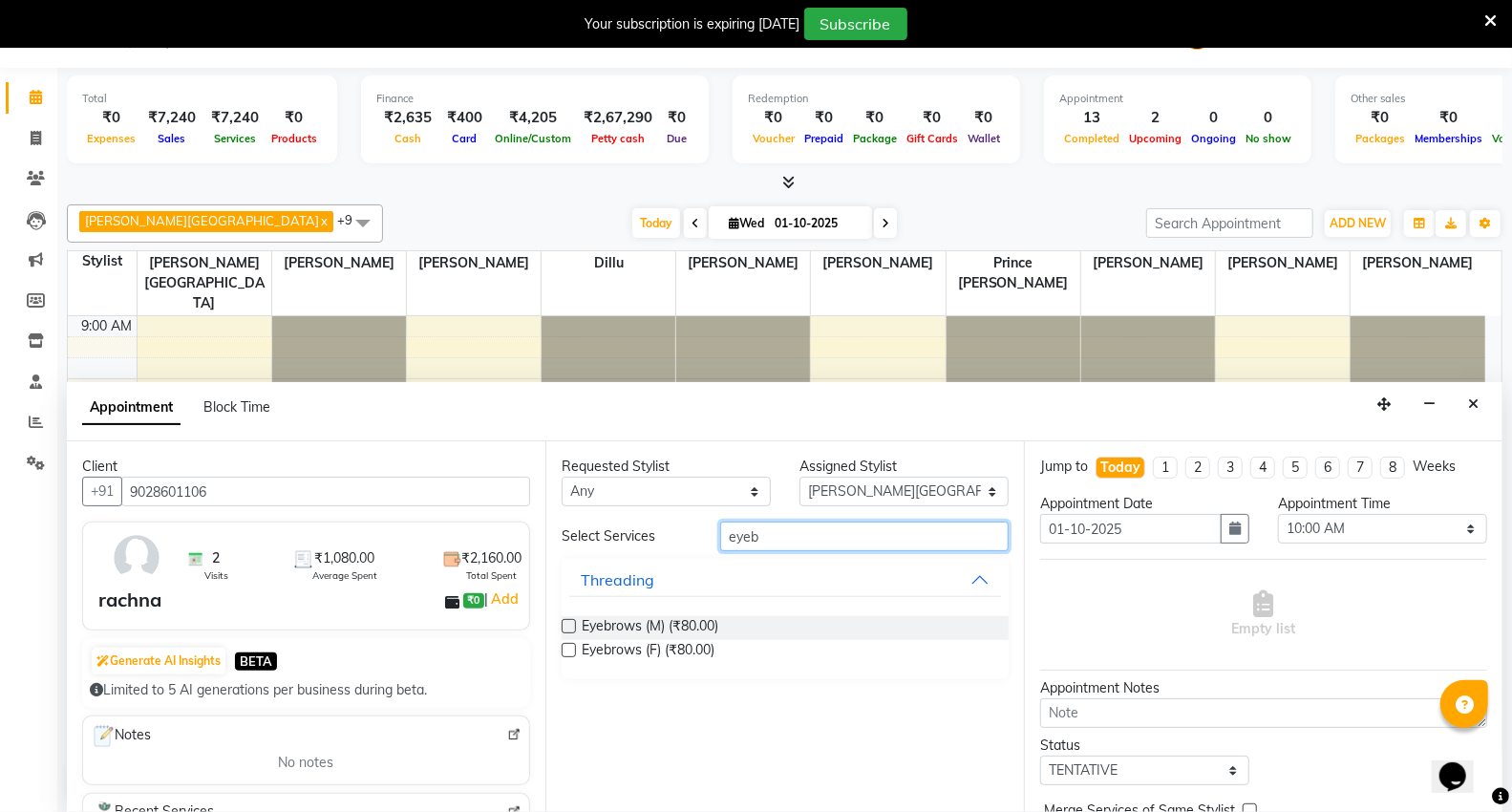
type input "eyeb"
click at [568, 652] on label at bounding box center [568, 650] width 14 height 14
click at [568, 652] on input "checkbox" at bounding box center [567, 652] width 12 height 12
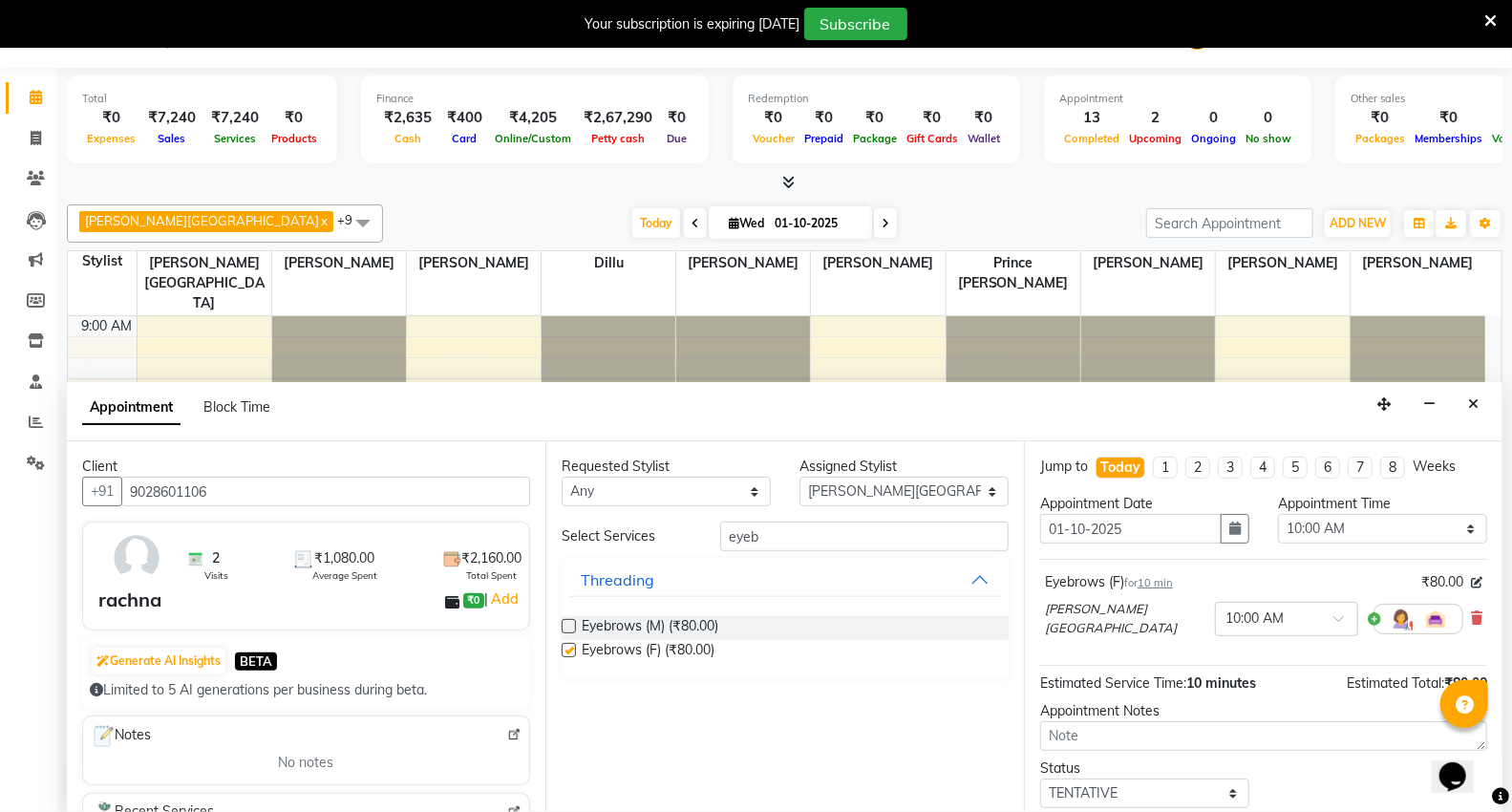
checkbox input "false"
click at [877, 535] on input "eyeb" at bounding box center [863, 536] width 288 height 30
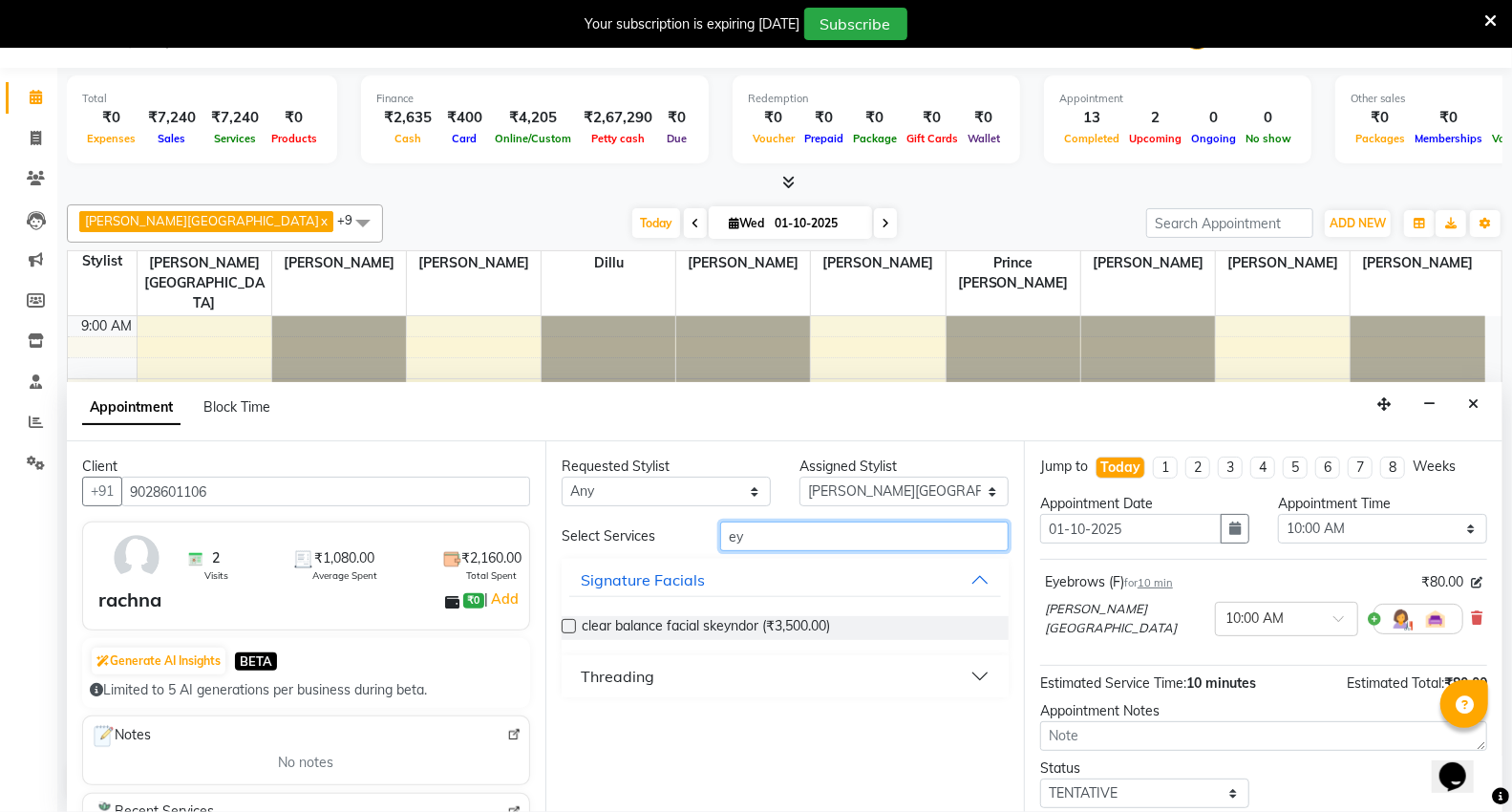
type input "e"
type input "upper"
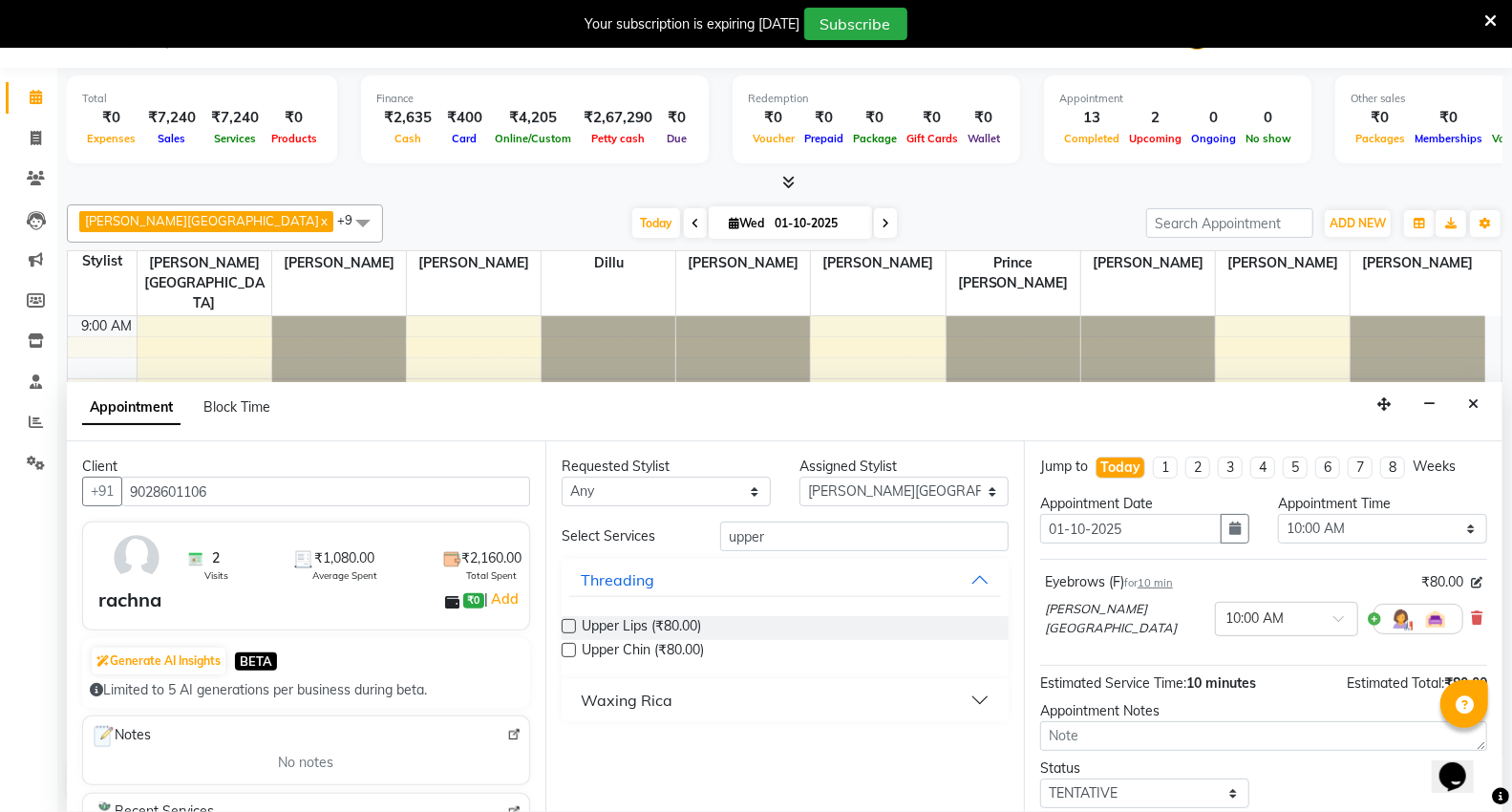
click at [574, 625] on label at bounding box center [568, 626] width 14 height 14
click at [574, 625] on input "checkbox" at bounding box center [567, 628] width 12 height 12
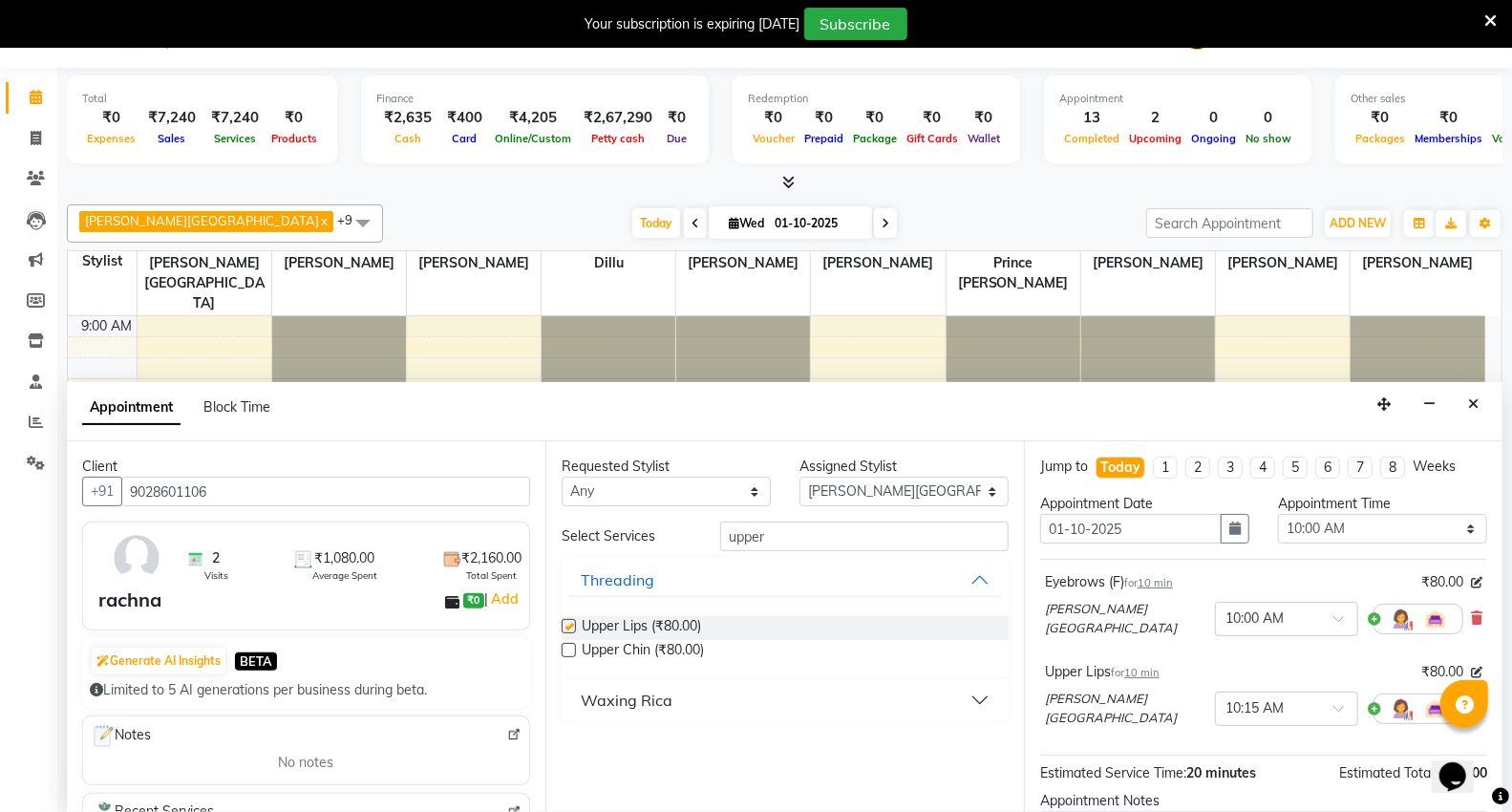
checkbox input "false"
click at [1333, 624] on span at bounding box center [1345, 624] width 24 height 20
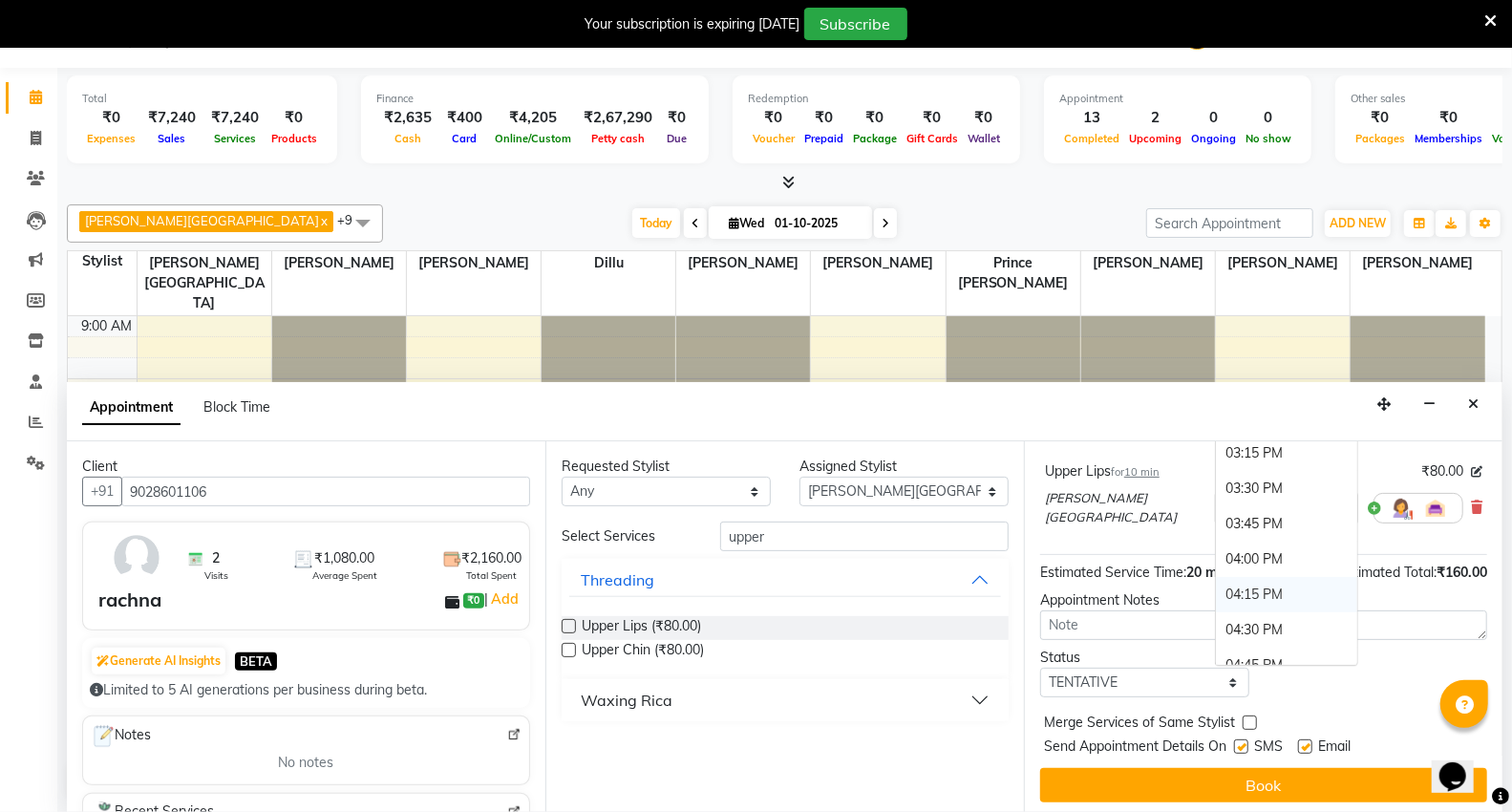
scroll to position [1167, 0]
click at [1215, 616] on div "07:30 PM" at bounding box center [1286, 633] width 142 height 35
click at [1225, 504] on input "text" at bounding box center [1267, 507] width 84 height 20
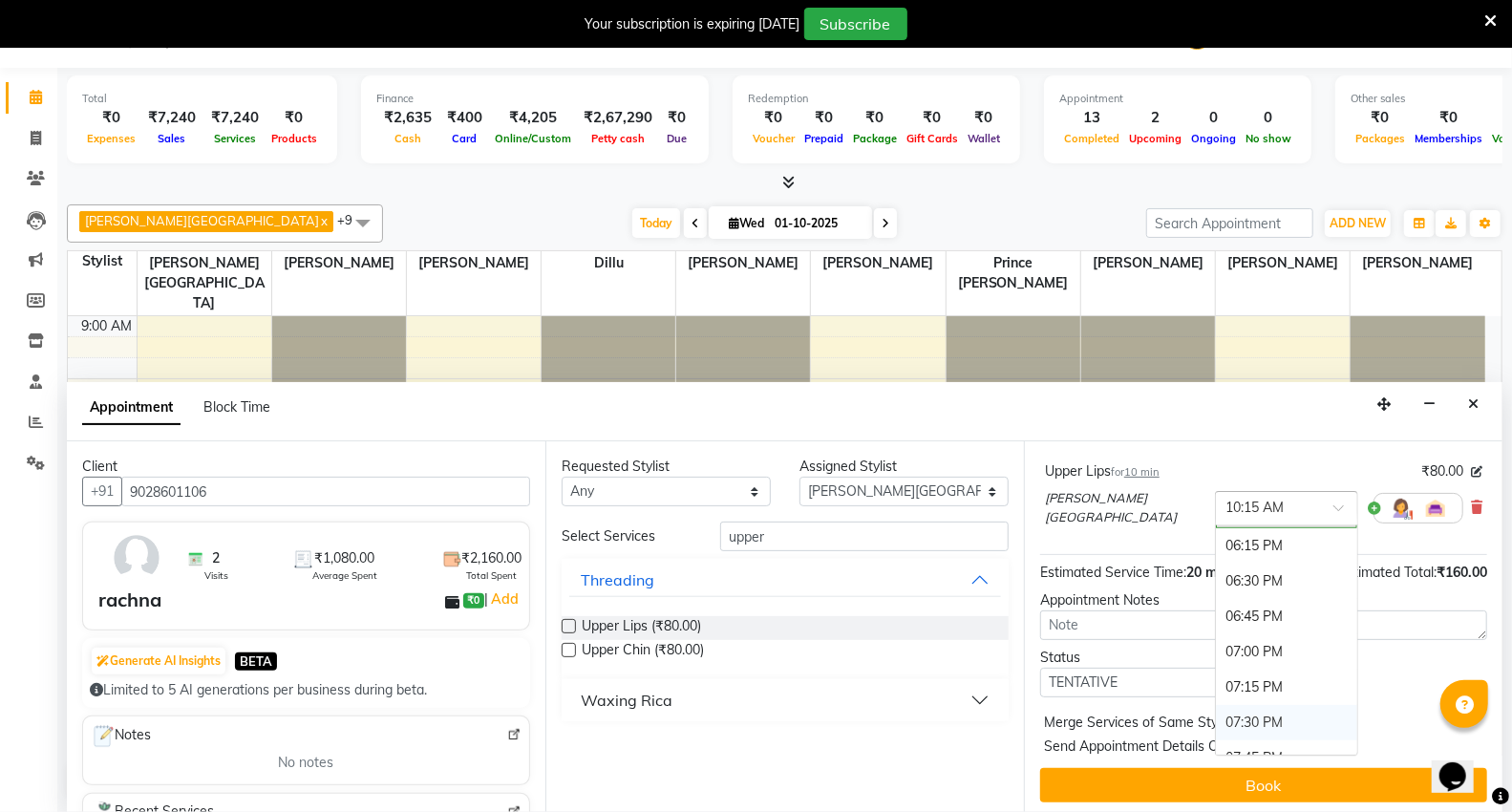
click at [1215, 708] on div "07:30 PM" at bounding box center [1286, 722] width 142 height 35
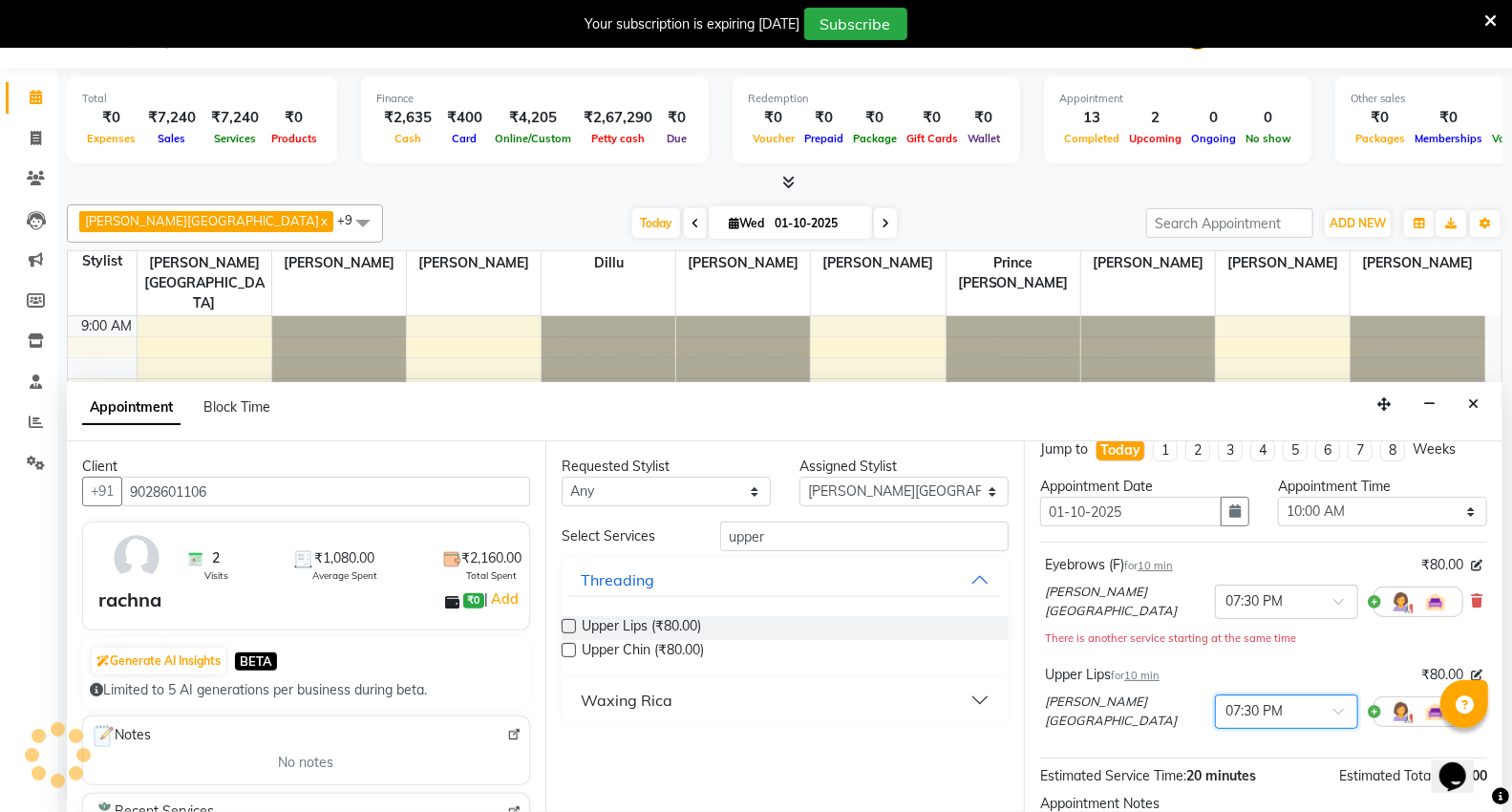
scroll to position [0, 0]
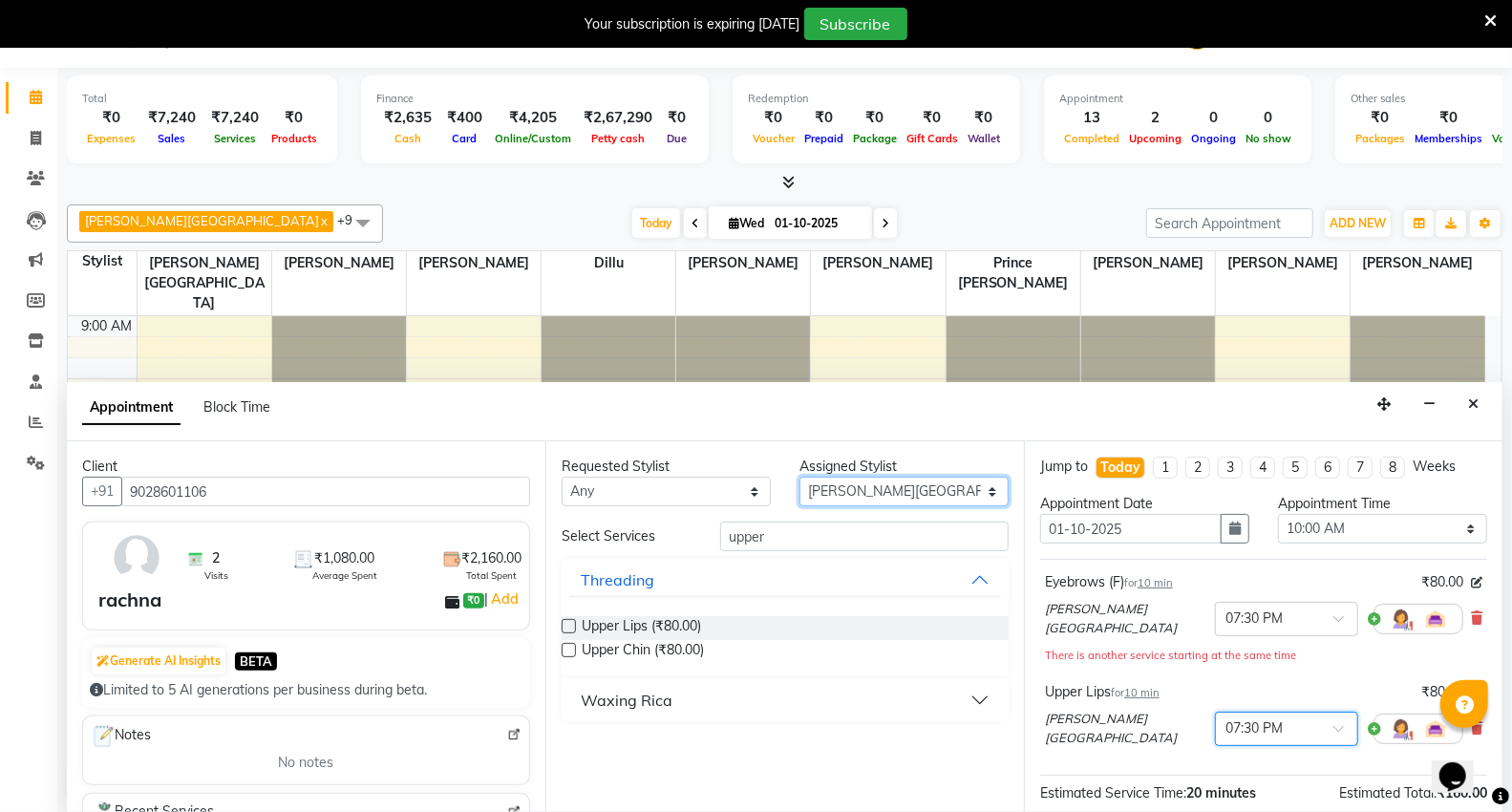
click at [878, 497] on select "Select AHSIK Amit felix Anita Patel Arti Borekar Capello VR Mall Dillu Kajal Pa…" at bounding box center [903, 491] width 210 height 30
select select "15681"
click at [799, 477] on select "Select AHSIK Amit felix Anita Patel Arti Borekar Capello VR Mall Dillu Kajal Pa…" at bounding box center [903, 491] width 210 height 30
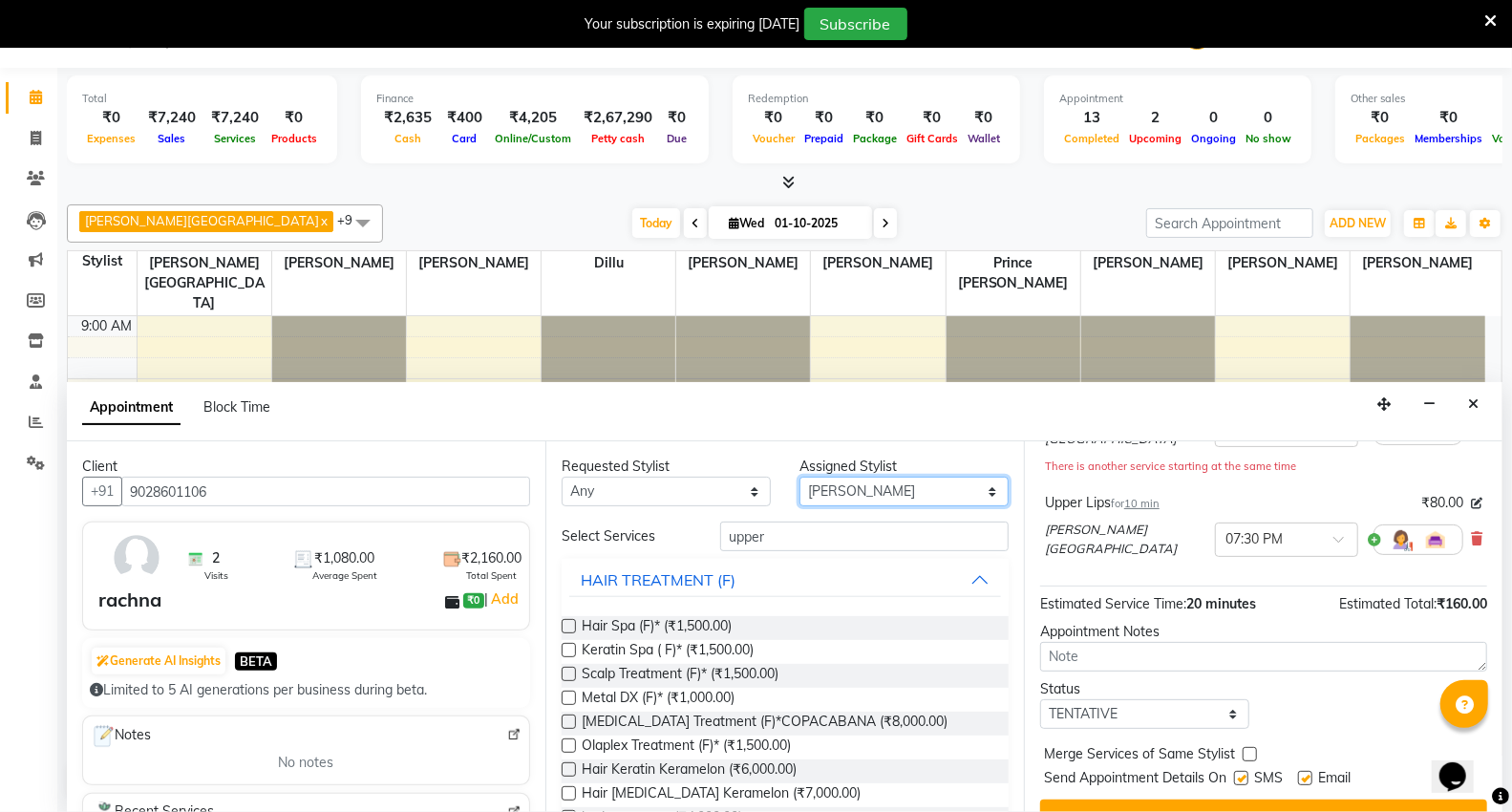
scroll to position [213, 0]
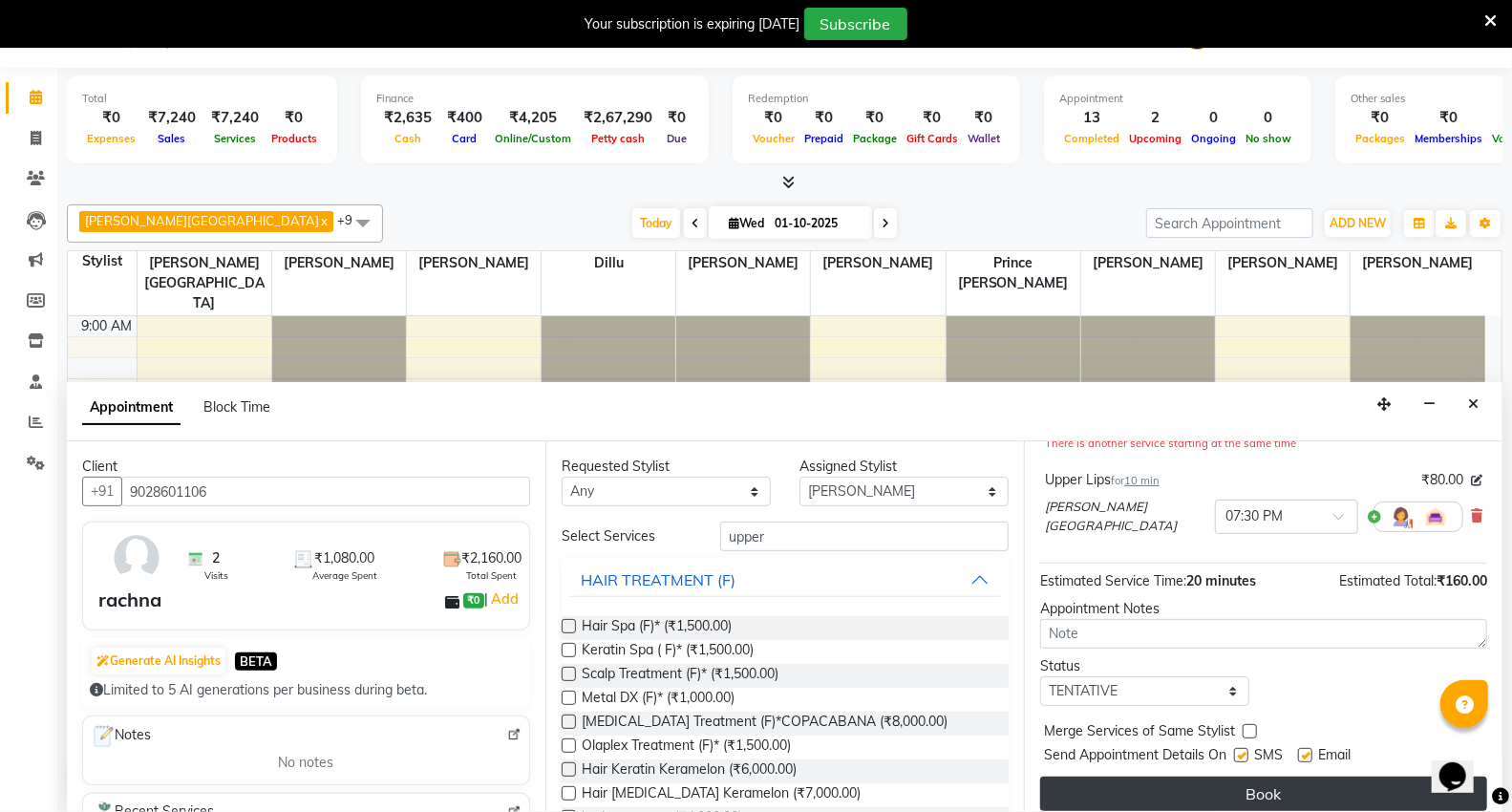
click at [1206, 795] on button "Book" at bounding box center [1263, 794] width 447 height 34
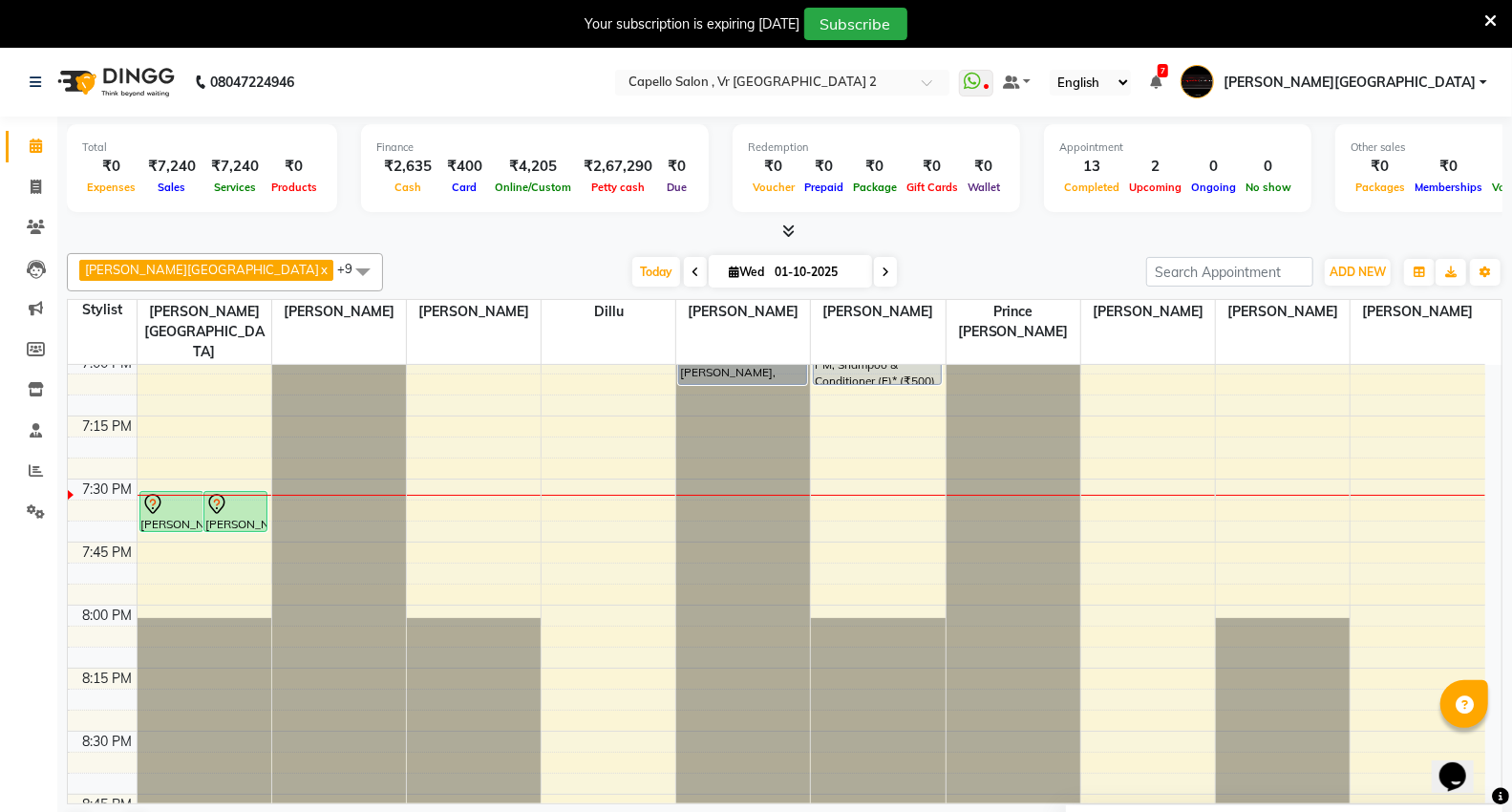
scroll to position [2547, 0]
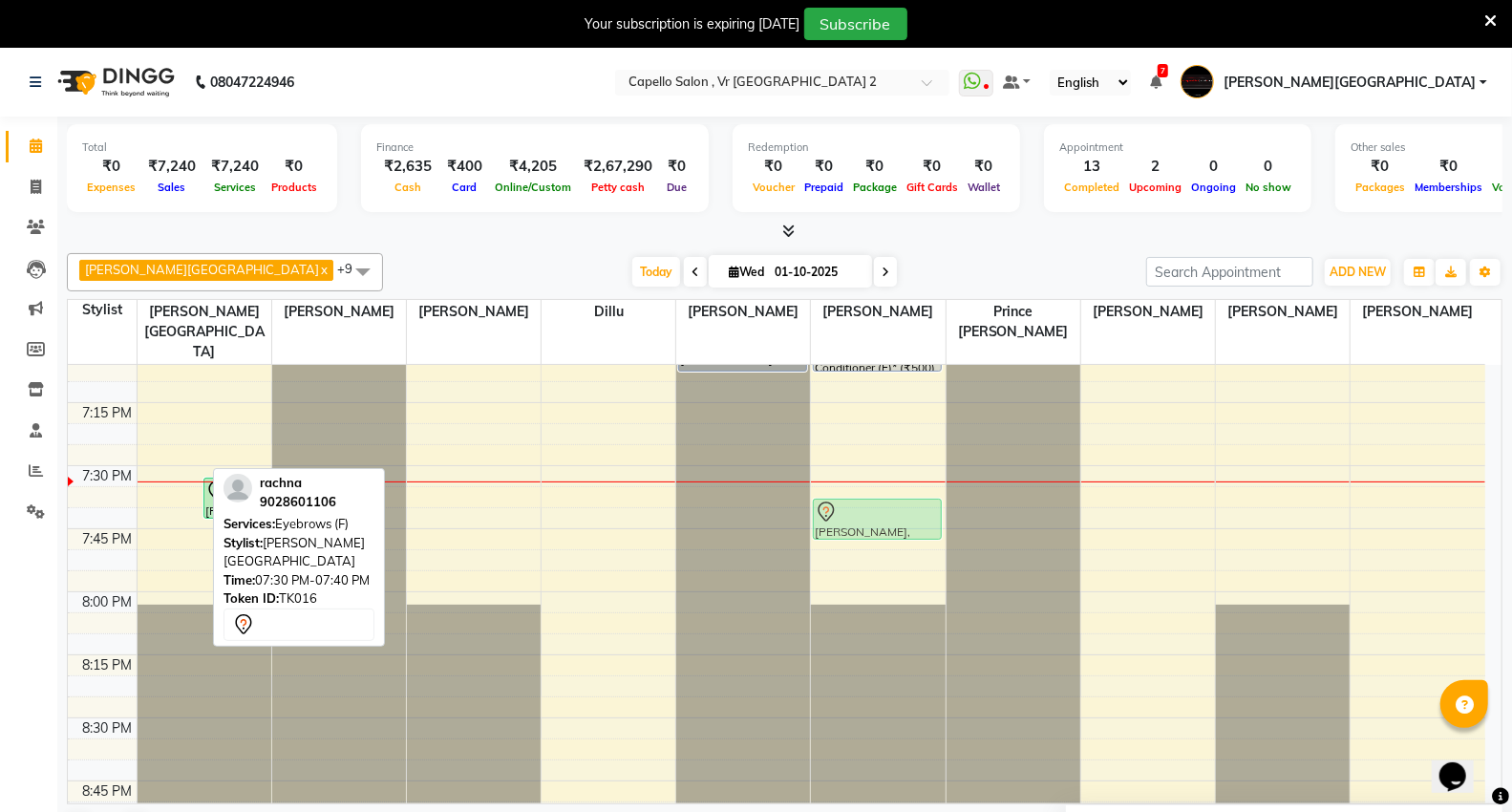
drag, startPoint x: 177, startPoint y: 453, endPoint x: 872, endPoint y: 469, distance: 695.2
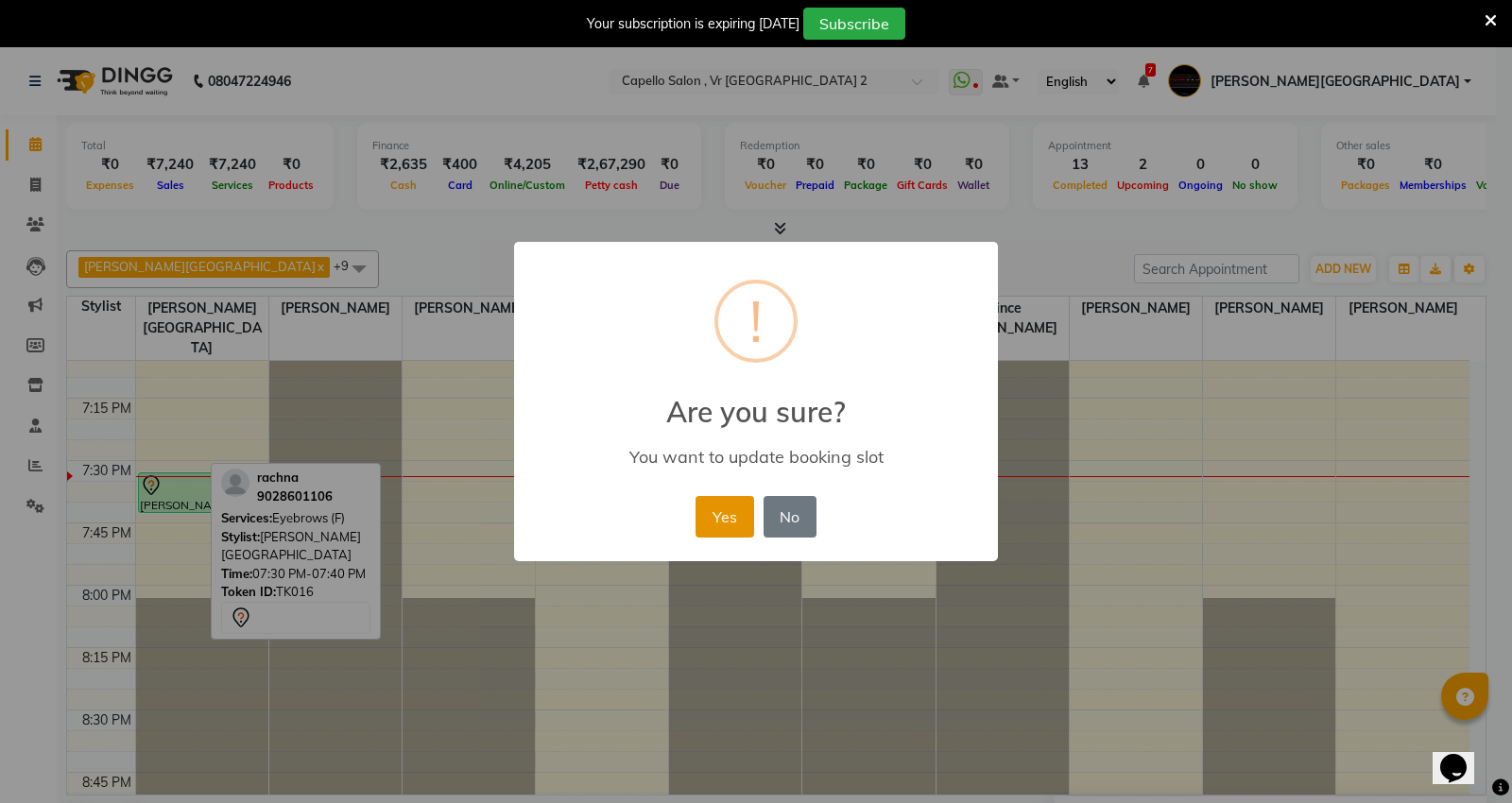
click at [704, 510] on button "Yes" at bounding box center [723, 517] width 58 height 42
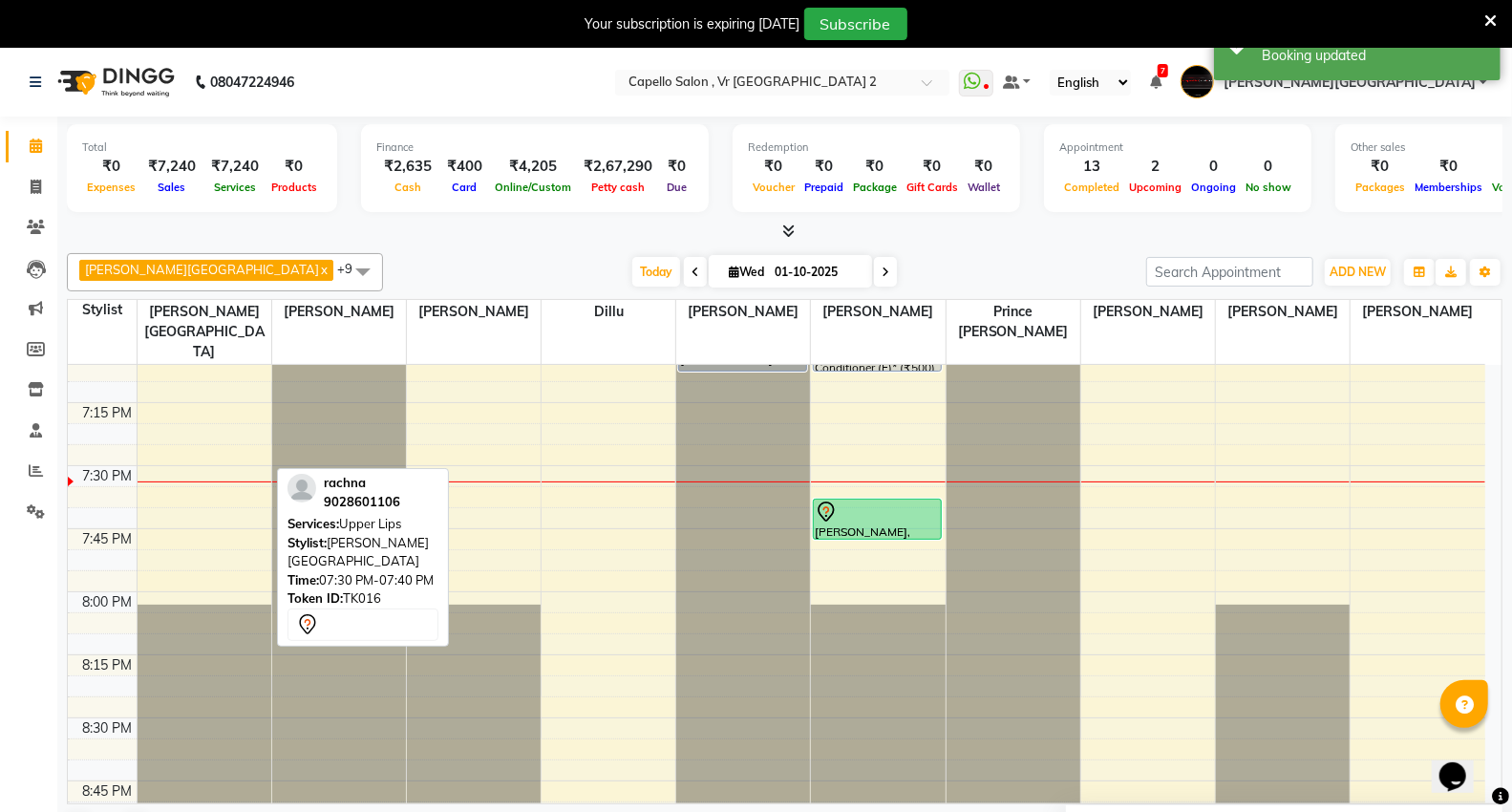
drag, startPoint x: 188, startPoint y: 459, endPoint x: 892, endPoint y: 485, distance: 704.5
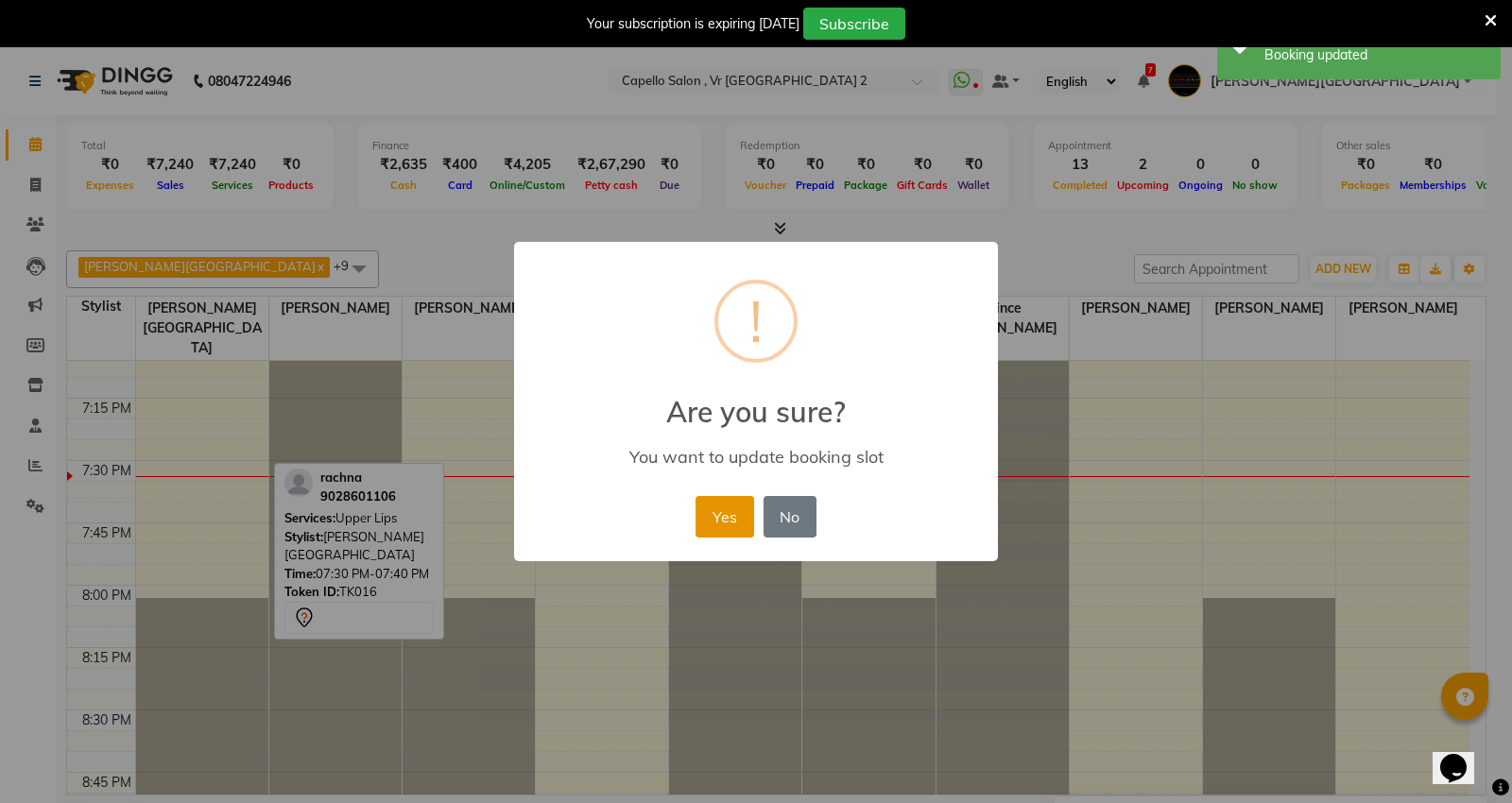
click at [702, 503] on button "Yes" at bounding box center [723, 517] width 58 height 42
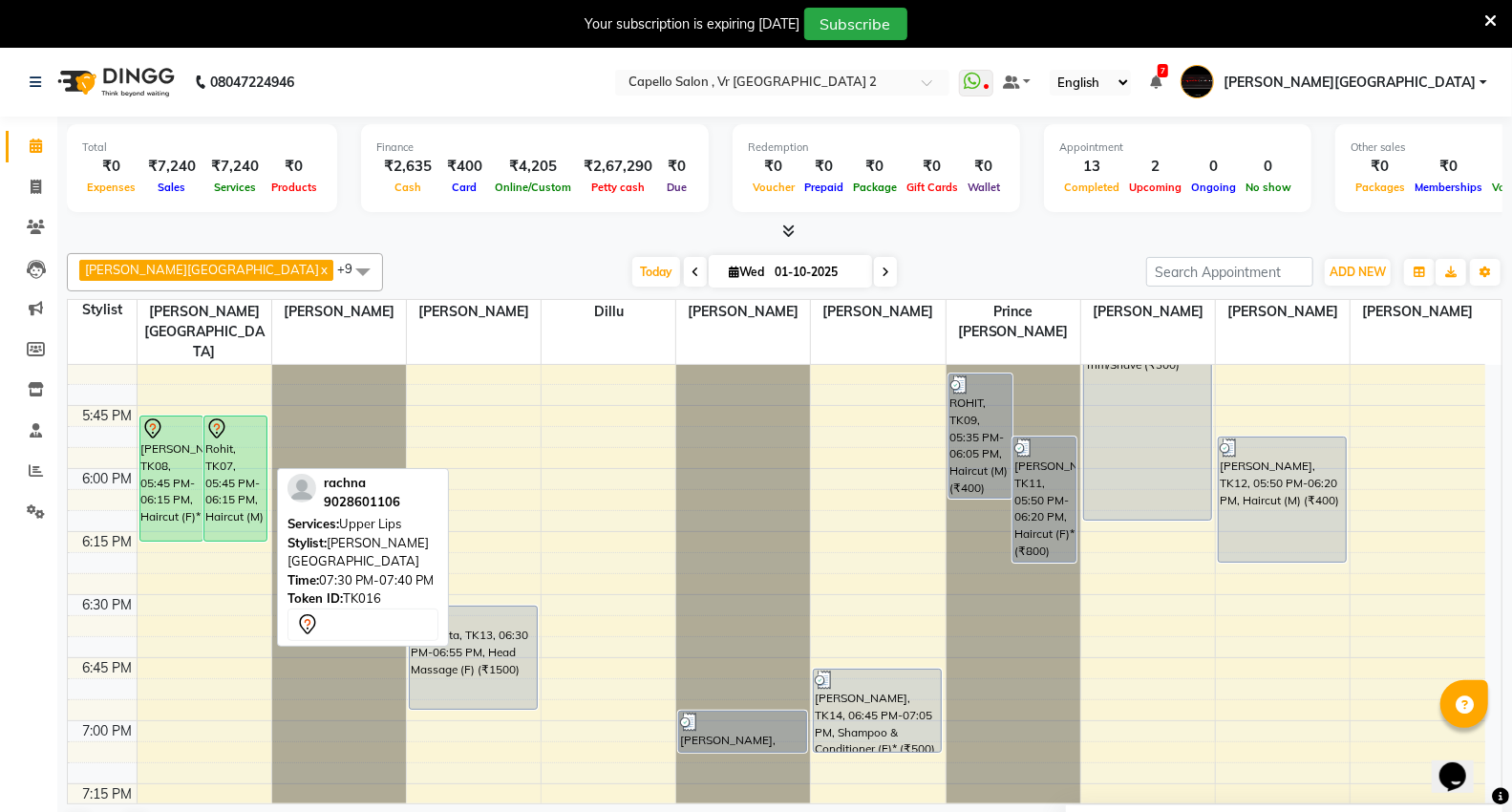
scroll to position [2335, 0]
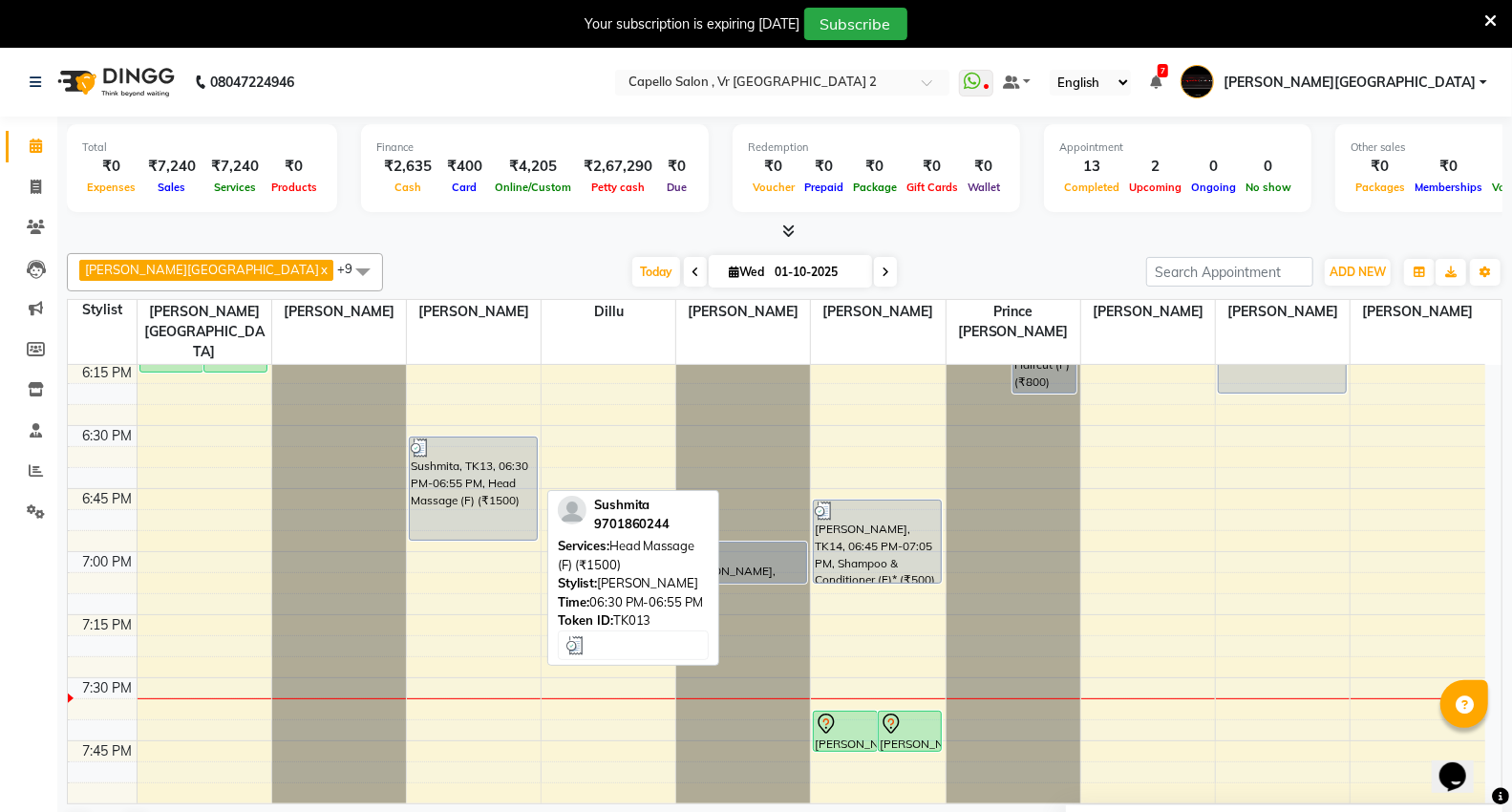
click at [466, 485] on div "Sushmita, TK13, 06:30 PM-06:55 PM, Head Massage (F) (₹1500)" at bounding box center [473, 488] width 127 height 102
click at [471, 460] on div "Sushmita, TK13, 06:30 PM-06:55 PM, Head Massage (F) (₹1500)" at bounding box center [473, 488] width 127 height 102
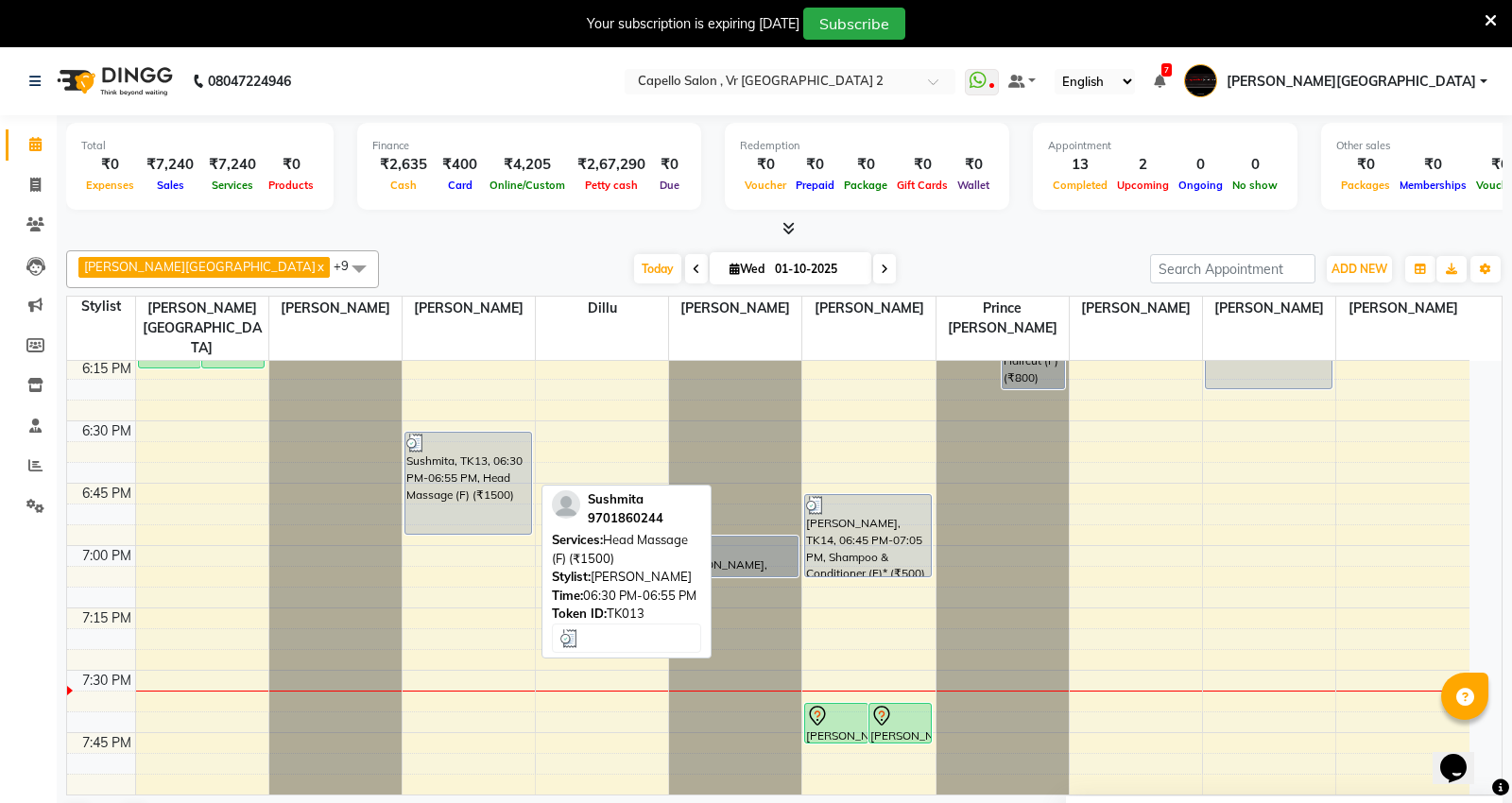
select select "3"
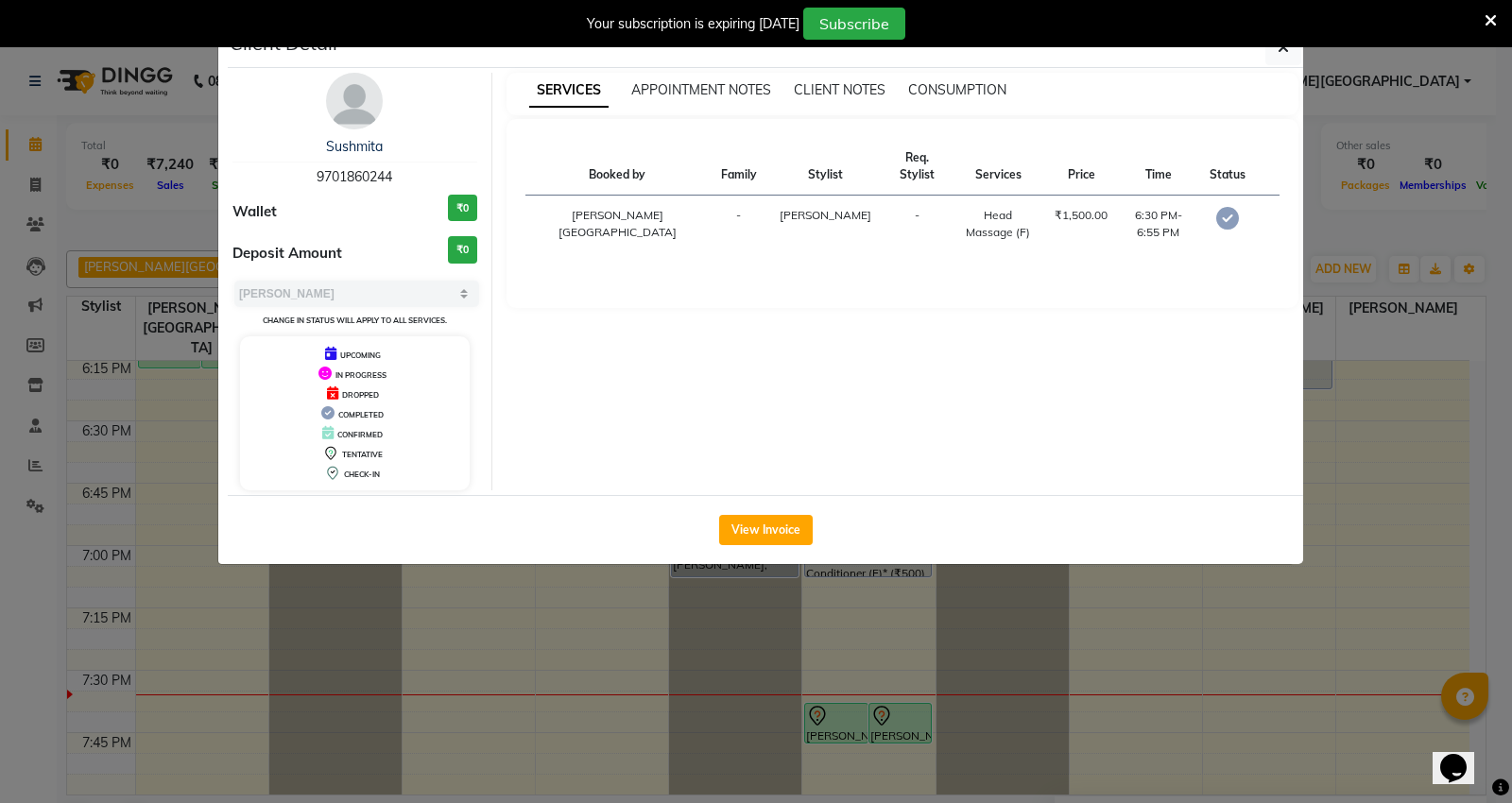
click at [1336, 228] on ngb-modal-window "Client Detail Sushmita 9701860244 Wallet ₹0 Deposit Amount ₹0 Select MARK DONE …" at bounding box center [756, 402] width 1512 height 803
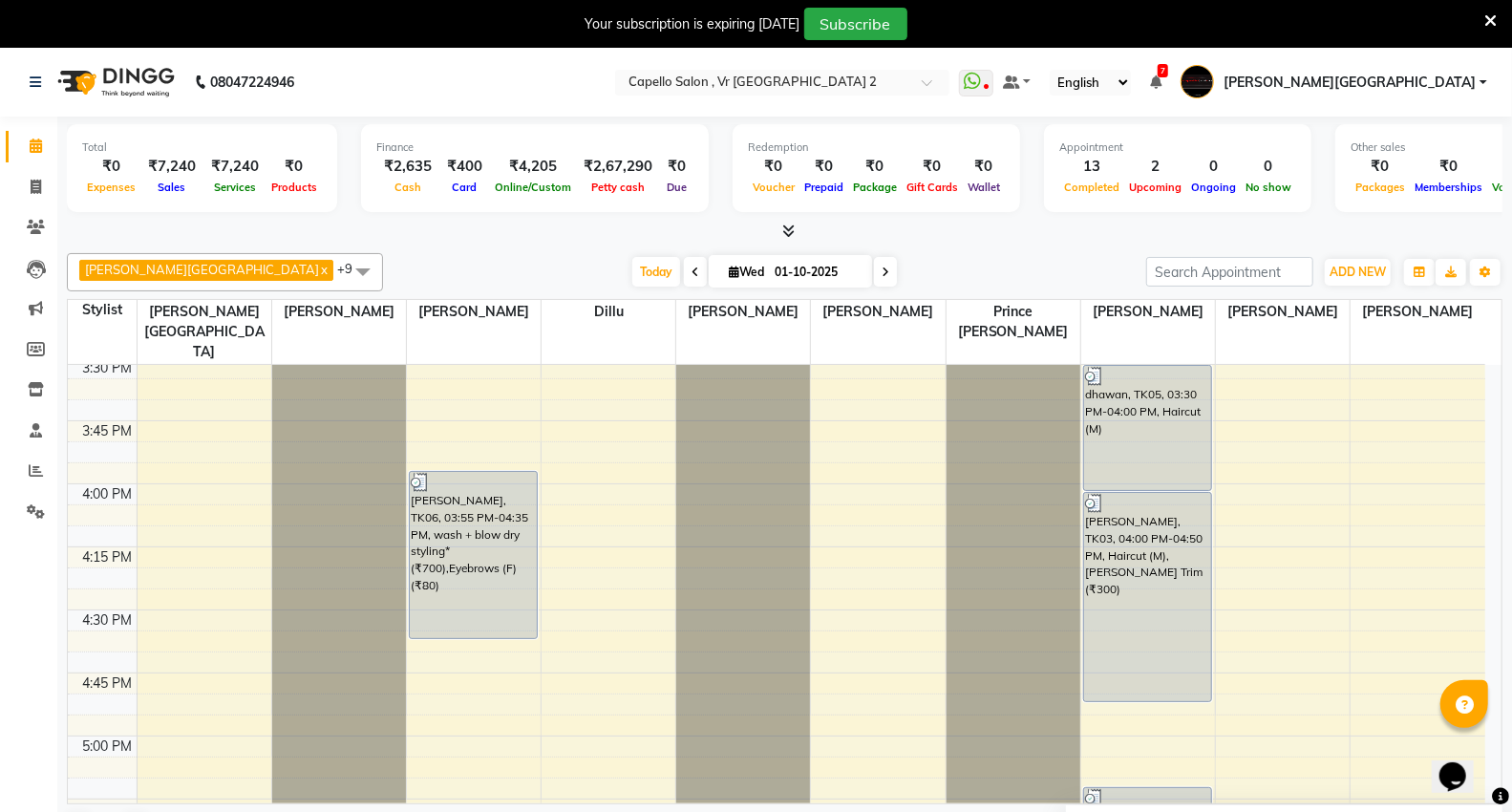
scroll to position [1434, 0]
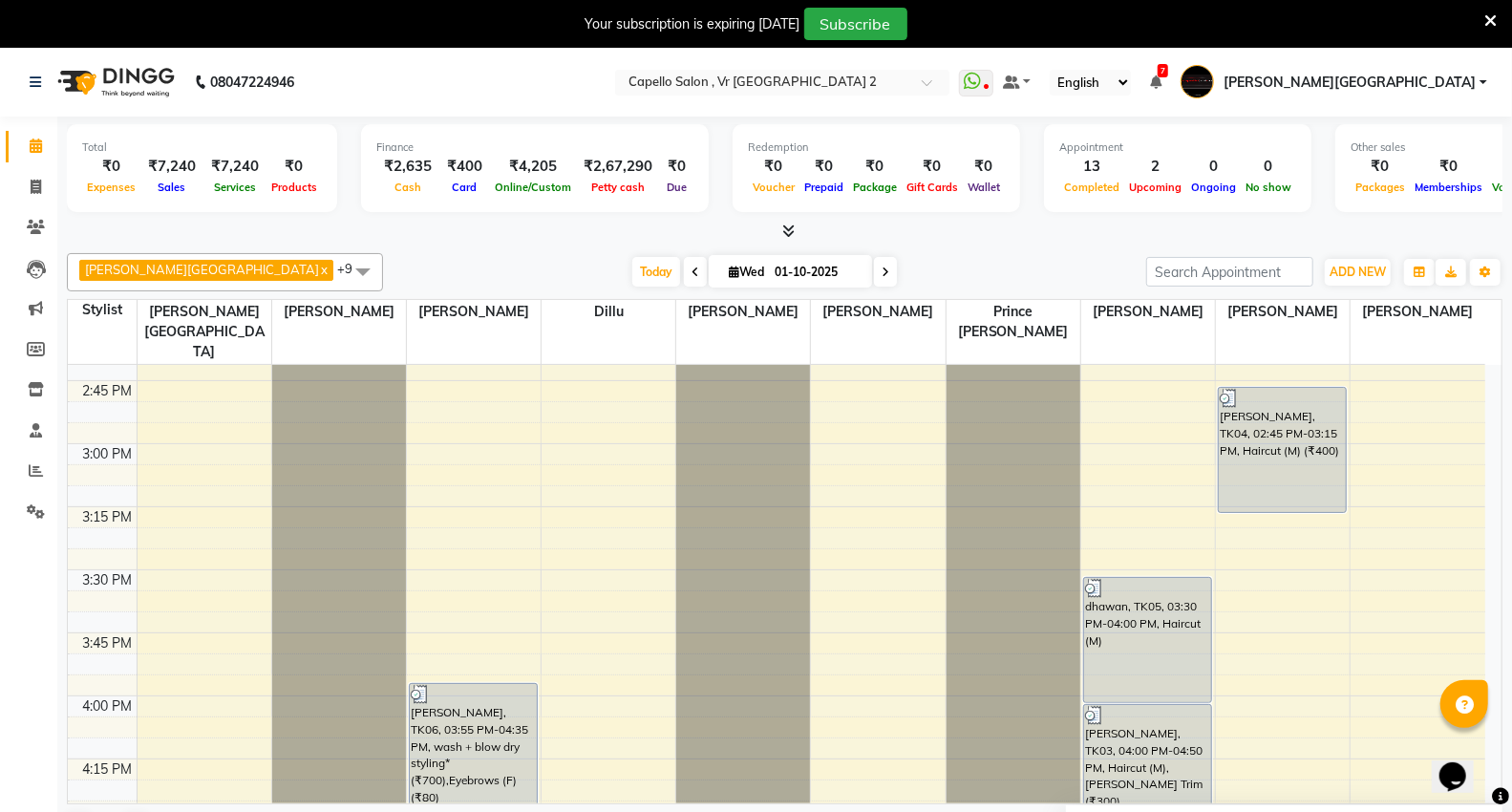
click at [784, 222] on span at bounding box center [784, 232] width 20 height 20
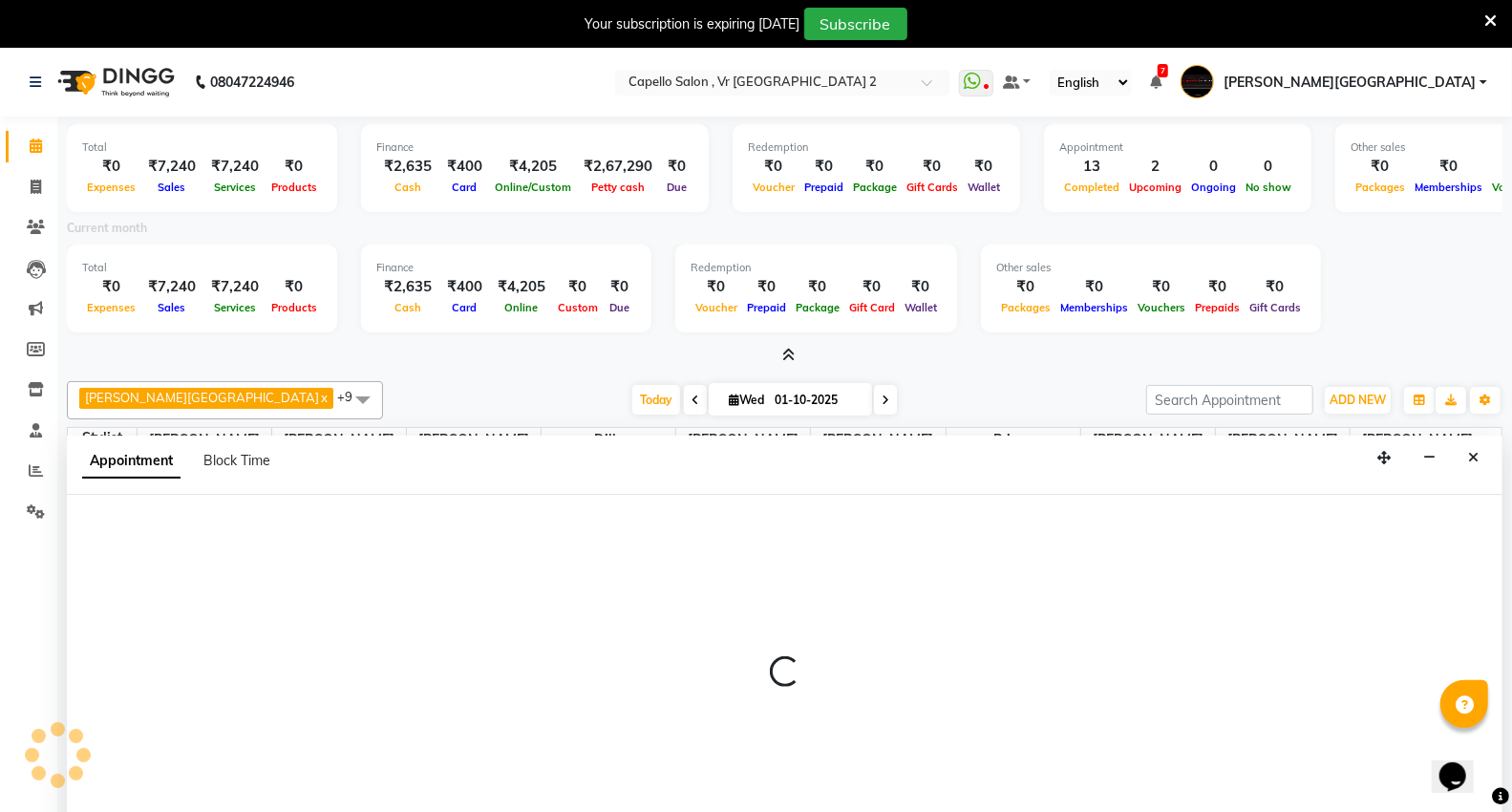
click at [192, 616] on div at bounding box center [785, 680] width 1435 height 371
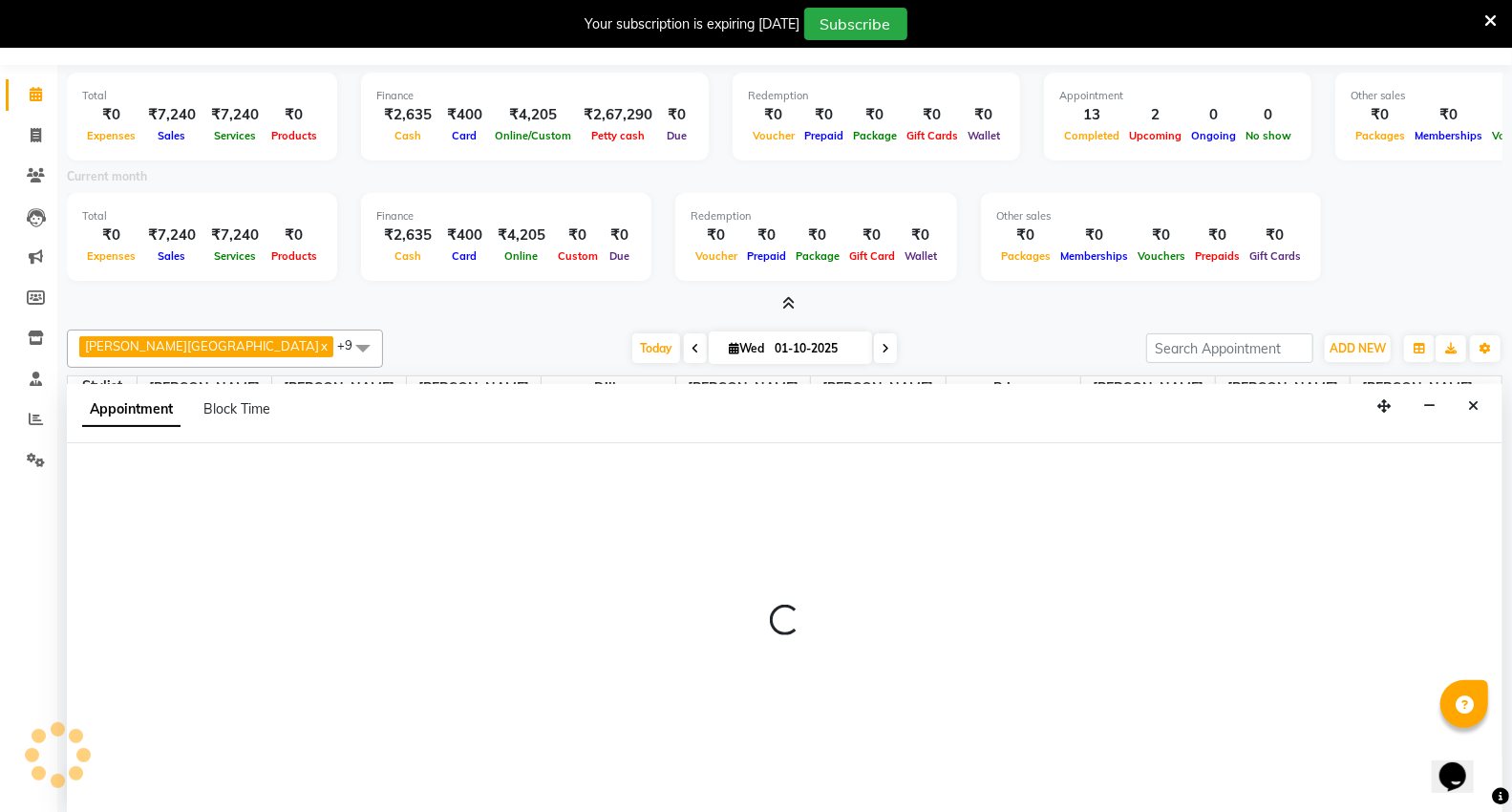
select select "14120"
select select "tentative"
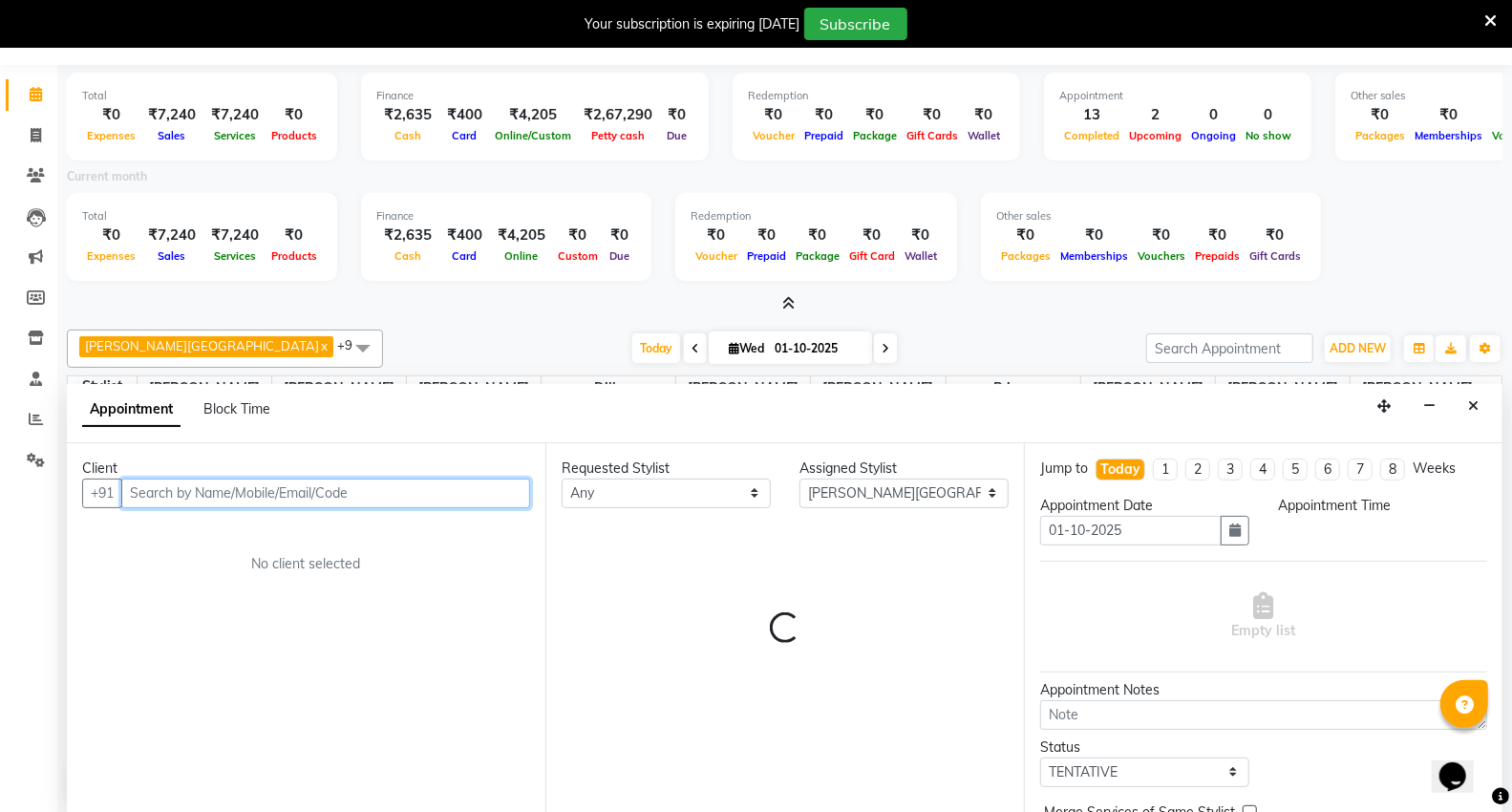
select select "915"
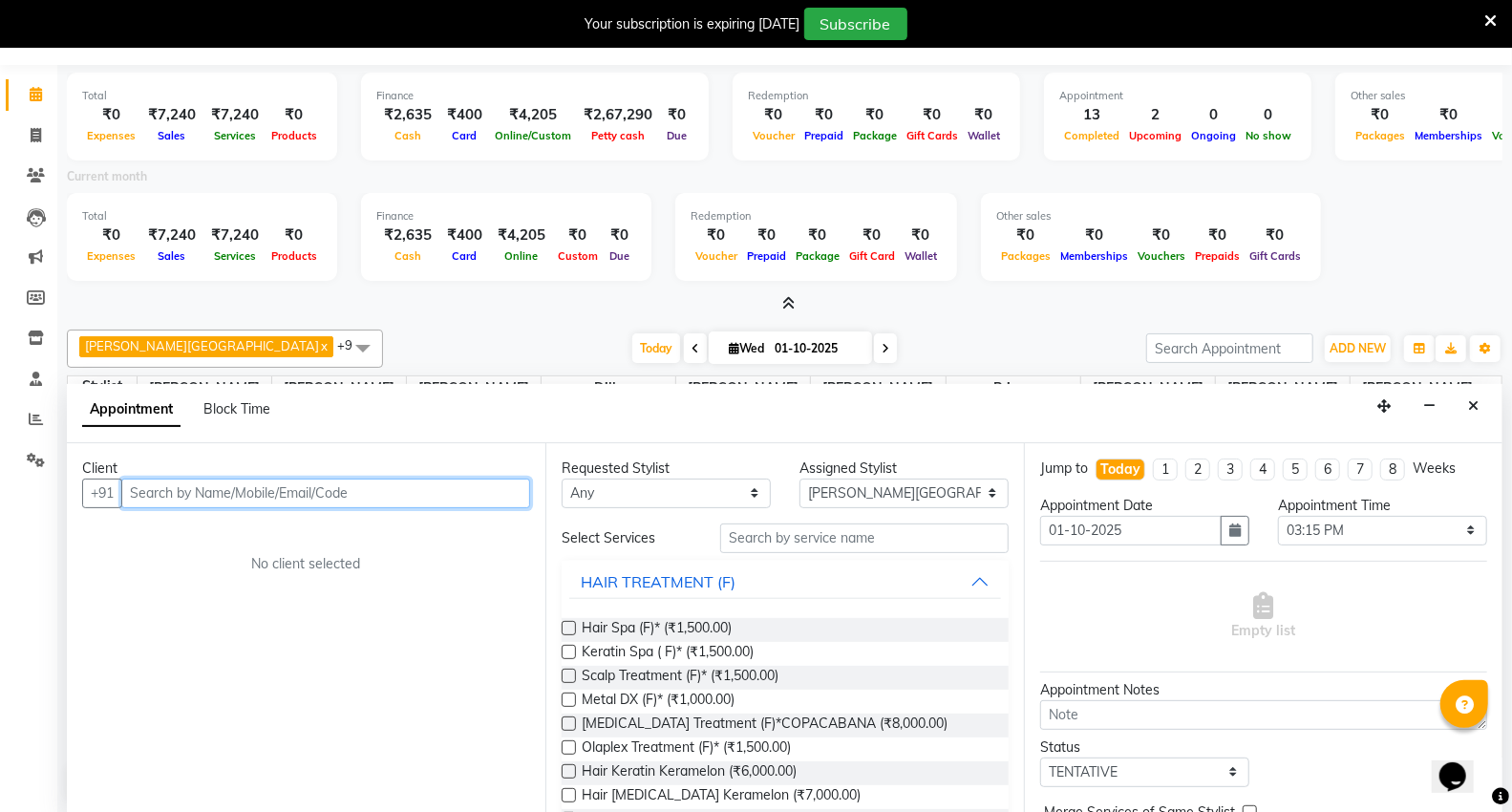
click at [256, 487] on input "text" at bounding box center [325, 493] width 409 height 30
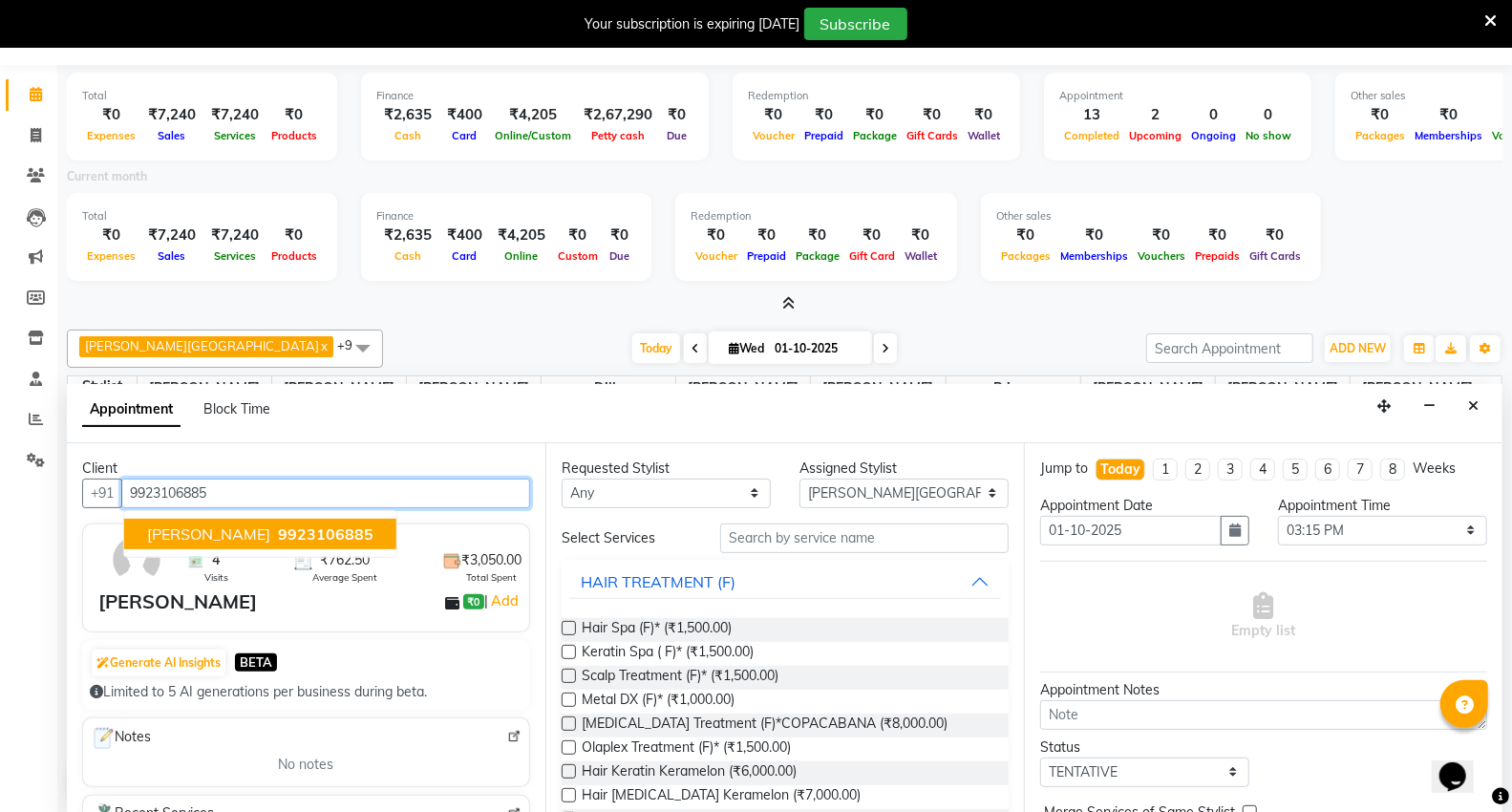
click at [230, 529] on span "ZERVIN RANA" at bounding box center [209, 534] width 123 height 19
type input "9923106885"
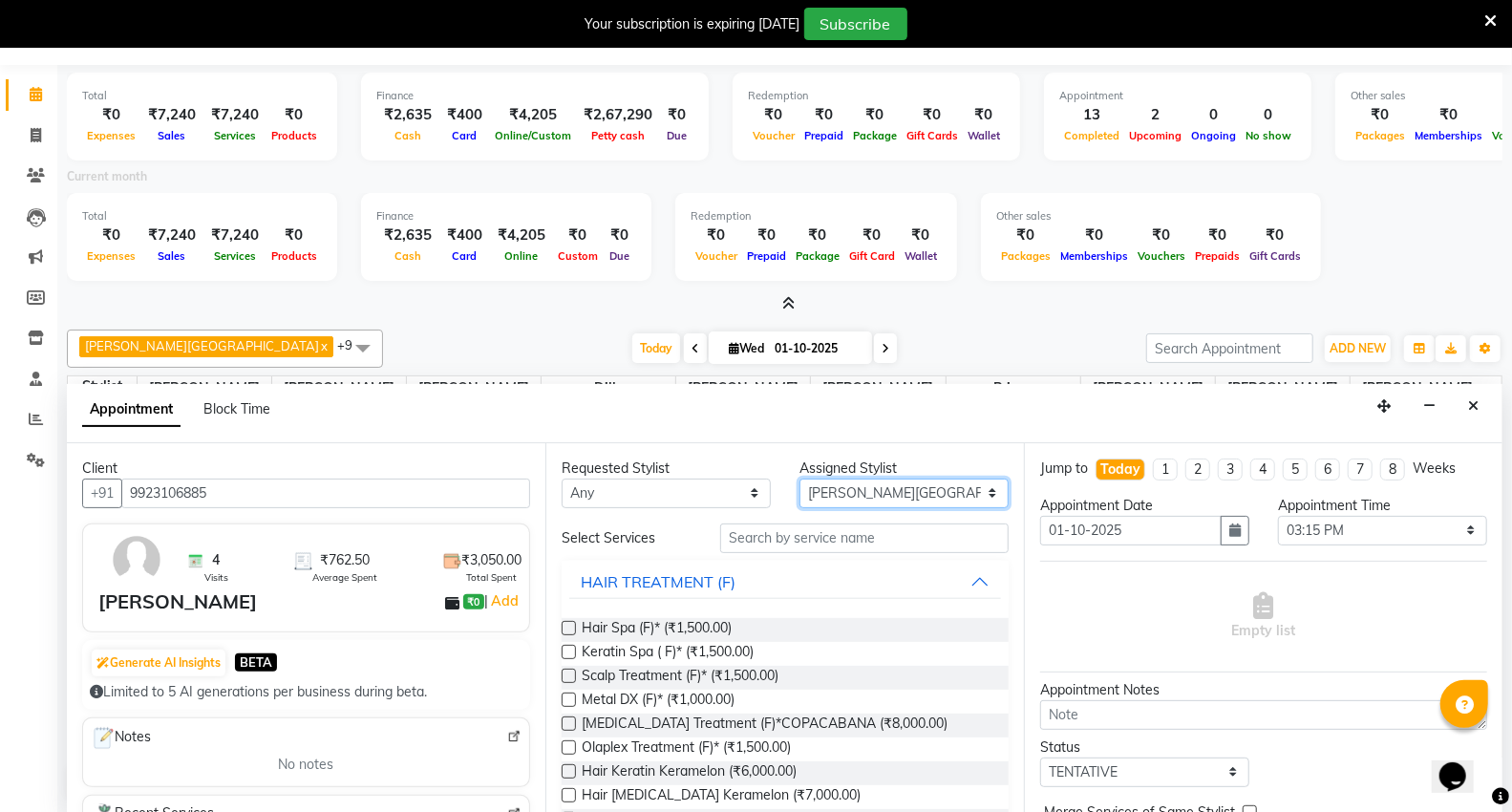
click at [896, 491] on select "Select AHSIK Amit felix Anita Patel Arti Borekar Capello VR Mall Dillu Kajal Pa…" at bounding box center [903, 493] width 210 height 30
select select "20246"
click at [799, 479] on select "Select AHSIK Amit felix Anita Patel Arti Borekar Capello VR Mall Dillu Kajal Pa…" at bounding box center [903, 493] width 210 height 30
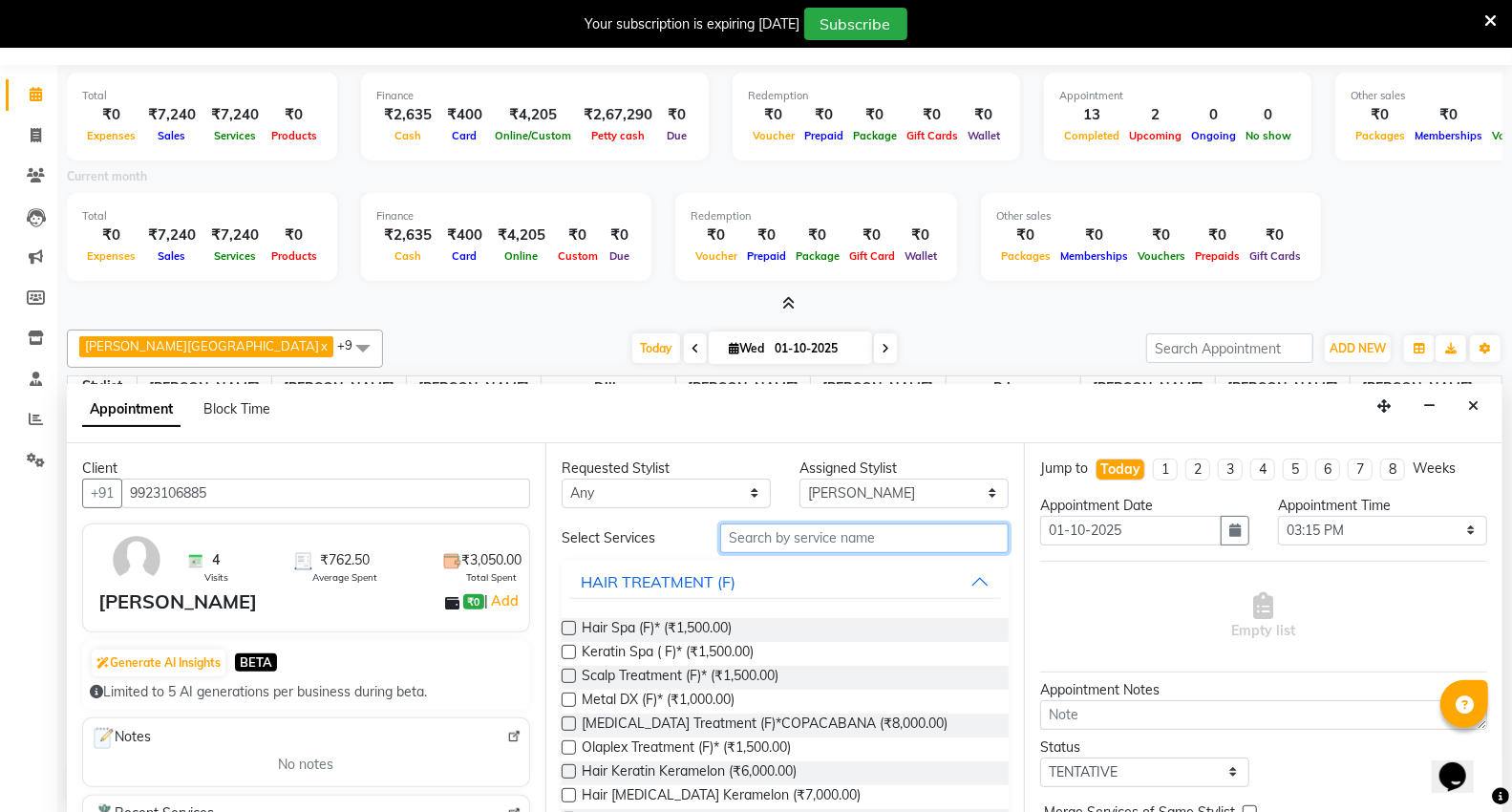
click at [784, 539] on input "text" at bounding box center [863, 538] width 288 height 30
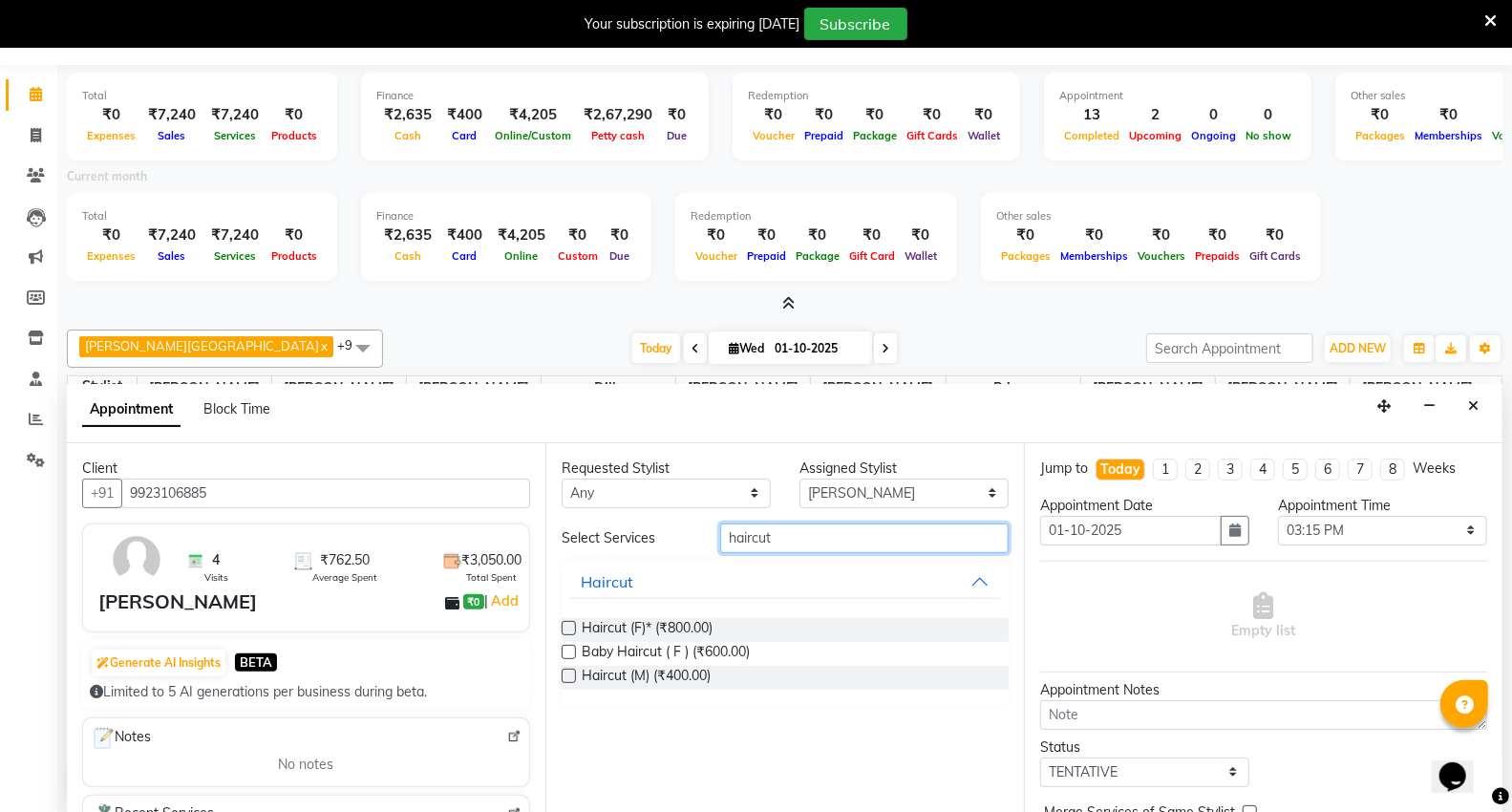
type input "haircut"
click at [565, 684] on div at bounding box center [567, 680] width 12 height 20
click at [562, 670] on label at bounding box center [568, 676] width 14 height 14
click at [562, 672] on input "checkbox" at bounding box center [567, 678] width 12 height 12
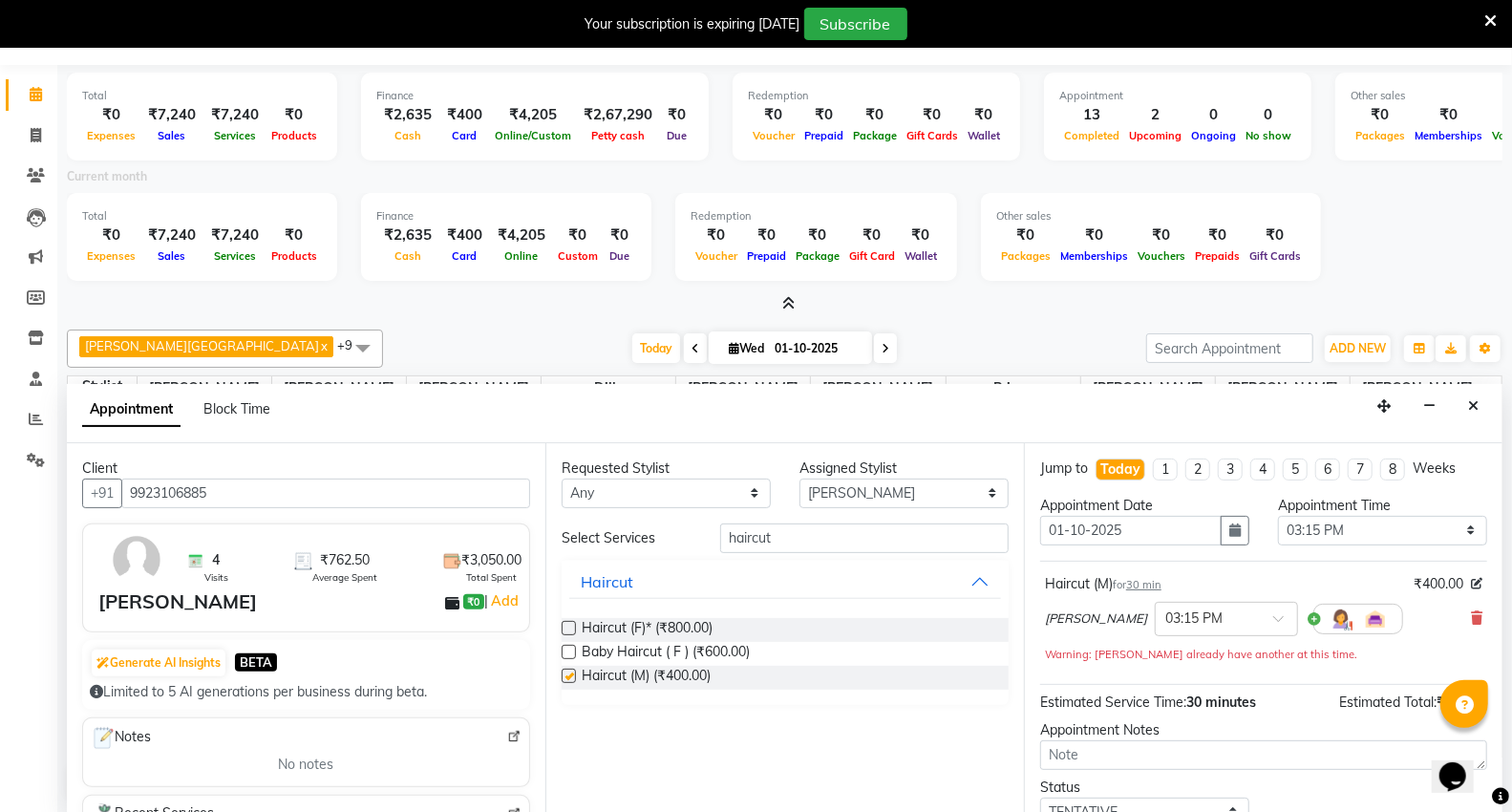
checkbox input "false"
click at [1261, 613] on div at bounding box center [1226, 618] width 142 height 20
click at [1199, 688] on div "07:45 PM" at bounding box center [1226, 675] width 142 height 35
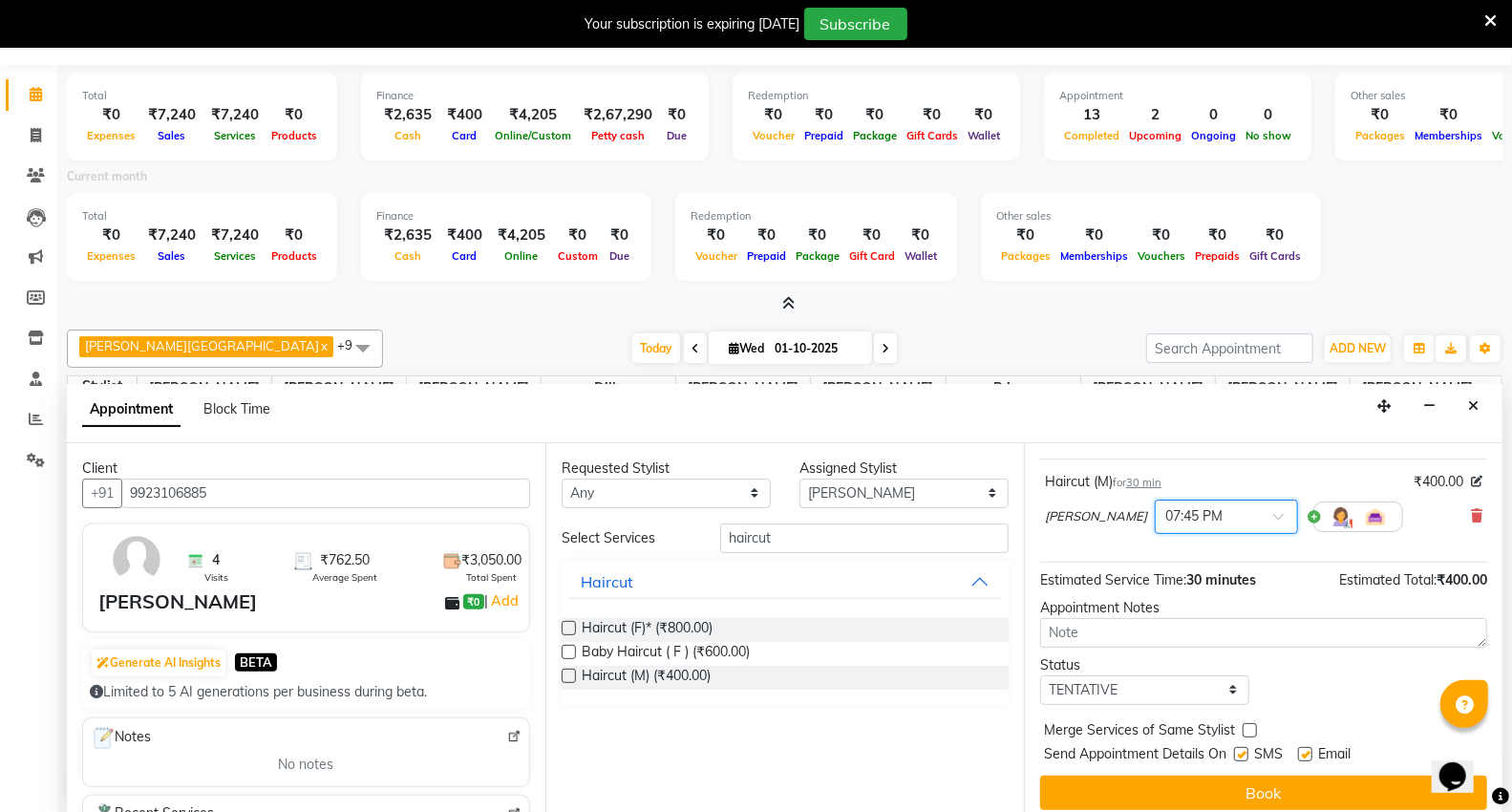
scroll to position [115, 0]
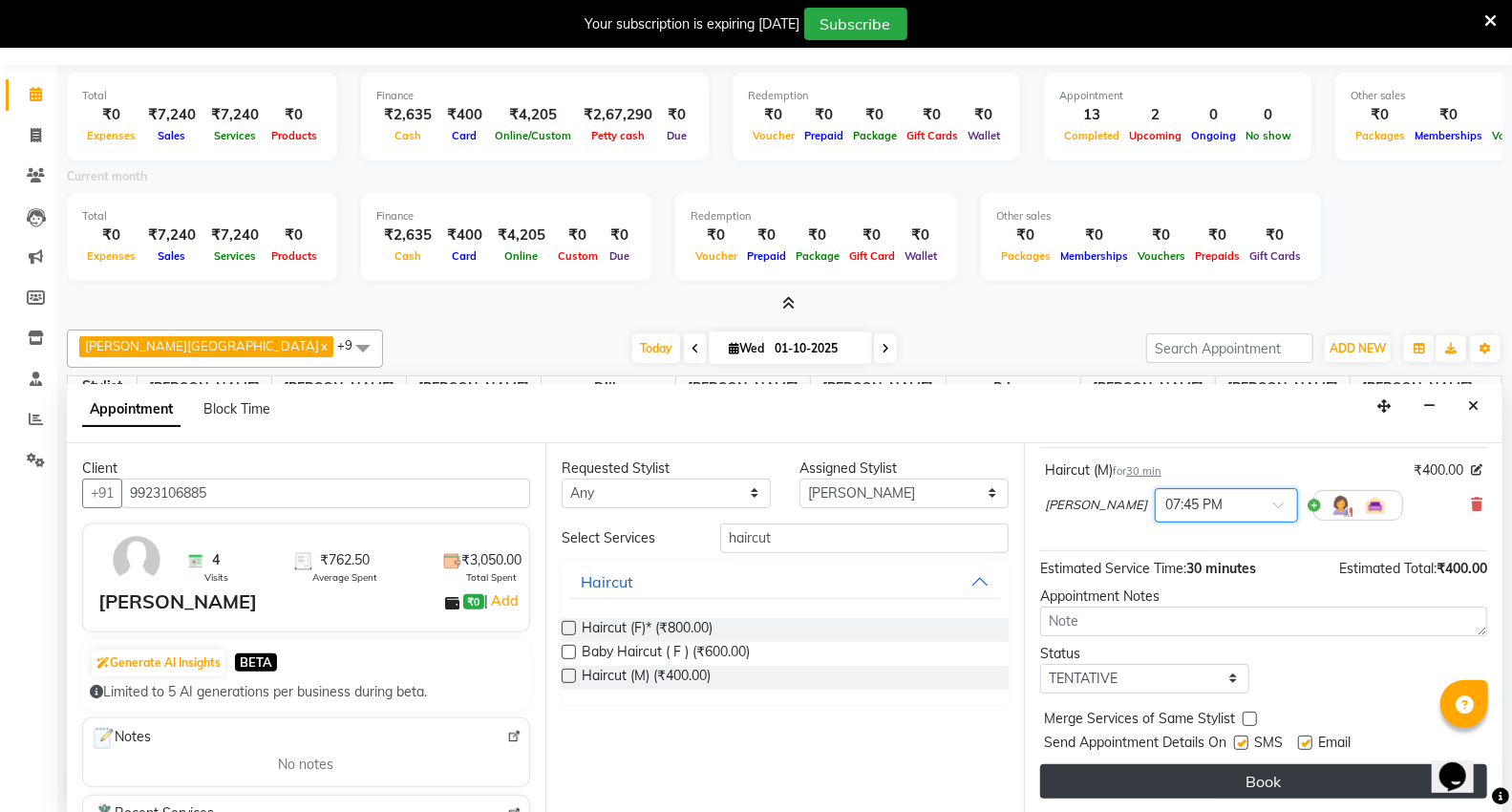
click at [1168, 788] on button "Book" at bounding box center [1263, 781] width 447 height 34
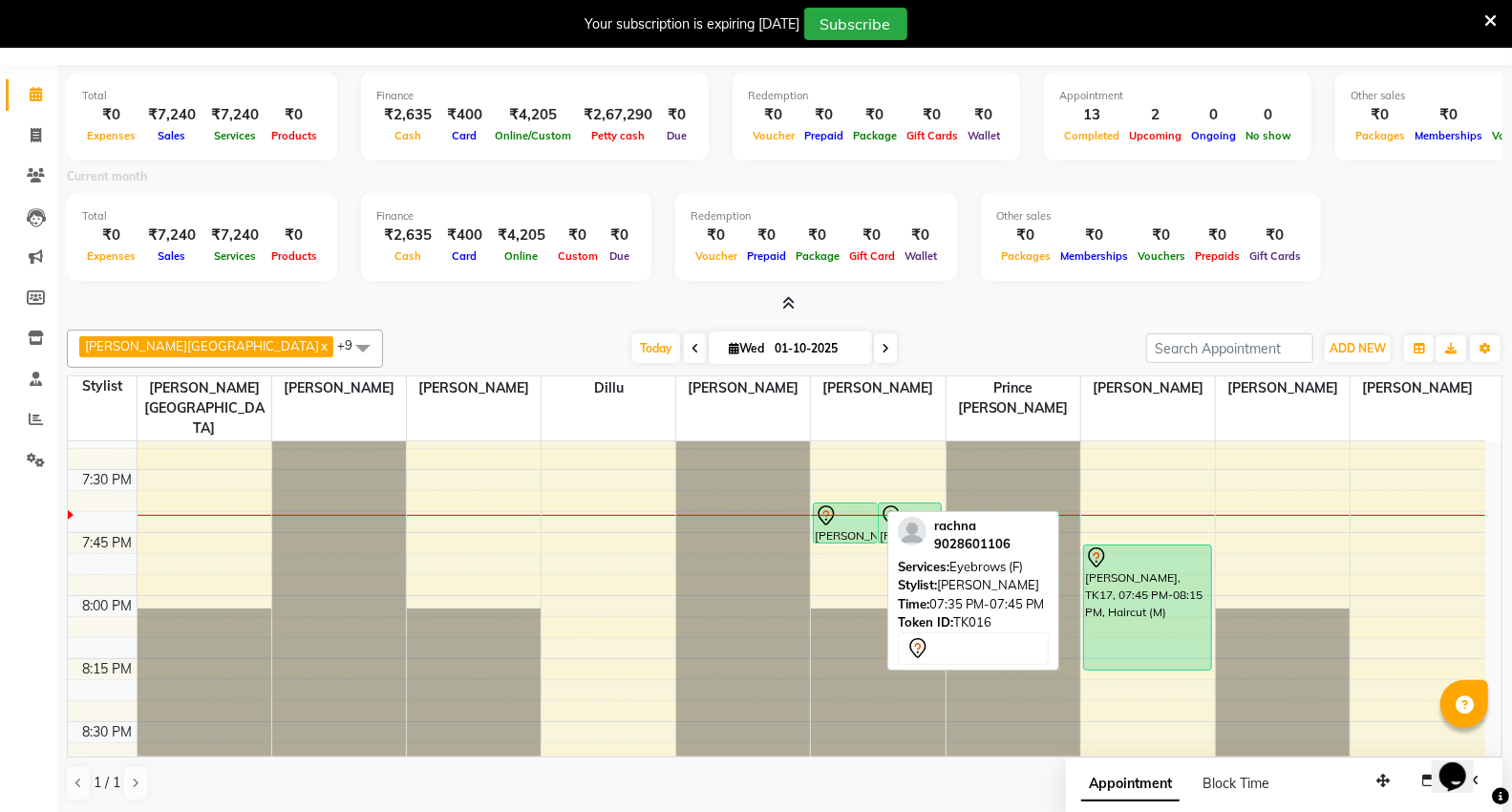
scroll to position [2602, 0]
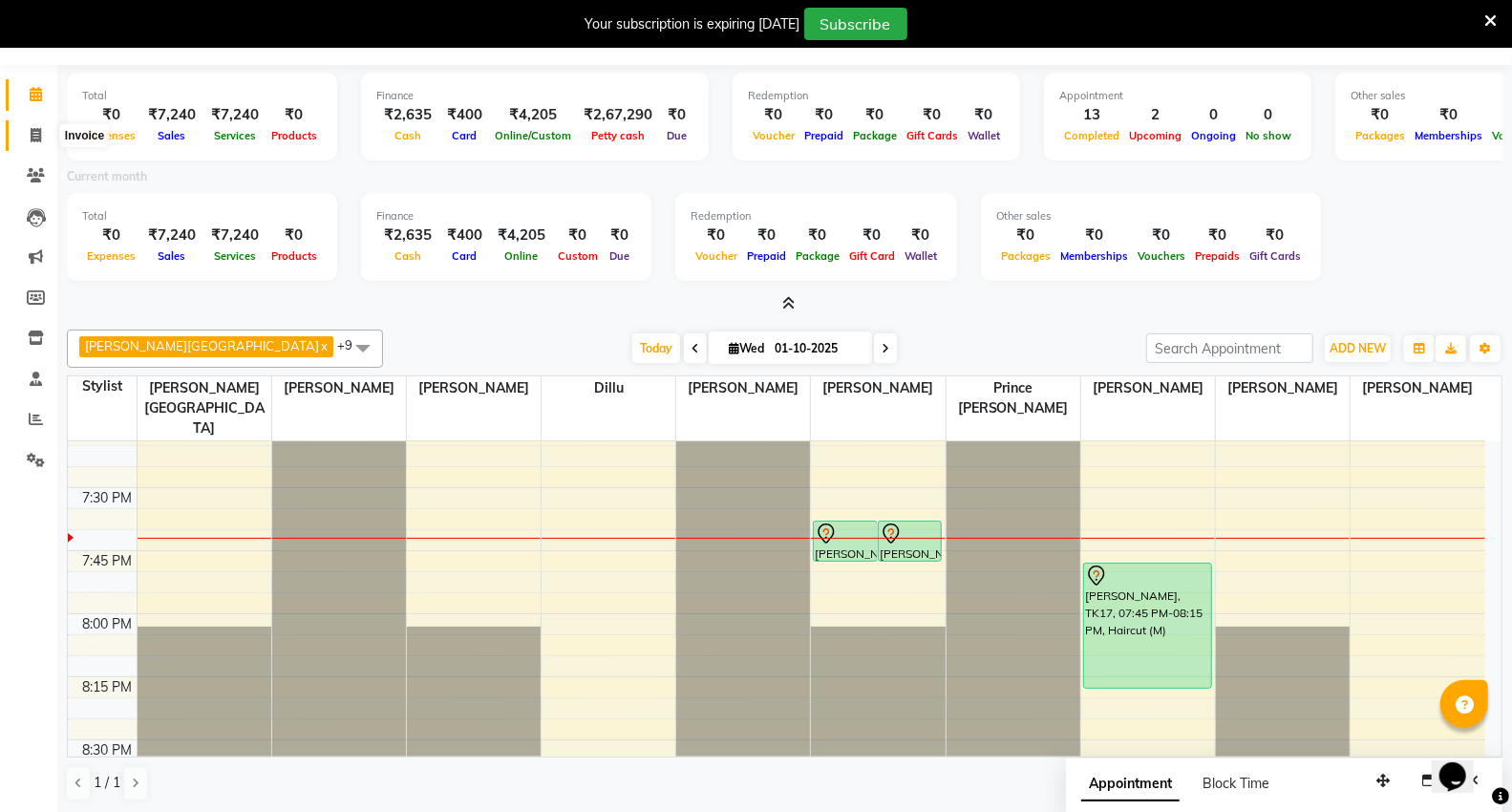
drag, startPoint x: 39, startPoint y: 126, endPoint x: 829, endPoint y: 786, distance: 1029.4
click at [39, 126] on span at bounding box center [35, 136] width 33 height 22
select select "service"
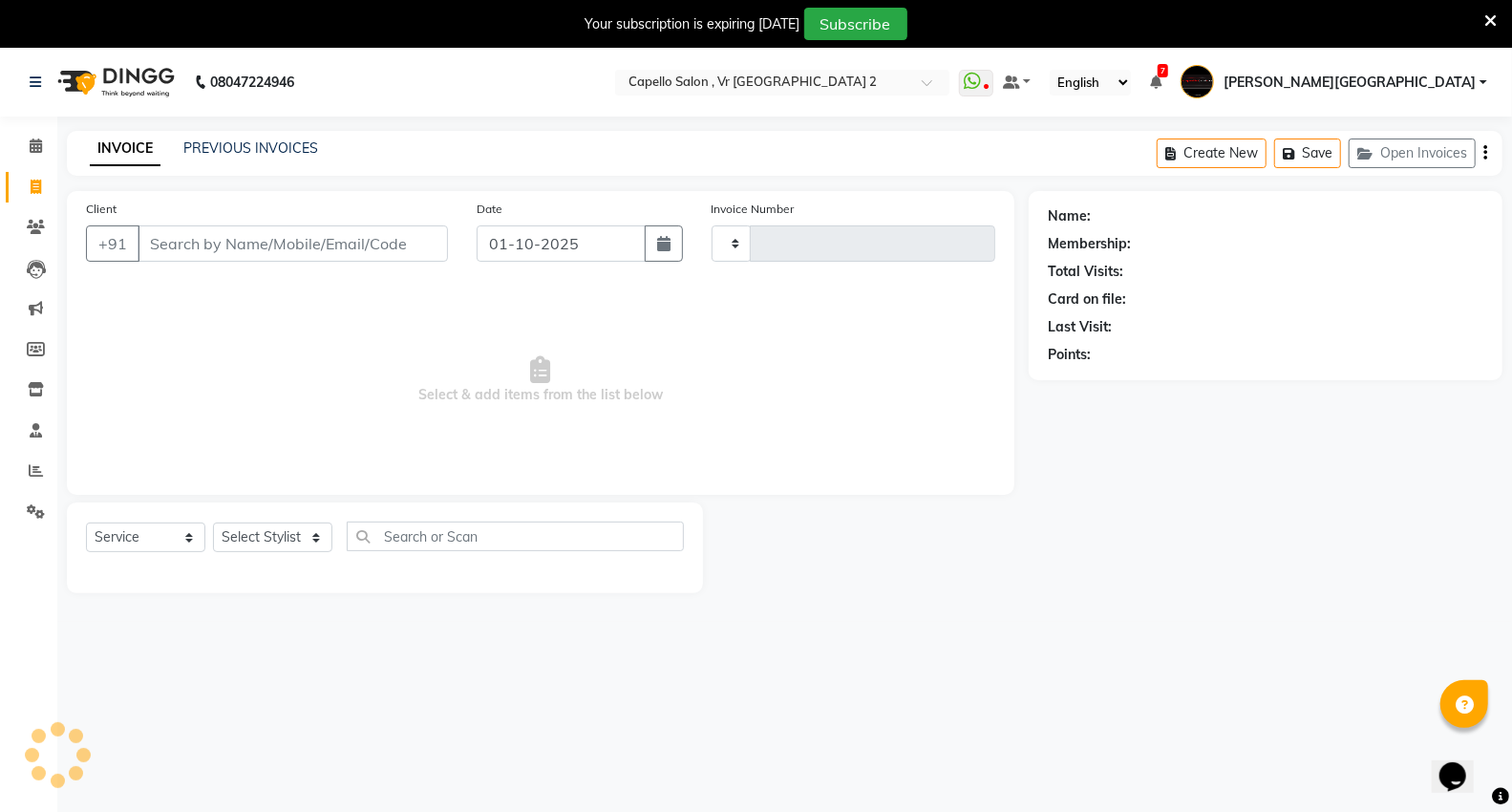
type input "5448"
select select "848"
click at [324, 235] on input "Client" at bounding box center [293, 244] width 310 height 36
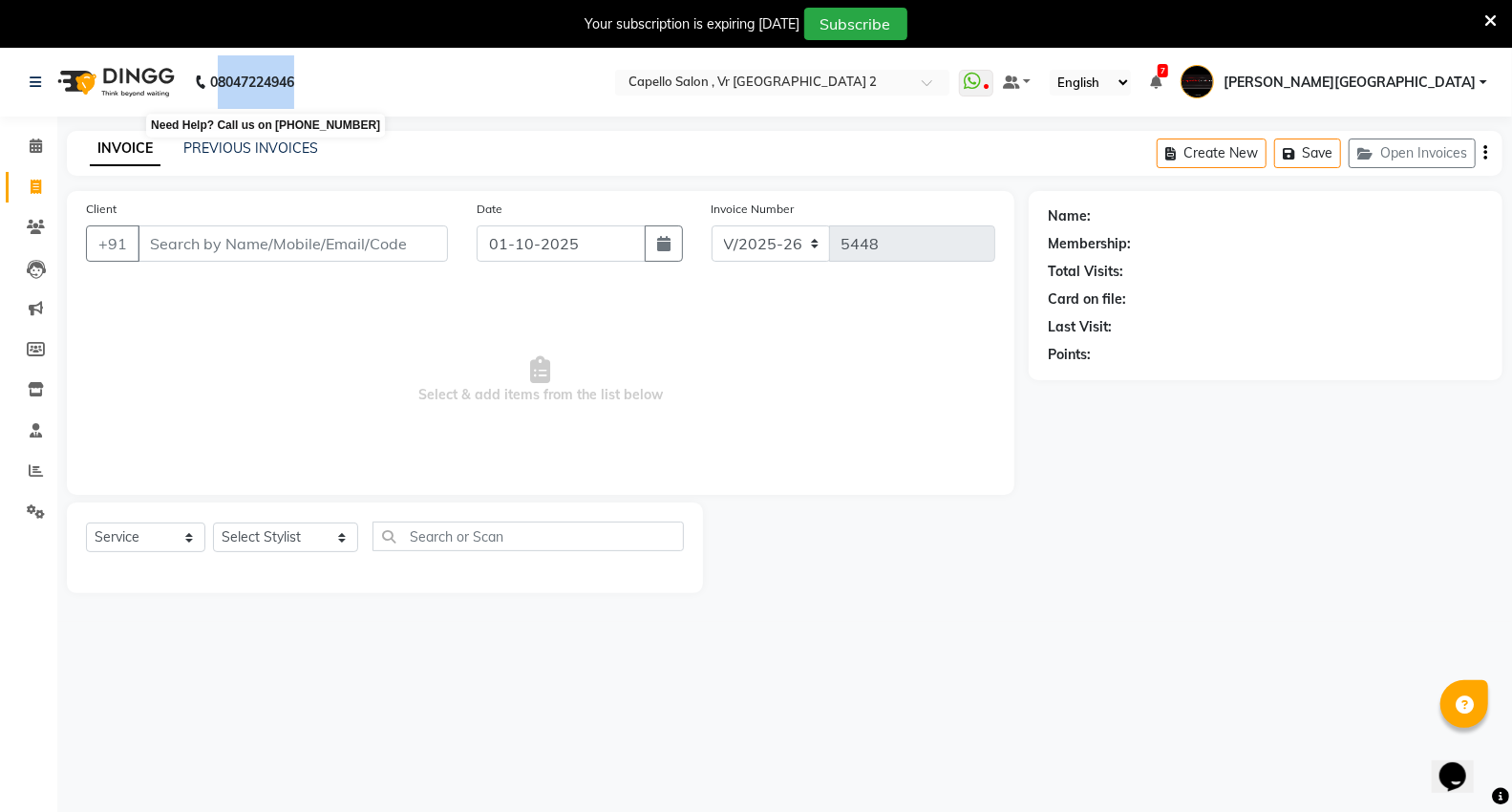
drag, startPoint x: 217, startPoint y: 73, endPoint x: 312, endPoint y: 99, distance: 98.5
click at [306, 91] on div "08047224946 Need Help? Call us on 08047224946" at bounding box center [162, 82] width 293 height 54
click at [997, 527] on div at bounding box center [865, 548] width 325 height 91
click at [40, 144] on icon at bounding box center [35, 146] width 12 height 14
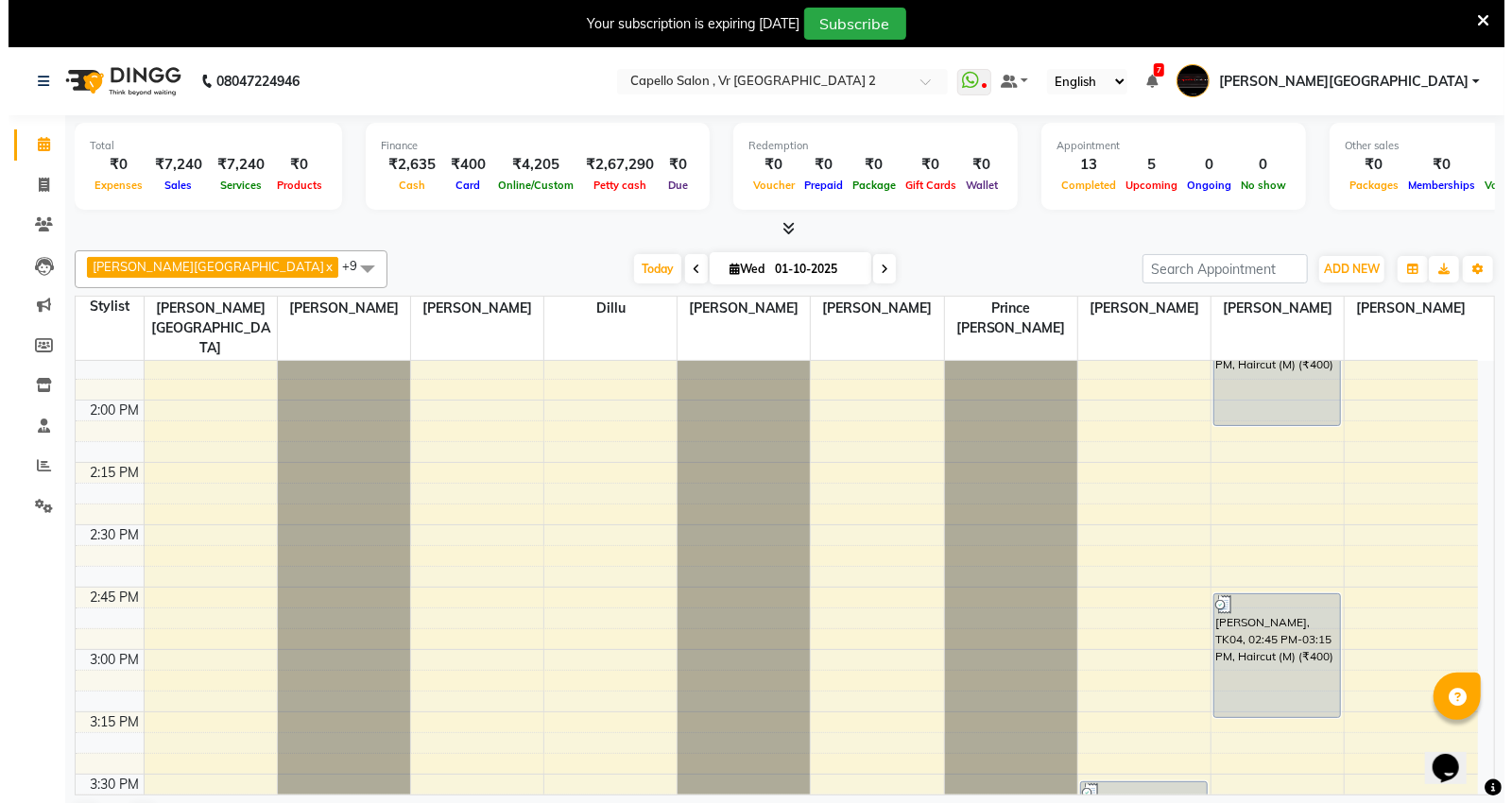
scroll to position [1733, 0]
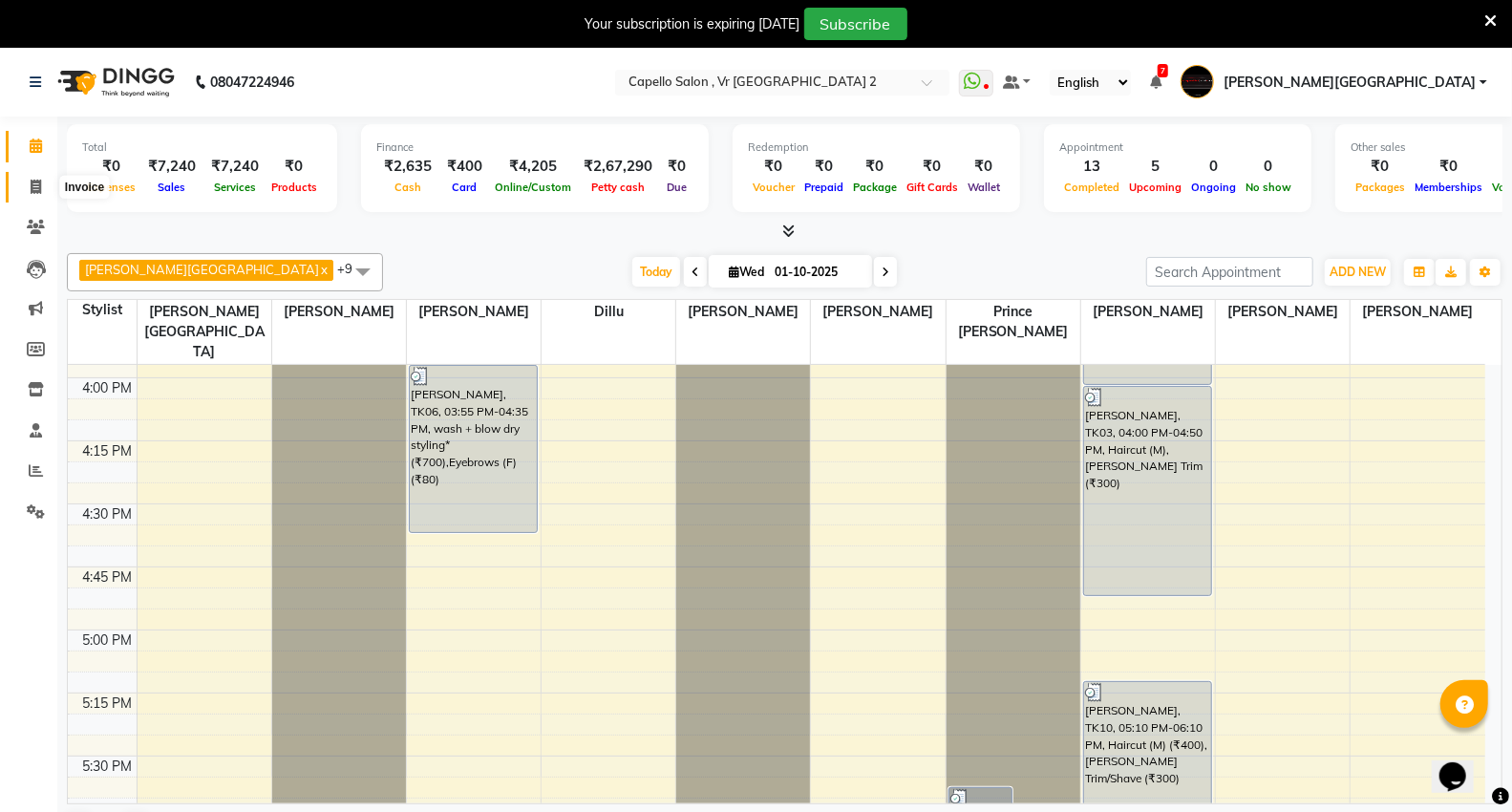
click at [36, 183] on icon at bounding box center [35, 187] width 11 height 14
select select "service"
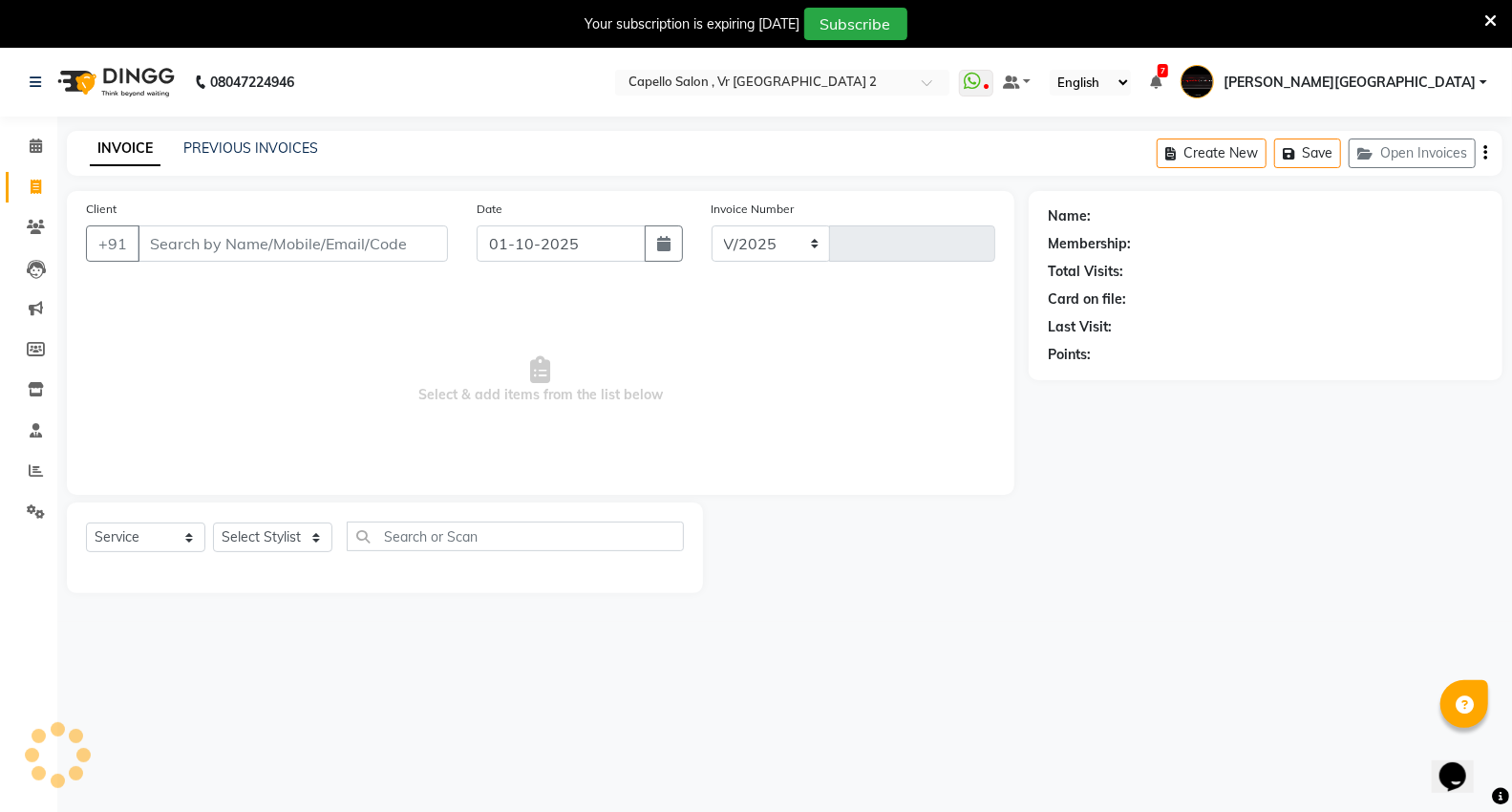
select select "848"
type input "5448"
click at [208, 246] on input "Client" at bounding box center [293, 244] width 310 height 36
click at [293, 245] on input "Client" at bounding box center [293, 244] width 310 height 36
click at [211, 259] on input "Client" at bounding box center [293, 244] width 310 height 36
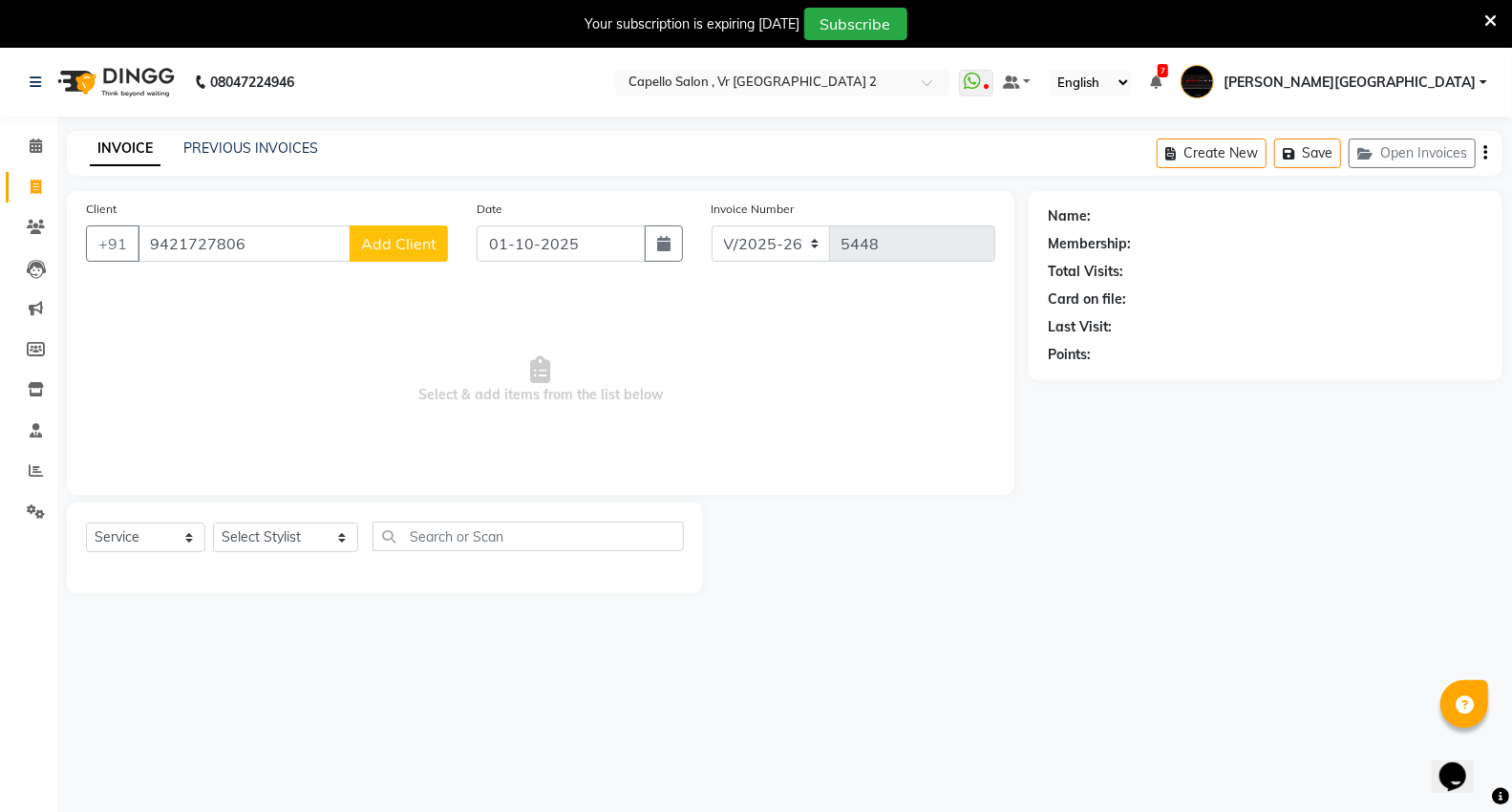
type input "9421727806"
click at [389, 234] on span "Add Client" at bounding box center [398, 243] width 76 height 19
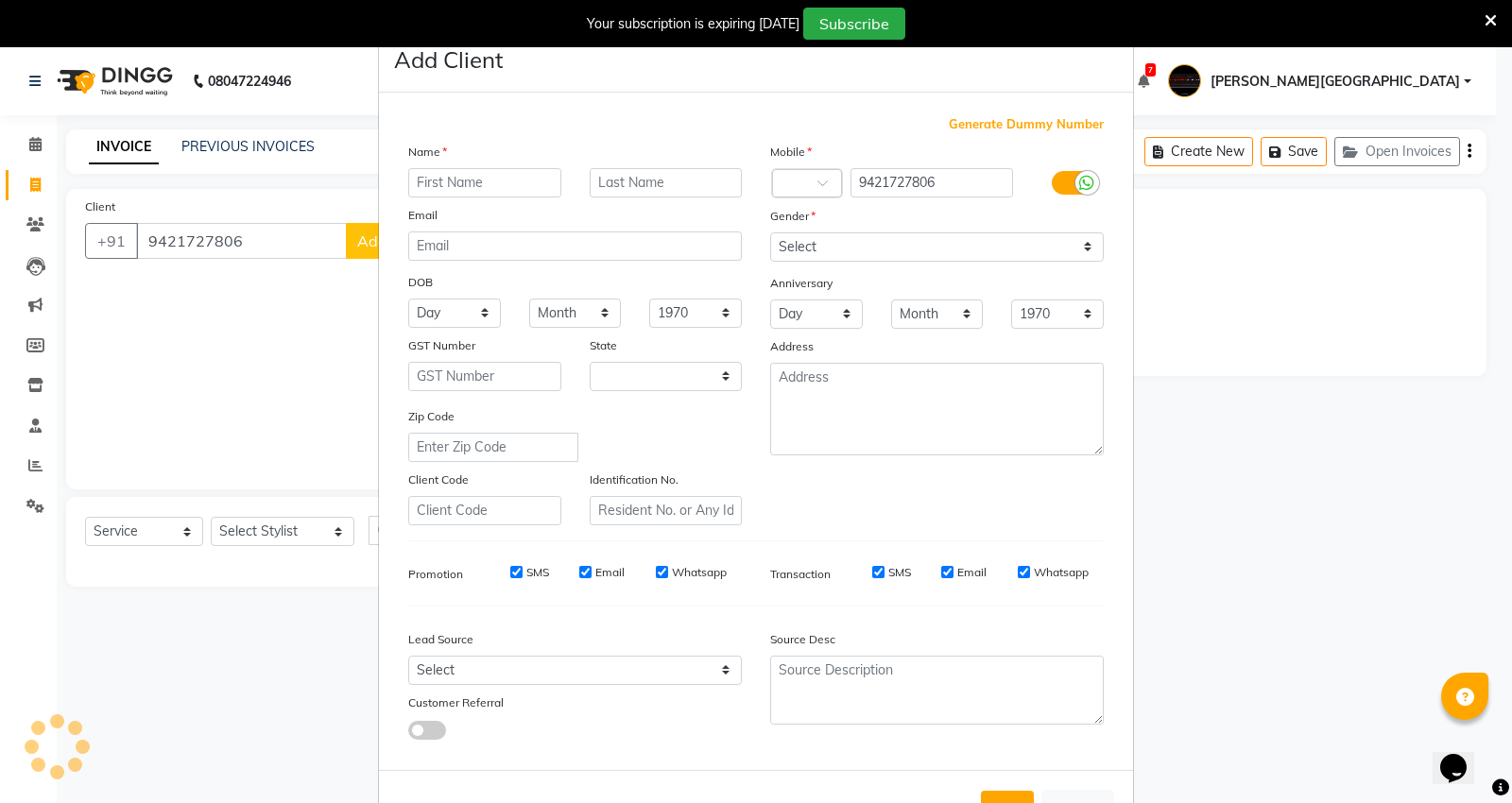
select select "22"
click at [485, 182] on input "text" at bounding box center [485, 183] width 153 height 29
type input "[PERSON_NAME]"
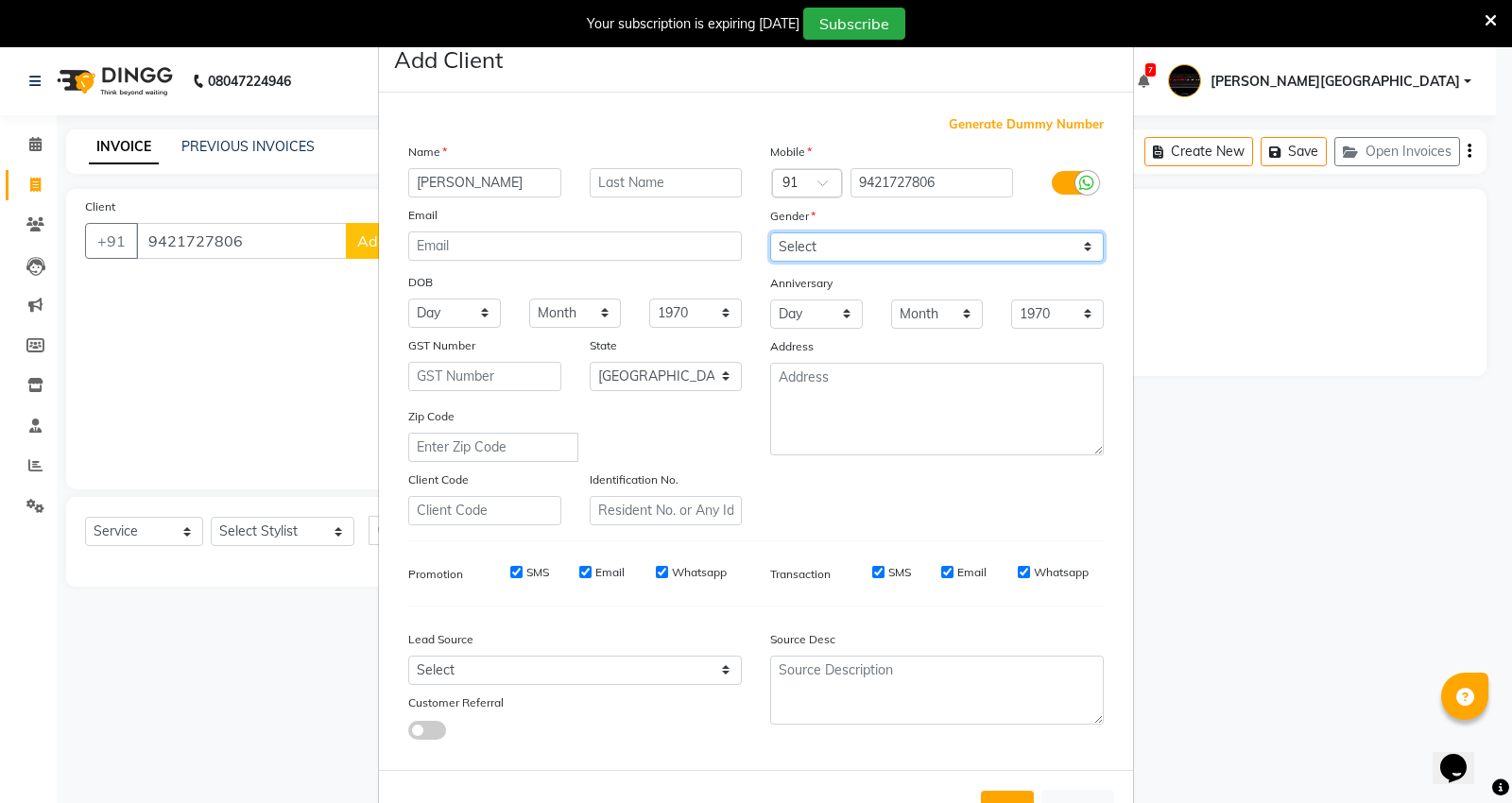
click at [831, 249] on select "Select Male Female Other Prefer Not To Say" at bounding box center [936, 246] width 333 height 29
select select "female"
click at [770, 232] on select "Select Male Female Other Prefer Not To Say" at bounding box center [936, 246] width 333 height 29
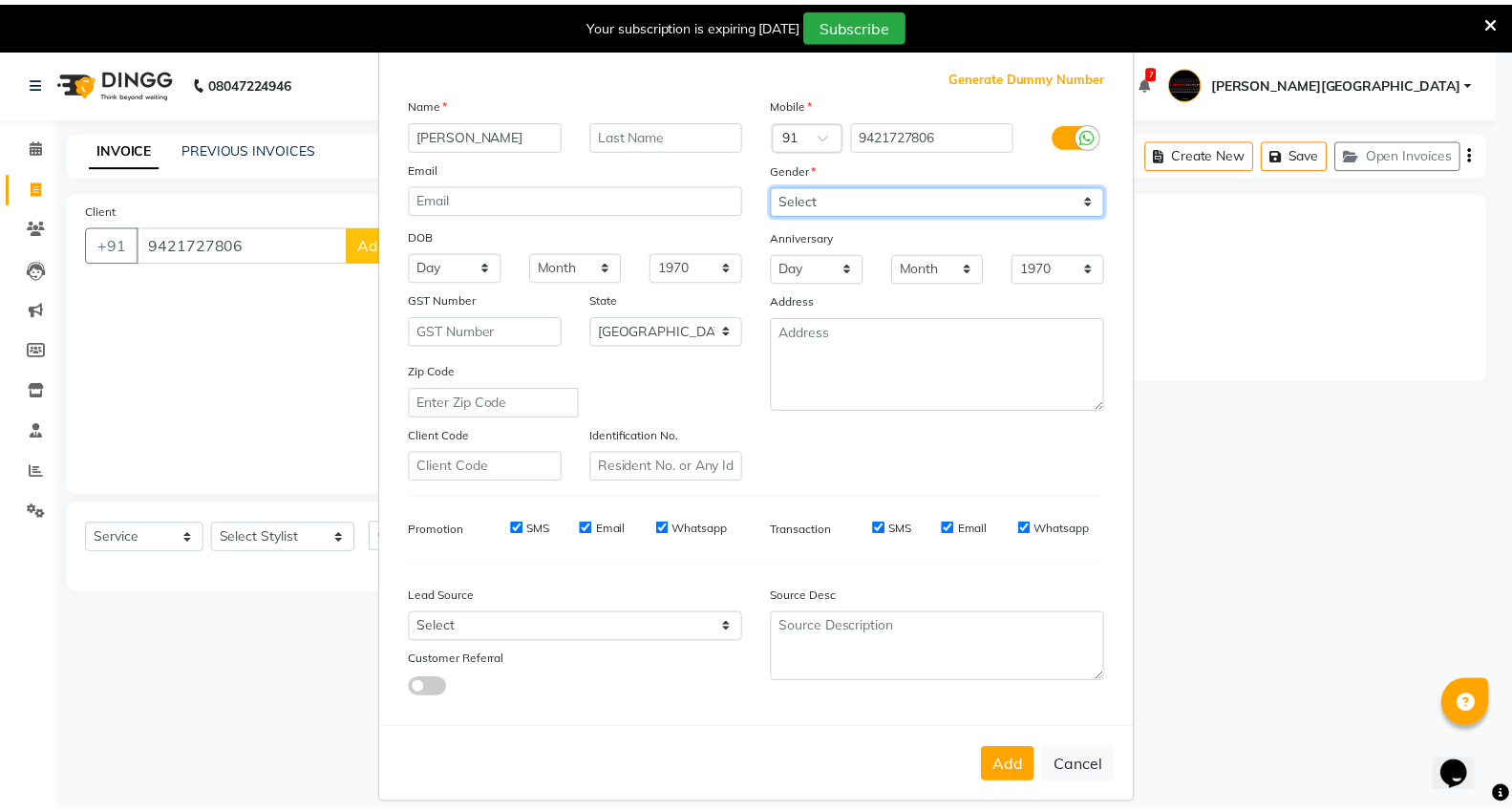
scroll to position [71, 0]
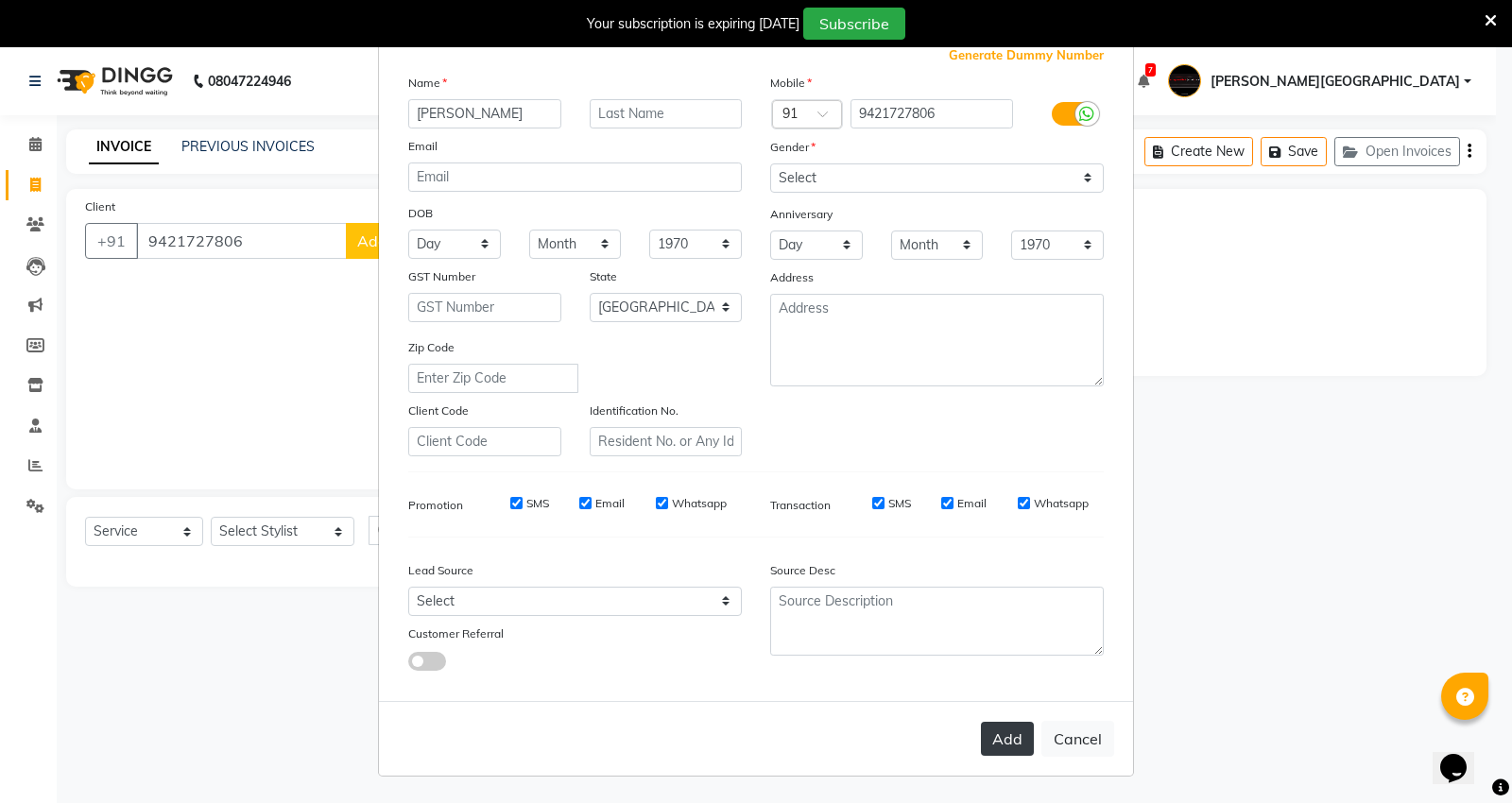
click at [1004, 750] on button "Add" at bounding box center [1007, 739] width 53 height 34
select select
select select "null"
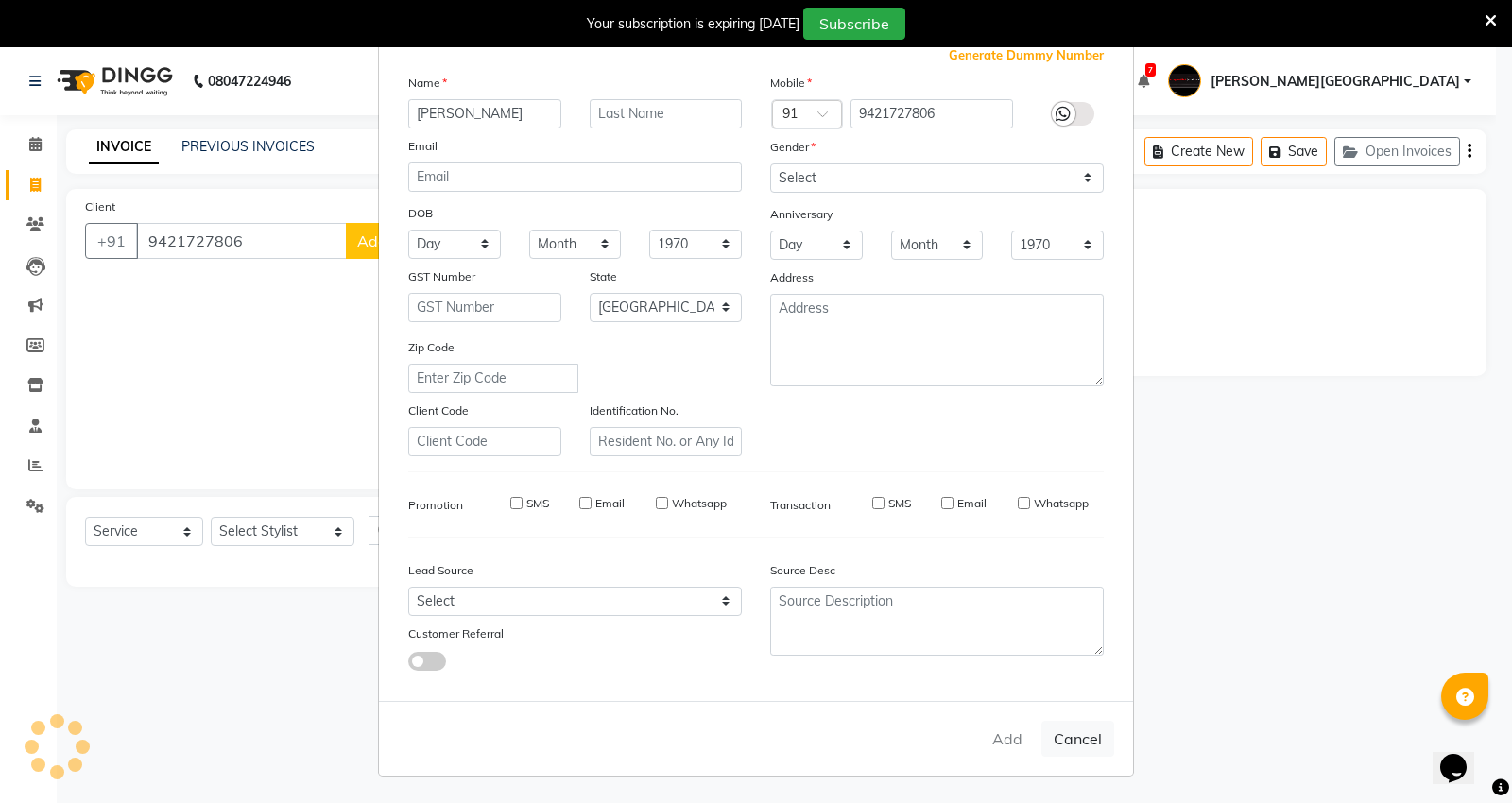
select select
checkbox input "false"
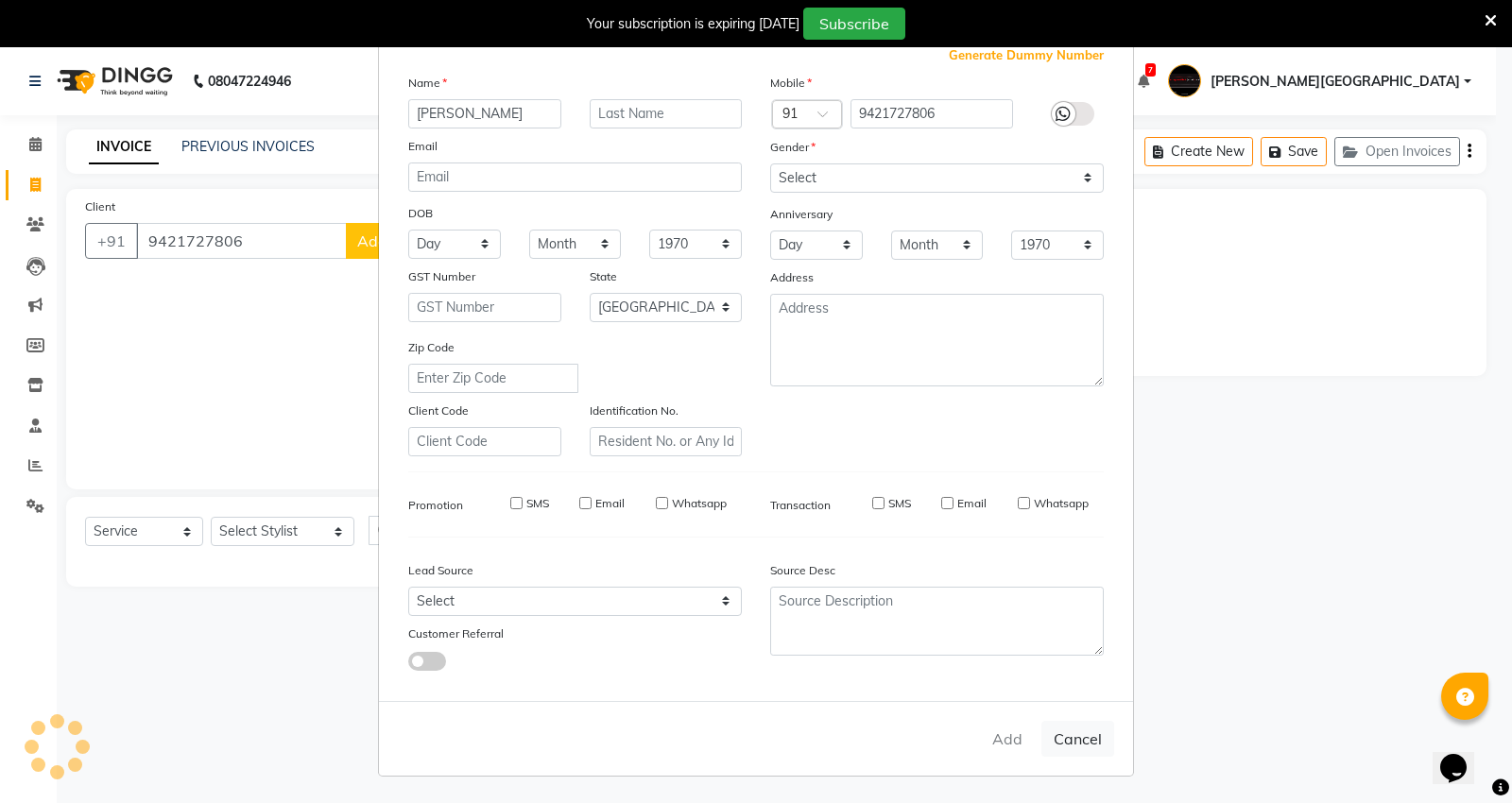
checkbox input "false"
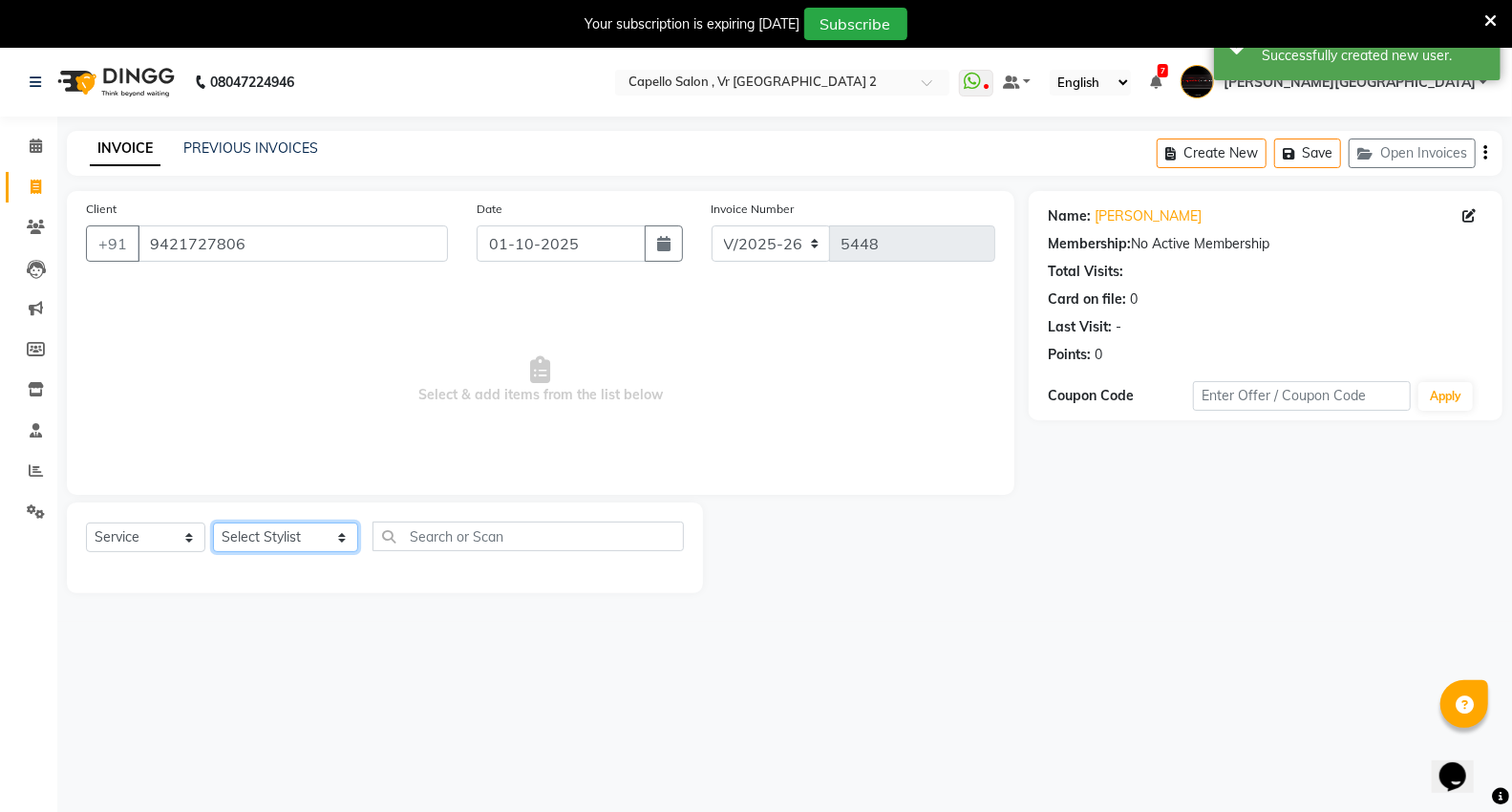
click at [253, 542] on select "Select Stylist AHSIK Amit felix Anita Patel Arti Borekar Capello VR Mall Dillu …" at bounding box center [286, 537] width 145 height 30
select select "89136"
click at [213, 524] on select "Select Stylist AHSIK Amit felix Anita Patel Arti Borekar Capello VR Mall Dillu …" at bounding box center [286, 537] width 145 height 30
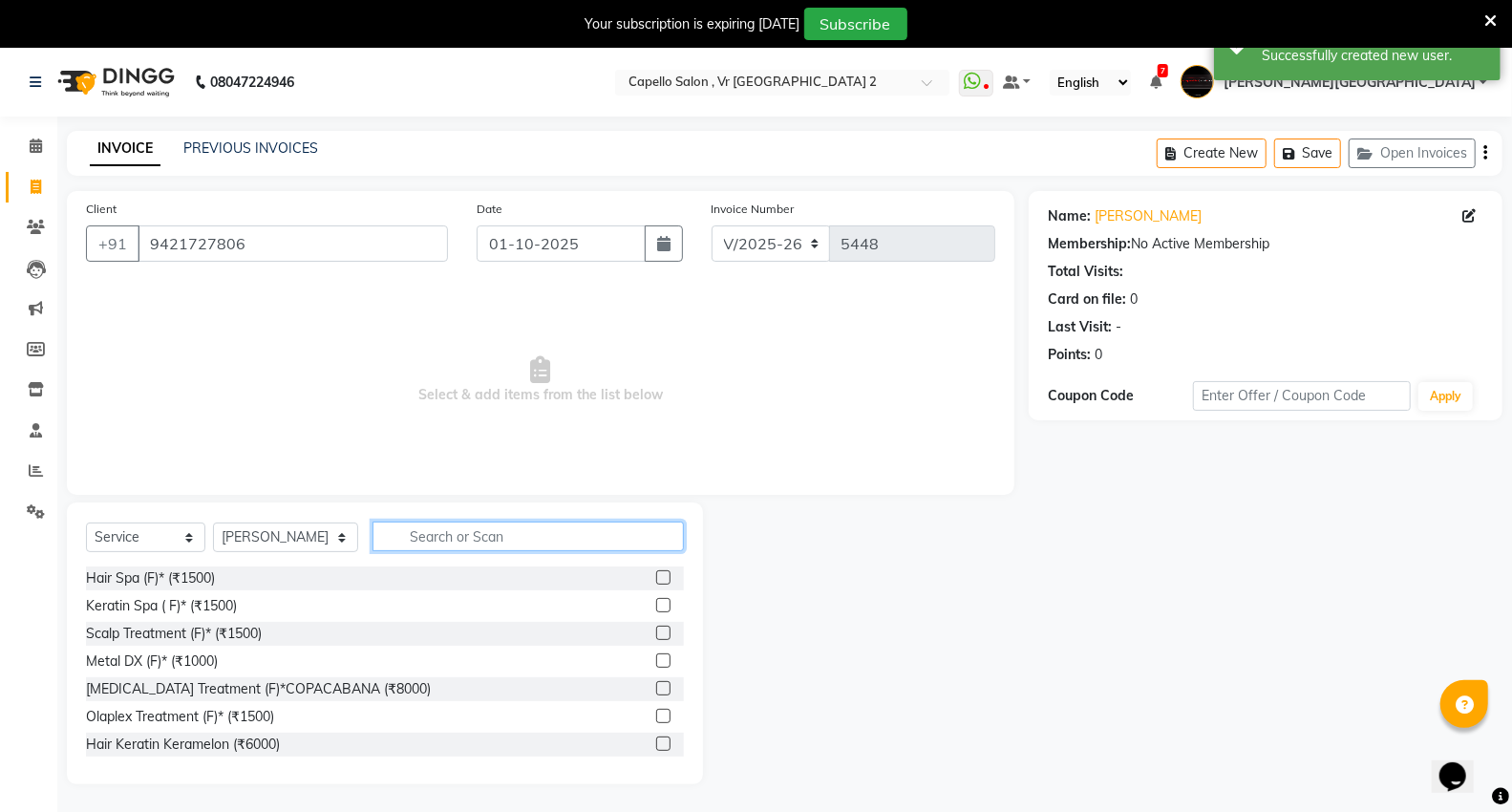
click at [397, 539] on input "text" at bounding box center [527, 536] width 311 height 30
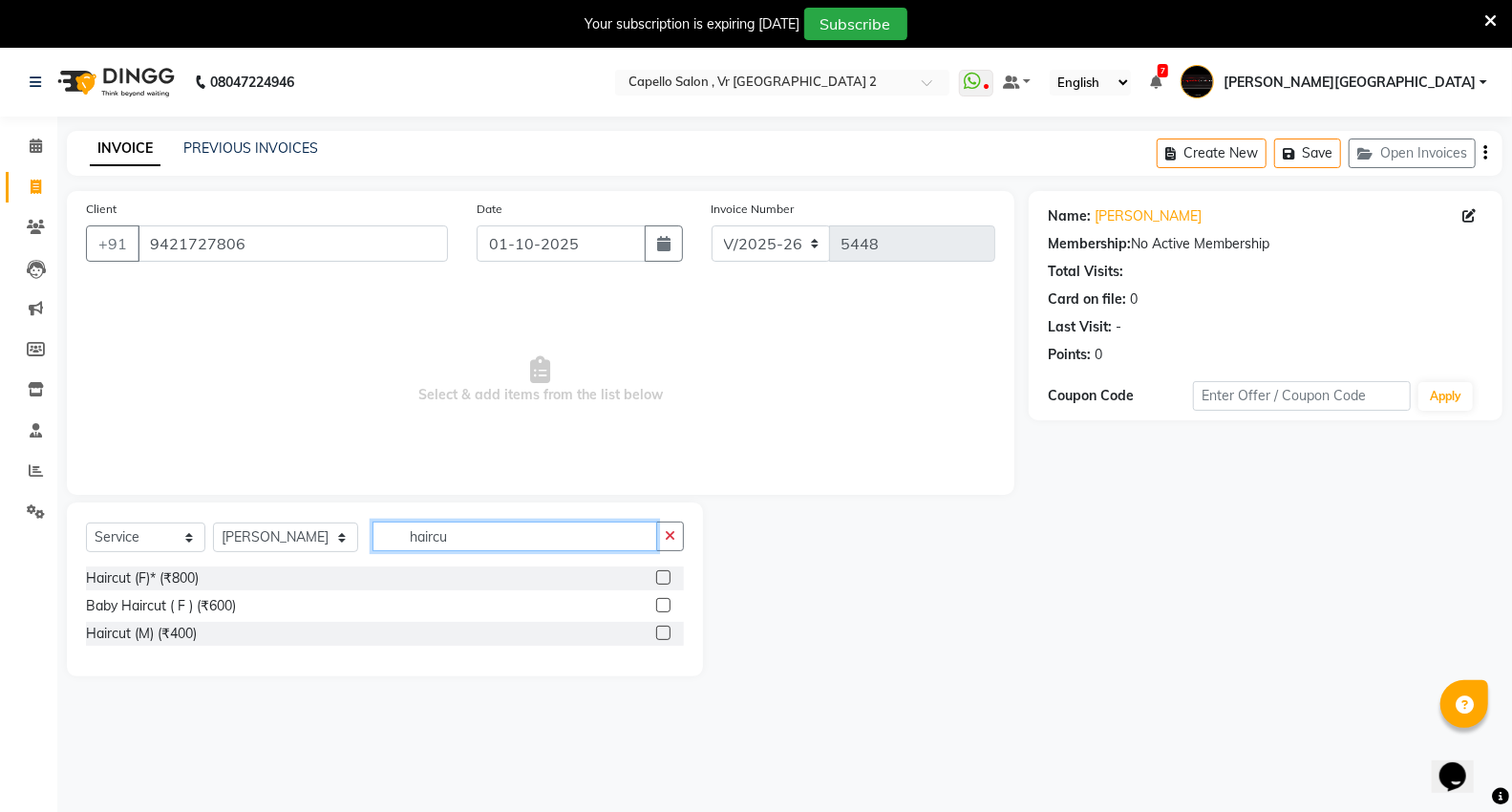
type input "haircu"
click at [662, 574] on label at bounding box center [663, 577] width 14 height 14
click at [662, 574] on input "checkbox" at bounding box center [662, 578] width 12 height 12
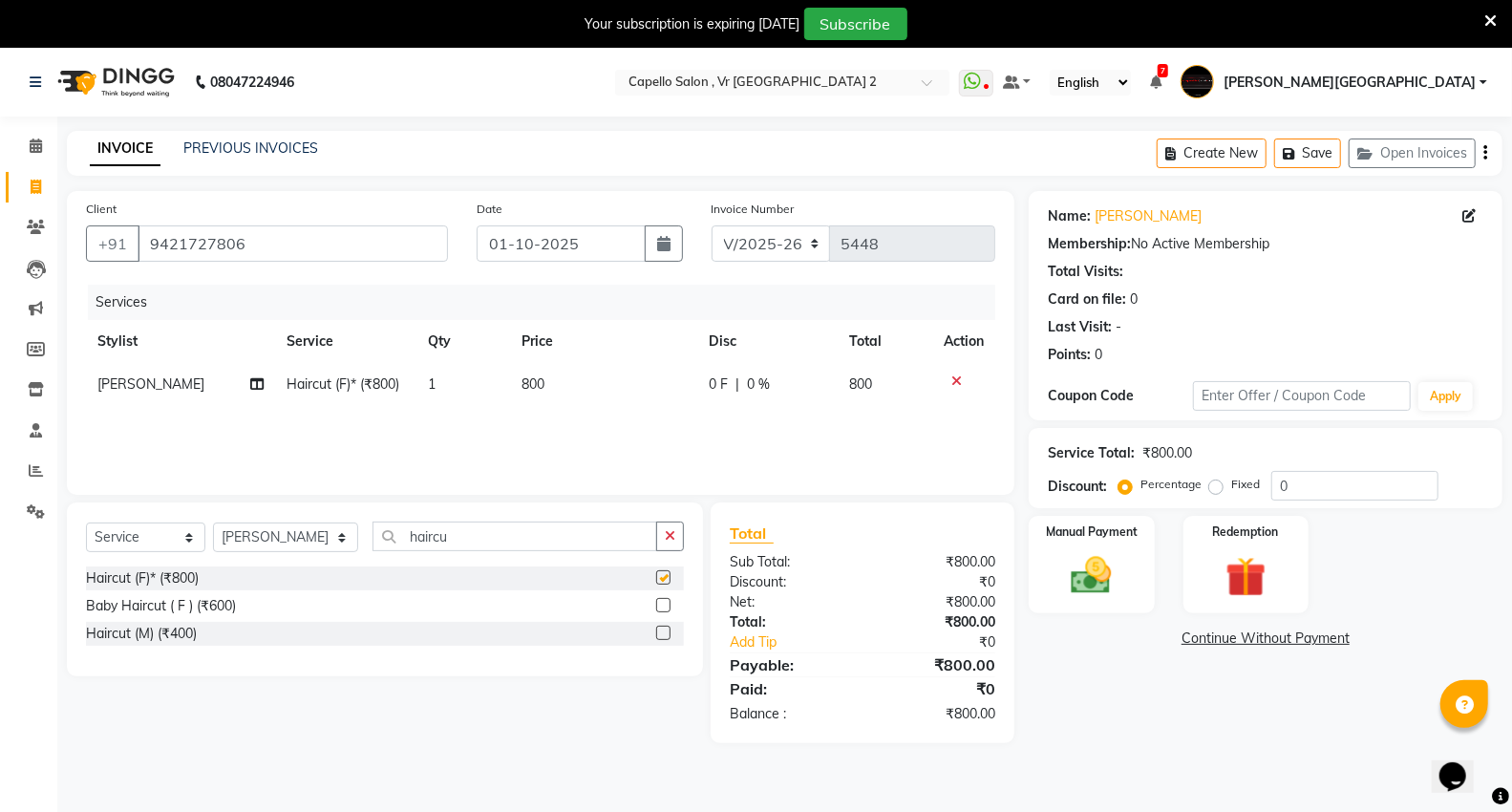
checkbox input "false"
click at [1087, 556] on img at bounding box center [1091, 575] width 68 height 49
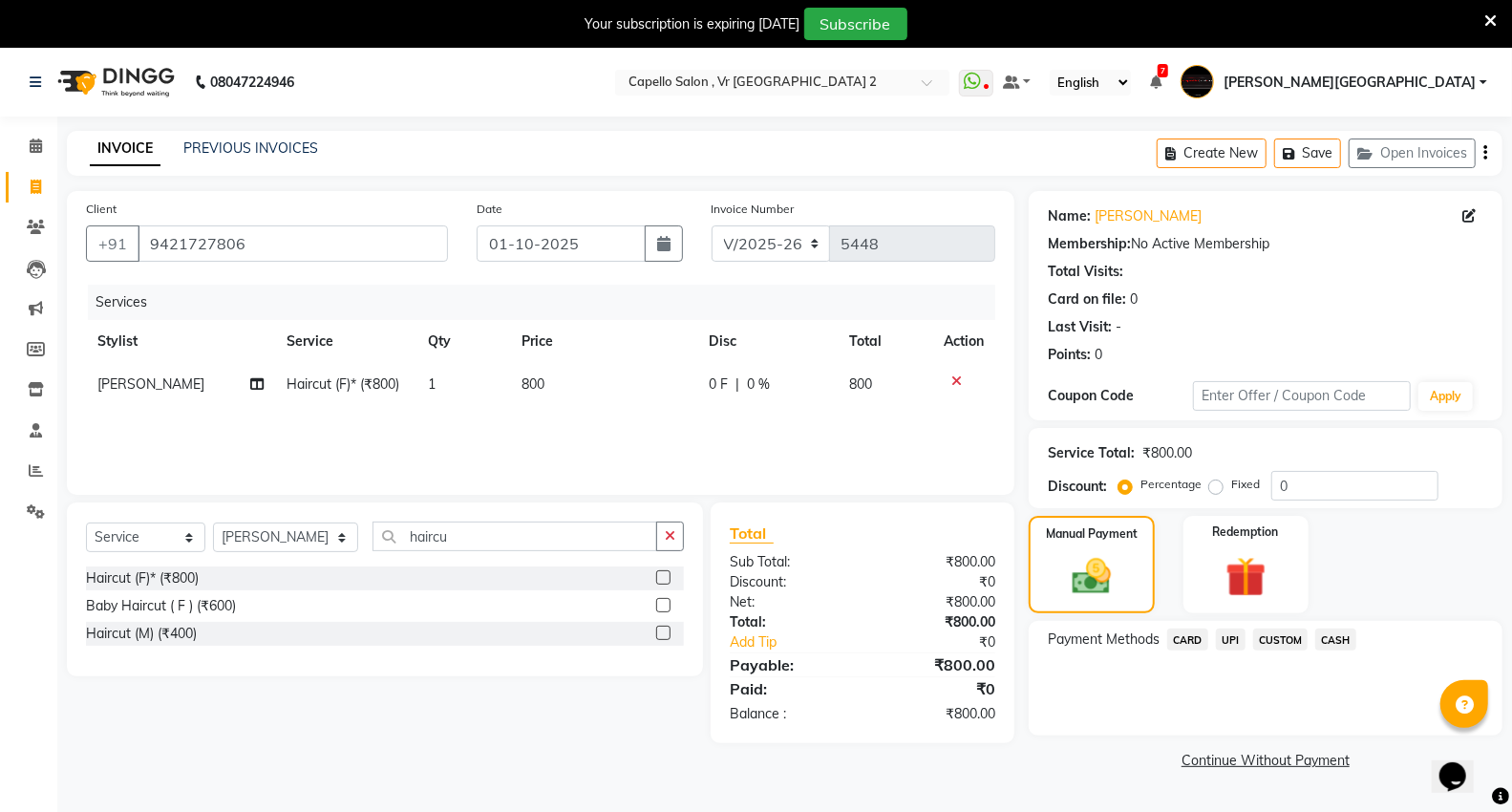
click at [1331, 639] on span "CASH" at bounding box center [1335, 640] width 41 height 22
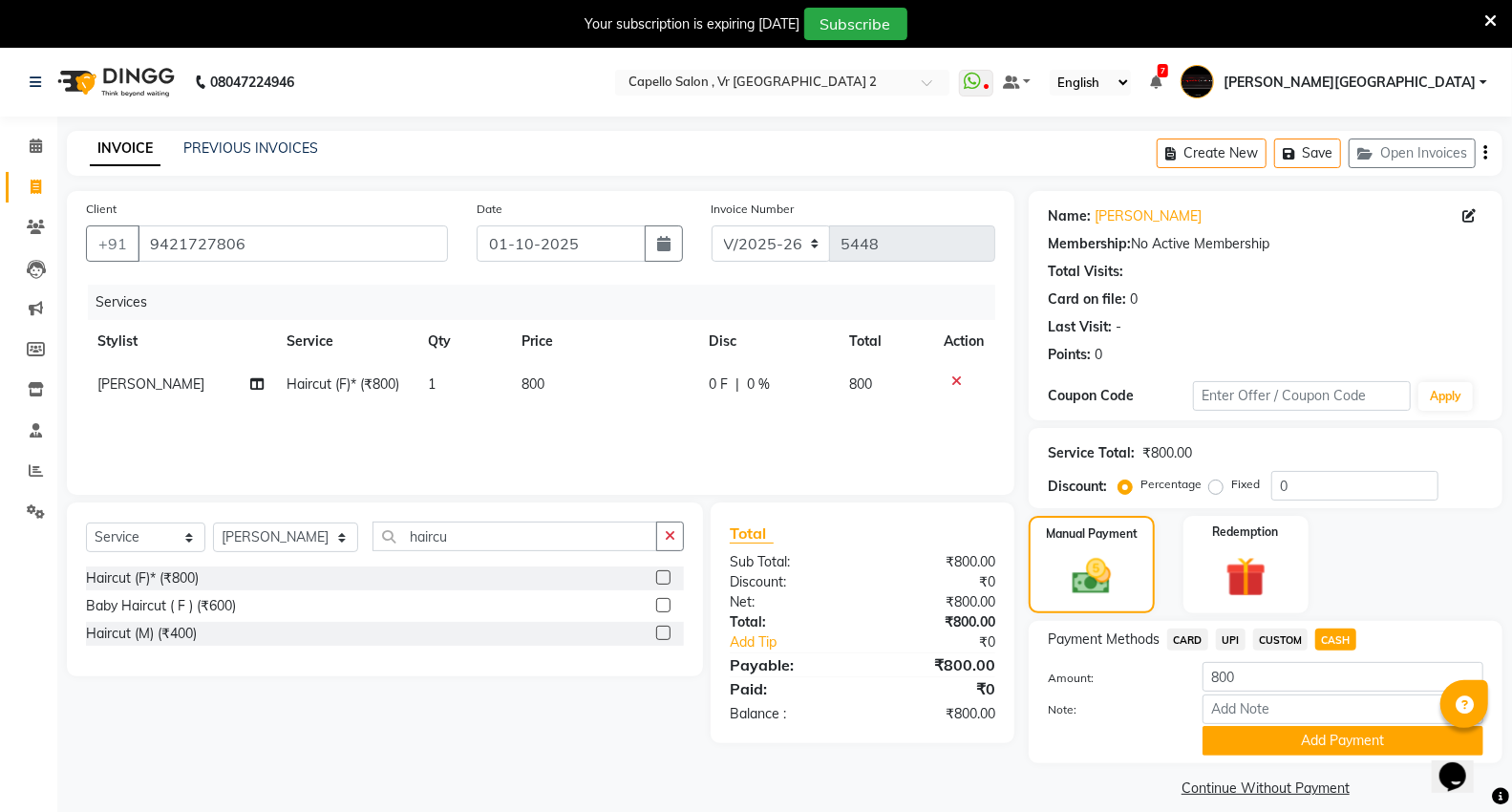
scroll to position [48, 0]
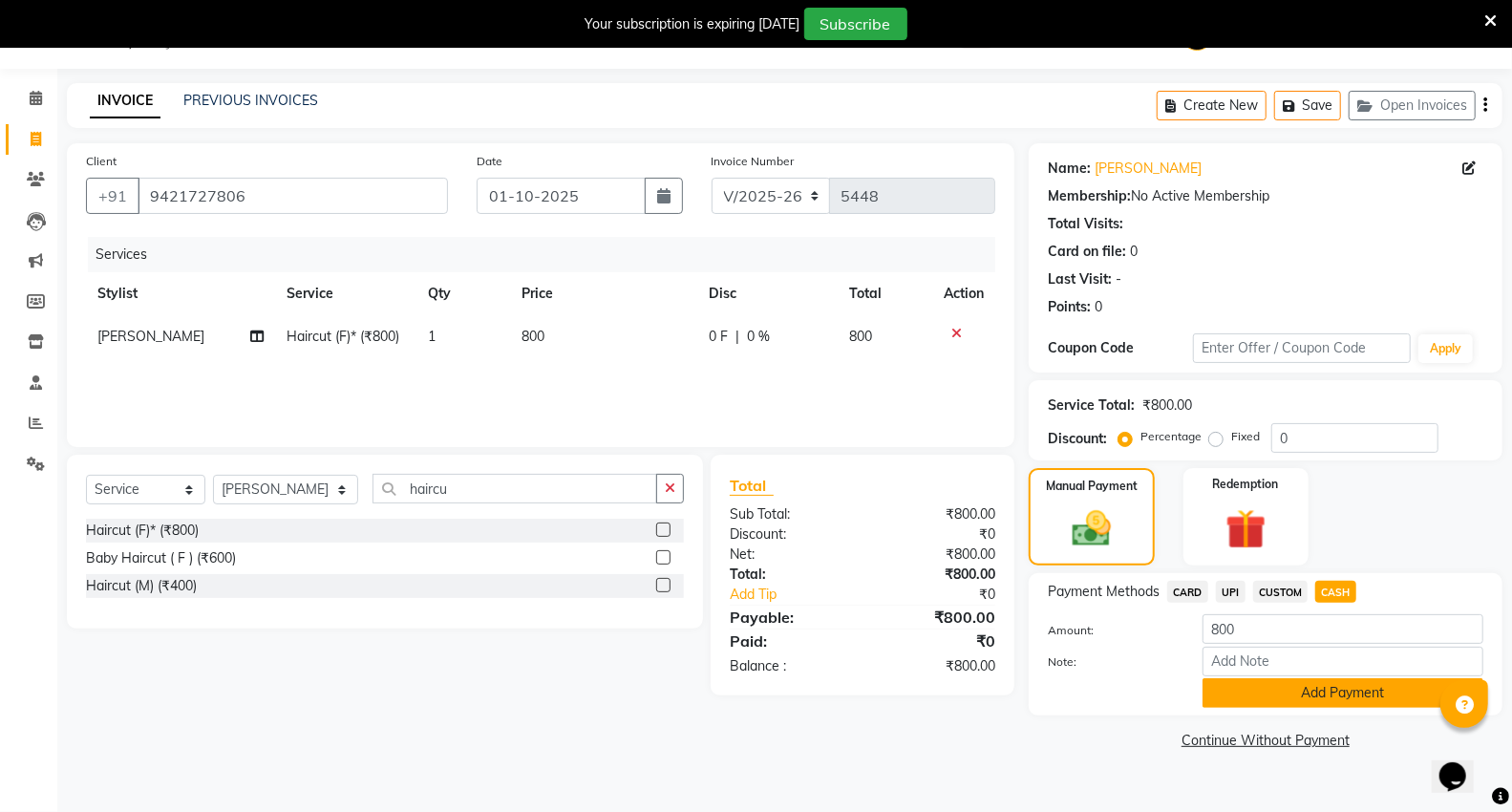
click at [1320, 689] on button "Add Payment" at bounding box center [1342, 693] width 280 height 30
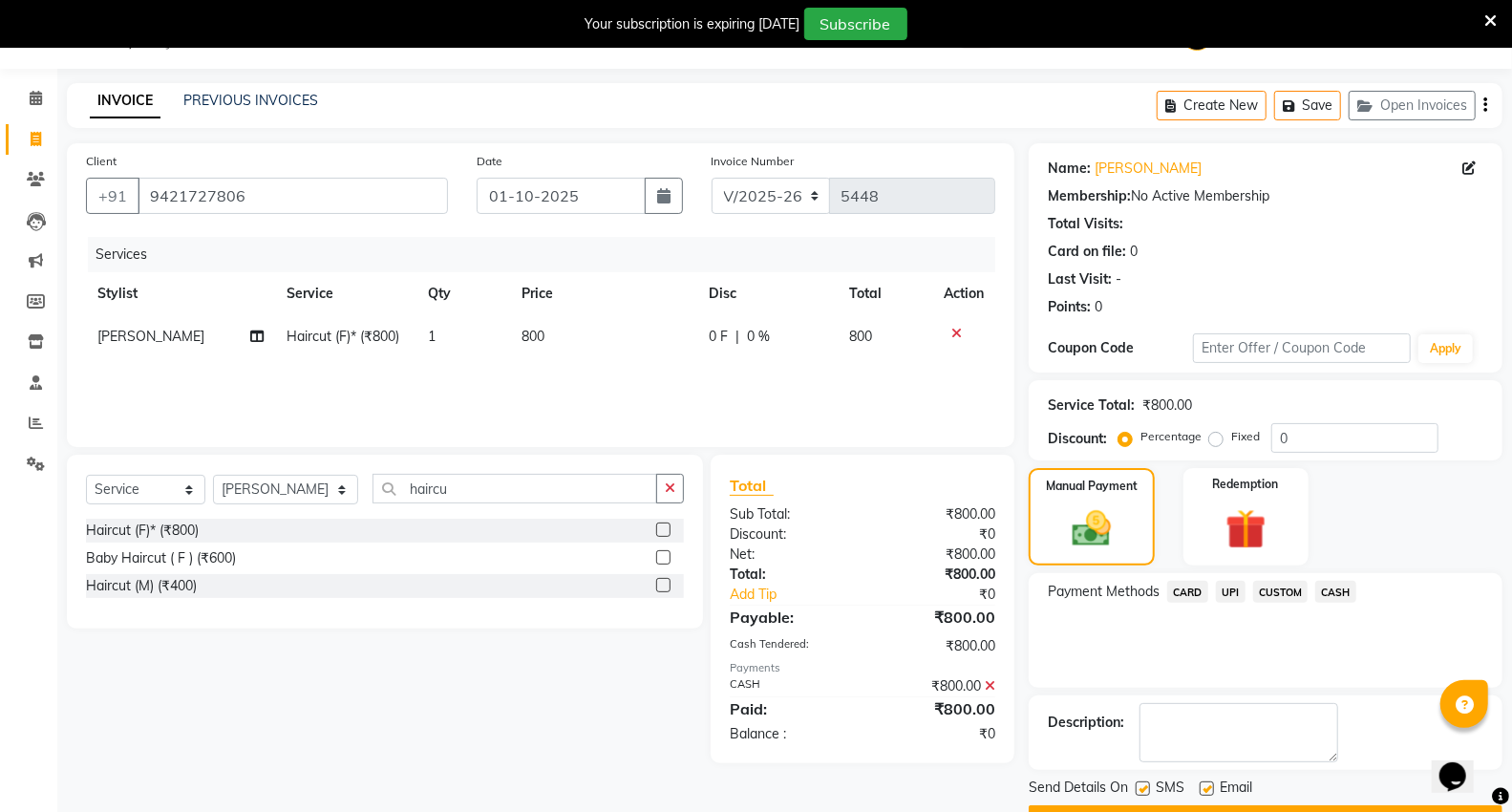
scroll to position [100, 0]
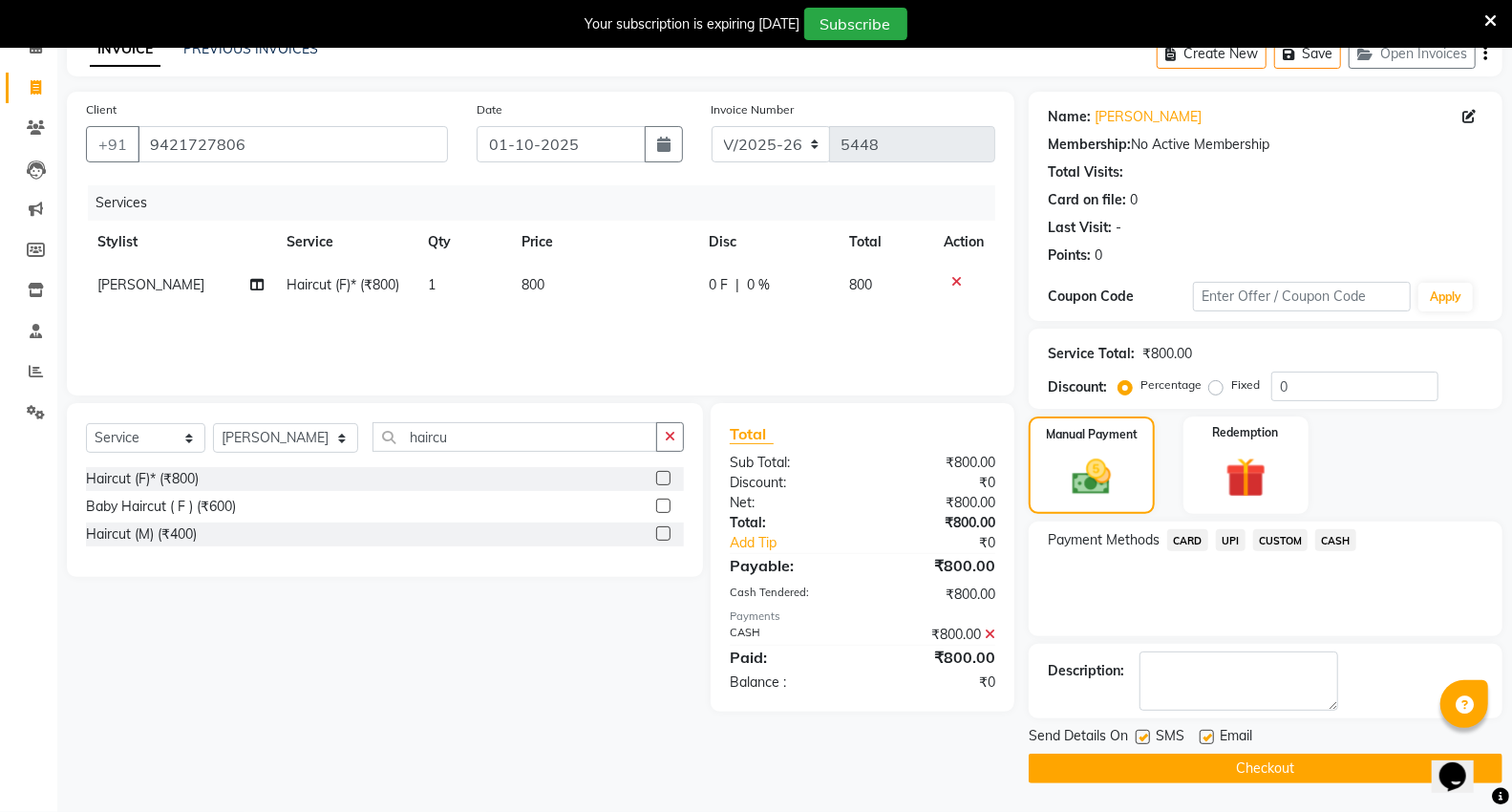
click at [1157, 765] on button "Checkout" at bounding box center [1265, 768] width 474 height 30
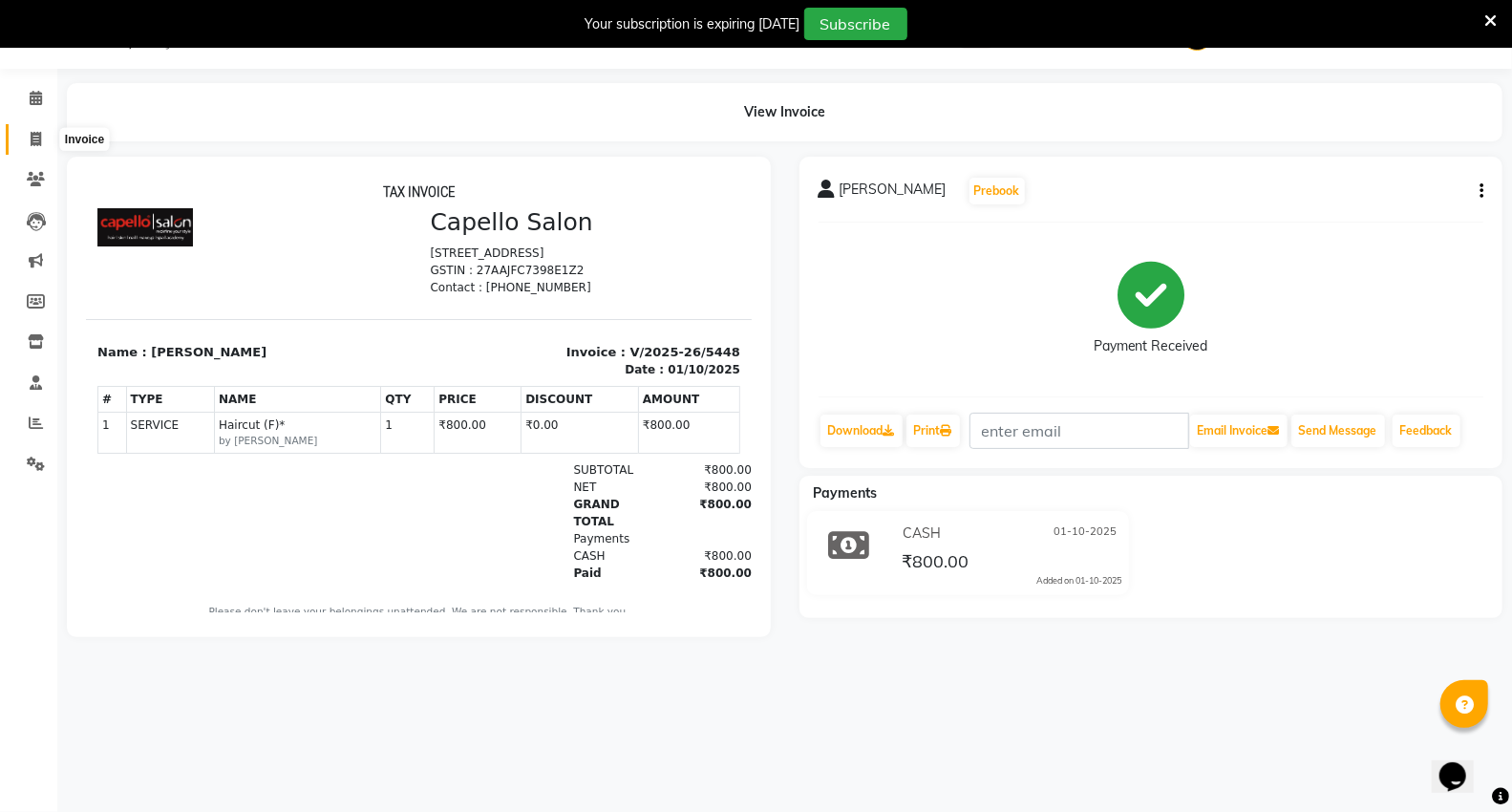
click at [33, 139] on icon at bounding box center [35, 139] width 11 height 14
select select "service"
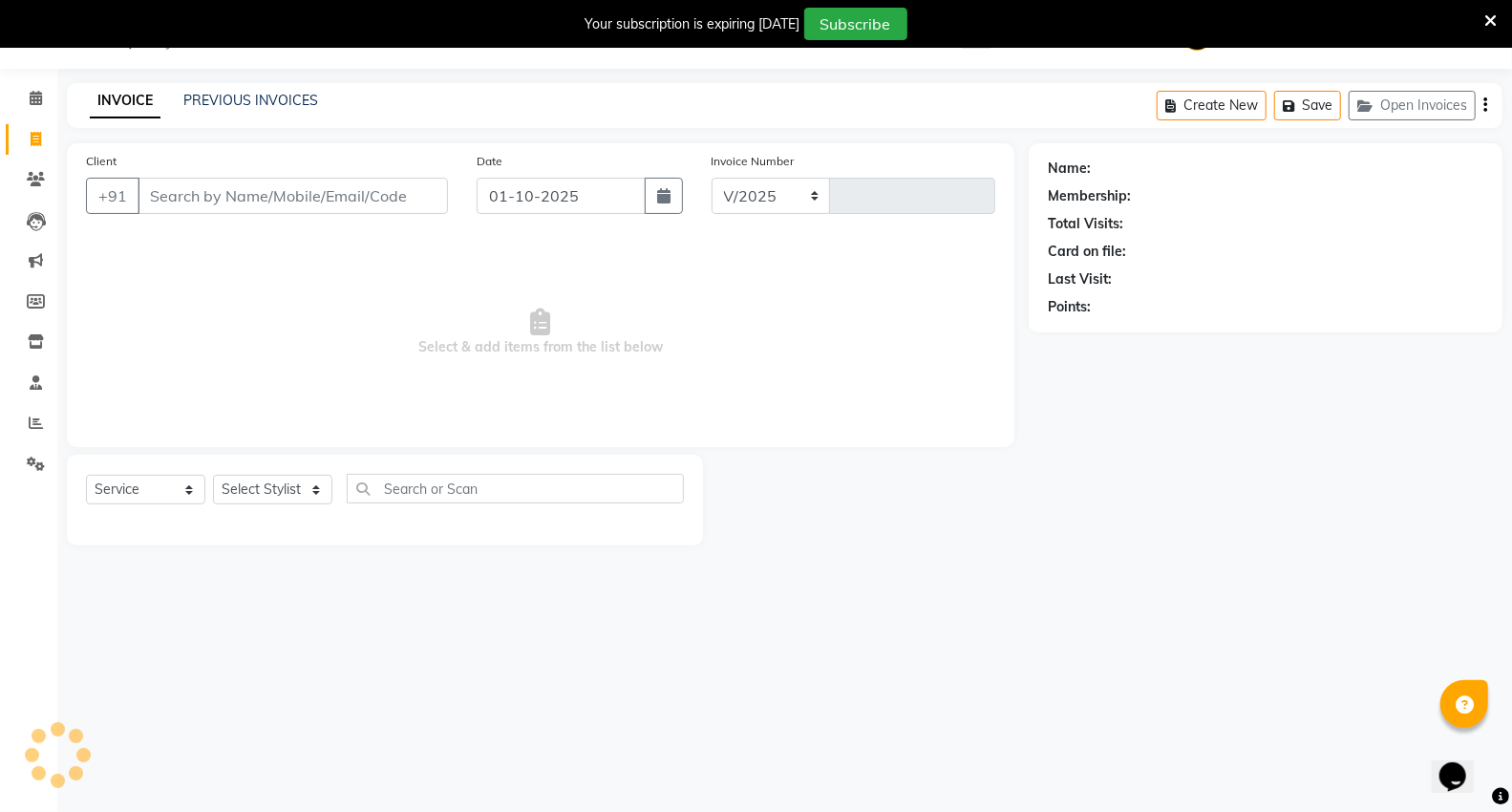
select select "848"
type input "5449"
click at [226, 194] on input "Client" at bounding box center [293, 196] width 310 height 36
click at [39, 105] on icon at bounding box center [35, 98] width 12 height 14
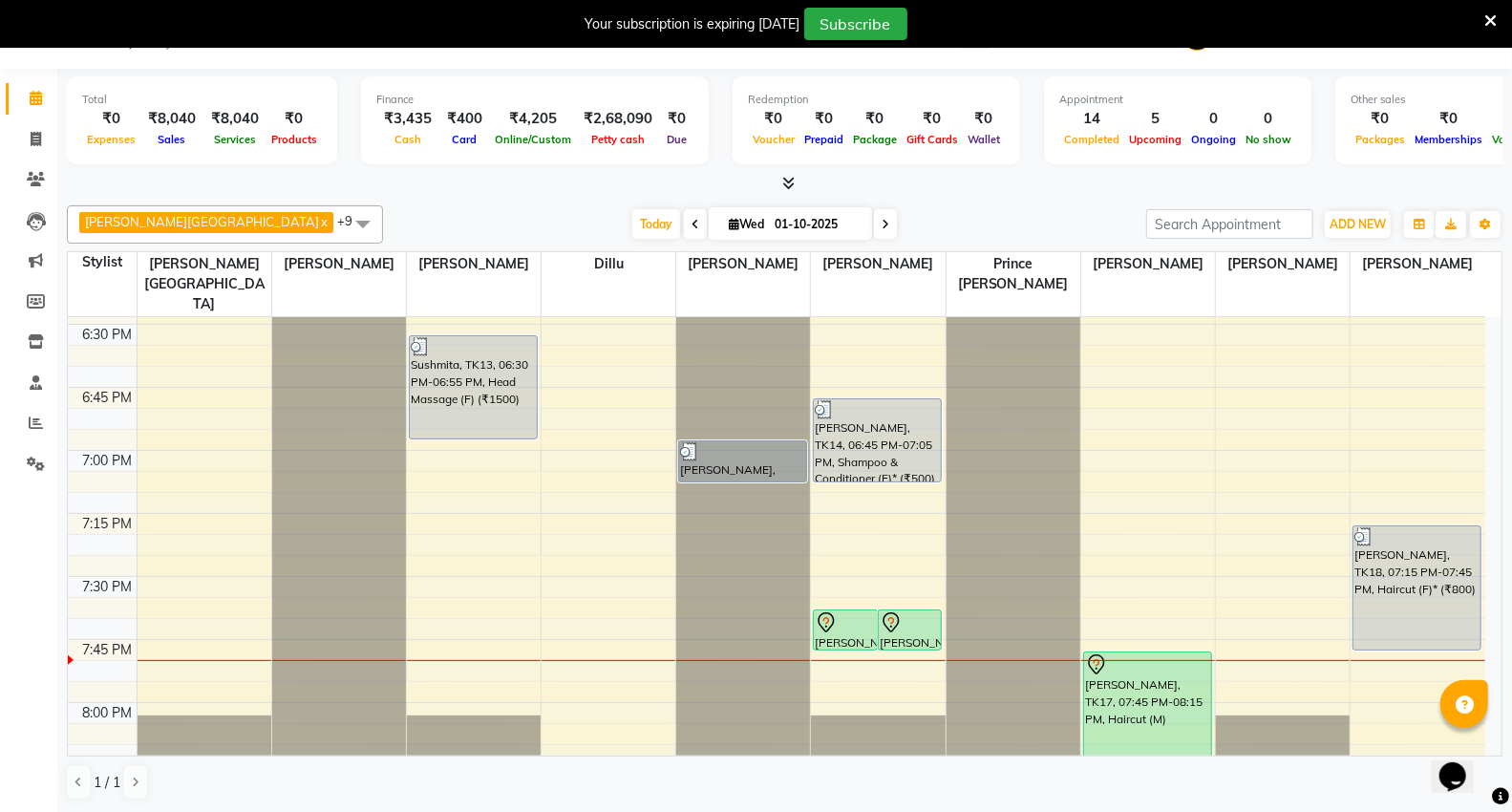
scroll to position [2390, 0]
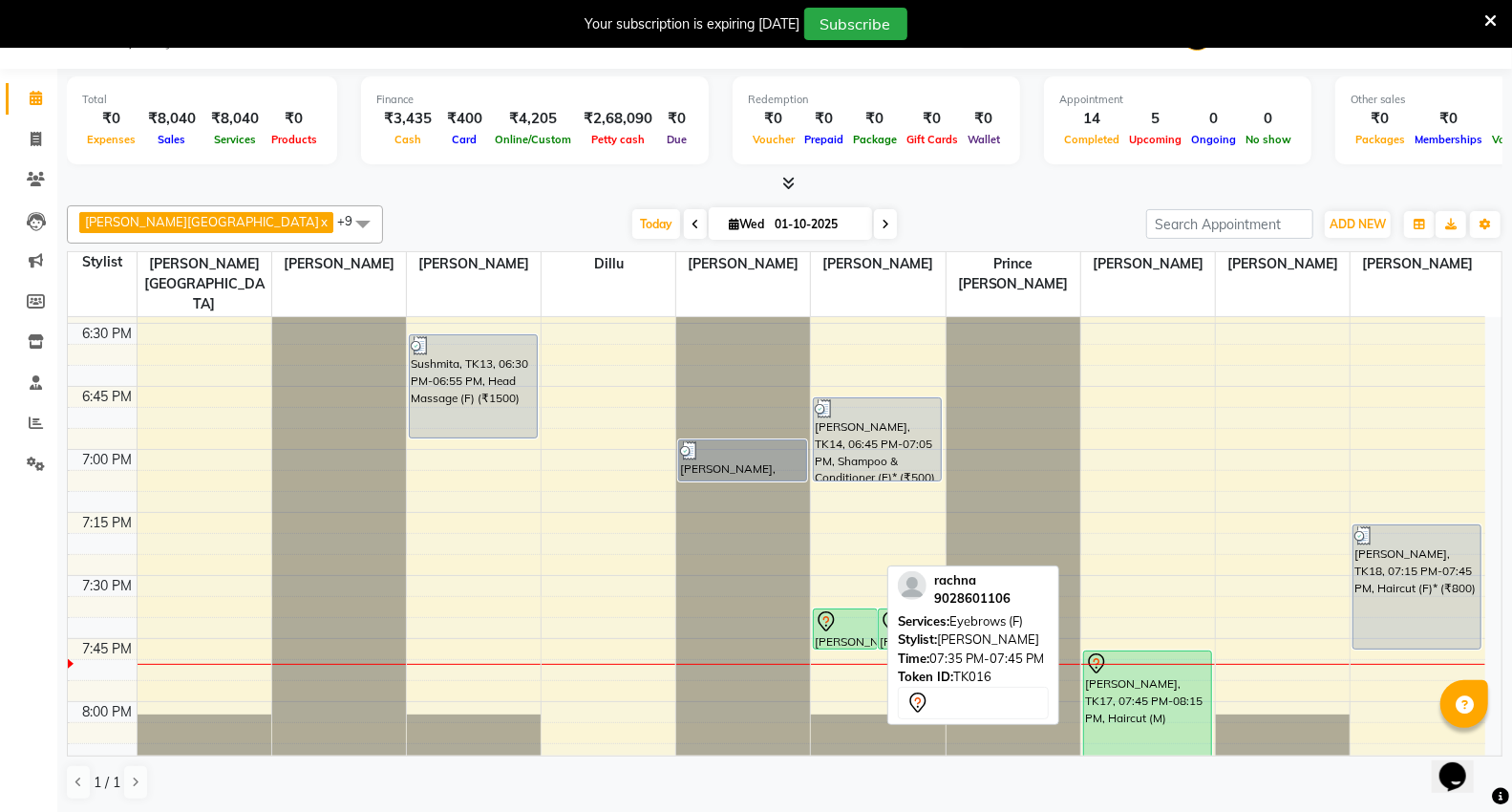
click at [837, 611] on div at bounding box center [844, 622] width 60 height 23
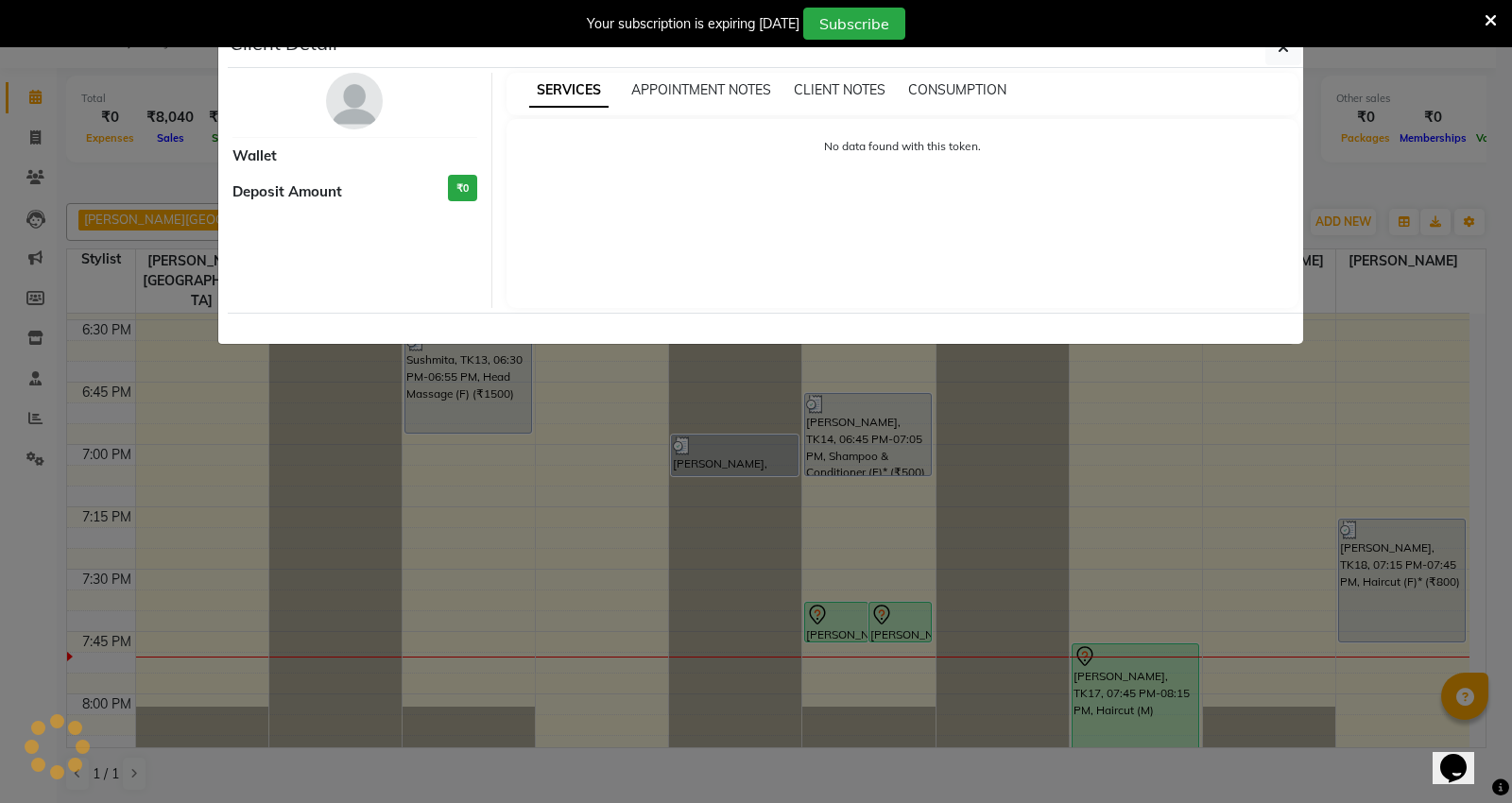
select select "7"
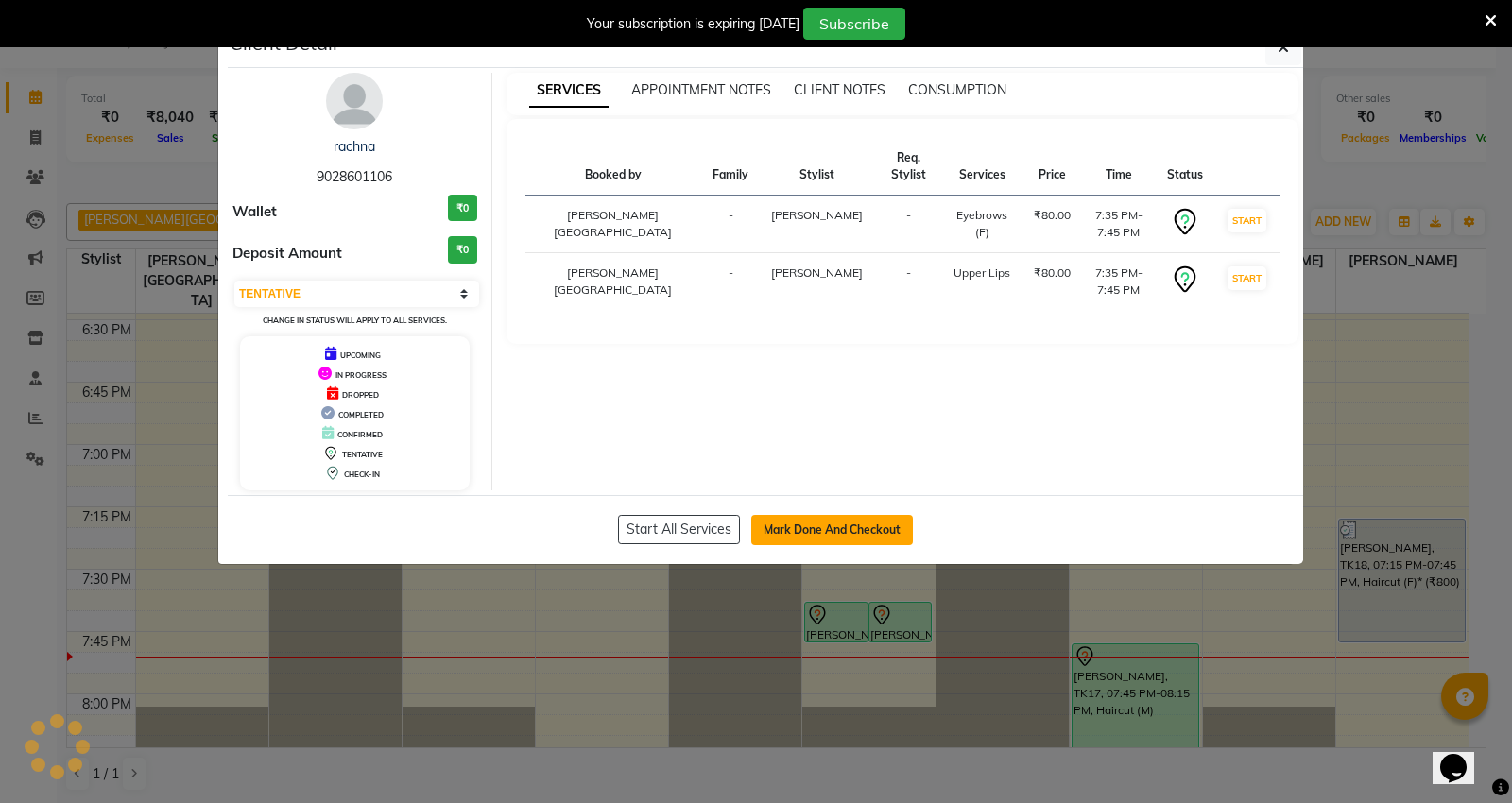
click at [827, 532] on button "Mark Done And Checkout" at bounding box center [831, 530] width 162 height 30
select select "service"
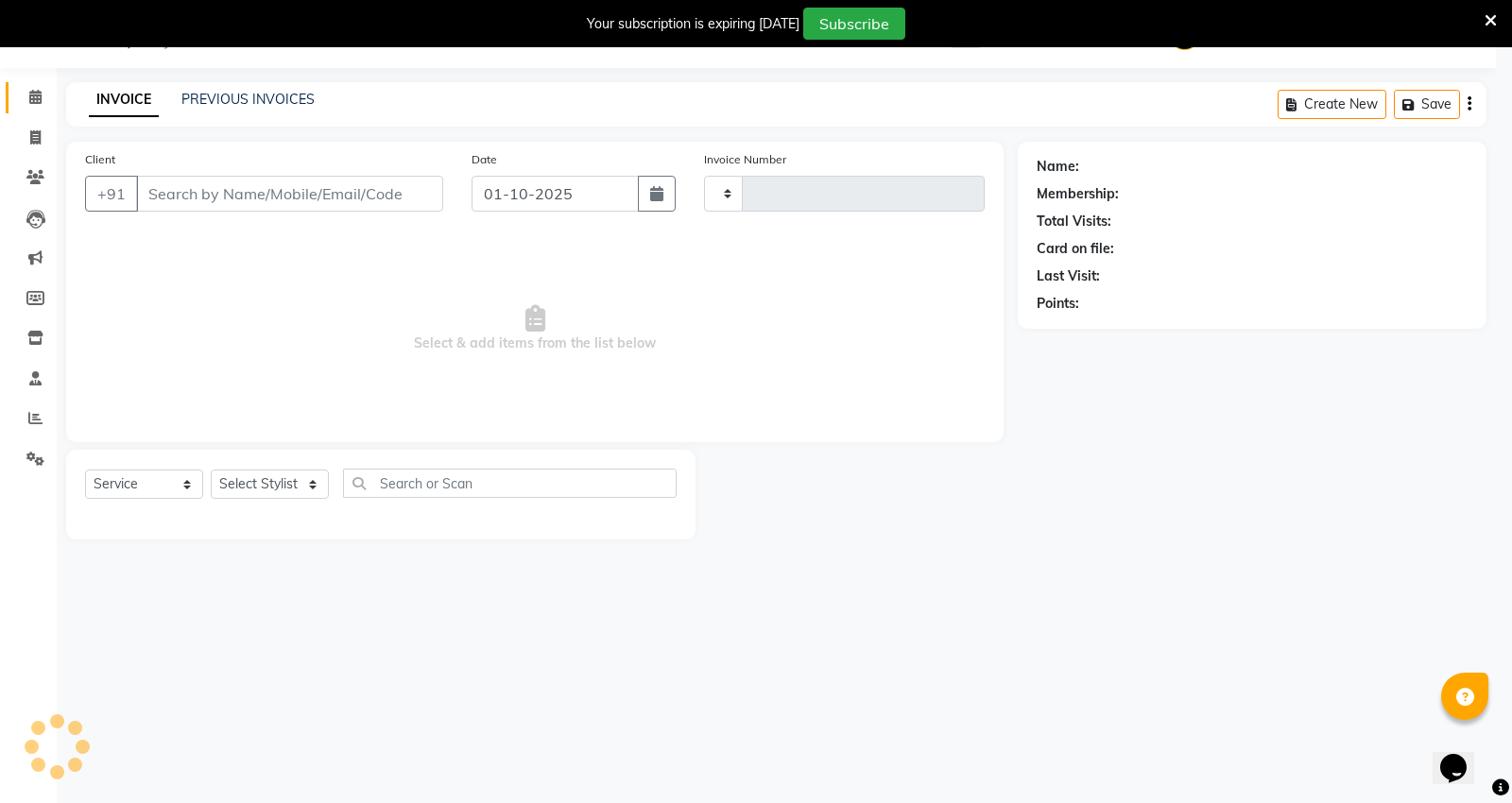
type input "5449"
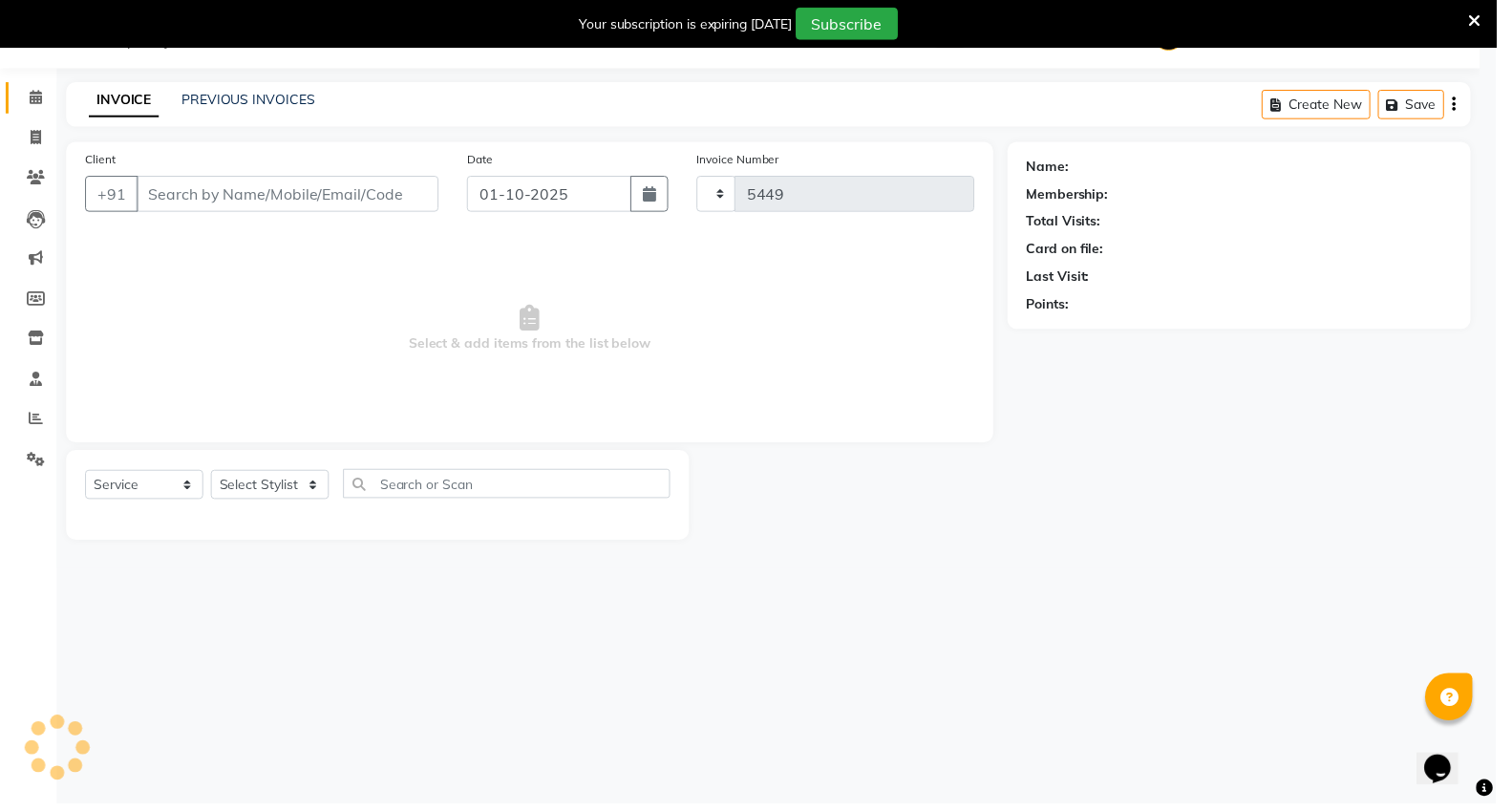
select select "848"
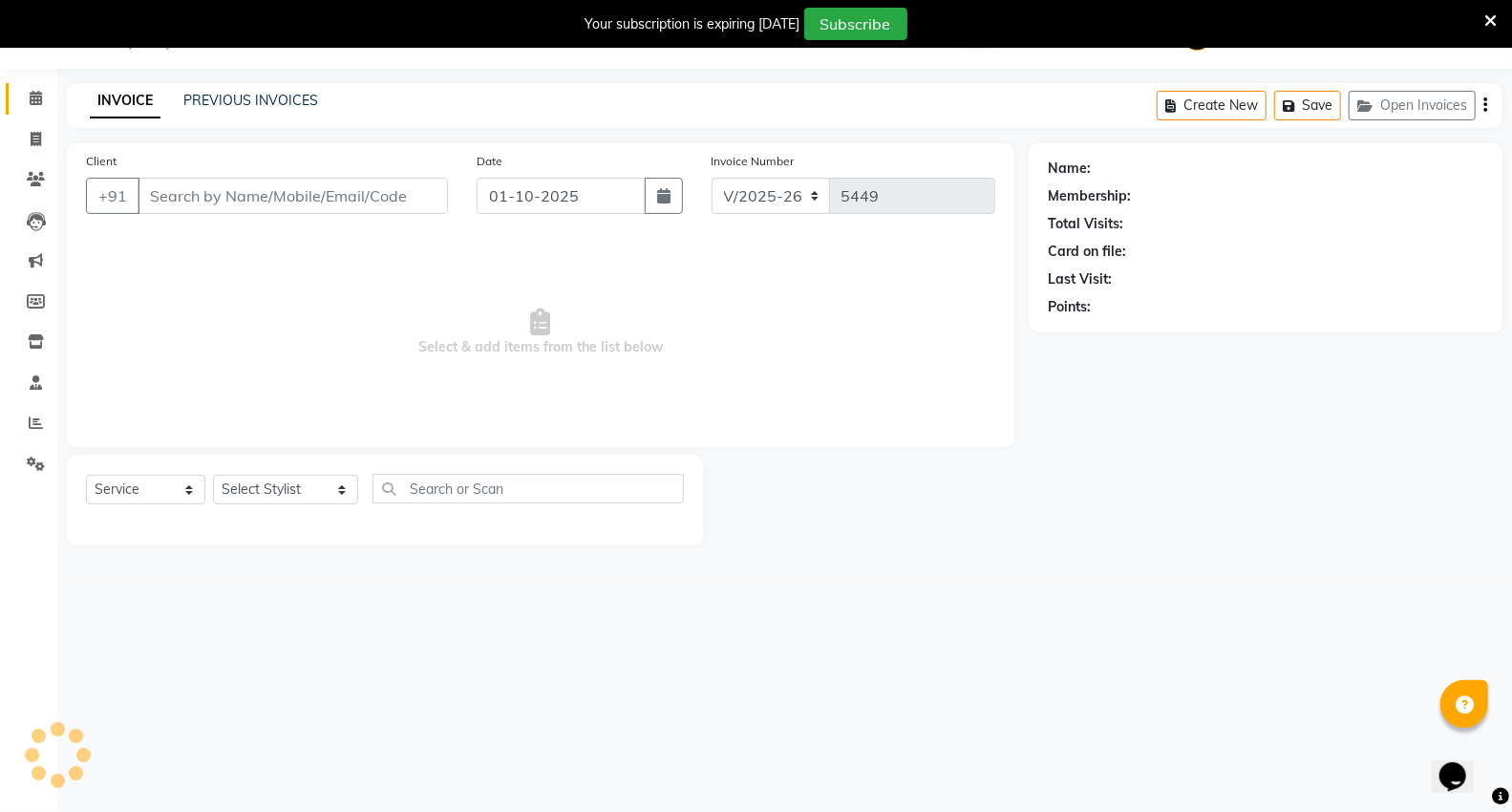
type input "9028601106"
select select "15681"
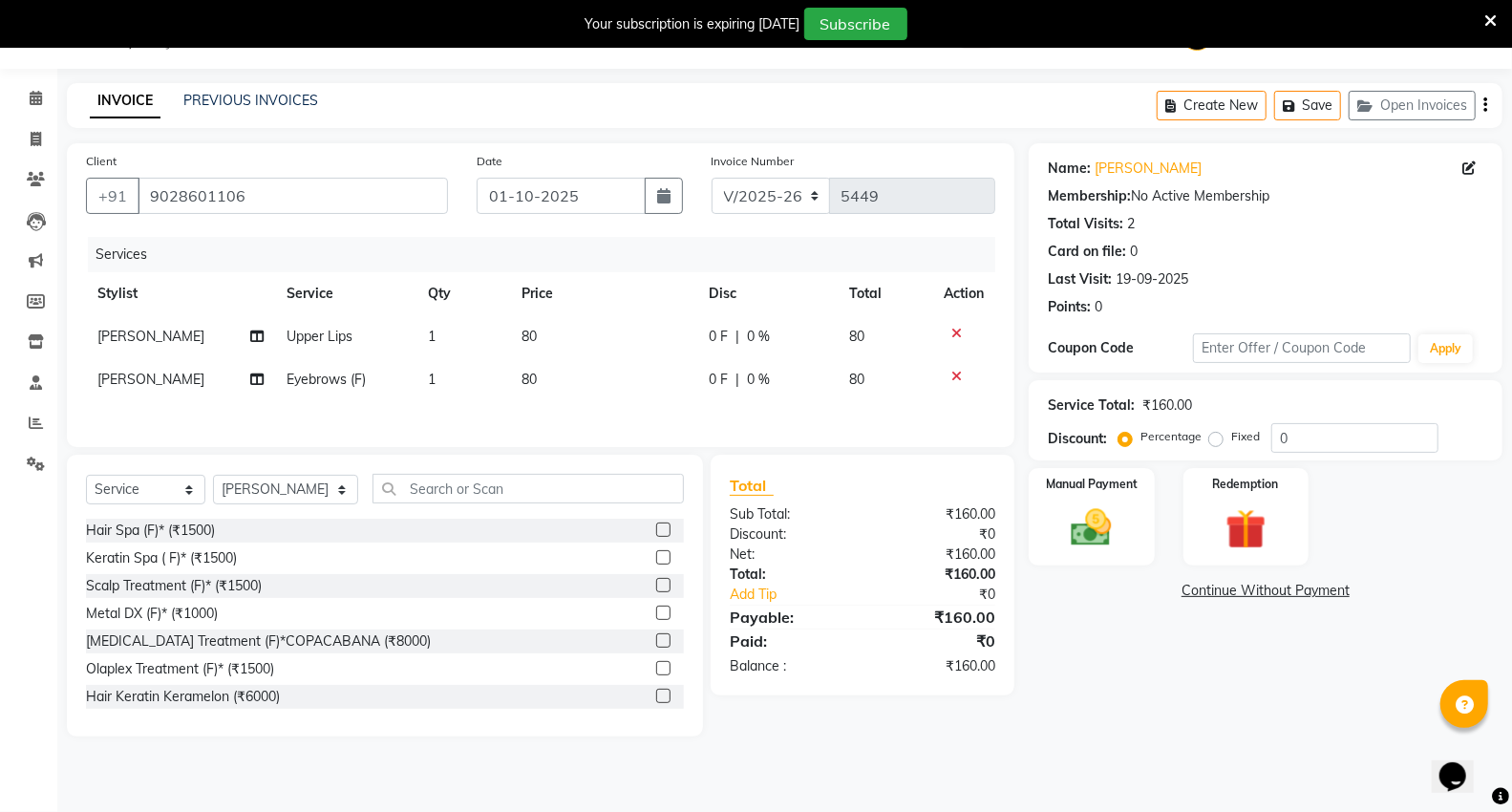
click at [956, 371] on icon at bounding box center [956, 376] width 11 height 13
click at [569, 332] on td "80" at bounding box center [604, 336] width 188 height 43
select select "15681"
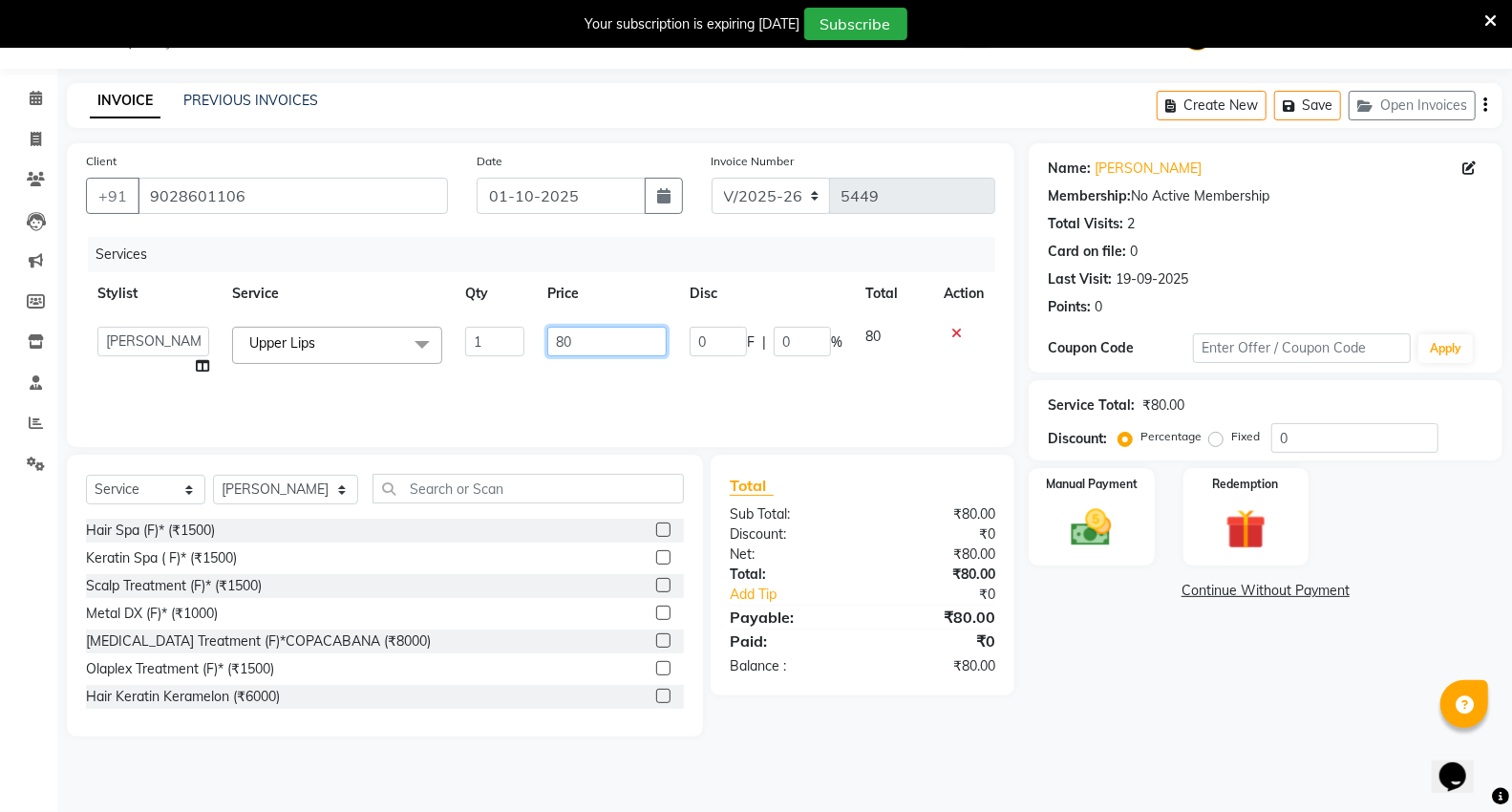
click at [584, 344] on input "80" at bounding box center [607, 341] width 120 height 30
type input "8"
type input "240"
drag, startPoint x: 353, startPoint y: 339, endPoint x: 351, endPoint y: 349, distance: 10.2
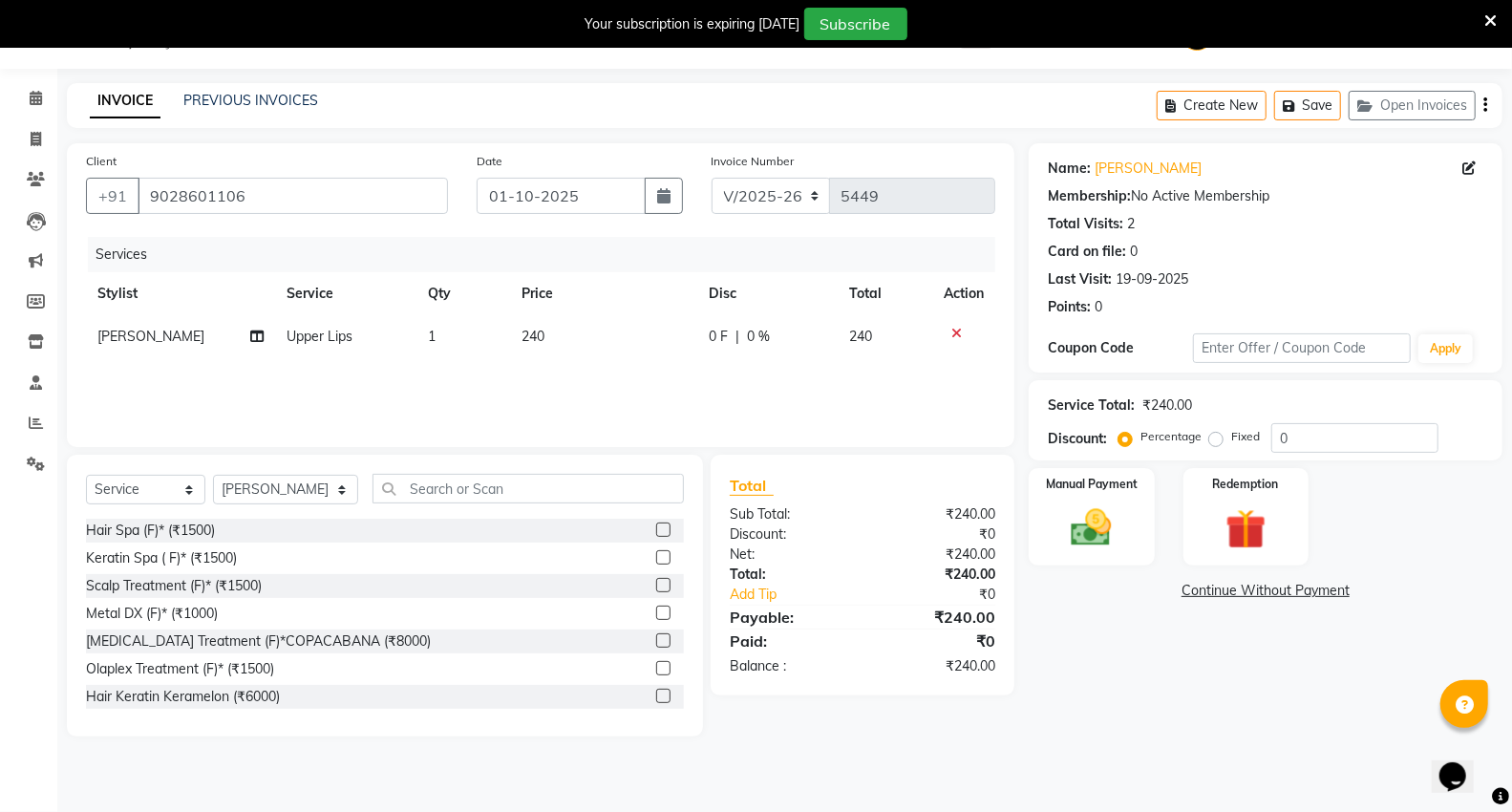
click at [356, 347] on td "Upper Lips" at bounding box center [345, 336] width 142 height 43
select select "15681"
click at [356, 347] on span "Upper Lips x" at bounding box center [337, 345] width 211 height 37
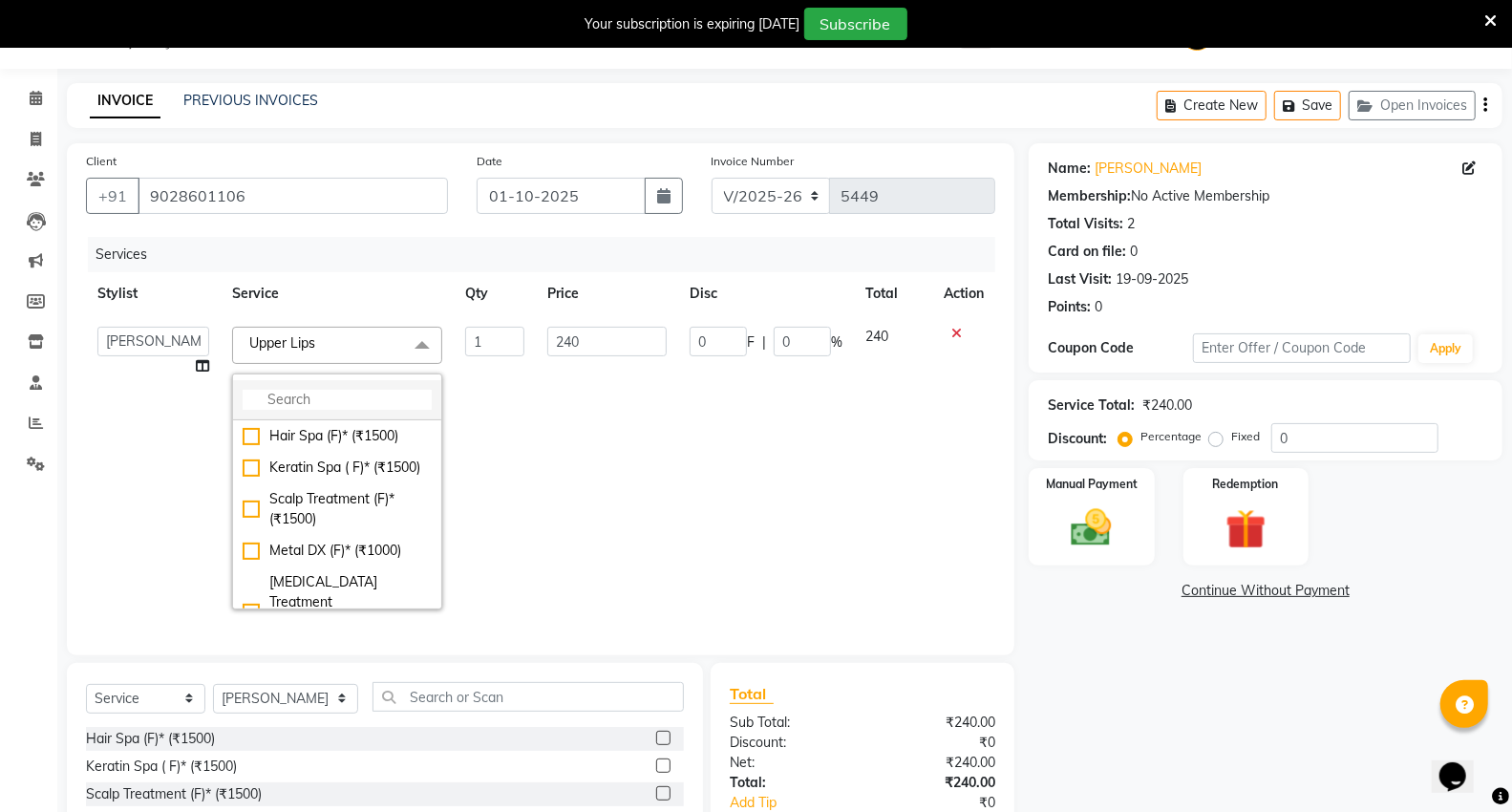
click at [329, 413] on li at bounding box center [337, 400] width 209 height 40
click at [329, 394] on input "multiselect-search" at bounding box center [337, 399] width 189 height 20
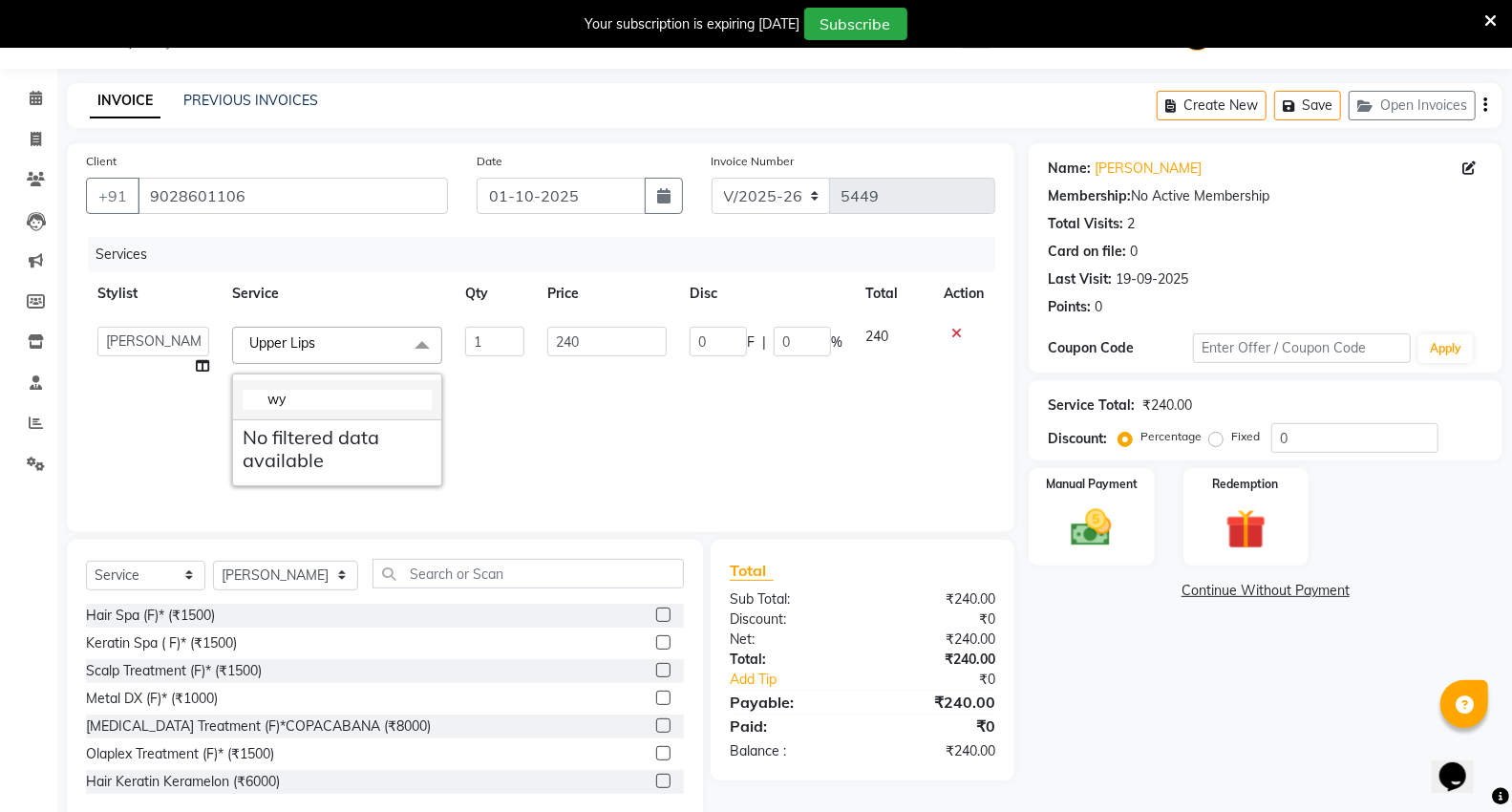
type input "w"
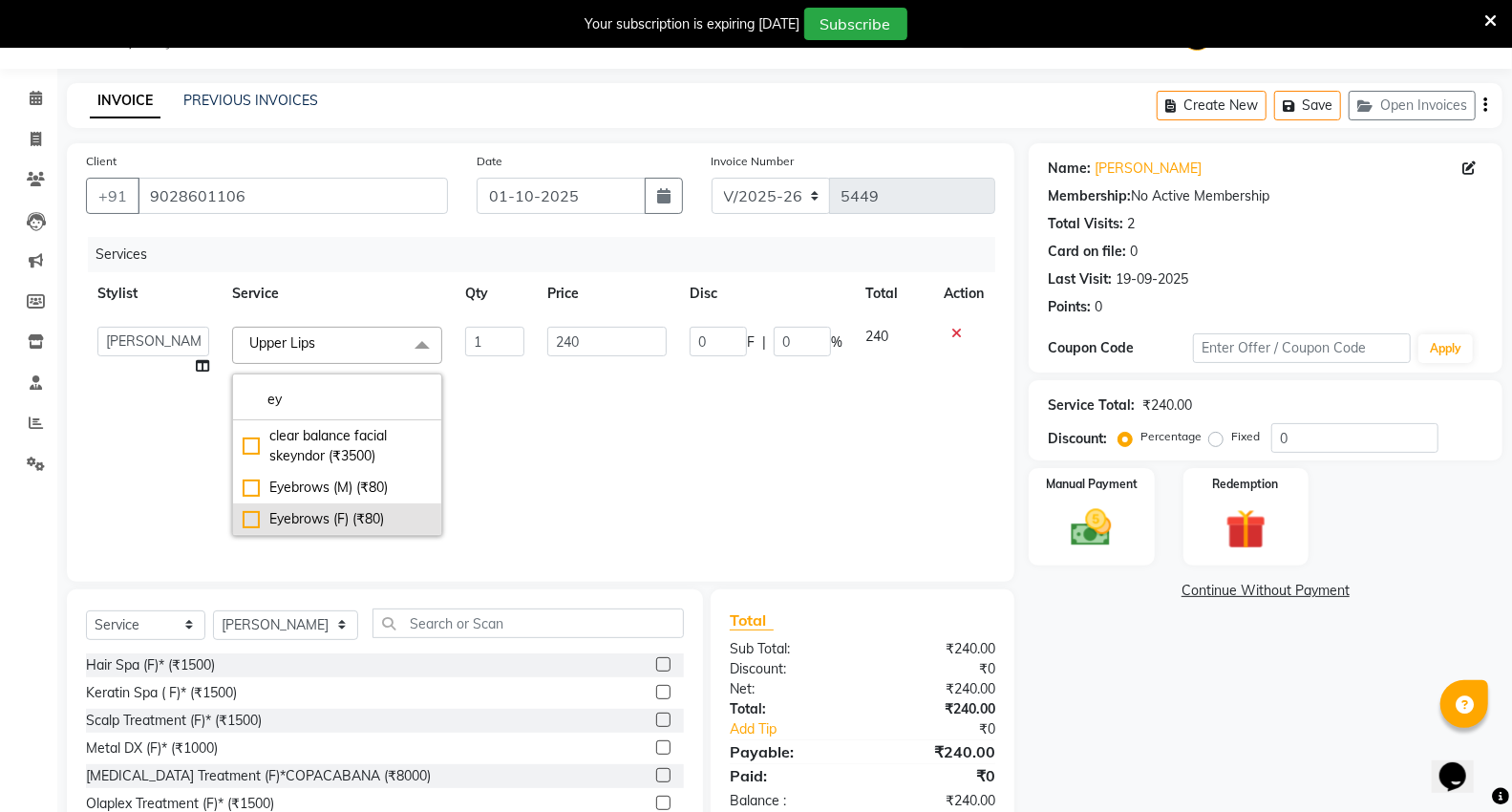
type input "ey"
click at [289, 519] on div "Eyebrows (F) (₹80)" at bounding box center [337, 519] width 189 height 20
type input "80"
checkbox input "true"
click at [1113, 774] on div "Name: Rachna Membership: No Active Membership Total Visits: 2 Card on file: 0 L…" at bounding box center [1273, 508] width 488 height 728
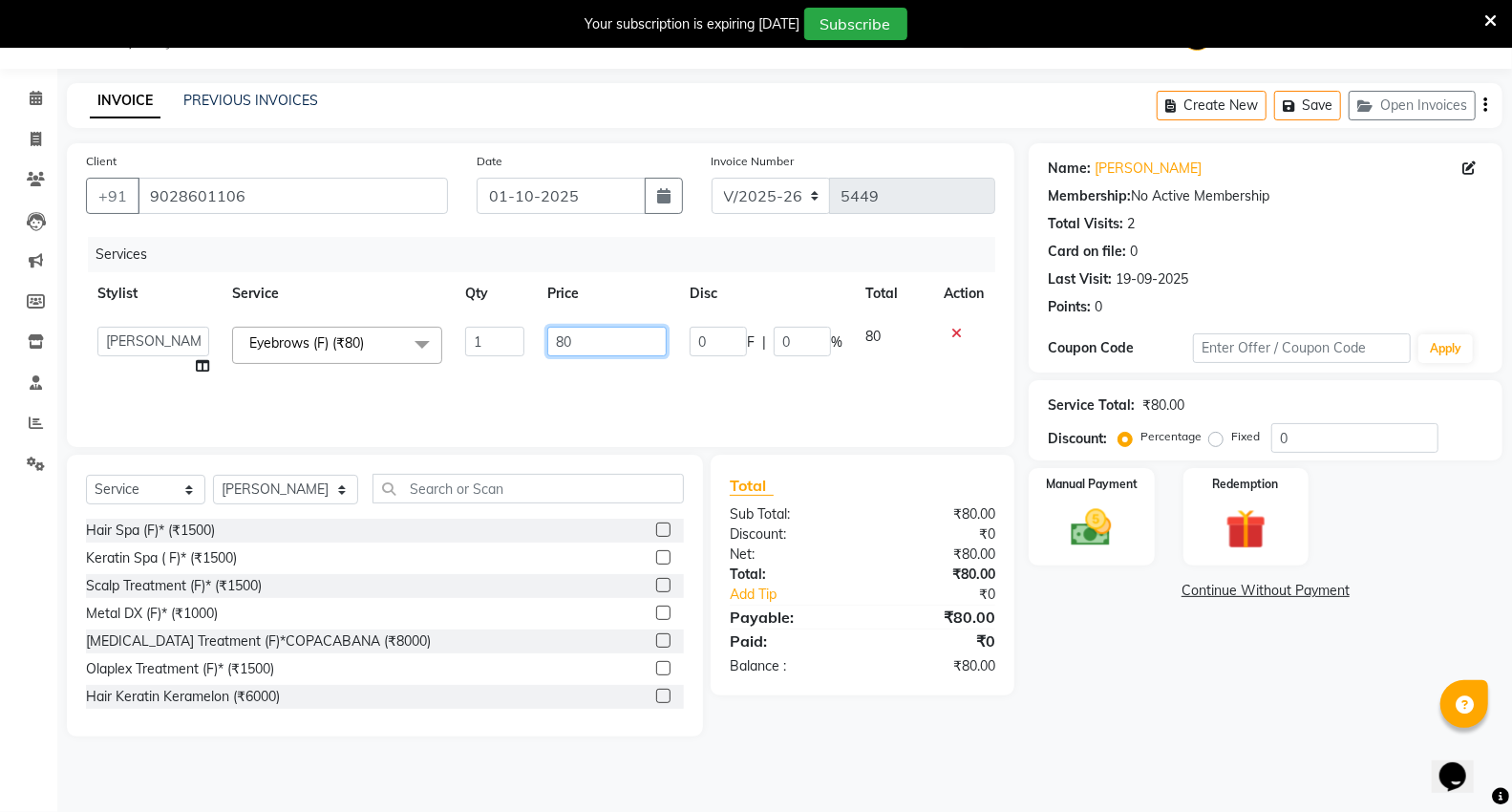
click at [635, 339] on input "80" at bounding box center [607, 341] width 120 height 30
type input "8"
type input "240"
click at [1072, 691] on div "Name: Rachna Membership: No Active Membership Total Visits: 2 Card on file: 0 L…" at bounding box center [1273, 440] width 488 height 594
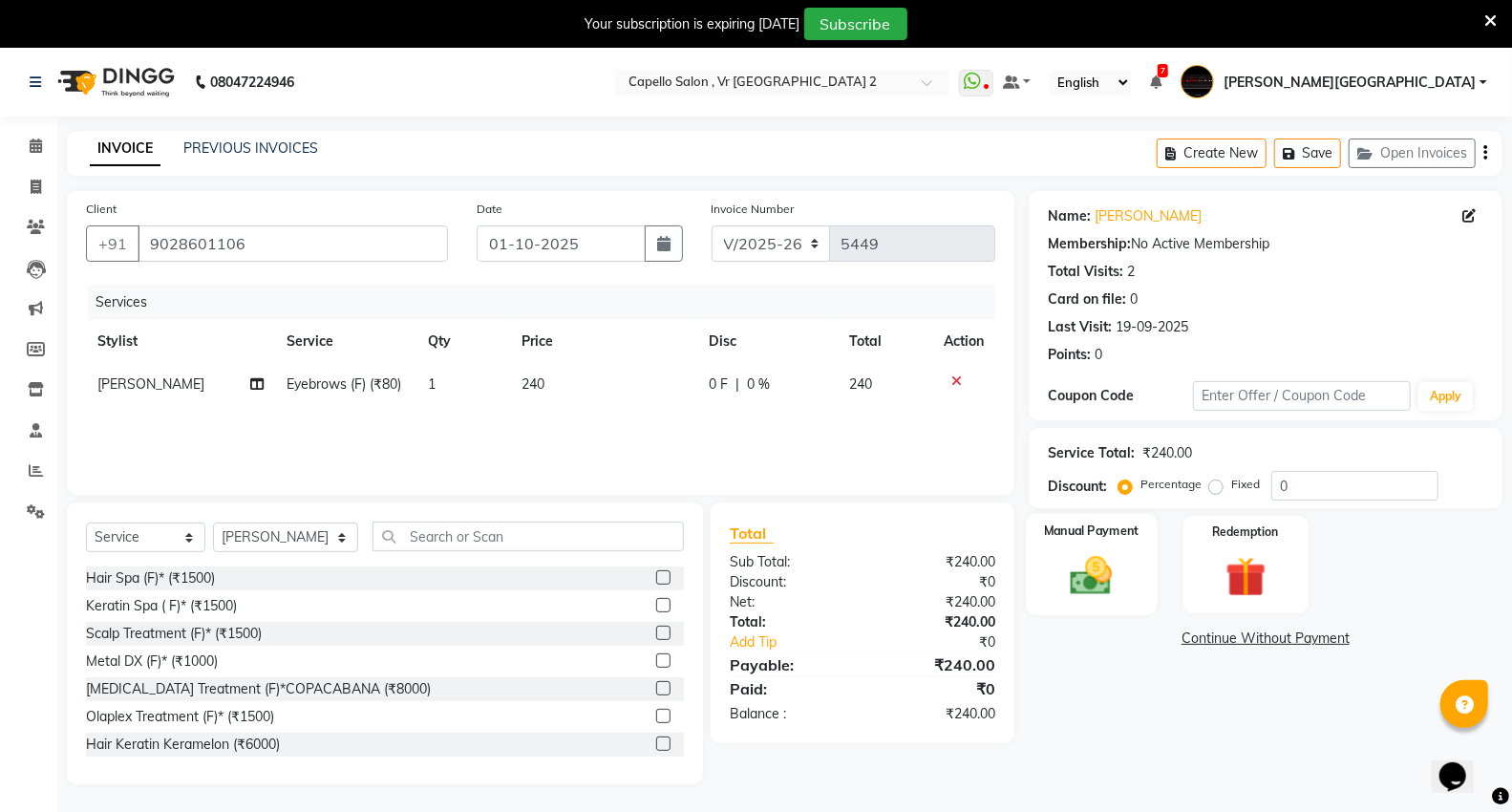
click at [1112, 594] on img at bounding box center [1091, 575] width 68 height 49
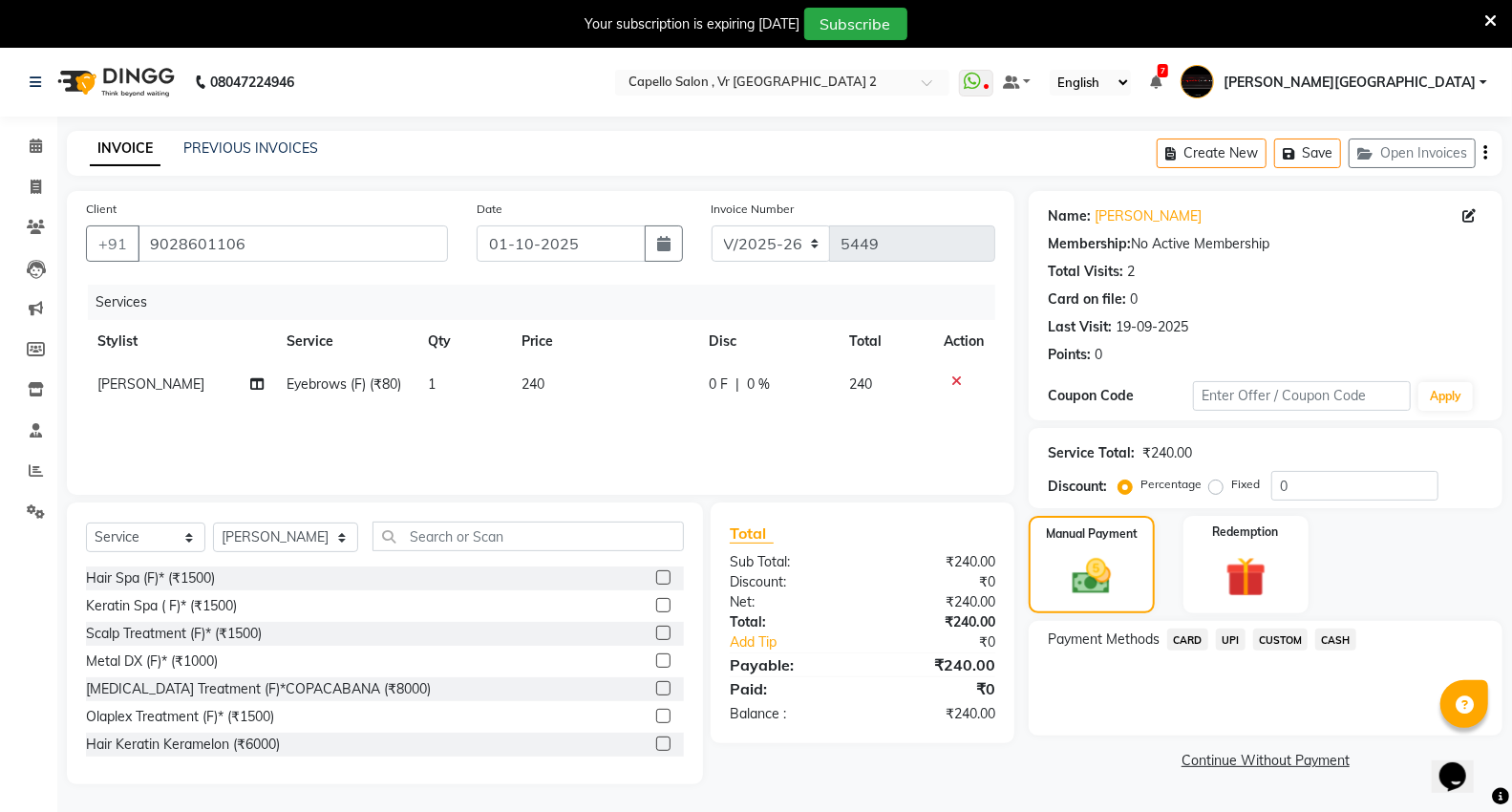
click at [1238, 636] on span "UPI" at bounding box center [1230, 640] width 30 height 22
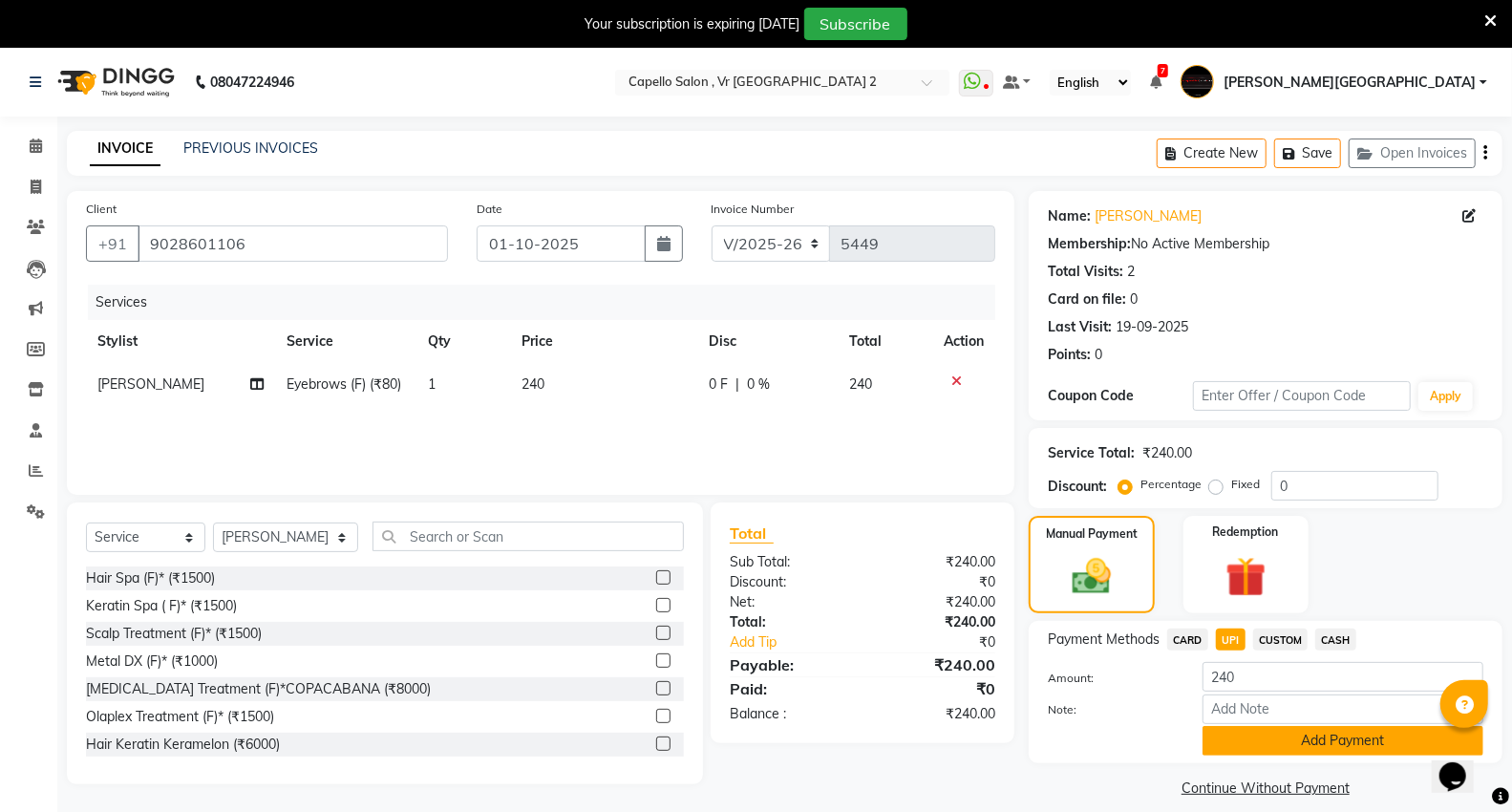
click at [1318, 746] on button "Add Payment" at bounding box center [1342, 740] width 280 height 30
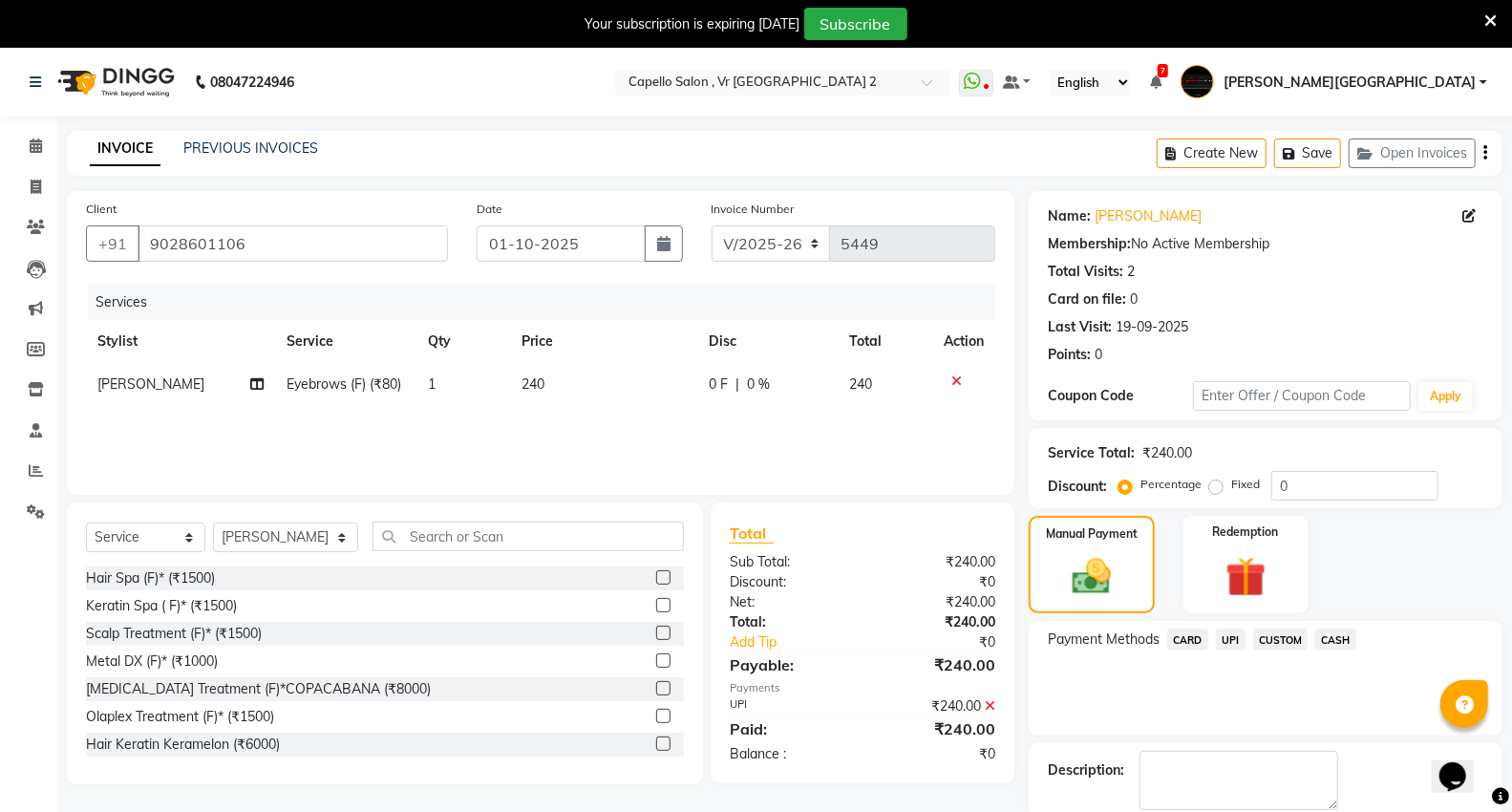
scroll to position [100, 0]
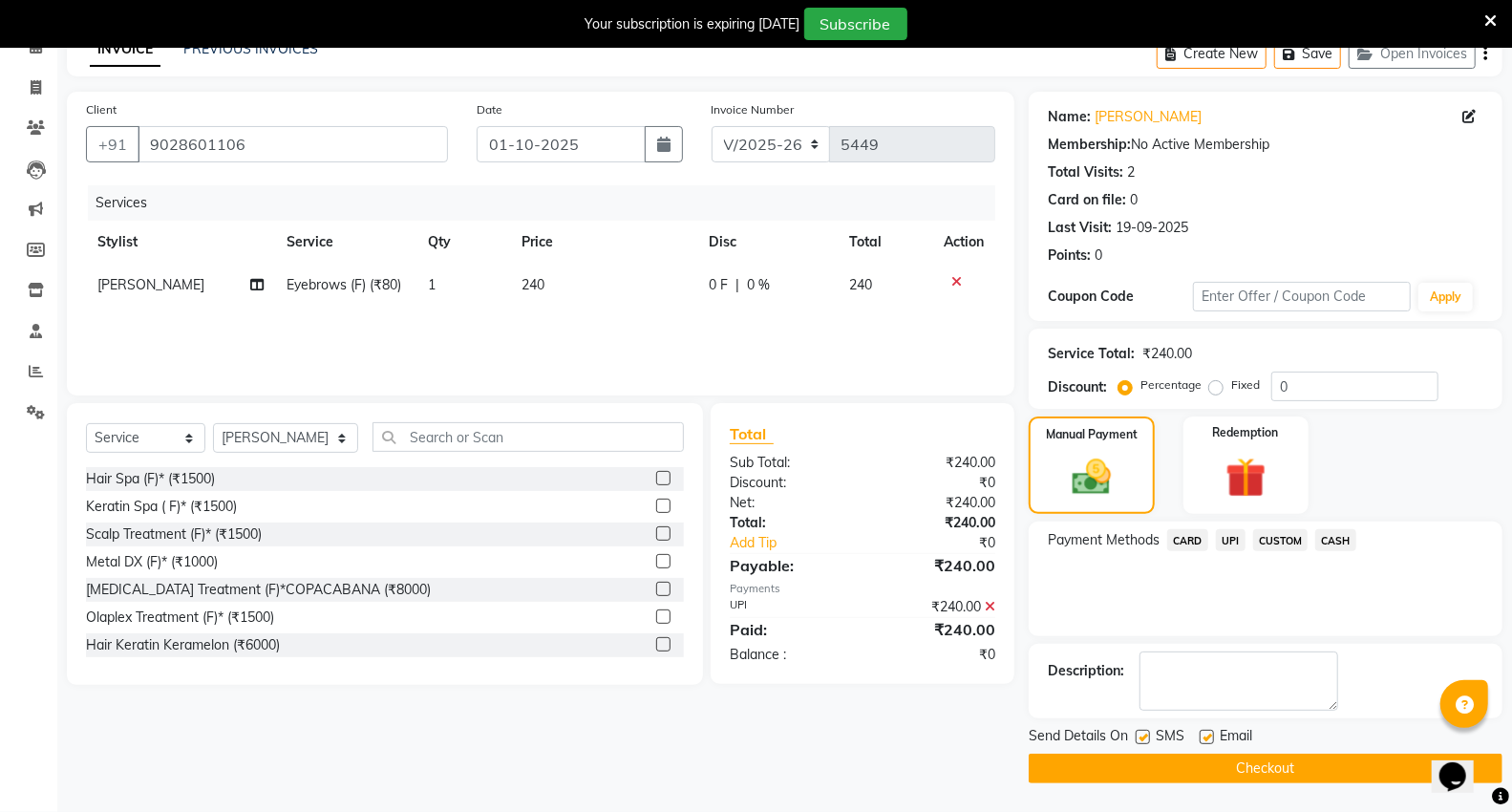
click at [1305, 772] on button "Checkout" at bounding box center [1265, 768] width 474 height 30
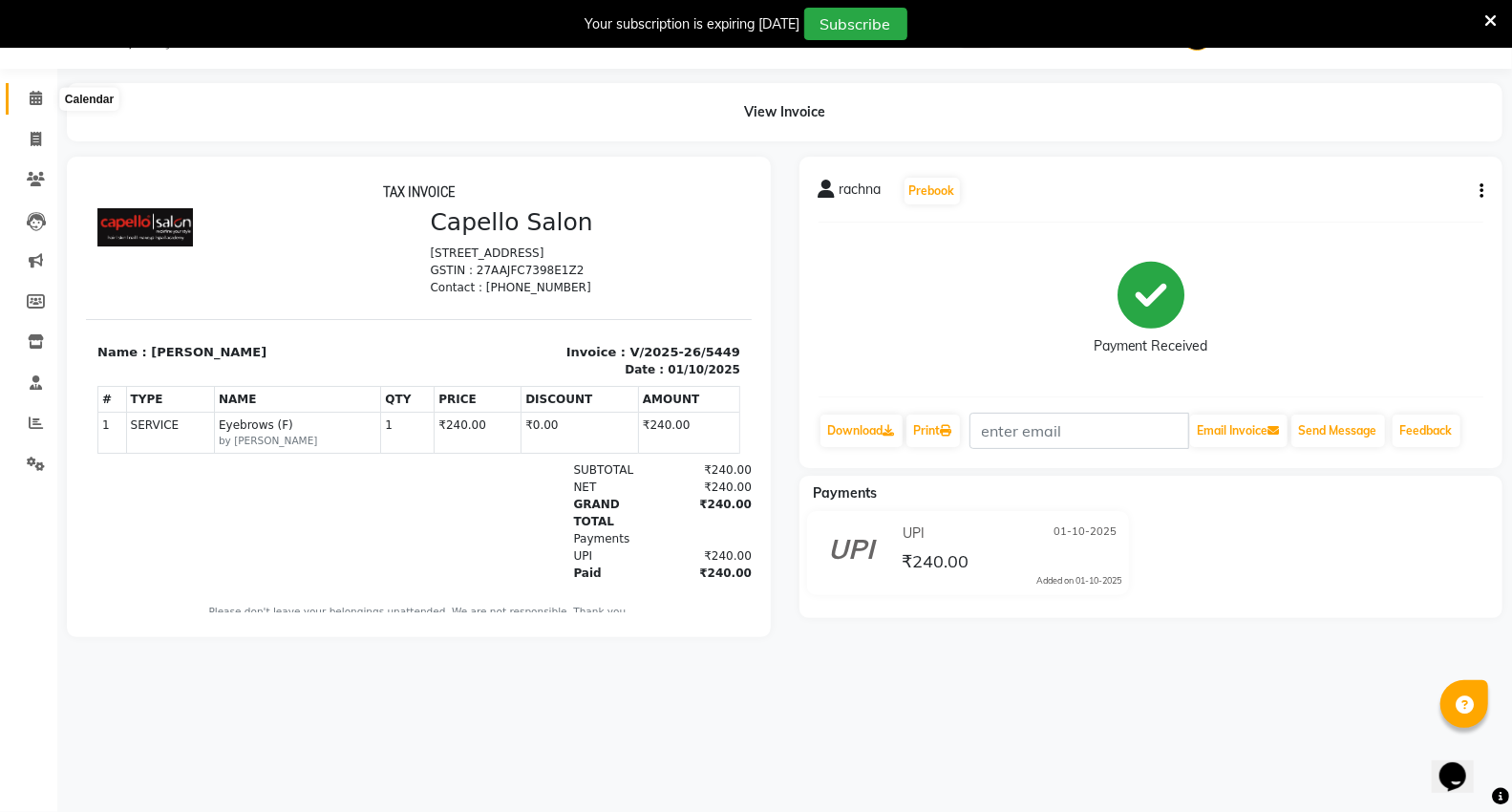
click at [30, 102] on icon at bounding box center [35, 98] width 12 height 14
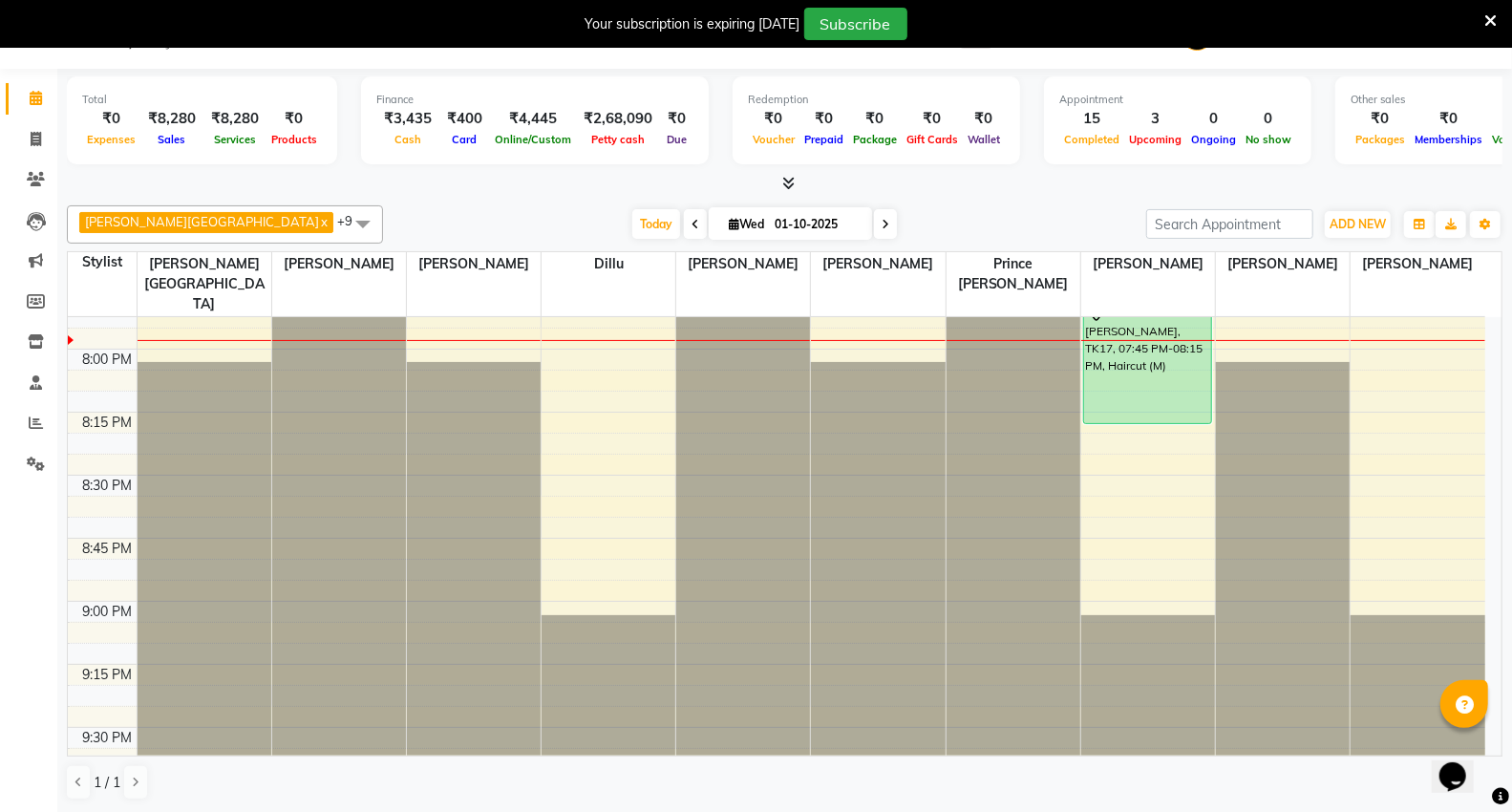
scroll to position [2496, 0]
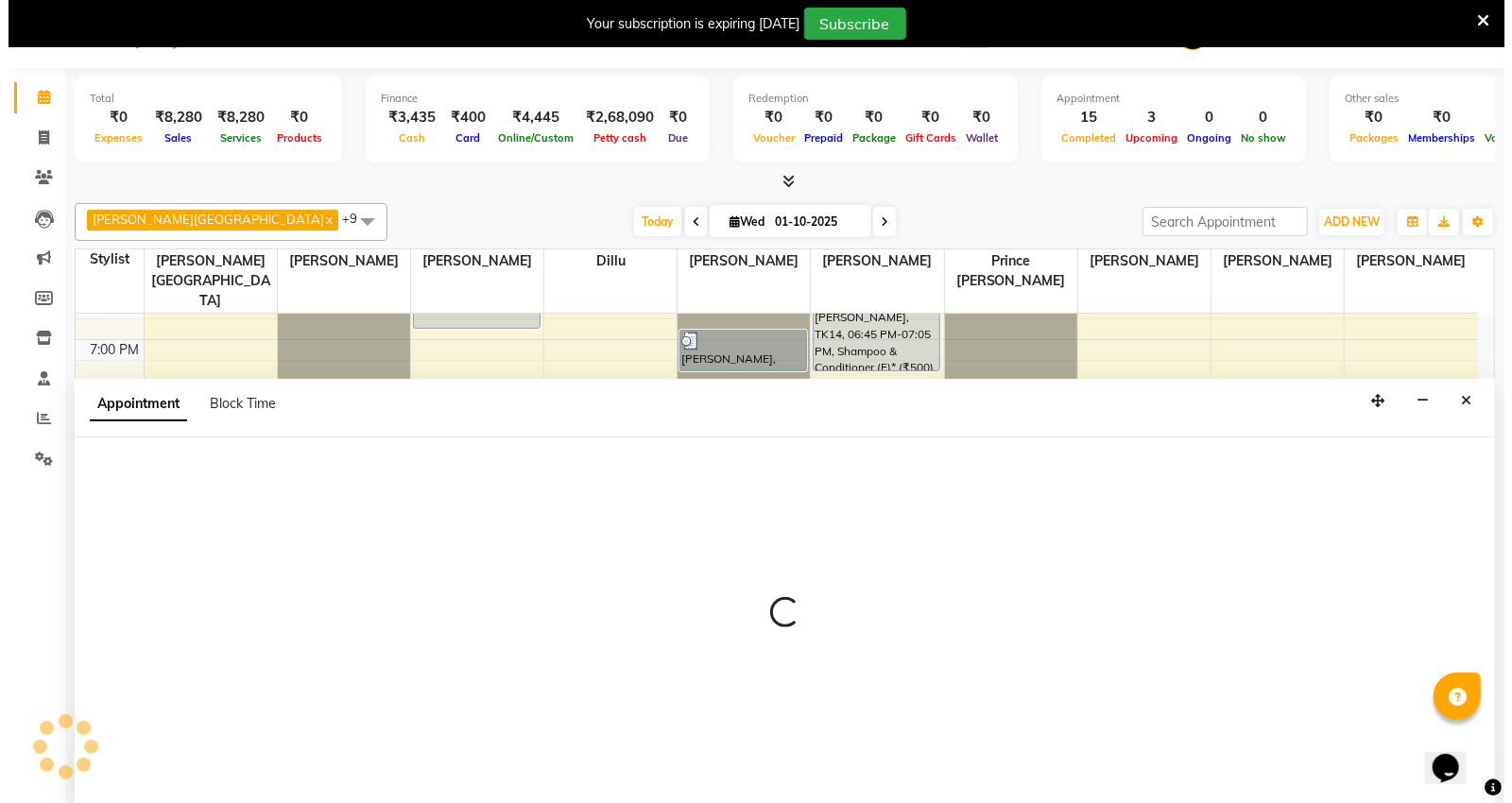
scroll to position [48, 0]
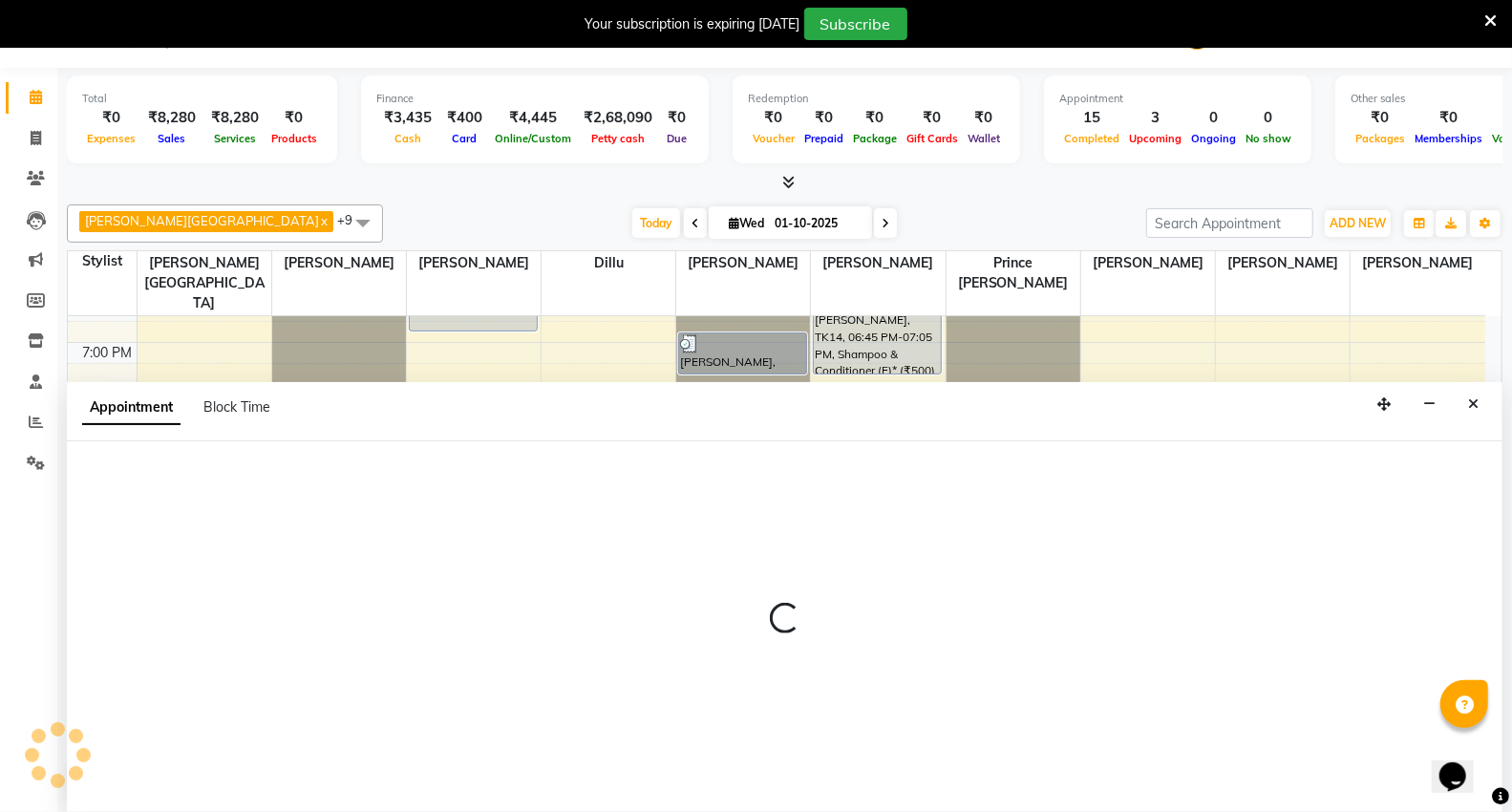
select select "14120"
select select "1170"
select select "tentative"
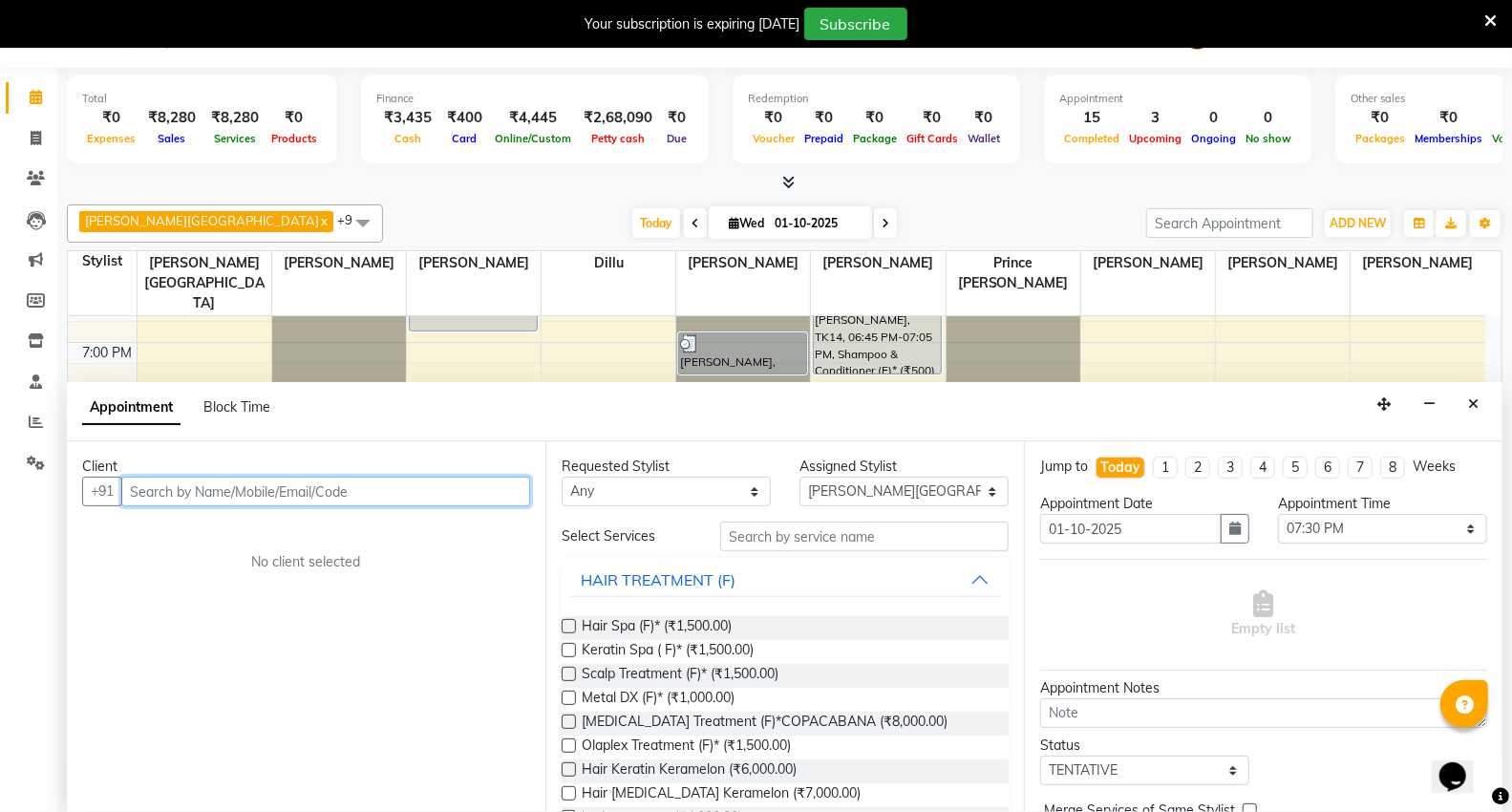
click at [322, 485] on input "text" at bounding box center [325, 491] width 409 height 30
drag, startPoint x: 980, startPoint y: 136, endPoint x: 915, endPoint y: 139, distance: 65.1
click at [915, 139] on div "₹0 Voucher ₹0 Prepaid ₹0 Package ₹0 Gift Cards ₹0 Wallet" at bounding box center [876, 128] width 256 height 42
click at [931, 187] on div at bounding box center [785, 183] width 1435 height 20
click at [1477, 398] on icon "Close" at bounding box center [1473, 404] width 11 height 13
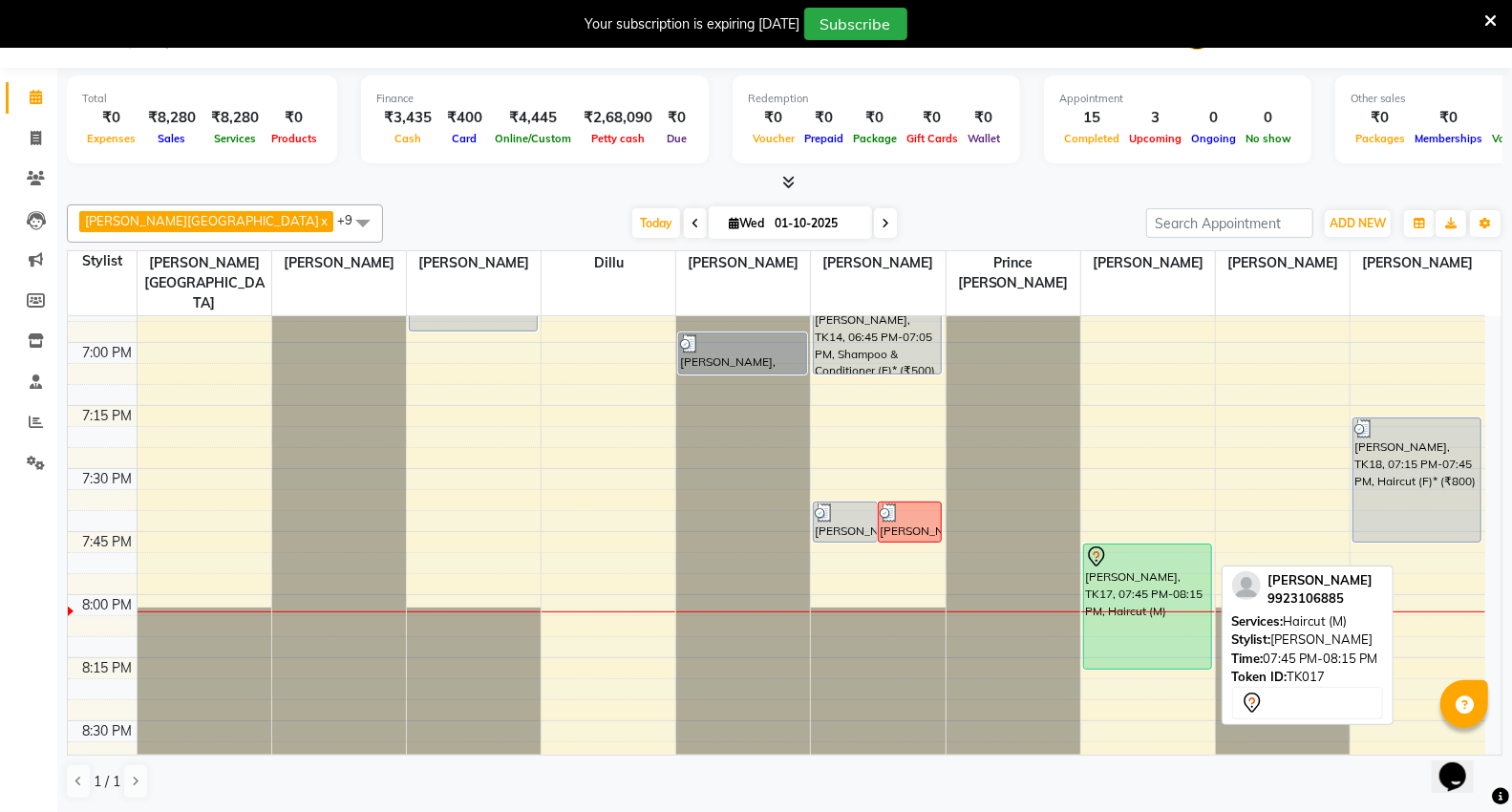
click at [1166, 545] on div "[PERSON_NAME], TK17, 07:45 PM-08:15 PM, Haircut (M)" at bounding box center [1147, 607] width 127 height 124
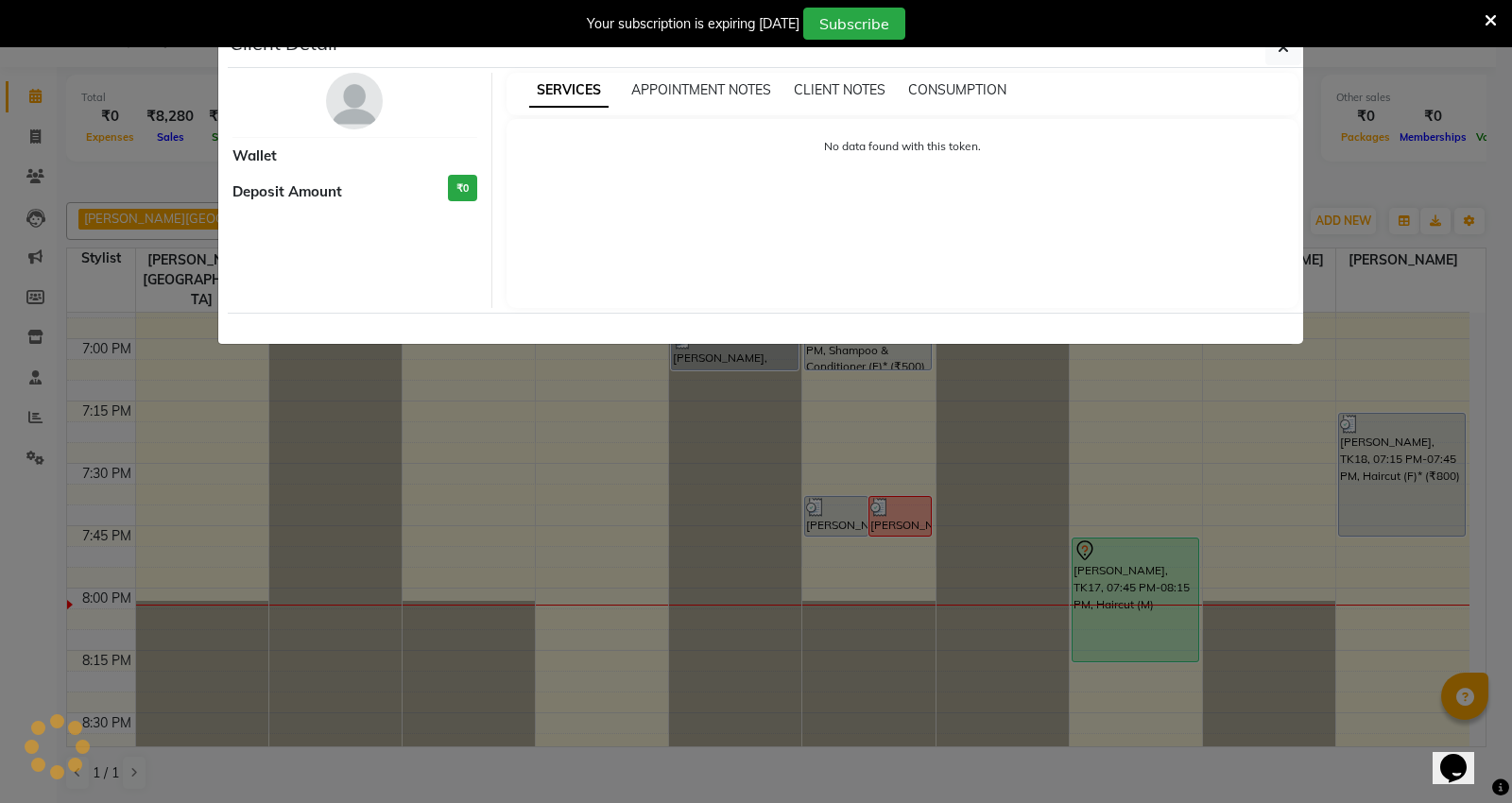
select select "7"
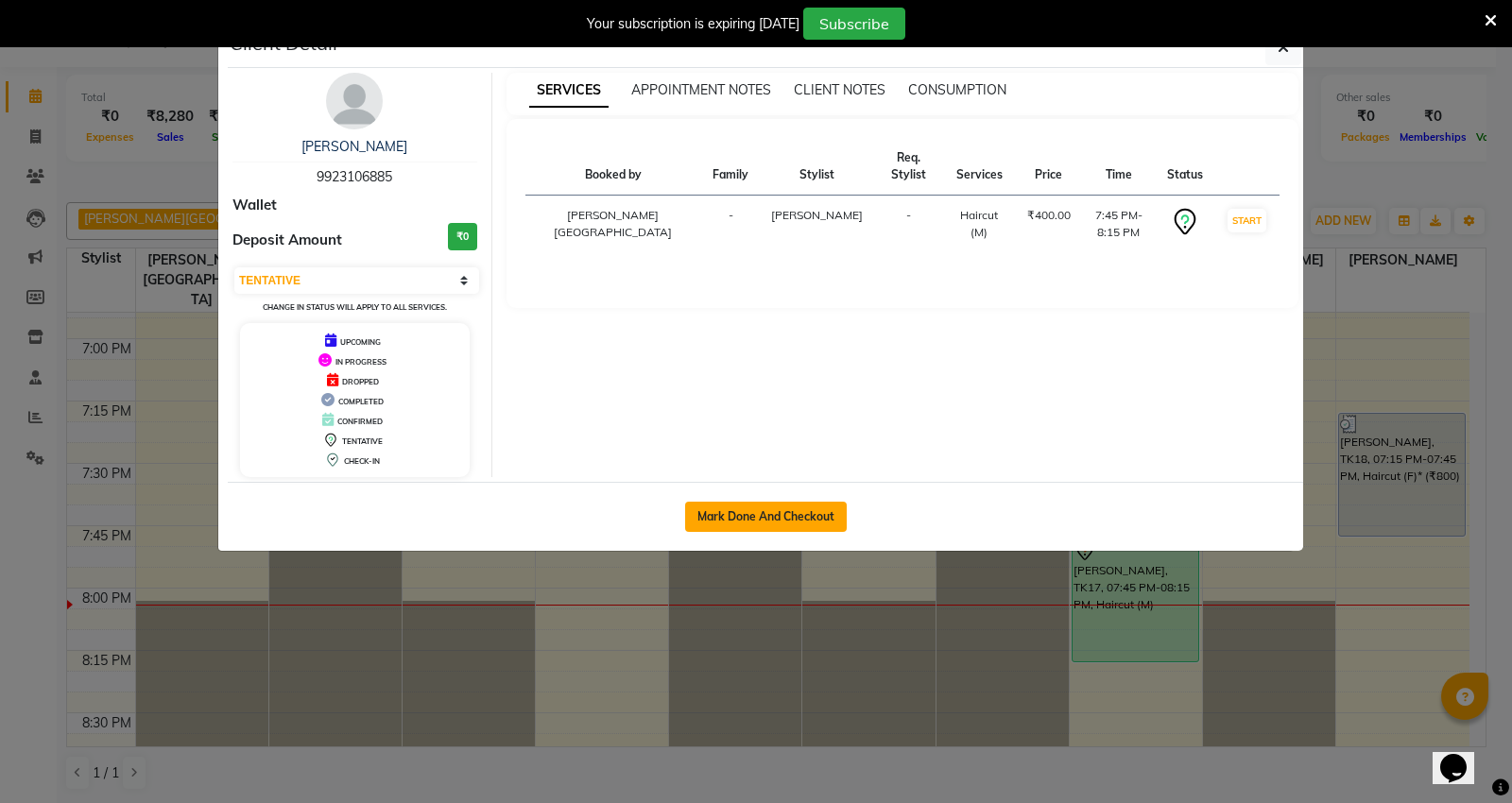
click at [809, 516] on button "Mark Done And Checkout" at bounding box center [765, 517] width 162 height 30
select select "service"
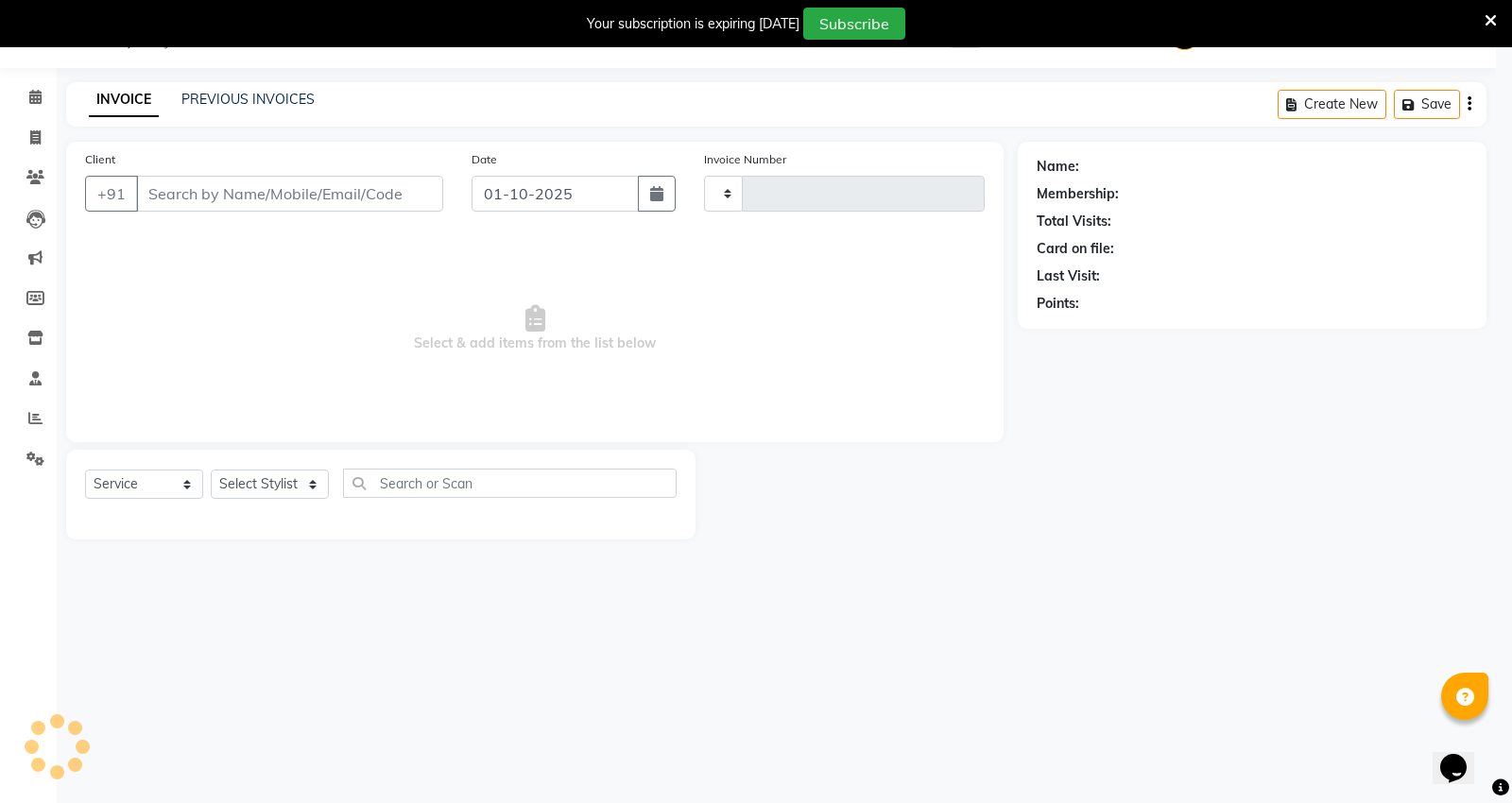
type input "5450"
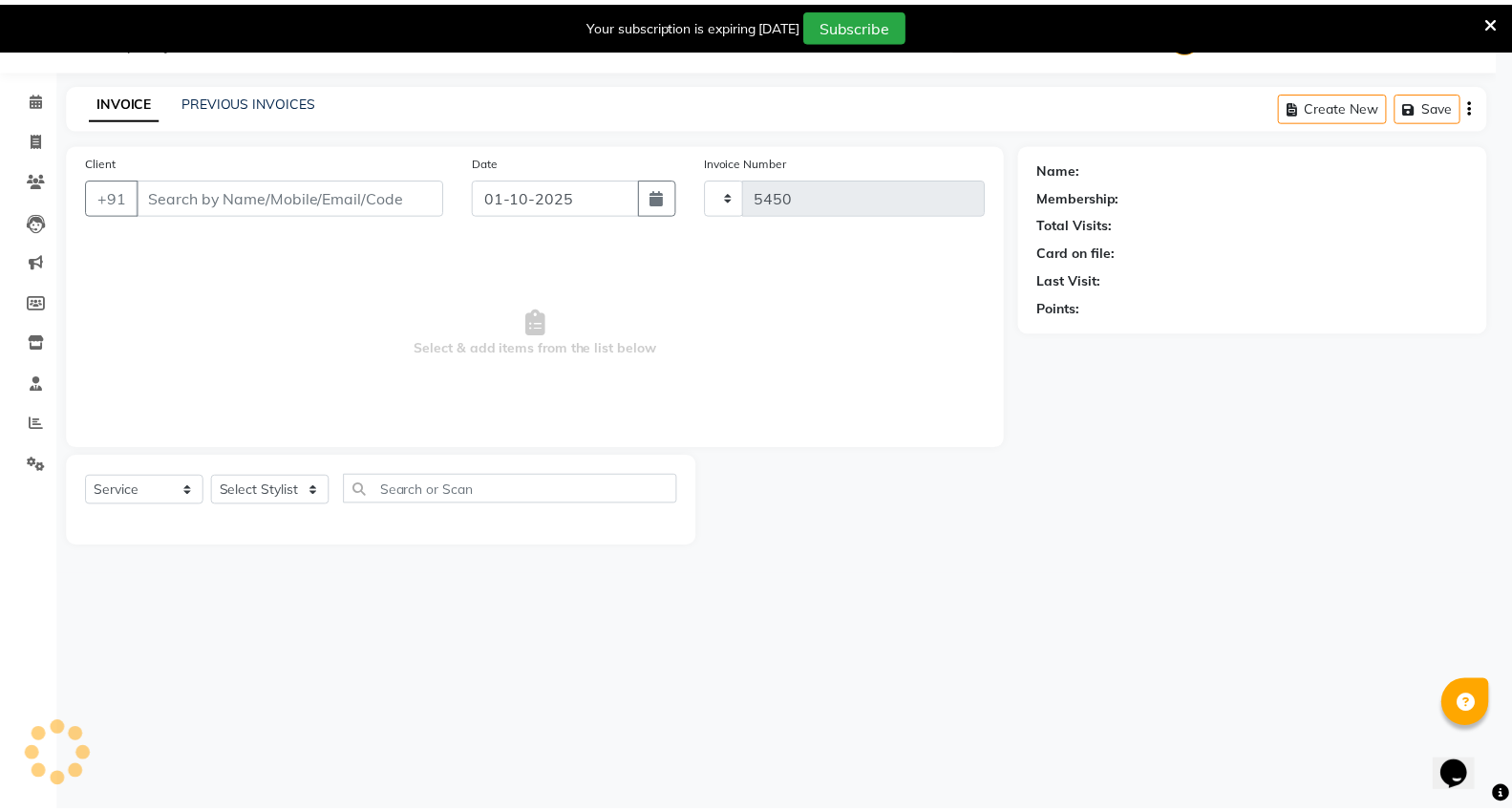
scroll to position [48, 0]
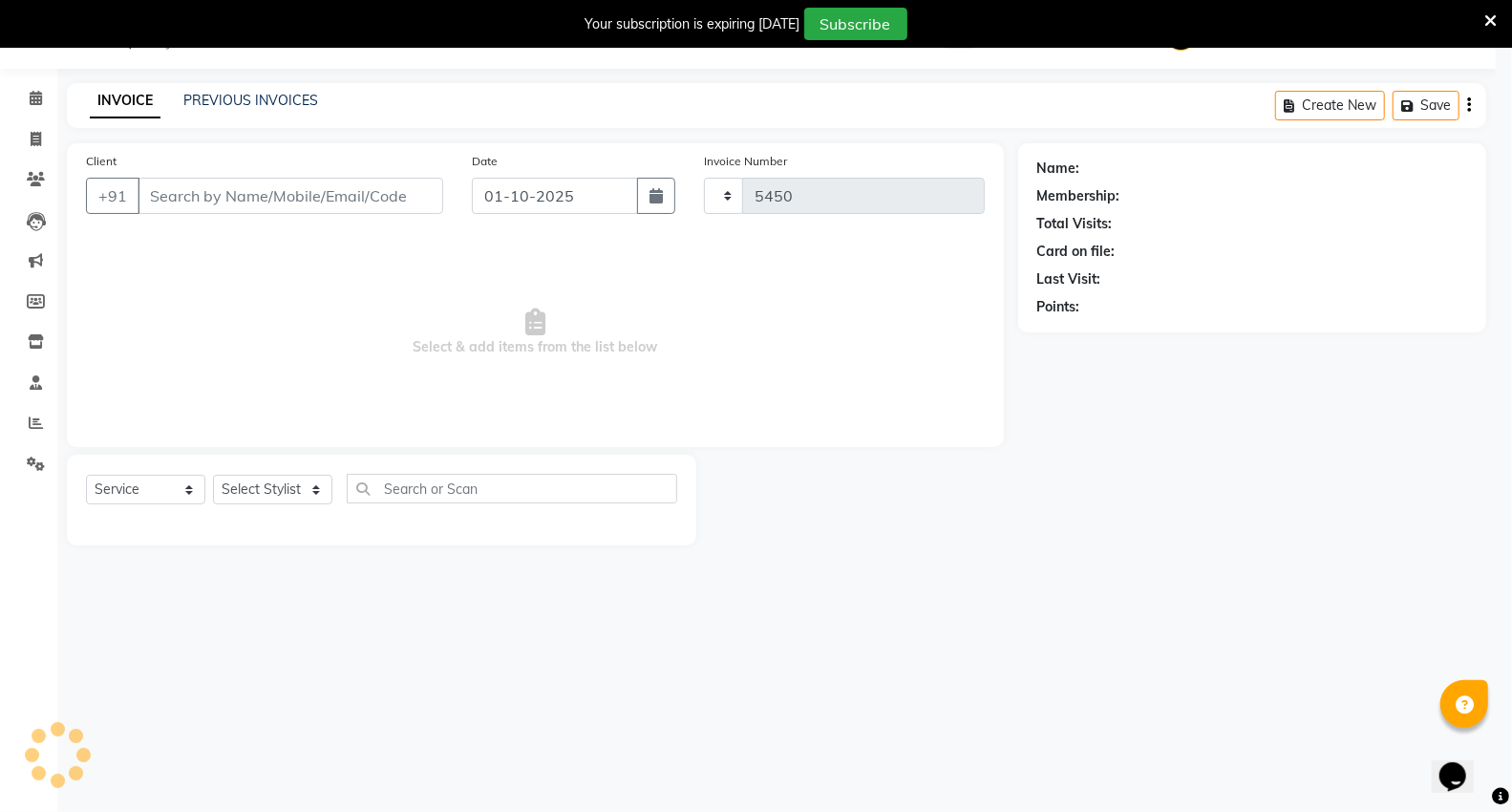
select select "848"
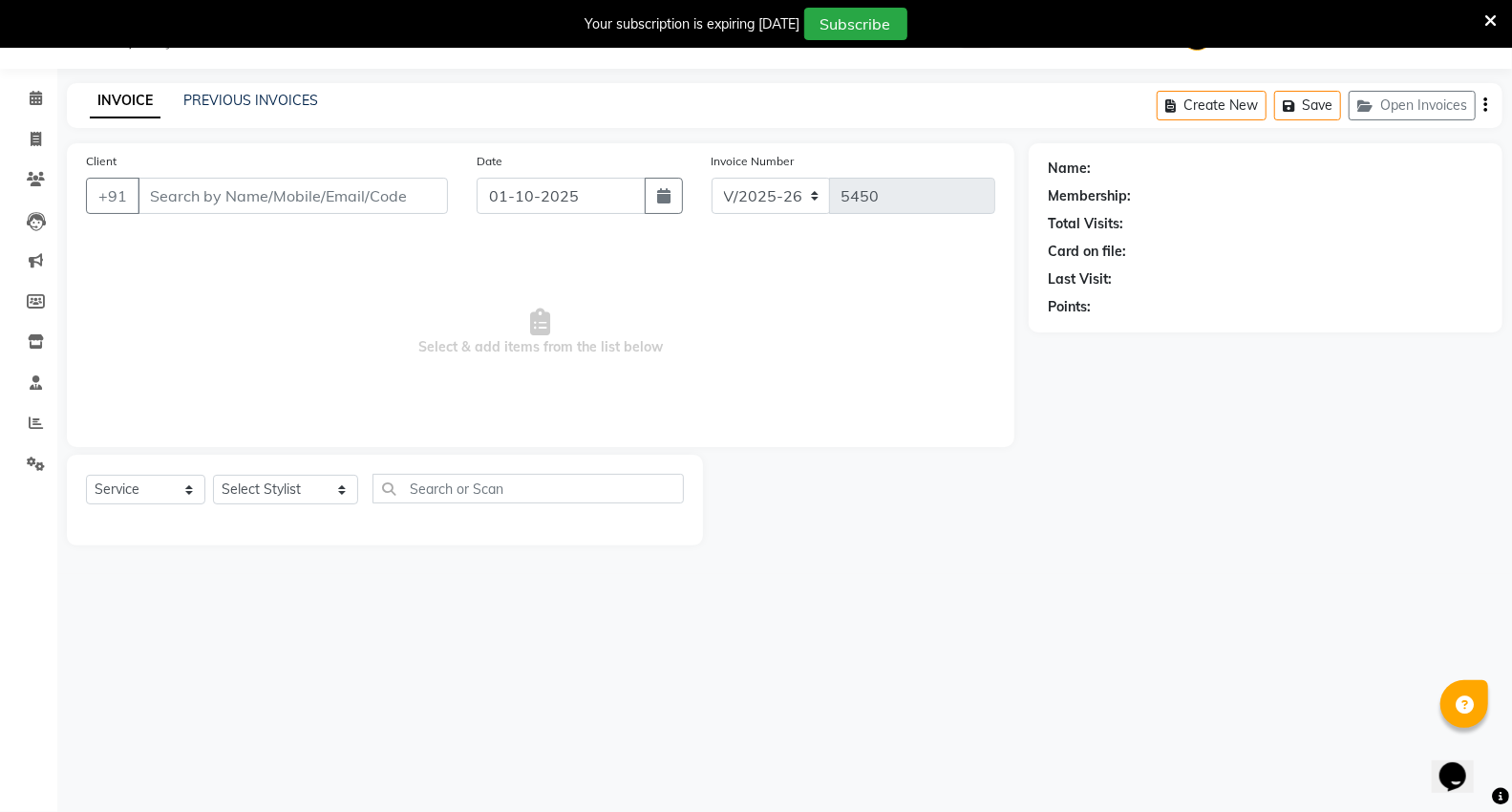
type input "9923106885"
select select "20246"
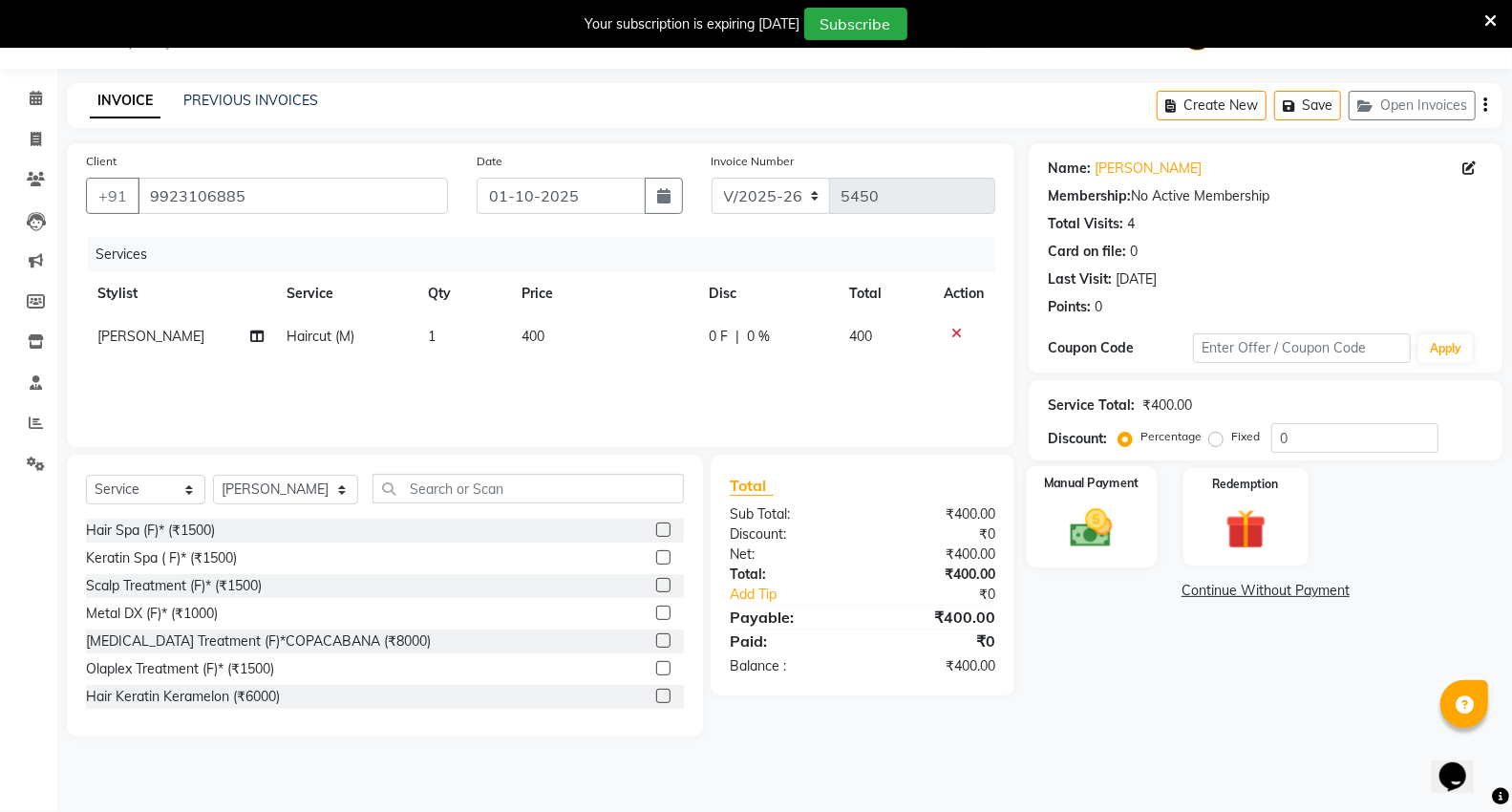
click at [1077, 516] on img at bounding box center [1091, 528] width 68 height 49
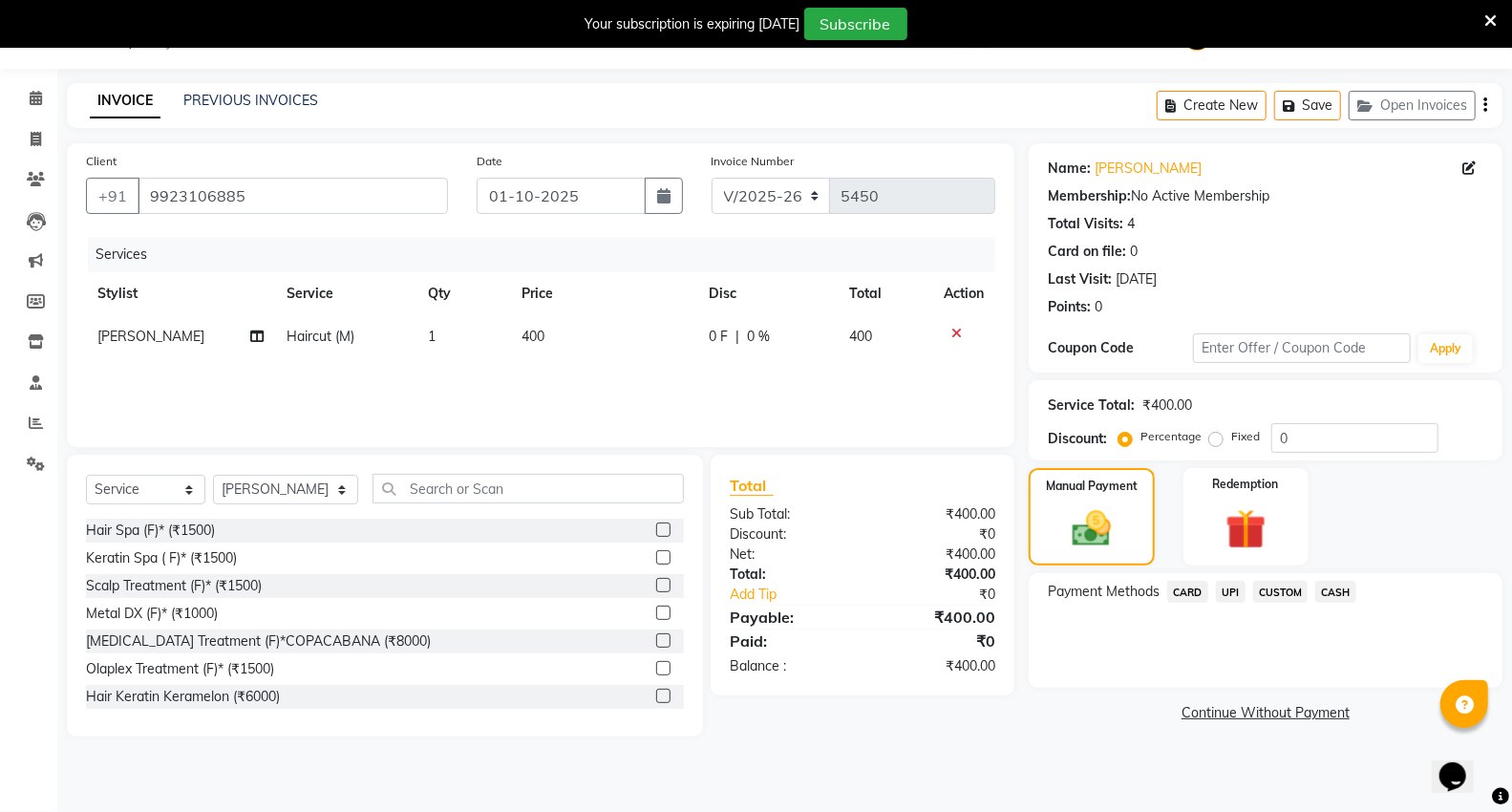
click at [1175, 598] on span "CARD" at bounding box center [1187, 592] width 41 height 22
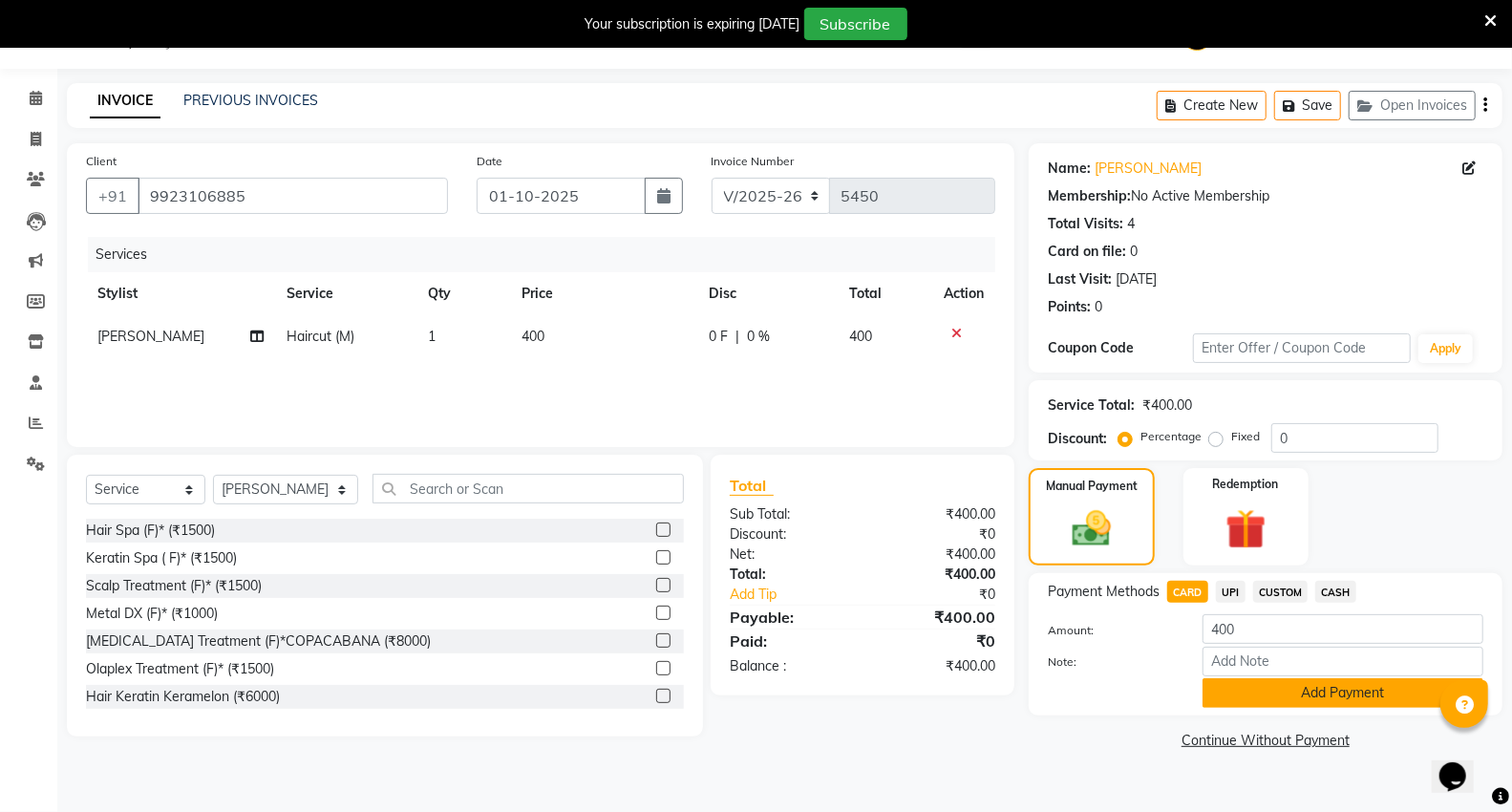
click at [1232, 688] on button "Add Payment" at bounding box center [1342, 693] width 280 height 30
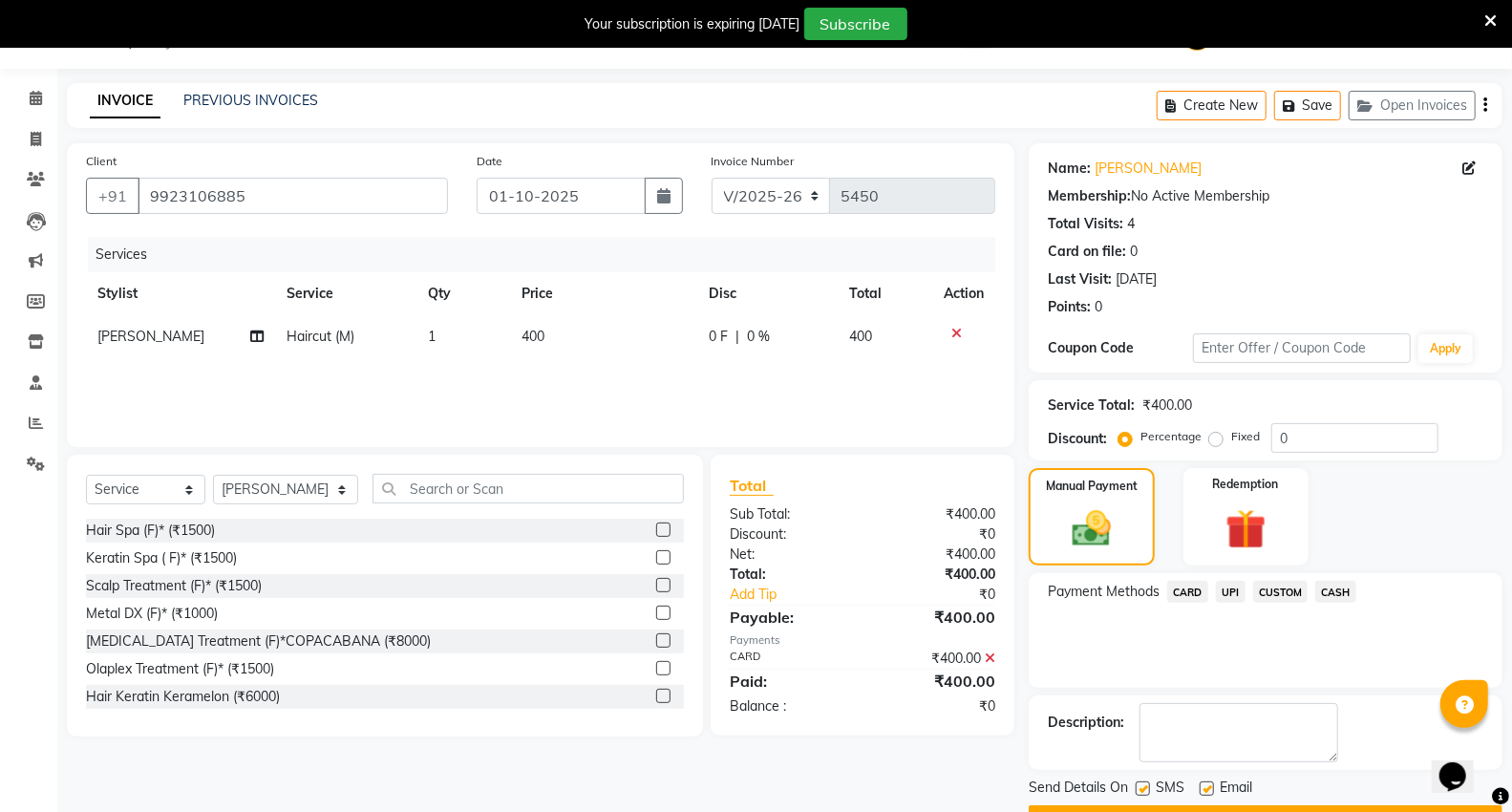
scroll to position [100, 0]
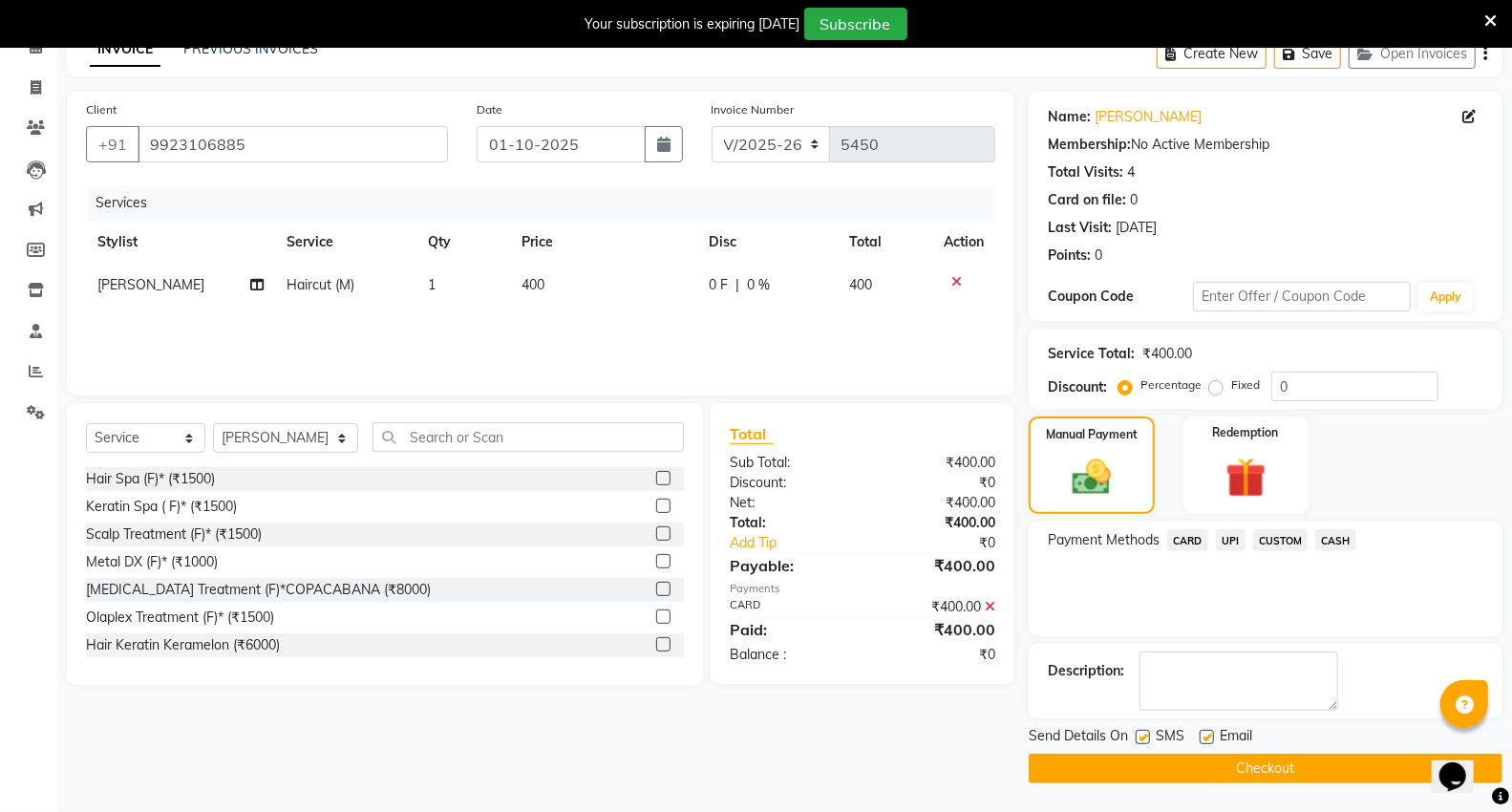
click at [1297, 779] on button "Checkout" at bounding box center [1265, 768] width 474 height 30
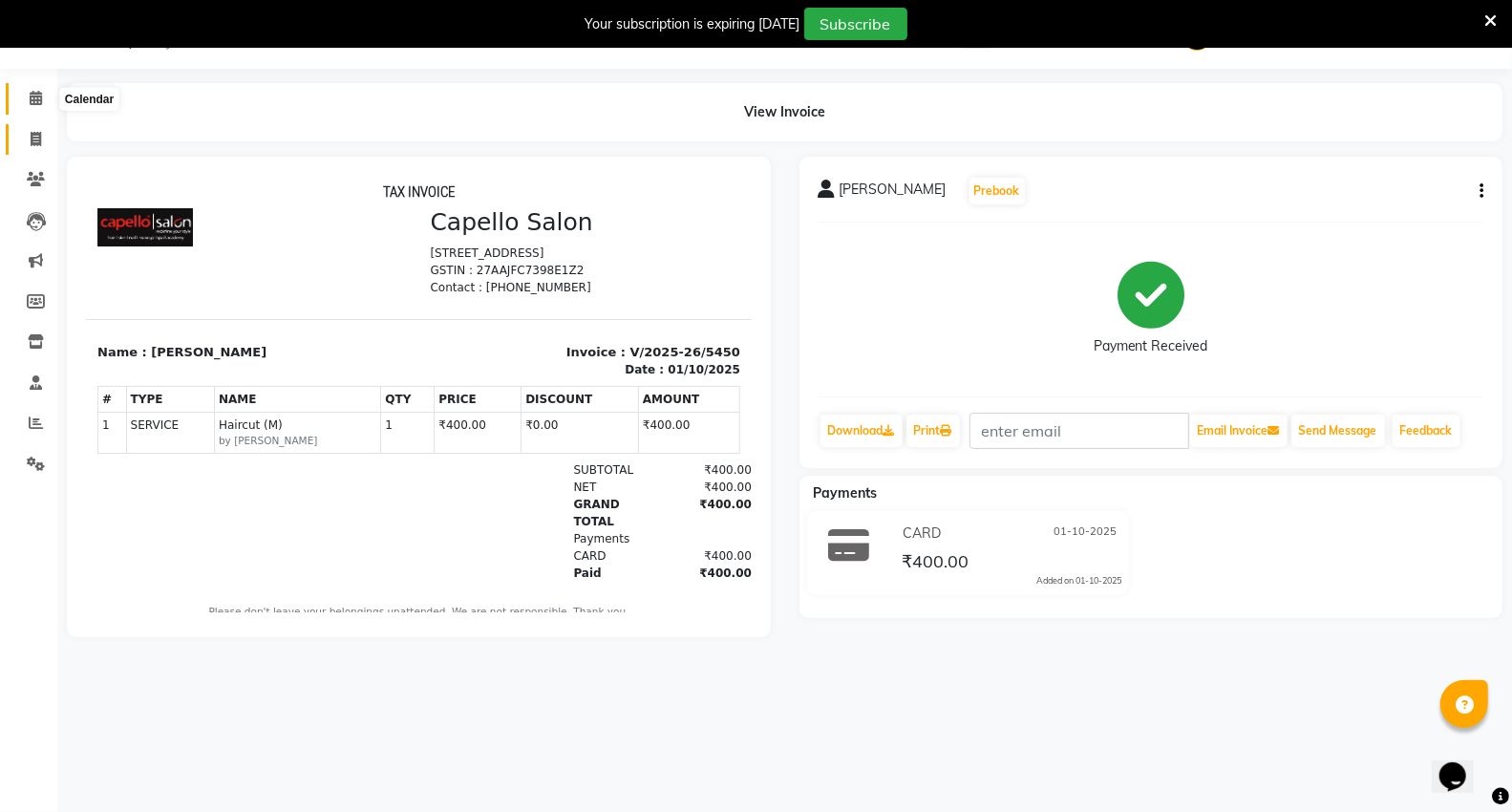
drag, startPoint x: 25, startPoint y: 101, endPoint x: 33, endPoint y: 130, distance: 30.1
click at [25, 101] on span at bounding box center [35, 99] width 33 height 22
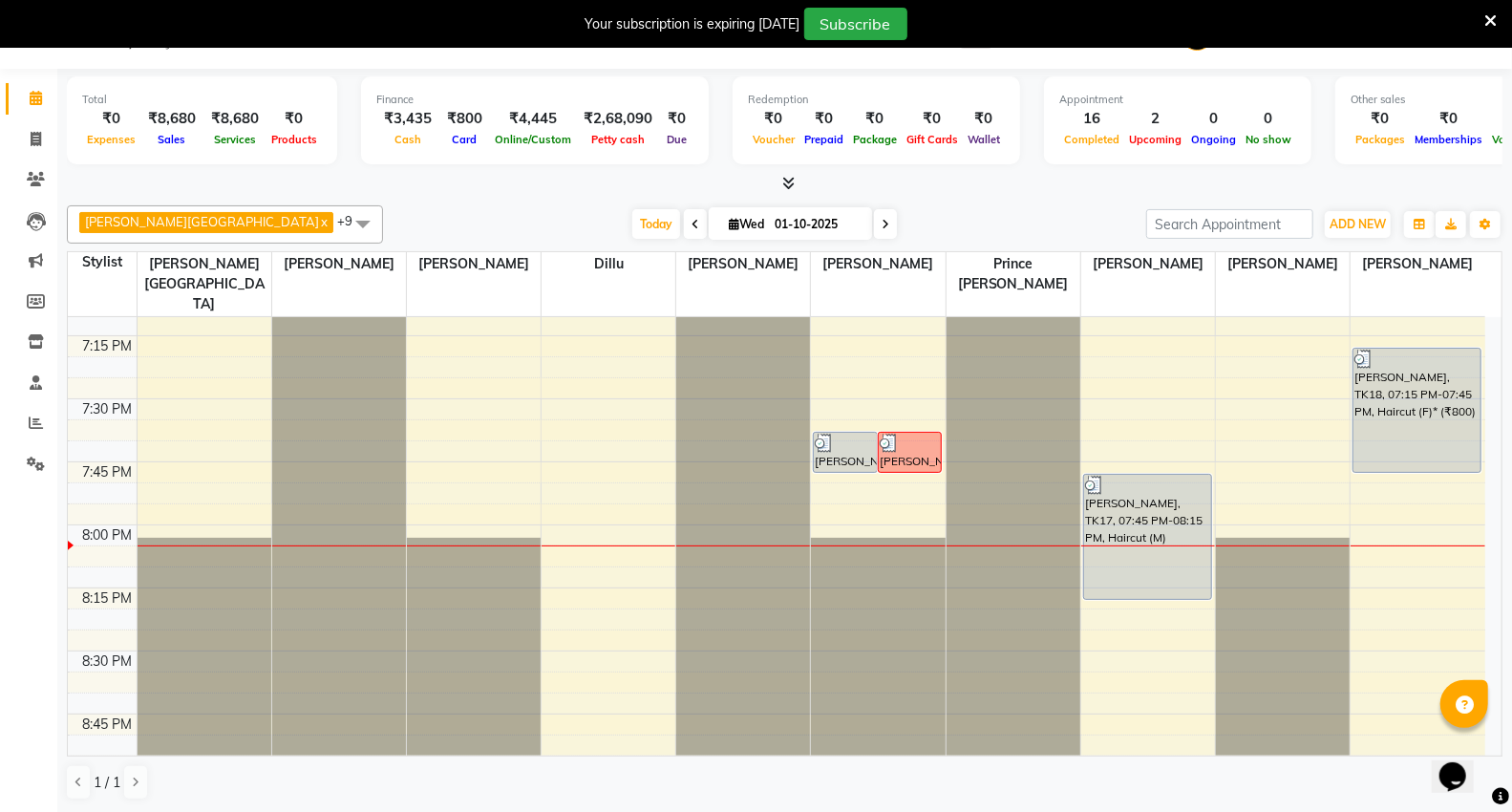
scroll to position [2354, 0]
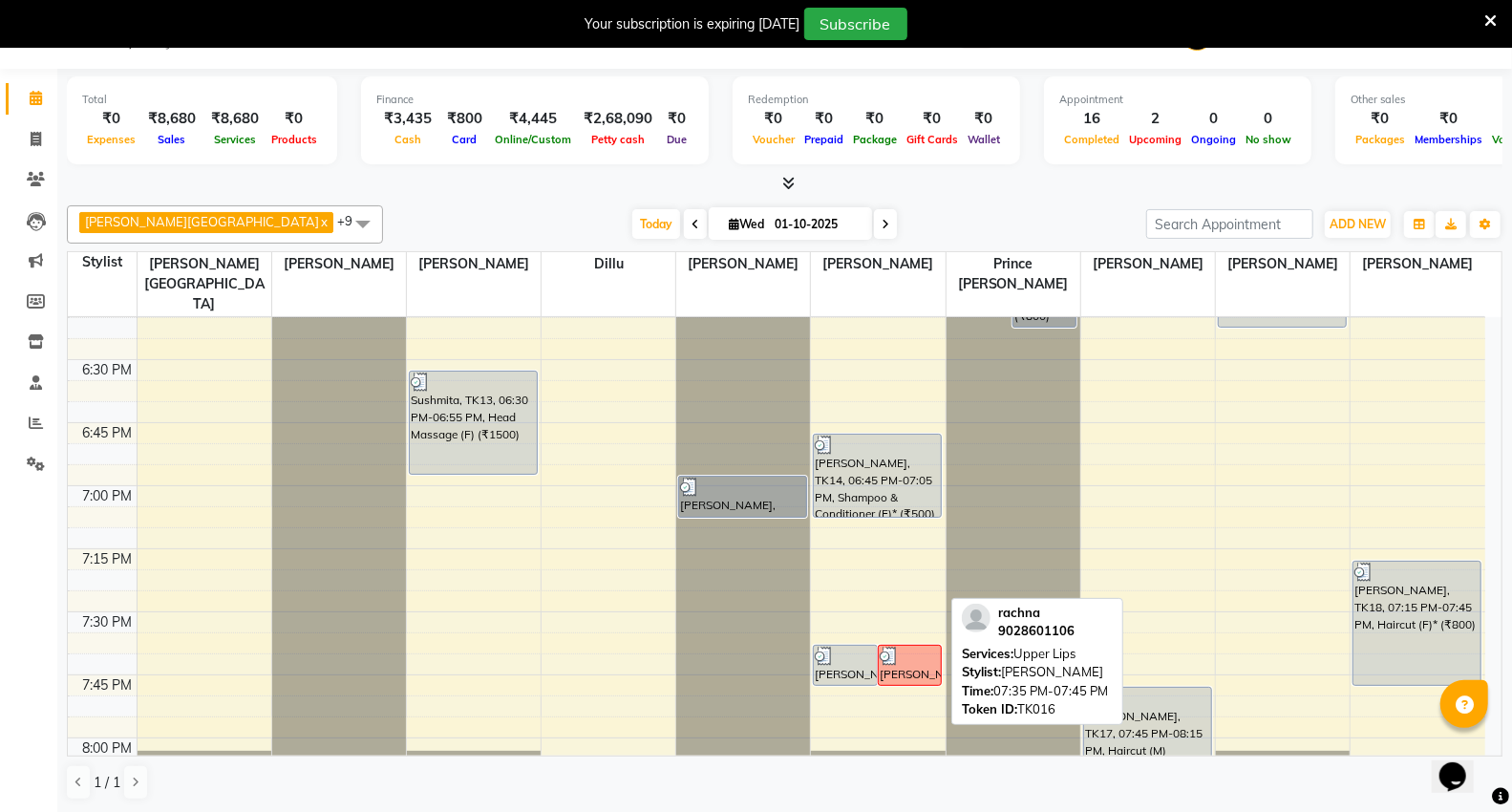
click at [920, 647] on div at bounding box center [909, 657] width 60 height 19
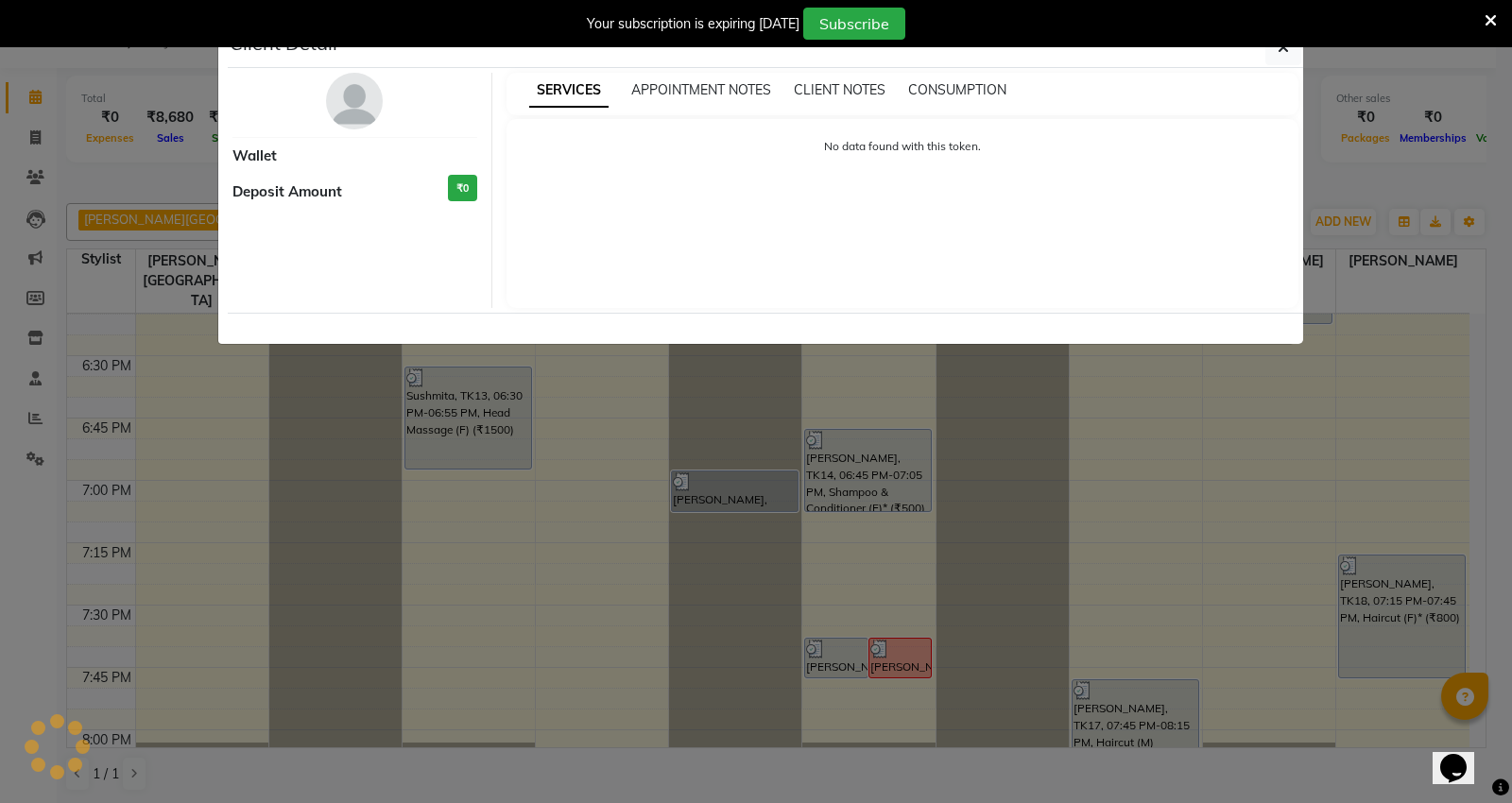
select select "3"
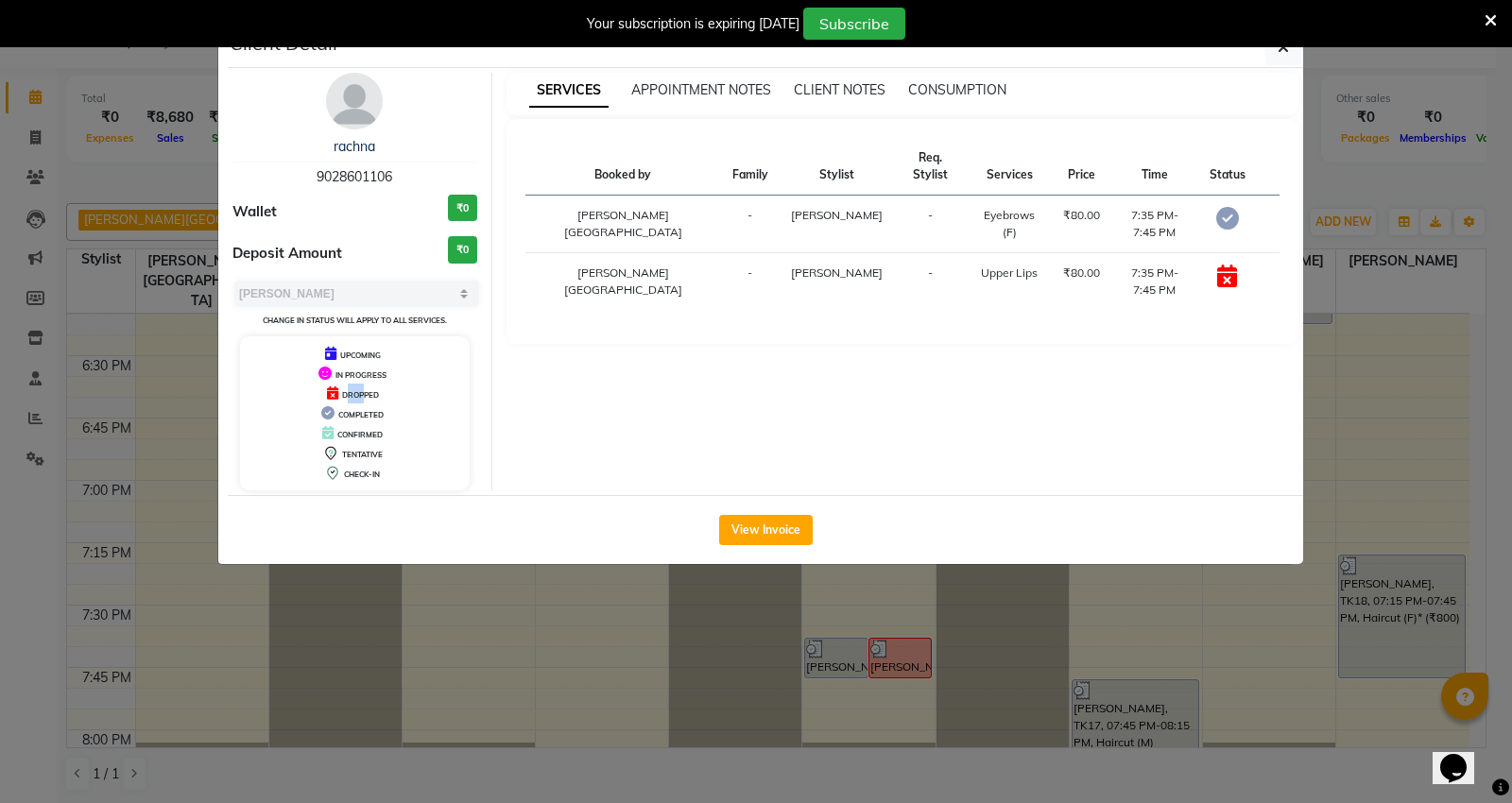
drag, startPoint x: 346, startPoint y: 391, endPoint x: 362, endPoint y: 395, distance: 16.5
click at [362, 395] on span "DROPPED" at bounding box center [360, 395] width 37 height 9
click at [516, 391] on div "SERVICES APPOINTMENT NOTES CLIENT NOTES CONSUMPTION Booked by Family Stylist Re…" at bounding box center [902, 281] width 821 height 418
click at [1361, 152] on ngb-modal-window "Client Detail rachna 9028601106 Wallet ₹0 Deposit Amount ₹0 Select MARK DONE UP…" at bounding box center [756, 402] width 1512 height 803
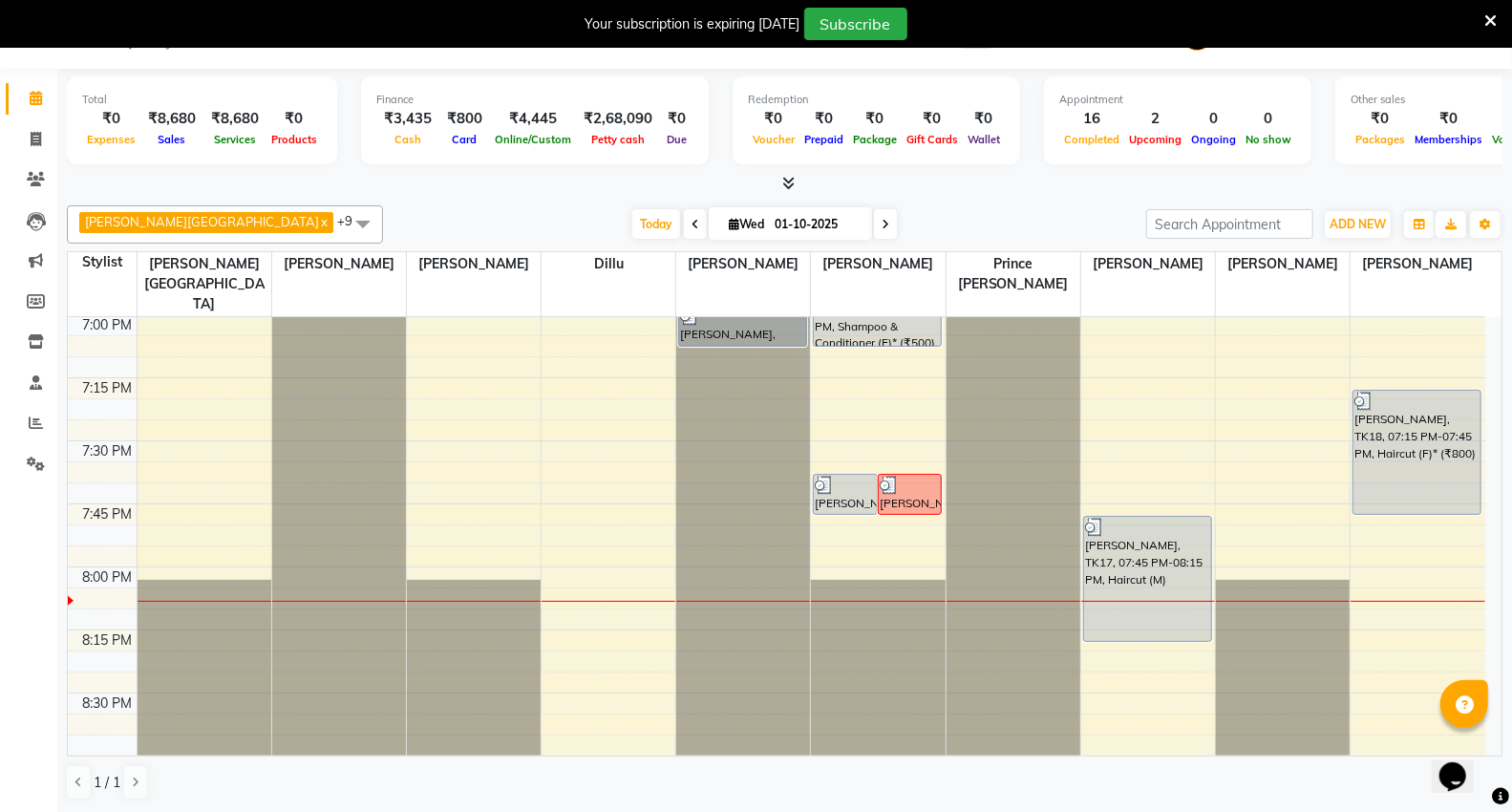
scroll to position [2565, 0]
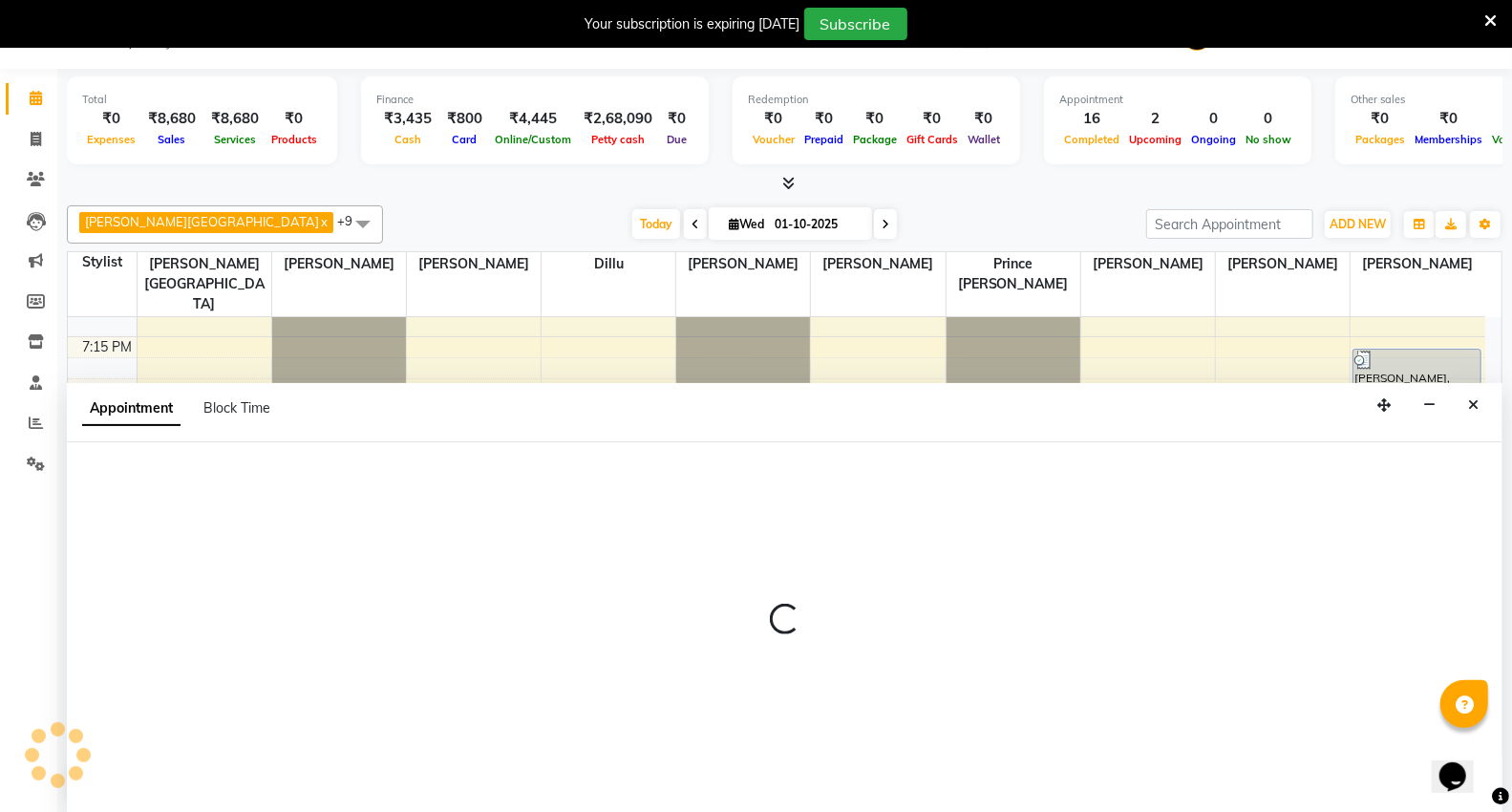
scroll to position [49, 0]
select select "14120"
select select "tentative"
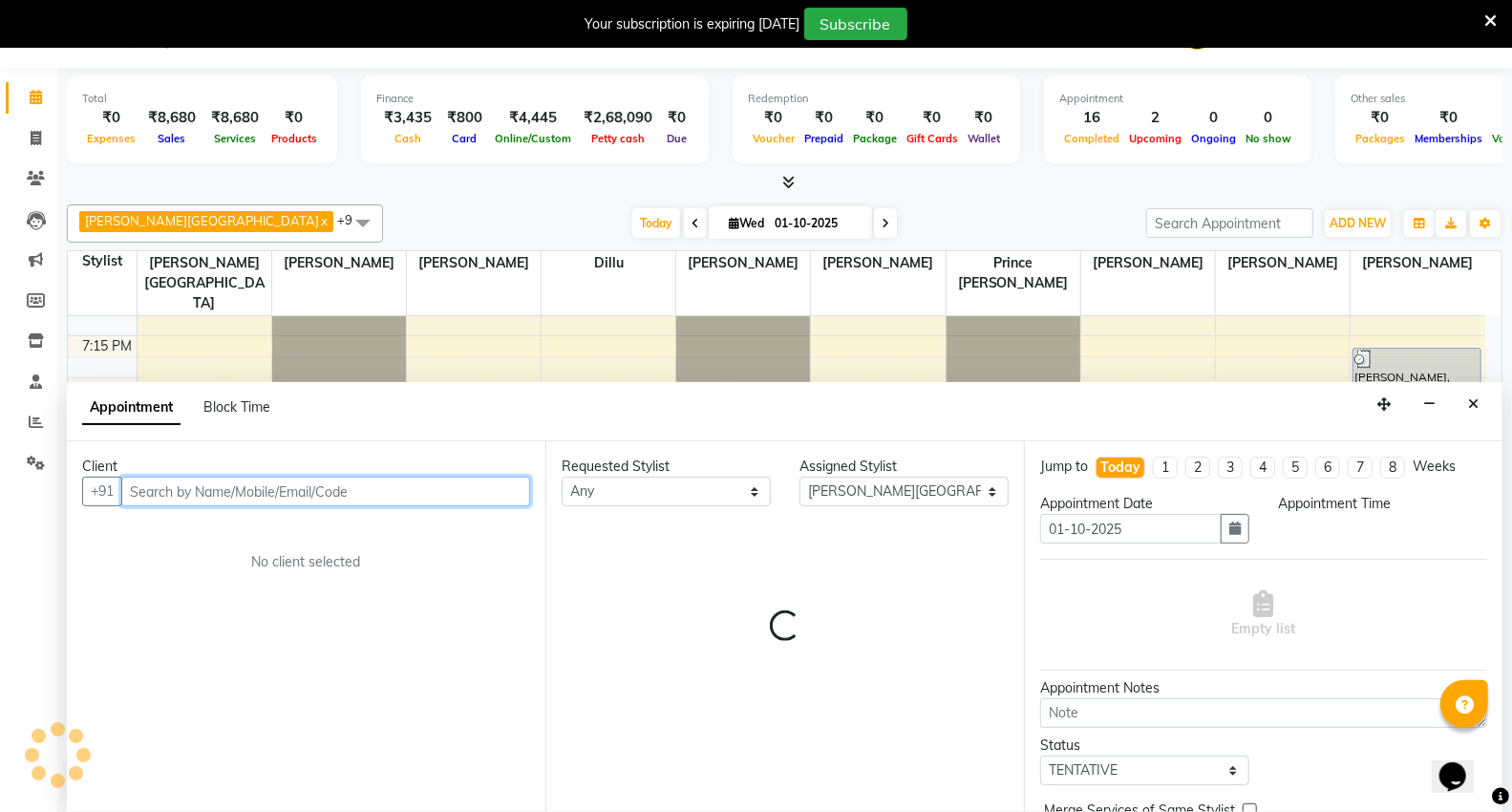
select select "1200"
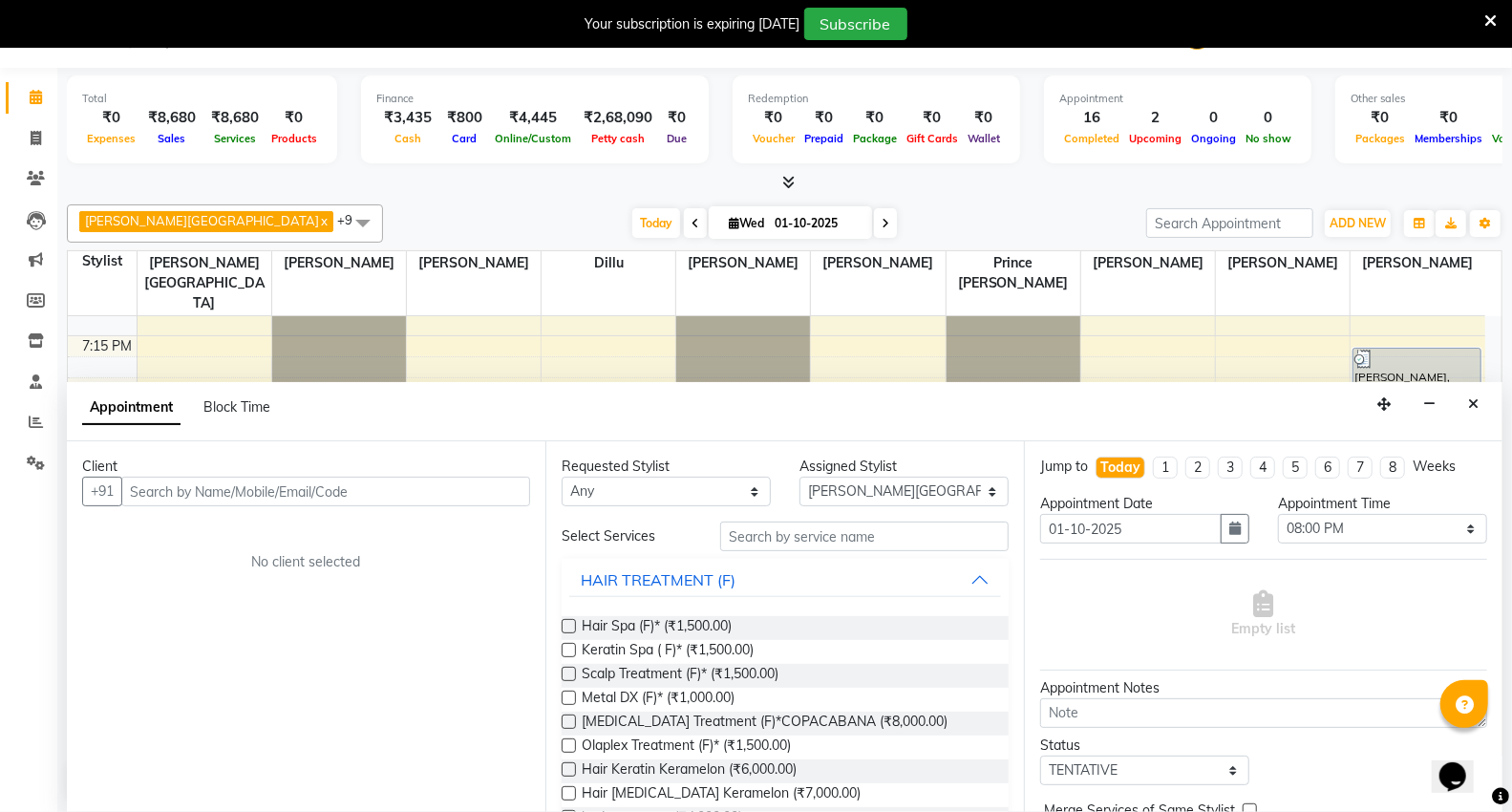
click at [468, 205] on div "Capello VR Mall x Arti Borekar x Anita Patel x Dillu x Kajal Patil x Neha Praja…" at bounding box center [785, 224] width 1435 height 38
click at [1479, 398] on button "Close" at bounding box center [1473, 404] width 28 height 30
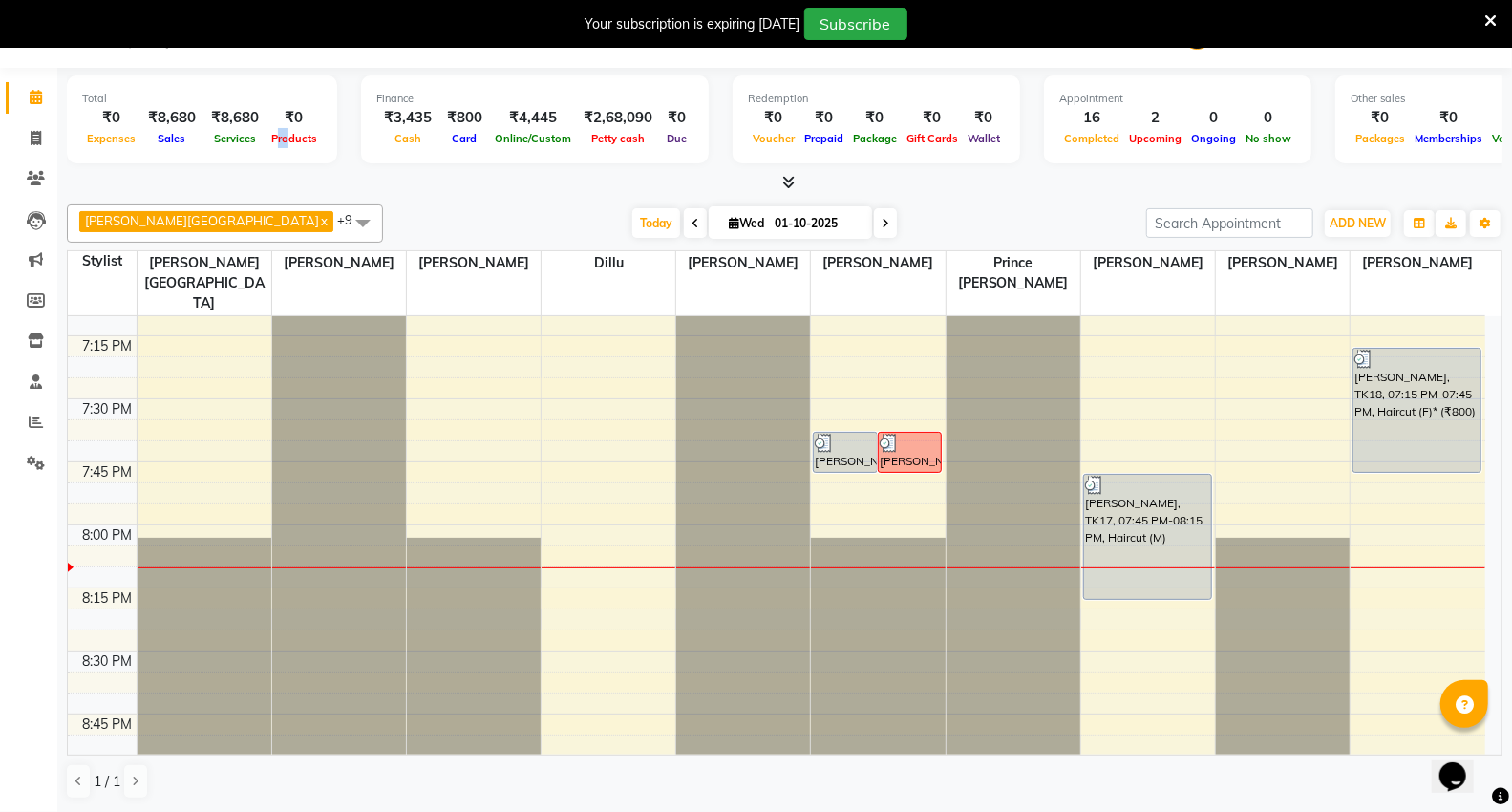
drag, startPoint x: 273, startPoint y: 138, endPoint x: 284, endPoint y: 132, distance: 12.5
click at [284, 132] on span "Products" at bounding box center [294, 139] width 56 height 13
click at [278, 177] on div at bounding box center [785, 183] width 1435 height 20
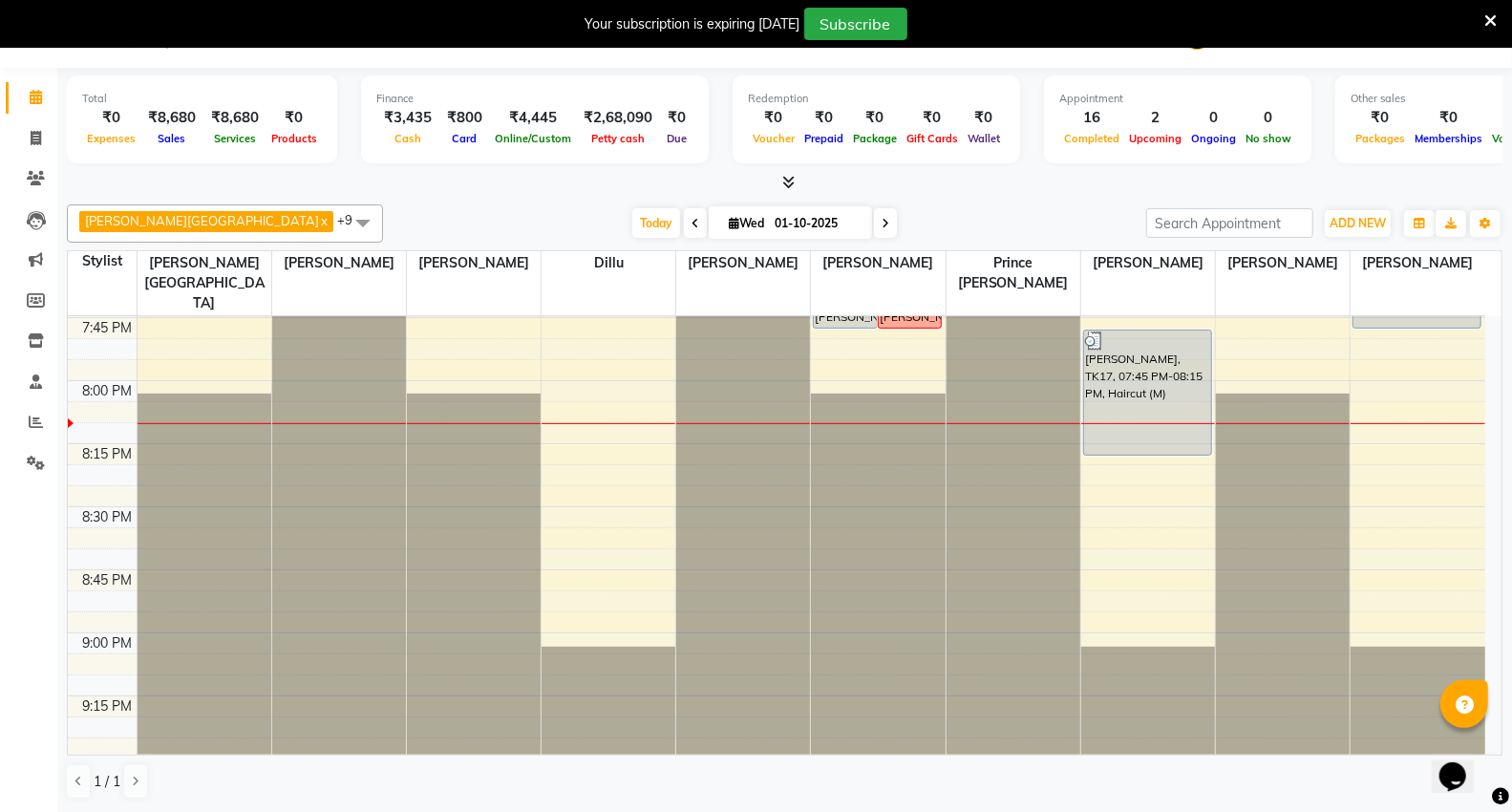
scroll to position [2814, 0]
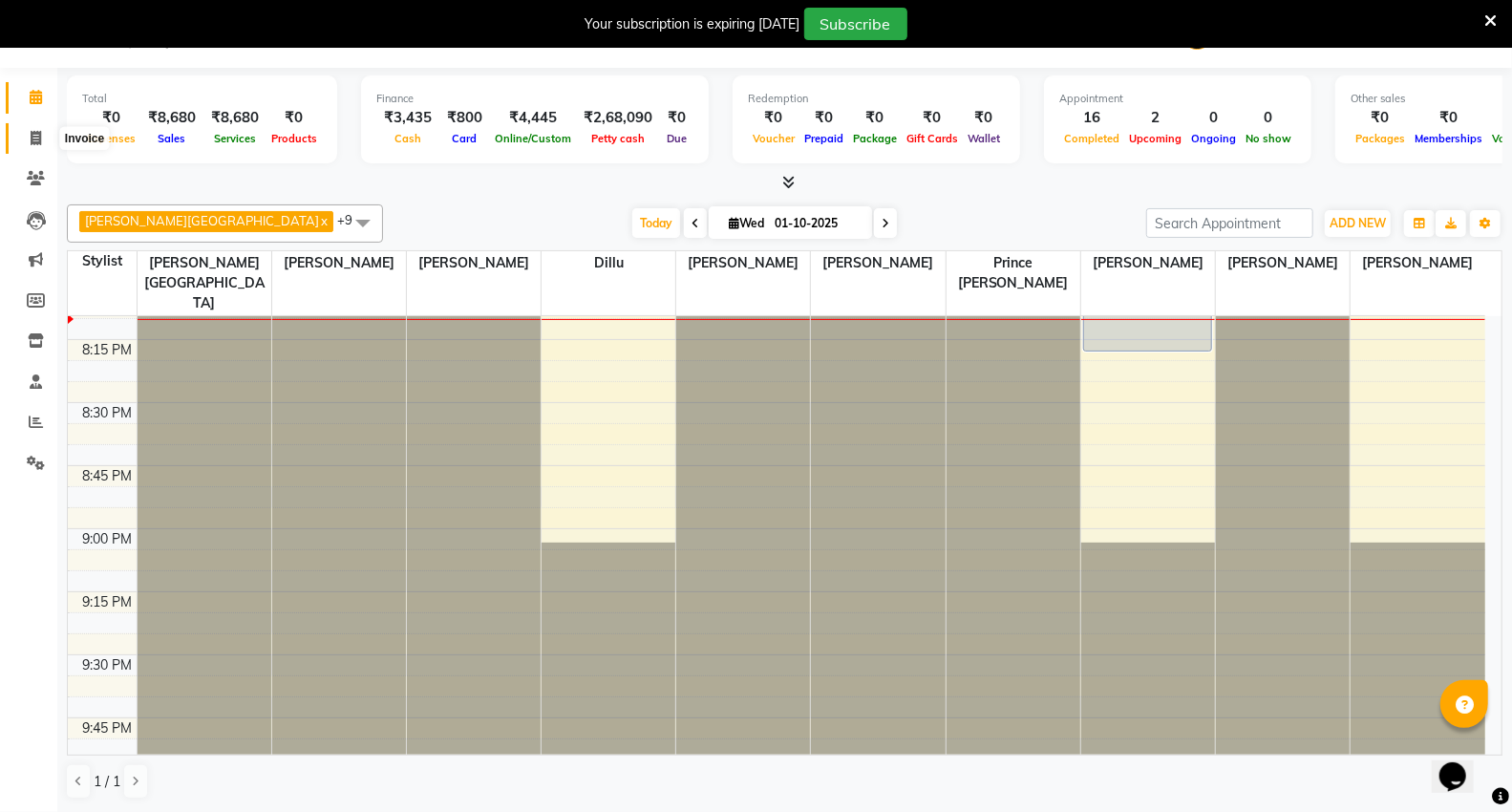
click at [21, 147] on span at bounding box center [35, 139] width 33 height 22
select select "848"
select select "service"
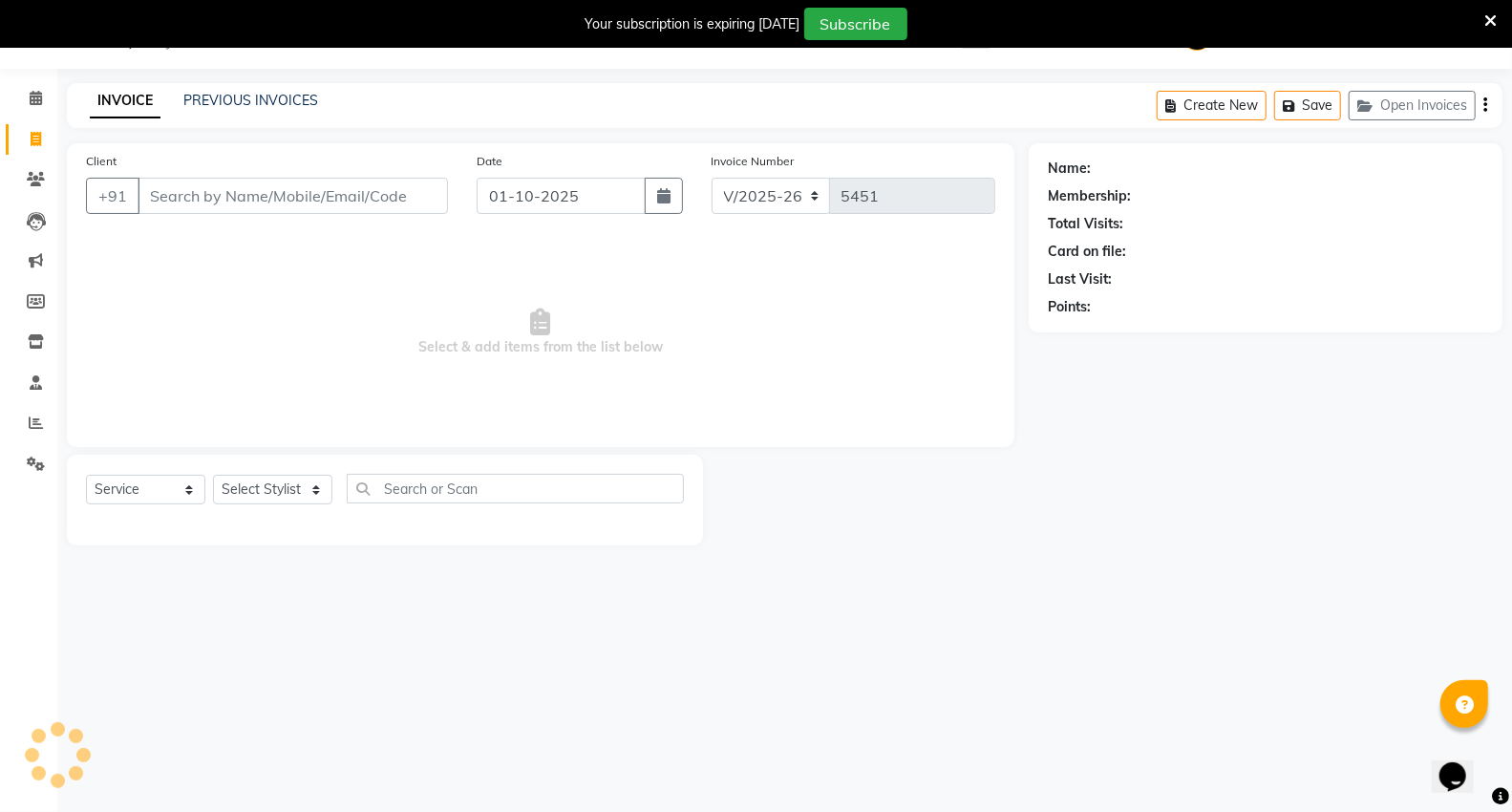
scroll to position [48, 0]
click at [360, 199] on input "Client" at bounding box center [293, 196] width 310 height 36
click at [167, 209] on input "Client" at bounding box center [293, 196] width 310 height 36
type input "9701860244"
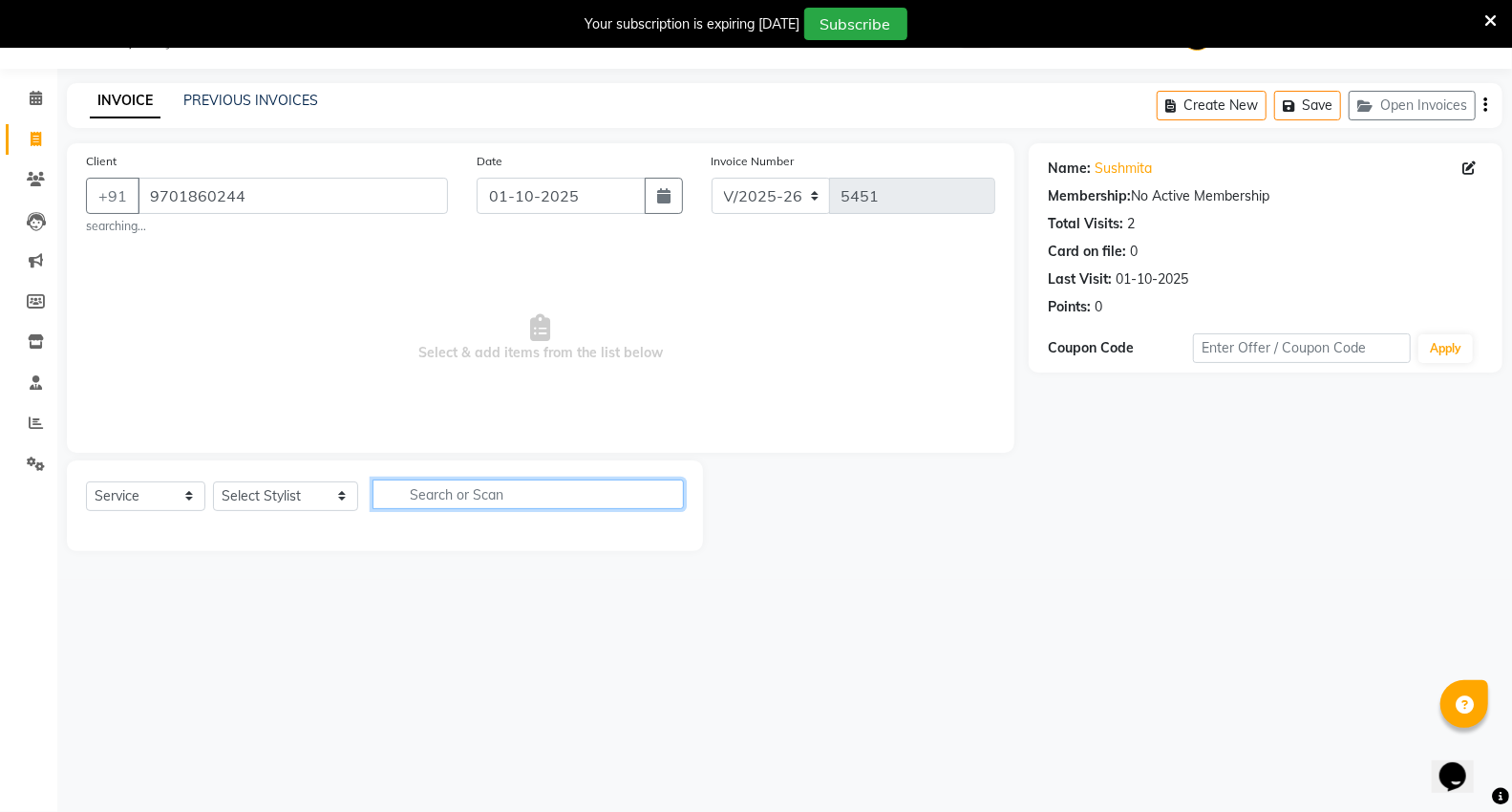
click at [595, 497] on input "text" at bounding box center [527, 494] width 311 height 30
click at [562, 499] on input "haircut" at bounding box center [514, 494] width 284 height 30
type input "haircut"
click at [301, 485] on select "Select Stylist AHSIK Amit felix Anita Patel Arti Borekar Capello VR Mall Dillu …" at bounding box center [286, 496] width 145 height 30
select select "14473"
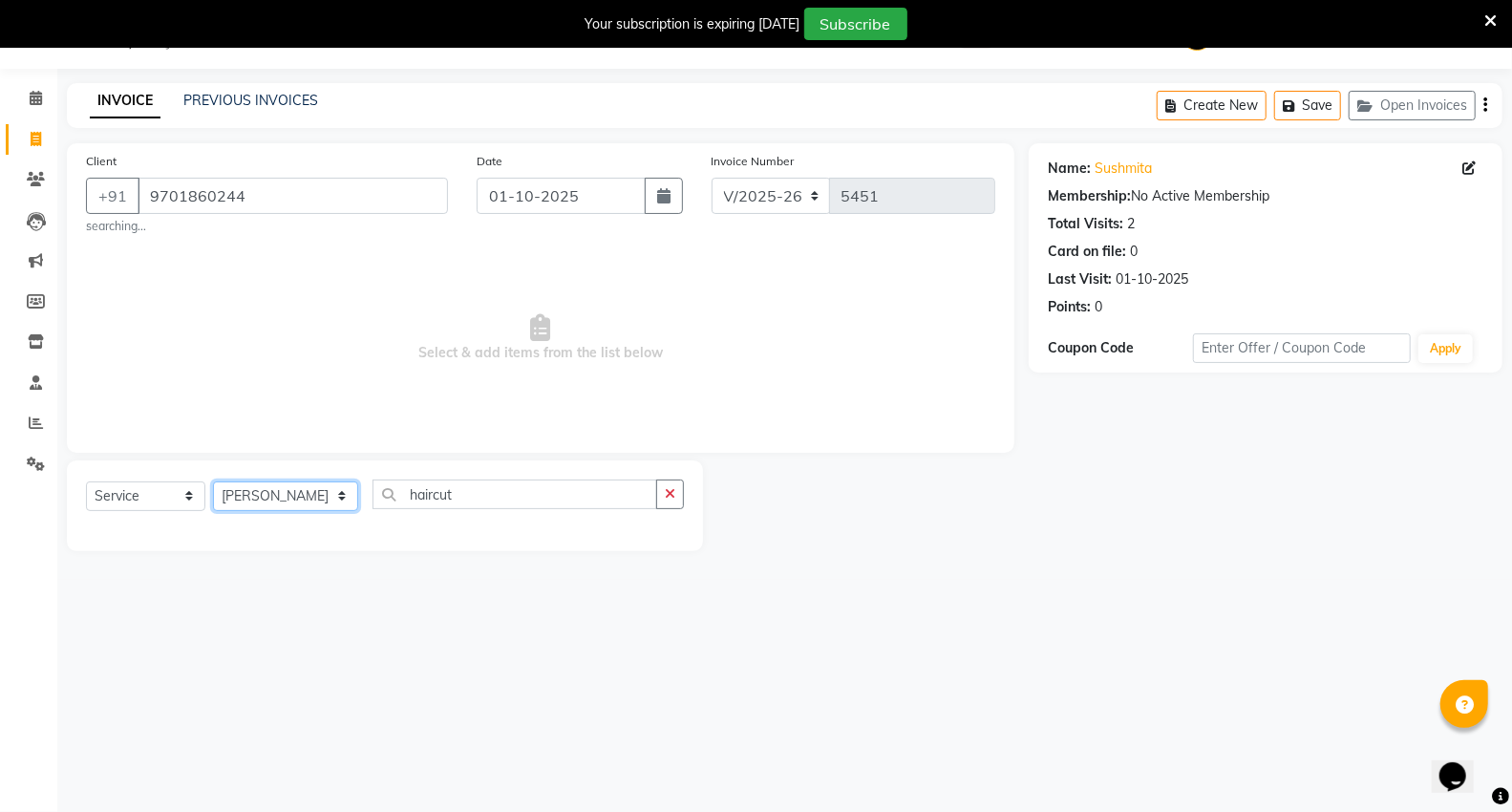
click at [213, 482] on select "Select Stylist AHSIK Amit felix Anita Patel Arti Borekar Capello VR Mall Dillu …" at bounding box center [286, 496] width 145 height 30
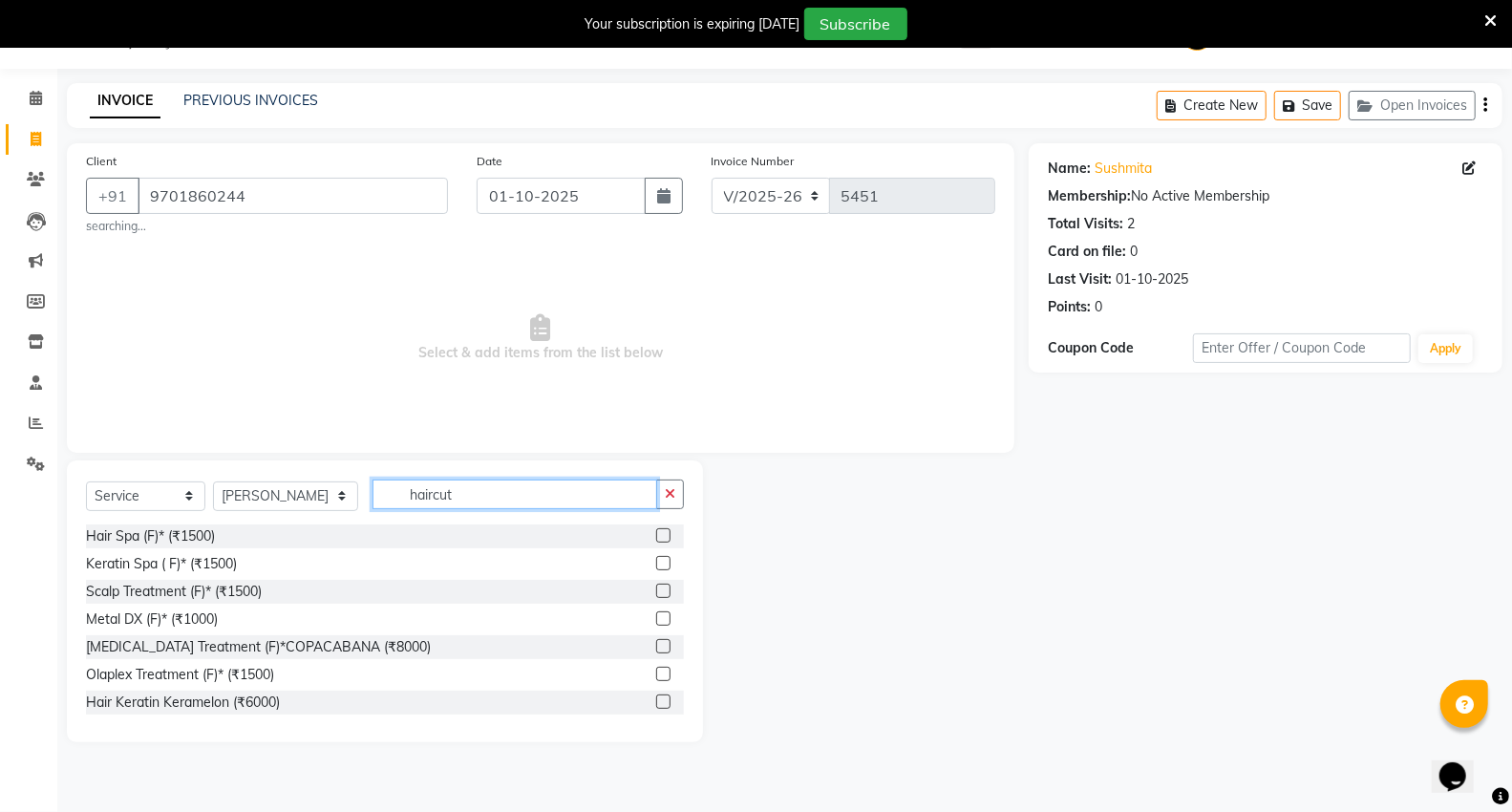
click at [472, 501] on input "haircut" at bounding box center [514, 494] width 284 height 30
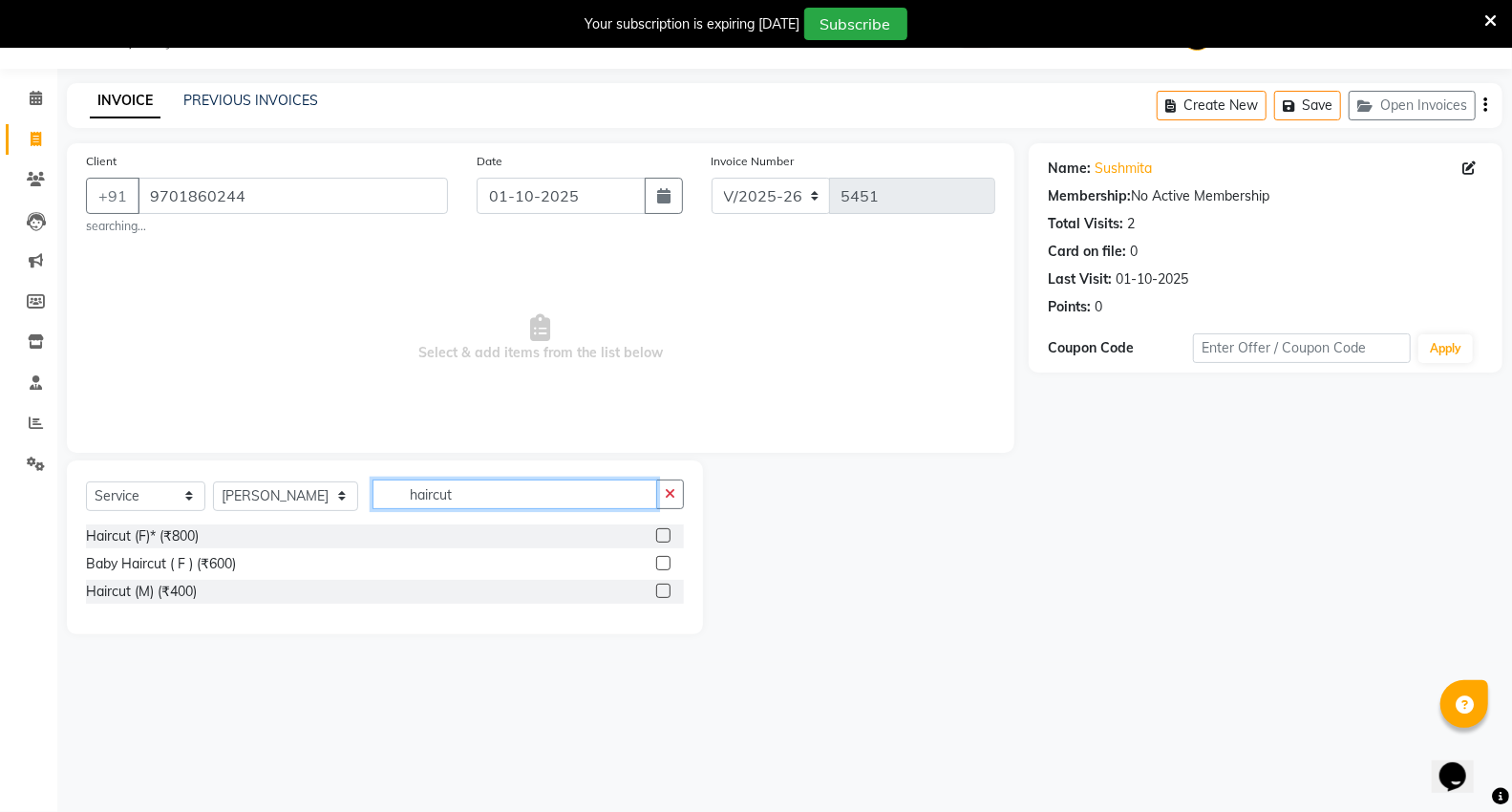
type input "haircut"
click at [662, 538] on label at bounding box center [663, 535] width 14 height 14
click at [662, 538] on input "checkbox" at bounding box center [662, 536] width 12 height 12
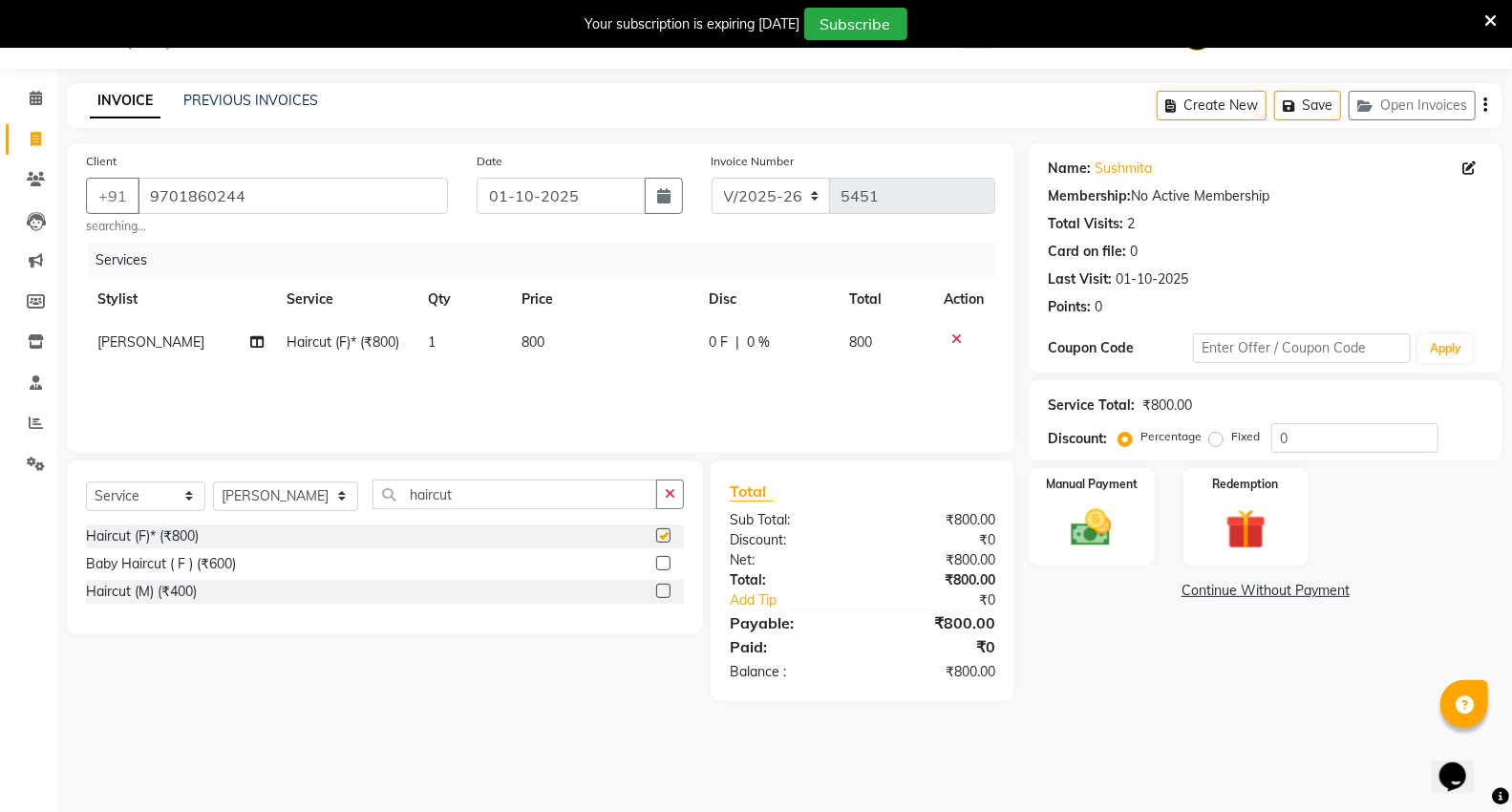
checkbox input "false"
click at [1104, 523] on img at bounding box center [1091, 528] width 68 height 49
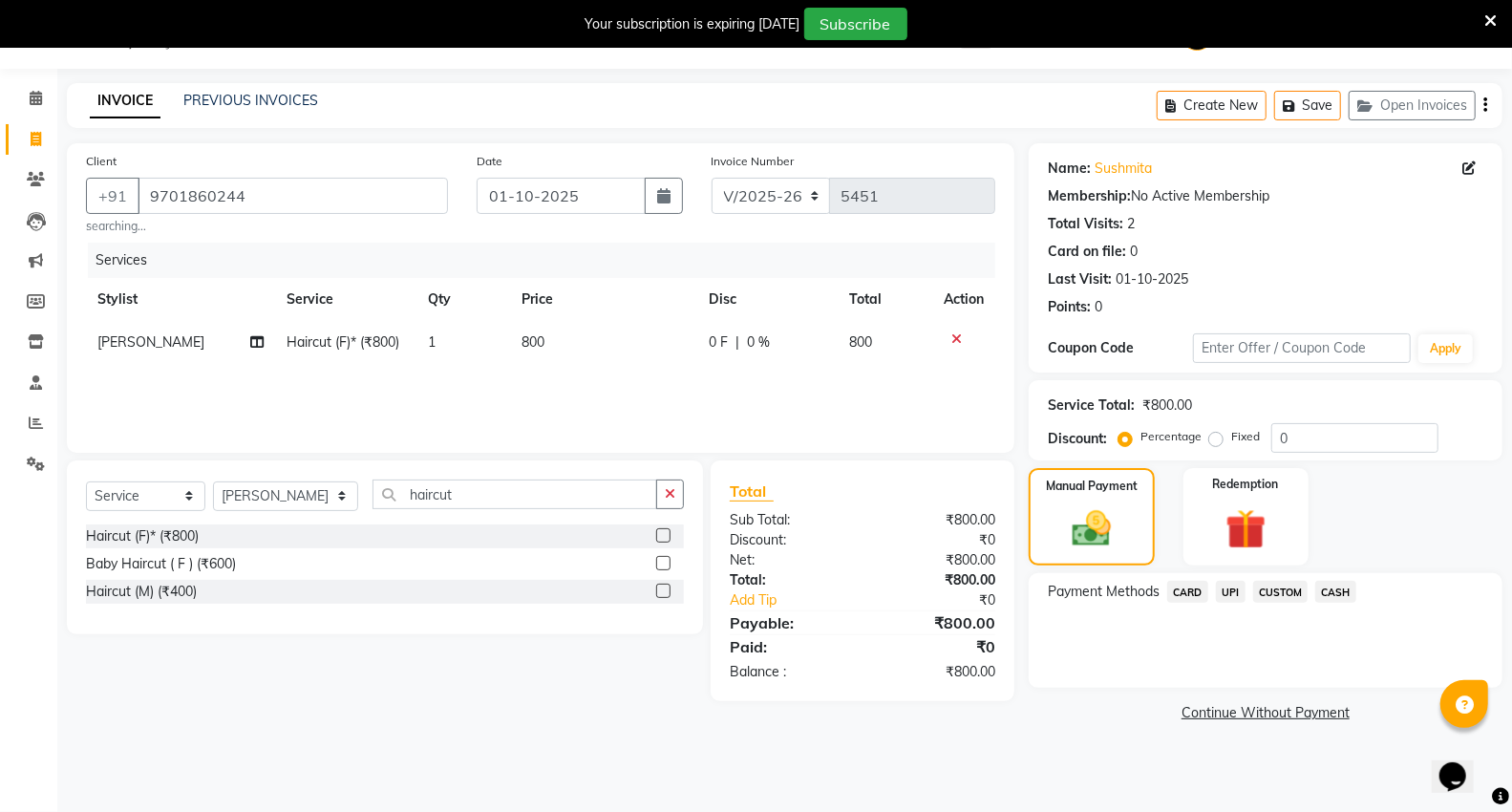
click at [1235, 596] on span "UPI" at bounding box center [1230, 592] width 30 height 22
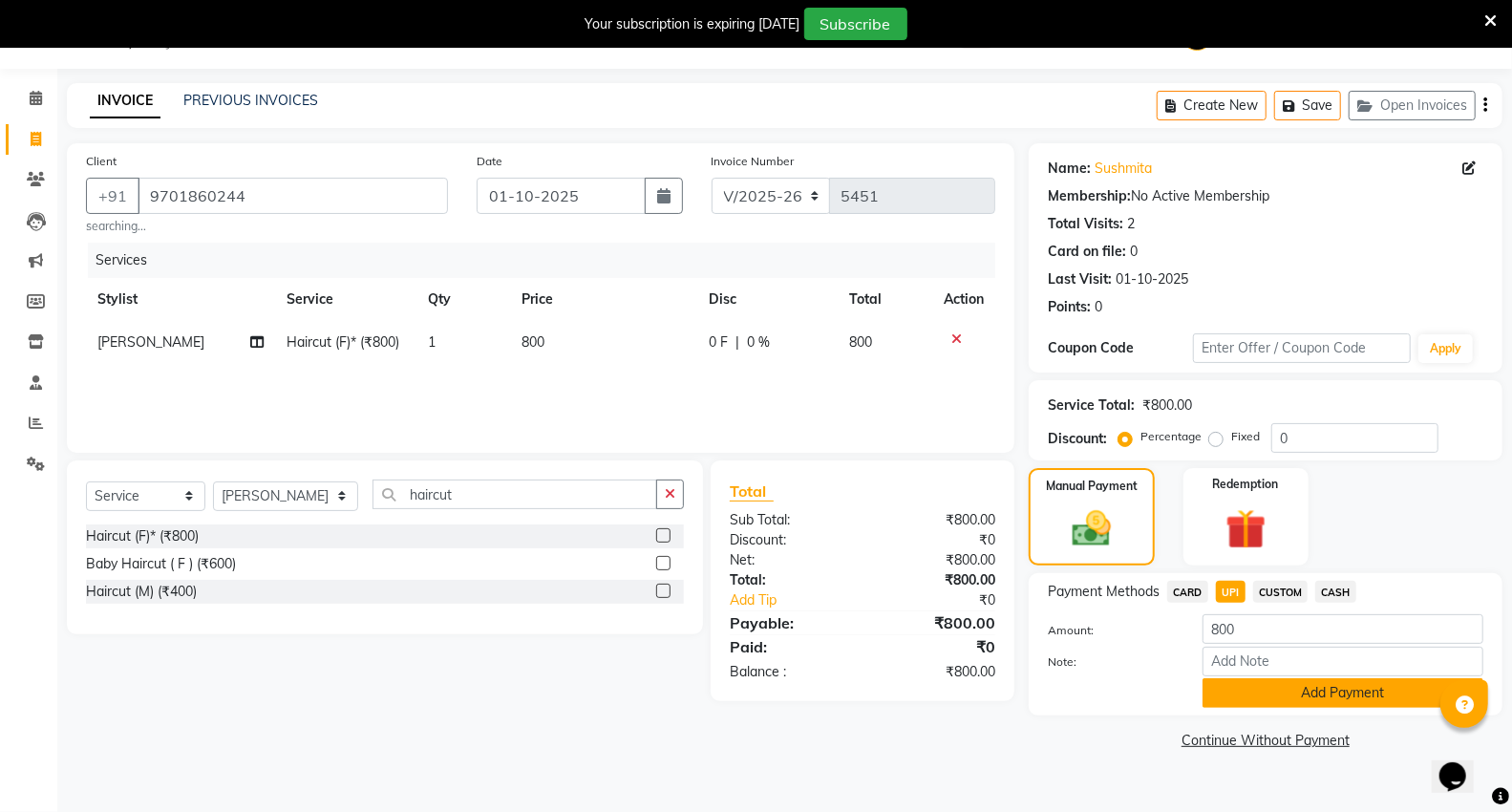
click at [1271, 692] on button "Add Payment" at bounding box center [1342, 693] width 280 height 30
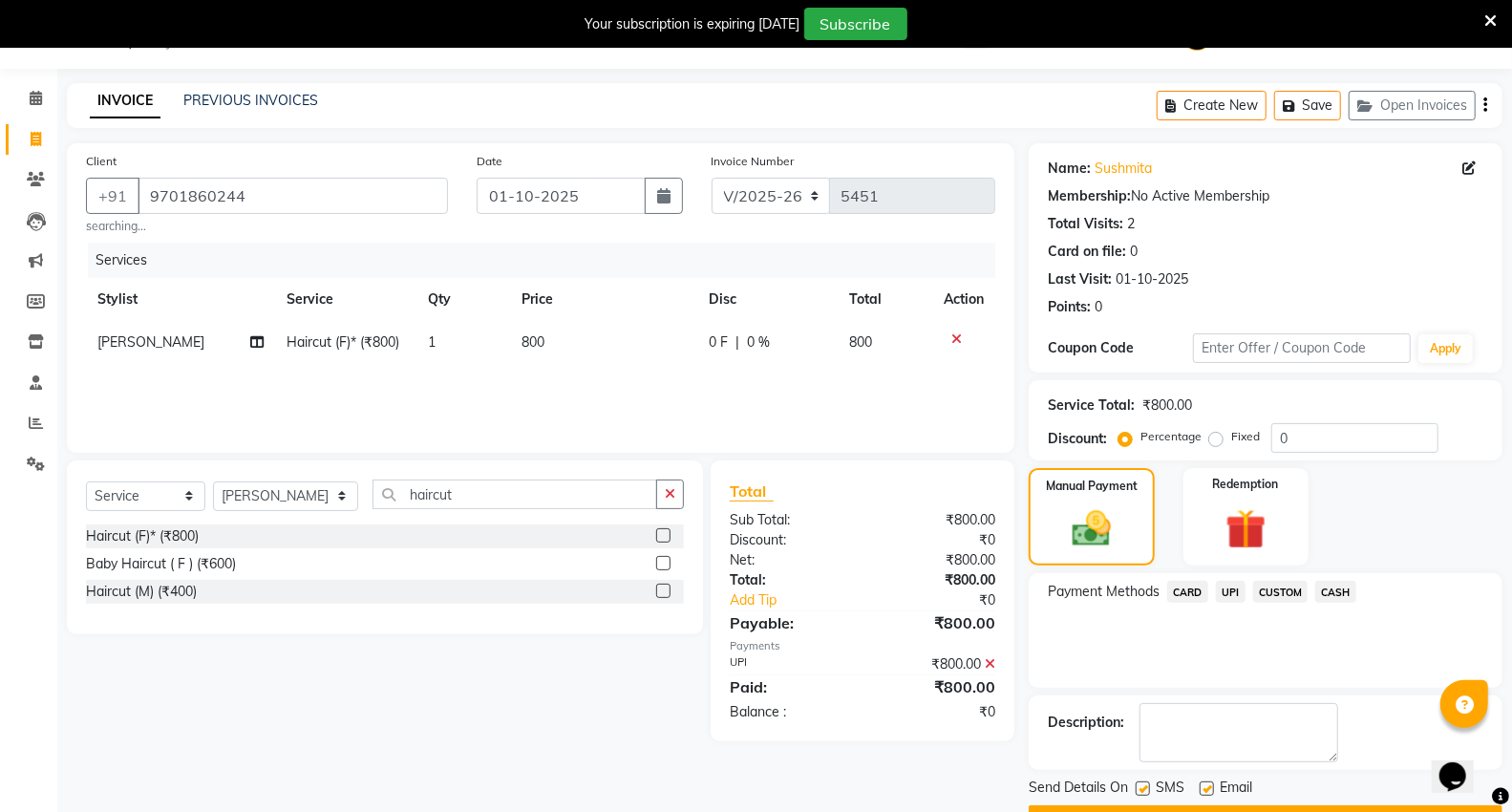
scroll to position [100, 0]
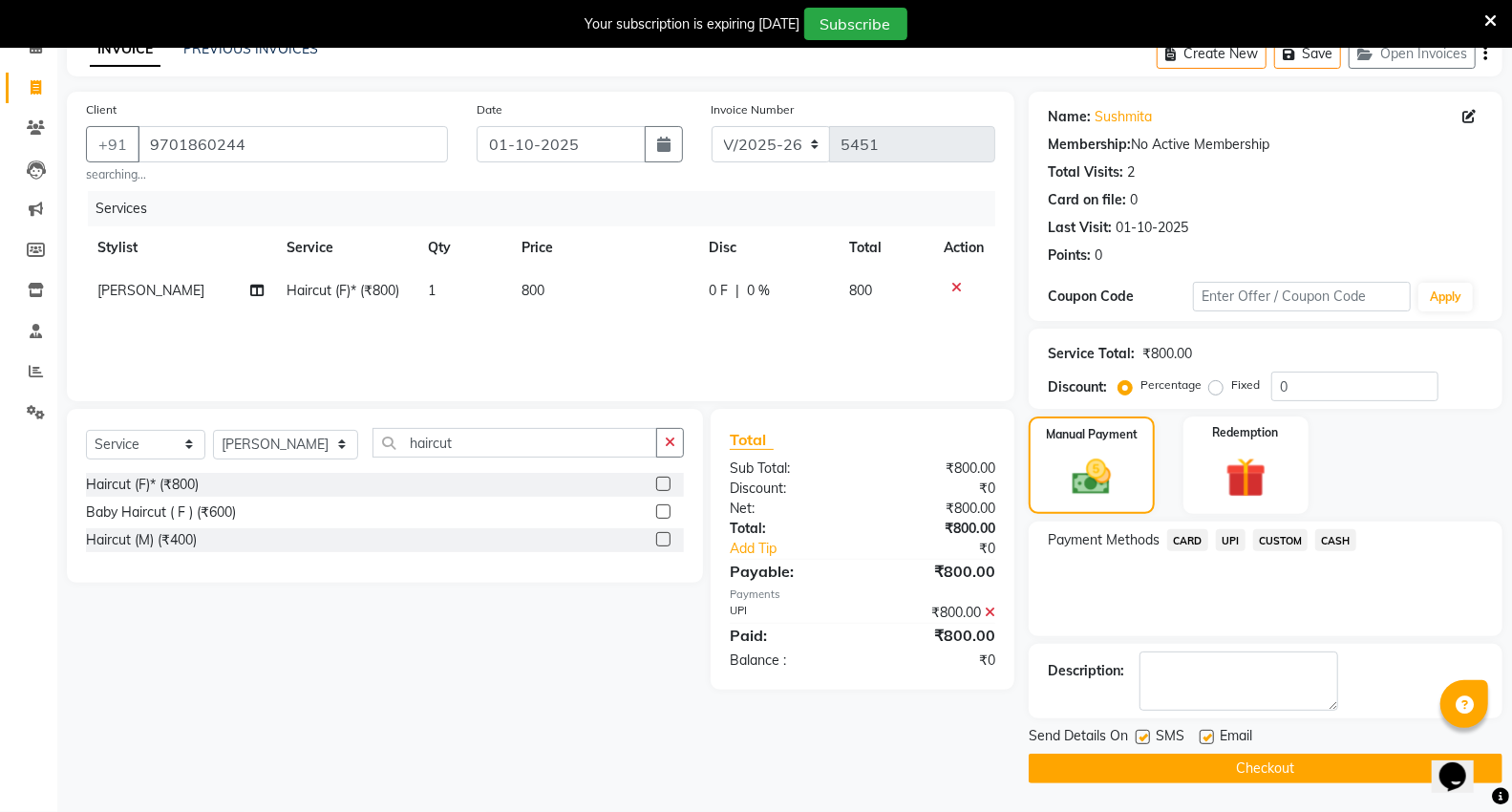
click at [1115, 771] on button "Checkout" at bounding box center [1265, 768] width 474 height 30
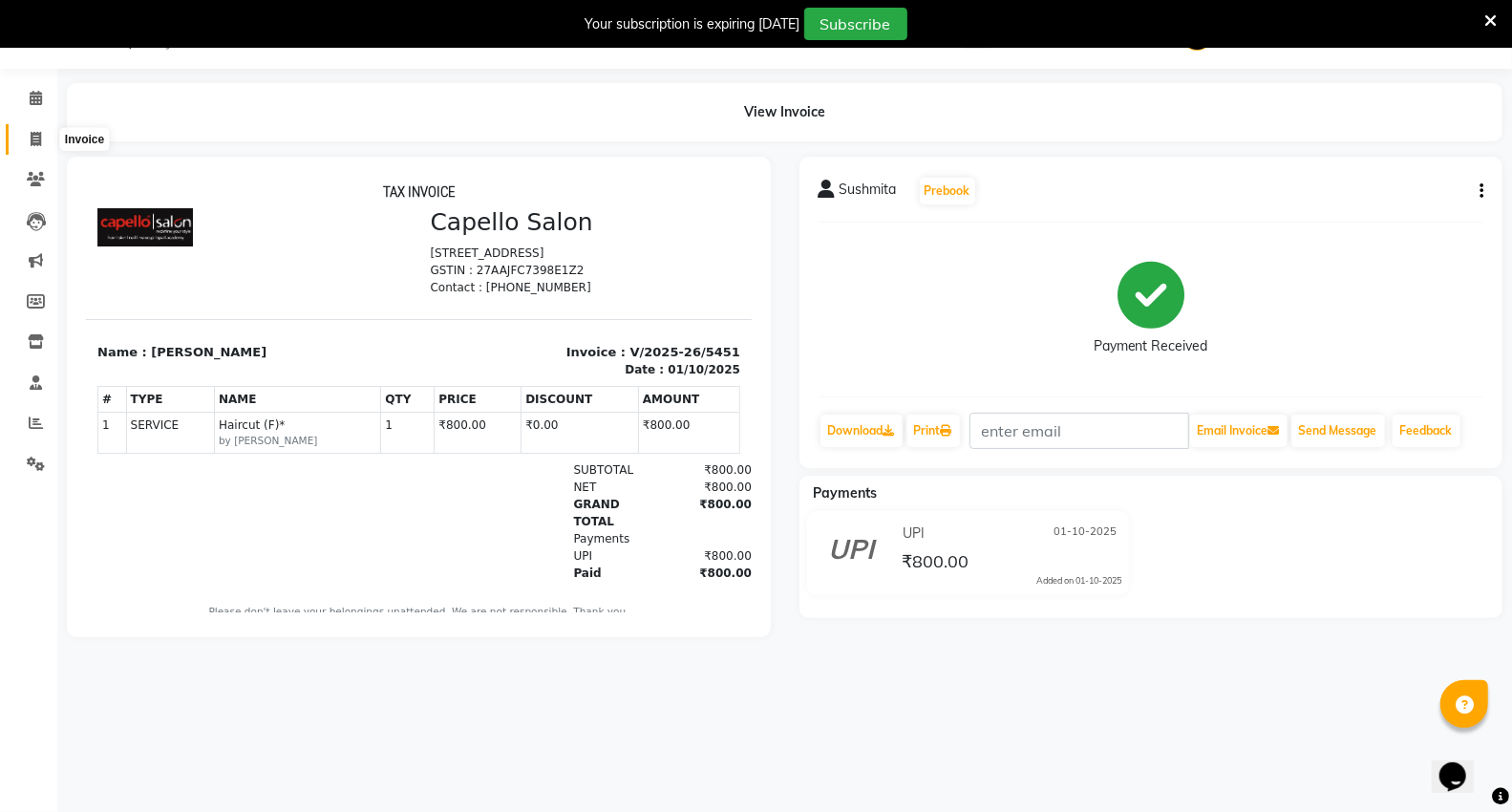
click at [43, 136] on span at bounding box center [35, 140] width 33 height 22
select select "service"
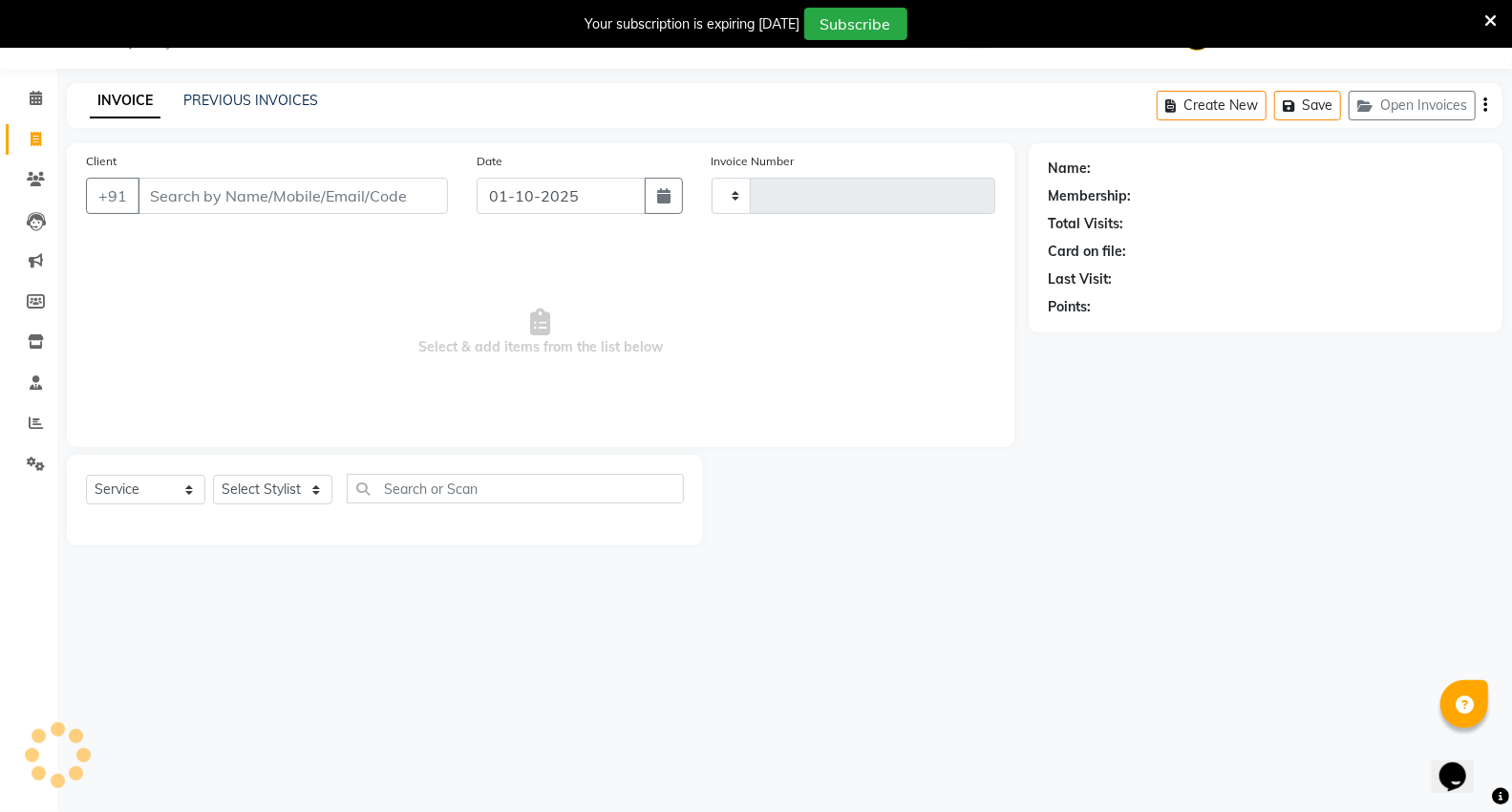
type input "5452"
select select "848"
click at [374, 190] on input "Client" at bounding box center [293, 196] width 310 height 36
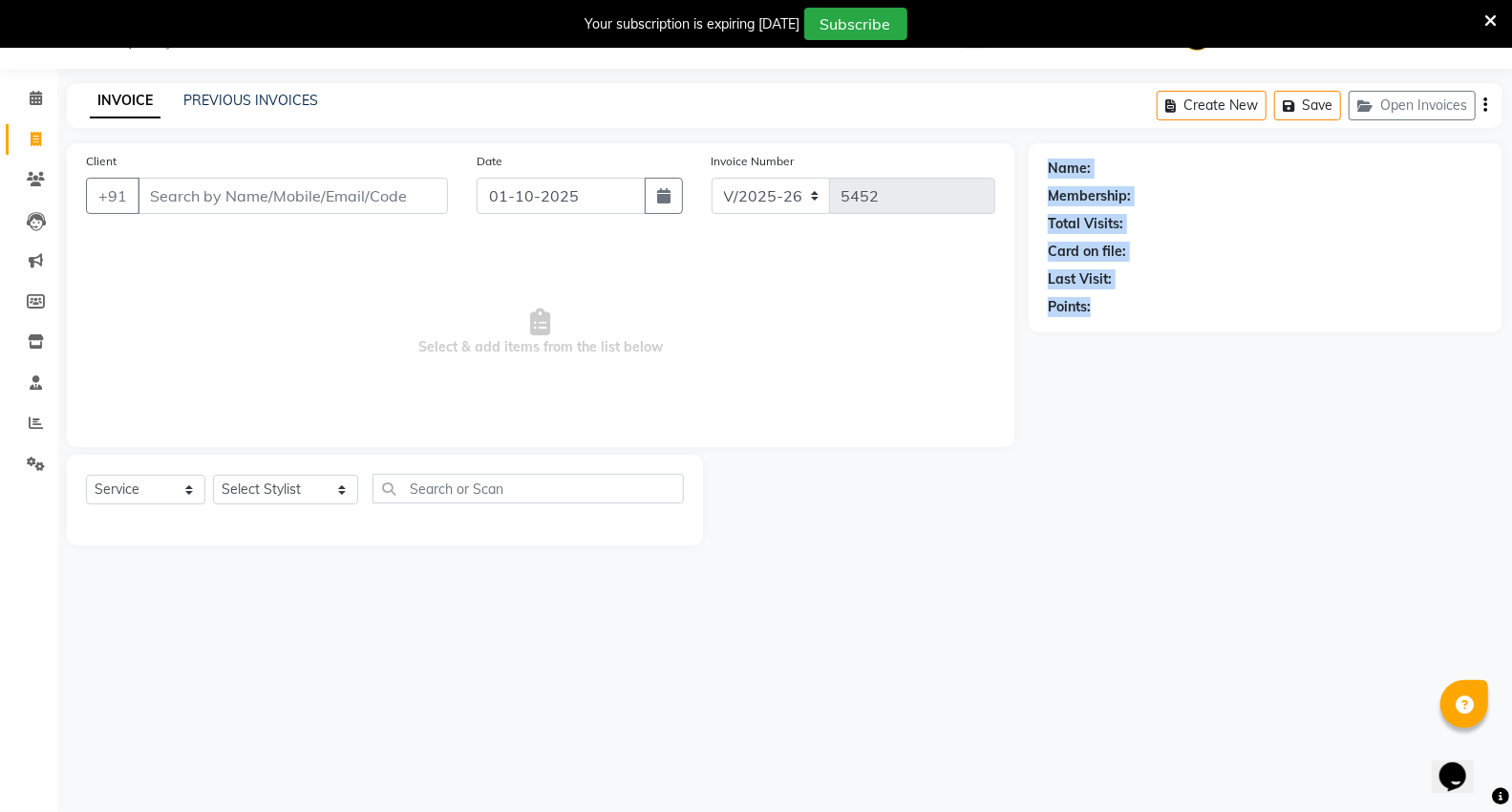
drag, startPoint x: 1052, startPoint y: 161, endPoint x: 1106, endPoint y: 304, distance: 152.9
click at [1106, 304] on div "Name: Membership: Total Visits: Card on file: Last Visit: Points:" at bounding box center [1265, 235] width 435 height 167
click at [951, 536] on div at bounding box center [865, 500] width 325 height 91
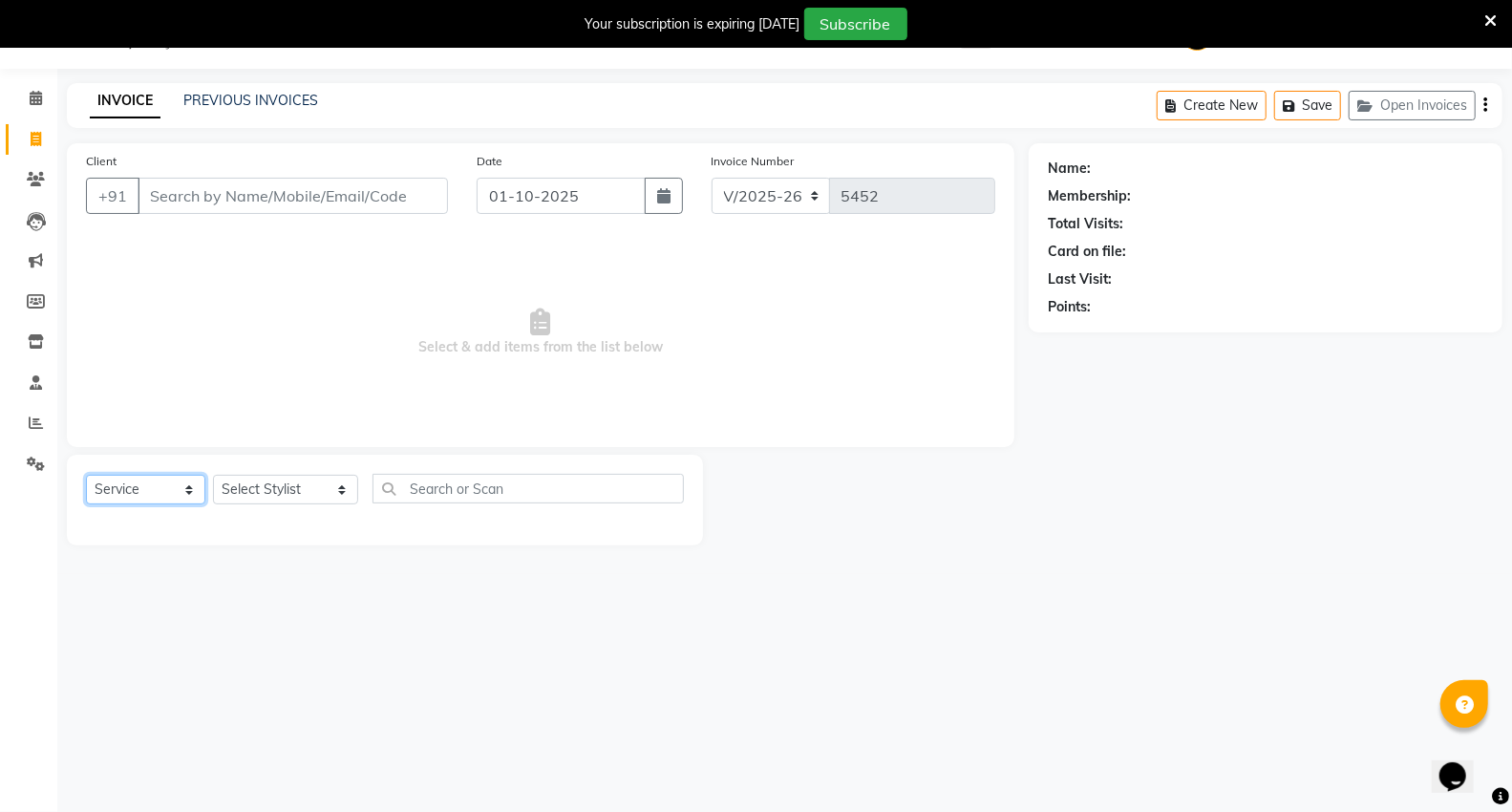
click at [176, 497] on select "Select Service Product Membership Package Voucher Prepaid Gift Card" at bounding box center [145, 489] width 120 height 30
click at [86, 476] on select "Select Service Product Membership Package Voucher Prepaid Gift Card" at bounding box center [145, 489] width 120 height 30
drag, startPoint x: 1062, startPoint y: 173, endPoint x: 1061, endPoint y: 310, distance: 137.0
click at [1061, 310] on div "Name: Membership: Total Visits: Card on file: Last Visit: Points:" at bounding box center [1265, 235] width 435 height 167
click at [963, 587] on div "08047224946 Select Location × Capello Salon , Vr Nagpur 2 WhatsApp Status ✕ Sta…" at bounding box center [756, 406] width 1512 height 812
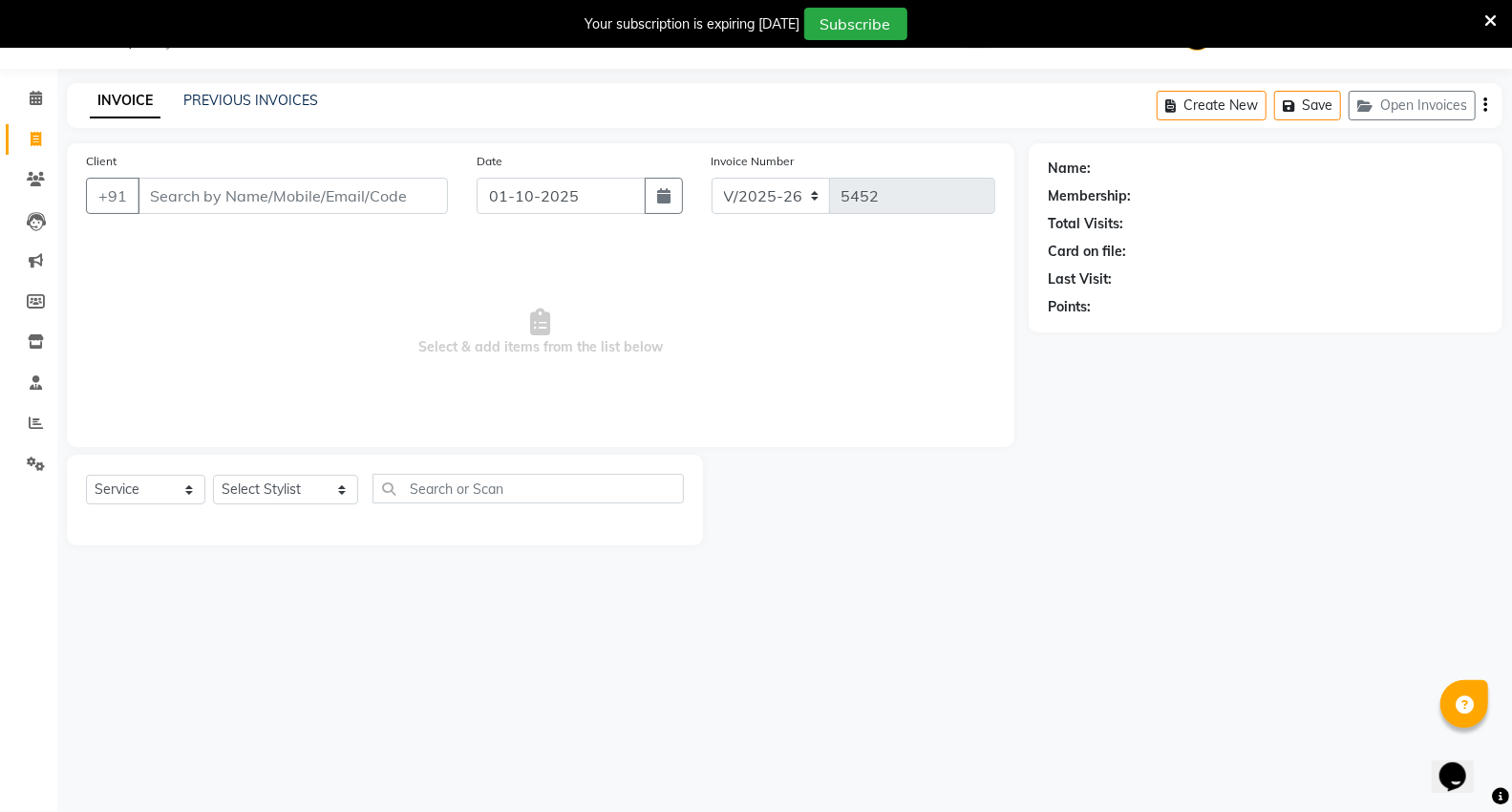
click at [1042, 600] on div "08047224946 Select Location × Capello Salon , Vr Nagpur 2 WhatsApp Status ✕ Sta…" at bounding box center [756, 406] width 1512 height 812
drag, startPoint x: 1073, startPoint y: 172, endPoint x: 1100, endPoint y: 331, distance: 161.3
click at [1100, 331] on div "Name: Membership: Total Visits: Card on file: Last Visit: Points:" at bounding box center [1265, 238] width 474 height 190
click at [1039, 160] on div "Name: Membership: Total Visits: Card on file: Last Visit: Points:" at bounding box center [1265, 238] width 474 height 190
drag, startPoint x: 1051, startPoint y: 167, endPoint x: 1138, endPoint y: 307, distance: 164.8
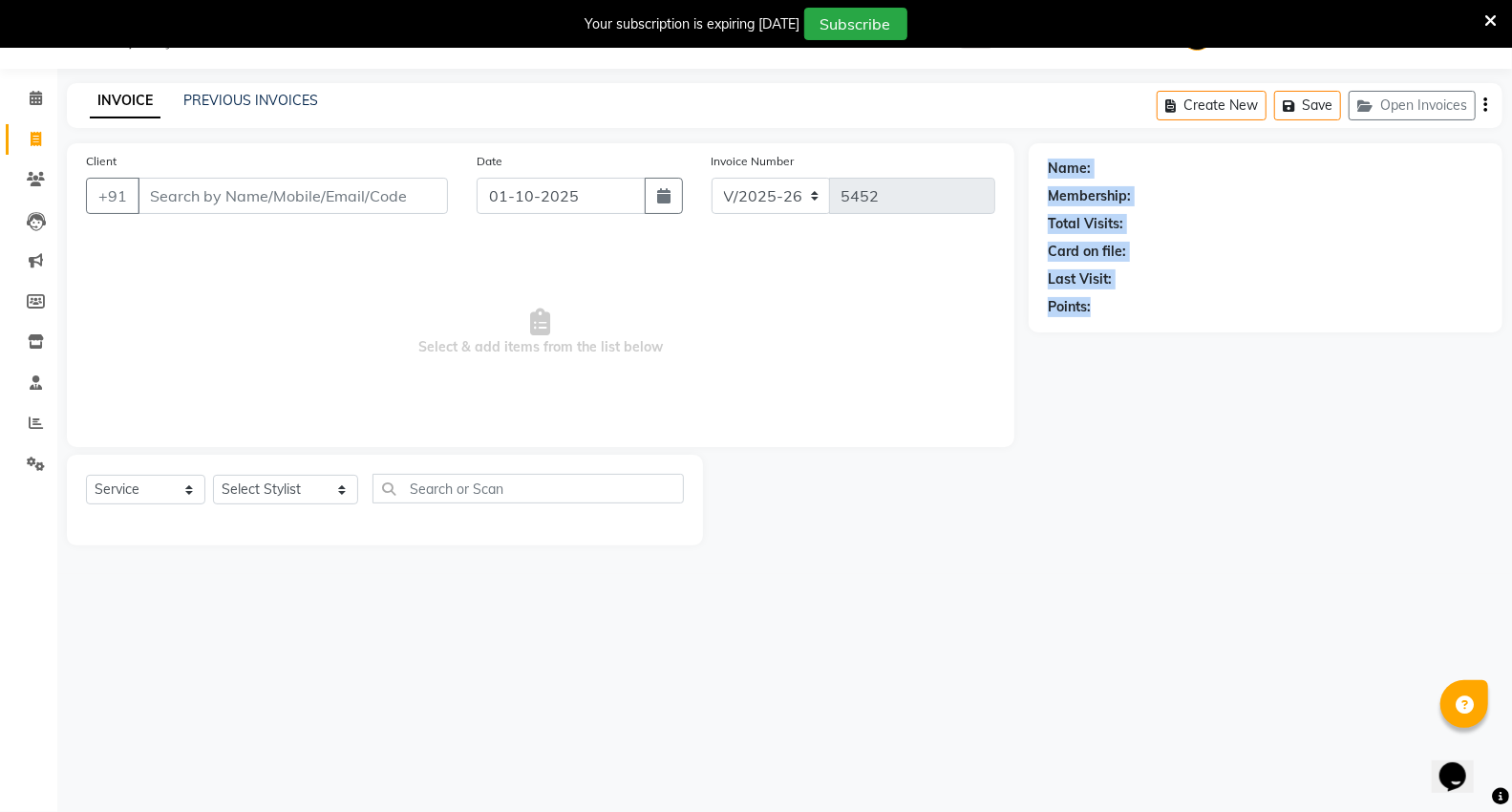
click at [1138, 307] on div "Name: Membership: Total Visits: Card on file: Last Visit: Points:" at bounding box center [1265, 235] width 435 height 167
click at [819, 522] on div at bounding box center [865, 500] width 325 height 91
click at [38, 102] on icon at bounding box center [35, 98] width 12 height 14
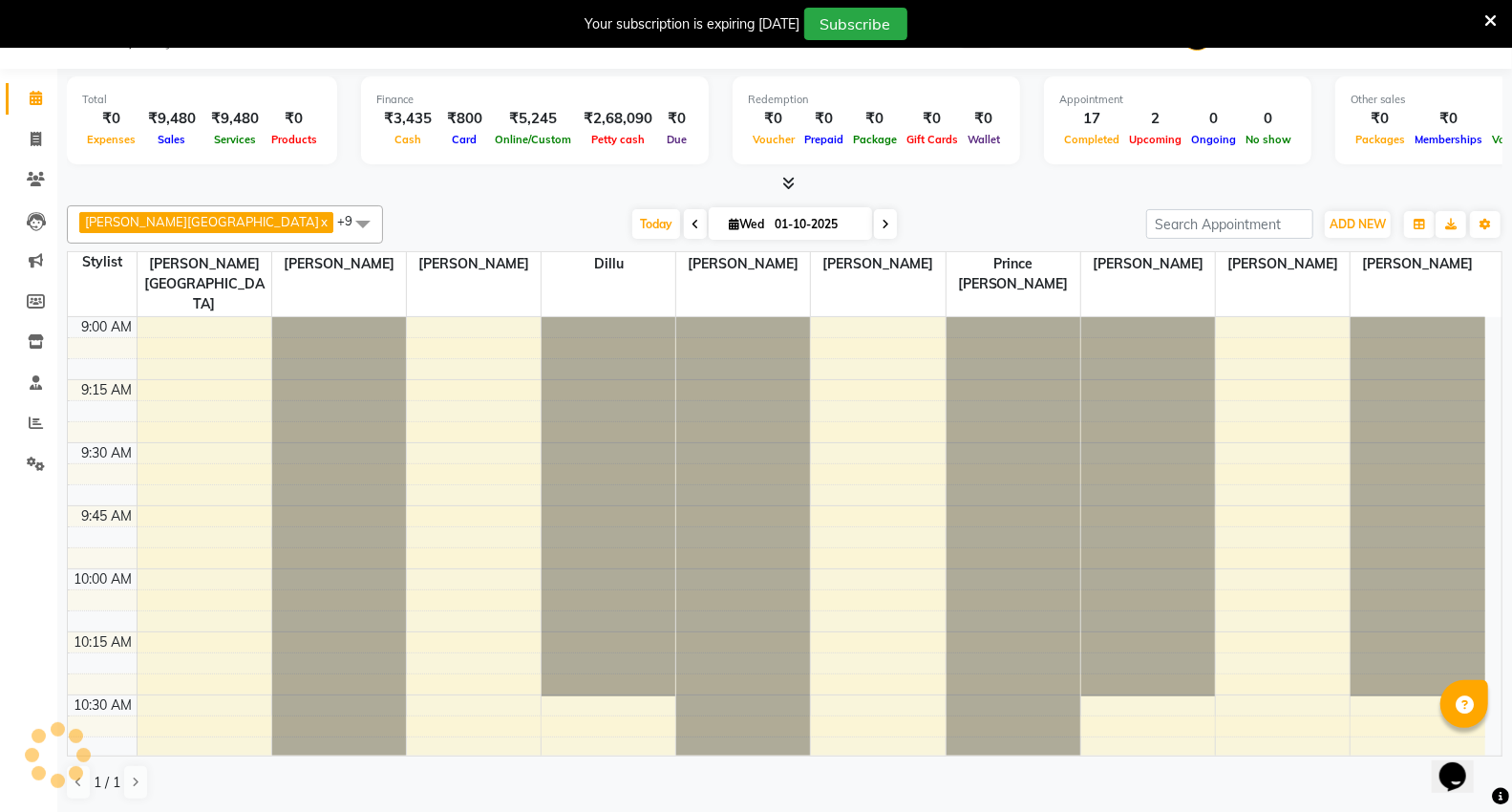
scroll to position [2778, 0]
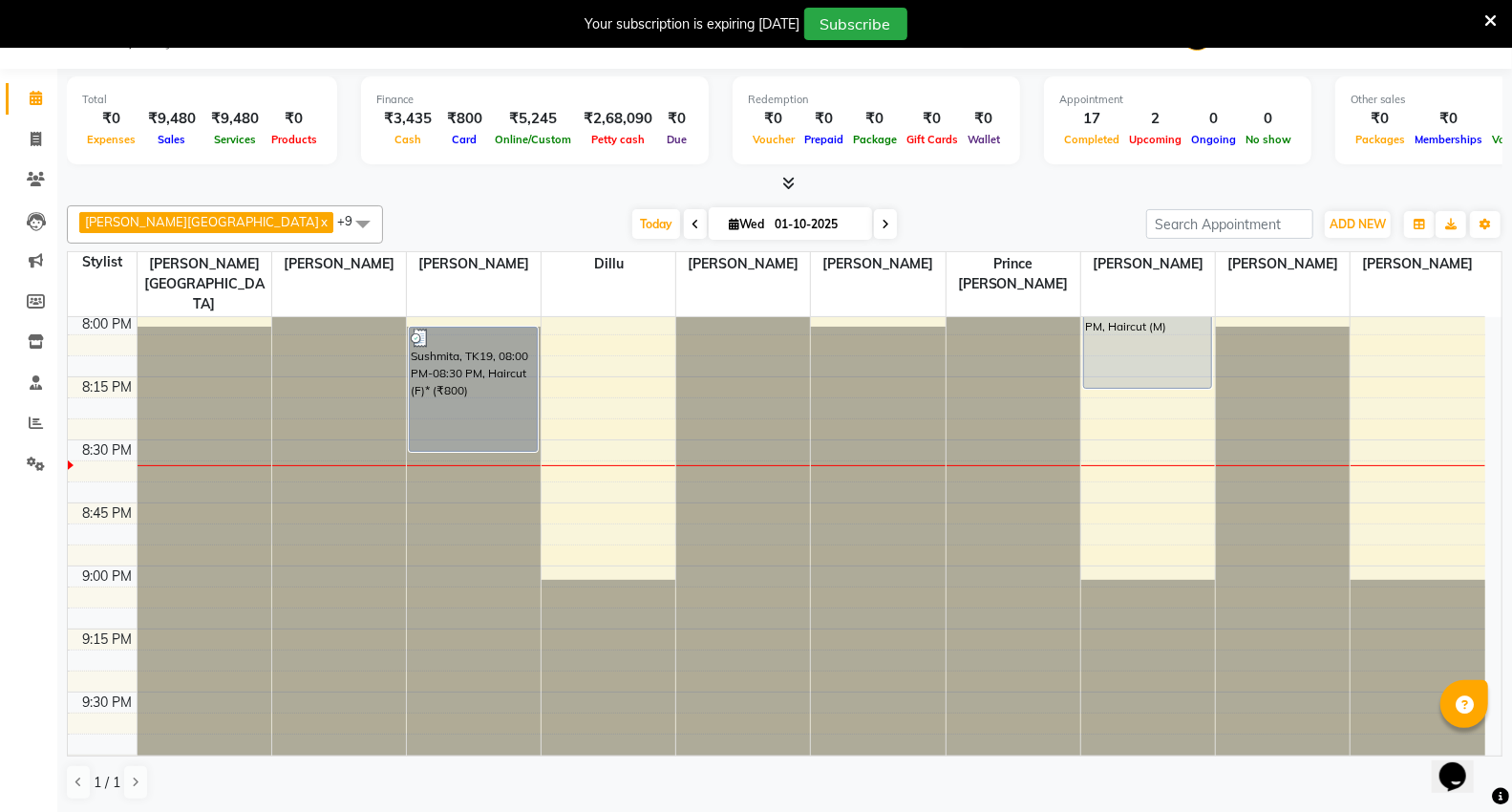
click at [723, 218] on span "Wed" at bounding box center [745, 224] width 45 height 14
select select "10"
select select "2025"
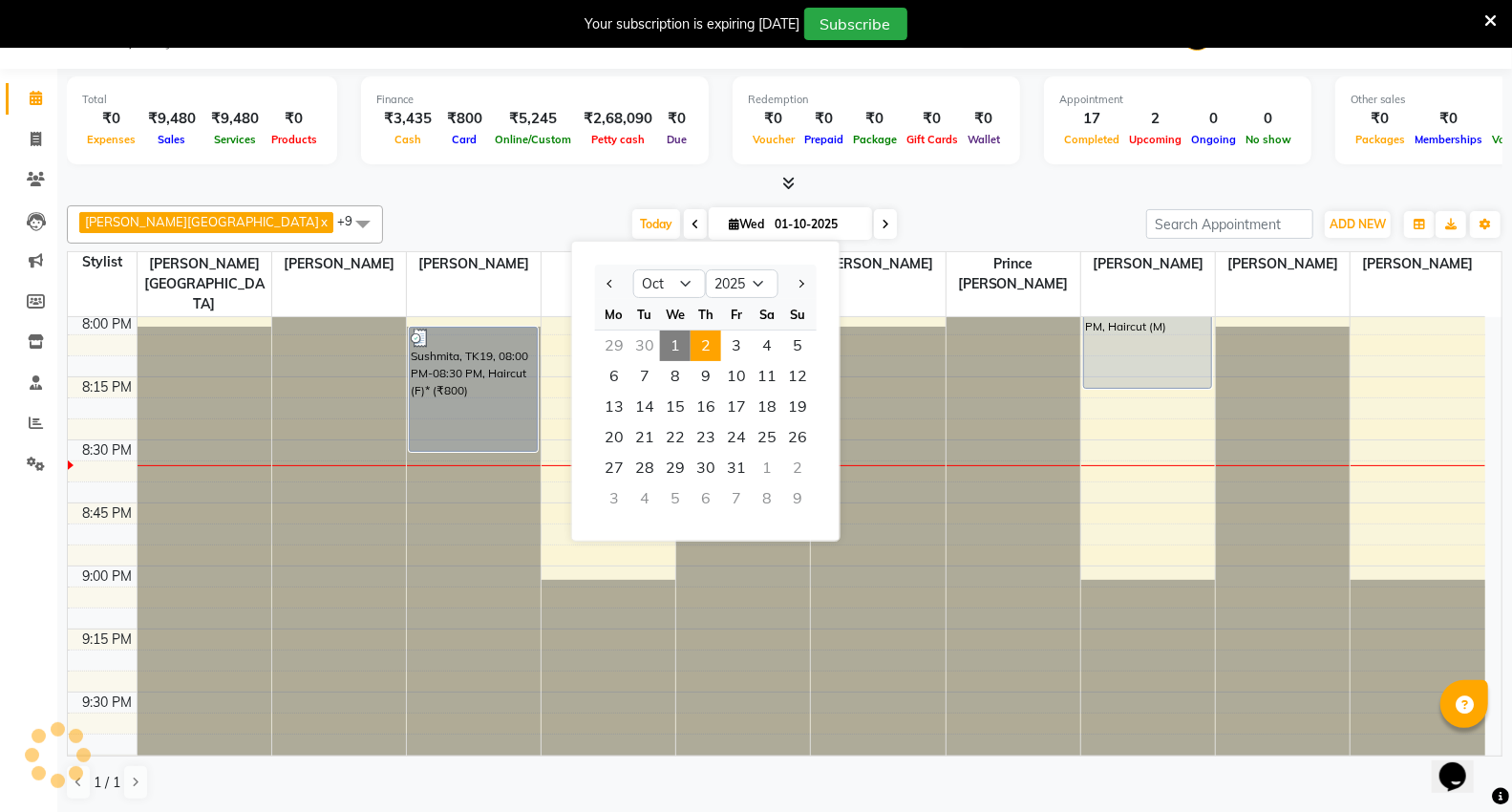
click at [699, 344] on span "2" at bounding box center [705, 346] width 31 height 31
type input "02-10-2025"
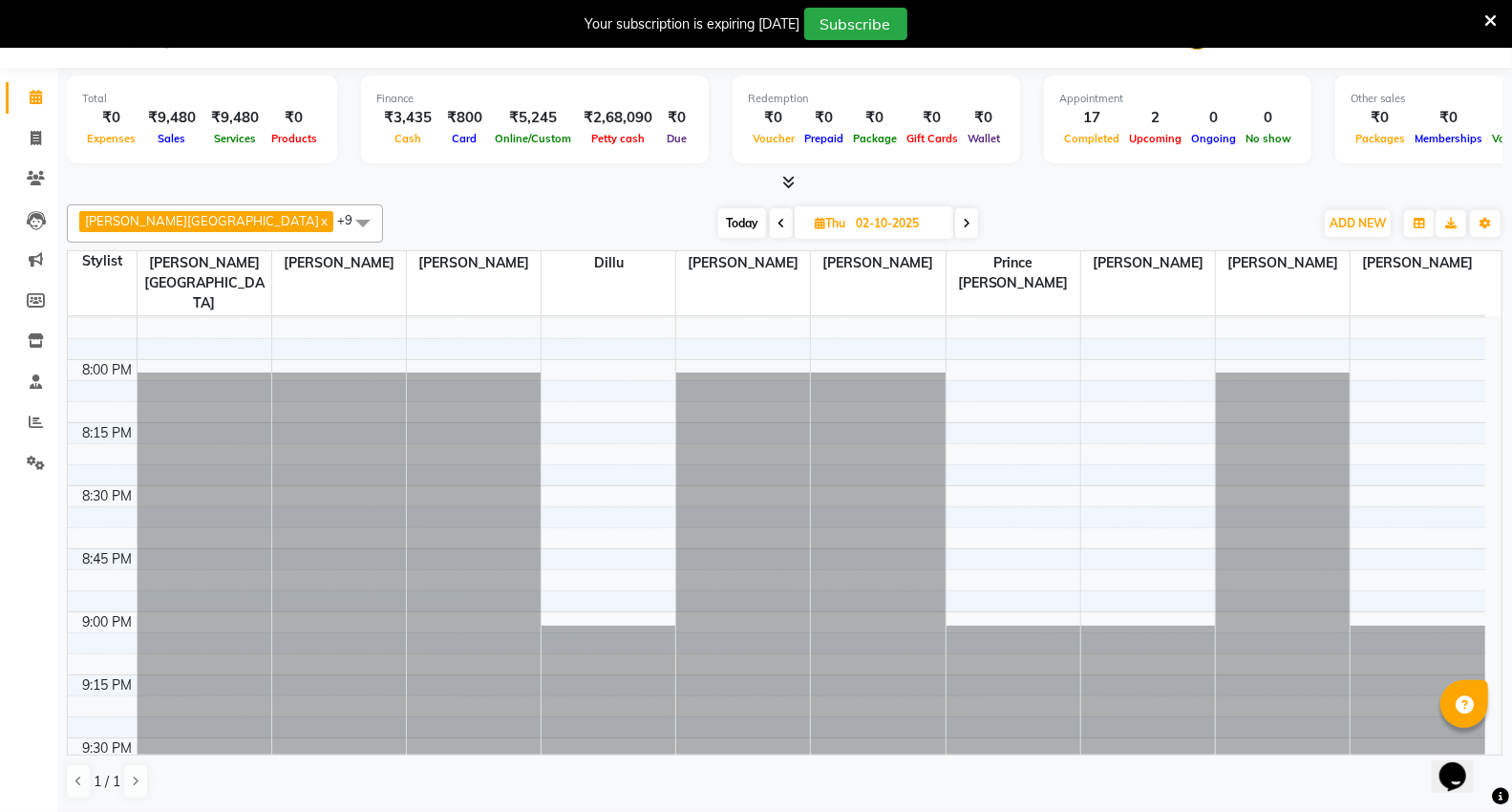
scroll to position [2814, 0]
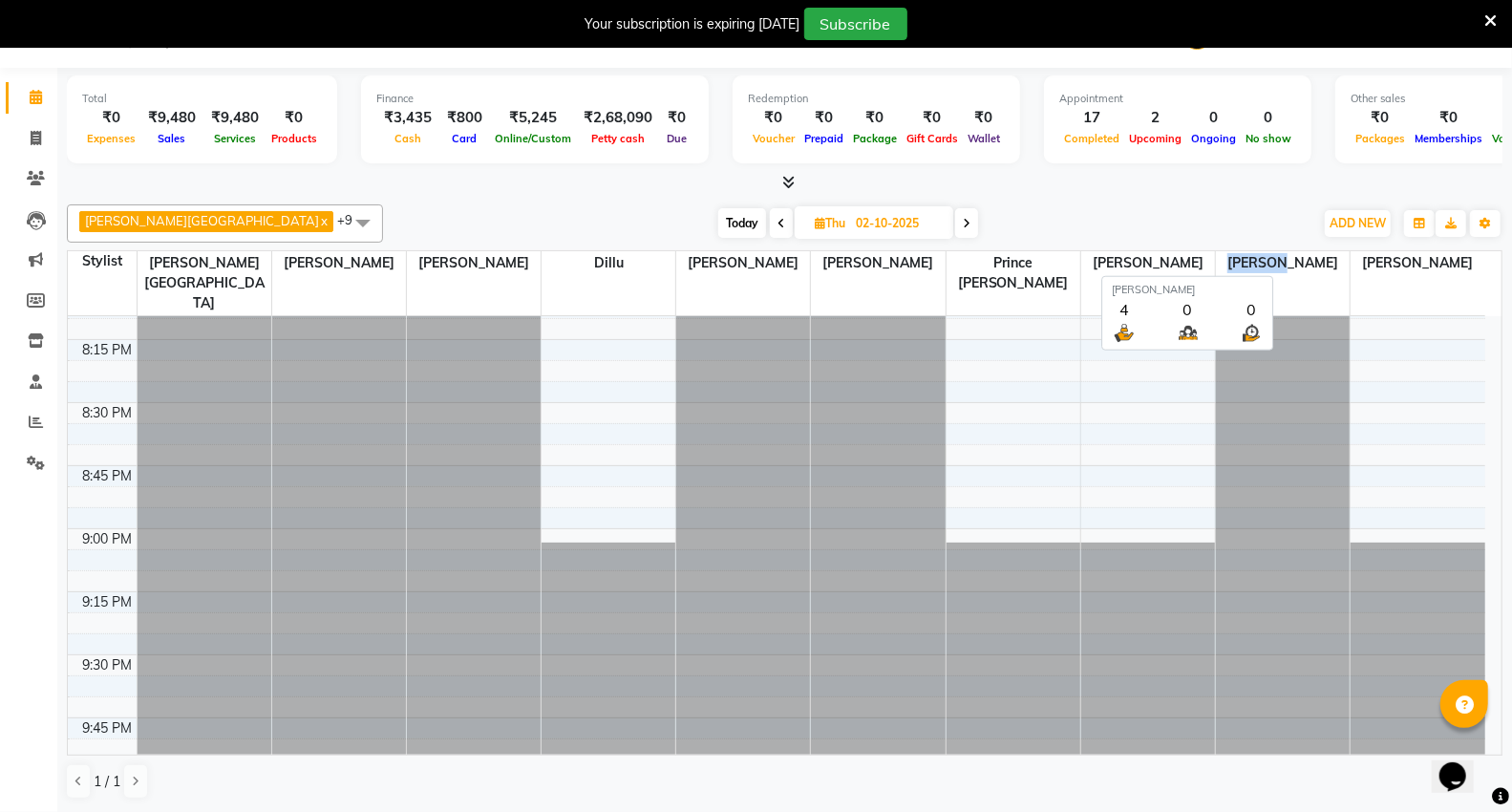
drag, startPoint x: 1237, startPoint y: 259, endPoint x: 1296, endPoint y: 259, distance: 59.0
click at [1296, 259] on span "[PERSON_NAME]" at bounding box center [1282, 262] width 134 height 24
click at [1268, 224] on div "Today Thu 02-10-2025" at bounding box center [848, 224] width 911 height 29
drag, startPoint x: 1236, startPoint y: 267, endPoint x: 1316, endPoint y: 269, distance: 80.0
click at [1316, 269] on span "[PERSON_NAME]" at bounding box center [1282, 262] width 134 height 24
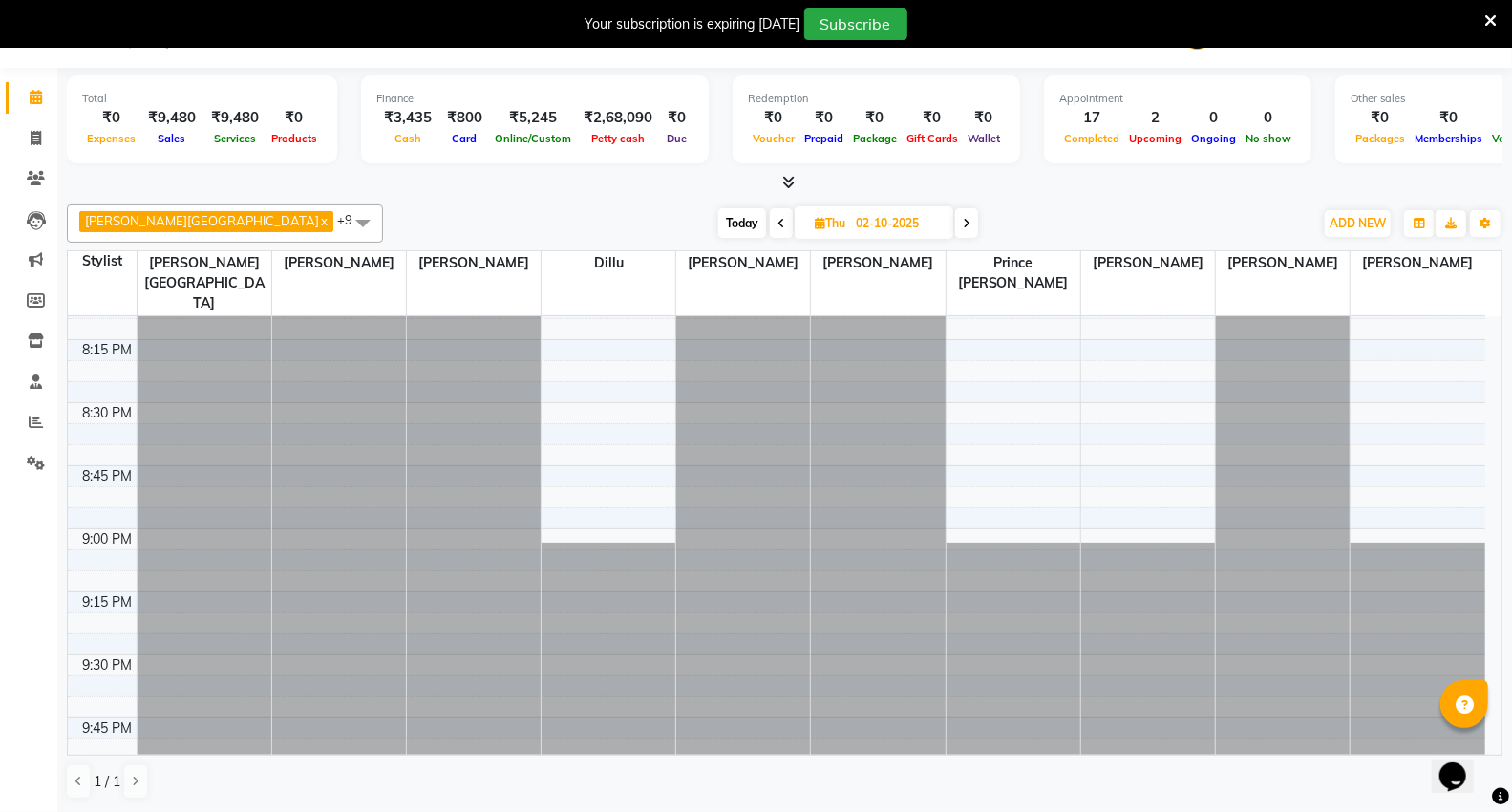
click at [1116, 220] on div "Today Thu 02-10-2025" at bounding box center [848, 224] width 911 height 29
click at [814, 218] on icon at bounding box center [819, 223] width 11 height 12
select select "10"
select select "2025"
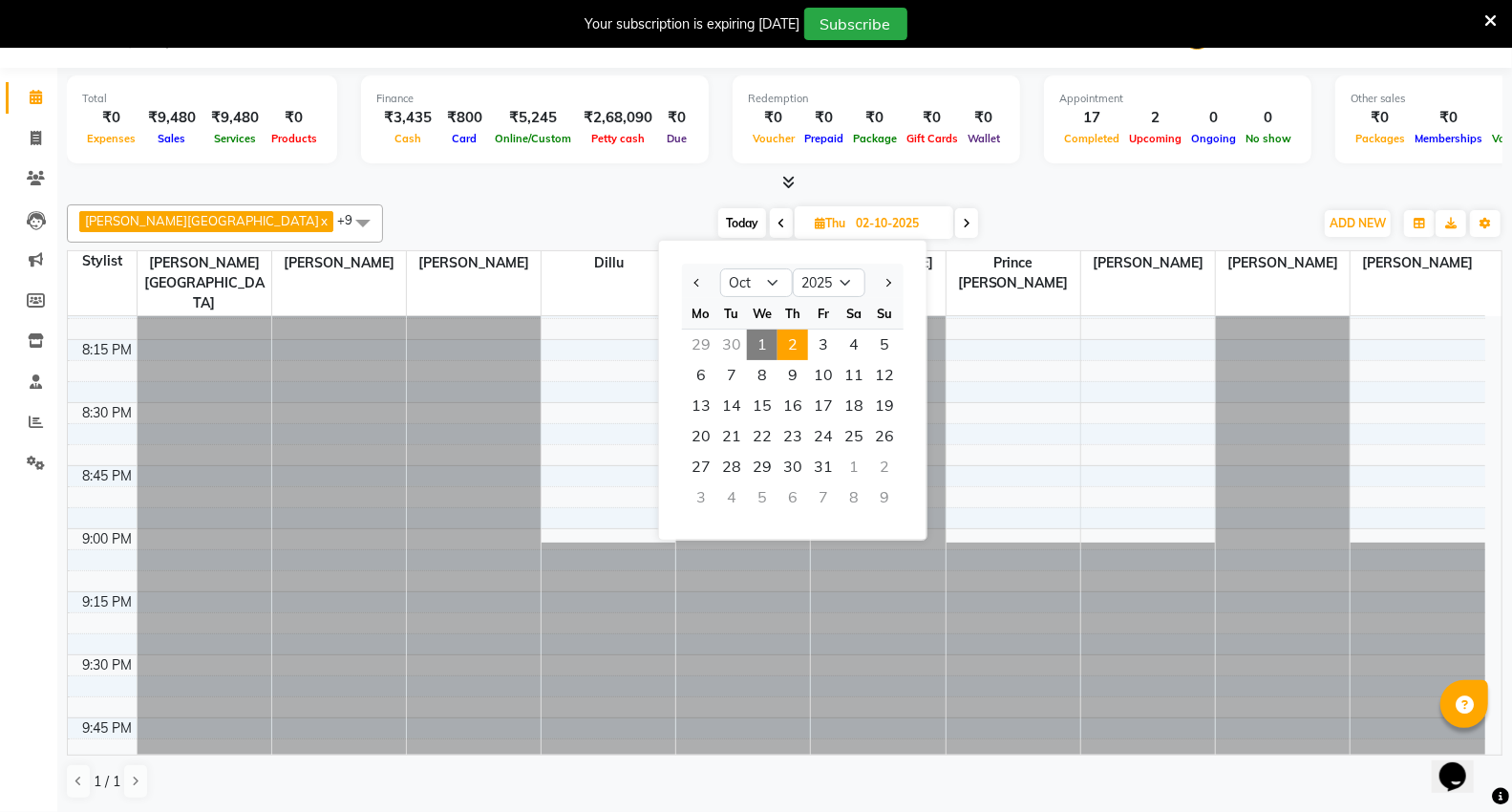
click at [757, 331] on span "1" at bounding box center [762, 345] width 31 height 31
type input "01-10-2025"
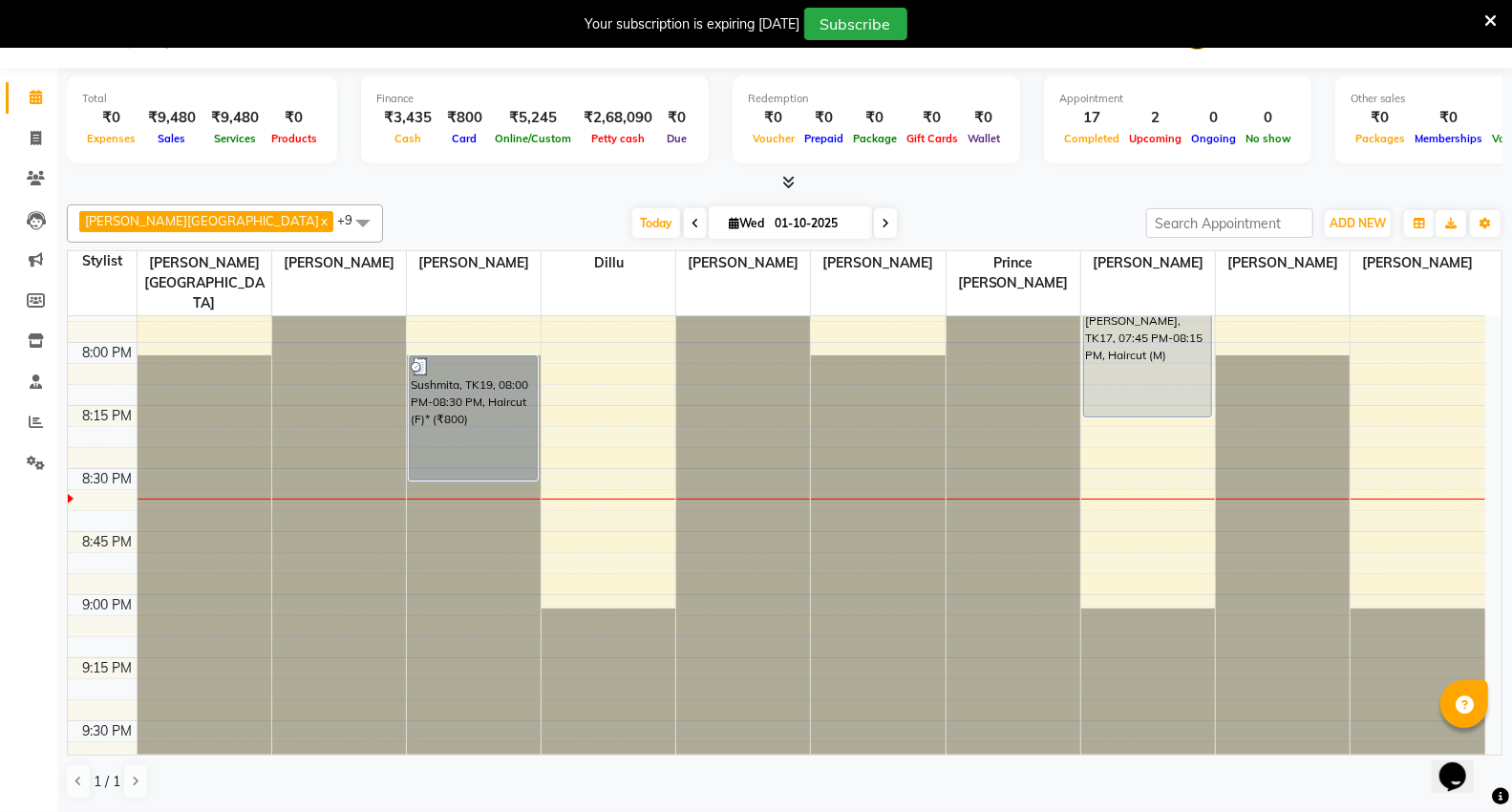
scroll to position [2496, 0]
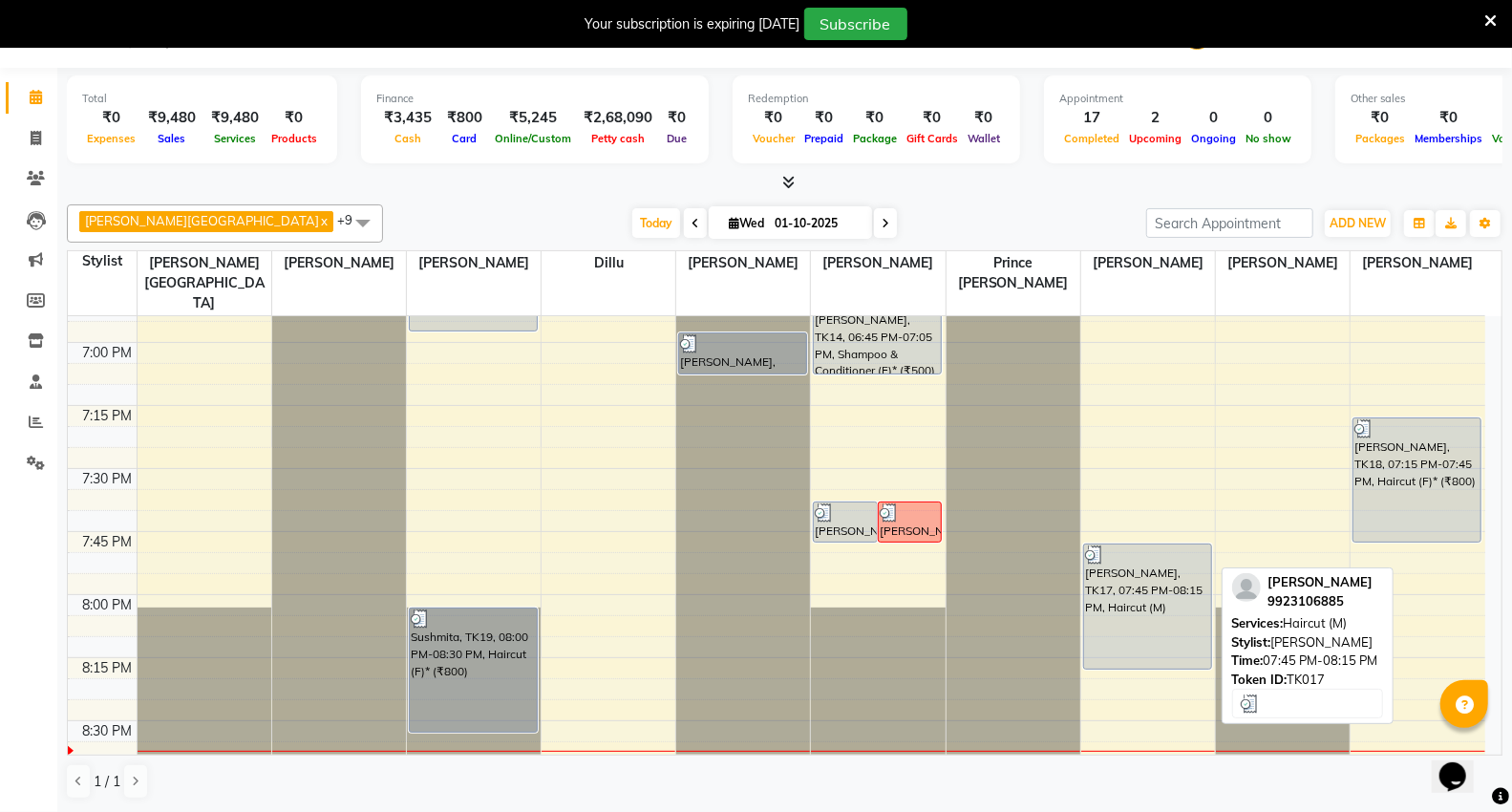
click at [1099, 545] on div "[PERSON_NAME], TK17, 07:45 PM-08:15 PM, Haircut (M)" at bounding box center [1147, 607] width 127 height 124
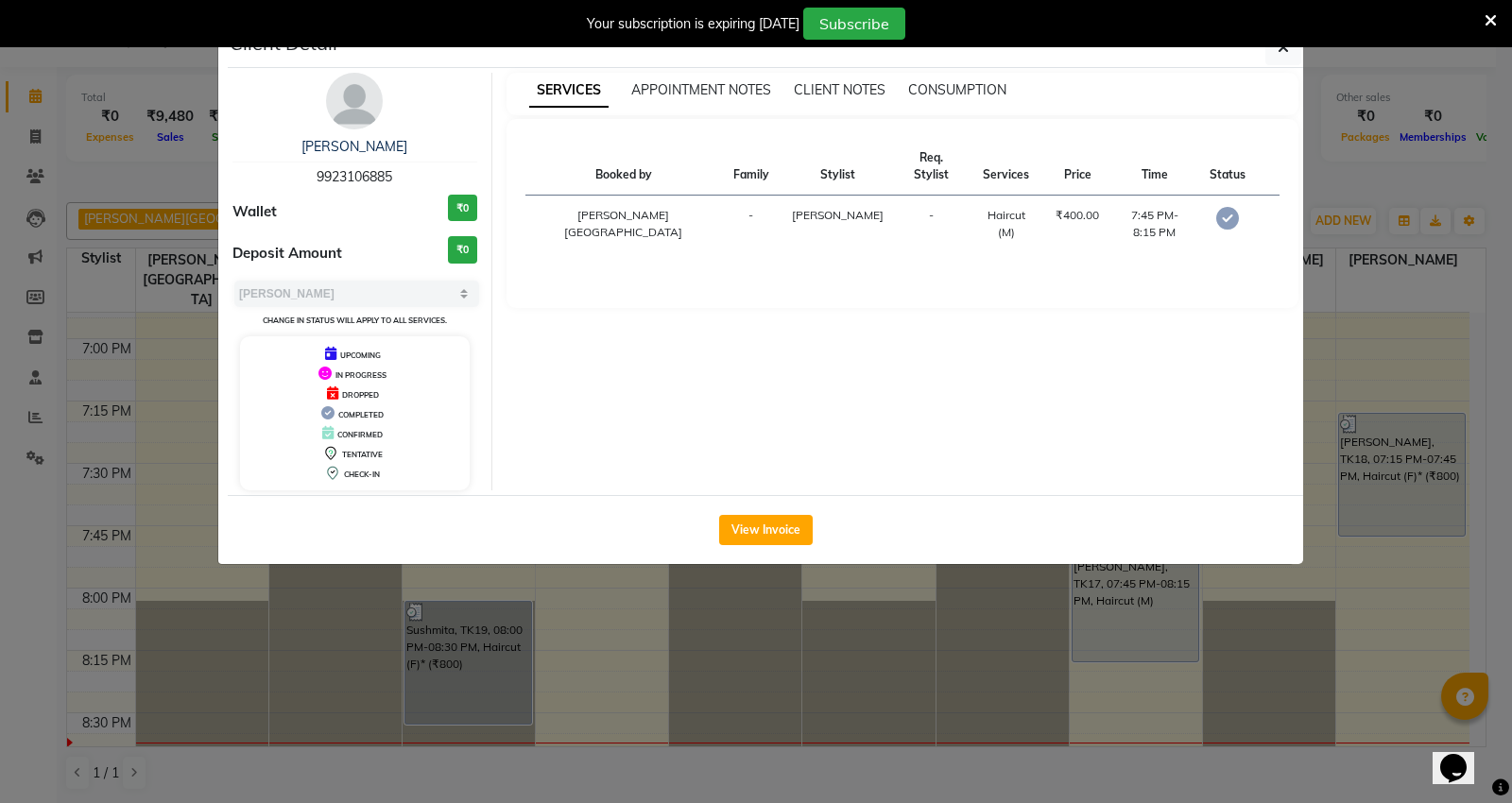
click at [1334, 167] on ngb-modal-window "Client Detail ZERVIN RANA 9923106885 Wallet ₹0 Deposit Amount ₹0 Select MARK DO…" at bounding box center [756, 402] width 1512 height 803
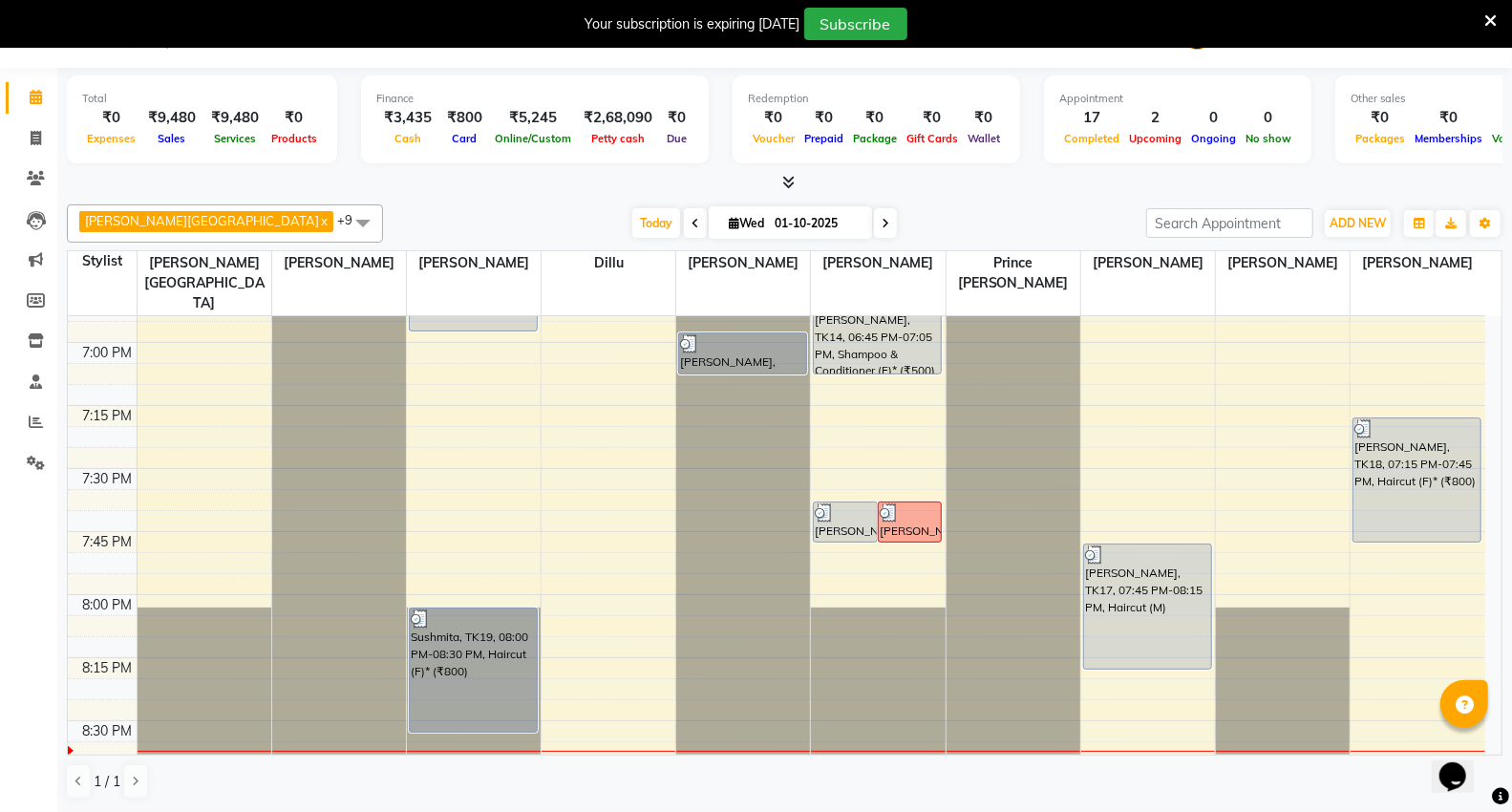
click at [723, 224] on span "Wed" at bounding box center [745, 223] width 45 height 14
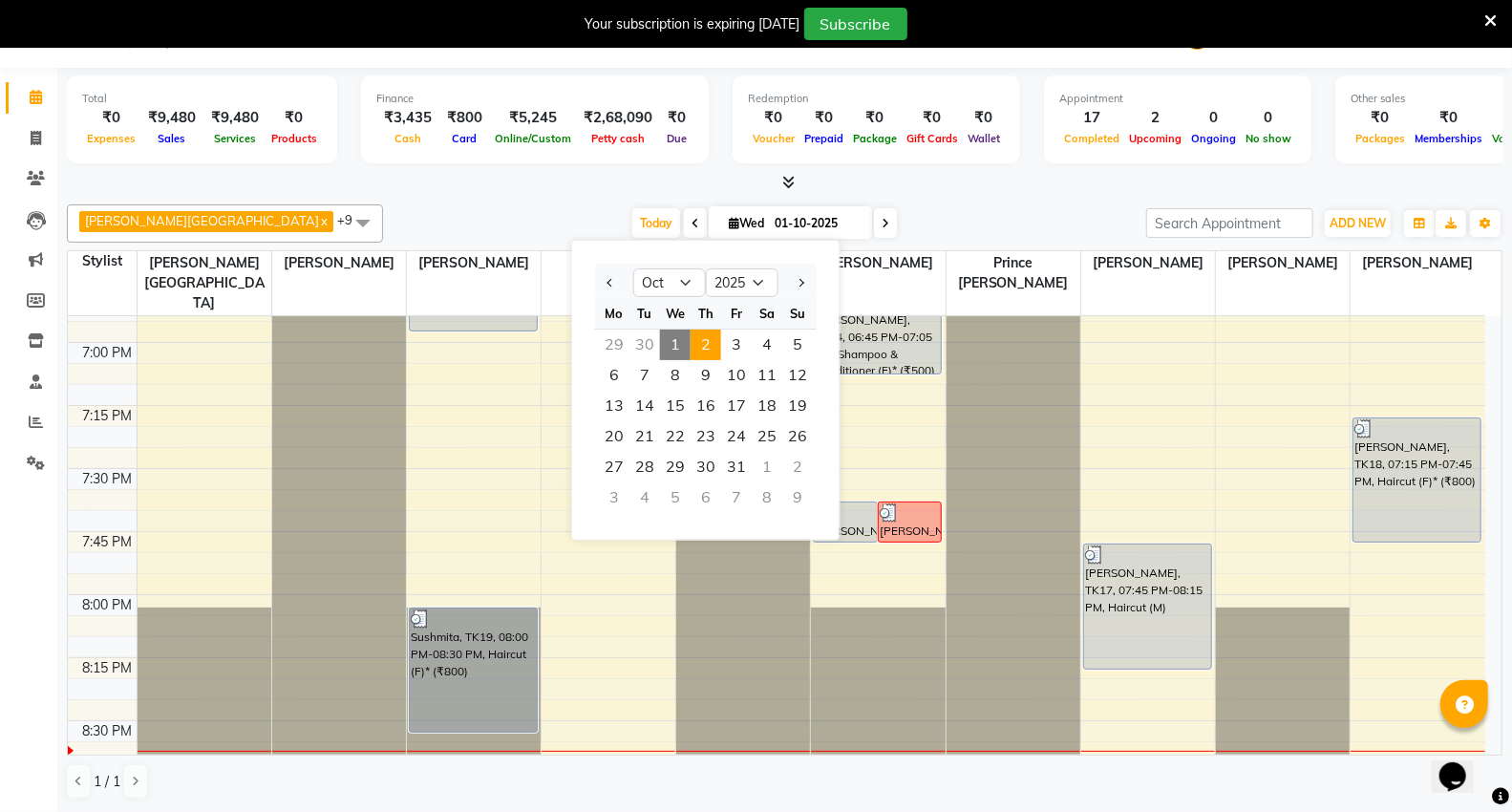
click at [701, 332] on span "2" at bounding box center [705, 345] width 31 height 31
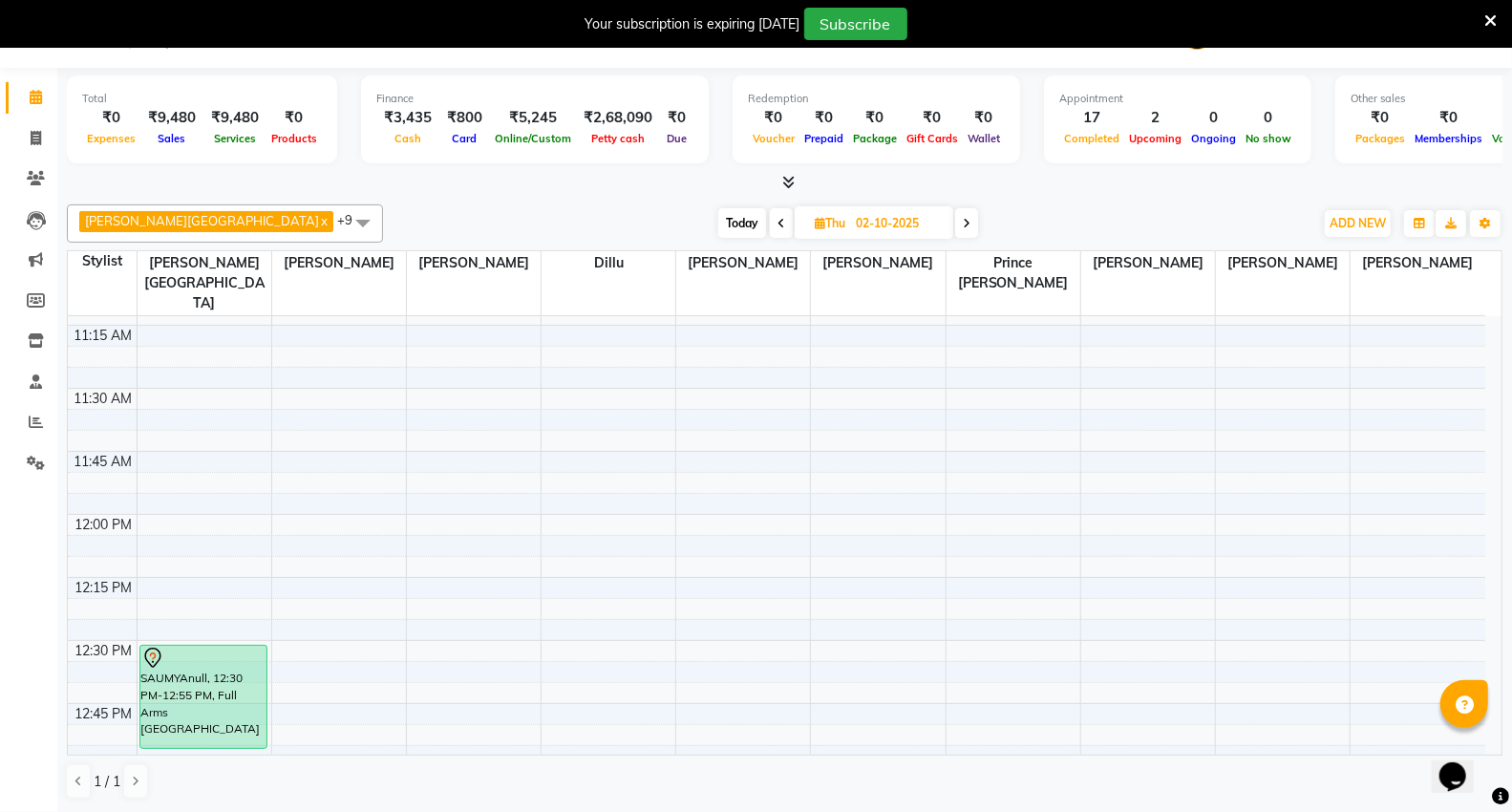
scroll to position [982, 0]
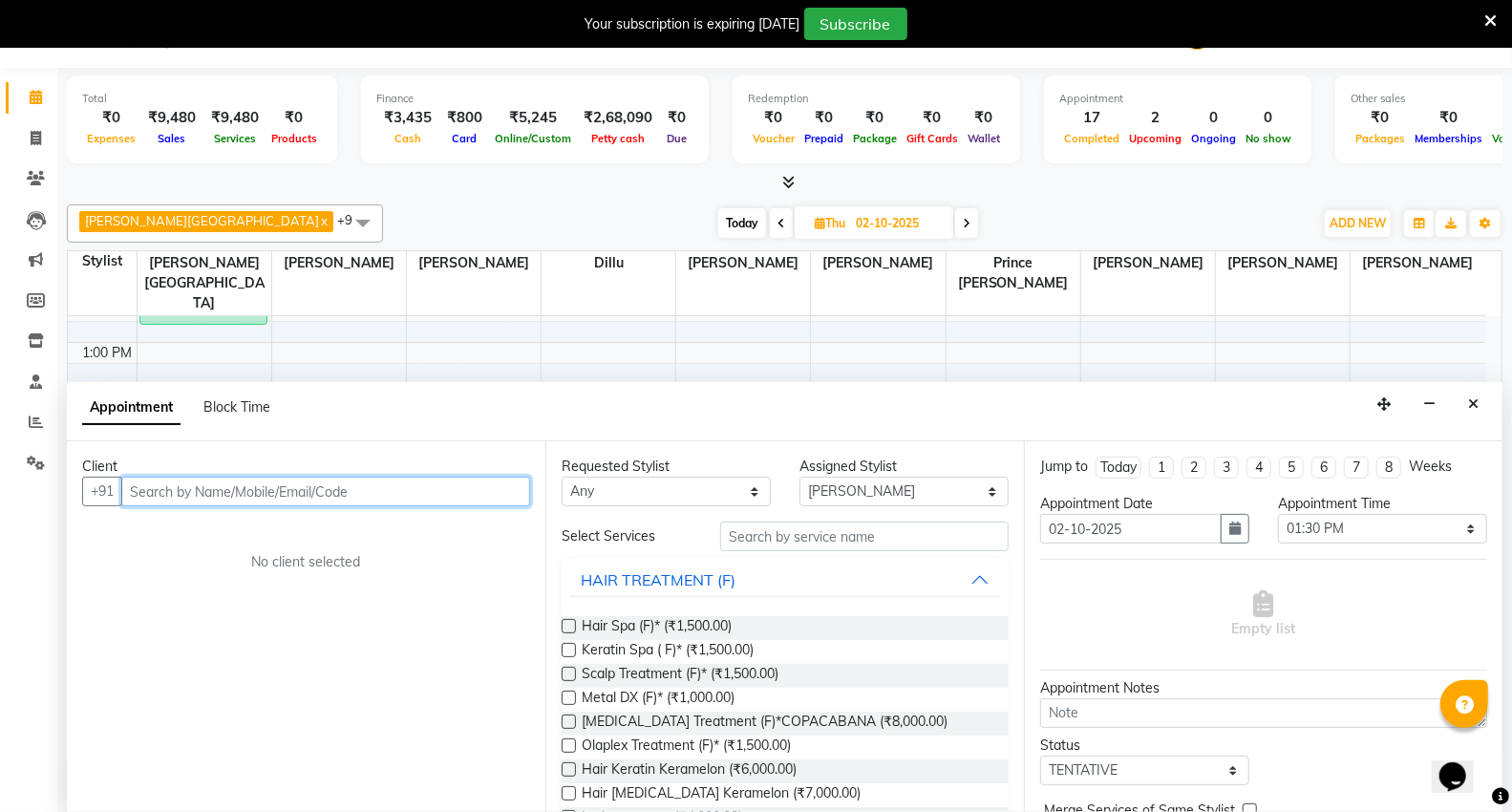
click at [207, 495] on input "text" at bounding box center [325, 491] width 409 height 30
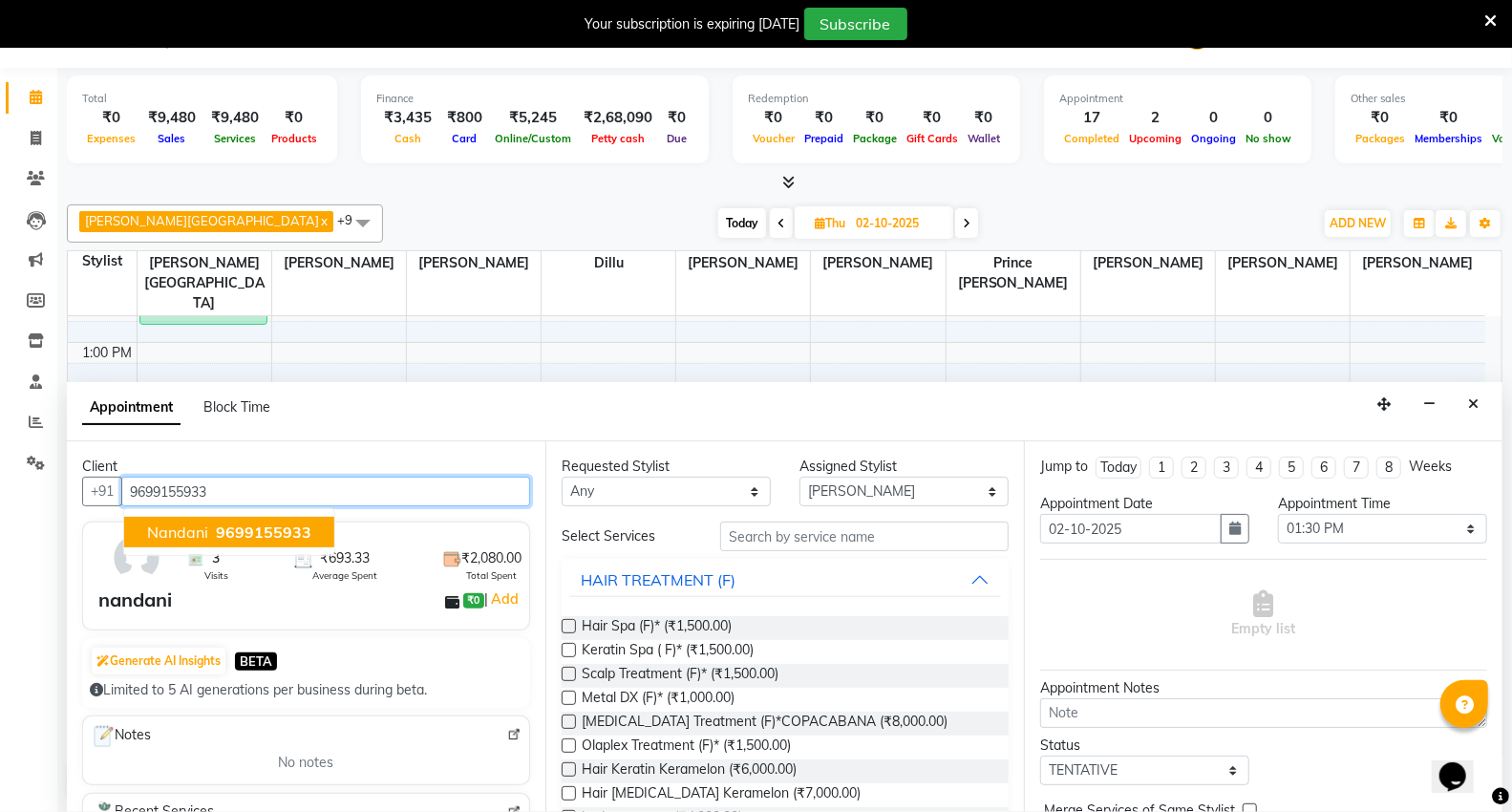
click at [141, 532] on button "nandani 9699155933" at bounding box center [230, 532] width 211 height 31
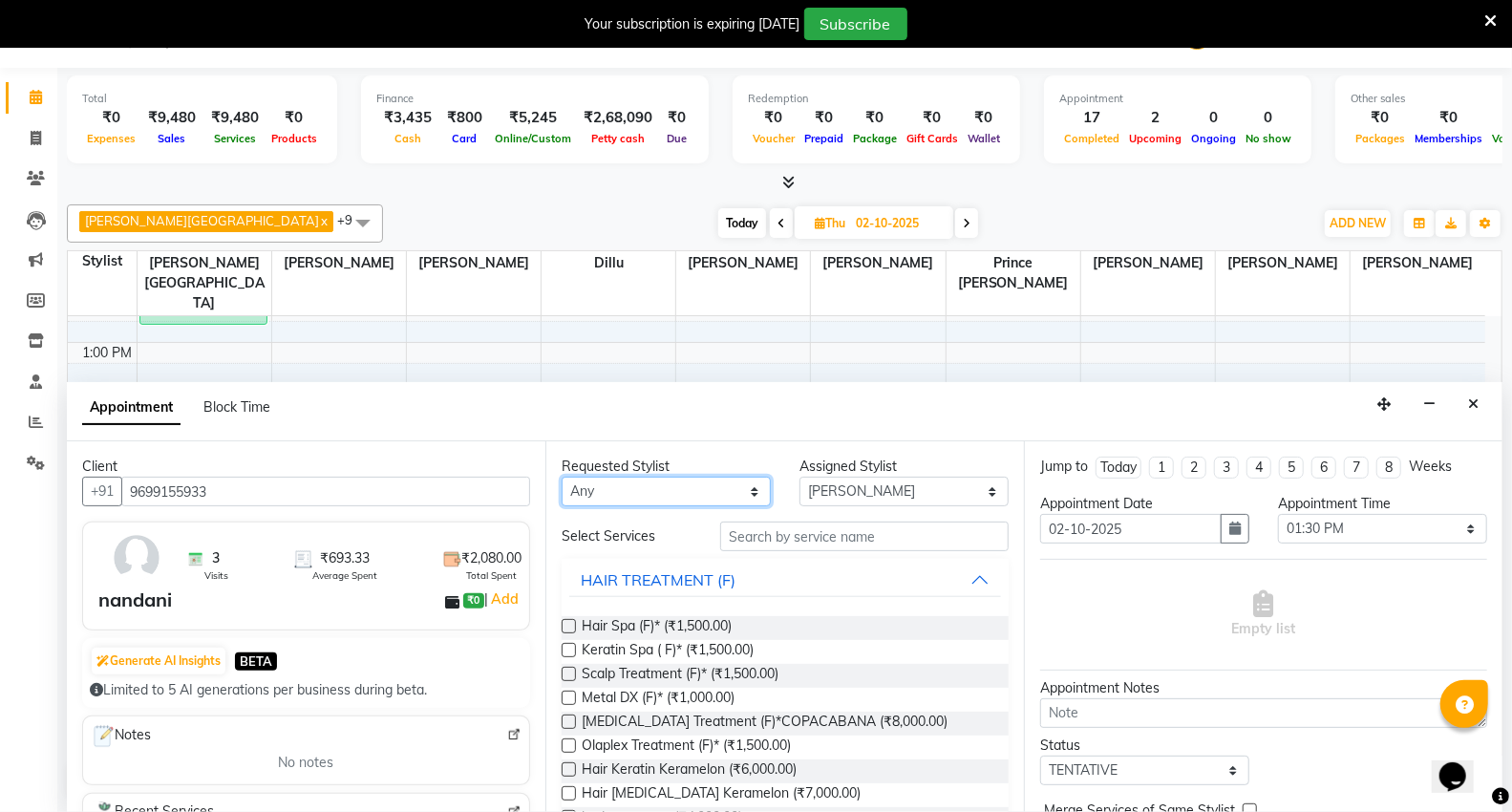
click at [698, 495] on select "Any AHSIK Amit felix Anita Patel Arti Borekar Capello VR Mall Dillu Kajal Patil…" at bounding box center [666, 491] width 210 height 30
click at [562, 477] on select "Any AHSIK Amit felix Anita Patel Arti Borekar Capello VR Mall Dillu Kajal Patil…" at bounding box center [666, 491] width 210 height 30
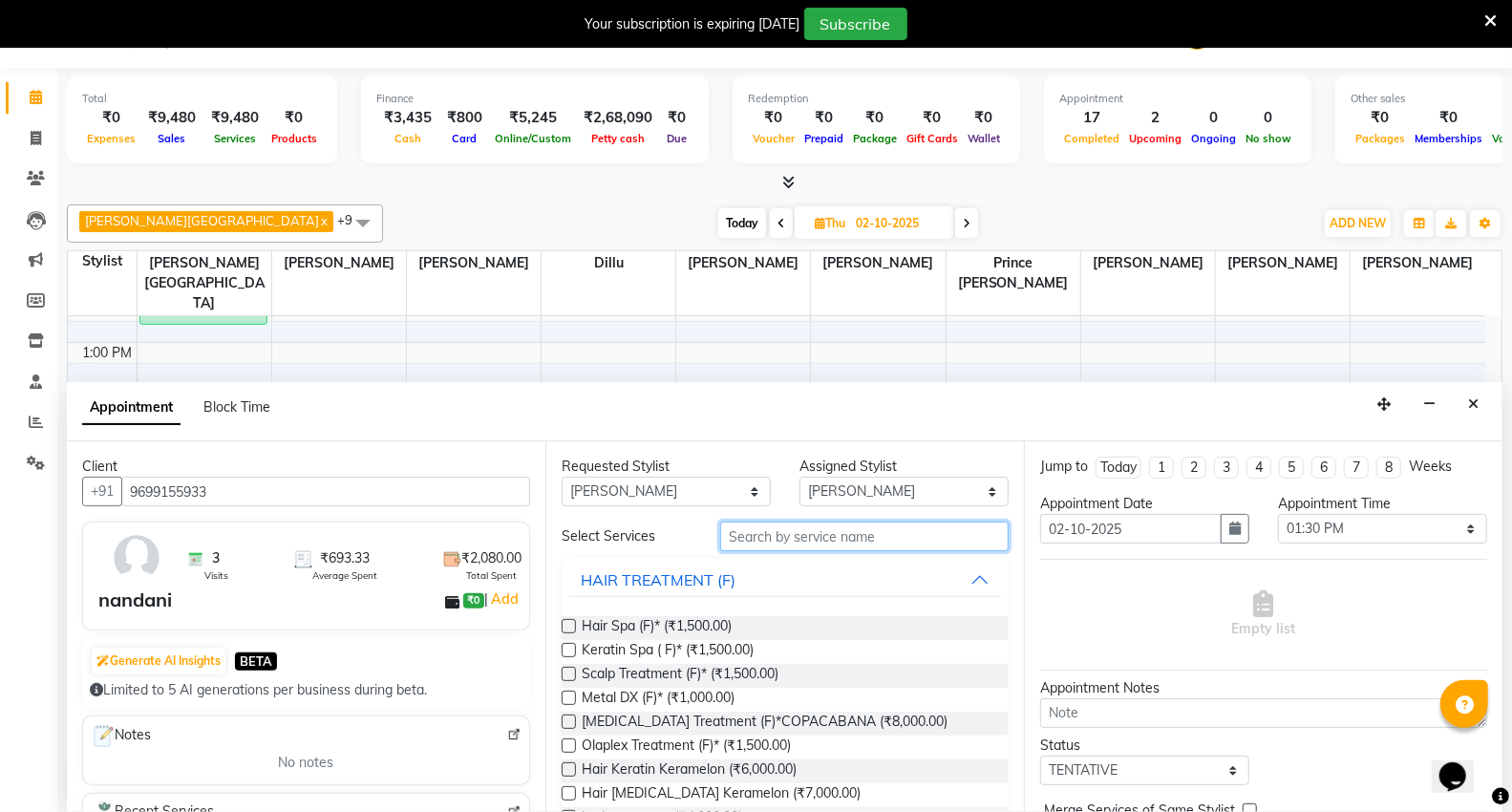
click at [833, 541] on input "text" at bounding box center [863, 536] width 288 height 30
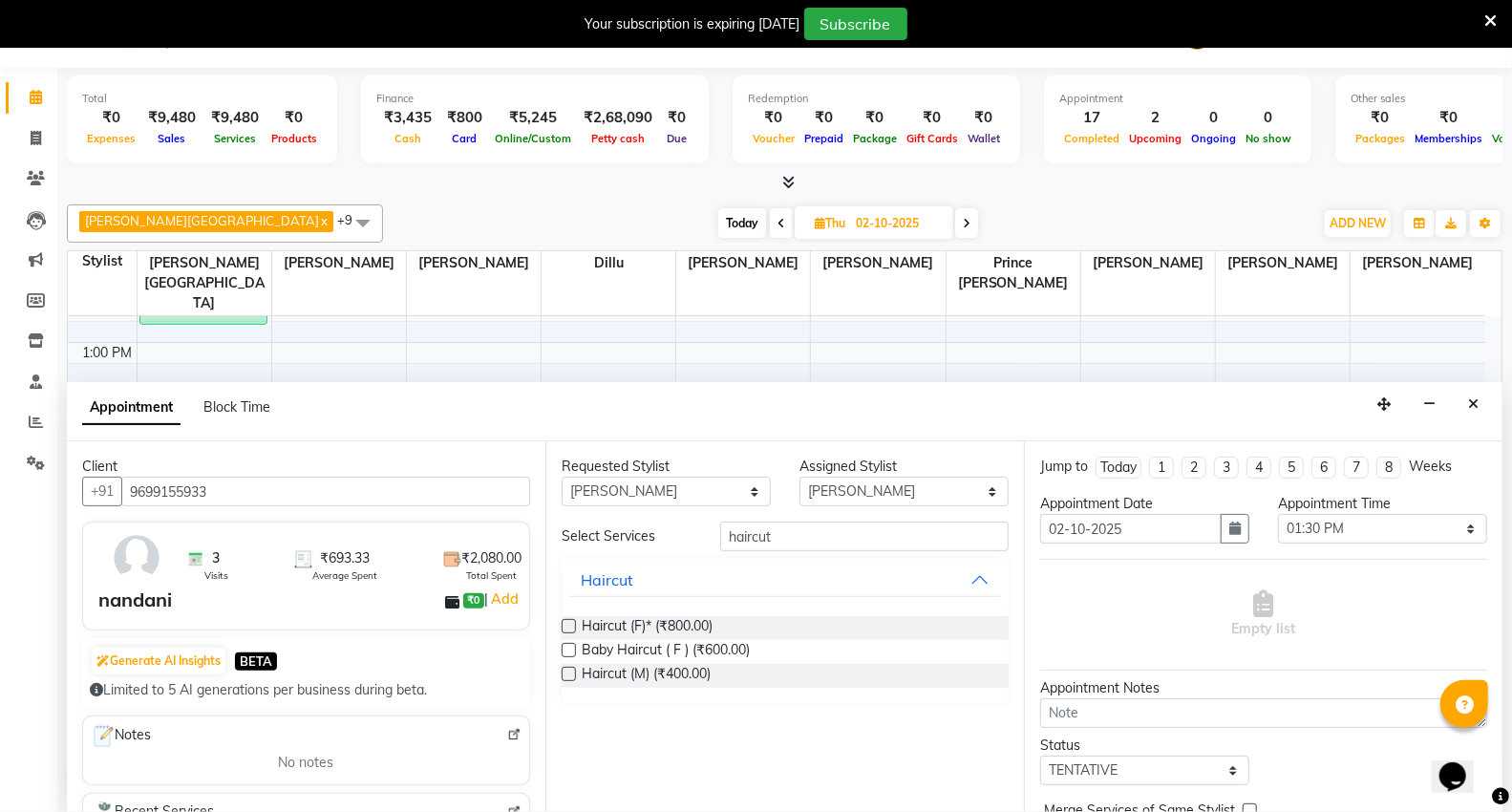
click at [564, 622] on label at bounding box center [568, 626] width 14 height 14
click at [564, 622] on input "checkbox" at bounding box center [567, 628] width 12 height 12
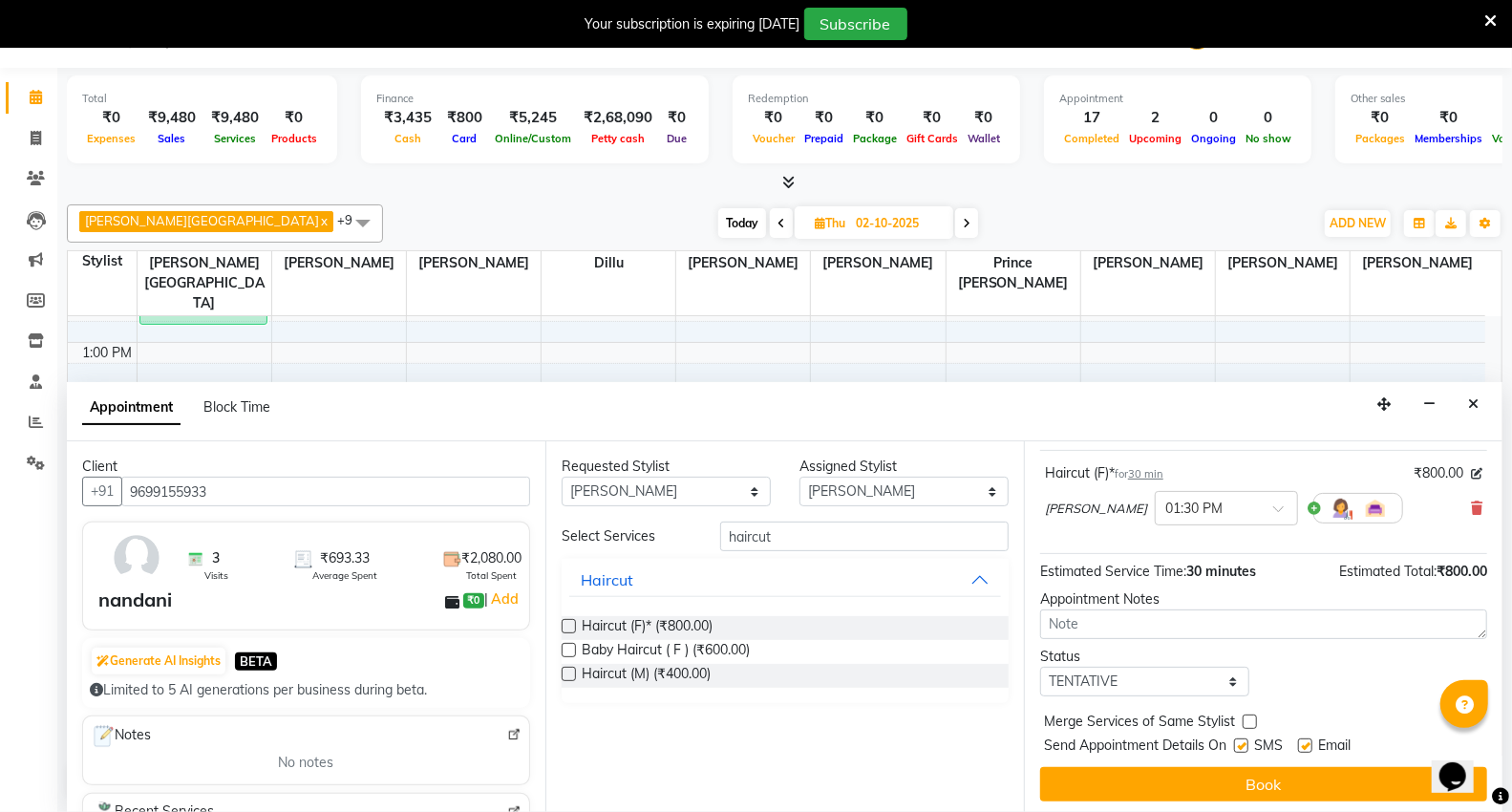
scroll to position [113, 0]
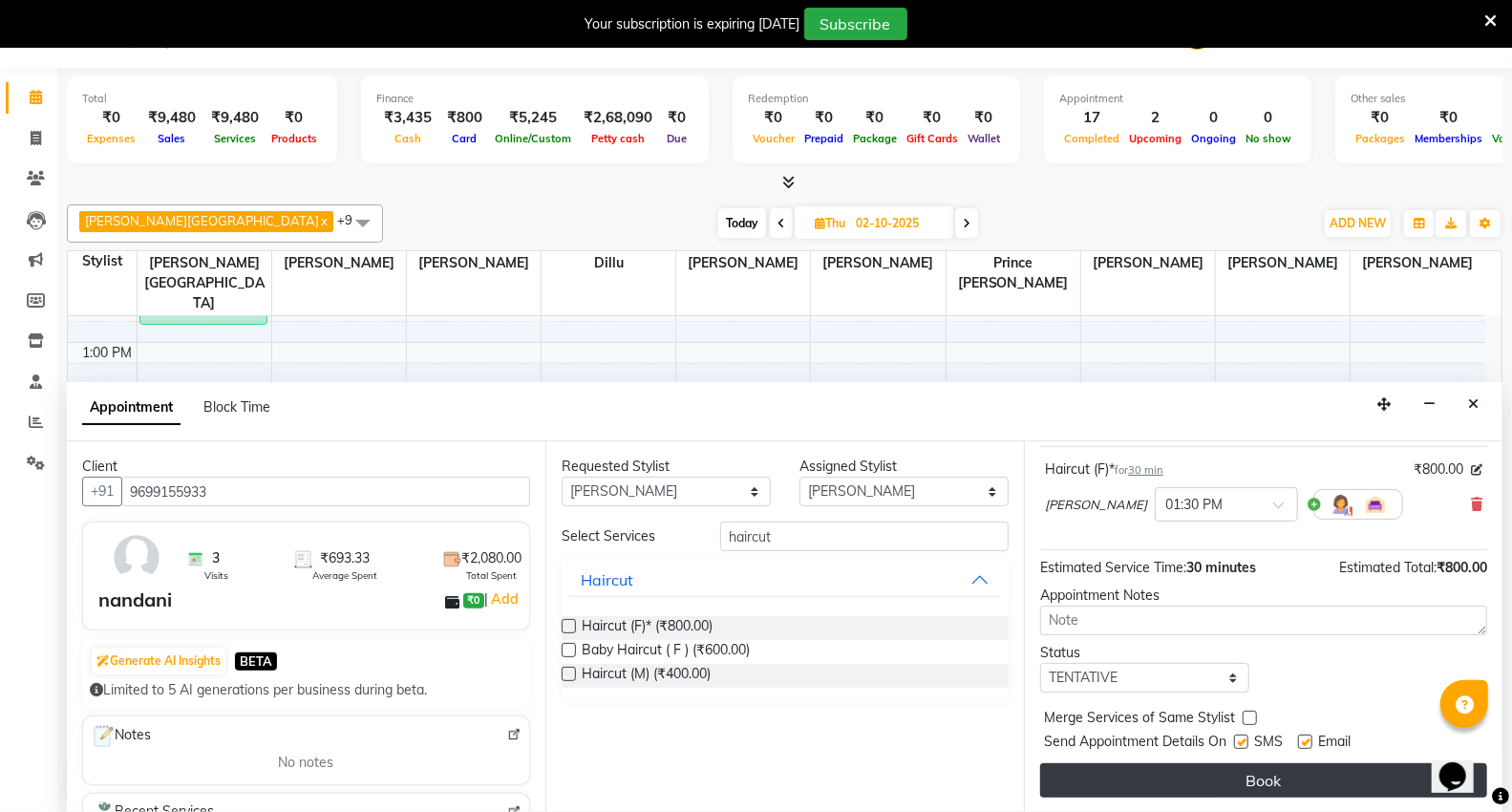
click at [1245, 786] on button "Book" at bounding box center [1263, 780] width 447 height 34
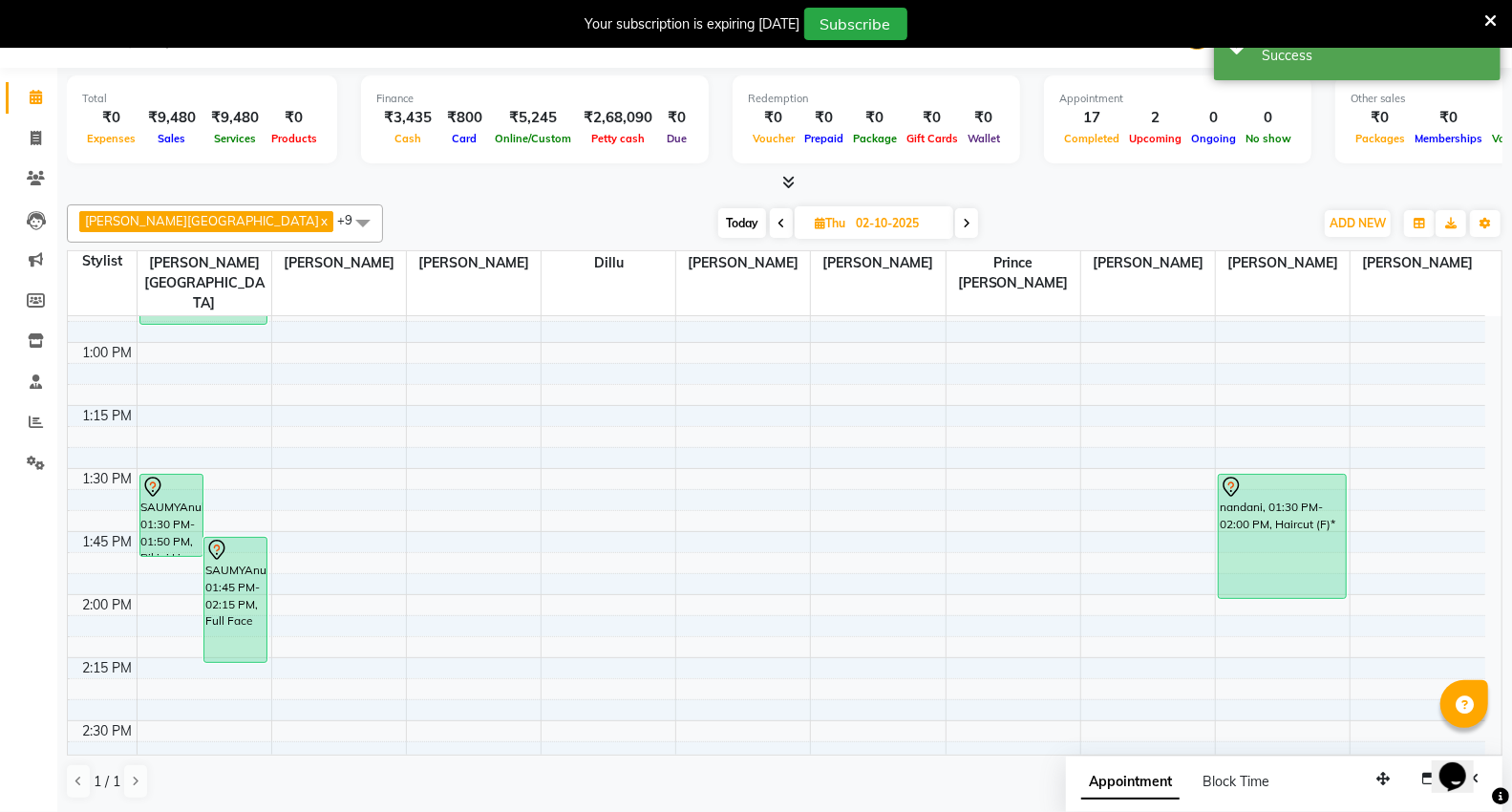
scroll to position [0, 0]
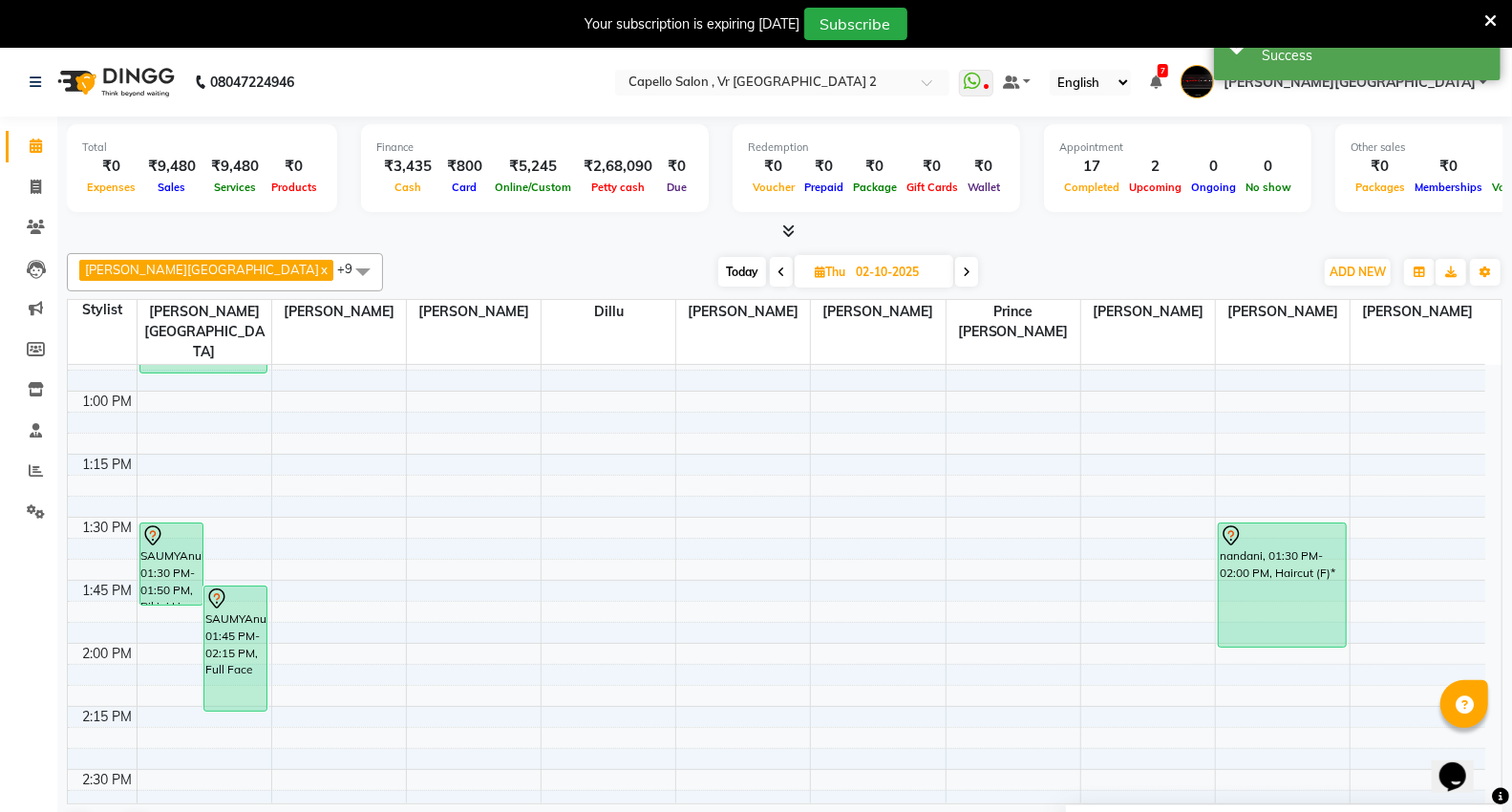
click at [794, 279] on span "Thu 02-10-2025" at bounding box center [874, 271] width 159 height 33
click at [769, 280] on span at bounding box center [781, 271] width 23 height 30
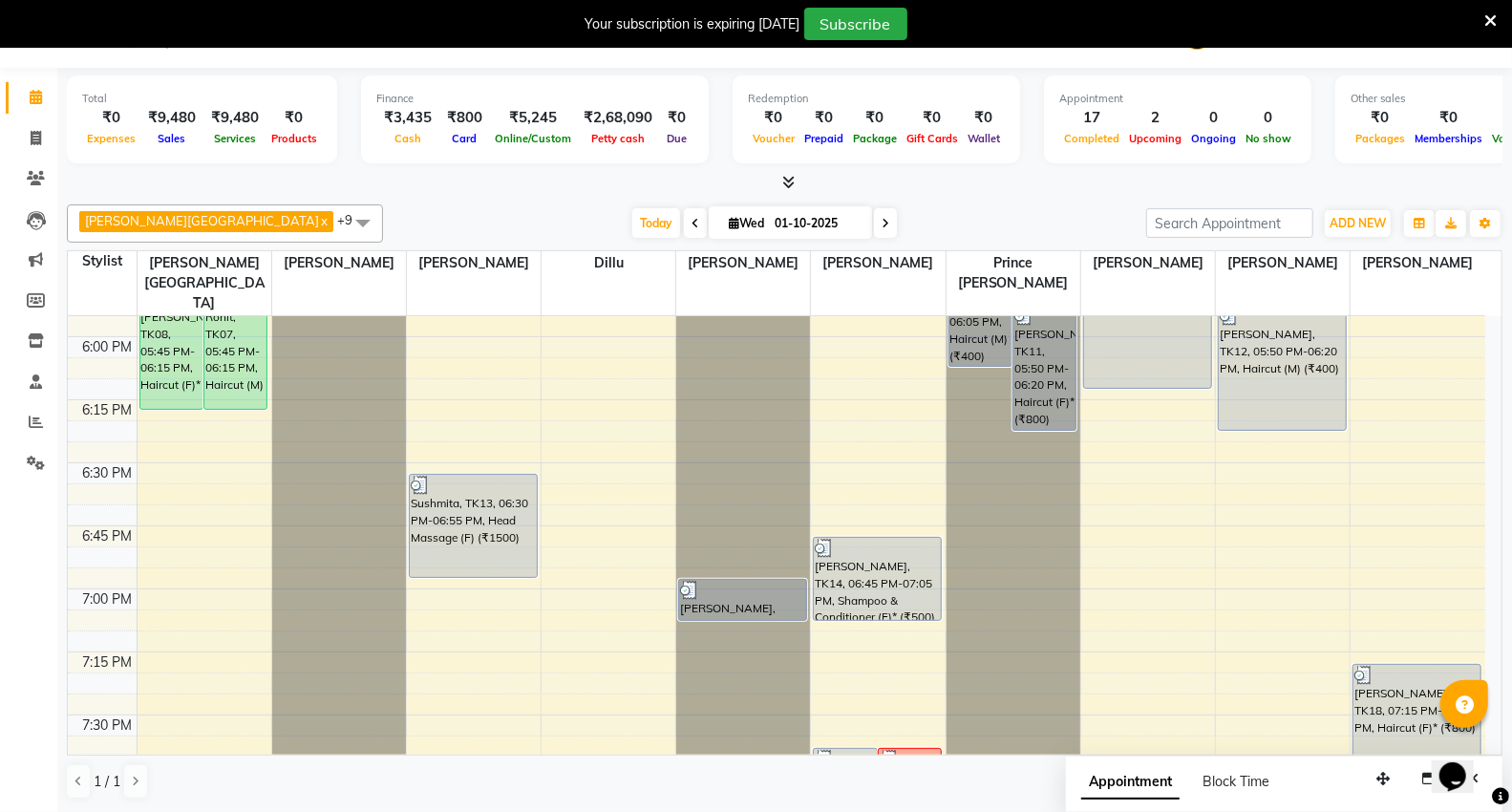
scroll to position [2177, 0]
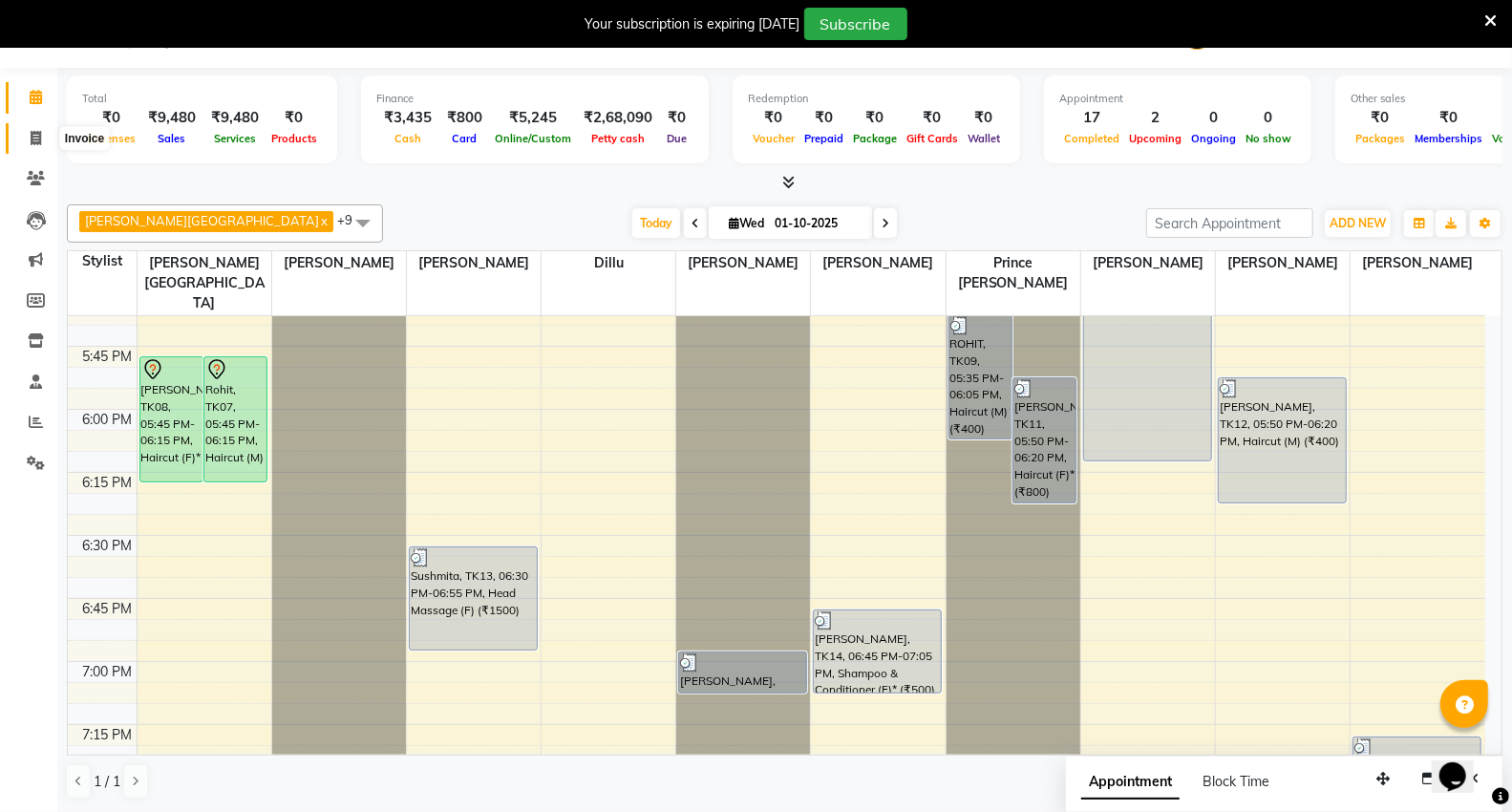
drag, startPoint x: 26, startPoint y: 145, endPoint x: 48, endPoint y: 132, distance: 25.6
click at [26, 145] on span at bounding box center [35, 139] width 33 height 22
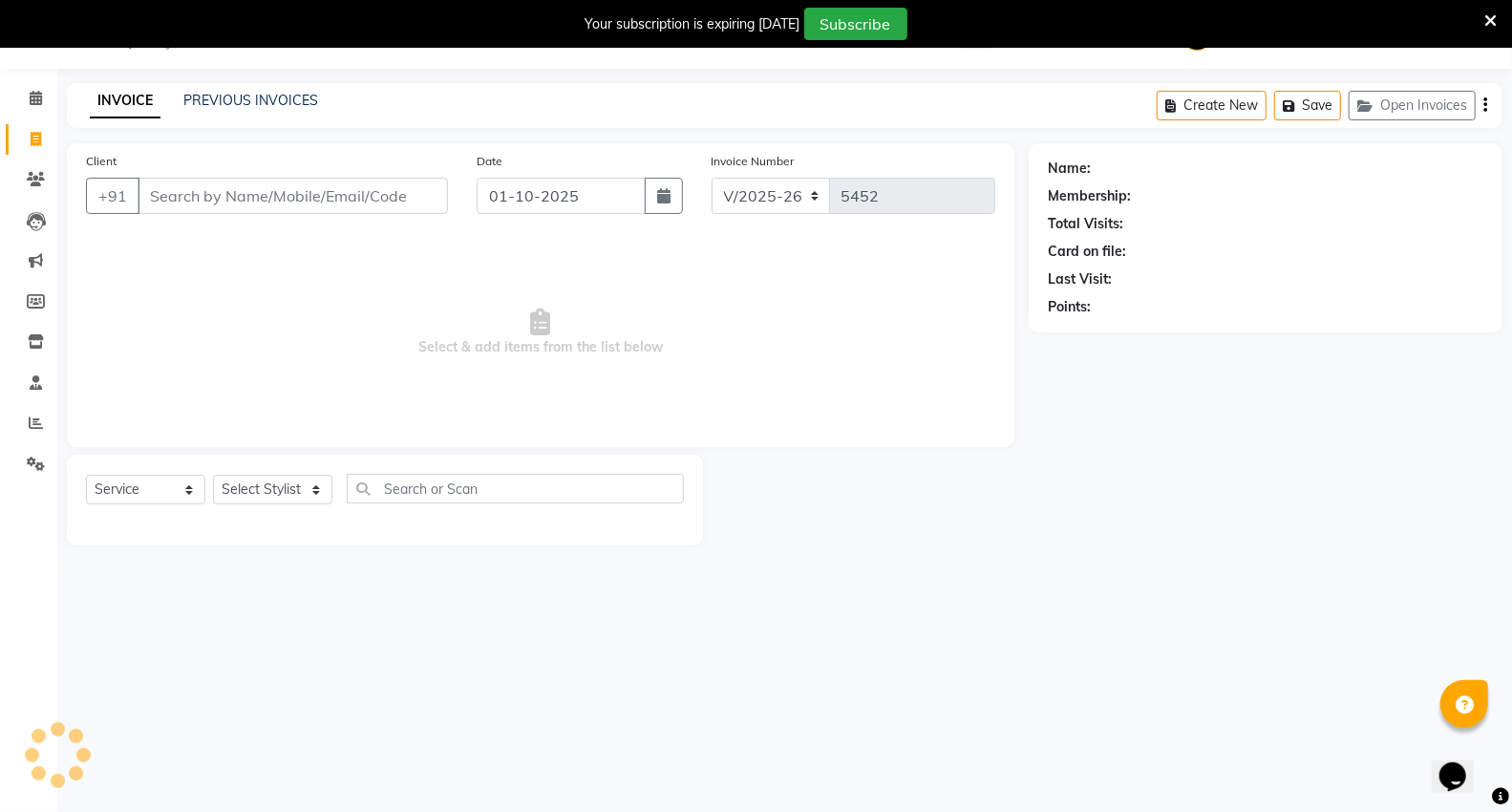
scroll to position [48, 0]
click at [216, 214] on input "Client" at bounding box center [293, 196] width 310 height 36
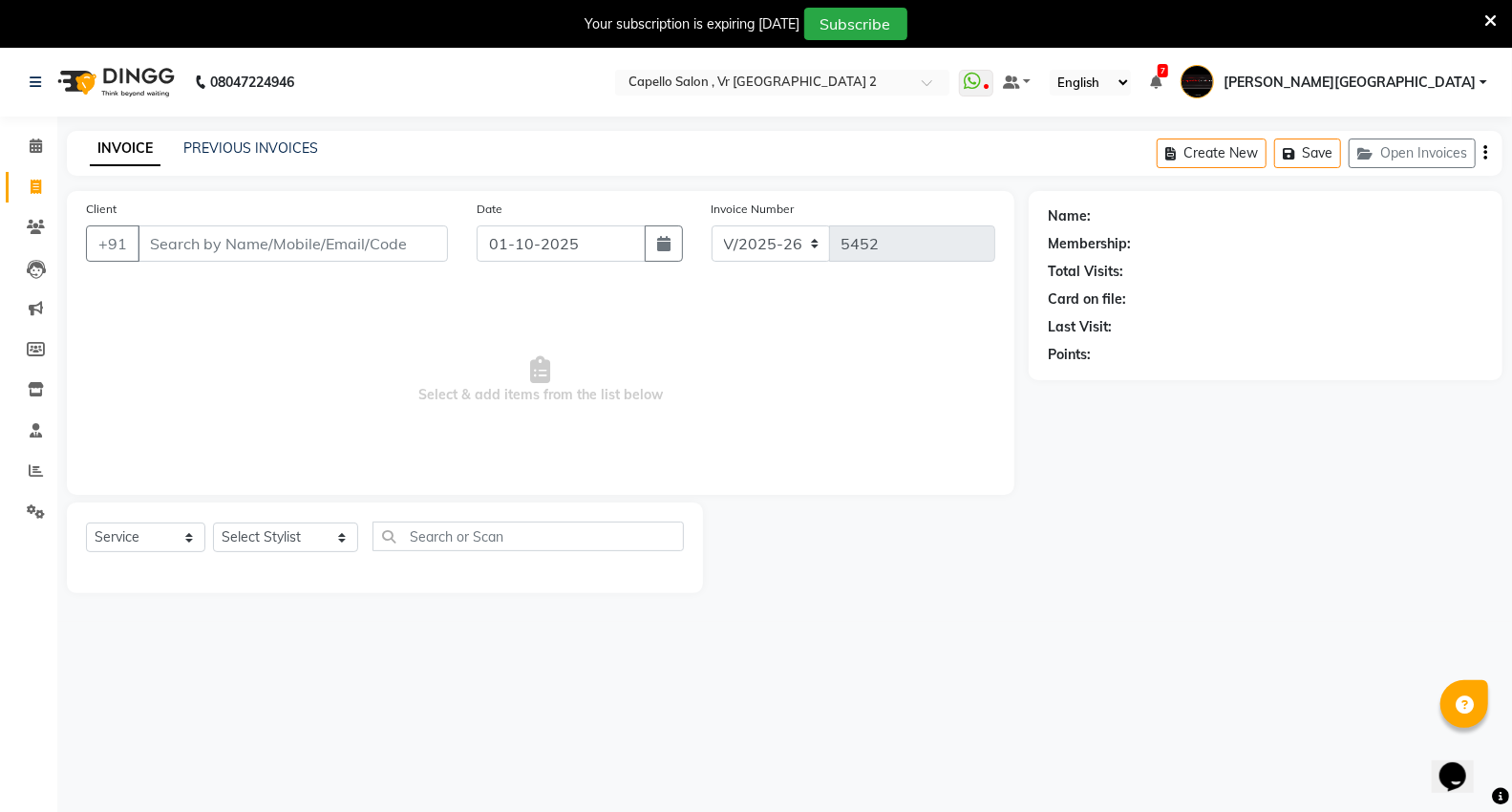
click at [223, 228] on input "Client" at bounding box center [293, 244] width 310 height 36
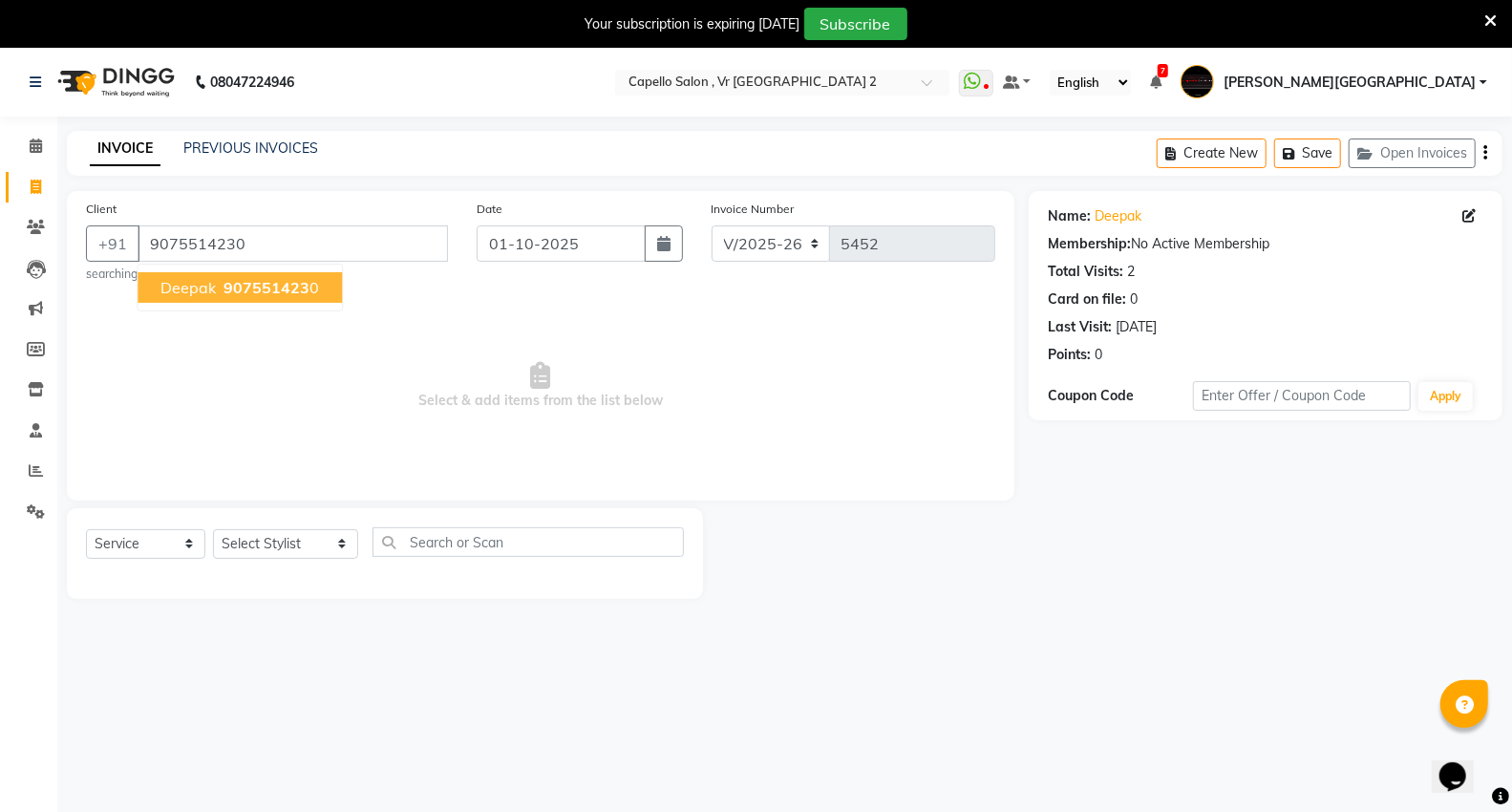
click at [240, 300] on button "deepak 907551423 0" at bounding box center [240, 287] width 205 height 31
click at [271, 547] on select "Select Stylist AHSIK Amit felix Anita Patel Arti Borekar Capello VR Mall Dillu …" at bounding box center [286, 544] width 145 height 30
click at [213, 530] on select "Select Stylist AHSIK Amit felix Anita Patel Arti Borekar Capello VR Mall Dillu …" at bounding box center [286, 544] width 145 height 30
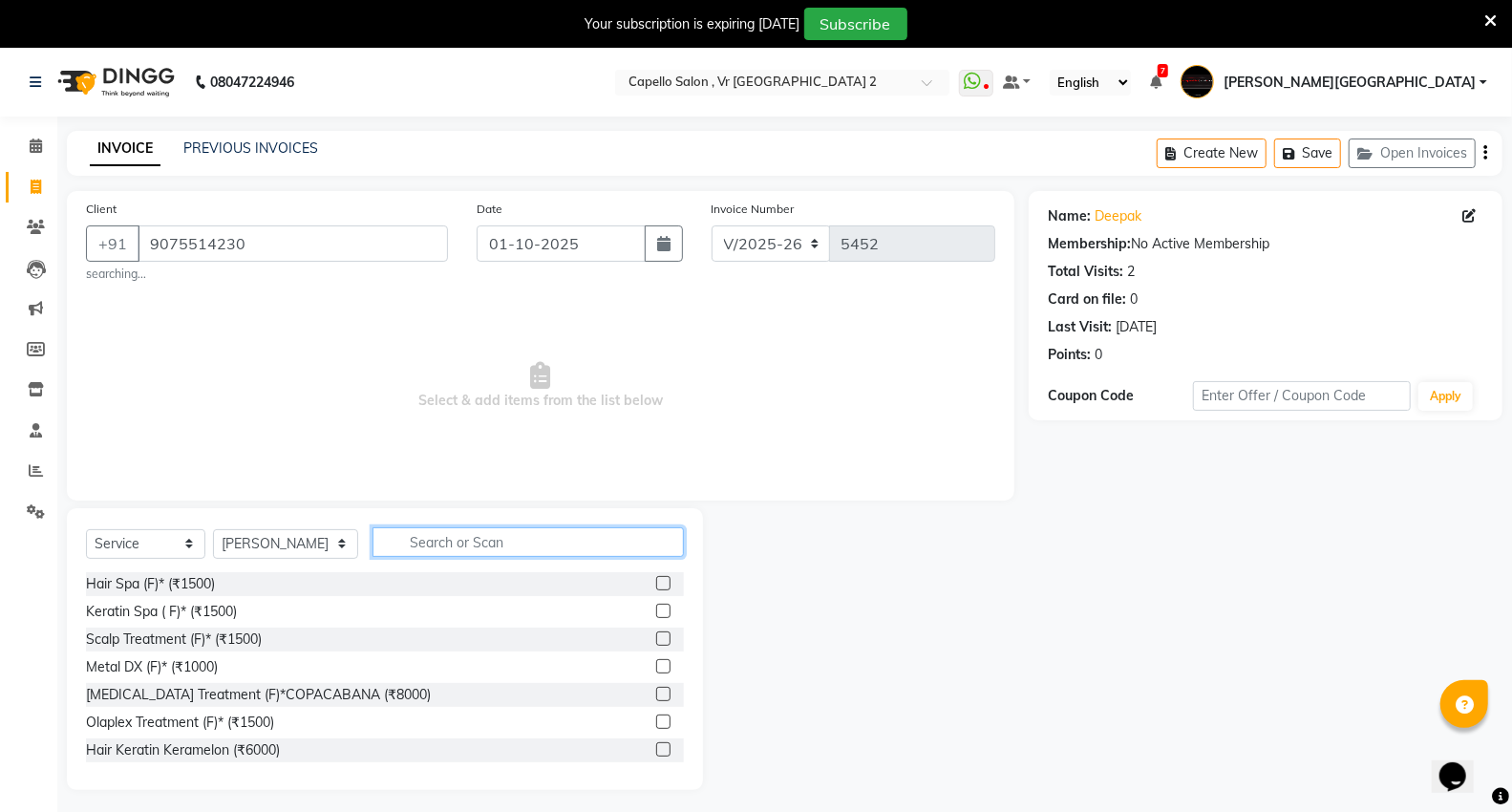
click at [413, 533] on input "text" at bounding box center [527, 542] width 311 height 30
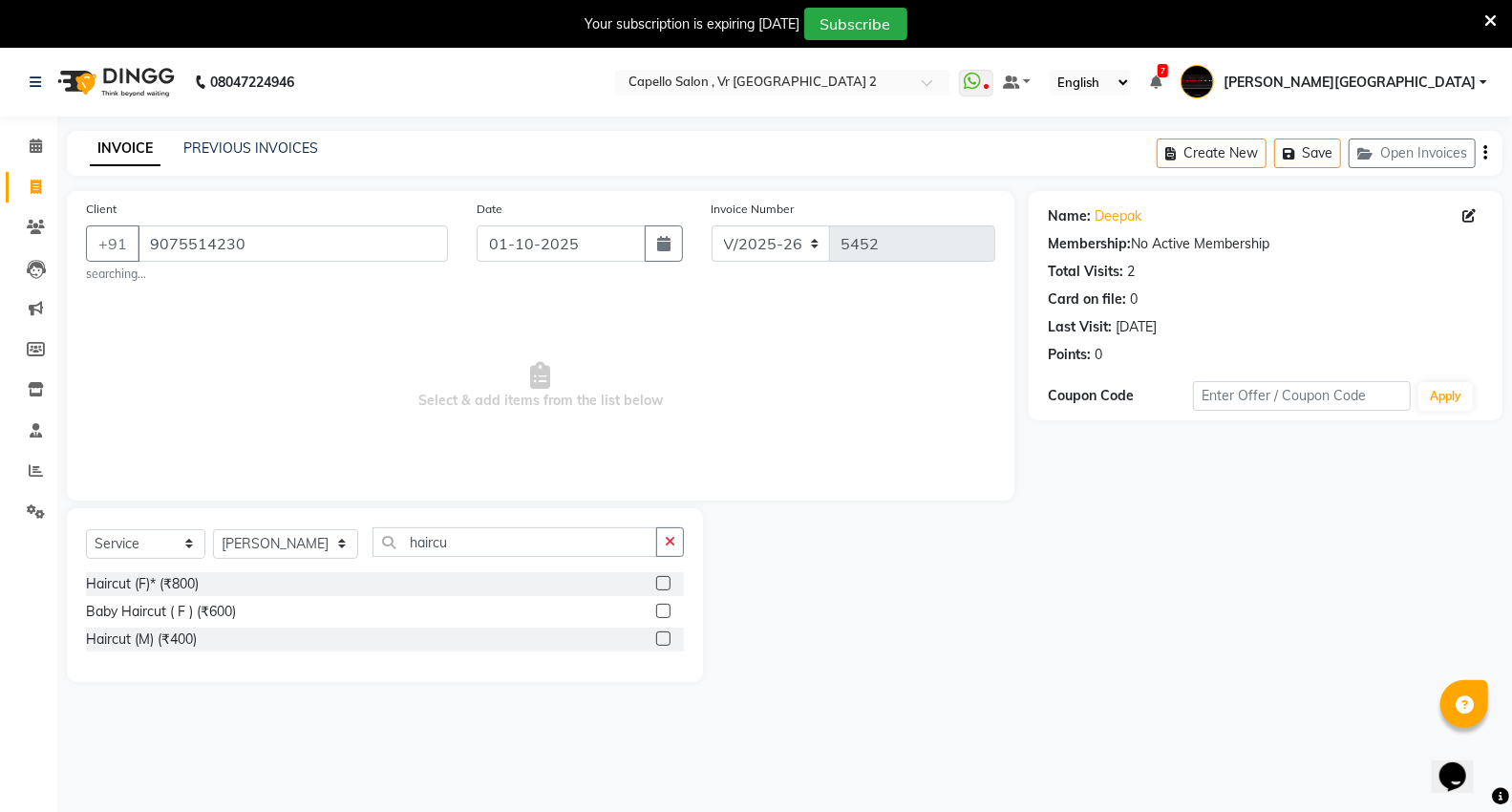
click at [665, 645] on label at bounding box center [663, 639] width 14 height 14
click at [665, 645] on input "checkbox" at bounding box center [662, 640] width 12 height 12
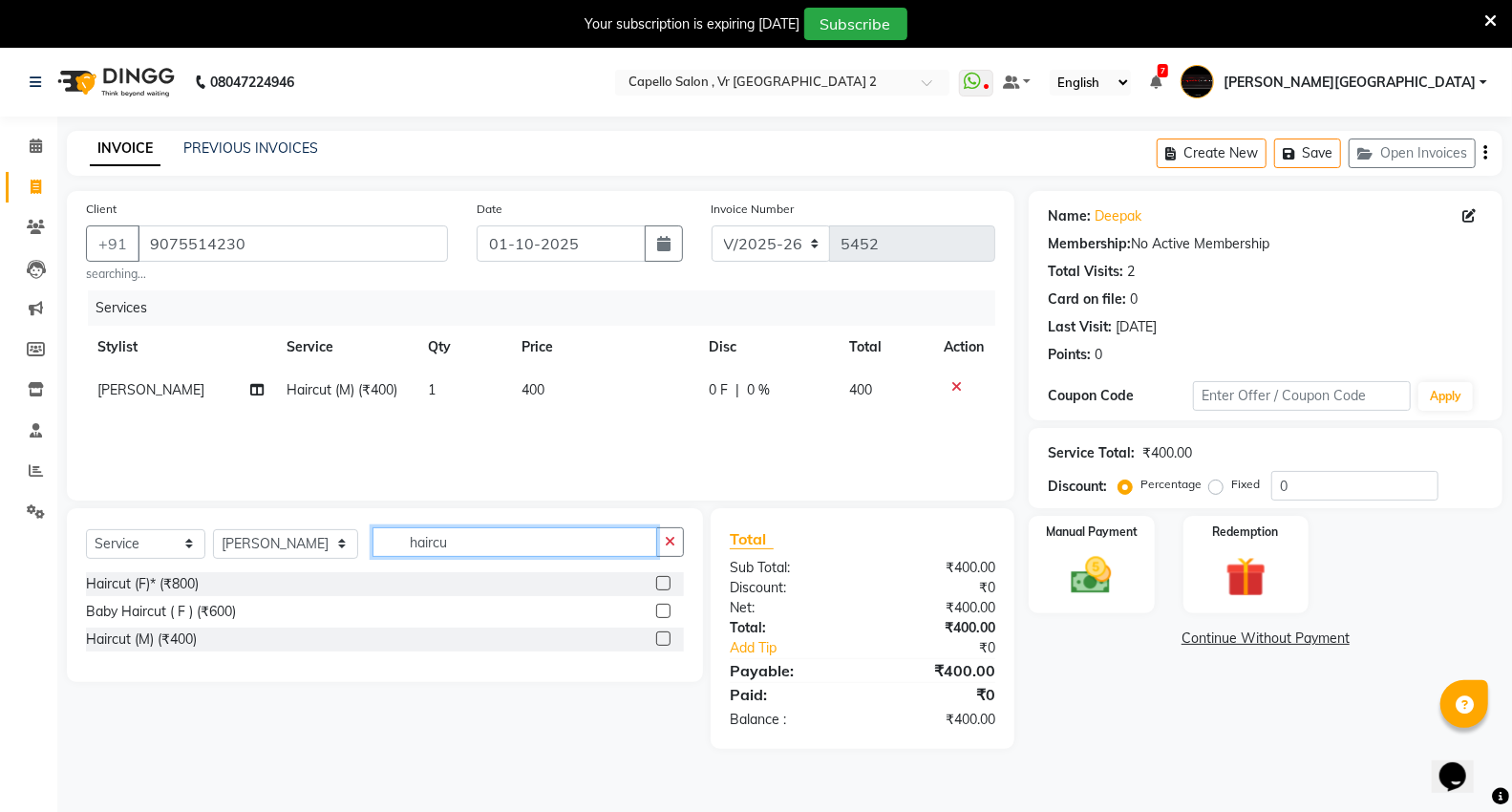
click at [570, 543] on input "haircu" at bounding box center [514, 542] width 284 height 30
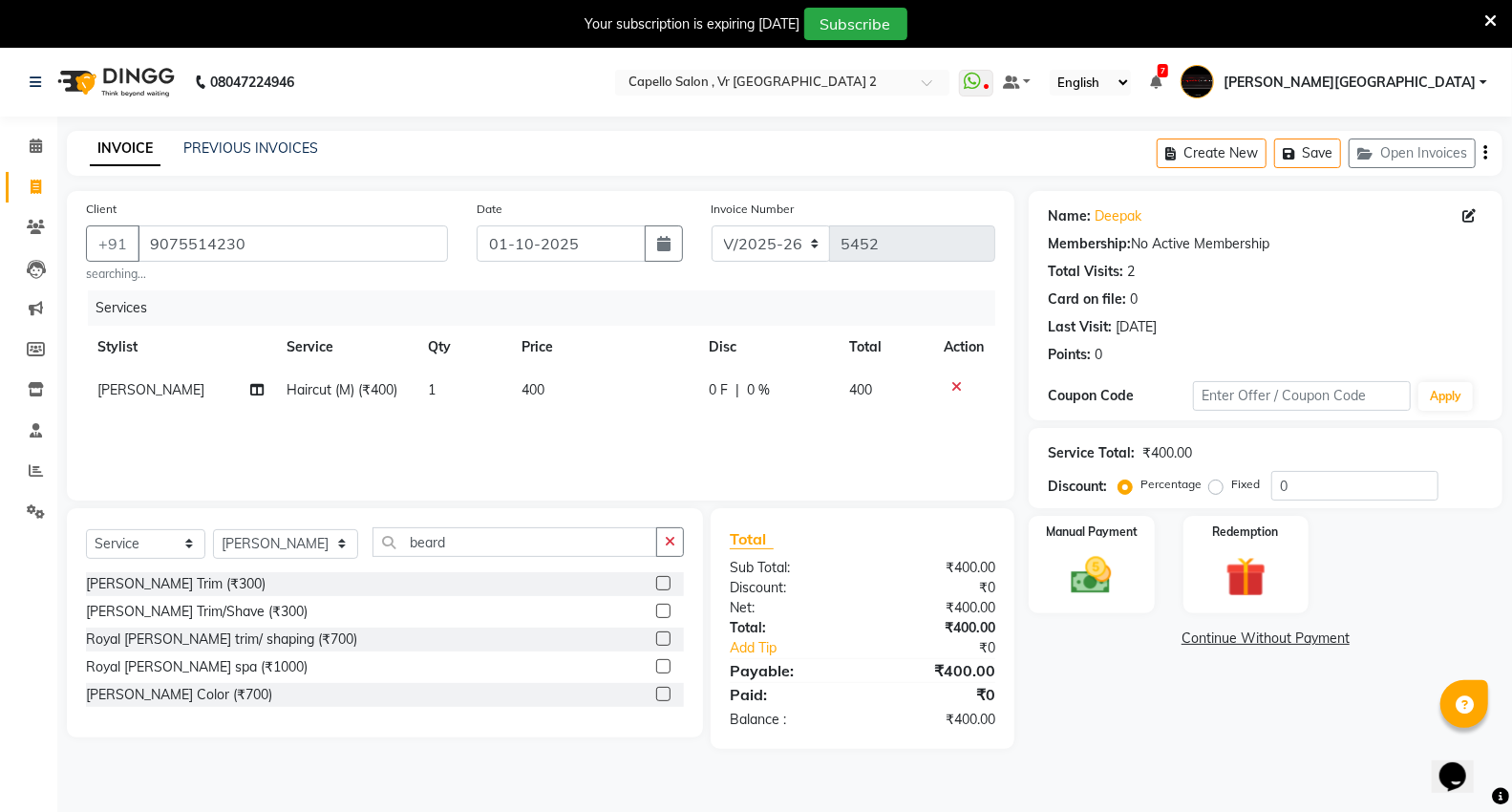
click at [663, 586] on label at bounding box center [663, 583] width 14 height 14
click at [663, 586] on input "checkbox" at bounding box center [662, 584] width 12 height 12
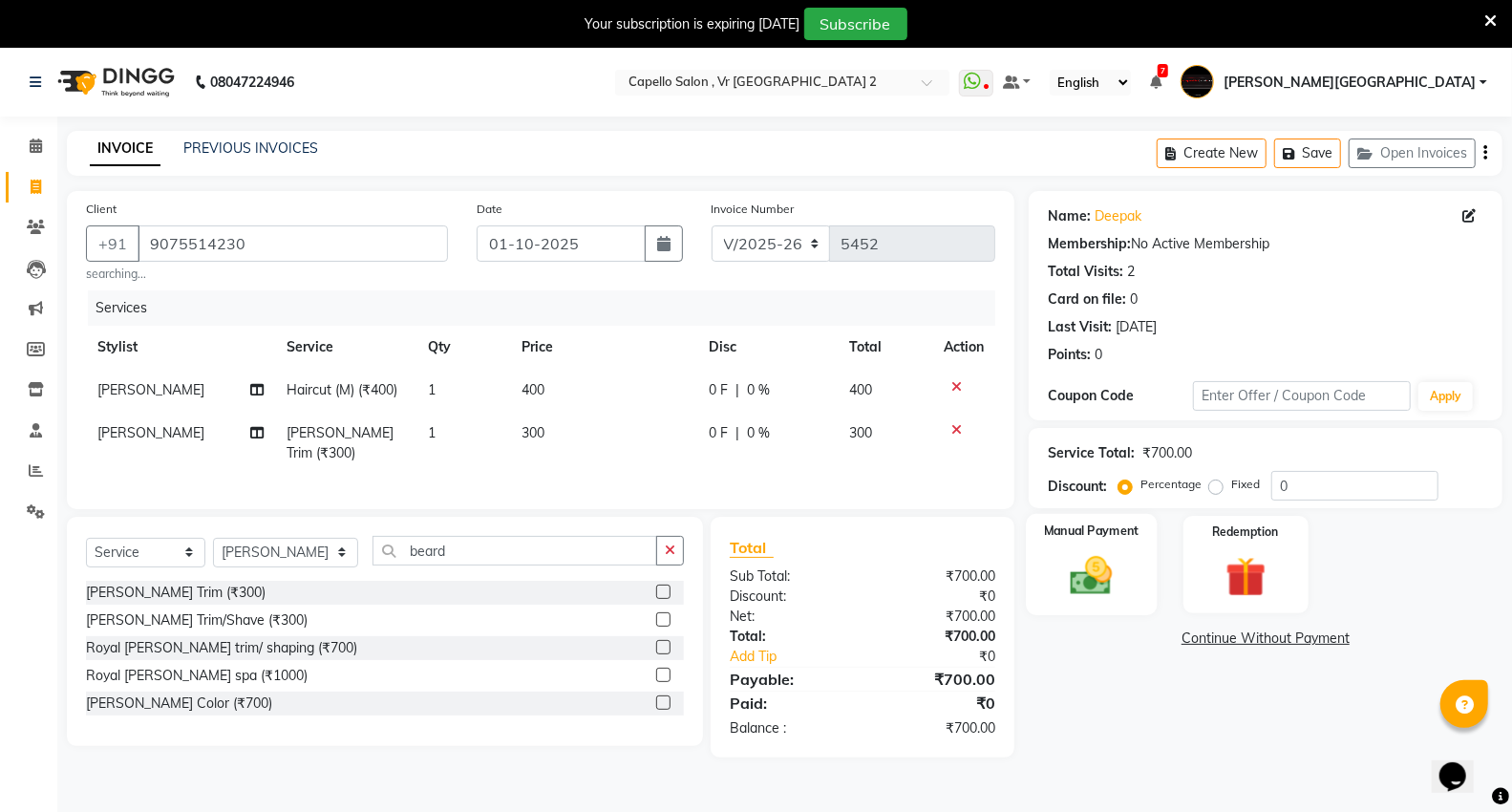
click at [1055, 542] on div "Manual Payment" at bounding box center [1091, 565] width 131 height 102
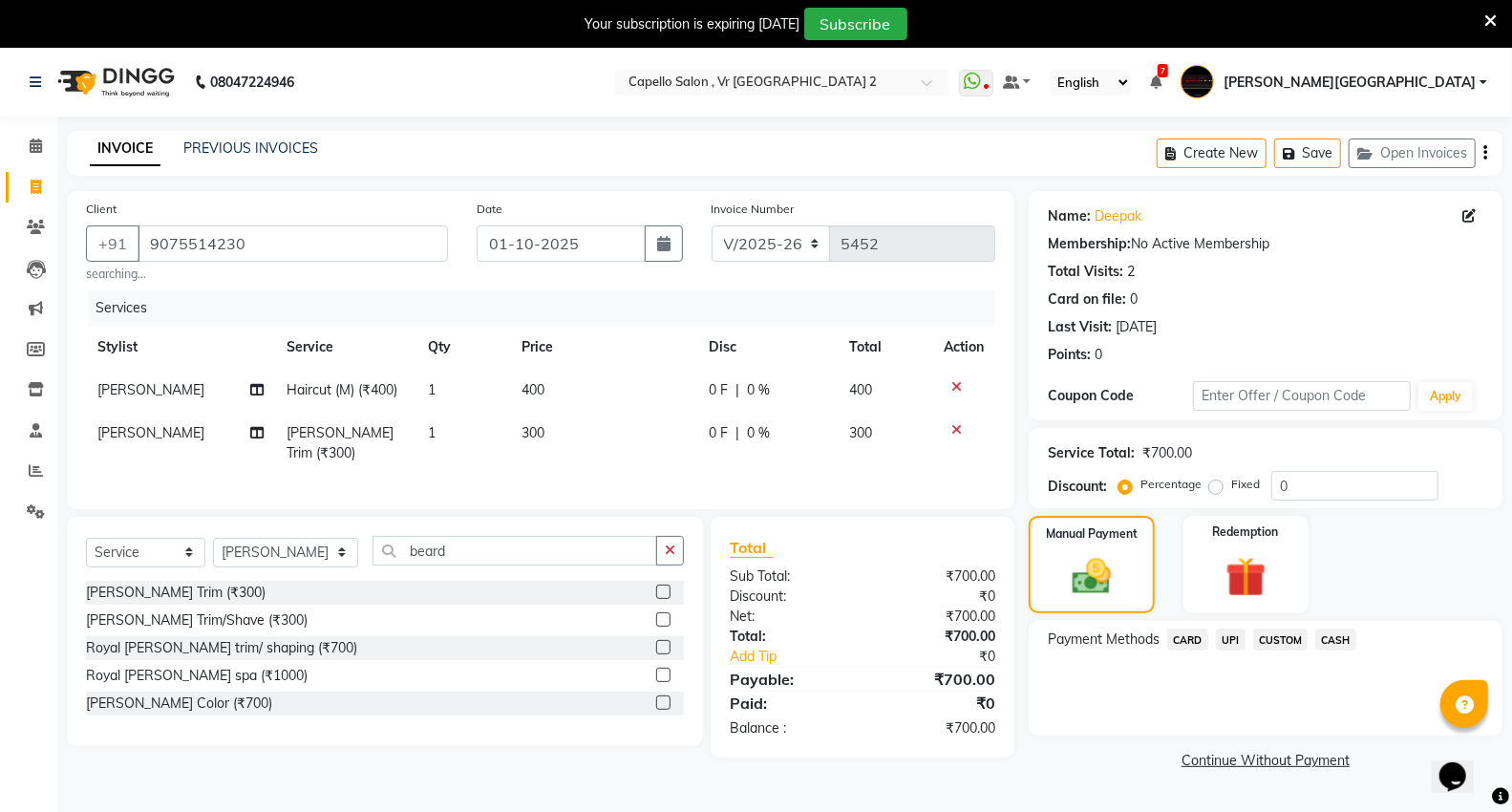
click at [1243, 642] on span "UPI" at bounding box center [1230, 640] width 30 height 22
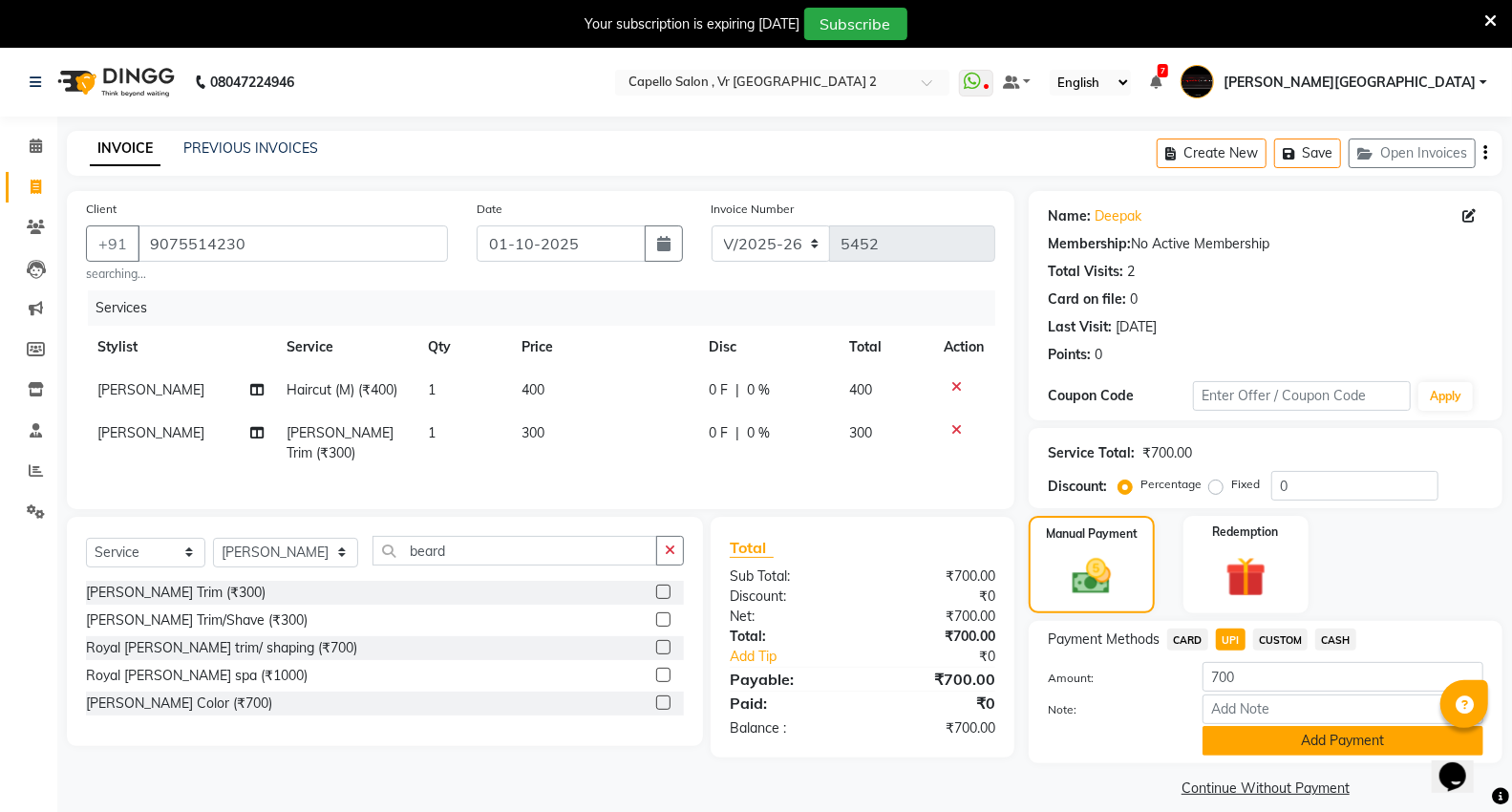
scroll to position [48, 0]
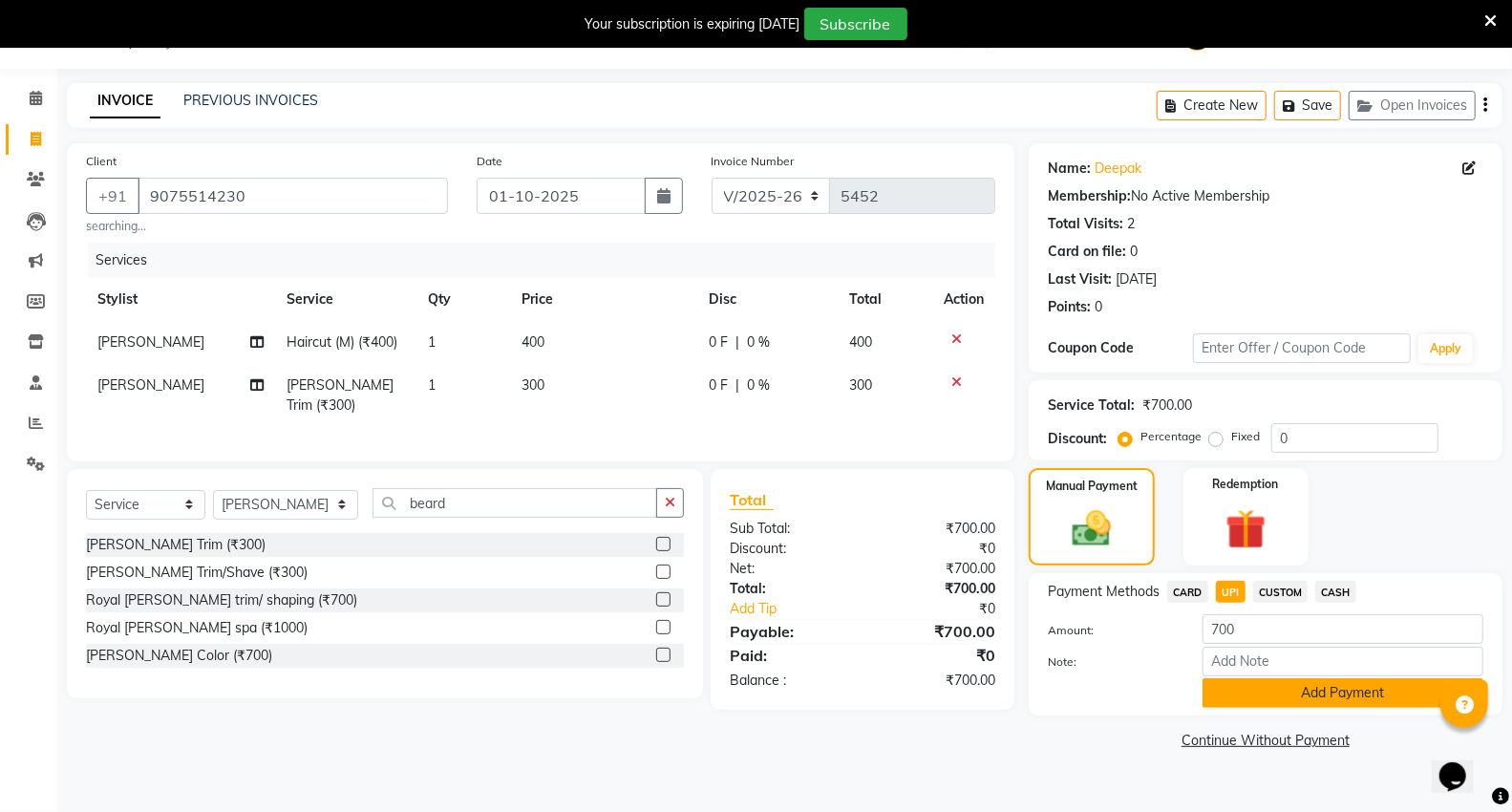
click at [1366, 685] on button "Add Payment" at bounding box center [1342, 693] width 280 height 30
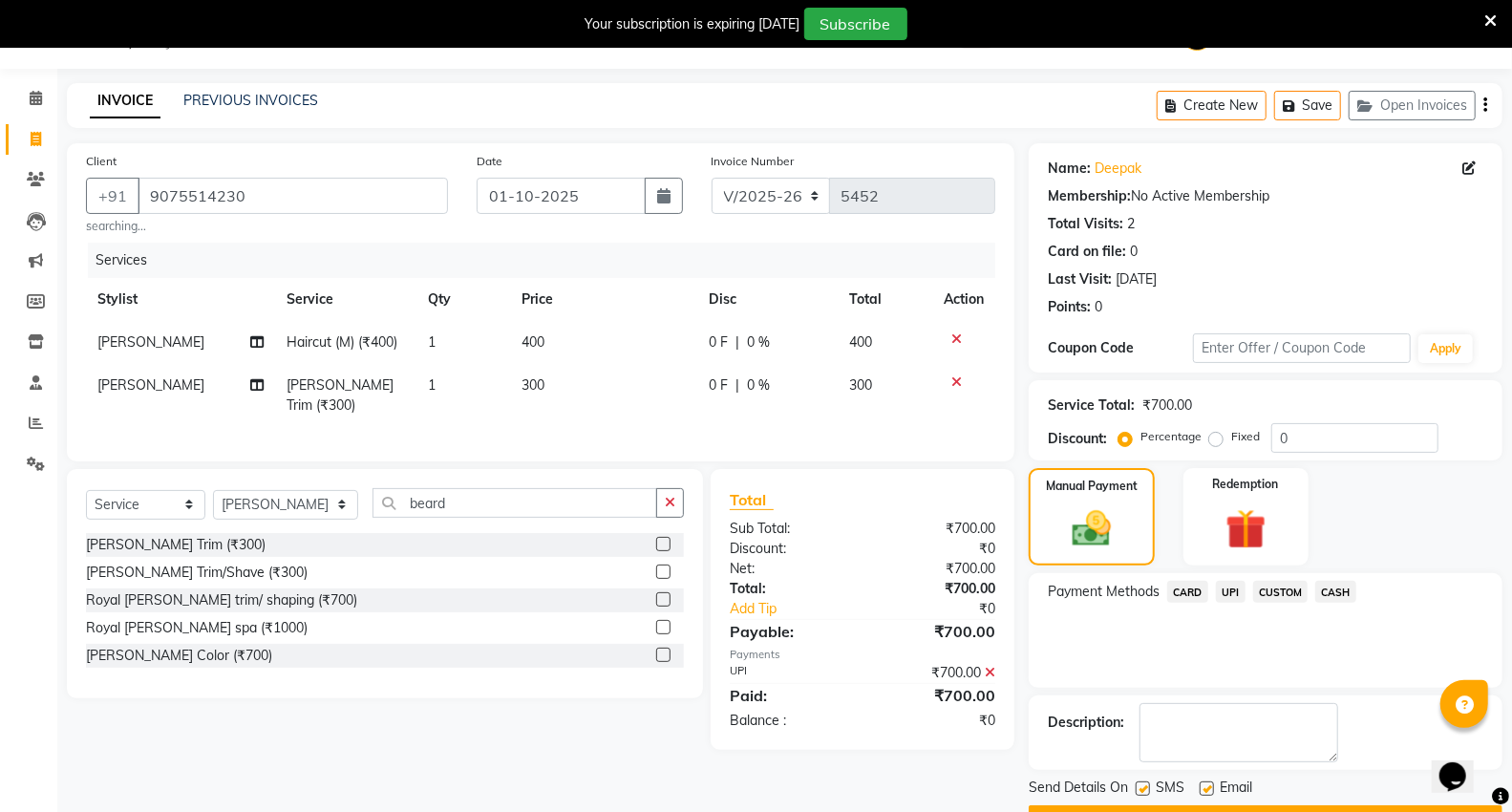
scroll to position [100, 0]
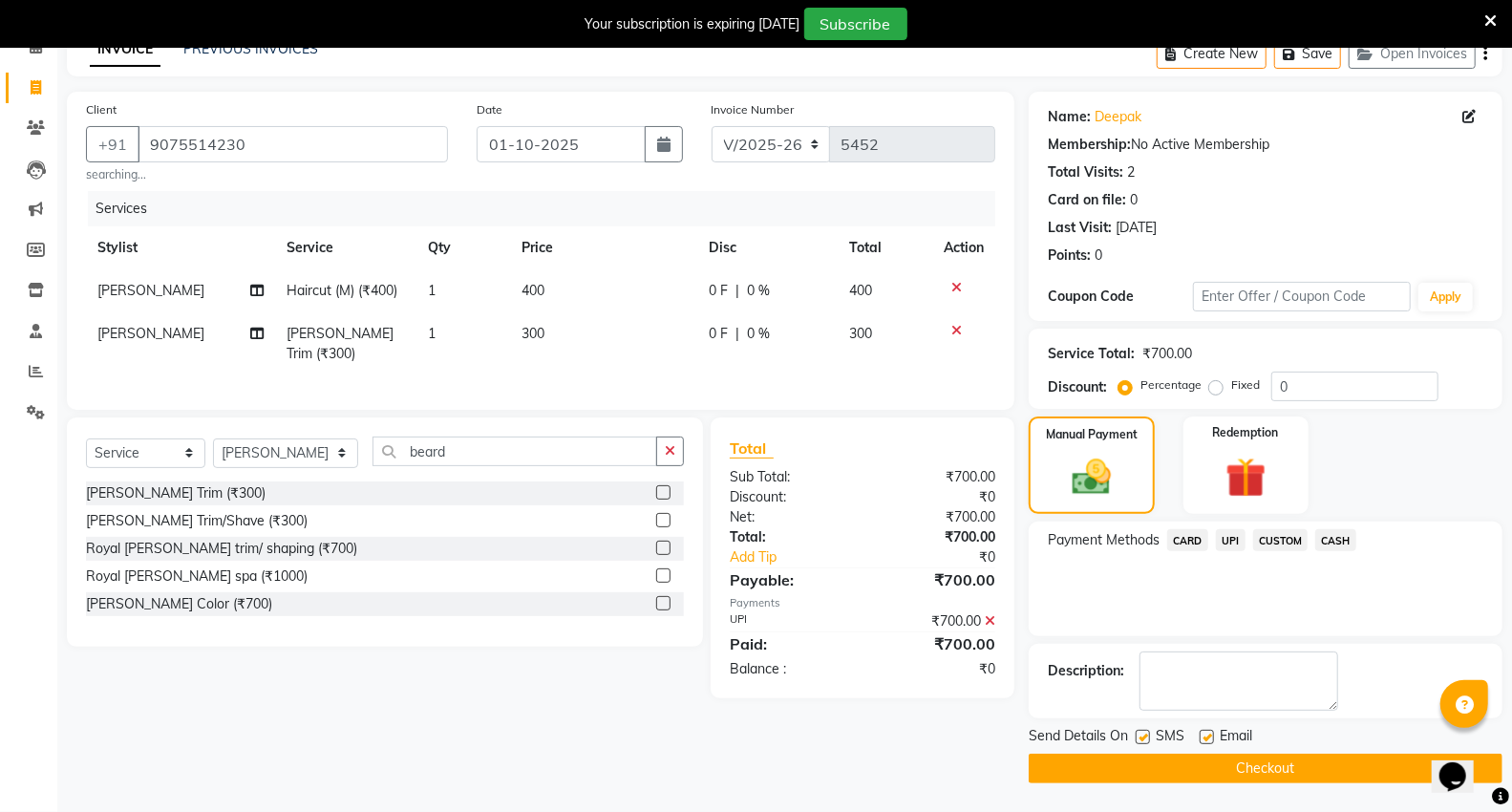
click at [1287, 757] on button "Checkout" at bounding box center [1265, 768] width 474 height 30
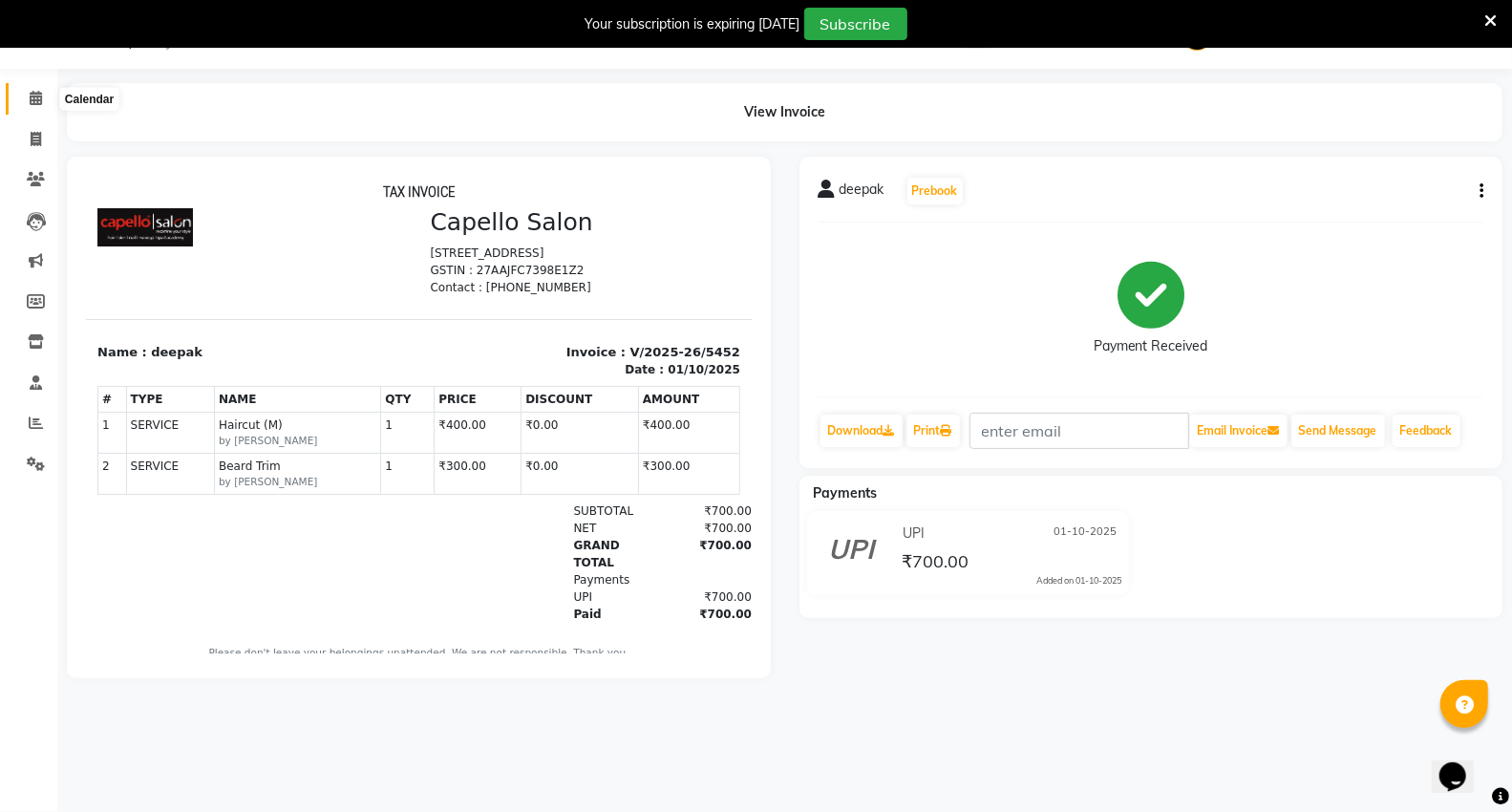
drag, startPoint x: 45, startPoint y: 105, endPoint x: 52, endPoint y: 86, distance: 20.2
click at [45, 105] on span at bounding box center [35, 99] width 33 height 22
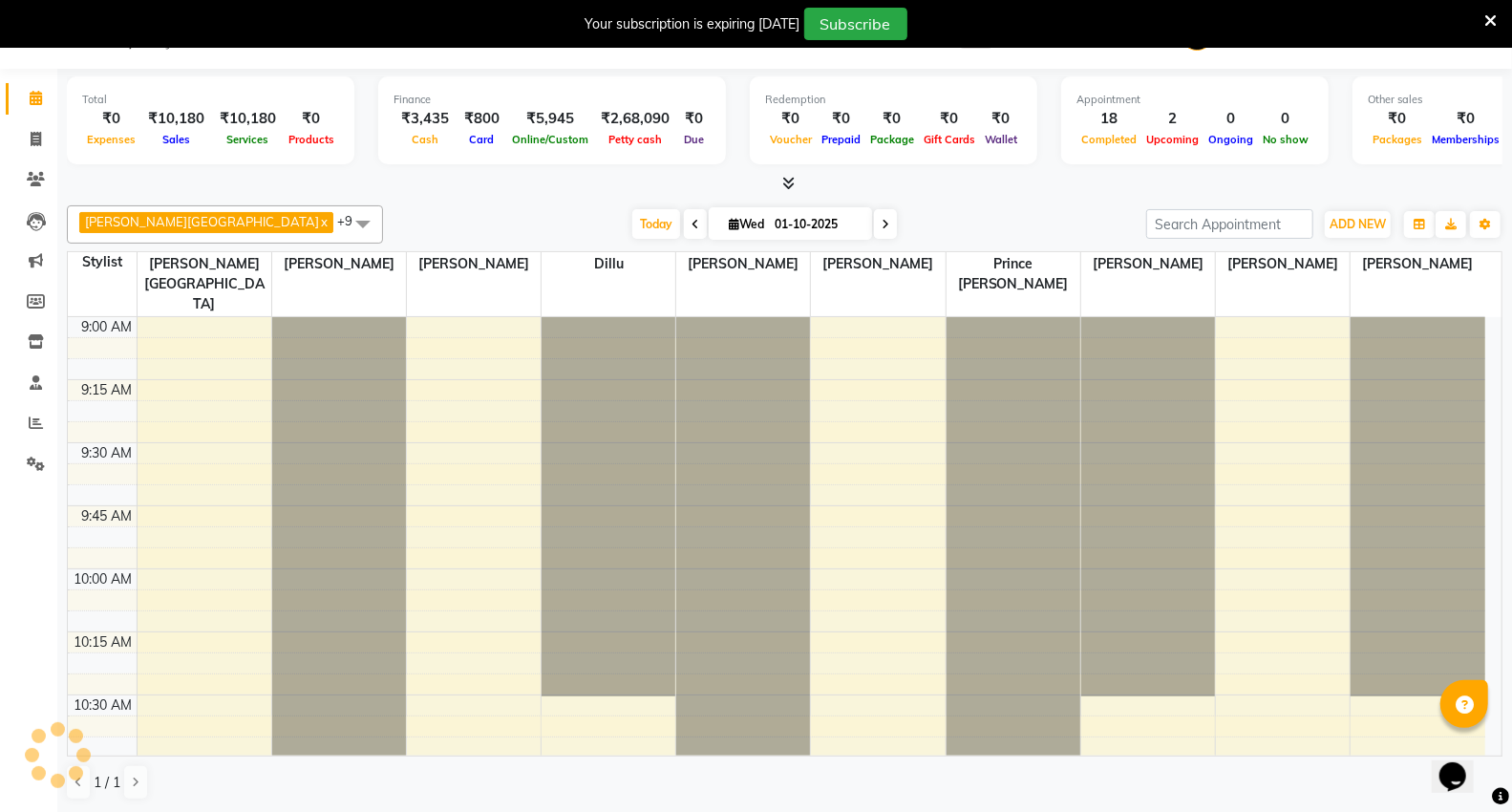
click at [768, 221] on input "01-10-2025" at bounding box center [816, 225] width 96 height 29
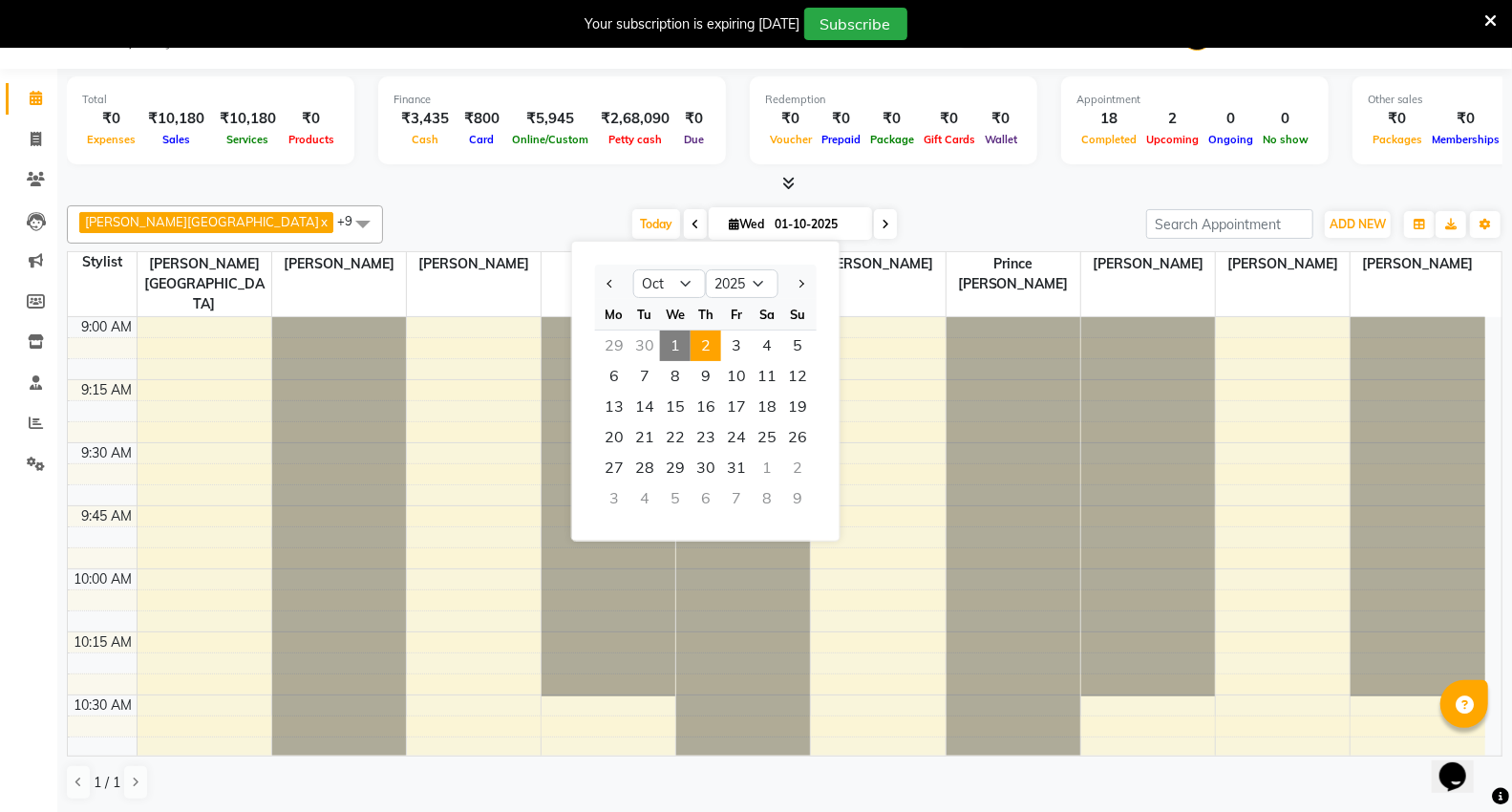
click at [699, 331] on span "2" at bounding box center [705, 346] width 31 height 31
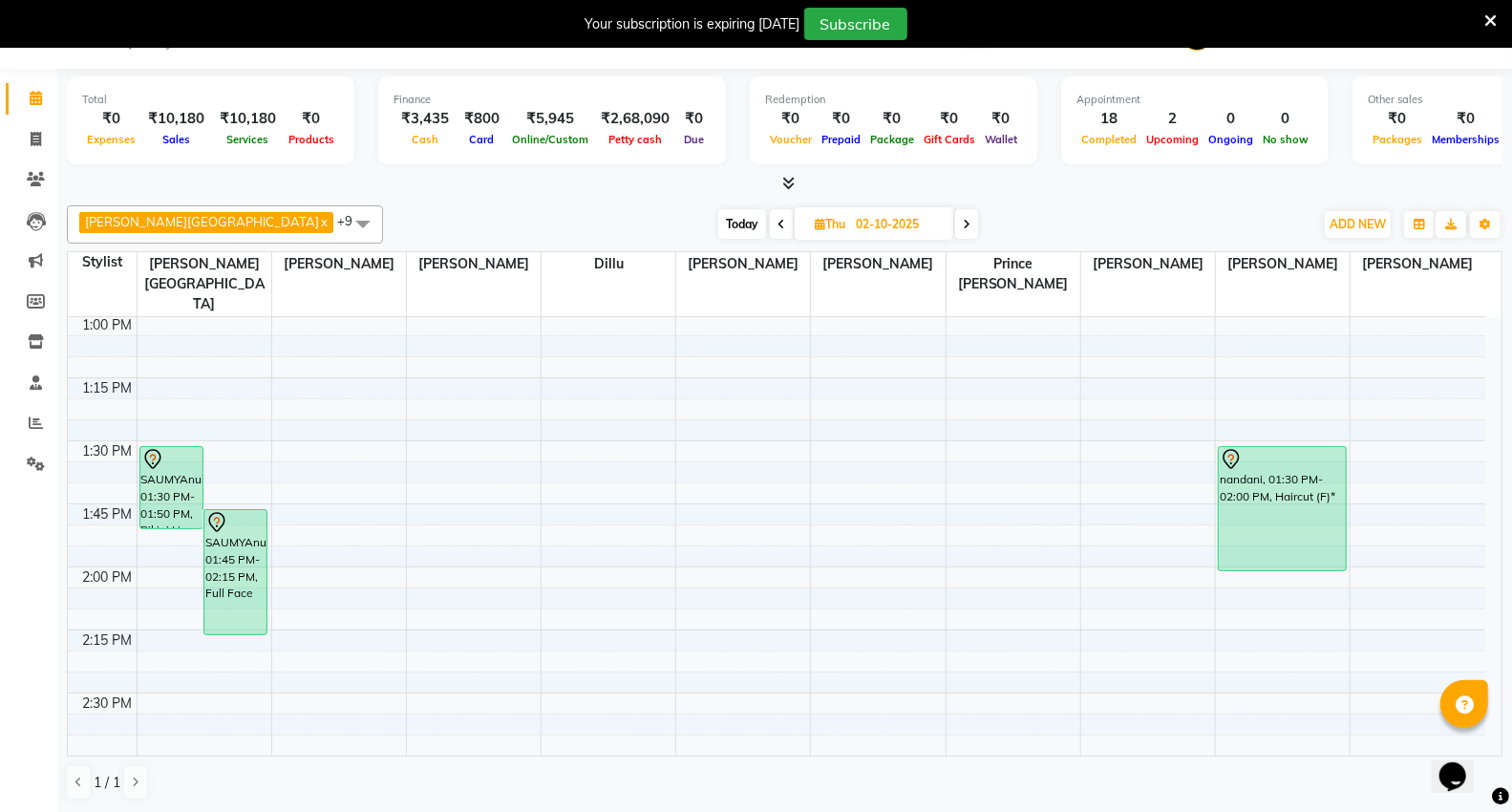
scroll to position [1009, 0]
click at [794, 231] on span "Thu 02-10-2025" at bounding box center [874, 224] width 159 height 33
click at [794, 232] on span "Thu 02-10-2025" at bounding box center [874, 224] width 159 height 33
click at [718, 228] on span "Today" at bounding box center [742, 224] width 48 height 30
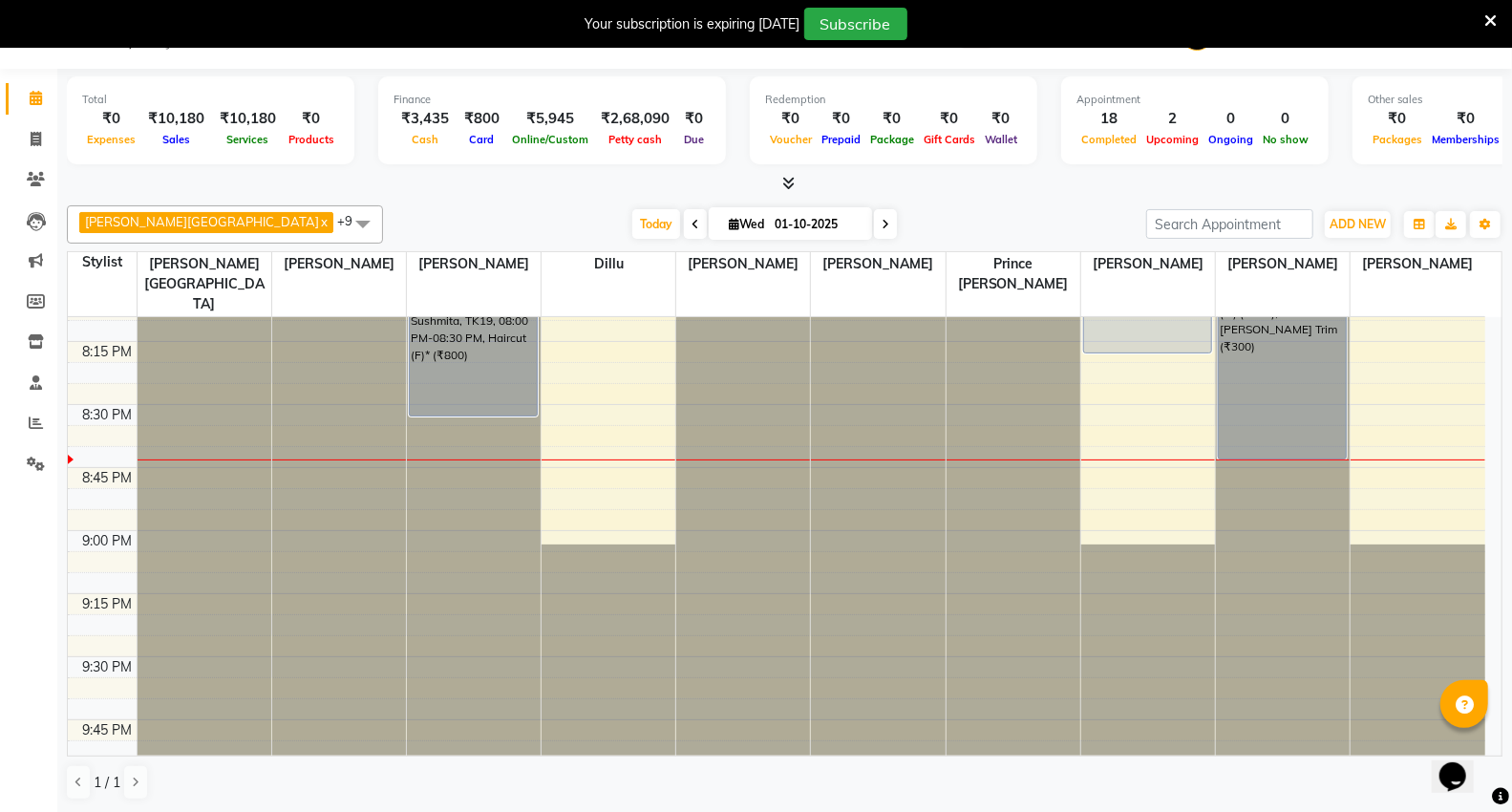
scroll to position [2814, 0]
drag, startPoint x: 545, startPoint y: 212, endPoint x: 881, endPoint y: 245, distance: 337.6
click at [881, 245] on div "Capello VR Mall x Arti Borekar x Anita Patel x Dillu x Kajal Patil x Neha Praja…" at bounding box center [785, 504] width 1435 height 611
click at [888, 189] on div at bounding box center [785, 184] width 1435 height 20
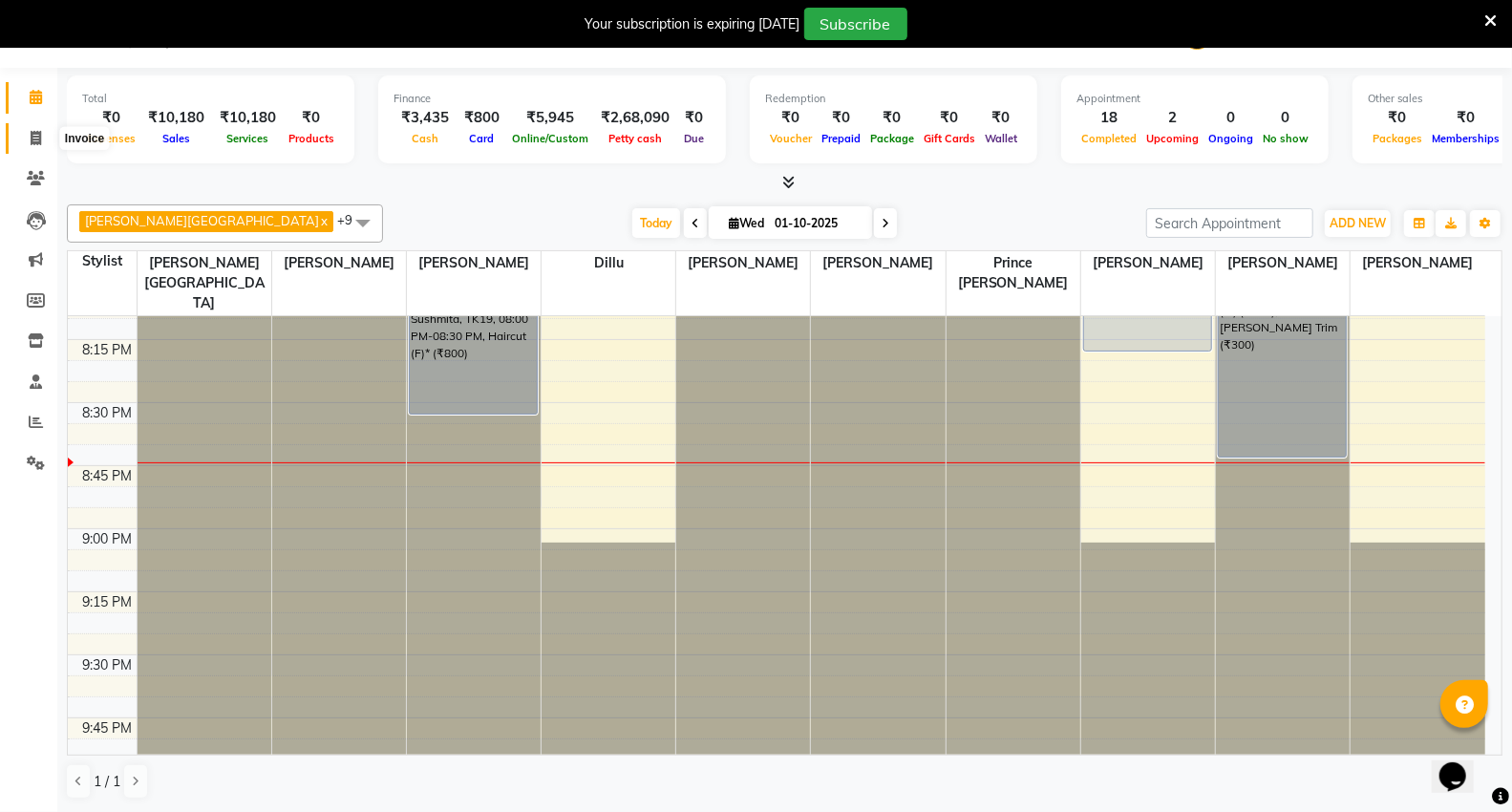
click at [40, 147] on span at bounding box center [35, 139] width 33 height 22
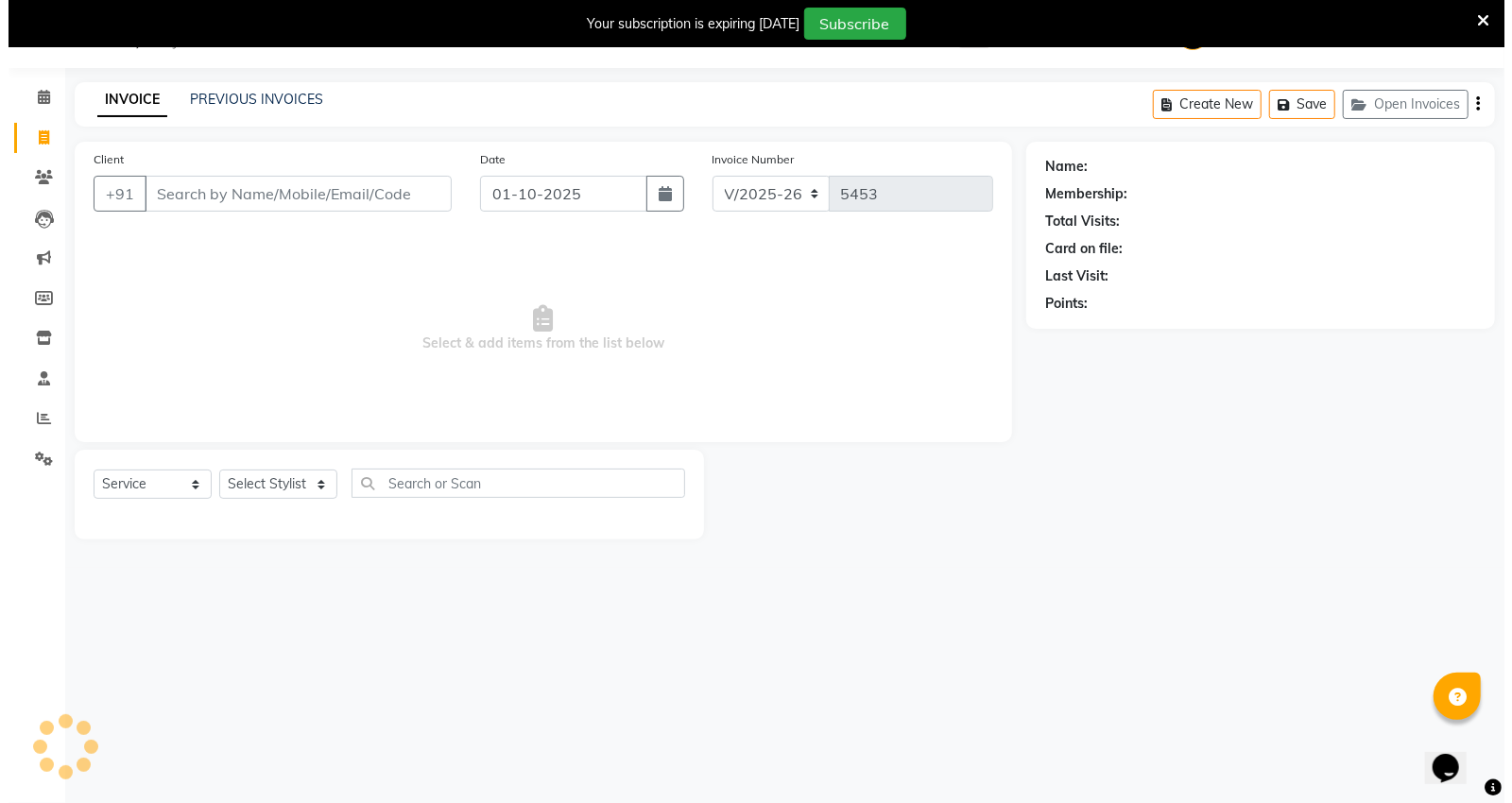
scroll to position [47, 0]
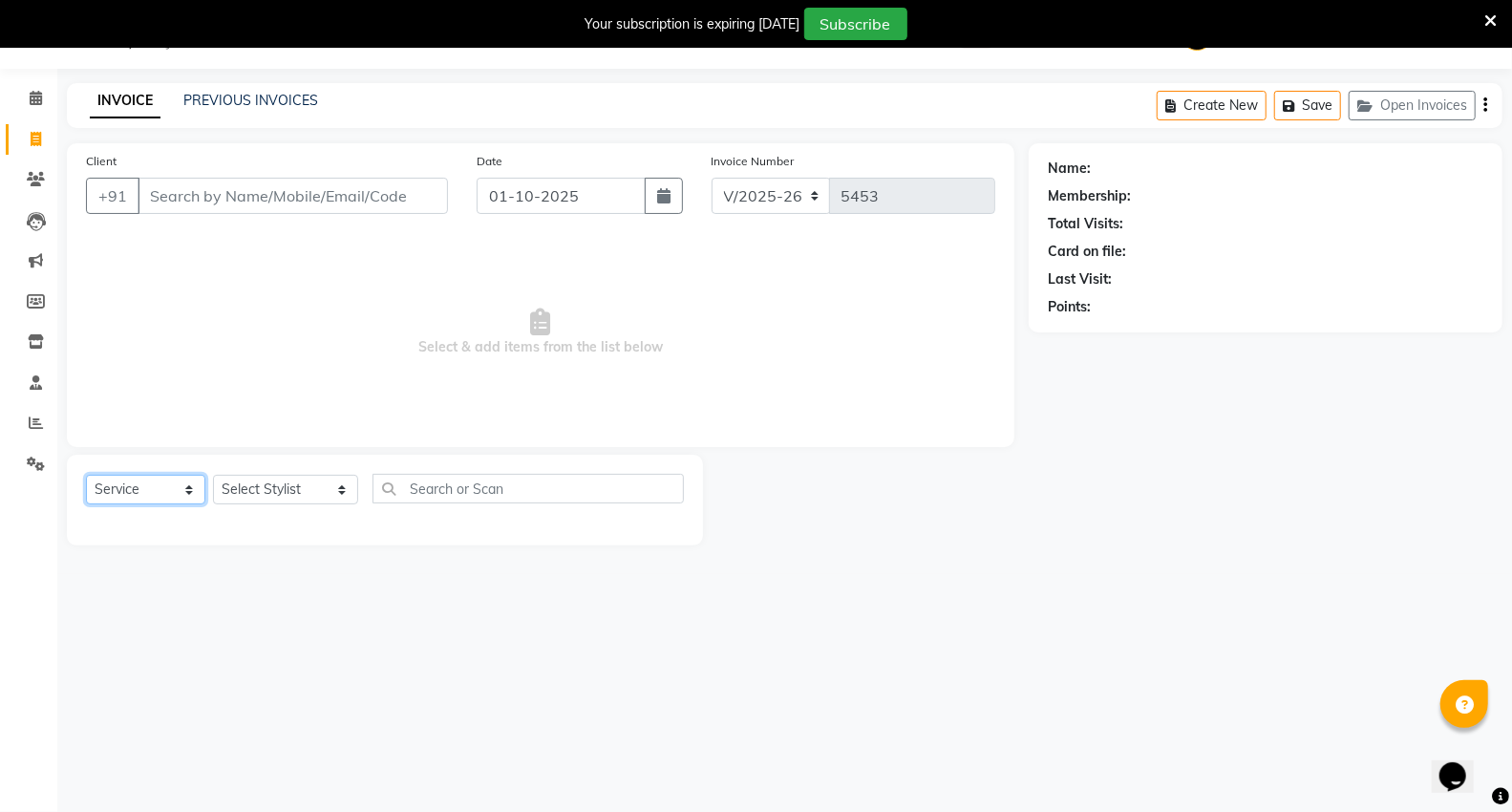
click at [183, 482] on select "Select Service Product Membership Package Voucher Prepaid Gift Card" at bounding box center [145, 489] width 120 height 30
click at [86, 476] on select "Select Service Product Membership Package Voucher Prepaid Gift Card" at bounding box center [145, 489] width 120 height 30
click at [278, 497] on select "Select Stylist AHSIK Amit felix Anita Patel Arti Borekar Capello VR Mall Dillu …" at bounding box center [286, 489] width 145 height 30
click at [213, 476] on select "Select Stylist AHSIK Amit felix Anita Patel Arti Borekar Capello VR Mall Dillu …" at bounding box center [286, 489] width 145 height 30
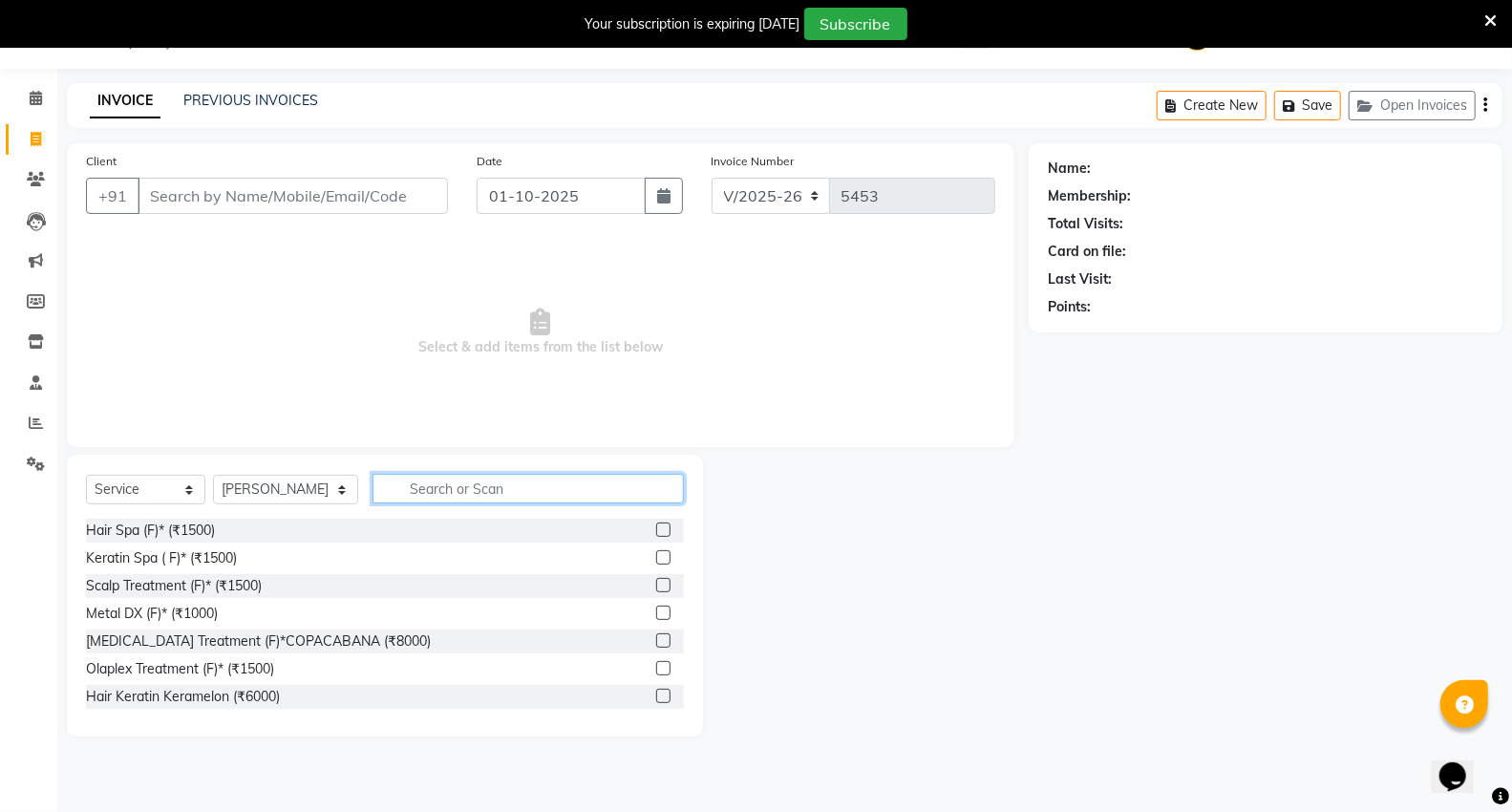
click at [380, 490] on input "text" at bounding box center [527, 488] width 311 height 30
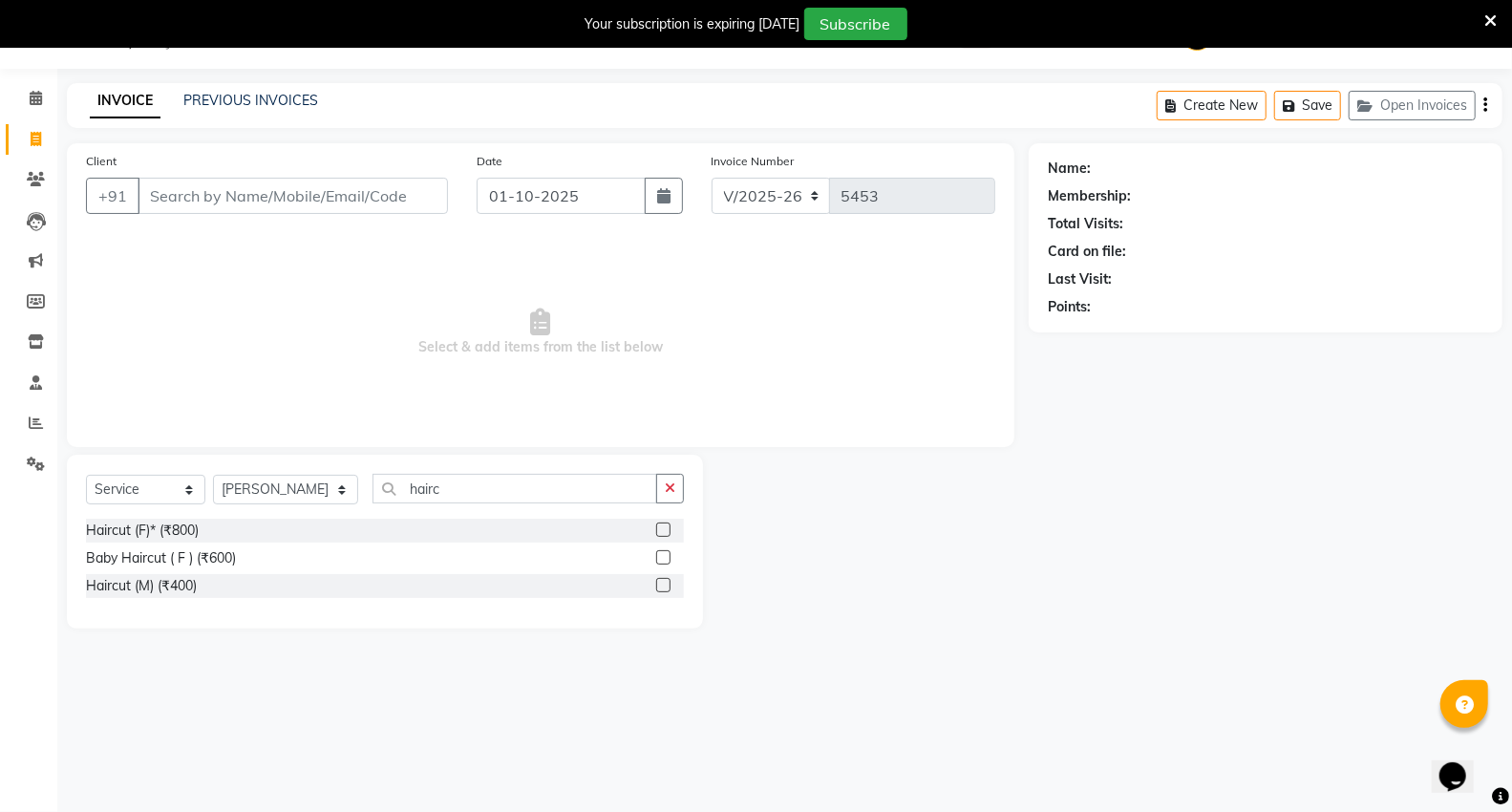
click at [659, 593] on div at bounding box center [662, 588] width 12 height 20
click at [660, 581] on label at bounding box center [663, 585] width 14 height 14
click at [660, 581] on input "checkbox" at bounding box center [662, 586] width 12 height 12
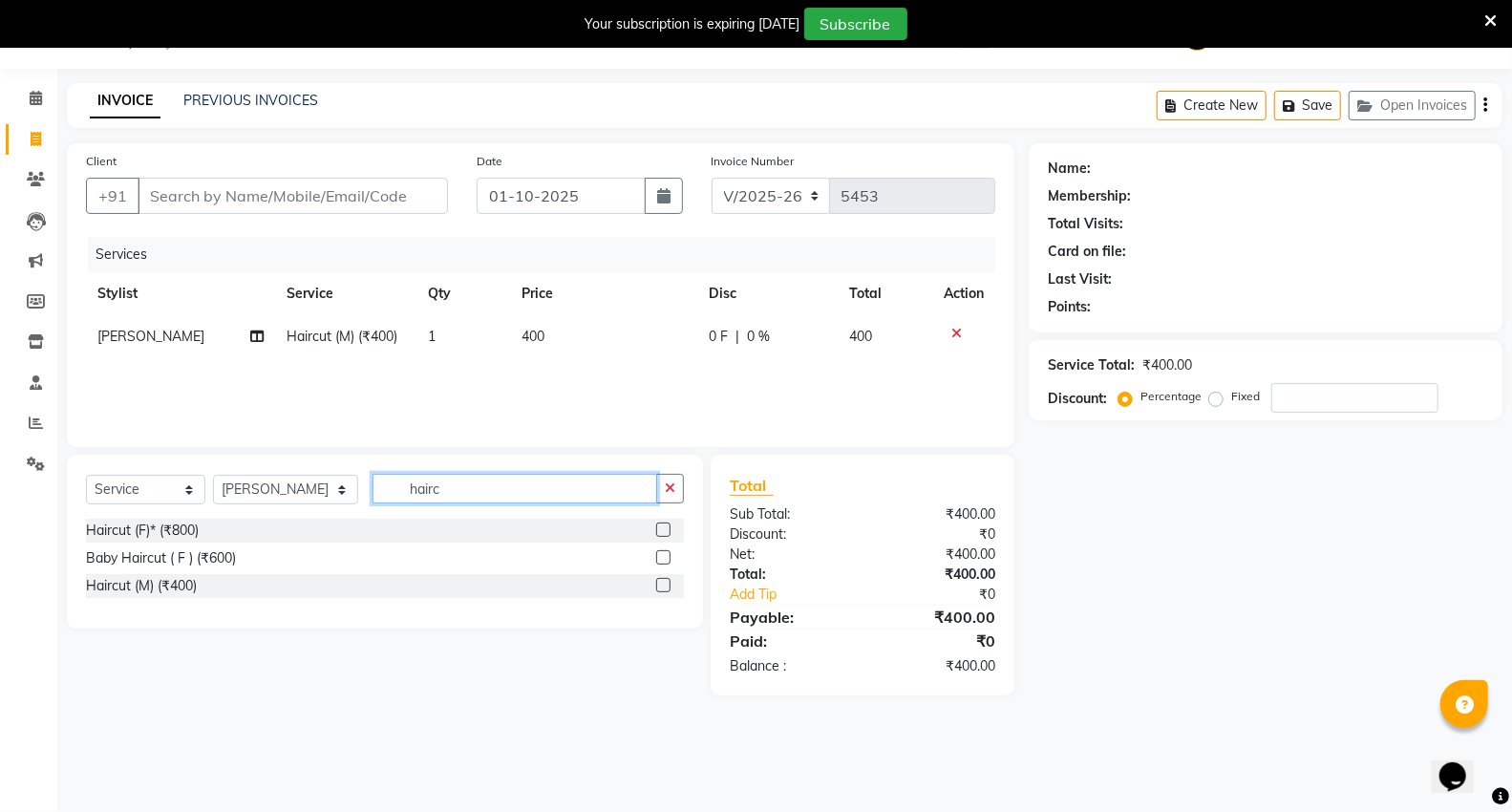
click at [506, 483] on input "hairc" at bounding box center [514, 488] width 284 height 30
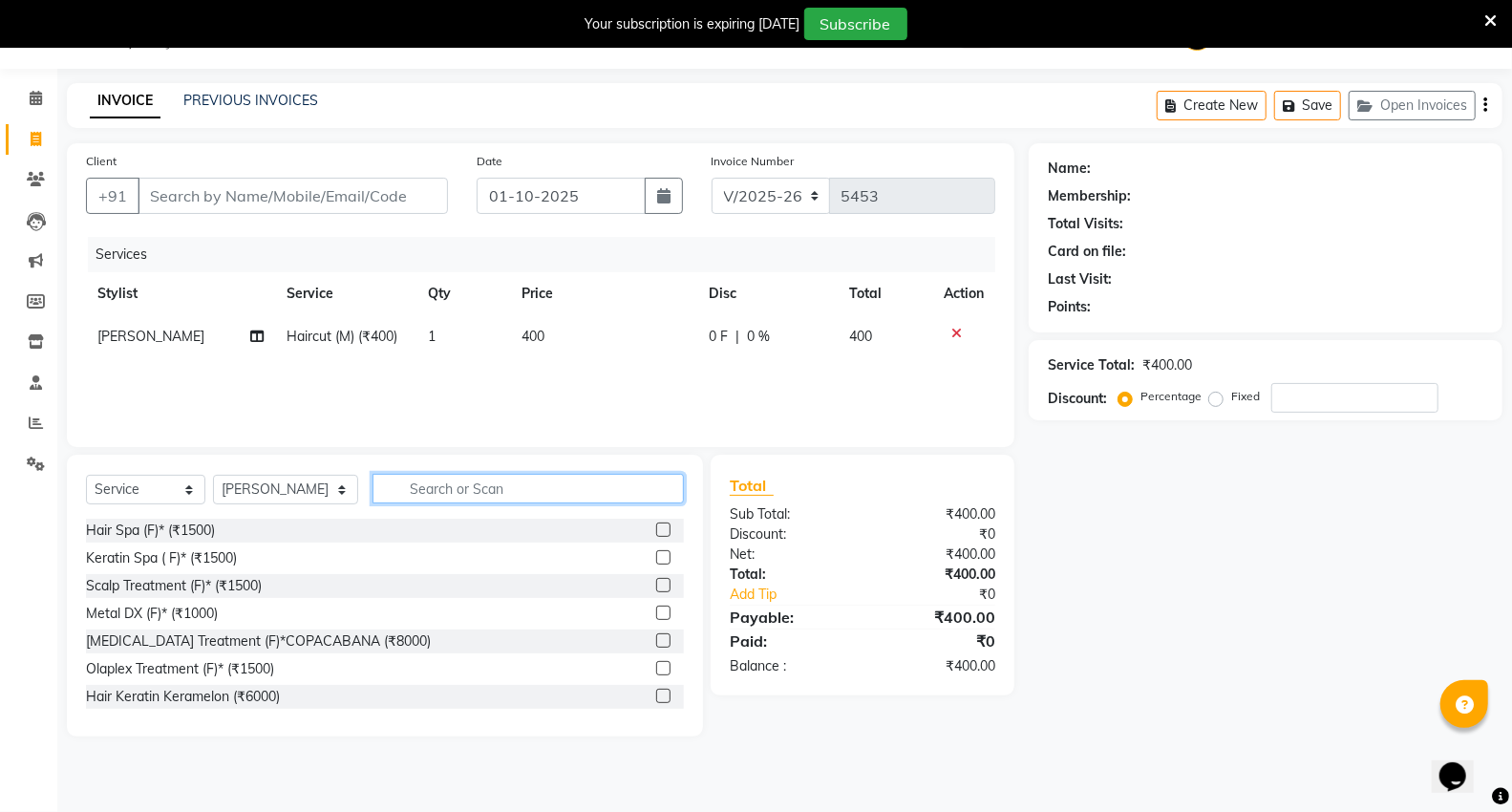
click at [386, 488] on input "text" at bounding box center [527, 488] width 311 height 30
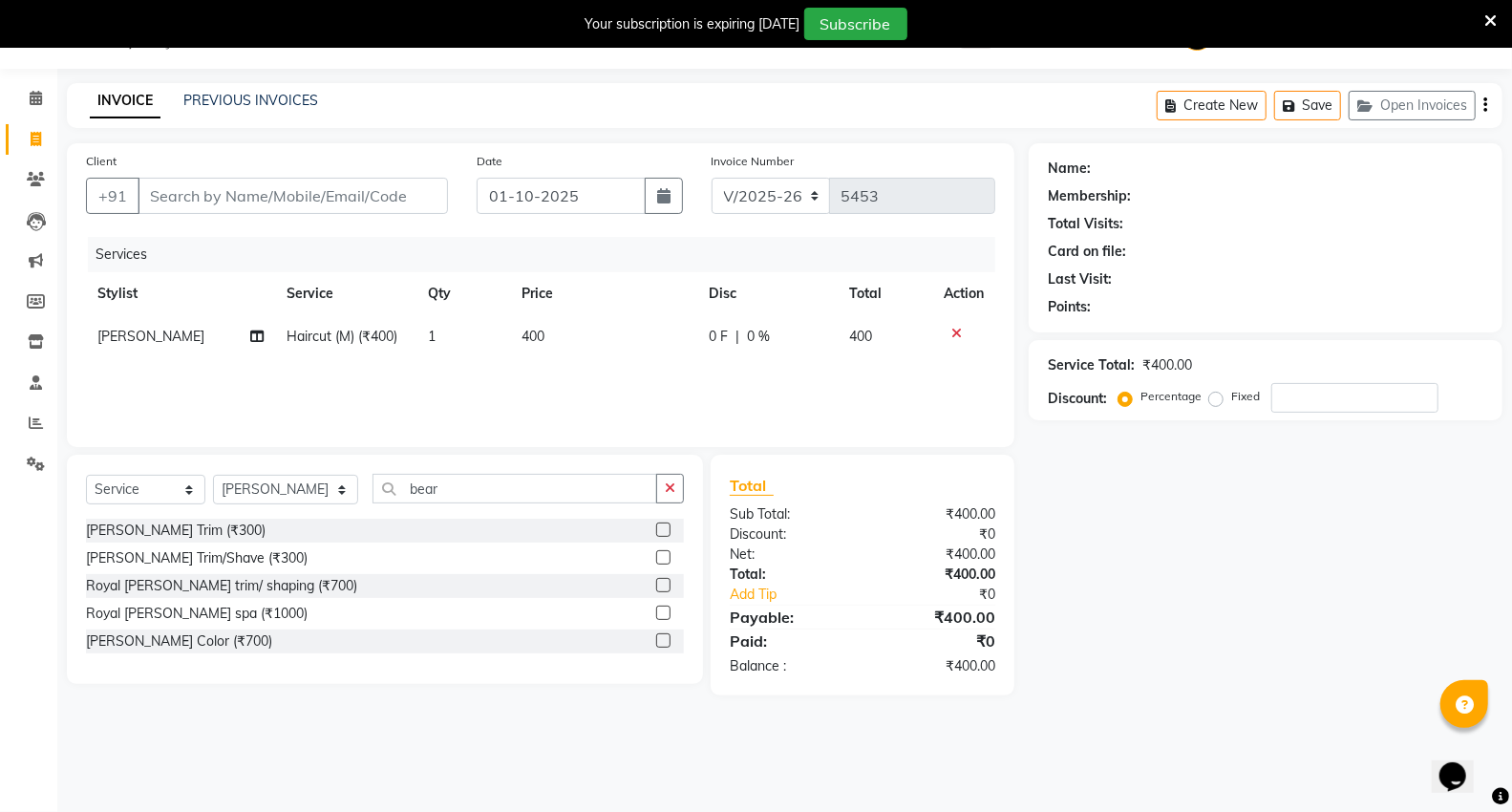
click at [670, 532] on label at bounding box center [663, 530] width 14 height 14
click at [669, 532] on input "checkbox" at bounding box center [662, 530] width 12 height 12
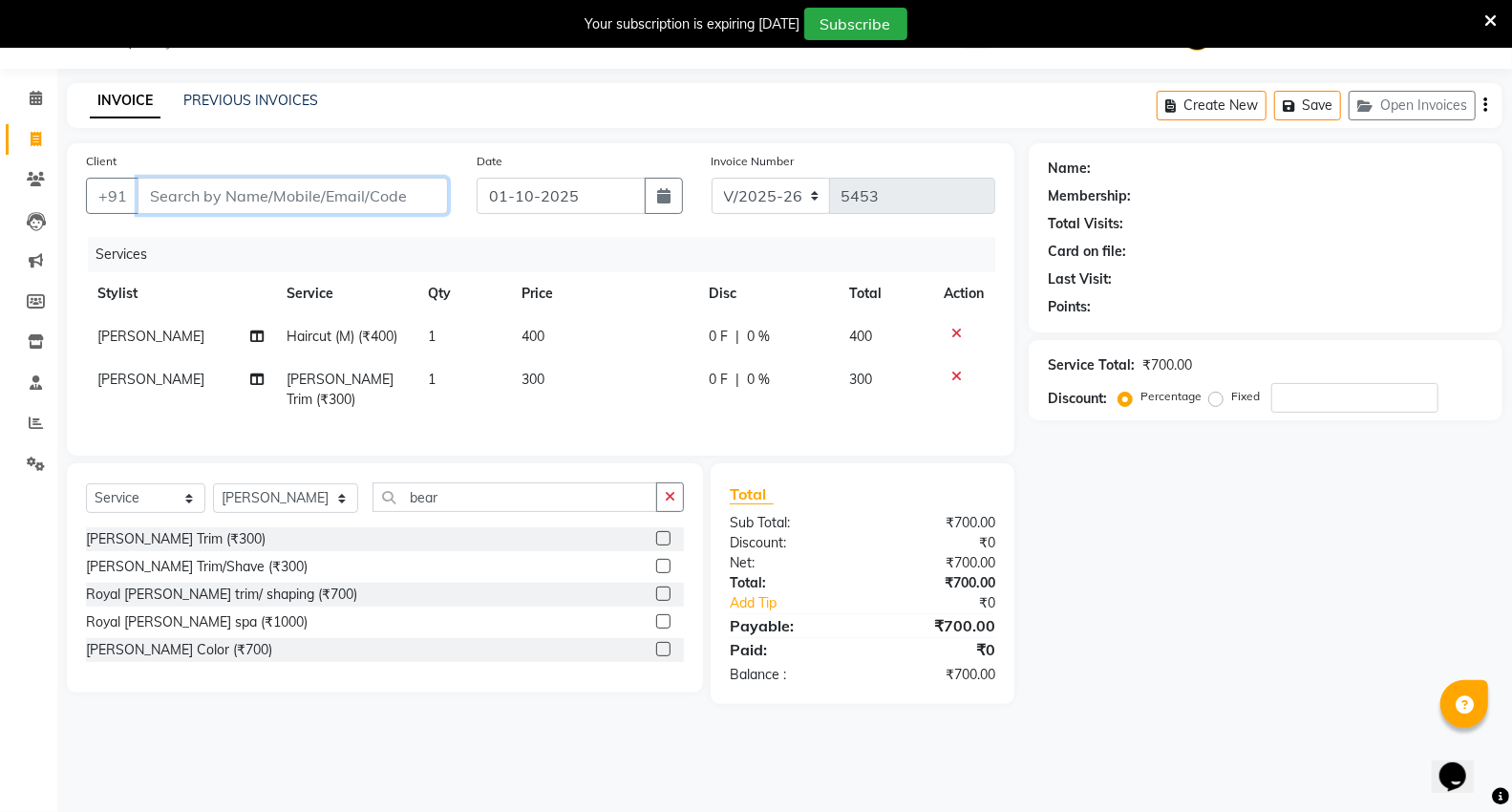
click at [236, 192] on input "Client" at bounding box center [293, 196] width 310 height 36
click at [382, 201] on span "Add Client" at bounding box center [398, 196] width 76 height 19
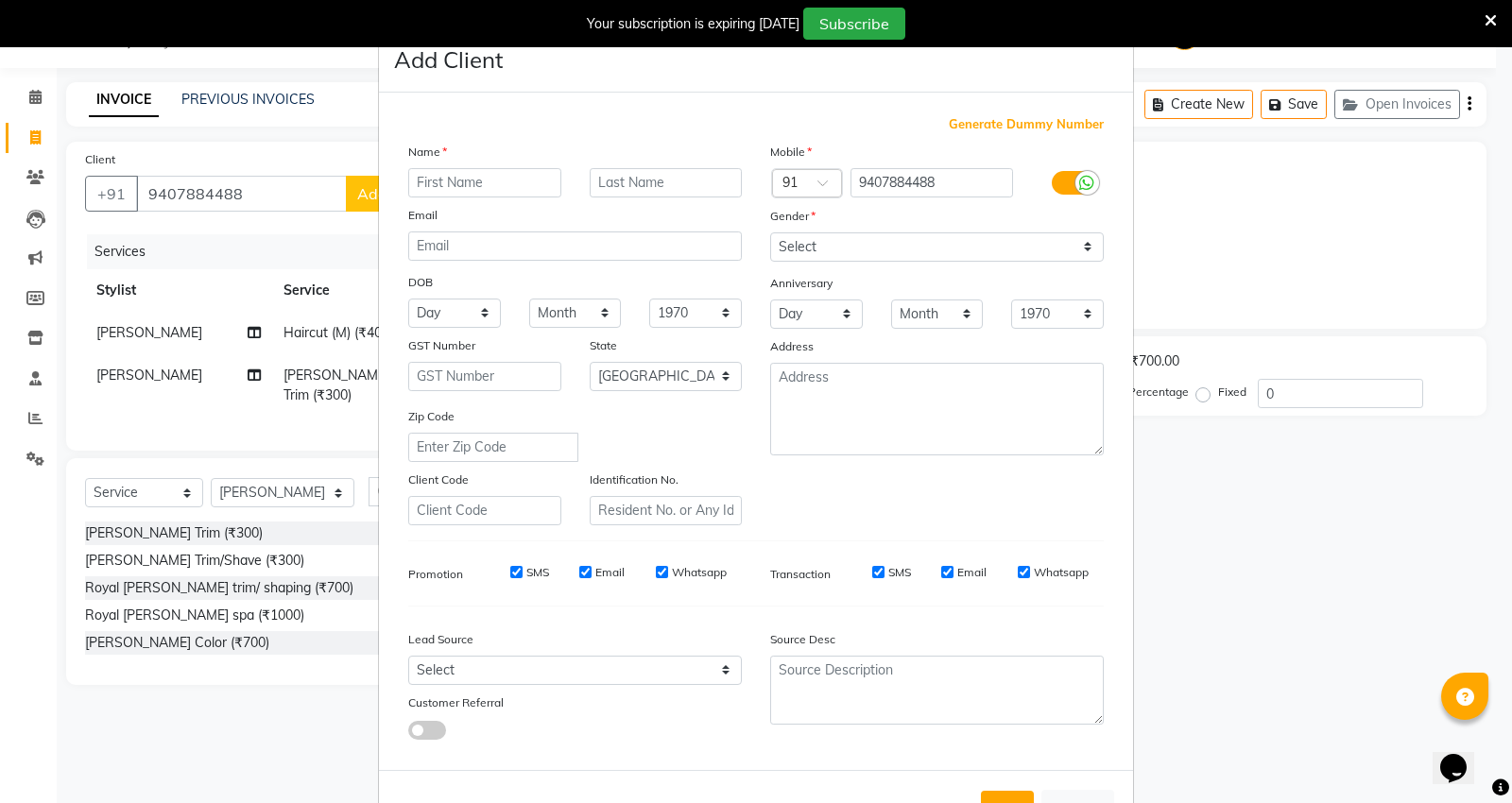
click at [180, 189] on ngb-modal-window "Add Client Generate Dummy Number Name Email DOB Day 01 02 03 04 05 06 07 08 09 …" at bounding box center [756, 402] width 1512 height 803
click at [187, 191] on ngb-modal-window "Add Client Generate Dummy Number Name Email DOB Day 01 02 03 04 05 06 07 08 09 …" at bounding box center [756, 402] width 1512 height 803
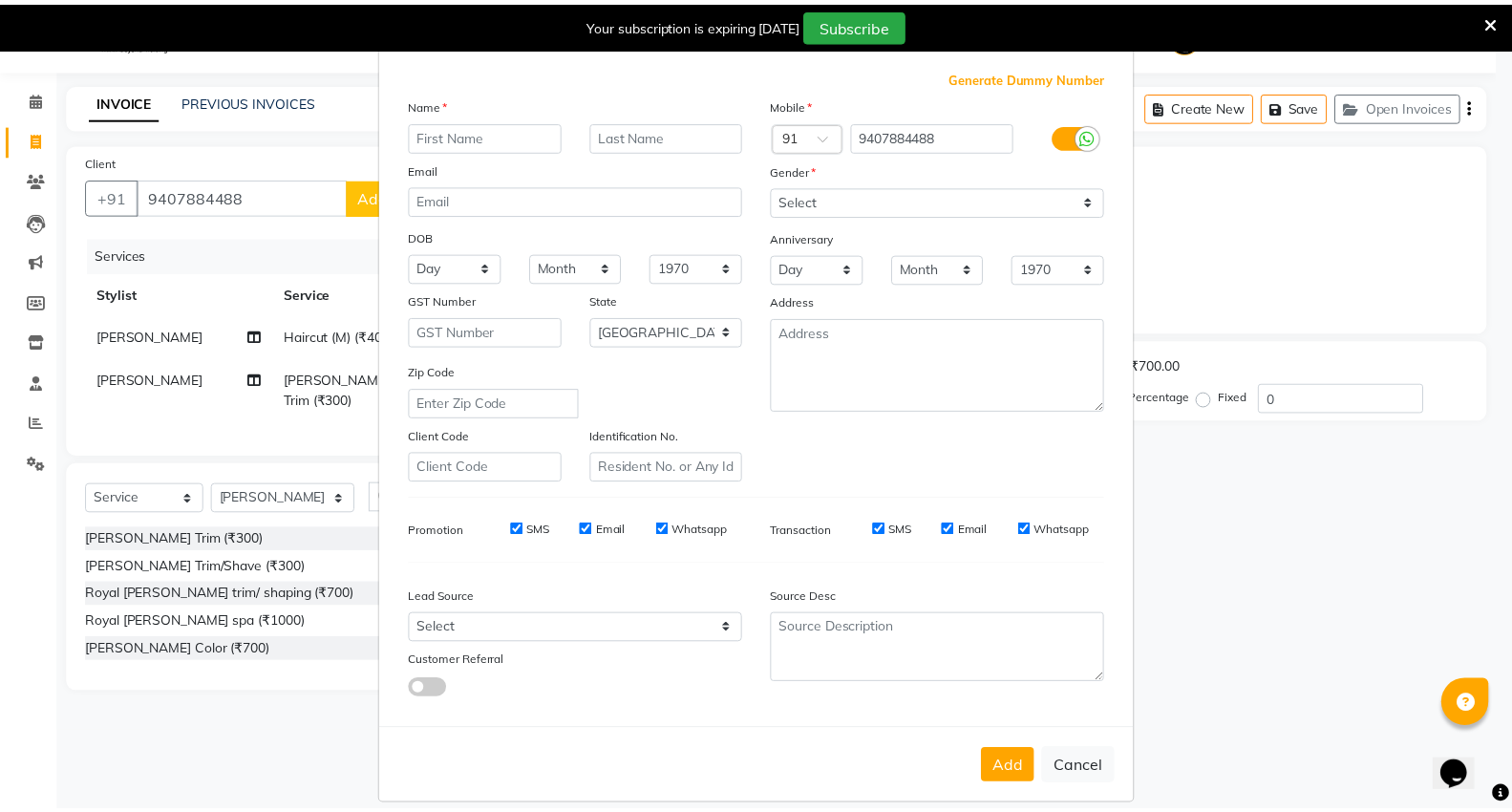
scroll to position [71, 0]
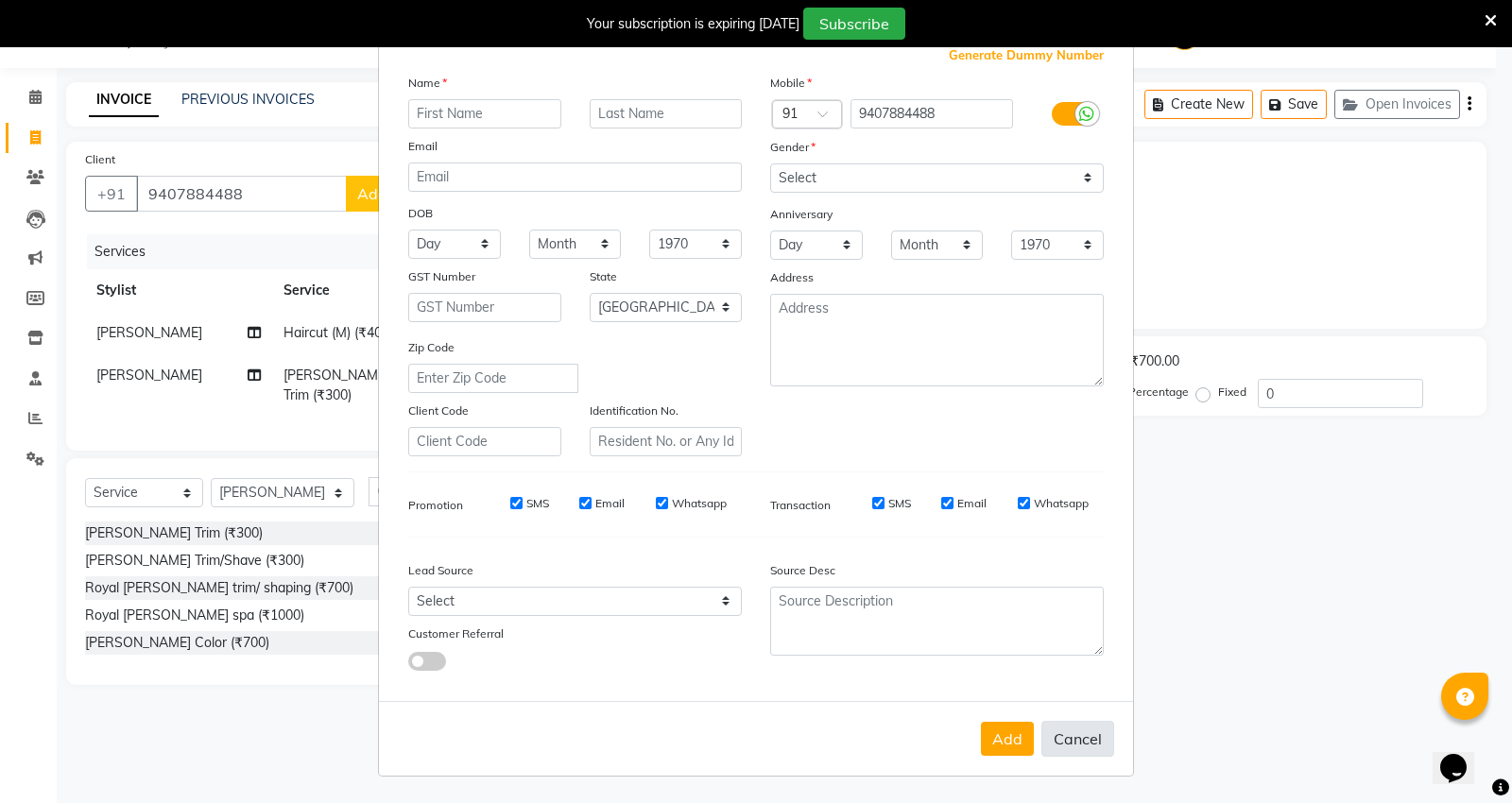
click at [1064, 743] on button "Cancel" at bounding box center [1077, 739] width 73 height 36
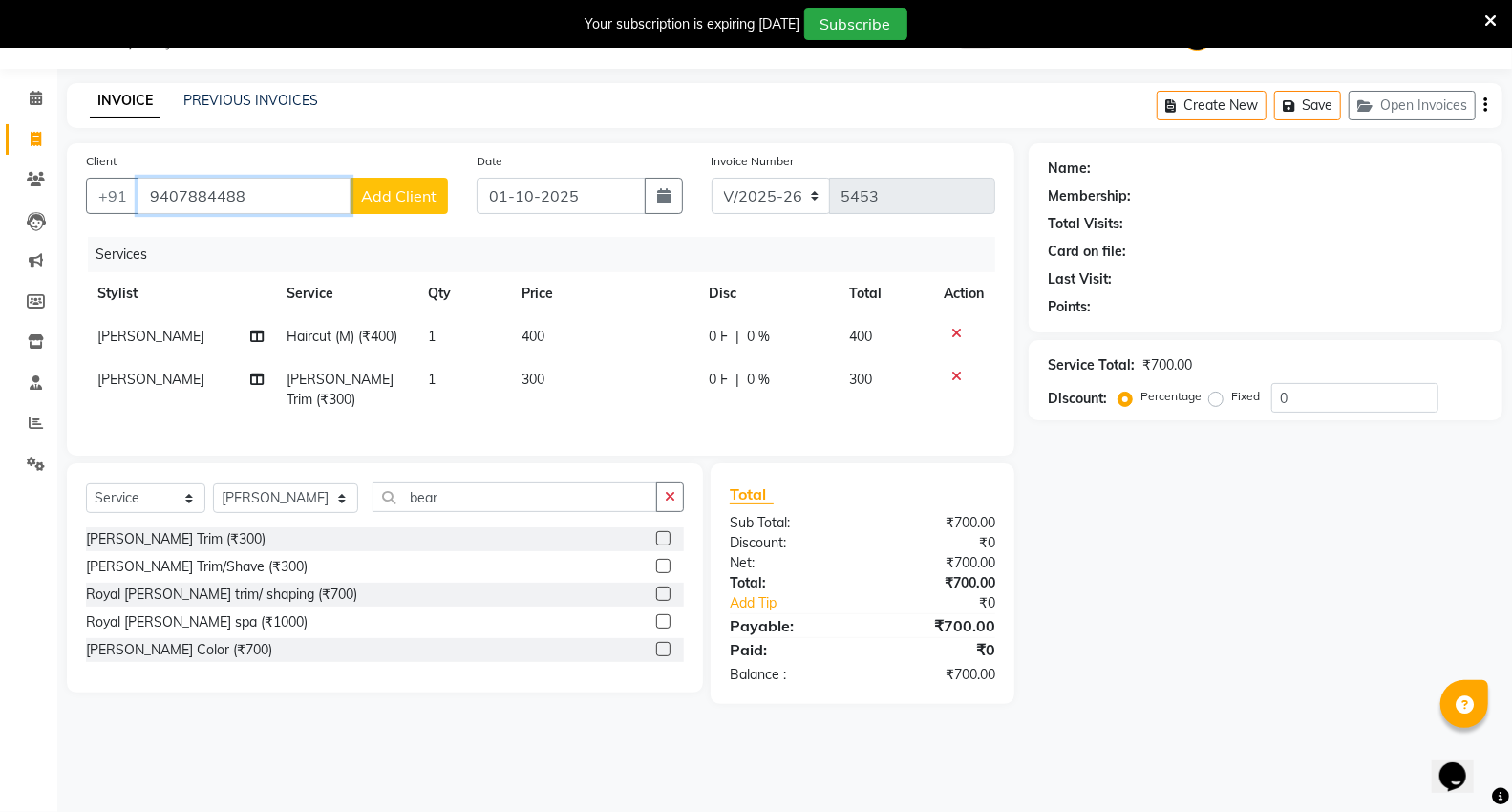
click at [186, 195] on input "9407884488" at bounding box center [244, 196] width 213 height 36
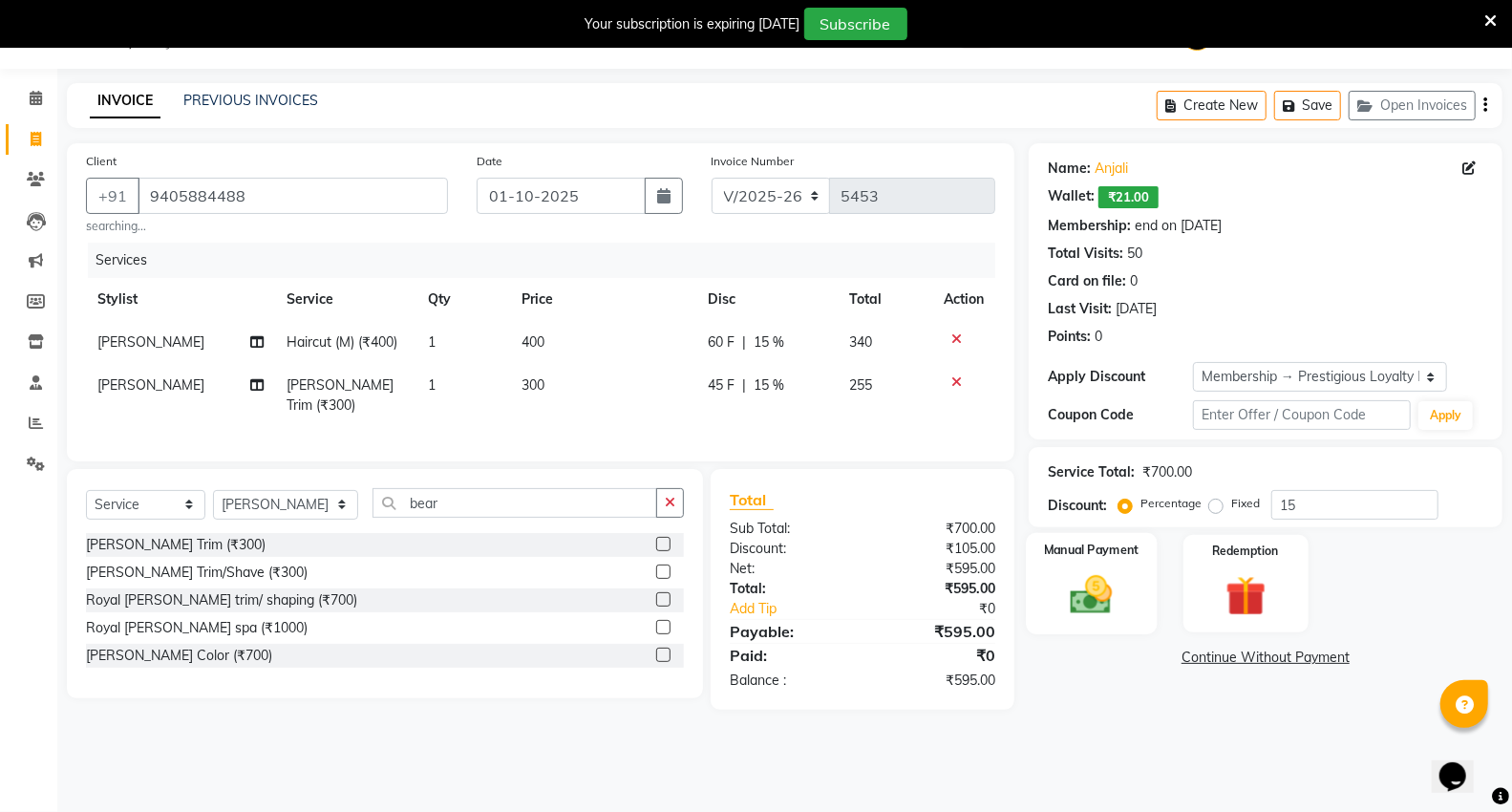
click at [1119, 568] on div "Manual Payment" at bounding box center [1091, 584] width 131 height 102
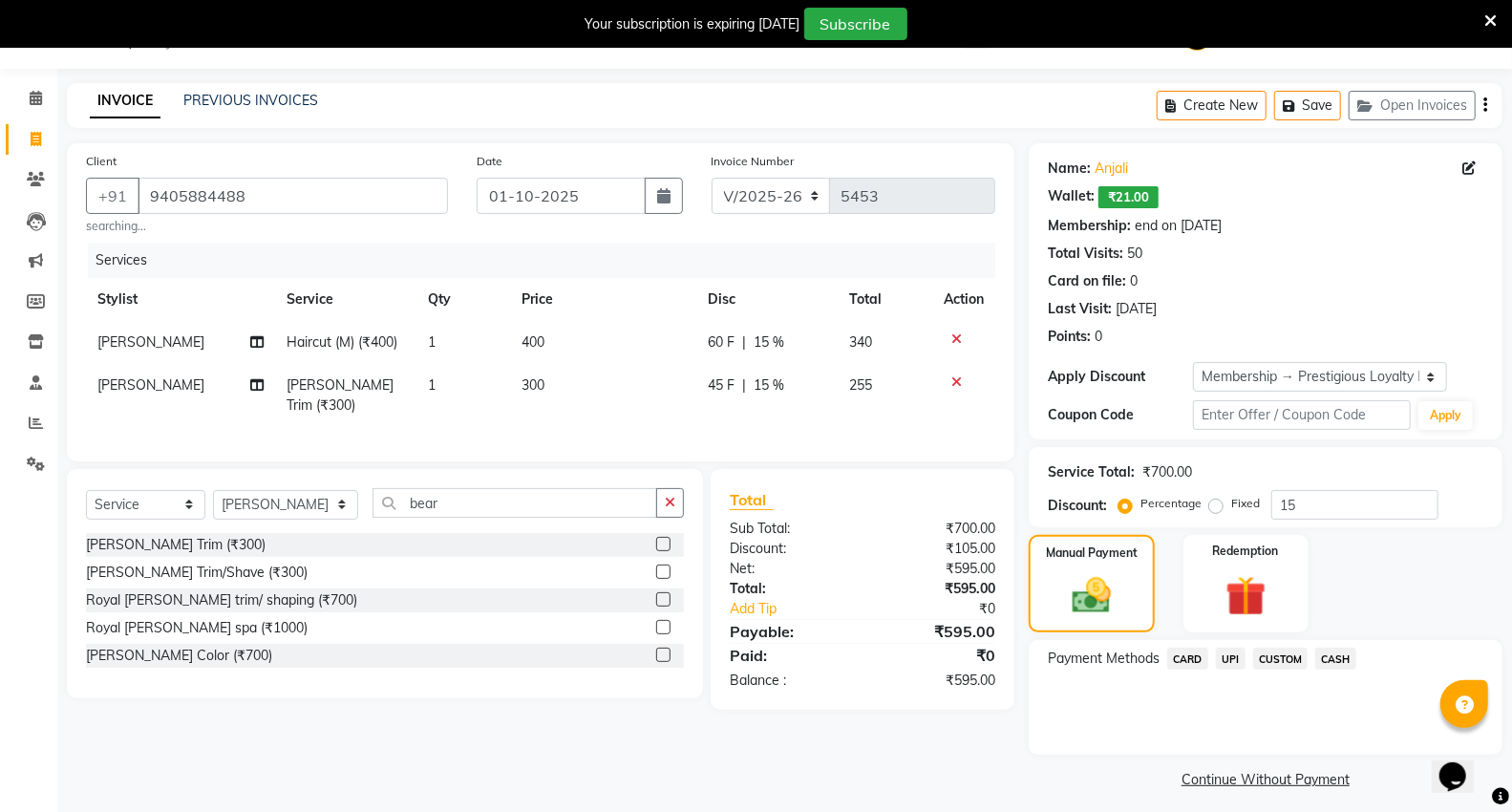
click at [1320, 655] on span "CASH" at bounding box center [1335, 659] width 41 height 22
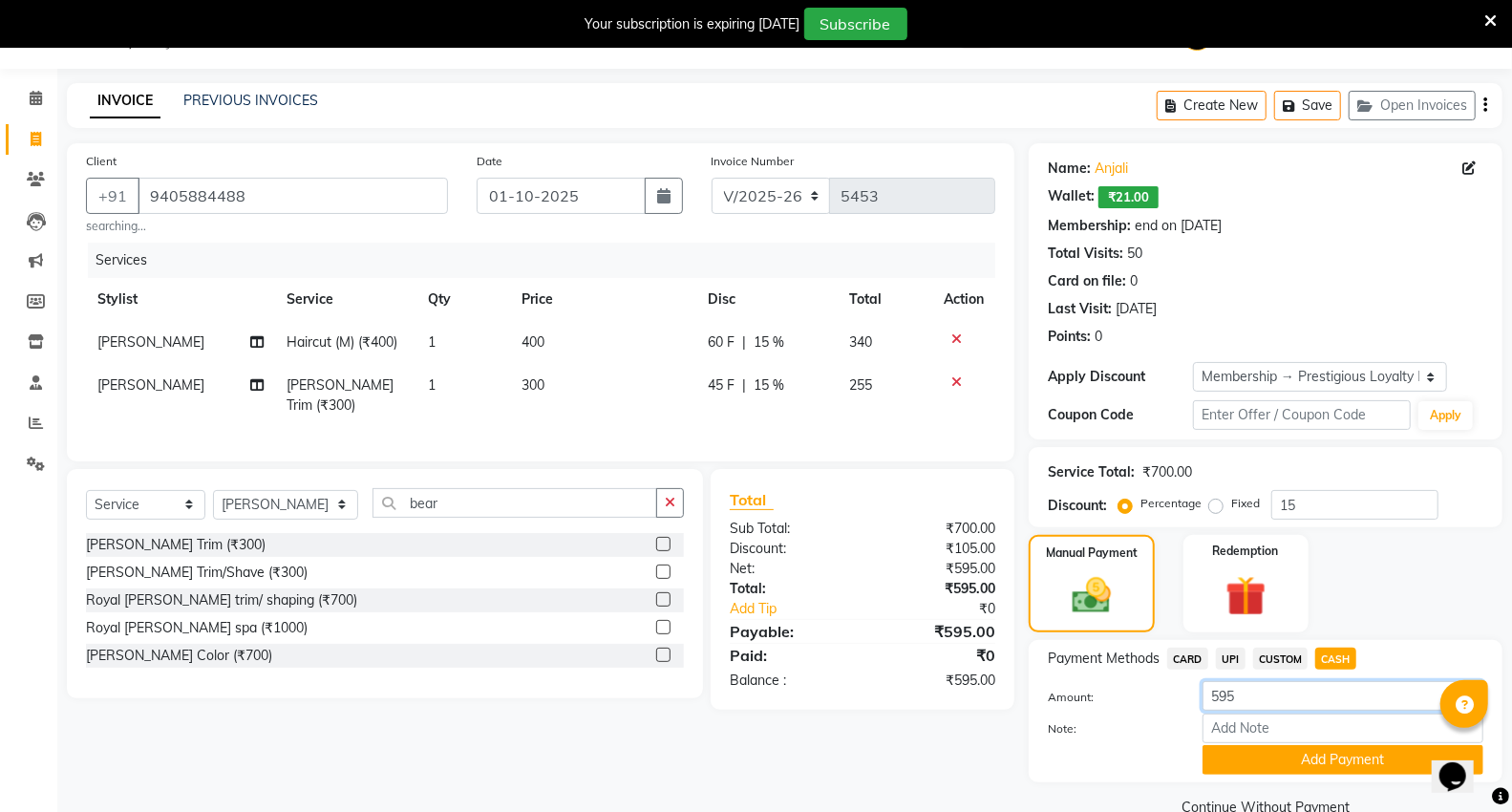
click at [1289, 688] on input "595" at bounding box center [1342, 696] width 280 height 30
click at [1301, 759] on button "Add Payment" at bounding box center [1342, 759] width 280 height 30
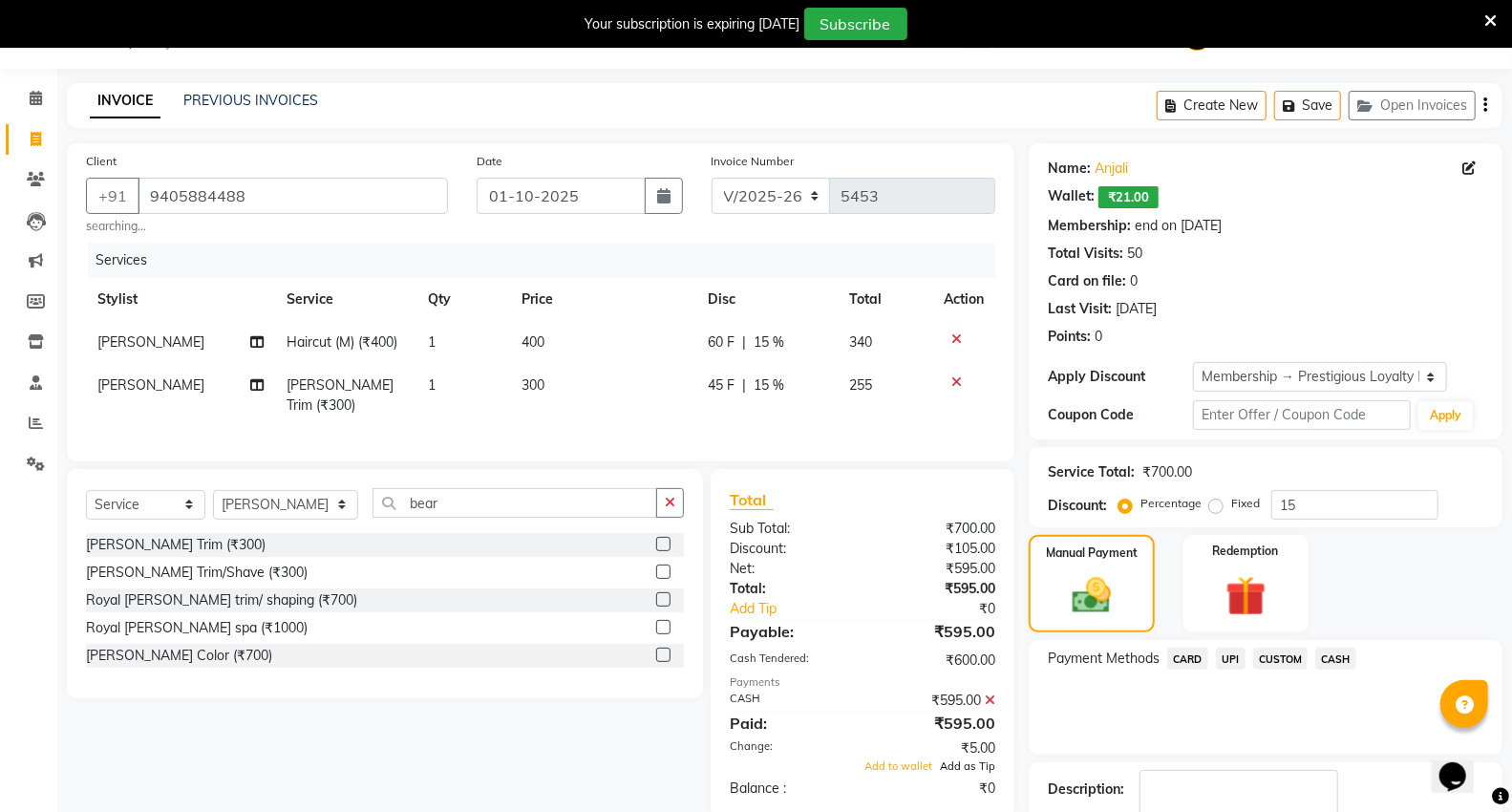
scroll to position [167, 0]
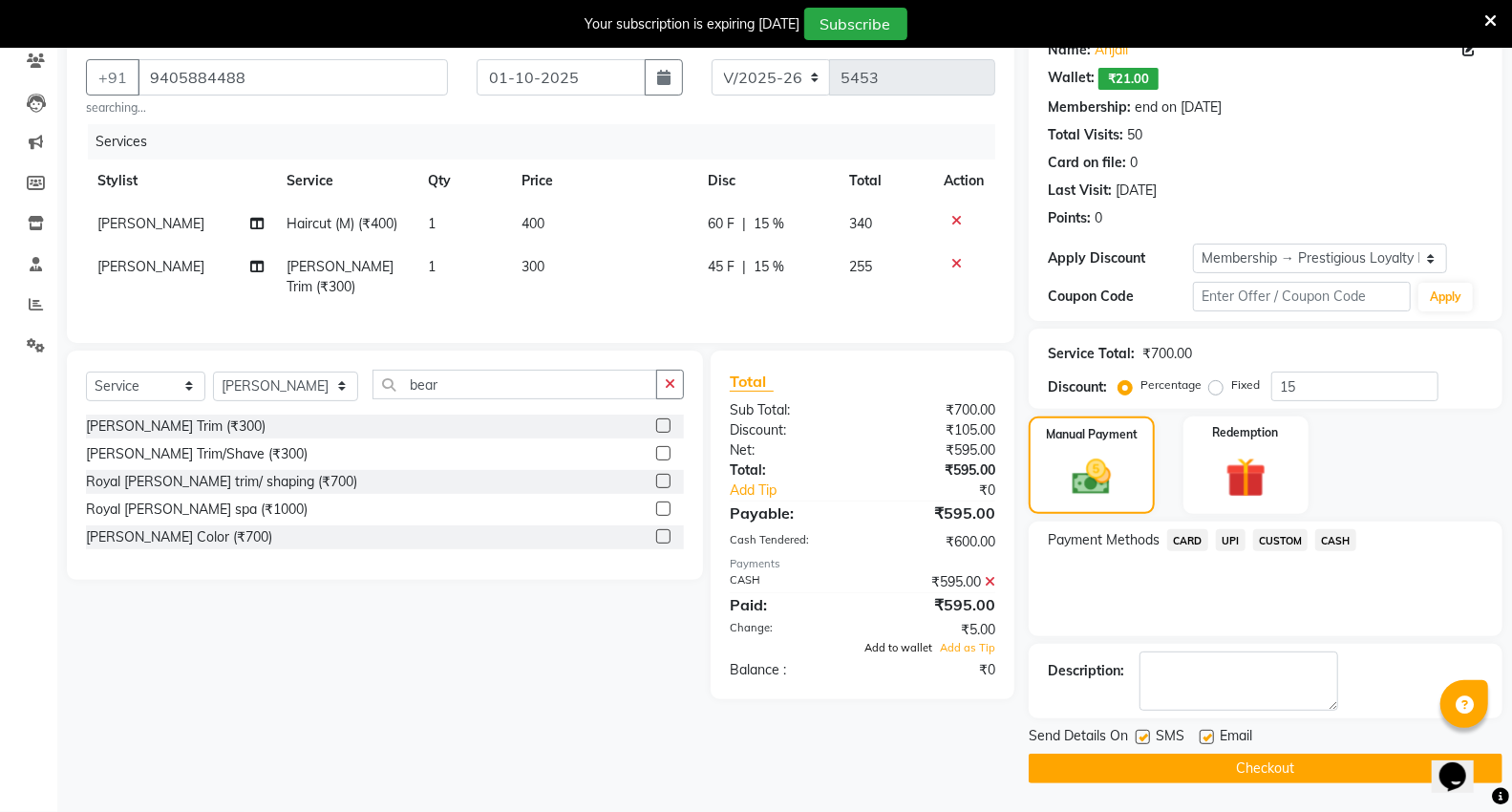
click at [930, 645] on span "Add to wallet" at bounding box center [898, 648] width 68 height 13
click at [1156, 764] on button "Checkout" at bounding box center [1265, 768] width 474 height 30
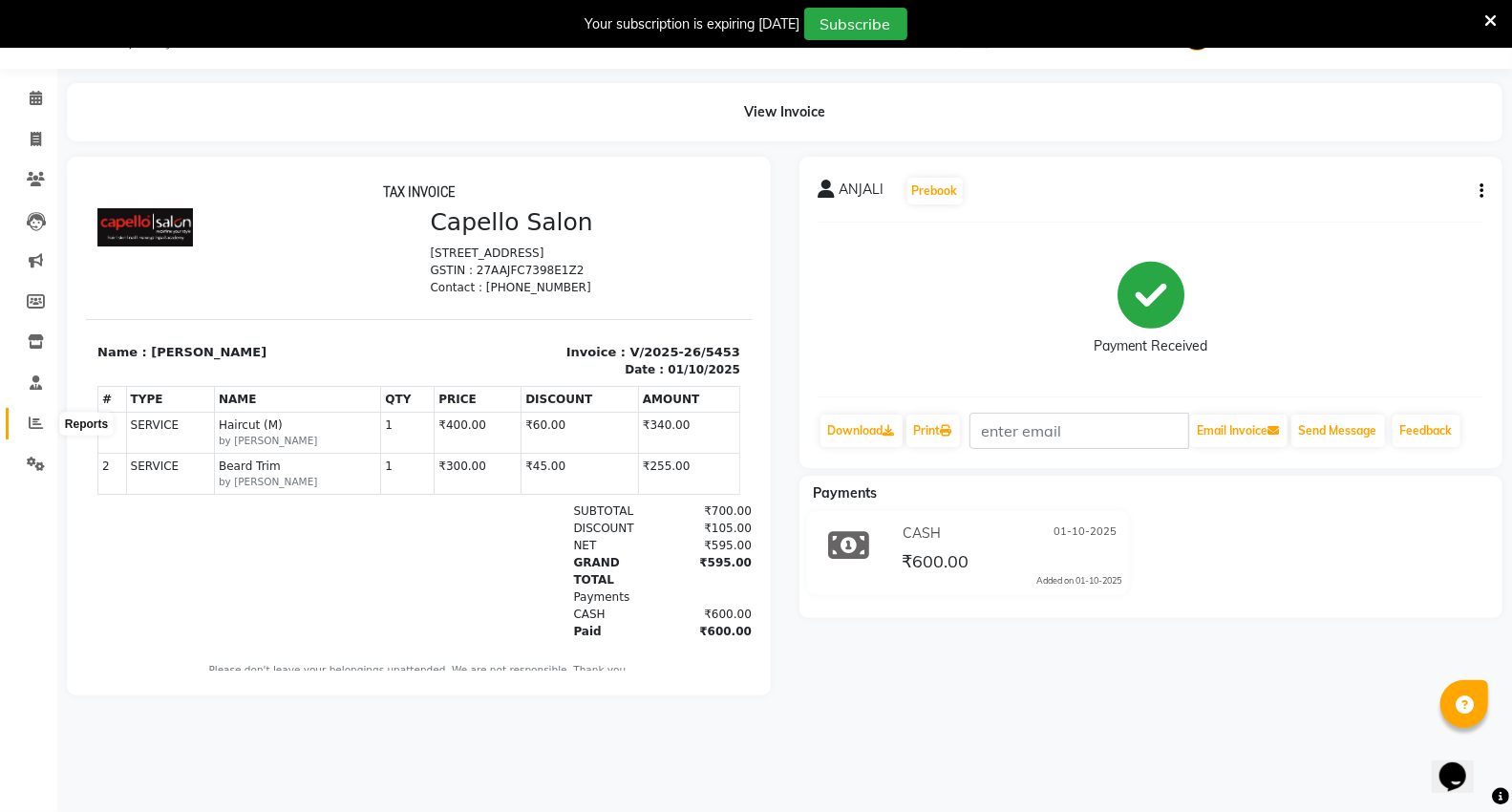
click at [29, 430] on icon at bounding box center [35, 422] width 14 height 14
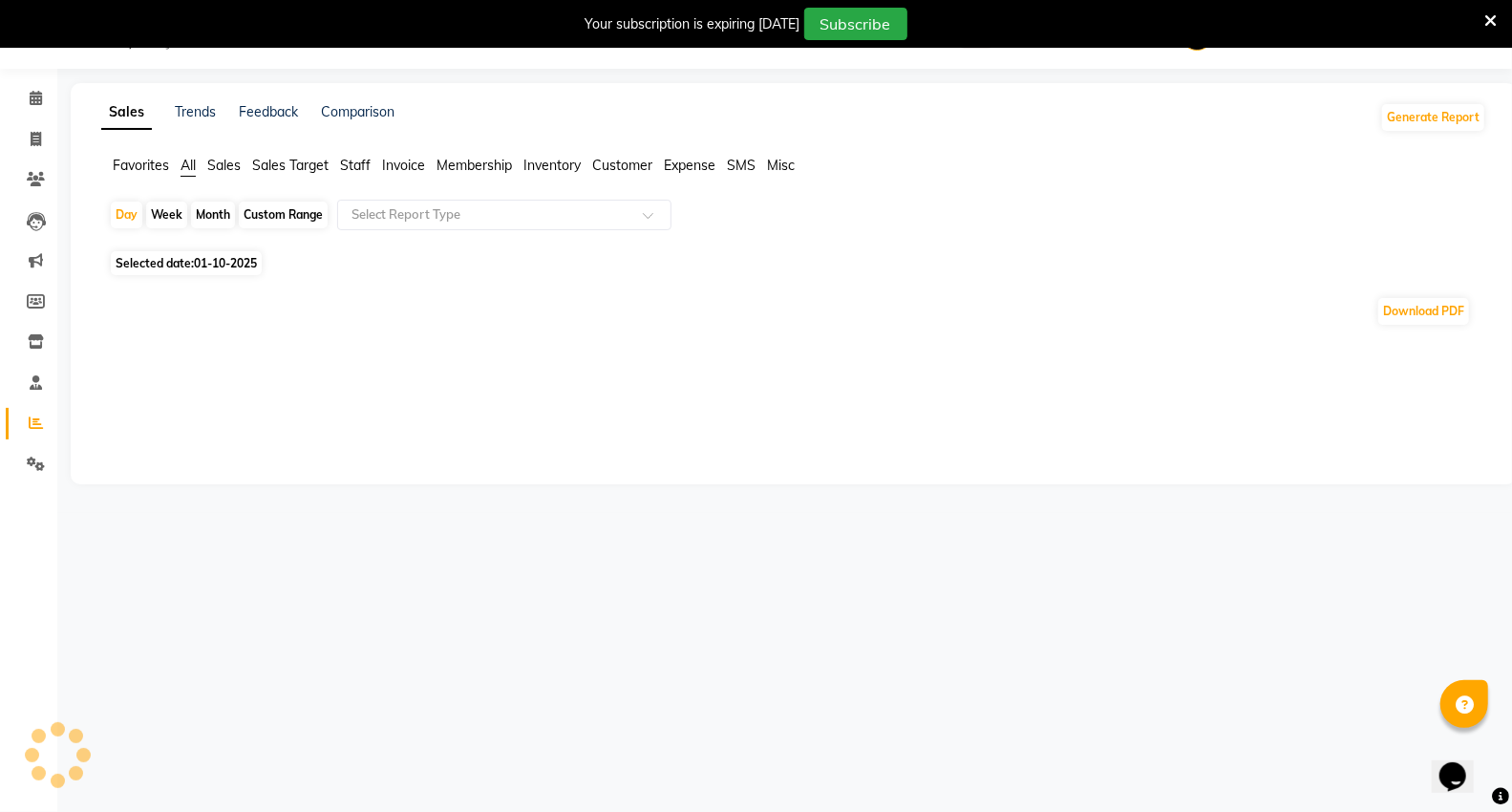
click at [351, 159] on span "Staff" at bounding box center [355, 166] width 31 height 17
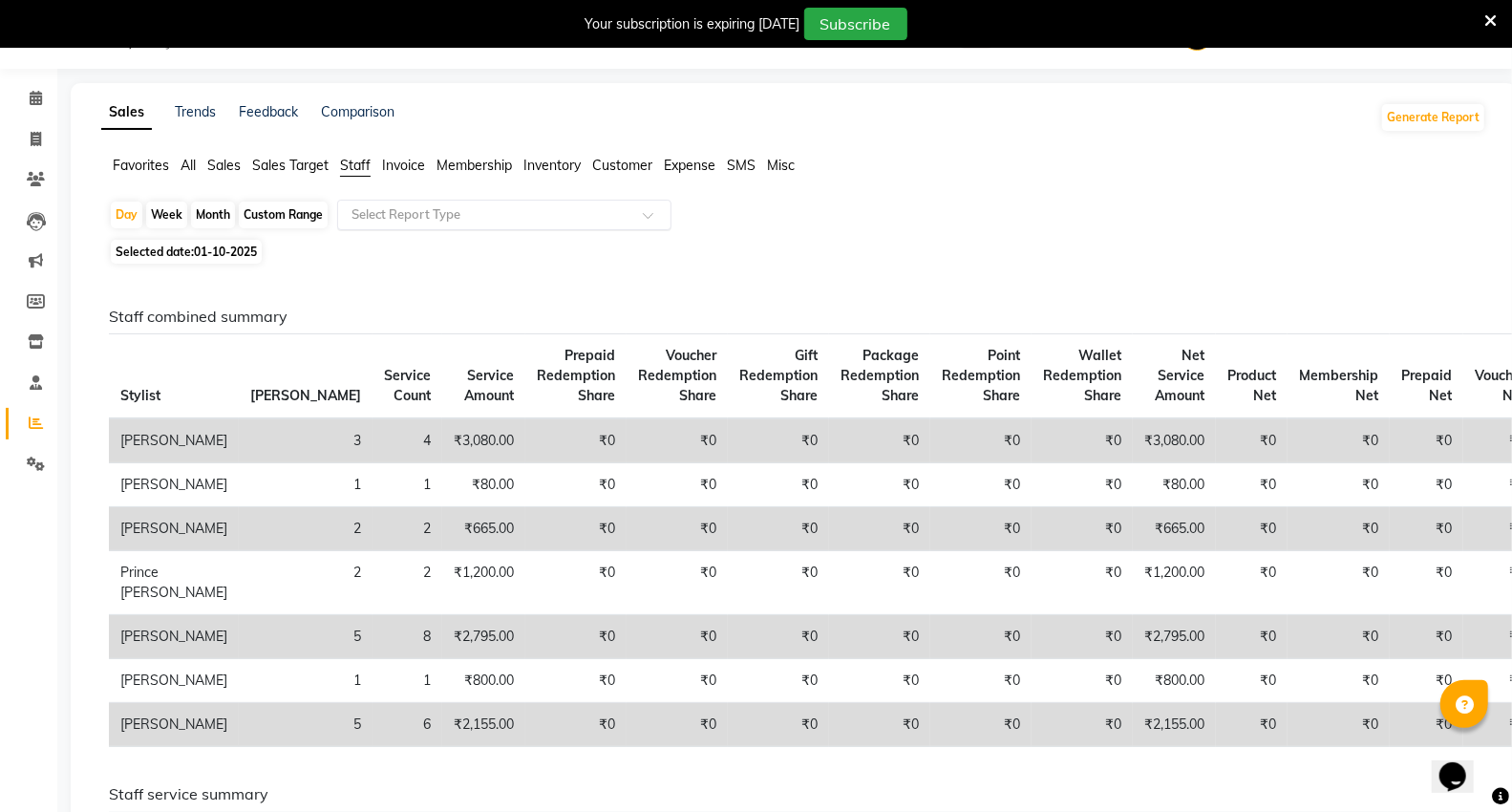
click at [386, 221] on input "text" at bounding box center [484, 215] width 275 height 19
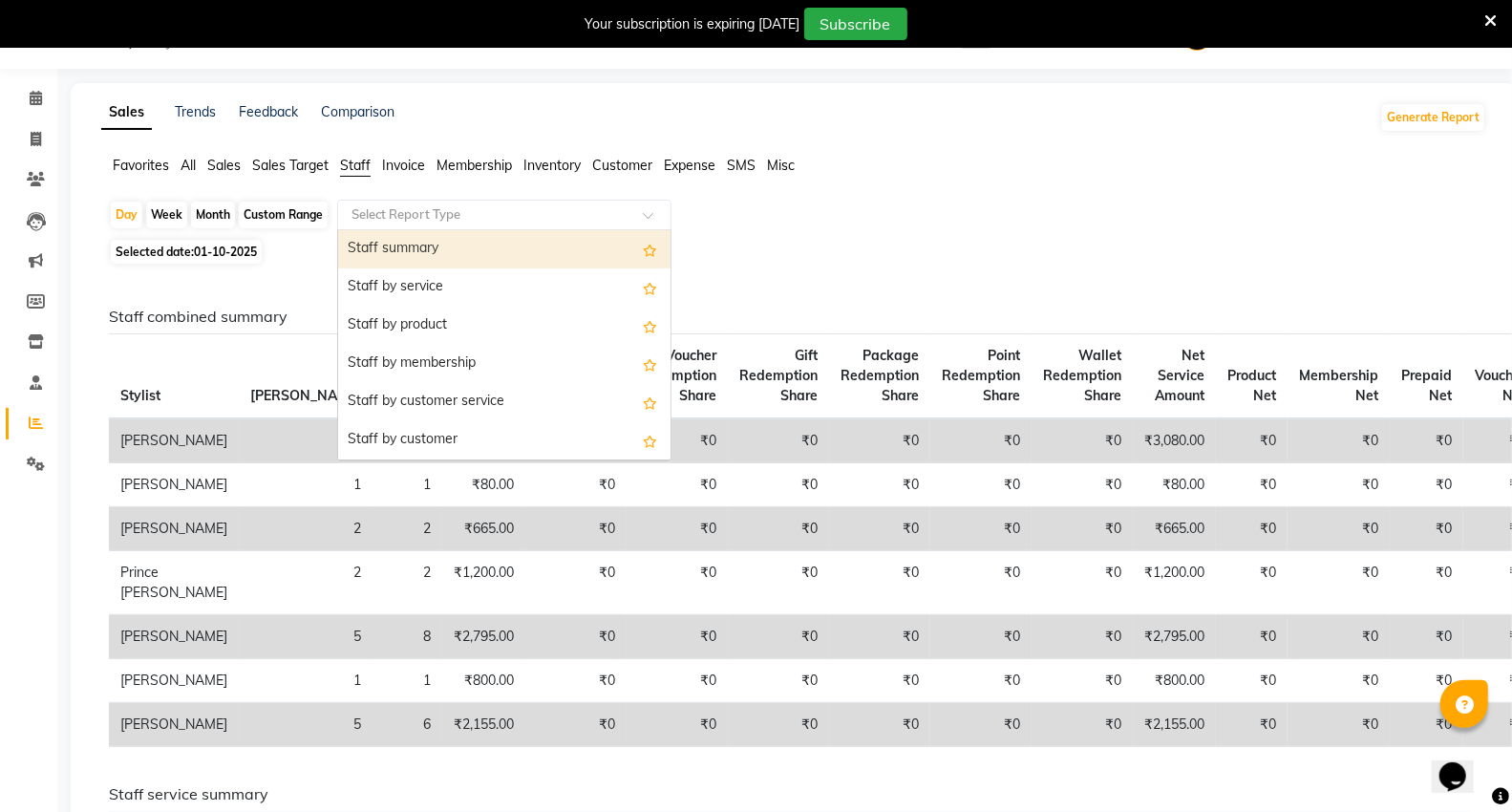
click at [382, 243] on div "Staff summary" at bounding box center [503, 249] width 332 height 38
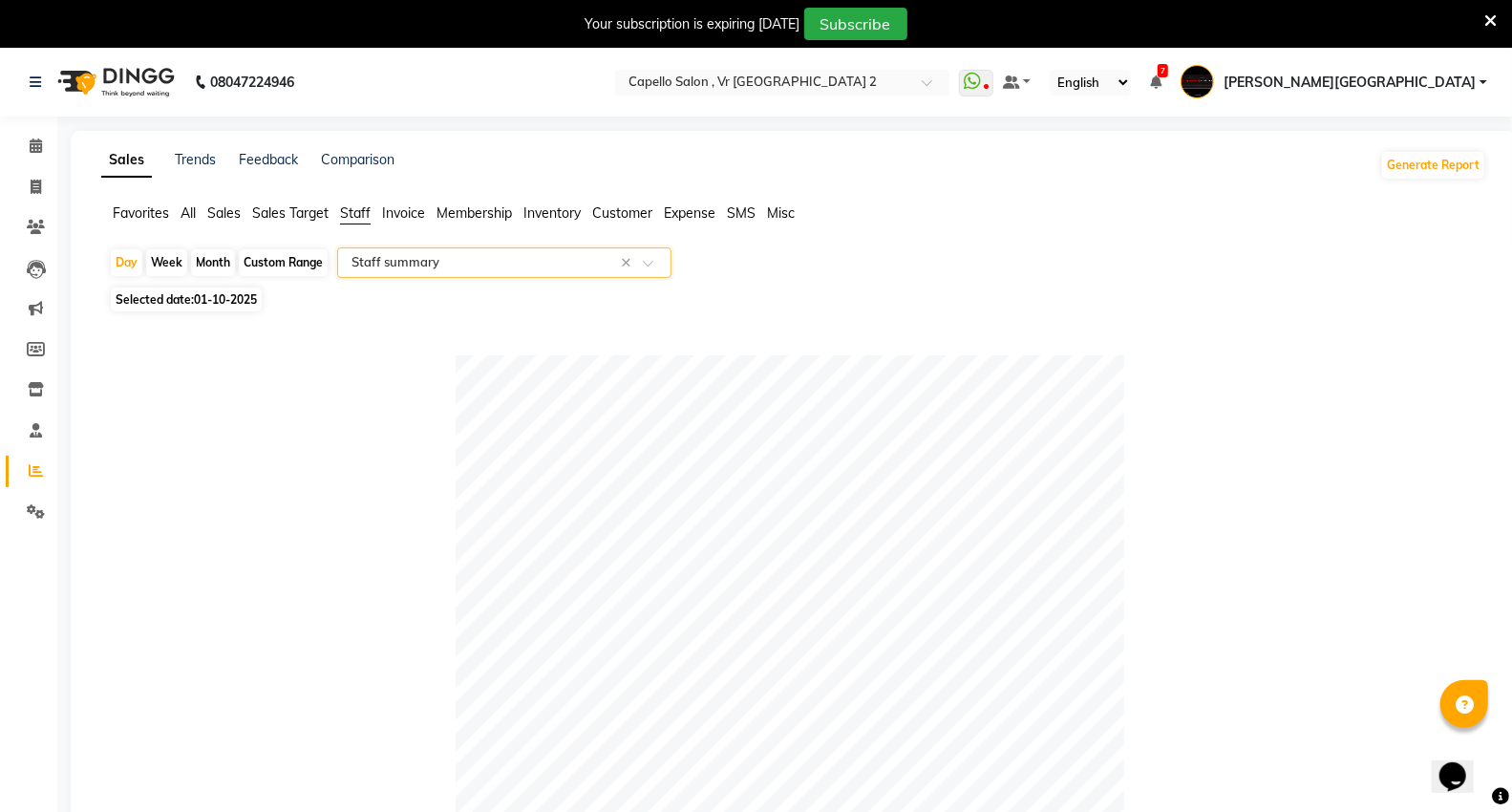
click at [209, 260] on div "Month" at bounding box center [213, 262] width 44 height 27
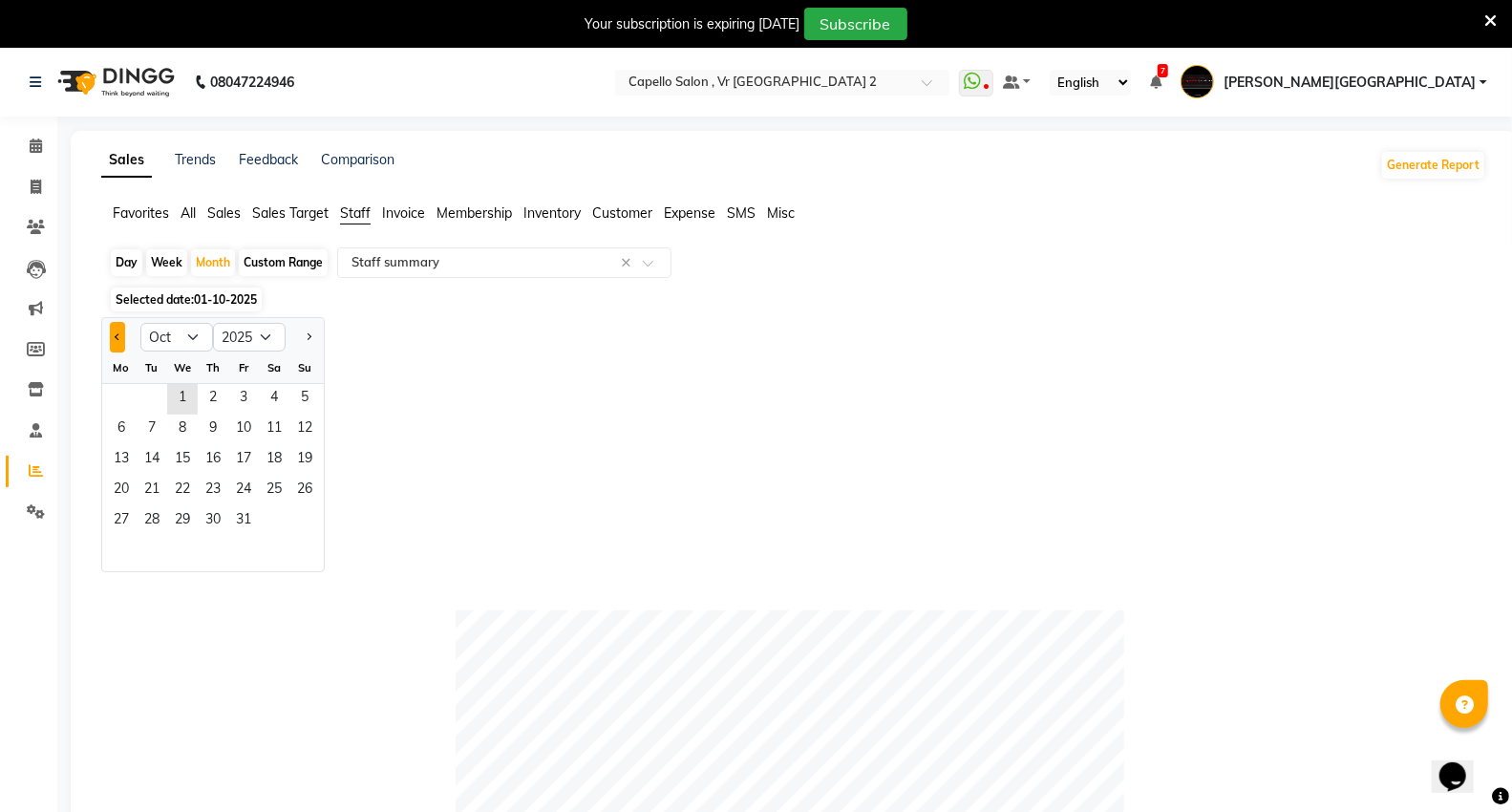
click at [122, 334] on button "Previous month" at bounding box center [118, 337] width 15 height 31
click at [118, 390] on span "1" at bounding box center [122, 399] width 31 height 31
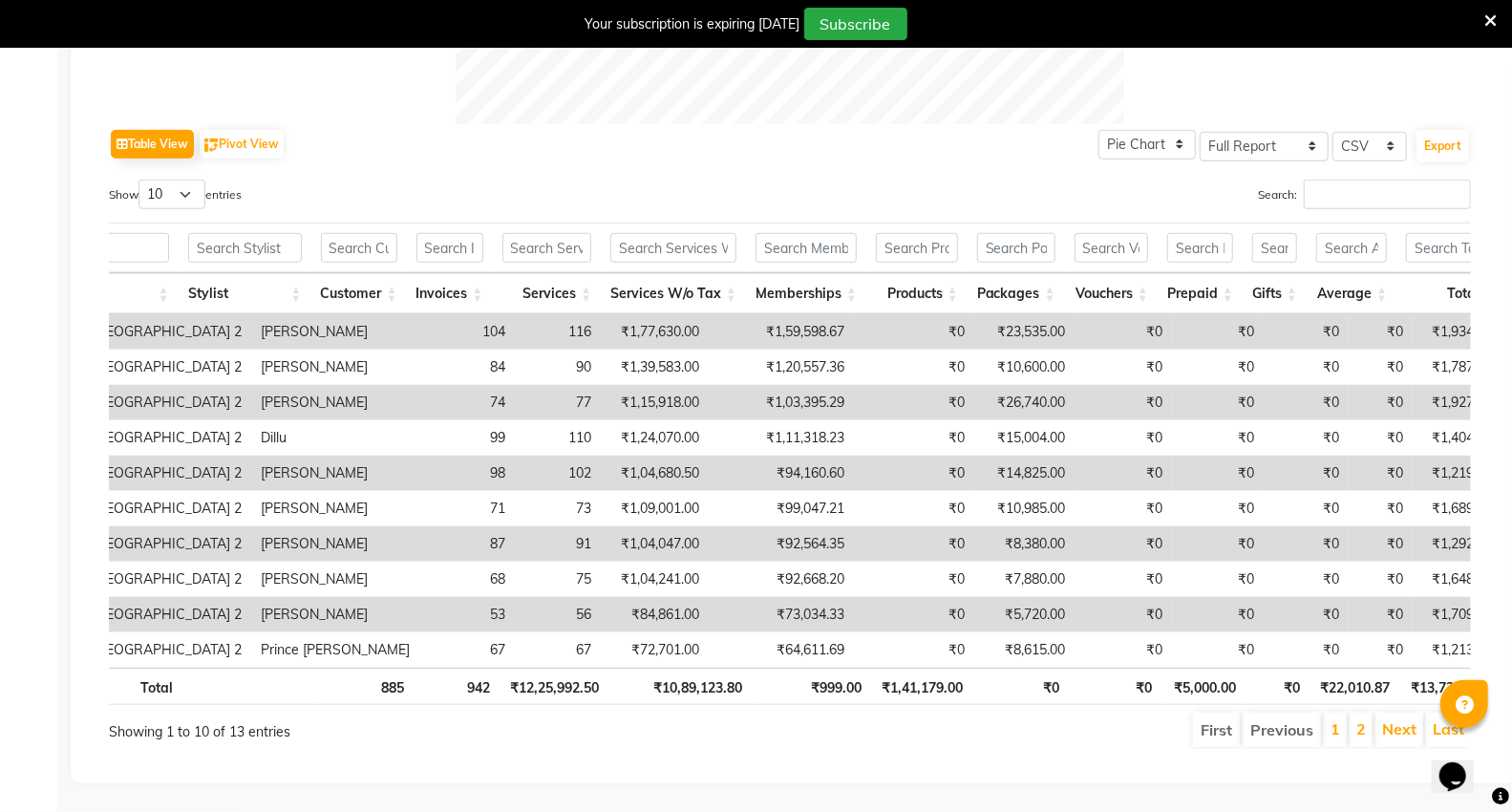
scroll to position [0, 132]
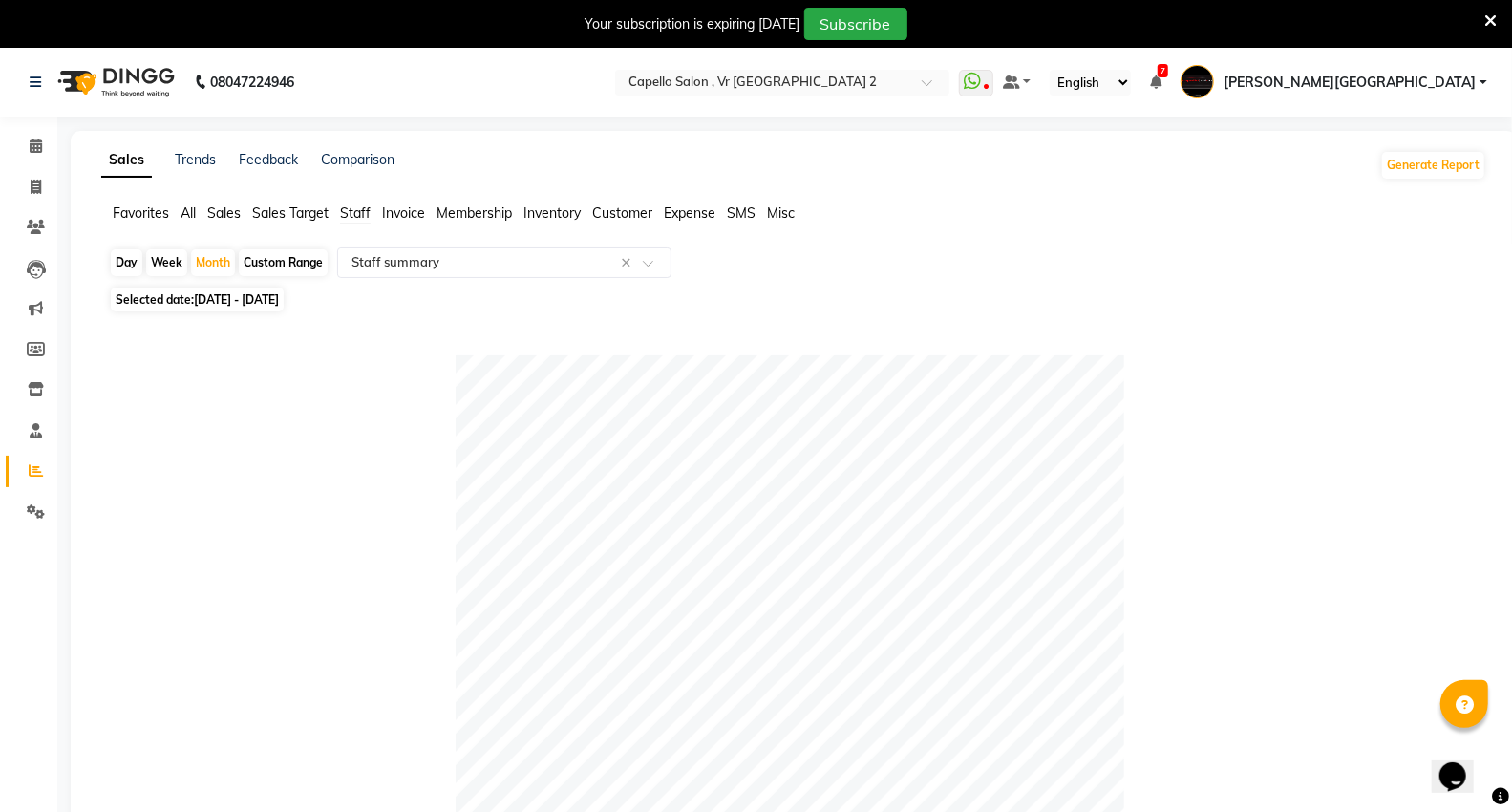
click at [69, 72] on img at bounding box center [114, 82] width 131 height 54
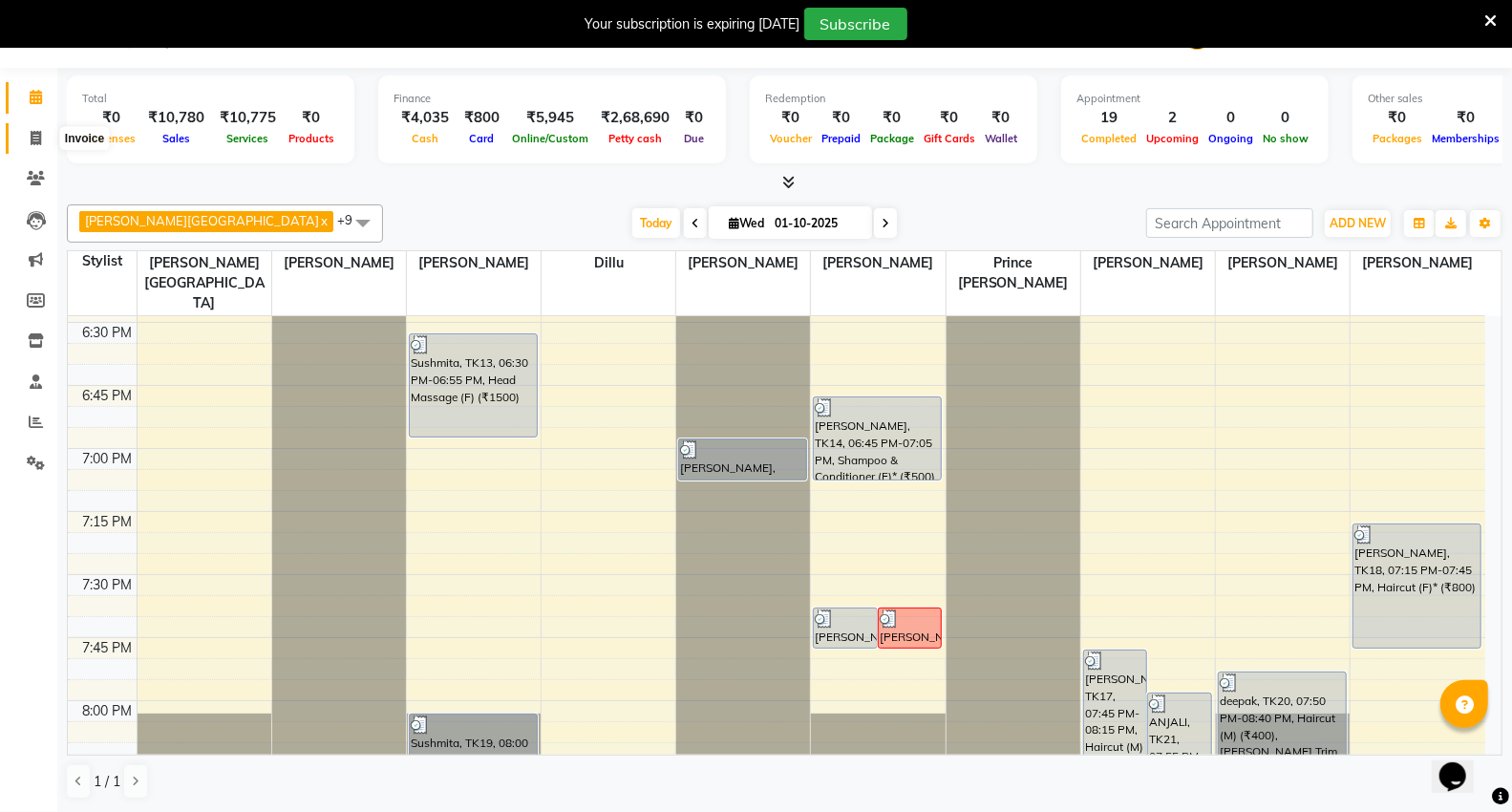
click at [34, 147] on span at bounding box center [35, 139] width 33 height 22
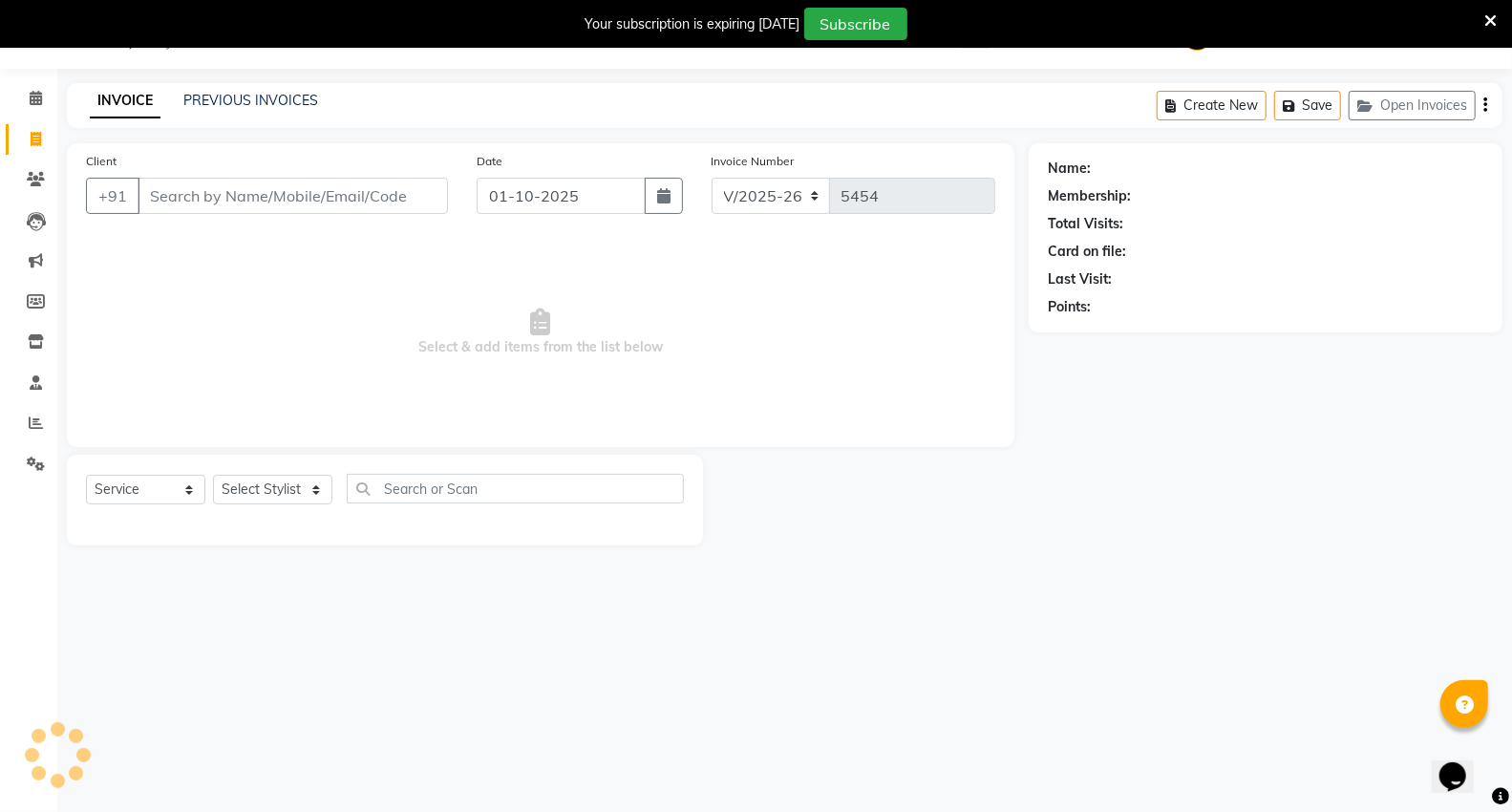
scroll to position [48, 0]
click at [203, 96] on link "PREVIOUS INVOICES" at bounding box center [251, 101] width 135 height 17
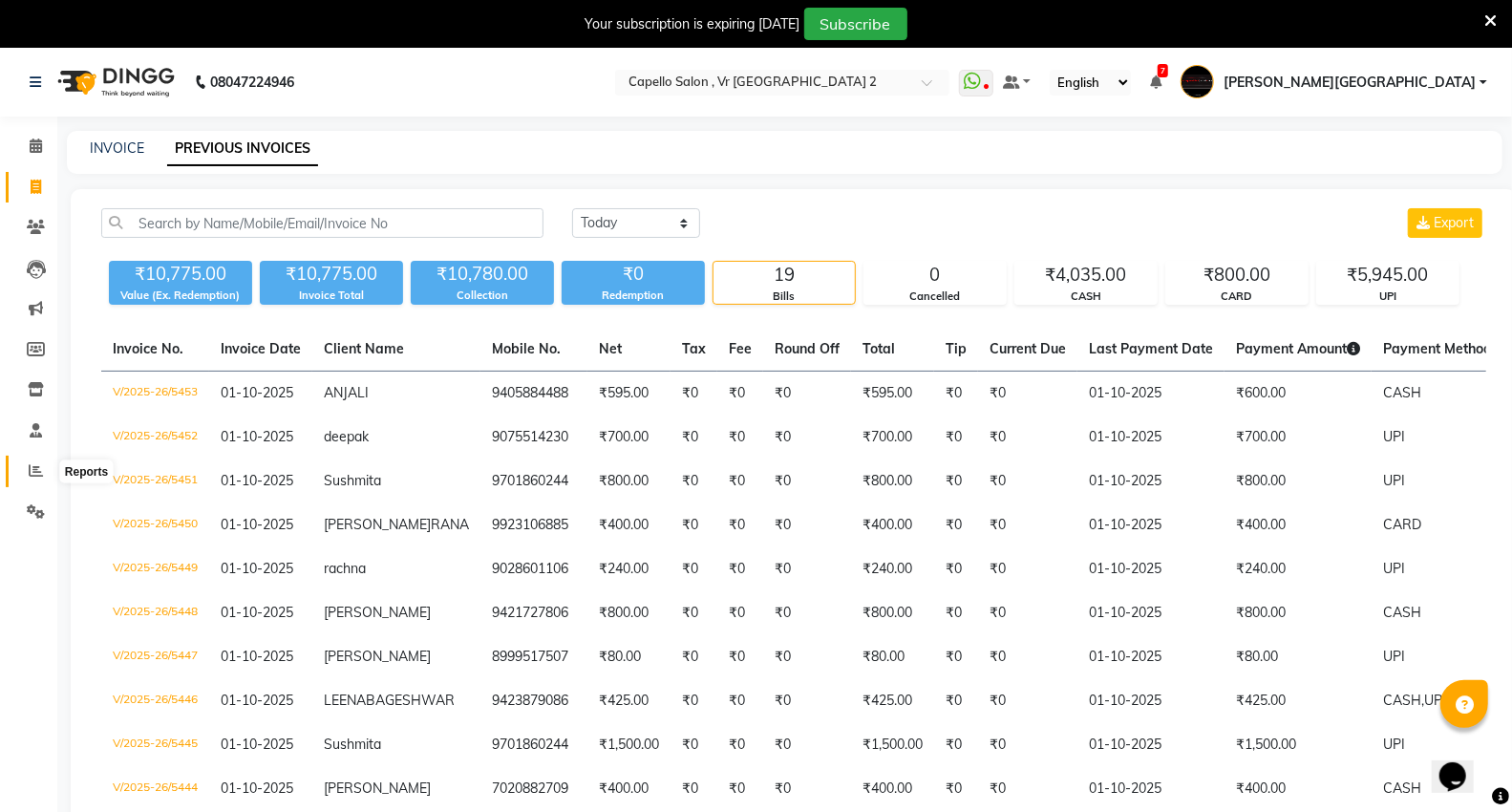
click at [23, 470] on span at bounding box center [35, 471] width 33 height 22
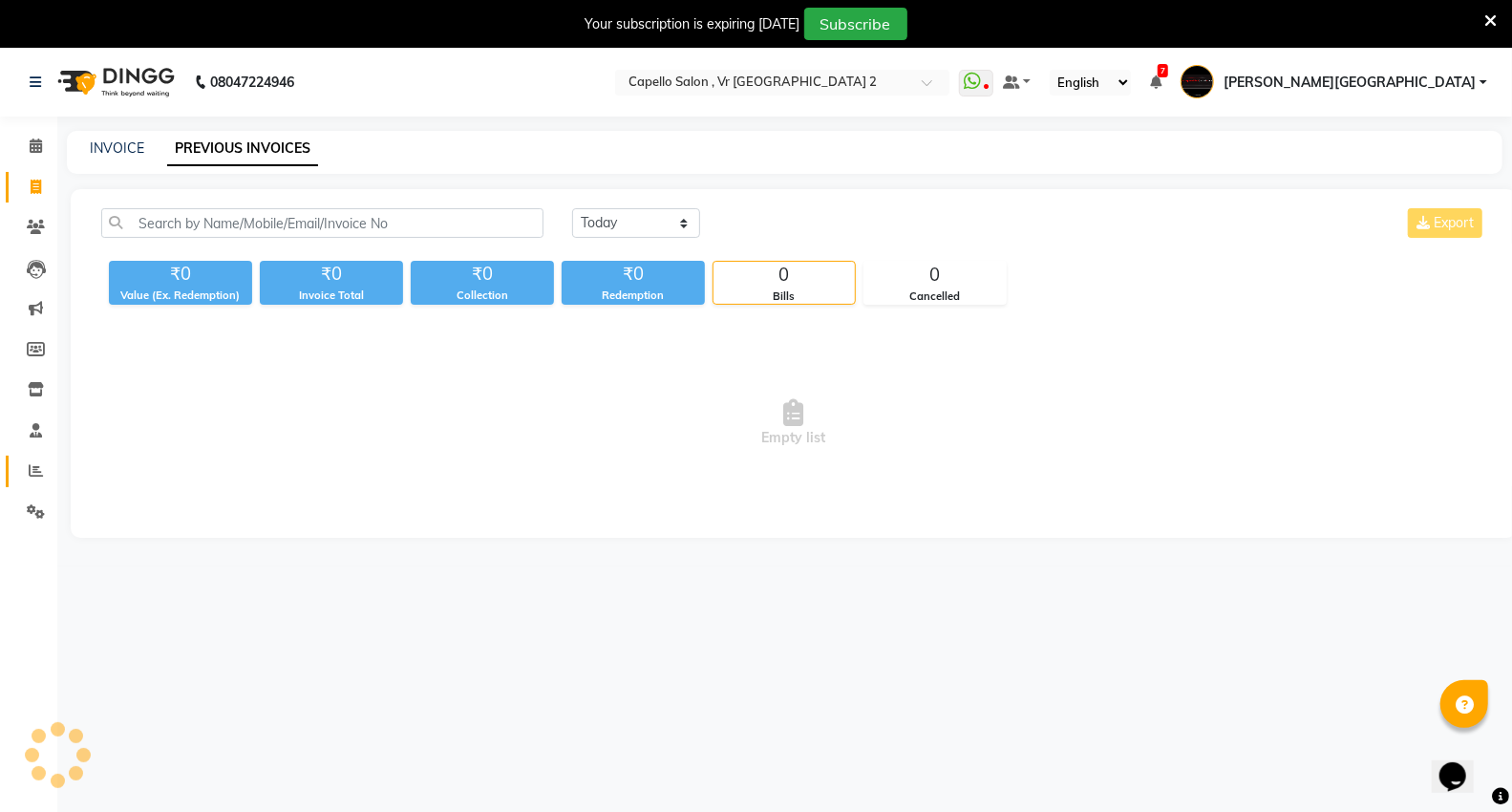
scroll to position [48, 0]
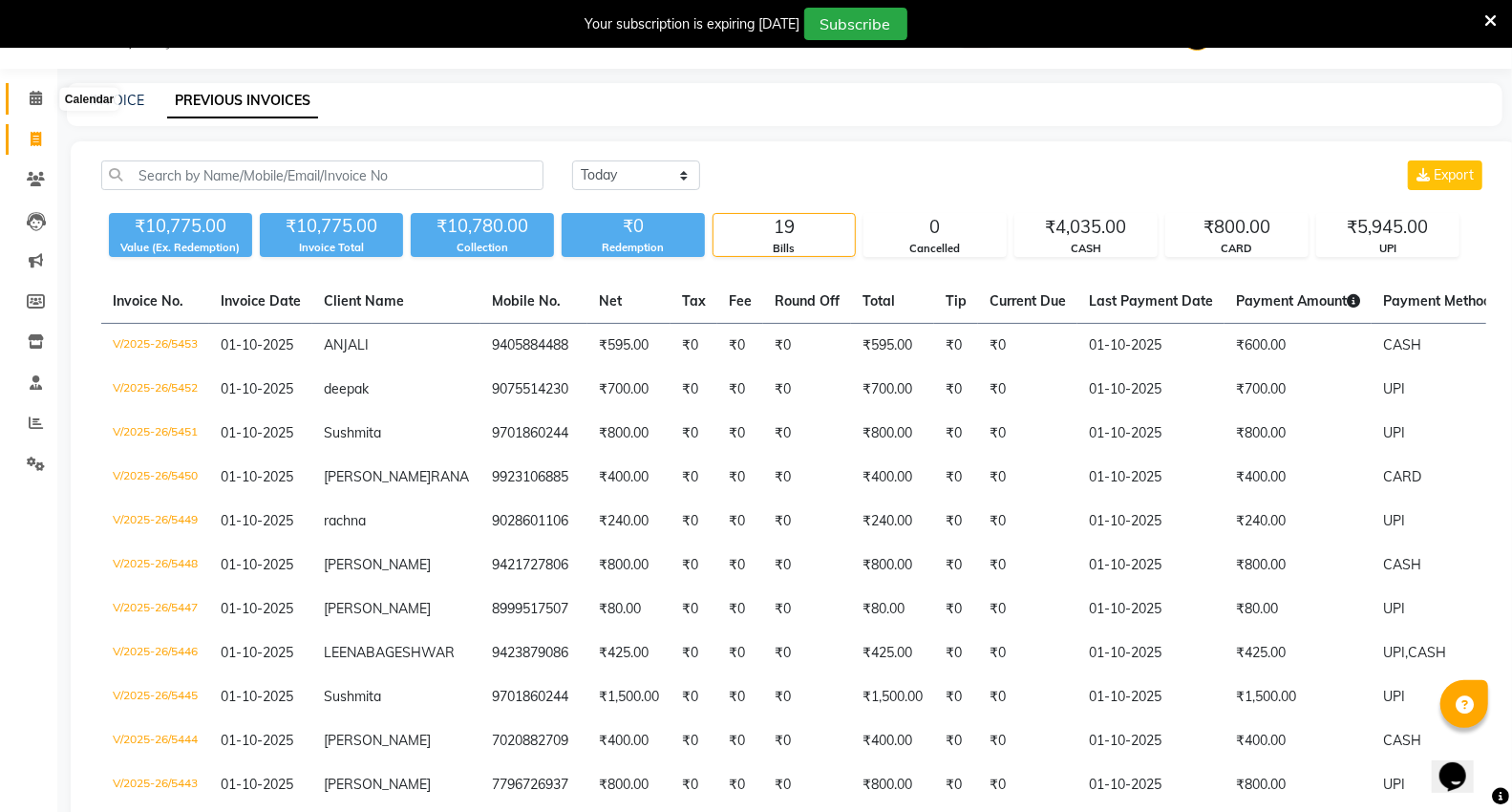
click at [30, 99] on icon at bounding box center [35, 98] width 12 height 14
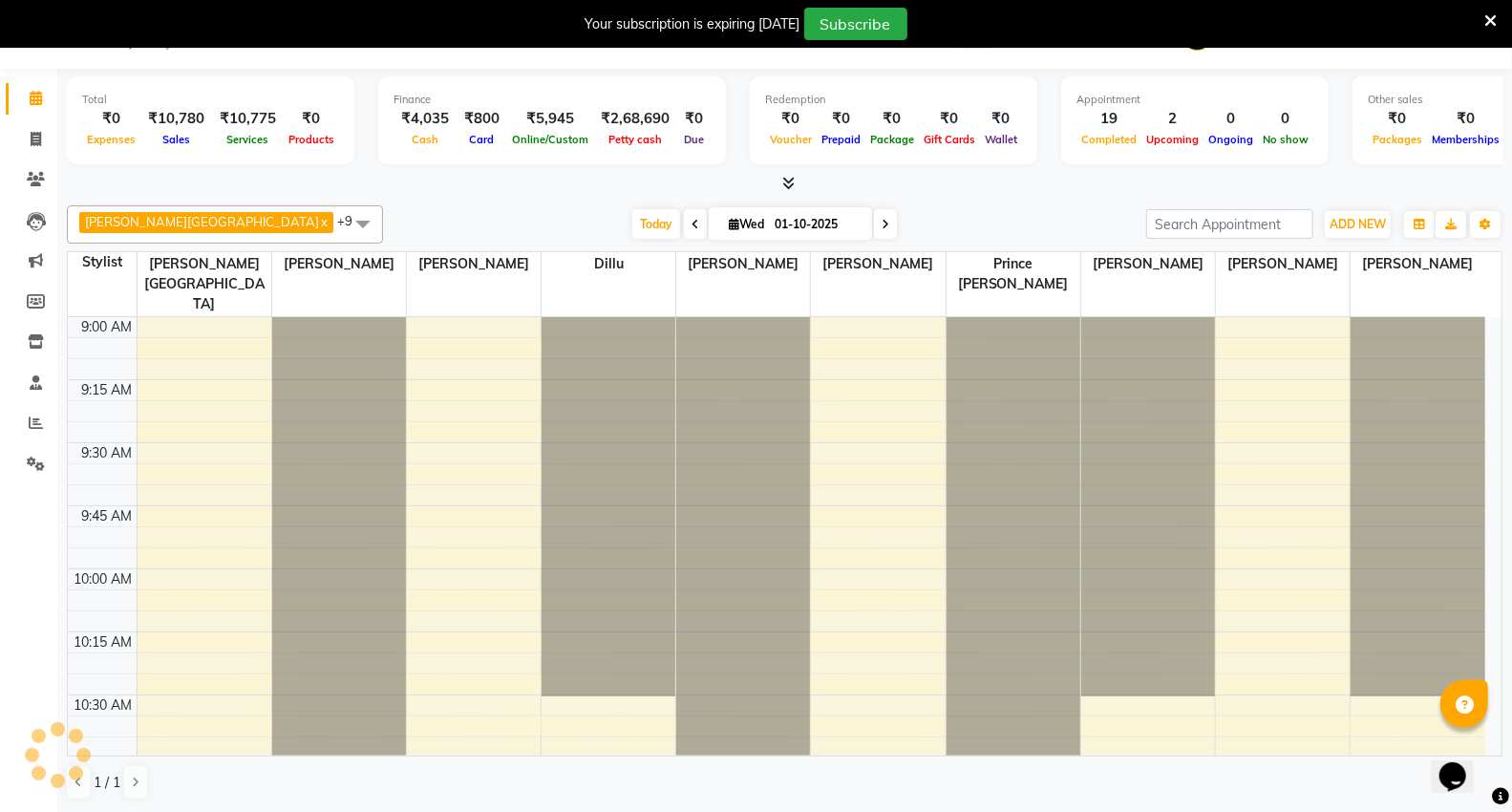
scroll to position [2778, 0]
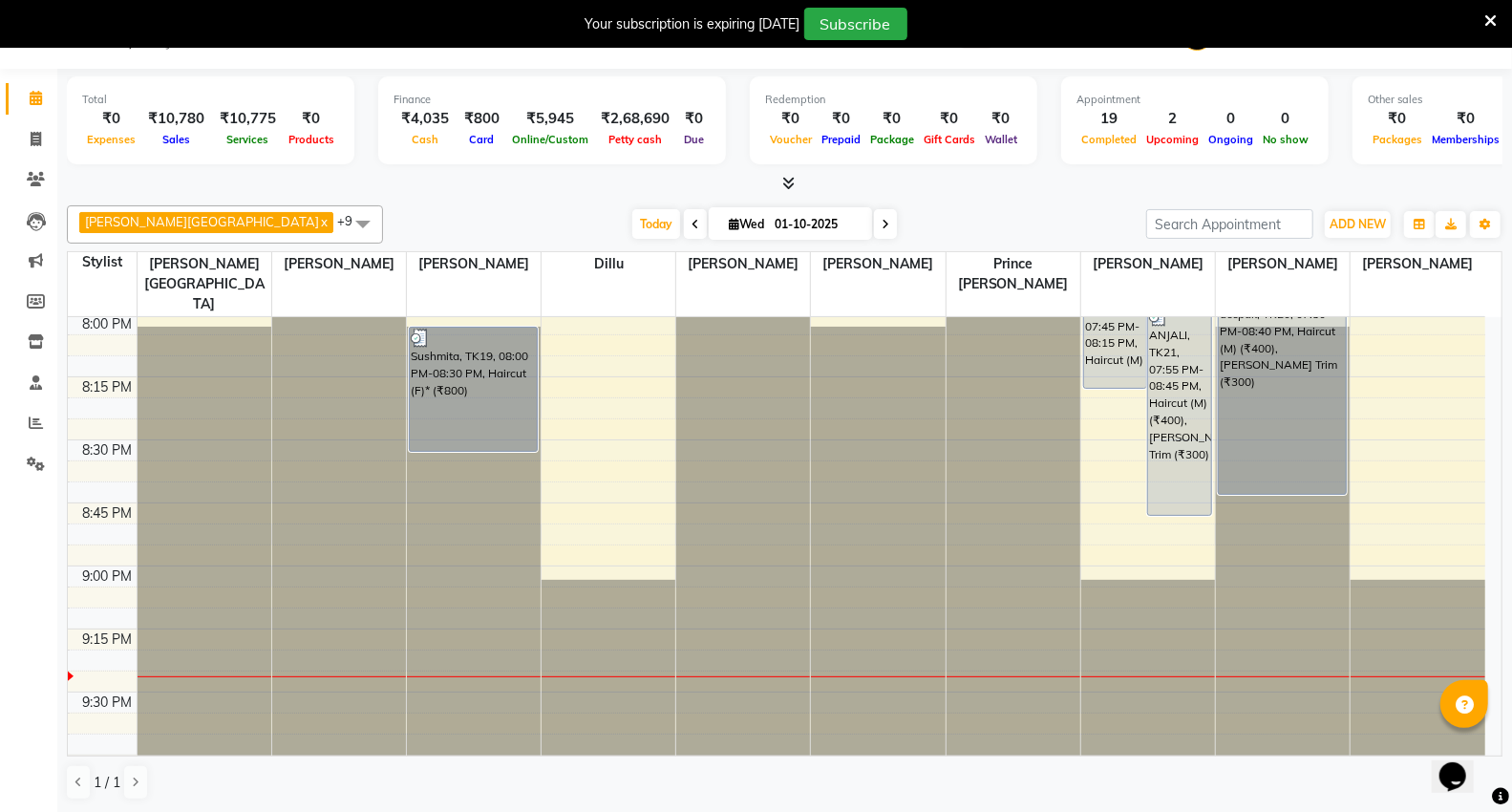
click at [402, 214] on div "[DATE] [DATE]" at bounding box center [764, 225] width 744 height 29
click at [789, 178] on icon at bounding box center [788, 183] width 12 height 14
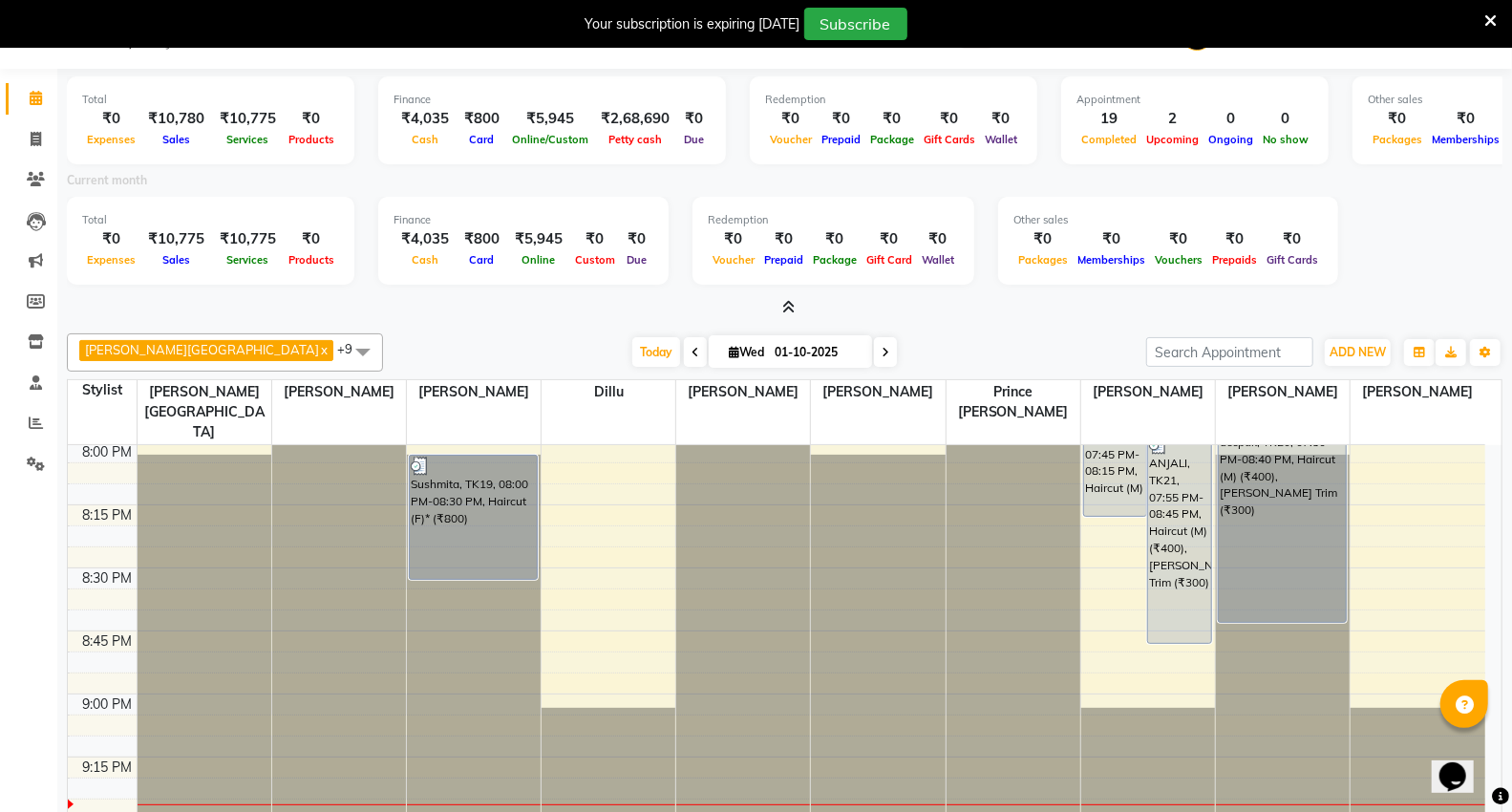
click at [789, 305] on icon at bounding box center [788, 306] width 12 height 14
